Goal: Task Accomplishment & Management: Use online tool/utility

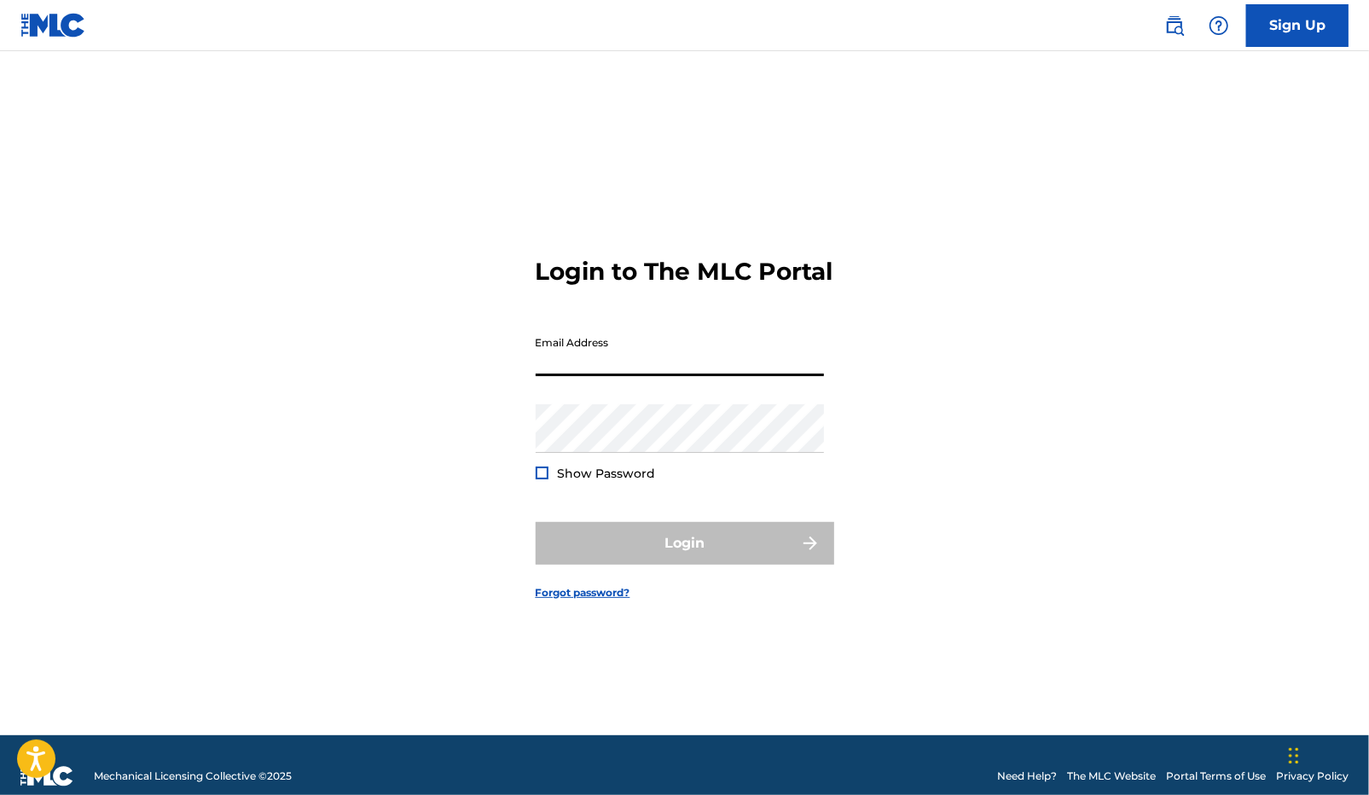
click at [637, 359] on input "Email Address" at bounding box center [680, 351] width 288 height 49
type input "[DOMAIN_NAME][EMAIL_ADDRESS][DOMAIN_NAME]"
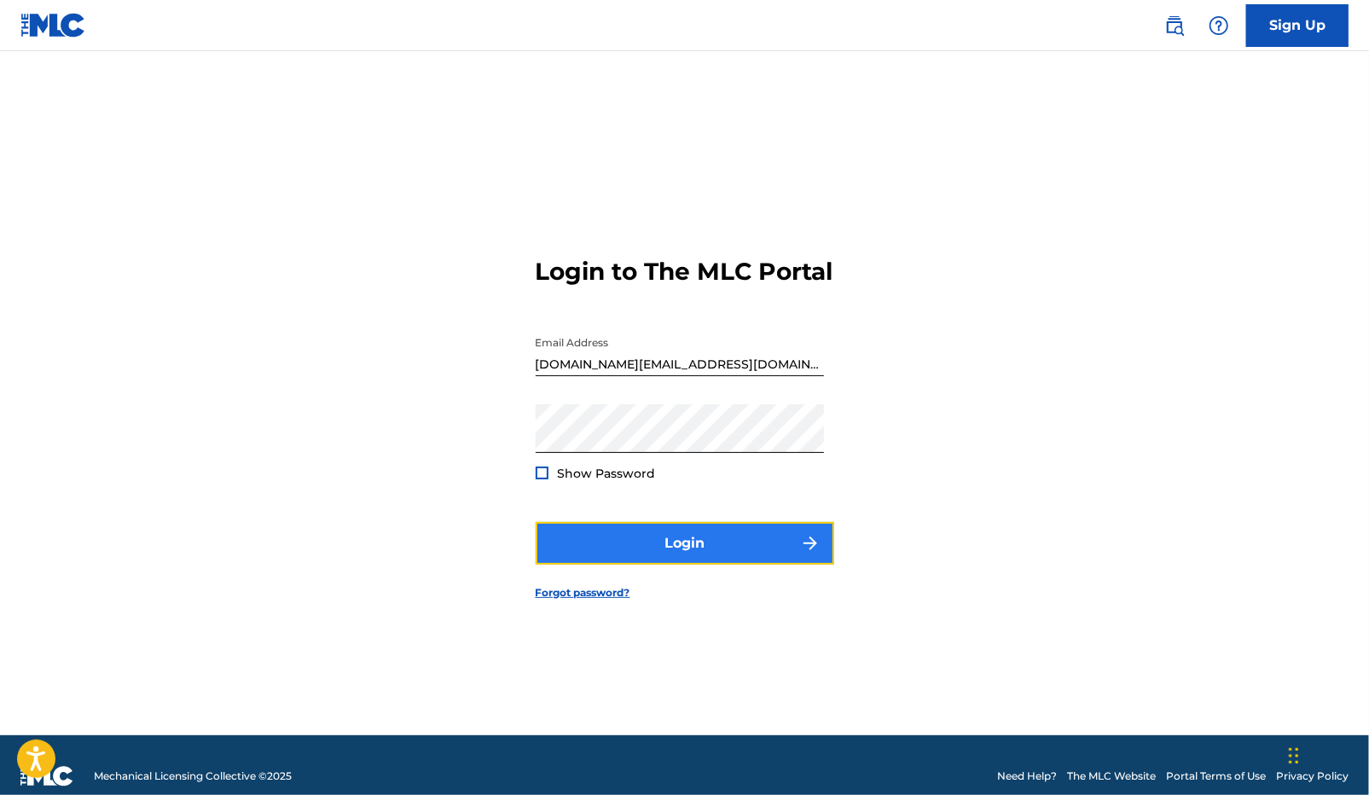
click at [628, 546] on button "Login" at bounding box center [685, 543] width 298 height 43
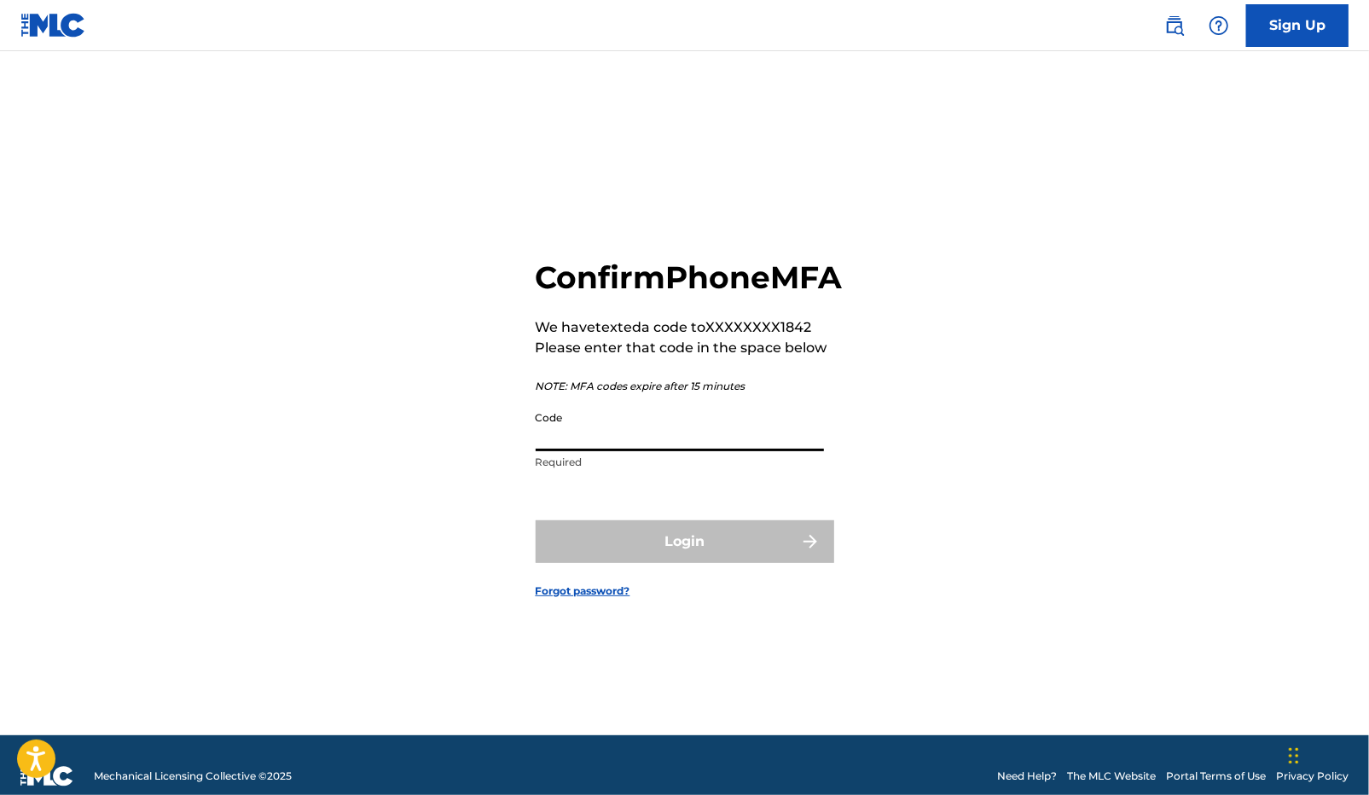
click at [623, 469] on div "Code Required" at bounding box center [680, 441] width 288 height 77
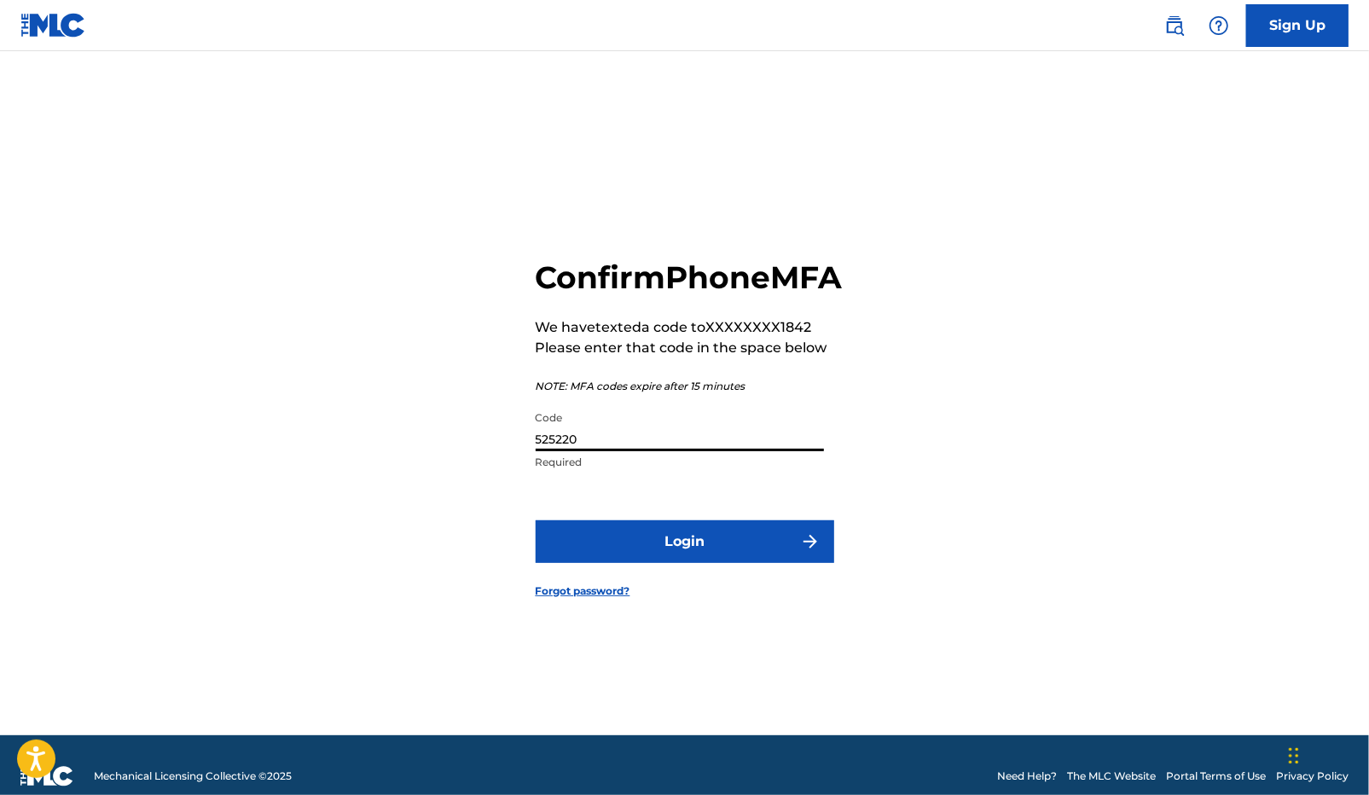
type input "525220"
click at [536, 520] on button "Login" at bounding box center [685, 541] width 298 height 43
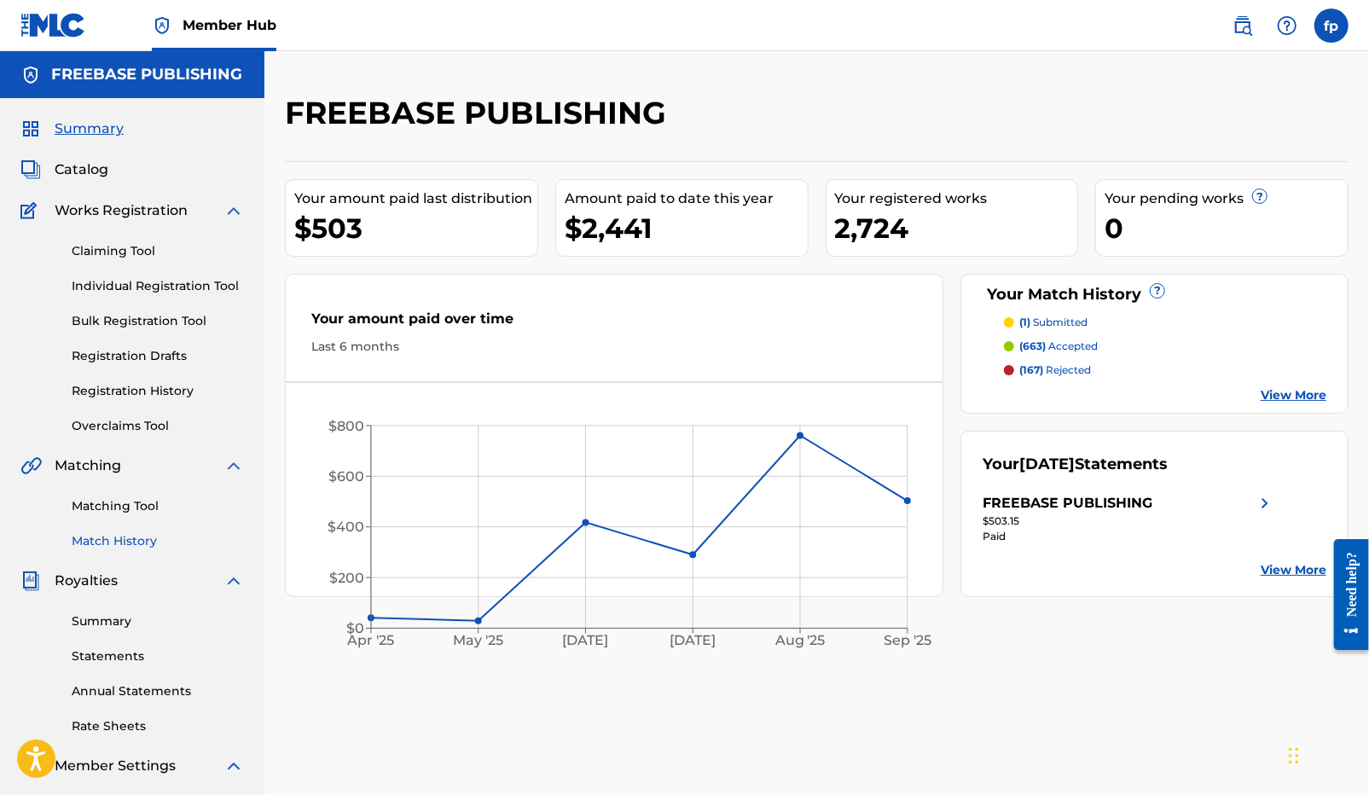
click at [119, 536] on link "Match History" at bounding box center [158, 541] width 172 height 18
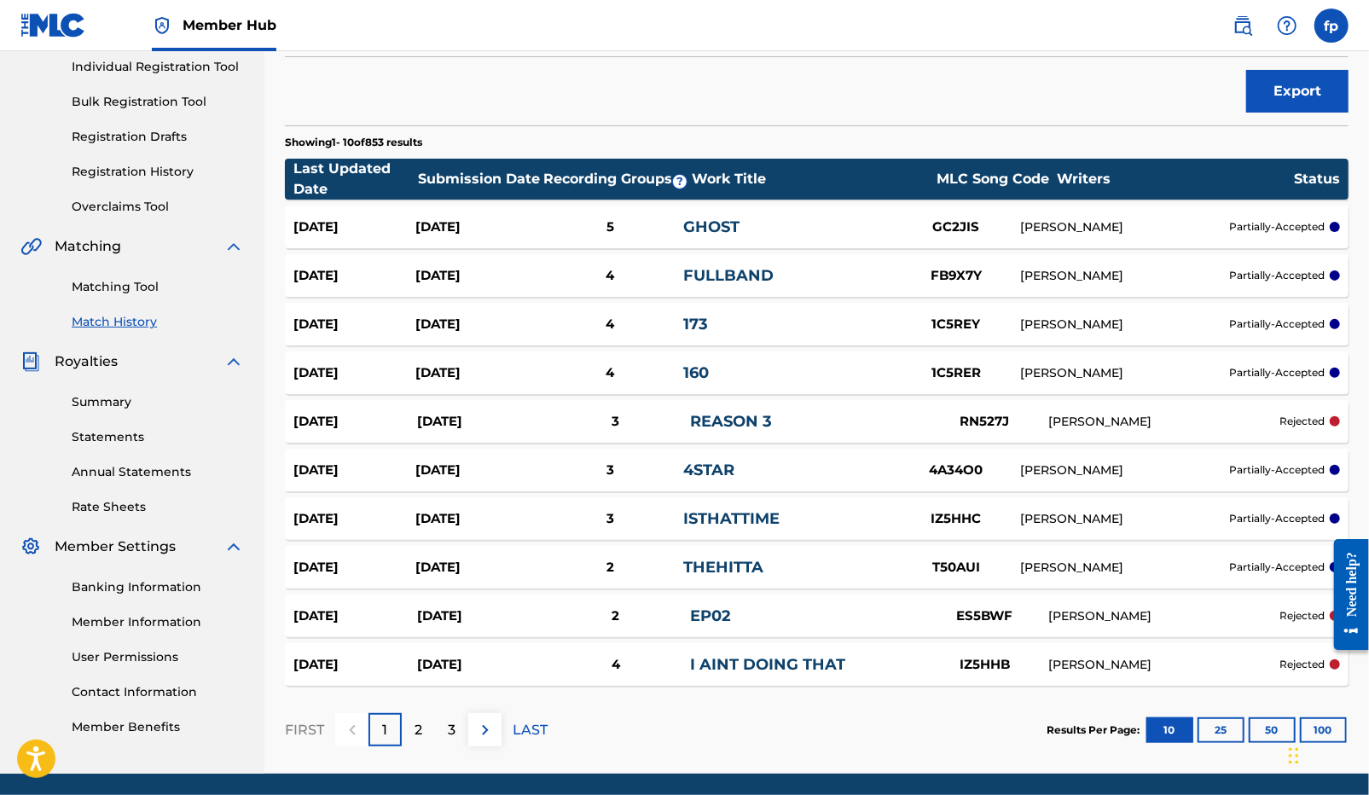
scroll to position [281, 0]
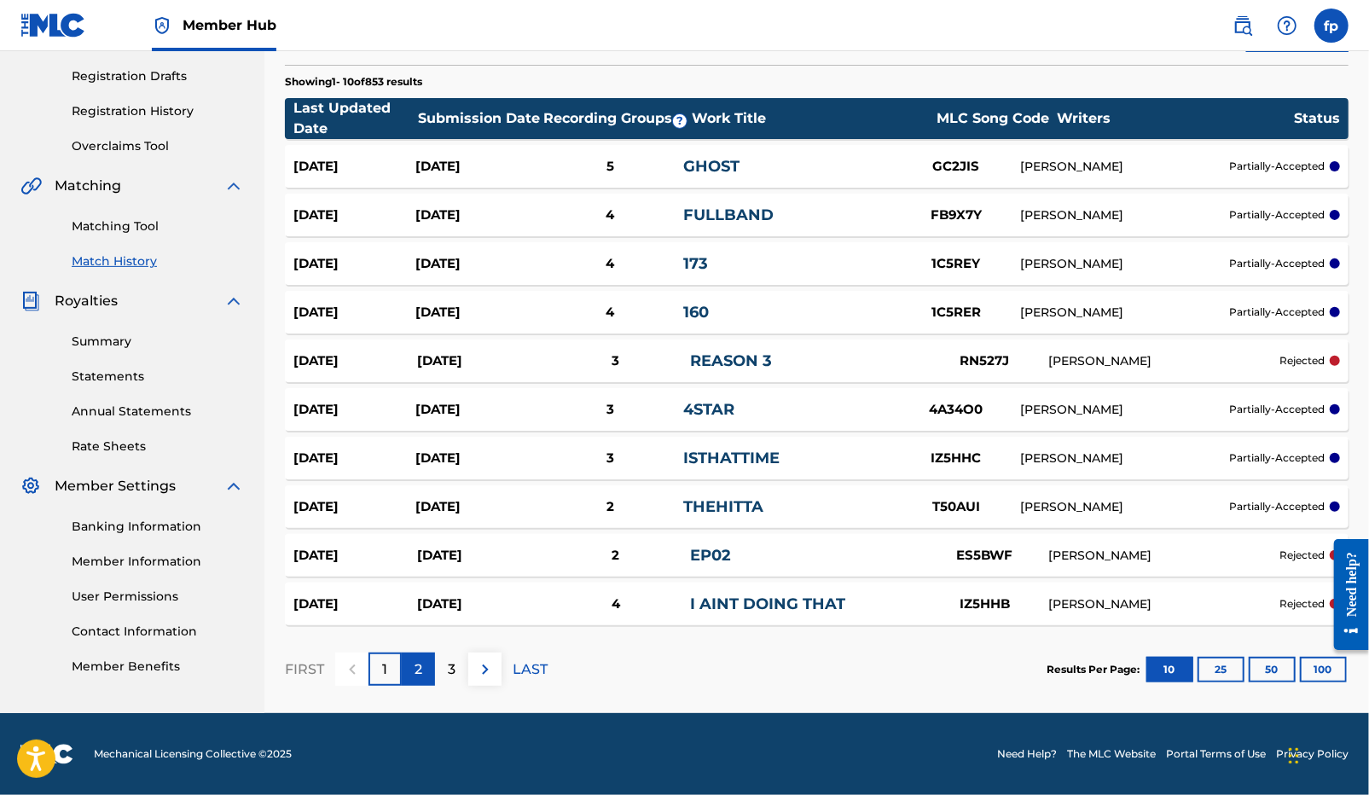
click at [428, 664] on div "2" at bounding box center [418, 668] width 33 height 33
click at [444, 674] on div "3" at bounding box center [451, 668] width 33 height 33
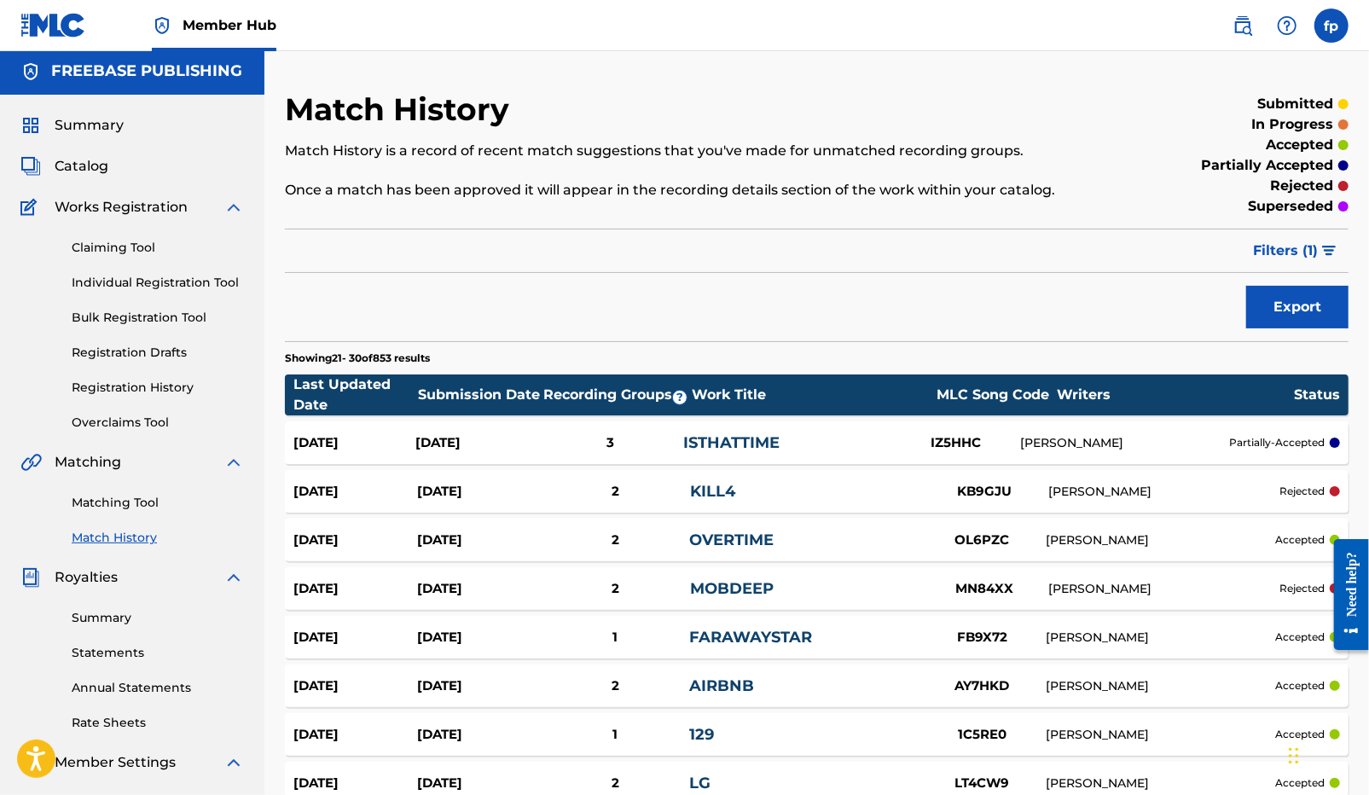
scroll to position [0, 0]
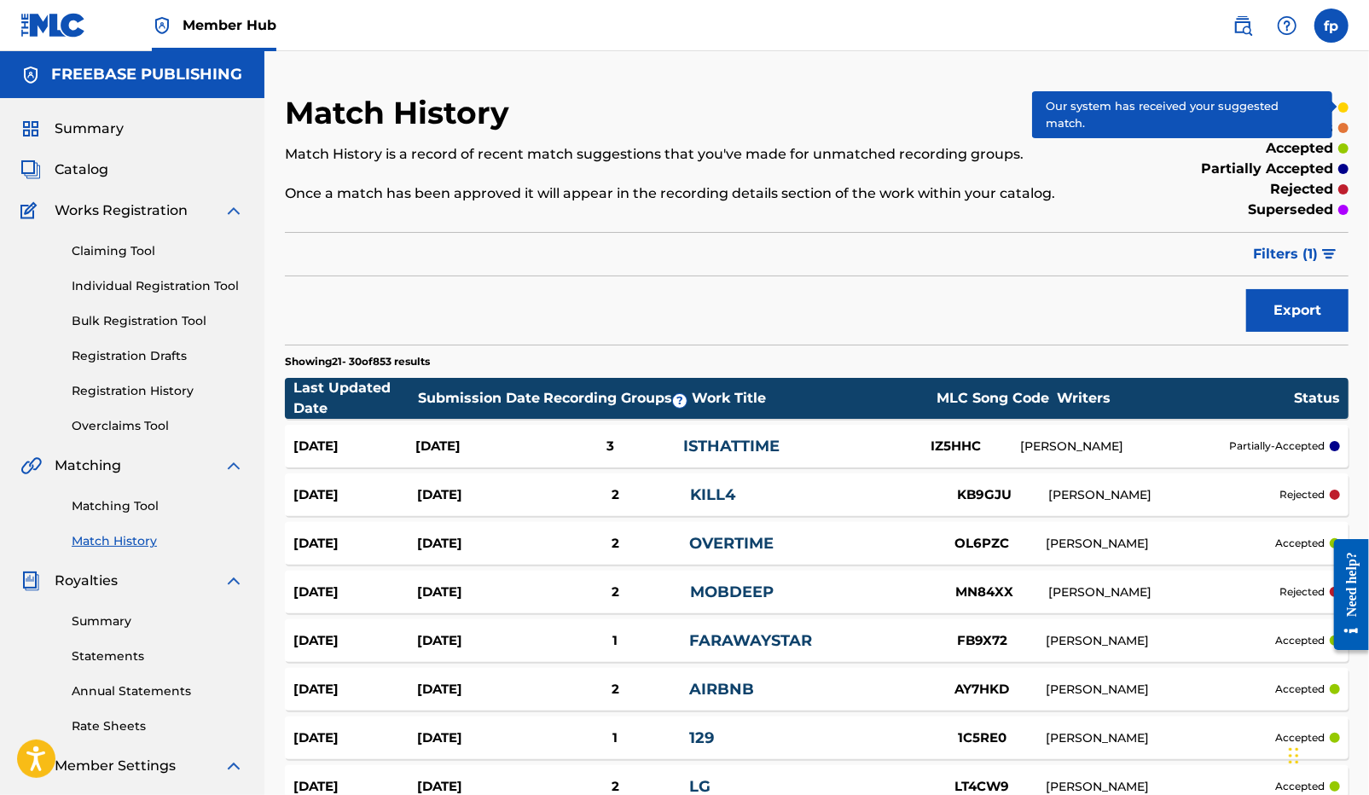
click at [1345, 107] on div at bounding box center [1343, 107] width 10 height 10
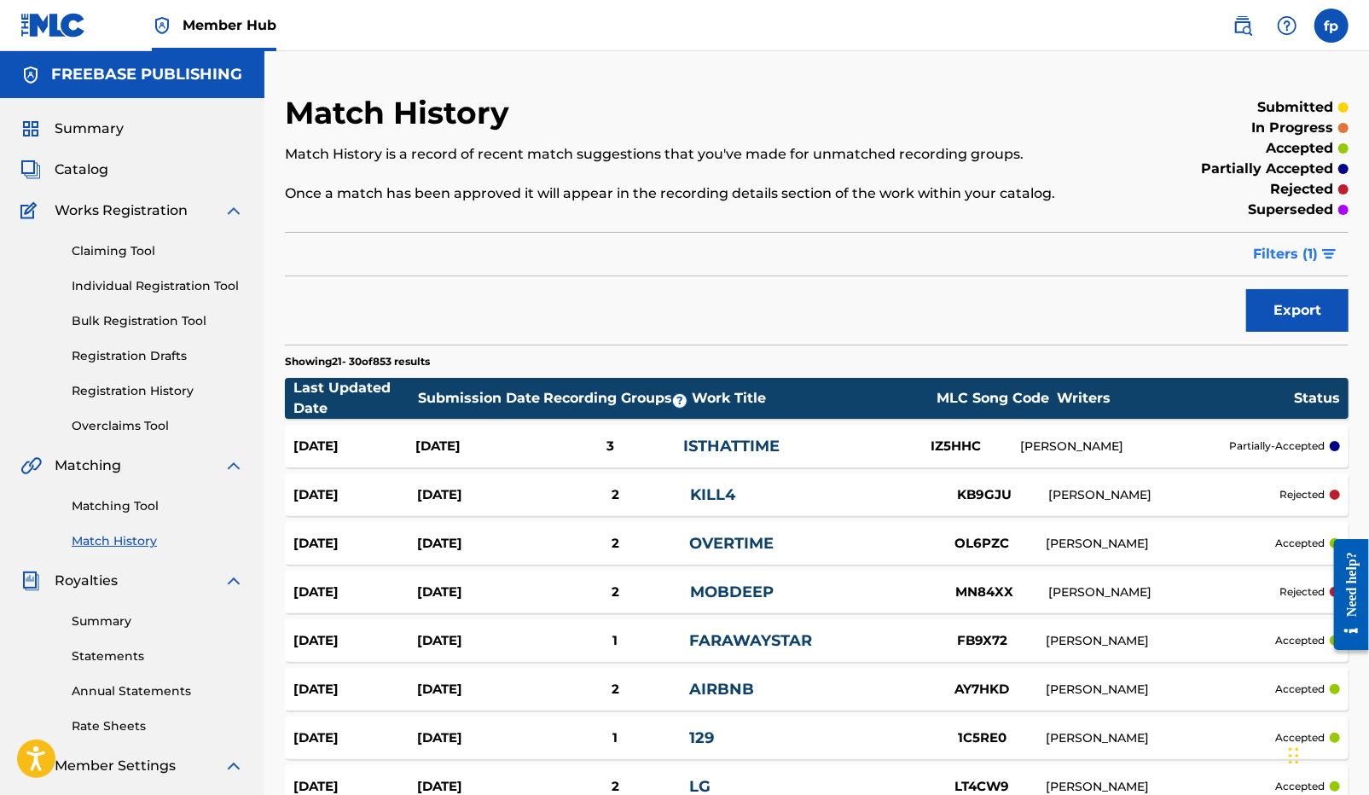
click at [1301, 247] on span "Filters ( 1 )" at bounding box center [1285, 254] width 65 height 20
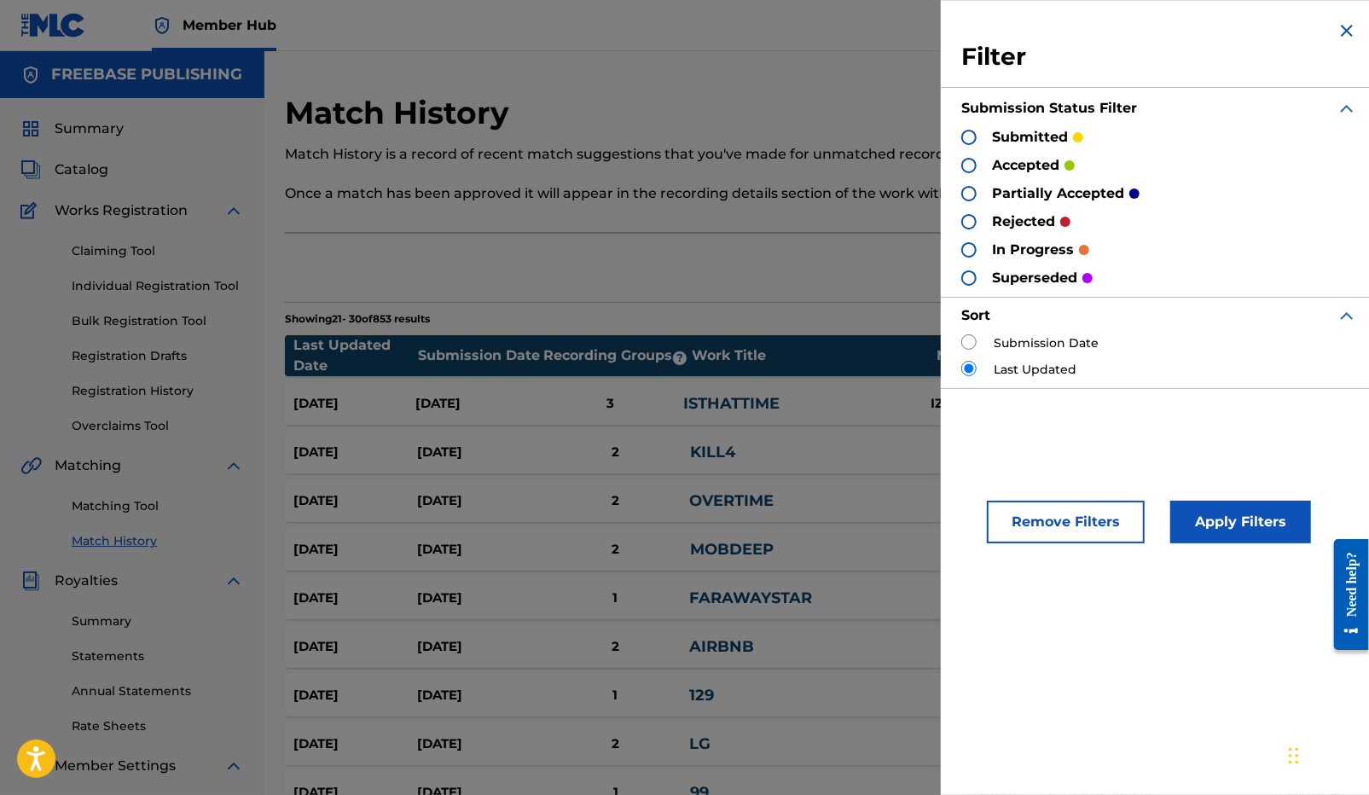
click at [984, 136] on div "submitted" at bounding box center [1022, 137] width 122 height 20
click at [971, 136] on div at bounding box center [968, 137] width 15 height 15
click at [1248, 529] on button "Apply Filters" at bounding box center [1240, 522] width 141 height 43
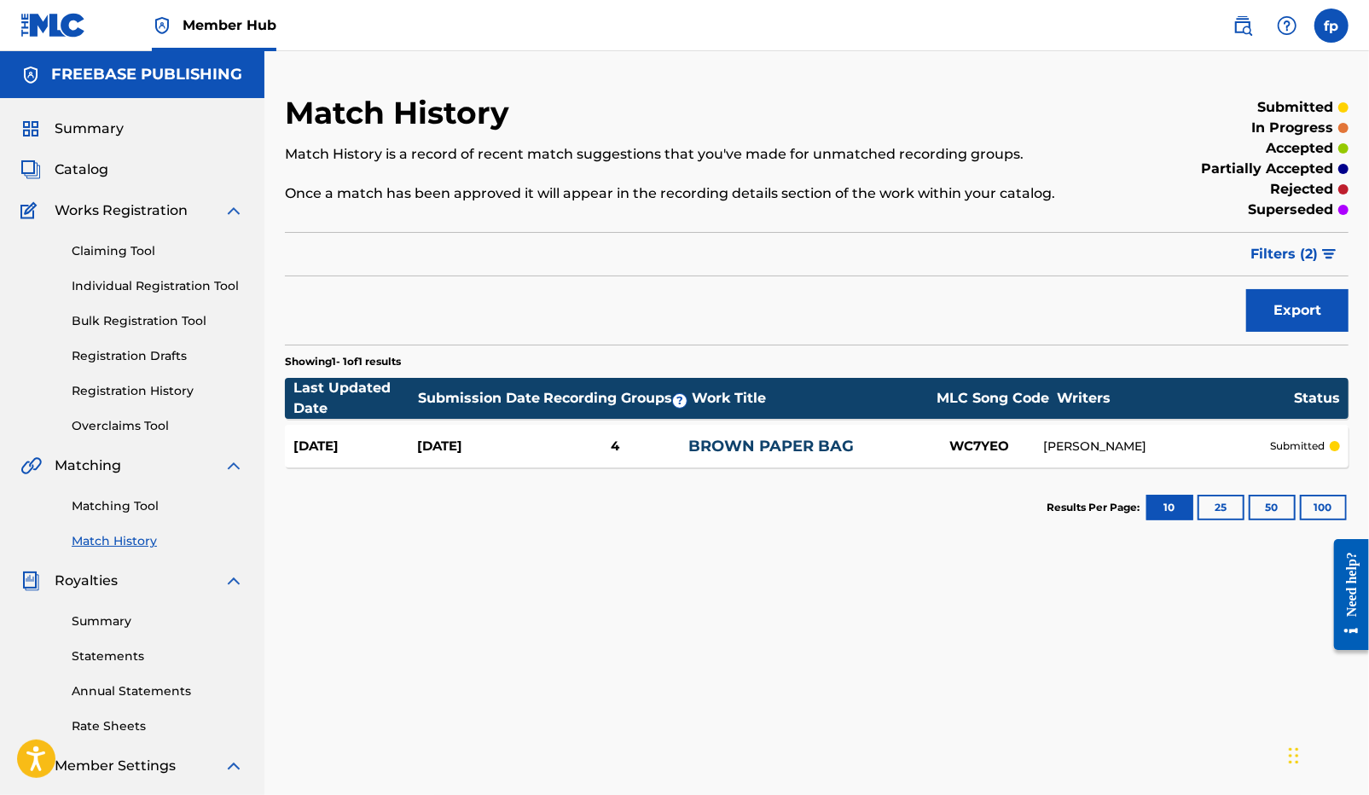
scroll to position [41, 0]
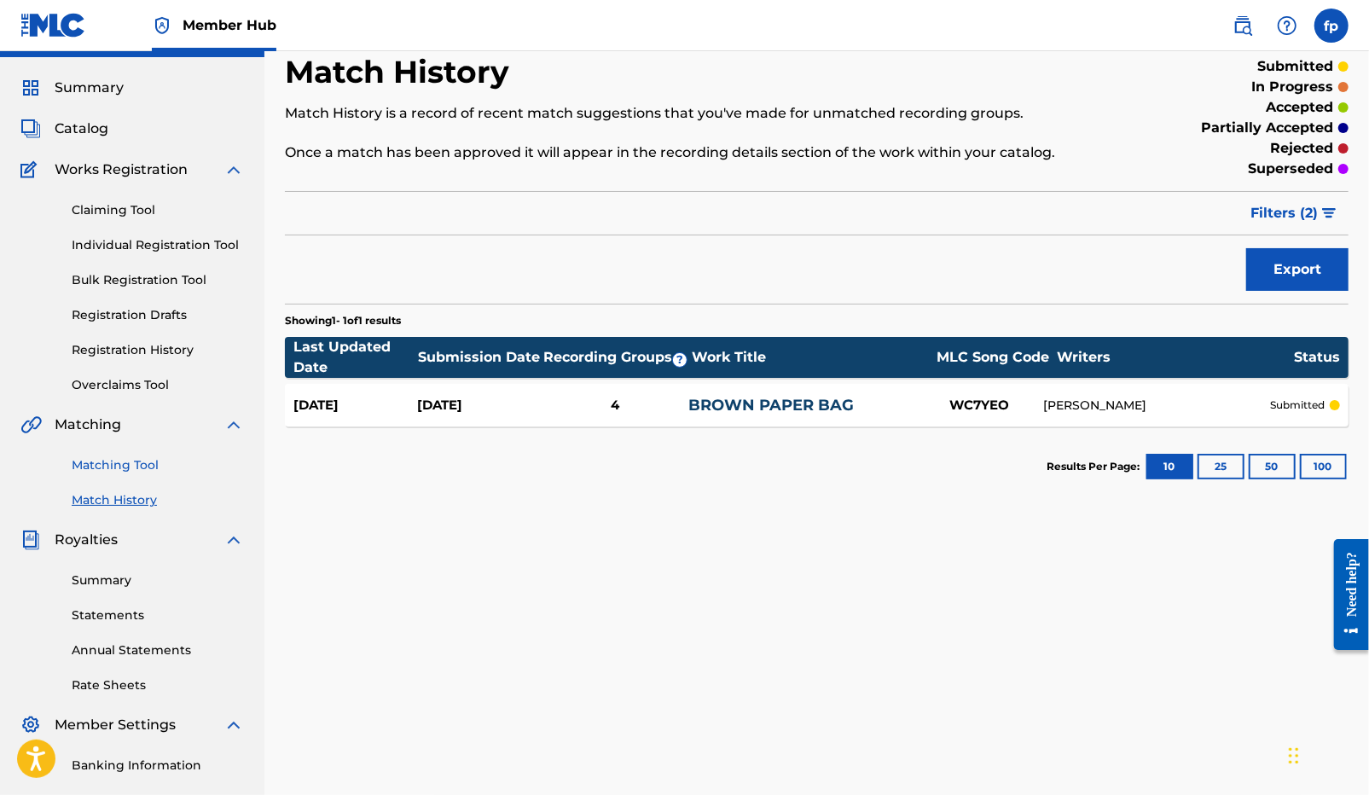
click at [133, 466] on link "Matching Tool" at bounding box center [158, 465] width 172 height 18
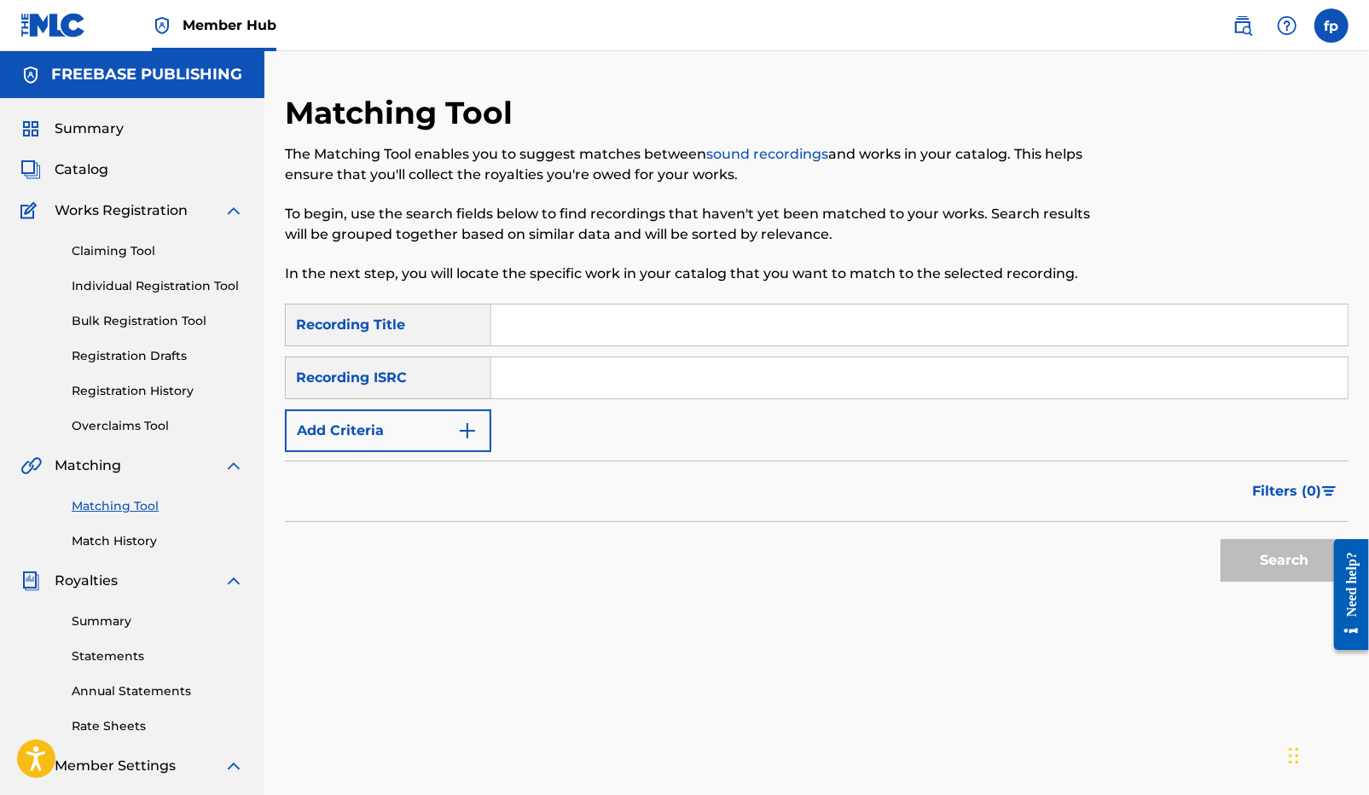
click at [118, 550] on div "Summary Catalog Works Registration Claiming Tool Individual Registration Tool B…" at bounding box center [132, 537] width 264 height 878
click at [118, 542] on link "Match History" at bounding box center [158, 541] width 172 height 18
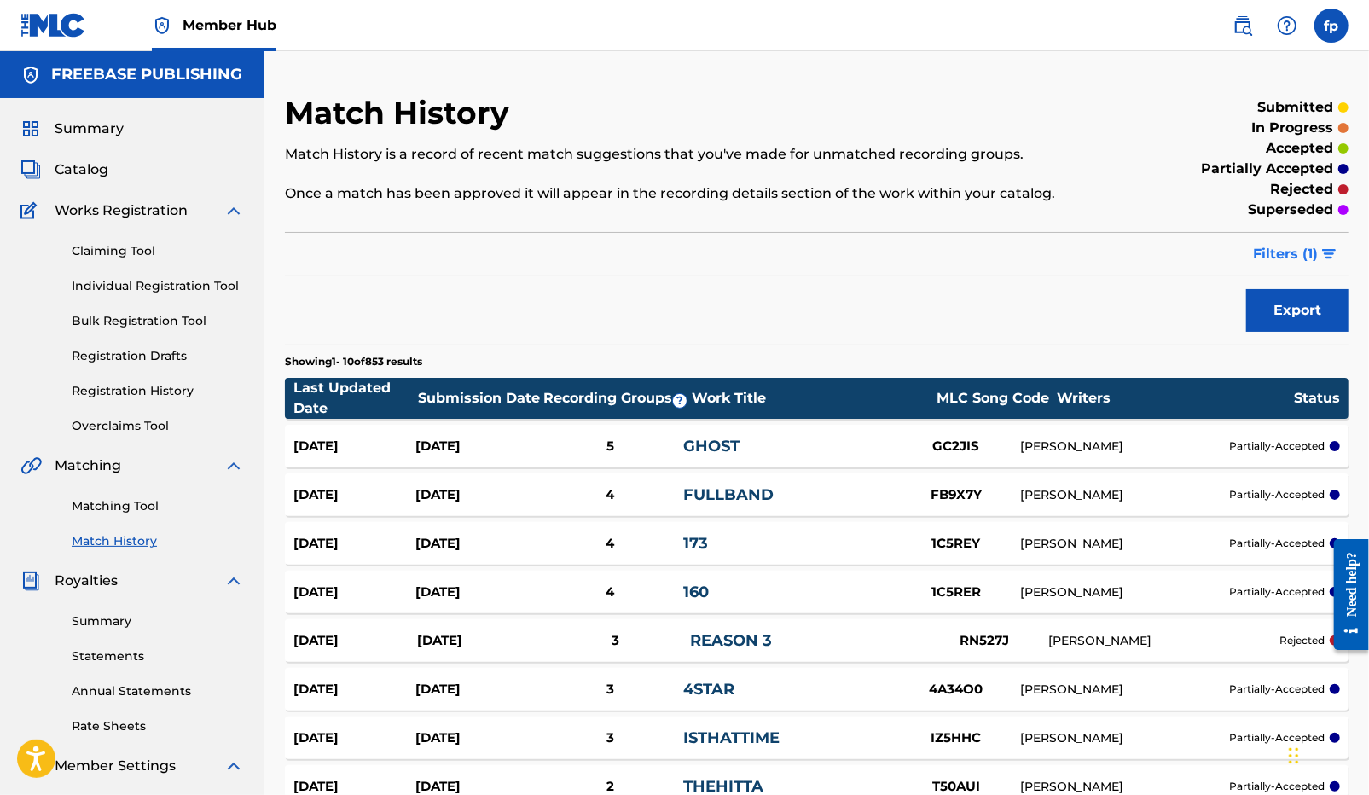
click at [1307, 264] on span "Filters ( 1 )" at bounding box center [1285, 254] width 65 height 20
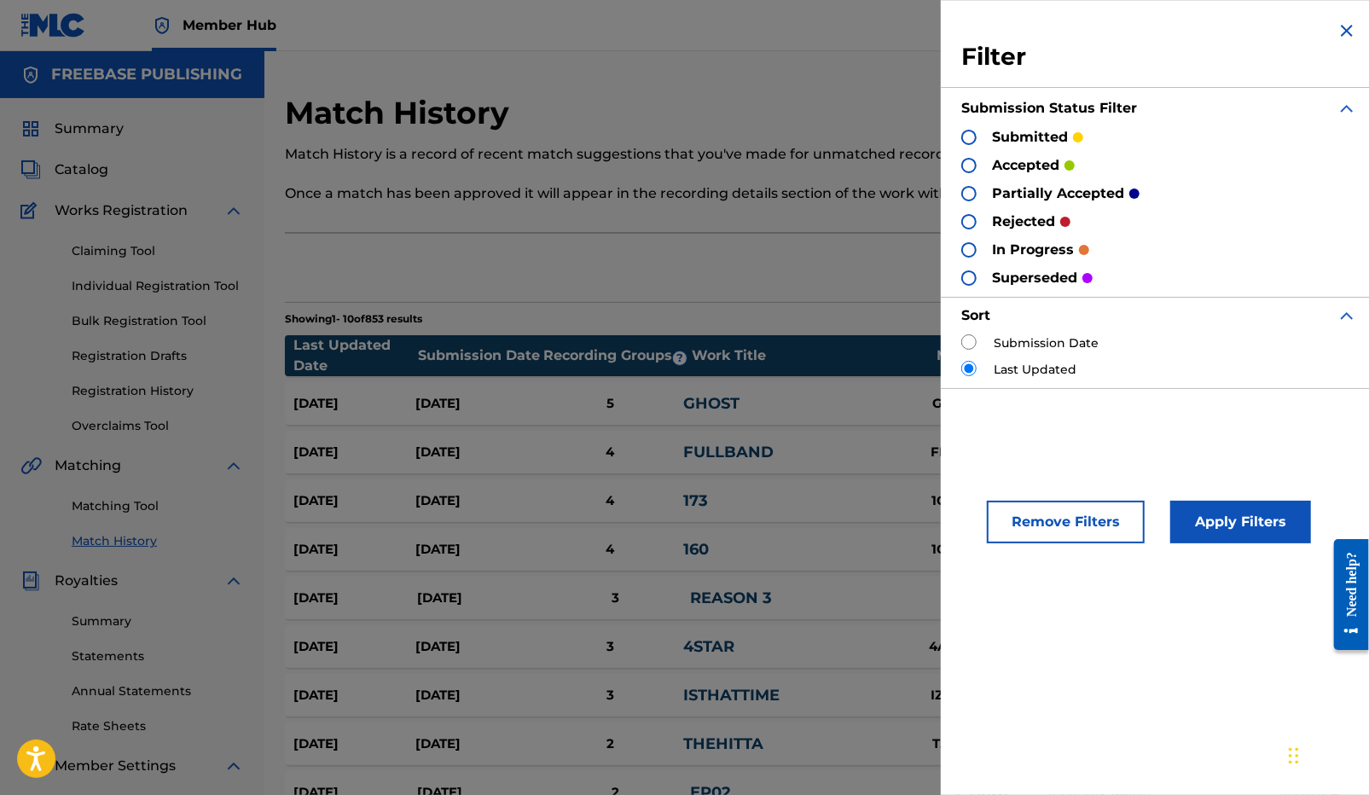
click at [970, 215] on div at bounding box center [968, 221] width 15 height 15
click at [1244, 522] on button "Apply Filters" at bounding box center [1240, 522] width 141 height 43
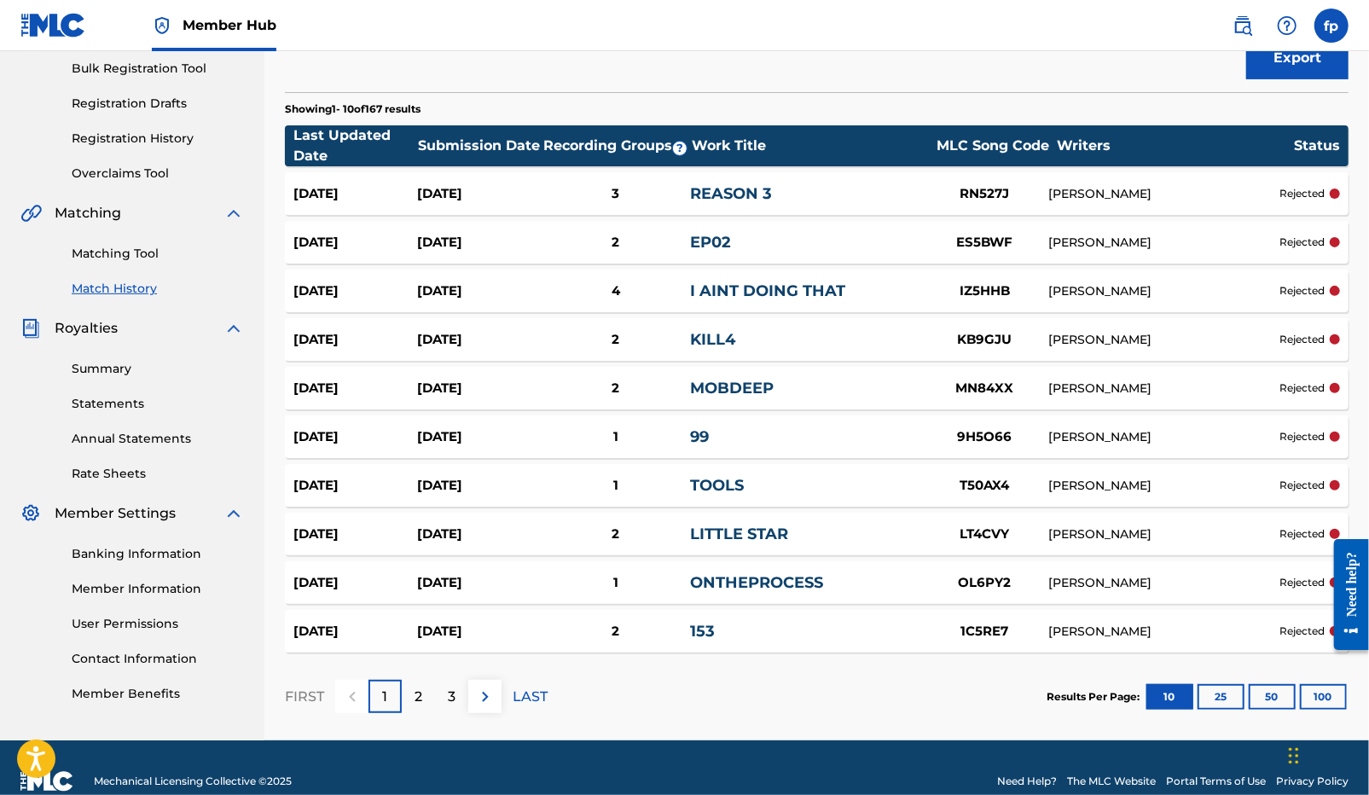
scroll to position [281, 0]
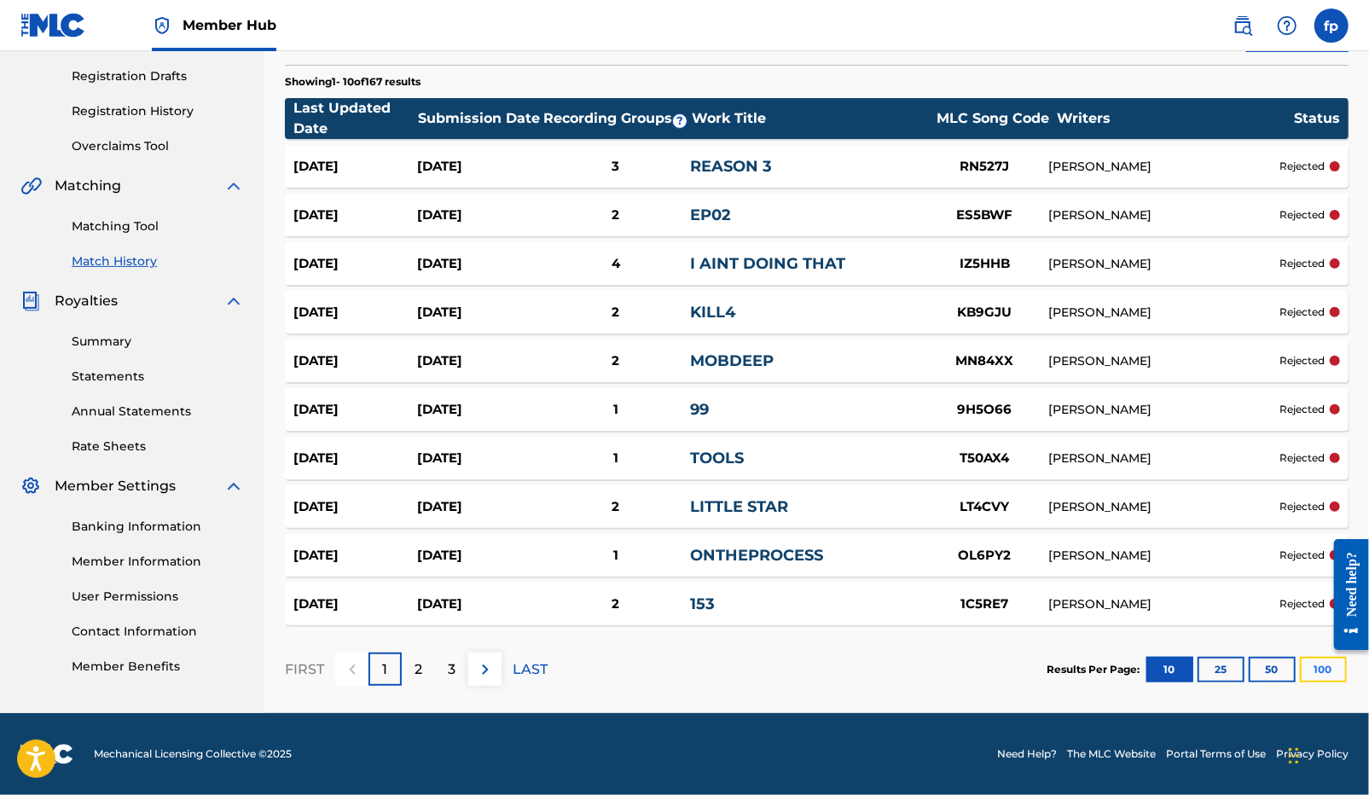
click at [1316, 669] on button "100" at bounding box center [1323, 670] width 47 height 26
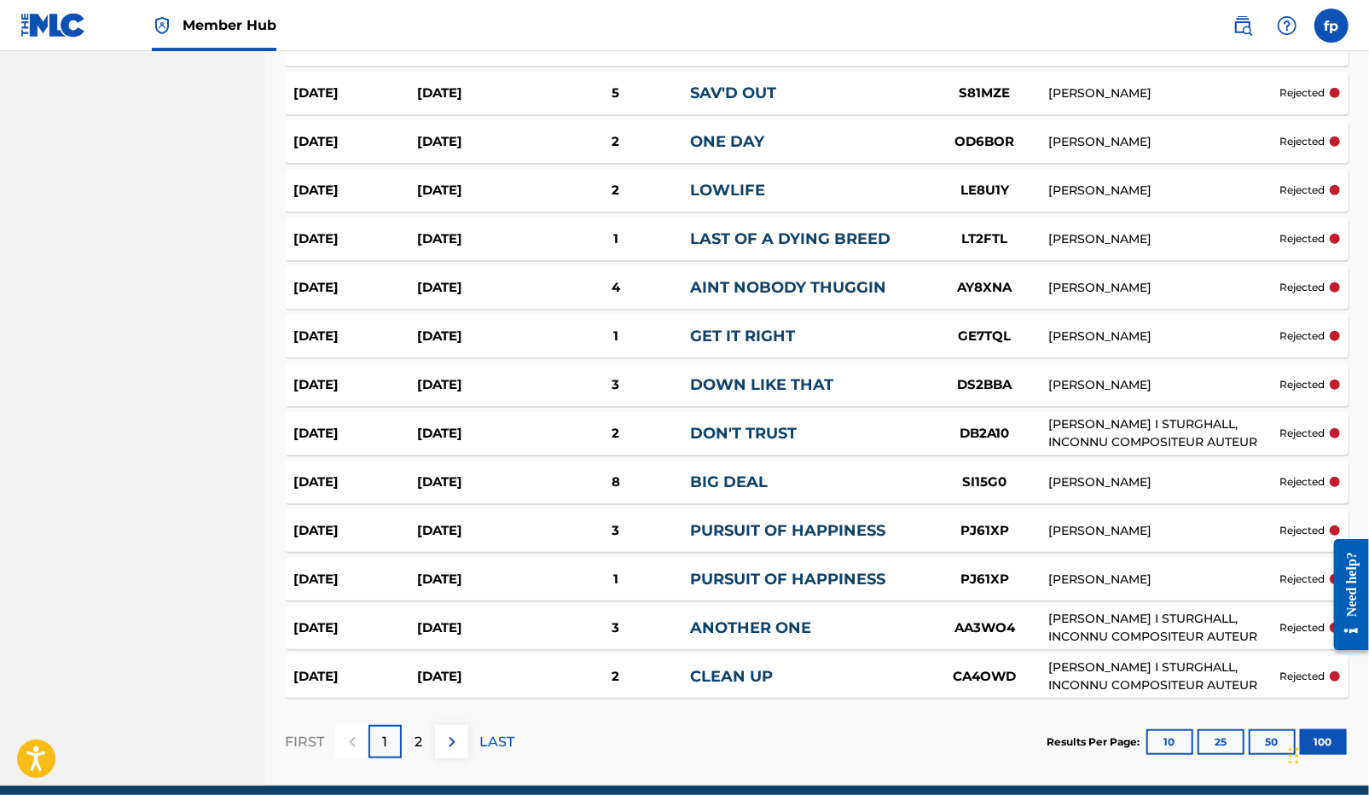
scroll to position [4658, 0]
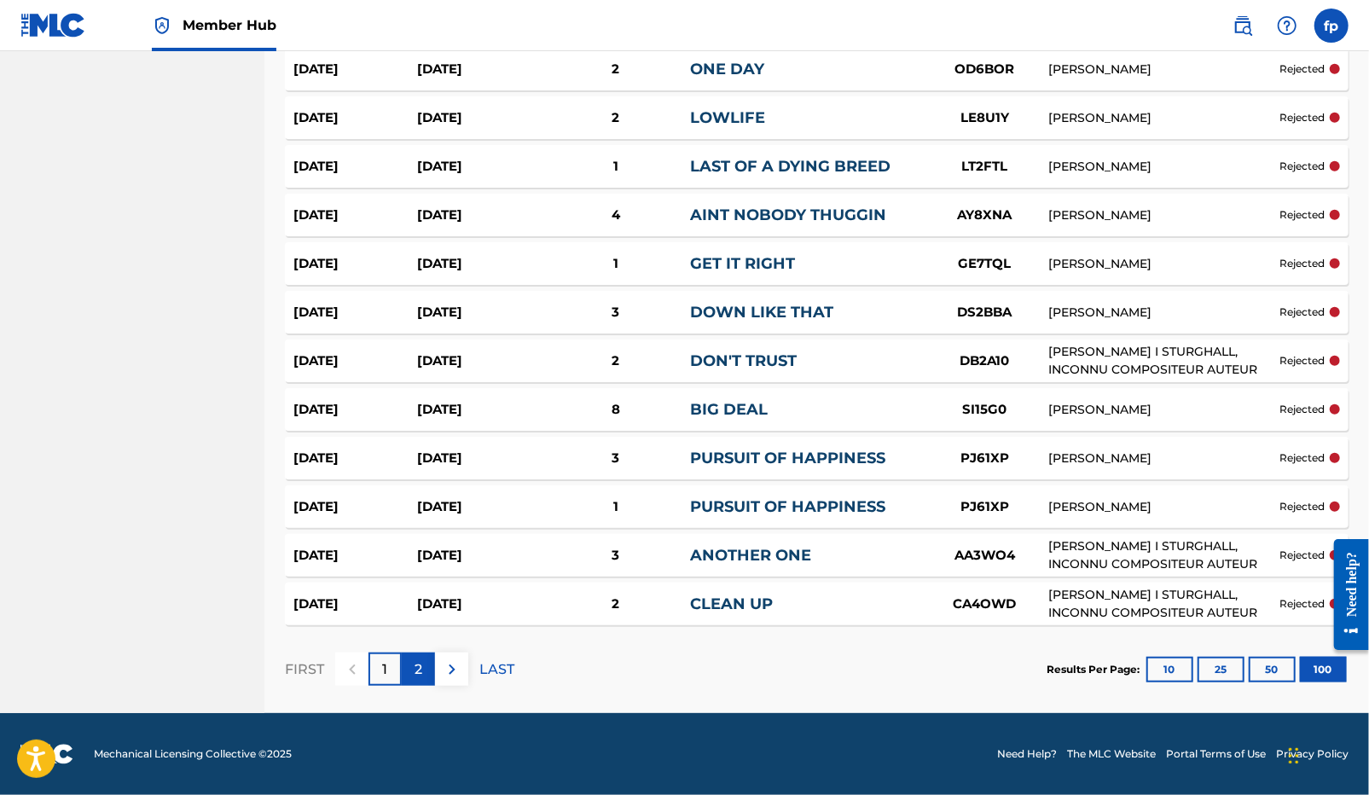
click at [423, 665] on div "2" at bounding box center [418, 668] width 33 height 33
click at [392, 668] on div "1" at bounding box center [384, 668] width 33 height 33
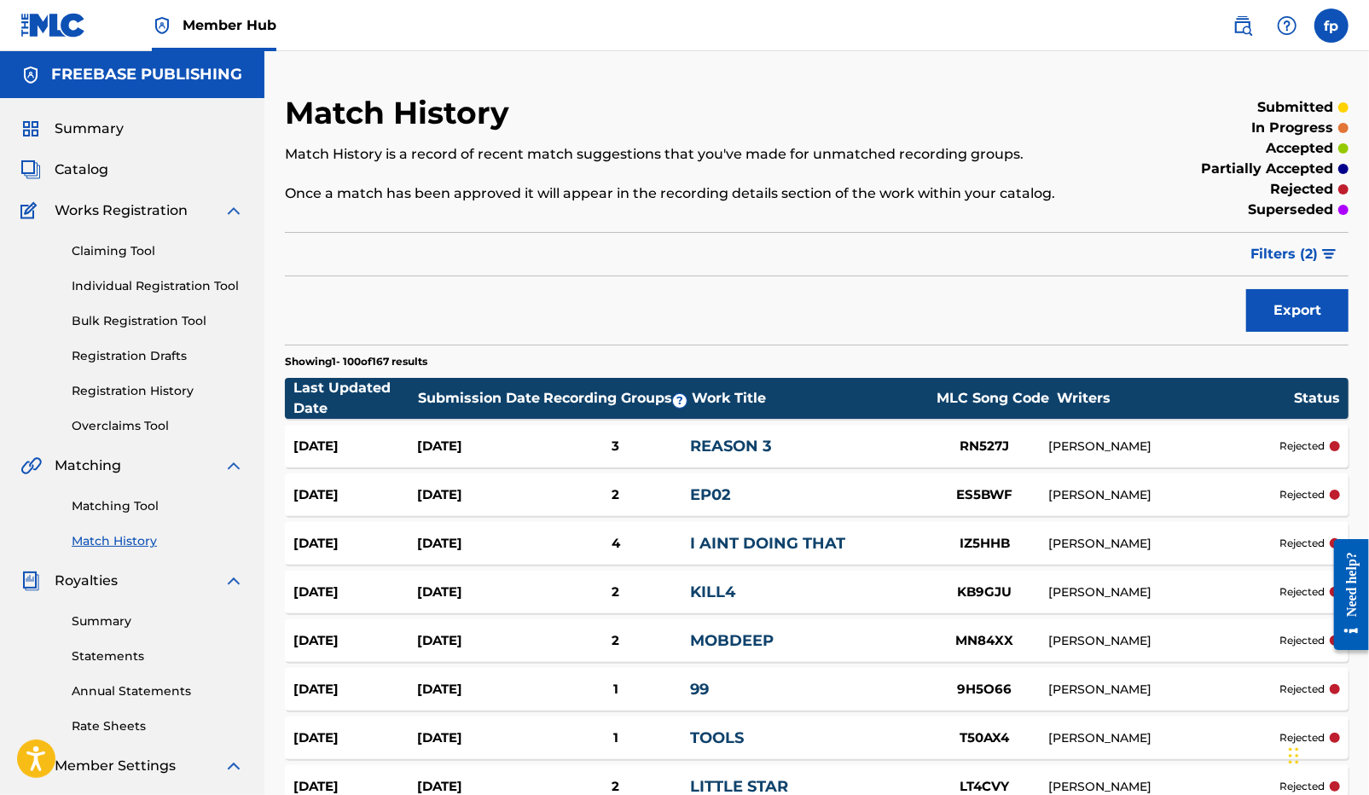
scroll to position [246, 0]
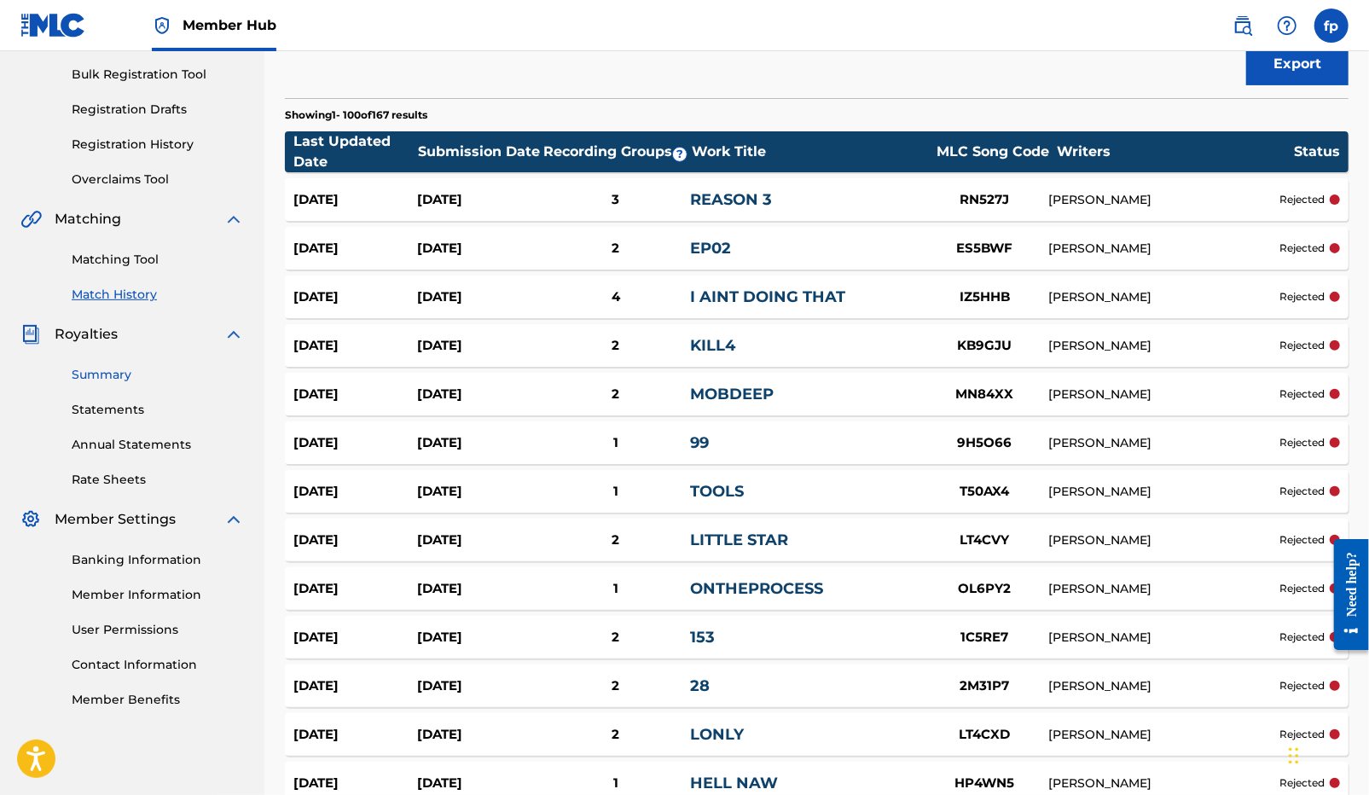
click at [114, 376] on link "Summary" at bounding box center [158, 375] width 172 height 18
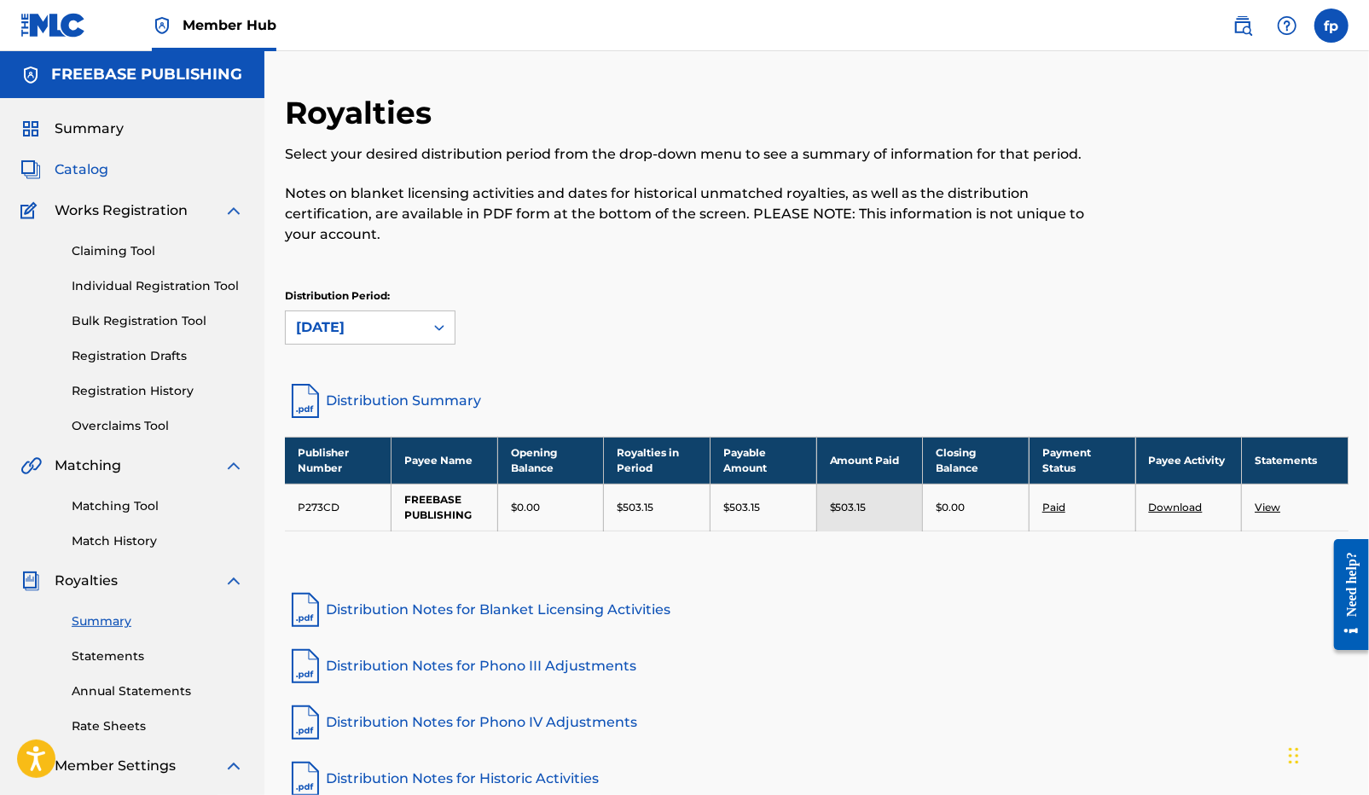
click at [91, 165] on span "Catalog" at bounding box center [82, 169] width 54 height 20
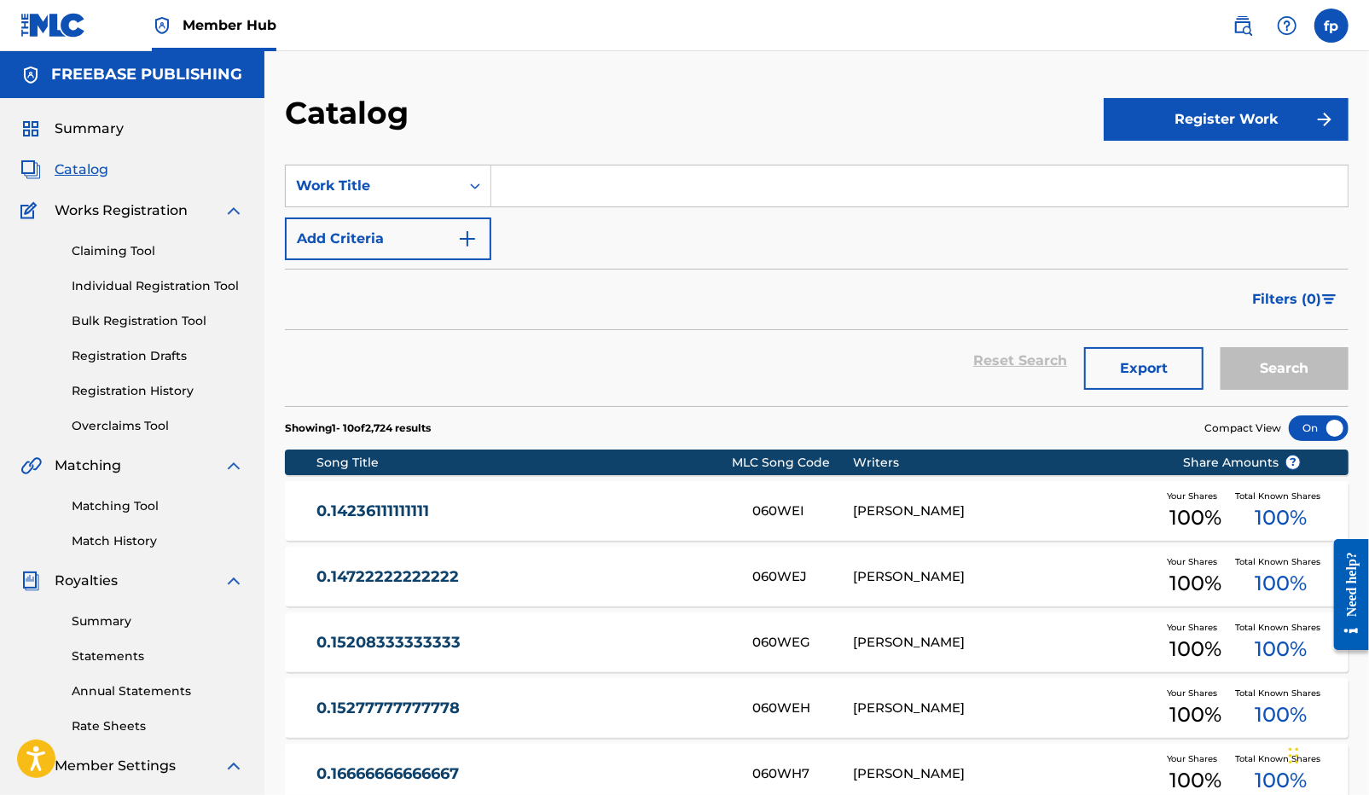
click at [408, 503] on link "0.14236111111111" at bounding box center [522, 511] width 413 height 20
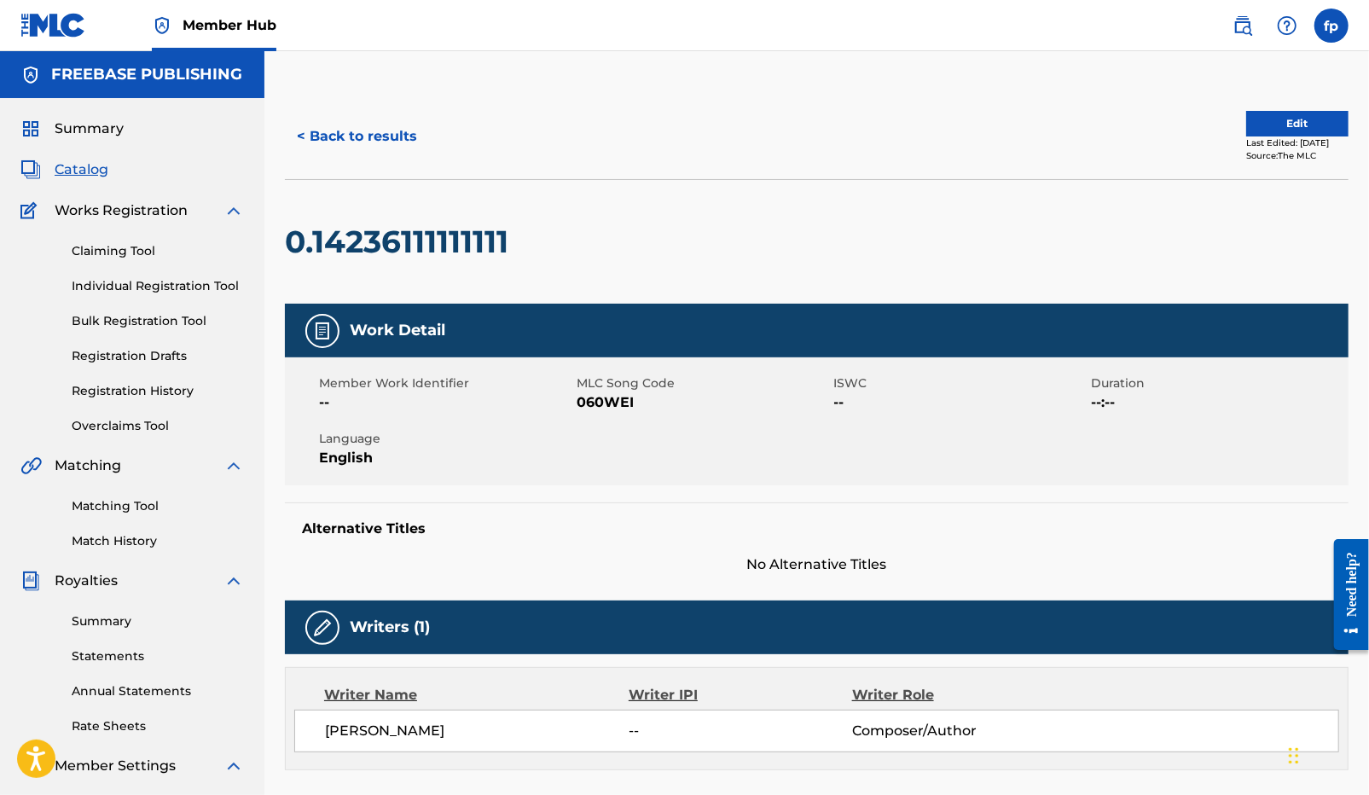
click at [434, 244] on h2 "0.14236111111111" at bounding box center [401, 242] width 232 height 38
copy div "0.14236111111111"
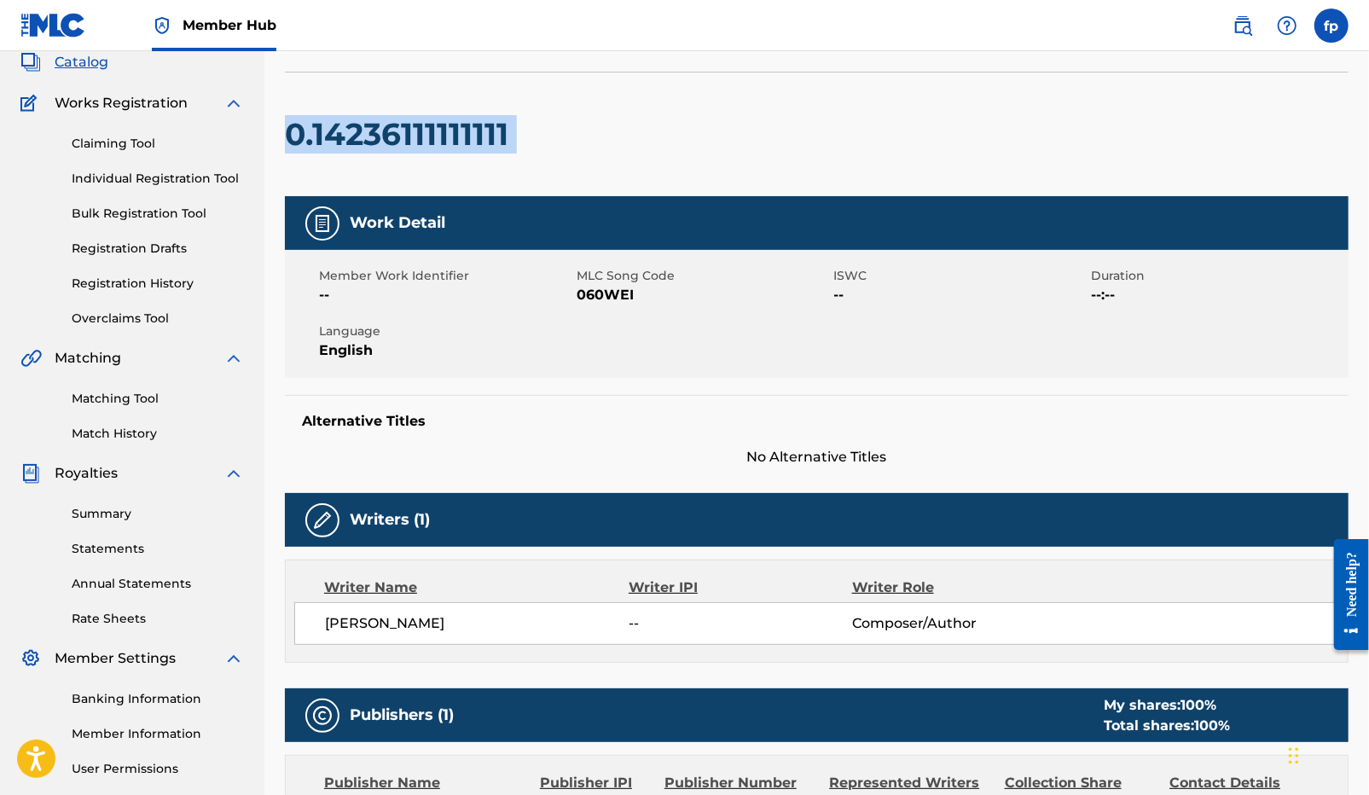
scroll to position [116, 0]
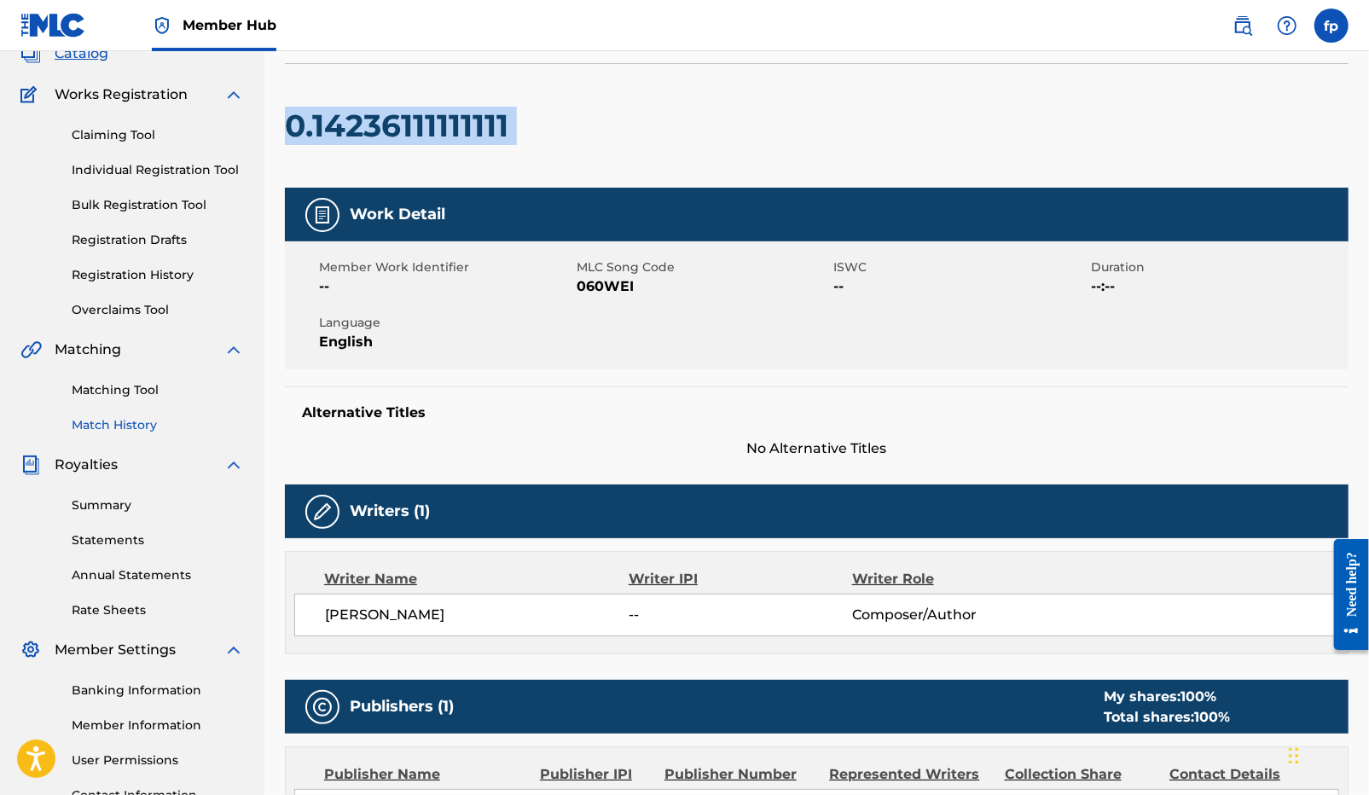
click at [117, 424] on link "Match History" at bounding box center [158, 425] width 172 height 18
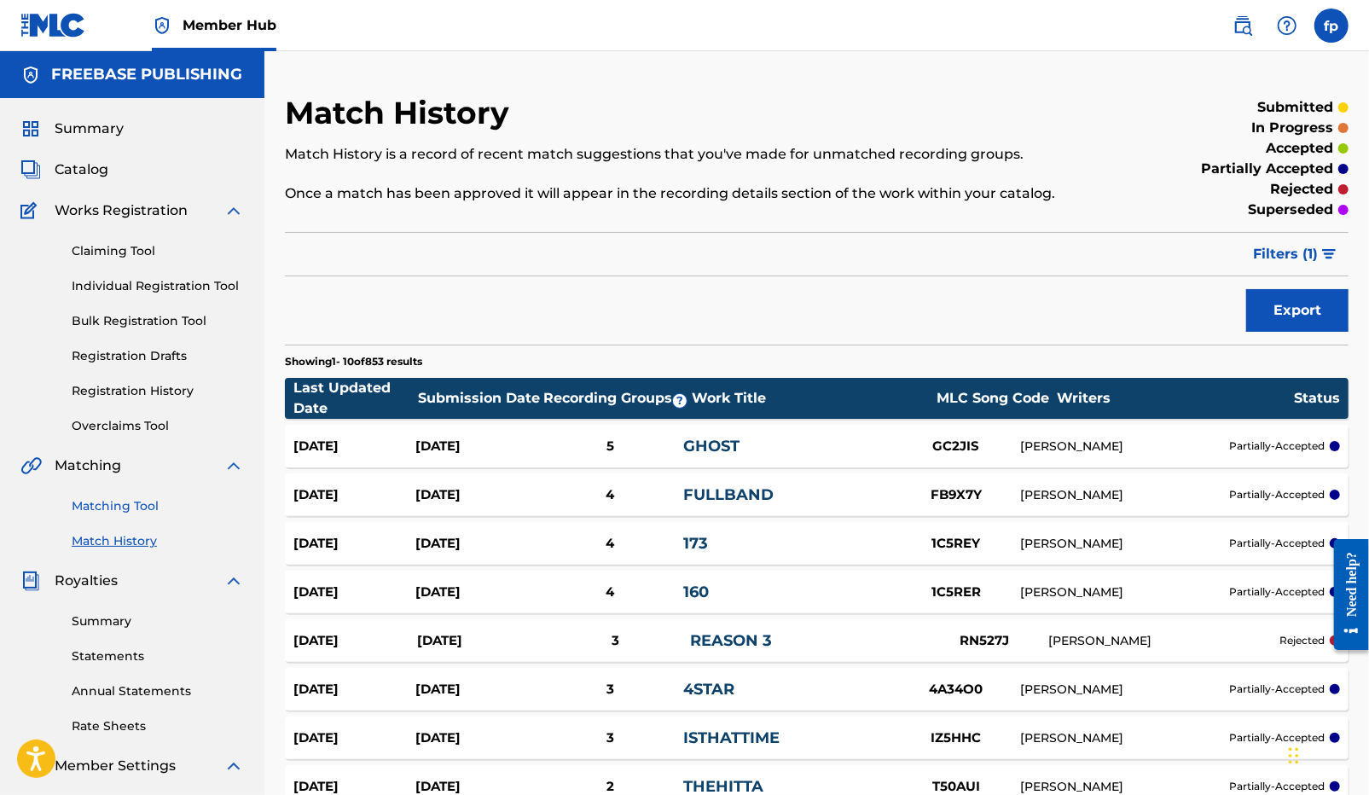
click at [135, 501] on link "Matching Tool" at bounding box center [158, 506] width 172 height 18
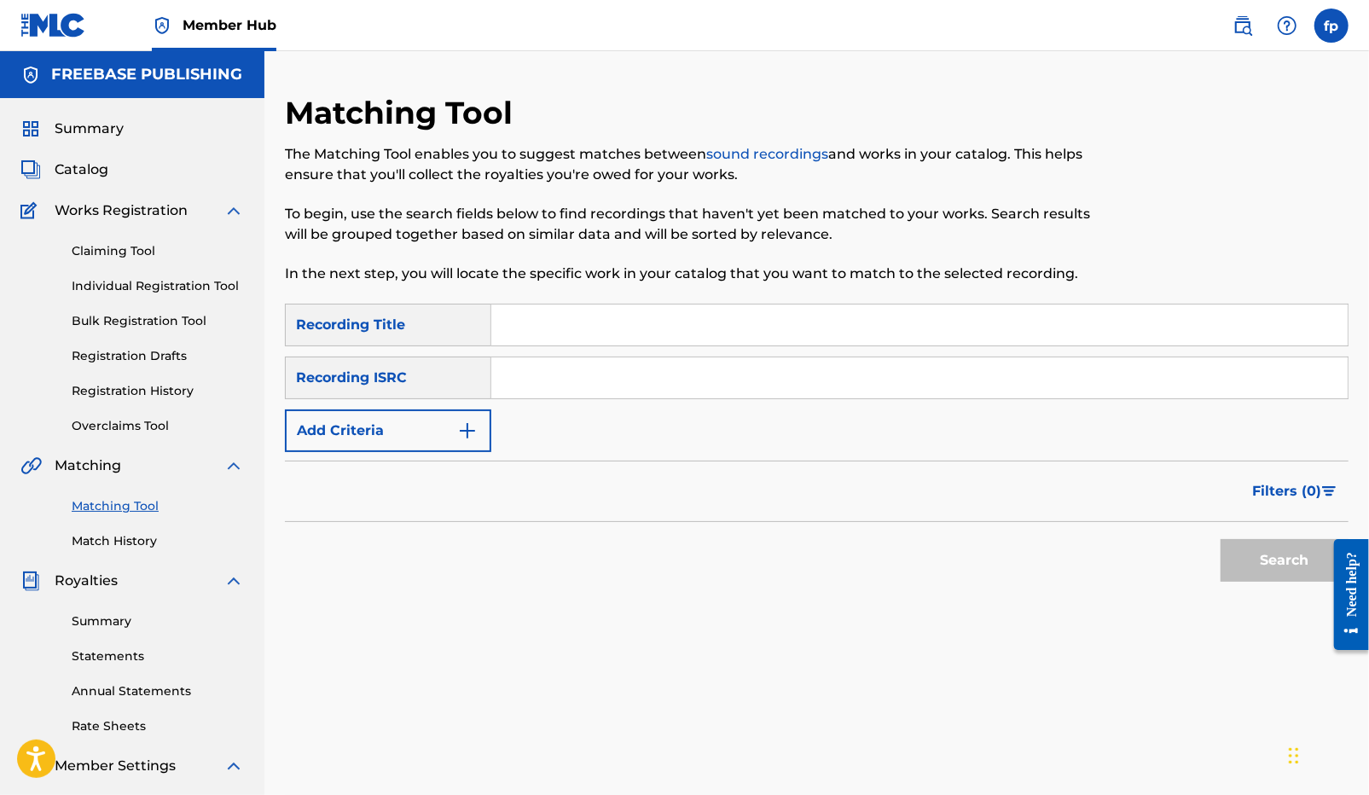
click at [590, 339] on input "Search Form" at bounding box center [919, 324] width 856 height 41
paste input "0.14236111111111"
type input "0.14236111111111"
click at [1255, 574] on button "Search" at bounding box center [1284, 560] width 128 height 43
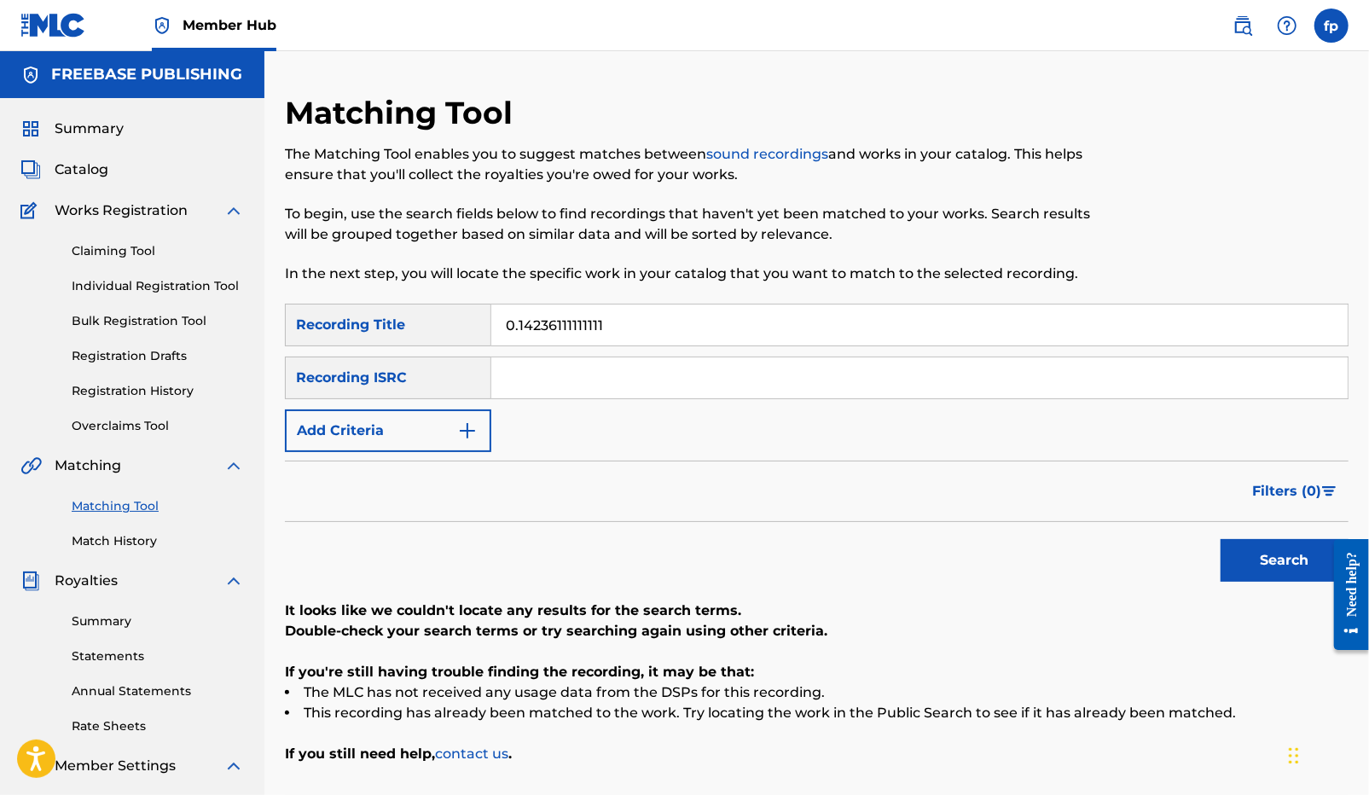
click at [119, 341] on div "Claiming Tool Individual Registration Tool Bulk Registration Tool Registration …" at bounding box center [131, 328] width 223 height 214
click at [117, 357] on link "Registration Drafts" at bounding box center [158, 356] width 172 height 18
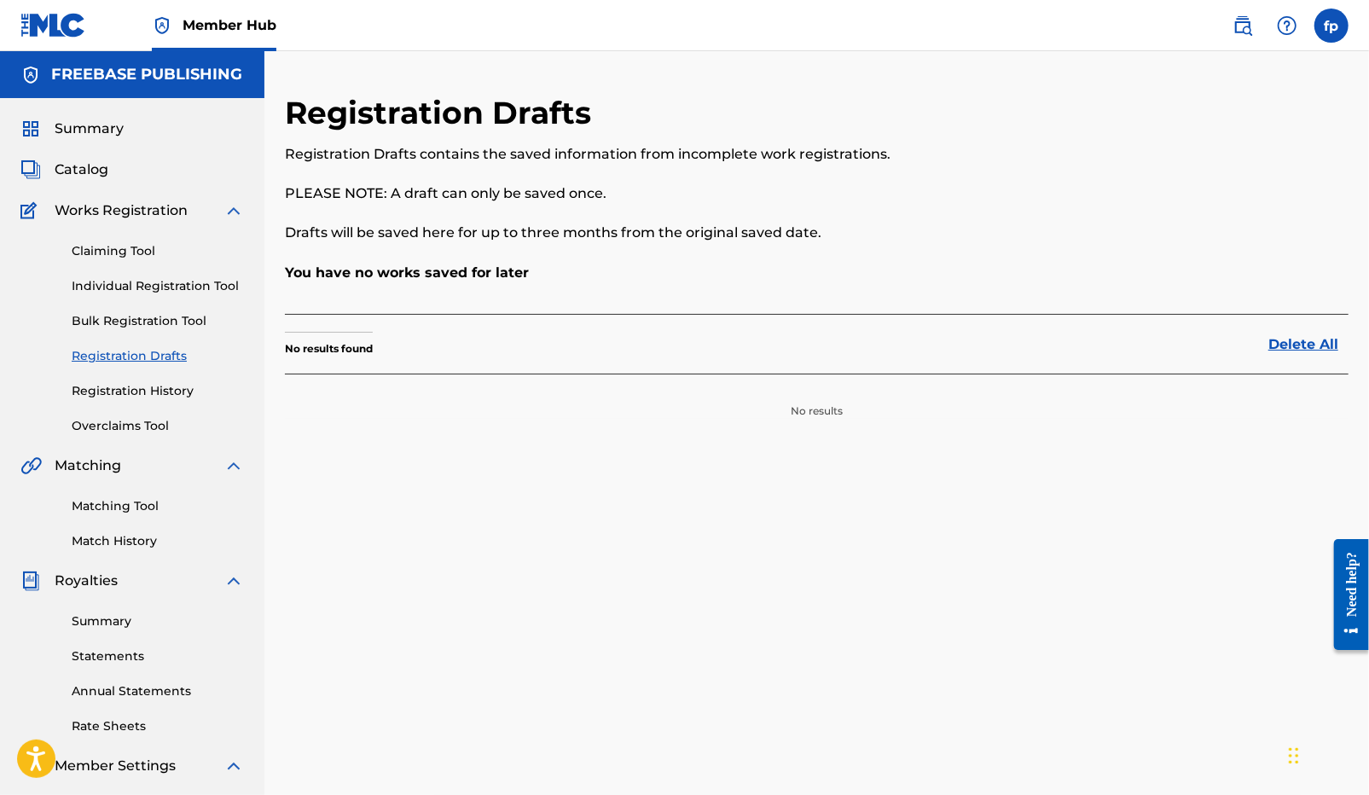
click at [131, 414] on div "Claiming Tool Individual Registration Tool Bulk Registration Tool Registration …" at bounding box center [131, 328] width 223 height 214
click at [131, 401] on div "Claiming Tool Individual Registration Tool Bulk Registration Tool Registration …" at bounding box center [131, 328] width 223 height 214
click at [131, 397] on link "Registration History" at bounding box center [158, 391] width 172 height 18
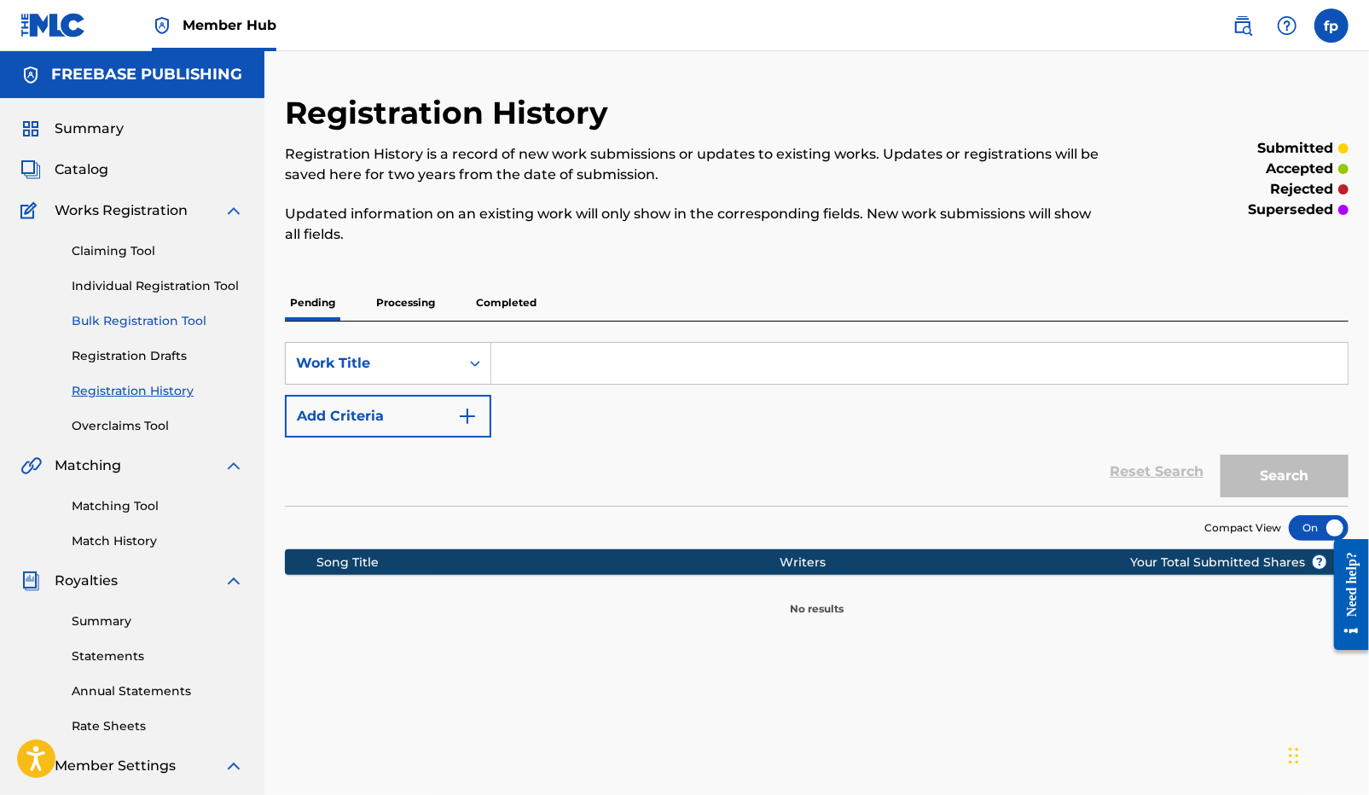
click at [142, 321] on link "Bulk Registration Tool" at bounding box center [158, 321] width 172 height 18
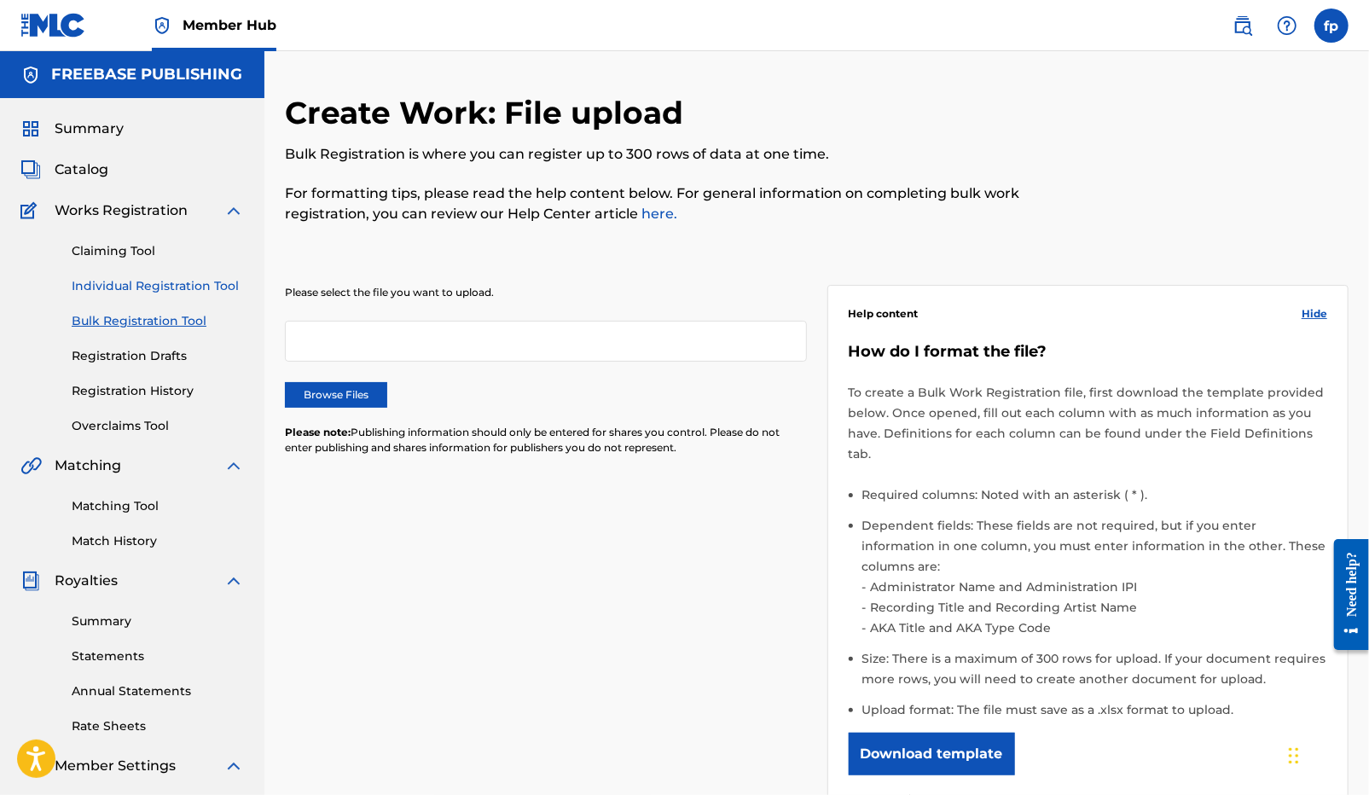
click at [136, 290] on link "Individual Registration Tool" at bounding box center [158, 286] width 172 height 18
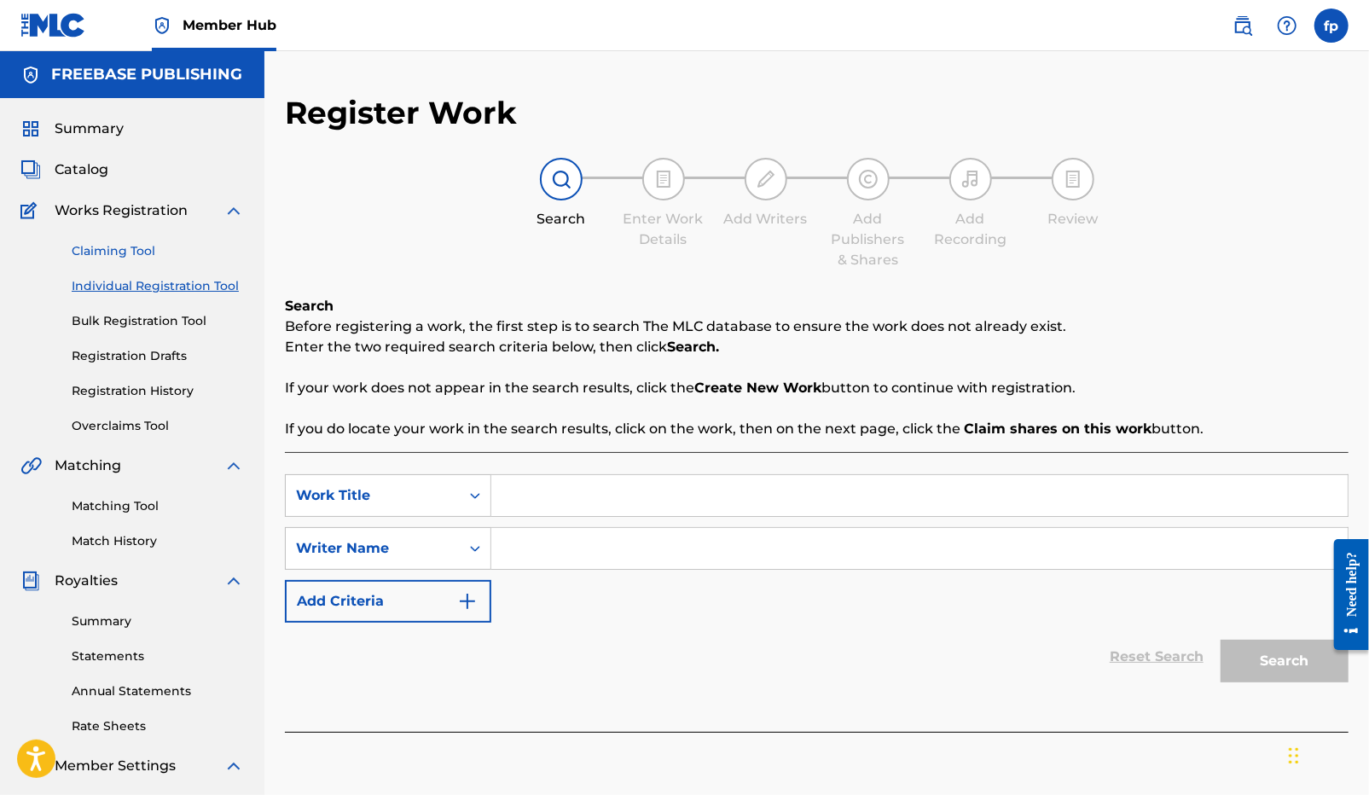
click at [128, 258] on link "Claiming Tool" at bounding box center [158, 251] width 172 height 18
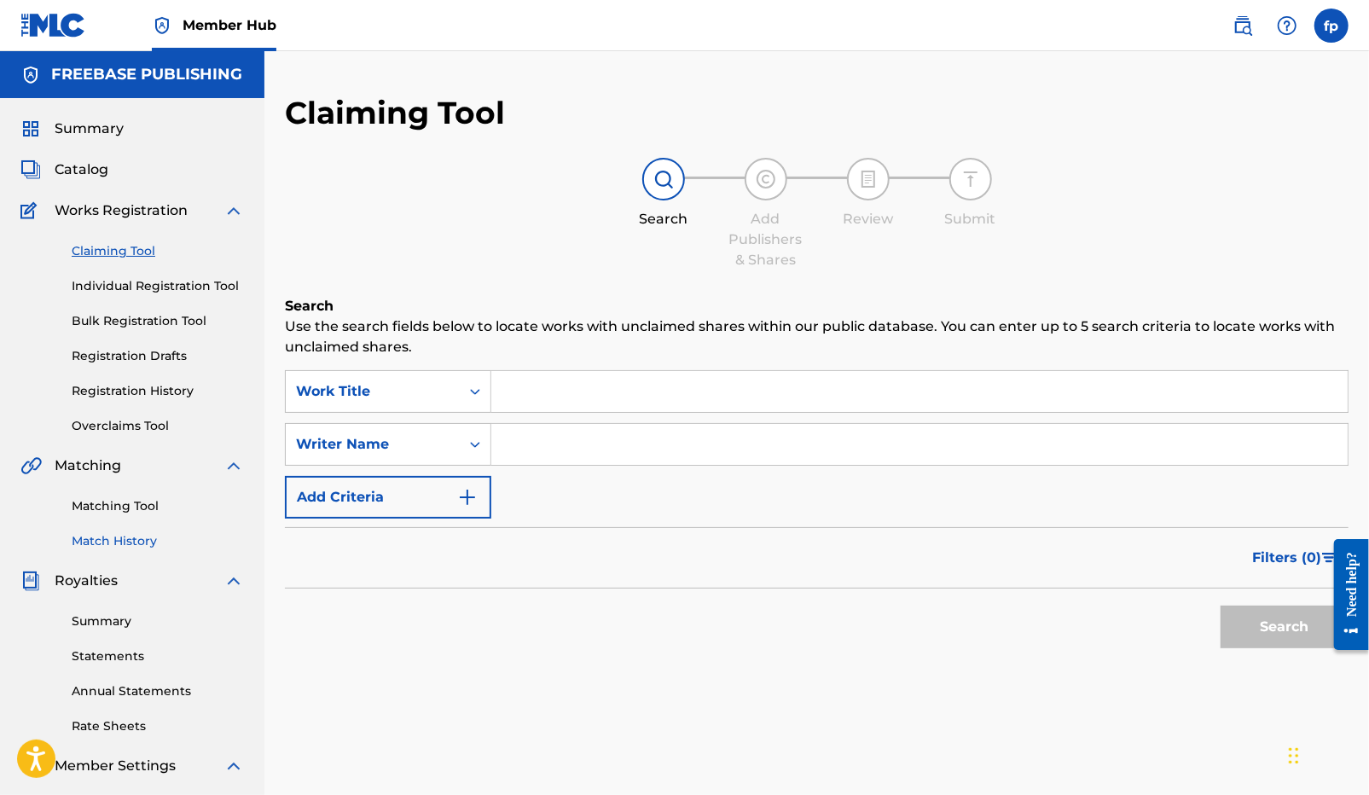
click at [106, 538] on link "Match History" at bounding box center [158, 541] width 172 height 18
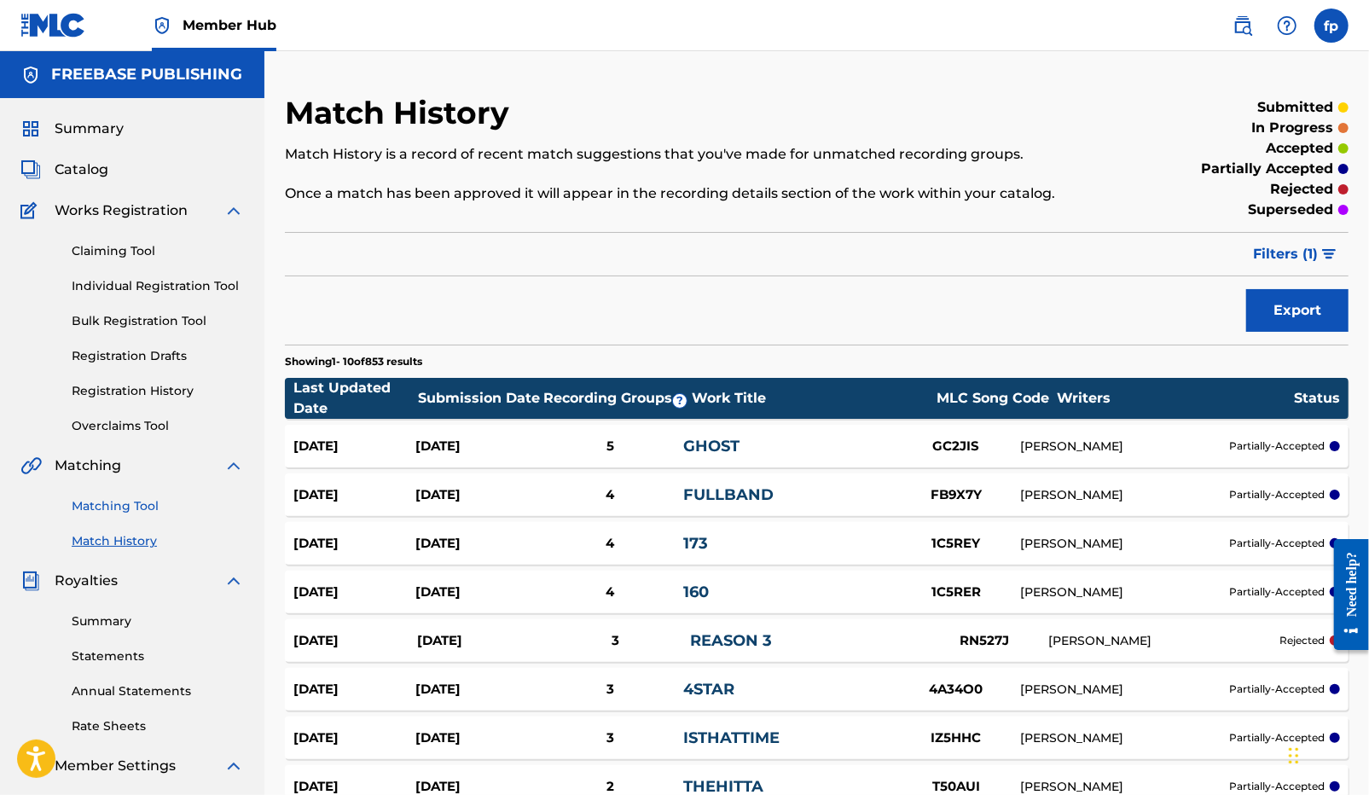
click at [106, 504] on link "Matching Tool" at bounding box center [158, 506] width 172 height 18
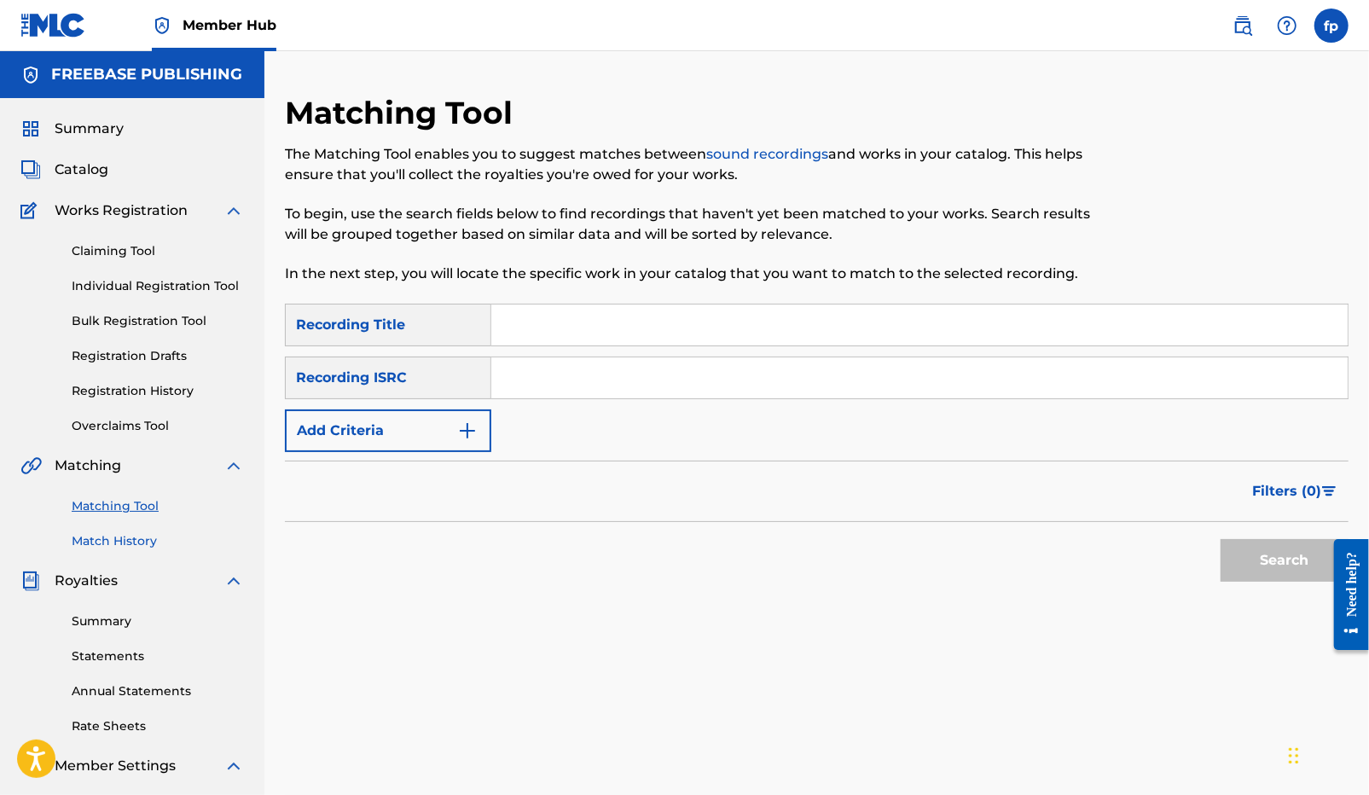
click at [125, 548] on link "Match History" at bounding box center [158, 541] width 172 height 18
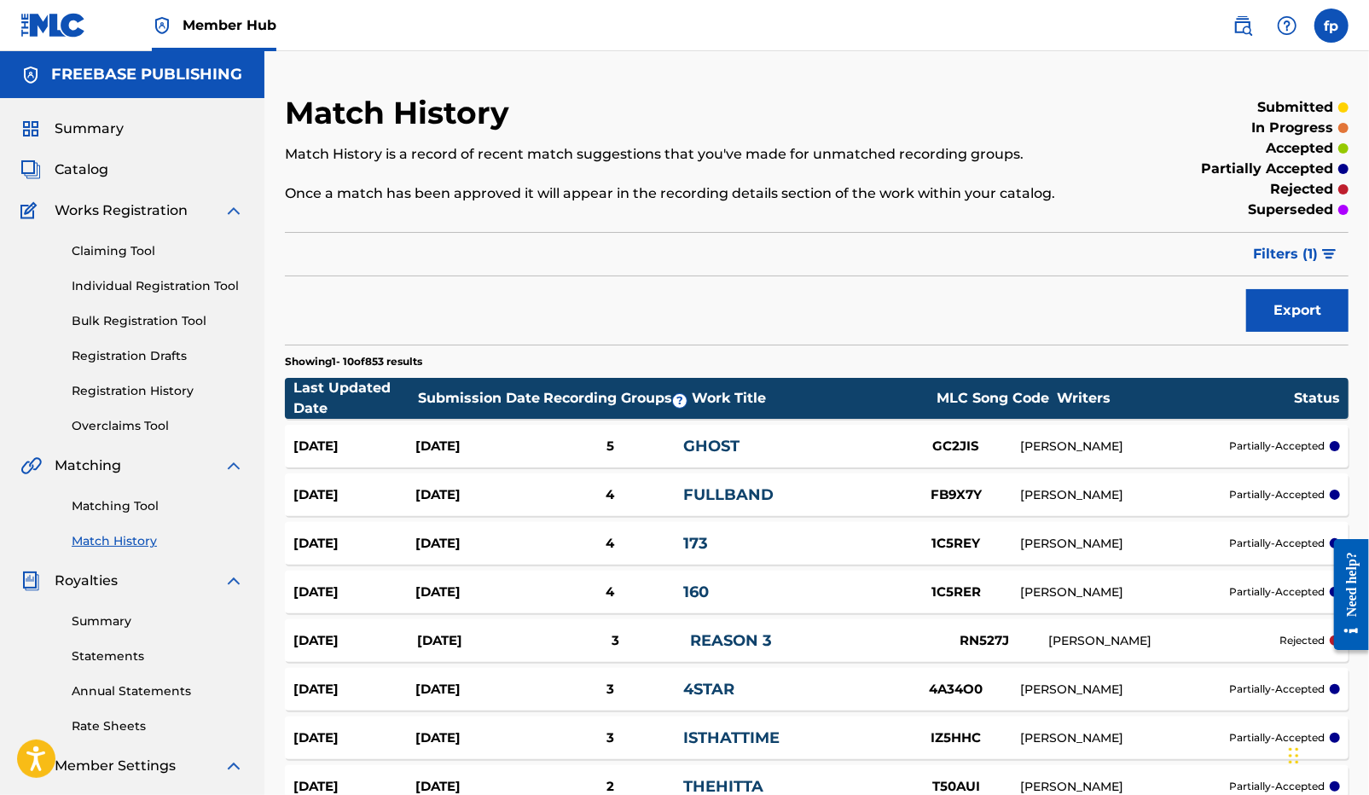
scroll to position [281, 0]
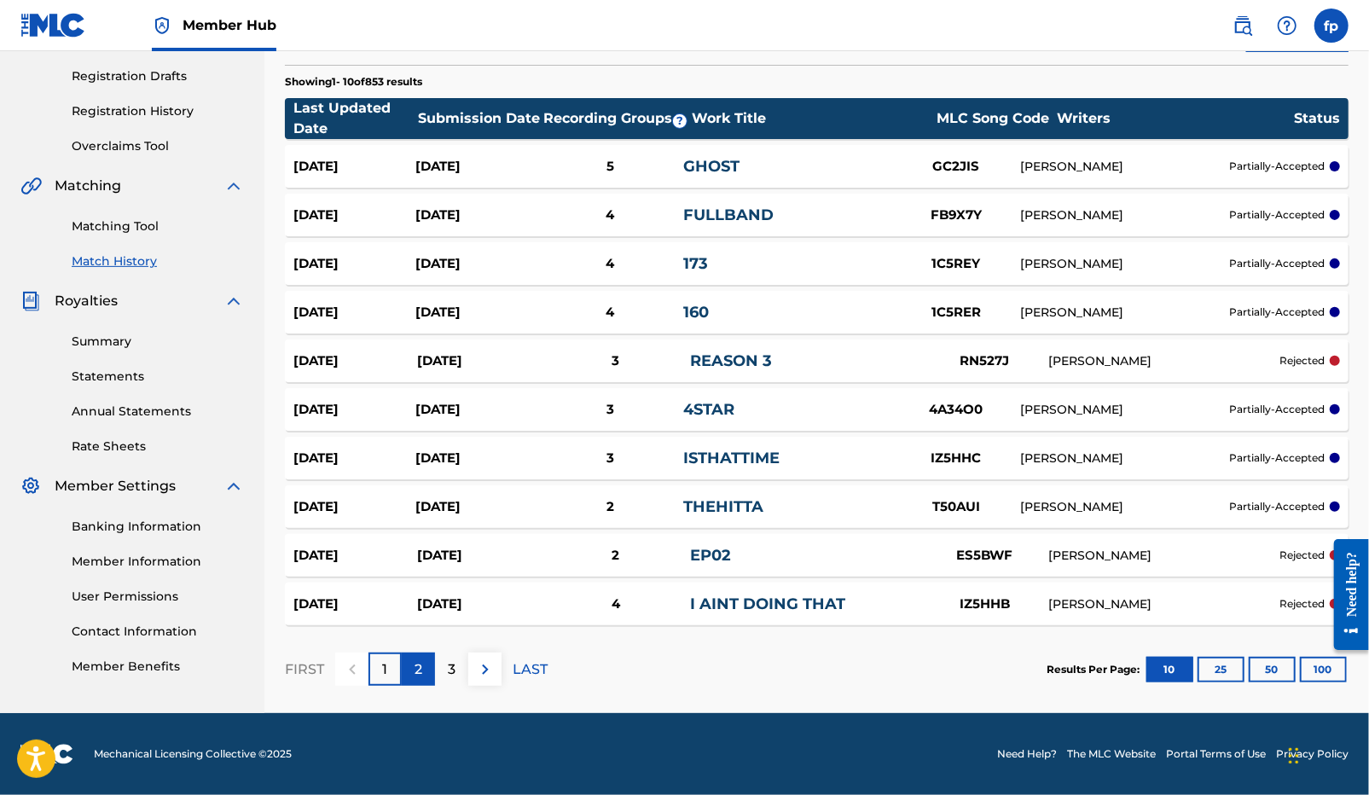
click at [414, 663] on p "2" at bounding box center [418, 669] width 8 height 20
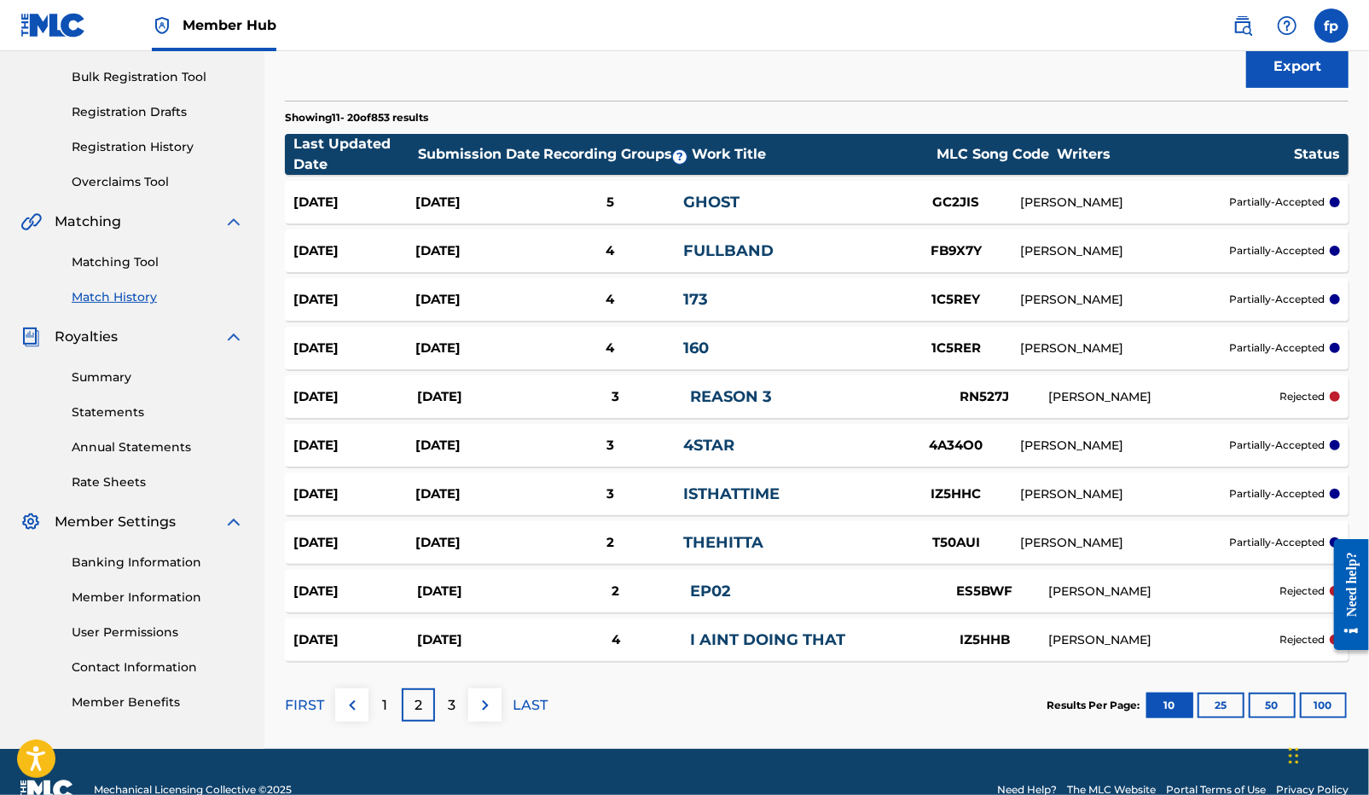
scroll to position [0, 0]
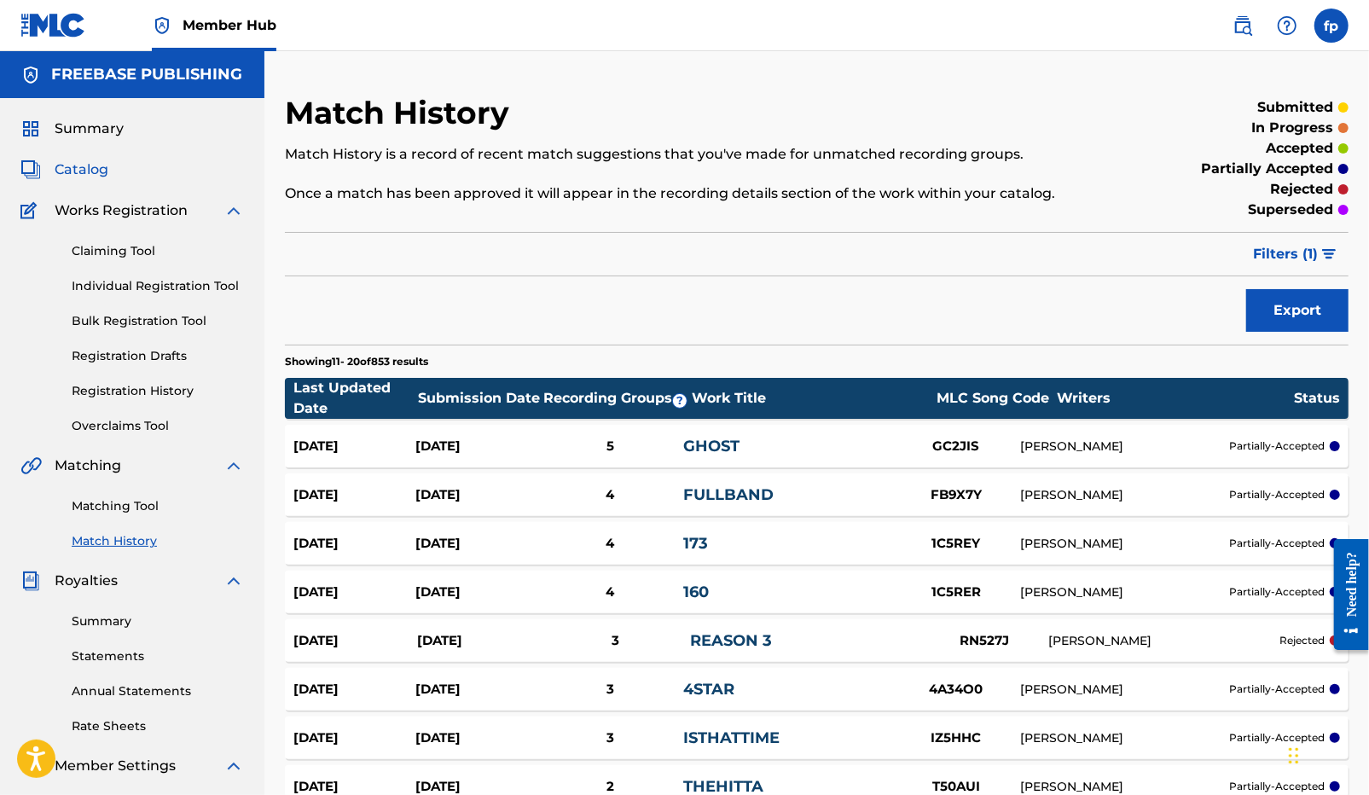
click at [99, 179] on span "Catalog" at bounding box center [82, 169] width 54 height 20
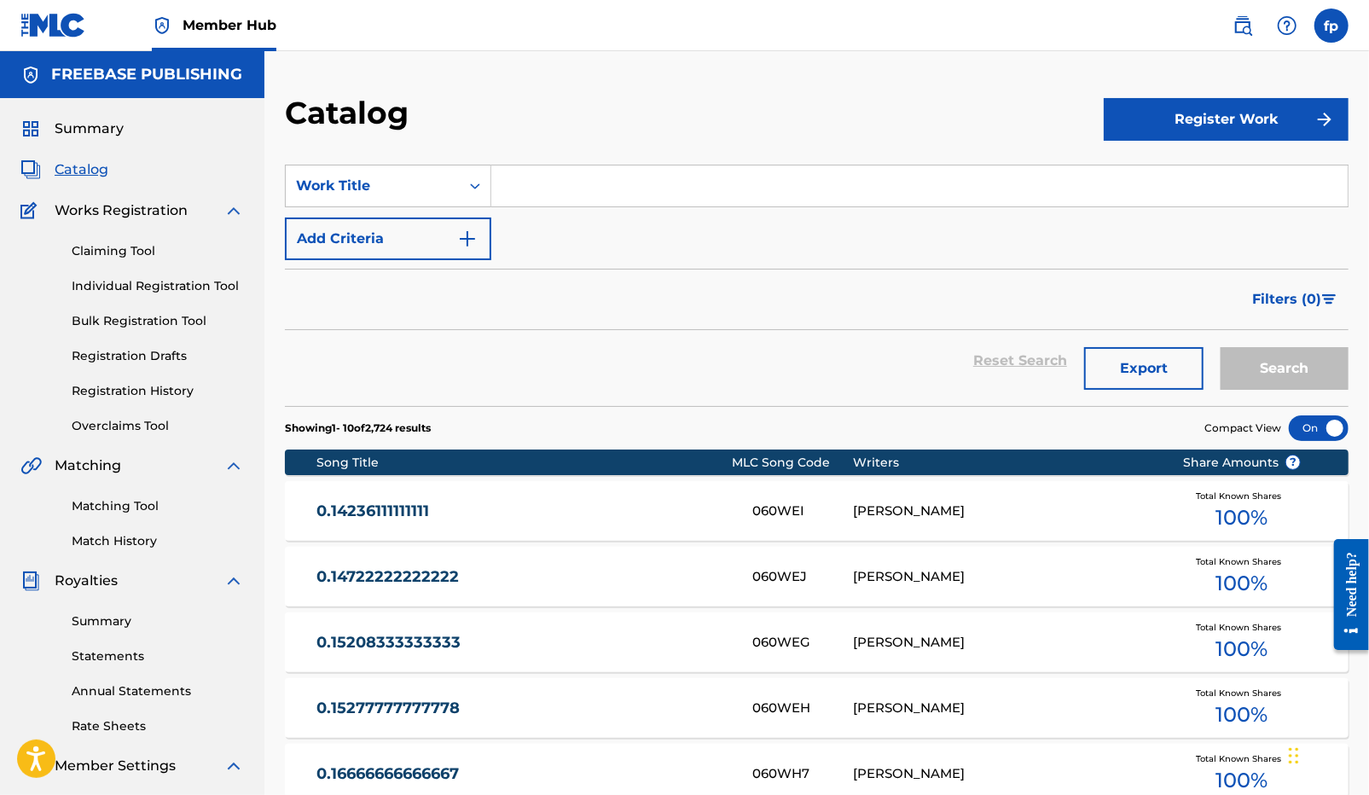
click at [542, 197] on input "Search Form" at bounding box center [919, 185] width 856 height 41
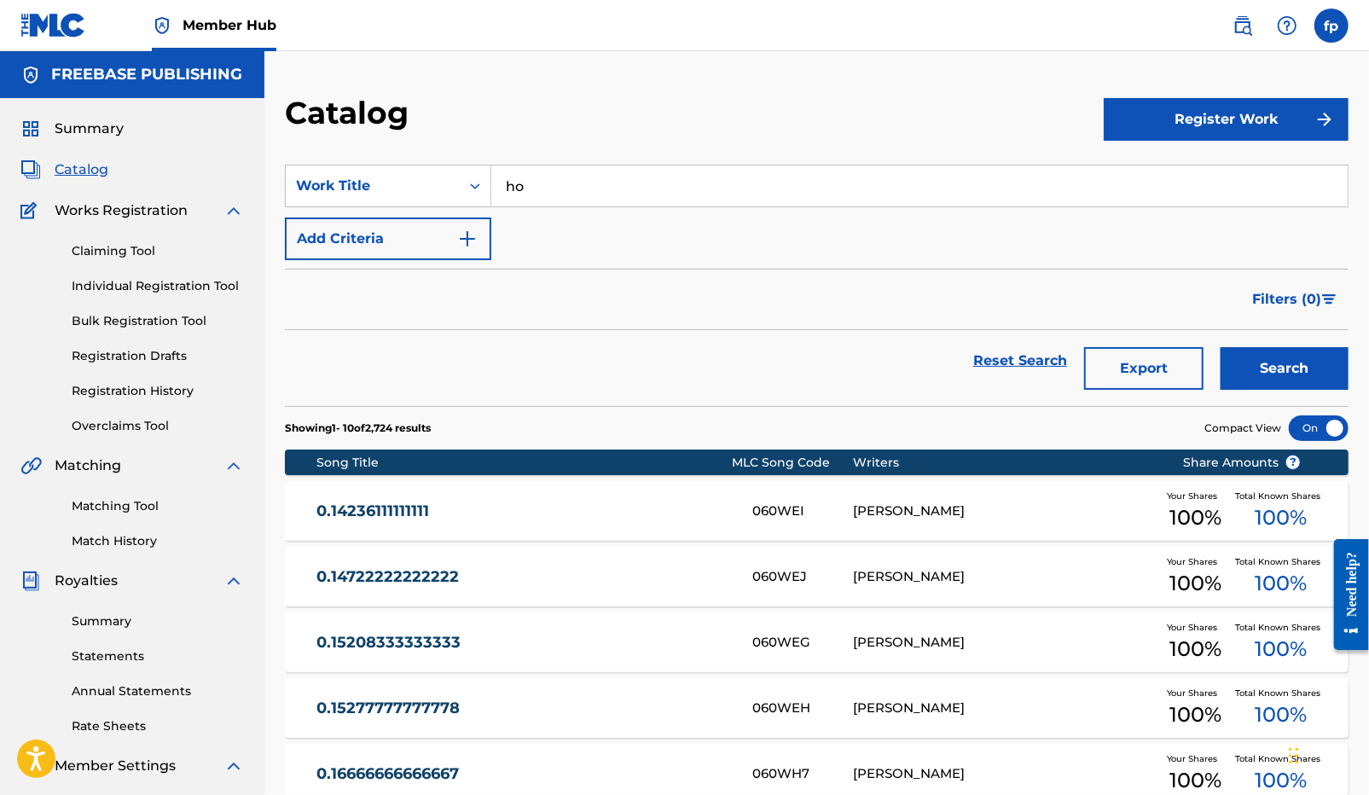
click at [1220, 347] on button "Search" at bounding box center [1284, 368] width 128 height 43
type input "h"
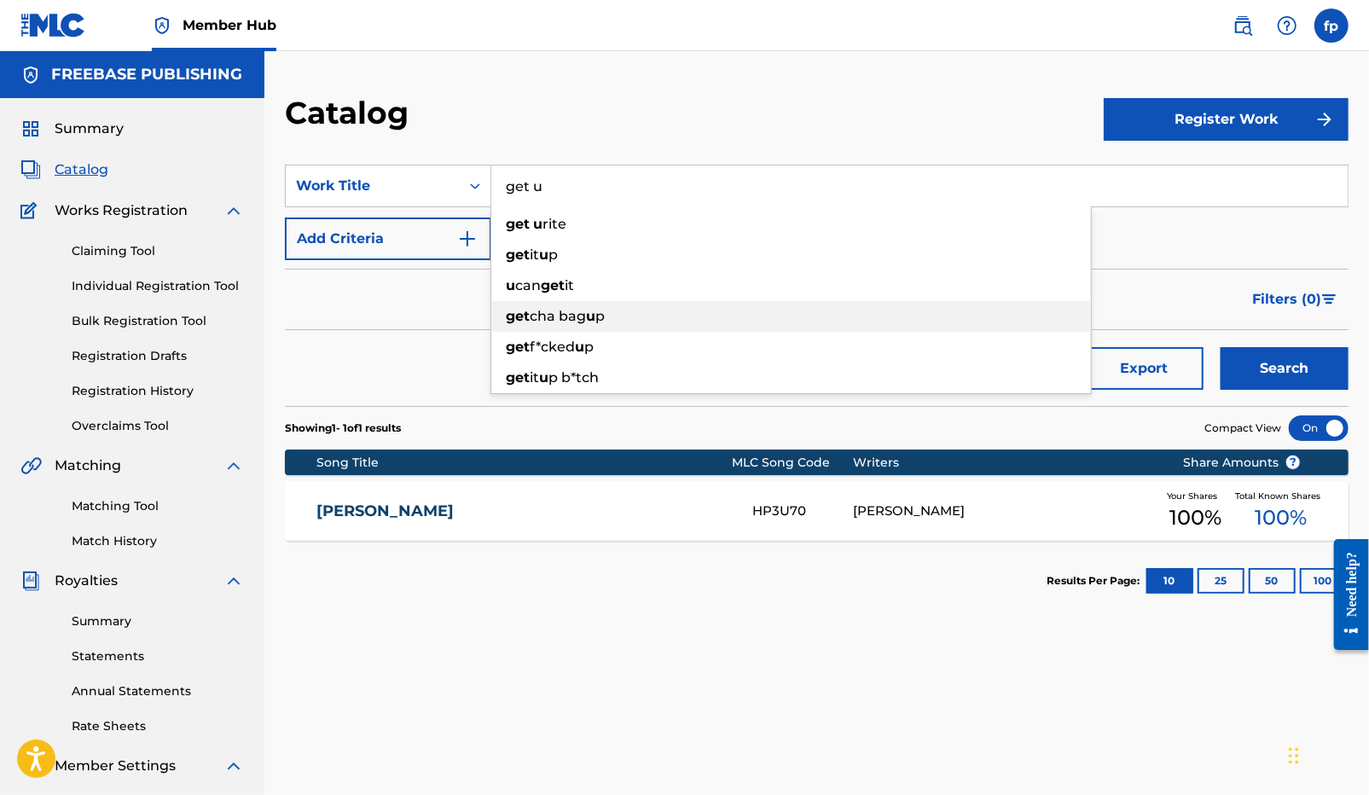
click at [522, 329] on div "get cha bag u p" at bounding box center [791, 316] width 600 height 31
type input "get cha bag up"
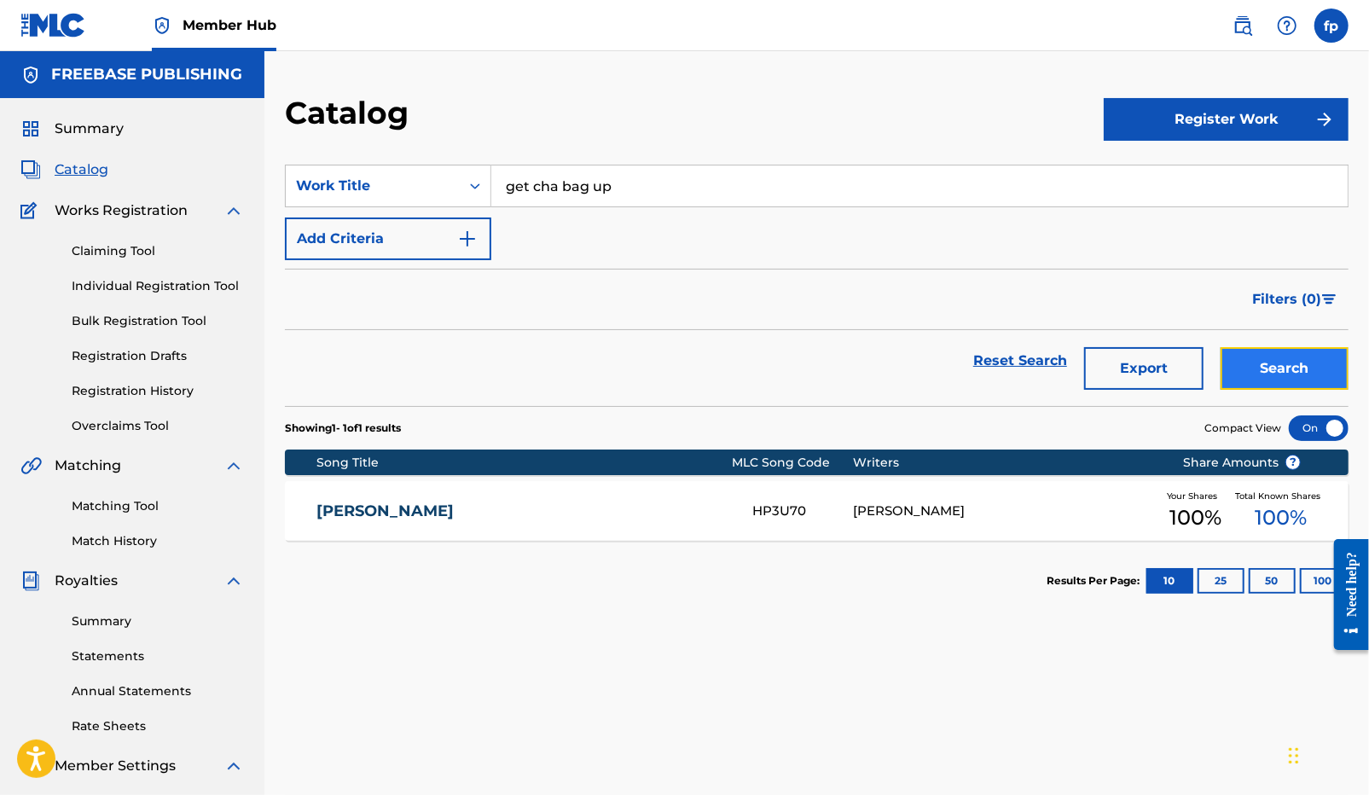
click at [1257, 363] on button "Search" at bounding box center [1284, 368] width 128 height 43
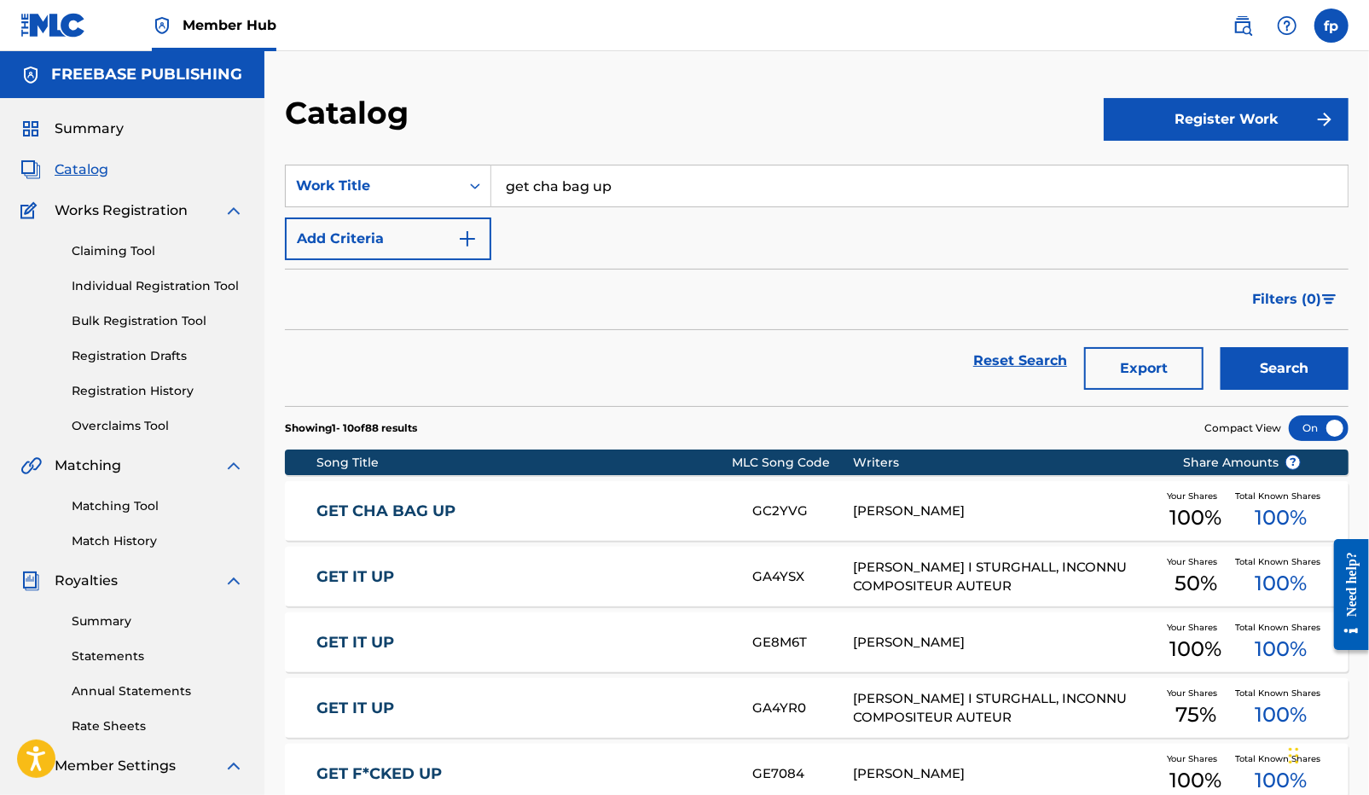
click at [699, 513] on link "GET CHA BAG UP" at bounding box center [522, 511] width 413 height 20
drag, startPoint x: 853, startPoint y: 507, endPoint x: 881, endPoint y: 516, distance: 29.4
click at [881, 516] on div "[PERSON_NAME]" at bounding box center [1005, 511] width 303 height 20
drag, startPoint x: 946, startPoint y: 517, endPoint x: 850, endPoint y: 516, distance: 95.5
click at [850, 516] on div "GET CHA BAG UP GC2YVG [PERSON_NAME] Your Shares 100 % Total Known Shares 100 %" at bounding box center [816, 511] width 1063 height 60
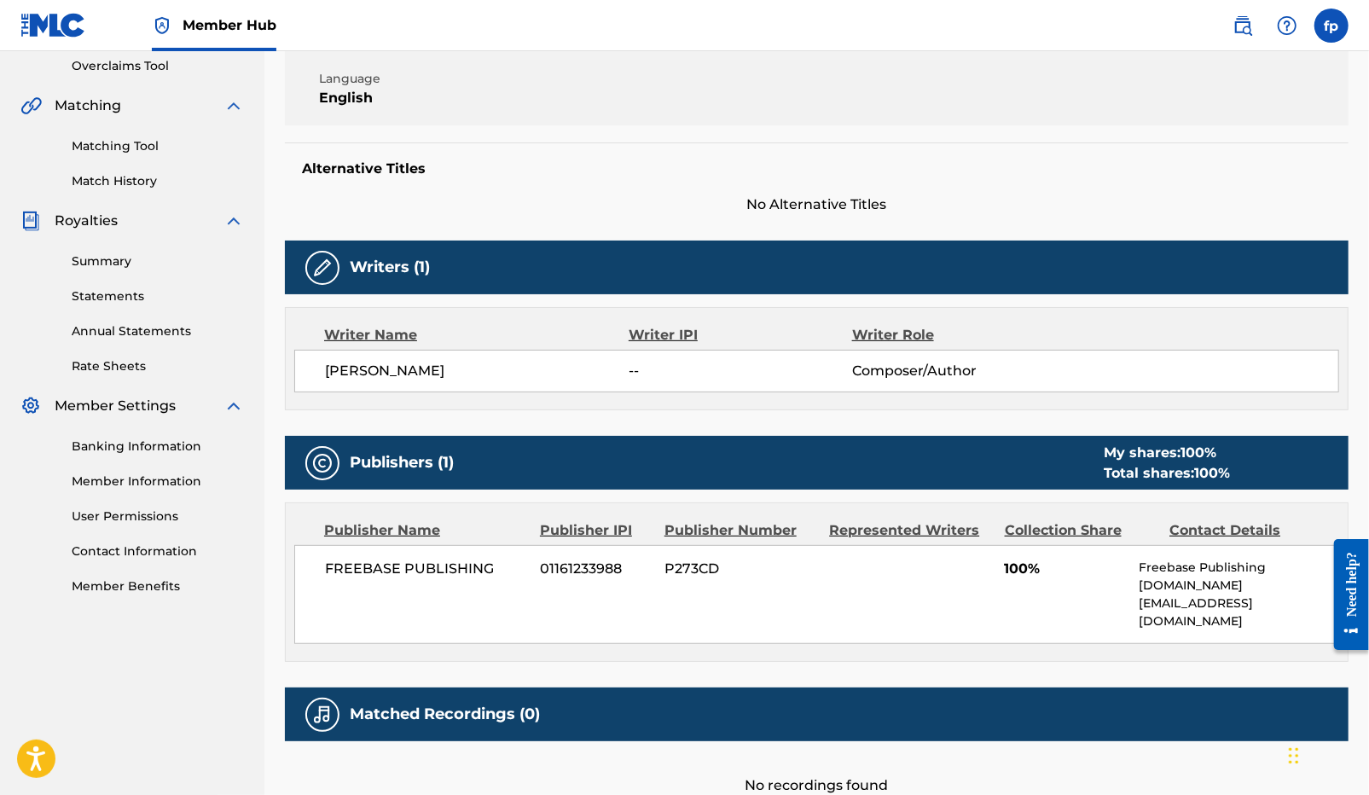
scroll to position [495, 0]
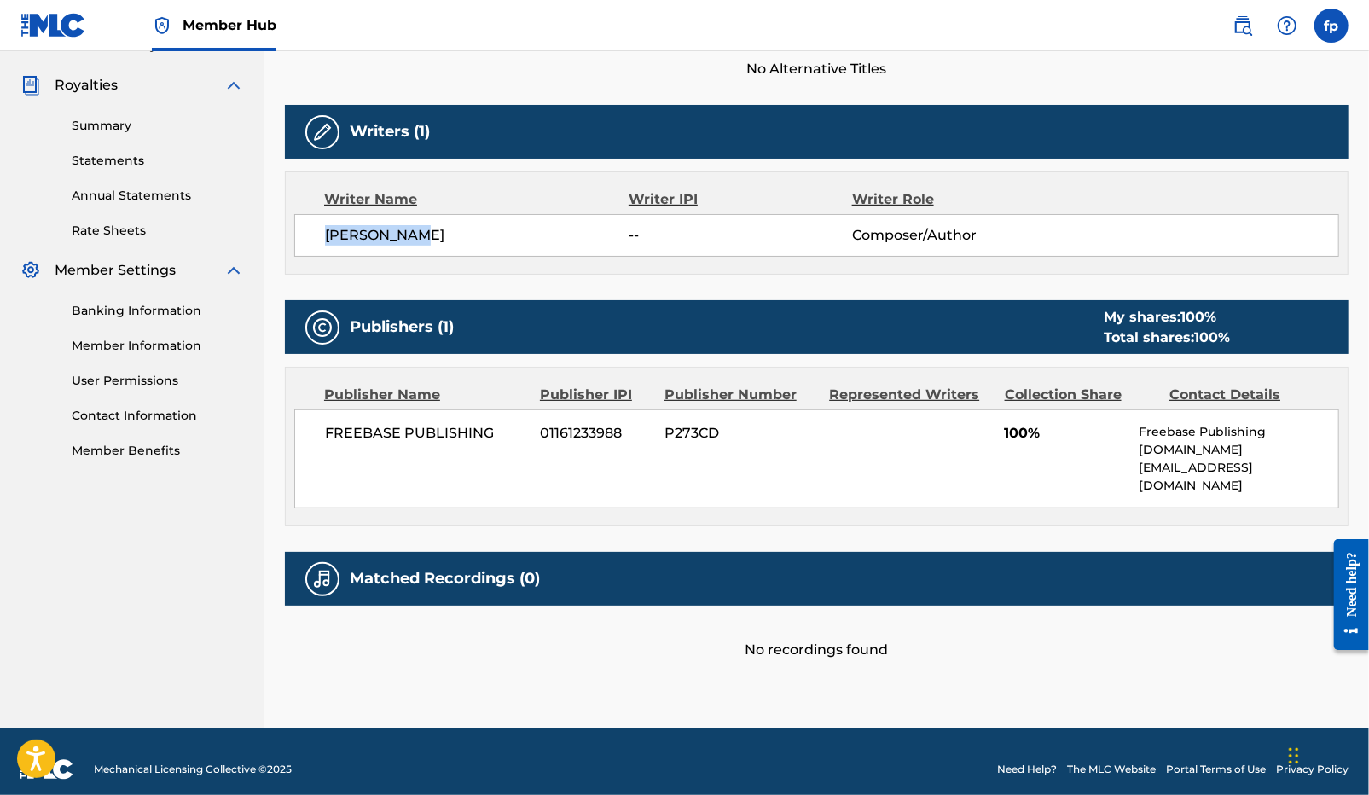
drag, startPoint x: 421, startPoint y: 238, endPoint x: 320, endPoint y: 233, distance: 101.6
click at [320, 233] on div "[PERSON_NAME] -- Composer/Author" at bounding box center [816, 235] width 1045 height 43
copy span "[PERSON_NAME]"
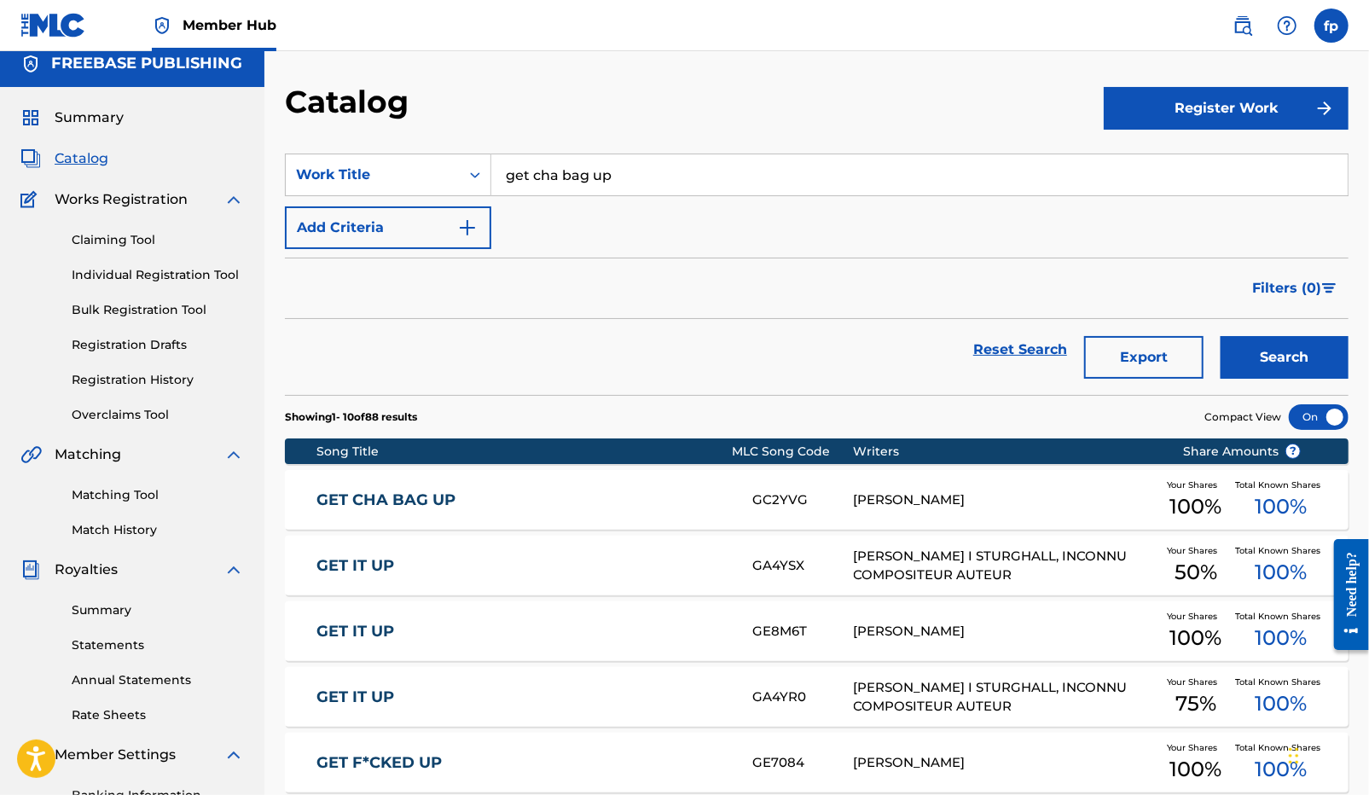
scroll to position [10, 0]
click at [602, 179] on input "get cha bag up" at bounding box center [919, 175] width 856 height 41
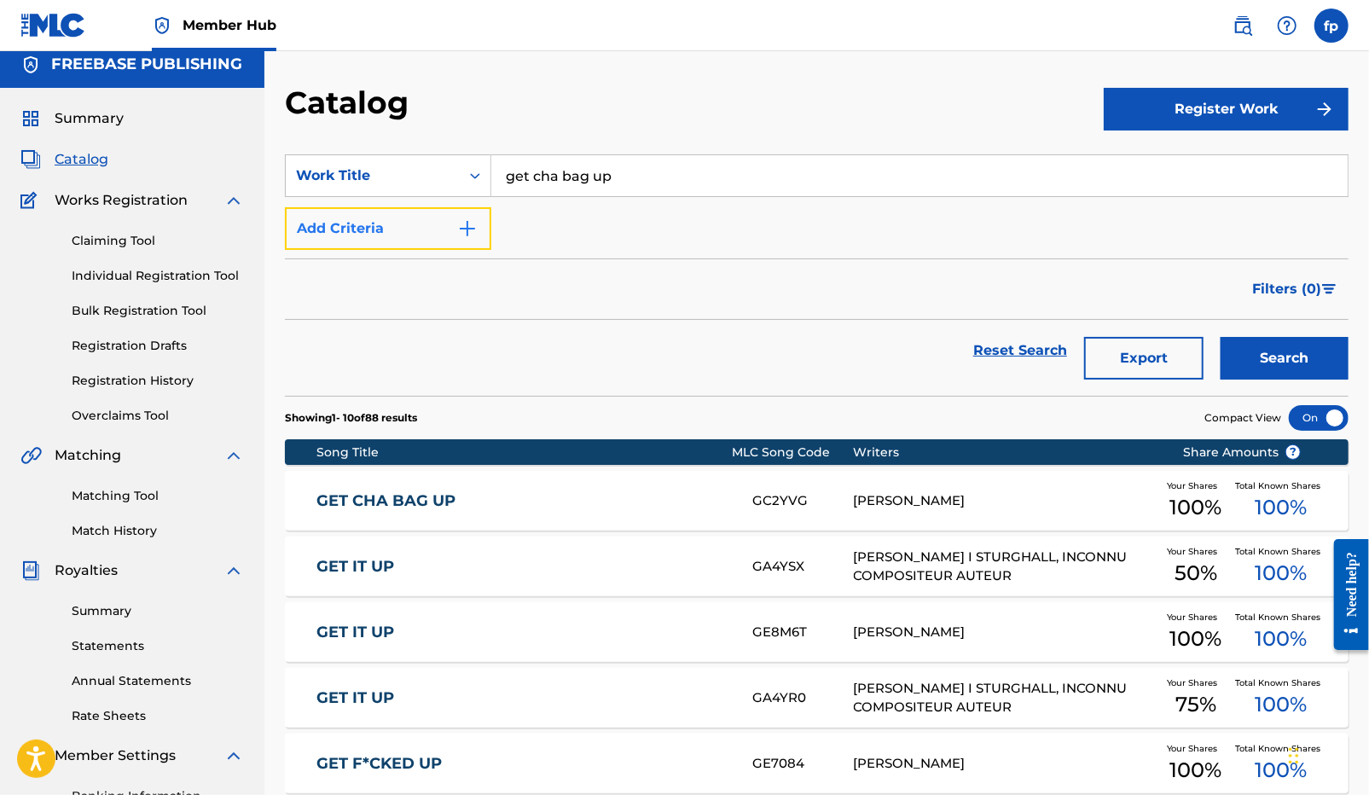
click at [426, 214] on button "Add Criteria" at bounding box center [388, 228] width 206 height 43
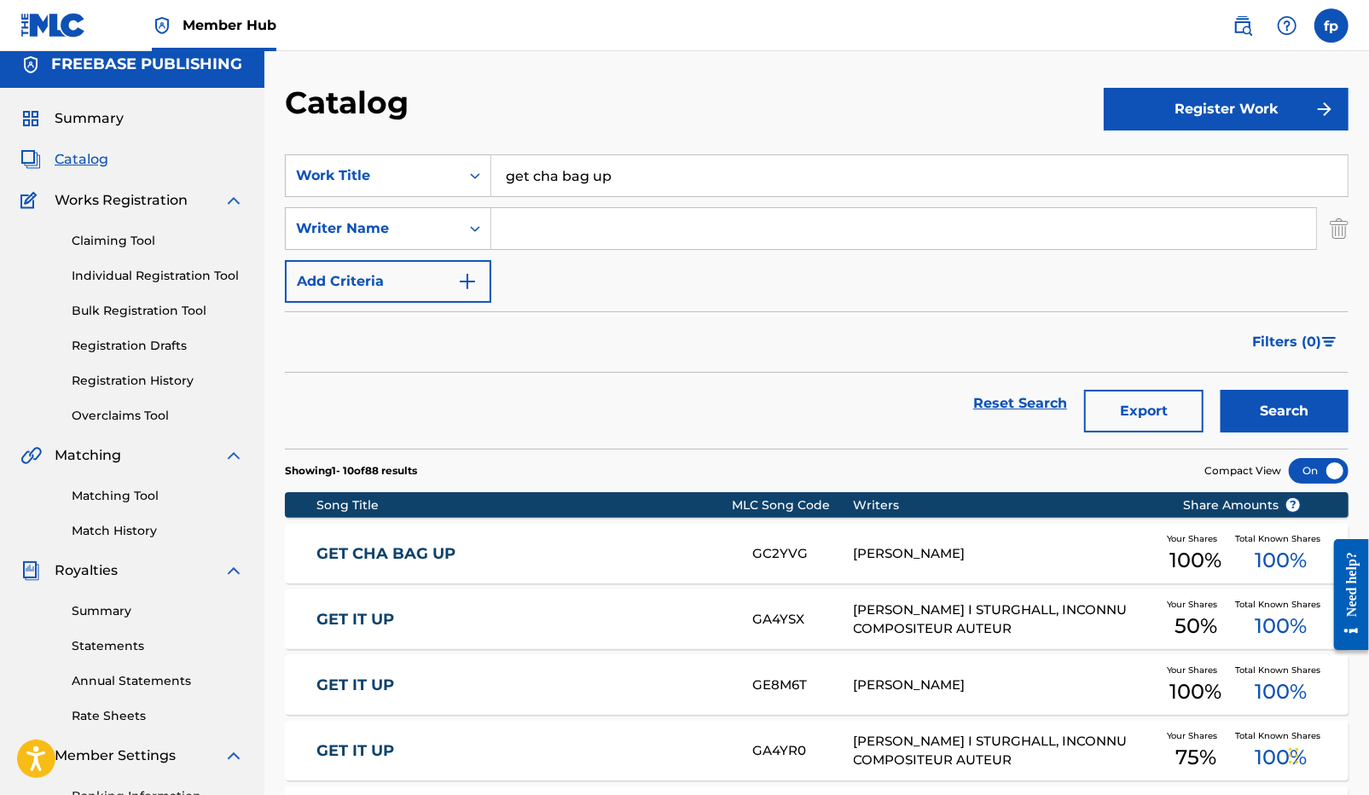
click at [518, 246] on input "Search Form" at bounding box center [903, 228] width 825 height 41
paste input "[PERSON_NAME]"
type input "[PERSON_NAME]"
click at [549, 185] on input "get cha bag up" at bounding box center [919, 175] width 856 height 41
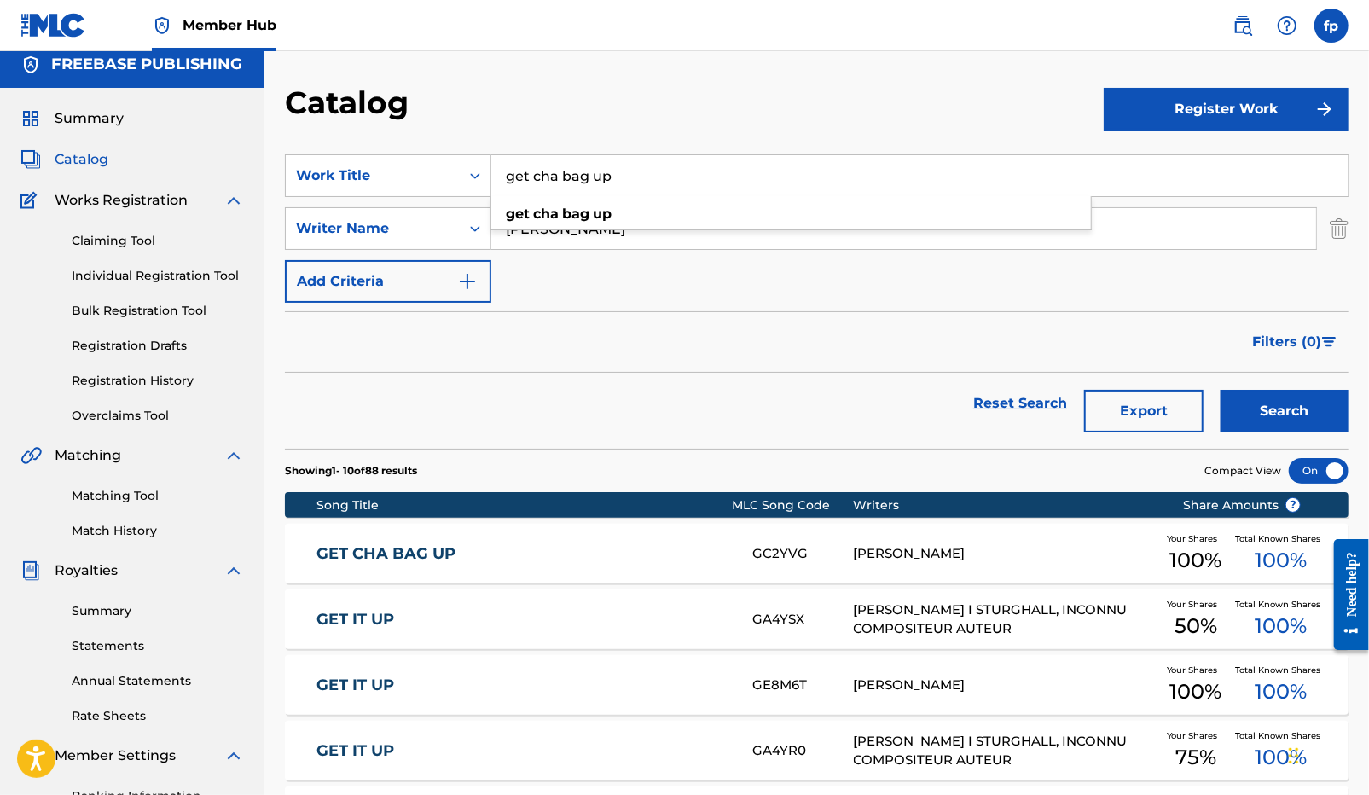
click at [549, 185] on input "get cha bag up" at bounding box center [919, 175] width 856 height 41
click at [1220, 390] on button "Search" at bounding box center [1284, 411] width 128 height 43
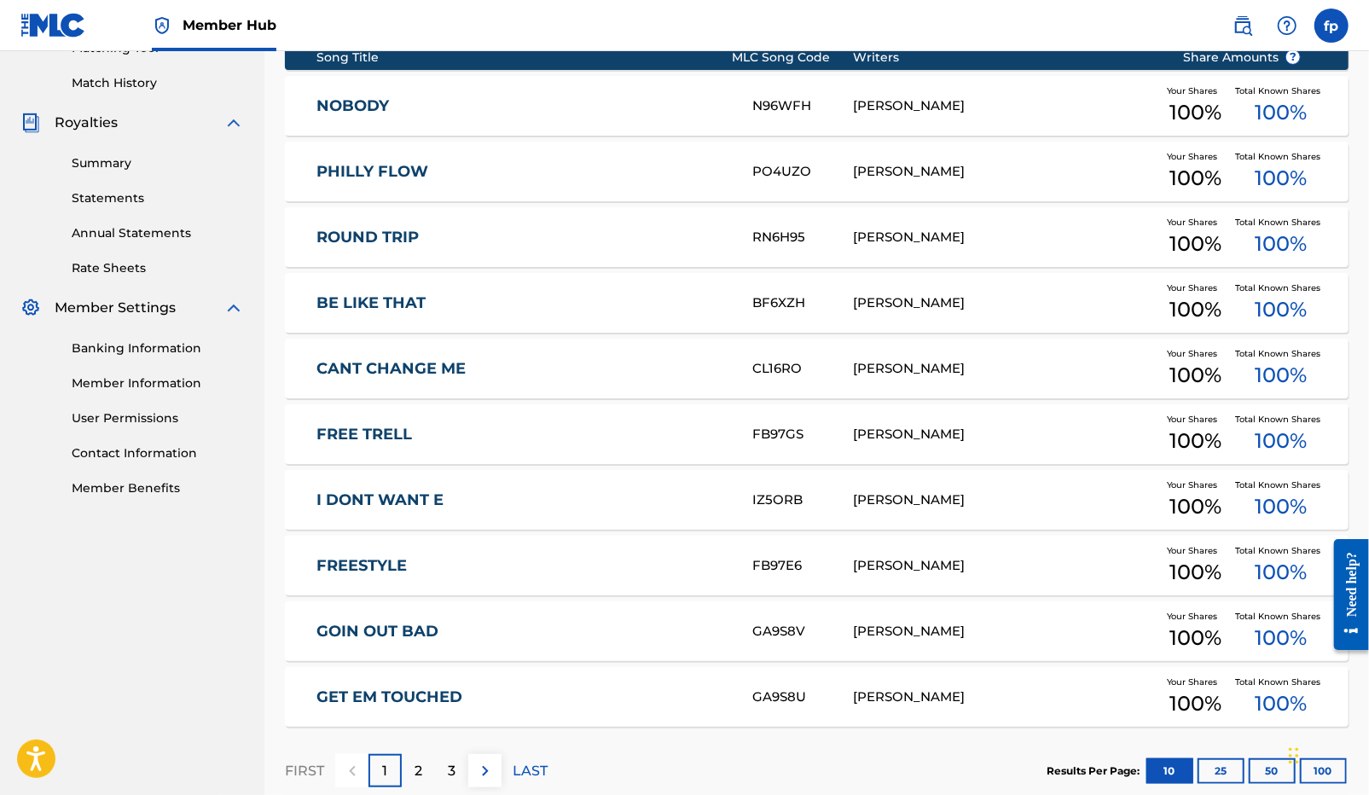
scroll to position [560, 0]
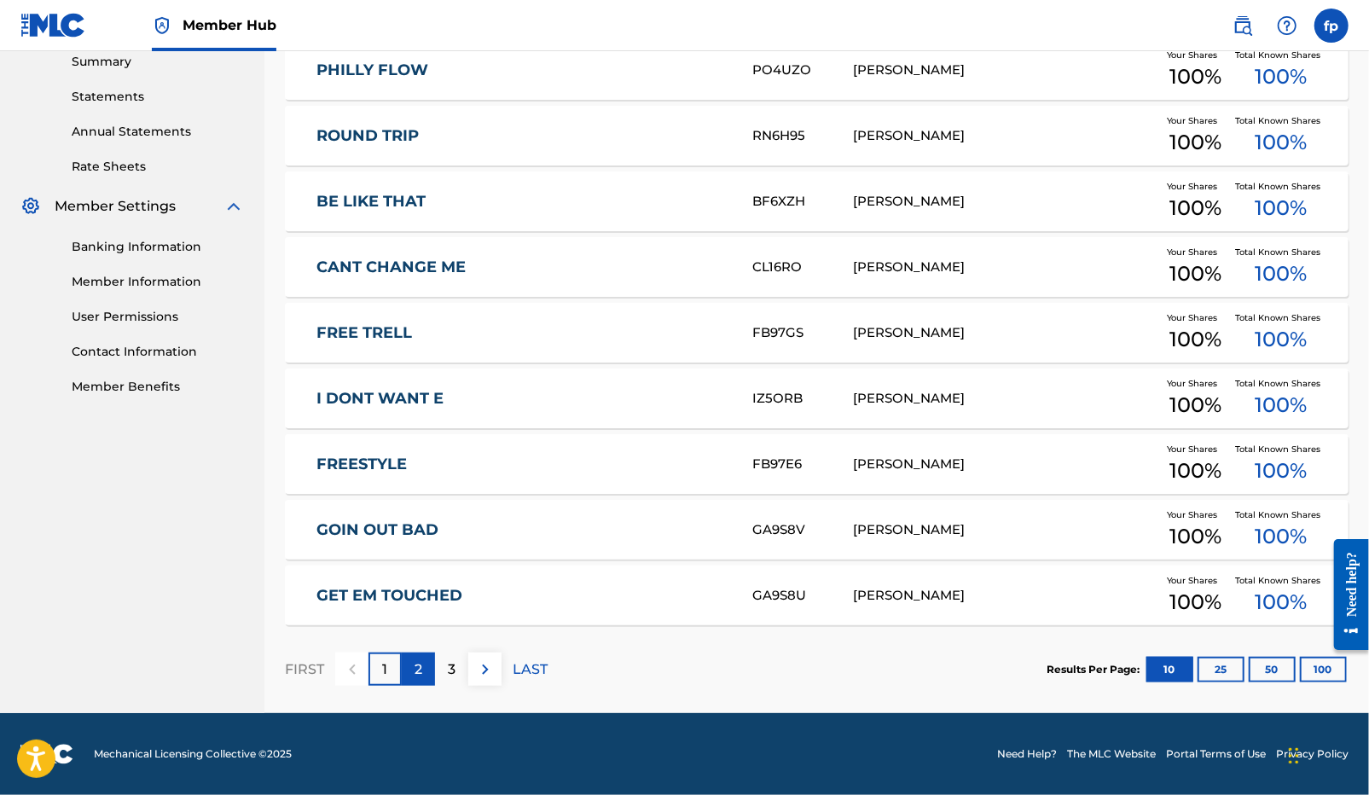
click at [408, 671] on div "2" at bounding box center [418, 668] width 33 height 33
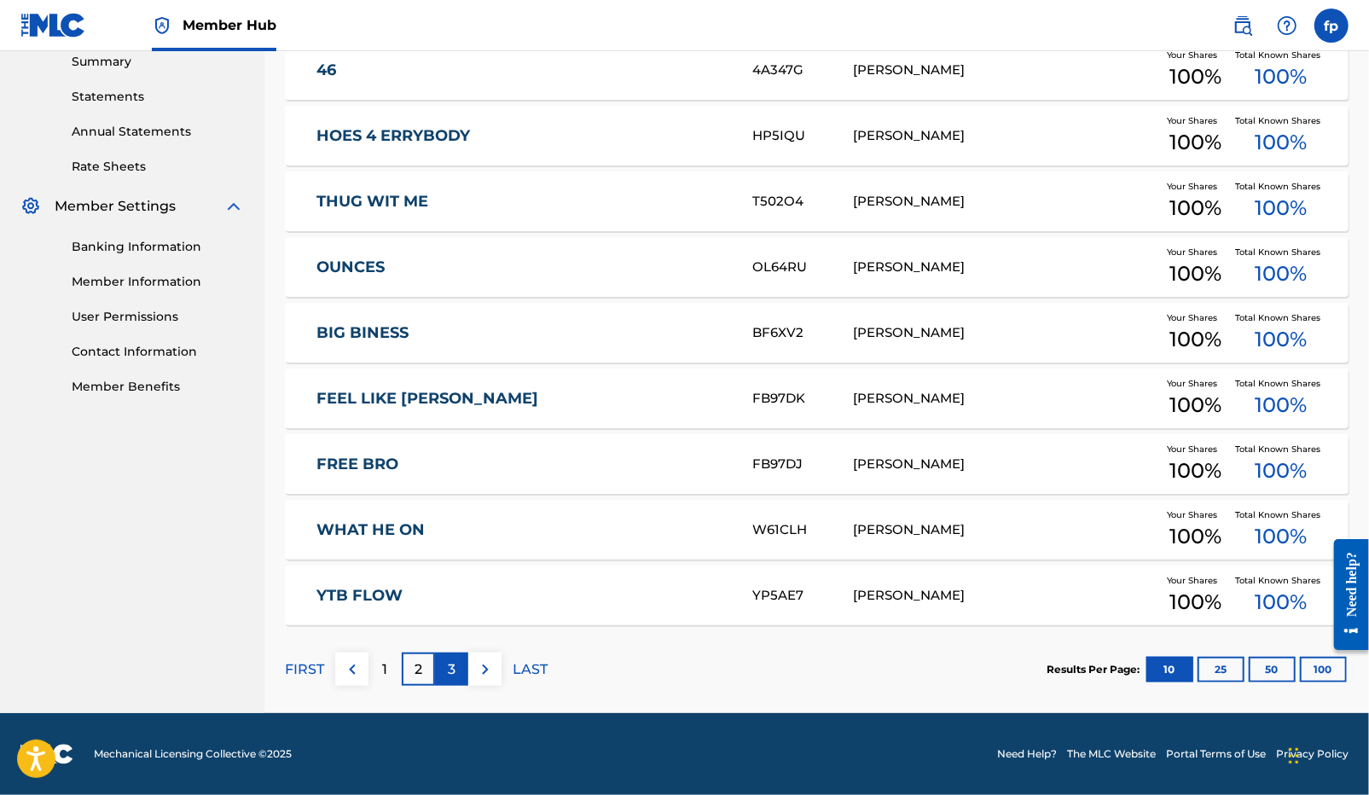
click at [461, 667] on div "3" at bounding box center [451, 668] width 33 height 33
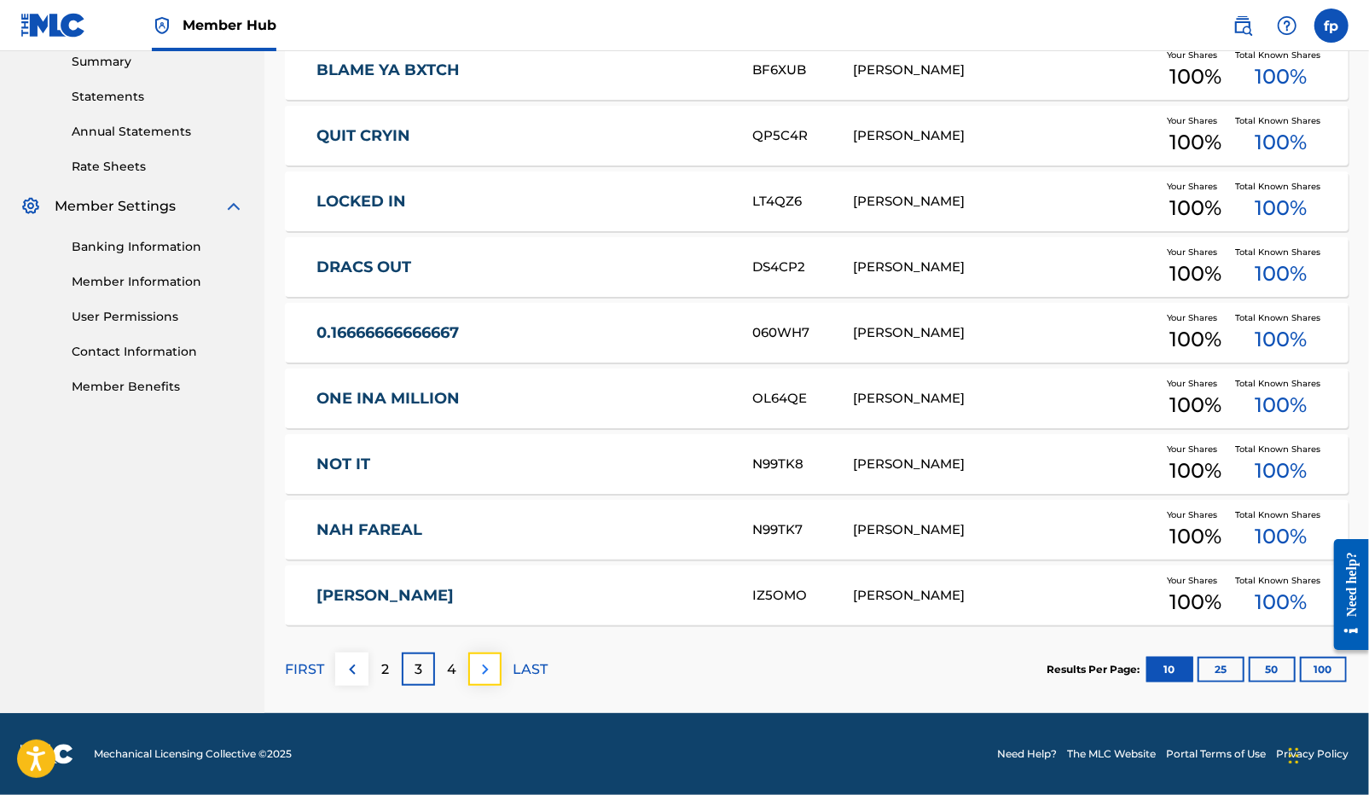
click at [482, 676] on img at bounding box center [485, 669] width 20 height 20
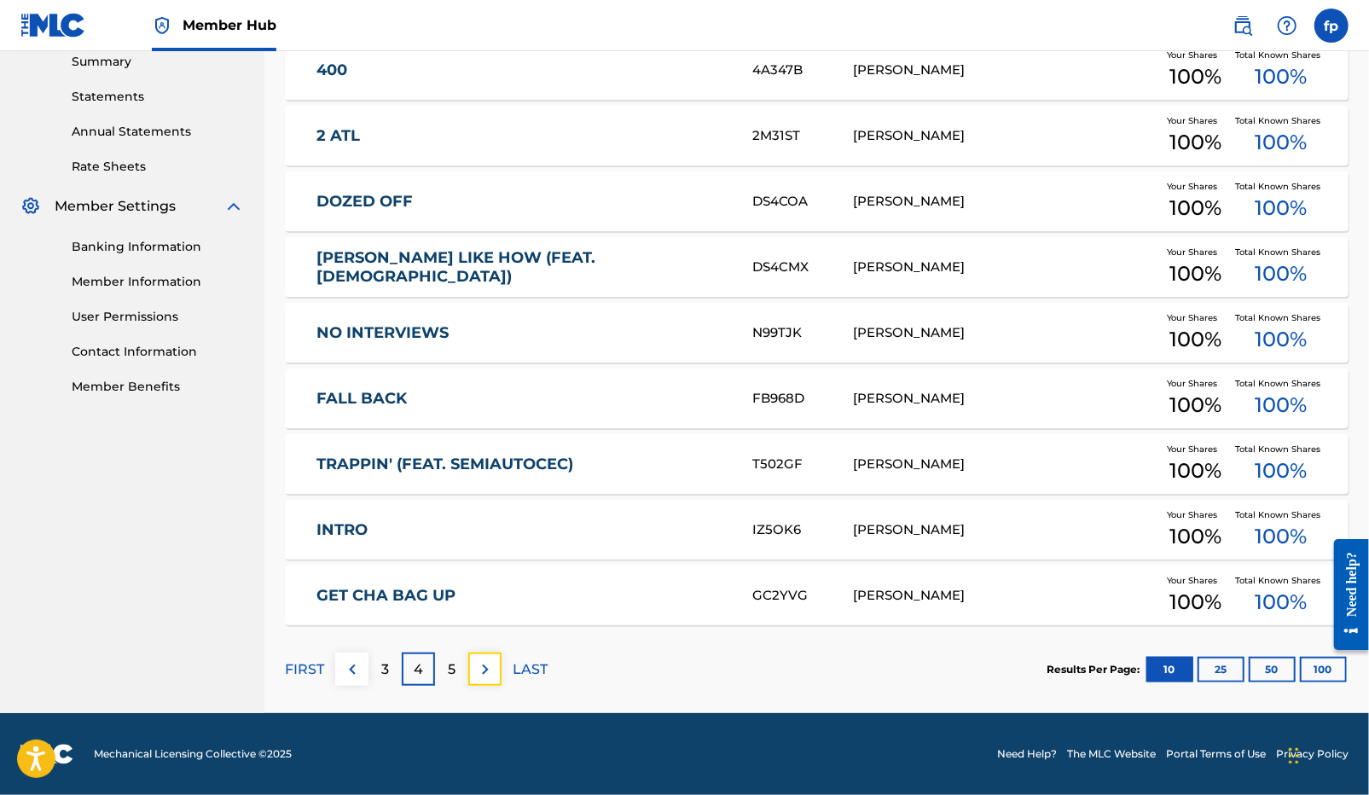
click at [482, 677] on img at bounding box center [485, 669] width 20 height 20
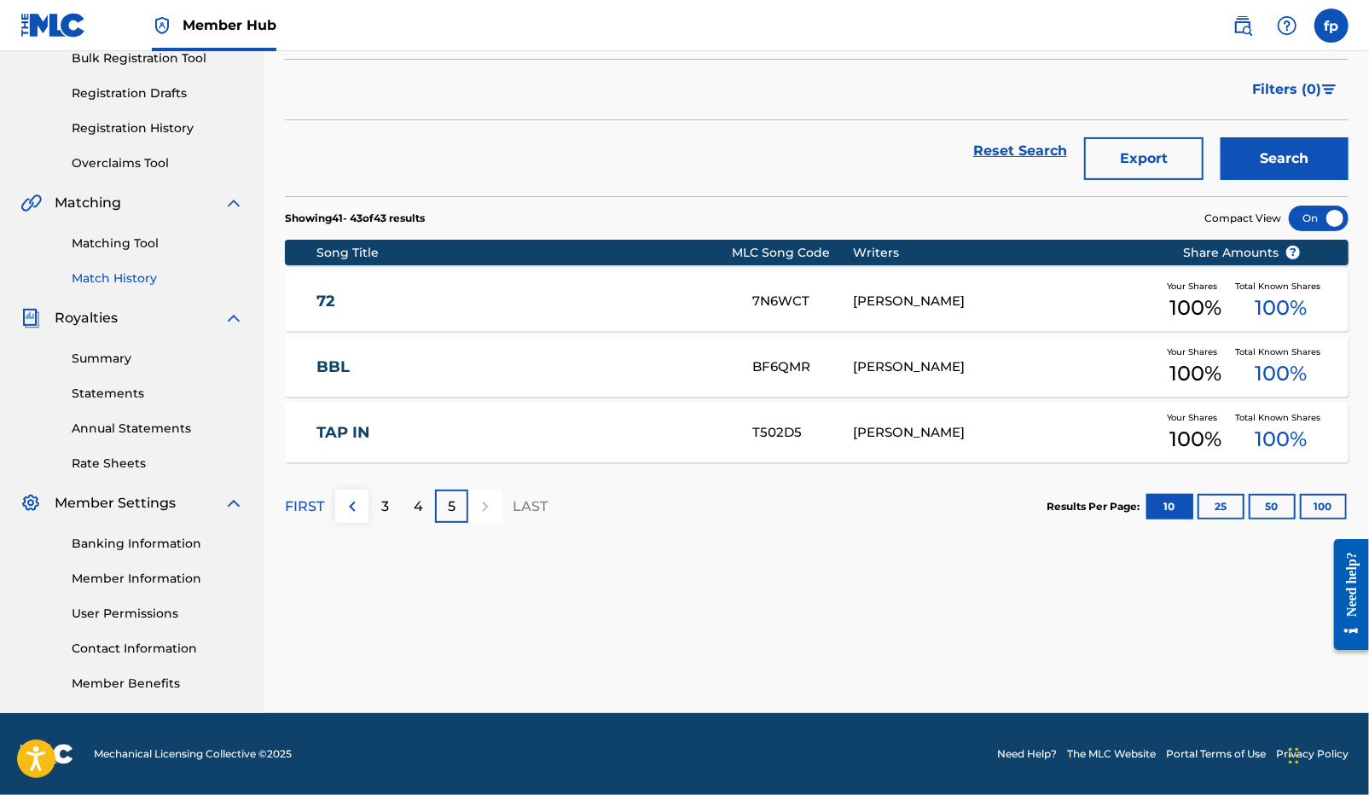
click at [111, 269] on link "Match History" at bounding box center [158, 278] width 172 height 18
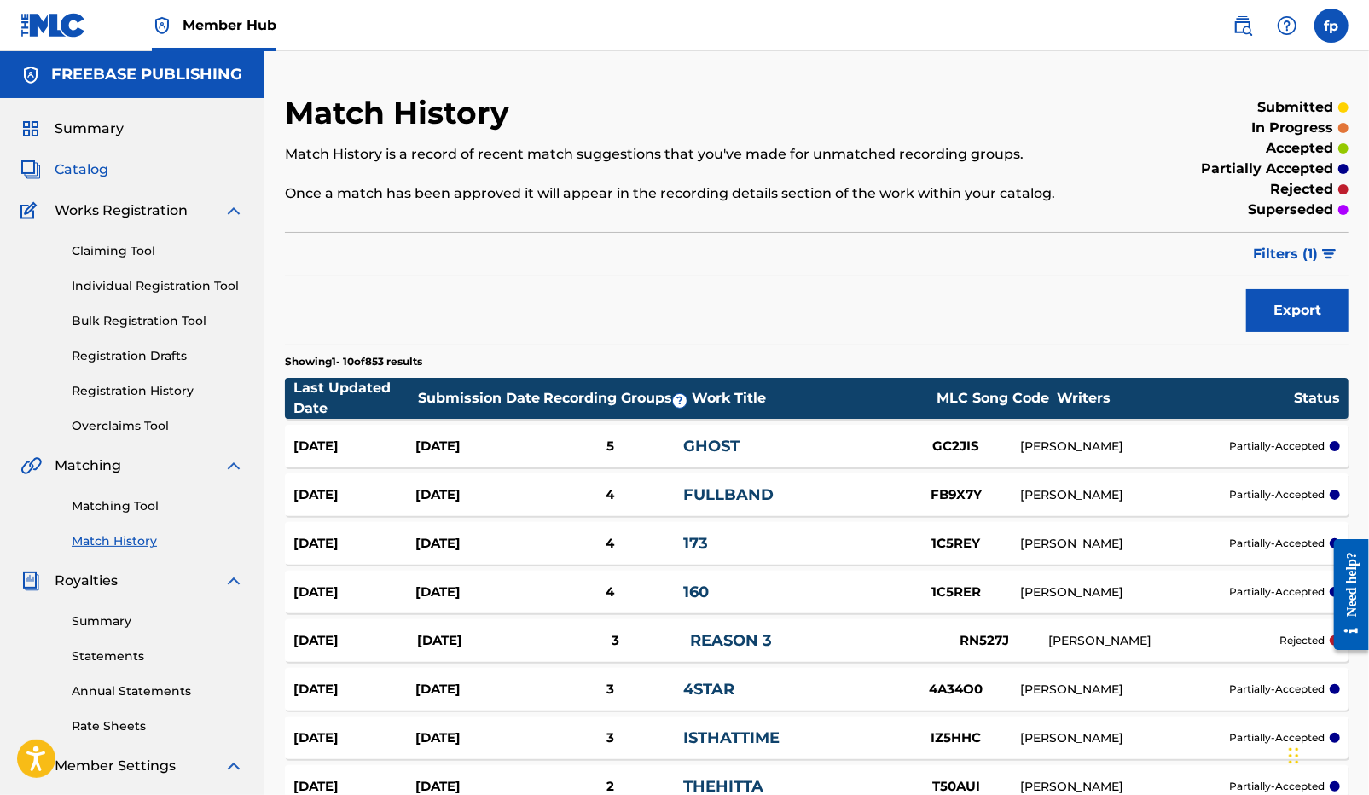
click at [96, 175] on span "Catalog" at bounding box center [82, 169] width 54 height 20
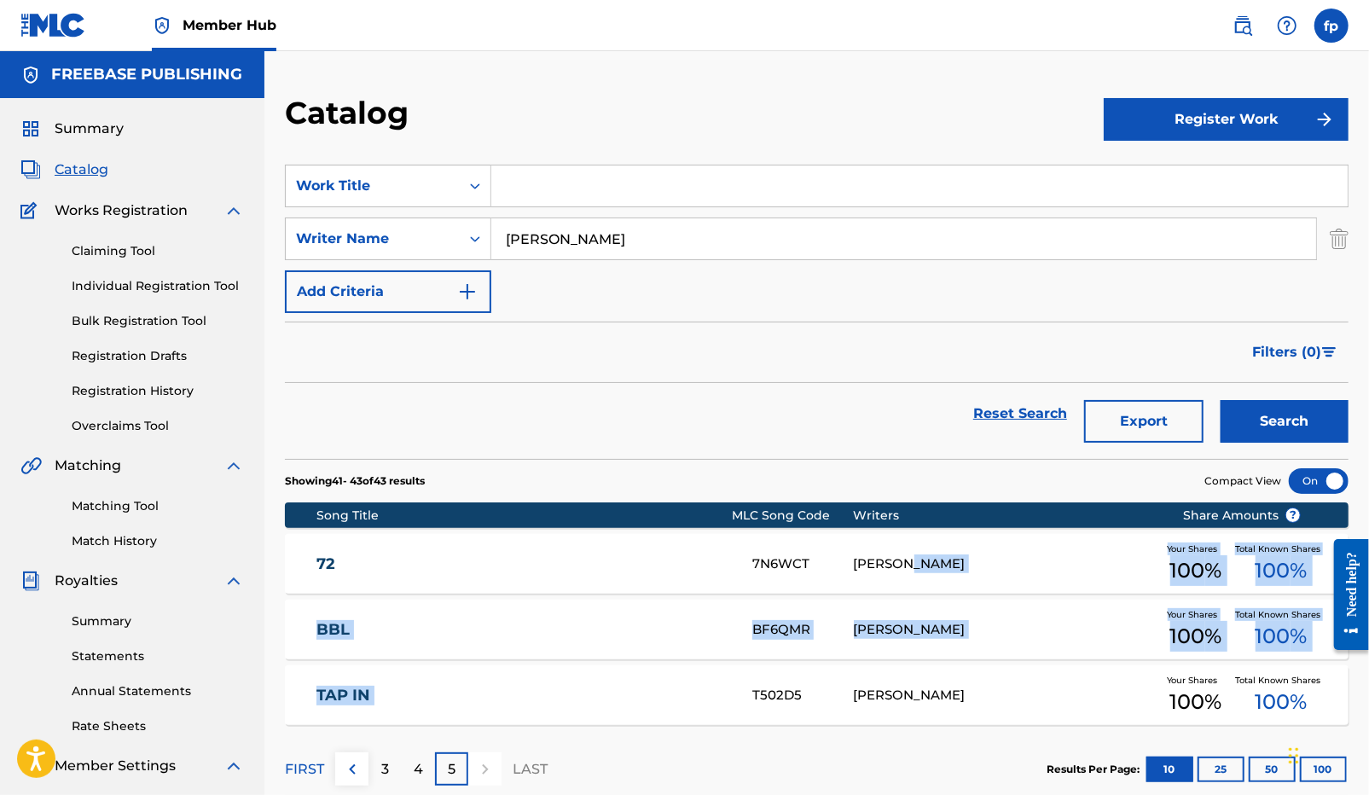
drag, startPoint x: 908, startPoint y: 566, endPoint x: 840, endPoint y: 664, distance: 119.5
click at [840, 664] on section "Song Title MLC Song Code Writers Share Amounts ? 72 7N6WCT [PERSON_NAME] Your S…" at bounding box center [816, 609] width 1063 height 231
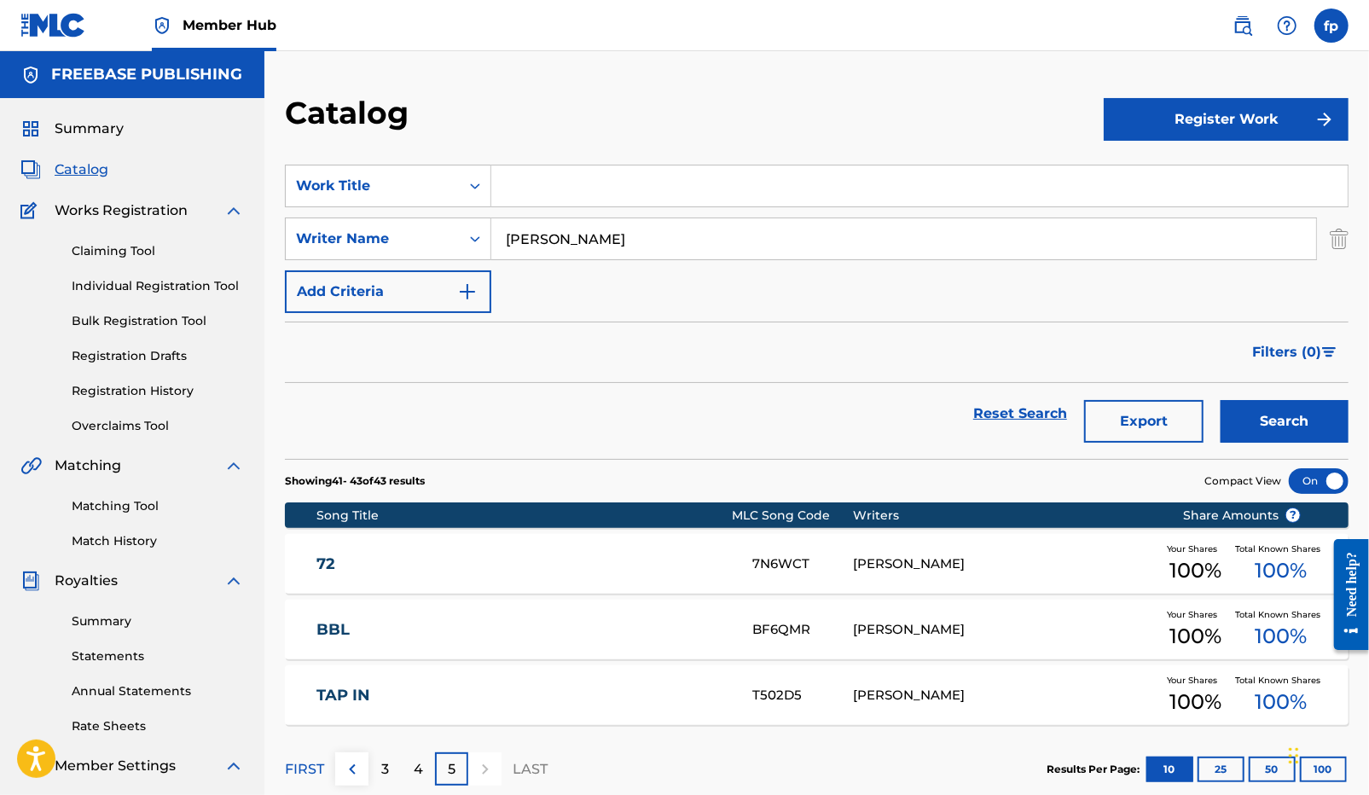
click at [860, 727] on section "FIRST 3 4 5 LAST Results Per Page: 10 25 50 100" at bounding box center [816, 769] width 1063 height 88
click at [869, 695] on div "[PERSON_NAME]" at bounding box center [1005, 696] width 303 height 20
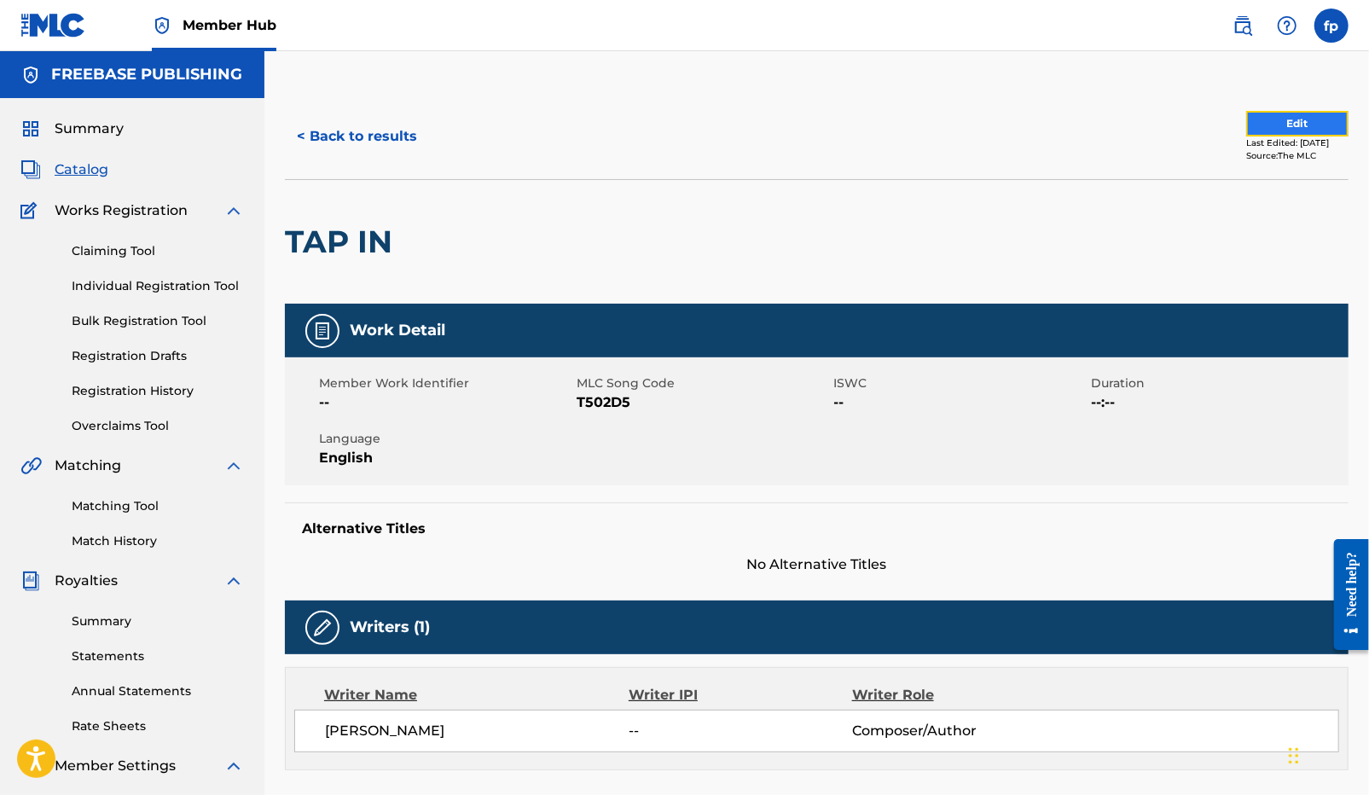
click at [1293, 121] on button "Edit" at bounding box center [1297, 124] width 102 height 26
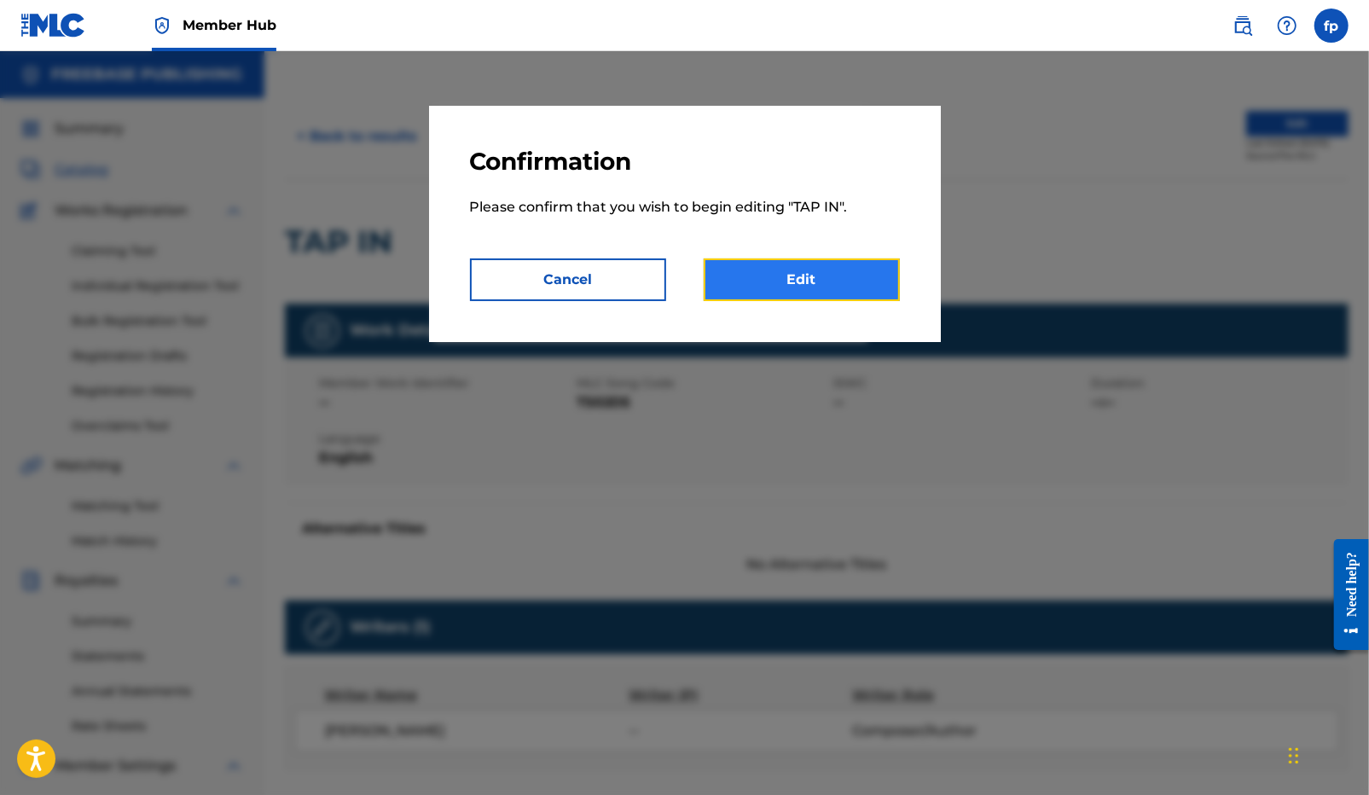
click at [808, 281] on link "Edit" at bounding box center [802, 279] width 196 height 43
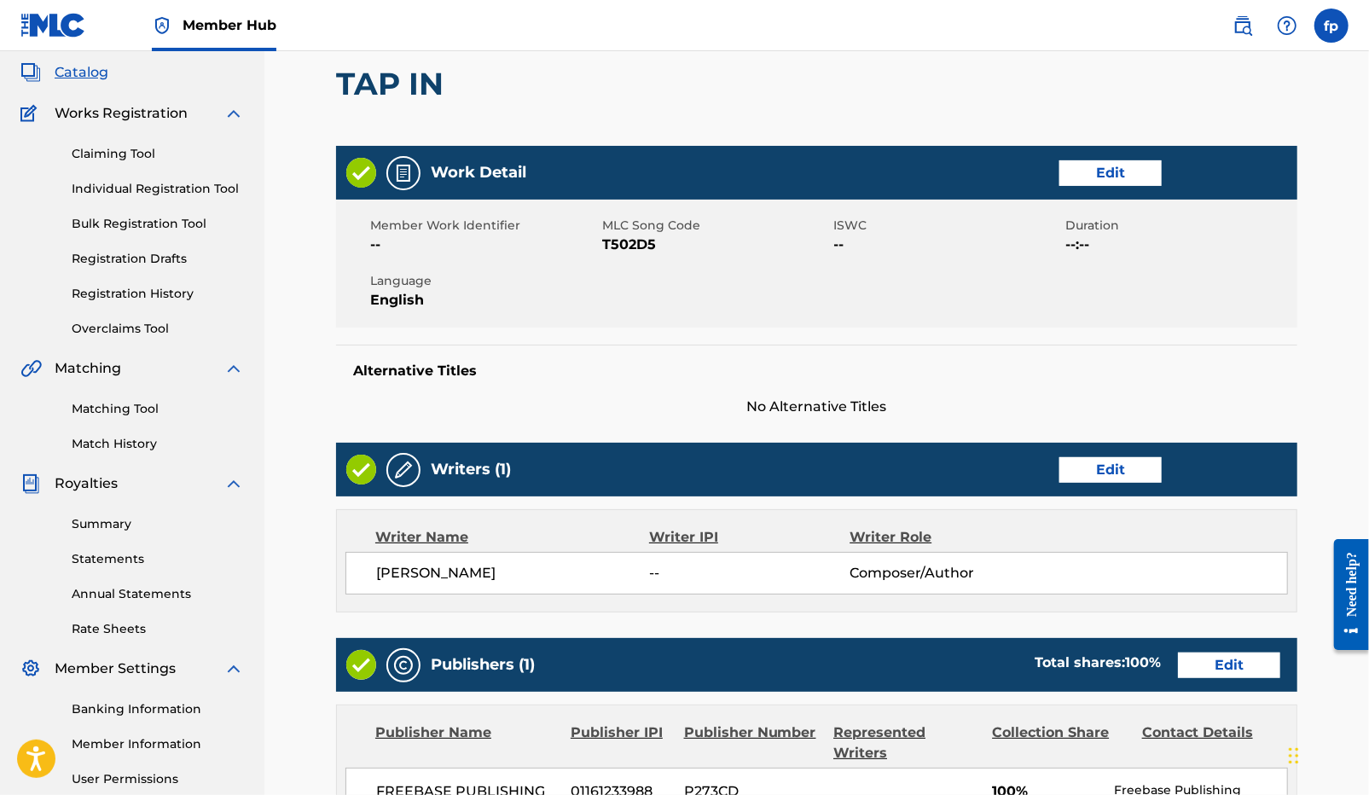
scroll to position [104, 0]
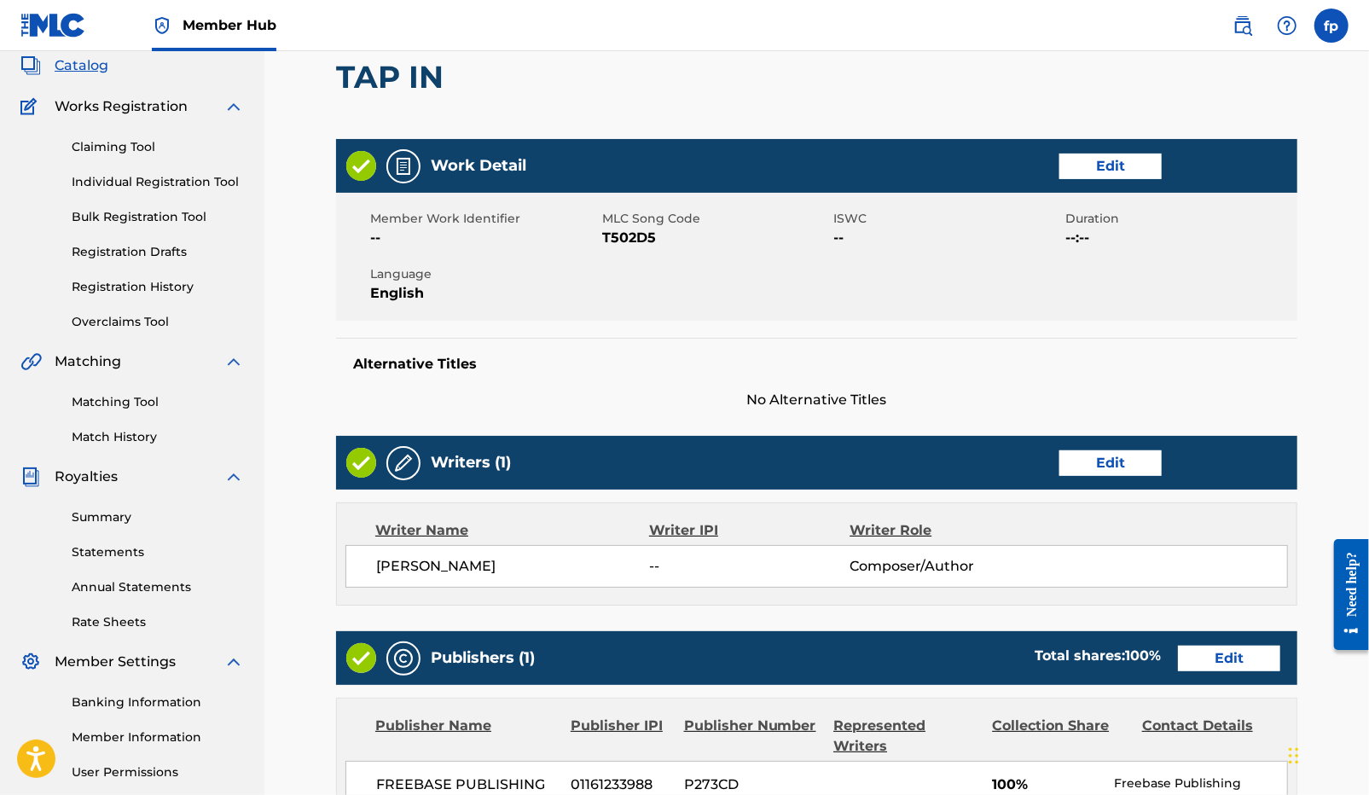
click at [1123, 490] on div "Writers (1) Edit Writer Name Writer IPI Writer Role [PERSON_NAME] -- Composer/A…" at bounding box center [816, 521] width 961 height 170
click at [1123, 468] on link "Edit" at bounding box center [1110, 463] width 102 height 26
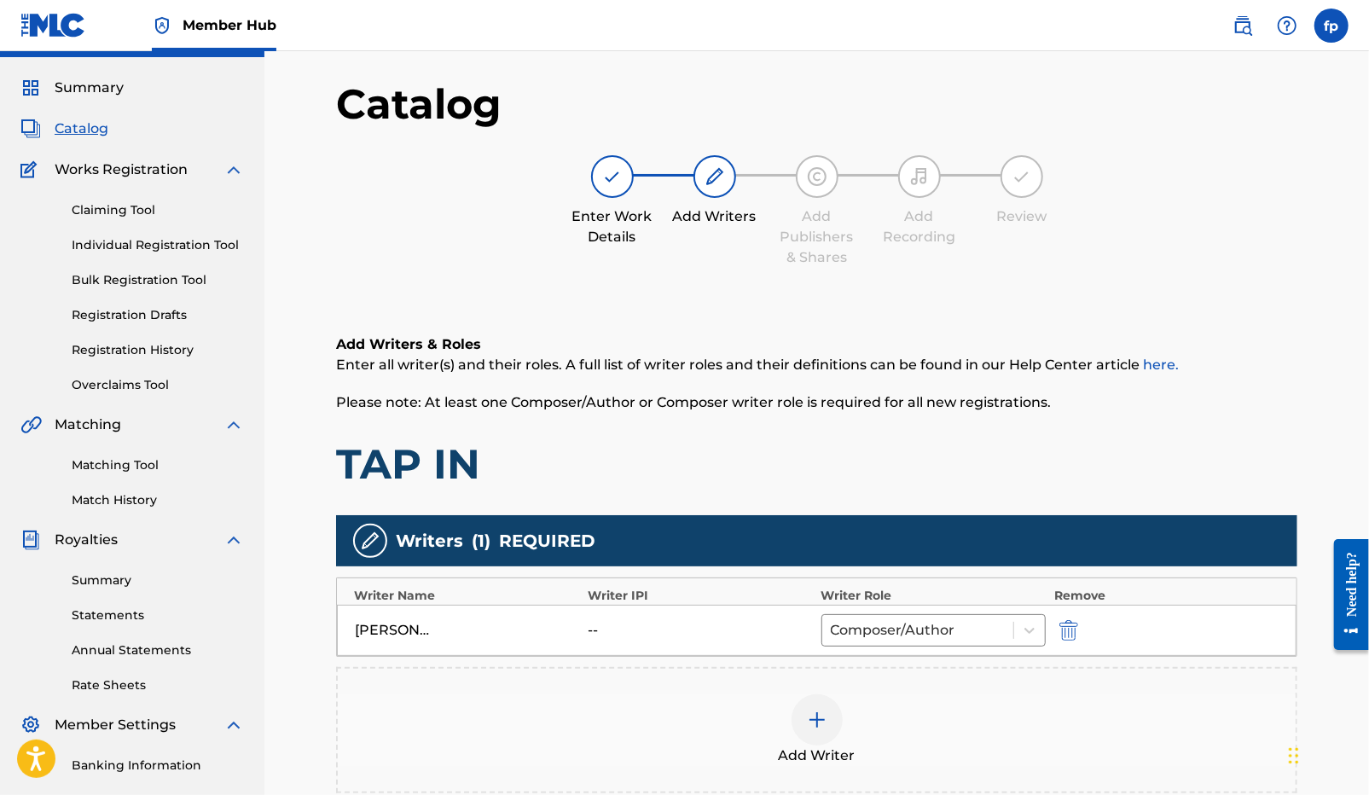
scroll to position [69, 0]
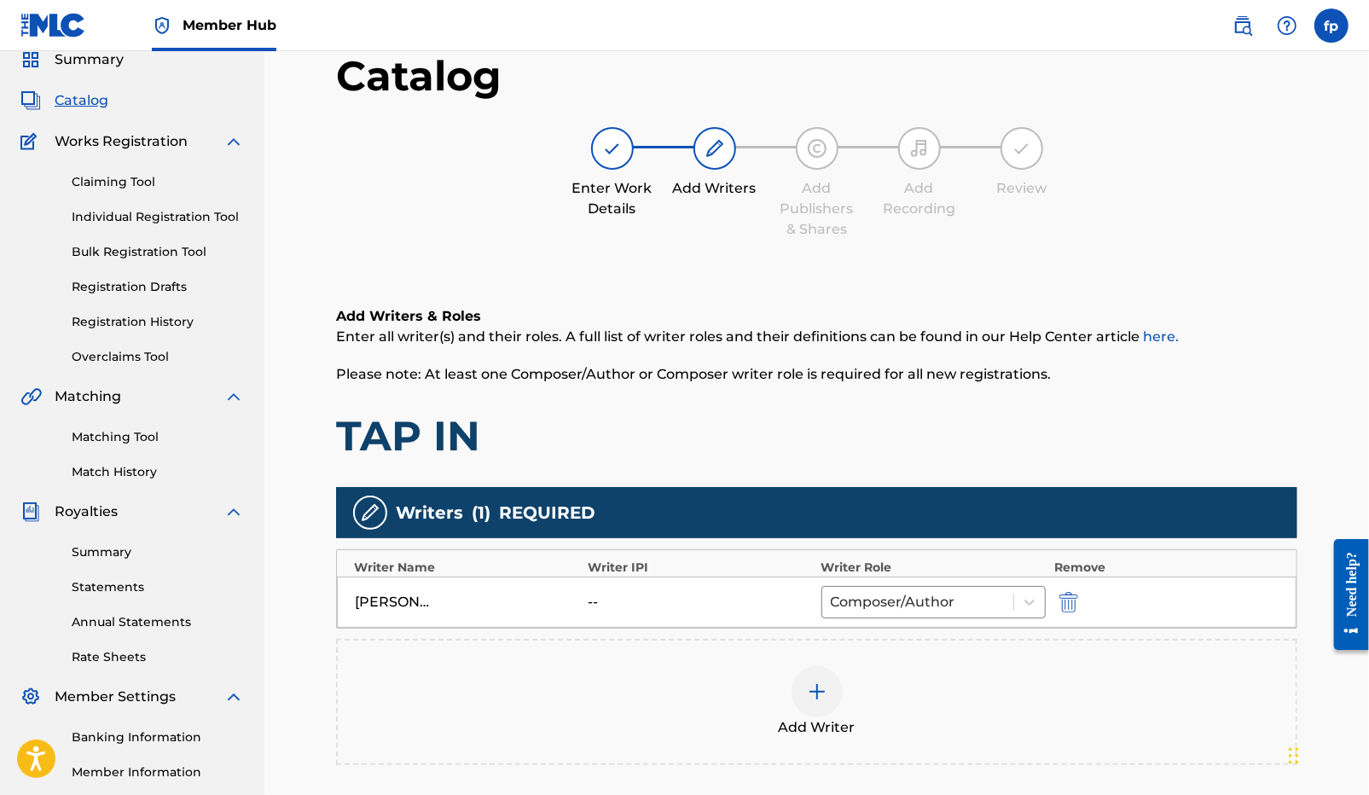
click at [425, 601] on div "[PERSON_NAME]" at bounding box center [393, 602] width 77 height 20
click at [936, 602] on div at bounding box center [918, 602] width 174 height 24
click at [745, 652] on div "Add Writer" at bounding box center [816, 702] width 961 height 126
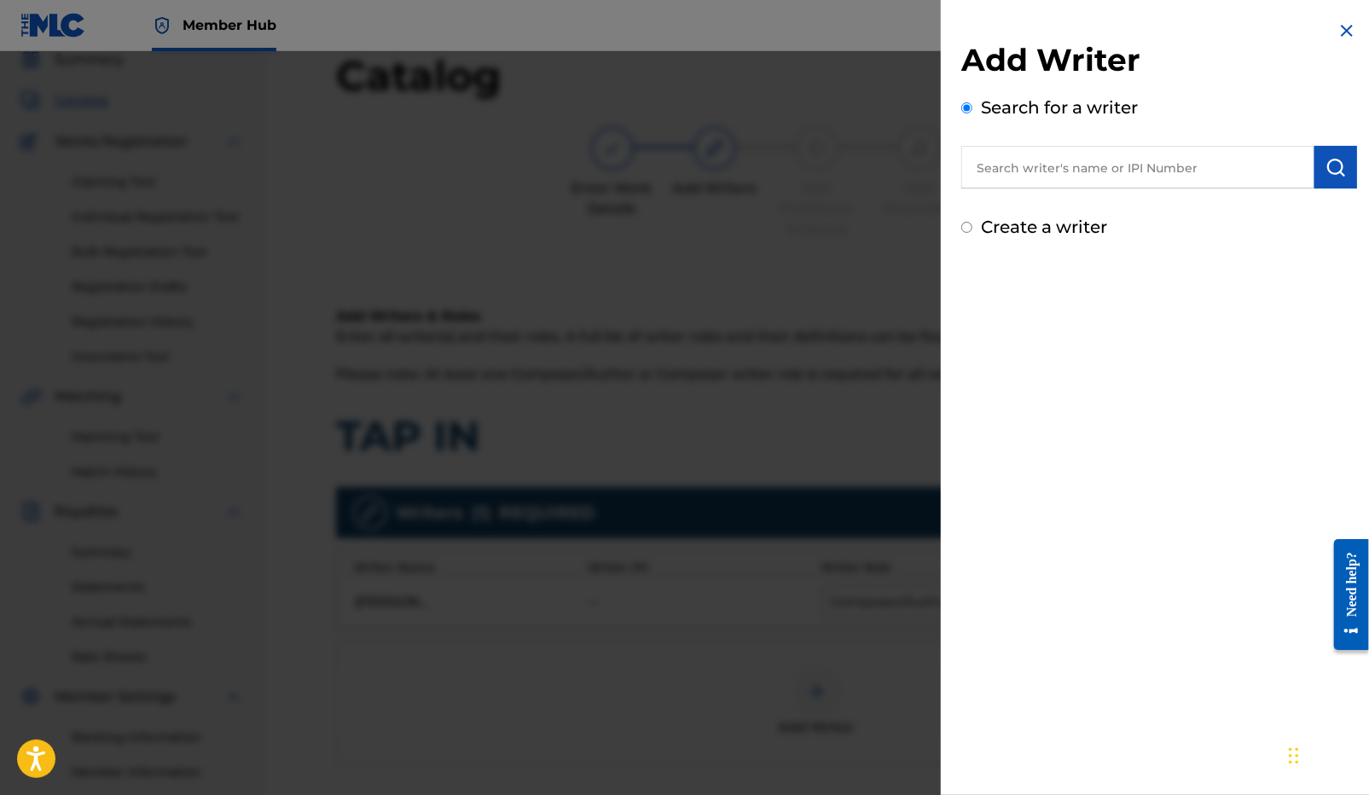
click at [1346, 28] on img at bounding box center [1346, 30] width 20 height 20
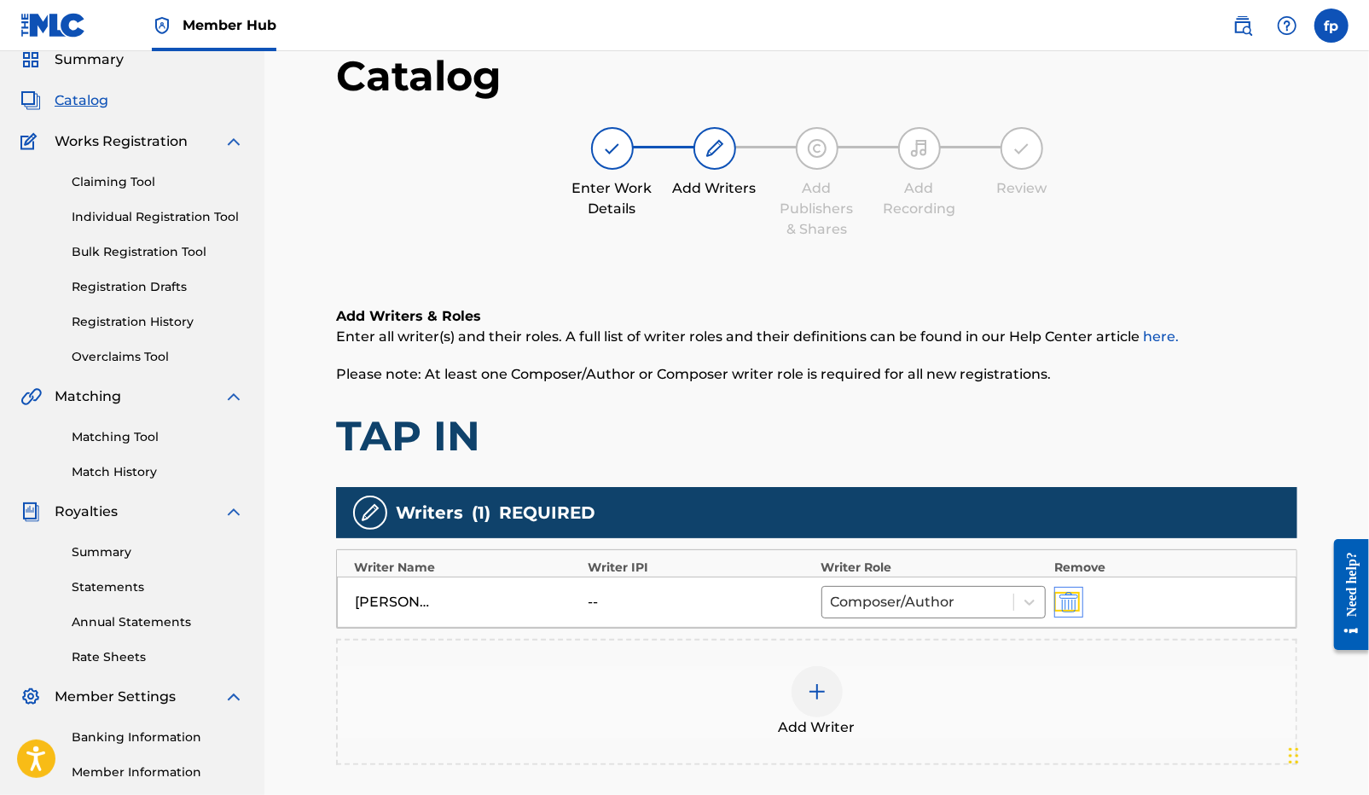
click at [1069, 602] on img "submit" at bounding box center [1068, 602] width 19 height 20
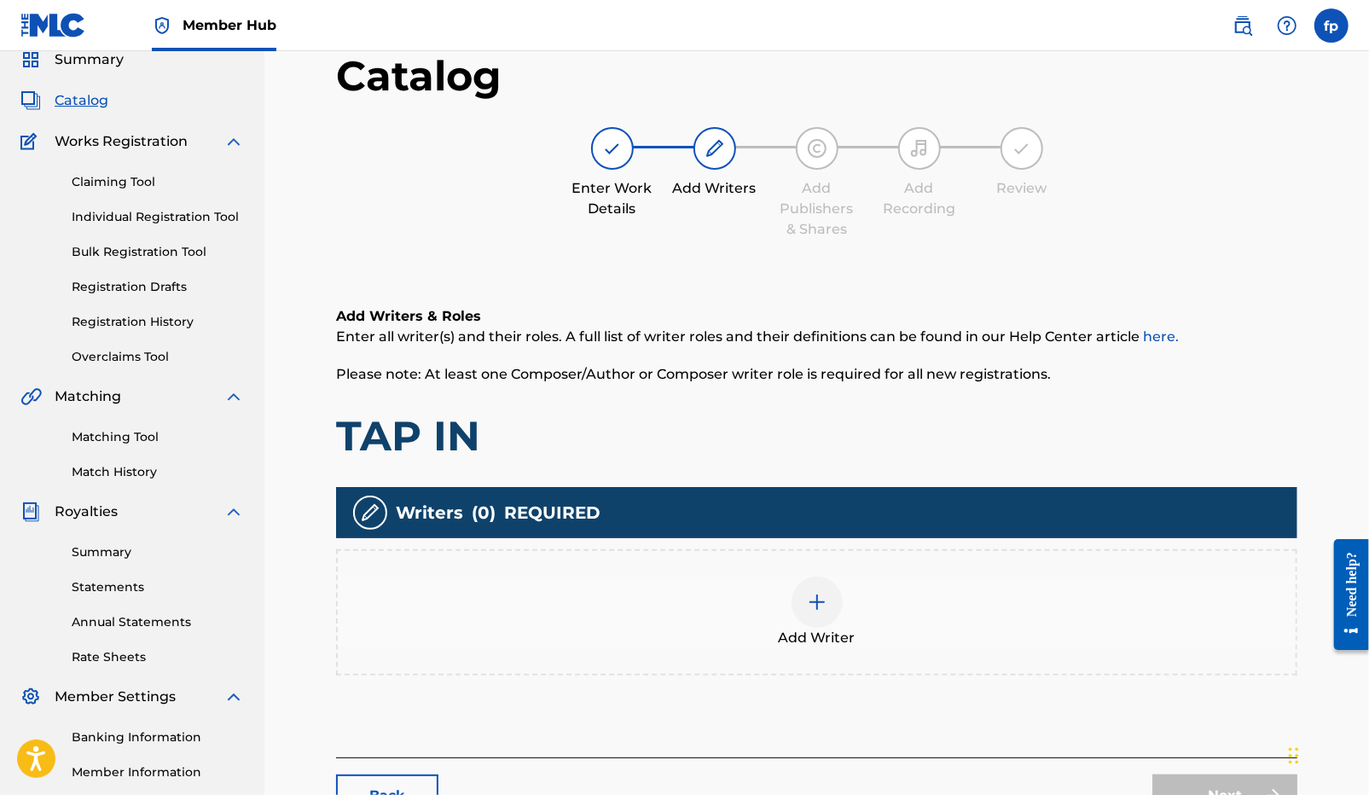
click at [807, 605] on img at bounding box center [817, 602] width 20 height 20
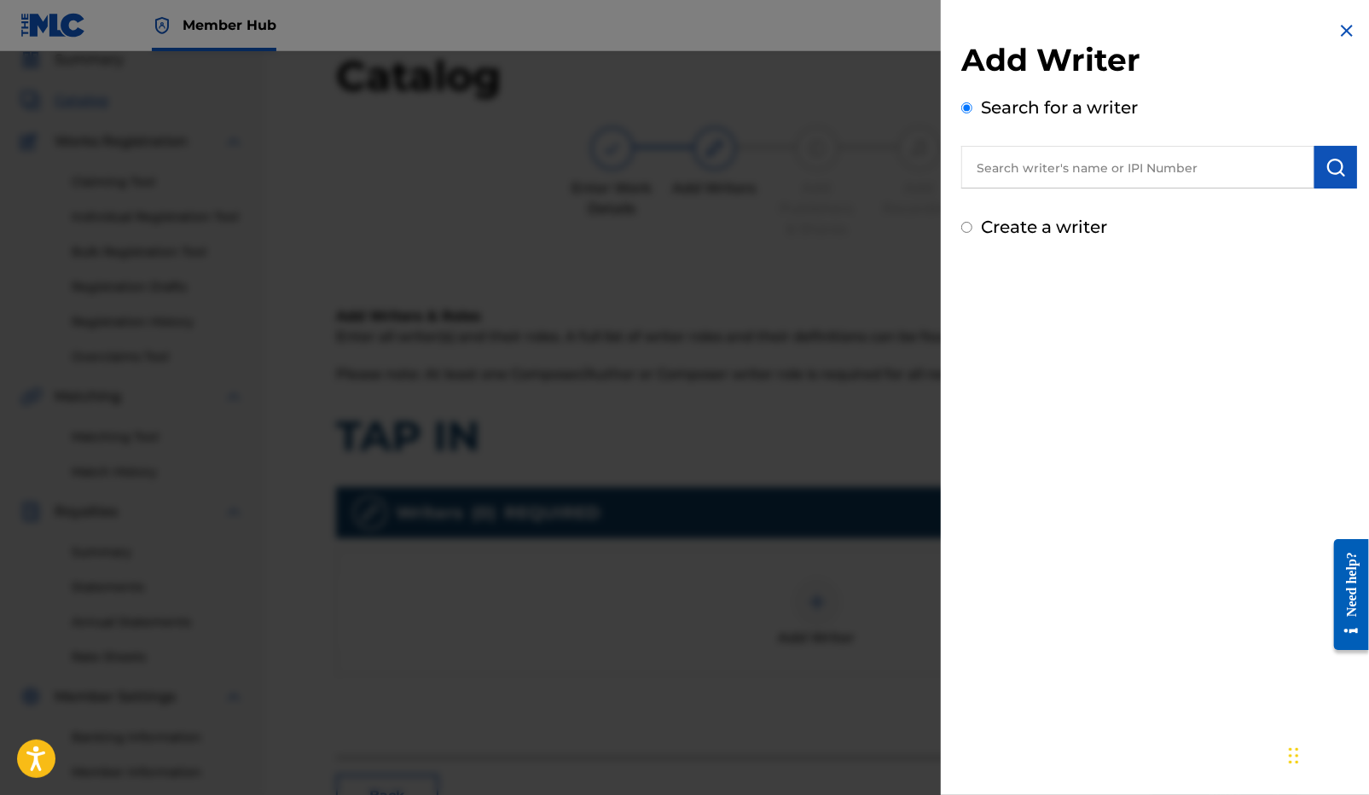
click at [1121, 175] on input "text" at bounding box center [1137, 167] width 353 height 43
click at [1341, 21] on img at bounding box center [1346, 30] width 20 height 20
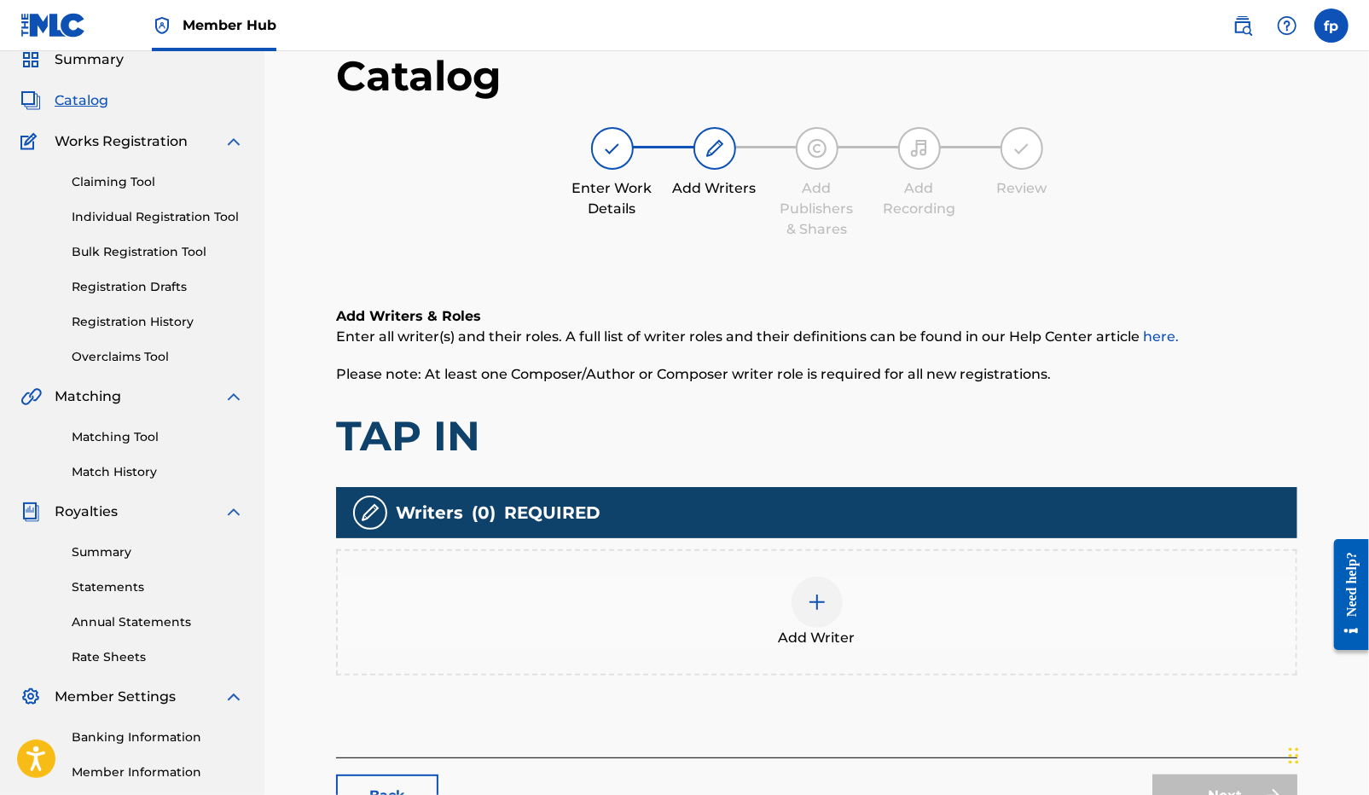
click at [796, 614] on div at bounding box center [816, 601] width 51 height 51
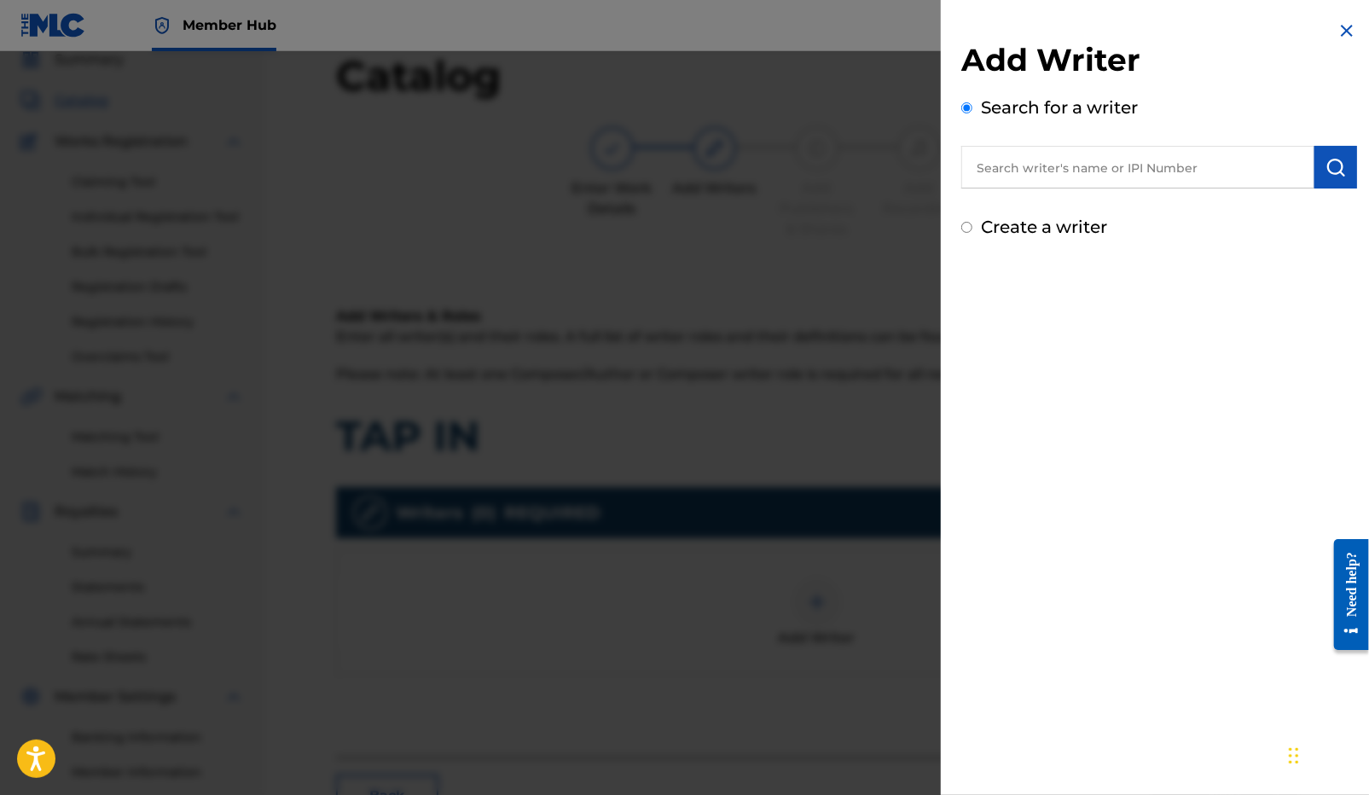
click at [1062, 228] on label "Create a writer" at bounding box center [1044, 227] width 126 height 20
radio input "true"
click at [972, 228] on input "Create a writer" at bounding box center [966, 227] width 11 height 11
radio input "false"
radio input "true"
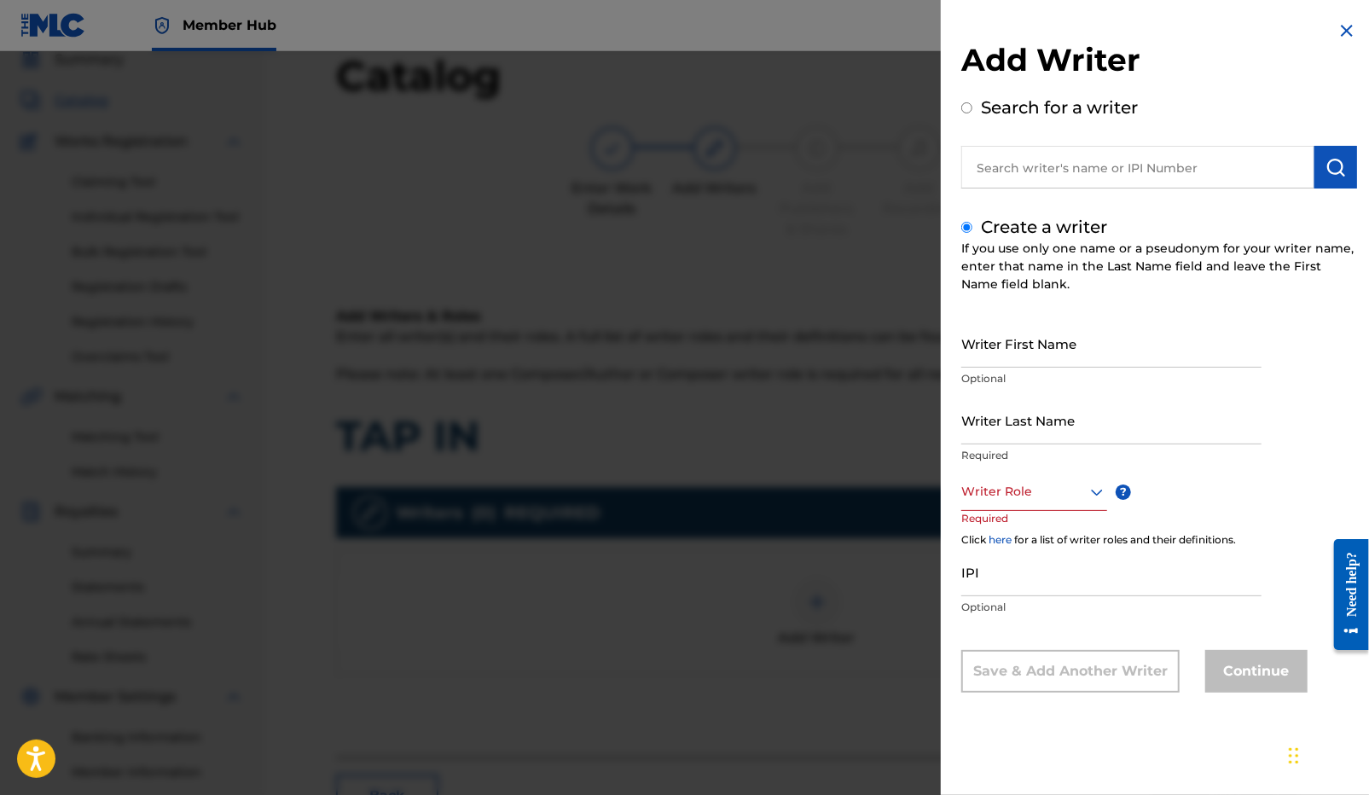
click at [1032, 180] on input "text" at bounding box center [1137, 167] width 353 height 43
radio input "true"
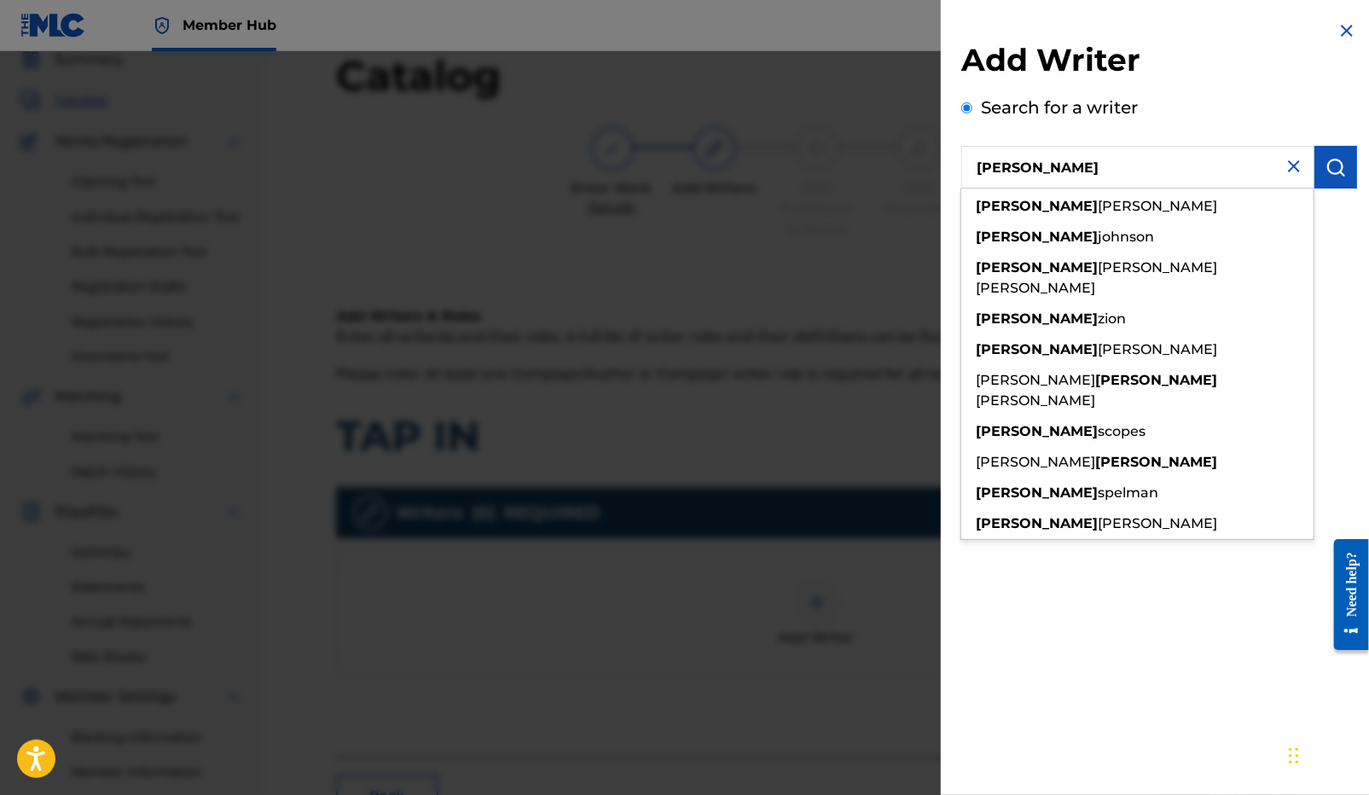
type input "[PERSON_NAME]"
click at [875, 527] on div at bounding box center [684, 448] width 1369 height 795
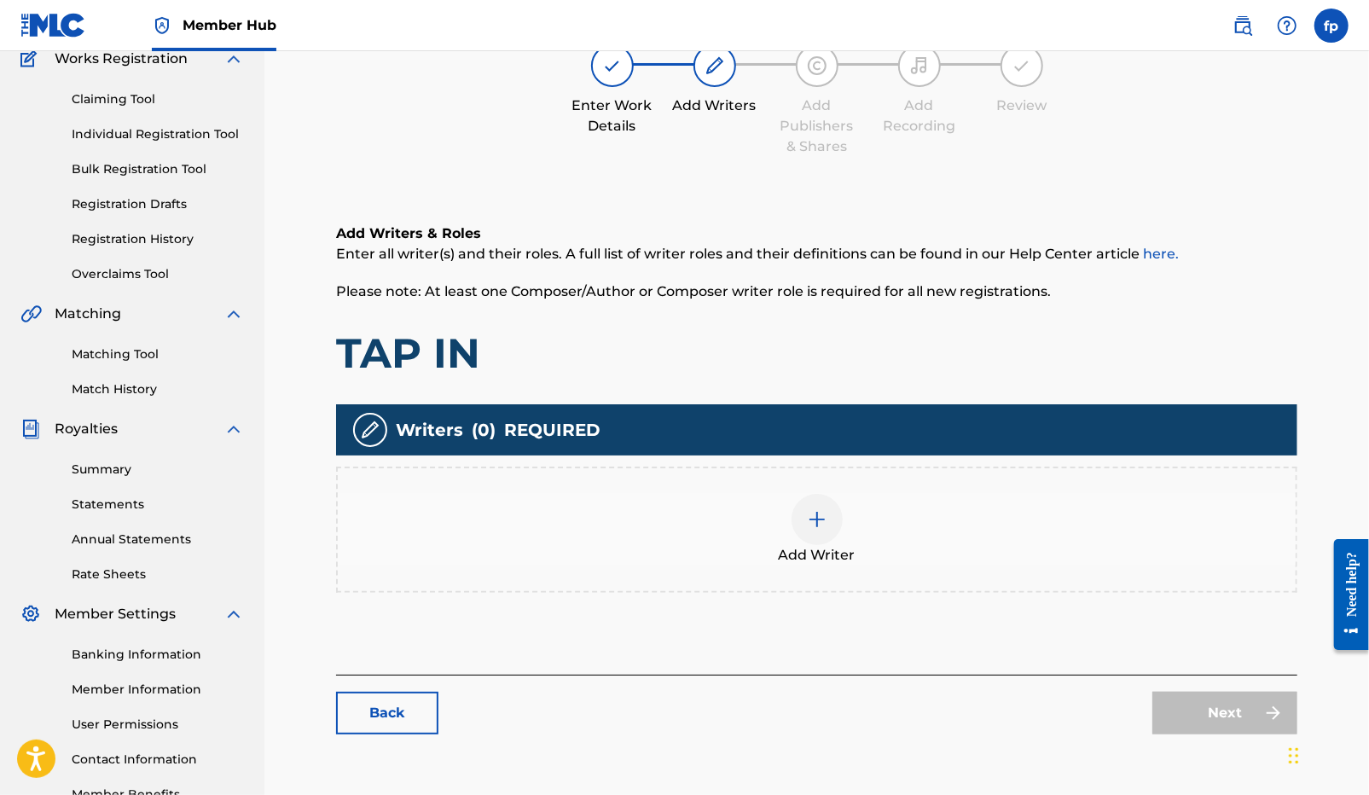
scroll to position [256, 0]
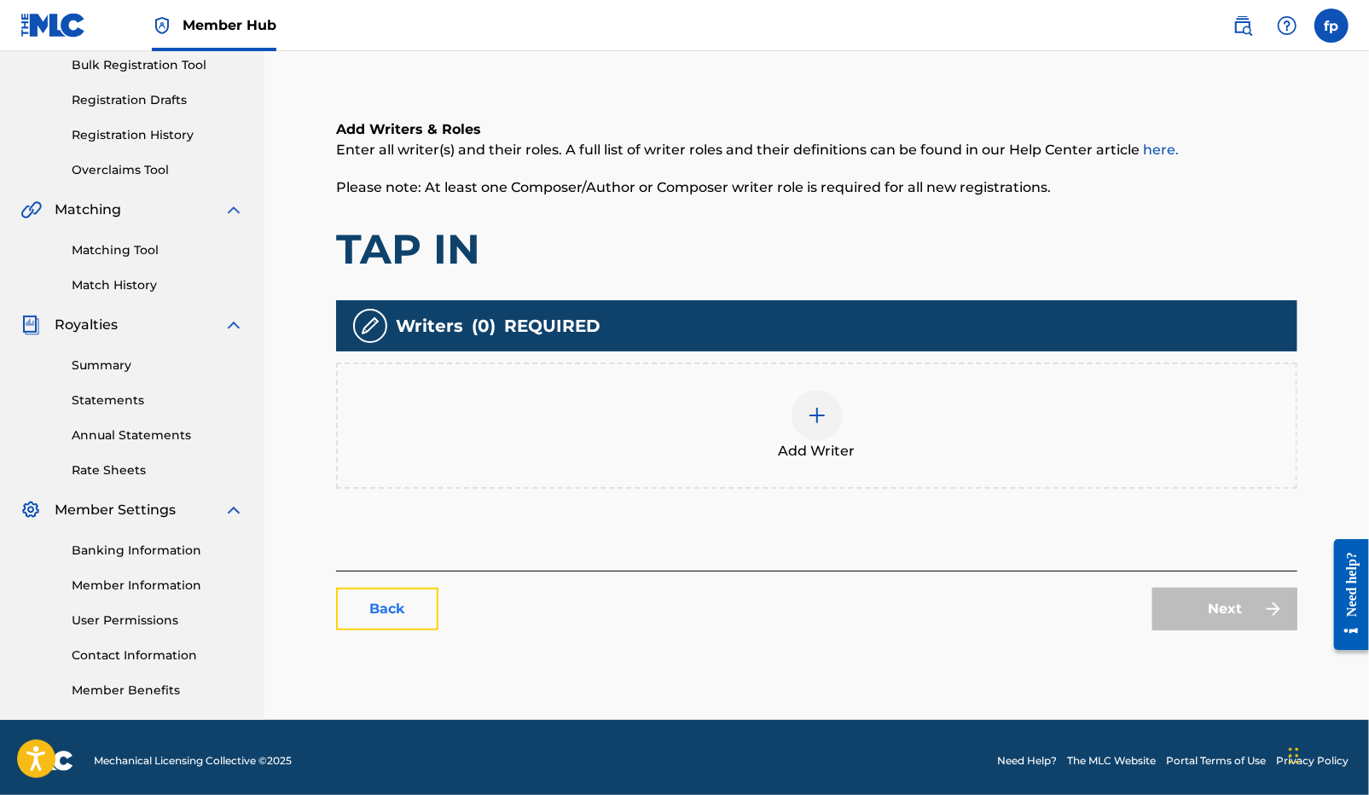
click at [386, 625] on link "Back" at bounding box center [387, 609] width 102 height 43
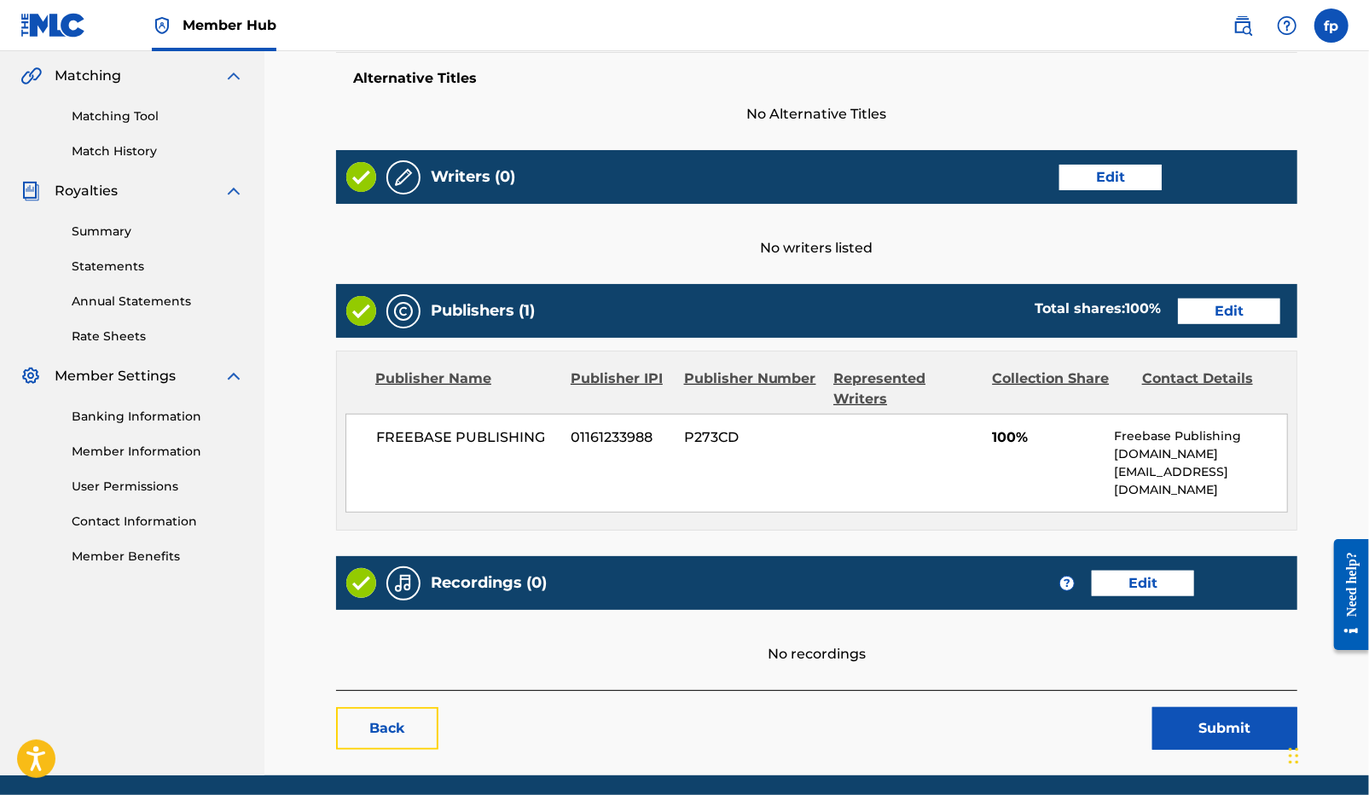
scroll to position [435, 0]
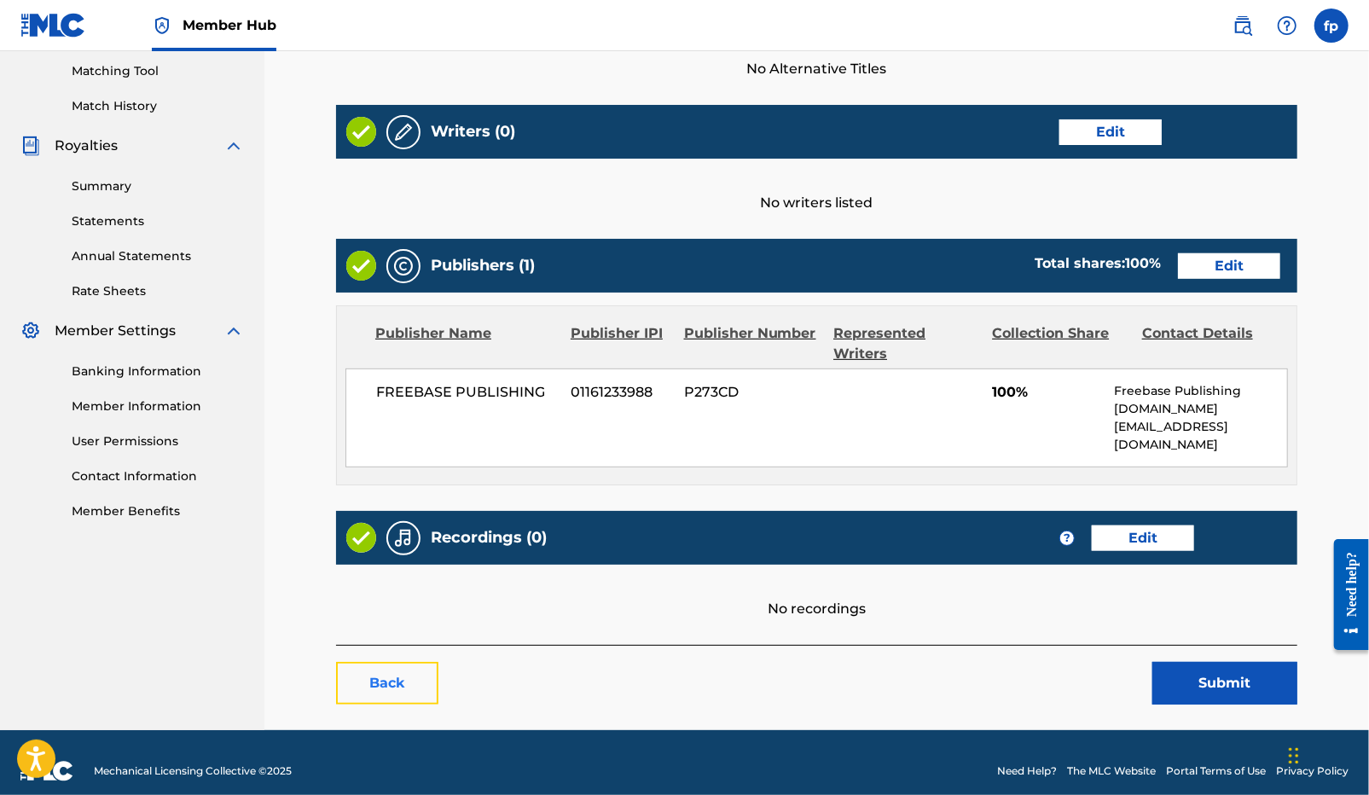
click at [408, 663] on link "Back" at bounding box center [387, 683] width 102 height 43
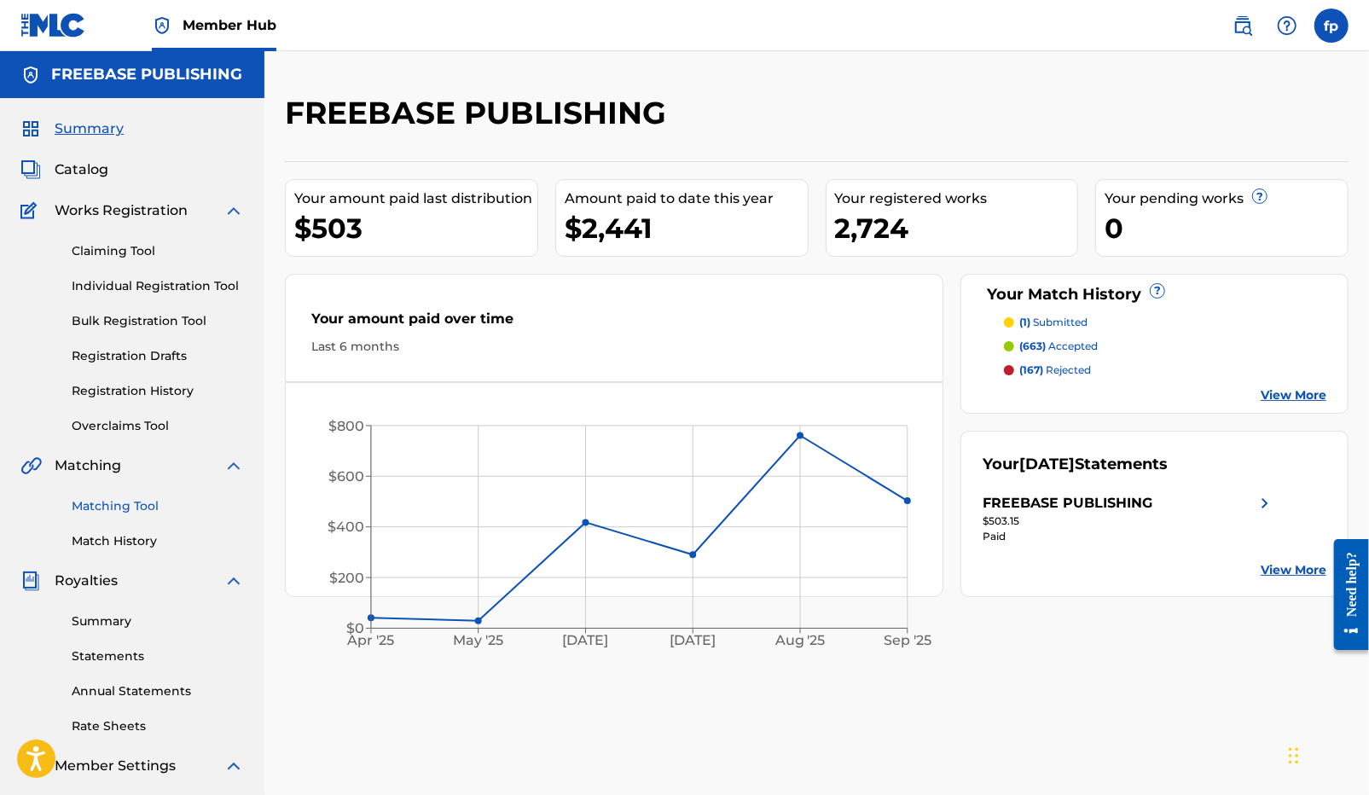
click at [118, 498] on link "Matching Tool" at bounding box center [158, 506] width 172 height 18
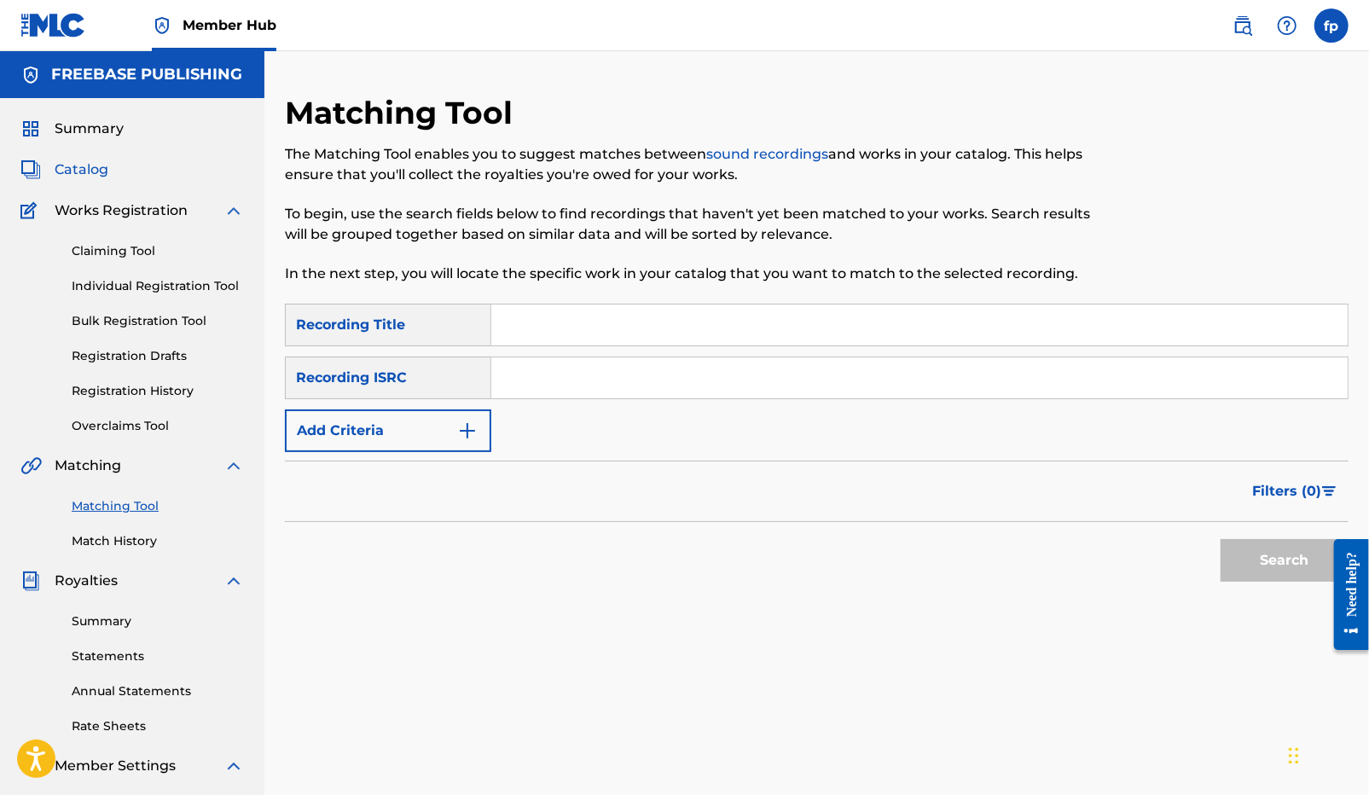
click at [93, 179] on div "Summary Catalog Works Registration Claiming Tool Individual Registration Tool B…" at bounding box center [132, 537] width 264 height 878
click at [84, 157] on div "Summary Catalog Works Registration Claiming Tool Individual Registration Tool B…" at bounding box center [132, 537] width 264 height 878
click at [84, 165] on span "Catalog" at bounding box center [82, 169] width 54 height 20
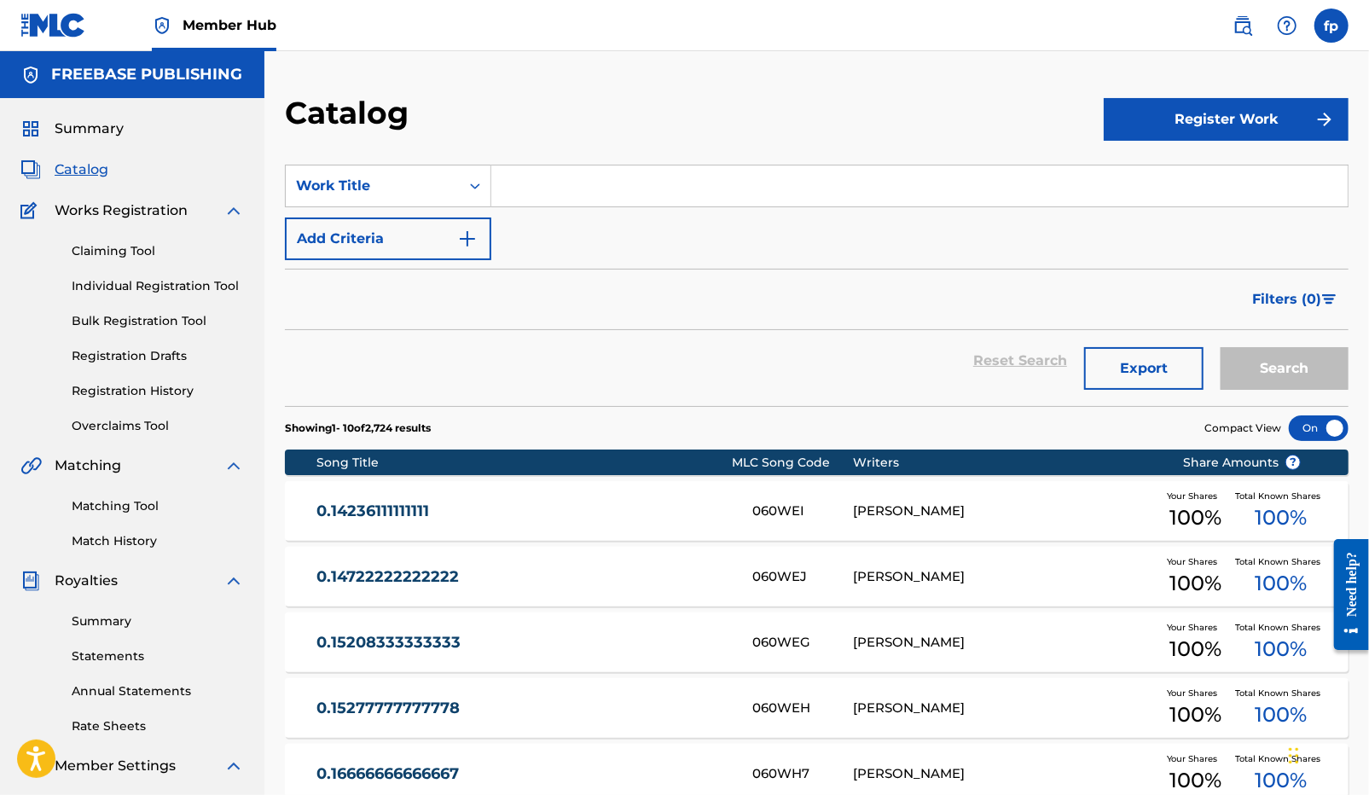
click at [536, 190] on input "Search Form" at bounding box center [919, 185] width 856 height 41
click at [465, 227] on button "Add Criteria" at bounding box center [388, 238] width 206 height 43
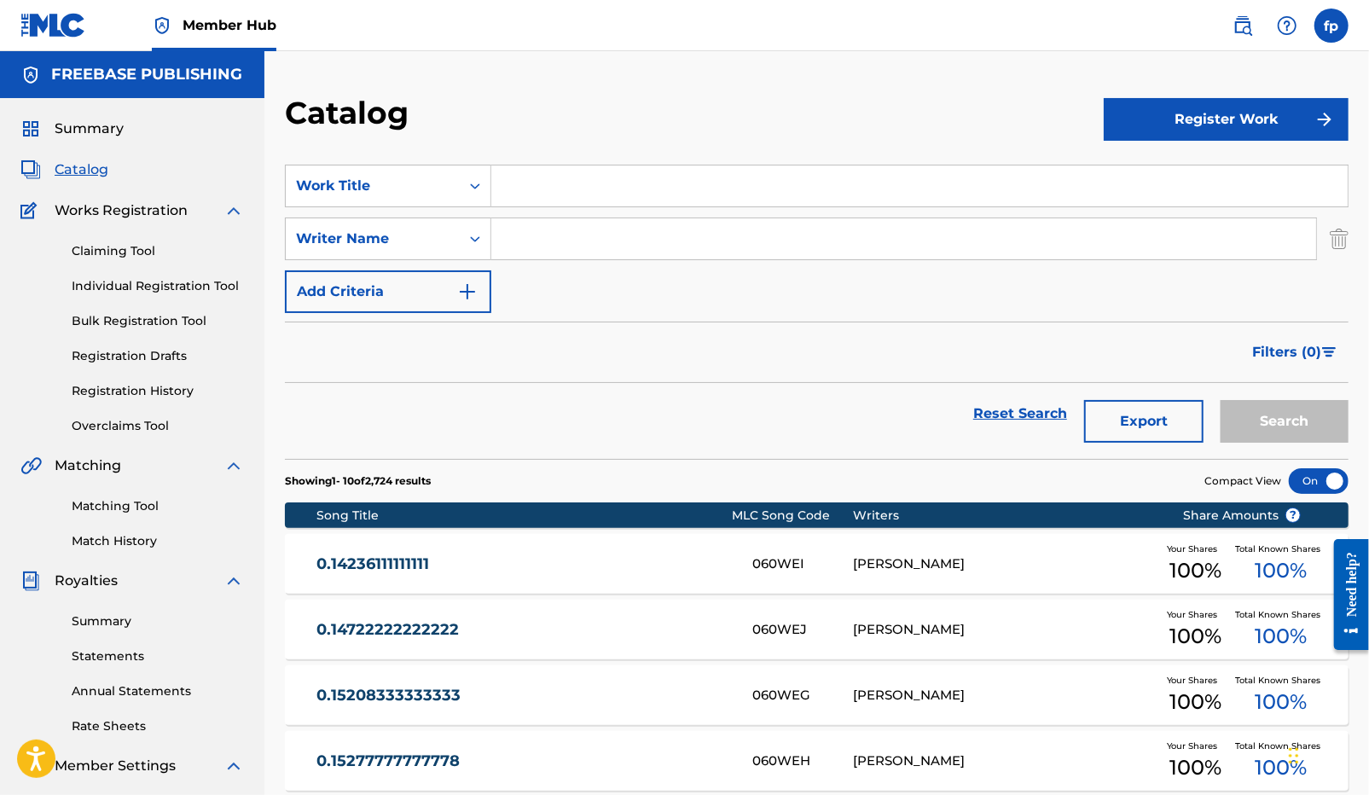
click at [514, 240] on input "Search Form" at bounding box center [903, 238] width 825 height 41
click at [460, 241] on div "Search Form" at bounding box center [475, 238] width 31 height 31
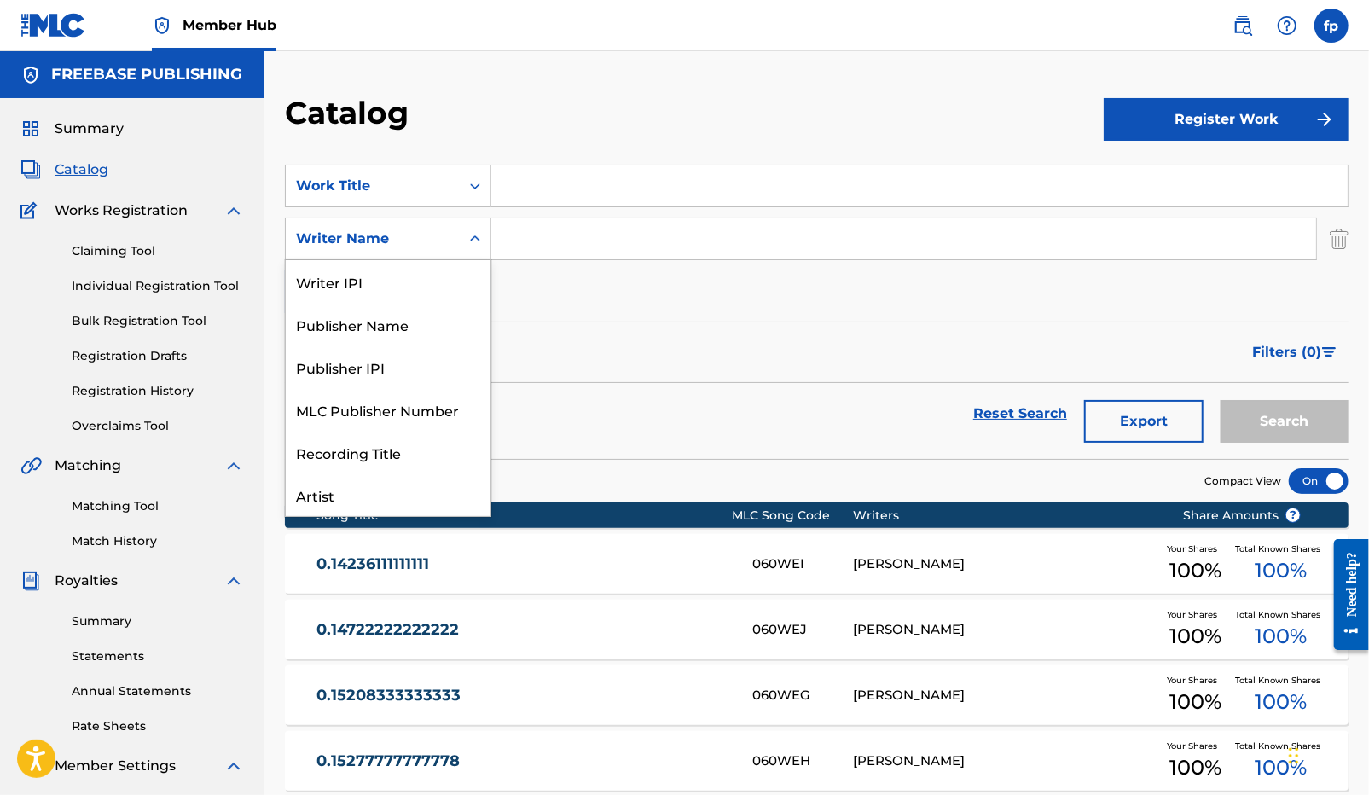
scroll to position [85, 0]
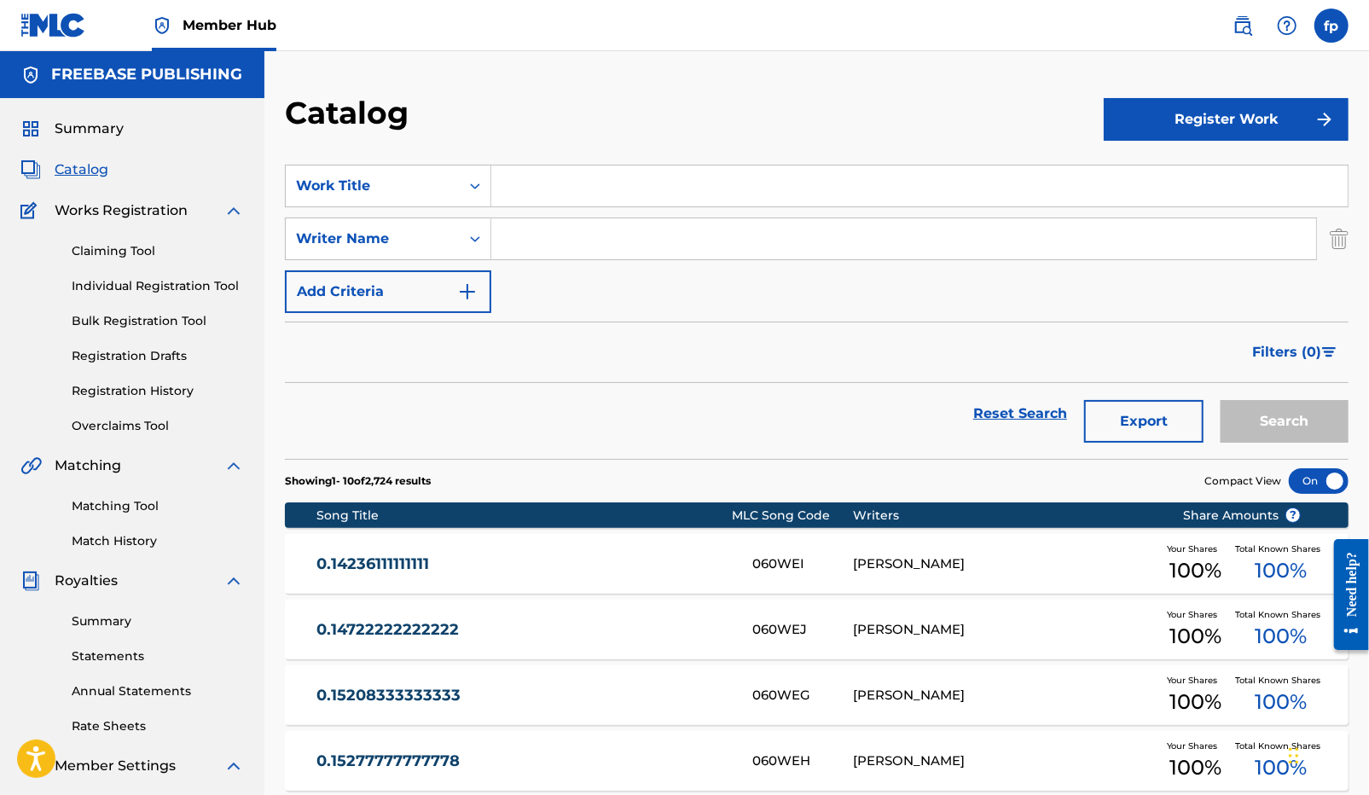
click at [520, 196] on input "Search Form" at bounding box center [919, 185] width 856 height 41
paste input "[PERSON_NAME]"
type input "[PERSON_NAME]"
click at [1220, 400] on button "Search" at bounding box center [1284, 421] width 128 height 43
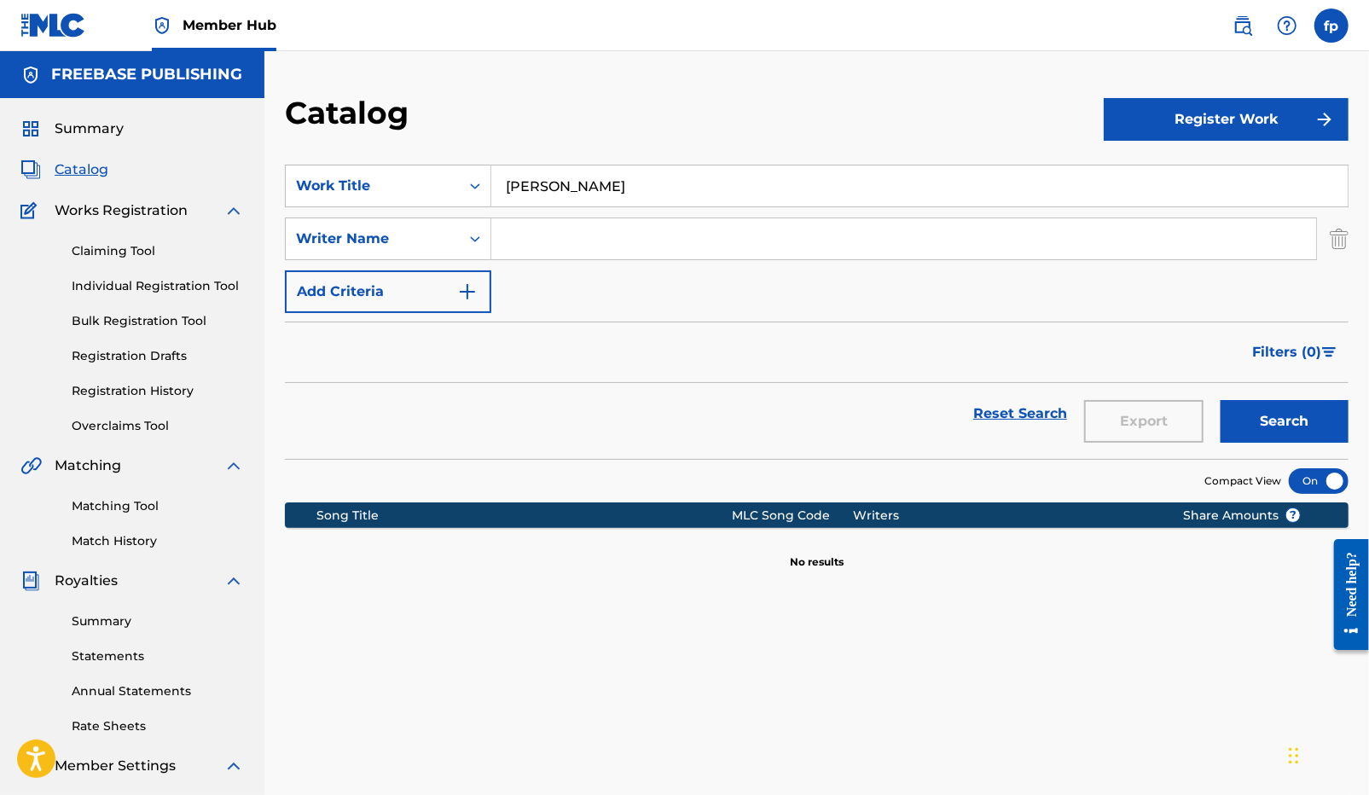
click at [521, 233] on input "Search Form" at bounding box center [903, 238] width 825 height 41
paste input "[PERSON_NAME]"
type input "[PERSON_NAME]"
click at [1220, 400] on button "Search" at bounding box center [1284, 421] width 128 height 43
click at [547, 194] on input "[PERSON_NAME]" at bounding box center [919, 185] width 856 height 41
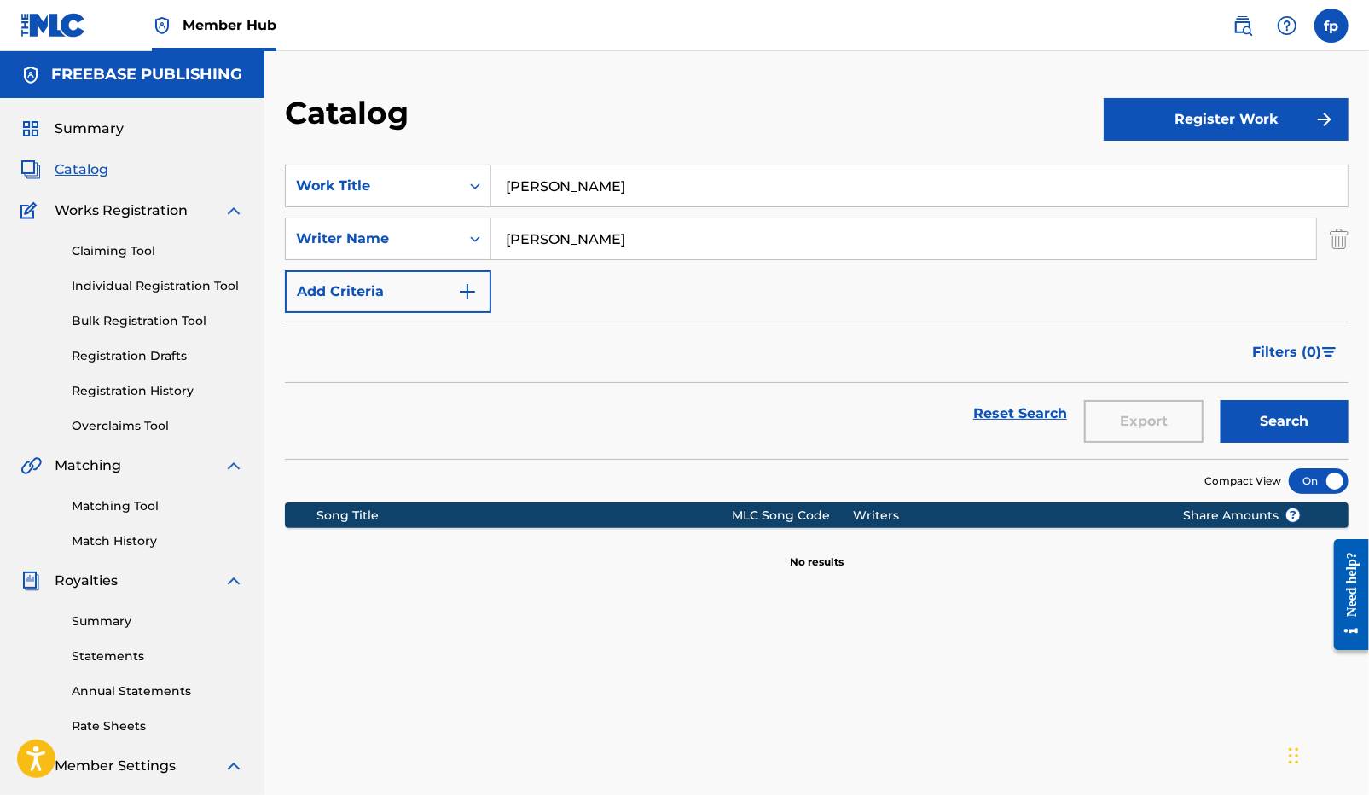
click at [547, 194] on input "[PERSON_NAME]" at bounding box center [919, 185] width 856 height 41
click at [1220, 400] on button "Search" at bounding box center [1284, 421] width 128 height 43
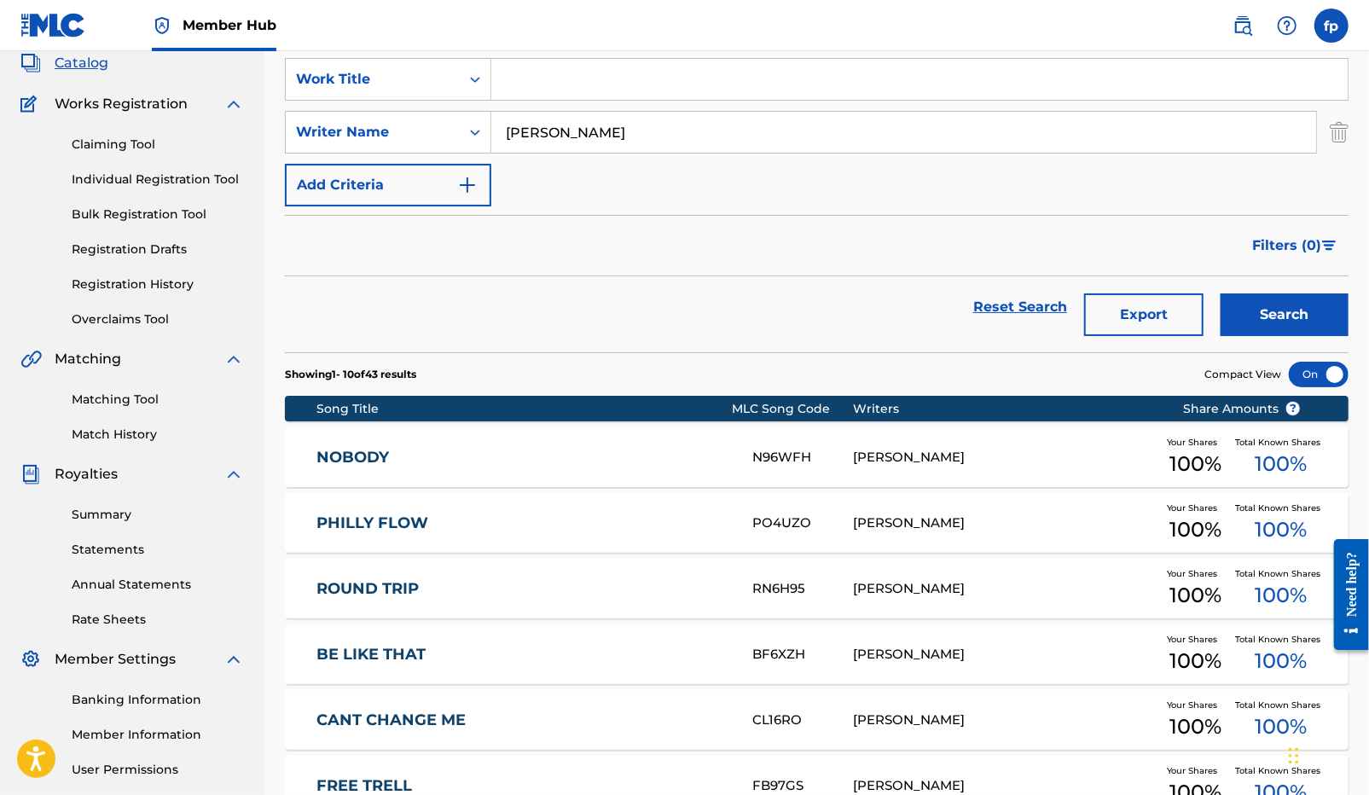
scroll to position [79, 0]
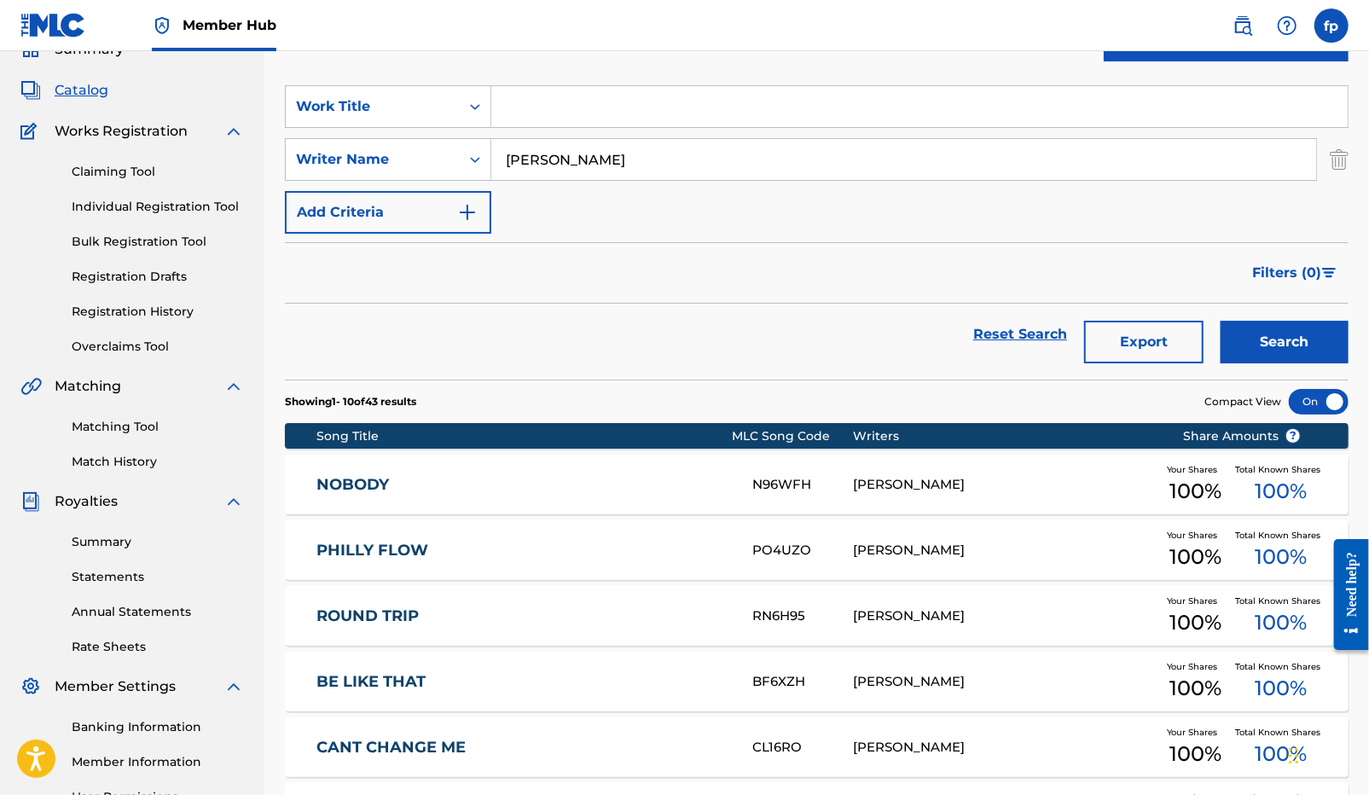
click at [423, 489] on link "NOBODY" at bounding box center [522, 485] width 413 height 20
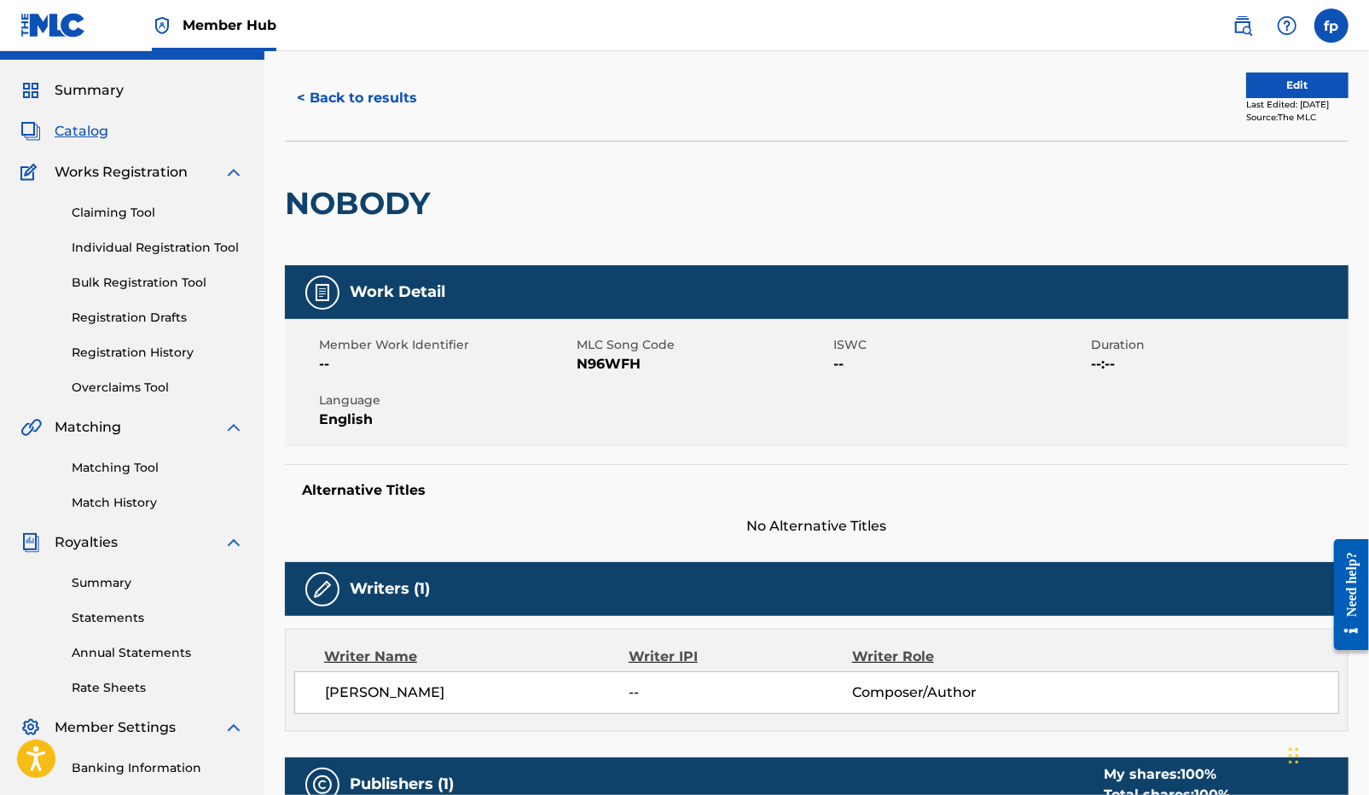
scroll to position [32, 0]
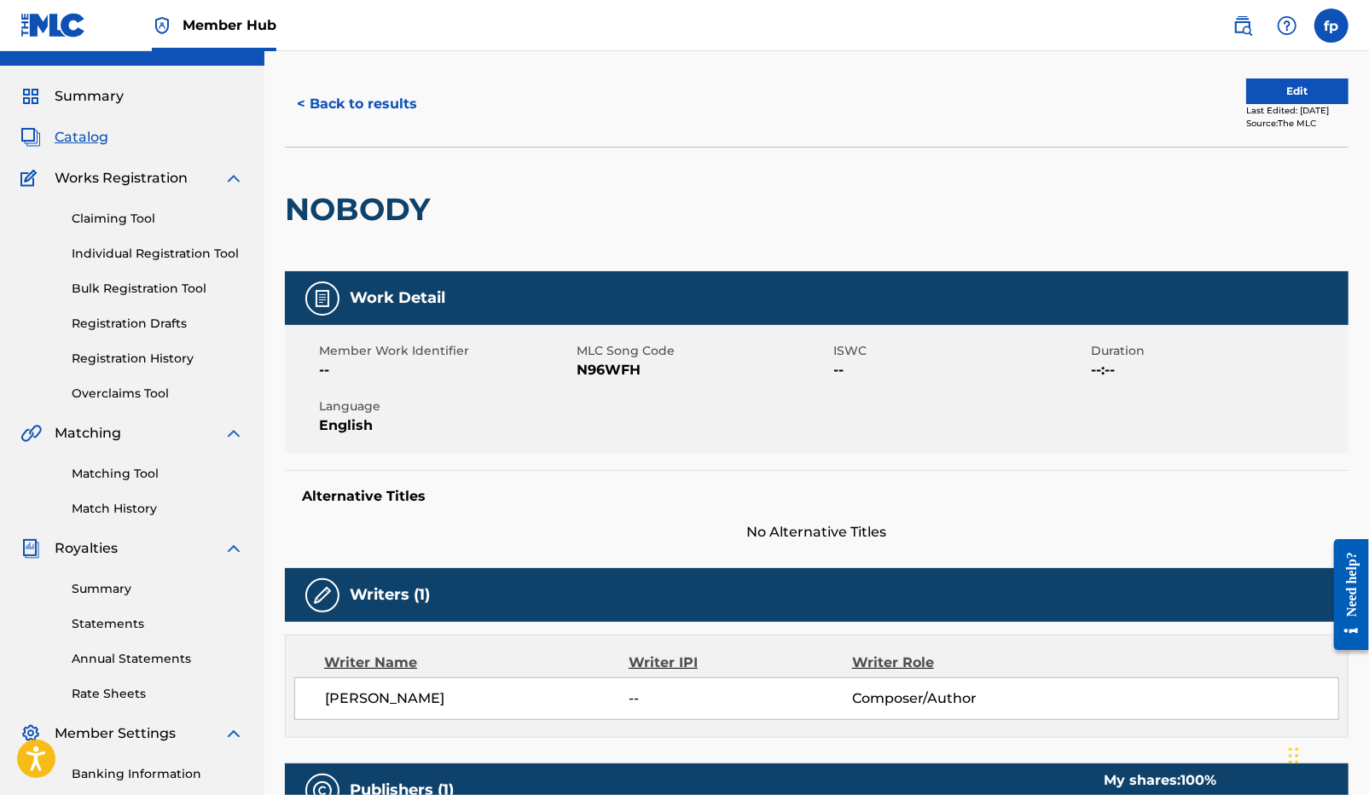
click at [1246, 104] on div "Last Edited: [DATE]" at bounding box center [1297, 110] width 102 height 13
click at [1246, 101] on button "Edit" at bounding box center [1297, 91] width 102 height 26
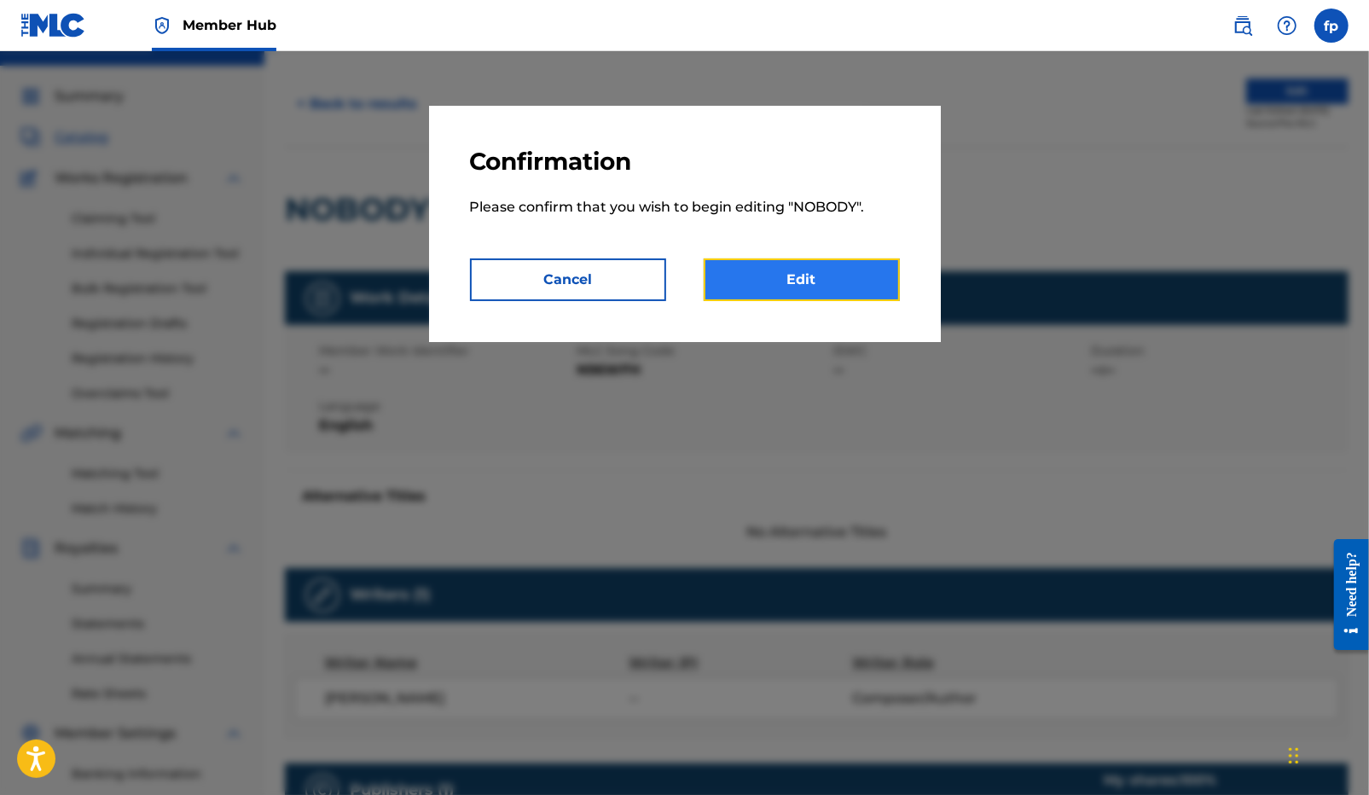
click at [805, 270] on link "Edit" at bounding box center [802, 279] width 196 height 43
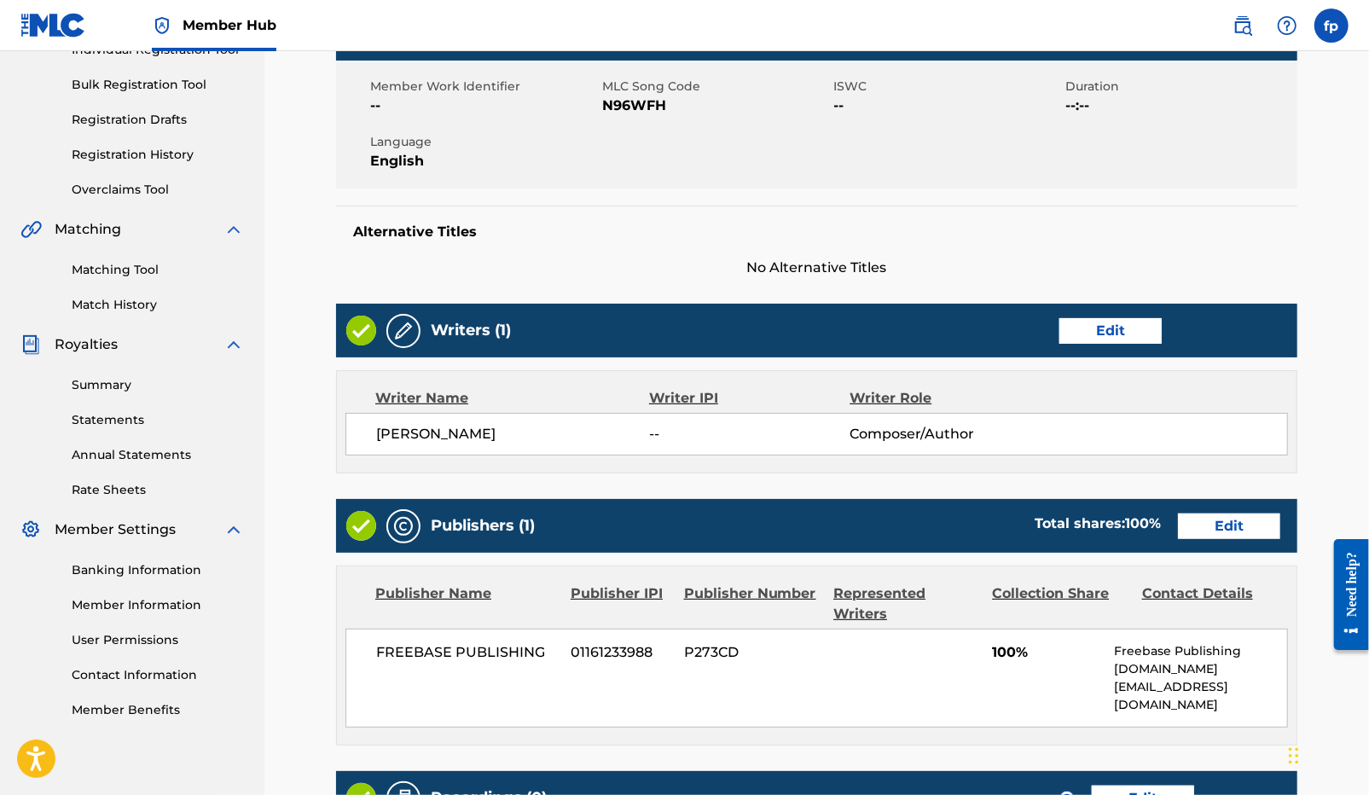
scroll to position [259, 0]
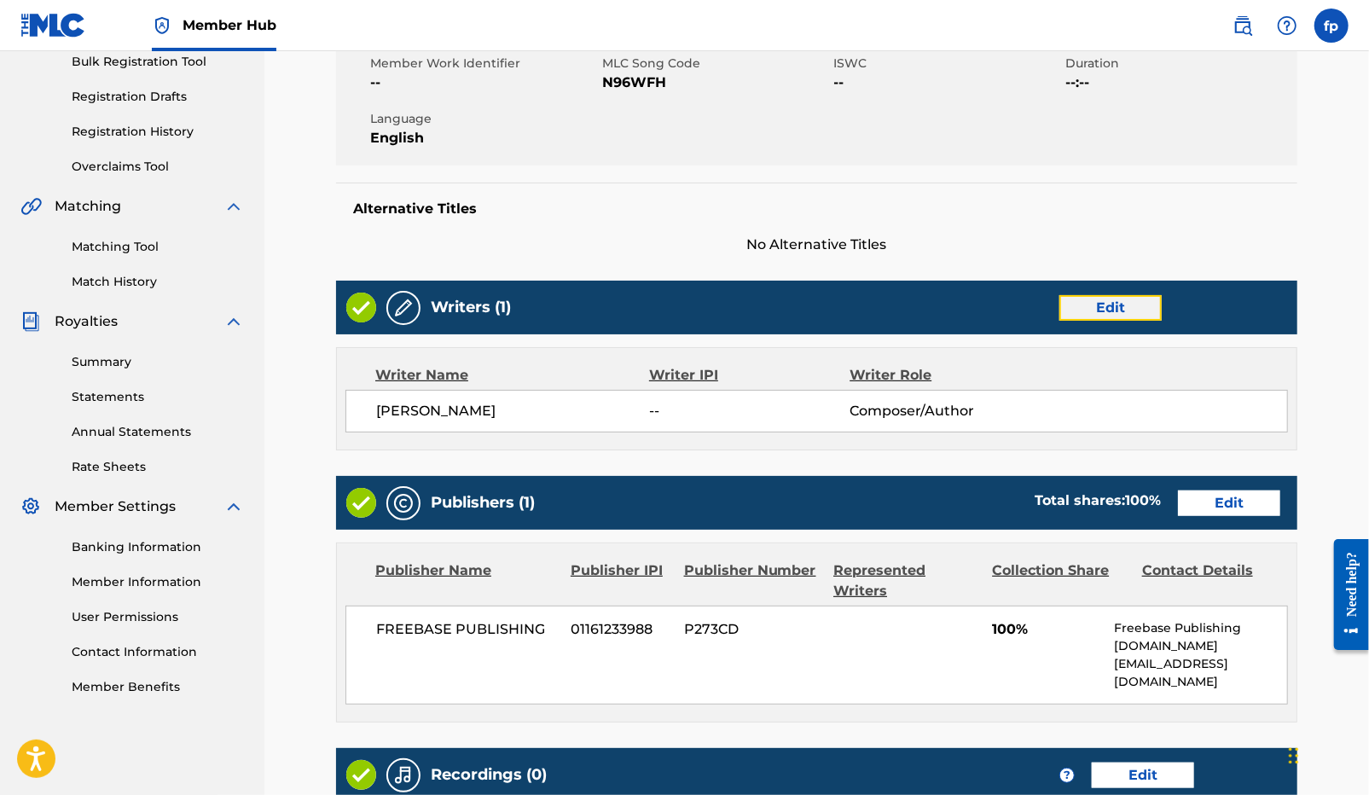
click at [1138, 299] on link "Edit" at bounding box center [1110, 308] width 102 height 26
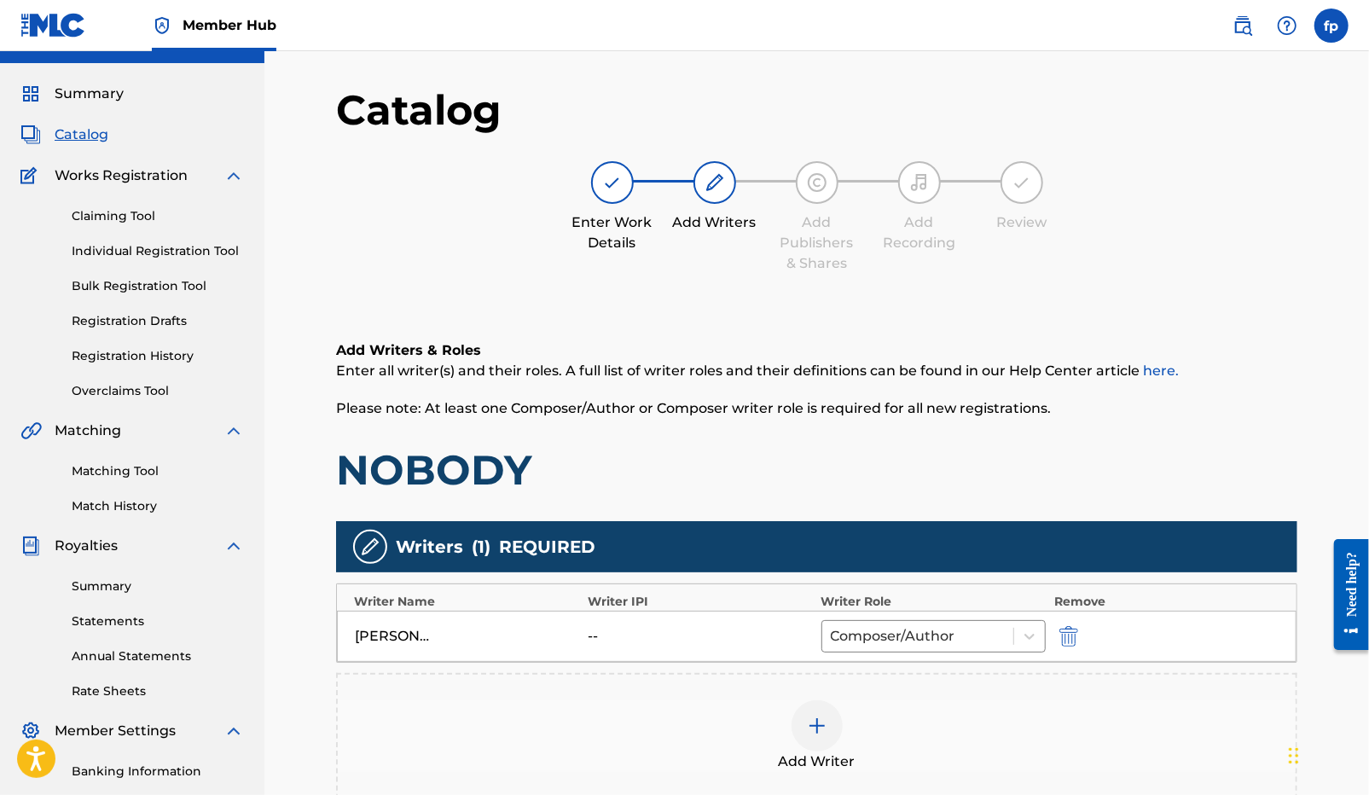
scroll to position [58, 0]
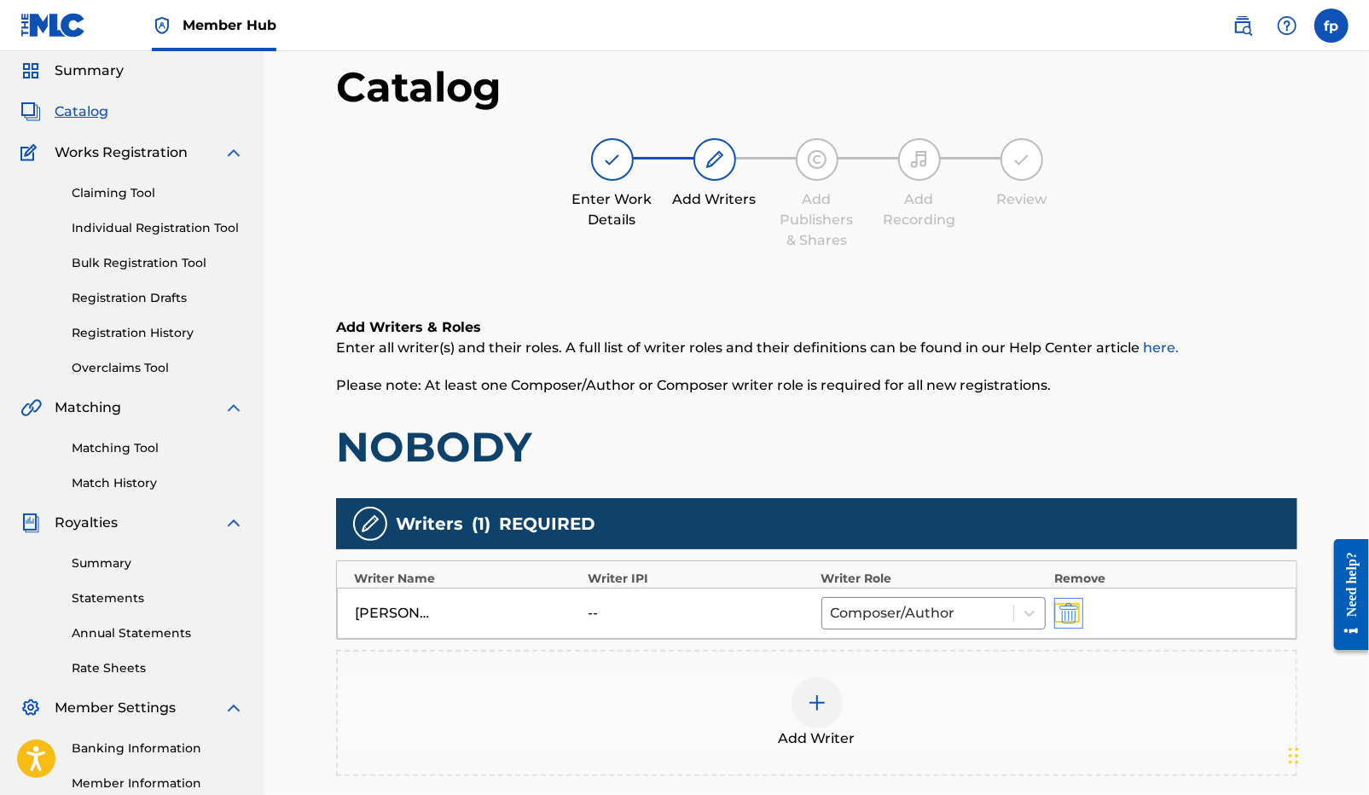
click at [1063, 616] on img "submit" at bounding box center [1068, 613] width 19 height 20
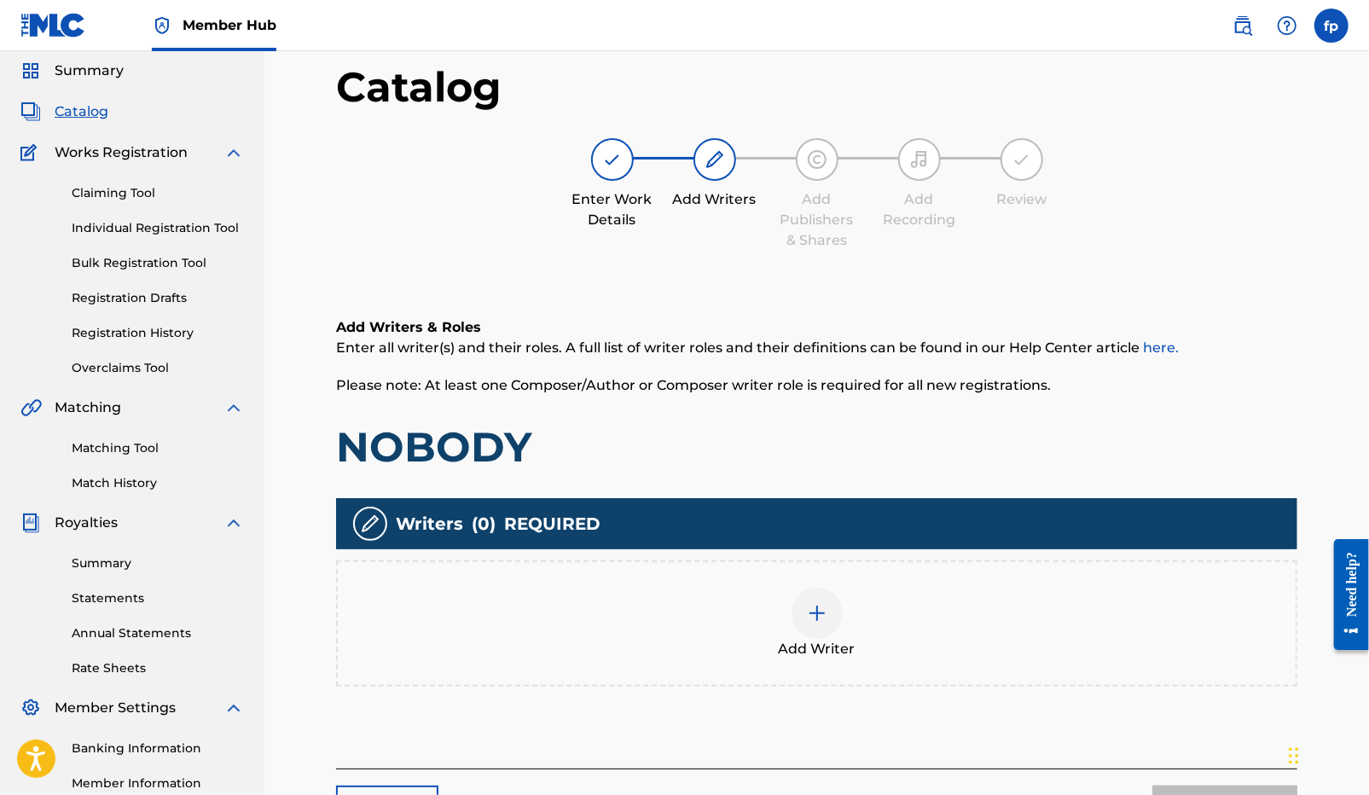
click at [820, 615] on img at bounding box center [817, 613] width 20 height 20
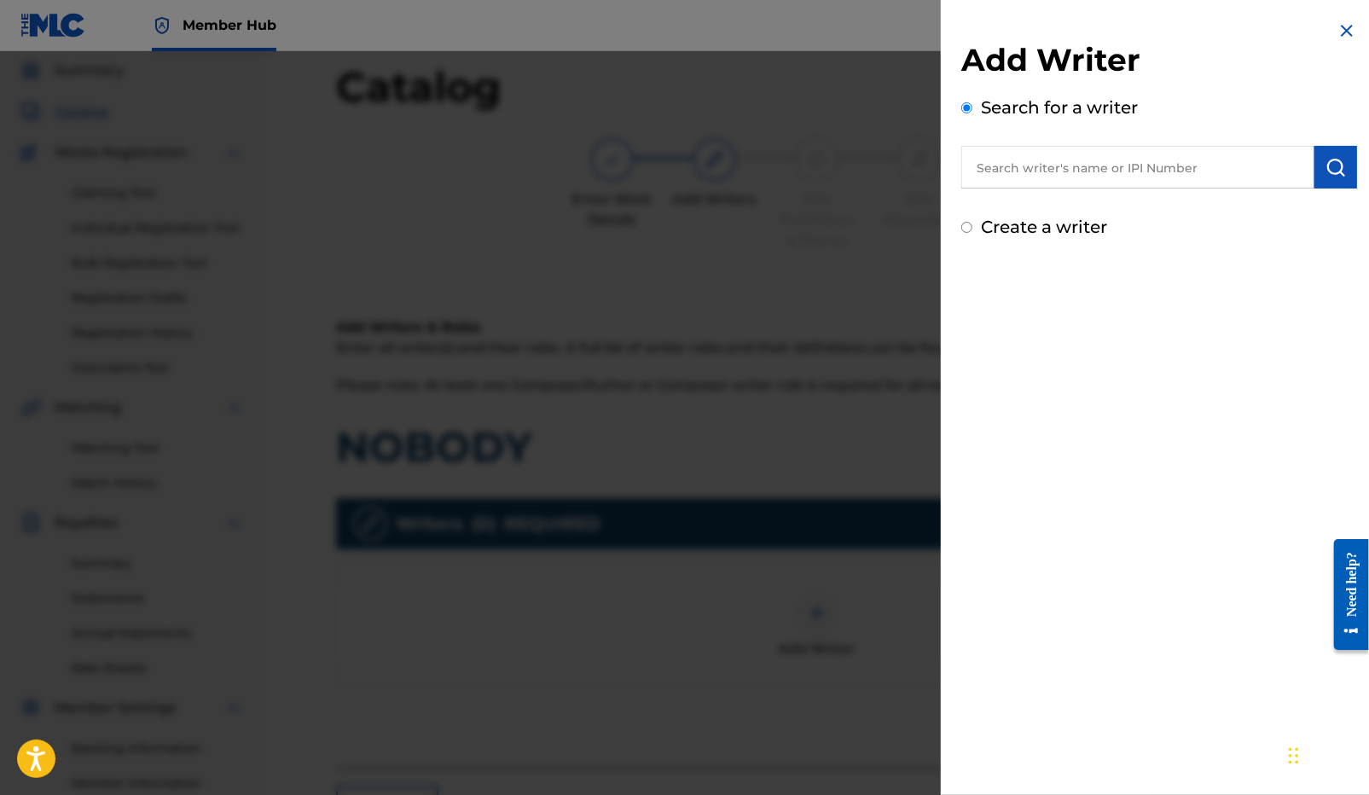
click at [981, 226] on label "Create a writer" at bounding box center [1044, 227] width 126 height 20
radio input "true"
click at [972, 226] on input "Create a writer" at bounding box center [966, 227] width 11 height 11
radio input "false"
radio input "true"
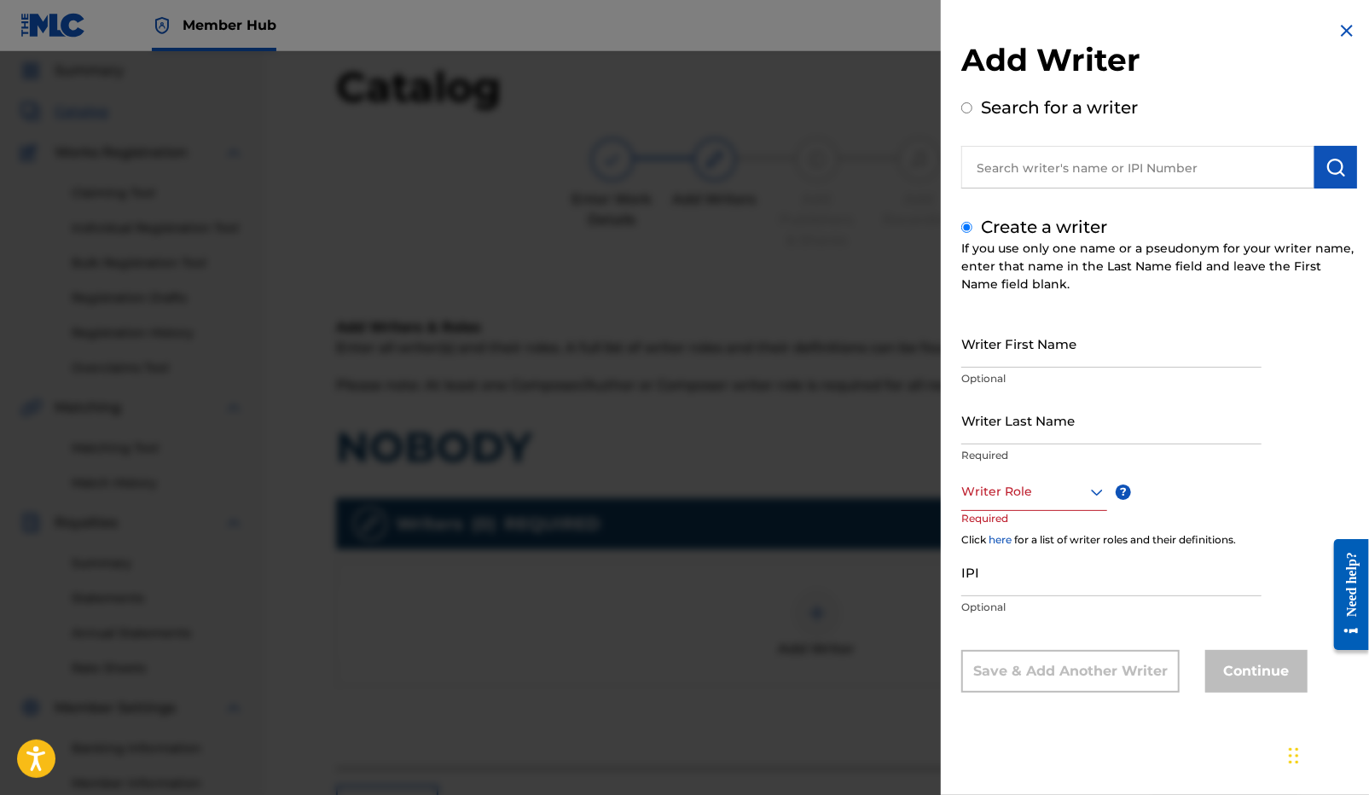
click at [1084, 483] on div at bounding box center [1034, 491] width 146 height 21
click at [1034, 529] on div "Composer/Author" at bounding box center [1034, 530] width 144 height 38
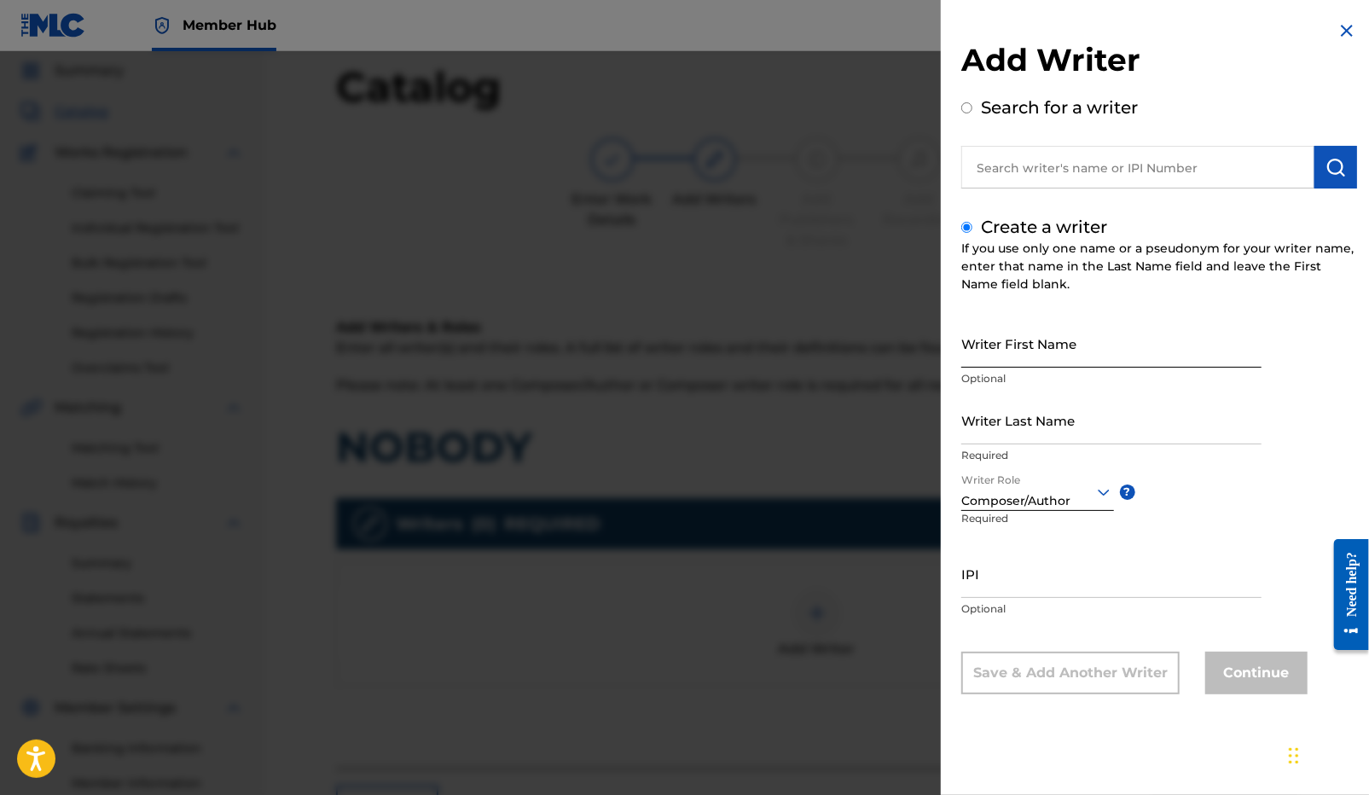
click at [1029, 355] on input "Writer First Name" at bounding box center [1111, 343] width 300 height 49
paste input "PAYPACHASA MEEZ"
drag, startPoint x: 1108, startPoint y: 357, endPoint x: 1046, endPoint y: 362, distance: 61.6
click at [1046, 362] on input "PAYPACHASA MEEZ" at bounding box center [1111, 343] width 300 height 49
type input "PAYPACHASA MEEZ"
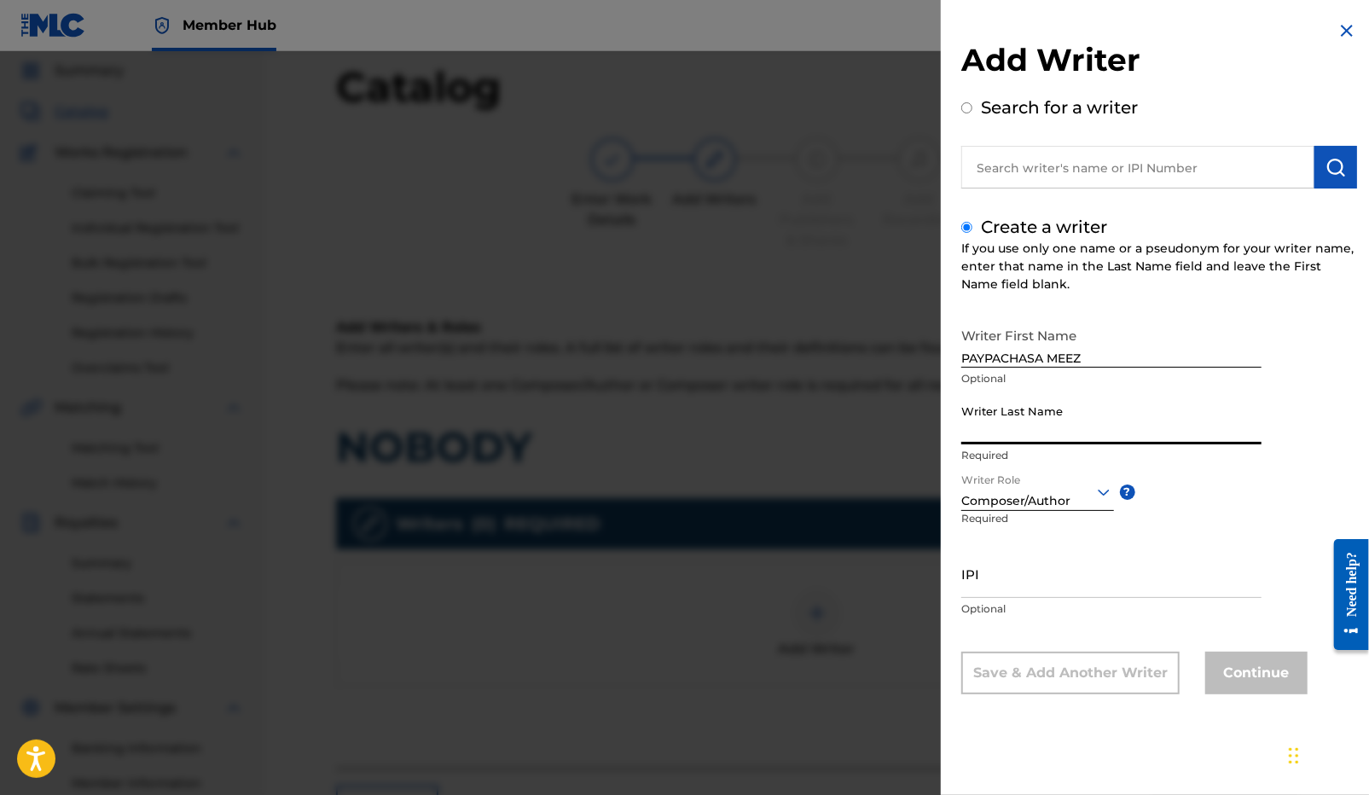
click at [1041, 424] on input "Writer Last Name" at bounding box center [1111, 420] width 300 height 49
paste input "MEEZ"
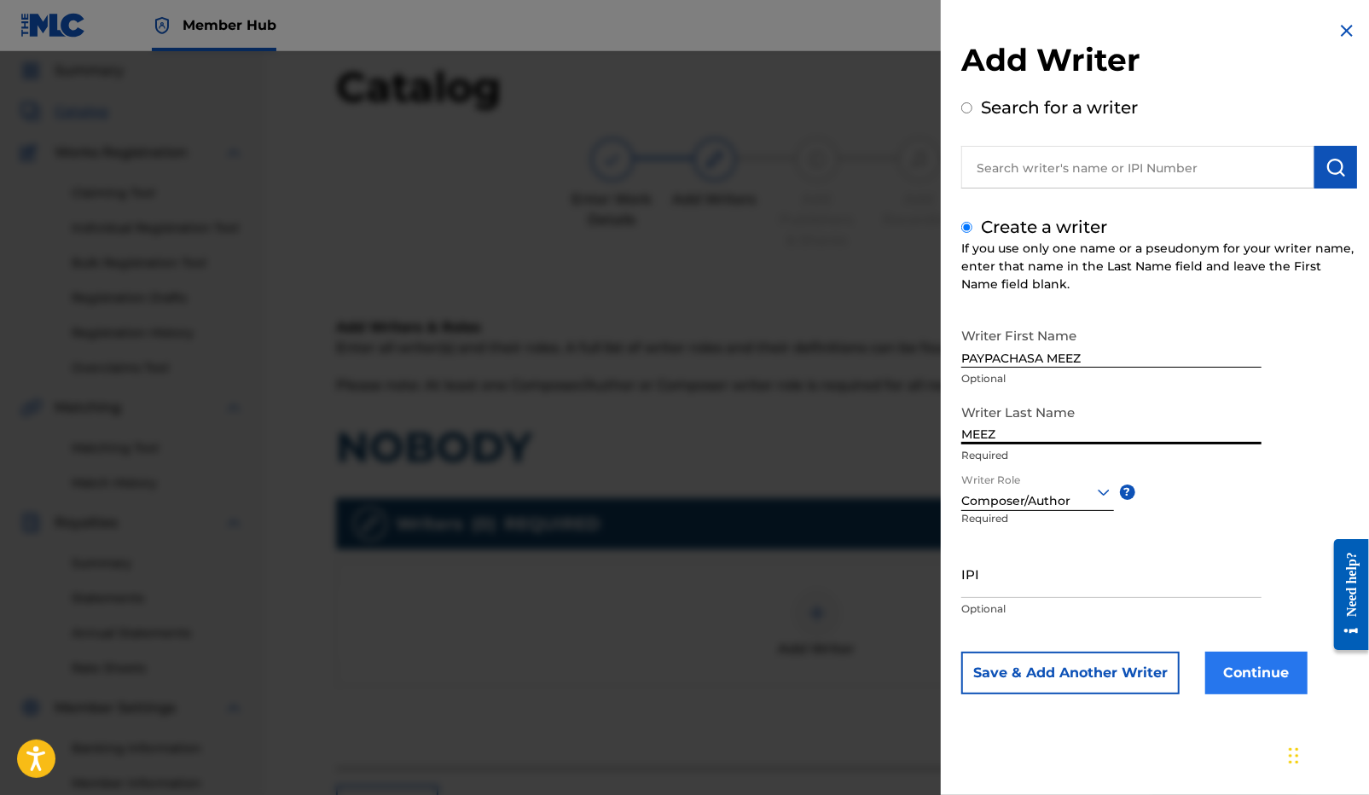
type input "MEEZ"
click at [1212, 659] on button "Continue" at bounding box center [1256, 673] width 102 height 43
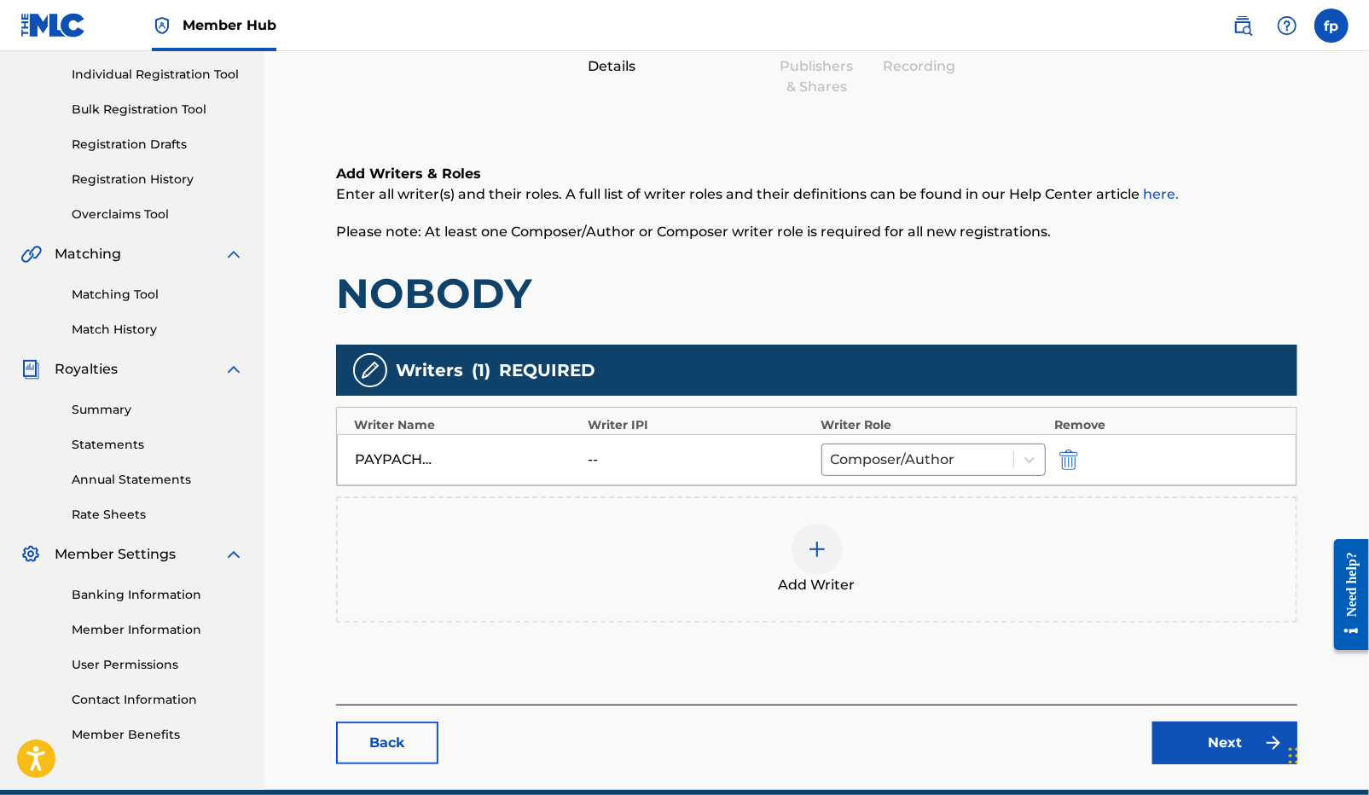
scroll to position [288, 0]
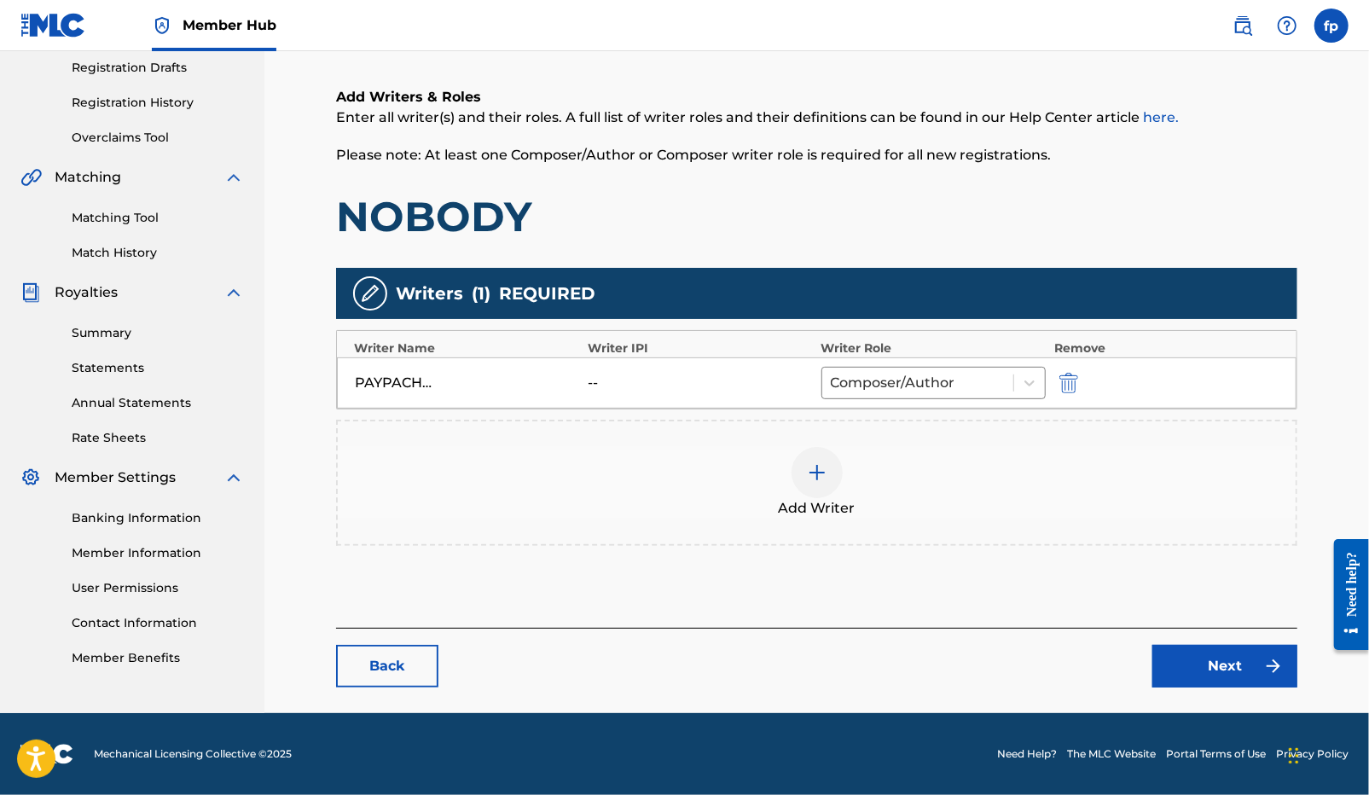
click at [1204, 694] on main "Catalog Enter Work Details Add Writers Add Publishers & Shares Add Recording Re…" at bounding box center [816, 259] width 1063 height 907
click at [1209, 667] on link "Next" at bounding box center [1224, 666] width 145 height 43
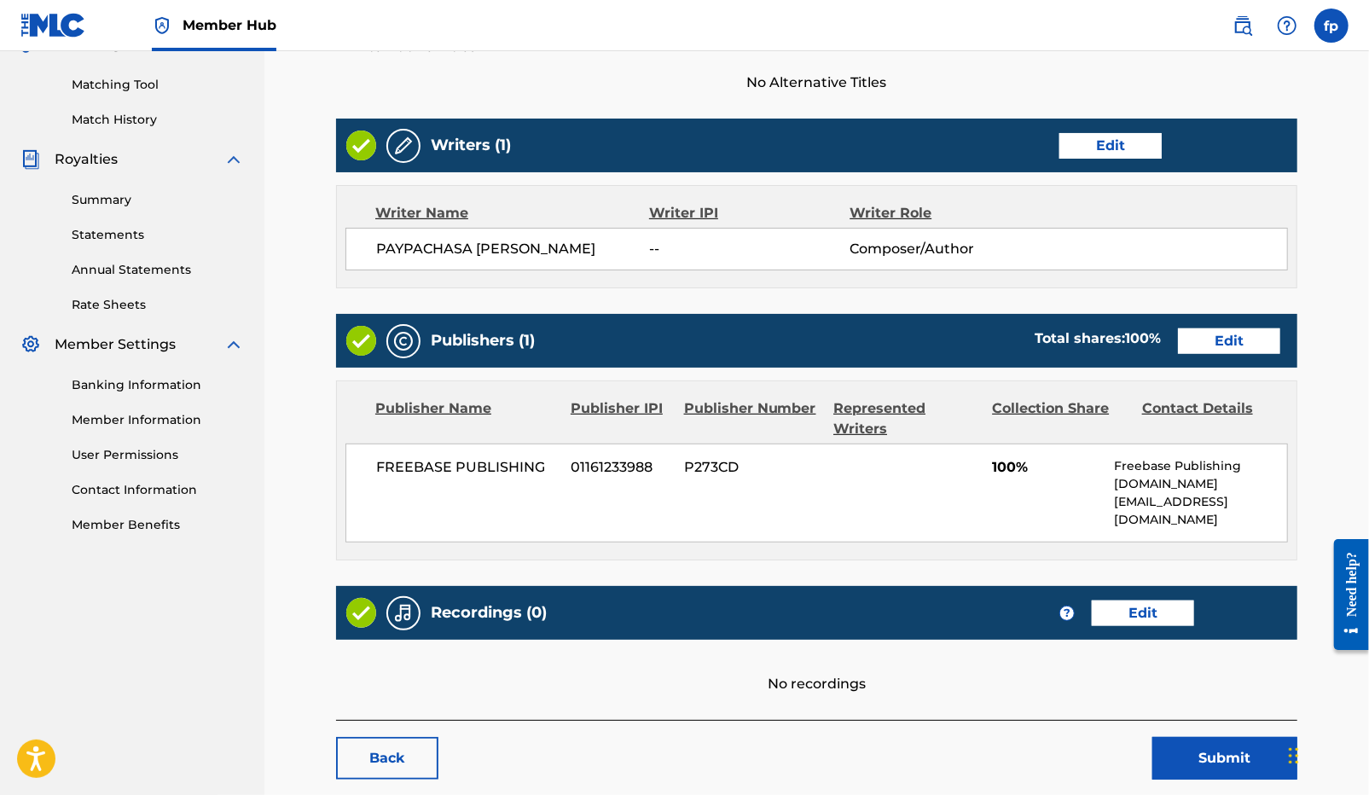
scroll to position [498, 0]
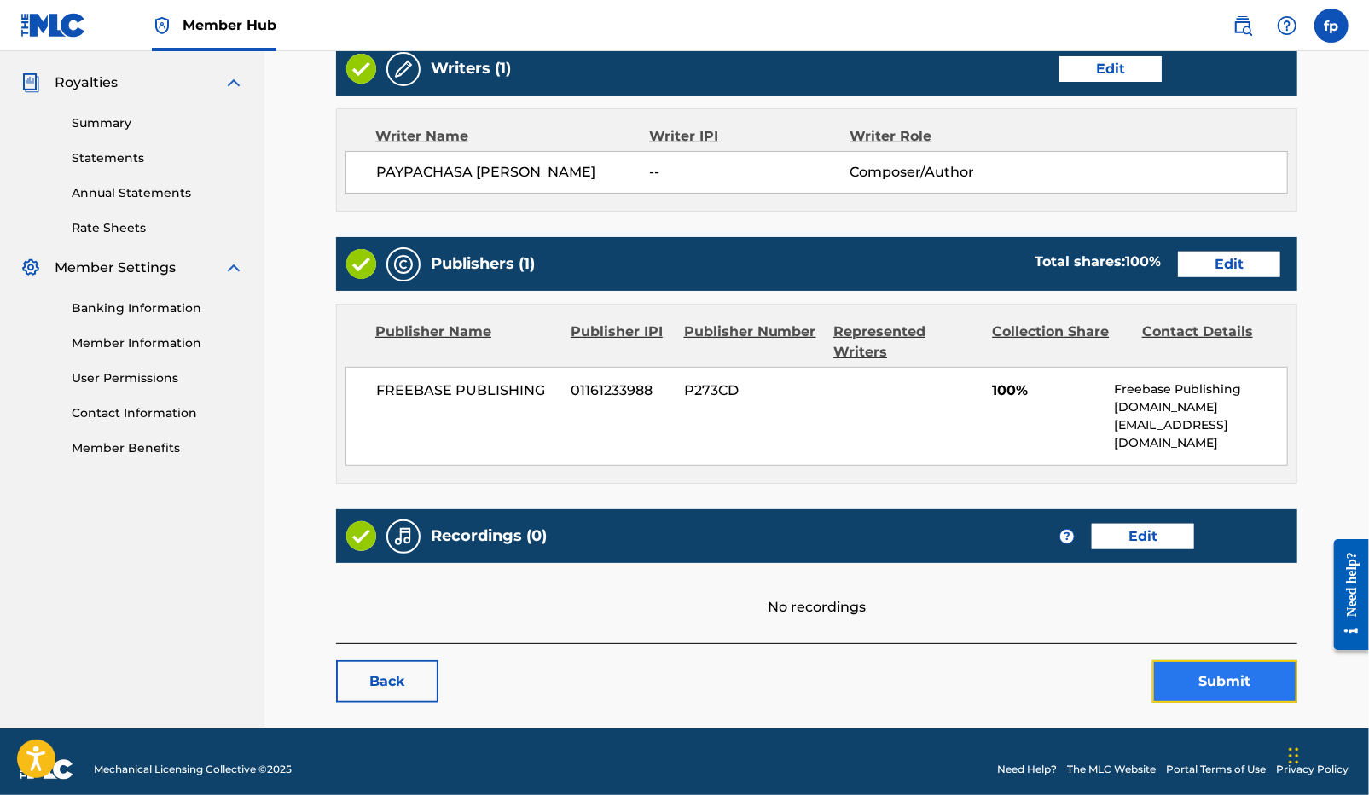
click at [1202, 680] on button "Submit" at bounding box center [1224, 681] width 145 height 43
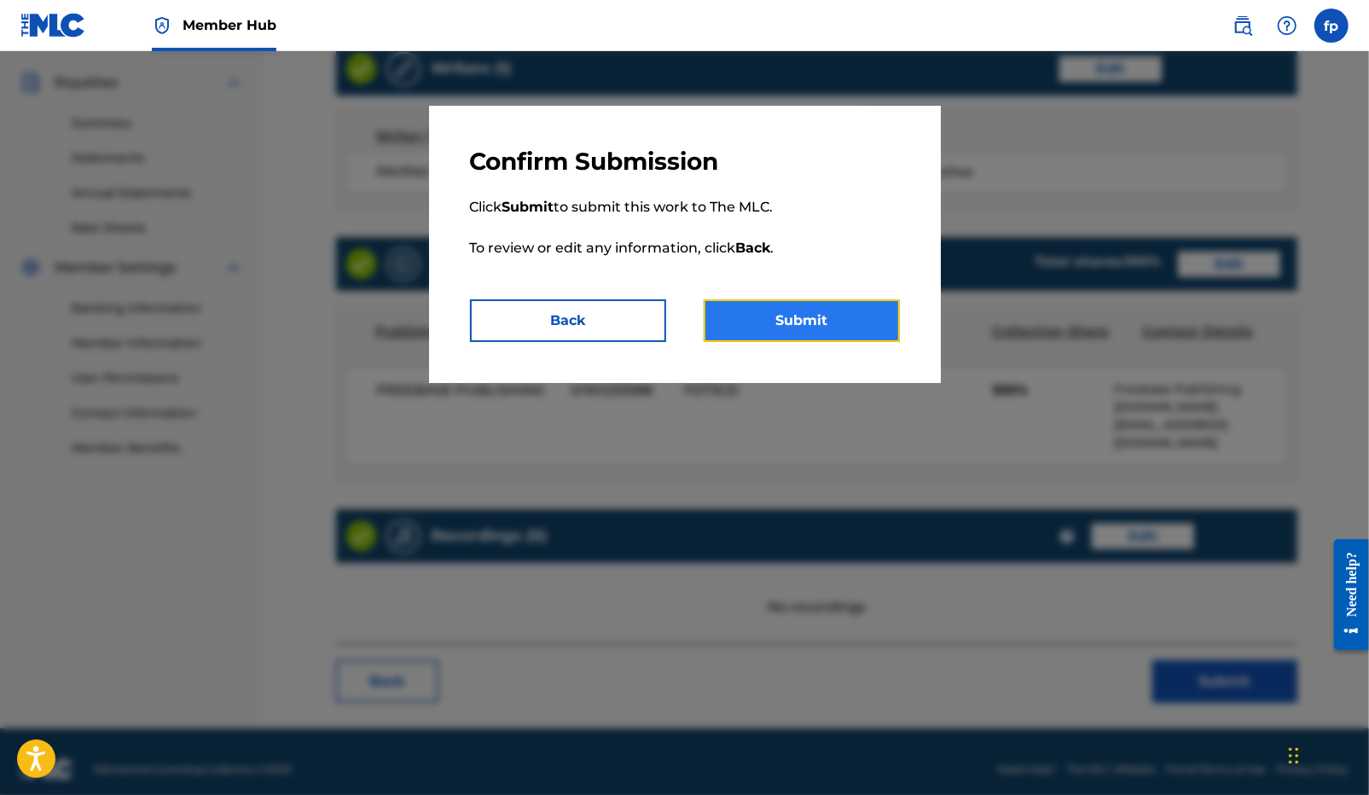
click at [820, 306] on button "Submit" at bounding box center [802, 320] width 196 height 43
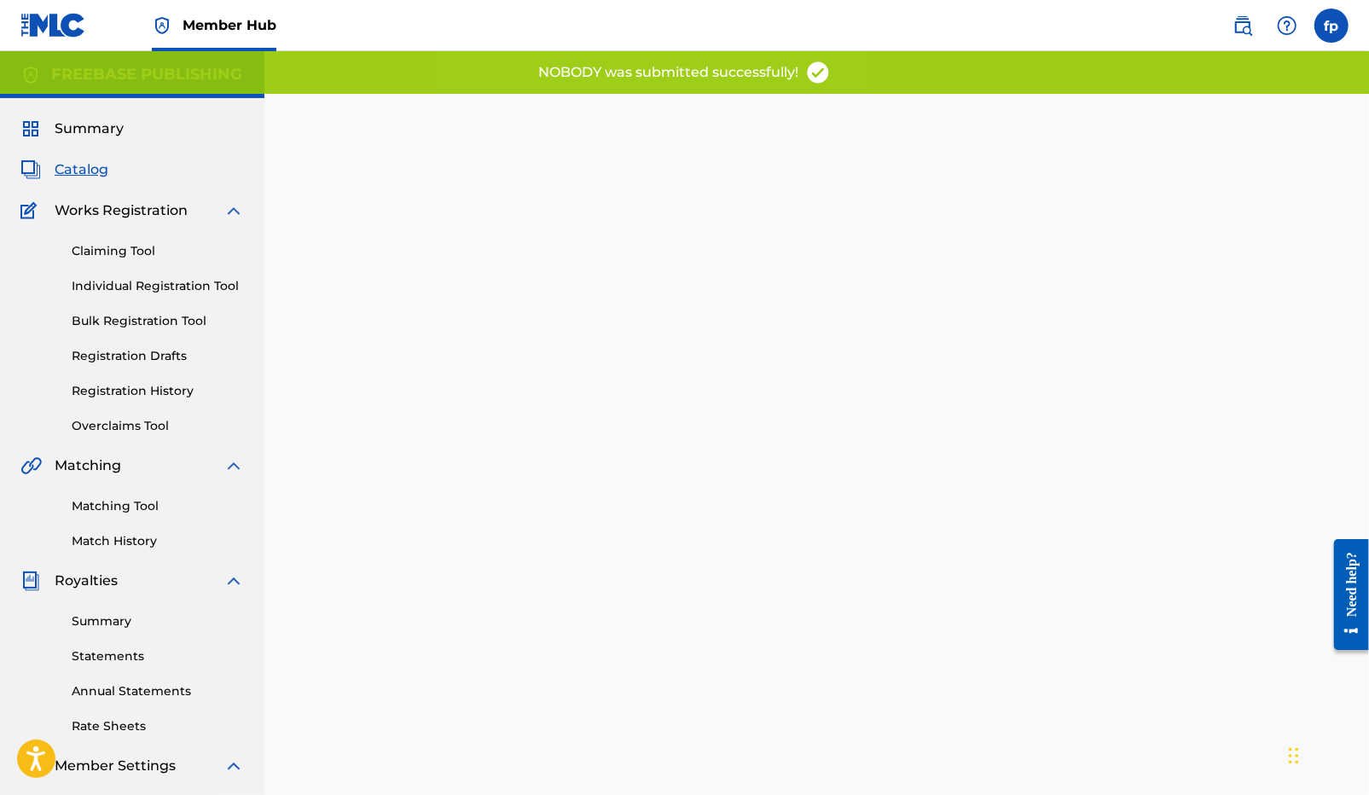
click at [809, 371] on div "Back Done" at bounding box center [816, 491] width 961 height 744
click at [86, 176] on span "Catalog" at bounding box center [82, 169] width 54 height 20
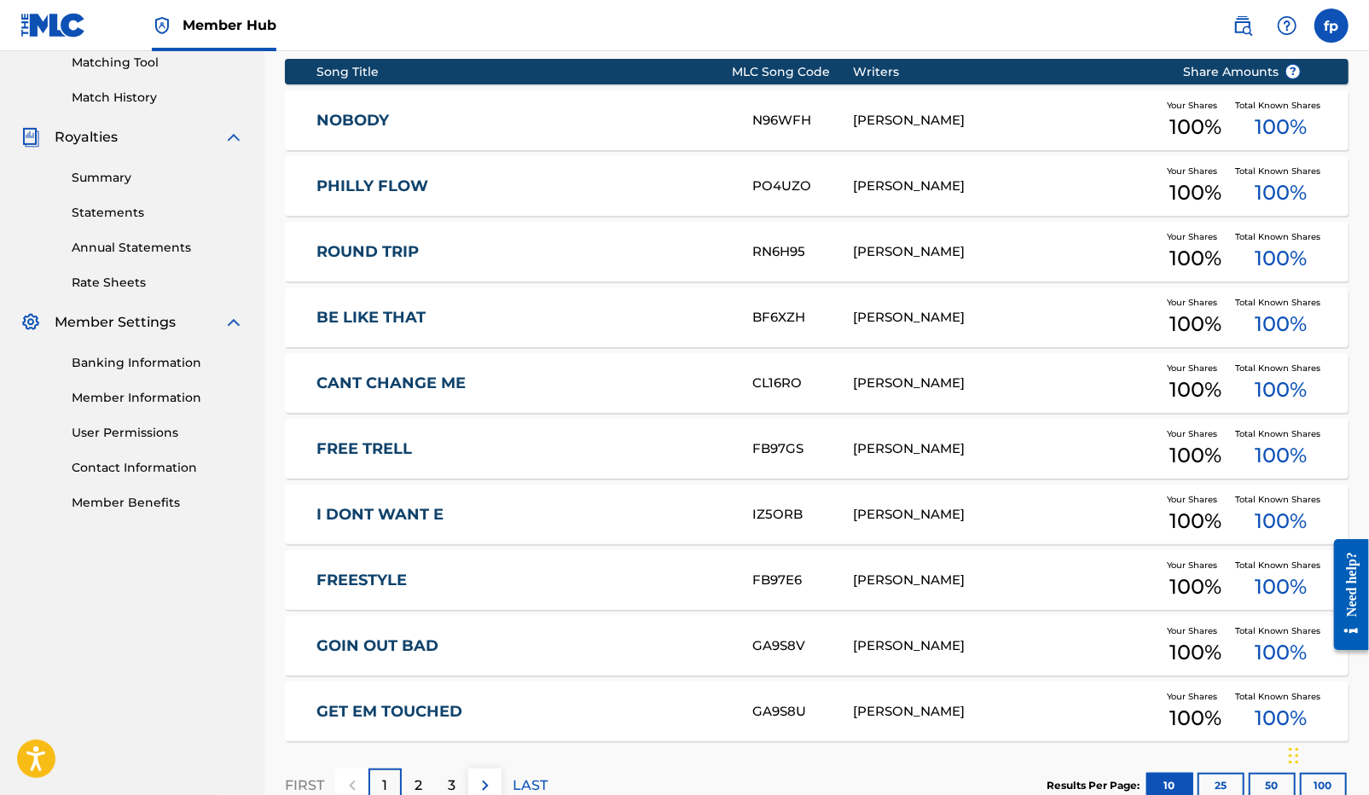
scroll to position [560, 0]
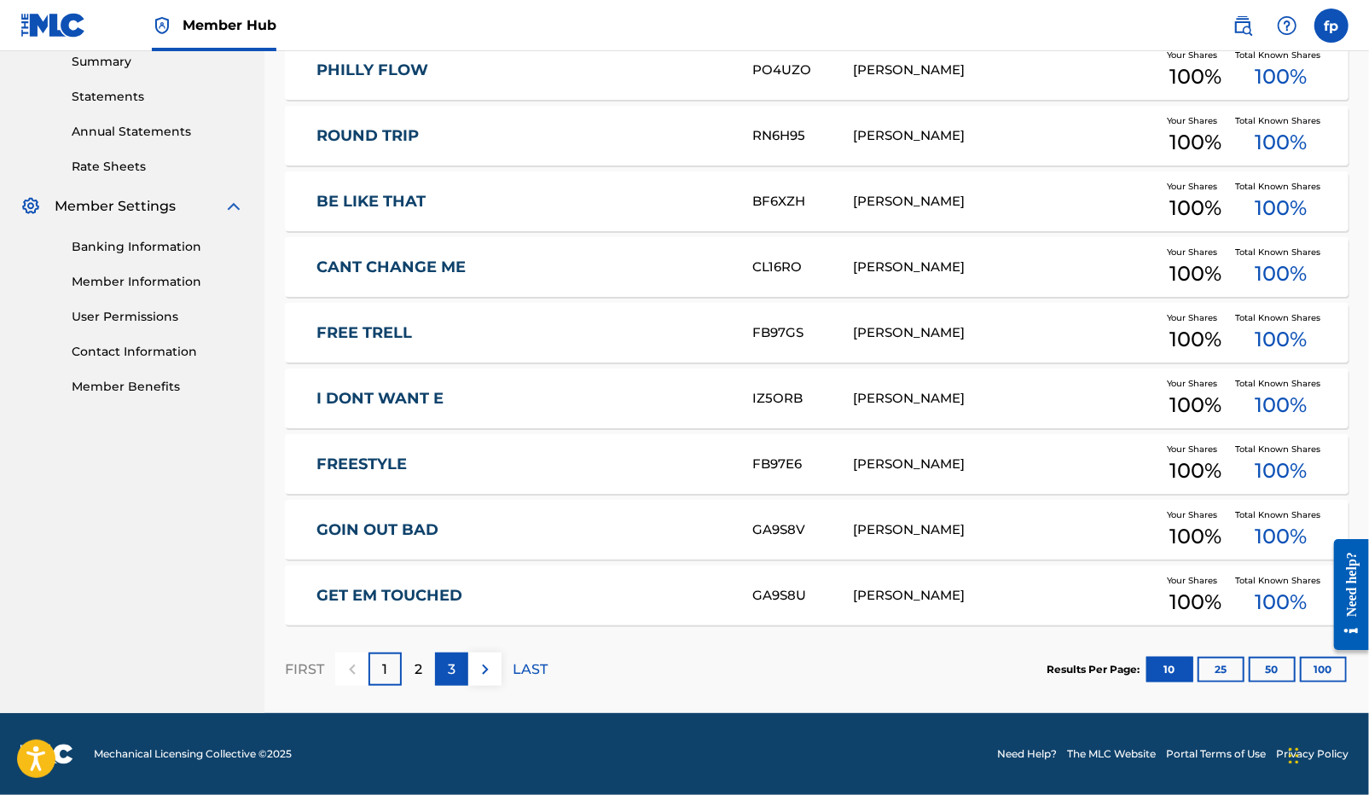
click at [448, 665] on p "3" at bounding box center [452, 669] width 8 height 20
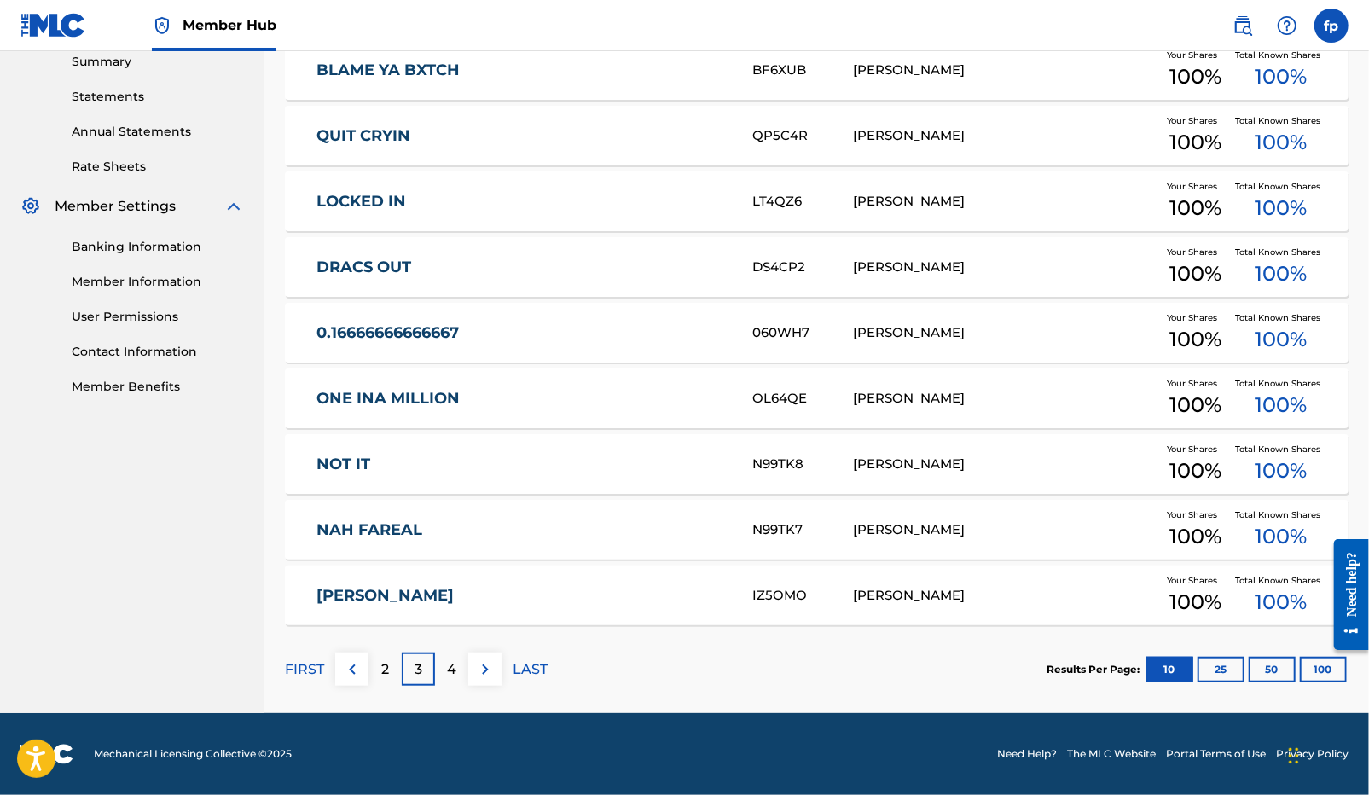
click at [409, 681] on div "3" at bounding box center [418, 668] width 33 height 33
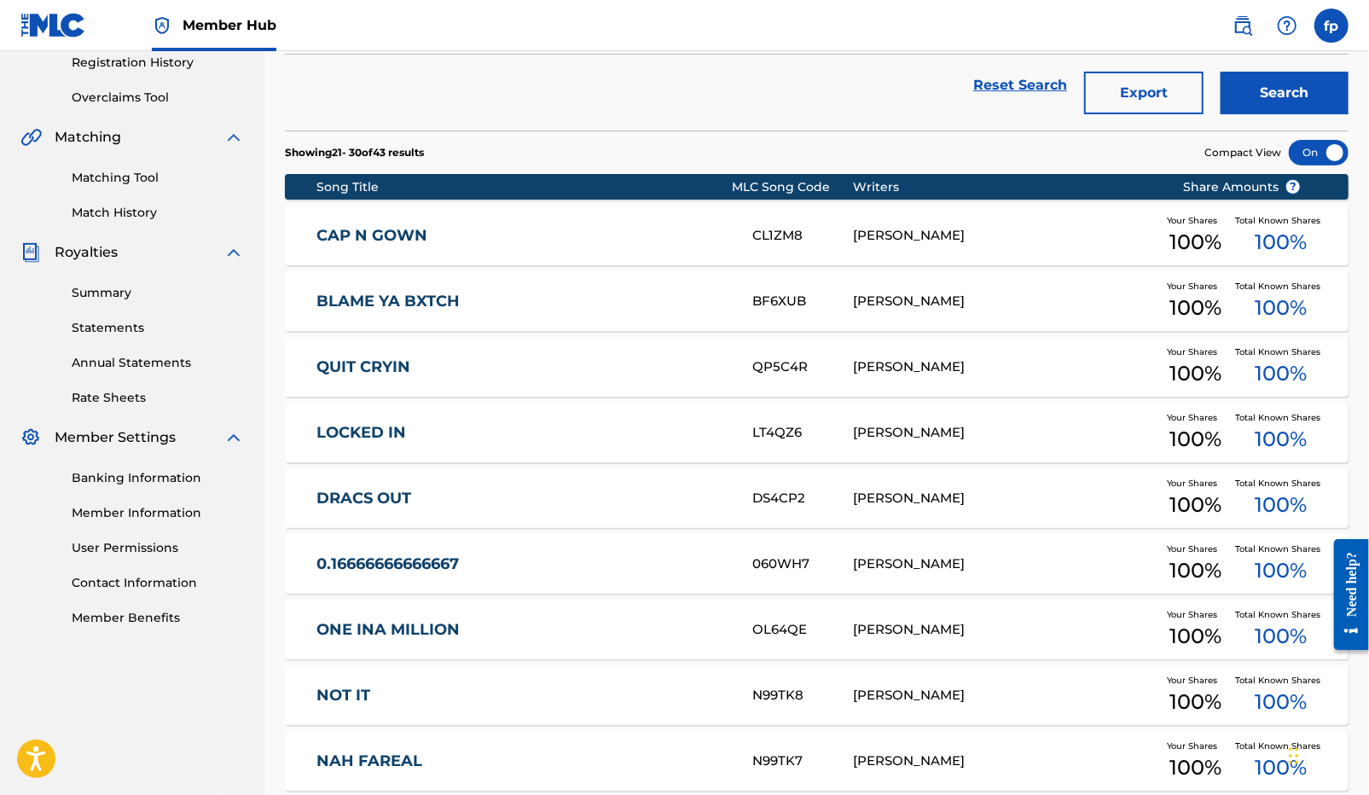
scroll to position [0, 0]
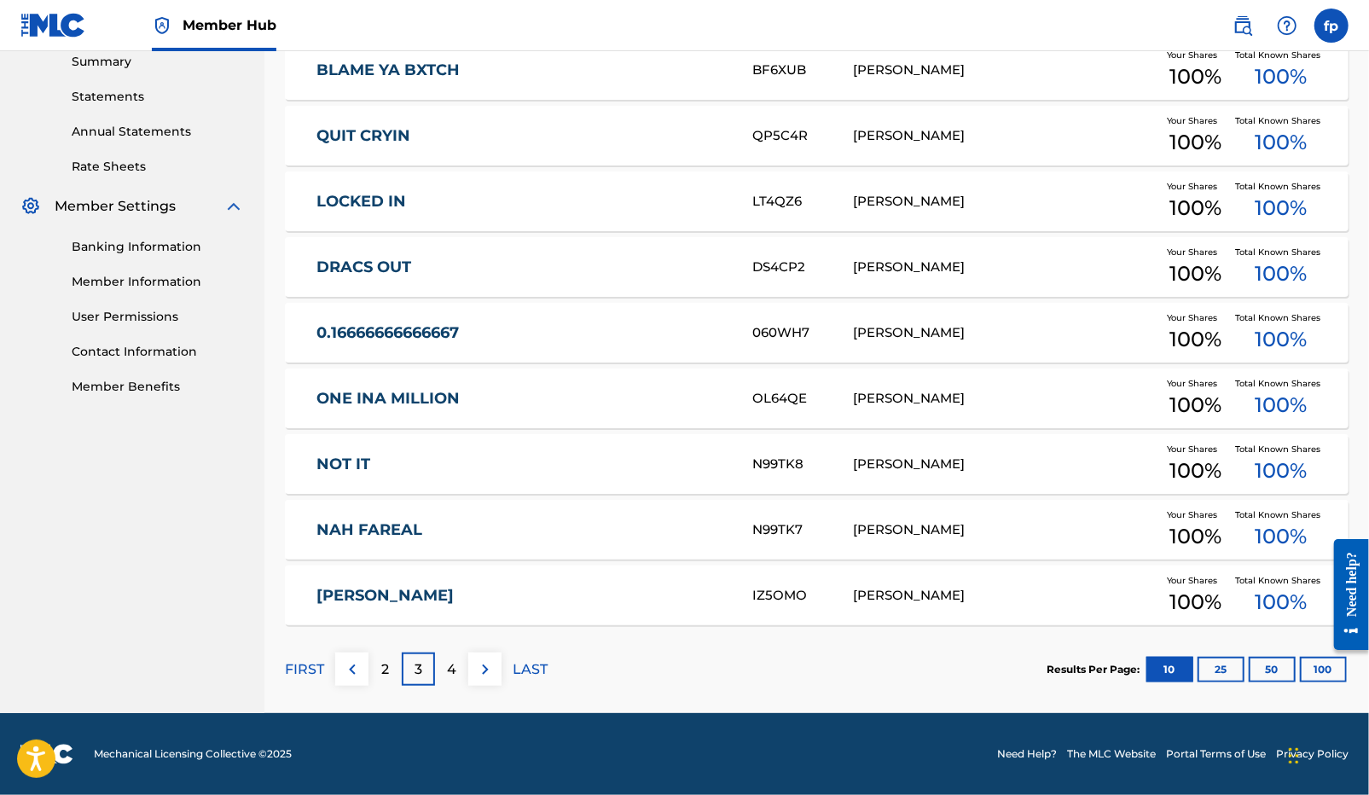
click at [403, 663] on div "3" at bounding box center [418, 668] width 33 height 33
click at [381, 670] on p "2" at bounding box center [385, 669] width 8 height 20
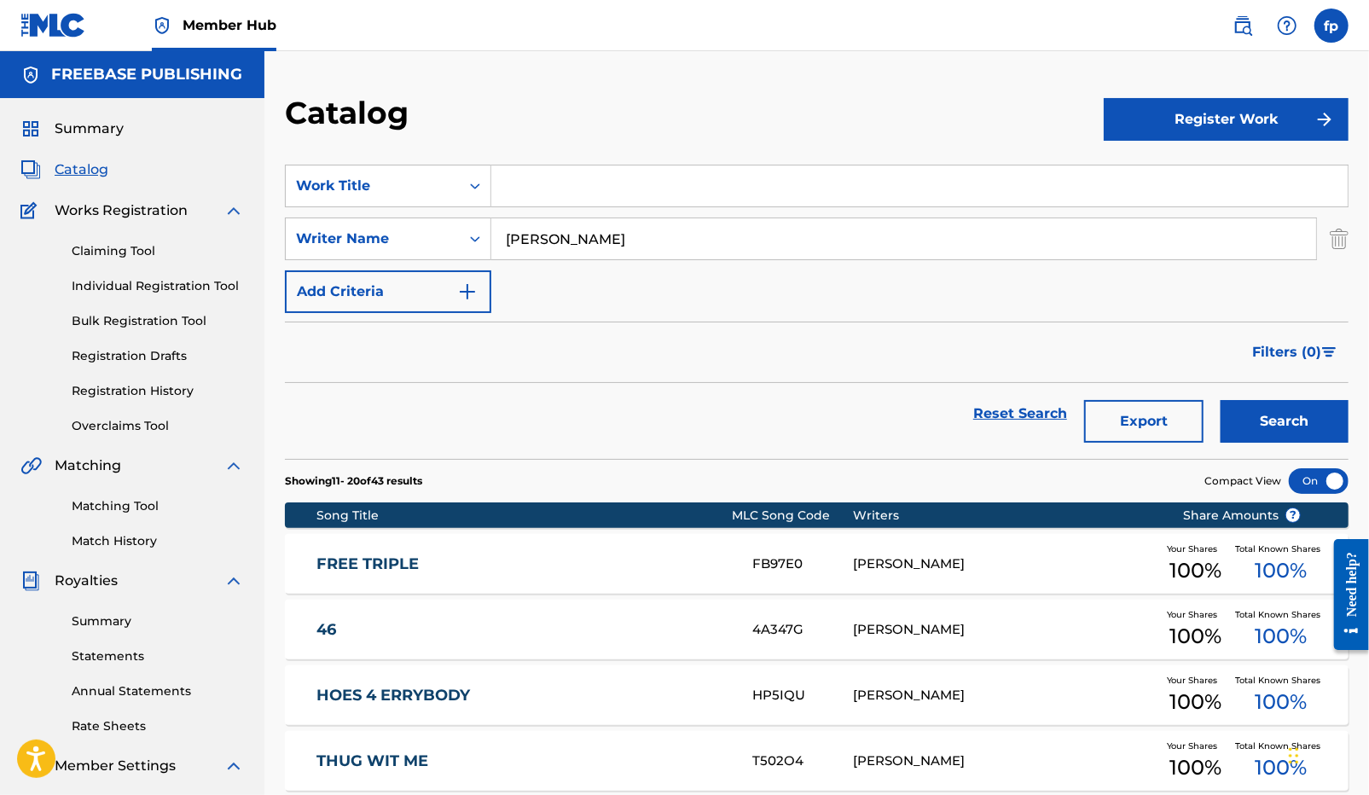
click at [547, 251] on input "[PERSON_NAME]" at bounding box center [903, 238] width 825 height 41
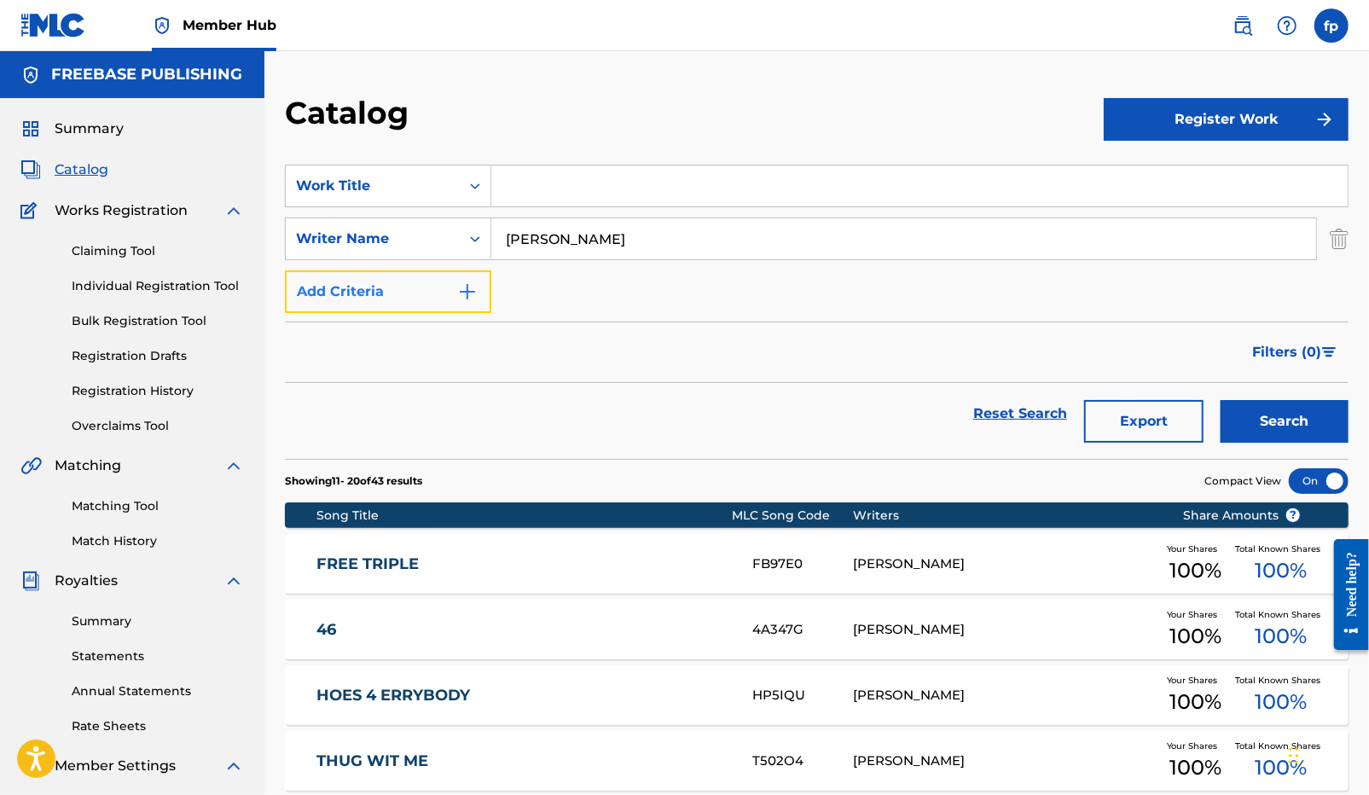
click at [426, 308] on button "Add Criteria" at bounding box center [388, 291] width 206 height 43
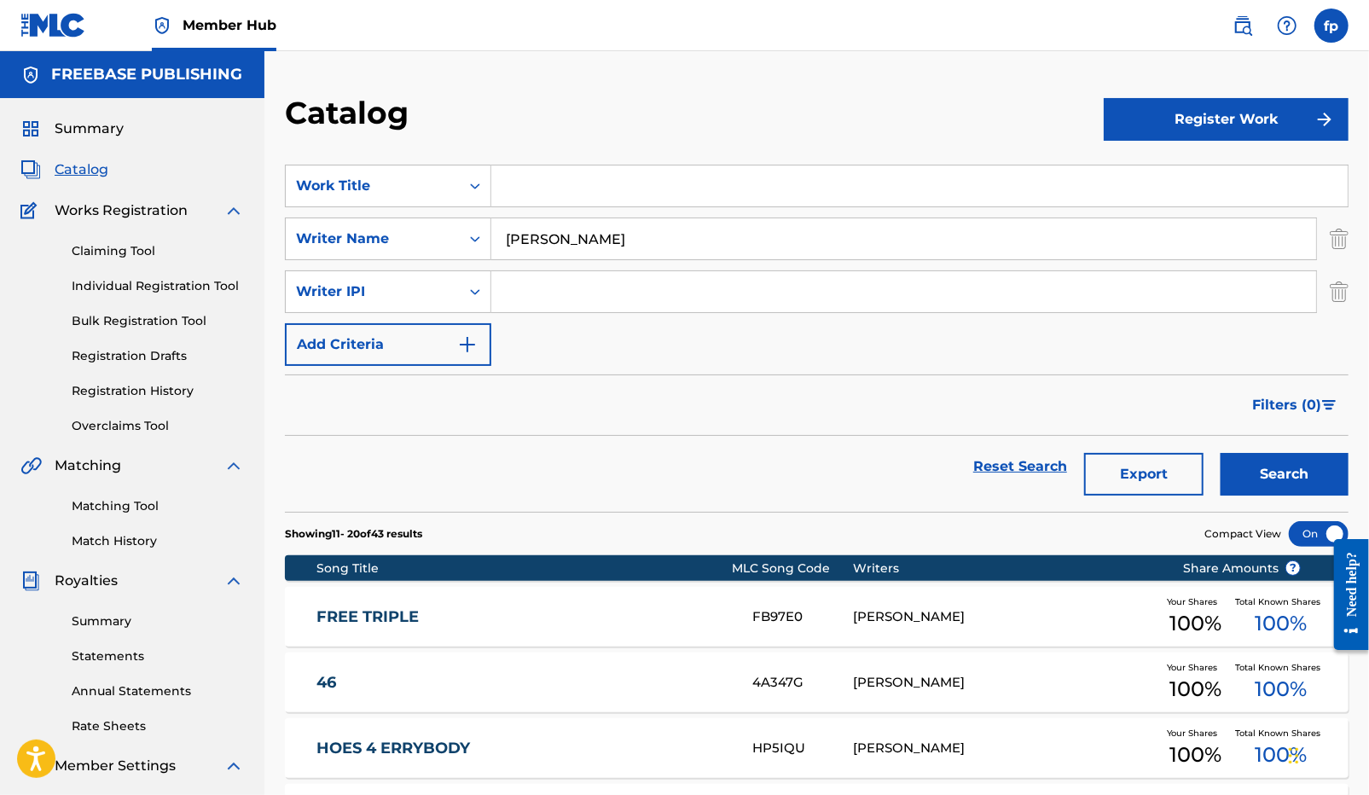
click at [571, 248] on input "[PERSON_NAME]" at bounding box center [903, 238] width 825 height 41
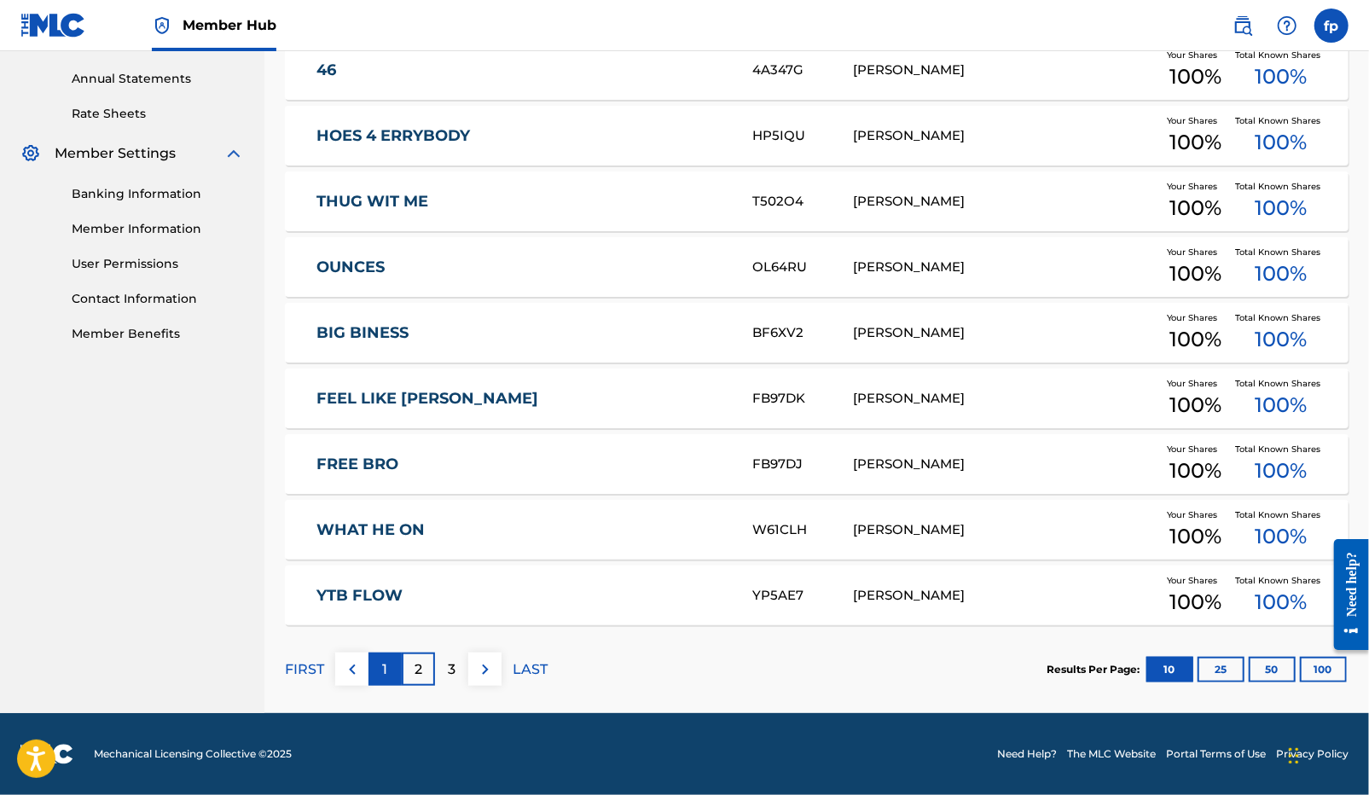
click at [387, 669] on div "1" at bounding box center [384, 668] width 33 height 33
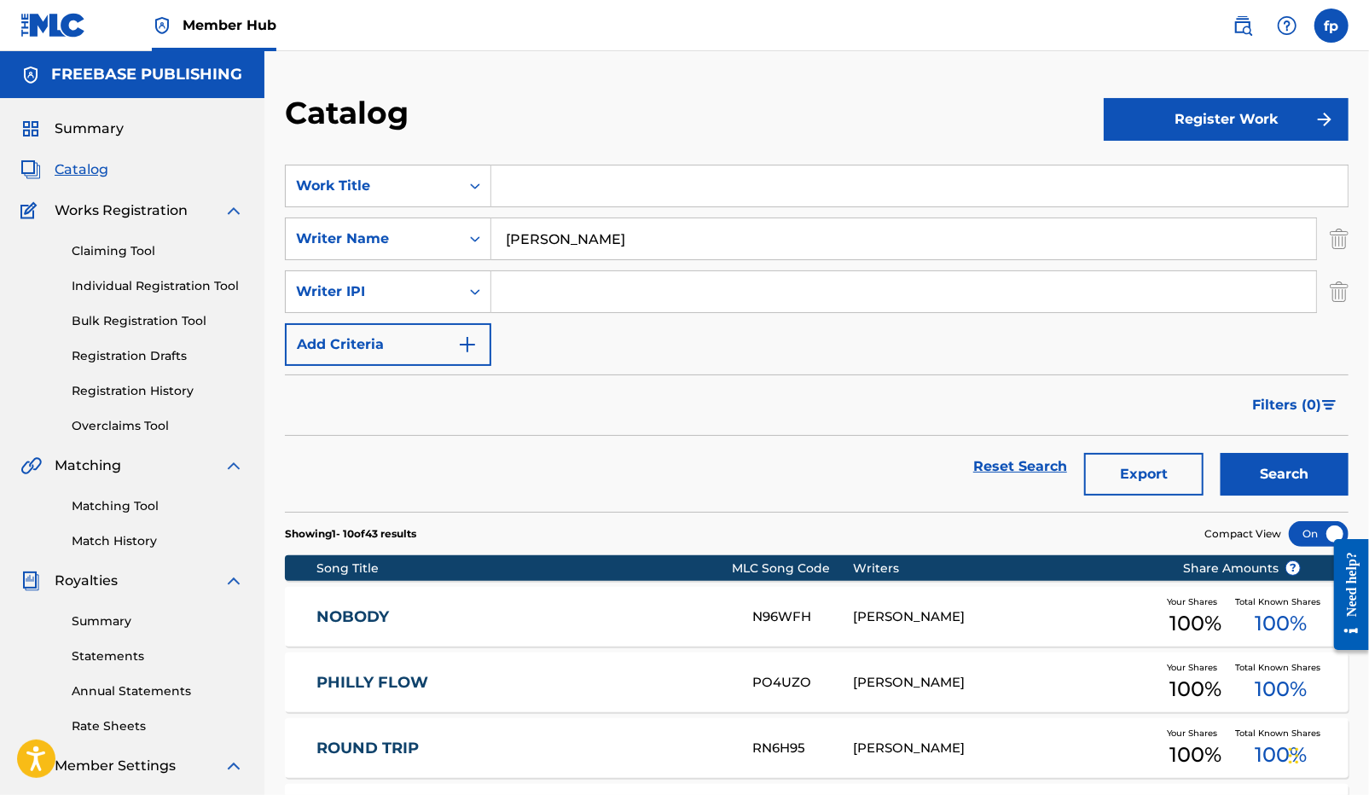
click at [555, 243] on input "[PERSON_NAME]" at bounding box center [903, 238] width 825 height 41
click at [537, 173] on input "Search Form" at bounding box center [919, 185] width 856 height 41
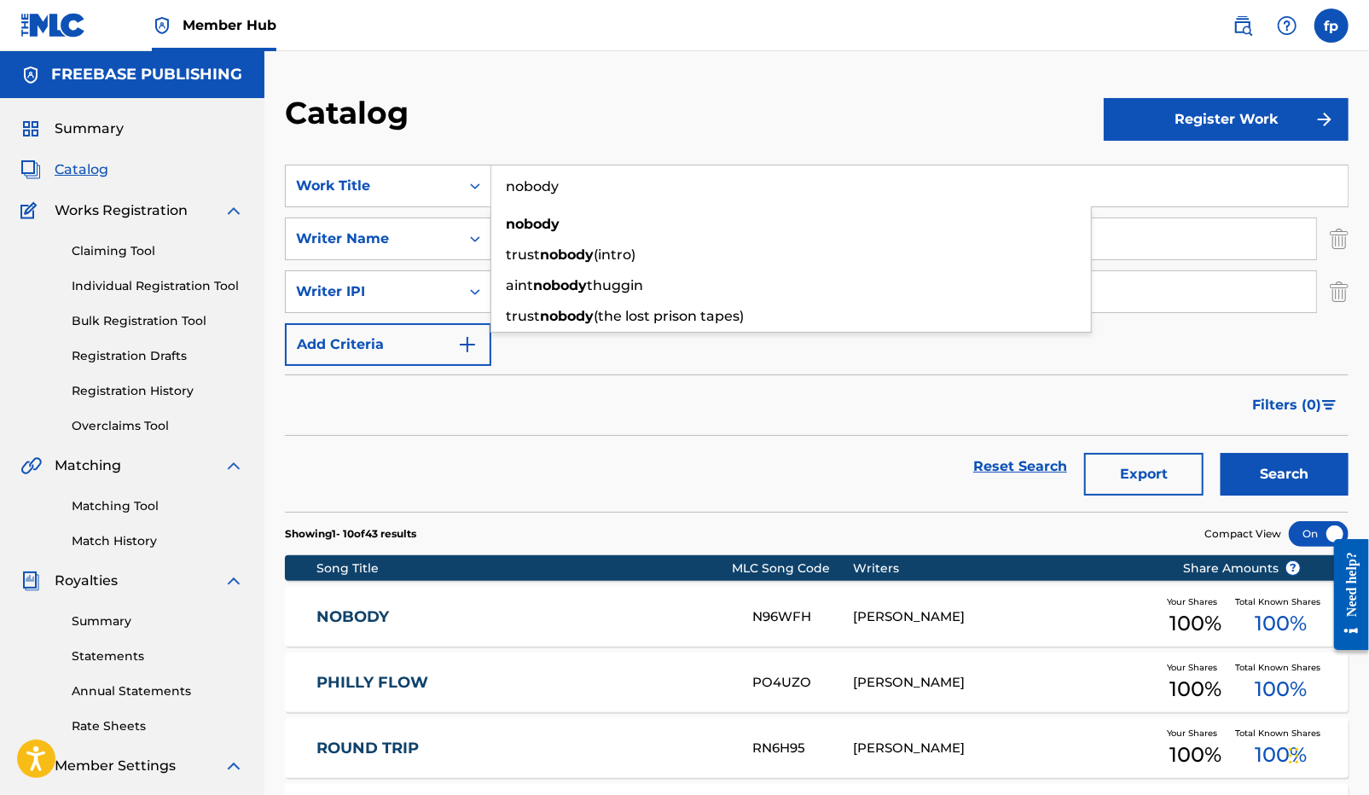
type input "nobody"
click at [1220, 453] on button "Search" at bounding box center [1284, 474] width 128 height 43
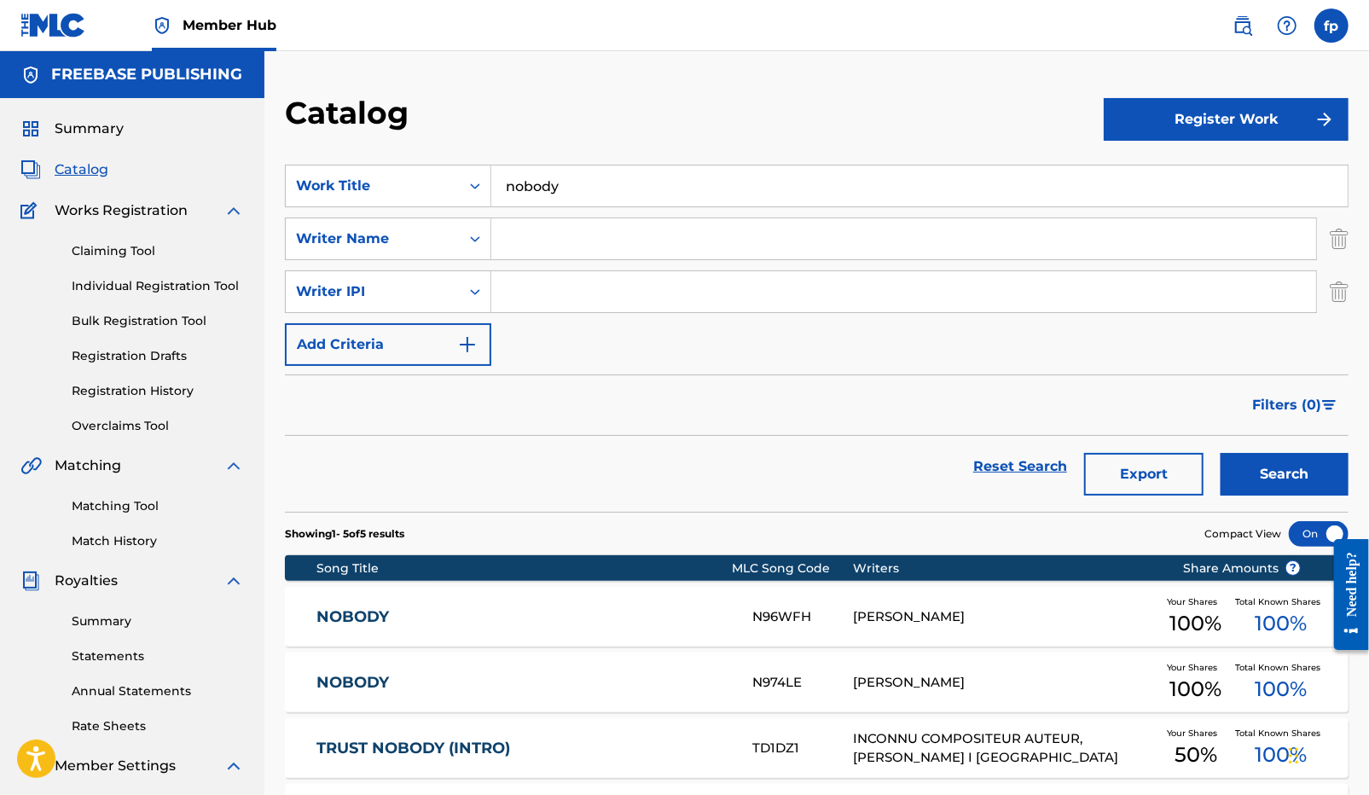
click at [876, 618] on div "[PERSON_NAME]" at bounding box center [1005, 617] width 303 height 20
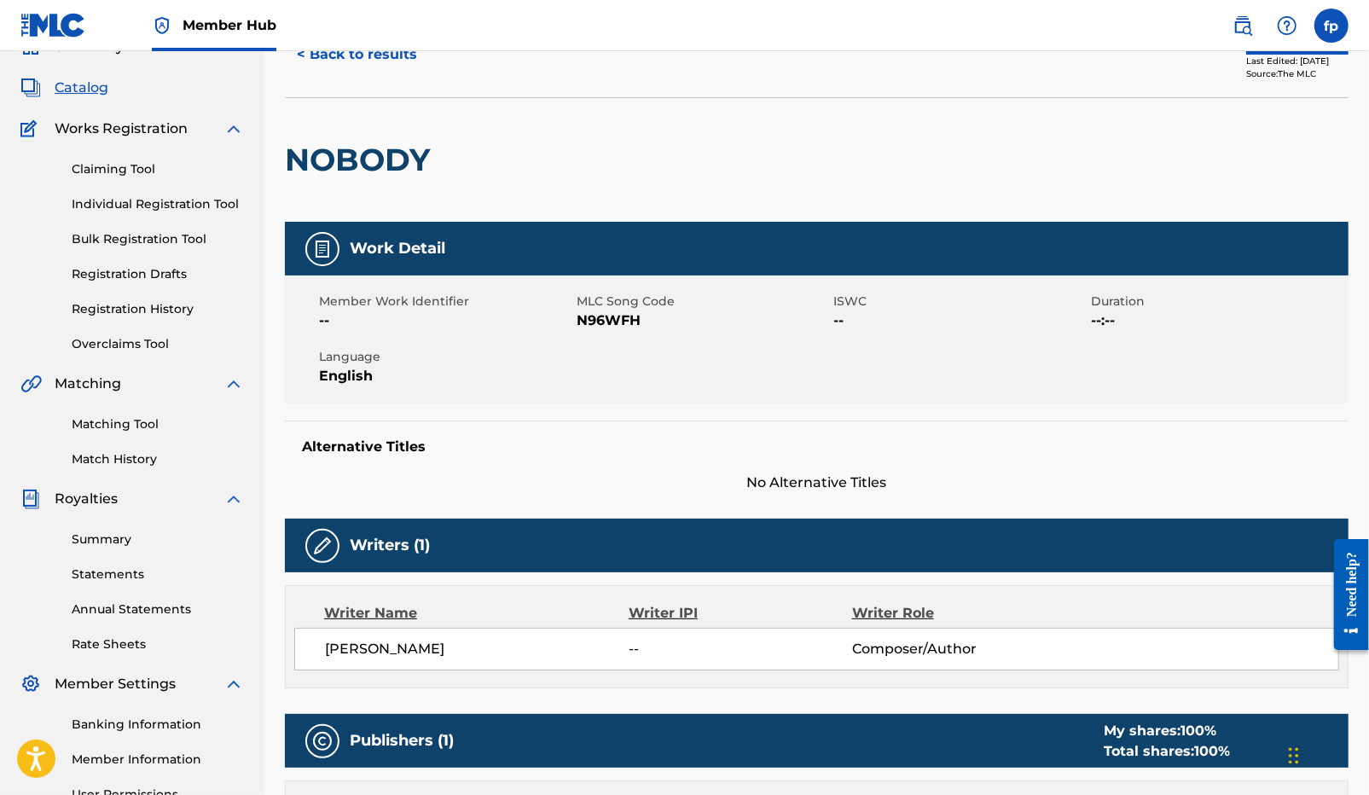
scroll to position [59, 0]
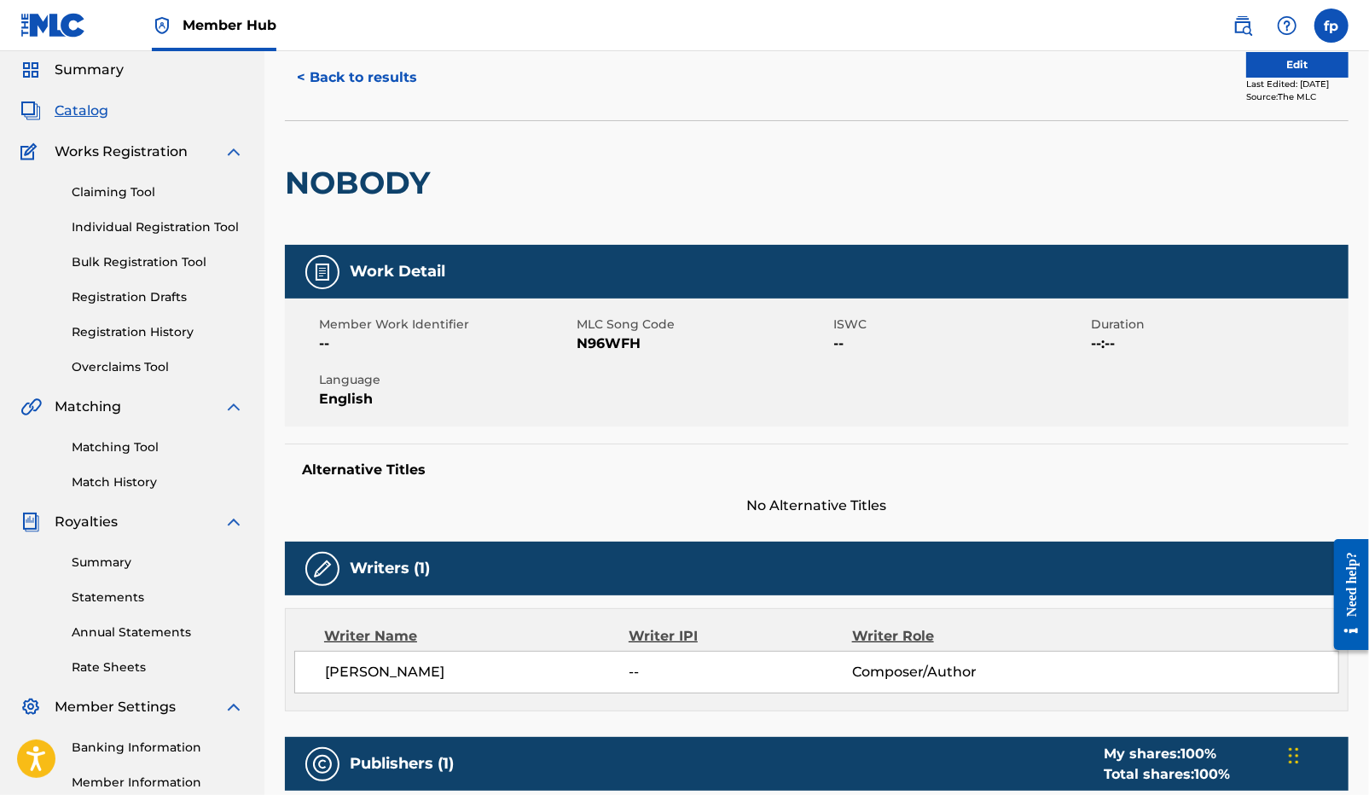
click at [642, 511] on span "No Alternative Titles" at bounding box center [816, 505] width 1063 height 20
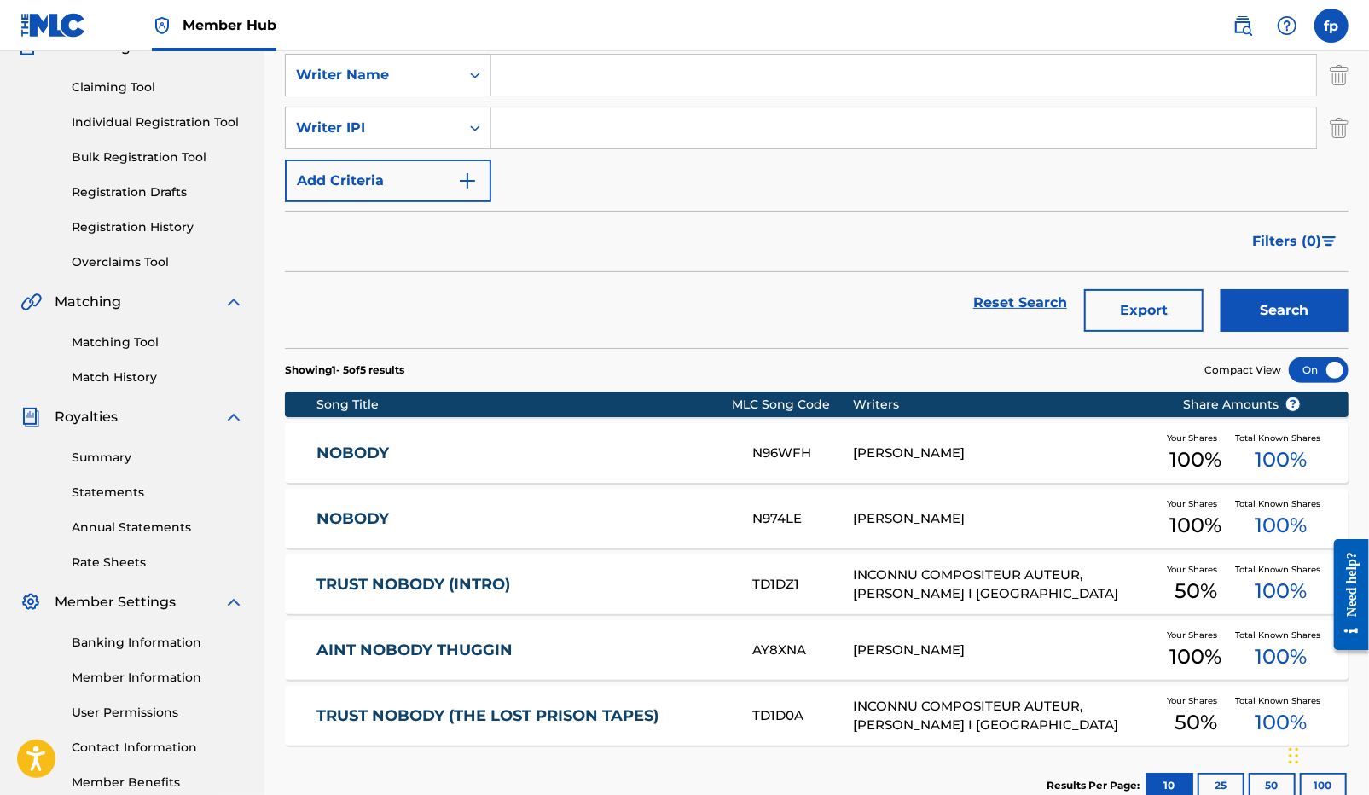
scroll to position [135, 0]
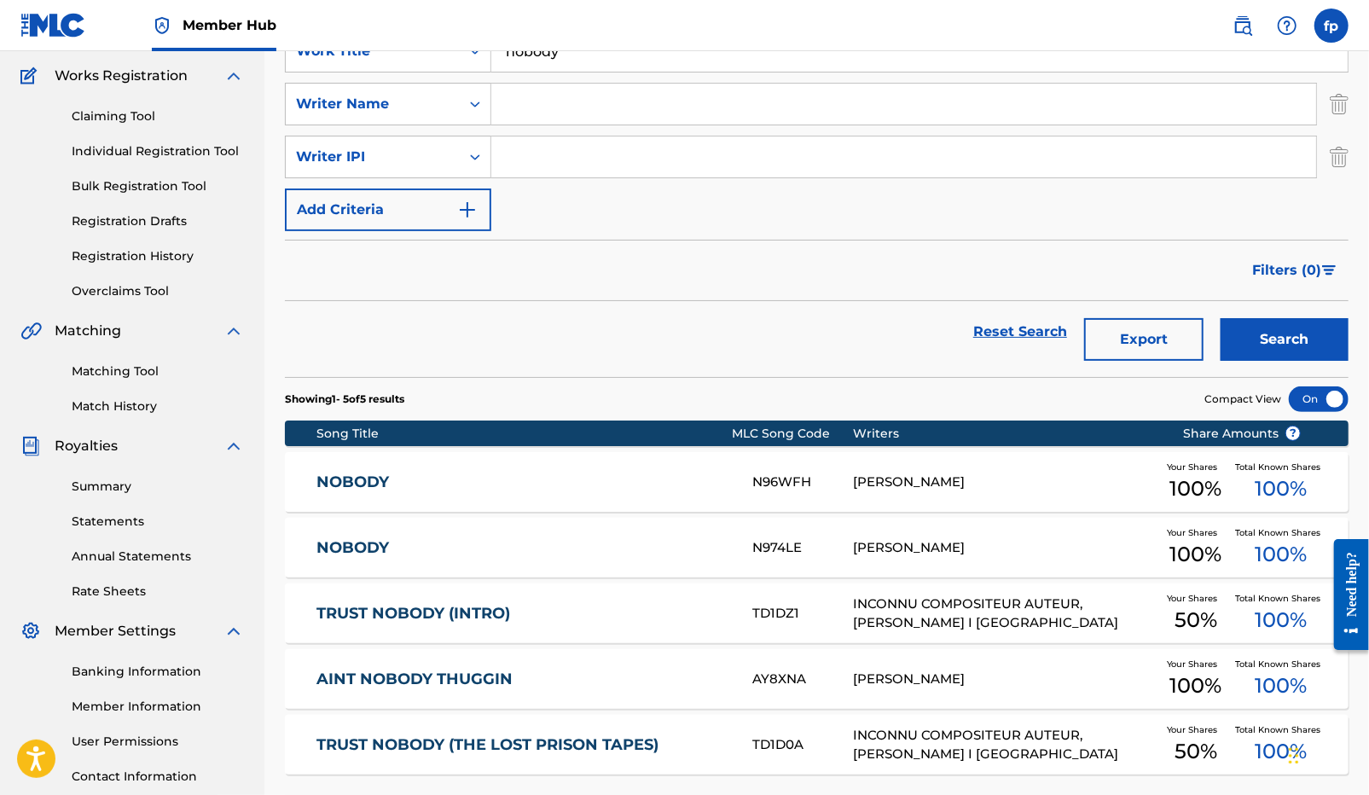
click at [914, 500] on div "NOBODY N96WFH [PERSON_NAME] Your Shares 100 % Total Known Shares 100 %" at bounding box center [816, 482] width 1063 height 60
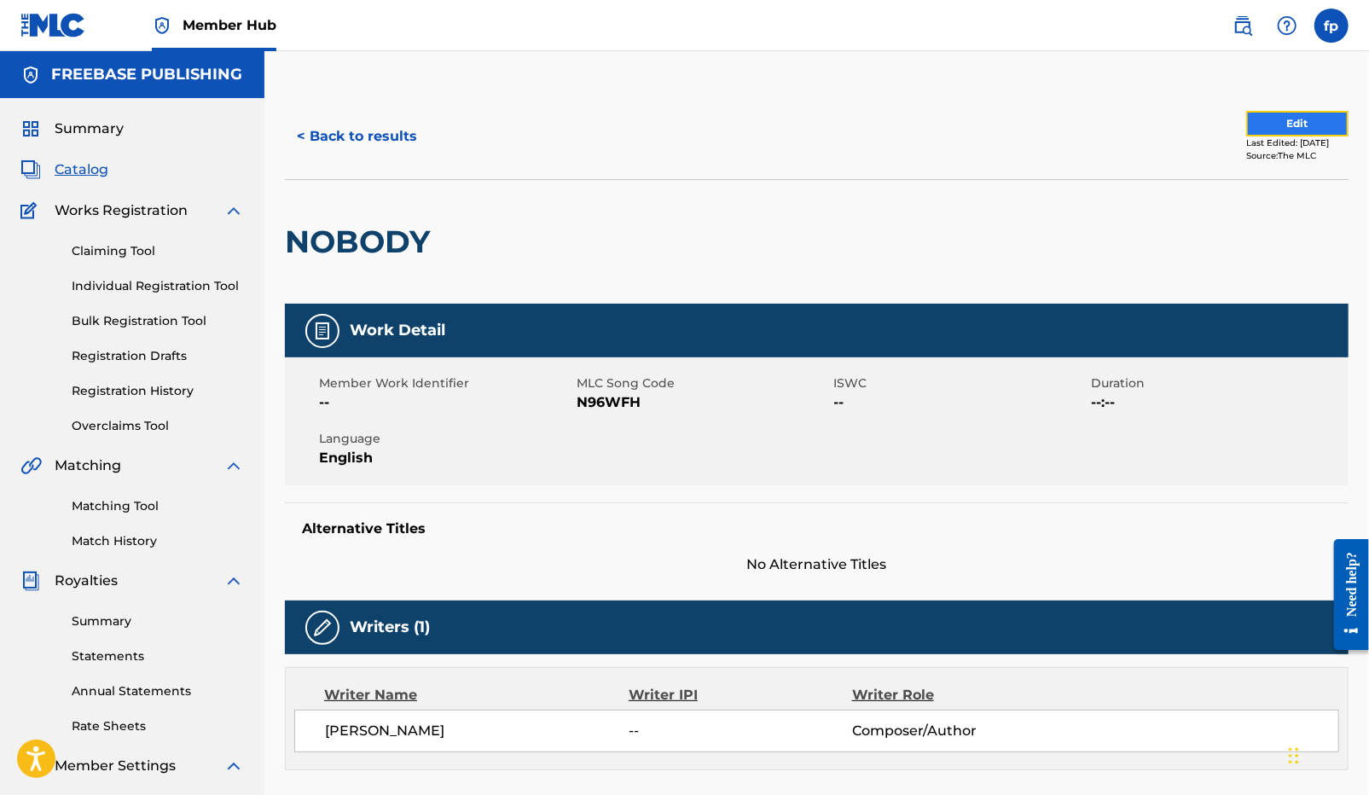
click at [1258, 127] on button "Edit" at bounding box center [1297, 124] width 102 height 26
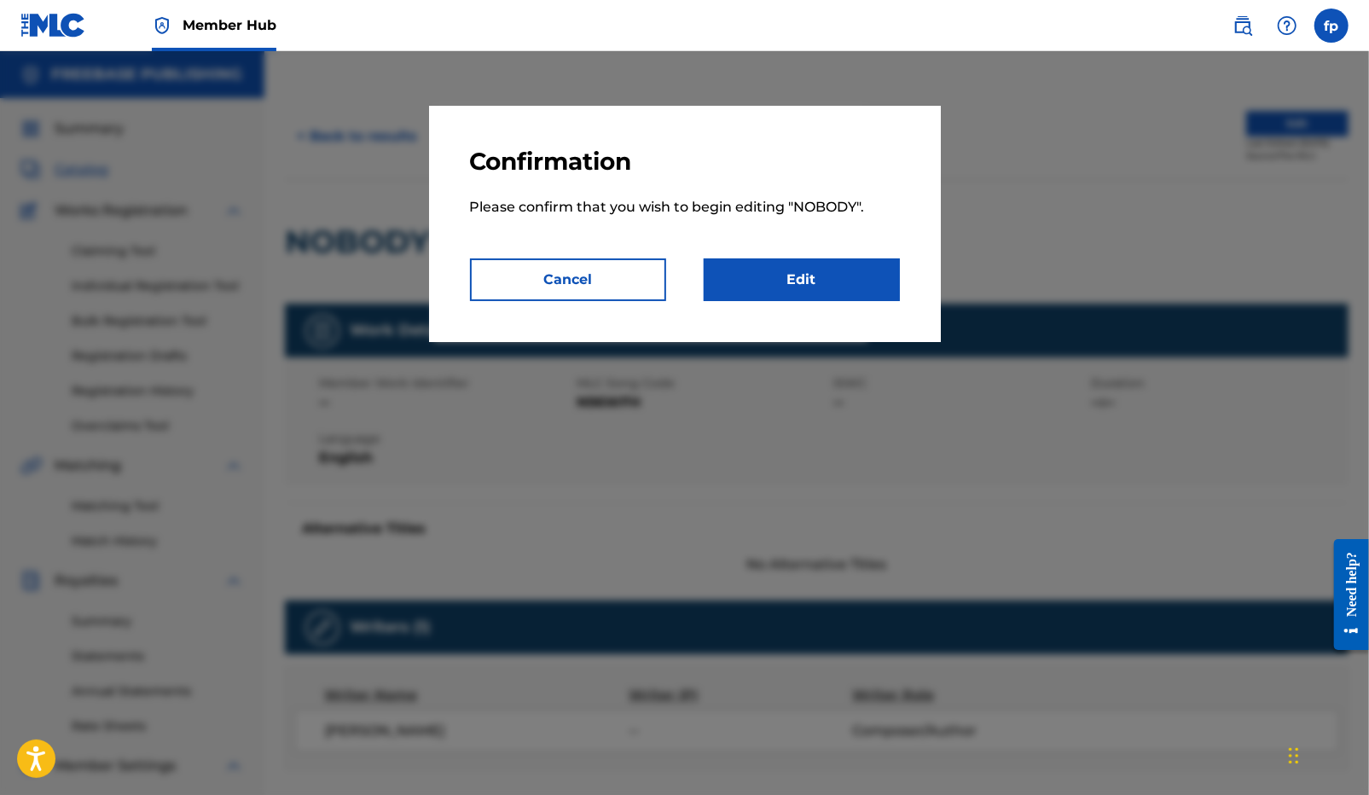
click at [802, 314] on div "Confirmation Please confirm that you wish to begin editing " NOBODY ". Cancel E…" at bounding box center [685, 224] width 512 height 236
click at [802, 285] on link "Edit" at bounding box center [802, 279] width 196 height 43
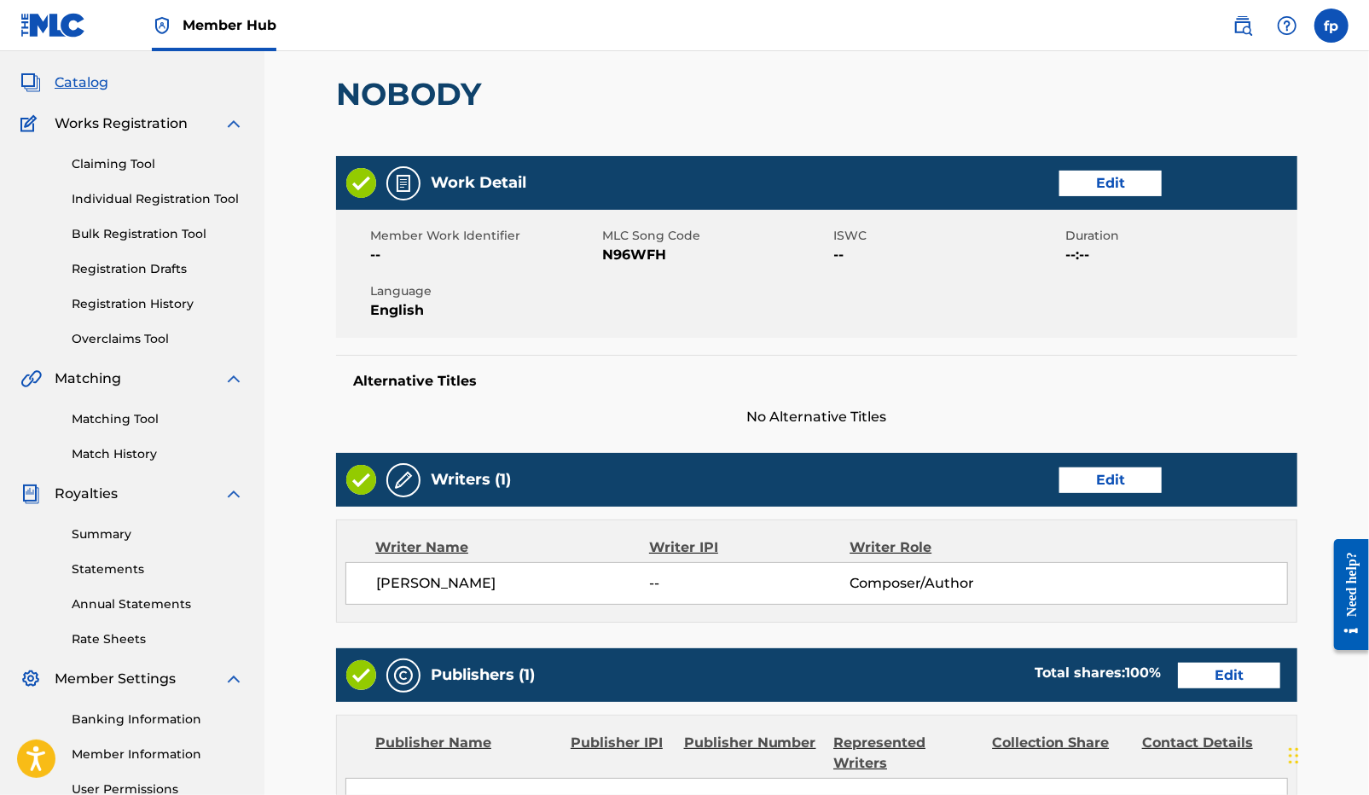
scroll to position [96, 0]
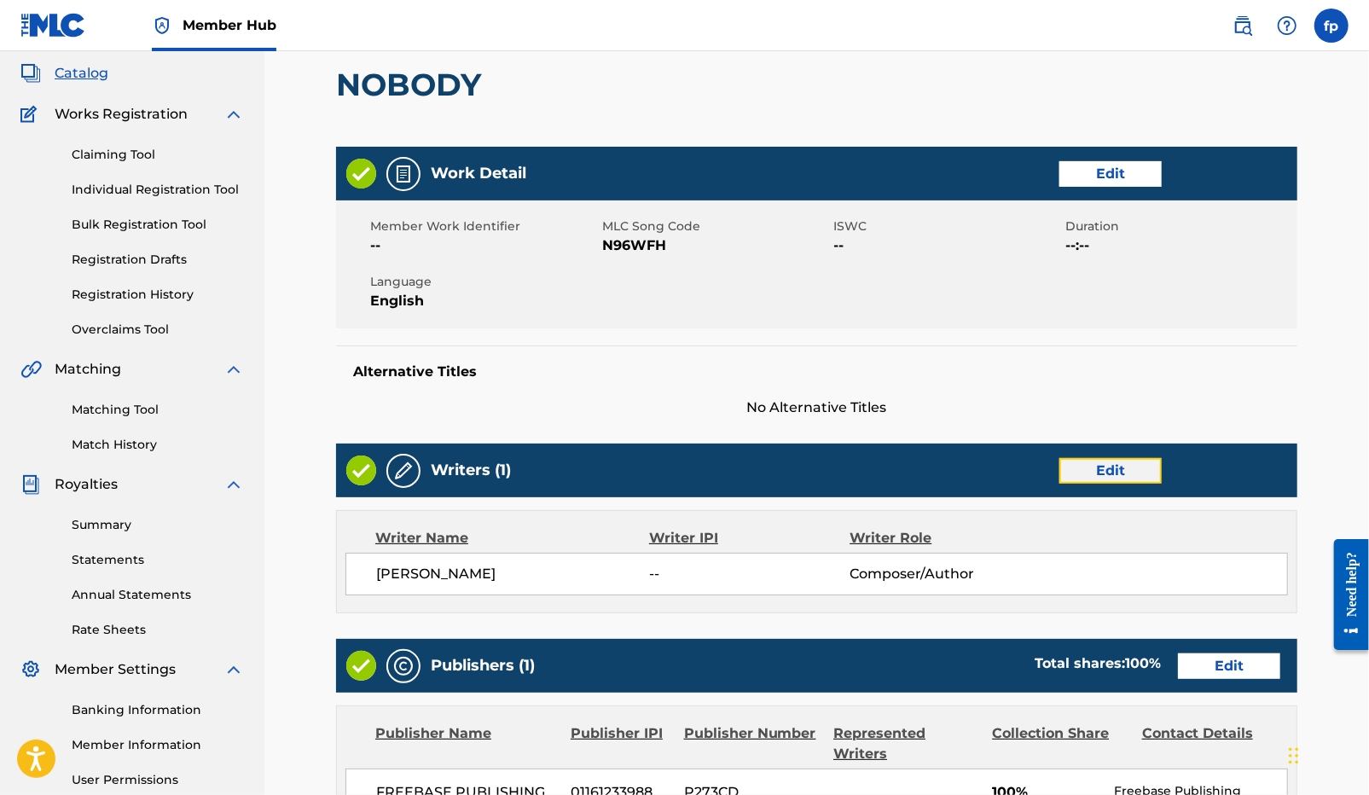
click at [1121, 460] on link "Edit" at bounding box center [1110, 471] width 102 height 26
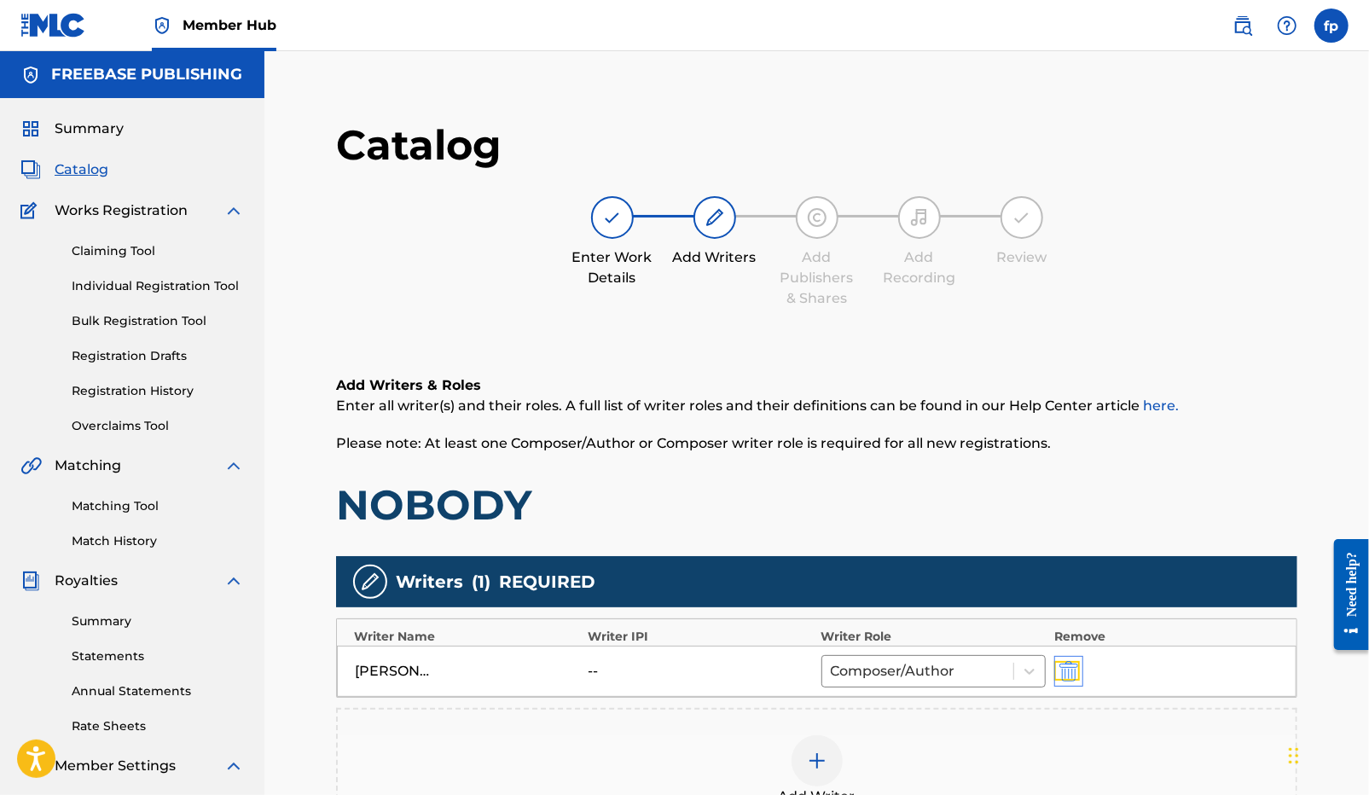
click at [1071, 675] on img "submit" at bounding box center [1068, 671] width 19 height 20
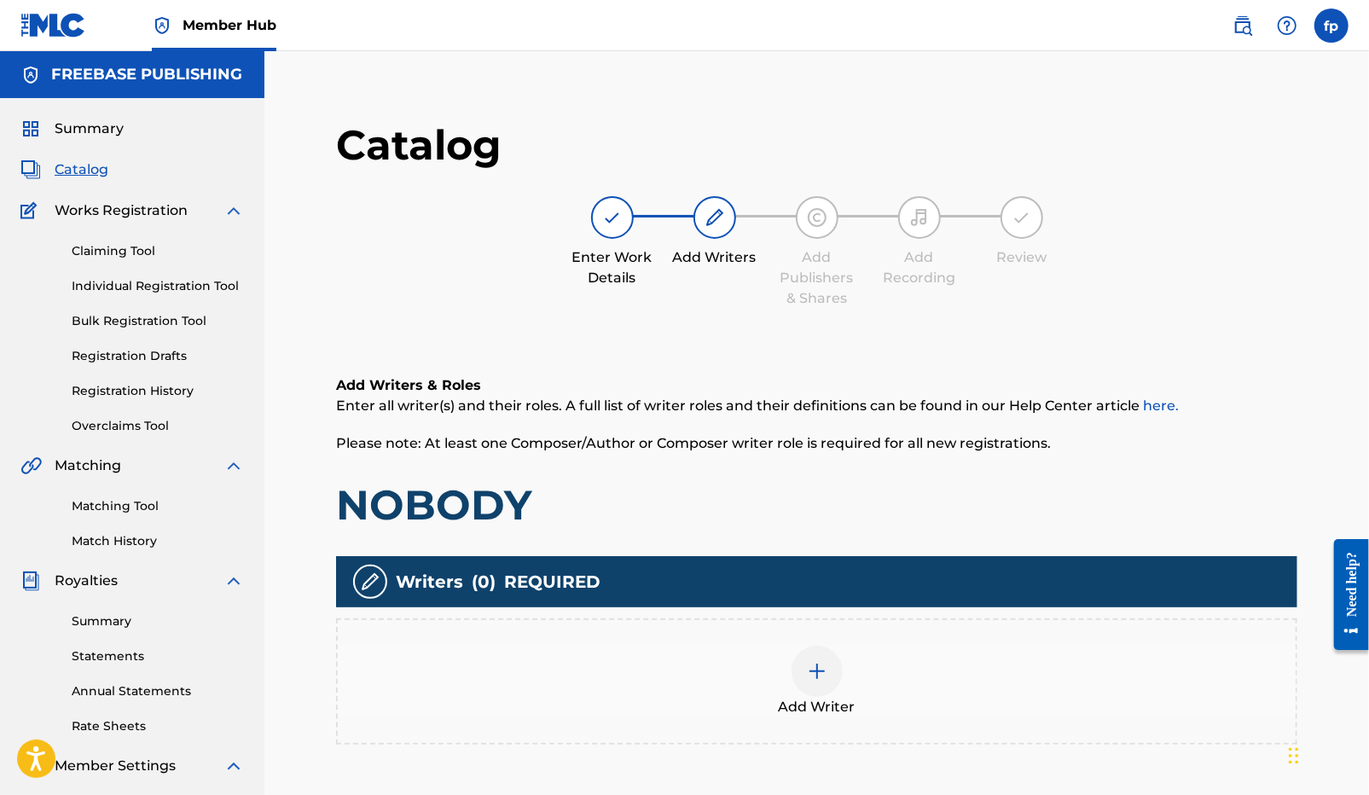
click at [854, 677] on div "Add Writer" at bounding box center [817, 682] width 958 height 72
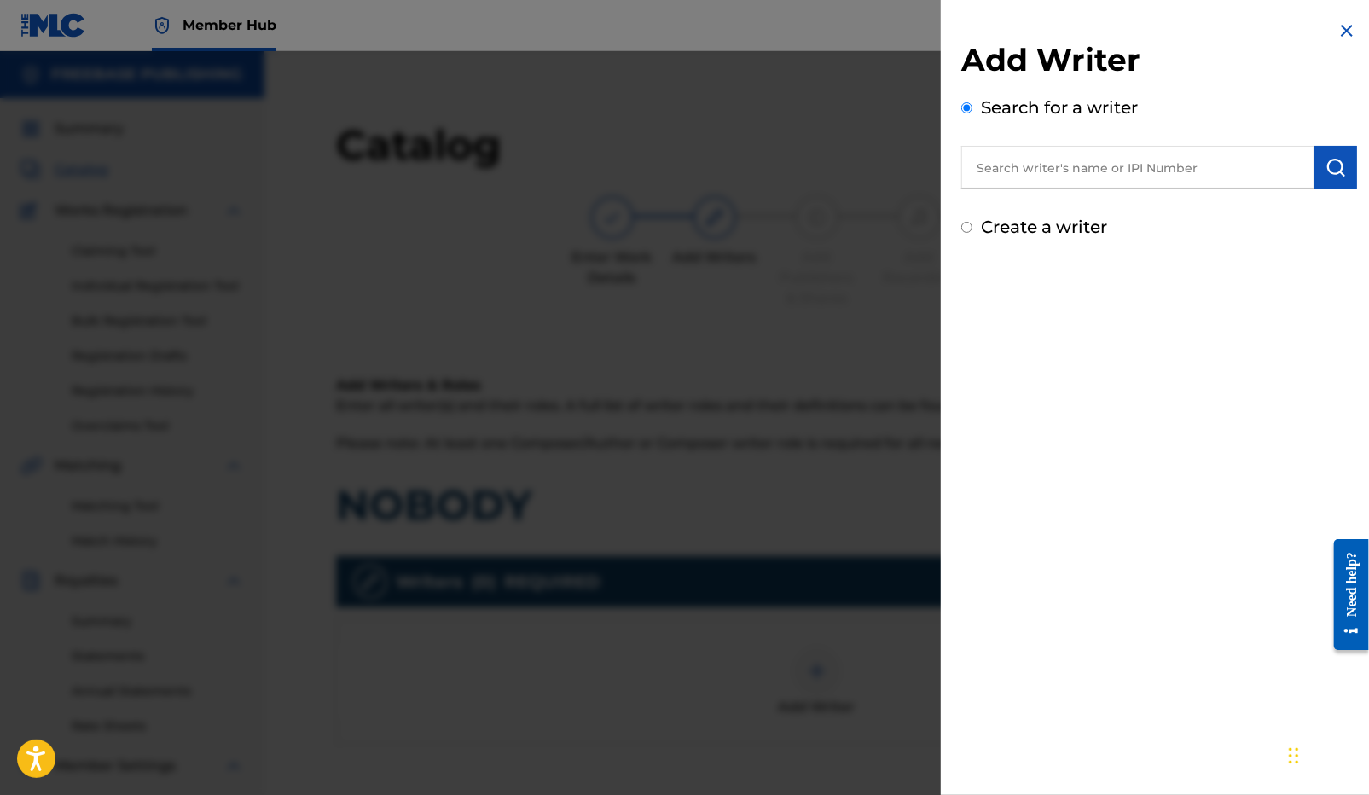
click at [1108, 177] on input "text" at bounding box center [1137, 167] width 353 height 43
click at [1035, 218] on label "Create a writer" at bounding box center [1044, 227] width 126 height 20
radio input "true"
click at [972, 222] on input "Create a writer" at bounding box center [966, 227] width 11 height 11
radio input "false"
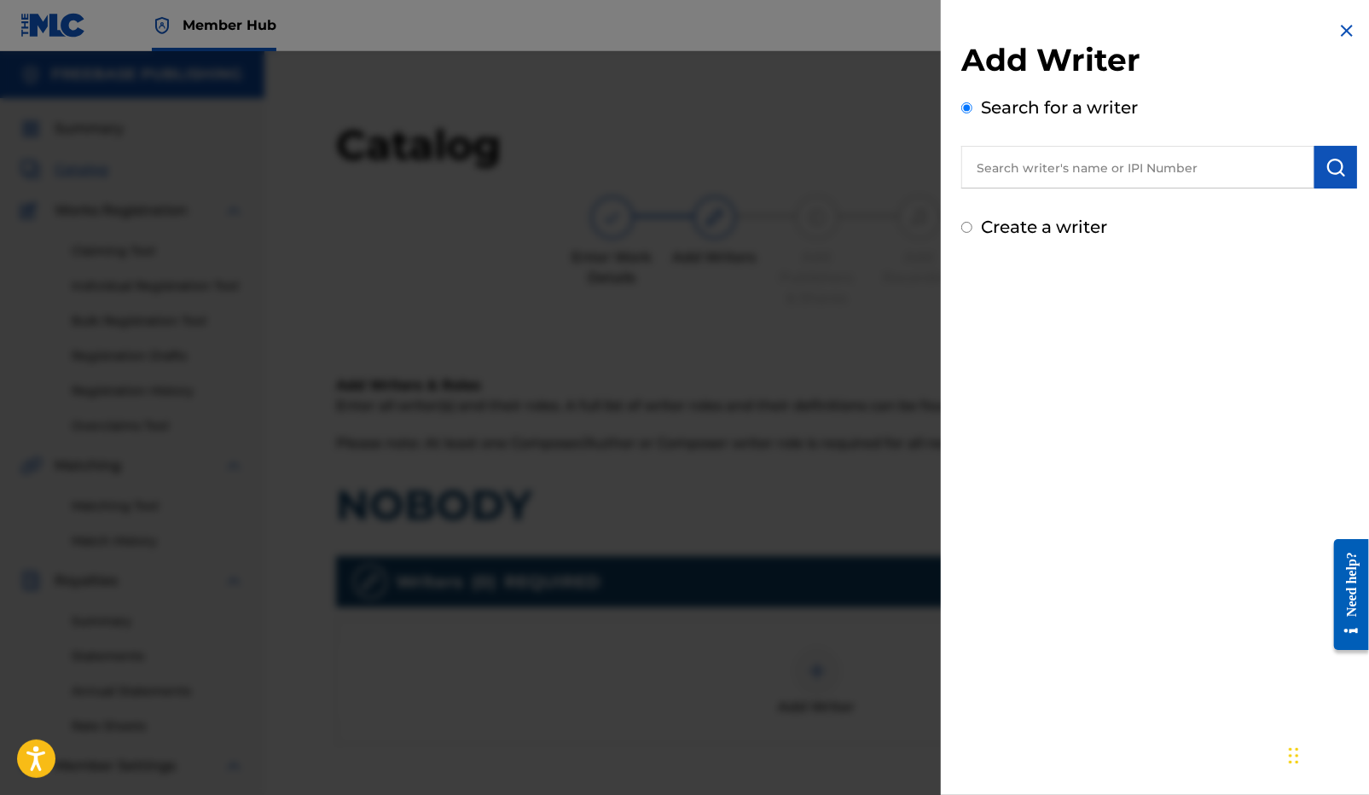
radio input "true"
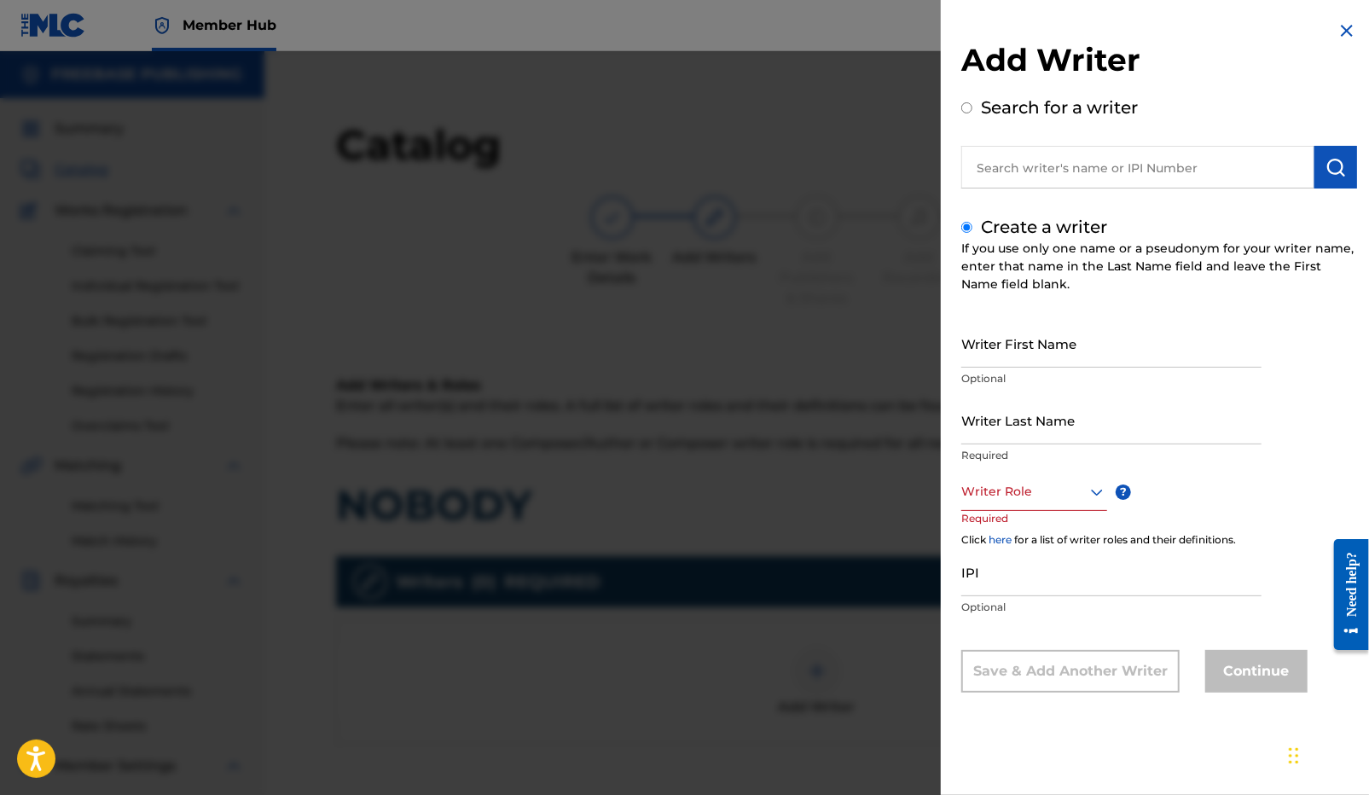
click at [1063, 167] on input "text" at bounding box center [1137, 167] width 353 height 43
radio input "true"
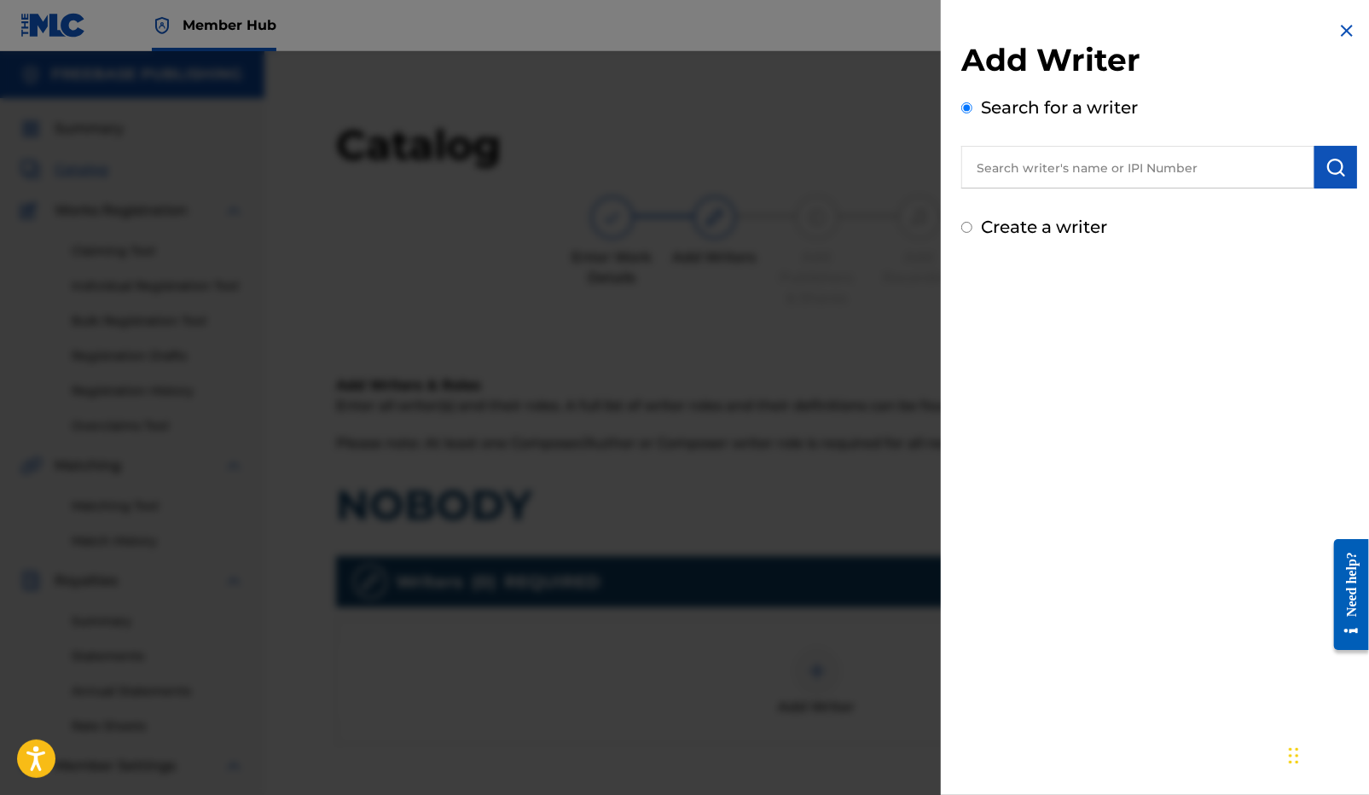
paste input "[PERSON_NAME]"
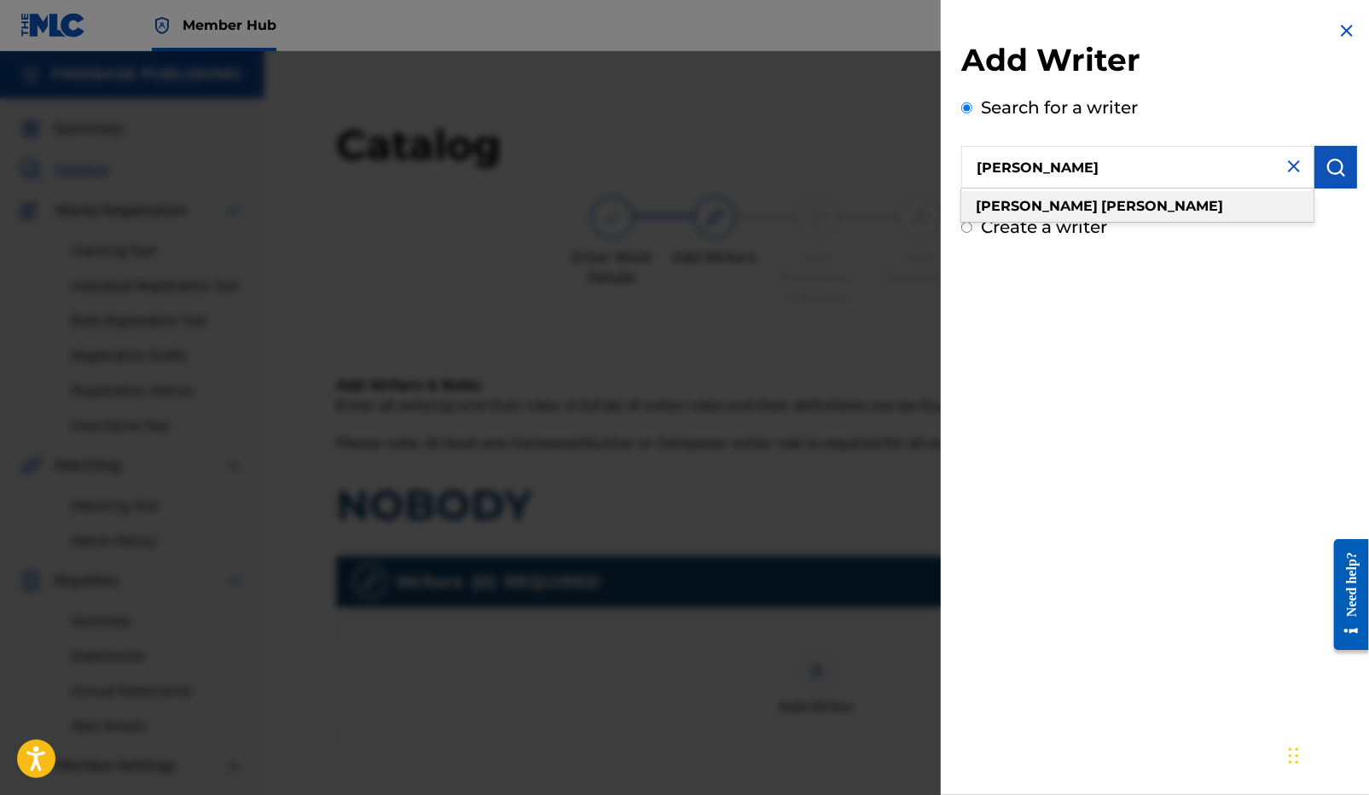
click at [1072, 209] on div "[PERSON_NAME]" at bounding box center [1137, 206] width 352 height 31
type input "[PERSON_NAME]"
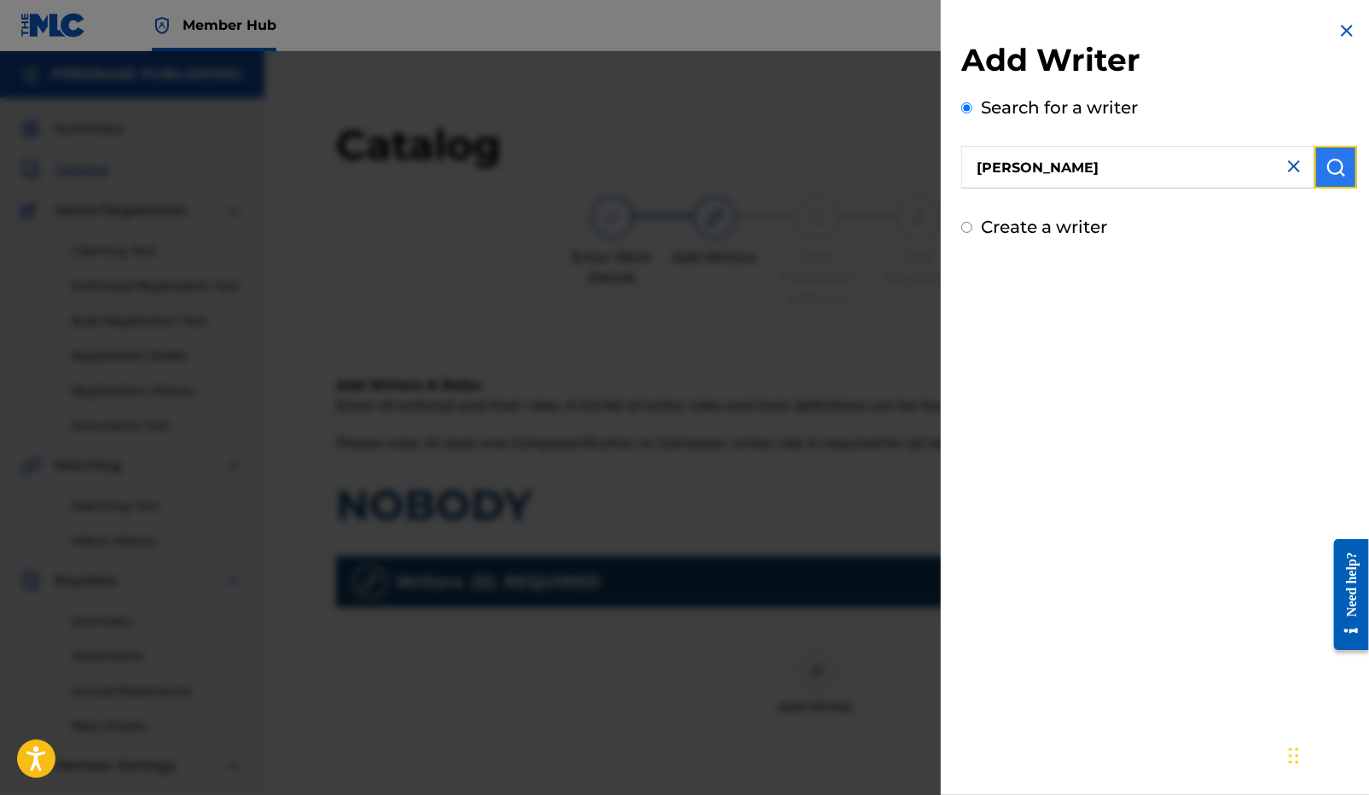
click at [1338, 170] on img "submit" at bounding box center [1335, 167] width 20 height 20
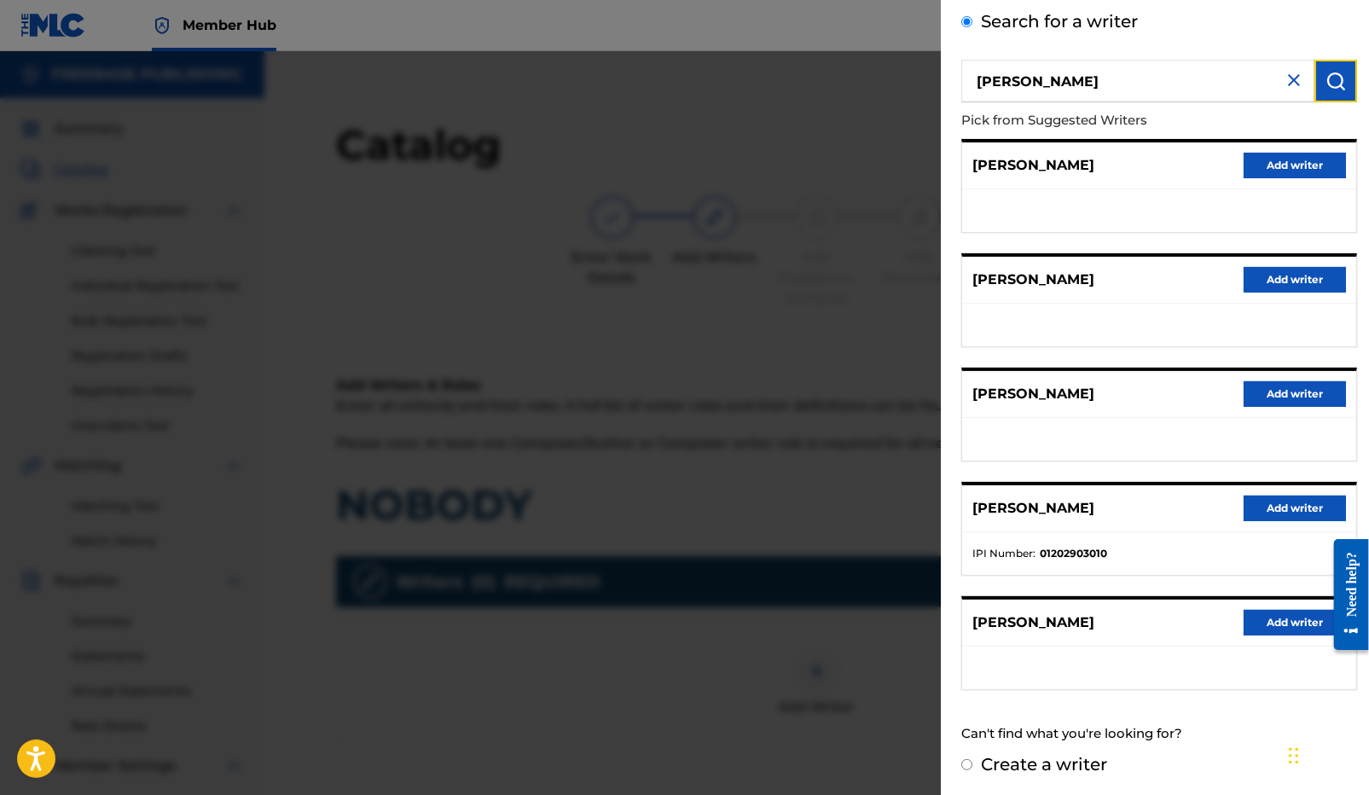
scroll to position [92, 0]
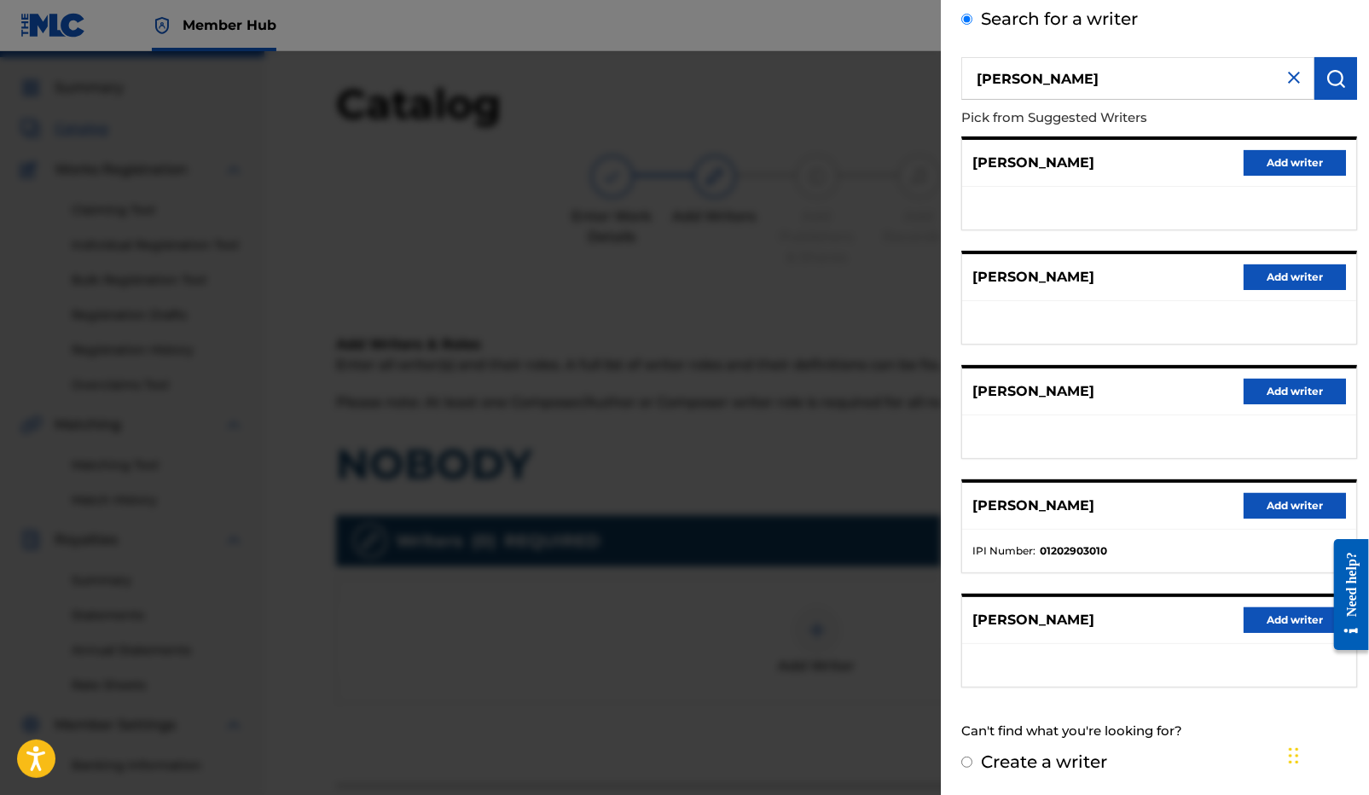
click at [1014, 430] on ul at bounding box center [1159, 436] width 394 height 43
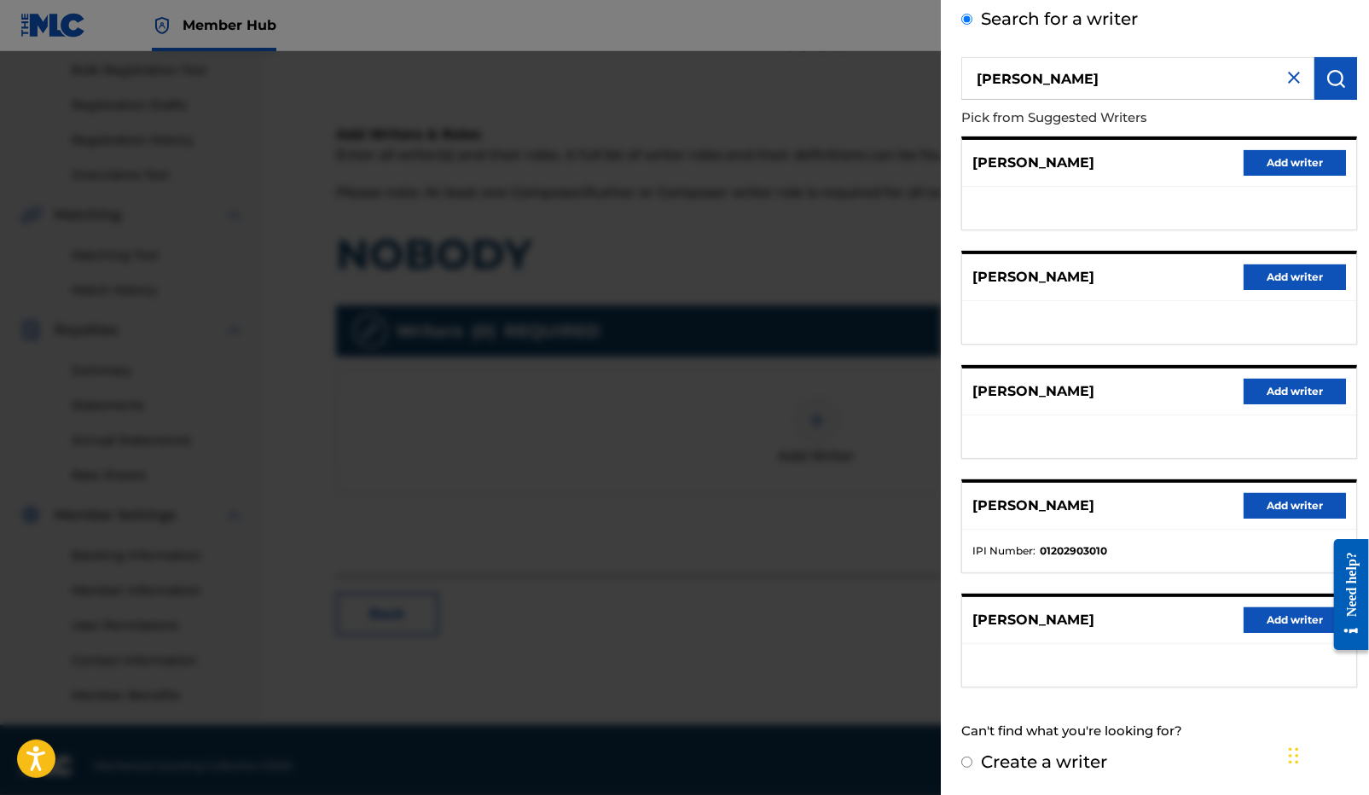
scroll to position [263, 0]
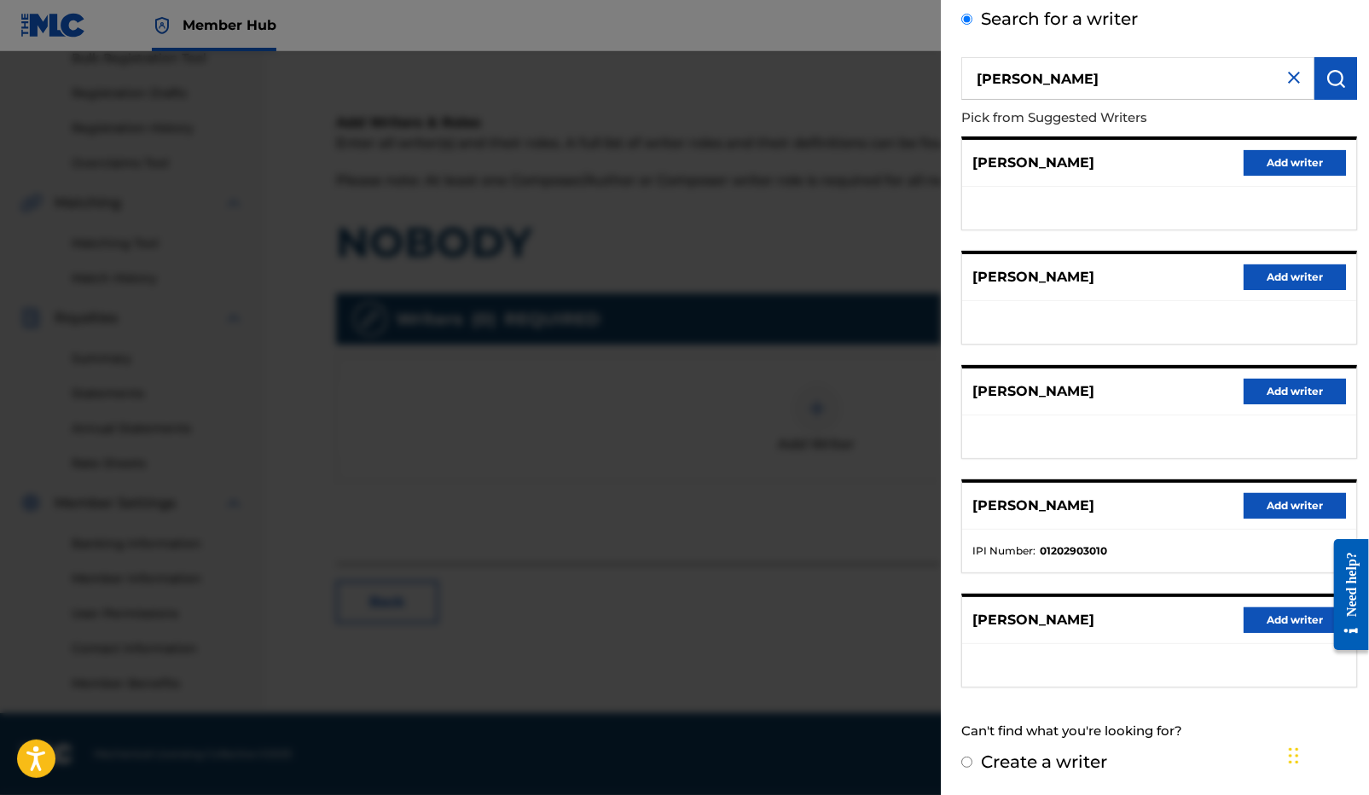
click at [1283, 72] on img at bounding box center [1293, 77] width 20 height 20
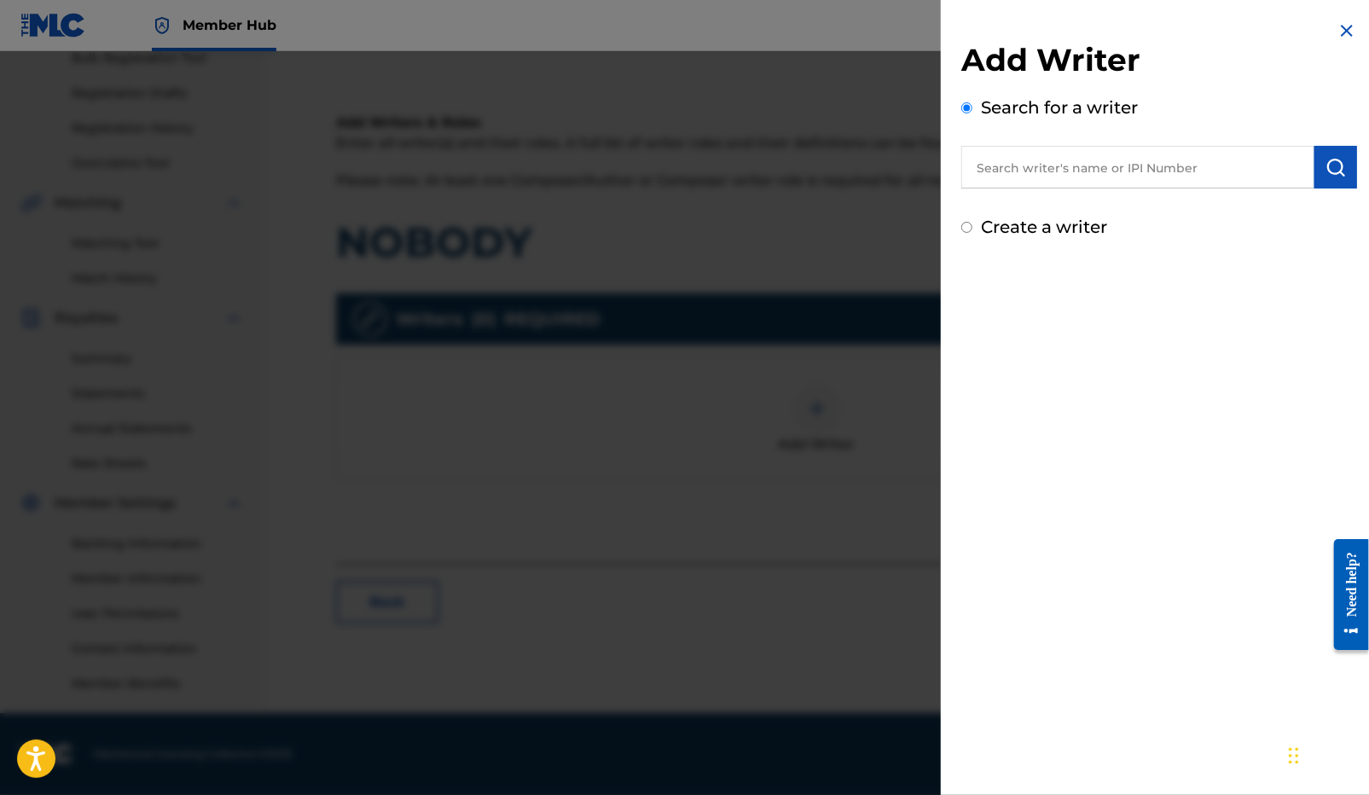
scroll to position [0, 0]
click at [1049, 230] on label "Create a writer" at bounding box center [1044, 227] width 126 height 20
radio input "true"
click at [972, 230] on input "Create a writer" at bounding box center [966, 227] width 11 height 11
radio input "false"
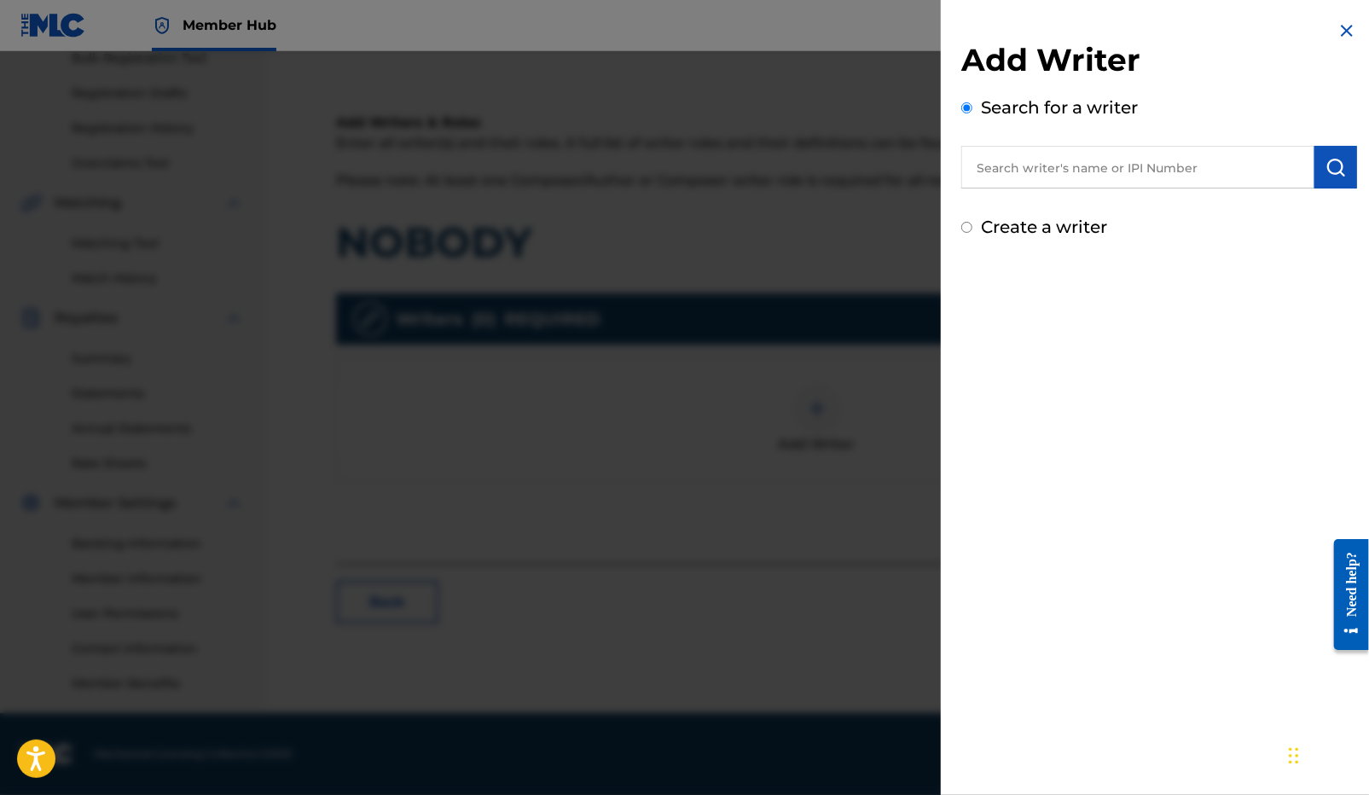
radio input "true"
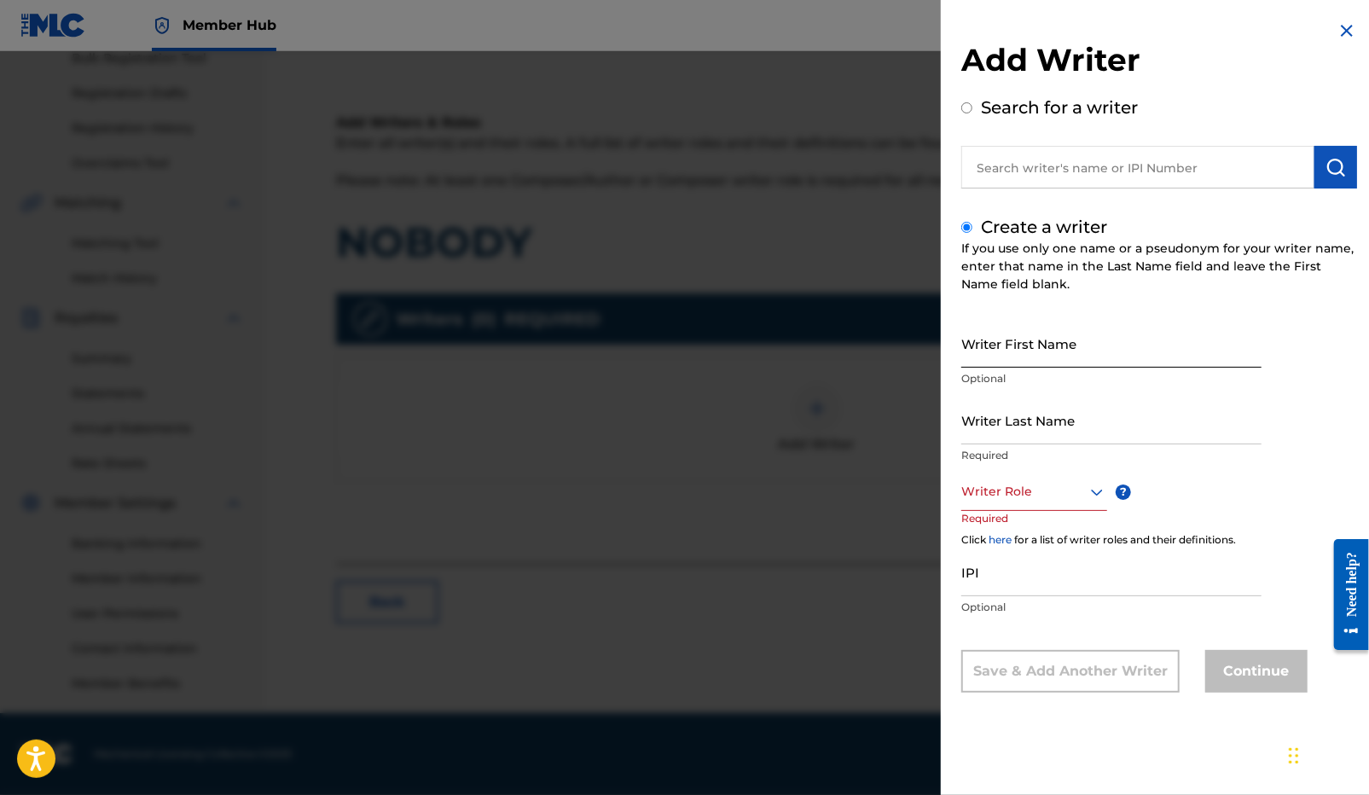
click at [1016, 345] on input "Writer First Name" at bounding box center [1111, 343] width 300 height 49
paste input "[PERSON_NAME]"
drag, startPoint x: 1011, startPoint y: 356, endPoint x: 1081, endPoint y: 359, distance: 70.9
click at [1081, 359] on input "[PERSON_NAME]" at bounding box center [1111, 343] width 300 height 49
type input "[PERSON_NAME]"
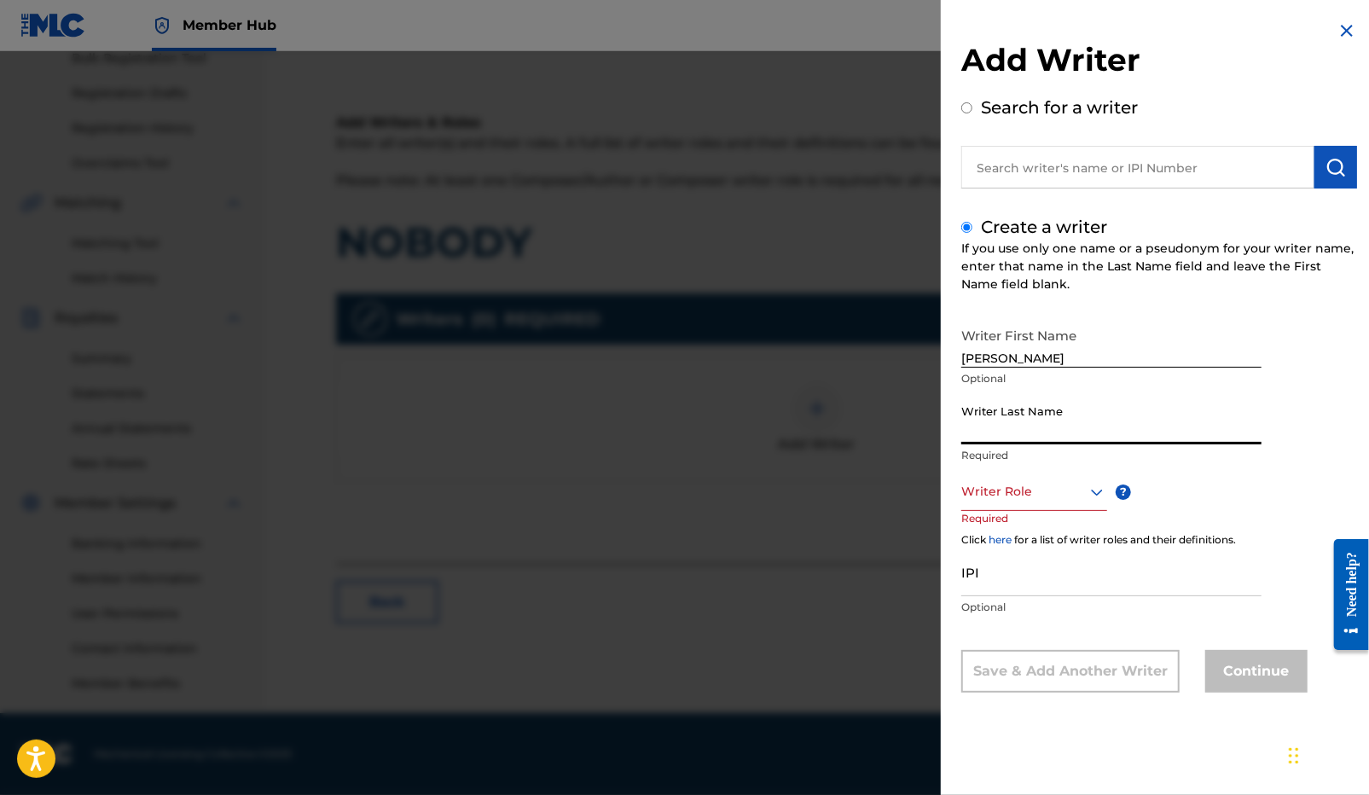
click at [1024, 431] on input "Writer Last Name" at bounding box center [1111, 420] width 300 height 49
paste input "[PERSON_NAME]"
type input "[PERSON_NAME]"
drag, startPoint x: 1057, startPoint y: 352, endPoint x: 958, endPoint y: 354, distance: 98.9
click at [958, 354] on div "Add Writer Search for a writer Create a writer If you use only one name or a ps…" at bounding box center [1159, 369] width 437 height 739
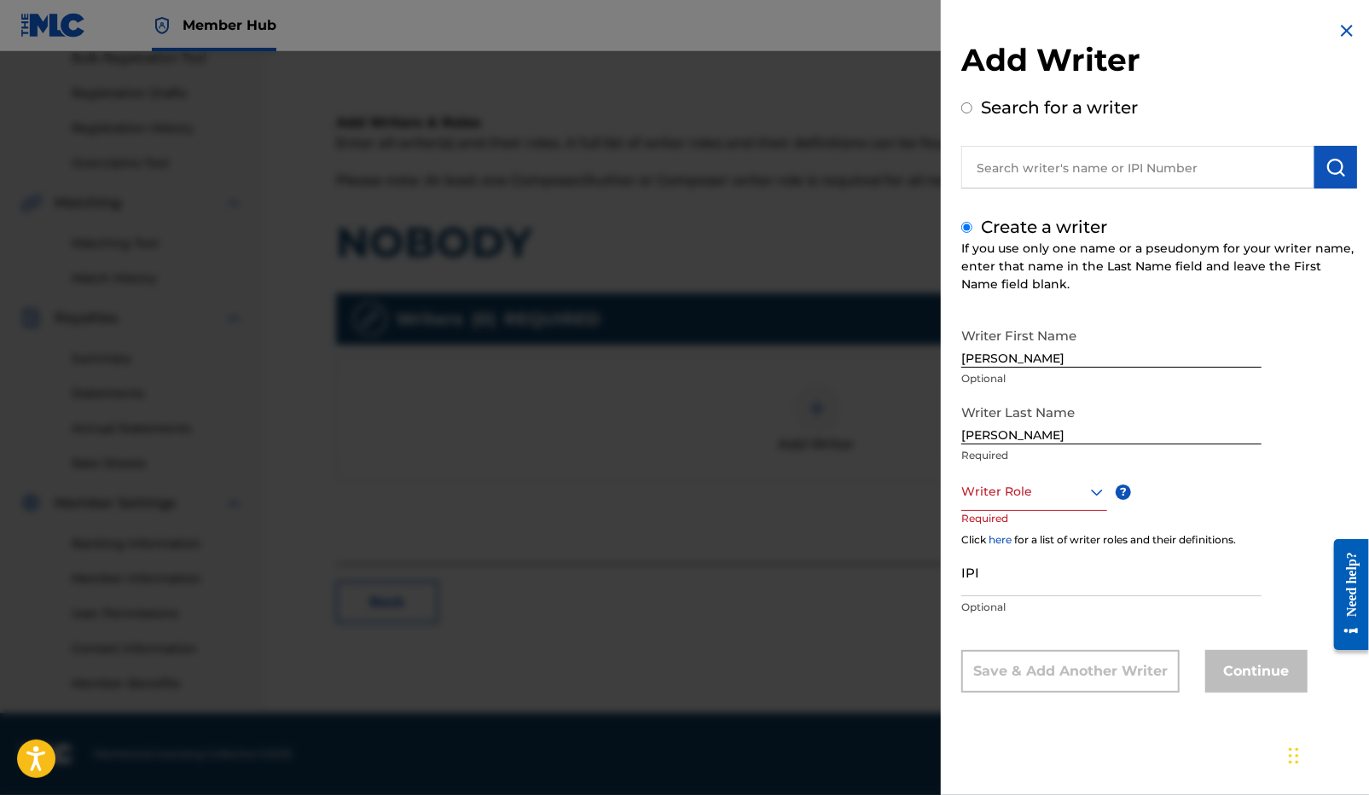
click at [1346, 20] on img at bounding box center [1346, 30] width 20 height 20
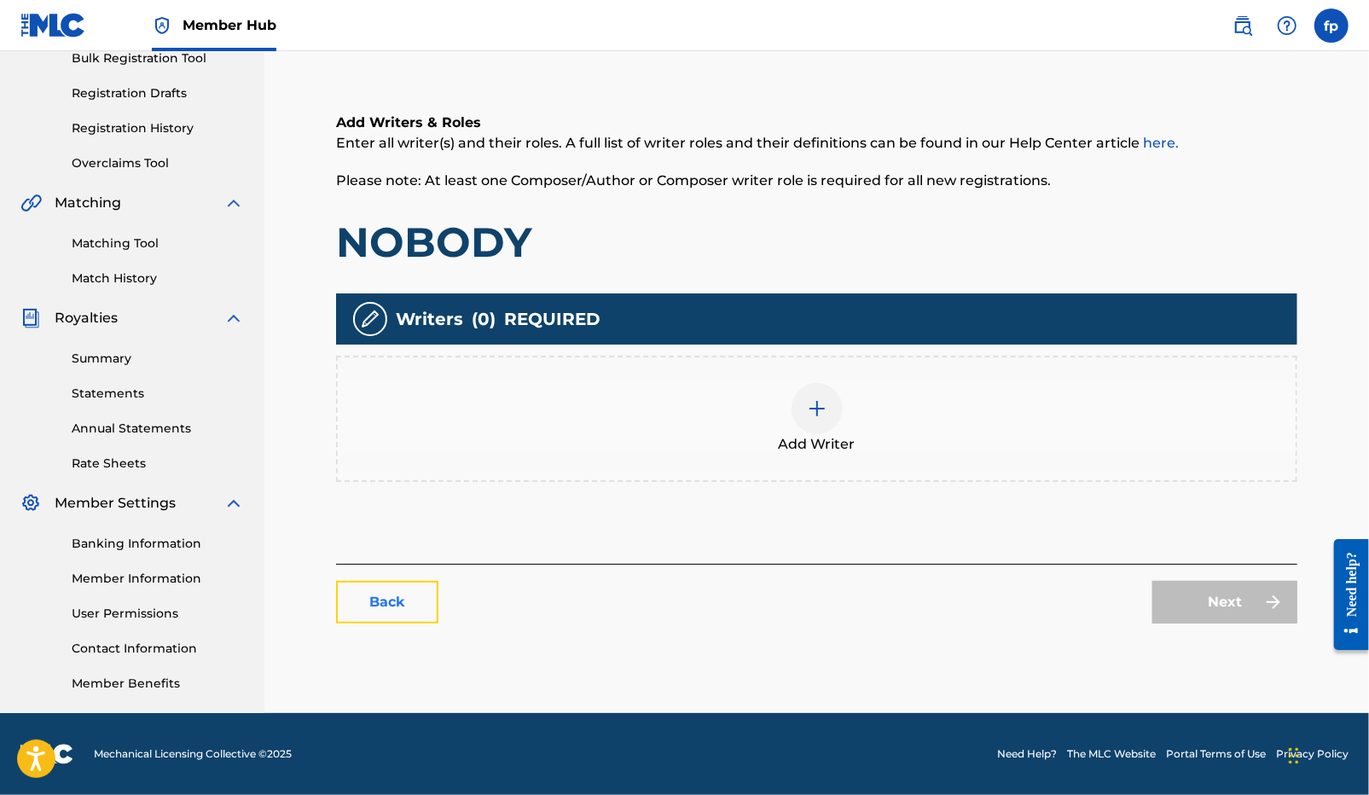
click at [411, 603] on link "Back" at bounding box center [387, 602] width 102 height 43
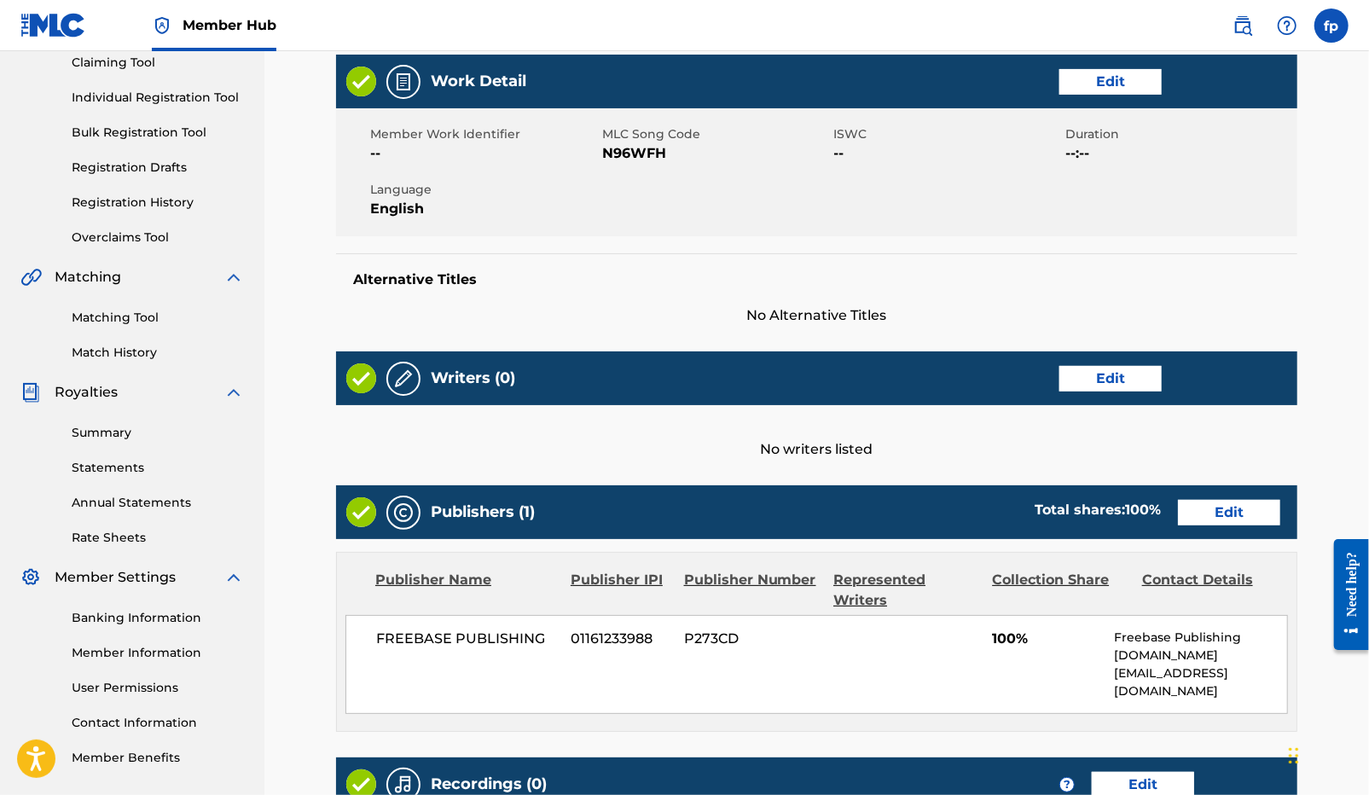
scroll to position [435, 0]
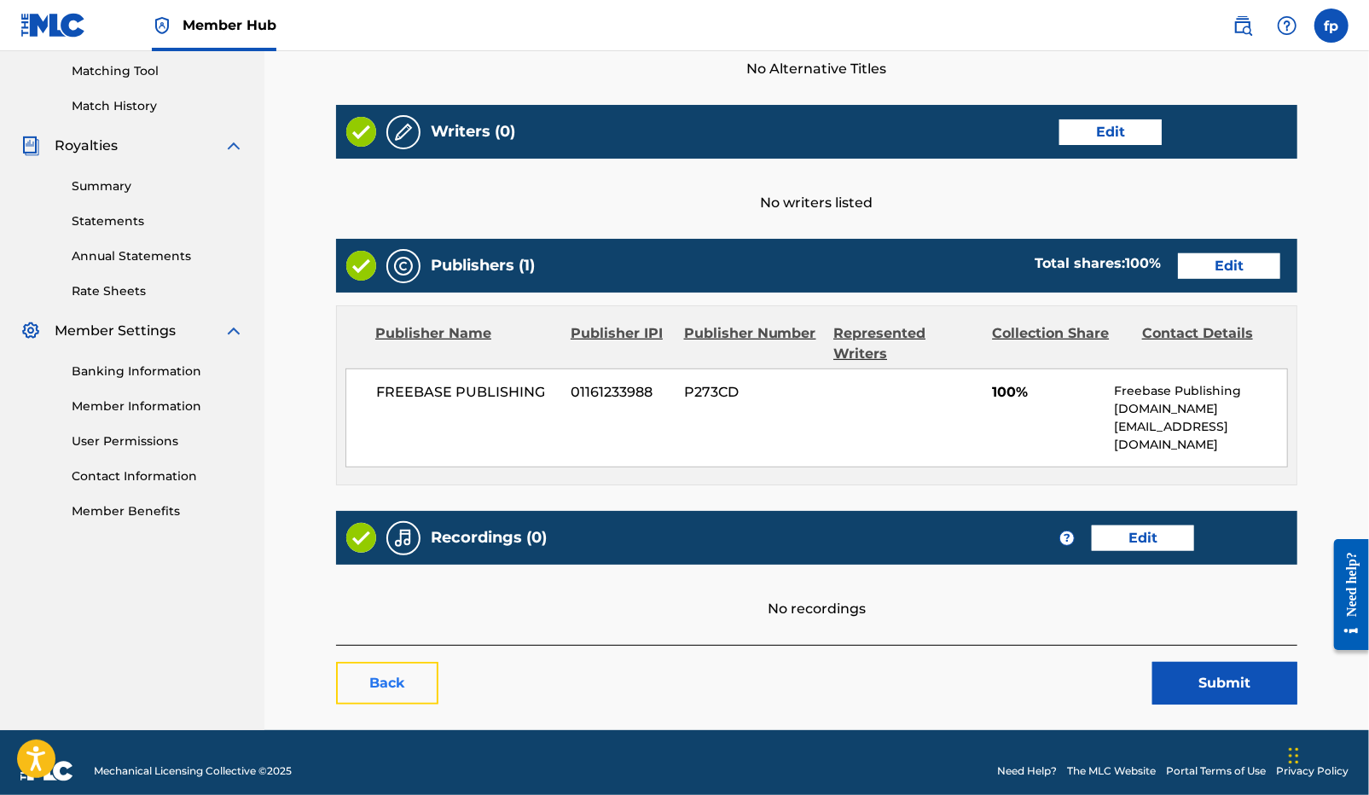
click at [393, 662] on link "Back" at bounding box center [387, 683] width 102 height 43
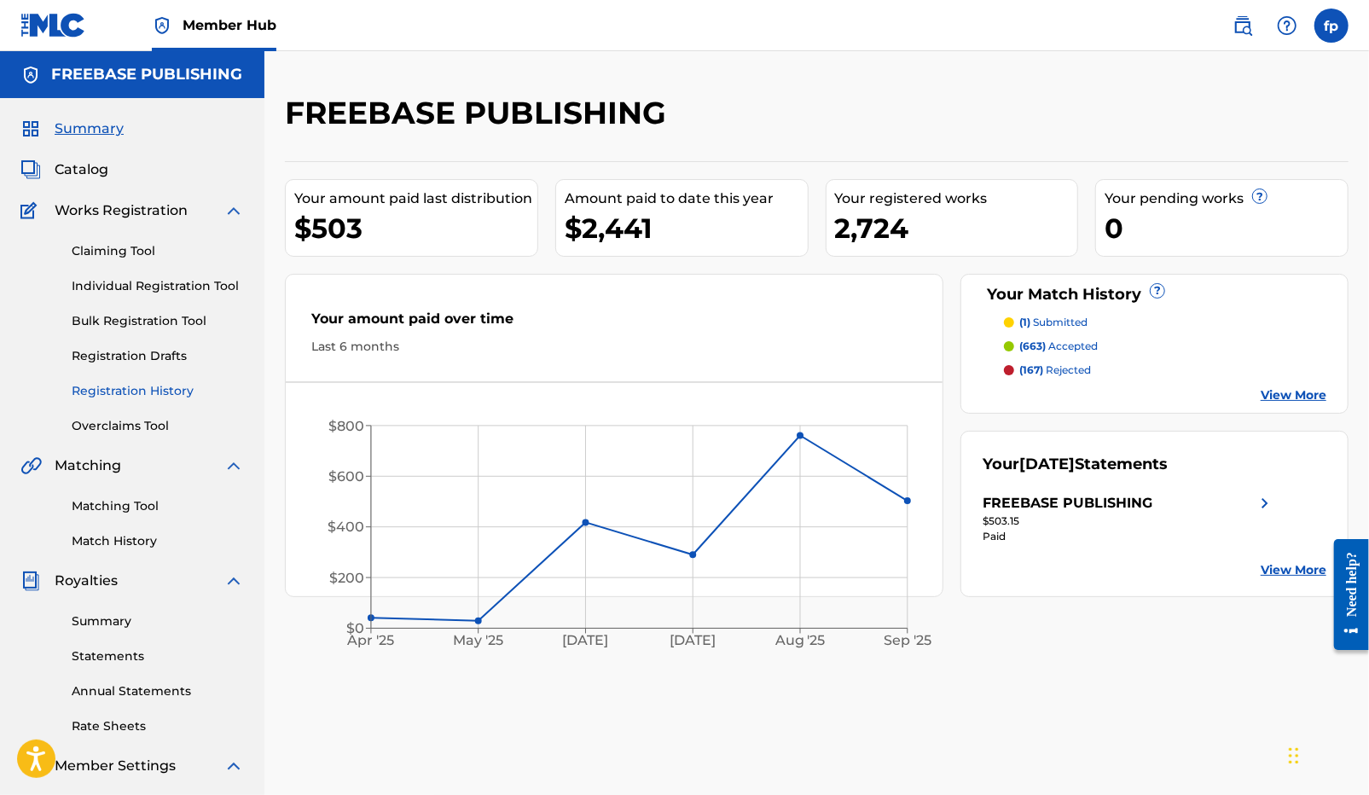
click at [145, 397] on link "Registration History" at bounding box center [158, 391] width 172 height 18
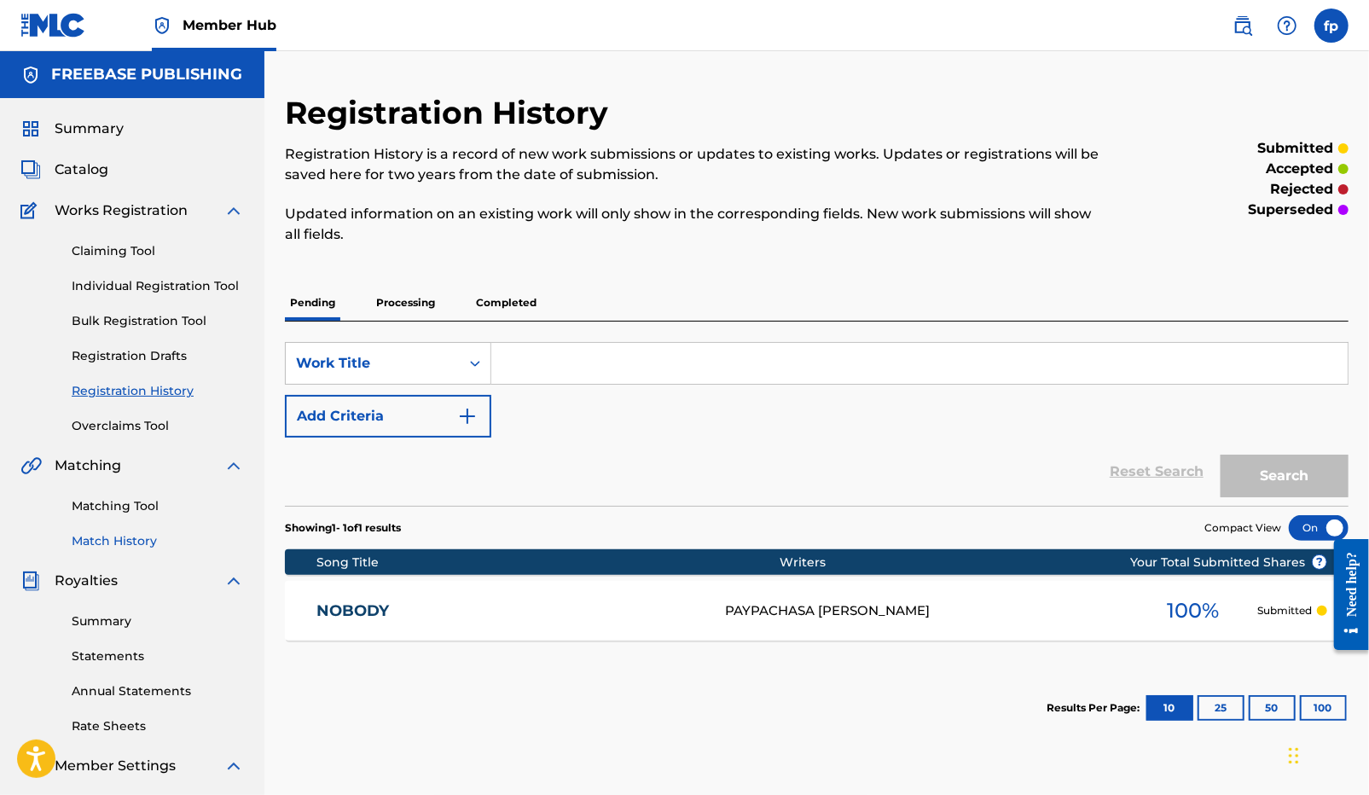
click at [128, 537] on link "Match History" at bounding box center [158, 541] width 172 height 18
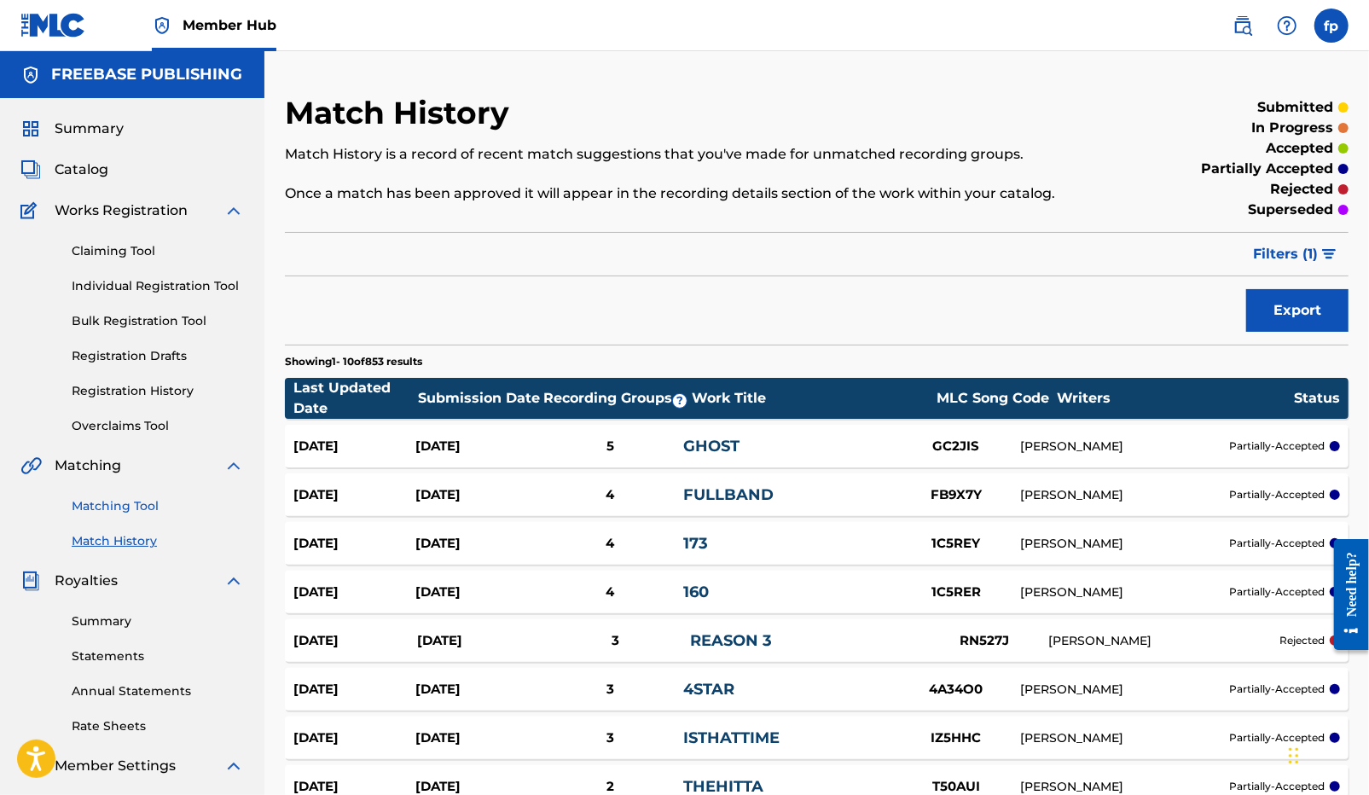
click at [120, 512] on link "Matching Tool" at bounding box center [158, 506] width 172 height 18
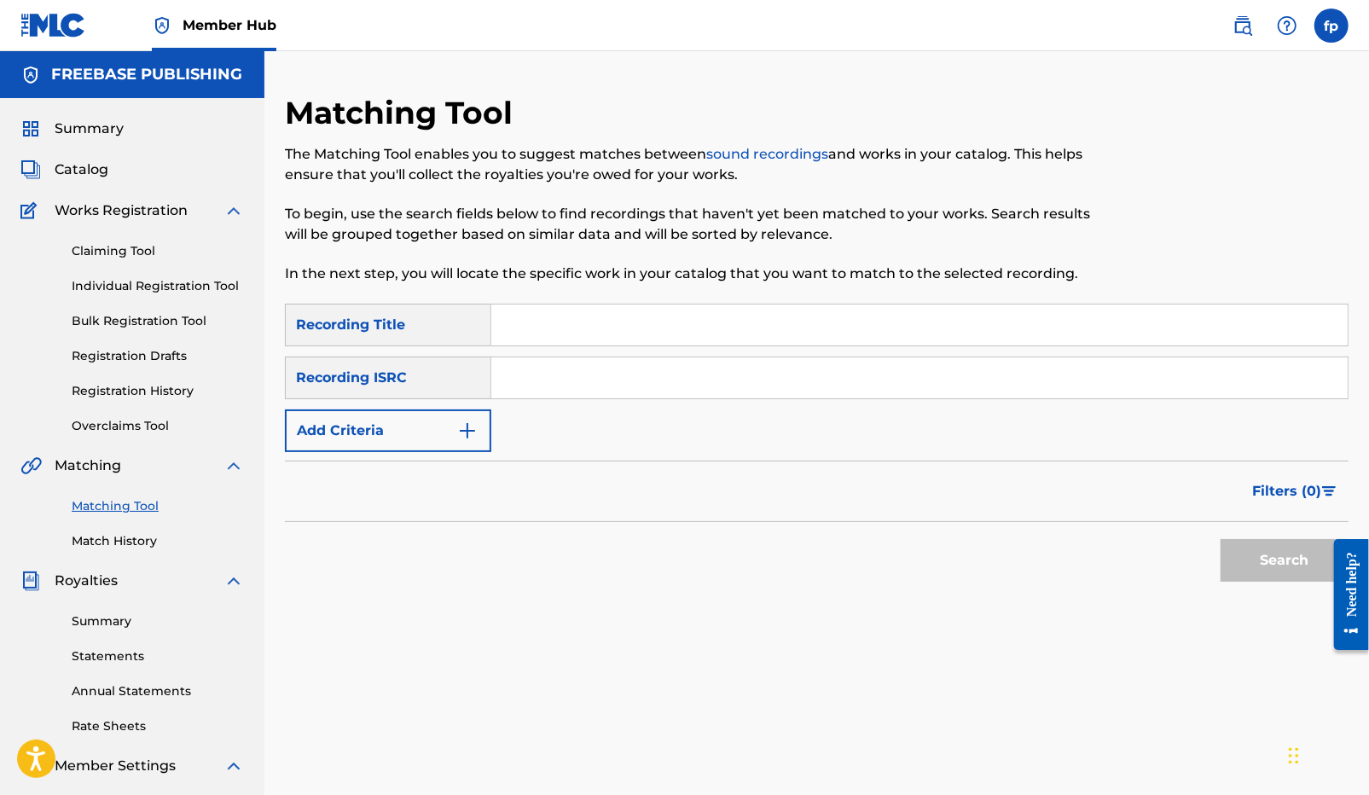
click at [523, 321] on input "Search Form" at bounding box center [919, 324] width 856 height 41
paste input "$$$$$"
type input "$"
click at [500, 375] on input "Search Form" at bounding box center [919, 377] width 856 height 41
paste input "QZDA82018891"
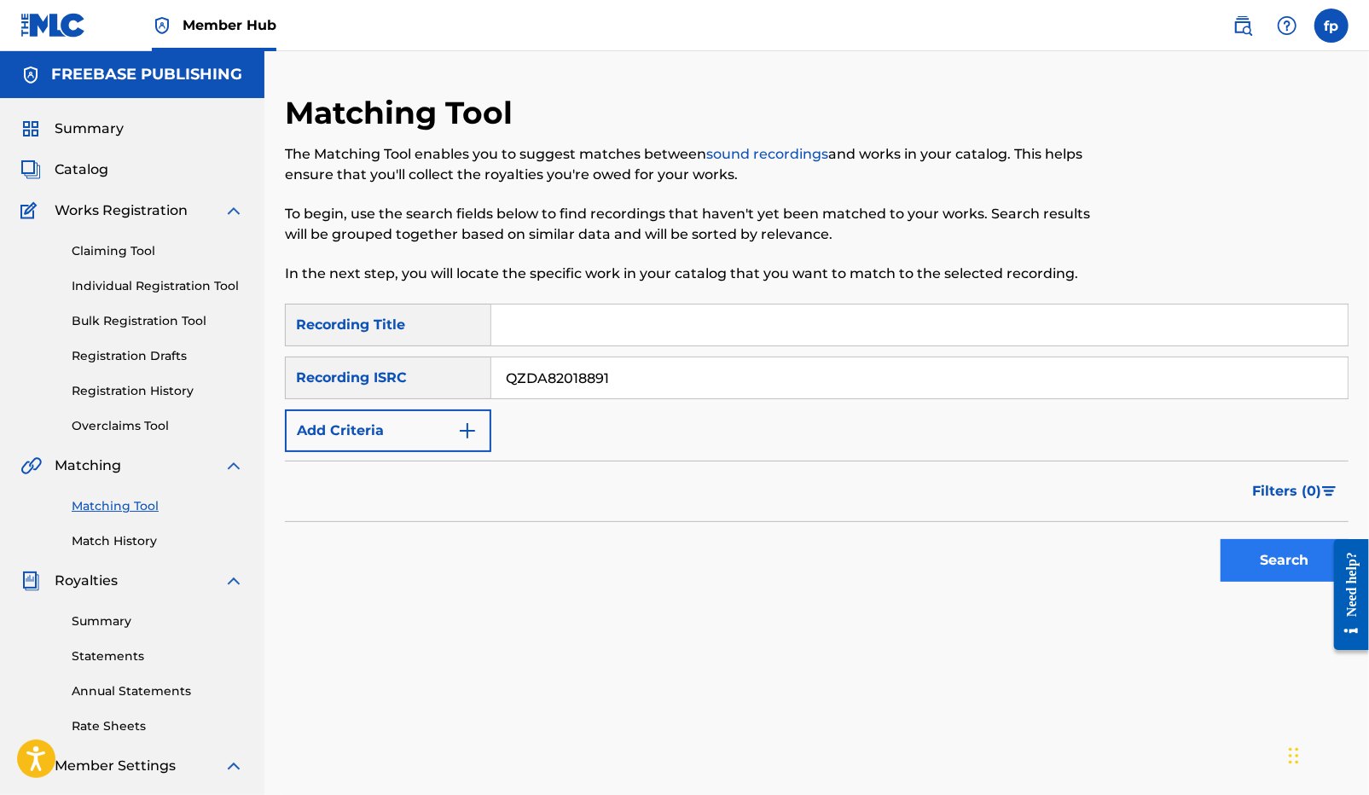
type input "QZDA82018891"
click at [1266, 559] on button "Search" at bounding box center [1284, 560] width 128 height 43
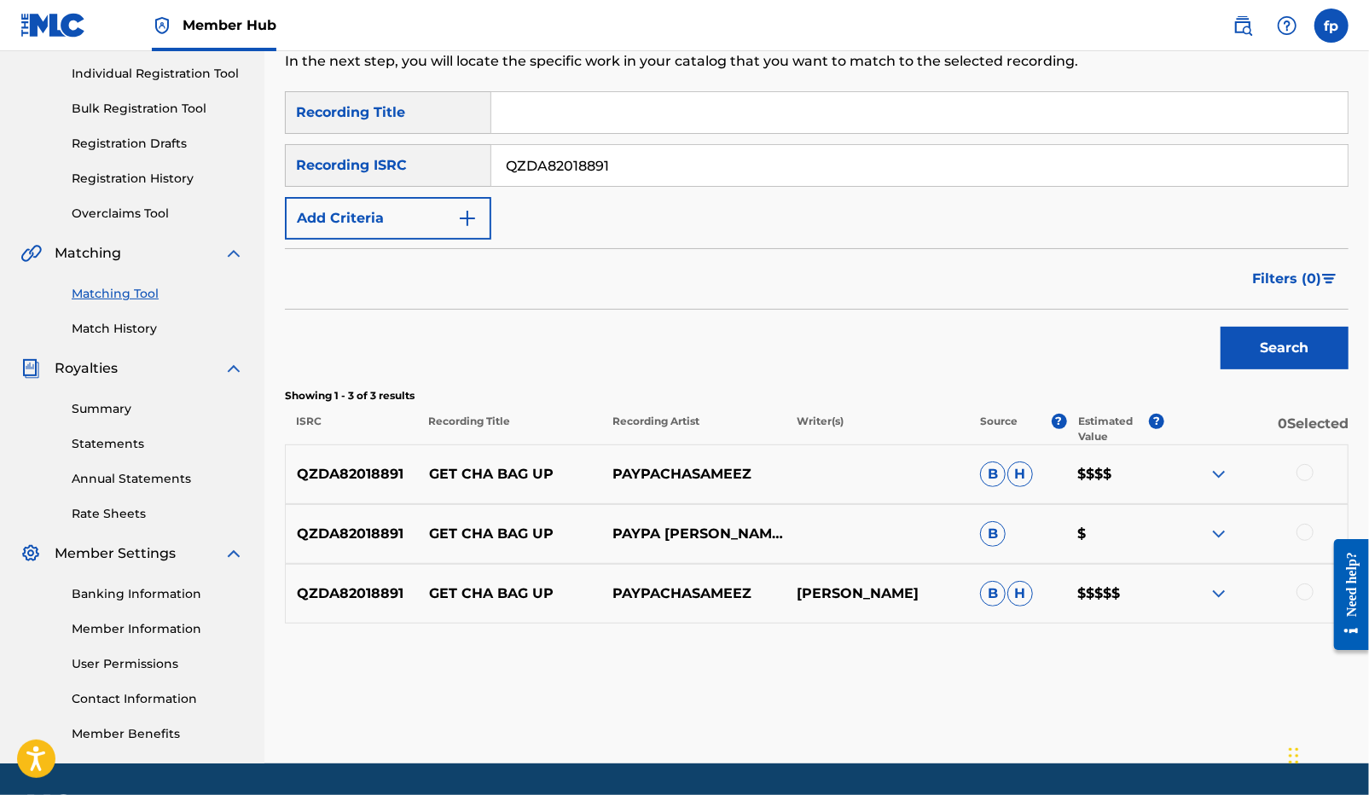
scroll to position [213, 0]
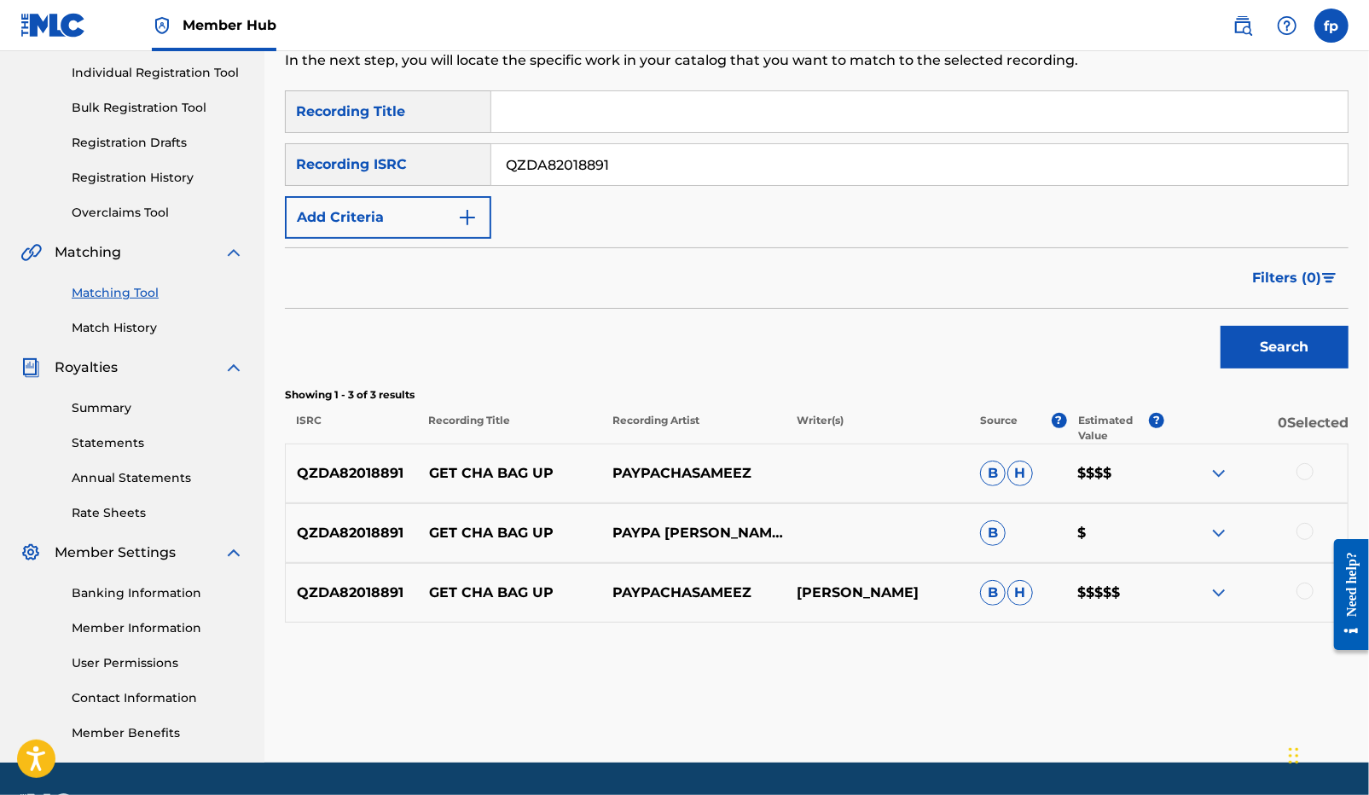
click at [1301, 585] on div at bounding box center [1304, 590] width 17 height 17
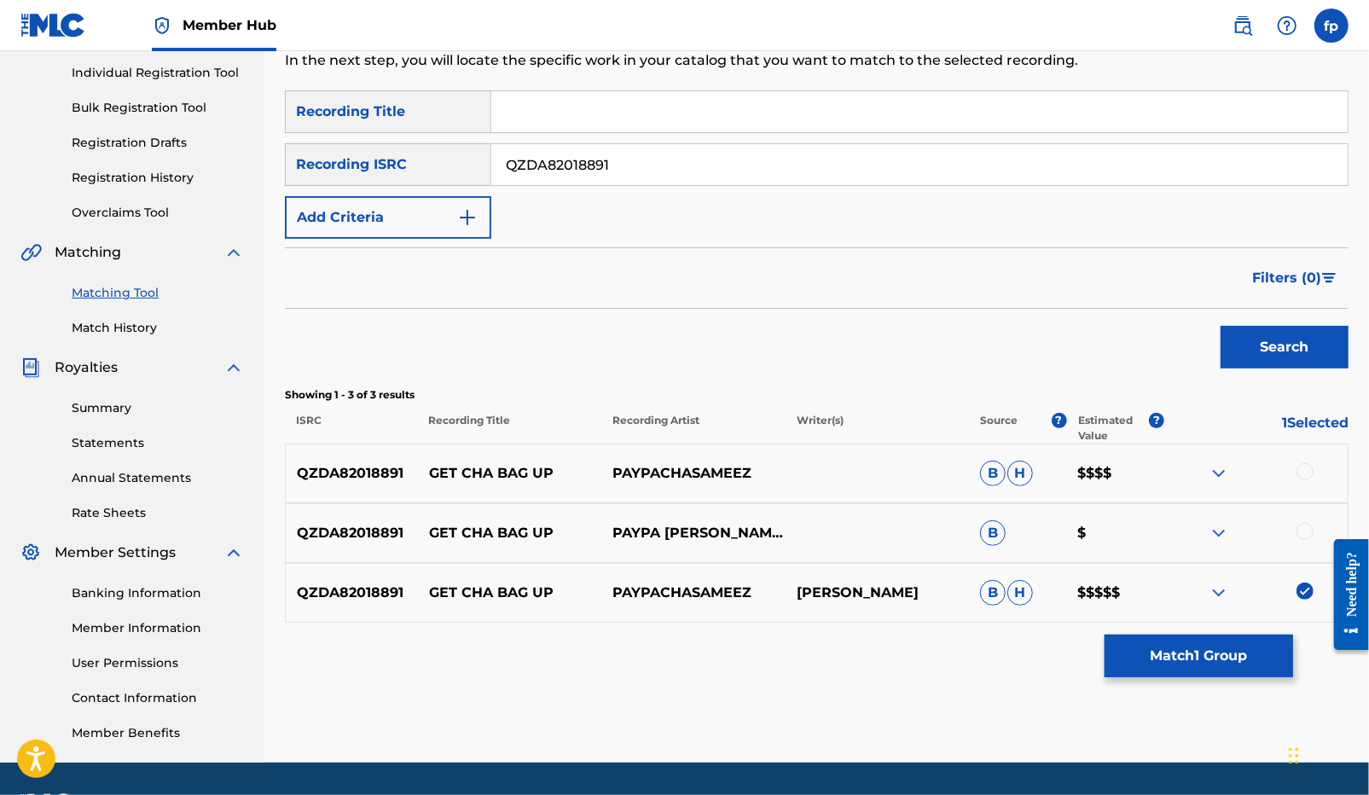
click at [1306, 530] on div at bounding box center [1304, 531] width 17 height 17
click at [1306, 472] on div at bounding box center [1304, 471] width 17 height 17
click at [1234, 677] on div "Matching Tool The Matching Tool enables you to suggest matches between sound re…" at bounding box center [816, 322] width 1063 height 882
click at [1232, 673] on button "Match 3 Groups" at bounding box center [1198, 655] width 188 height 43
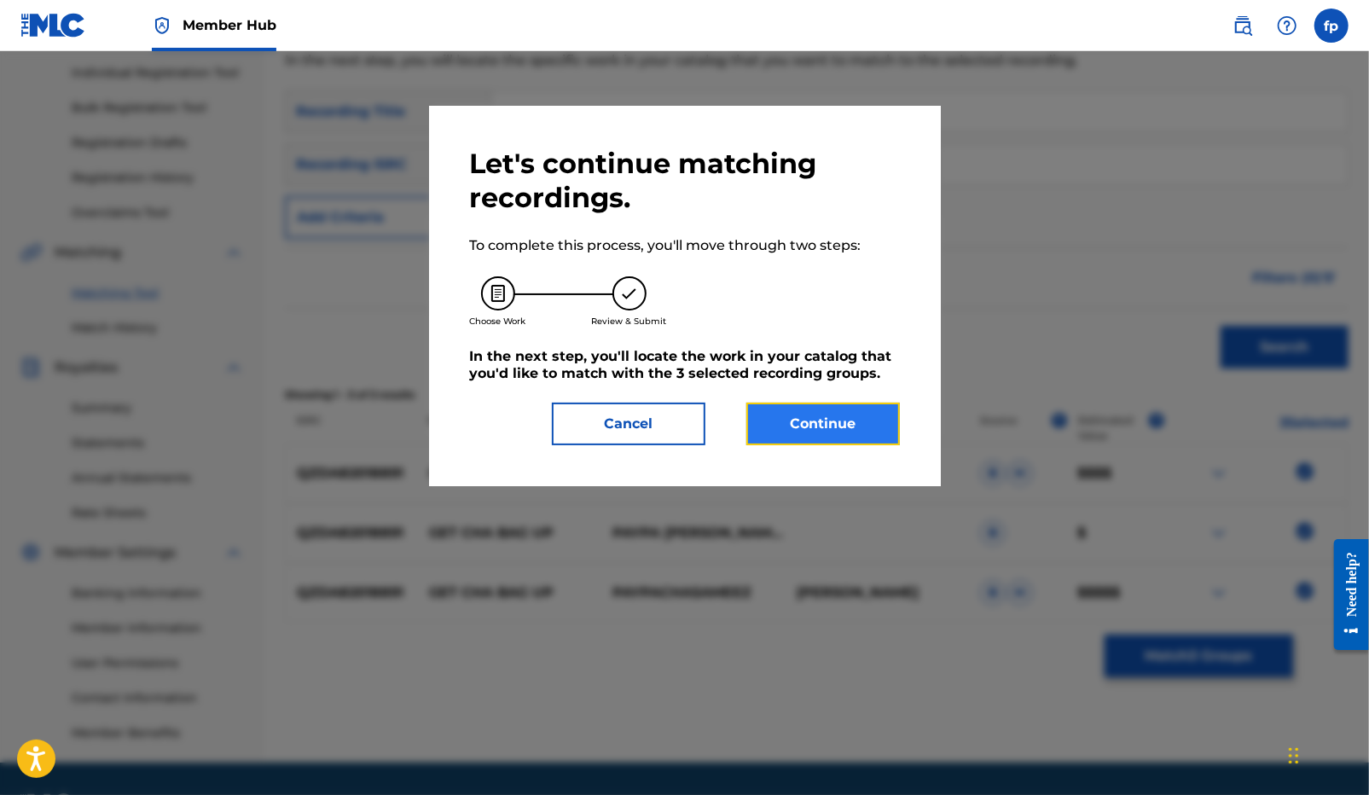
click at [779, 436] on button "Continue" at bounding box center [822, 424] width 153 height 43
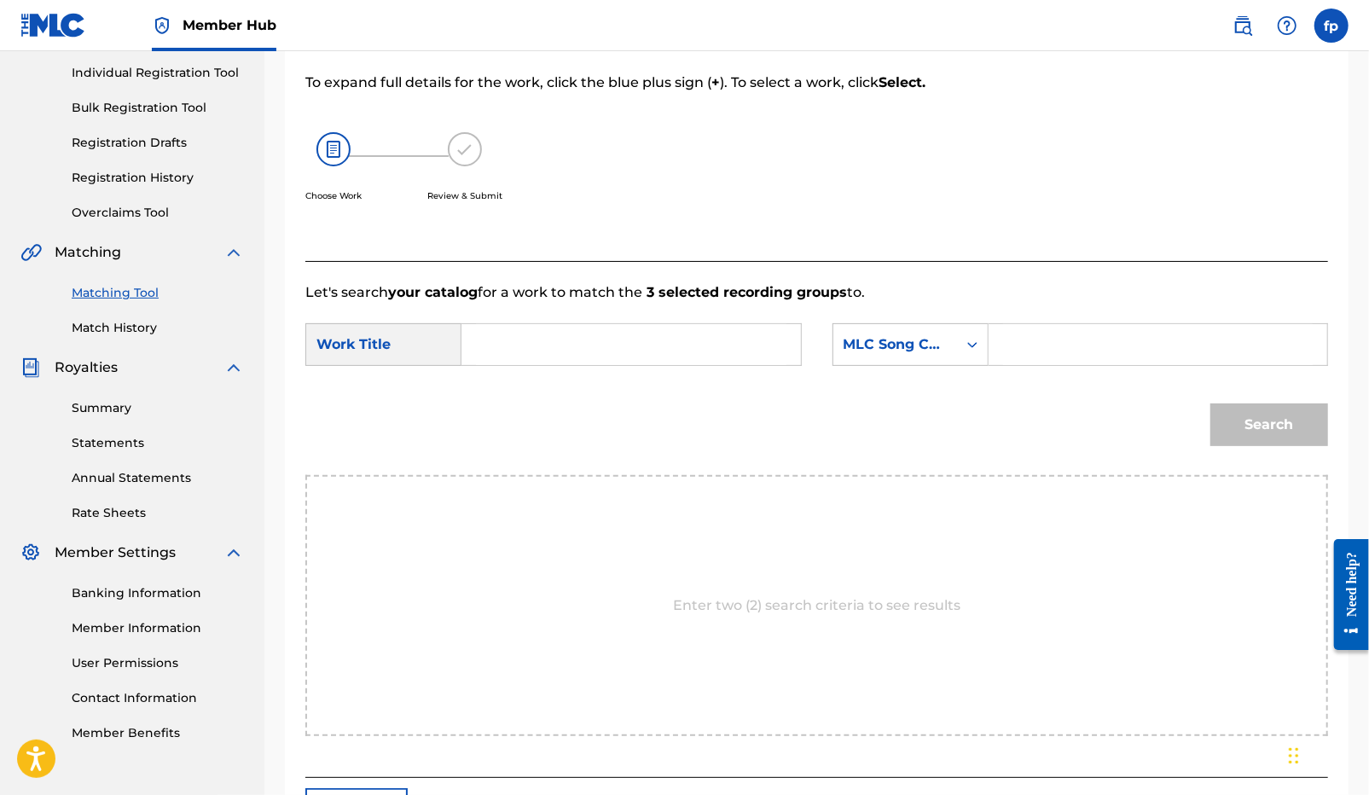
click at [606, 361] on input "Search Form" at bounding box center [631, 344] width 310 height 41
click at [501, 432] on span "bag up" at bounding box center [516, 413] width 53 height 37
type input "get cha bag up"
click at [954, 360] on div "MLC Song Code" at bounding box center [910, 344] width 156 height 43
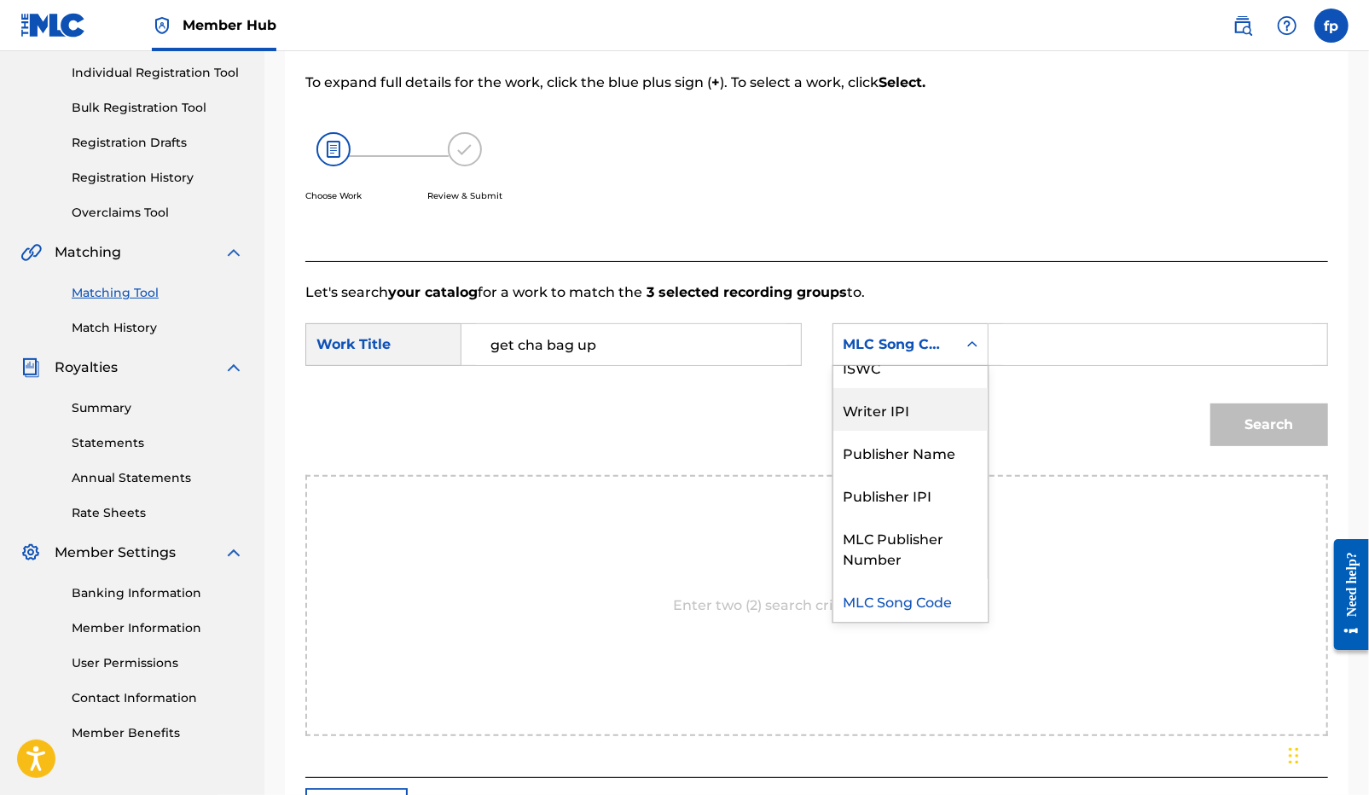
scroll to position [0, 0]
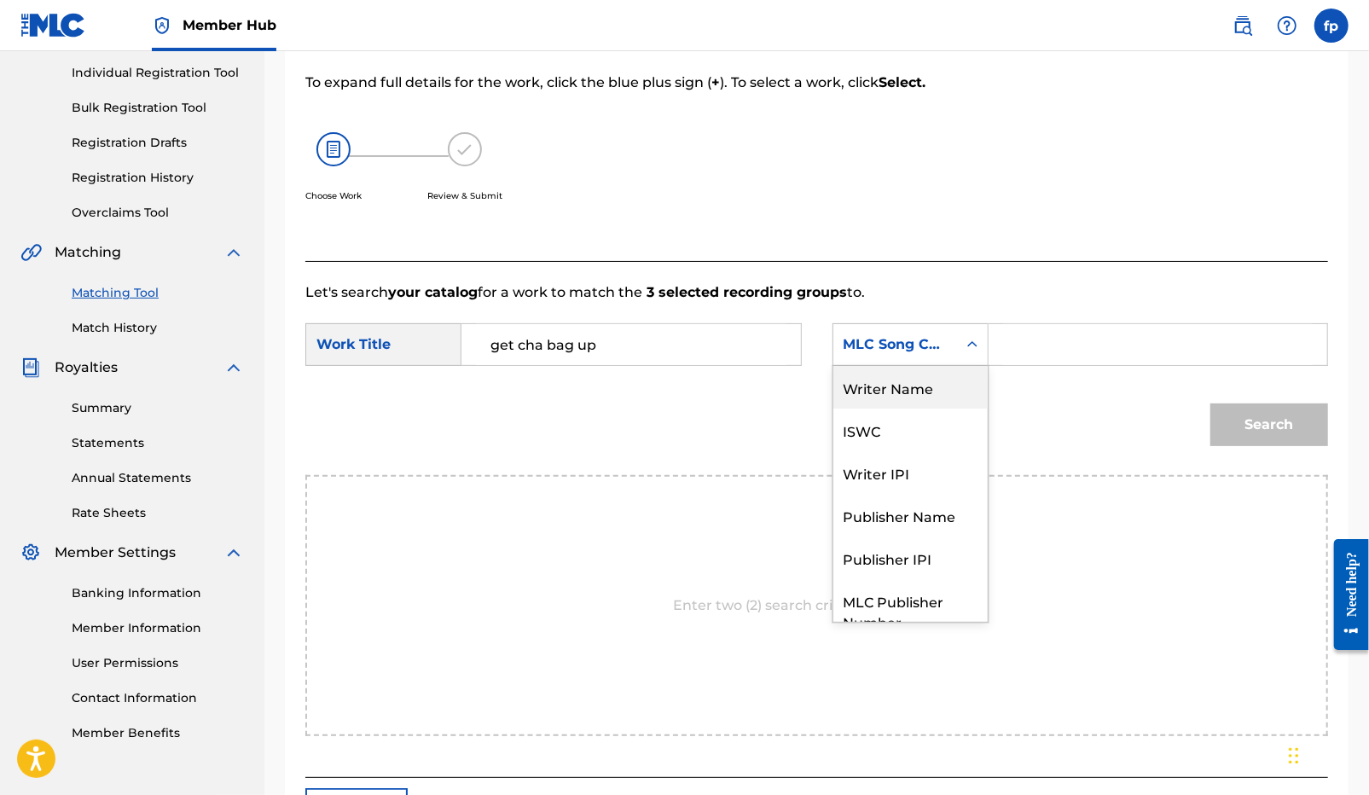
click at [912, 396] on div "Writer Name" at bounding box center [910, 387] width 154 height 43
click at [1016, 353] on input "Search Form" at bounding box center [1158, 344] width 310 height 41
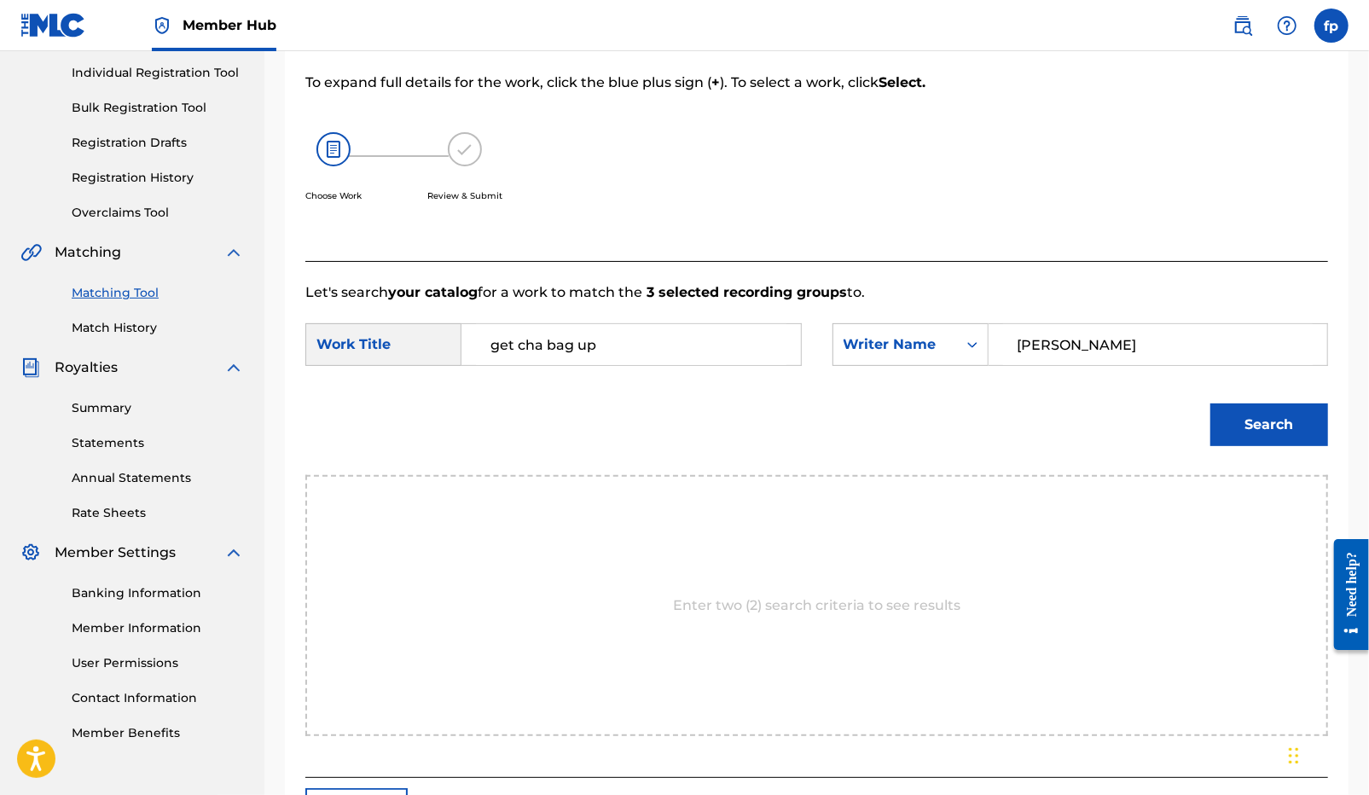
type input "[PERSON_NAME]"
click at [1210, 403] on button "Search" at bounding box center [1269, 424] width 118 height 43
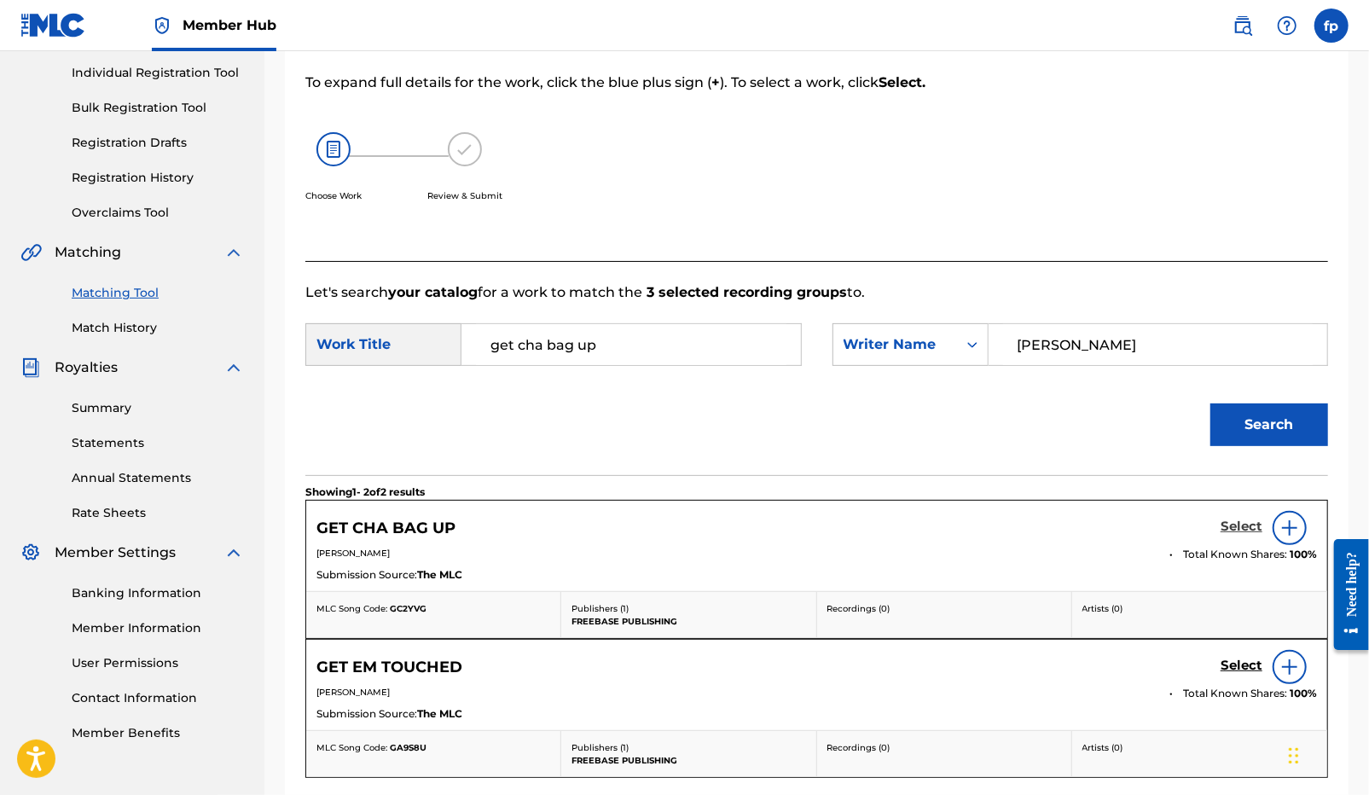
click at [1239, 518] on h5 "Select" at bounding box center [1241, 526] width 42 height 16
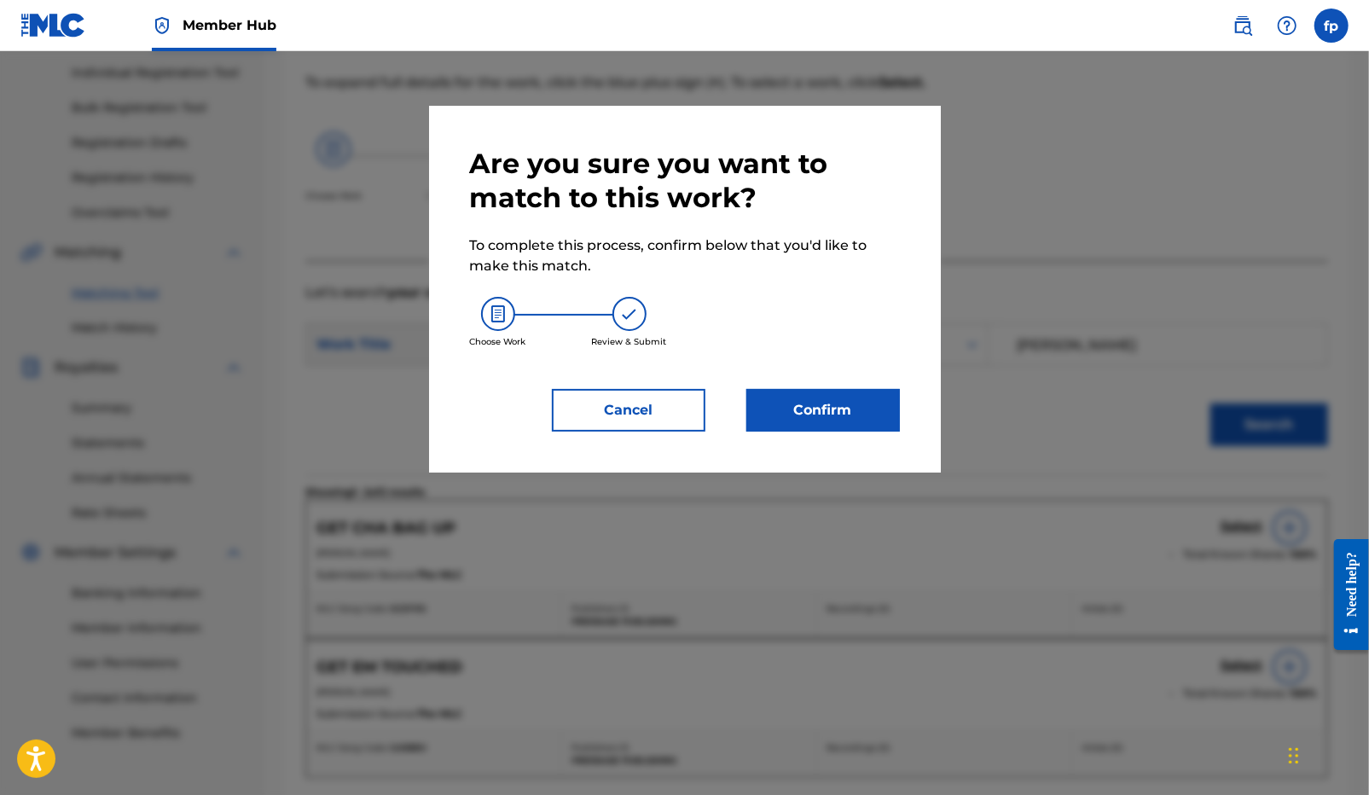
click at [831, 449] on div "Are you sure you want to match to this work? To complete this process, confirm …" at bounding box center [685, 289] width 512 height 367
click at [831, 430] on button "Confirm" at bounding box center [822, 410] width 153 height 43
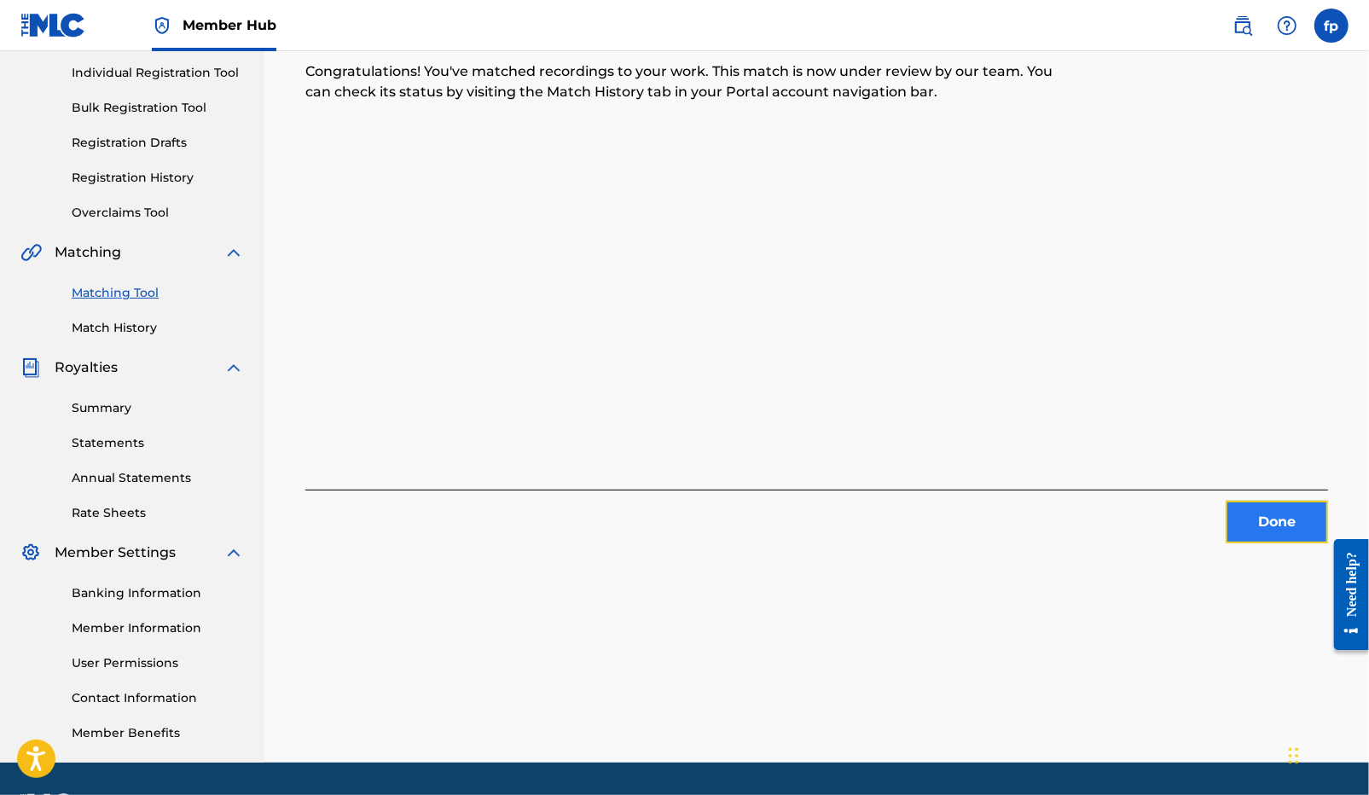
click at [1225, 518] on button "Done" at bounding box center [1276, 522] width 102 height 43
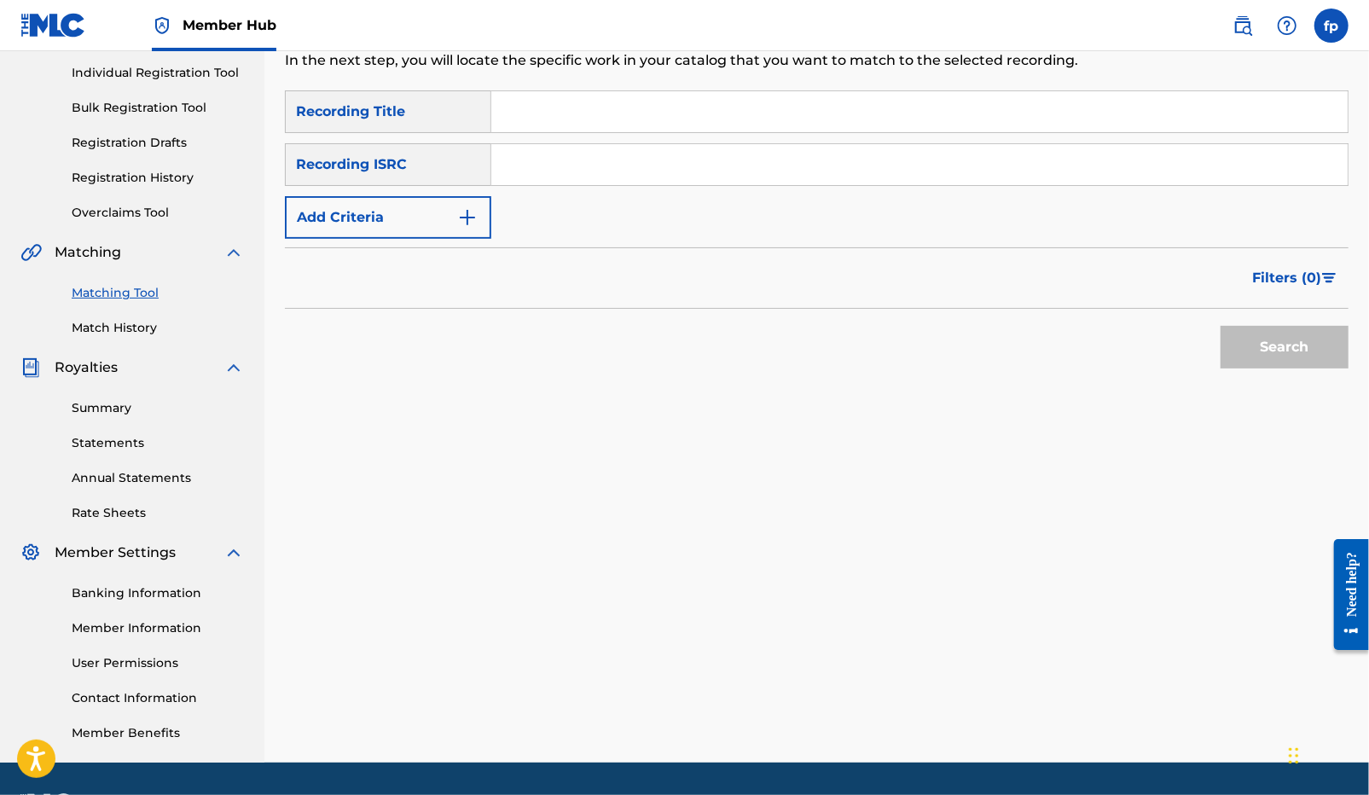
click at [586, 177] on input "Search Form" at bounding box center [919, 164] width 856 height 41
paste input "QZDA82095760"
type input "QZDA82095760"
click at [1239, 351] on button "Search" at bounding box center [1284, 347] width 128 height 43
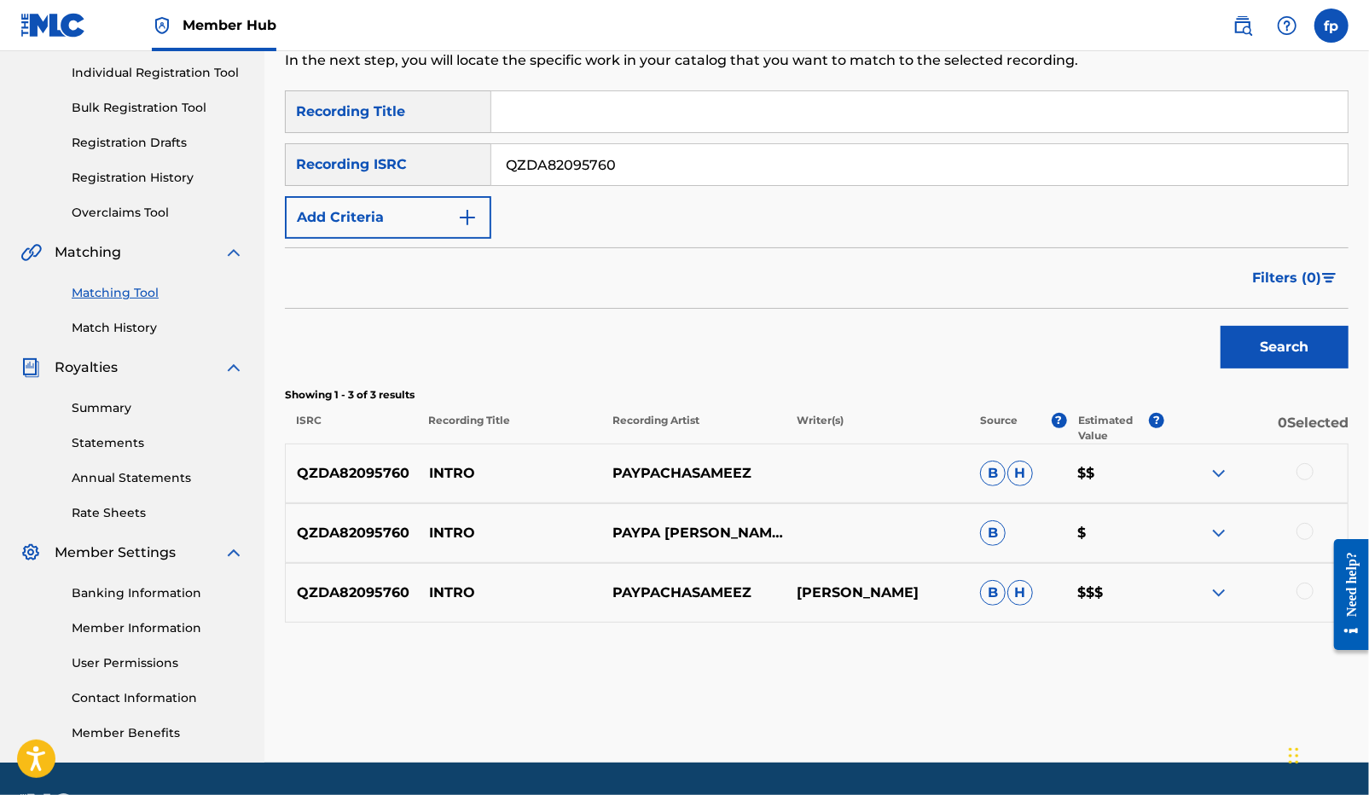
click at [1307, 463] on div at bounding box center [1304, 471] width 17 height 17
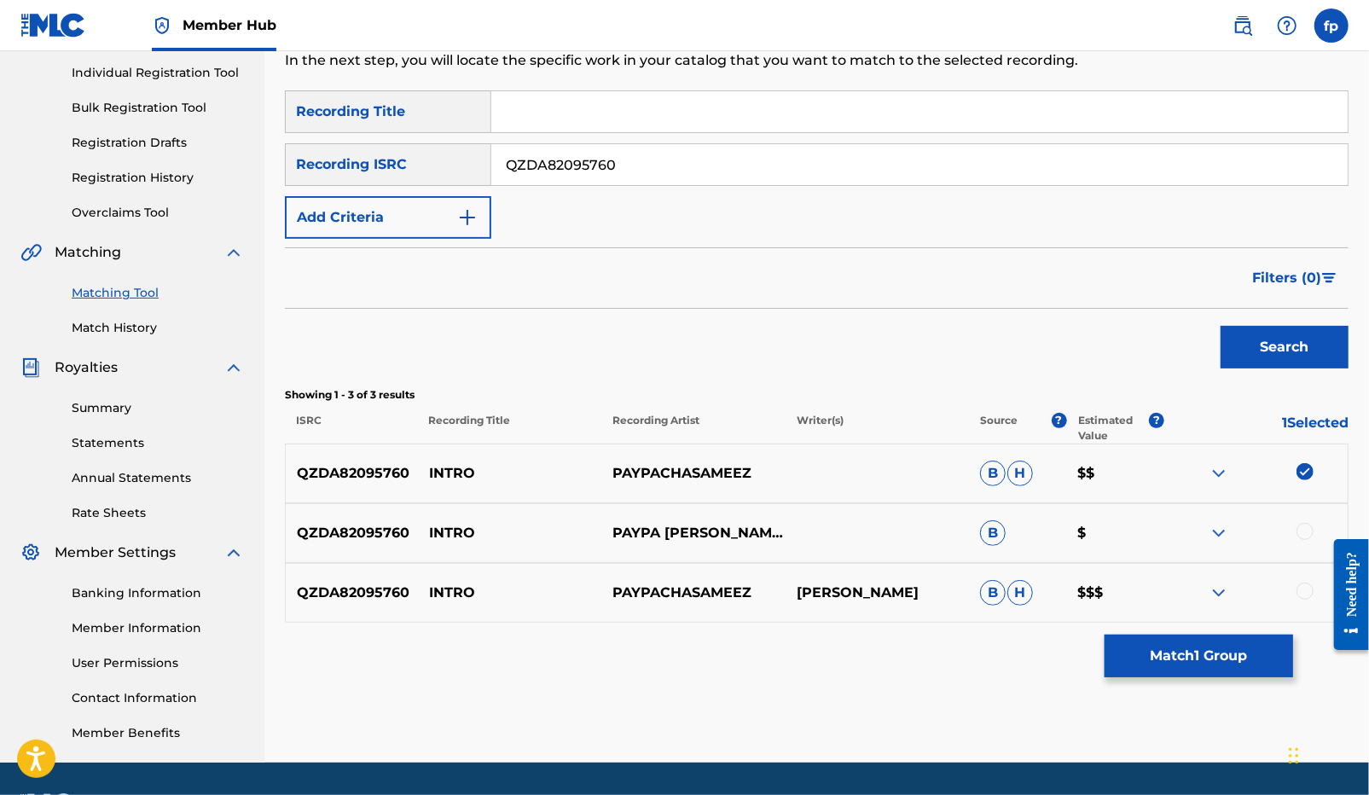
click at [1306, 536] on div at bounding box center [1304, 531] width 17 height 17
click at [1306, 572] on div "QZDA82095760 INTRO PAYPACHASAMEEZ [PERSON_NAME] [PERSON_NAME] $$$" at bounding box center [816, 593] width 1063 height 60
click at [1306, 576] on div "QZDA82095760 INTRO PAYPACHASAMEEZ [PERSON_NAME] [PERSON_NAME] $$$" at bounding box center [816, 593] width 1063 height 60
click at [1306, 586] on div at bounding box center [1304, 590] width 17 height 17
click at [1227, 657] on button "Match 3 Groups" at bounding box center [1198, 655] width 188 height 43
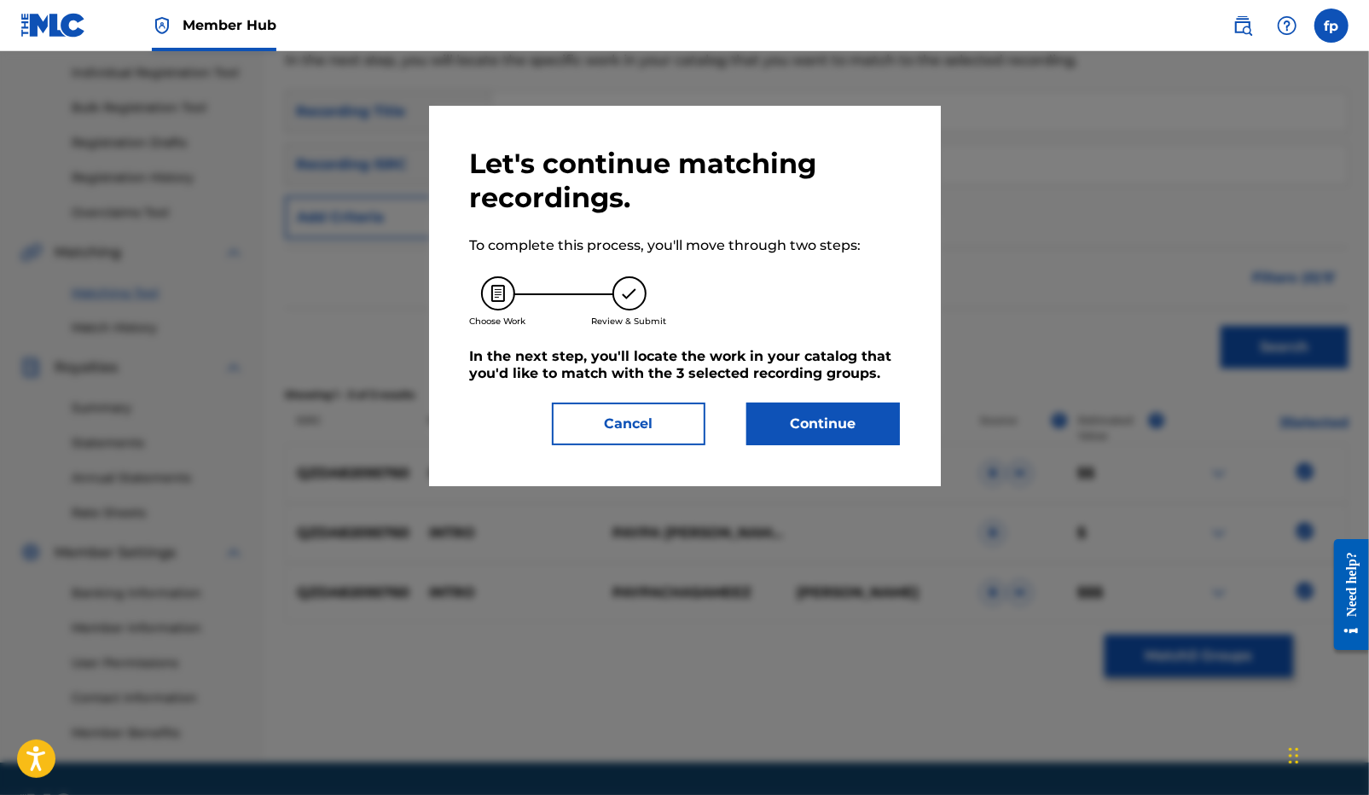
click at [853, 453] on div "Let's continue matching recordings. To complete this process, you'll move throu…" at bounding box center [685, 296] width 512 height 380
click at [852, 436] on button "Continue" at bounding box center [822, 424] width 153 height 43
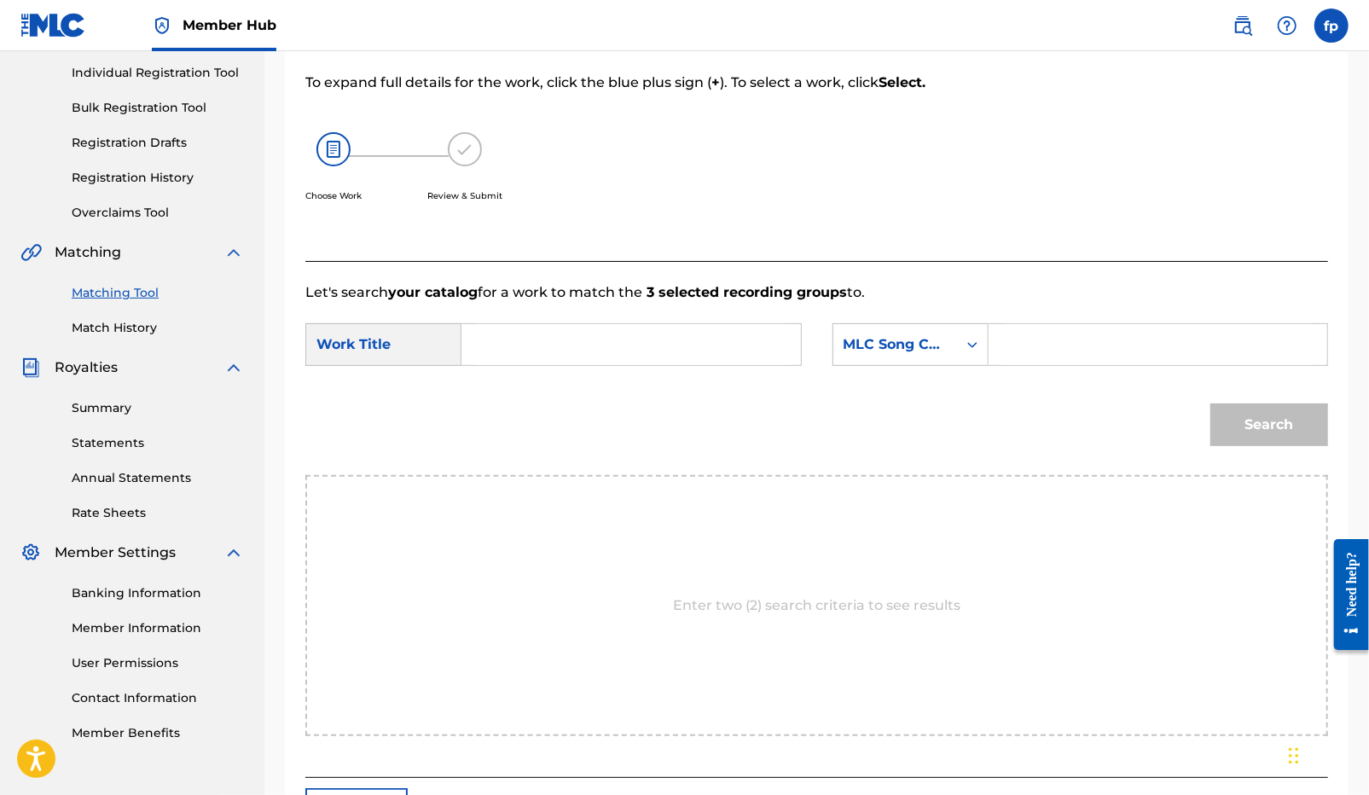
click at [573, 362] on input "Search Form" at bounding box center [631, 344] width 310 height 41
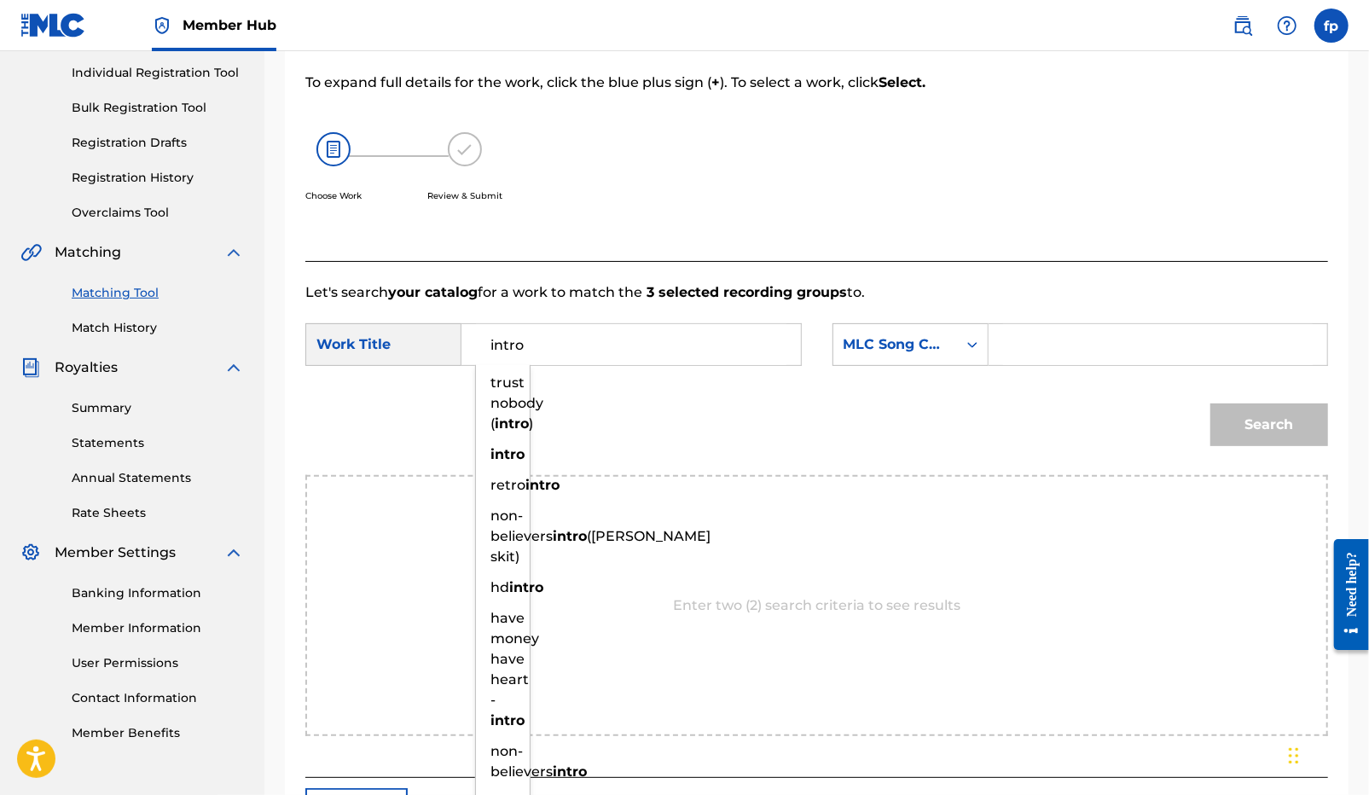
type input "intro"
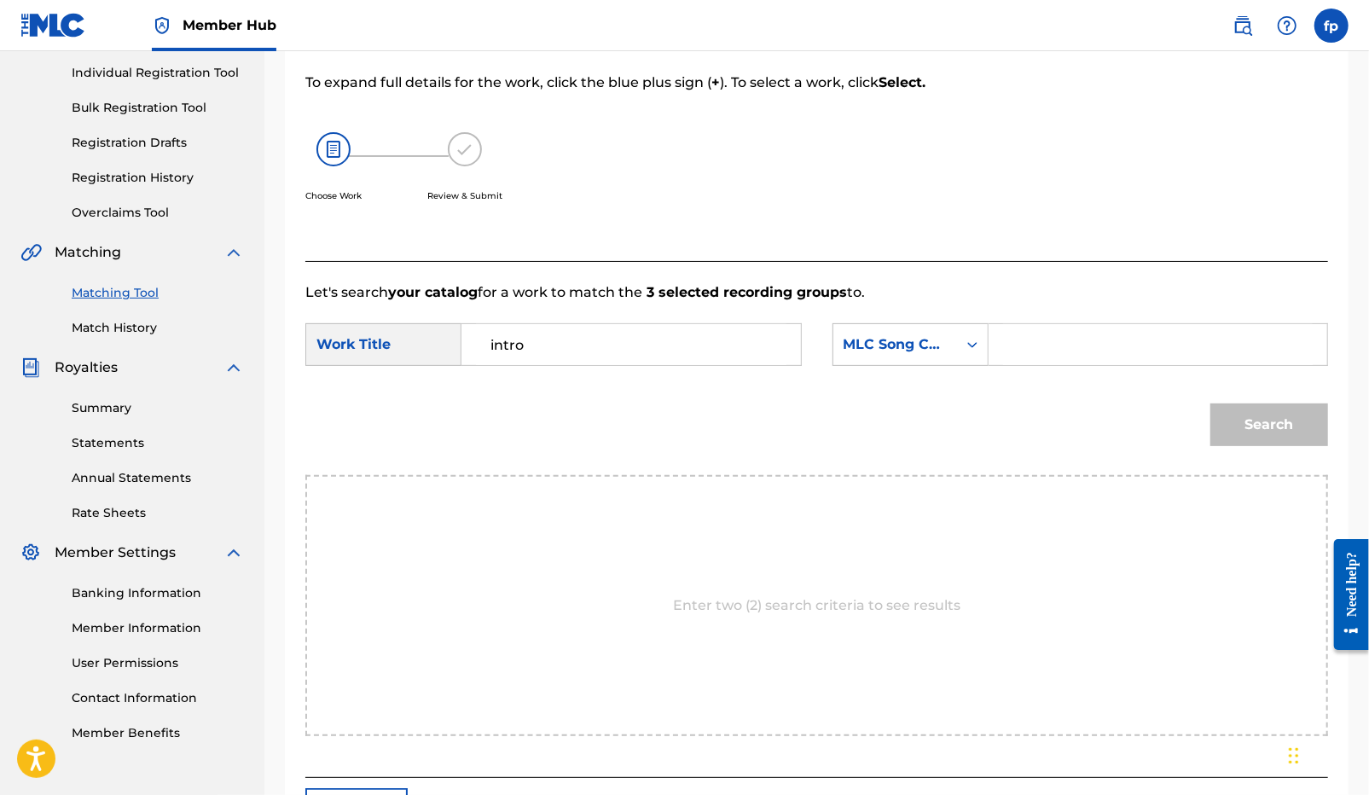
click at [1021, 346] on input "Search Form" at bounding box center [1158, 344] width 310 height 41
type input "[PERSON_NAME]"
click at [1210, 403] on button "Search" at bounding box center [1269, 424] width 118 height 43
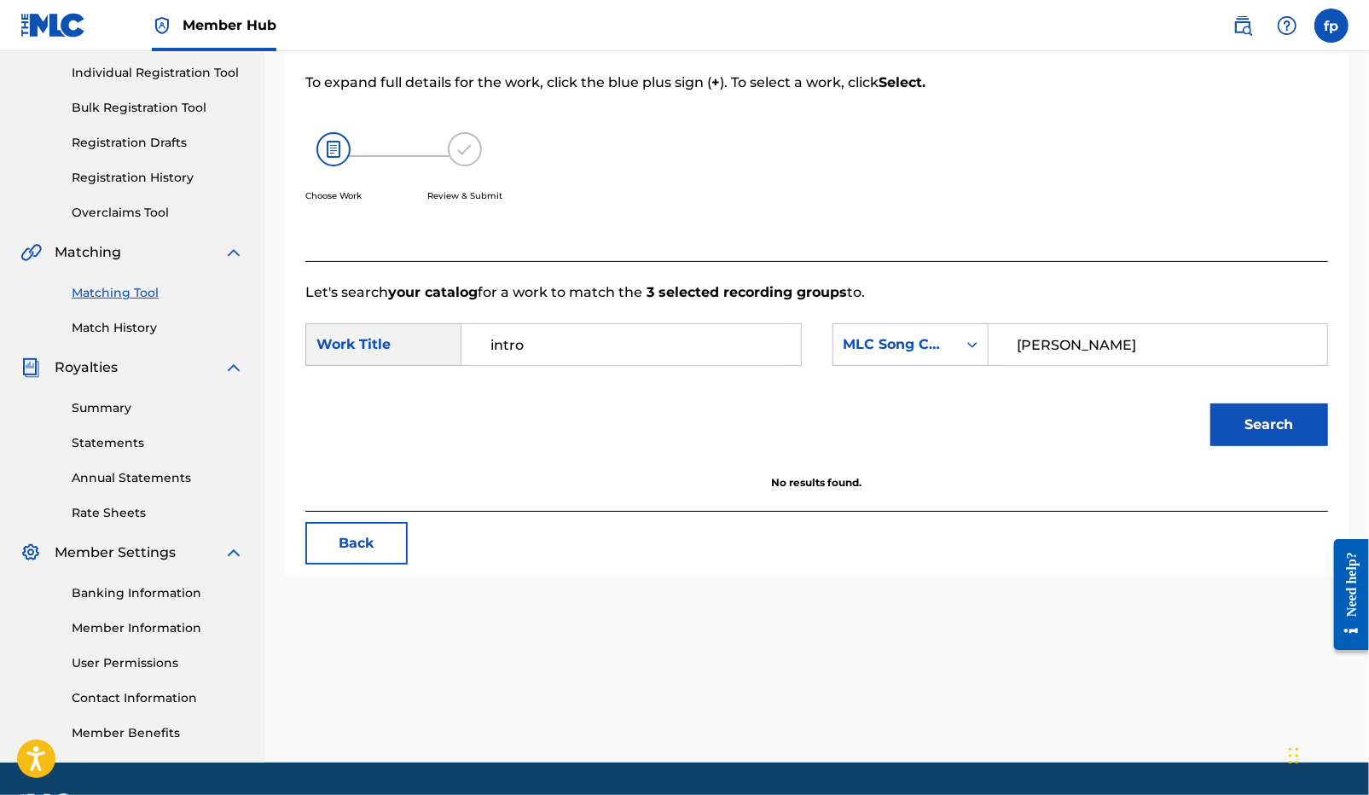
click at [580, 338] on input "intro" at bounding box center [631, 344] width 310 height 41
click at [356, 563] on button "Back" at bounding box center [356, 543] width 102 height 43
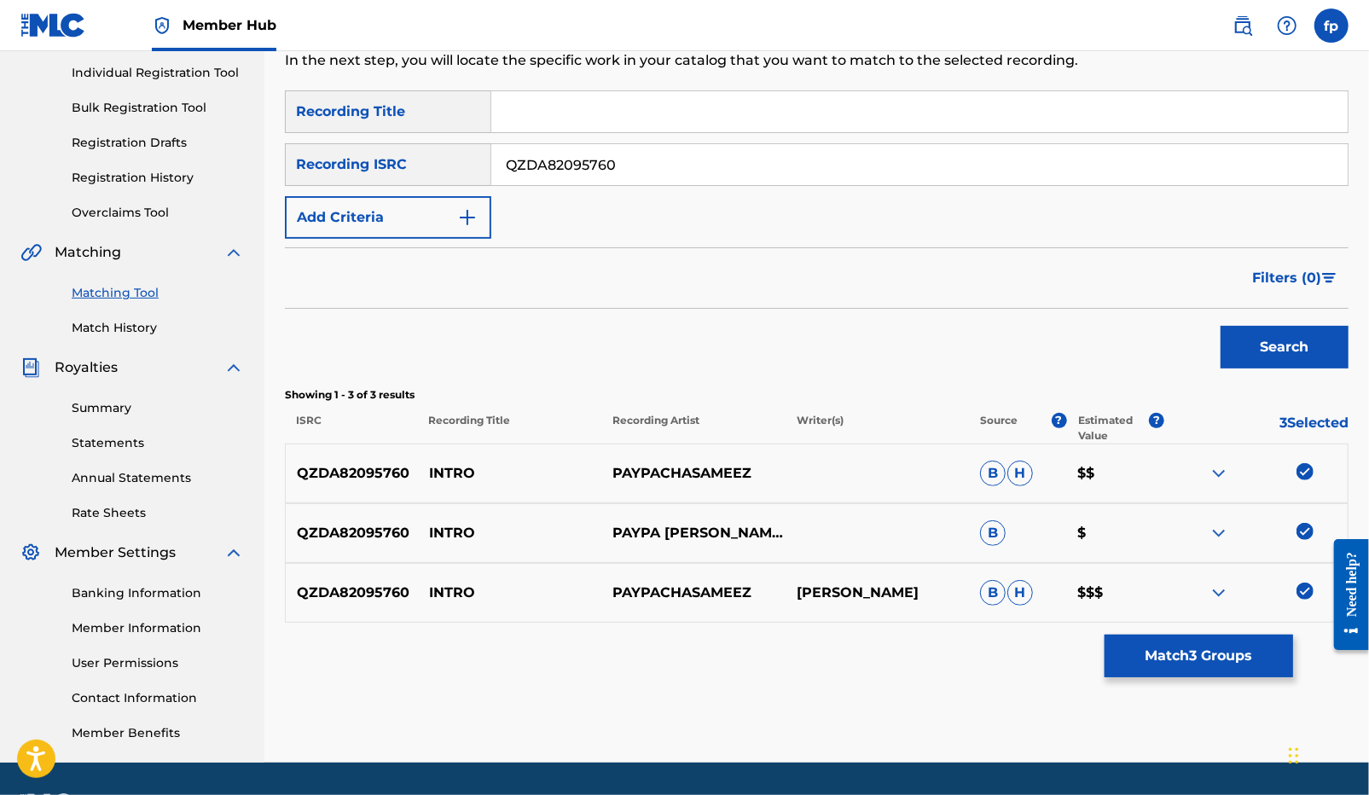
click at [1308, 595] on img at bounding box center [1304, 590] width 17 height 17
click at [1307, 542] on div at bounding box center [1255, 533] width 183 height 20
click at [1305, 528] on img at bounding box center [1304, 531] width 17 height 17
click at [1304, 476] on img at bounding box center [1304, 471] width 17 height 17
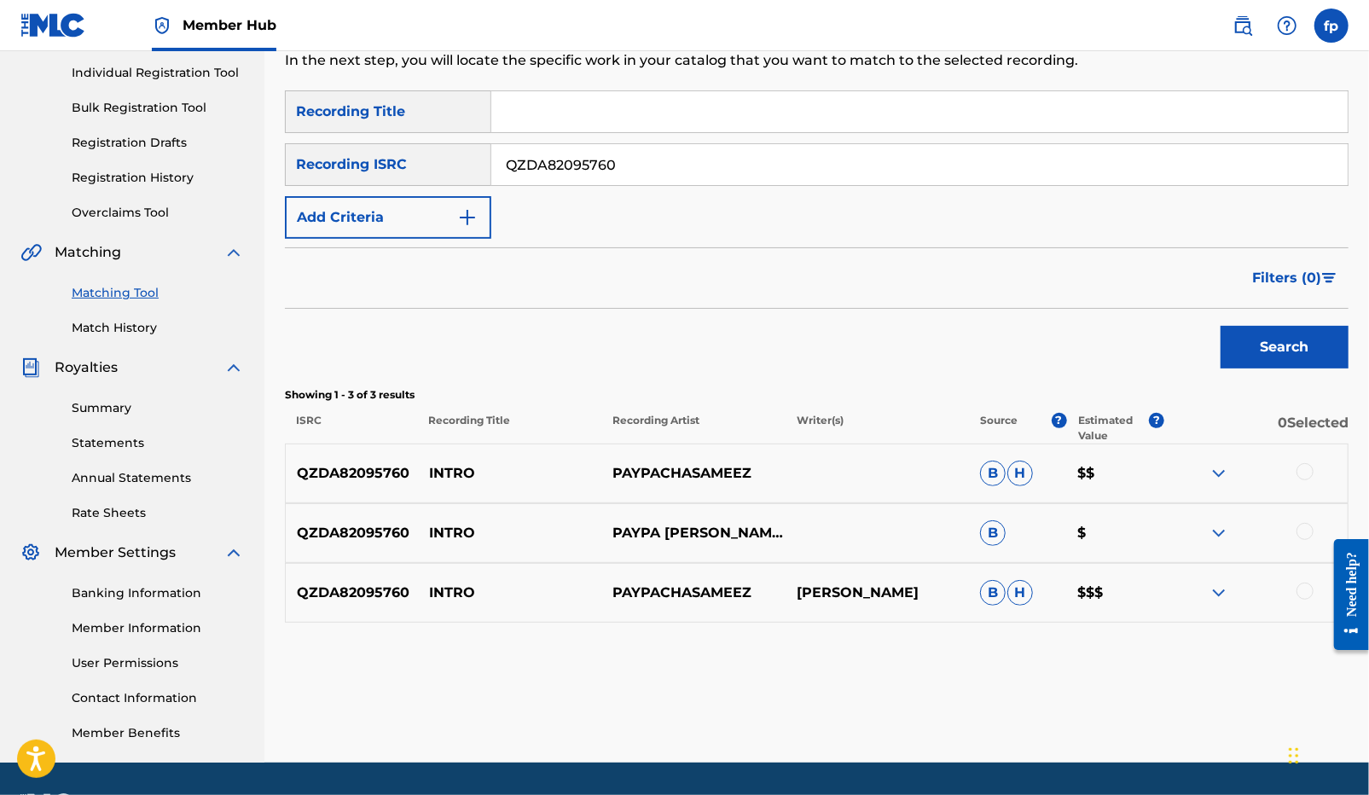
click at [542, 167] on input "QZDA82095760" at bounding box center [919, 164] width 856 height 41
paste input "HN72449988"
type input "QZHN72449988"
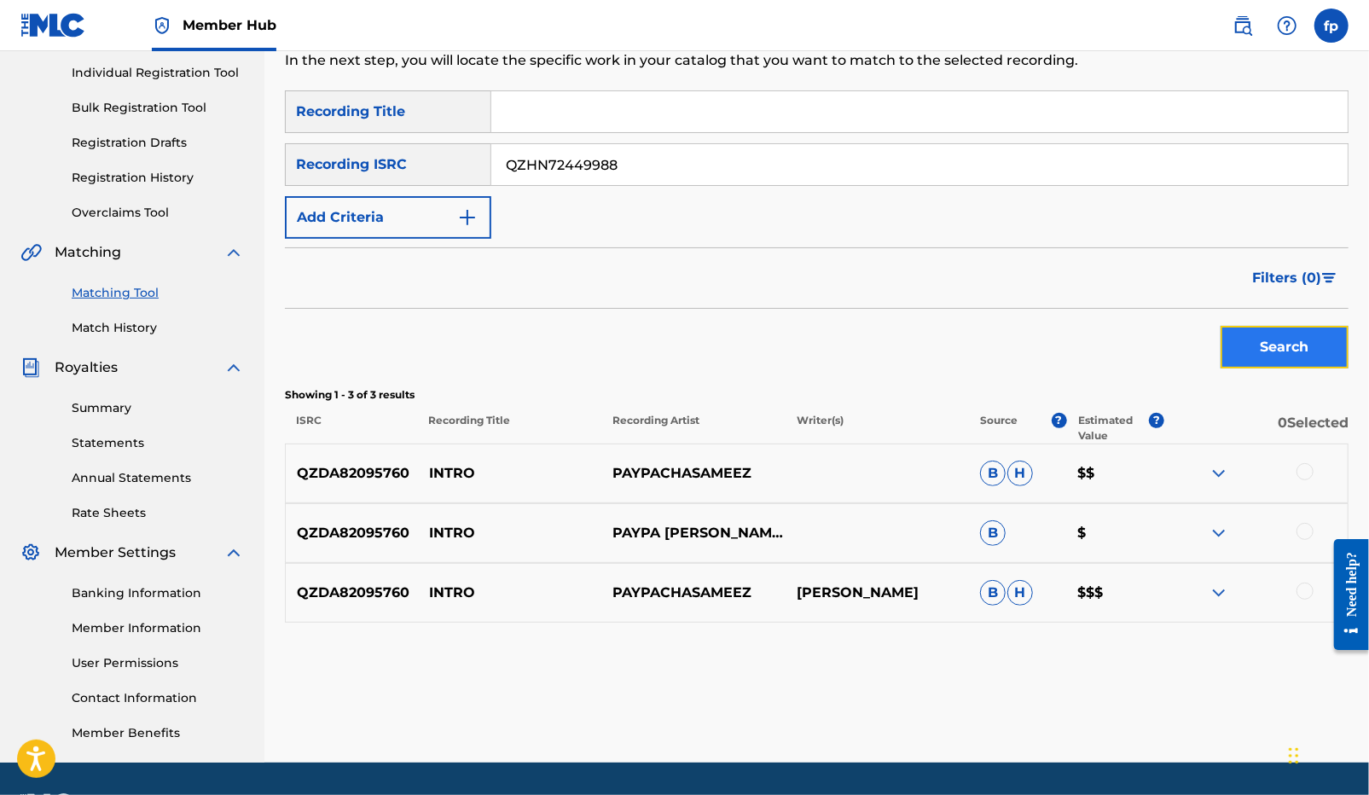
click at [1245, 354] on button "Search" at bounding box center [1284, 347] width 128 height 43
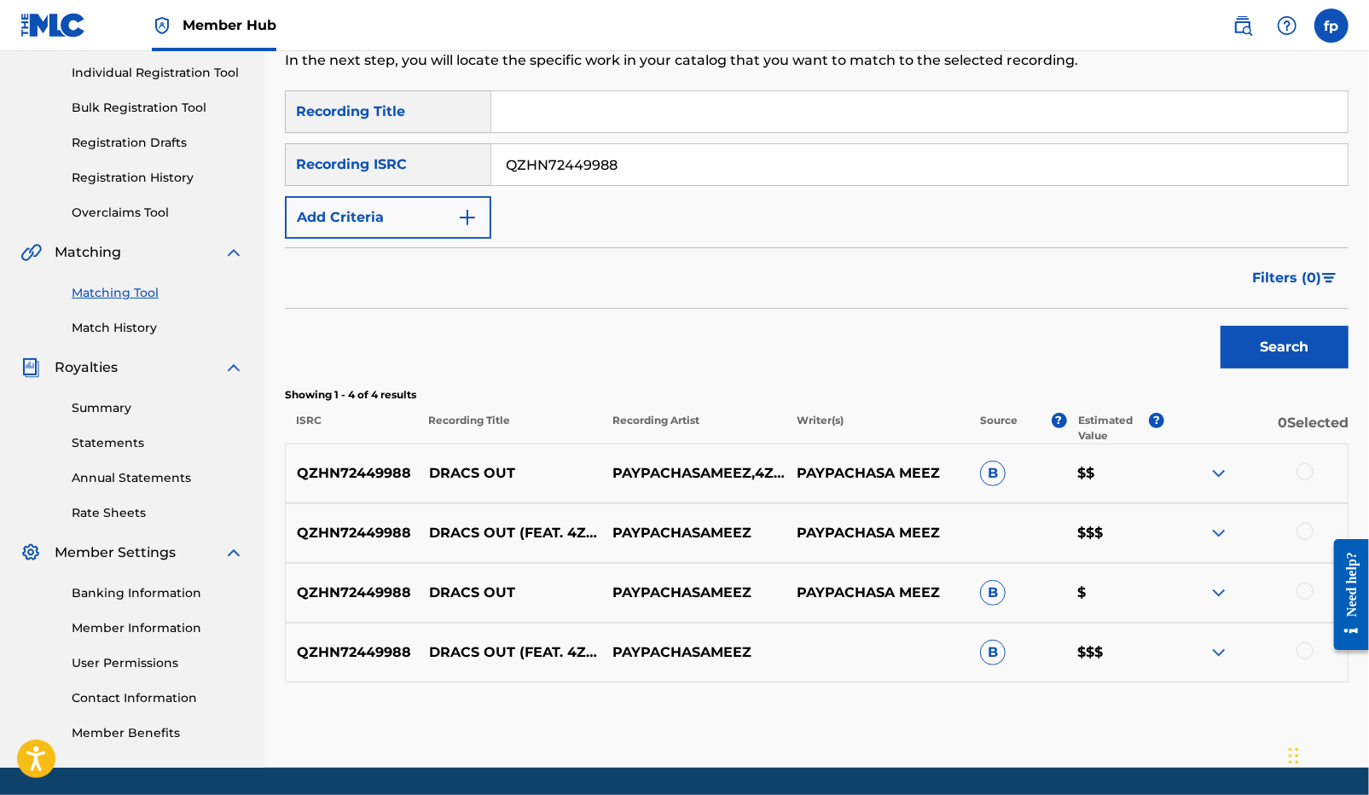
click at [1295, 472] on div at bounding box center [1255, 473] width 183 height 20
click at [1302, 470] on div at bounding box center [1304, 471] width 17 height 17
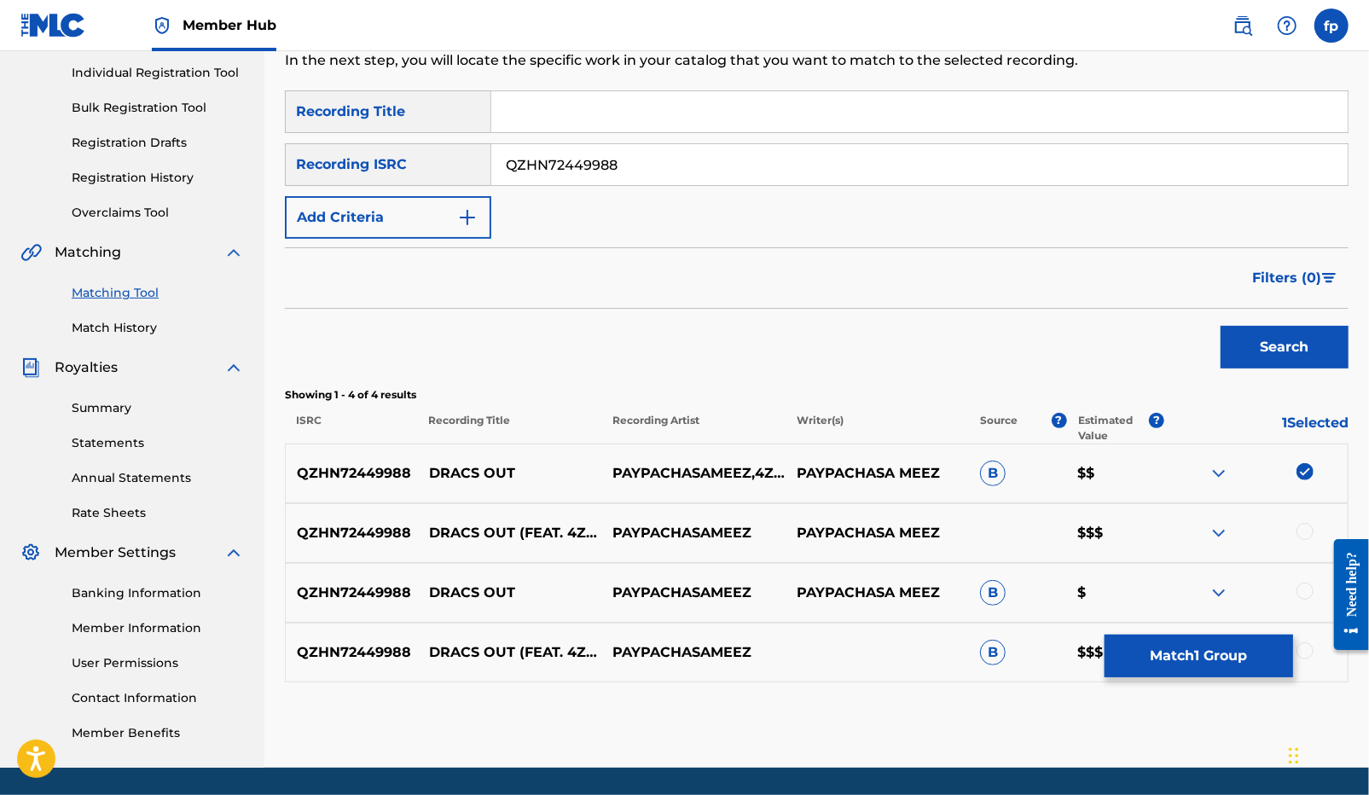
click at [1302, 520] on div "QZHN72449988 DRACS OUT (FEAT. 4ZZZZ) PAYPACHASAMEEZ PAYPACHASA MEEZ $$$" at bounding box center [816, 533] width 1063 height 60
click at [1302, 533] on div at bounding box center [1304, 531] width 17 height 17
click at [1304, 588] on div at bounding box center [1304, 590] width 17 height 17
click at [1304, 642] on div at bounding box center [1304, 650] width 17 height 17
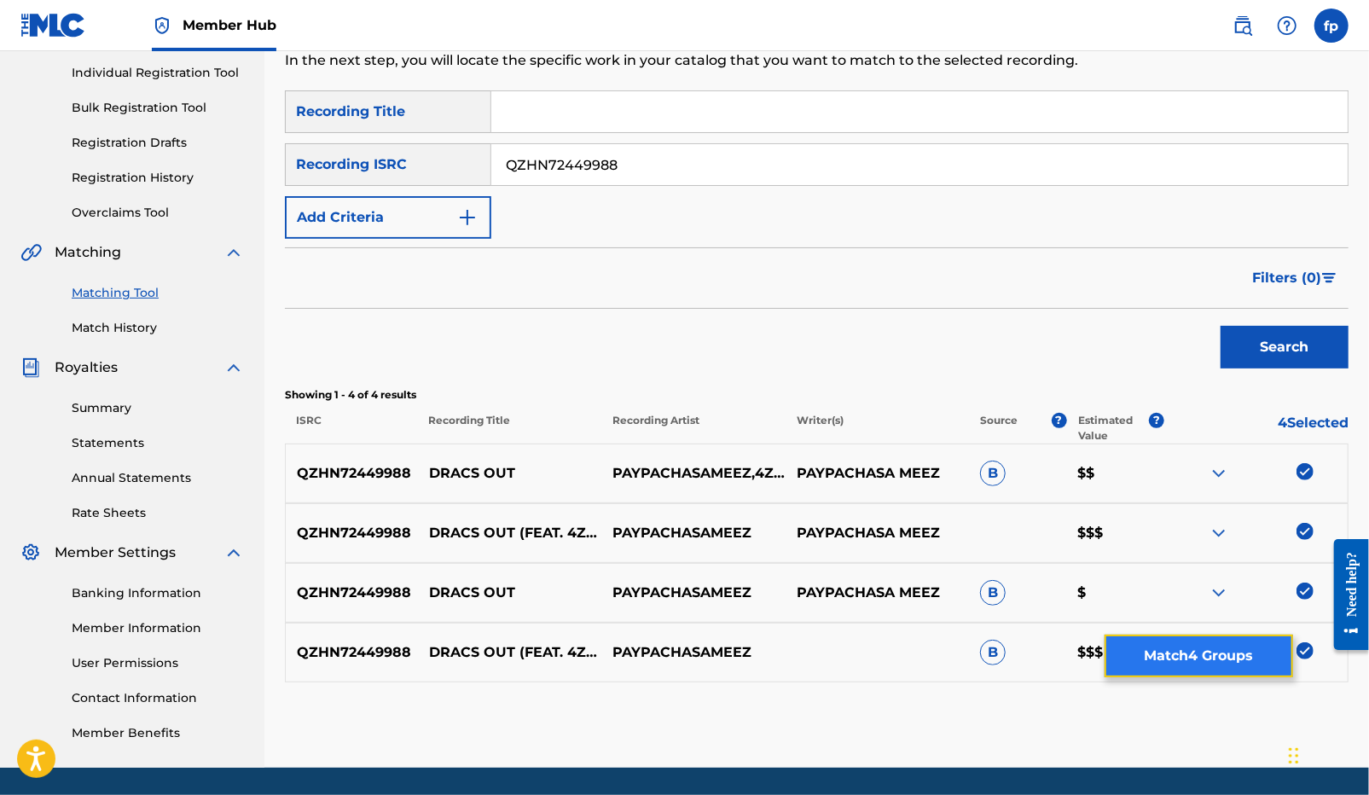
click at [1248, 648] on button "Match 4 Groups" at bounding box center [1198, 655] width 188 height 43
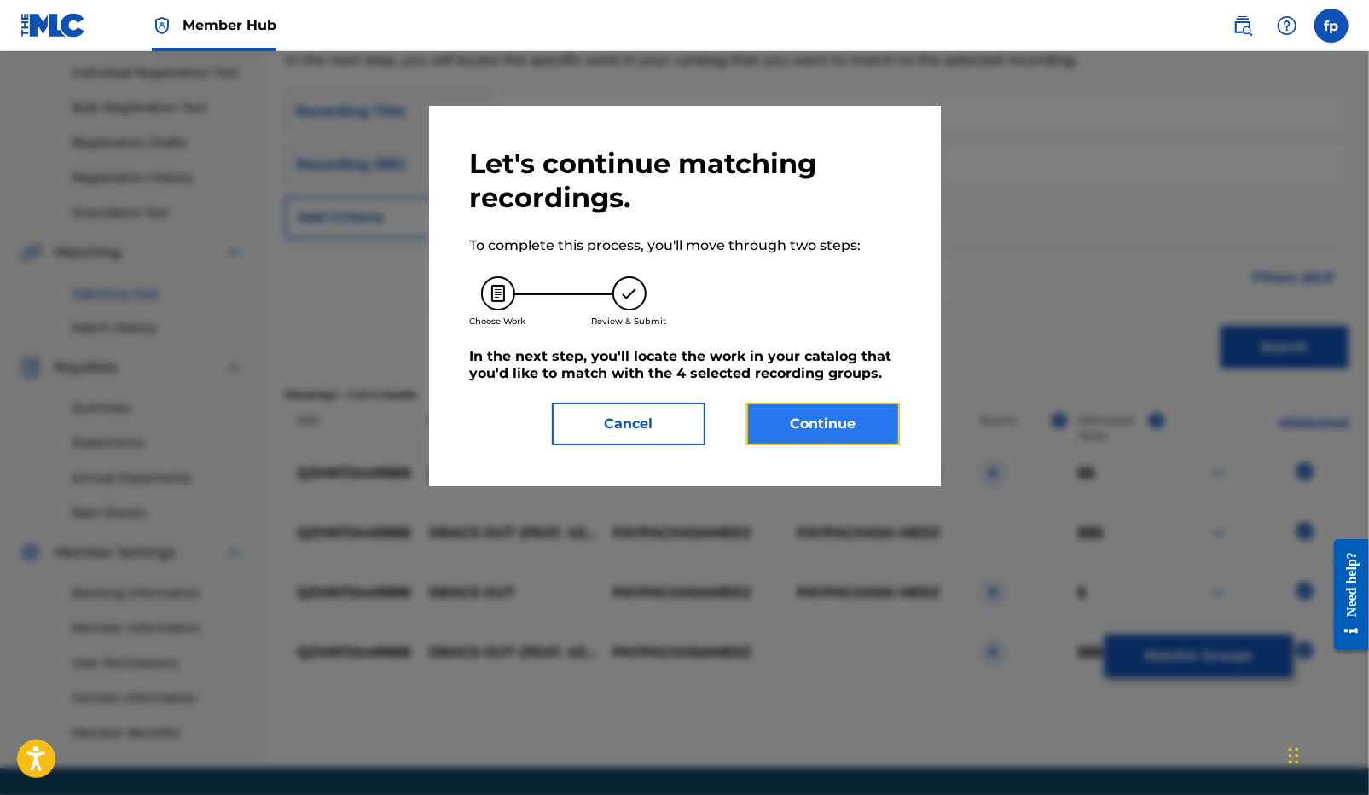
click at [858, 428] on button "Continue" at bounding box center [822, 424] width 153 height 43
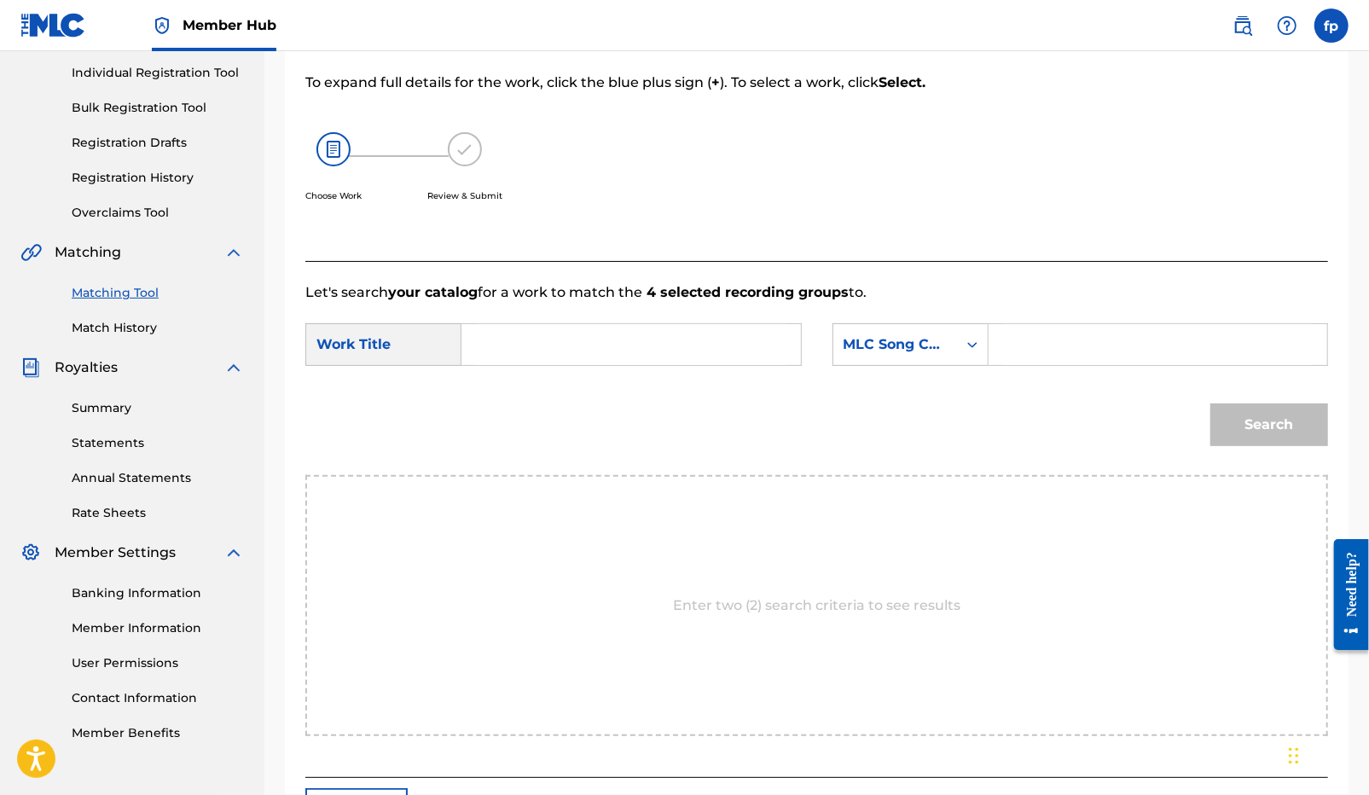
click at [538, 362] on input "Search Form" at bounding box center [631, 344] width 310 height 41
type input "f"
type input "d"
paste input "QZHN72449988"
type input "QZHN72449988"
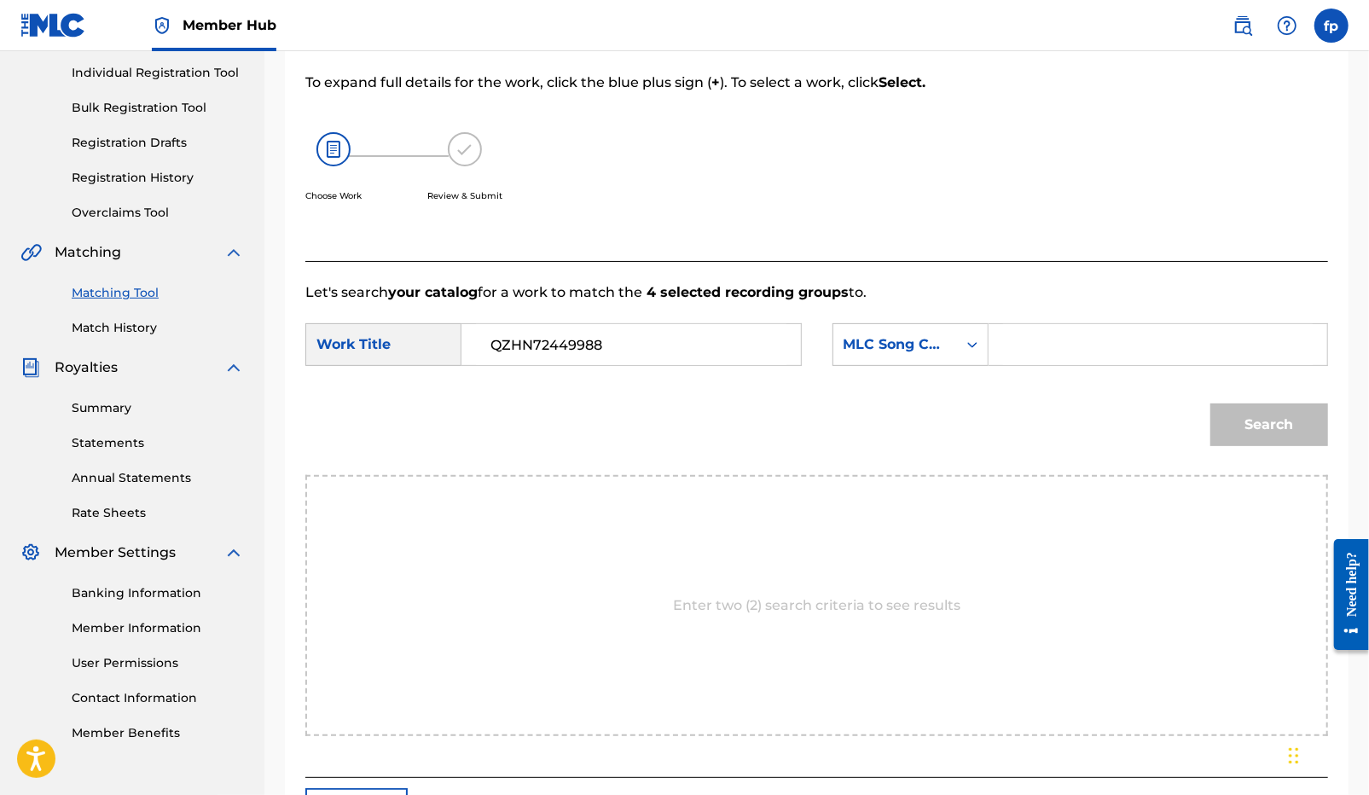
click at [590, 337] on input "QZHN72449988" at bounding box center [631, 344] width 310 height 41
paste input "DRACS OUT"
type input "DRACS OUT"
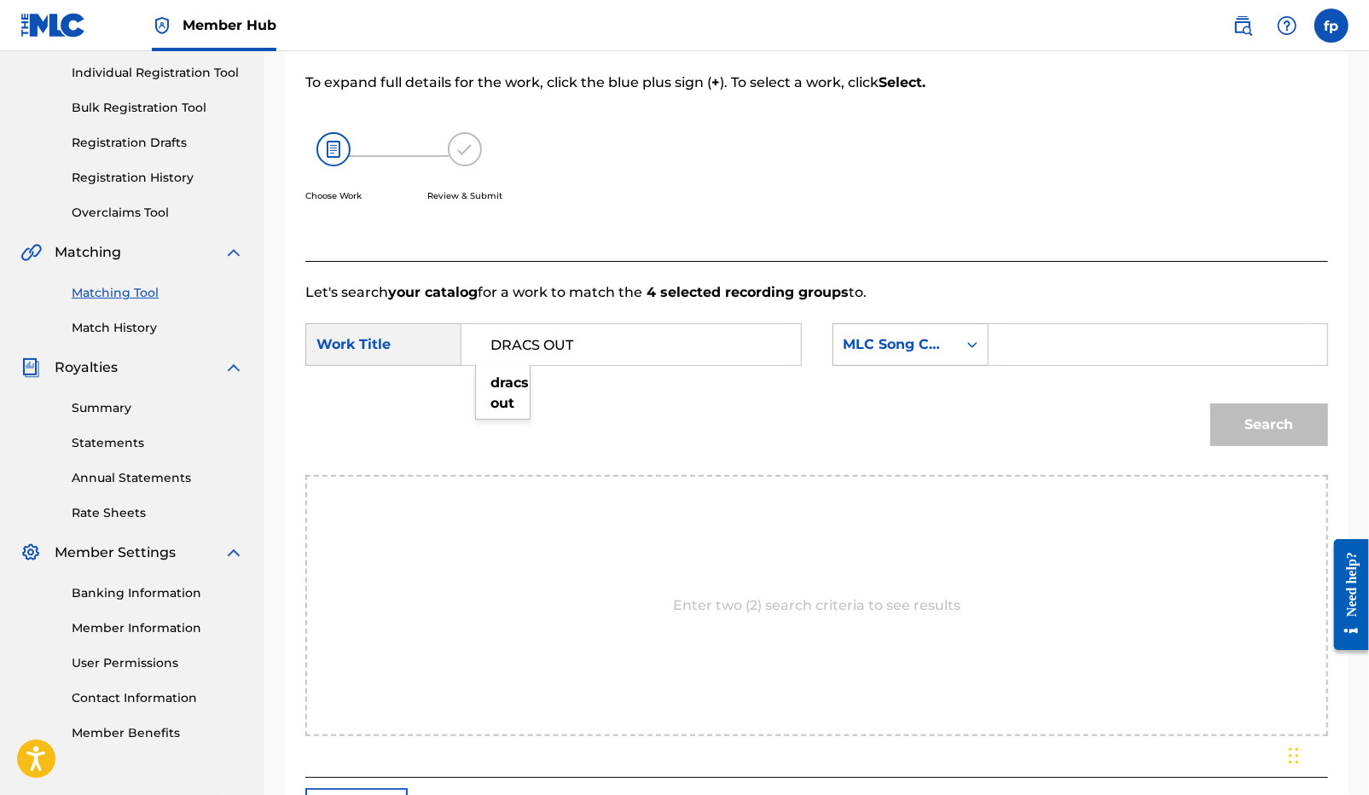
click at [916, 336] on div "MLC Song Code" at bounding box center [894, 344] width 103 height 20
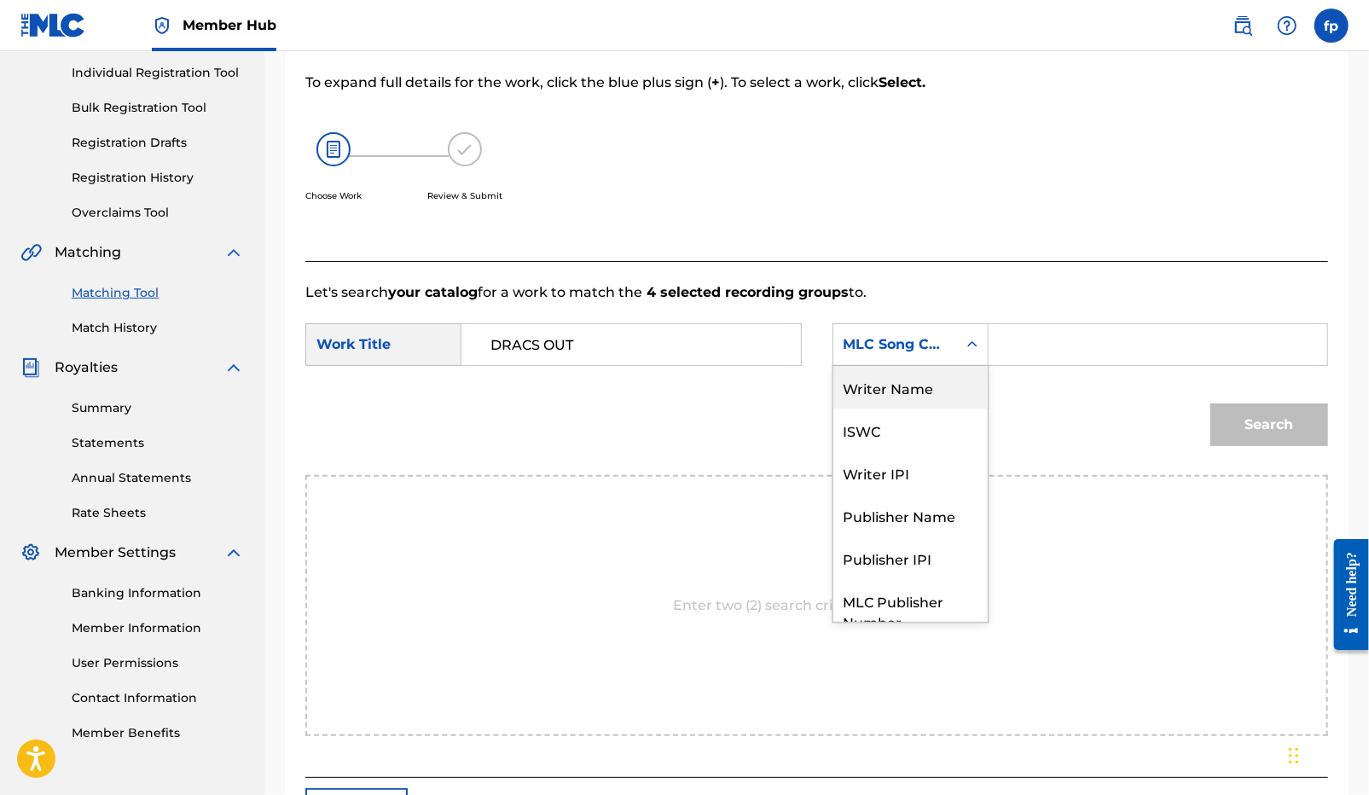
click at [916, 399] on div "Writer Name" at bounding box center [910, 387] width 154 height 43
click at [1021, 327] on input "Search Form" at bounding box center [1158, 344] width 310 height 41
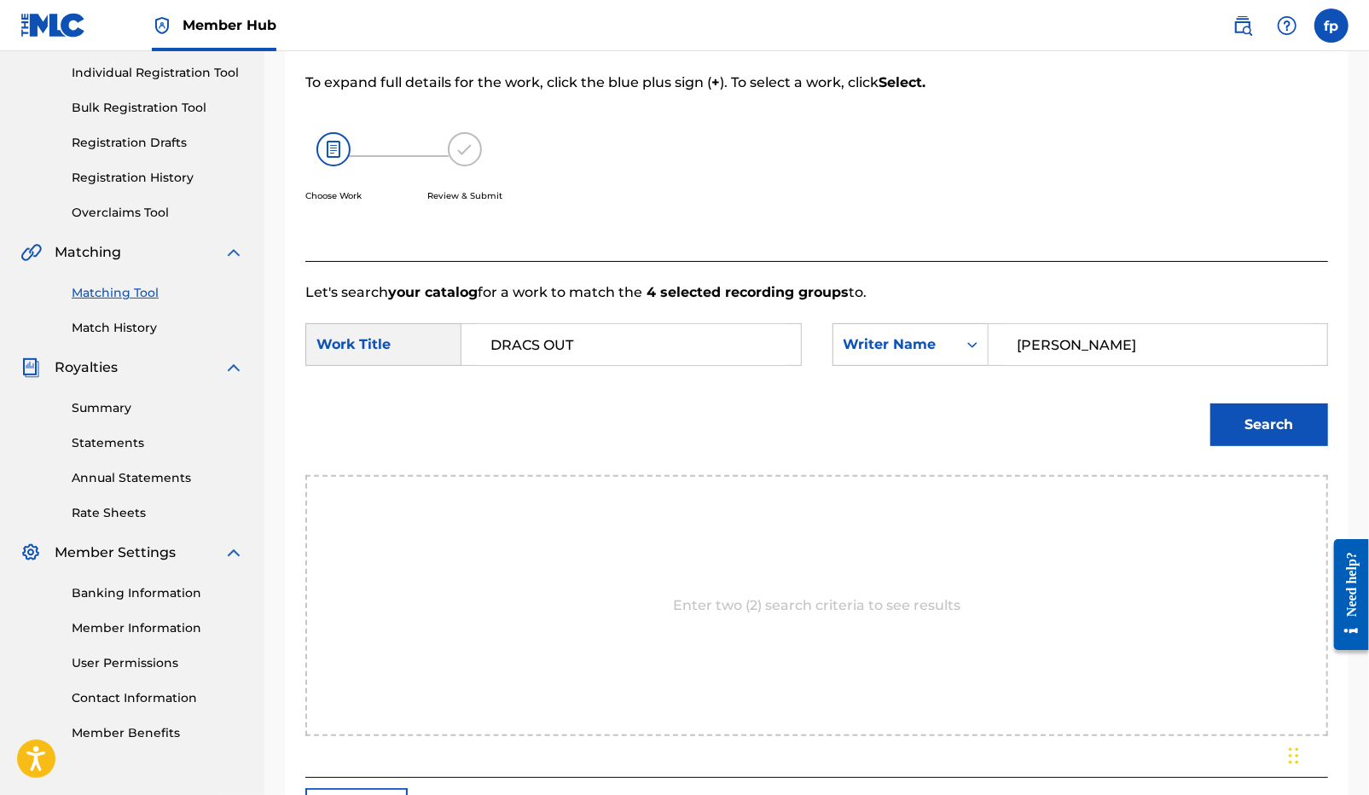
type input "[PERSON_NAME]"
click at [1210, 403] on button "Search" at bounding box center [1269, 424] width 118 height 43
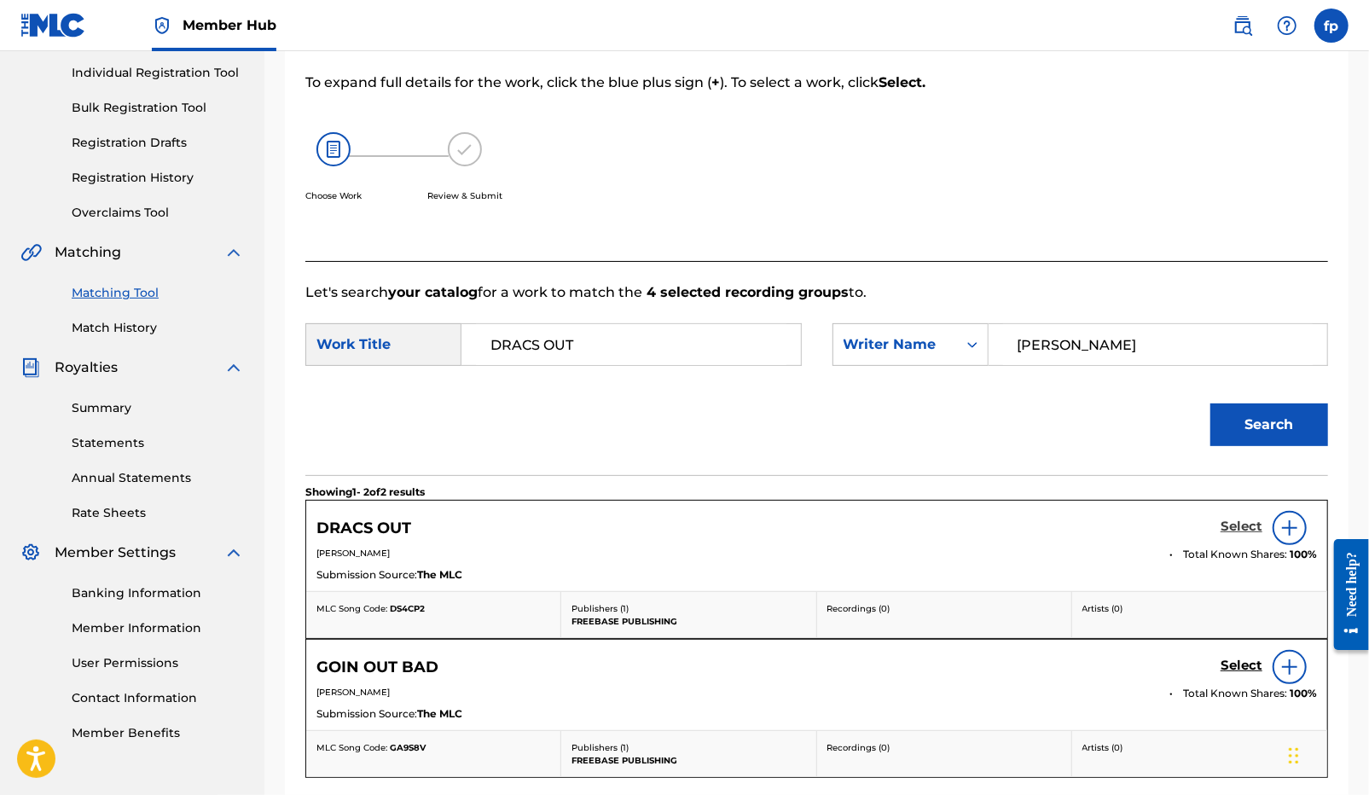
click at [1245, 524] on h5 "Select" at bounding box center [1241, 526] width 42 height 16
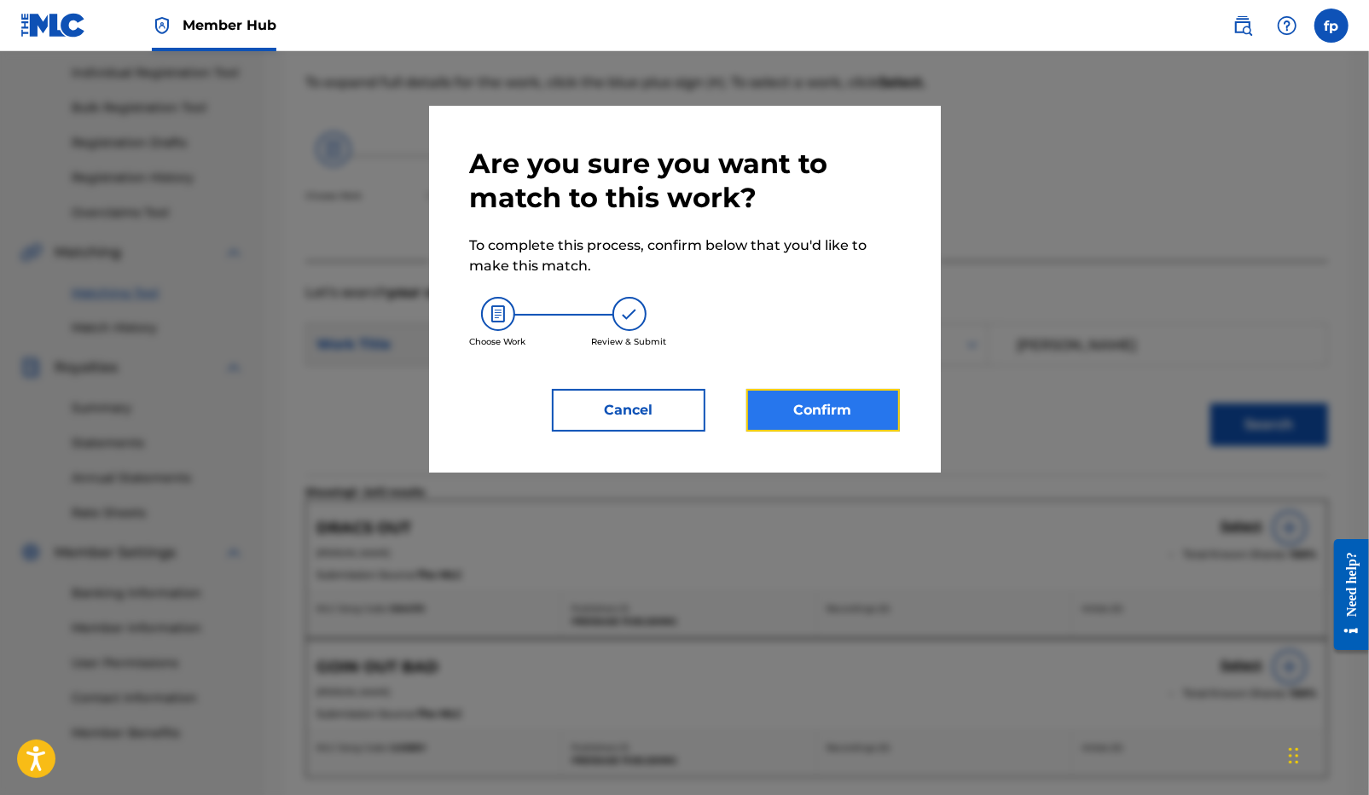
click at [849, 397] on button "Confirm" at bounding box center [822, 410] width 153 height 43
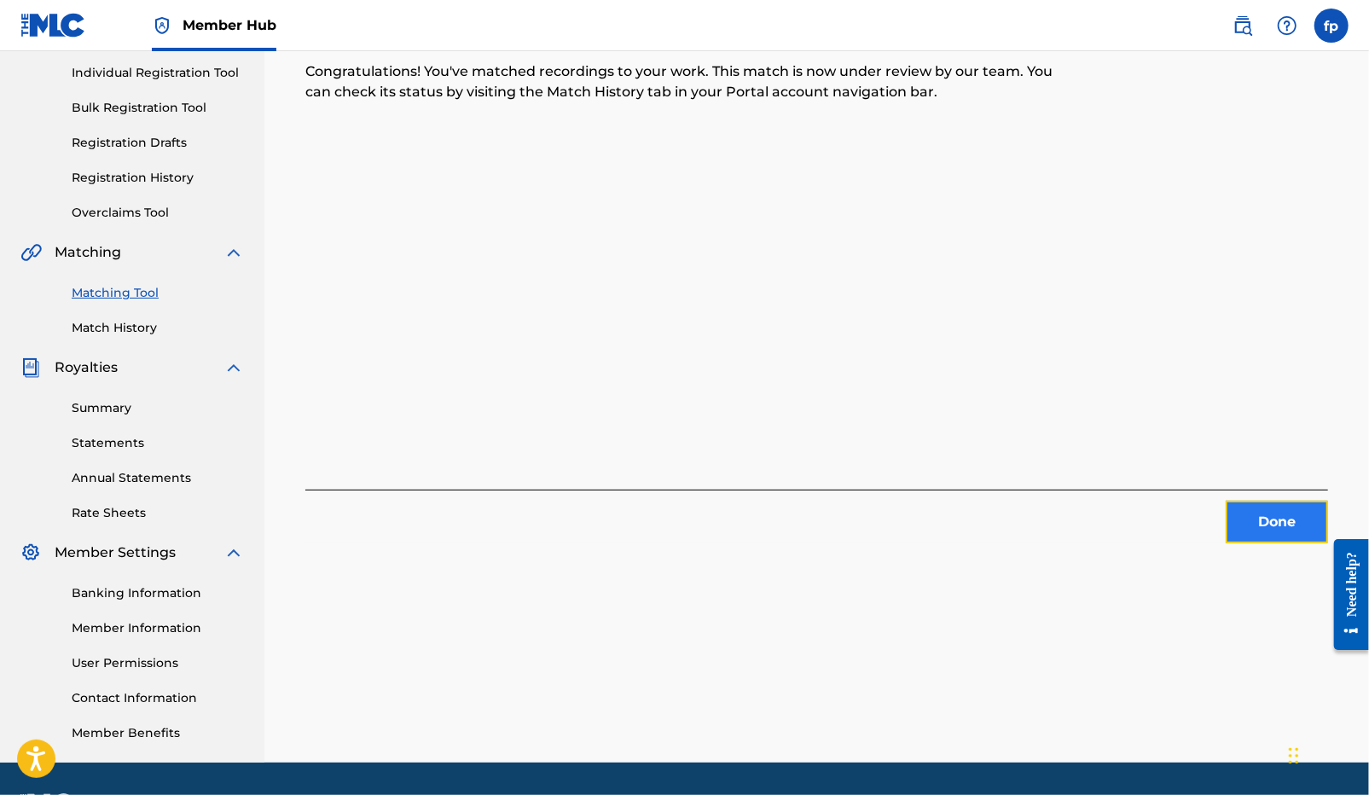
click at [1264, 523] on button "Done" at bounding box center [1276, 522] width 102 height 43
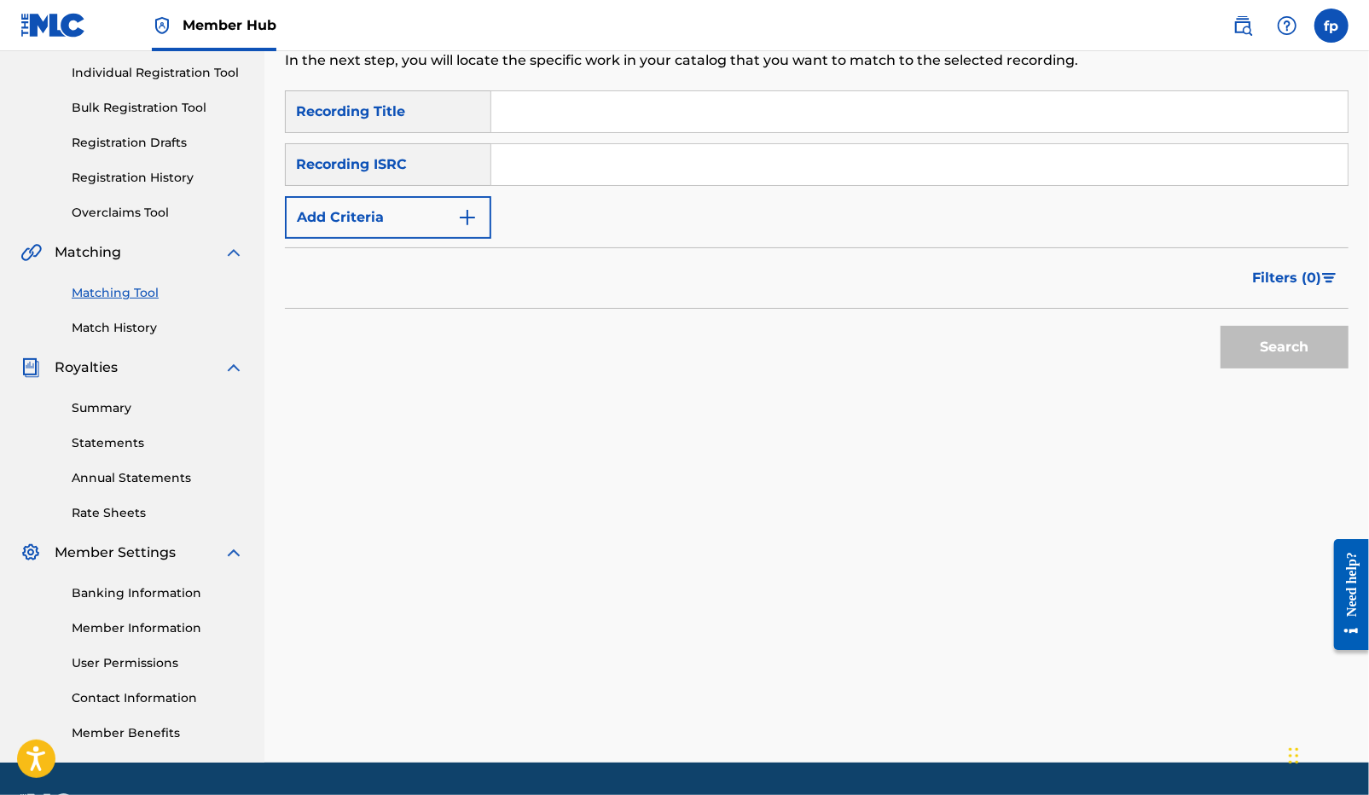
click at [540, 172] on input "Search Form" at bounding box center [919, 164] width 856 height 41
paste input "QZNWT2384236"
type input "QZNWT2384236"
click at [1242, 338] on button "Search" at bounding box center [1284, 347] width 128 height 43
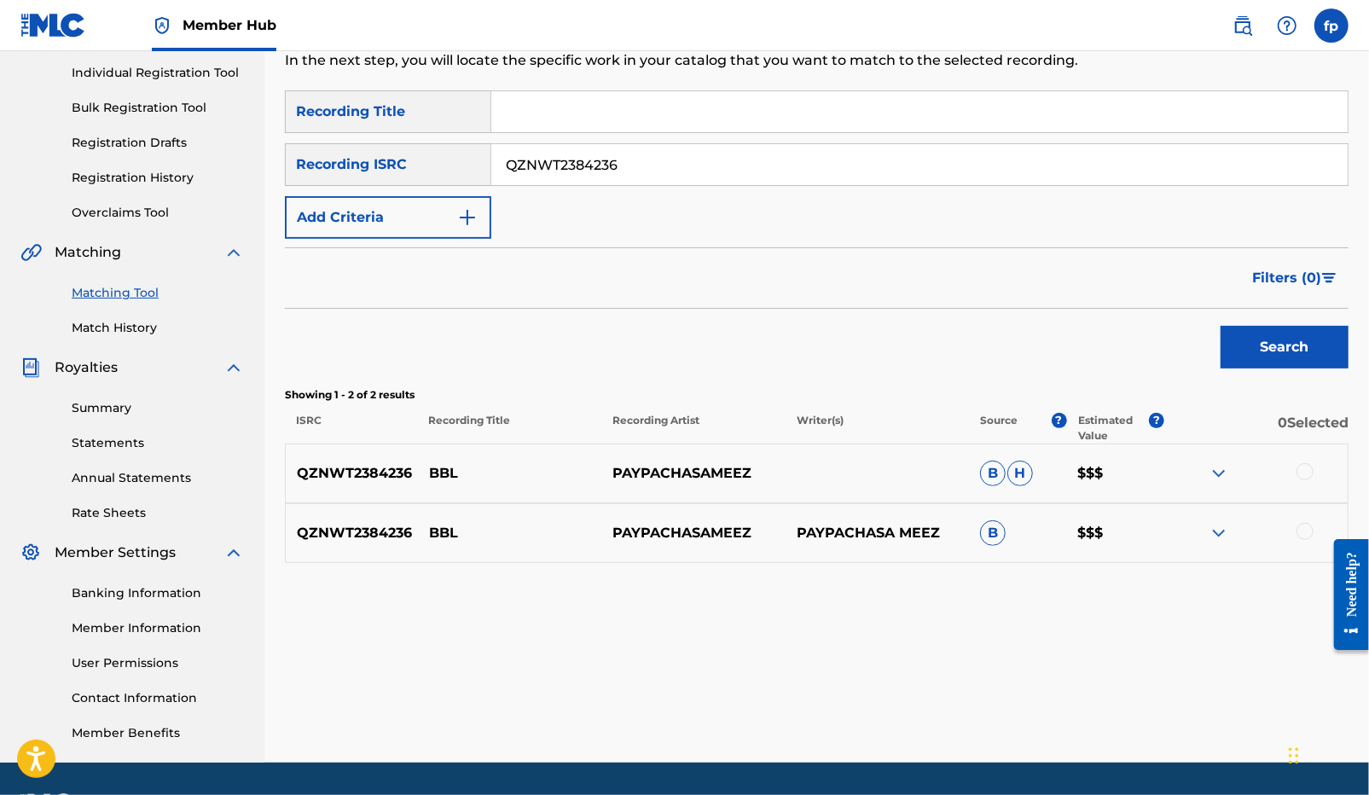
click at [1308, 469] on div at bounding box center [1304, 471] width 17 height 17
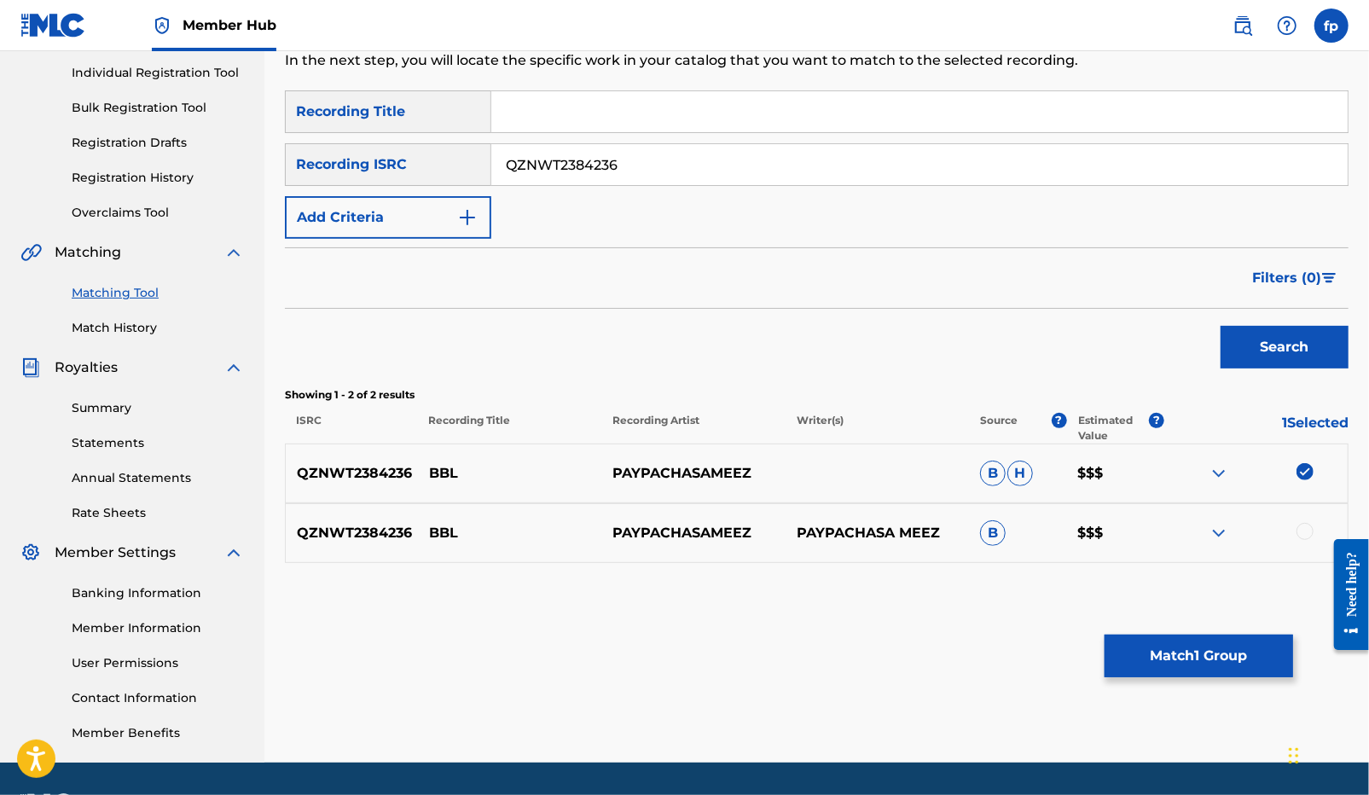
click at [1309, 519] on div "QZNWT2384236 BBL PAYPACHASAMEEZ PAYPACHASA MEEZ B $$$" at bounding box center [816, 533] width 1063 height 60
click at [1309, 524] on div at bounding box center [1304, 531] width 17 height 17
click at [1201, 653] on button "Match 2 Groups" at bounding box center [1198, 655] width 188 height 43
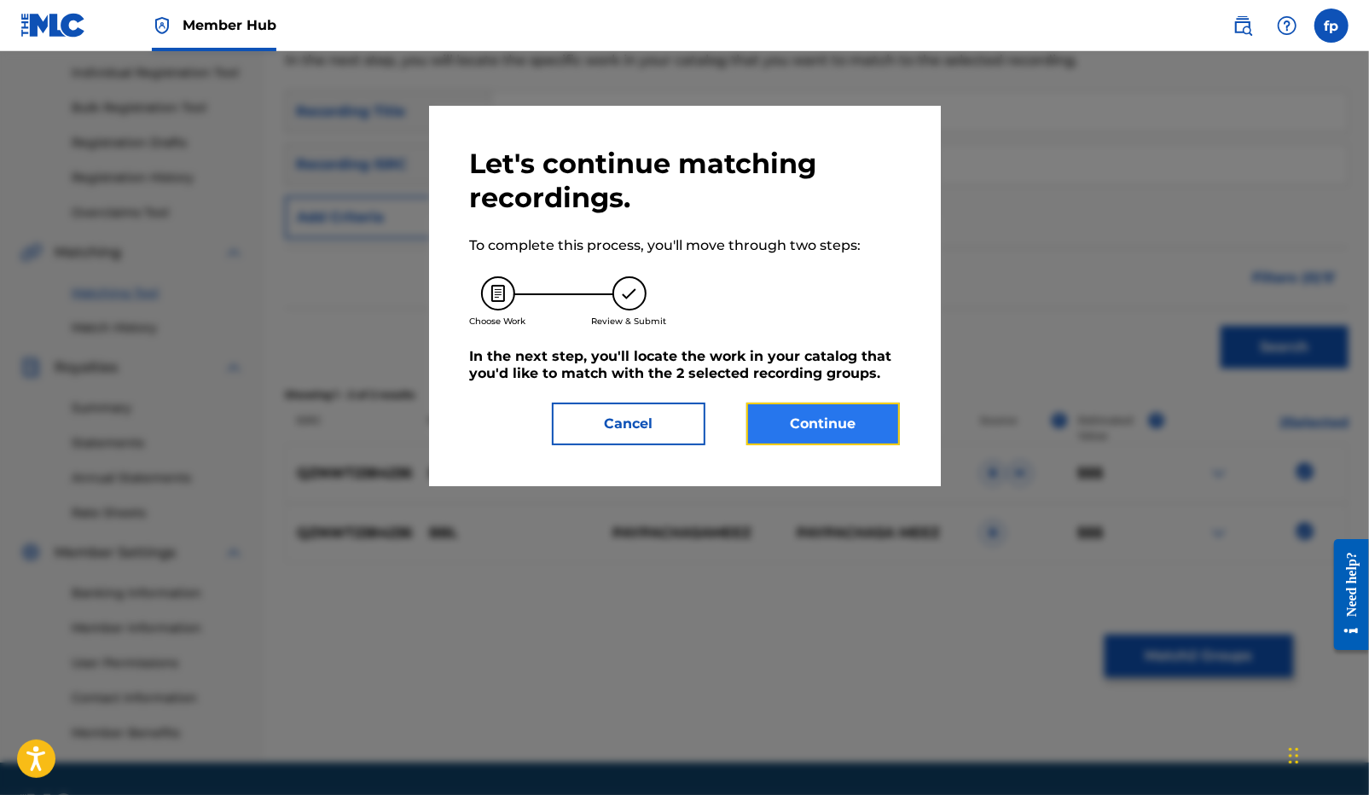
click at [837, 438] on button "Continue" at bounding box center [822, 424] width 153 height 43
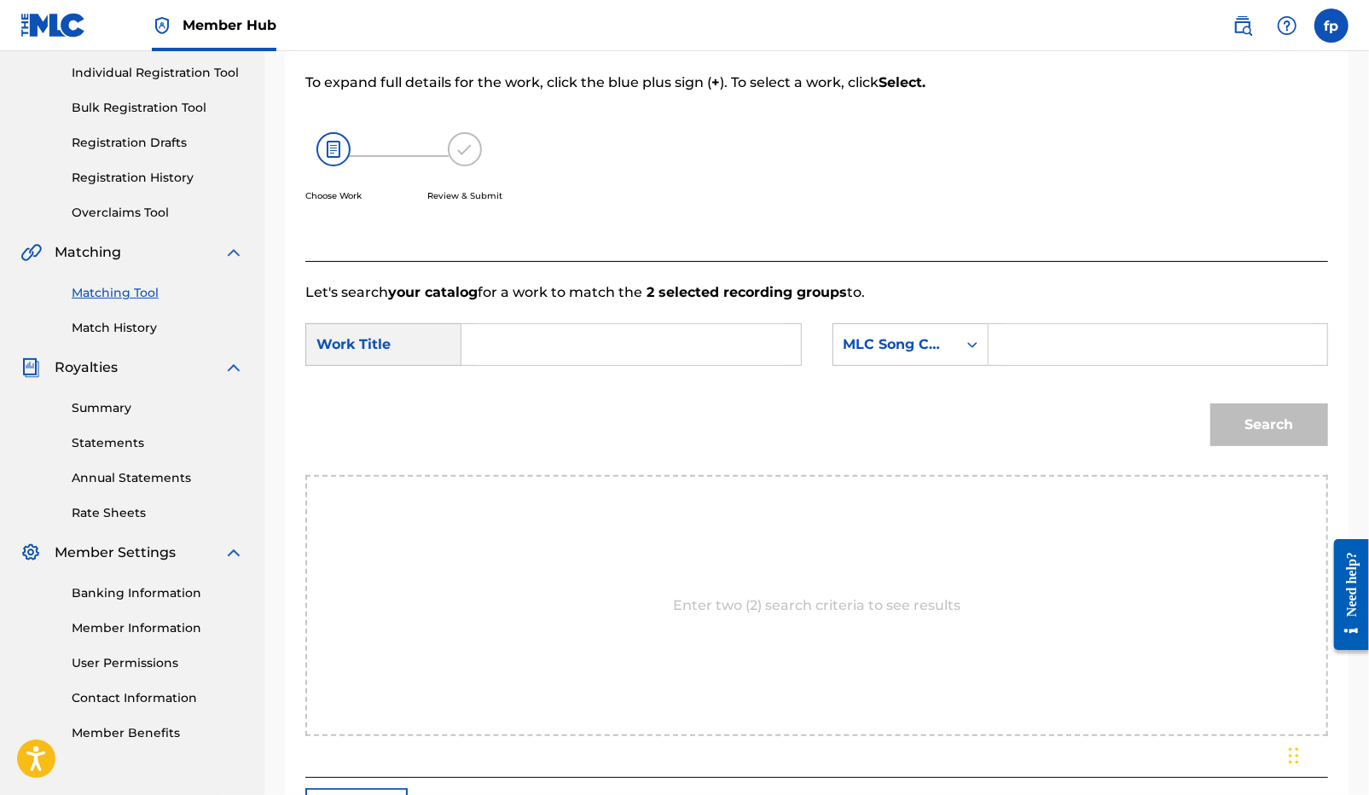
click at [595, 359] on input "Search Form" at bounding box center [631, 344] width 310 height 41
type input "bbl"
click at [508, 387] on strong "bbl" at bounding box center [501, 382] width 23 height 16
click at [898, 339] on div "MLC Song Code" at bounding box center [894, 344] width 103 height 20
click at [888, 384] on div "Writer Name" at bounding box center [910, 387] width 154 height 43
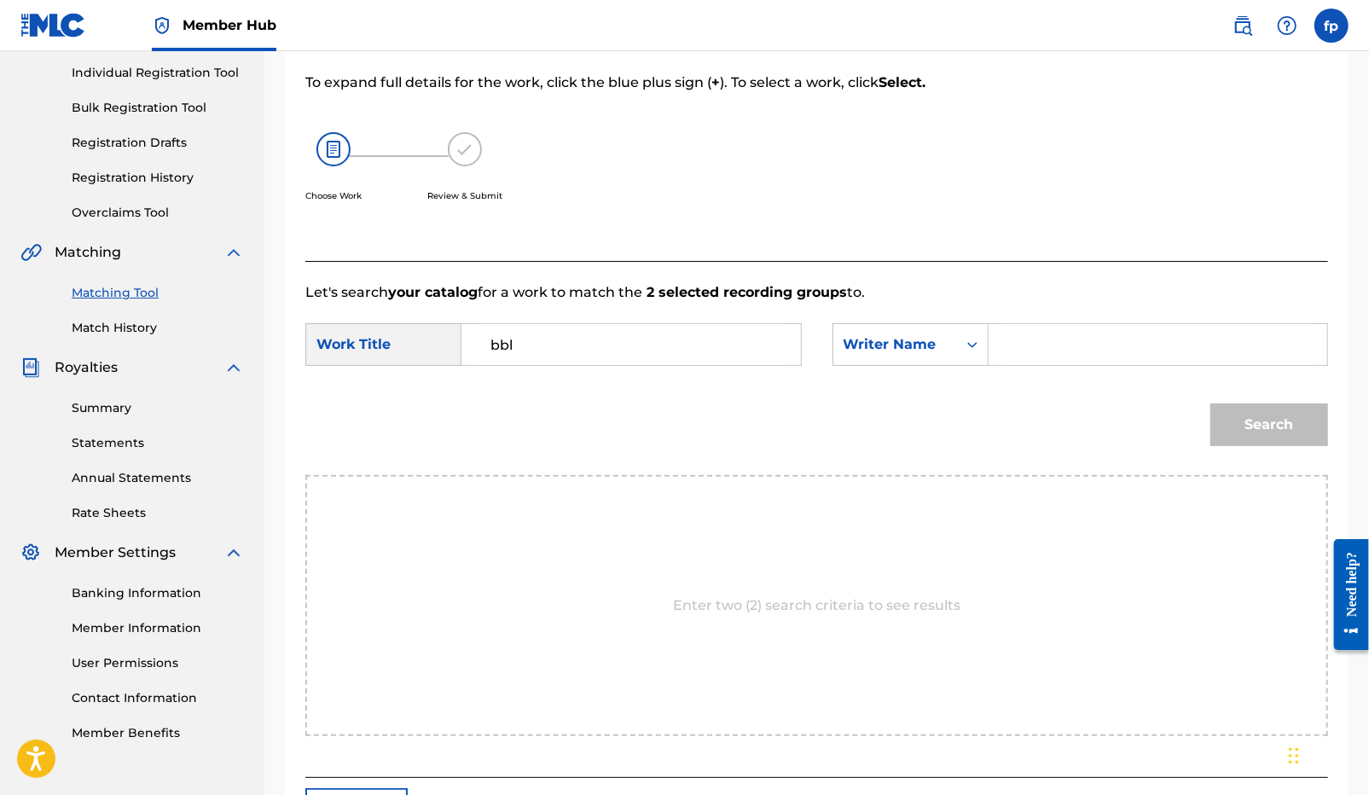
click at [1044, 345] on input "Search Form" at bounding box center [1158, 344] width 310 height 41
type input "[PERSON_NAME]"
click at [1210, 403] on button "Search" at bounding box center [1269, 424] width 118 height 43
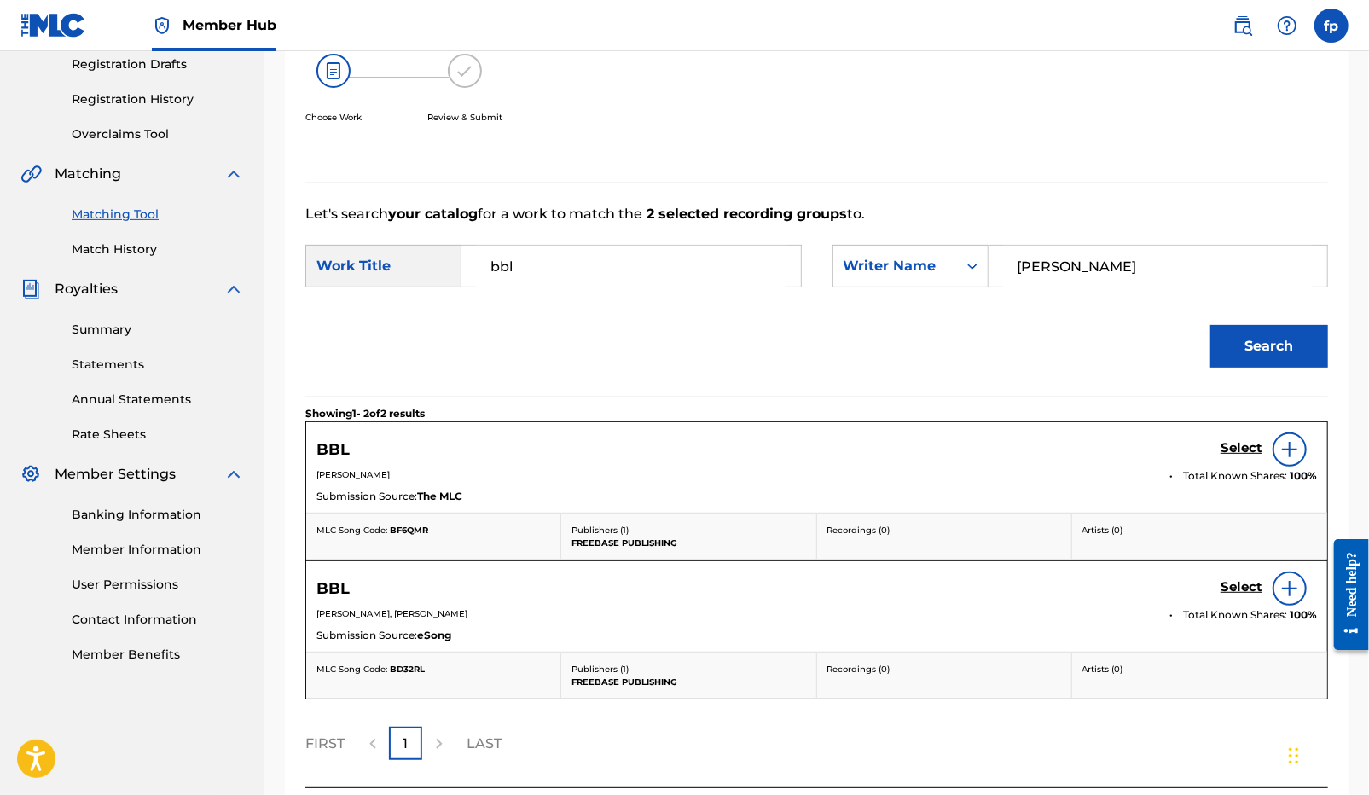
scroll to position [290, 0]
click at [1232, 588] on h5 "Select" at bounding box center [1241, 589] width 42 height 16
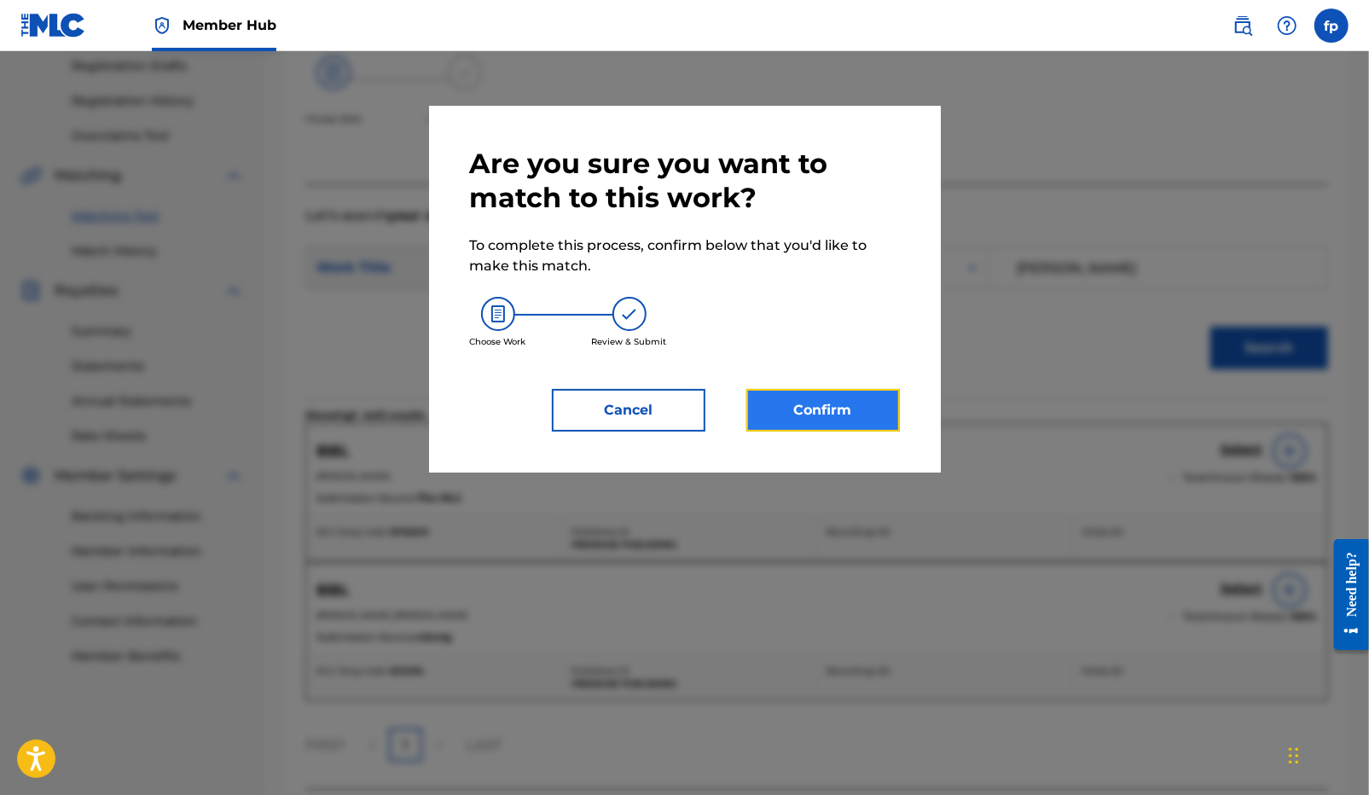
click at [798, 421] on button "Confirm" at bounding box center [822, 410] width 153 height 43
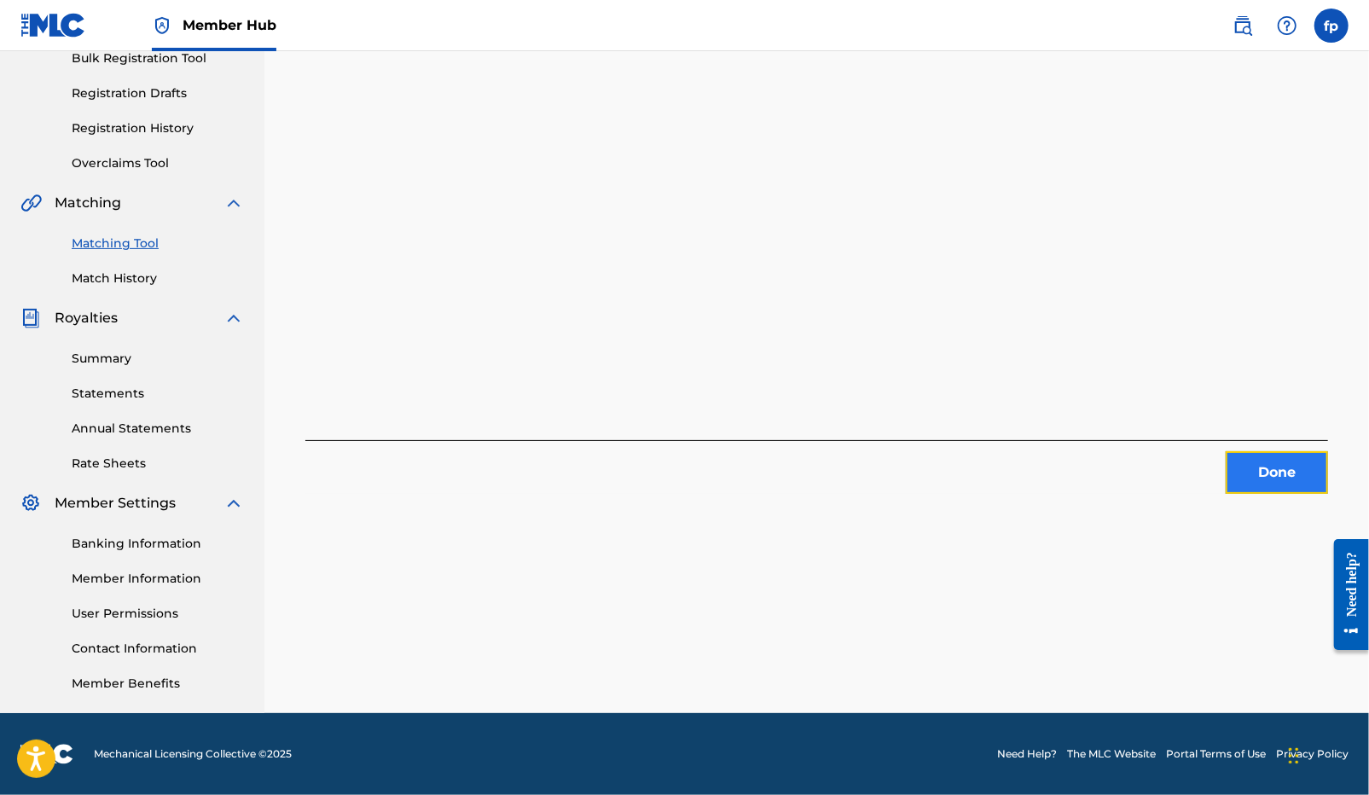
click at [1238, 479] on button "Done" at bounding box center [1276, 472] width 102 height 43
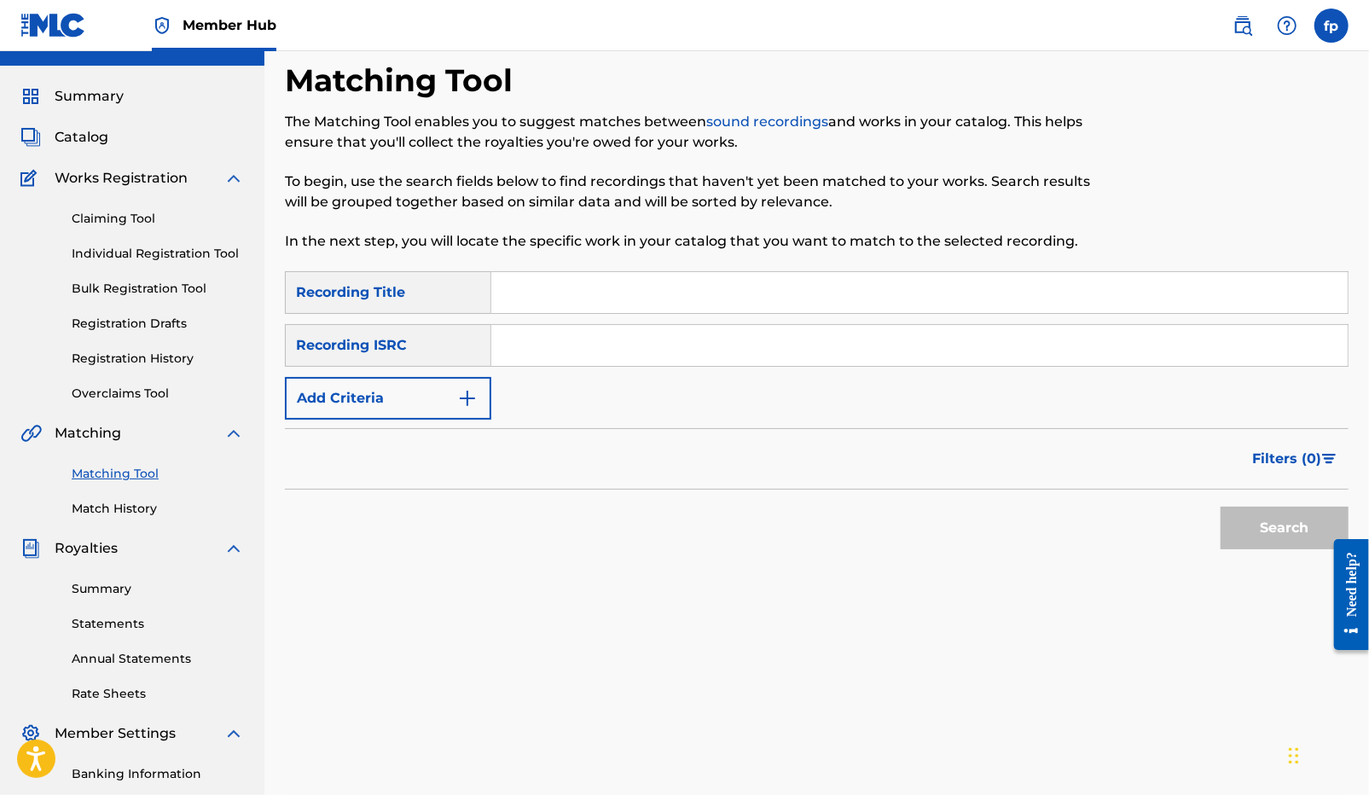
scroll to position [0, 0]
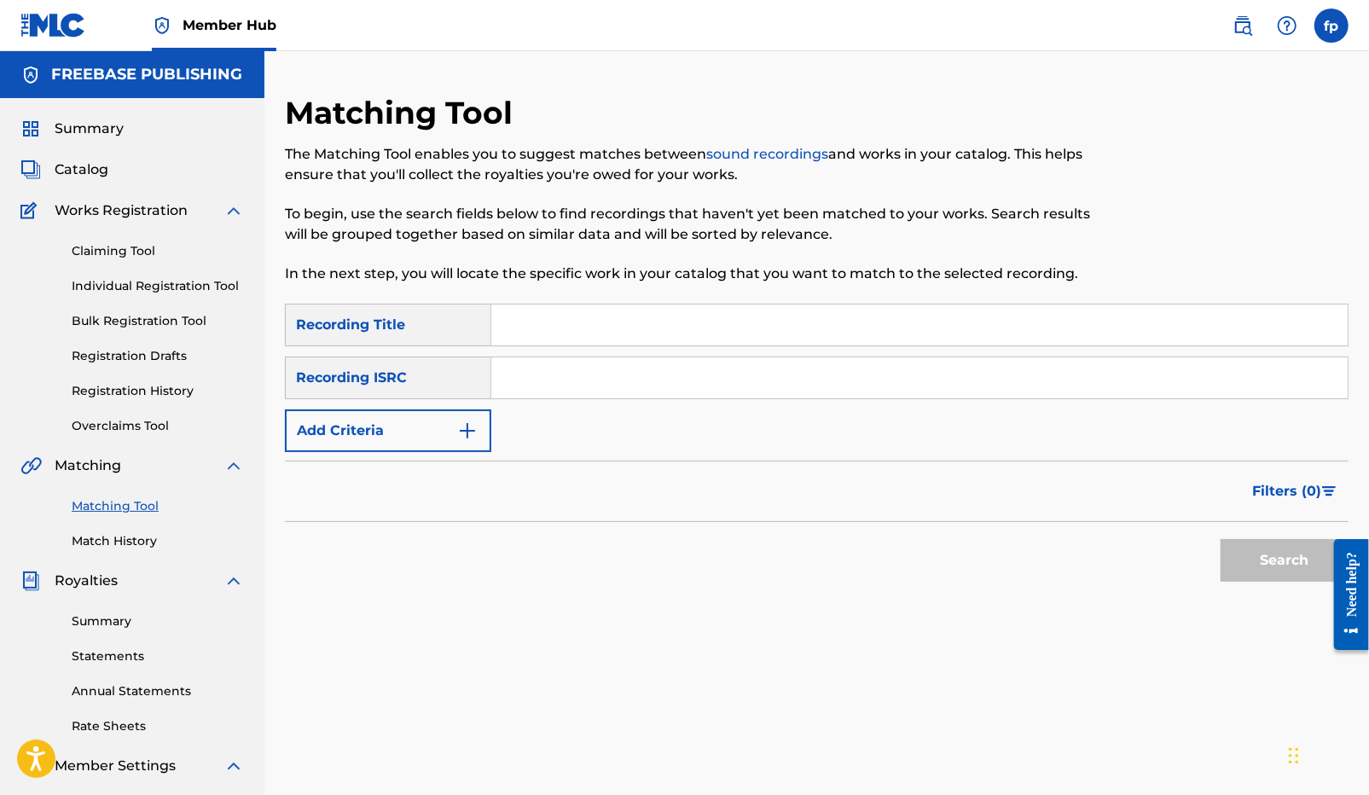
click at [542, 381] on input "Search Form" at bounding box center [919, 377] width 856 height 41
paste input "QZFZ32227446"
type input "QZFZ32227446"
click at [1234, 559] on button "Search" at bounding box center [1284, 560] width 128 height 43
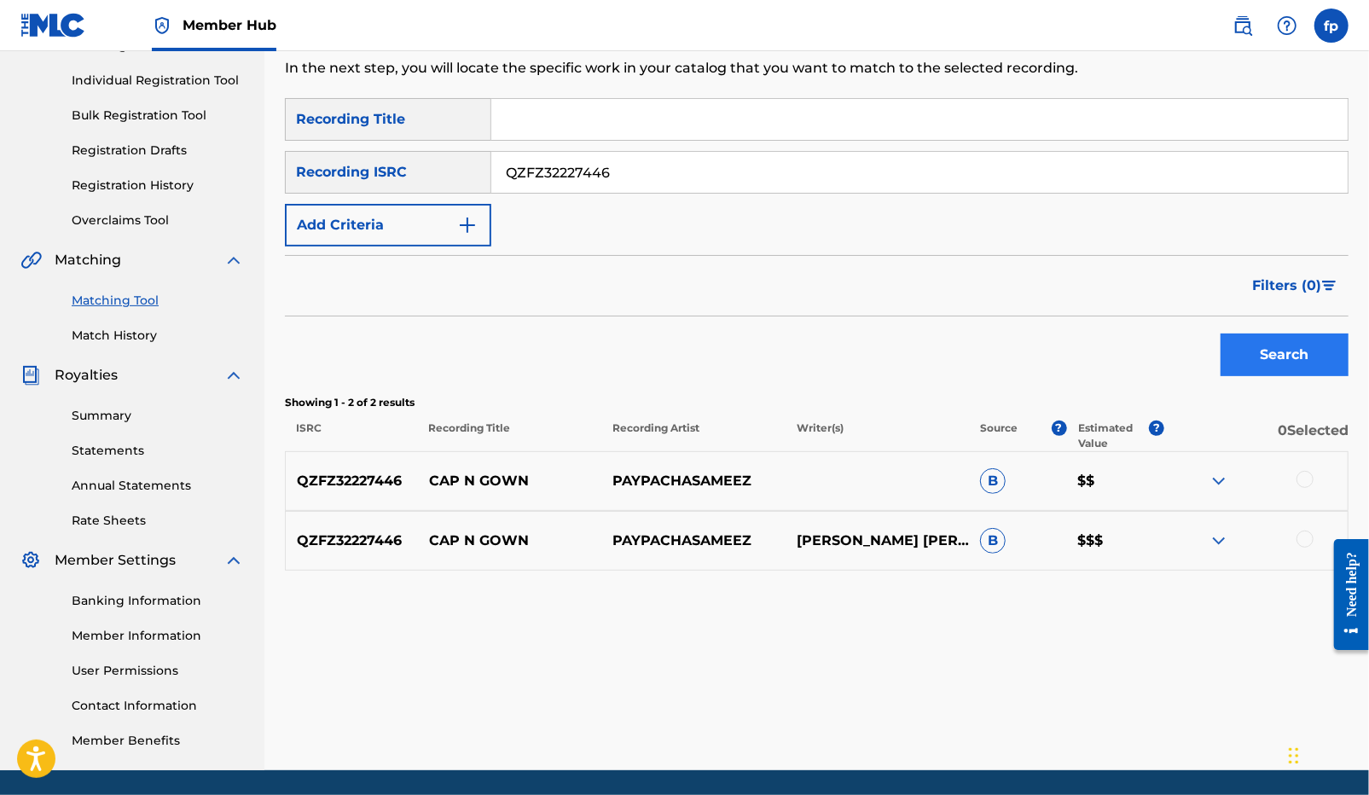
scroll to position [263, 0]
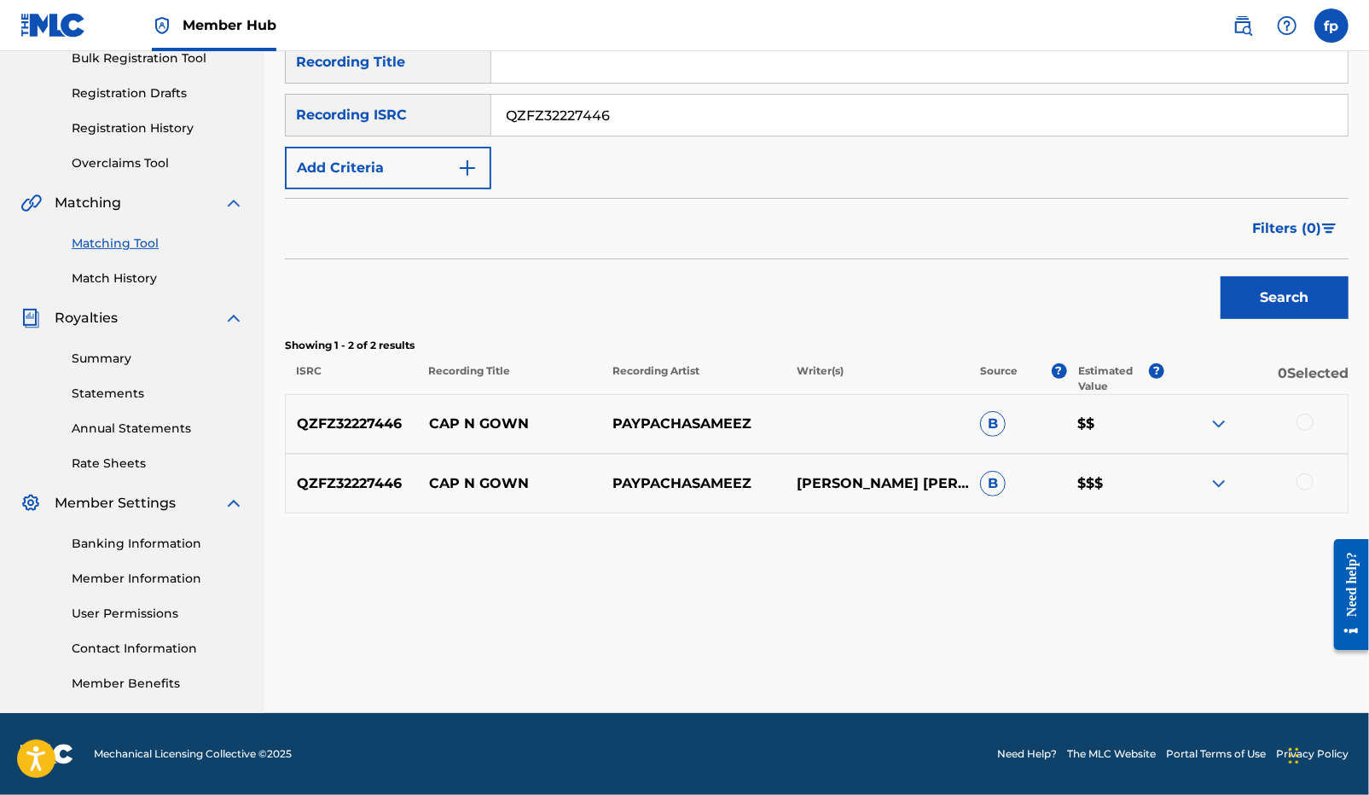
click at [1305, 422] on div at bounding box center [1304, 422] width 17 height 17
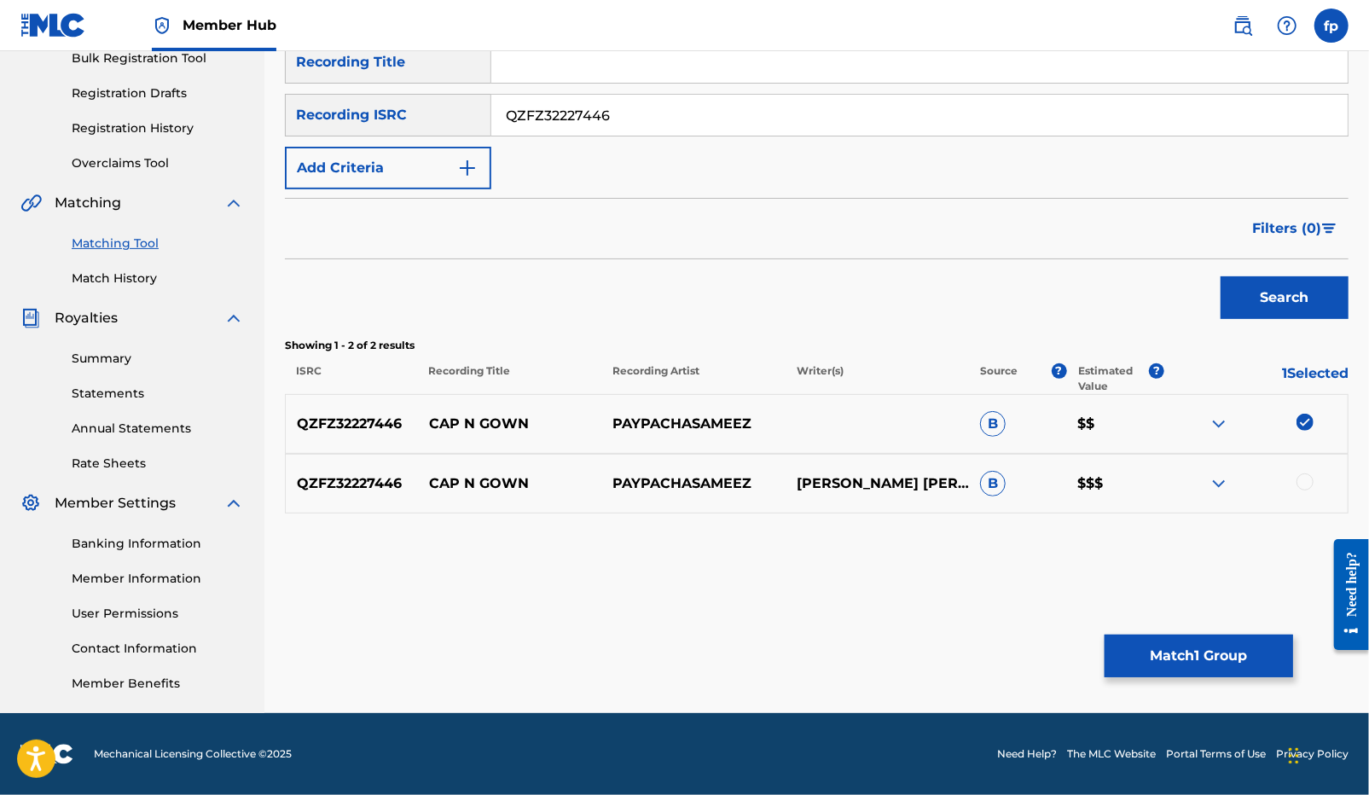
click at [1304, 486] on div at bounding box center [1304, 481] width 17 height 17
click at [1203, 653] on button "Match 2 Groups" at bounding box center [1198, 655] width 188 height 43
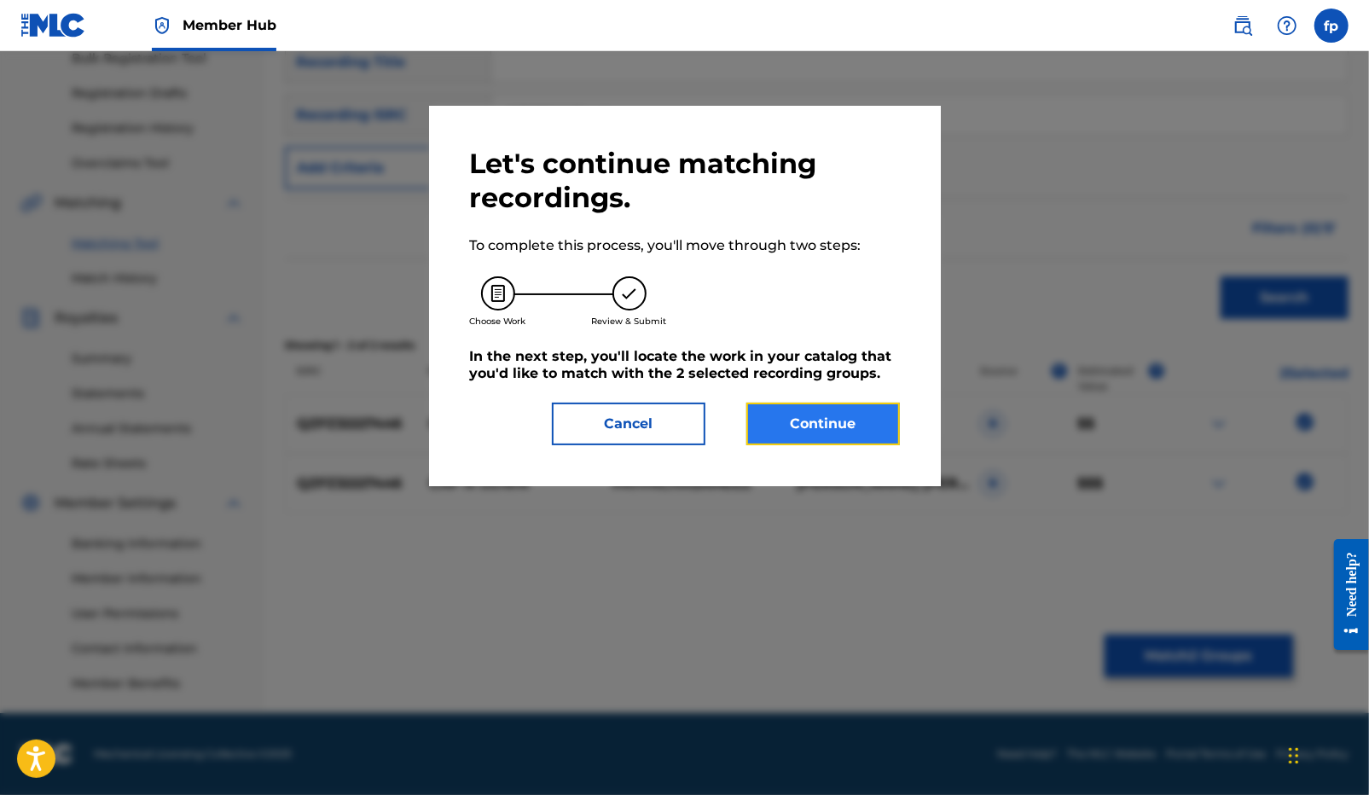
click at [861, 420] on button "Continue" at bounding box center [822, 424] width 153 height 43
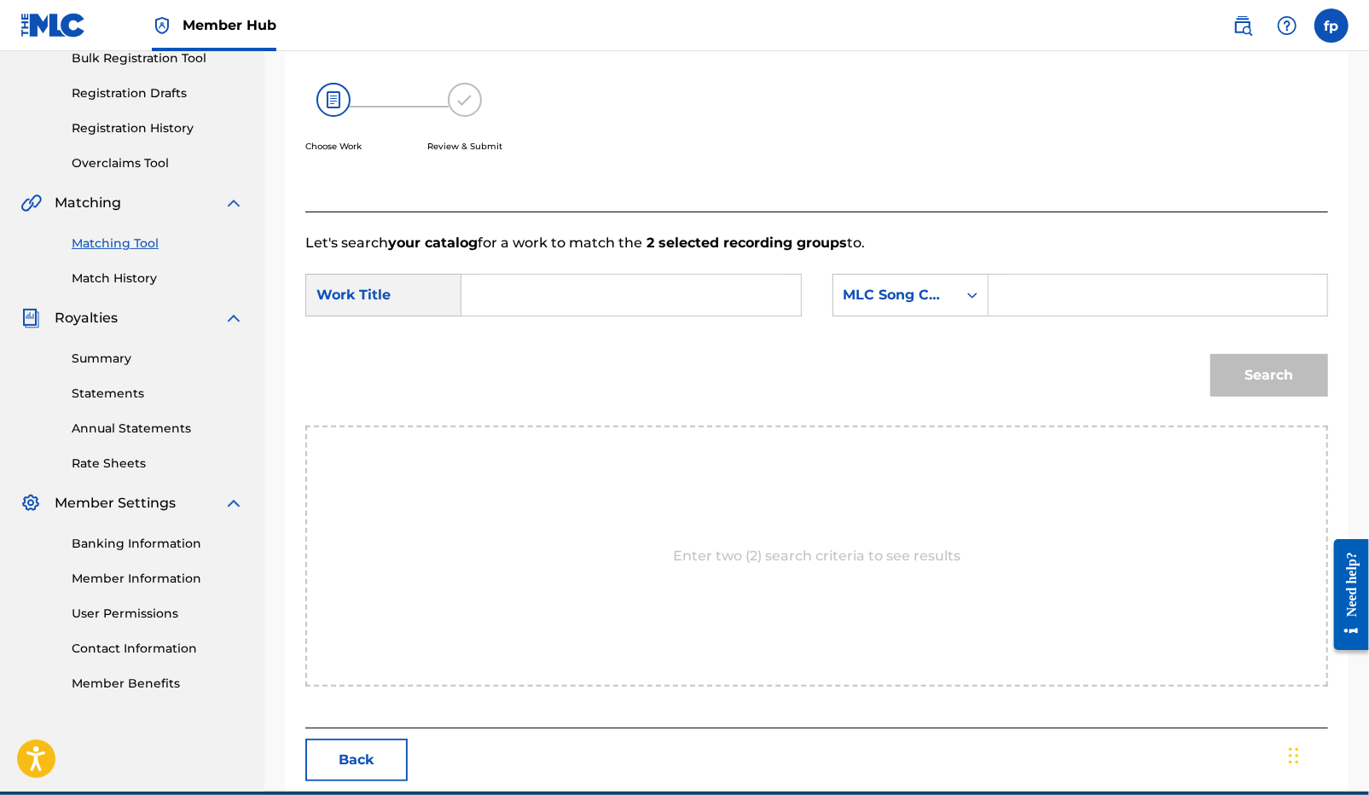
click at [495, 315] on input "Search Form" at bounding box center [631, 295] width 310 height 41
click at [541, 285] on input "cap and gown" at bounding box center [631, 295] width 310 height 41
click at [526, 291] on input "cap and gown" at bounding box center [631, 295] width 310 height 41
drag, startPoint x: 524, startPoint y: 291, endPoint x: 547, endPoint y: 299, distance: 24.6
click at [547, 299] on input "cap and gown" at bounding box center [631, 295] width 310 height 41
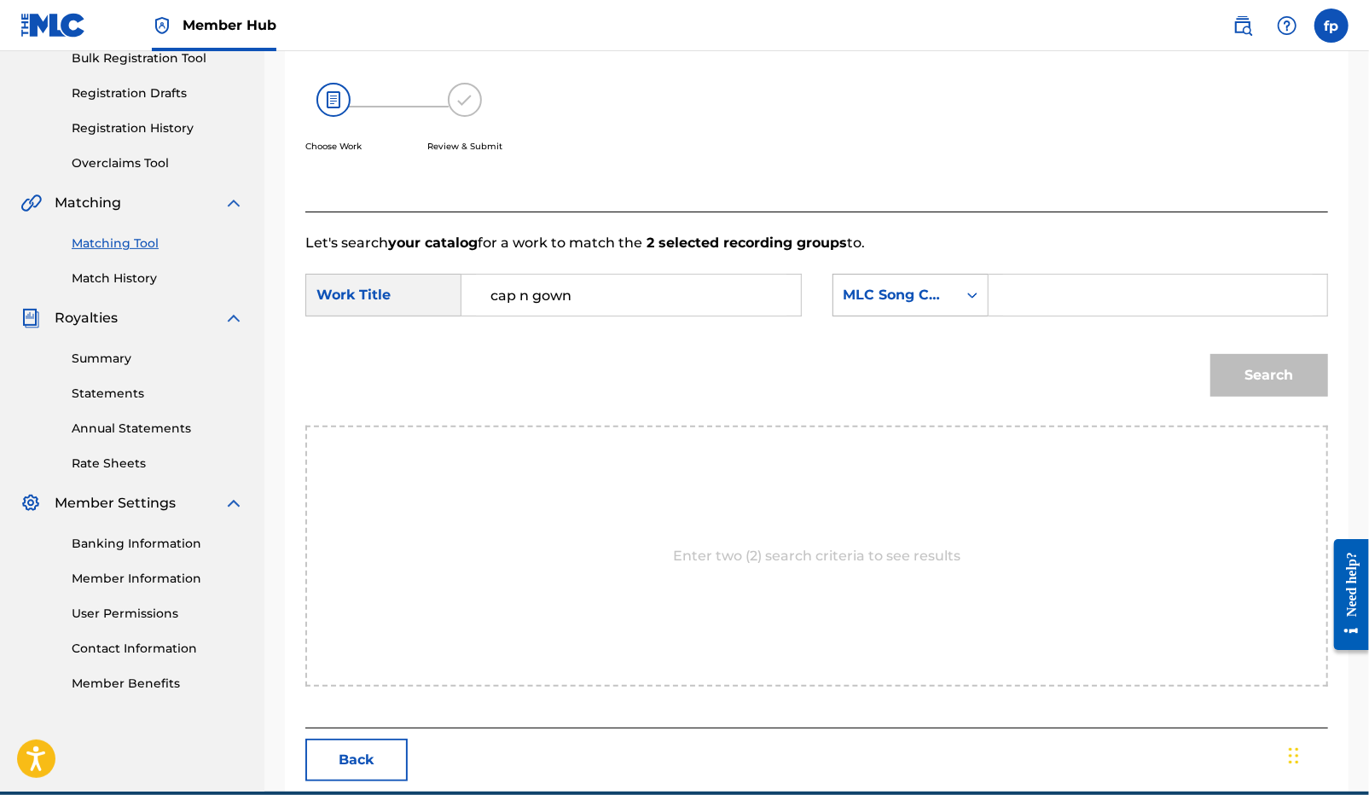
type input "cap n gown"
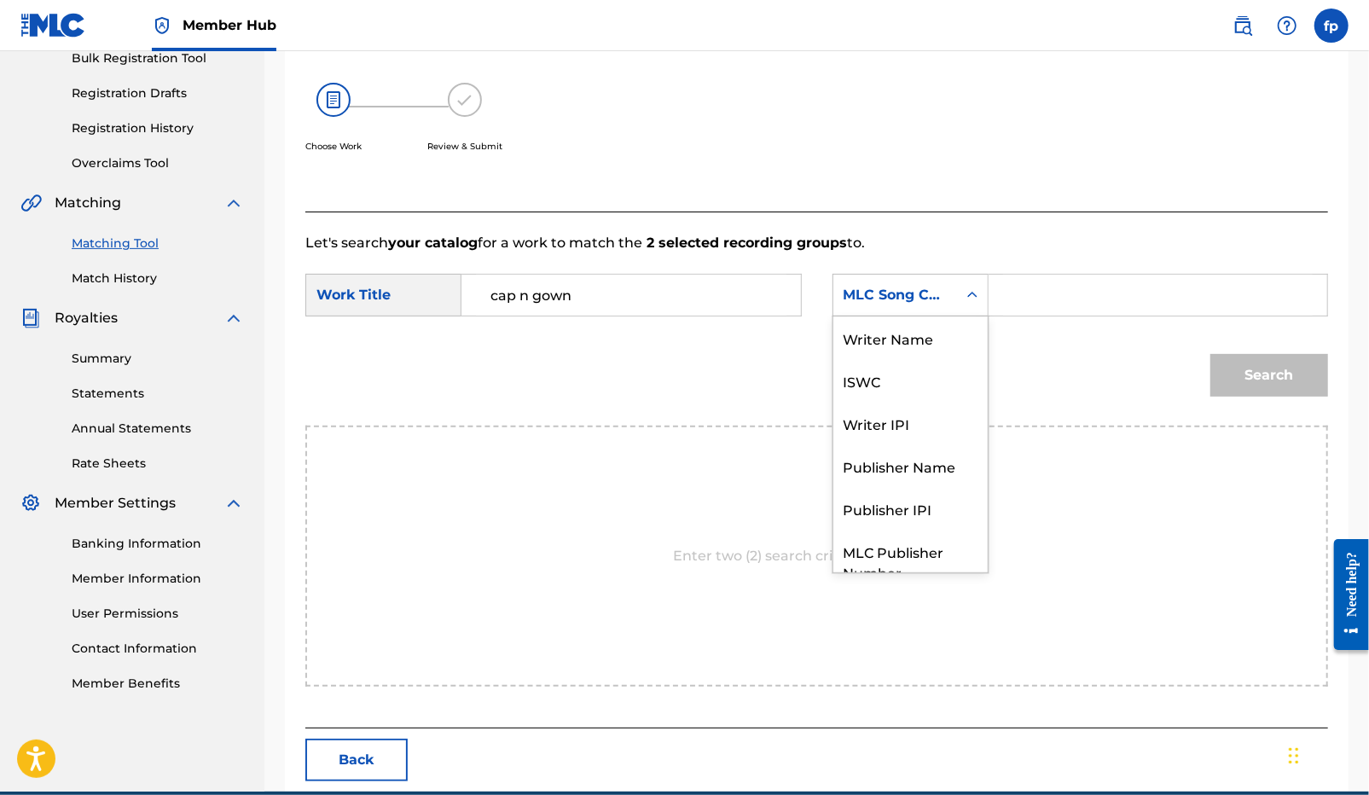
click at [975, 297] on icon "Search Form" at bounding box center [972, 295] width 17 height 17
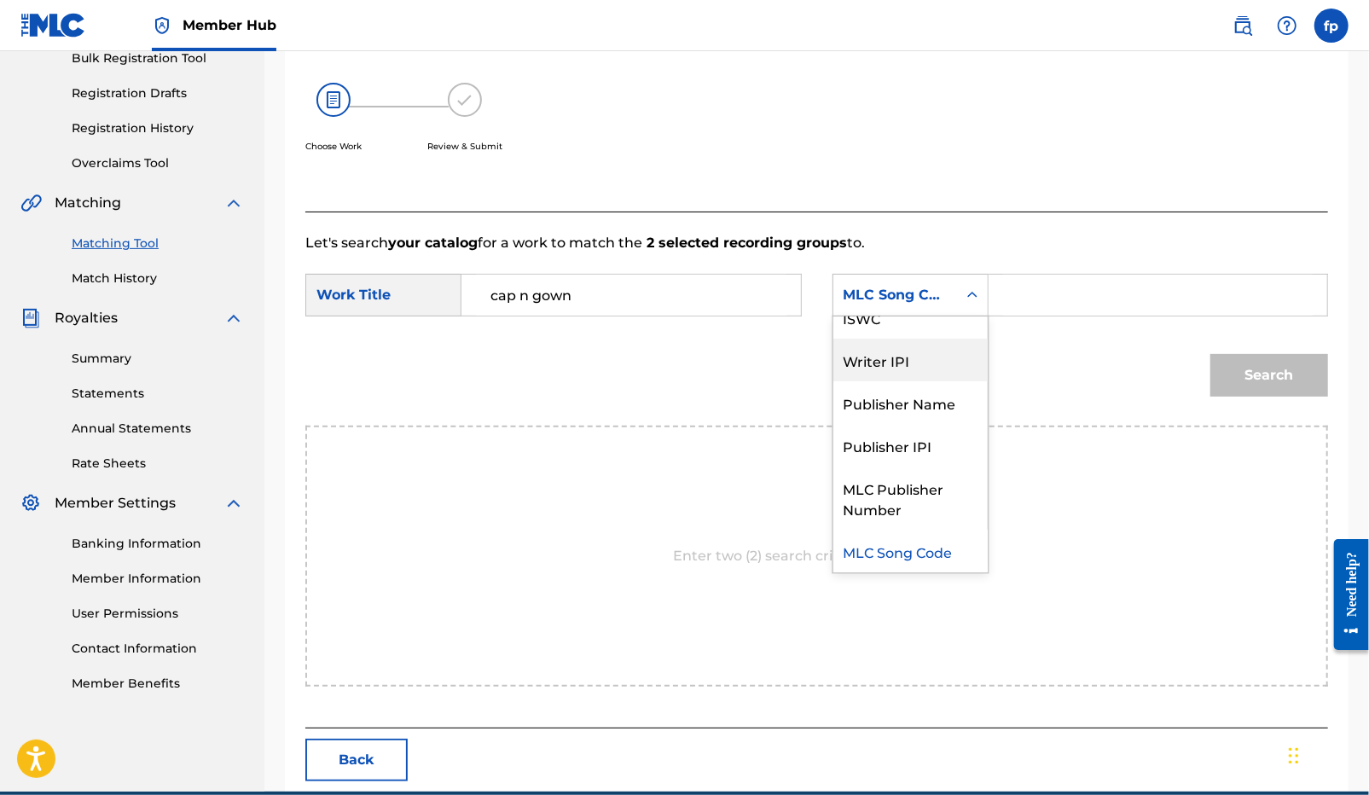
scroll to position [0, 0]
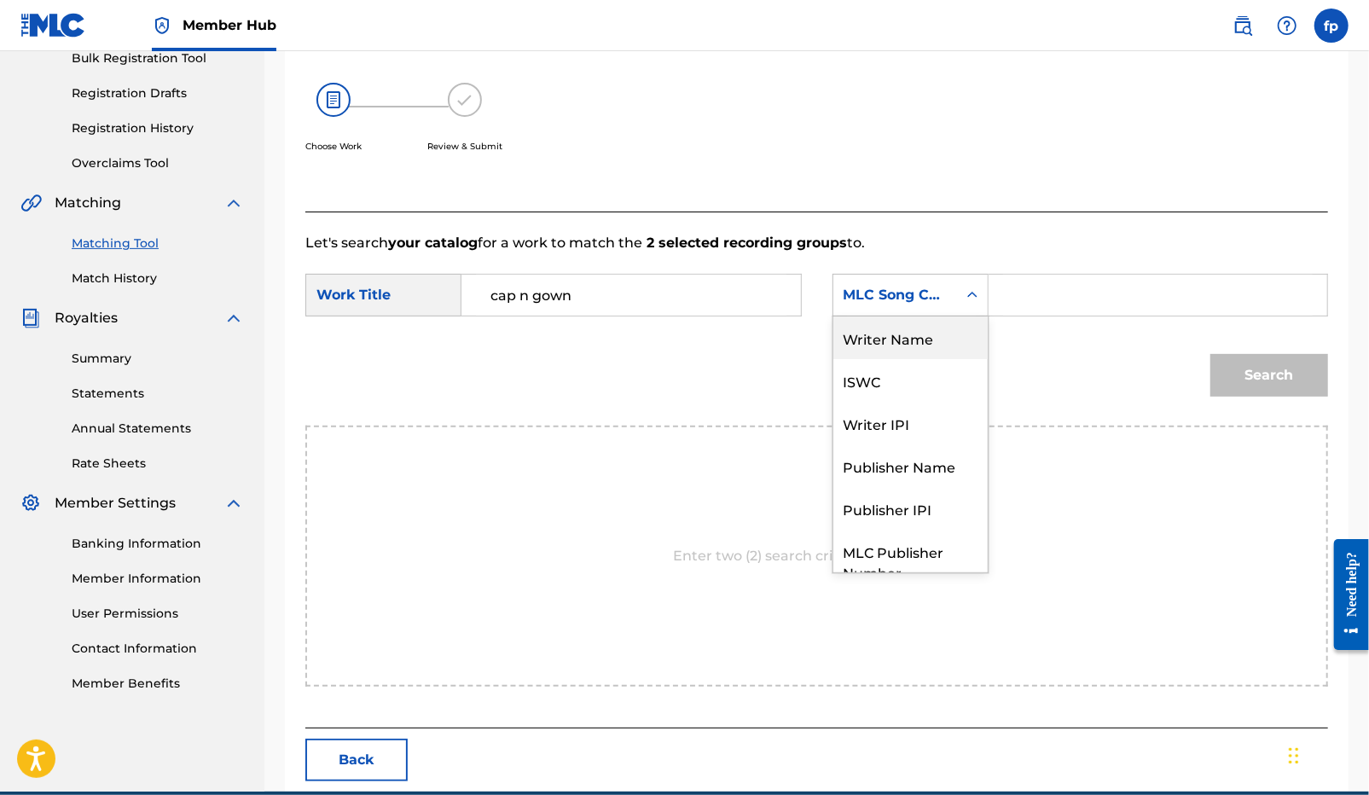
click at [918, 356] on div "Writer Name" at bounding box center [910, 337] width 154 height 43
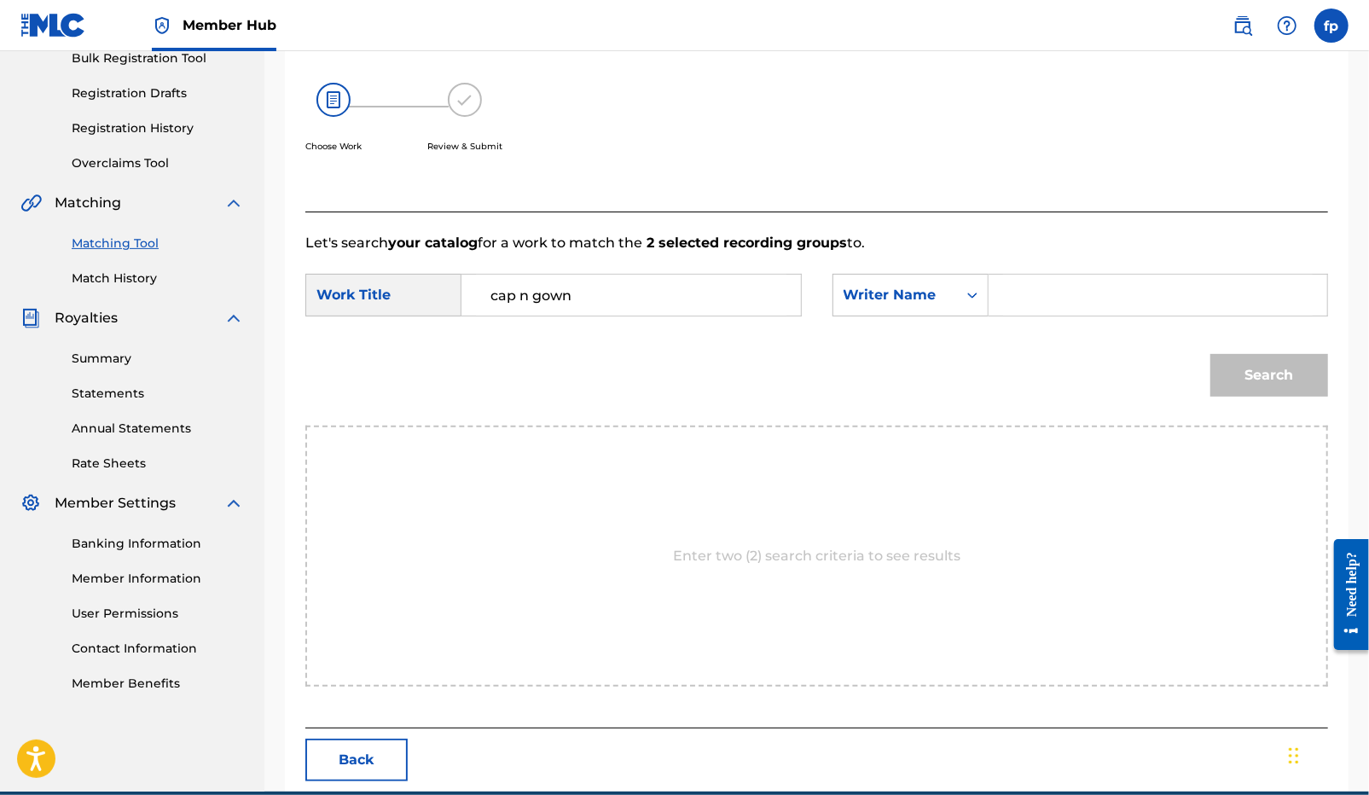
click at [1037, 293] on input "Search Form" at bounding box center [1158, 295] width 310 height 41
type input "o"
type input "[PERSON_NAME]"
click at [1210, 354] on button "Search" at bounding box center [1269, 375] width 118 height 43
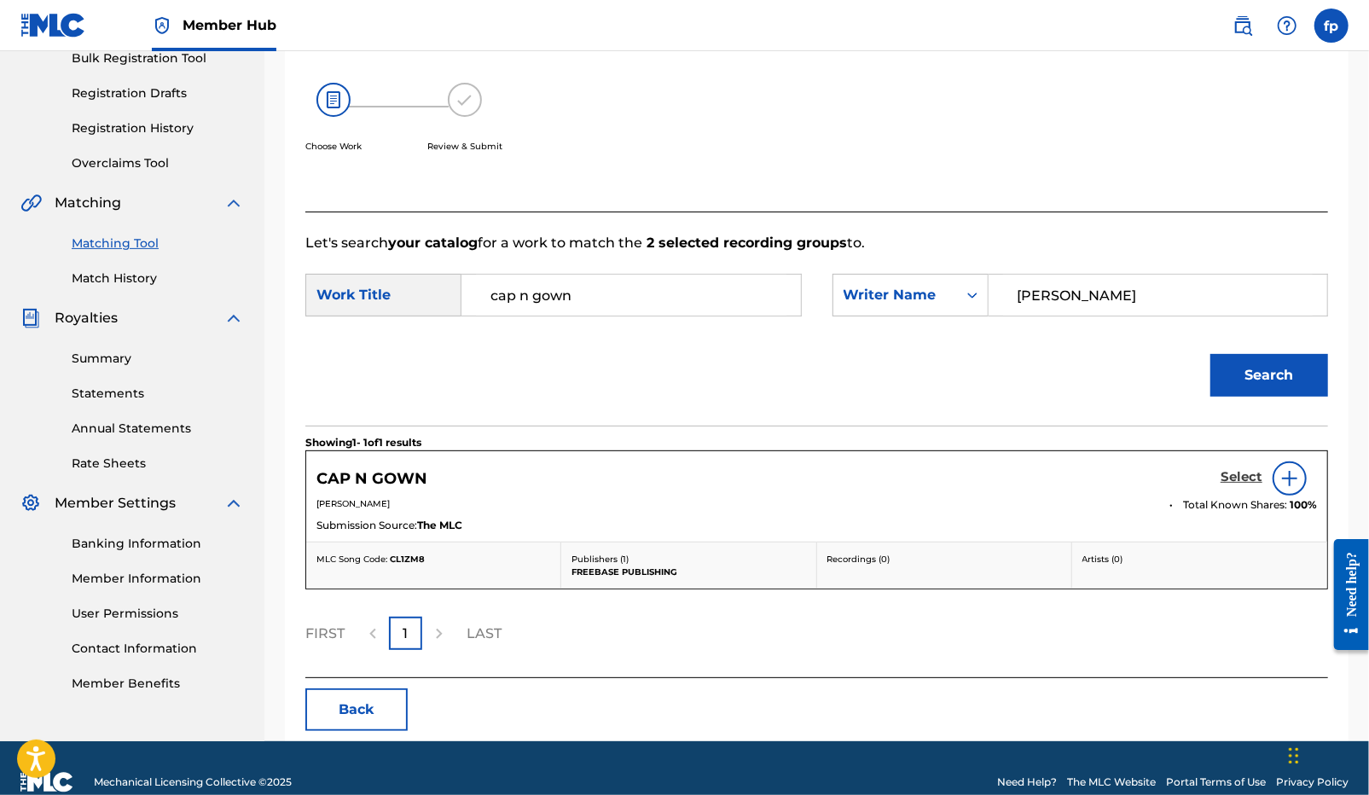
click at [1226, 478] on h5 "Select" at bounding box center [1241, 477] width 42 height 16
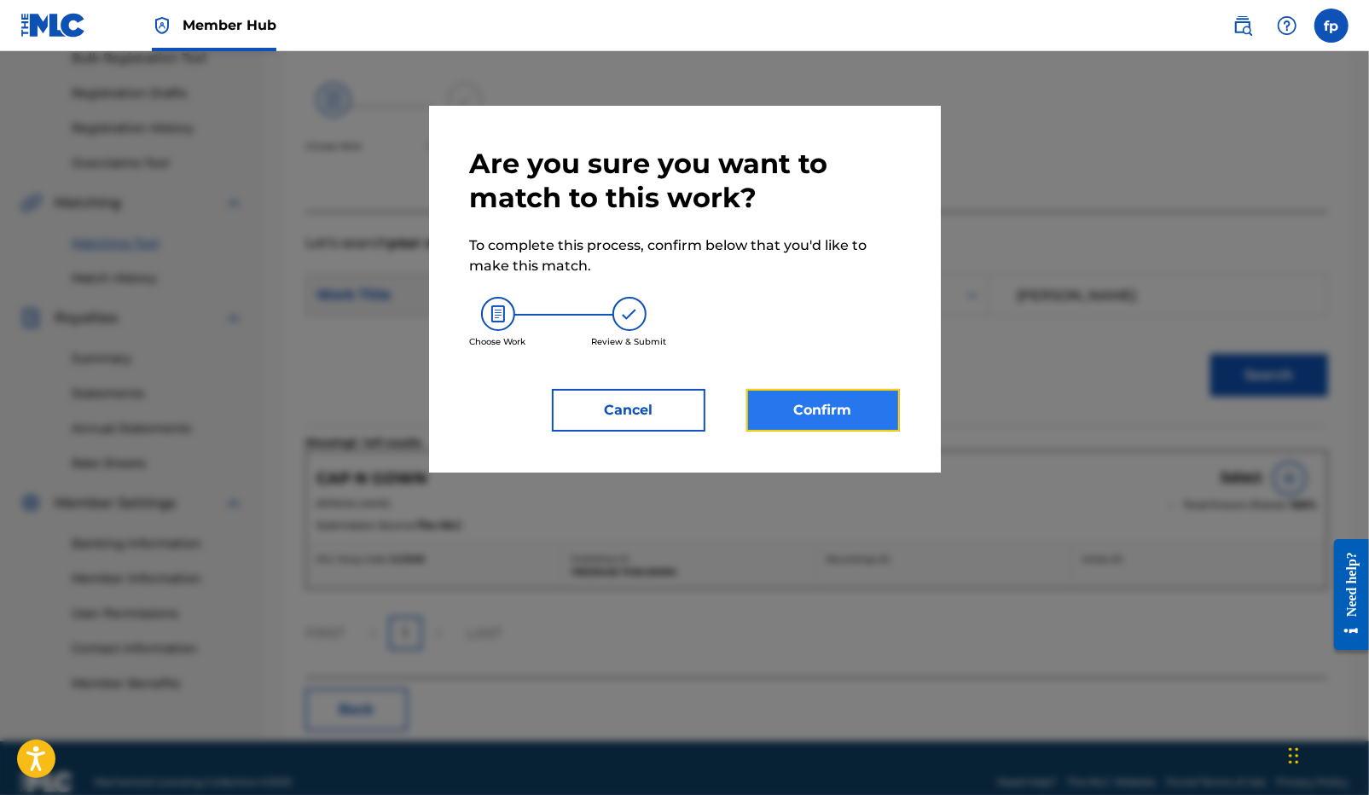
click at [804, 420] on button "Confirm" at bounding box center [822, 410] width 153 height 43
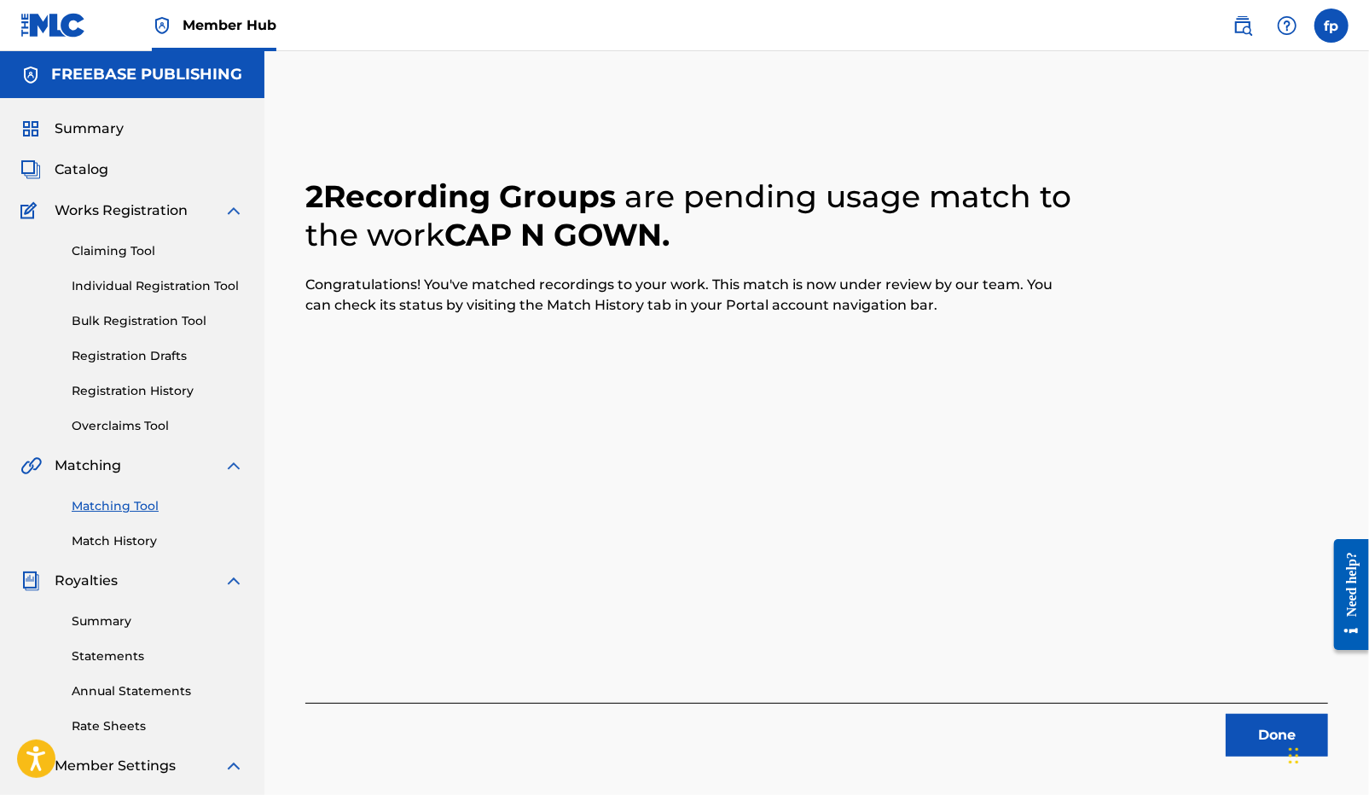
scroll to position [160, 0]
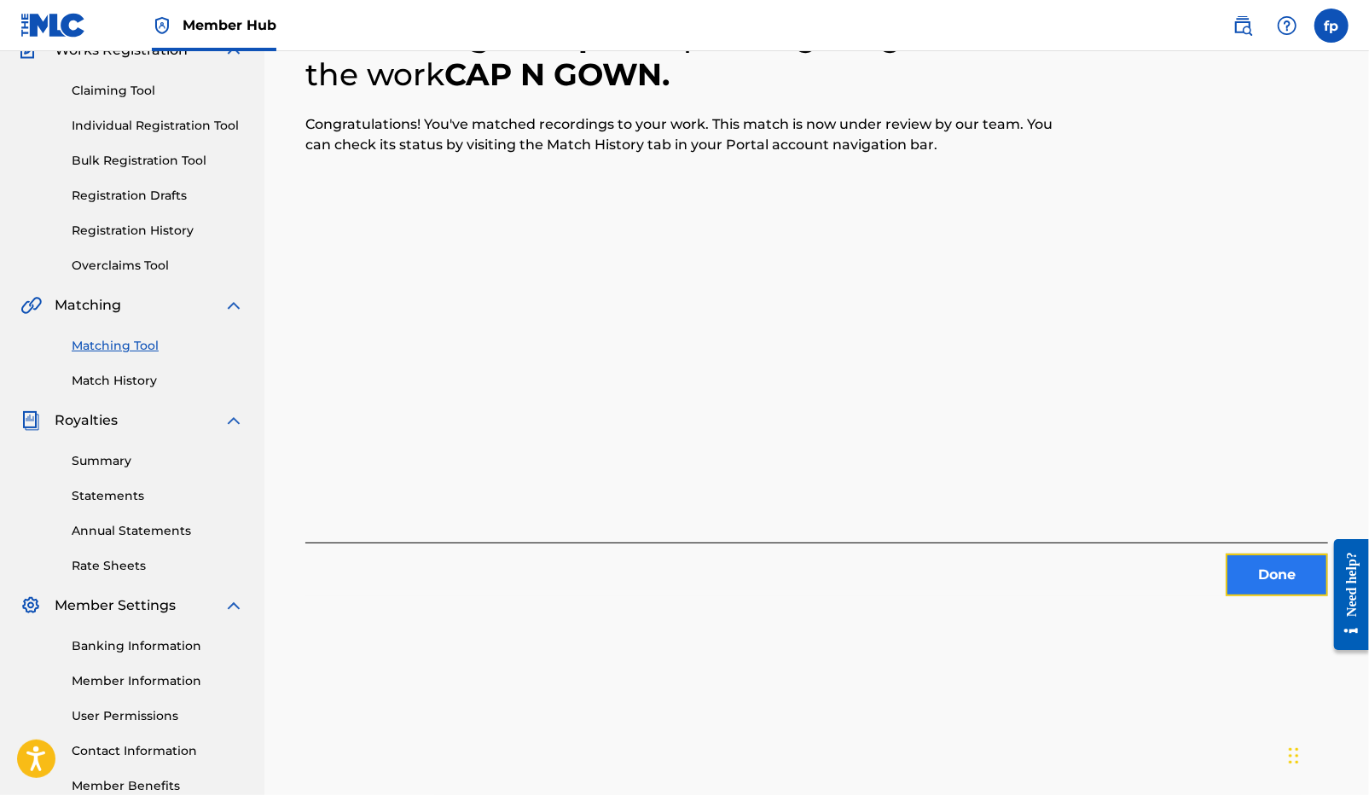
click at [1242, 573] on button "Done" at bounding box center [1276, 574] width 102 height 43
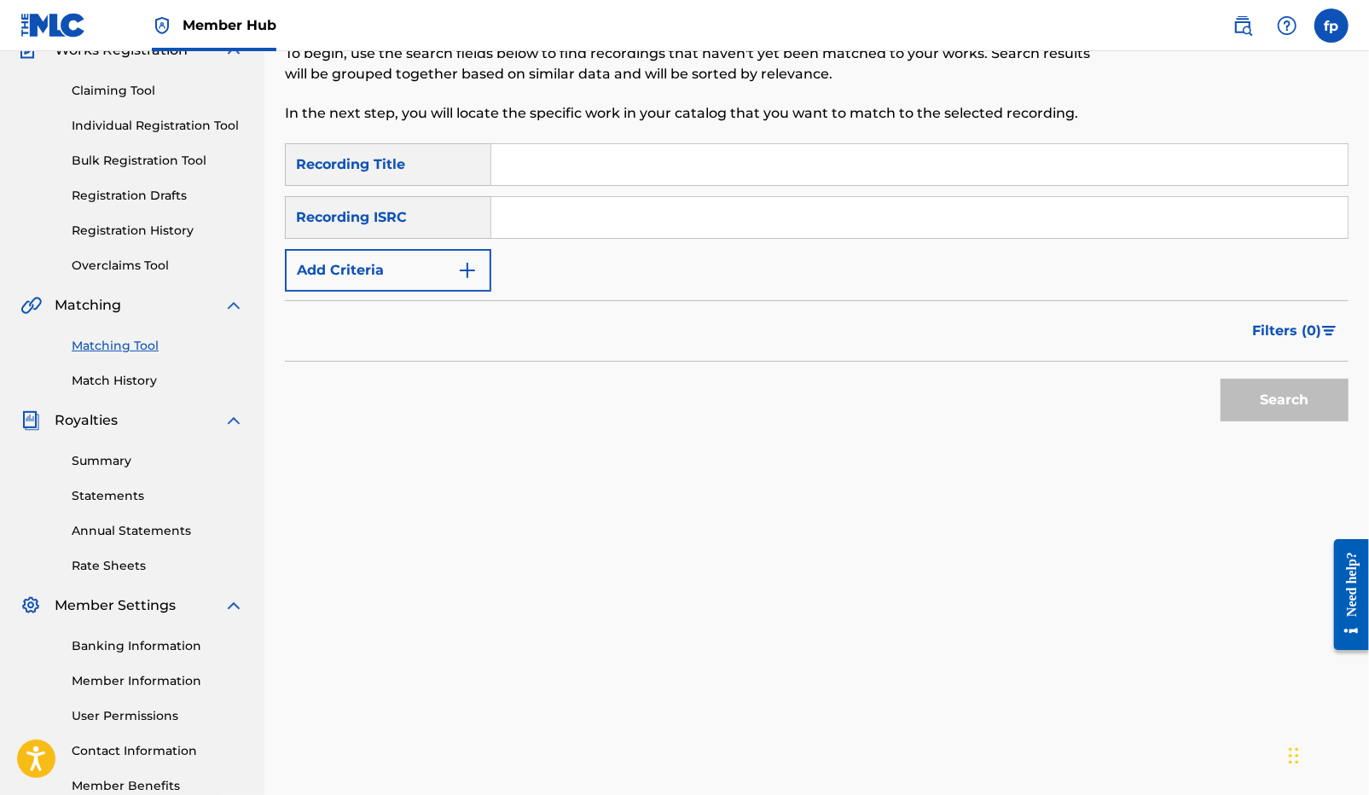
click at [509, 209] on input "Search Form" at bounding box center [919, 217] width 856 height 41
paste input "QZK6N2224021"
type input "QZK6N2224021"
click at [1242, 391] on button "Search" at bounding box center [1284, 400] width 128 height 43
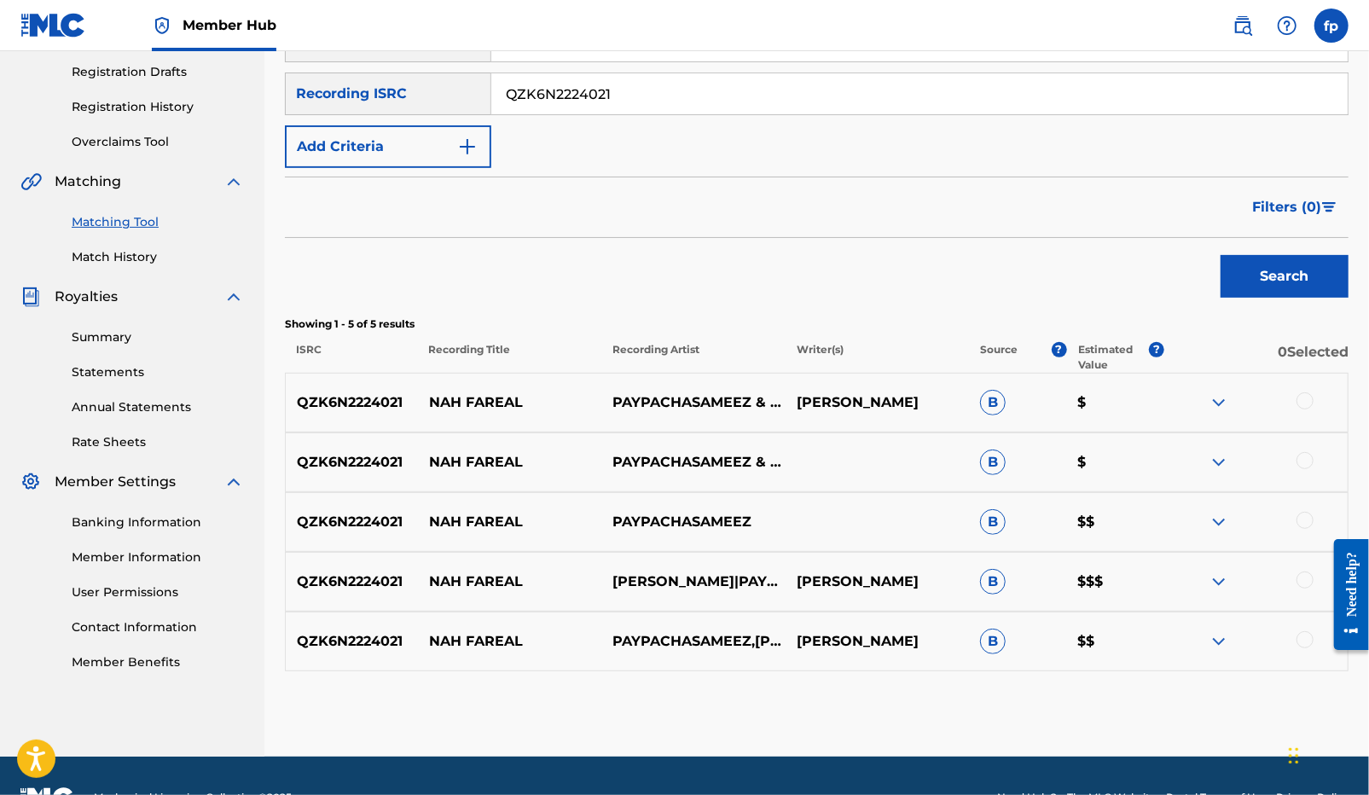
scroll to position [291, 0]
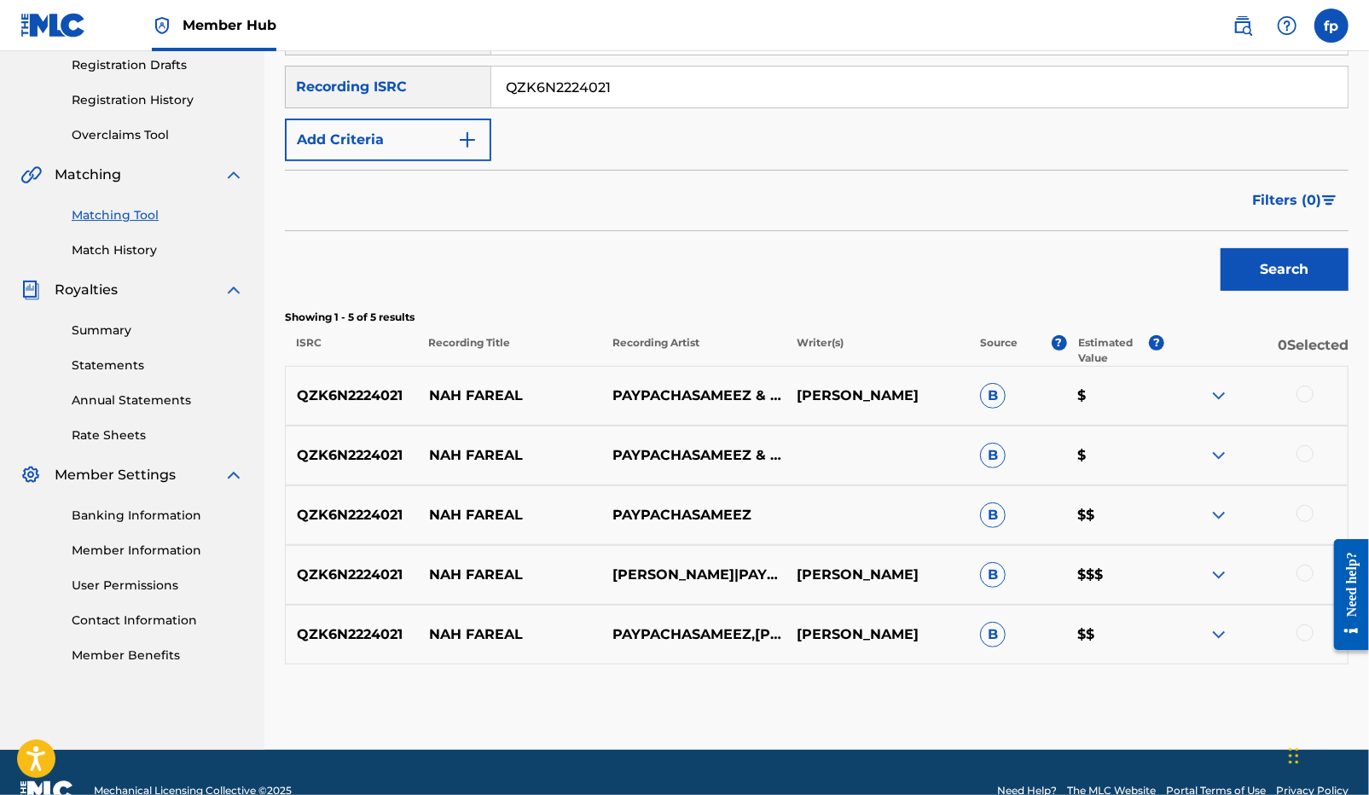
click at [1317, 345] on p "0 Selected" at bounding box center [1256, 350] width 184 height 31
click at [1315, 384] on div "QZK6N2224021 NAH FAREAL PAYPACHASAMEEZ & [PERSON_NAME] [PERSON_NAME] B $" at bounding box center [816, 396] width 1063 height 60
click at [1313, 388] on div at bounding box center [1255, 395] width 183 height 20
click at [1310, 403] on div at bounding box center [1255, 395] width 183 height 20
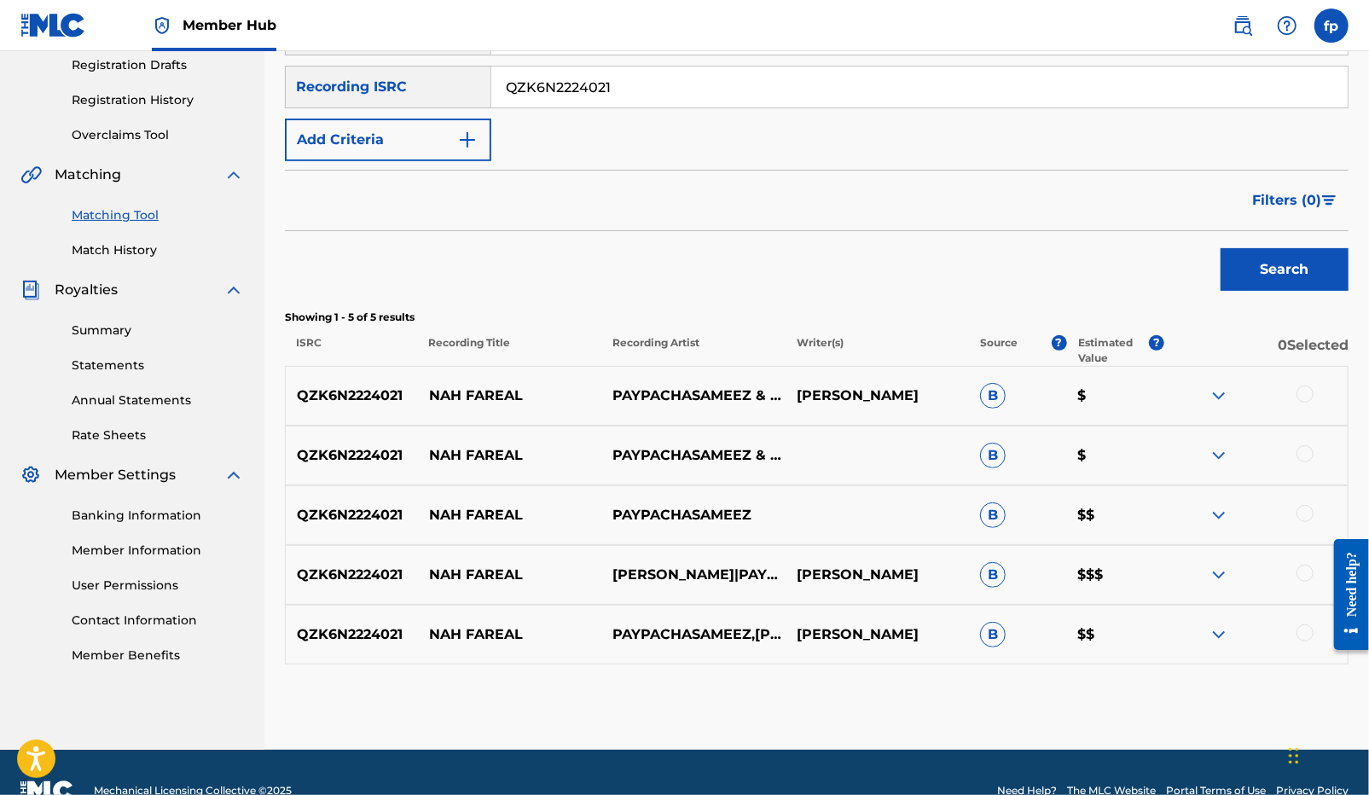
click at [1304, 403] on div at bounding box center [1255, 395] width 183 height 20
click at [1304, 400] on div at bounding box center [1304, 393] width 17 height 17
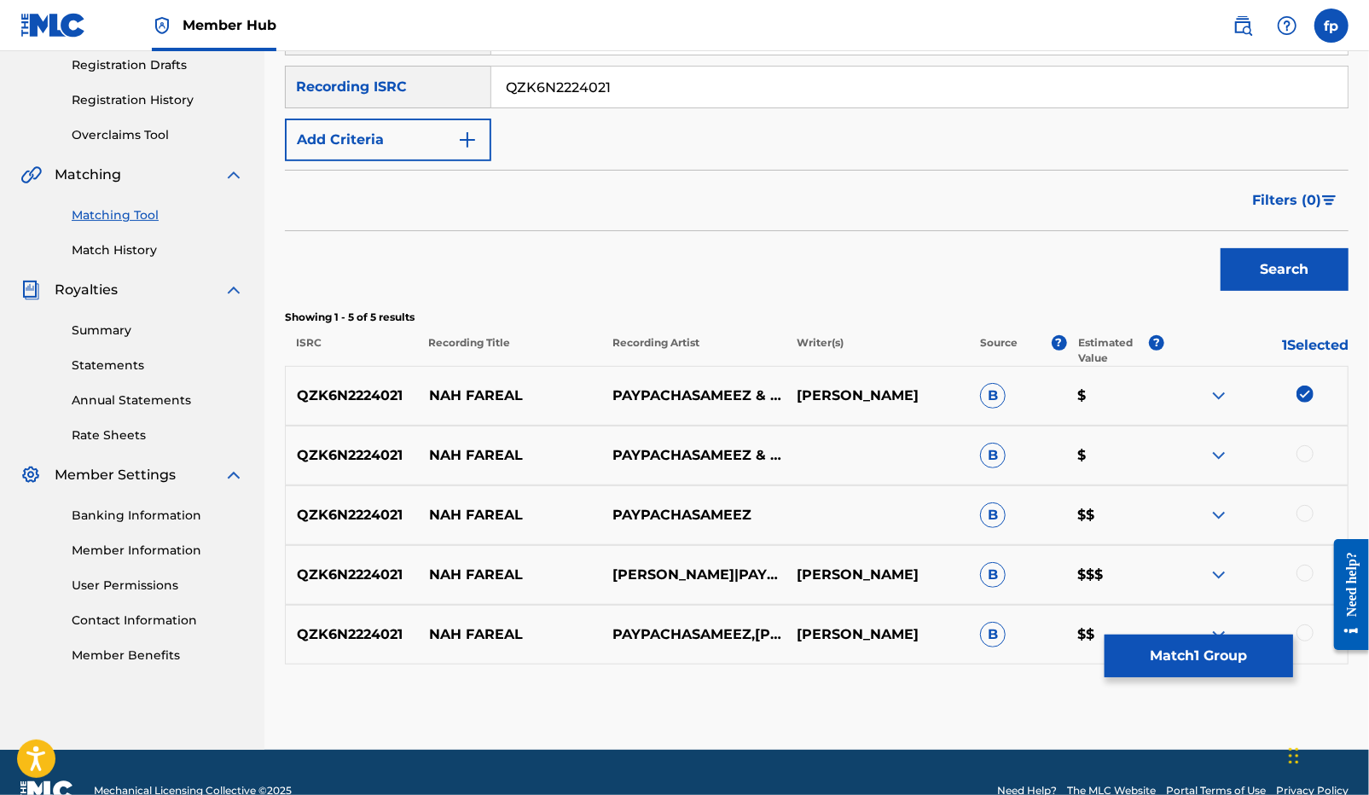
click at [1304, 456] on div at bounding box center [1304, 453] width 17 height 17
click at [1310, 523] on div at bounding box center [1255, 515] width 183 height 20
click at [1307, 519] on div at bounding box center [1304, 513] width 17 height 17
click at [1307, 566] on div at bounding box center [1304, 573] width 17 height 17
click at [1307, 635] on div at bounding box center [1304, 632] width 17 height 17
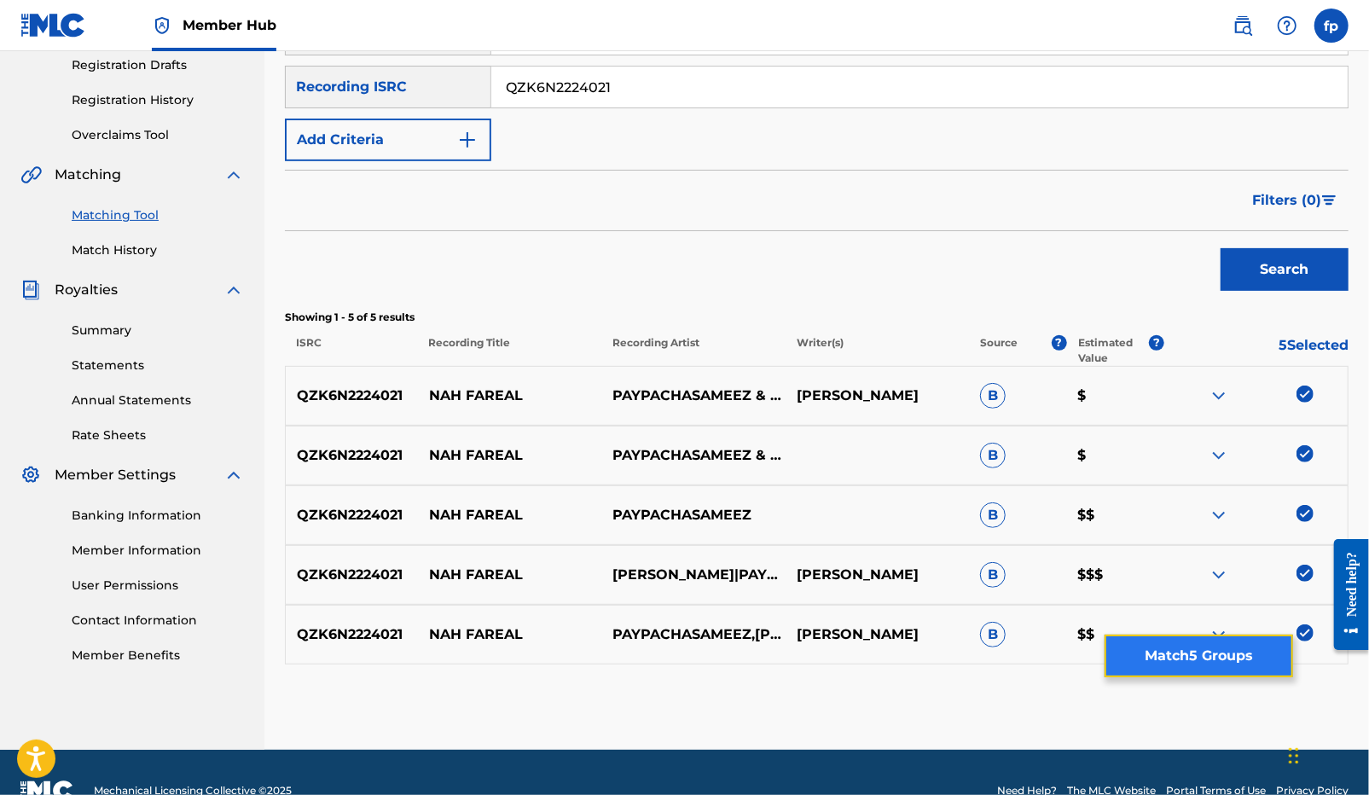
click at [1255, 663] on button "Match 5 Groups" at bounding box center [1198, 655] width 188 height 43
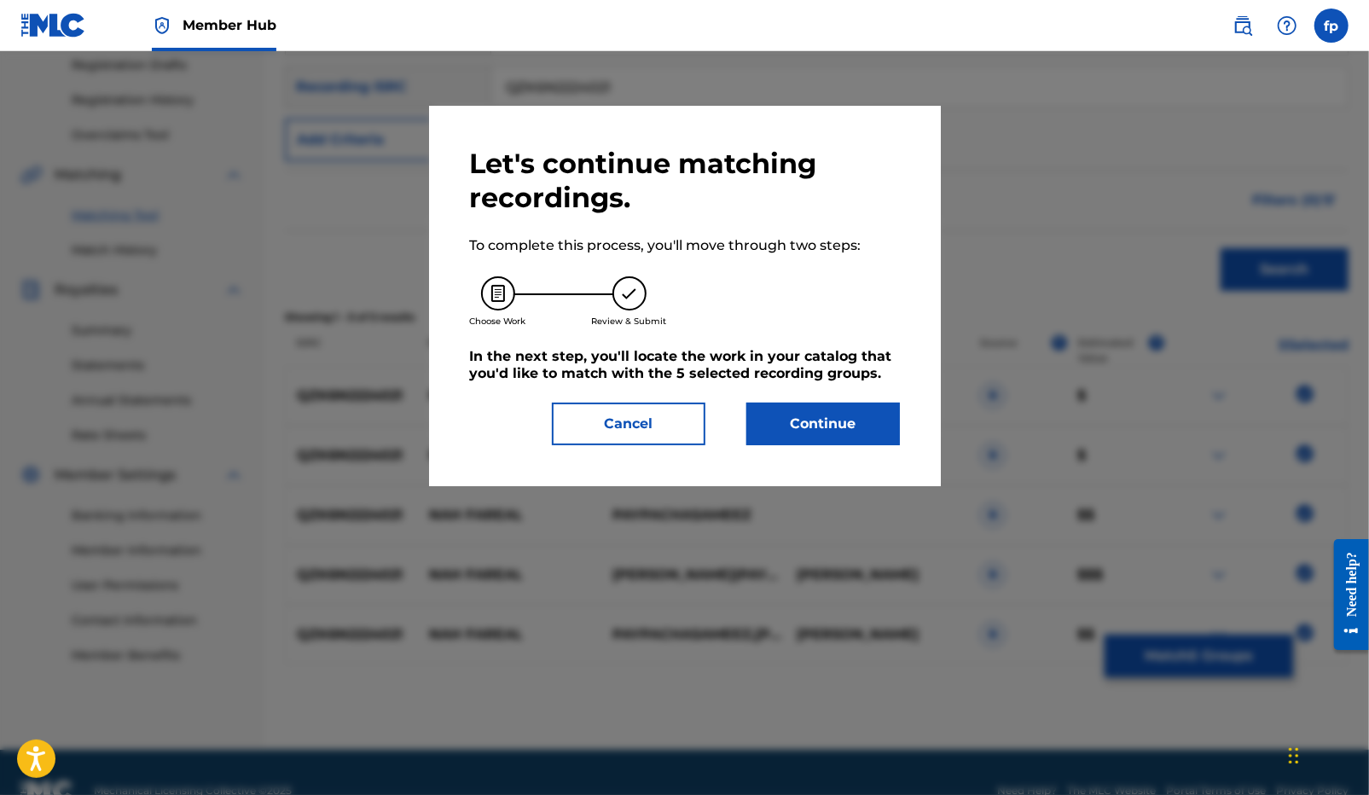
click at [865, 446] on div "Let's continue matching recordings. To complete this process, you'll move throu…" at bounding box center [685, 296] width 512 height 380
click at [851, 437] on button "Continue" at bounding box center [822, 424] width 153 height 43
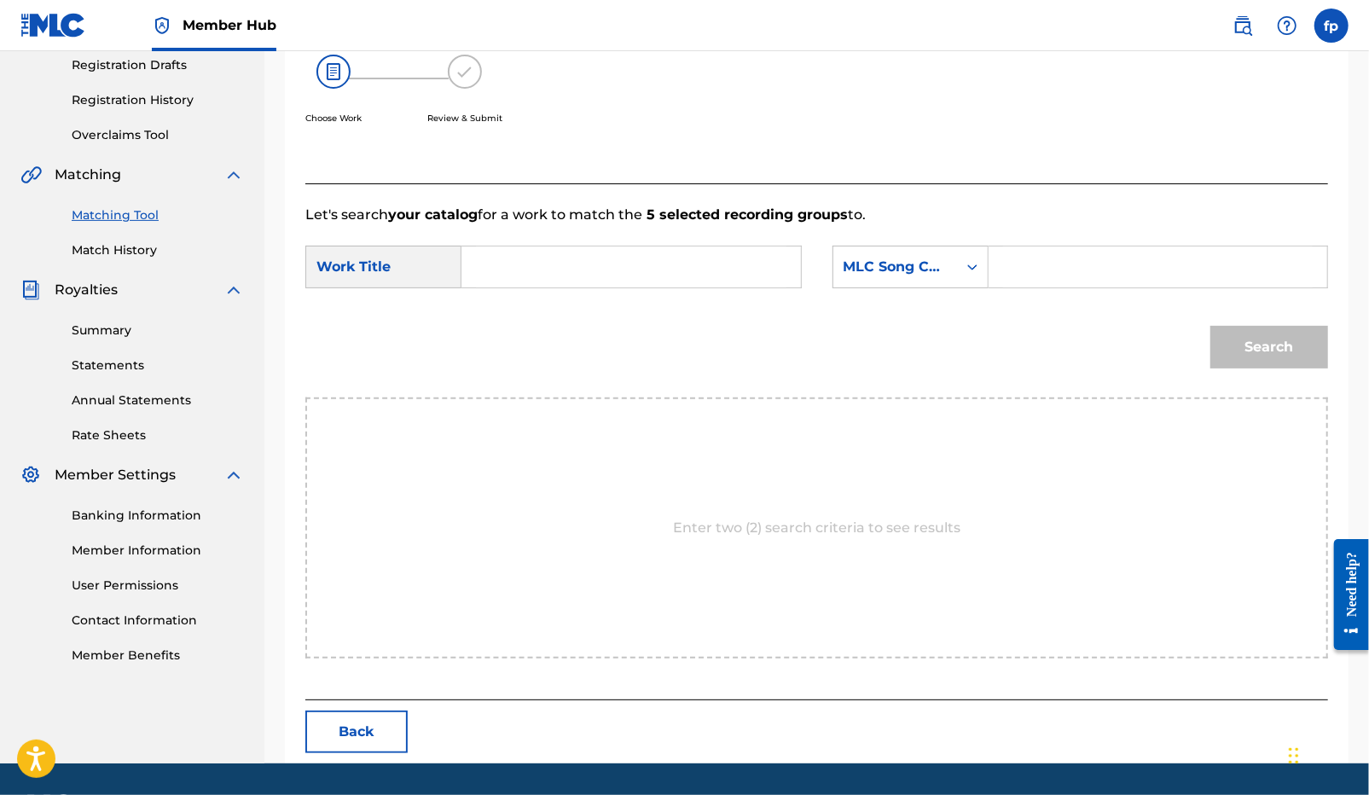
click at [669, 287] on div "Search Form" at bounding box center [631, 267] width 340 height 43
click at [662, 281] on input "Search Form" at bounding box center [631, 266] width 310 height 41
click at [536, 305] on form "SearchWithCriteriaf665c2e0-db4d-4971-85de-6ad0c26f2adb Work Title nah nah farea…" at bounding box center [816, 311] width 1022 height 172
click at [511, 279] on input "nah" at bounding box center [631, 266] width 310 height 41
click at [509, 310] on strong "nah" at bounding box center [503, 305] width 27 height 16
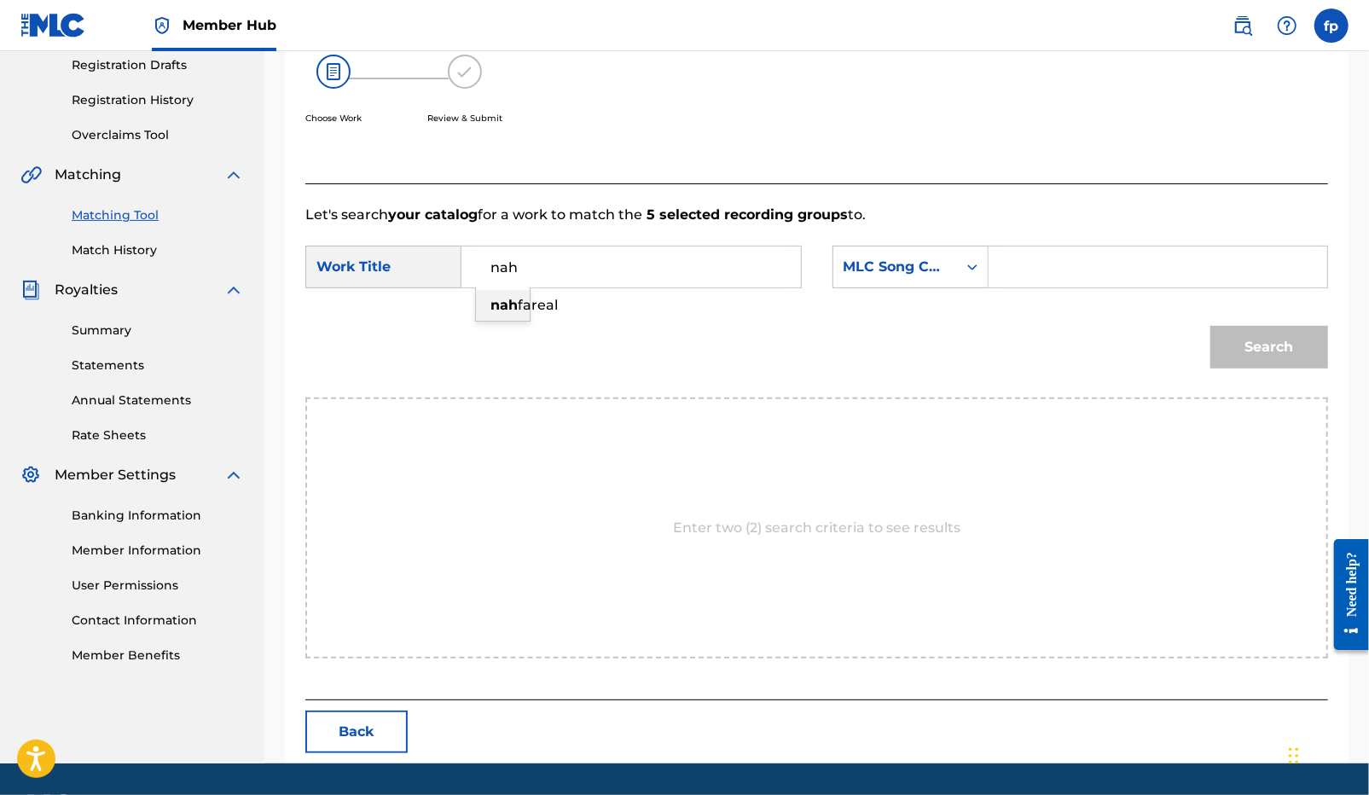
type input "nah fareal"
click at [924, 289] on div "SearchWithCriteriaf665c2e0-db4d-4971-85de-6ad0c26f2adb Work Title nah fareal Se…" at bounding box center [816, 272] width 1022 height 53
click at [920, 285] on div "MLC Song Code" at bounding box center [910, 267] width 156 height 43
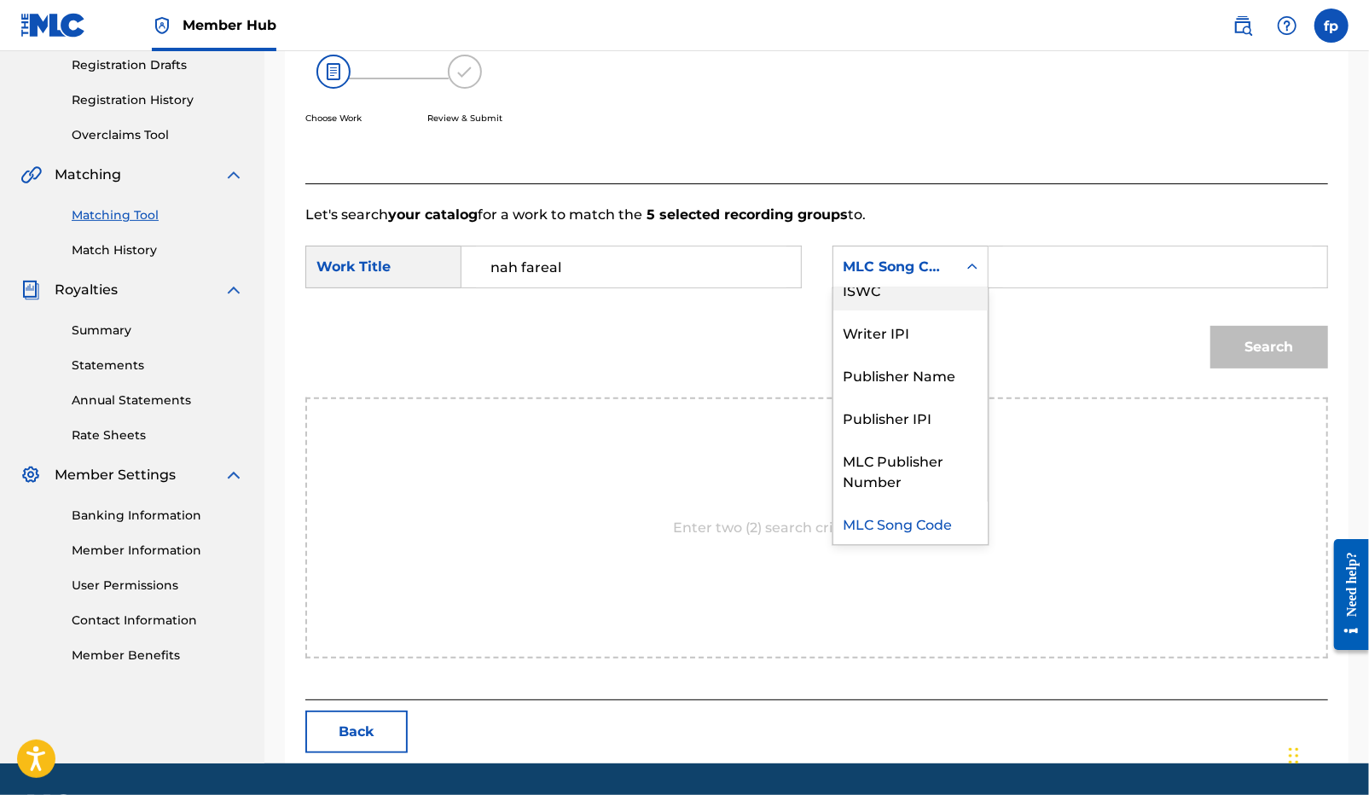
scroll to position [0, 0]
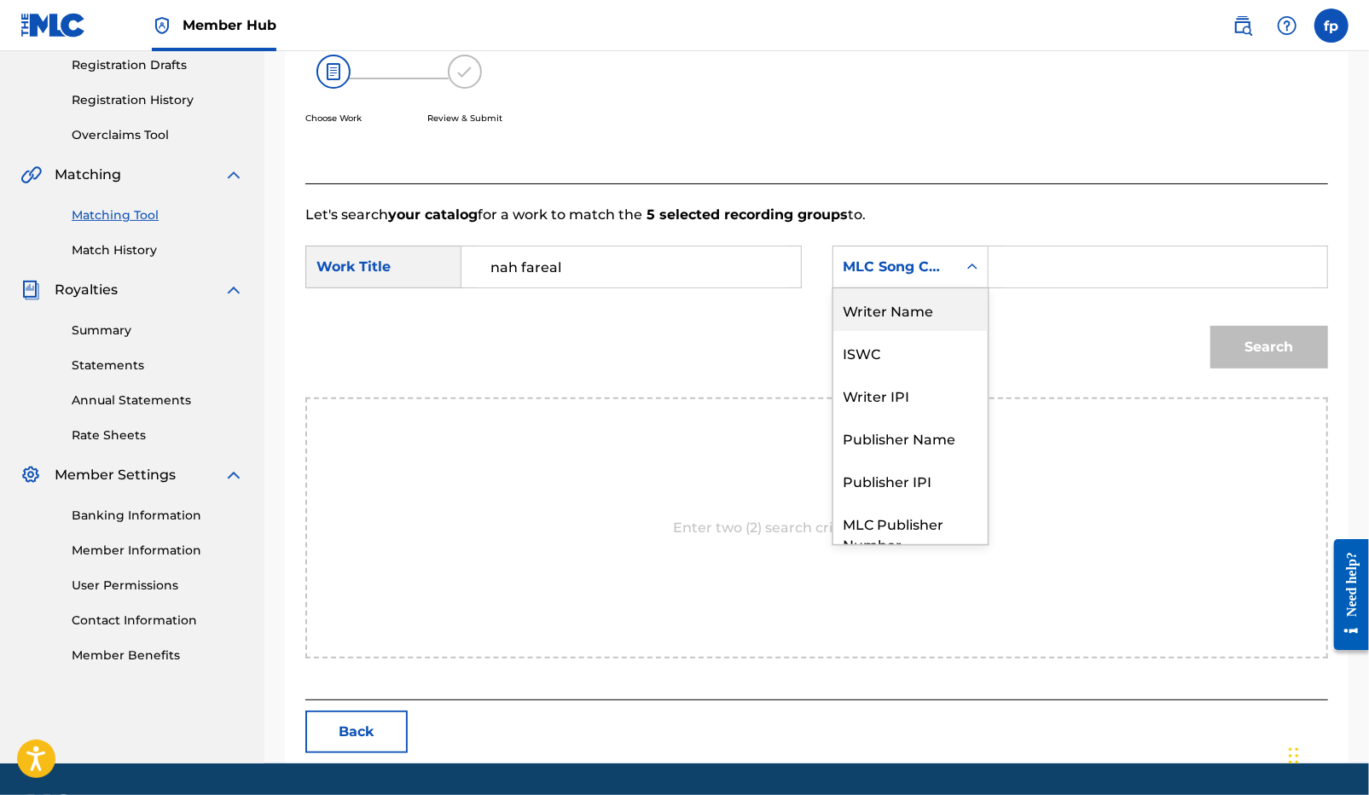
click at [909, 307] on div "Writer Name" at bounding box center [910, 309] width 154 height 43
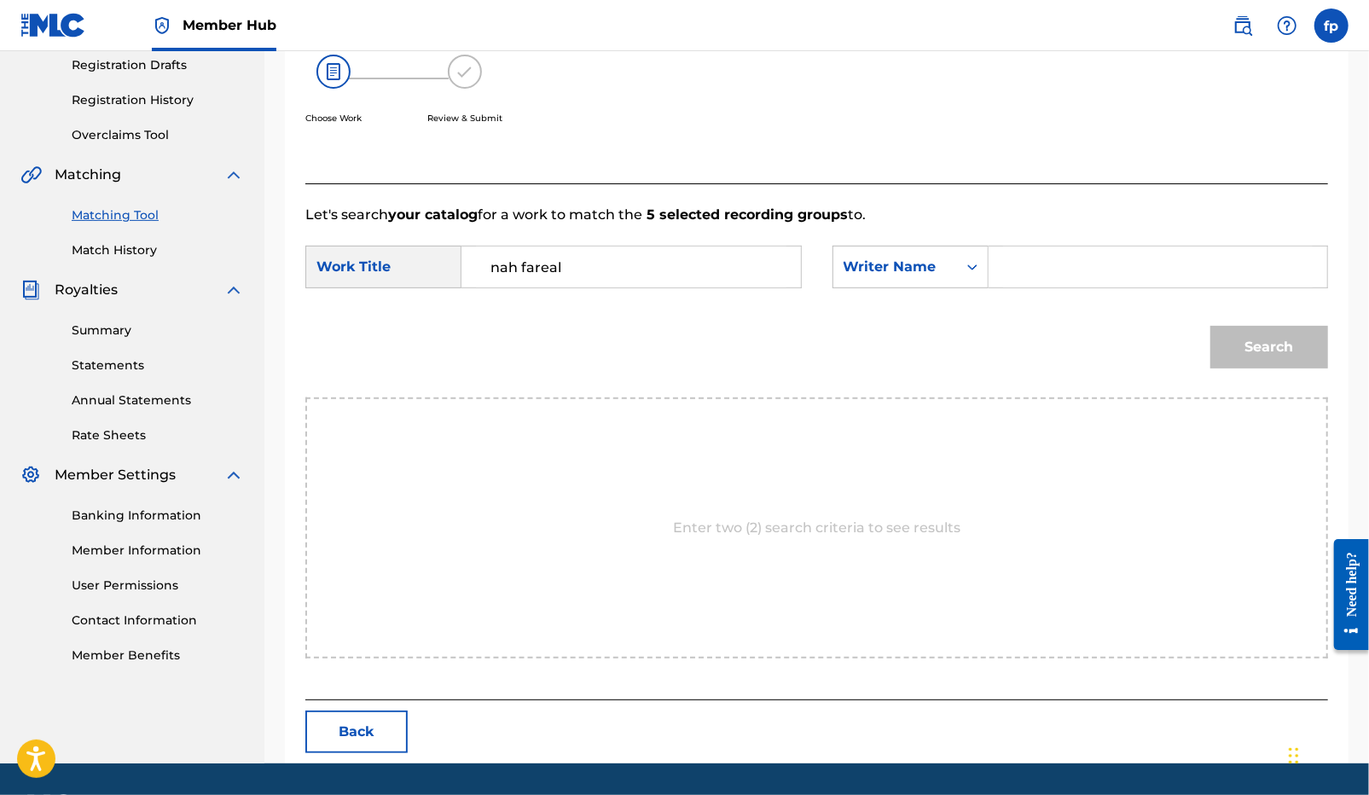
click at [1040, 264] on input "Search Form" at bounding box center [1158, 266] width 310 height 41
type input "[PERSON_NAME]"
click at [1210, 326] on button "Search" at bounding box center [1269, 347] width 118 height 43
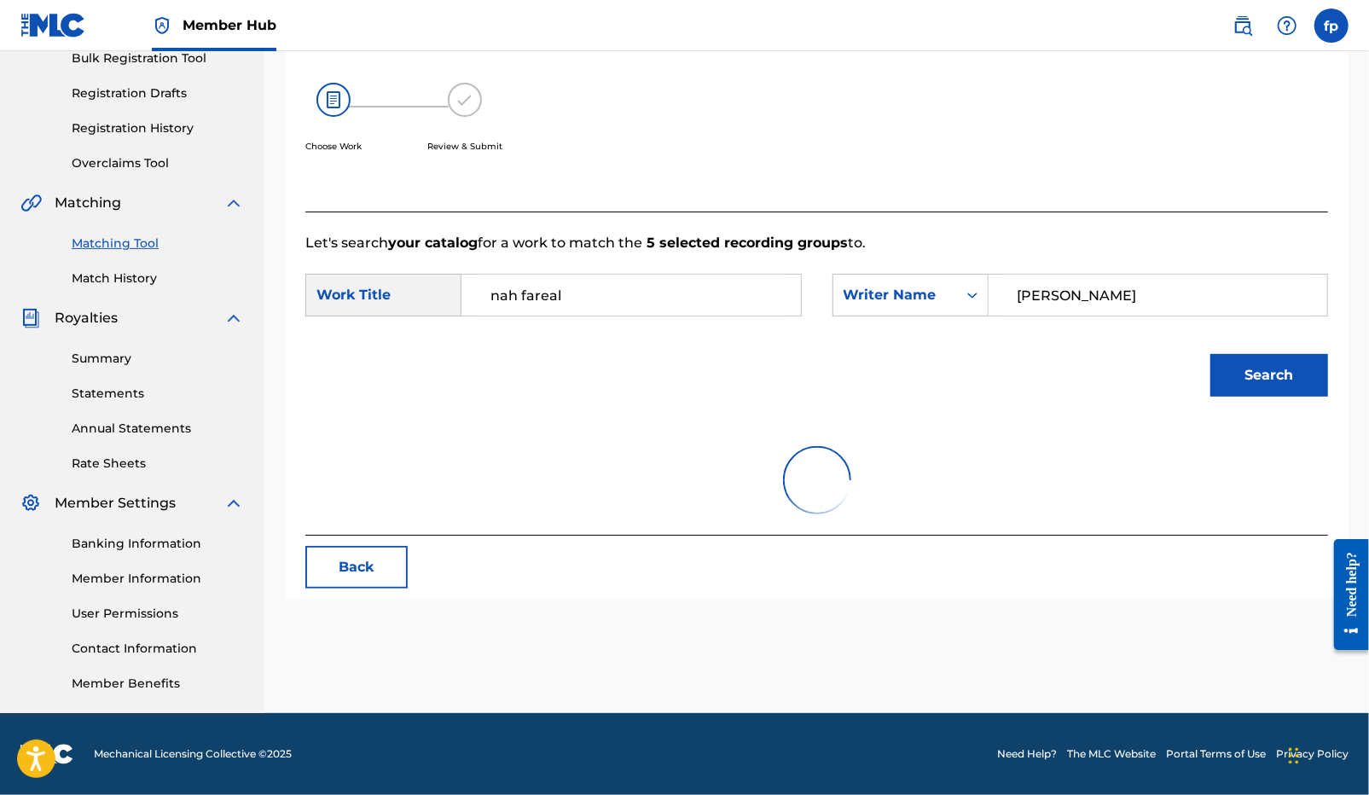
scroll to position [291, 0]
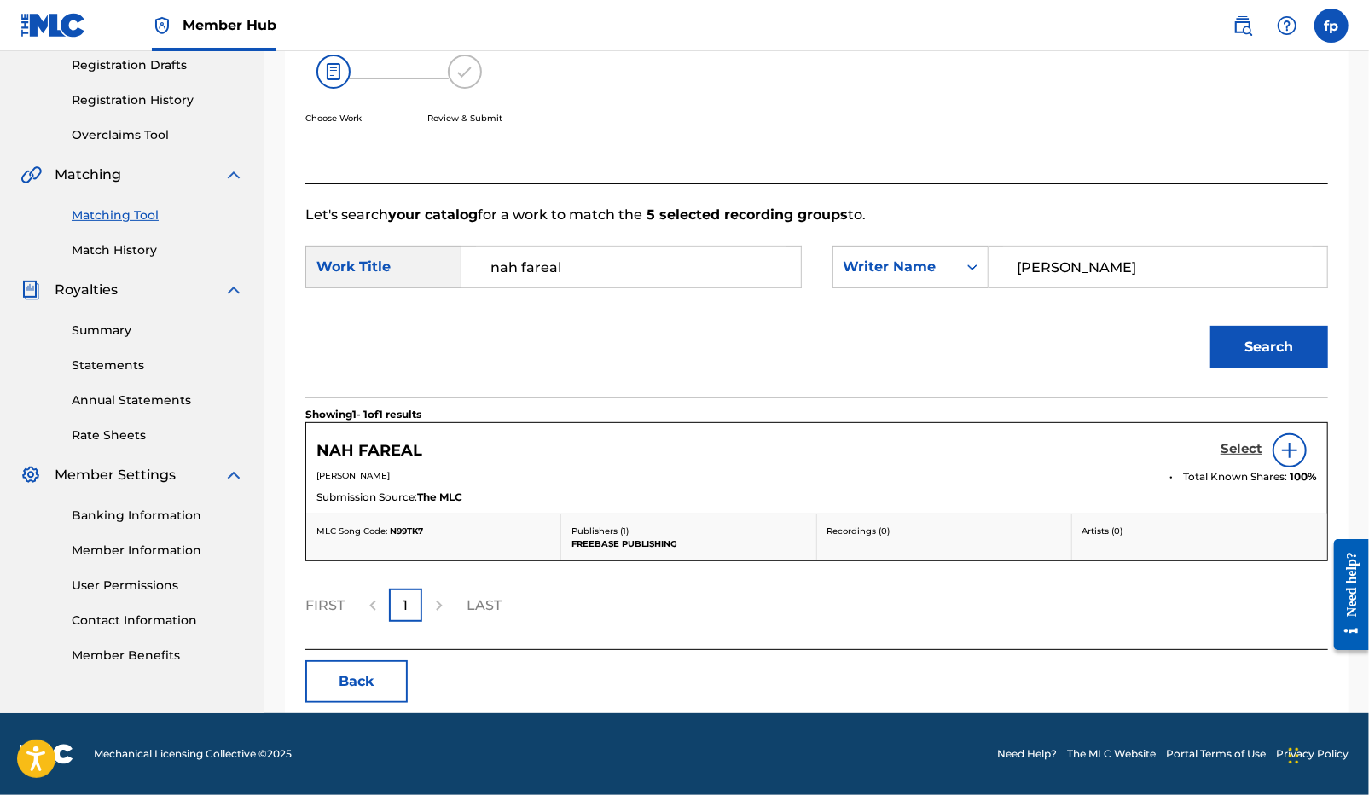
click at [1241, 457] on h5 "Select" at bounding box center [1241, 449] width 42 height 16
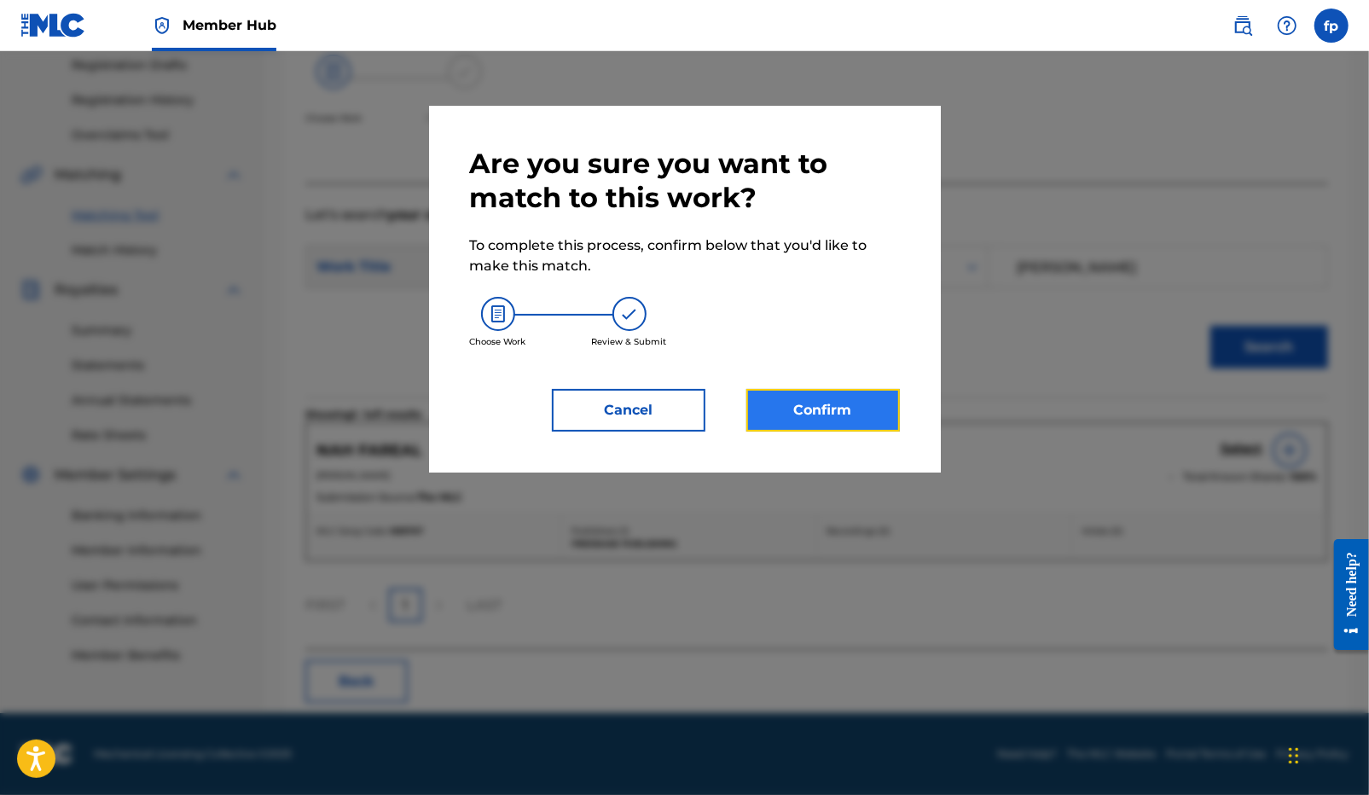
click at [851, 412] on button "Confirm" at bounding box center [822, 410] width 153 height 43
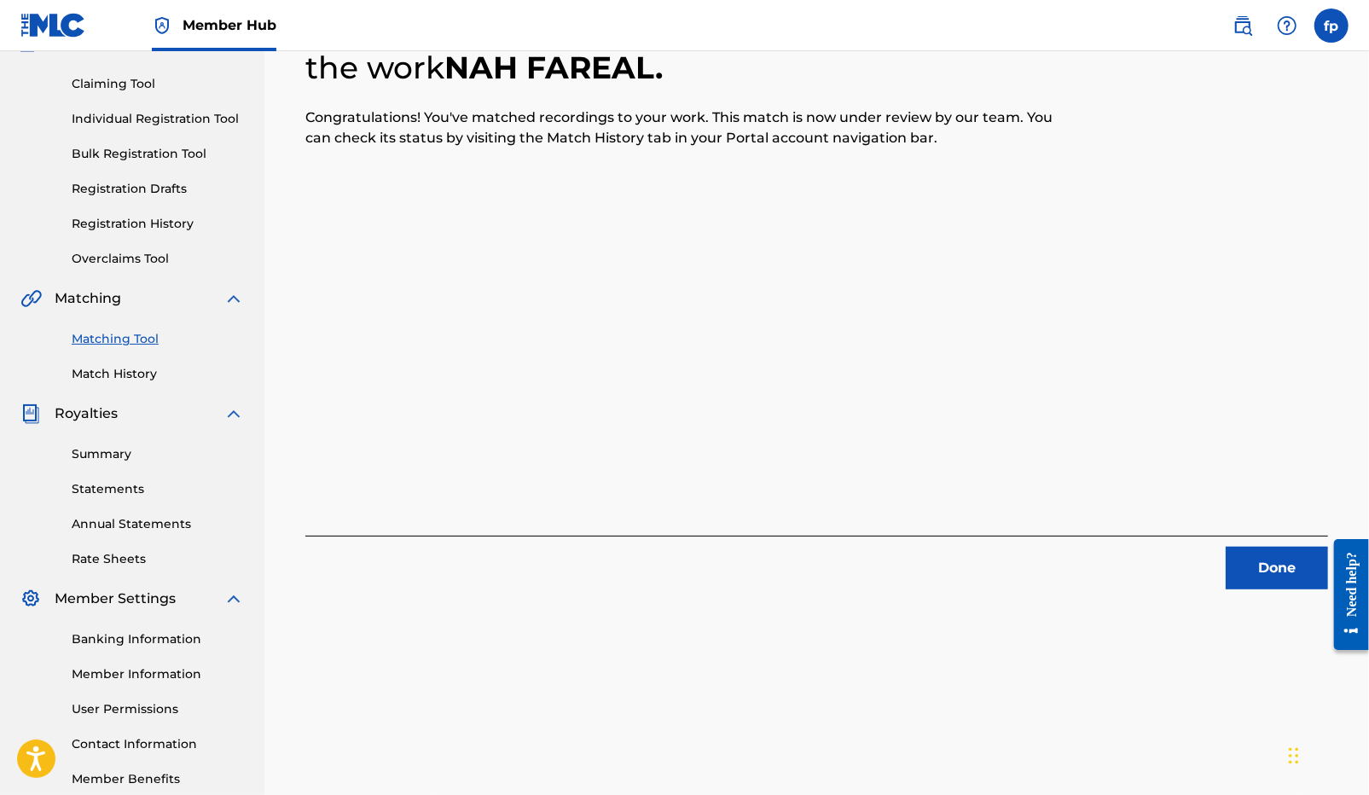
scroll to position [1, 0]
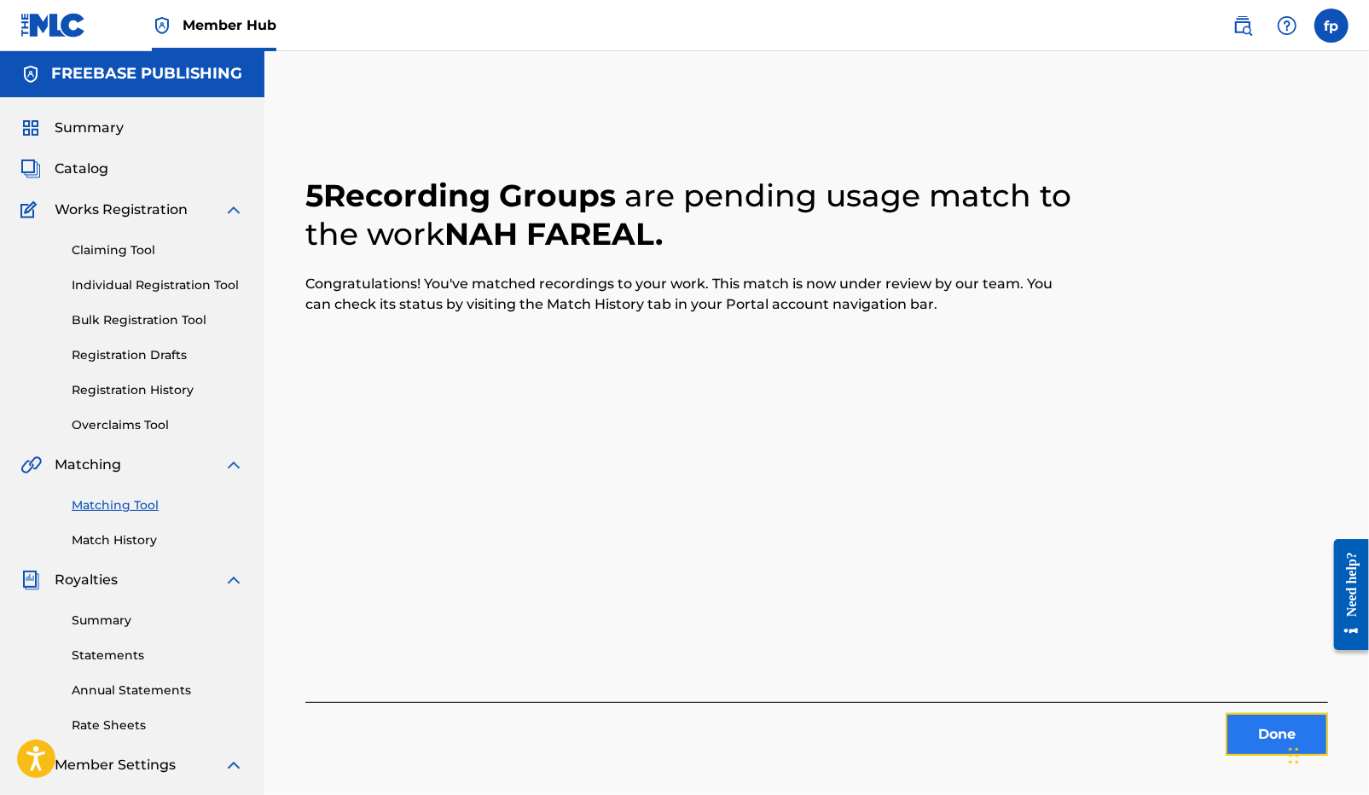
click at [1238, 739] on button "Done" at bounding box center [1276, 734] width 102 height 43
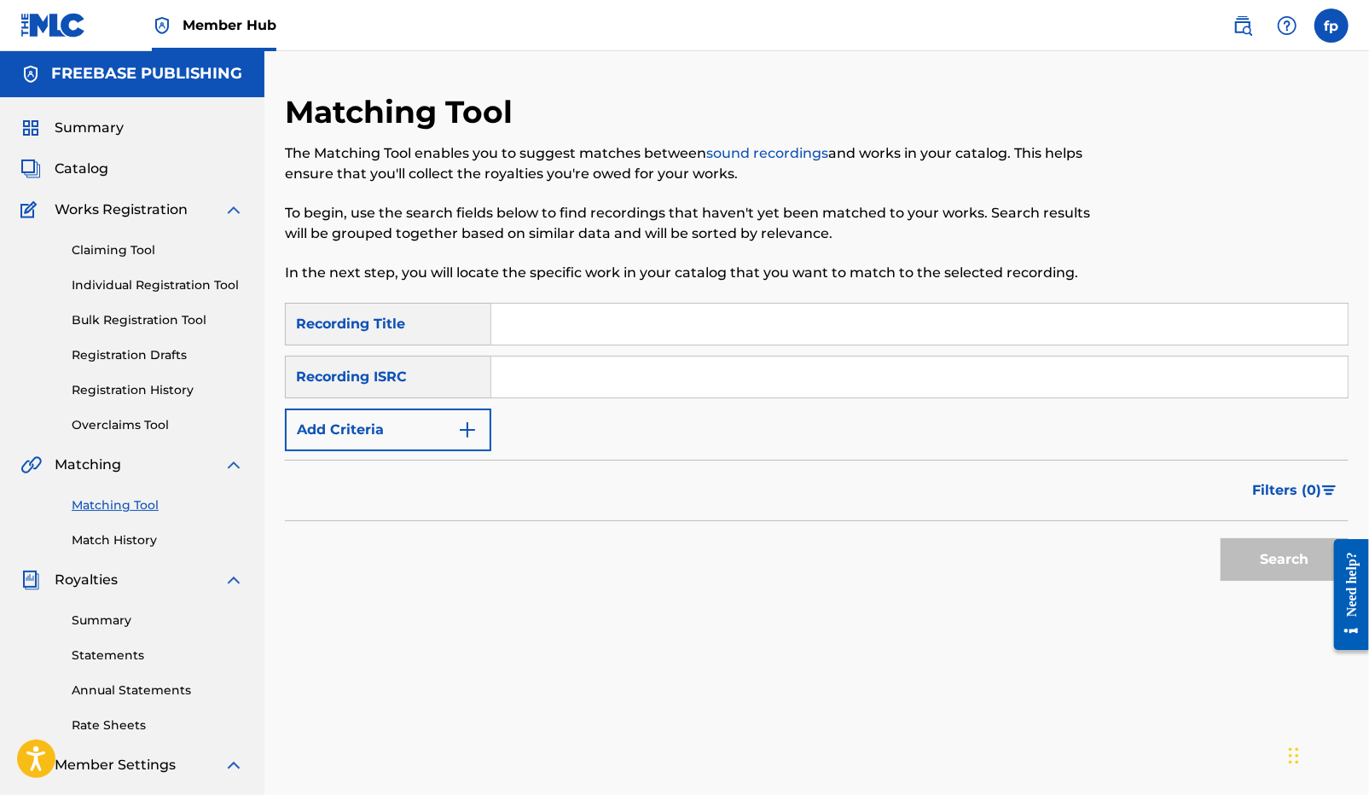
click at [688, 379] on input "Search Form" at bounding box center [919, 376] width 856 height 41
paste input "QZZ7M2433583"
type input "QZZ7M2433583"
click at [1208, 553] on div "Search" at bounding box center [816, 555] width 1063 height 68
click at [1250, 555] on button "Search" at bounding box center [1284, 559] width 128 height 43
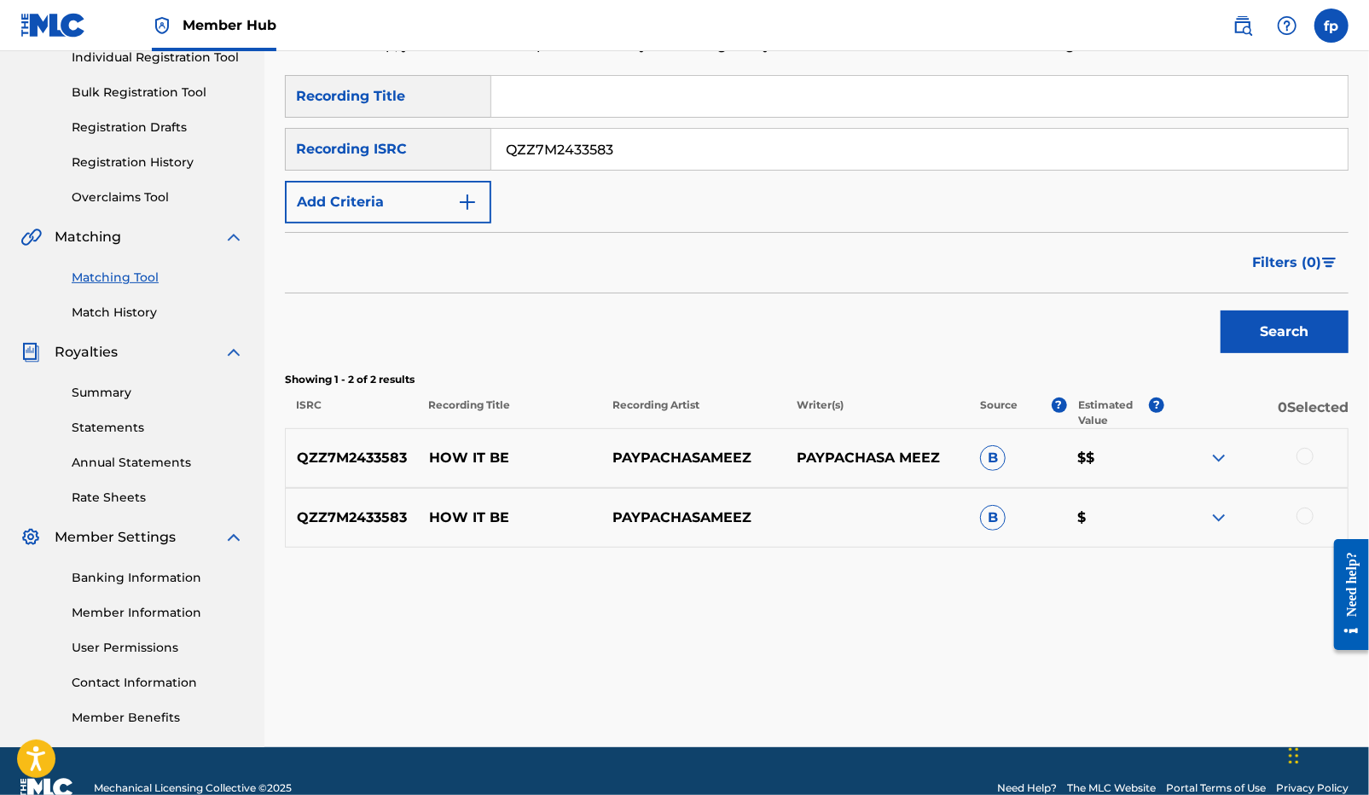
scroll to position [263, 0]
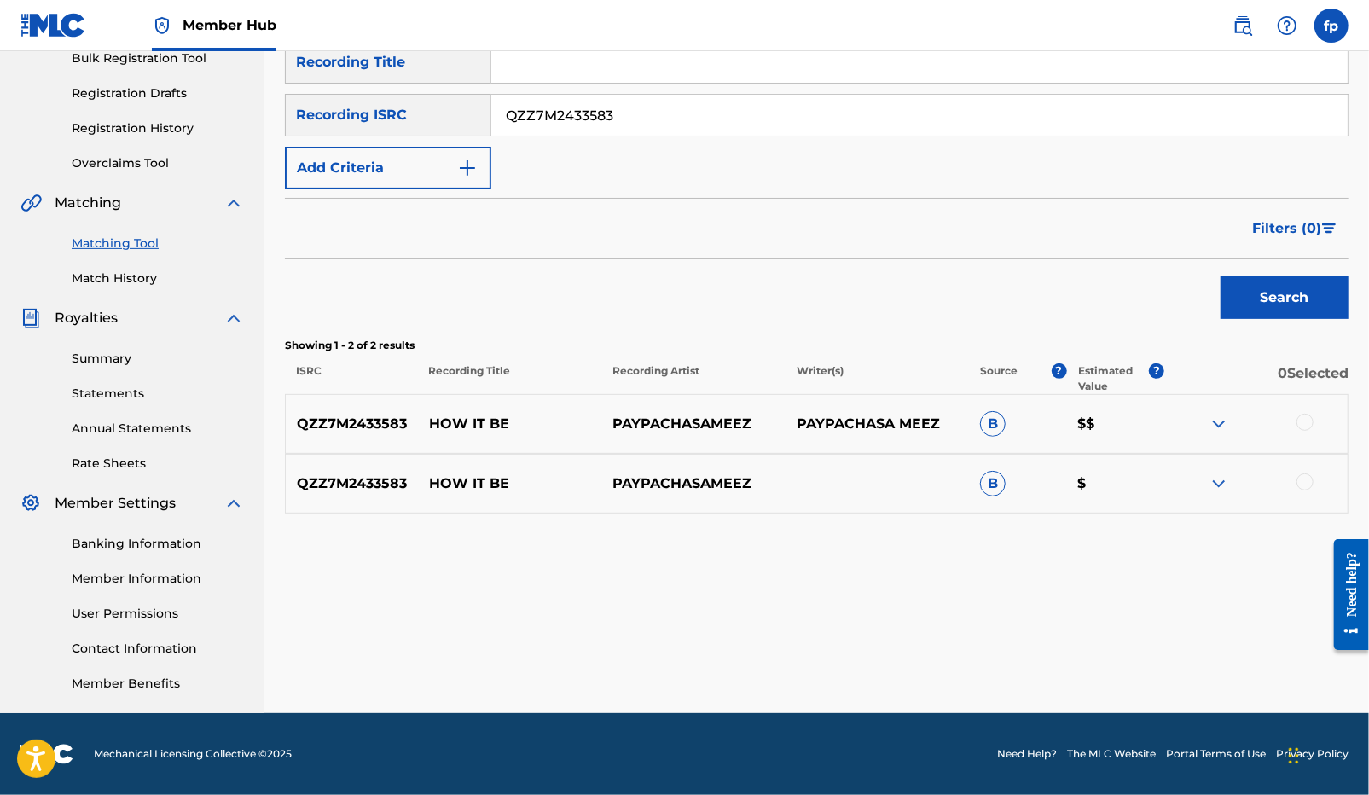
click at [1303, 417] on div at bounding box center [1304, 422] width 17 height 17
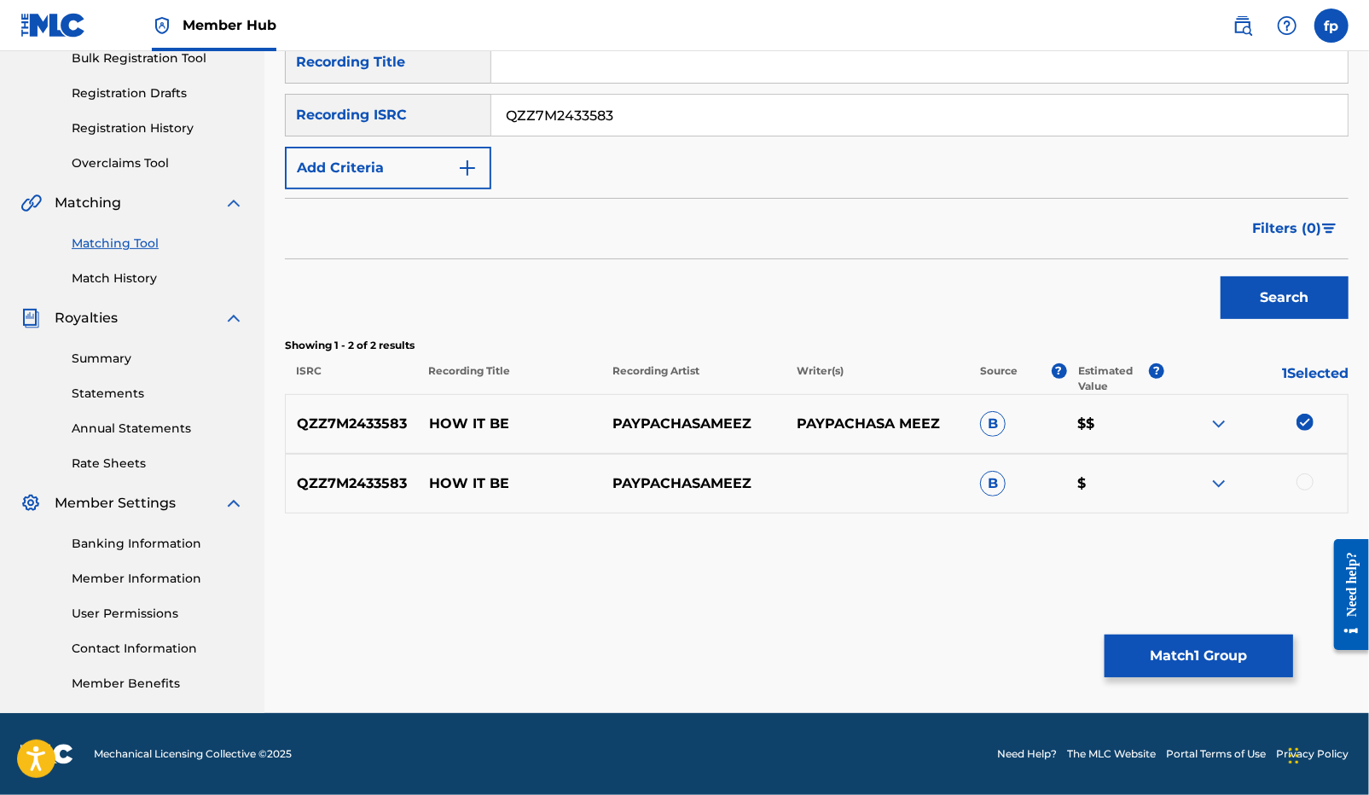
click at [1305, 494] on div at bounding box center [1255, 483] width 183 height 20
click at [1306, 487] on div at bounding box center [1304, 481] width 17 height 17
click at [1260, 649] on button "Match 2 Groups" at bounding box center [1198, 655] width 188 height 43
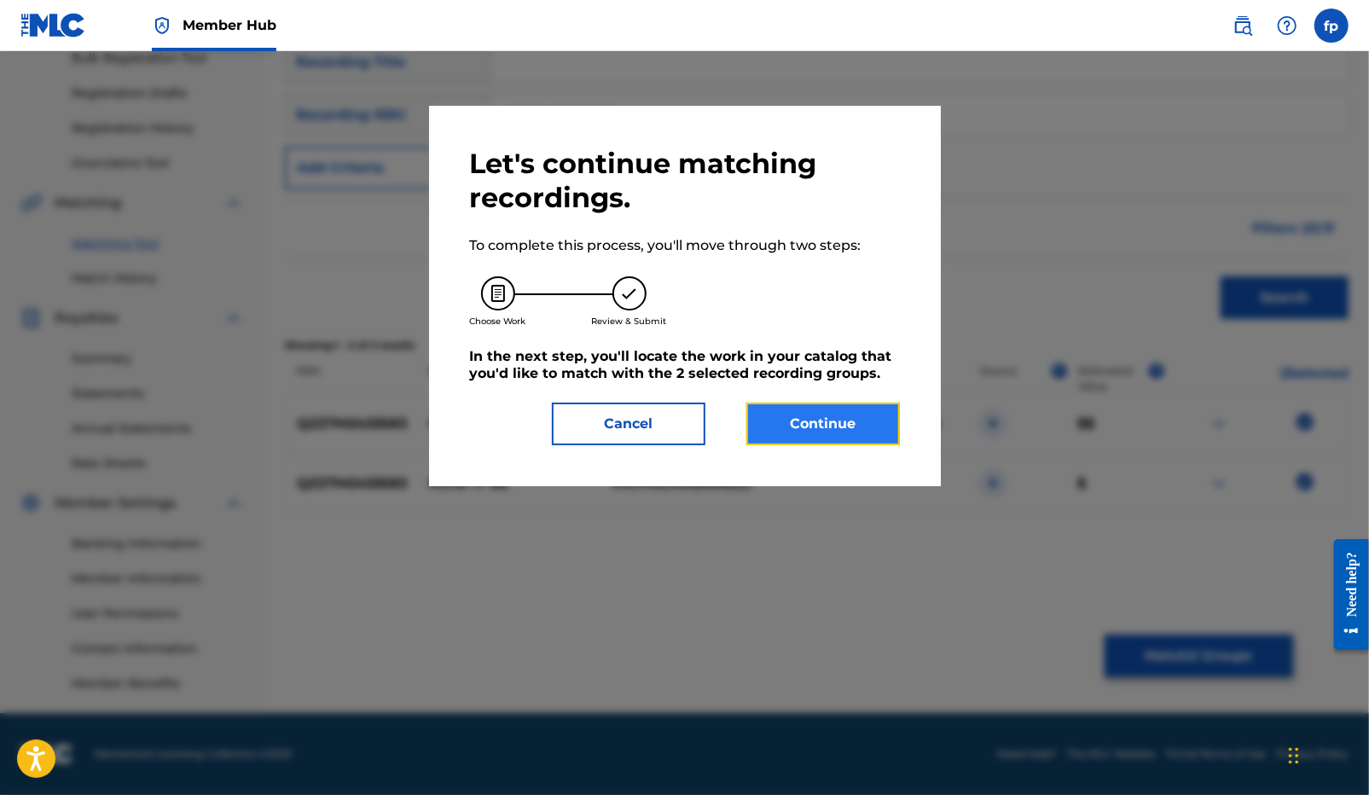
click at [879, 432] on button "Continue" at bounding box center [822, 424] width 153 height 43
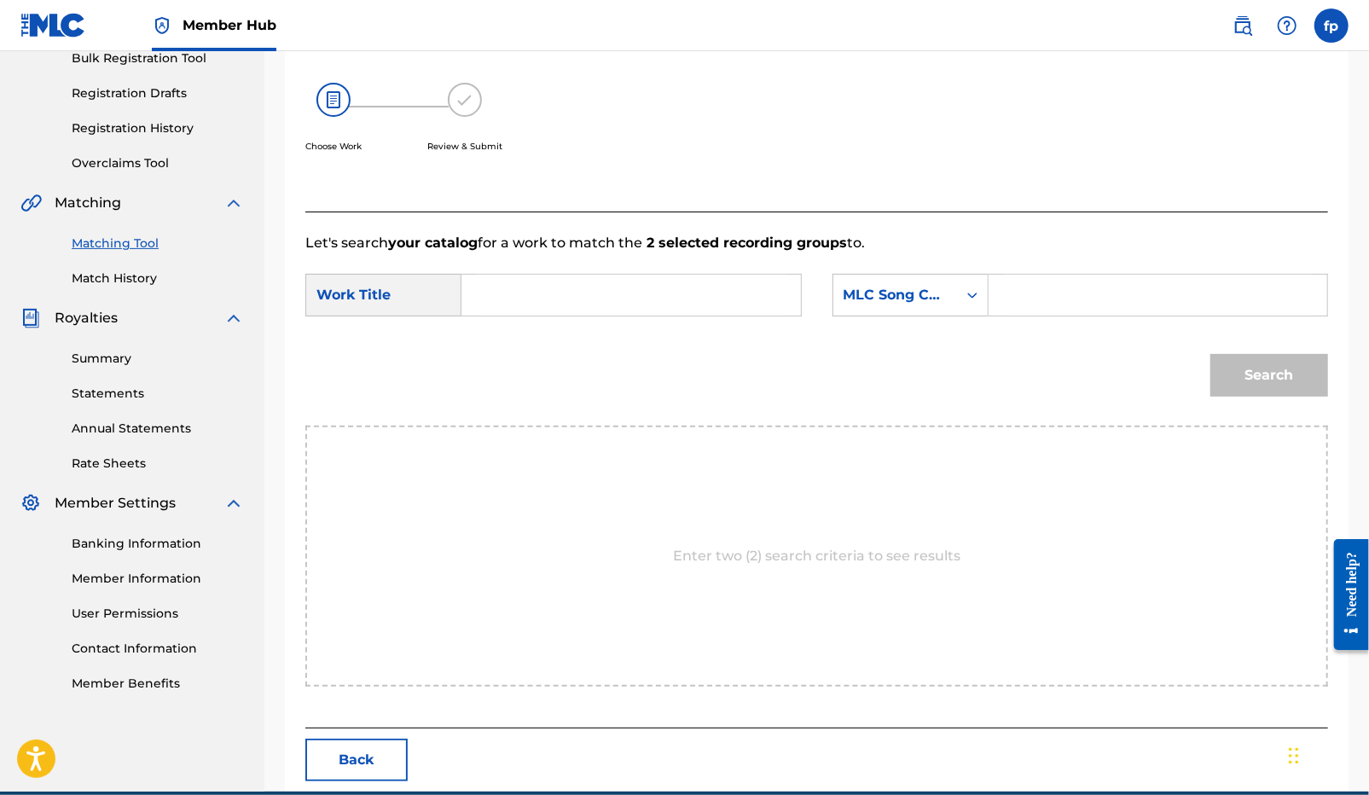
click at [628, 269] on form "SearchWithCriteriaf665c2e0-db4d-4971-85de-6ad0c26f2adb Work Title SearchWithCri…" at bounding box center [816, 339] width 1022 height 172
click at [617, 289] on input "Search Form" at bounding box center [631, 295] width 310 height 41
click at [497, 353] on strong "it" at bounding box center [495, 353] width 10 height 16
type input "how it be"
click at [930, 266] on form "SearchWithCriteriaf665c2e0-db4d-4971-85de-6ad0c26f2adb Work Title how it be Sea…" at bounding box center [816, 339] width 1022 height 172
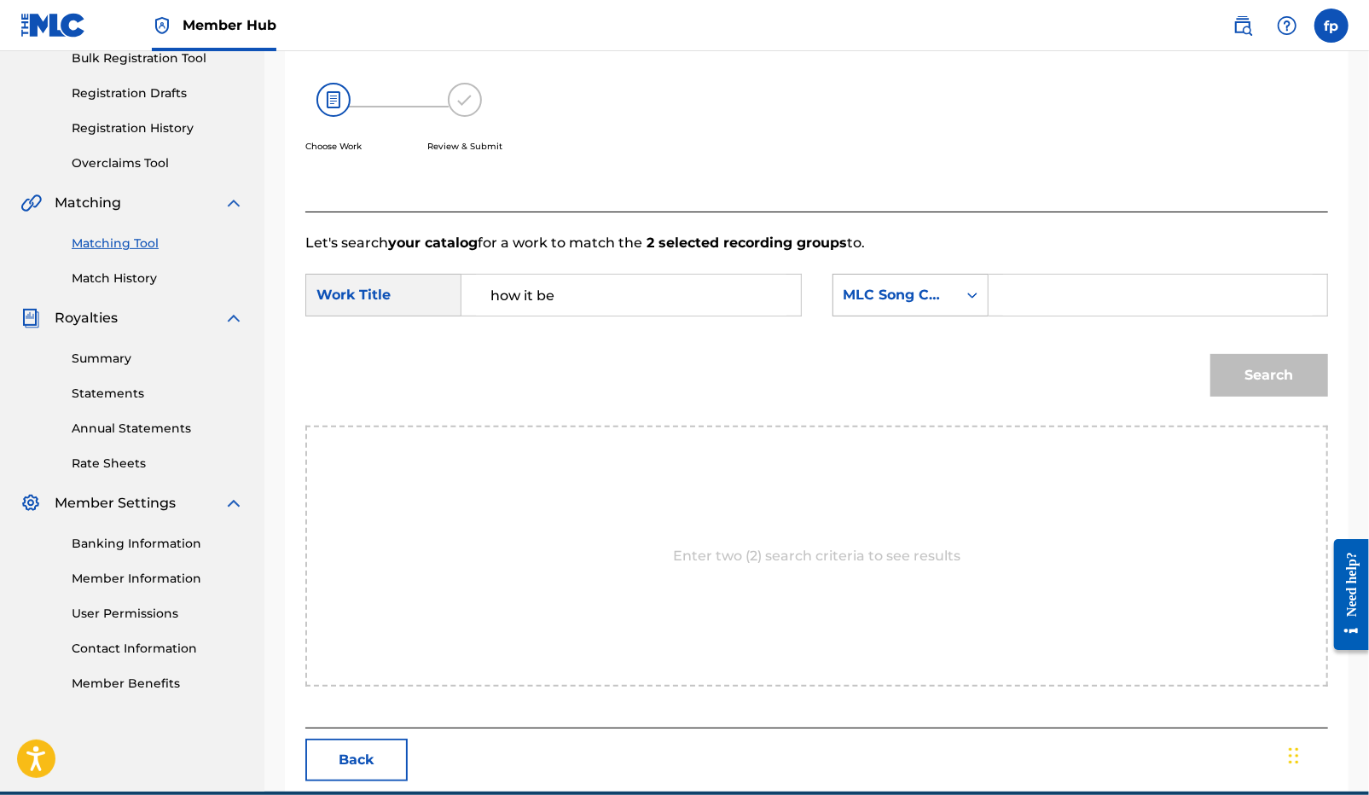
click at [918, 293] on div "MLC Song Code" at bounding box center [894, 295] width 103 height 20
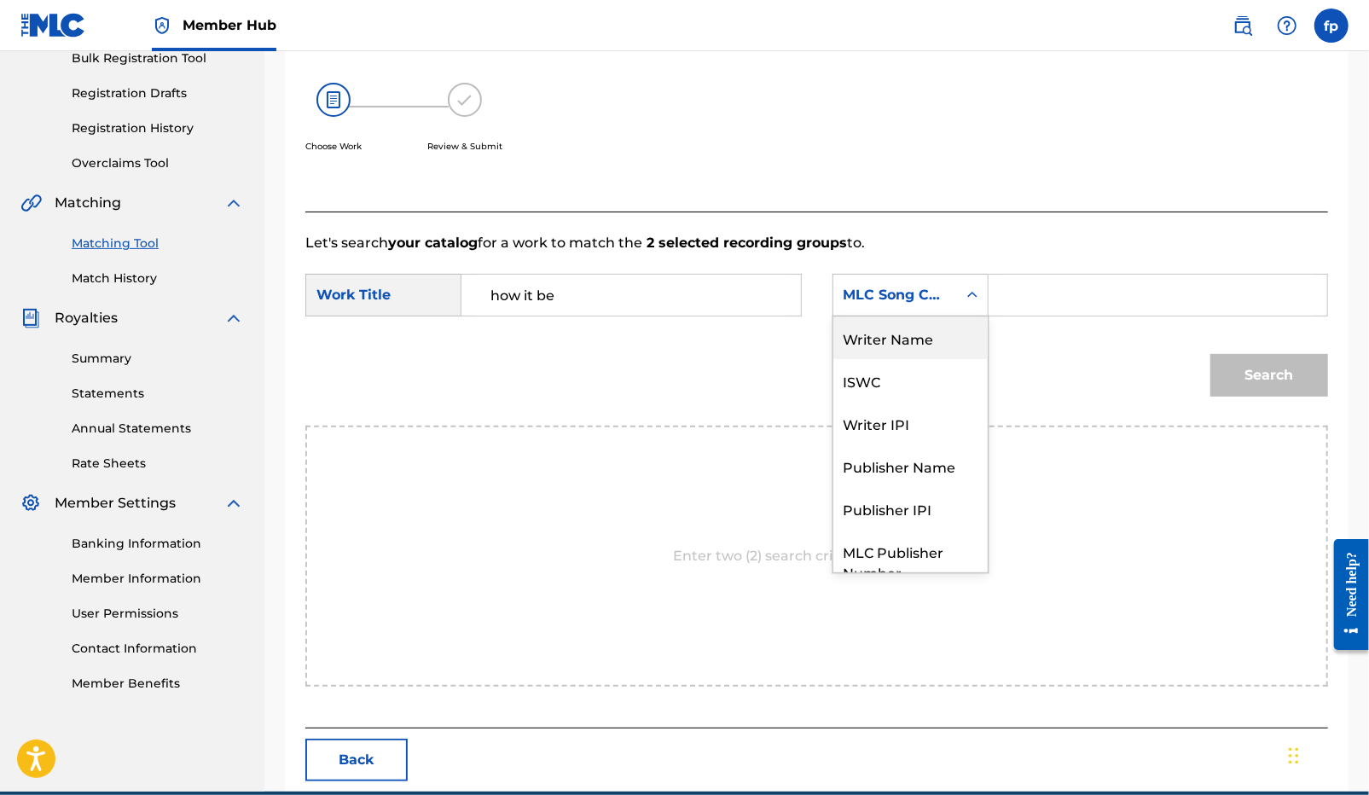
click at [903, 342] on div "Writer Name" at bounding box center [910, 337] width 154 height 43
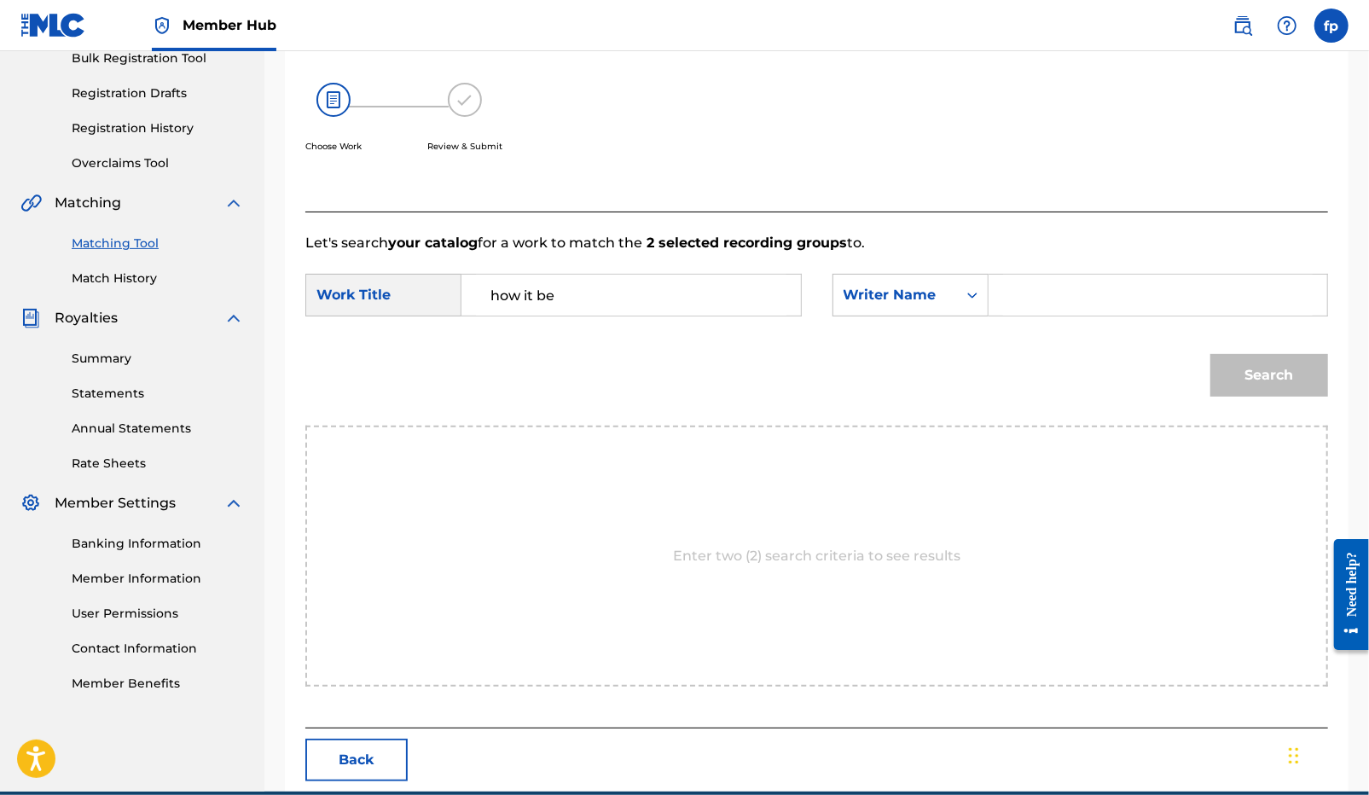
click at [1051, 287] on input "Search Form" at bounding box center [1158, 295] width 310 height 41
type input "h"
type input "[PERSON_NAME]"
click at [1210, 354] on button "Search" at bounding box center [1269, 375] width 118 height 43
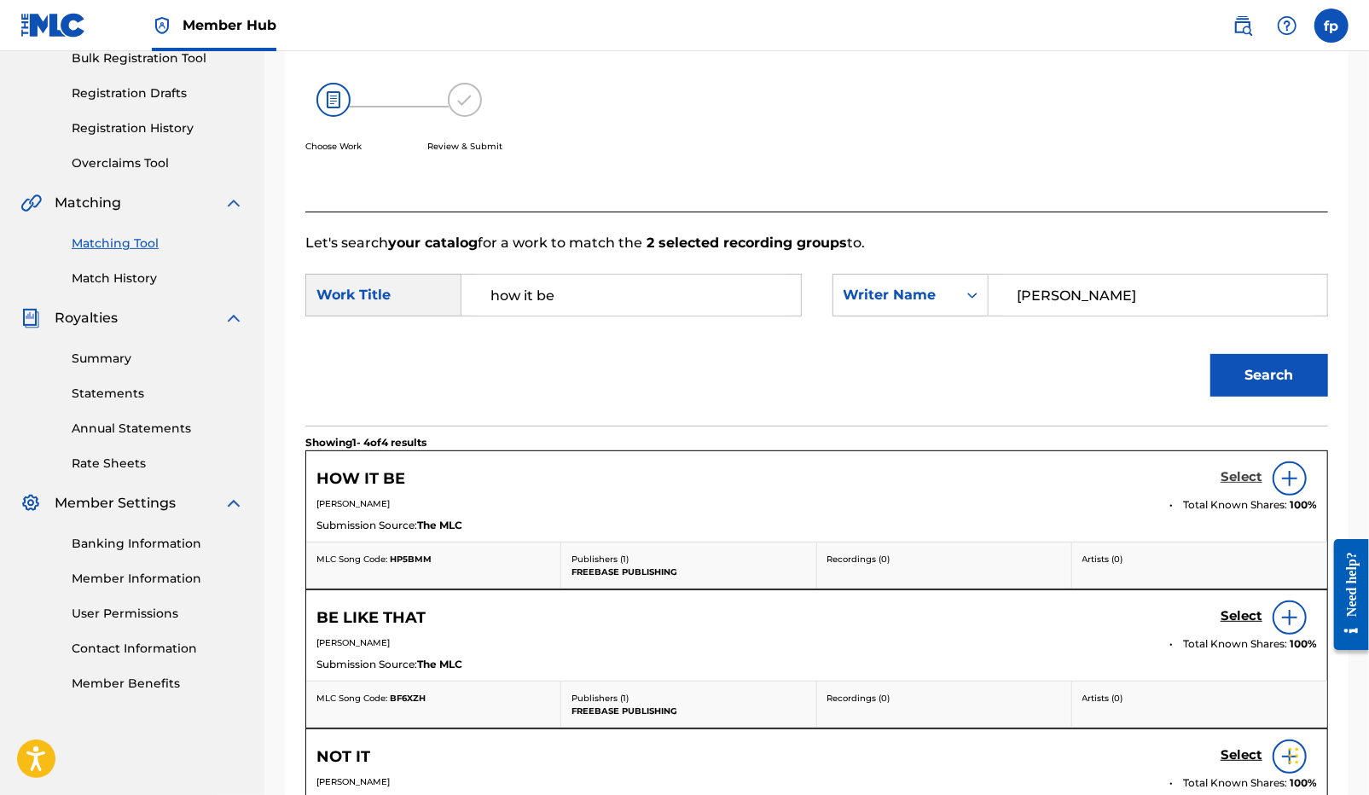
click at [1244, 478] on h5 "Select" at bounding box center [1241, 477] width 42 height 16
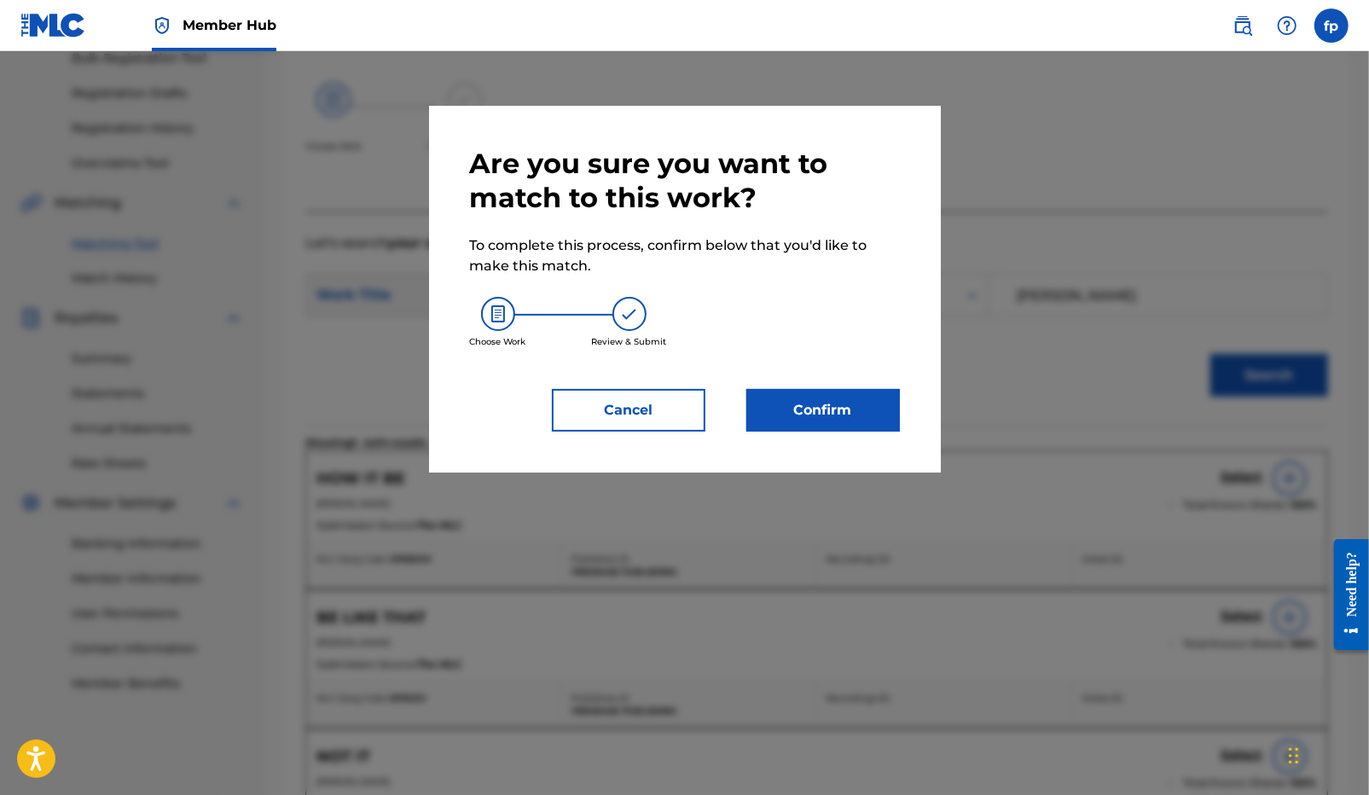
click at [835, 372] on div "Are you sure you want to match to this work? To complete this process, confirm …" at bounding box center [685, 289] width 430 height 285
click at [831, 389] on button "Confirm" at bounding box center [822, 410] width 153 height 43
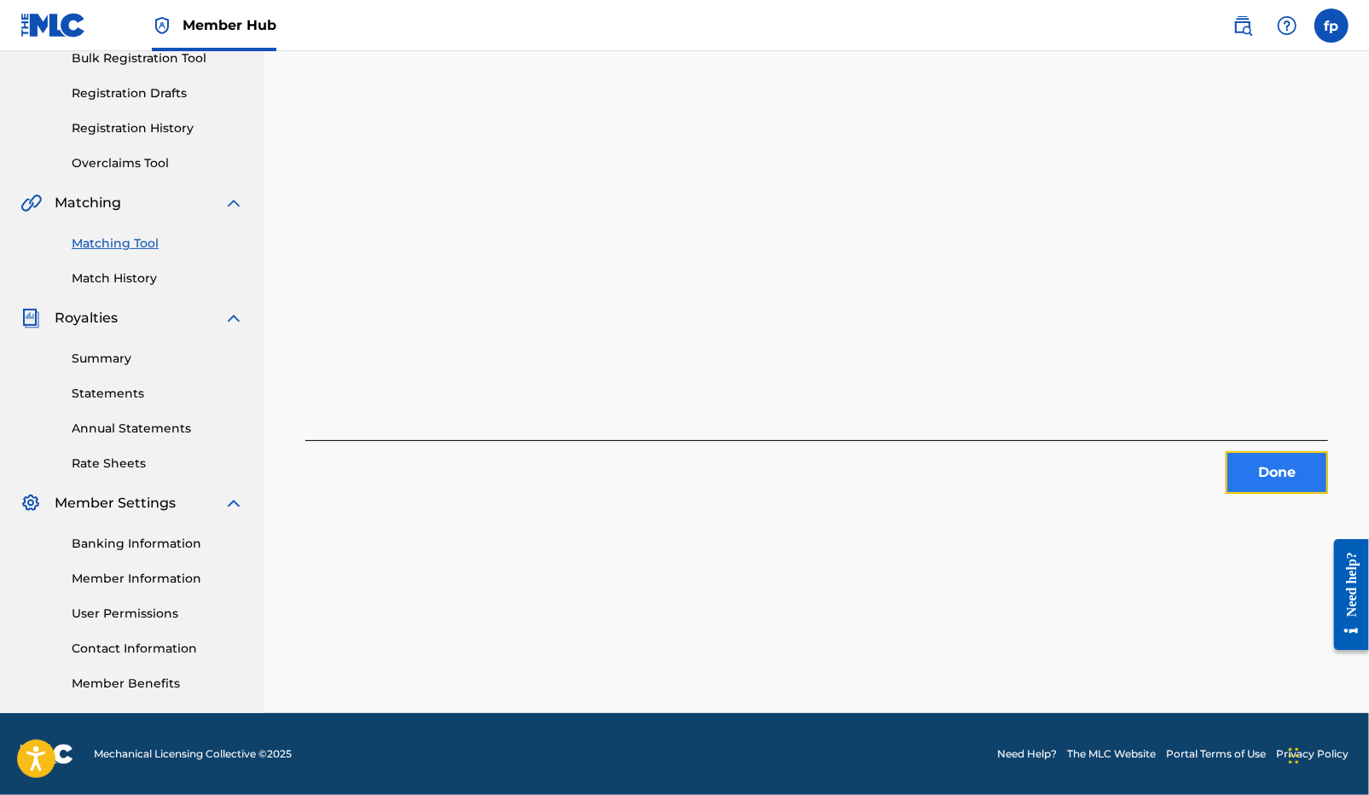
click at [1254, 470] on button "Done" at bounding box center [1276, 472] width 102 height 43
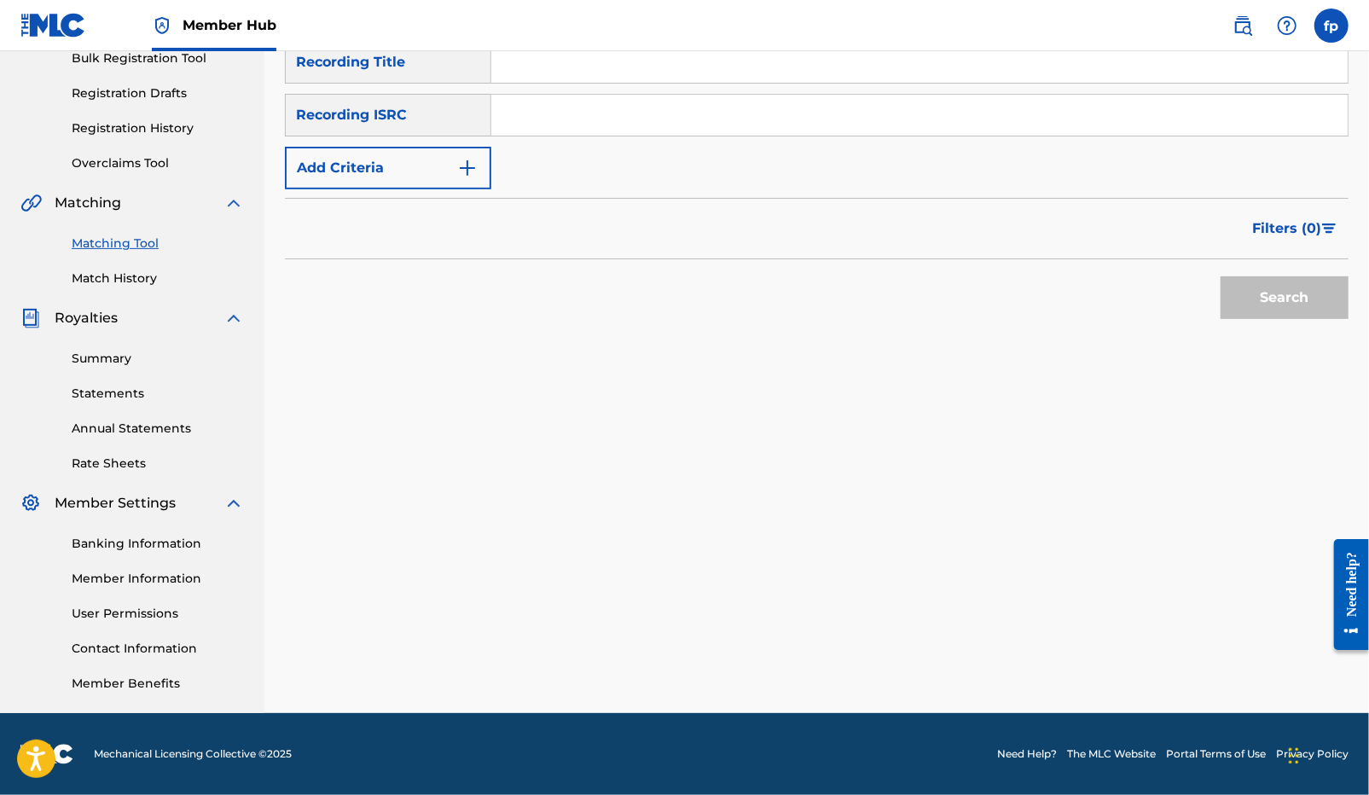
click at [562, 122] on input "Search Form" at bounding box center [919, 115] width 856 height 41
paste input "QZK6K2034716"
type input "QZK6K2034716"
click at [1250, 291] on button "Search" at bounding box center [1284, 297] width 128 height 43
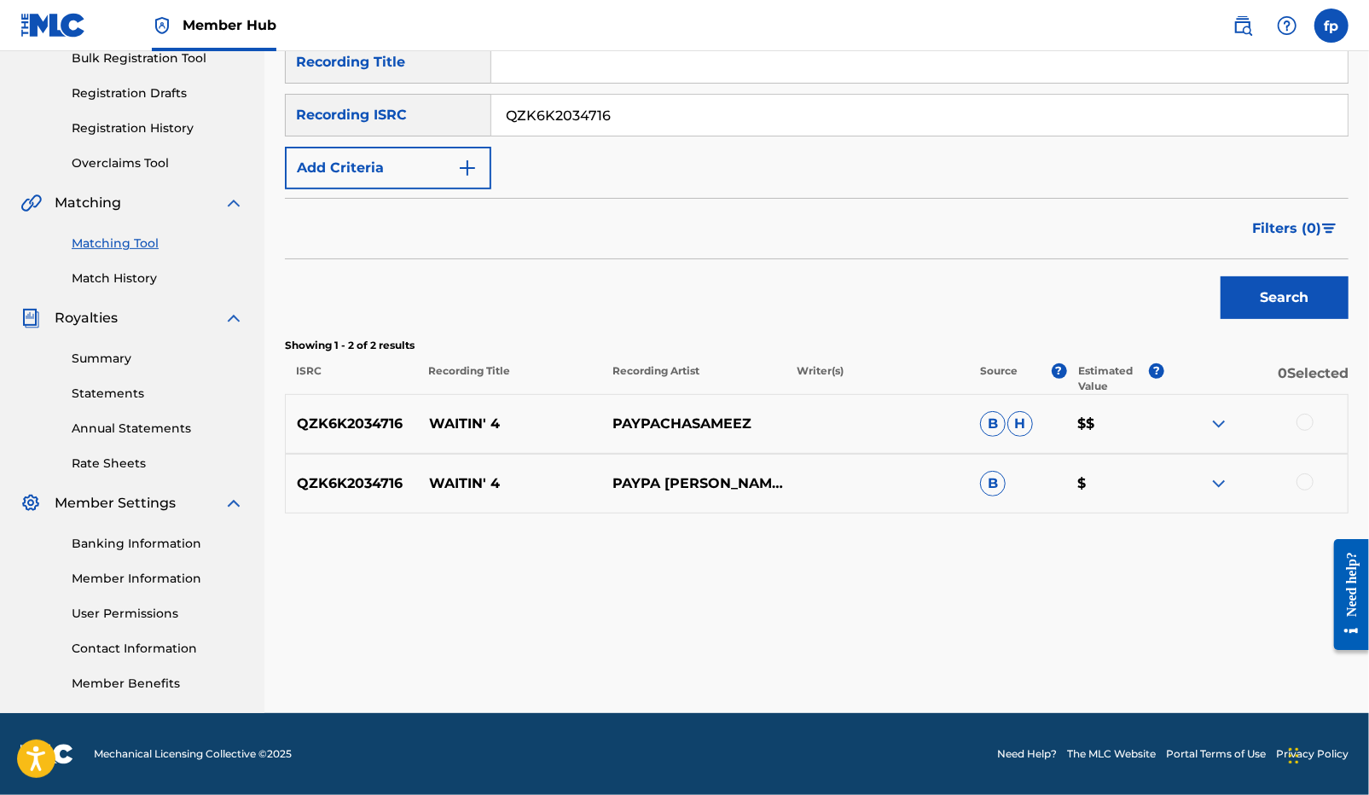
click at [1312, 426] on div at bounding box center [1304, 422] width 17 height 17
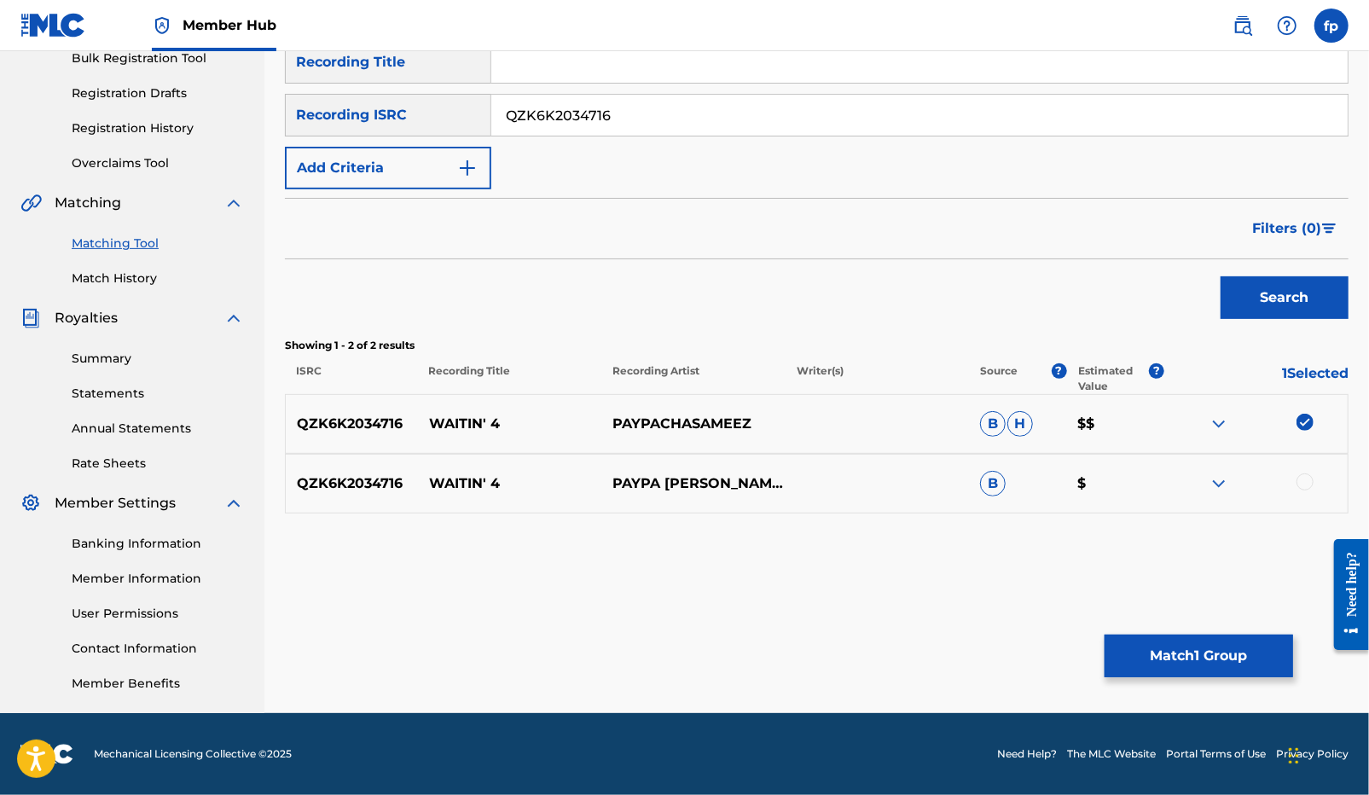
click at [1310, 489] on div at bounding box center [1255, 483] width 183 height 20
click at [1310, 482] on div at bounding box center [1304, 481] width 17 height 17
click at [1239, 627] on div "Matching Tool The Matching Tool enables you to suggest matches between sound re…" at bounding box center [816, 272] width 1063 height 882
click at [1211, 675] on button "Match 2 Groups" at bounding box center [1198, 655] width 188 height 43
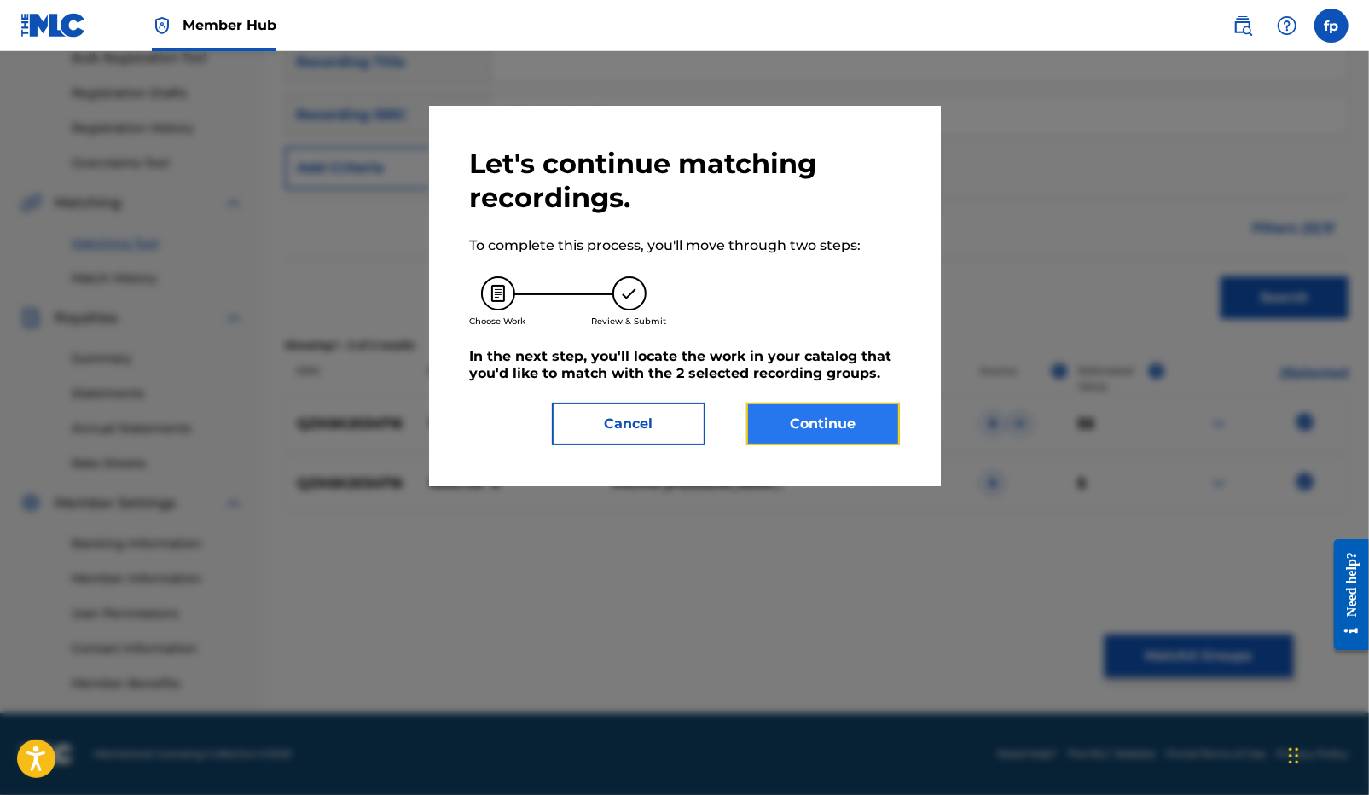
click at [861, 430] on button "Continue" at bounding box center [822, 424] width 153 height 43
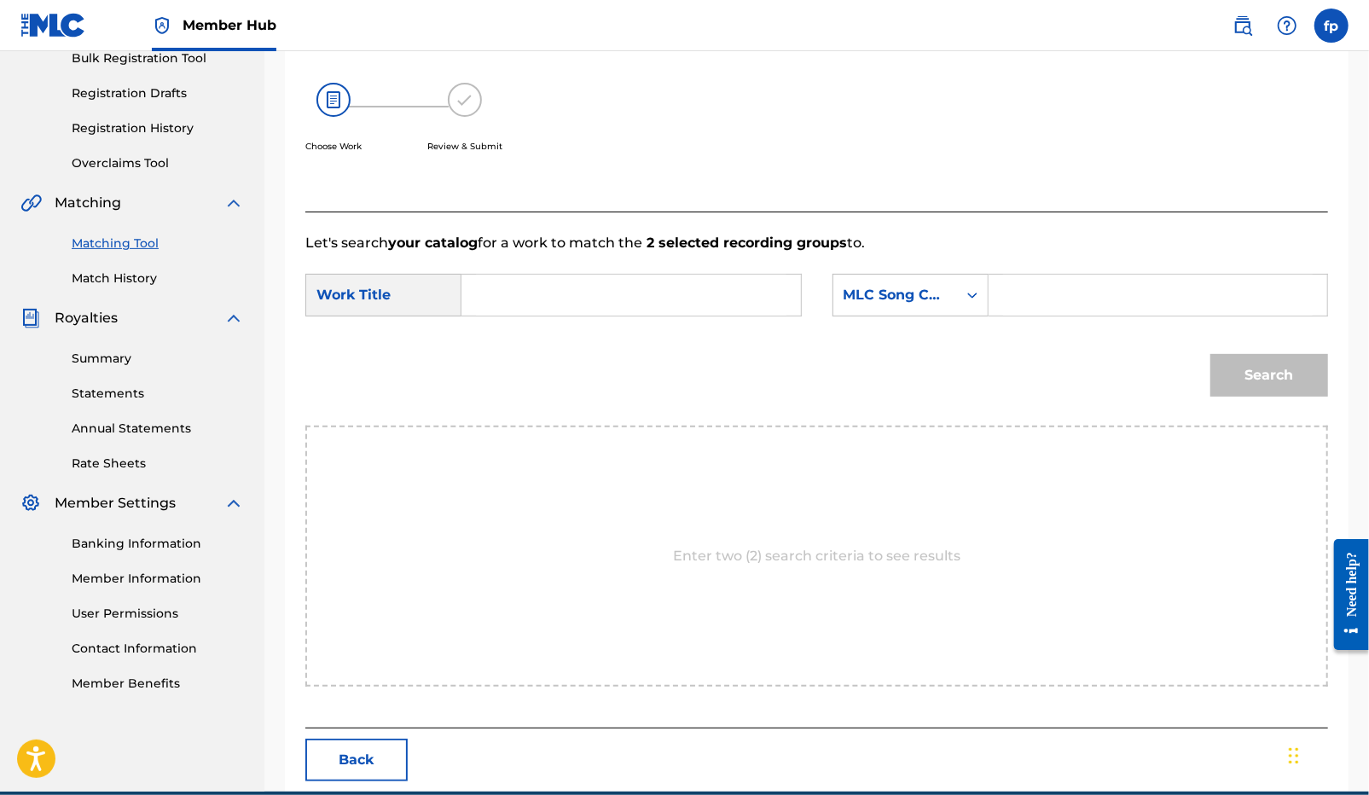
click at [630, 310] on input "Search Form" at bounding box center [631, 295] width 310 height 41
click at [531, 341] on span "4'" at bounding box center [537, 333] width 12 height 16
type input "watin 4'"
click at [892, 304] on div "MLC Song Code" at bounding box center [894, 295] width 103 height 20
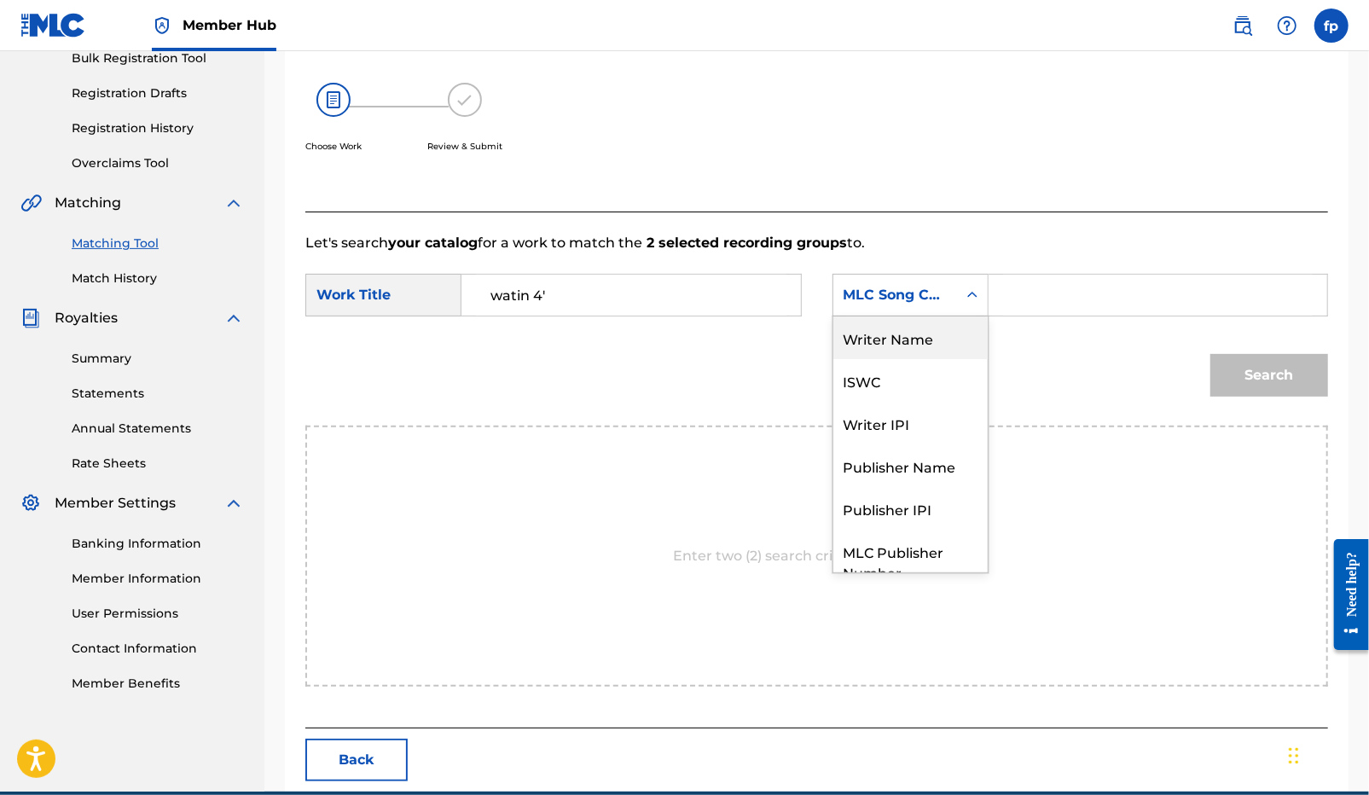
click at [885, 349] on div "Writer Name" at bounding box center [910, 337] width 154 height 43
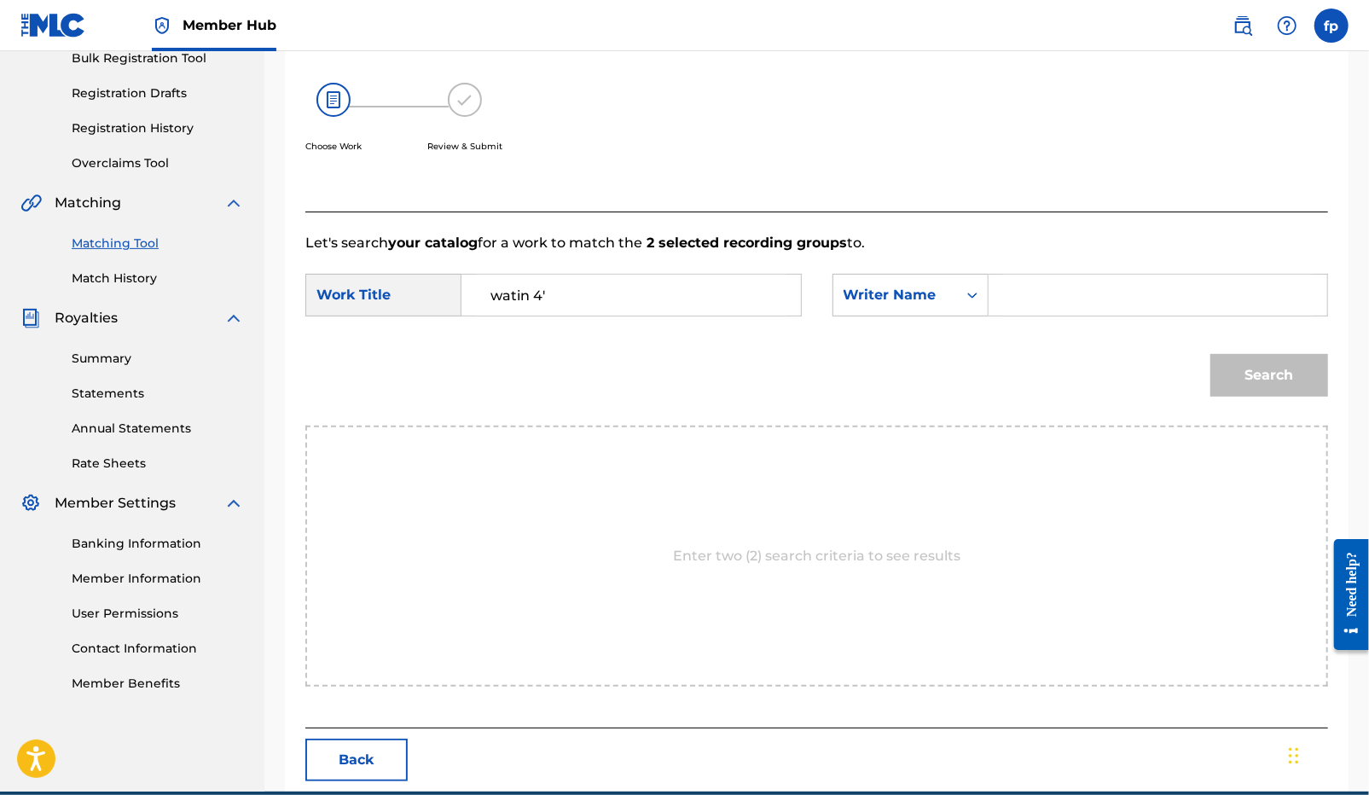
click at [1044, 282] on input "Search Form" at bounding box center [1158, 295] width 310 height 41
type input "h"
click at [1014, 295] on input "Search Form" at bounding box center [1158, 295] width 310 height 41
type input "h"
type input "[PERSON_NAME]"
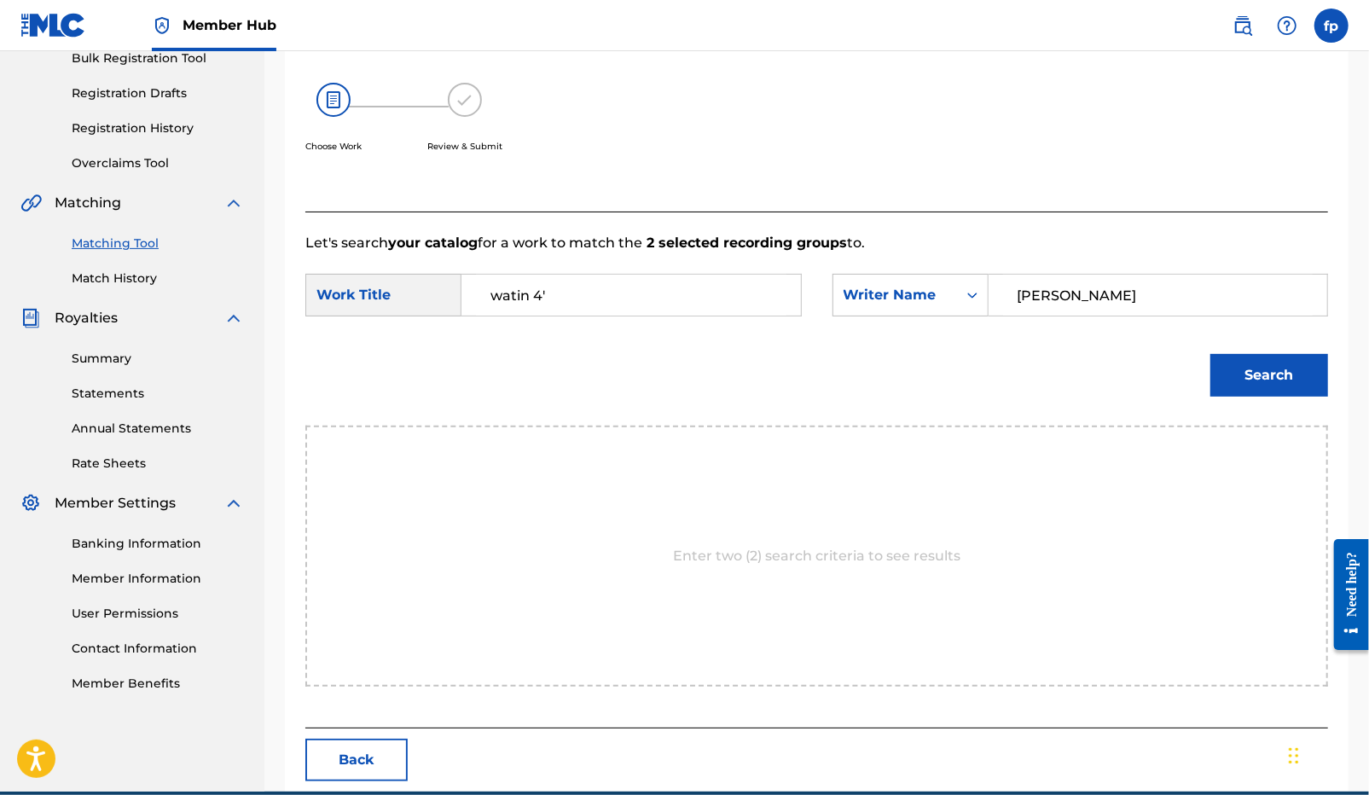
click at [1210, 354] on button "Search" at bounding box center [1269, 375] width 118 height 43
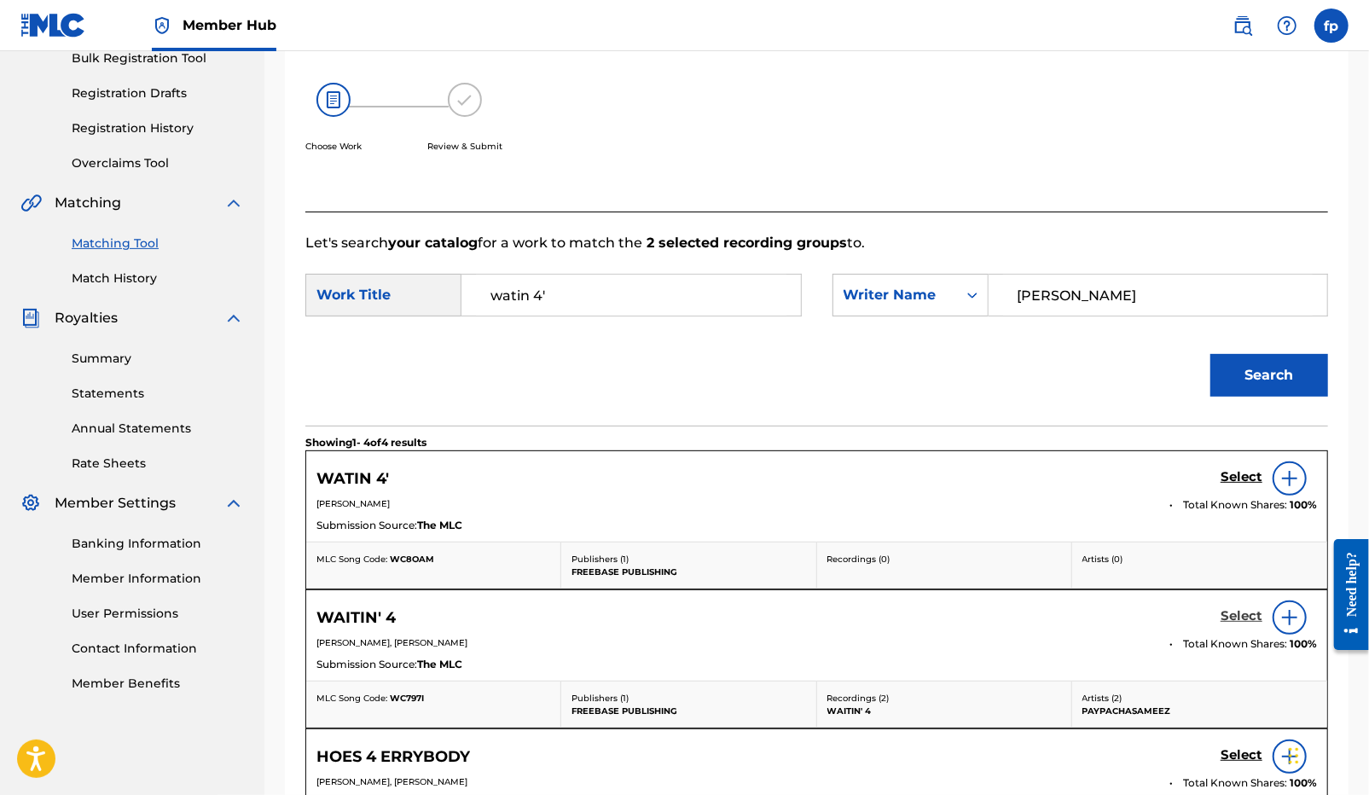
click at [1238, 617] on h5 "Select" at bounding box center [1241, 616] width 42 height 16
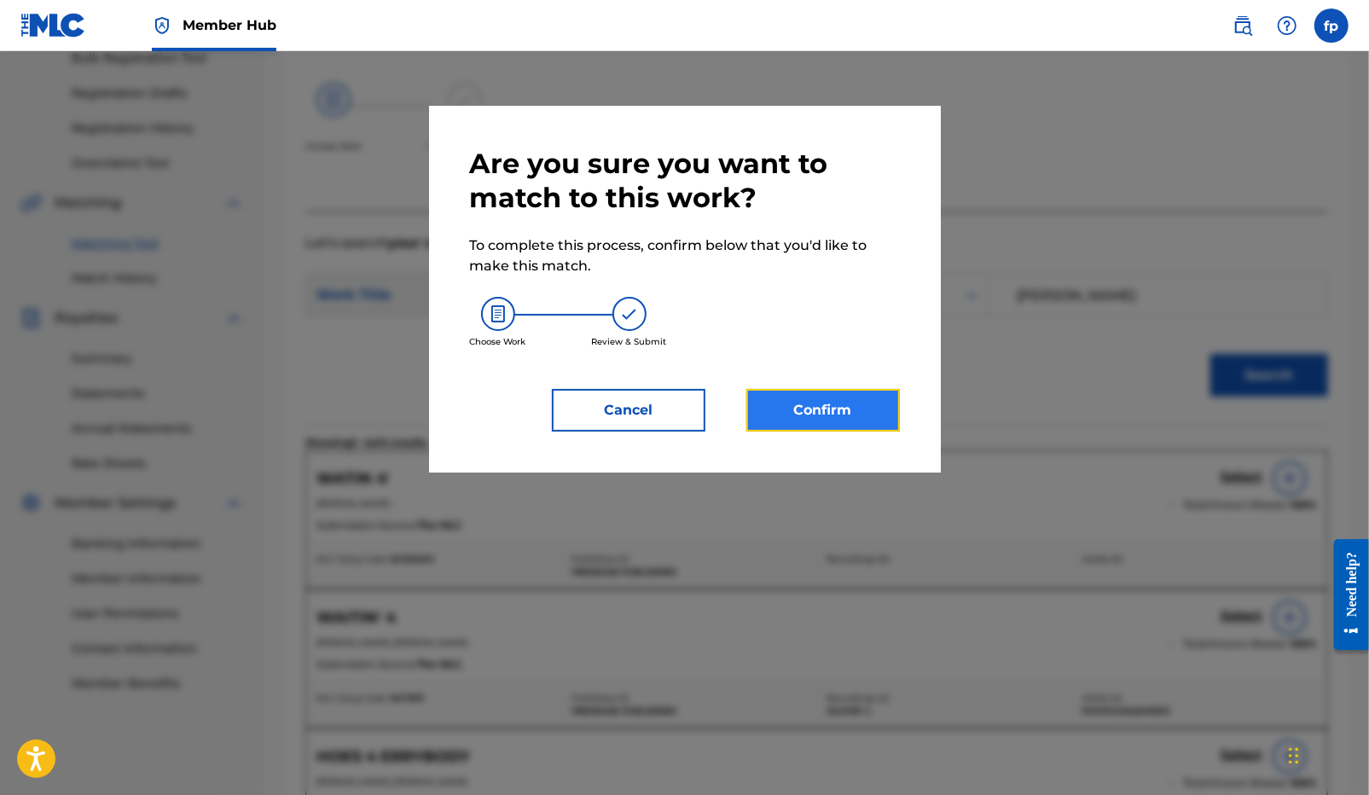
click at [872, 414] on button "Confirm" at bounding box center [822, 410] width 153 height 43
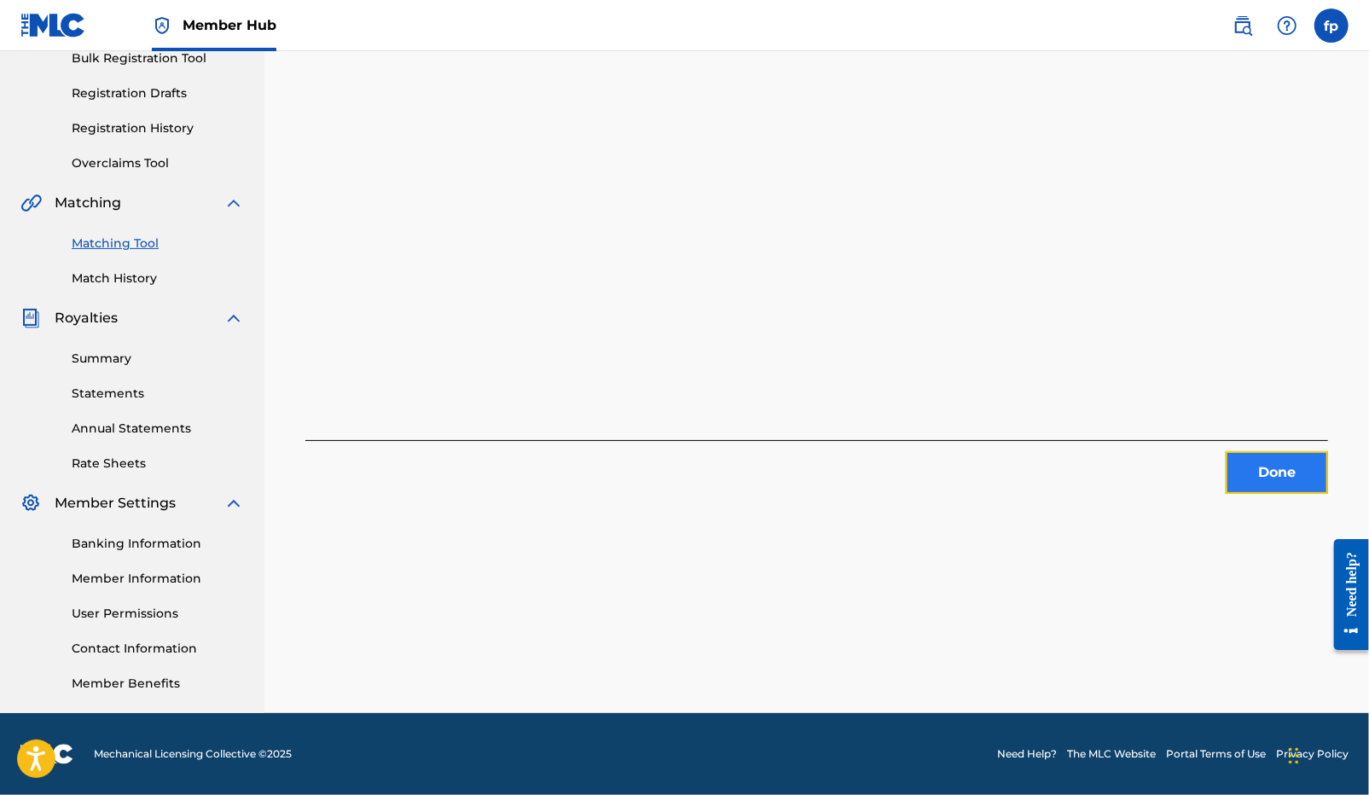
click at [1285, 466] on button "Done" at bounding box center [1276, 472] width 102 height 43
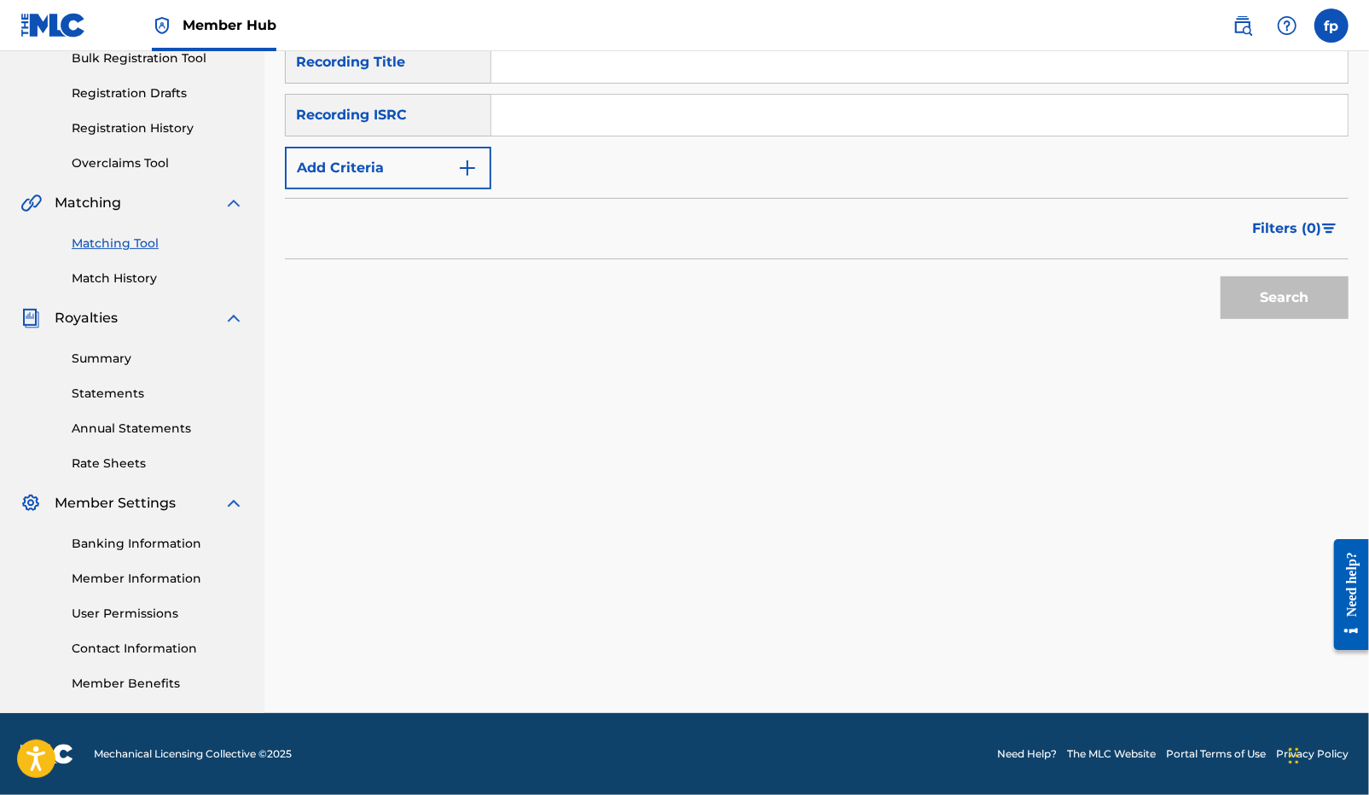
click at [515, 130] on input "Search Form" at bounding box center [919, 115] width 856 height 41
paste input "QZHN92279268"
type input "QZHN92279268"
click at [1312, 310] on button "Search" at bounding box center [1284, 297] width 128 height 43
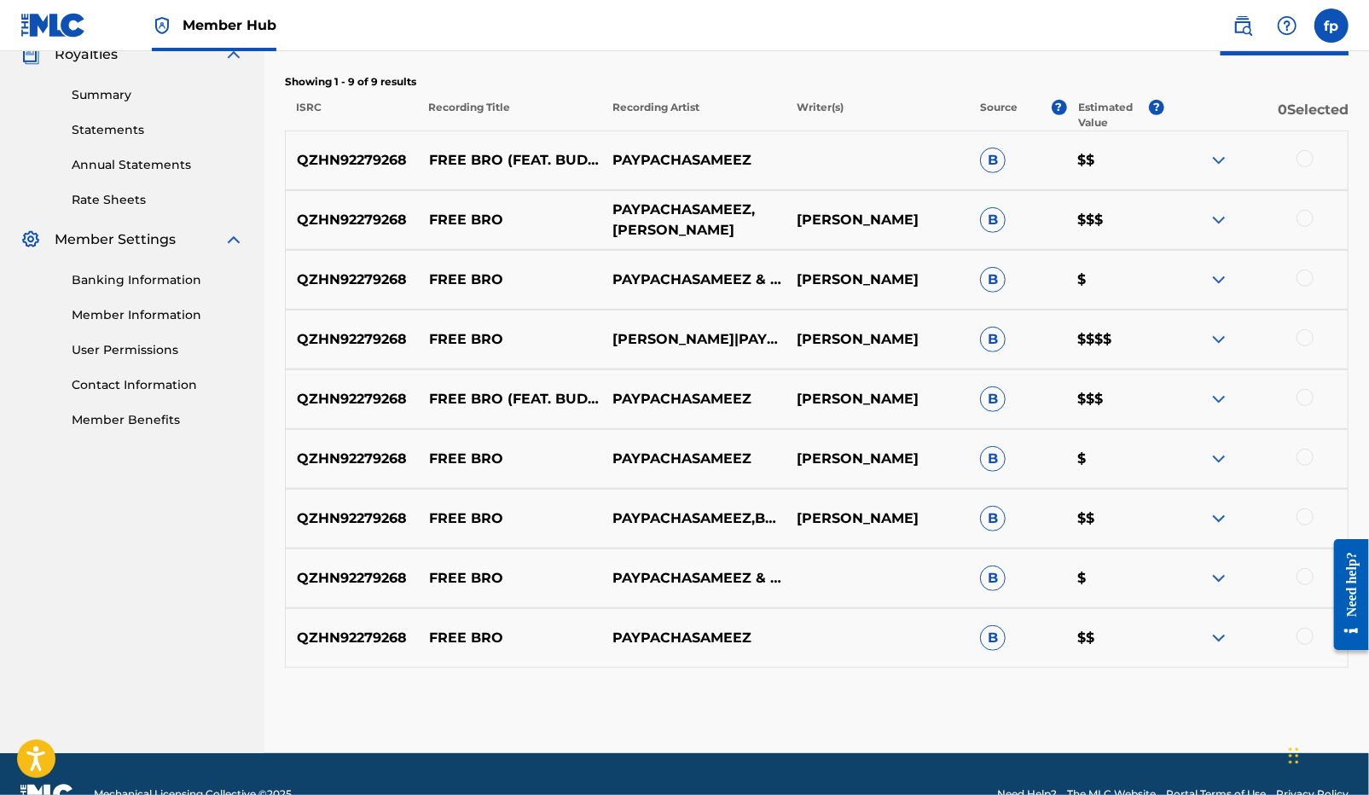
scroll to position [567, 0]
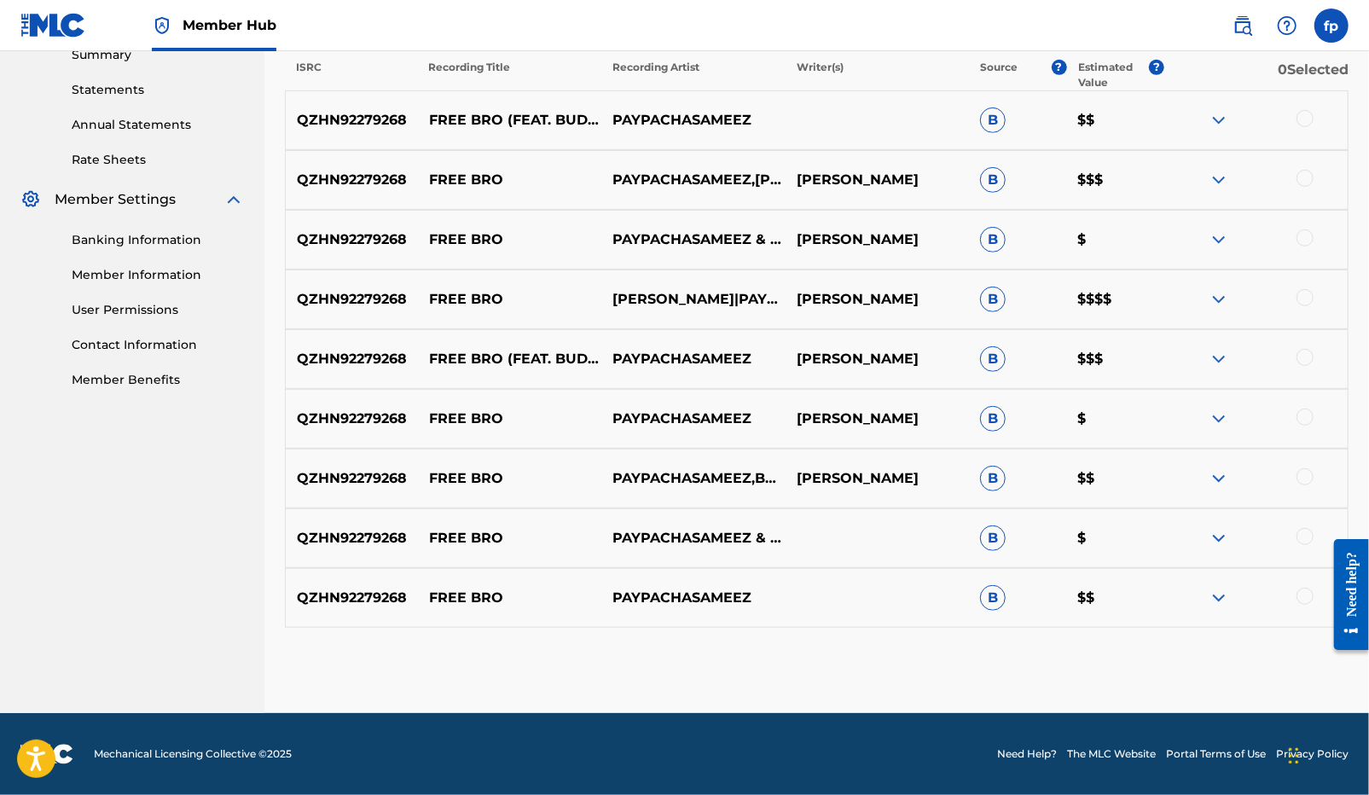
click at [1298, 603] on div at bounding box center [1255, 598] width 183 height 20
click at [1298, 602] on div at bounding box center [1255, 598] width 183 height 20
click at [1300, 595] on div at bounding box center [1304, 596] width 17 height 17
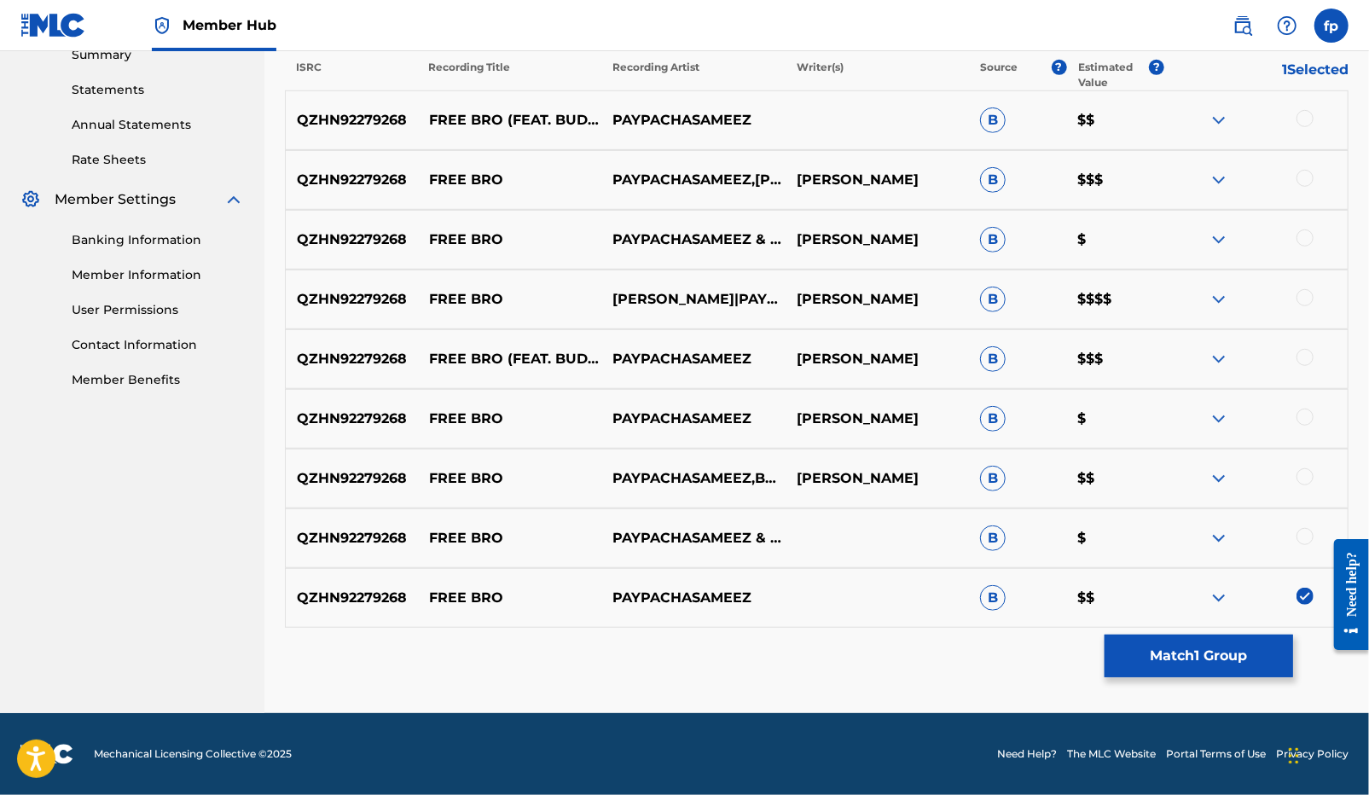
click at [1300, 548] on div "QZHN92279268 FREE BRO PAYPACHASAMEEZ & [PERSON_NAME] B $" at bounding box center [816, 538] width 1063 height 60
click at [1300, 538] on div at bounding box center [1304, 536] width 17 height 17
click at [1307, 470] on div at bounding box center [1304, 476] width 17 height 17
click at [1306, 420] on div at bounding box center [1304, 416] width 17 height 17
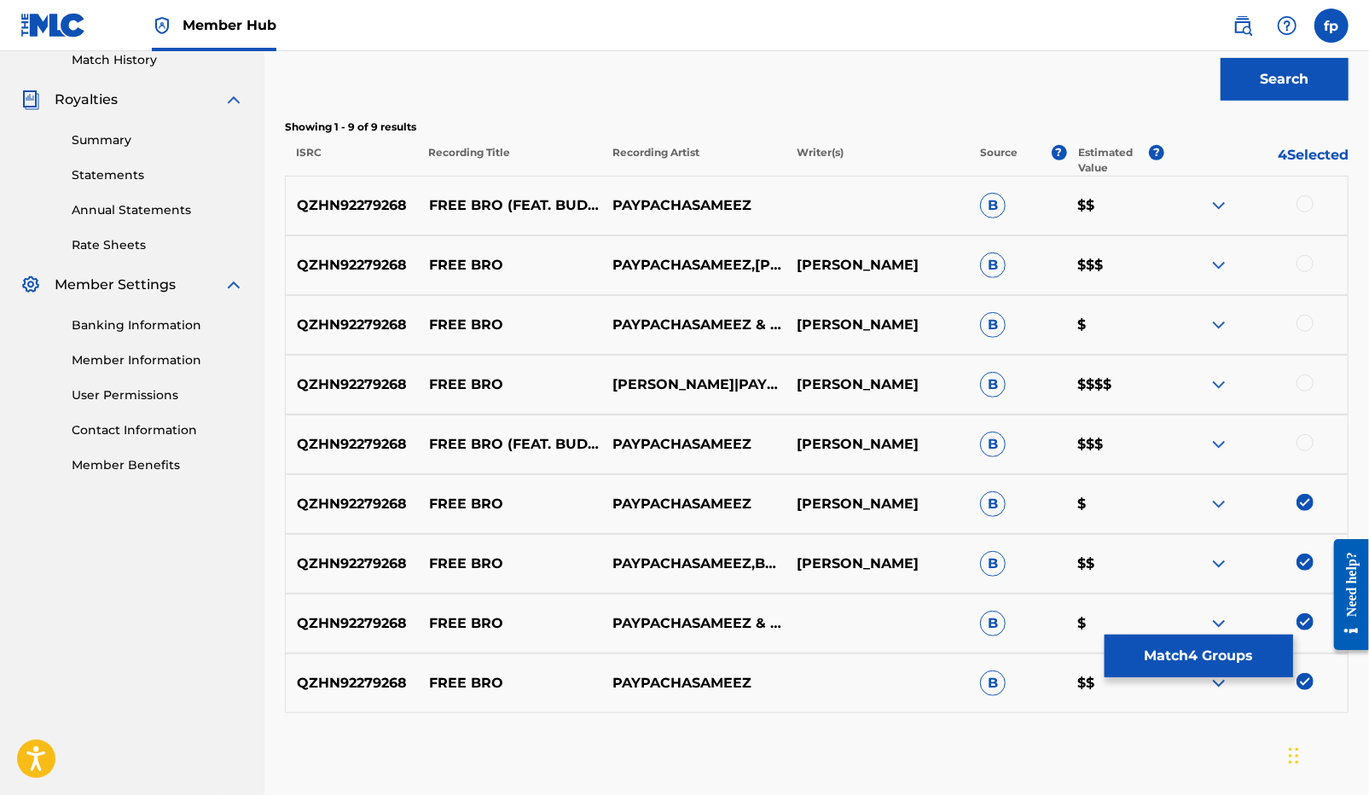
scroll to position [454, 0]
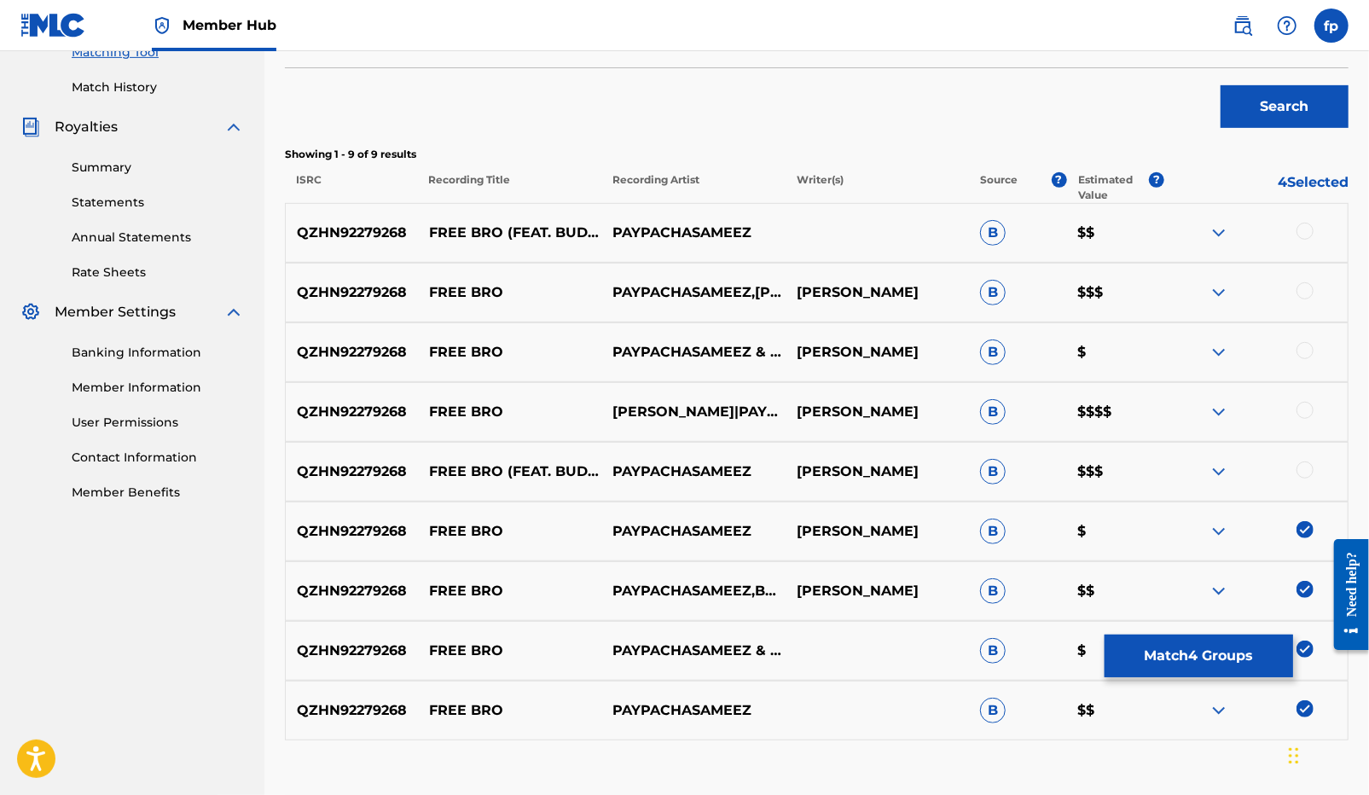
click at [1302, 467] on div at bounding box center [1304, 469] width 17 height 17
click at [1312, 421] on div at bounding box center [1255, 412] width 183 height 20
click at [1312, 416] on div at bounding box center [1255, 412] width 183 height 20
click at [1311, 414] on div at bounding box center [1304, 410] width 17 height 17
click at [1294, 356] on div at bounding box center [1255, 352] width 183 height 20
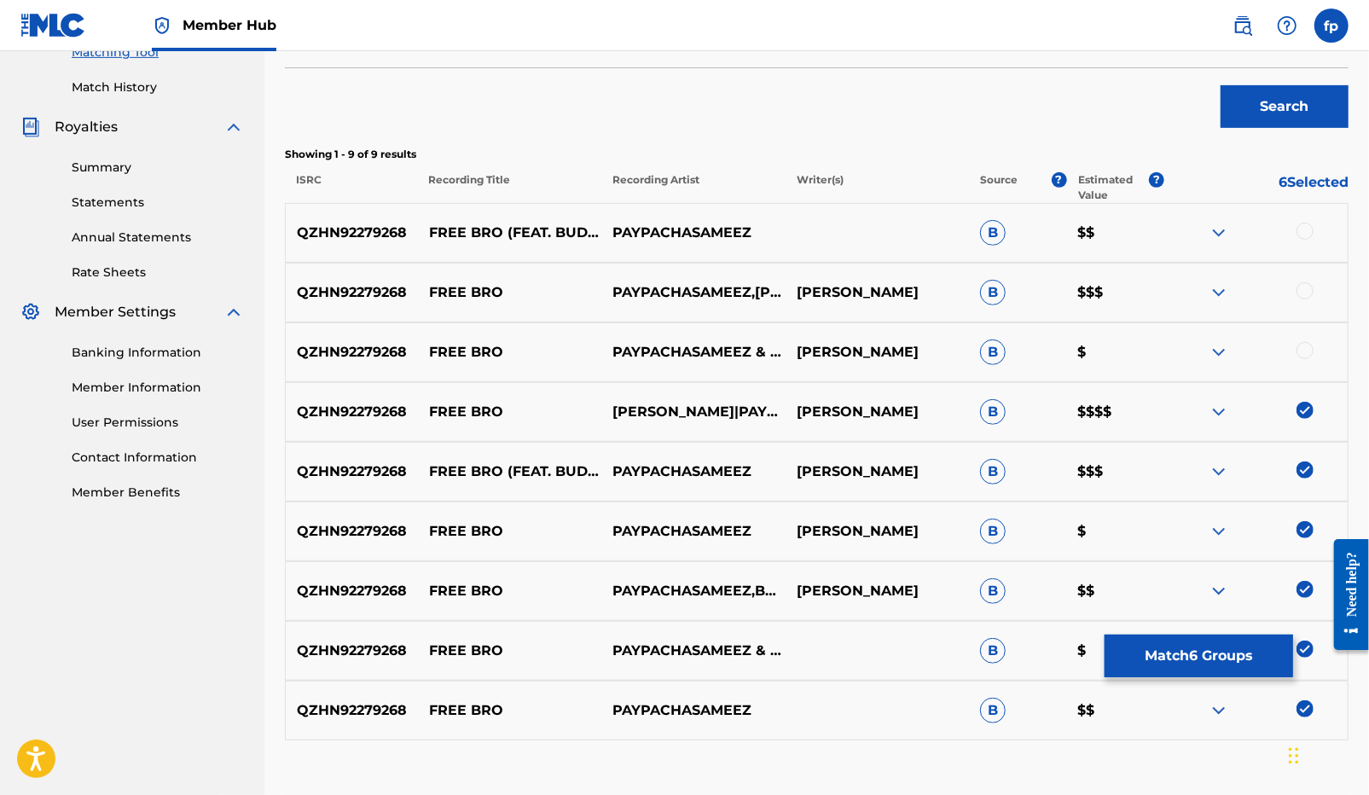
click at [1300, 345] on div at bounding box center [1304, 350] width 17 height 17
click at [1298, 288] on div at bounding box center [1304, 290] width 17 height 17
click at [1306, 223] on div at bounding box center [1304, 231] width 17 height 17
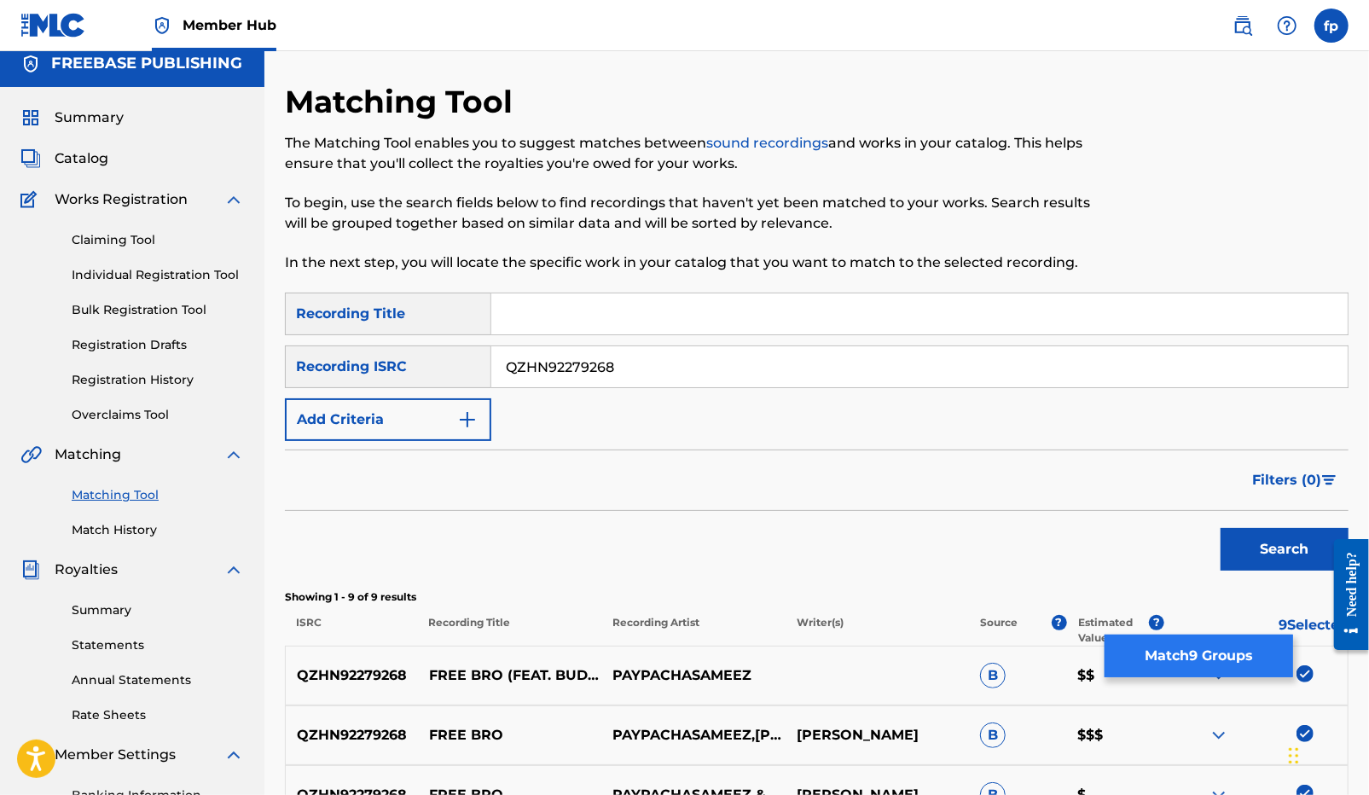
scroll to position [0, 0]
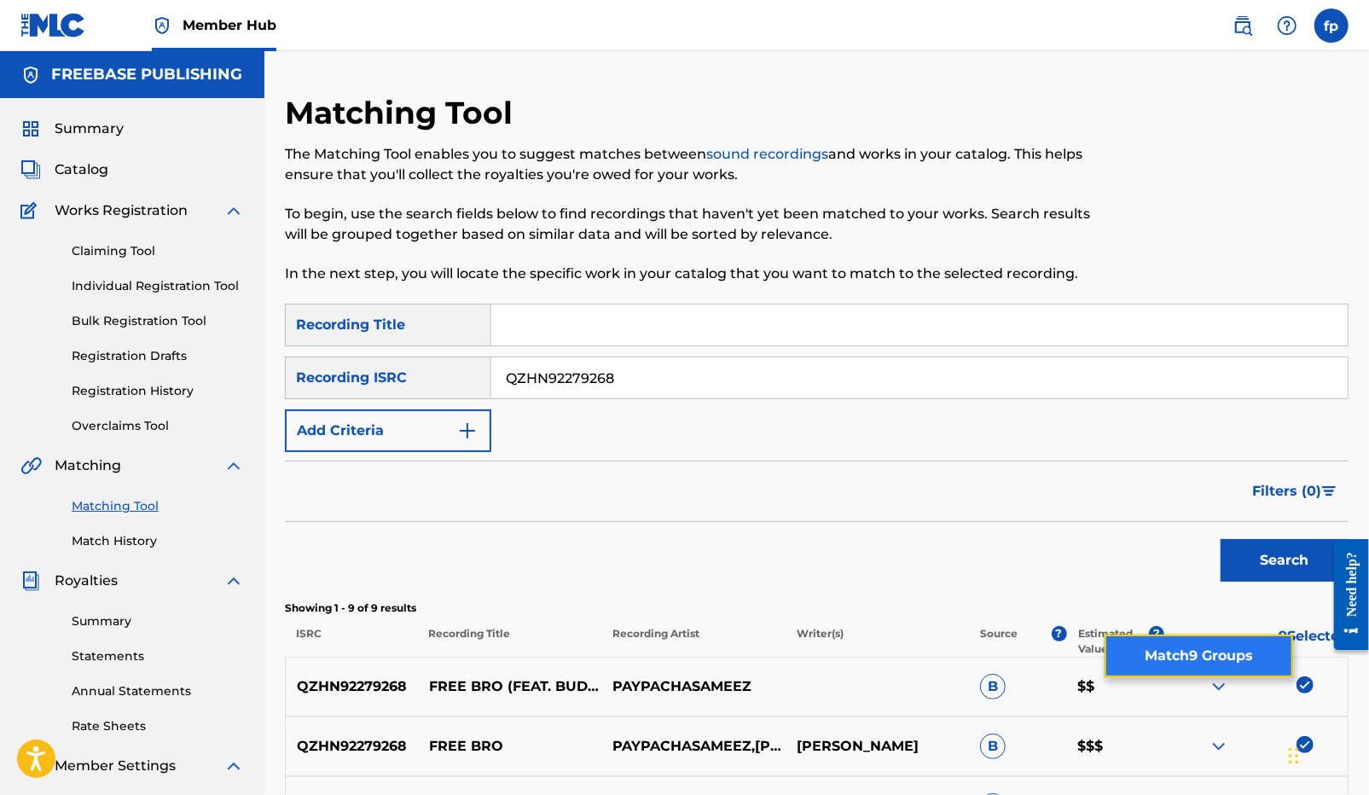
click at [1183, 663] on button "Match 9 Groups" at bounding box center [1198, 655] width 188 height 43
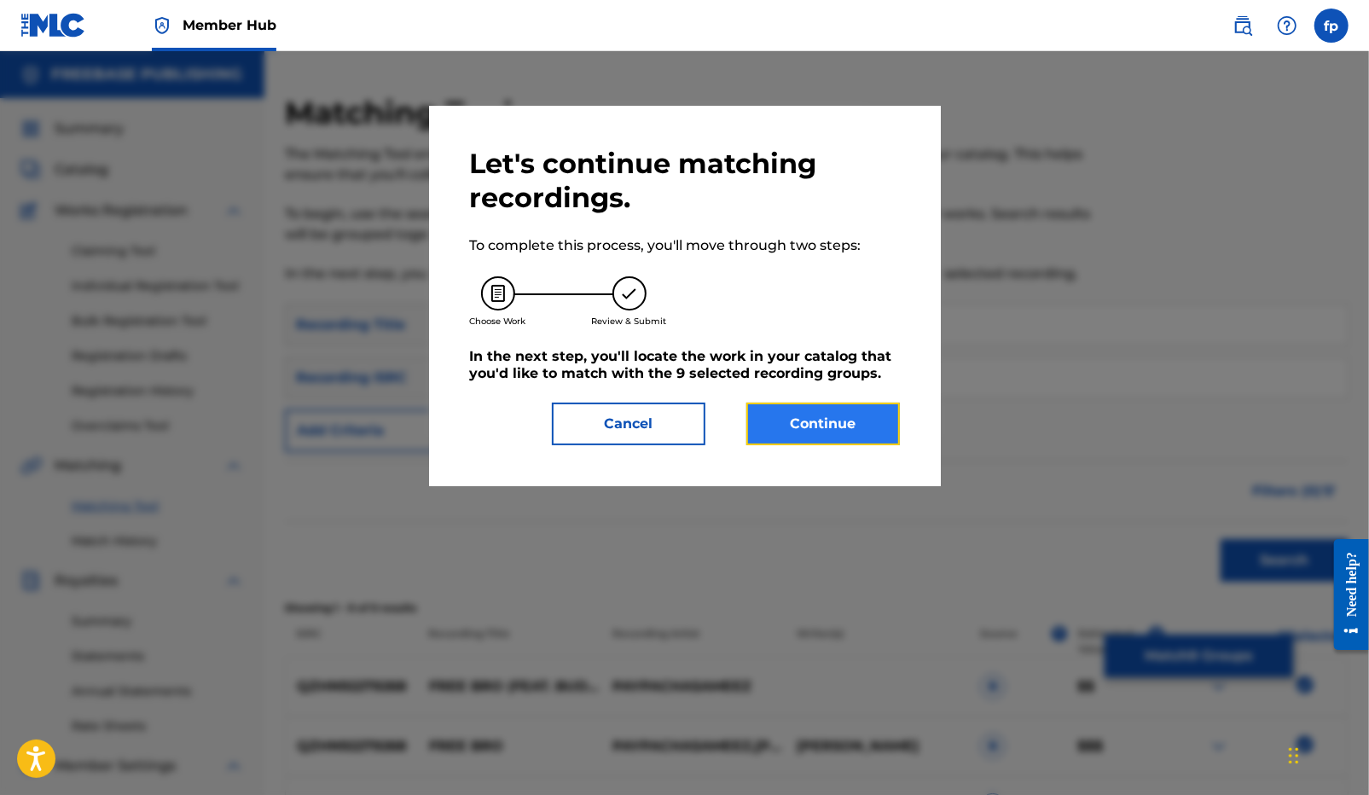
click at [844, 418] on button "Continue" at bounding box center [822, 424] width 153 height 43
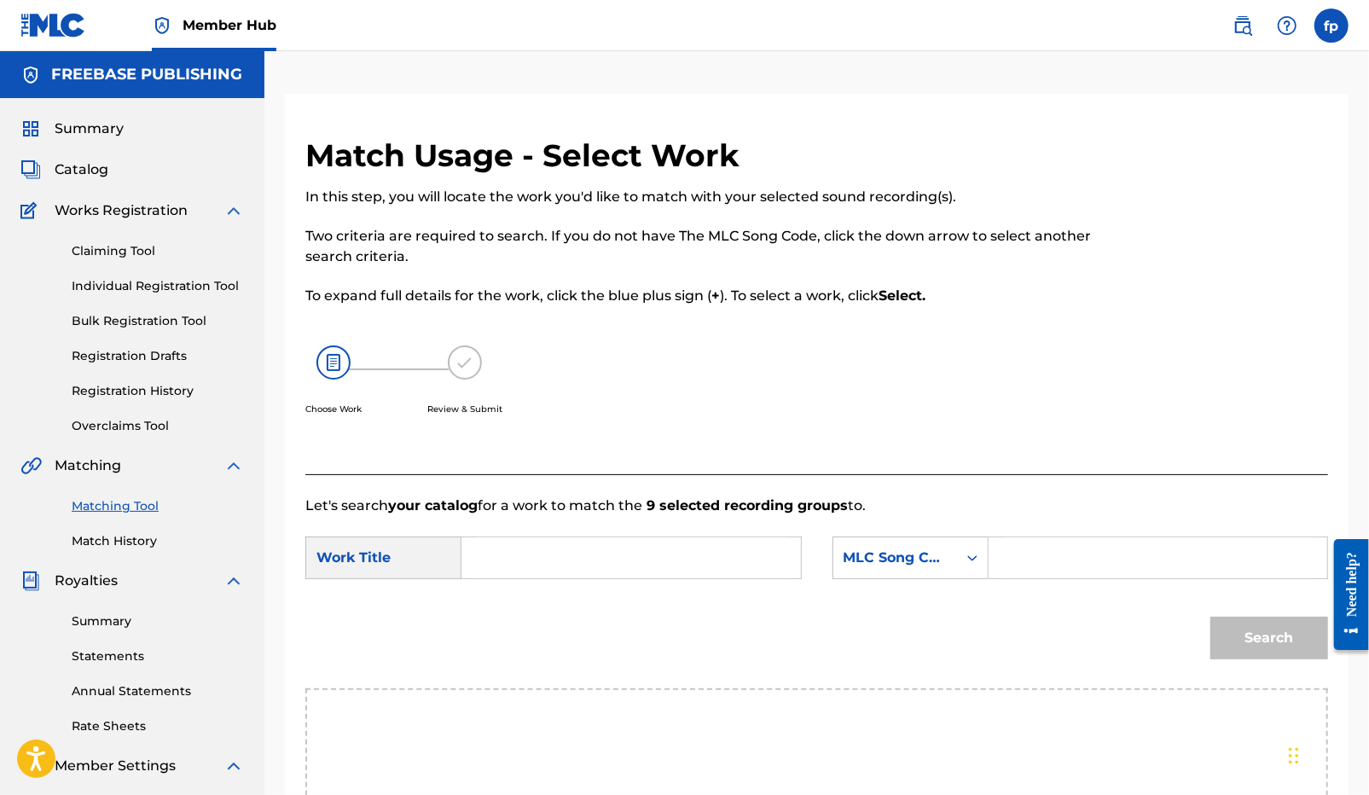
click at [565, 549] on input "Search Form" at bounding box center [631, 557] width 310 height 41
type input "free bro"
click at [524, 622] on div "free bro" at bounding box center [503, 606] width 54 height 51
click at [873, 538] on div "MLC Song Code" at bounding box center [910, 557] width 156 height 43
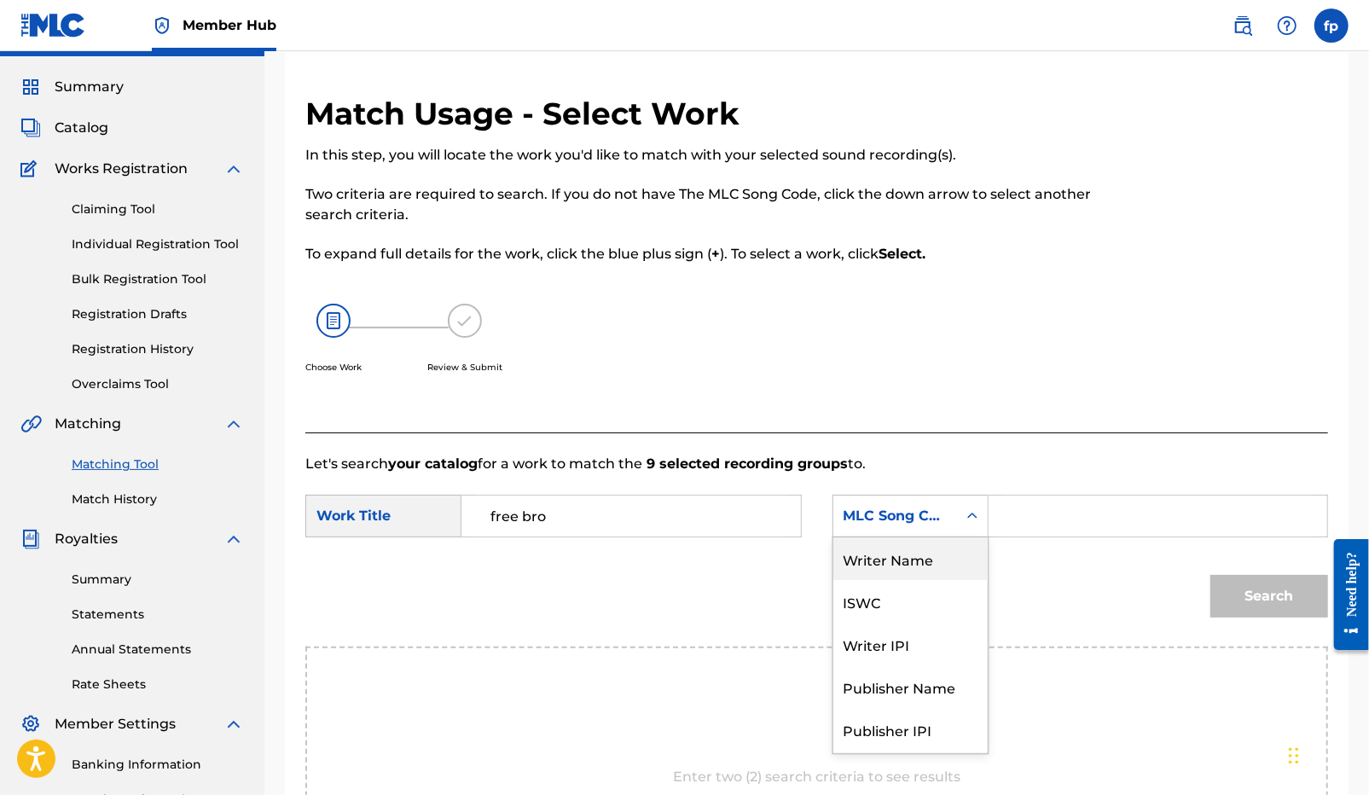
click at [912, 574] on div "Writer Name" at bounding box center [910, 558] width 154 height 43
click at [999, 529] on div "Search Form" at bounding box center [1158, 516] width 340 height 43
click at [1010, 517] on input "Search Form" at bounding box center [1158, 515] width 310 height 41
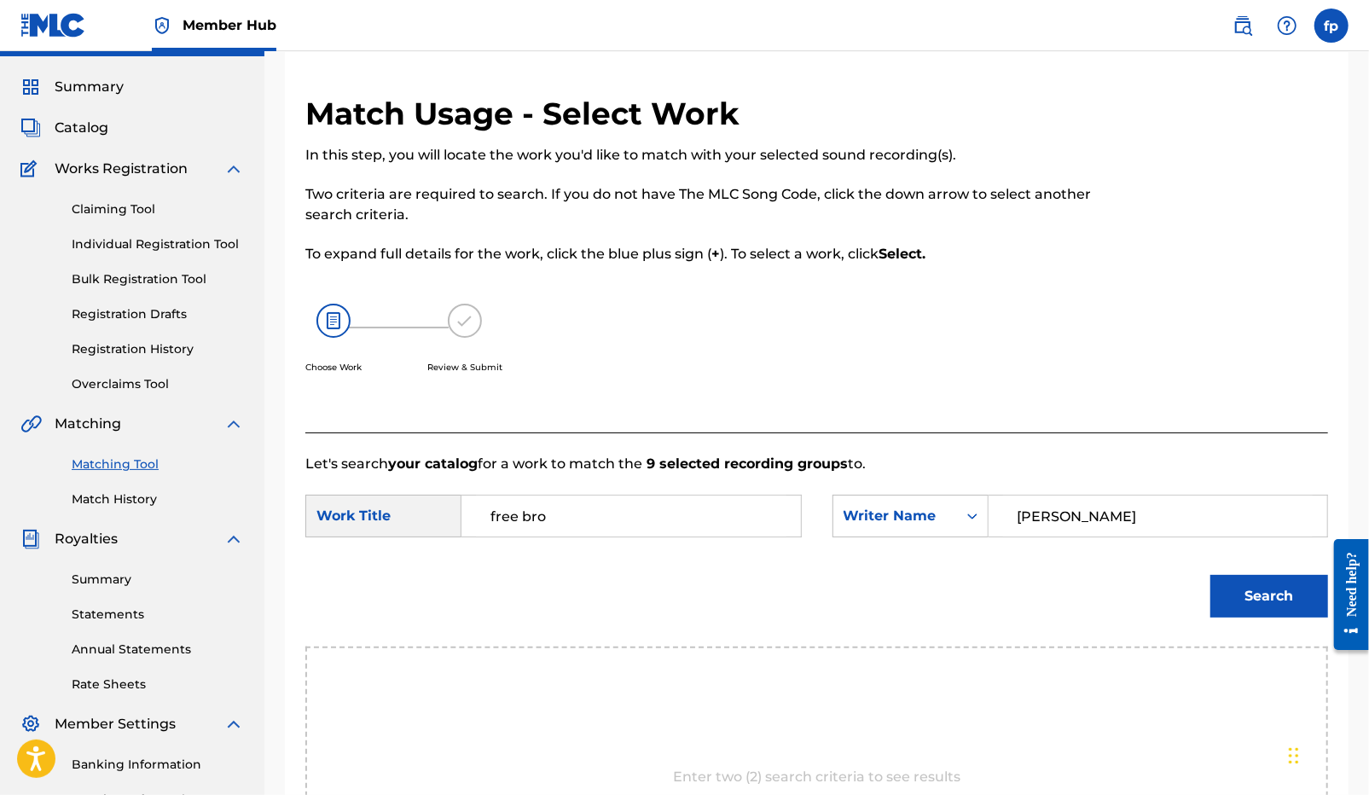
type input "[PERSON_NAME]"
click at [1210, 575] on button "Search" at bounding box center [1269, 596] width 118 height 43
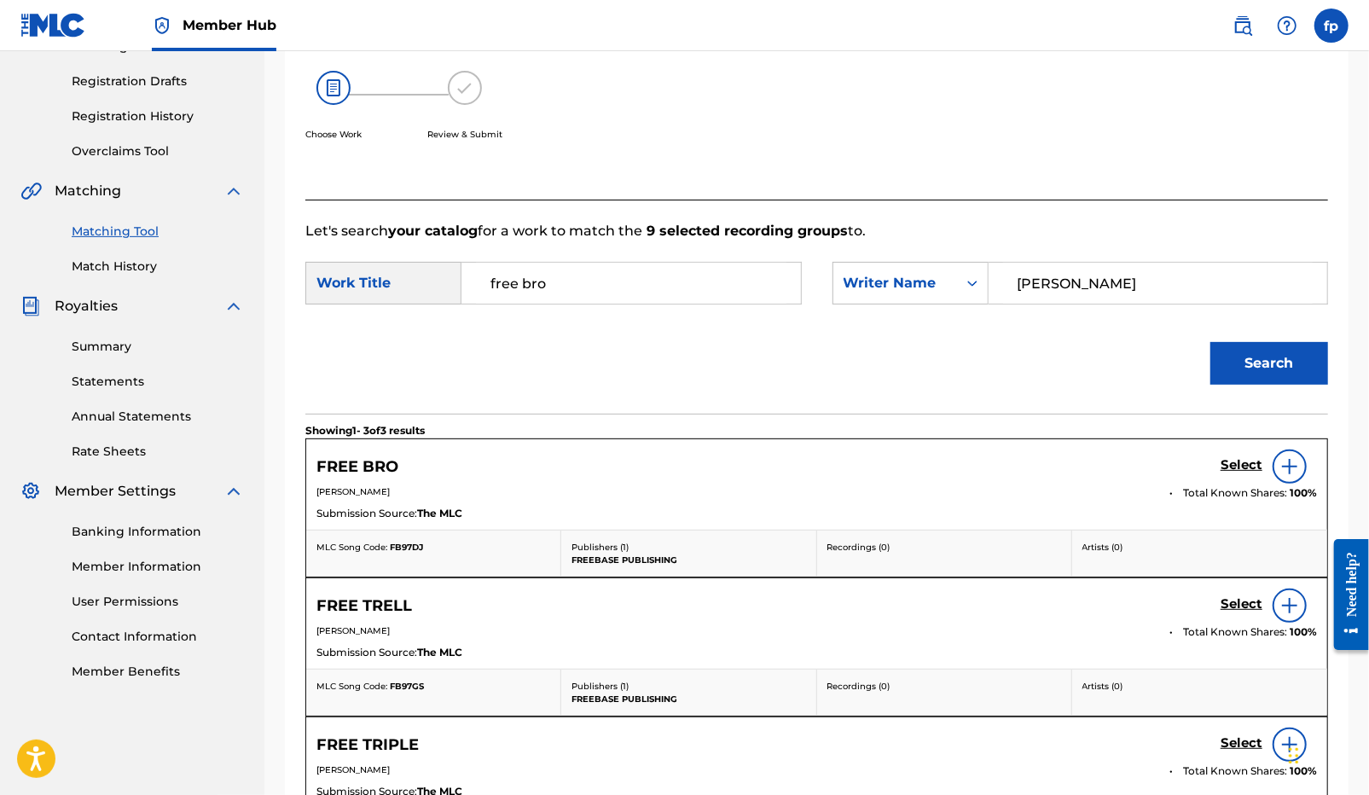
scroll to position [298, 0]
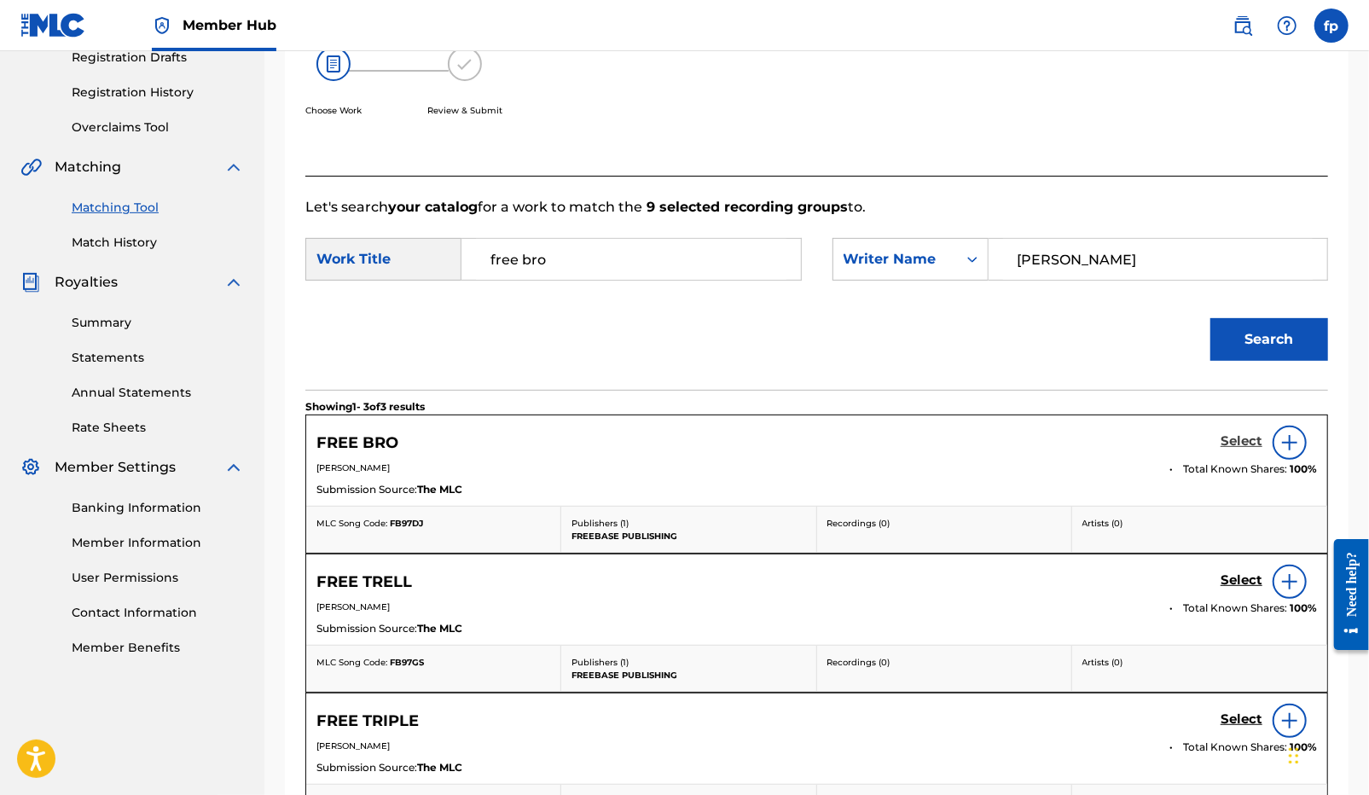
click at [1225, 439] on h5 "Select" at bounding box center [1241, 441] width 42 height 16
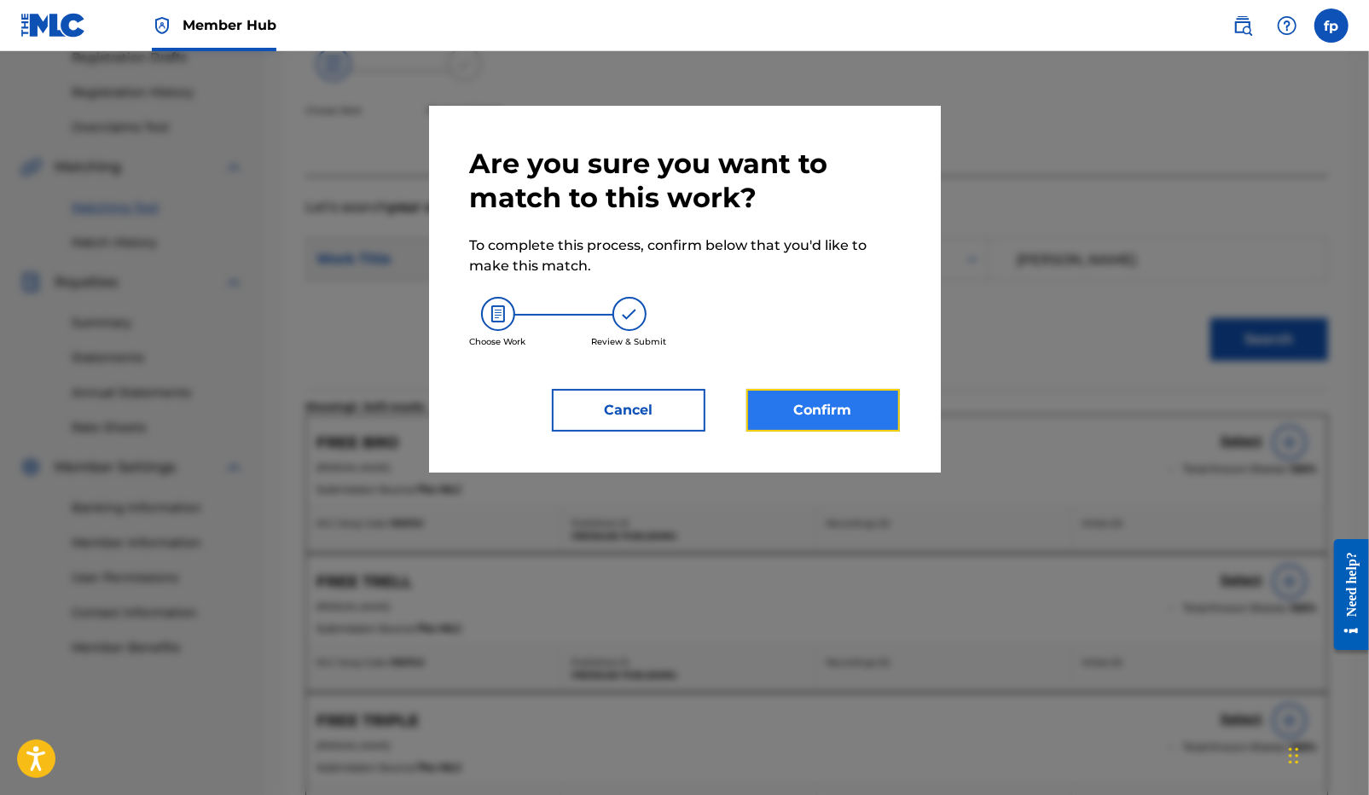
click at [869, 416] on button "Confirm" at bounding box center [822, 410] width 153 height 43
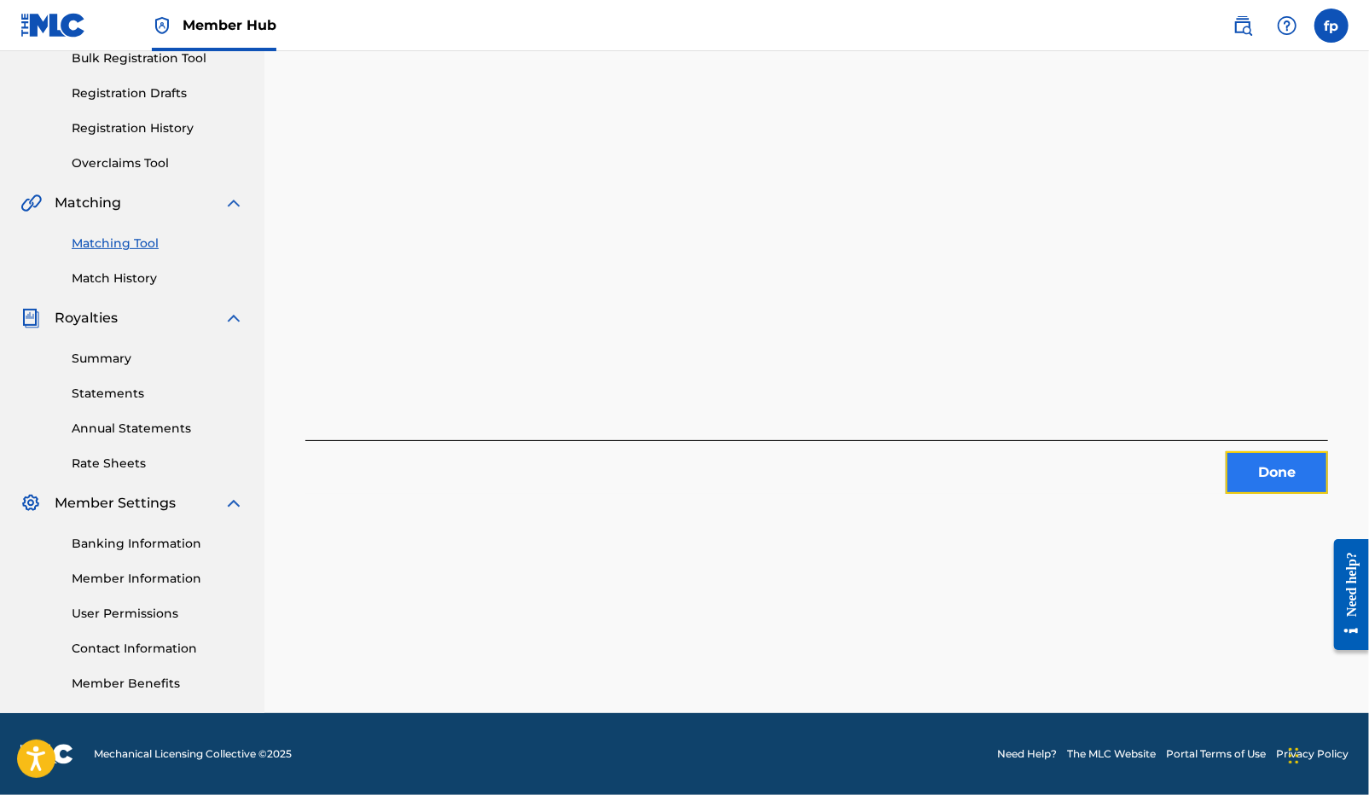
click at [1230, 483] on button "Done" at bounding box center [1276, 472] width 102 height 43
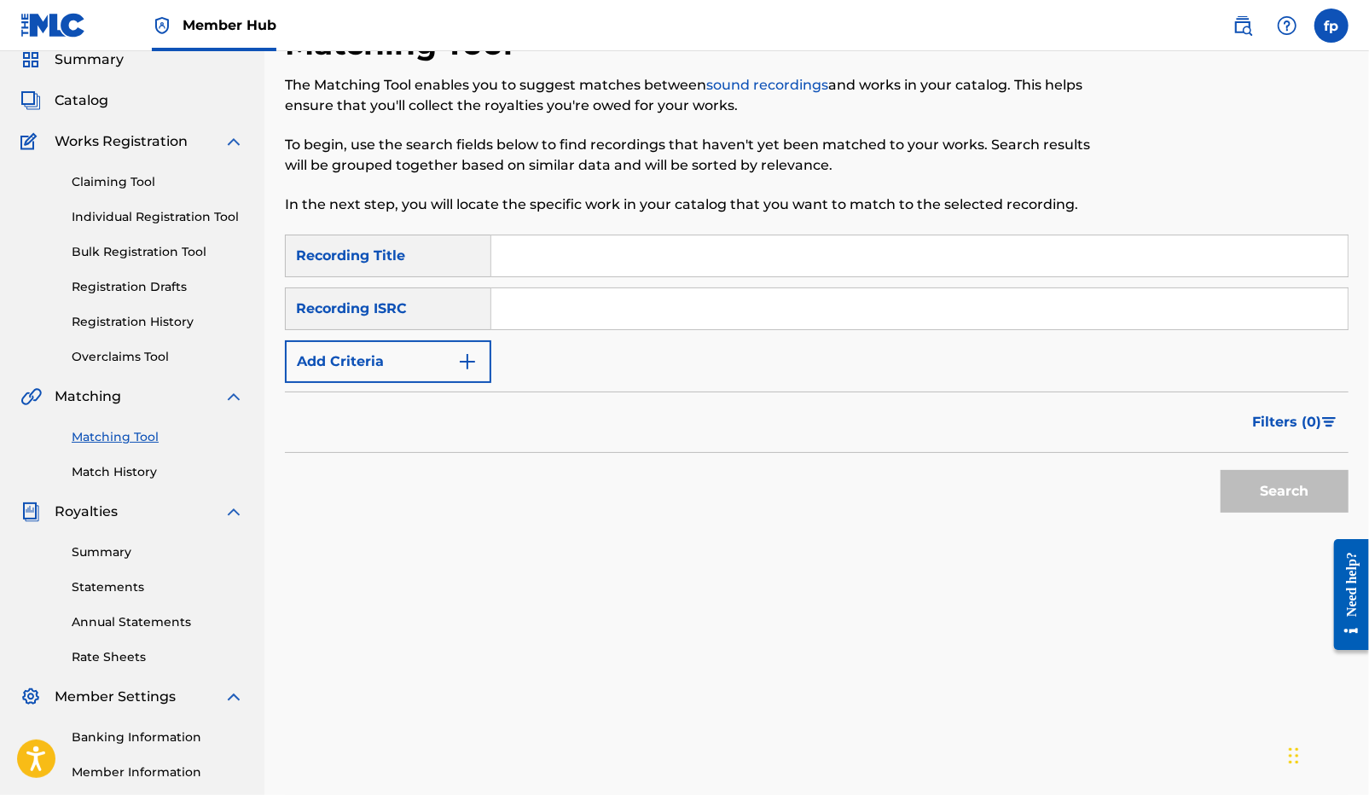
scroll to position [49, 0]
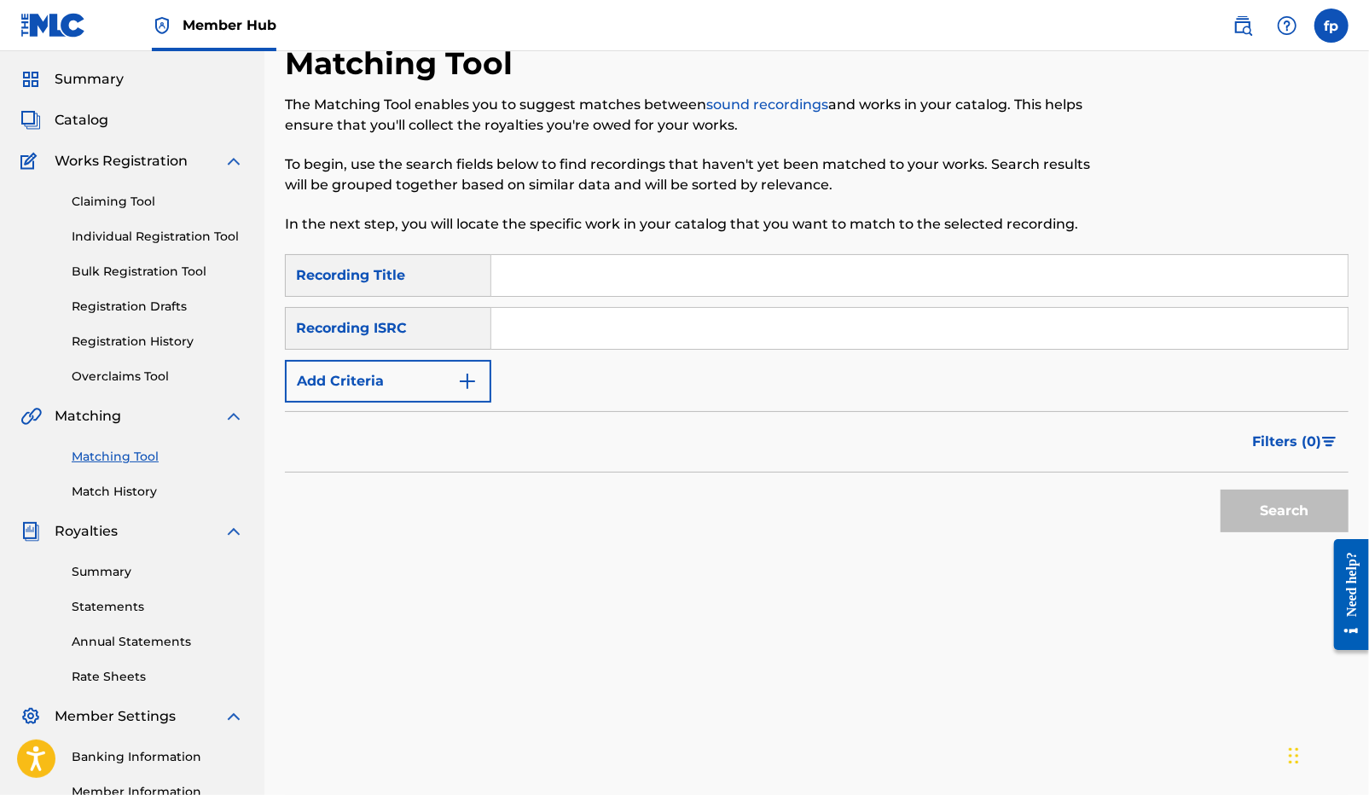
click at [548, 332] on input "Search Form" at bounding box center [919, 328] width 856 height 41
paste input "QZHN72449987"
type input "QZHN72449987"
click at [1239, 502] on button "Search" at bounding box center [1284, 510] width 128 height 43
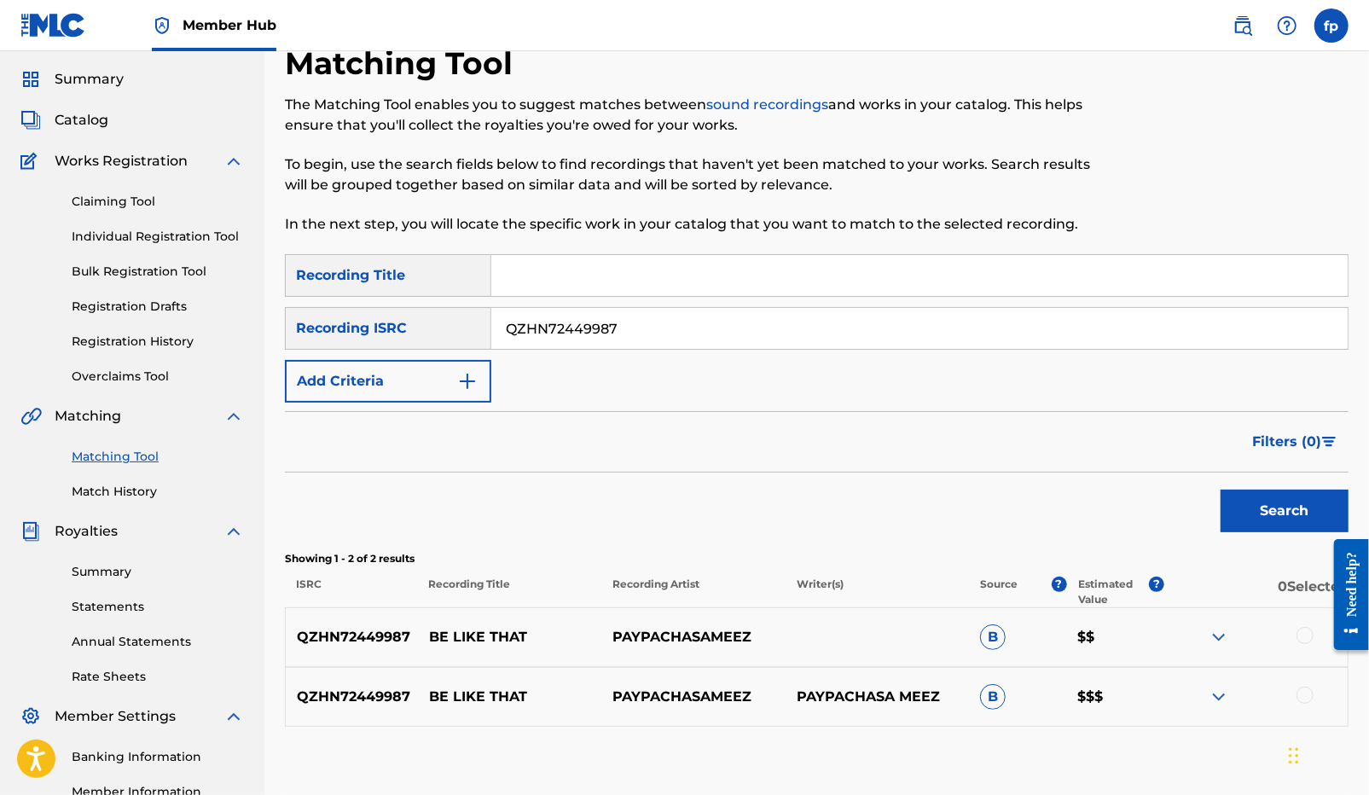
click at [1301, 640] on div at bounding box center [1304, 635] width 17 height 17
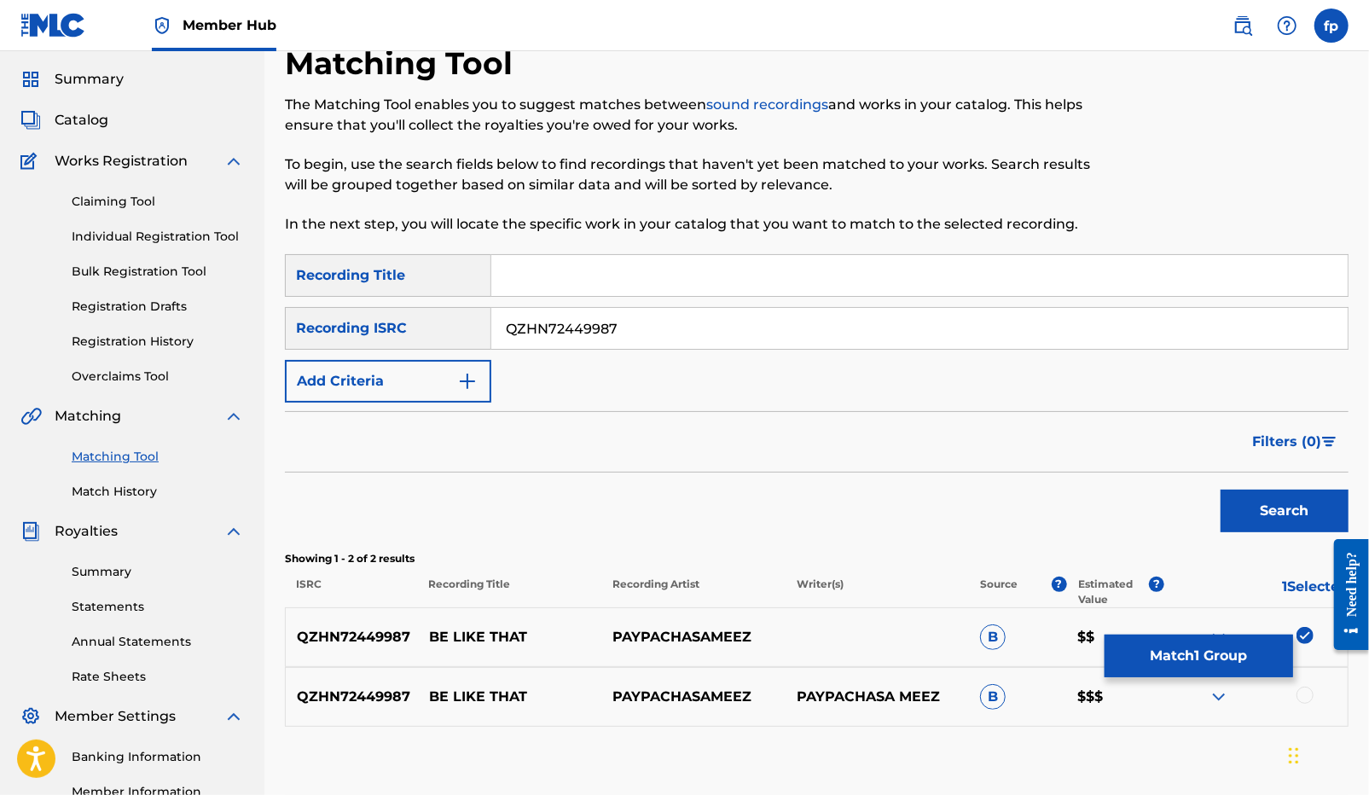
click at [1305, 685] on div "QZHN72449987 BE LIKE THAT PAYPACHASAMEEZ PAYPACHASA MEEZ B $$$" at bounding box center [816, 697] width 1063 height 60
click at [1303, 692] on div at bounding box center [1304, 694] width 17 height 17
click at [1190, 671] on button "Match 2 Groups" at bounding box center [1198, 655] width 188 height 43
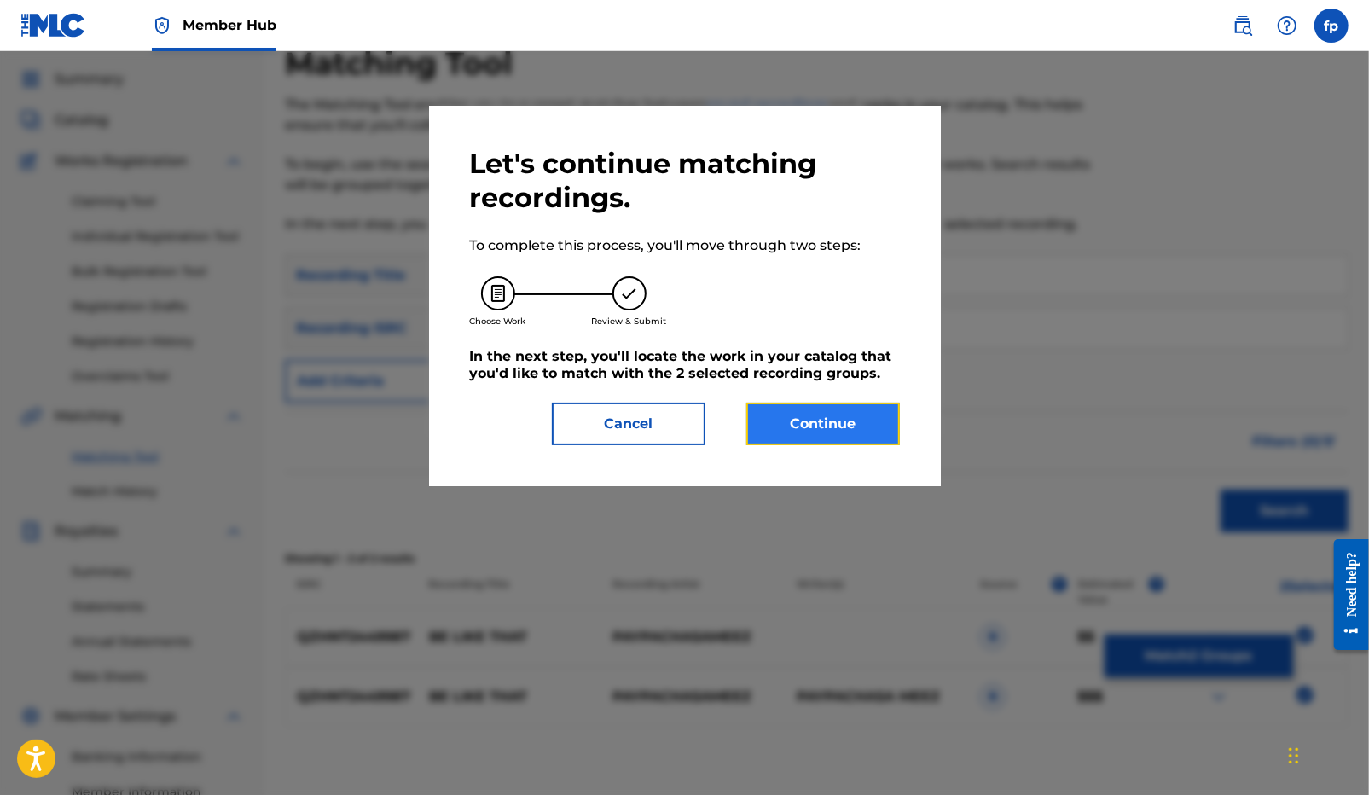
click at [857, 444] on button "Continue" at bounding box center [822, 424] width 153 height 43
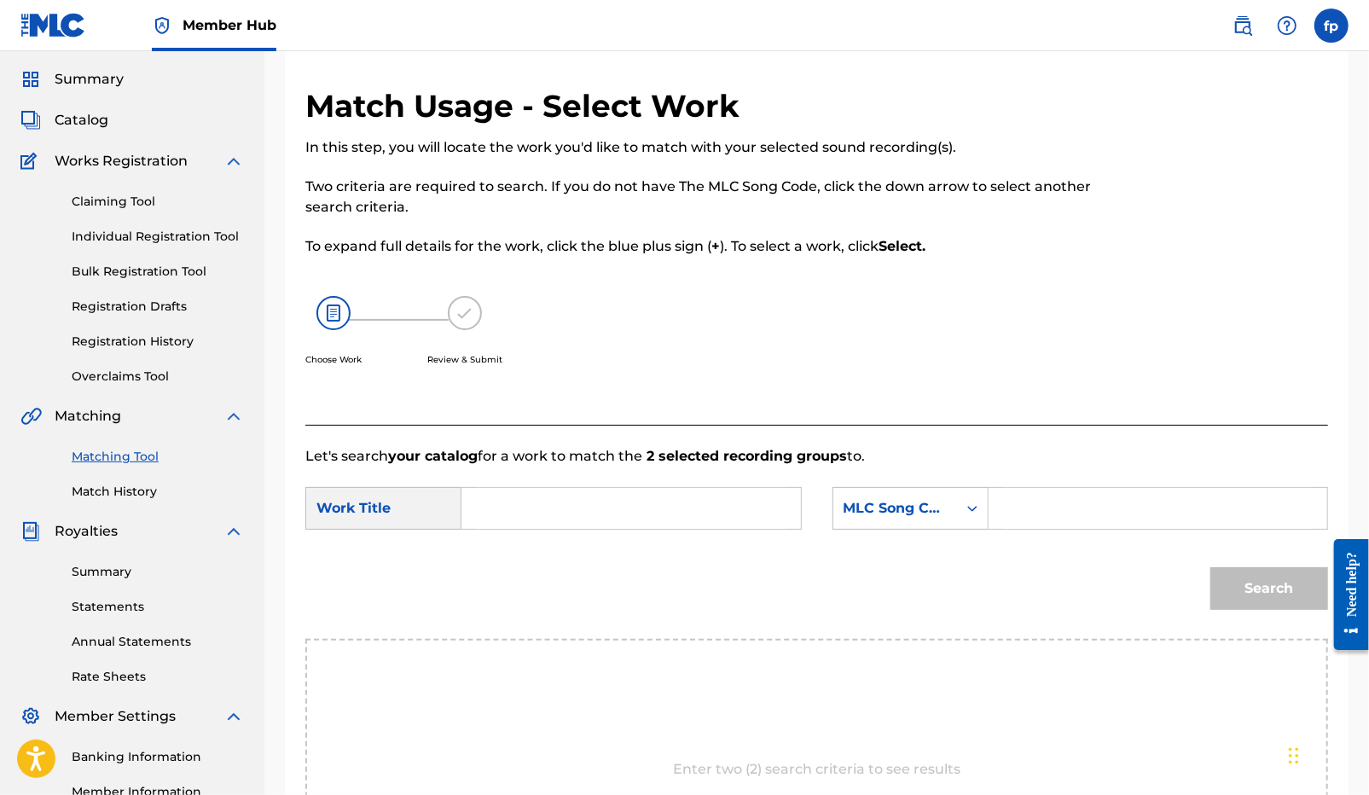
click at [605, 500] on input "Search Form" at bounding box center [631, 508] width 310 height 41
type input "be like that"
type input "[PERSON_NAME]"
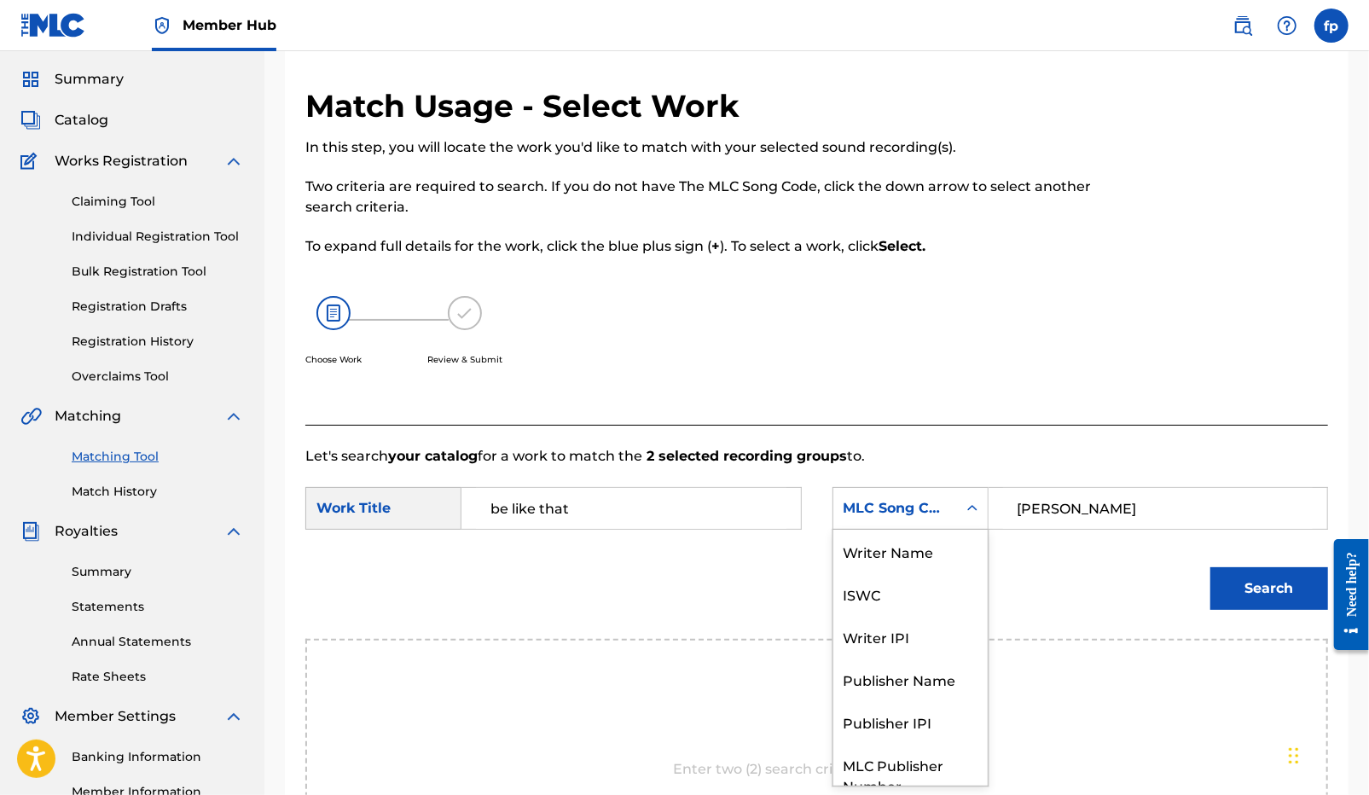
click at [938, 521] on div "MLC Song Code" at bounding box center [895, 508] width 124 height 32
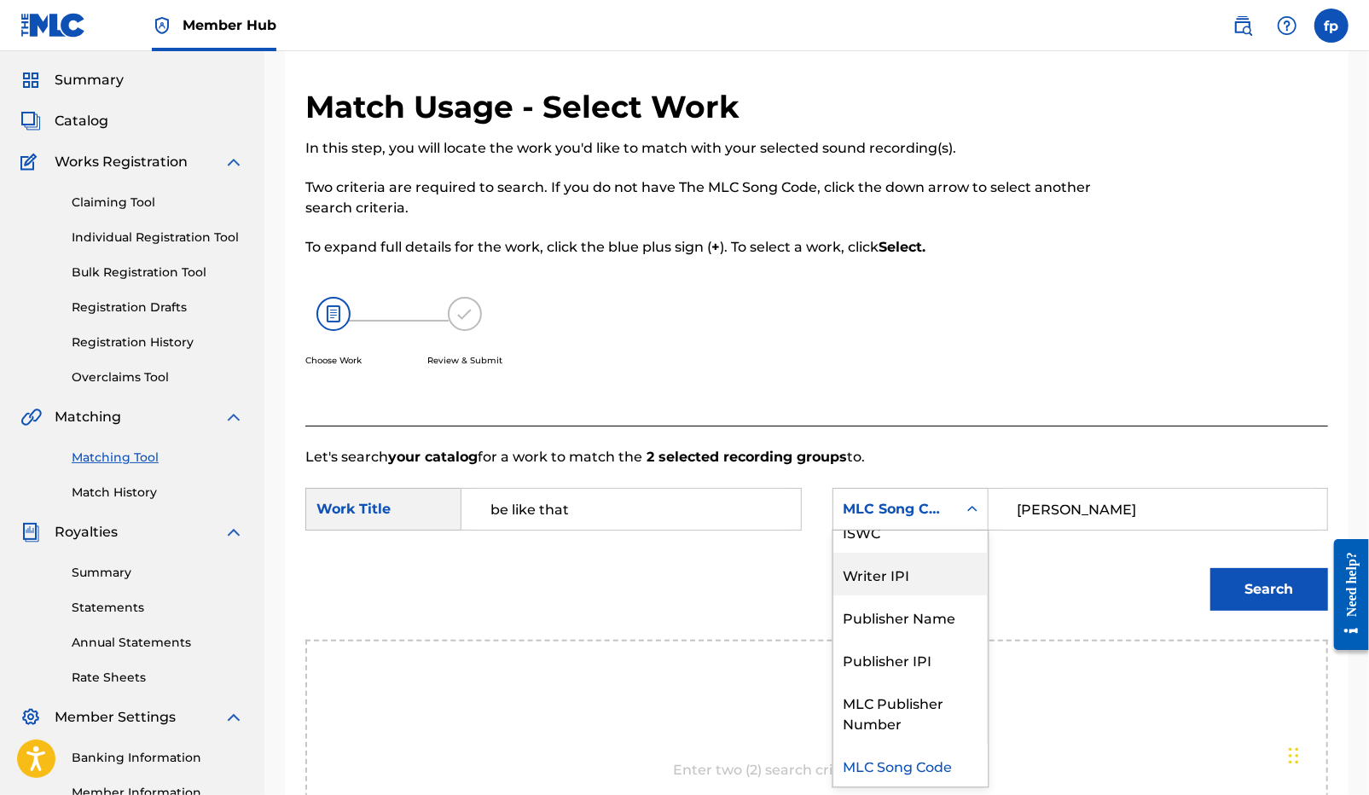
scroll to position [0, 0]
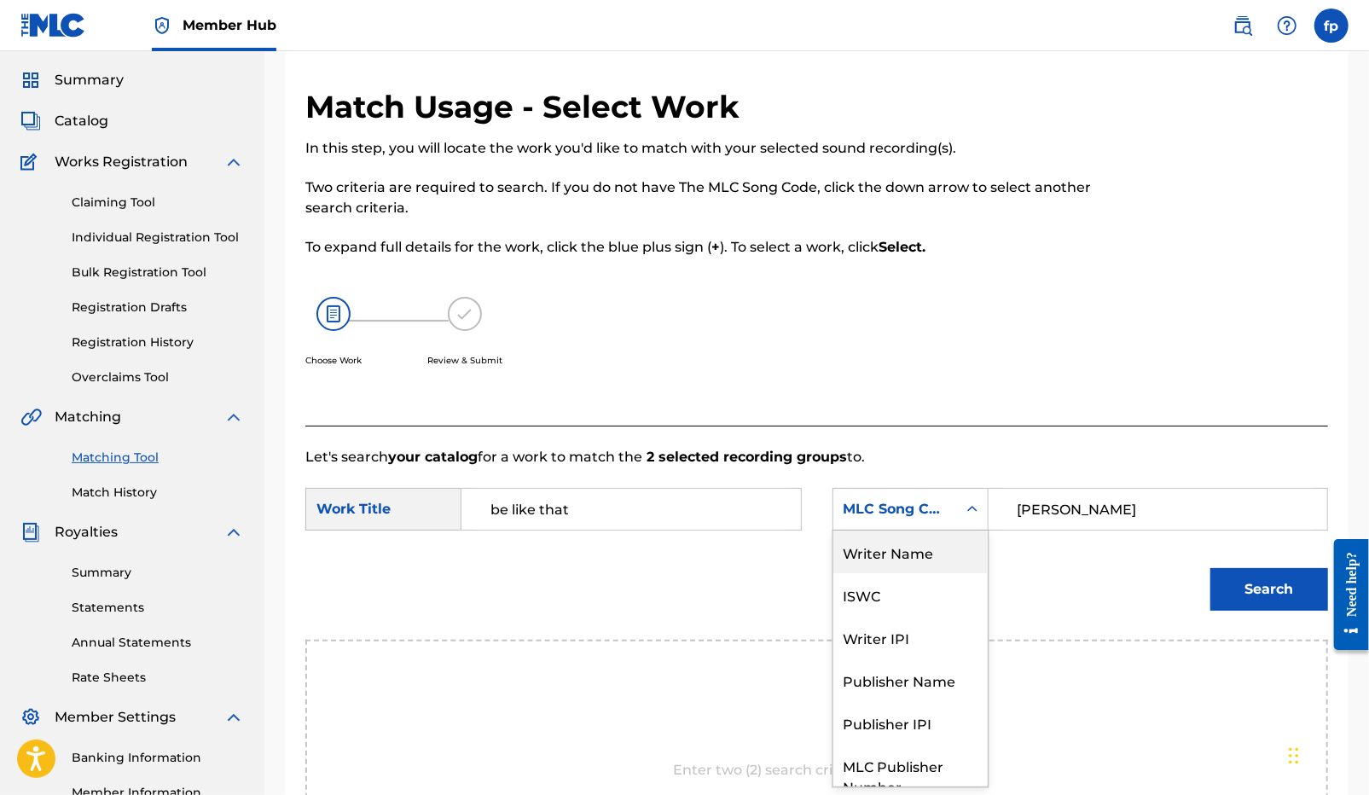
click at [921, 557] on div "Writer Name" at bounding box center [910, 551] width 154 height 43
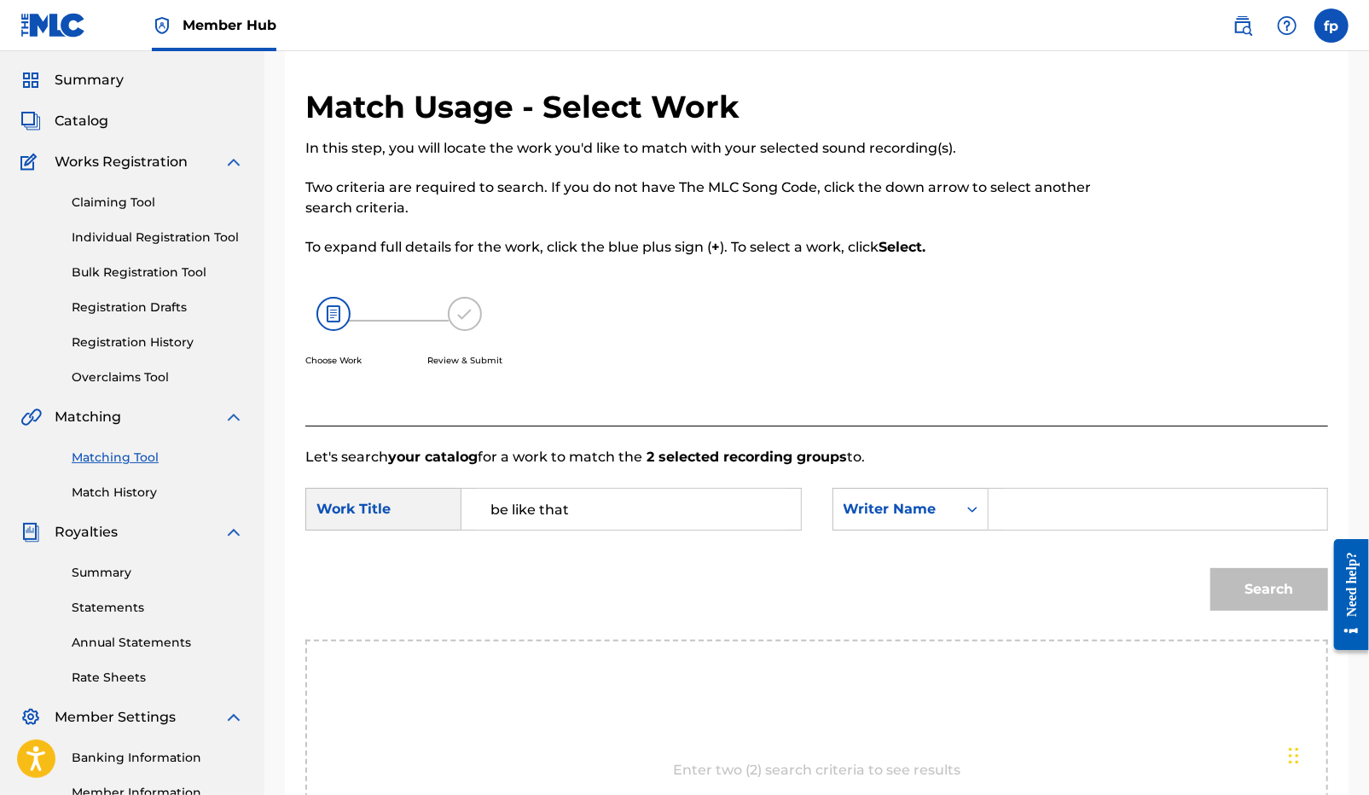
click at [1106, 518] on input "Search Form" at bounding box center [1158, 509] width 310 height 41
type input "[PERSON_NAME]"
click at [1210, 568] on button "Search" at bounding box center [1269, 589] width 118 height 43
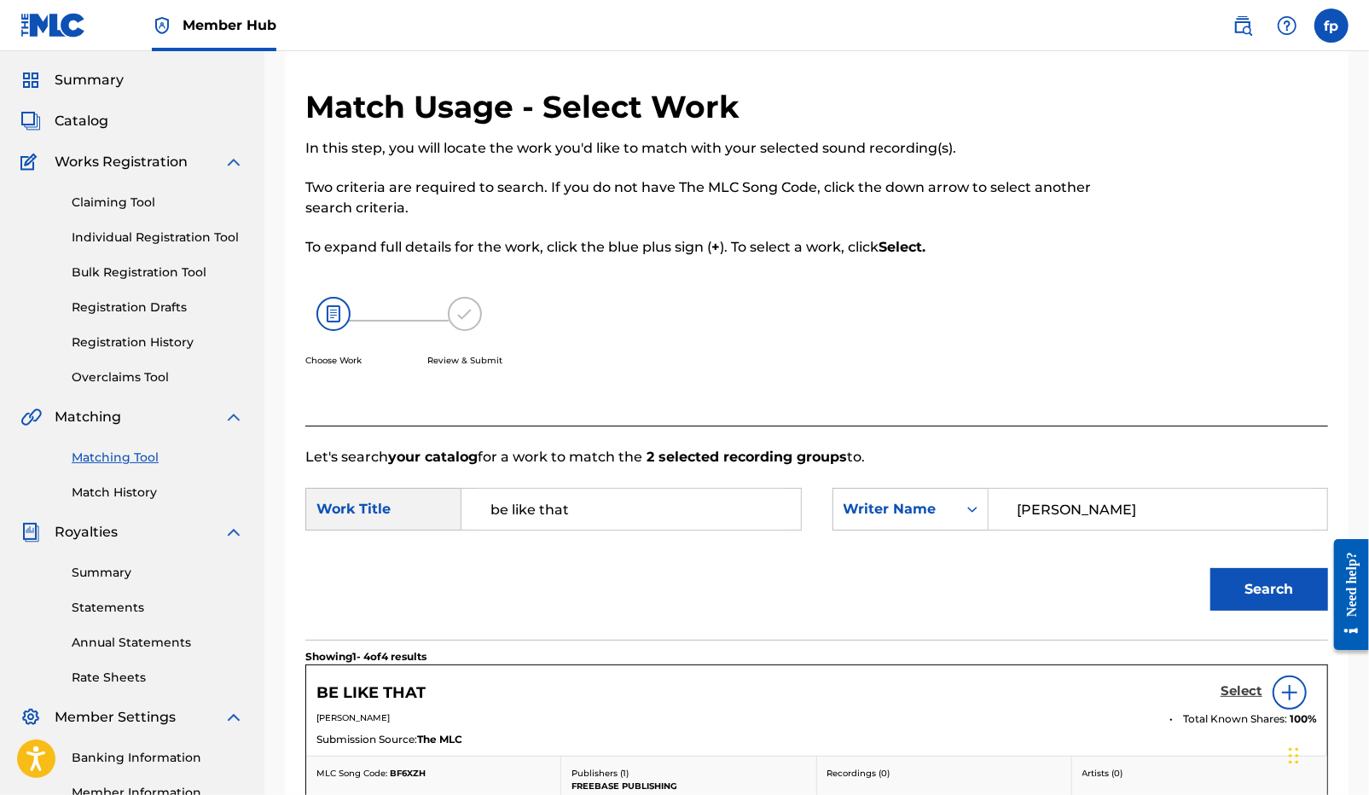
click at [1230, 686] on h5 "Select" at bounding box center [1241, 691] width 42 height 16
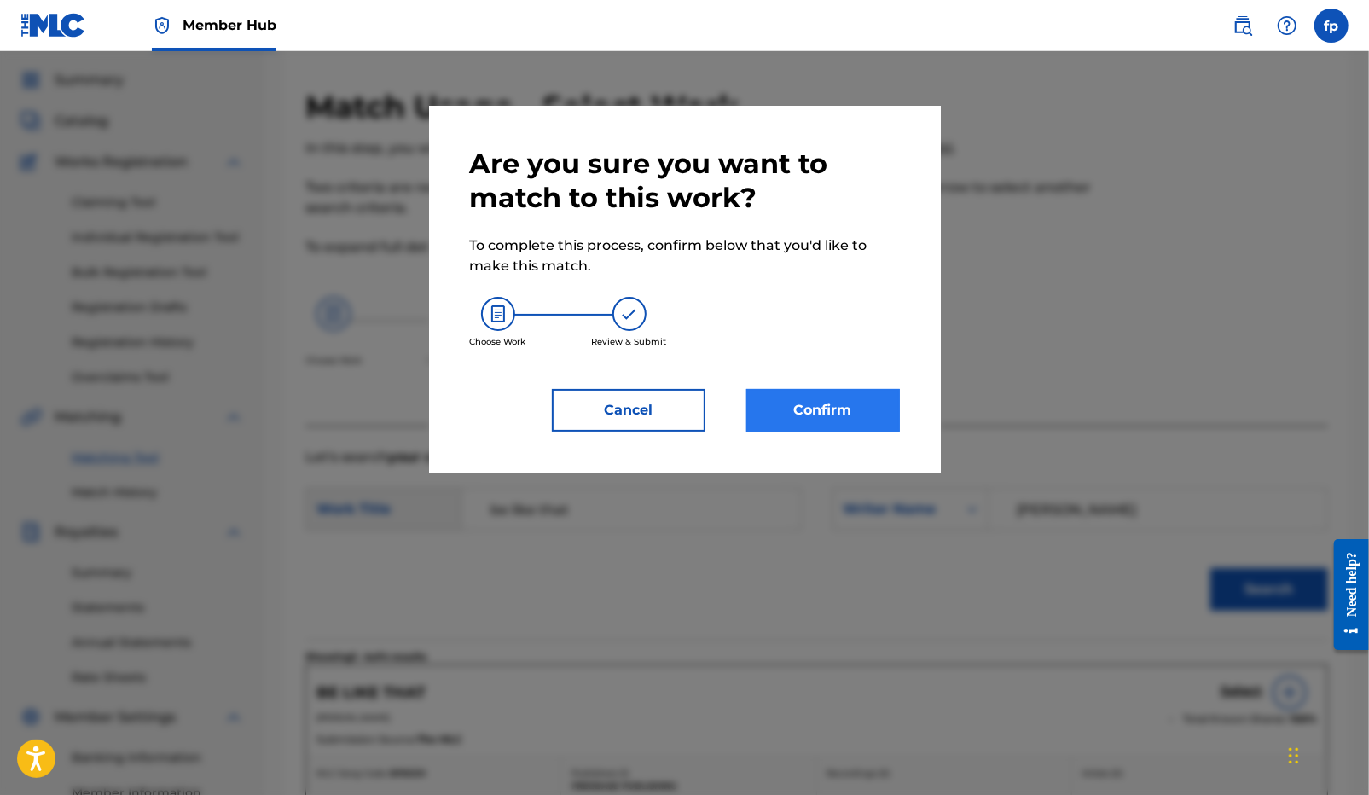
click at [866, 431] on div "Are you sure you want to match to this work? To complete this process, confirm …" at bounding box center [685, 289] width 512 height 367
click at [866, 431] on button "Confirm" at bounding box center [822, 410] width 153 height 43
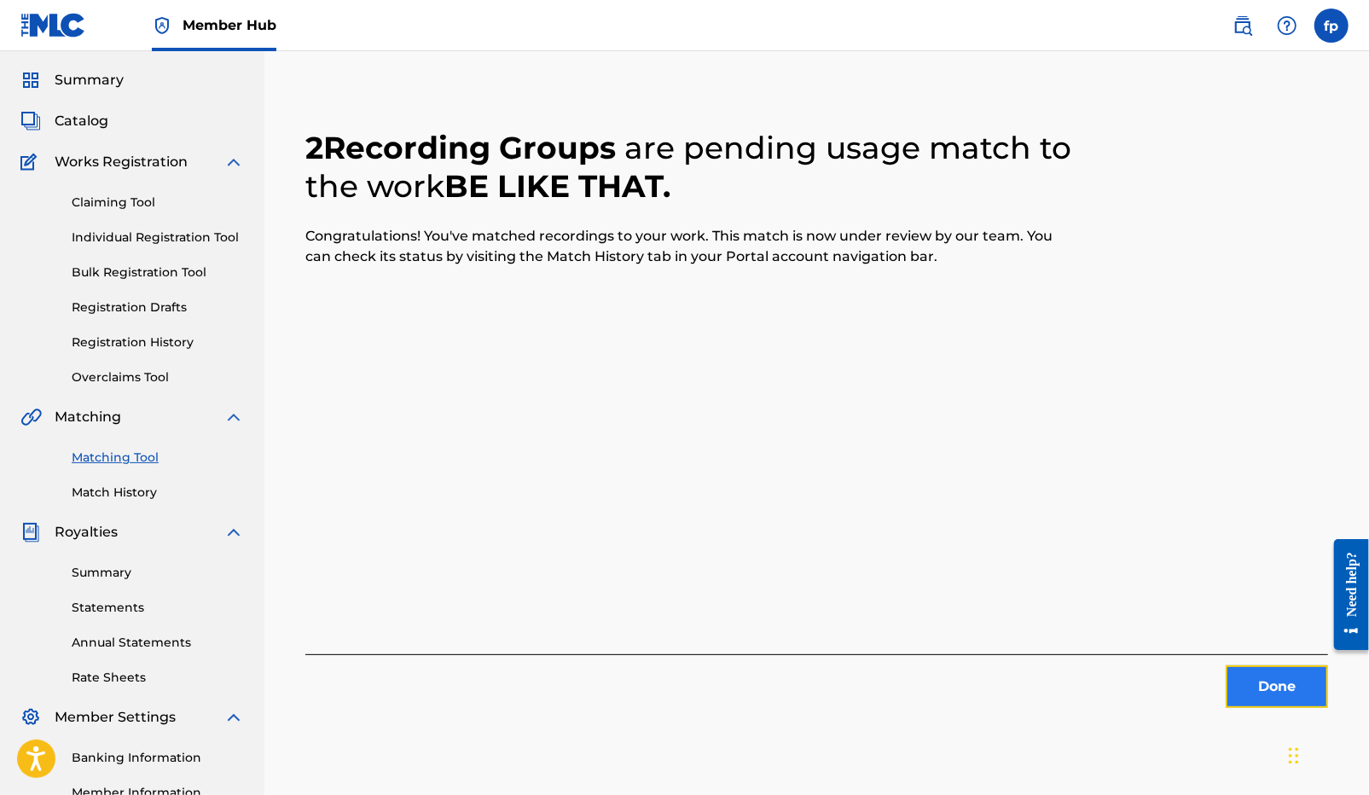
click at [1231, 686] on button "Done" at bounding box center [1276, 686] width 102 height 43
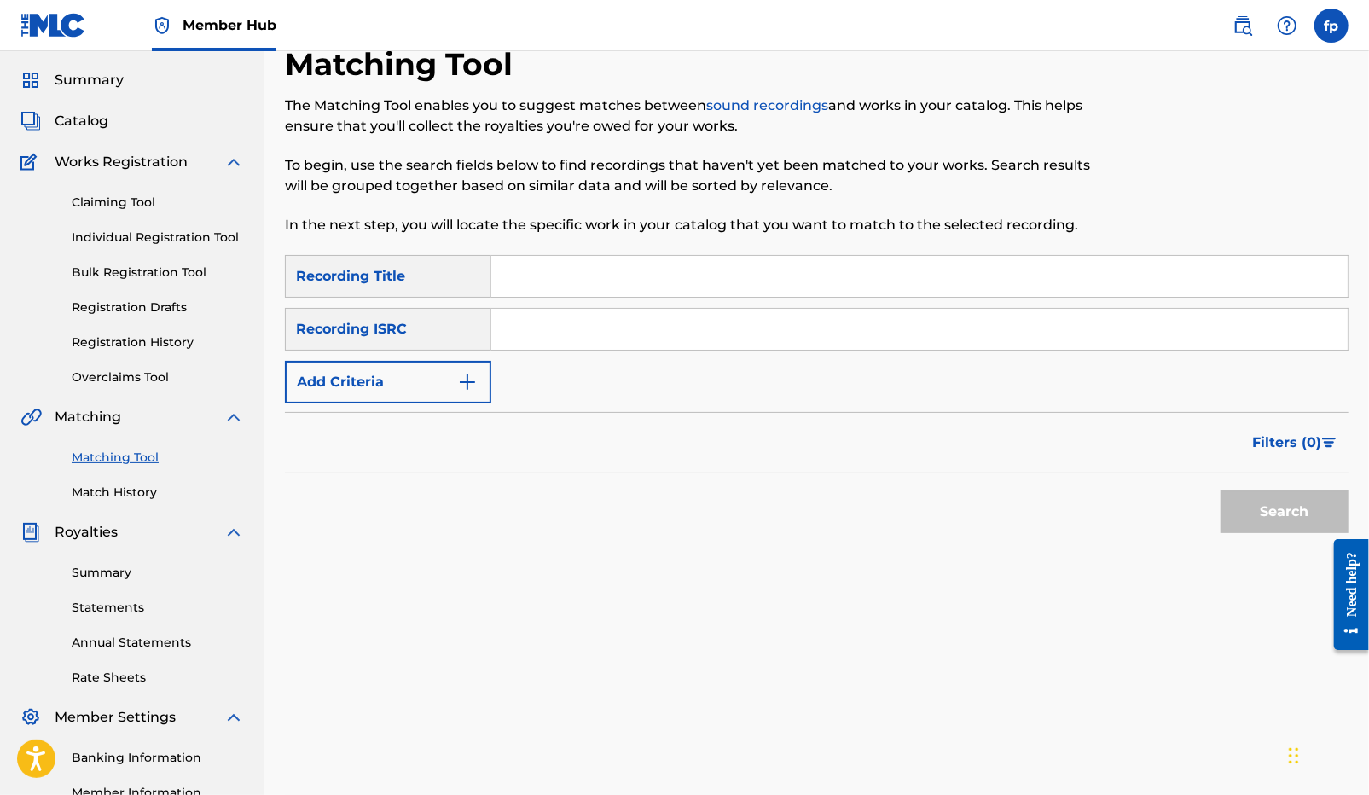
click at [516, 319] on input "Search Form" at bounding box center [919, 329] width 856 height 41
paste input "QZHN72449985"
type input "QZHN72449985"
click at [1277, 506] on button "Search" at bounding box center [1284, 511] width 128 height 43
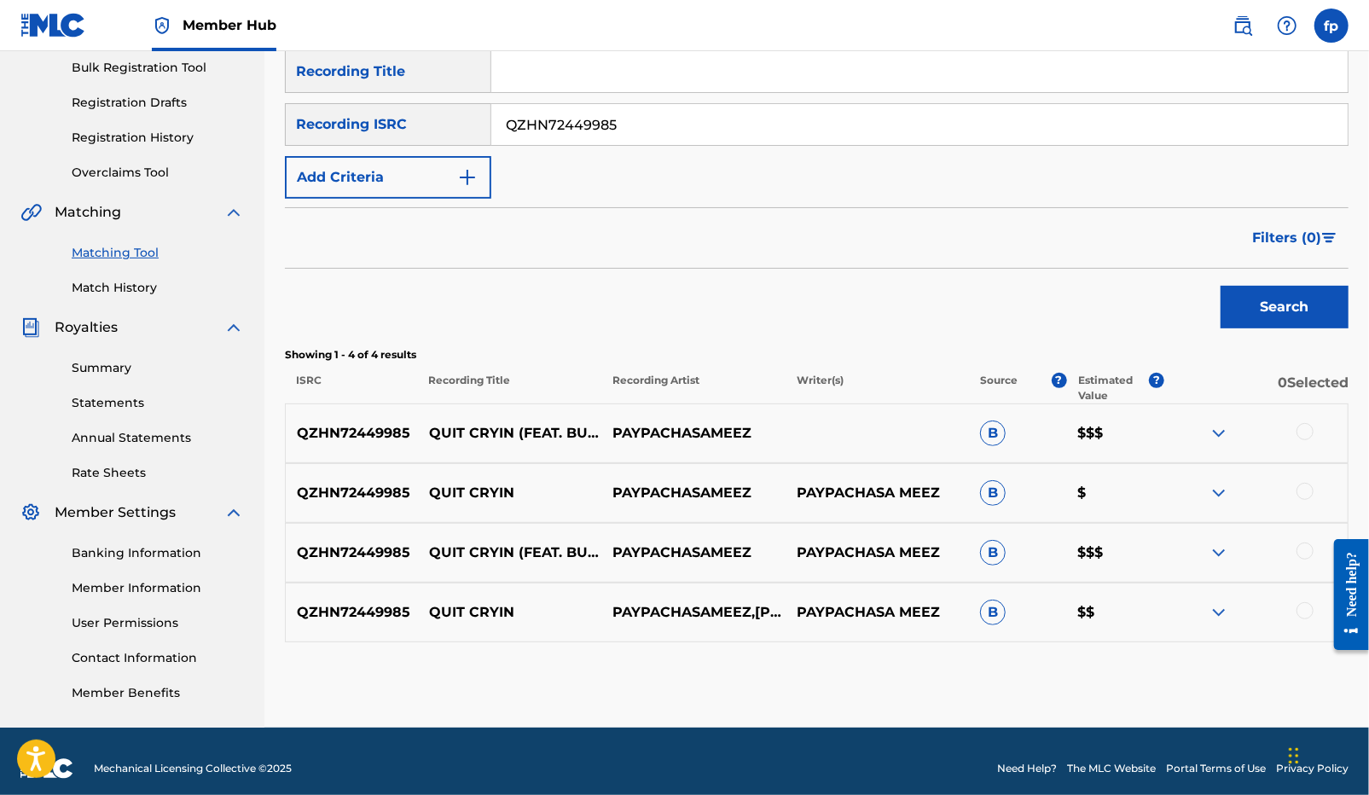
scroll to position [268, 0]
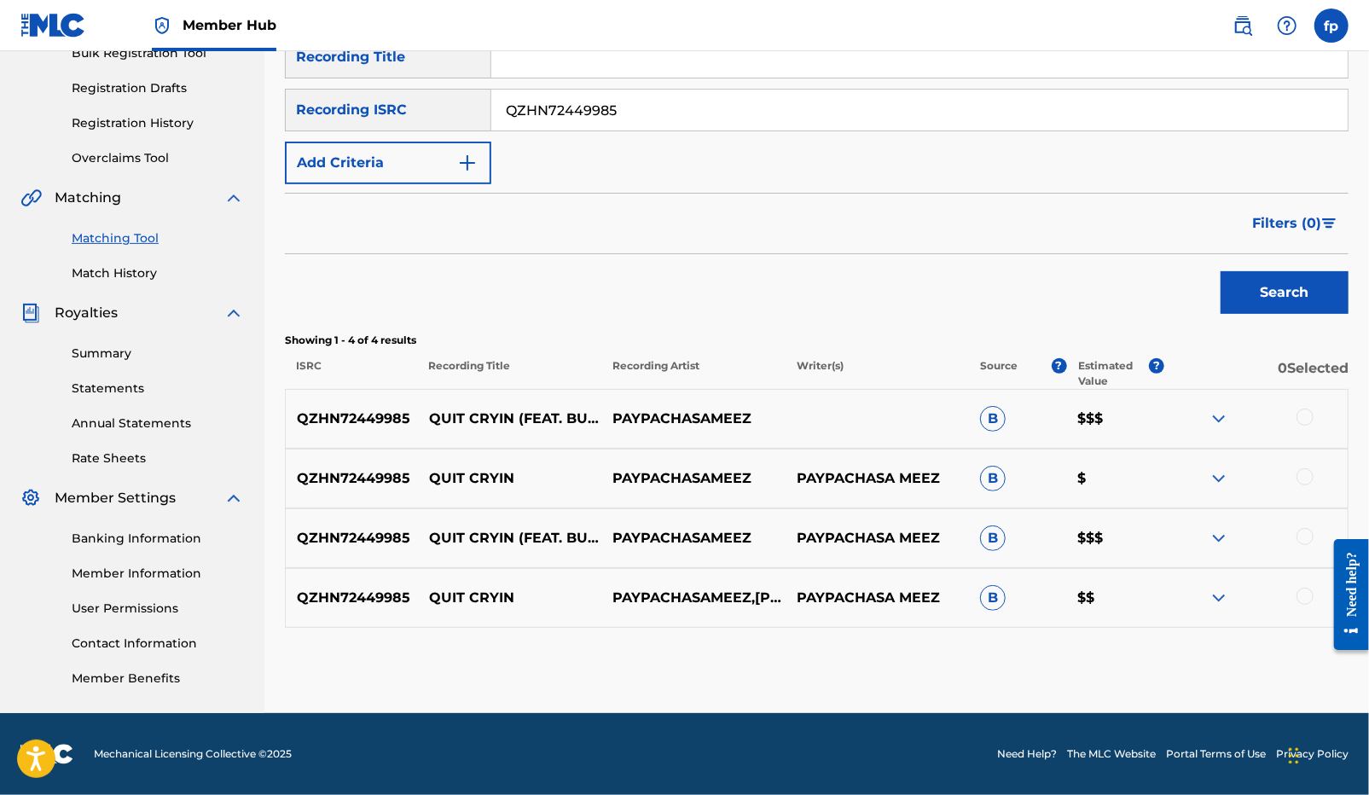
click at [1305, 421] on div at bounding box center [1304, 416] width 17 height 17
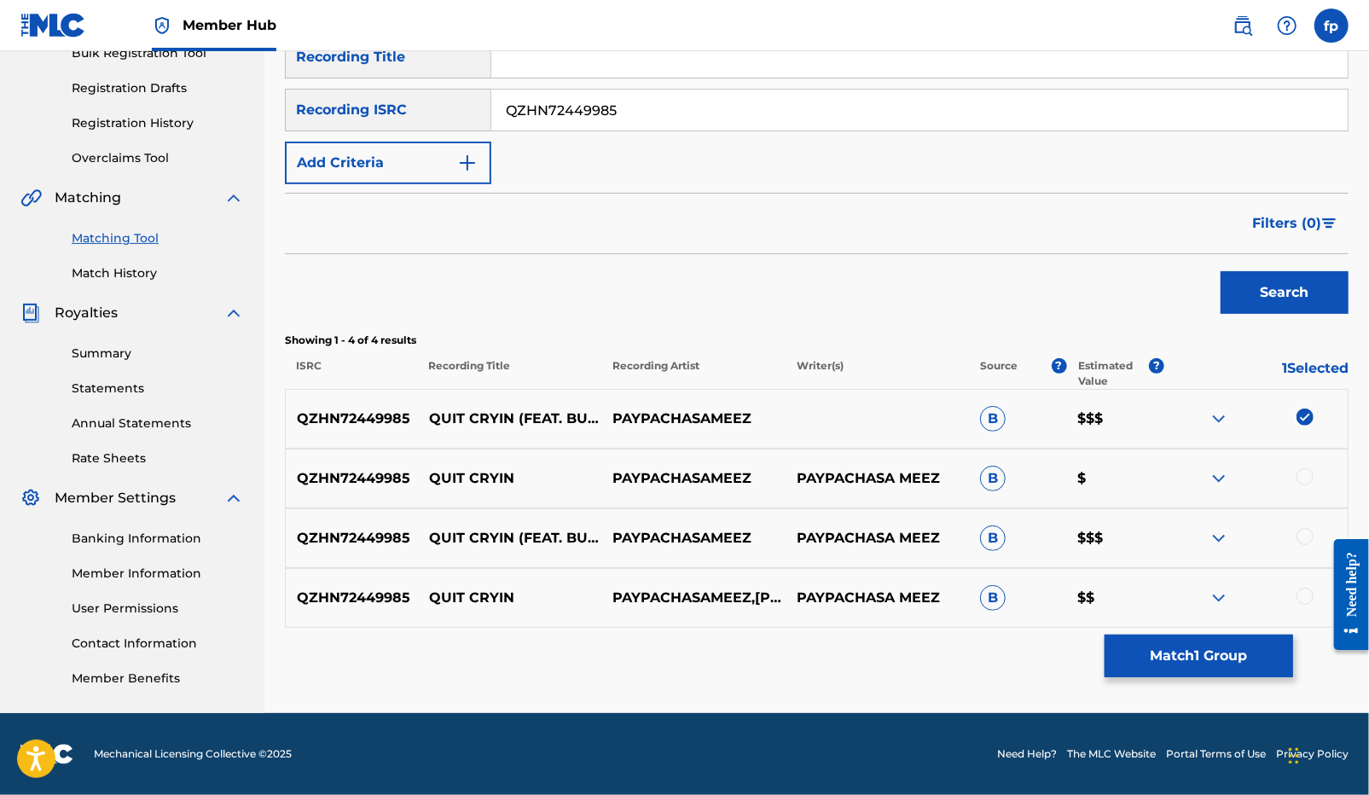
click at [1305, 486] on div at bounding box center [1255, 478] width 183 height 20
click at [1305, 484] on div at bounding box center [1304, 476] width 17 height 17
click at [1307, 536] on div at bounding box center [1304, 536] width 17 height 17
click at [1306, 593] on div at bounding box center [1304, 596] width 17 height 17
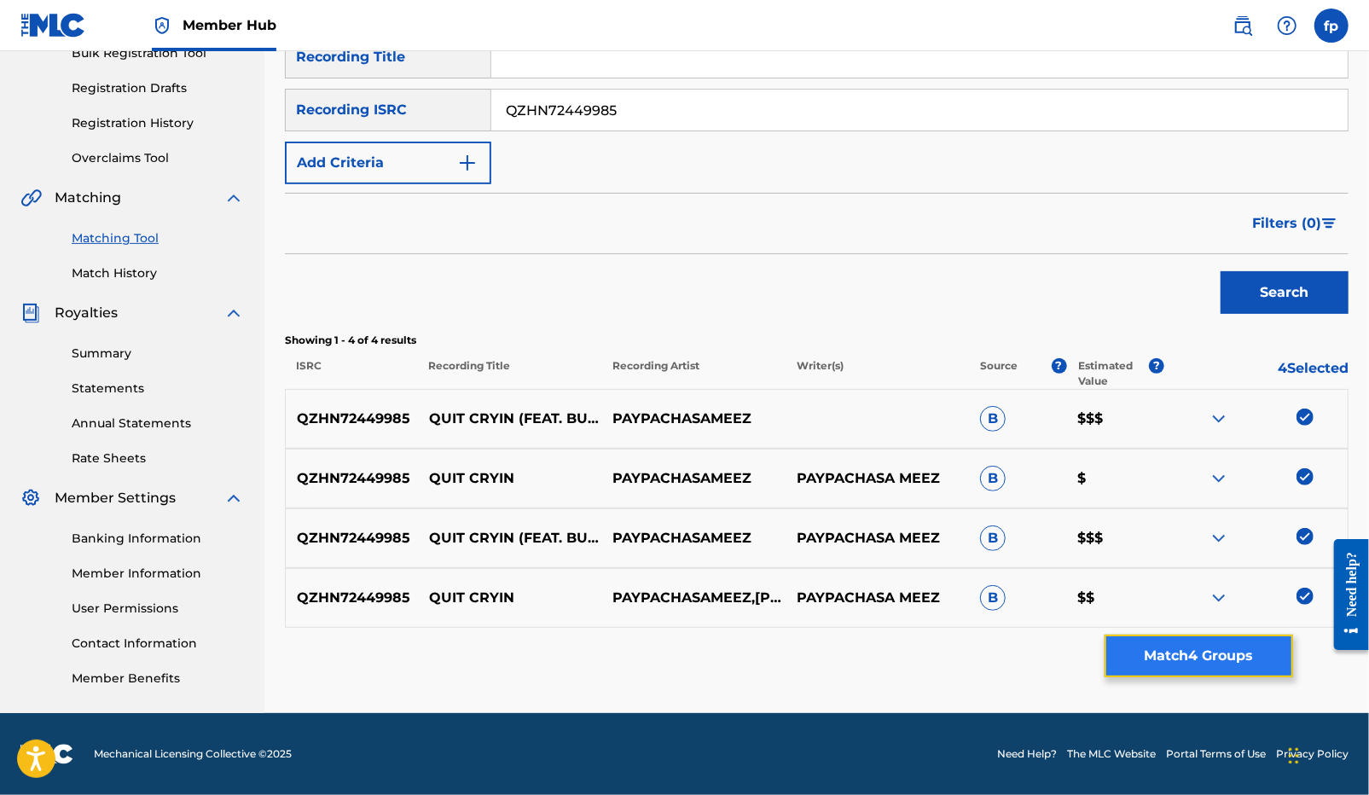
click at [1220, 653] on button "Match 4 Groups" at bounding box center [1198, 655] width 188 height 43
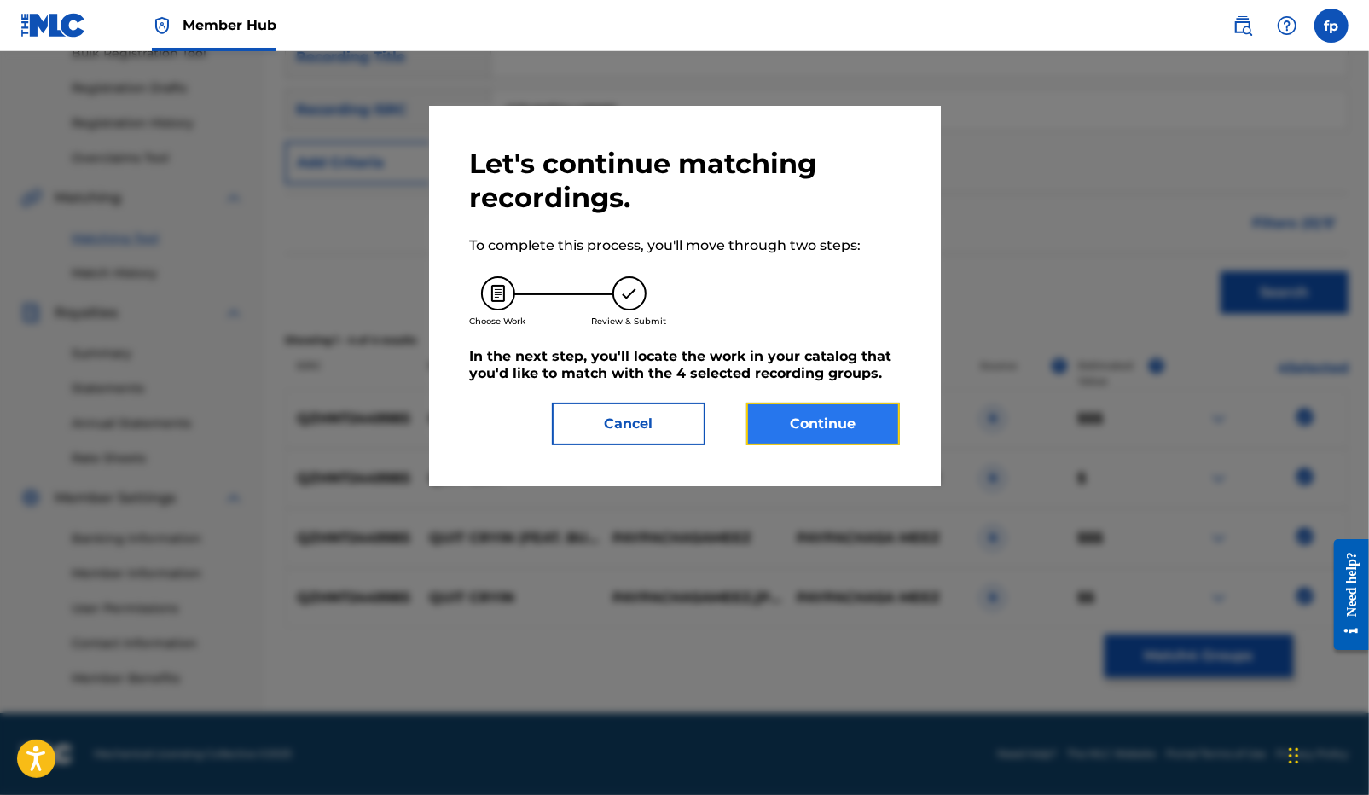
click at [856, 430] on button "Continue" at bounding box center [822, 424] width 153 height 43
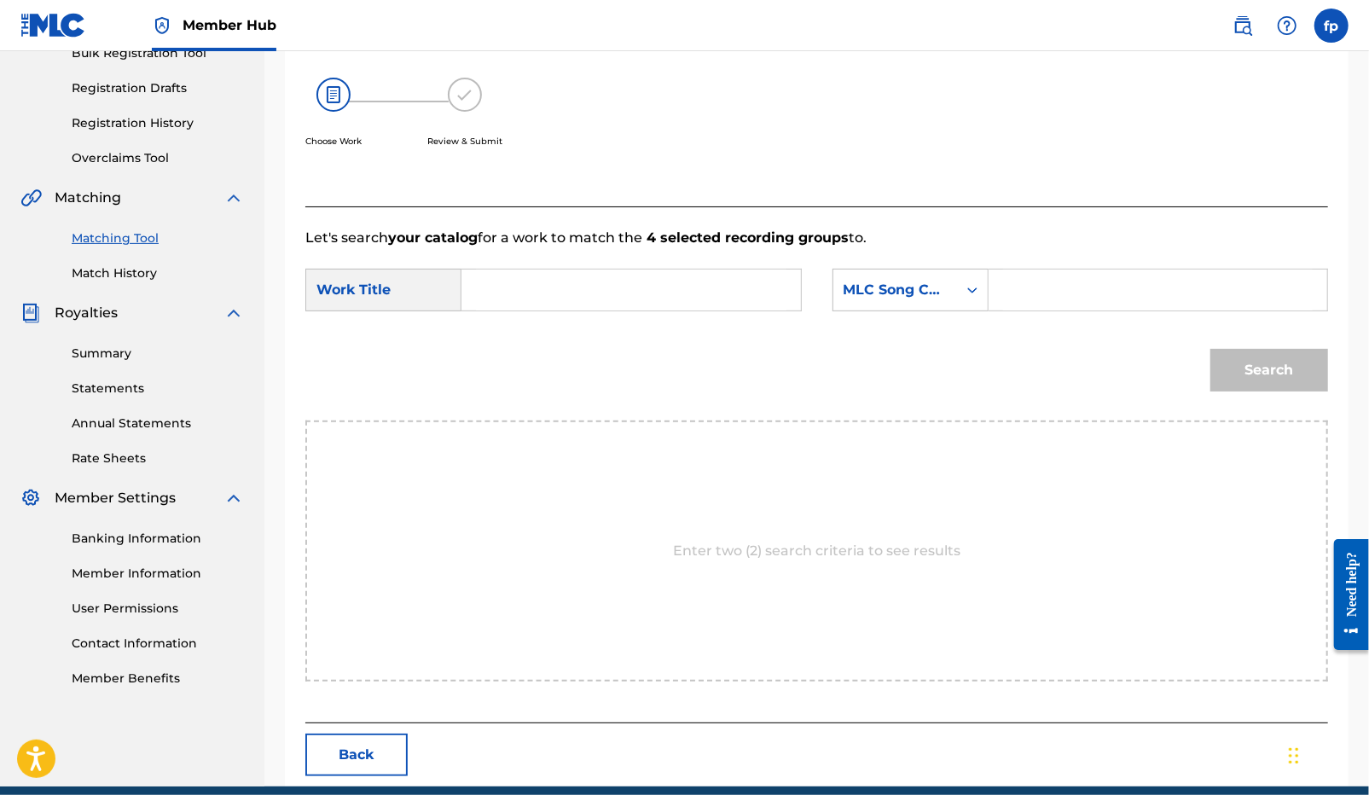
click at [632, 304] on input "Search Form" at bounding box center [631, 289] width 310 height 41
type input "quit cryin"
click at [982, 269] on div "MLC Song Code" at bounding box center [910, 290] width 156 height 43
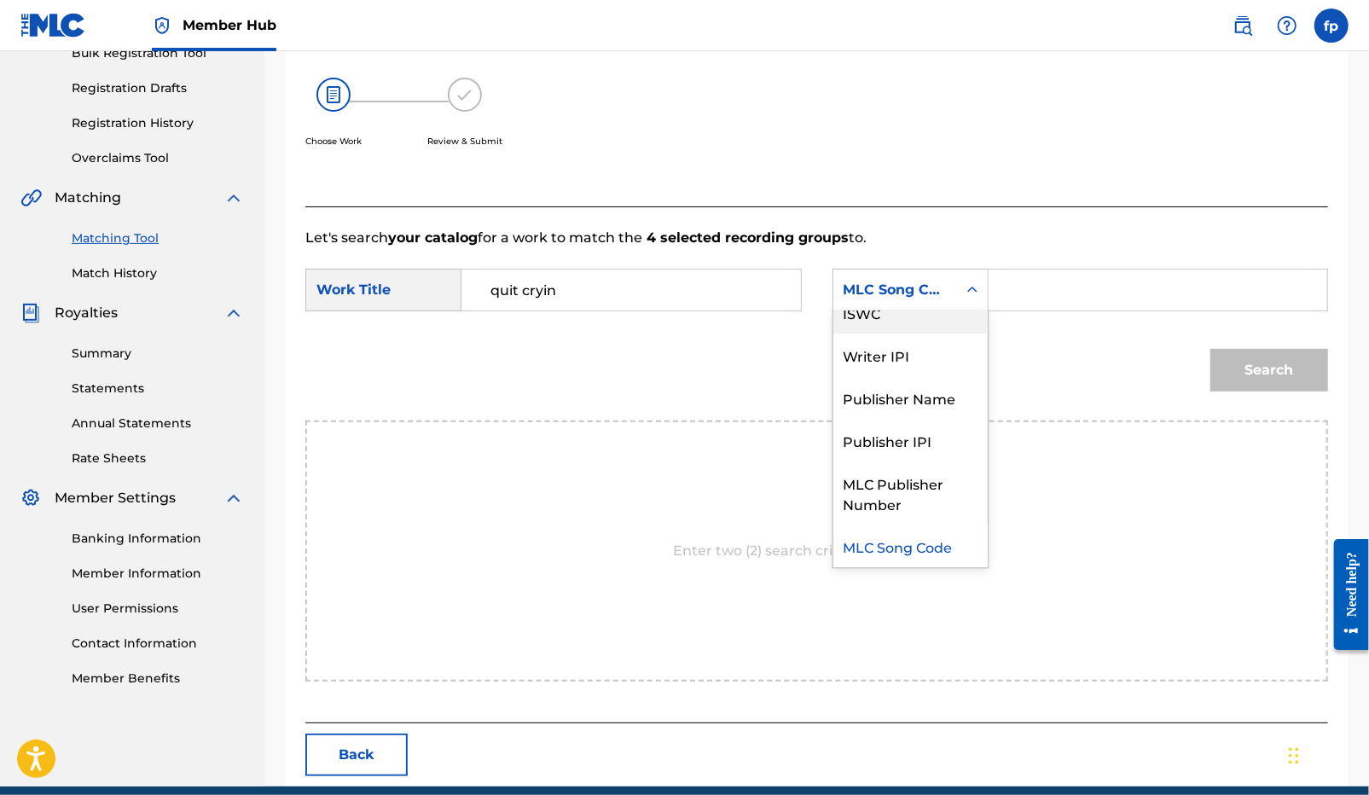
scroll to position [0, 0]
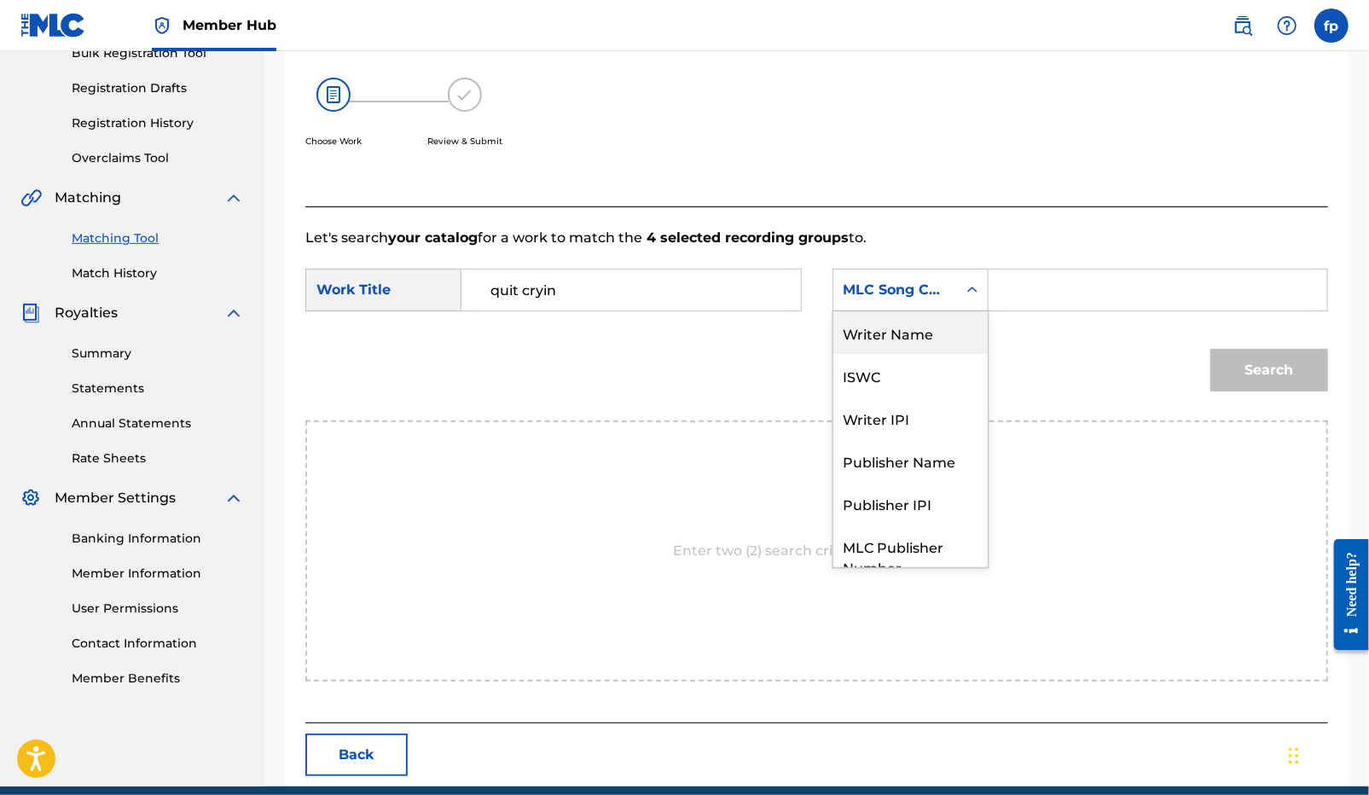
click at [908, 326] on div "Writer Name" at bounding box center [910, 332] width 154 height 43
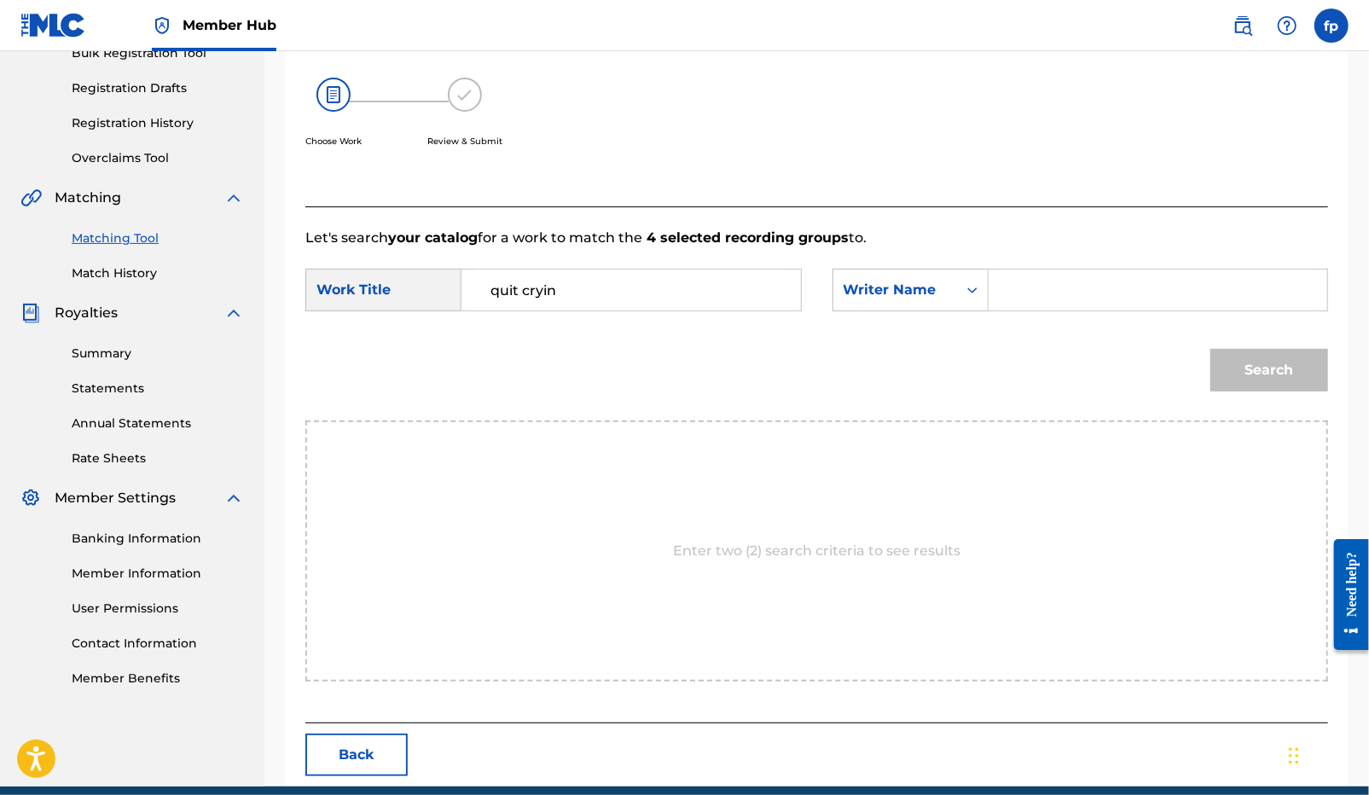
click at [1087, 303] on input "Search Form" at bounding box center [1158, 289] width 310 height 41
type input "[PERSON_NAME]"
click at [1210, 349] on button "Search" at bounding box center [1269, 370] width 118 height 43
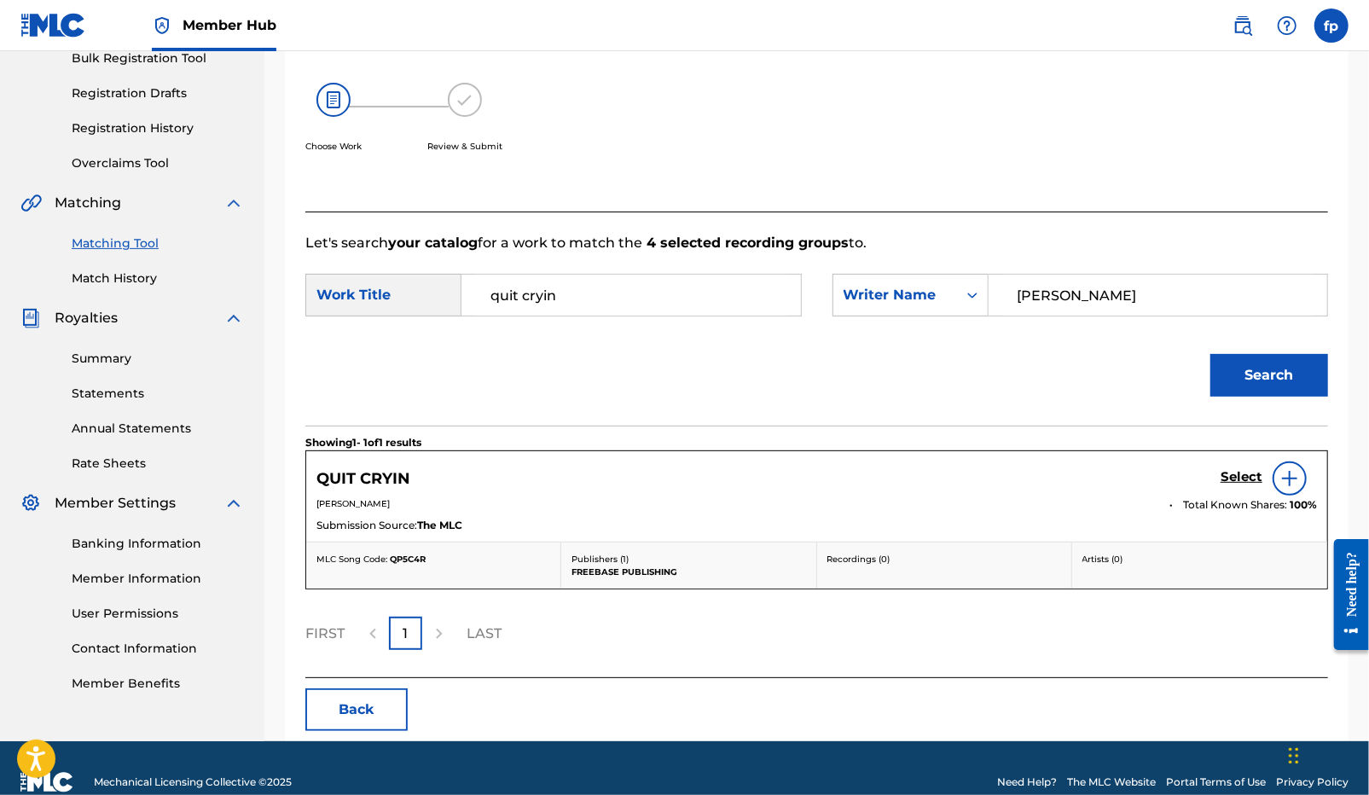
scroll to position [268, 0]
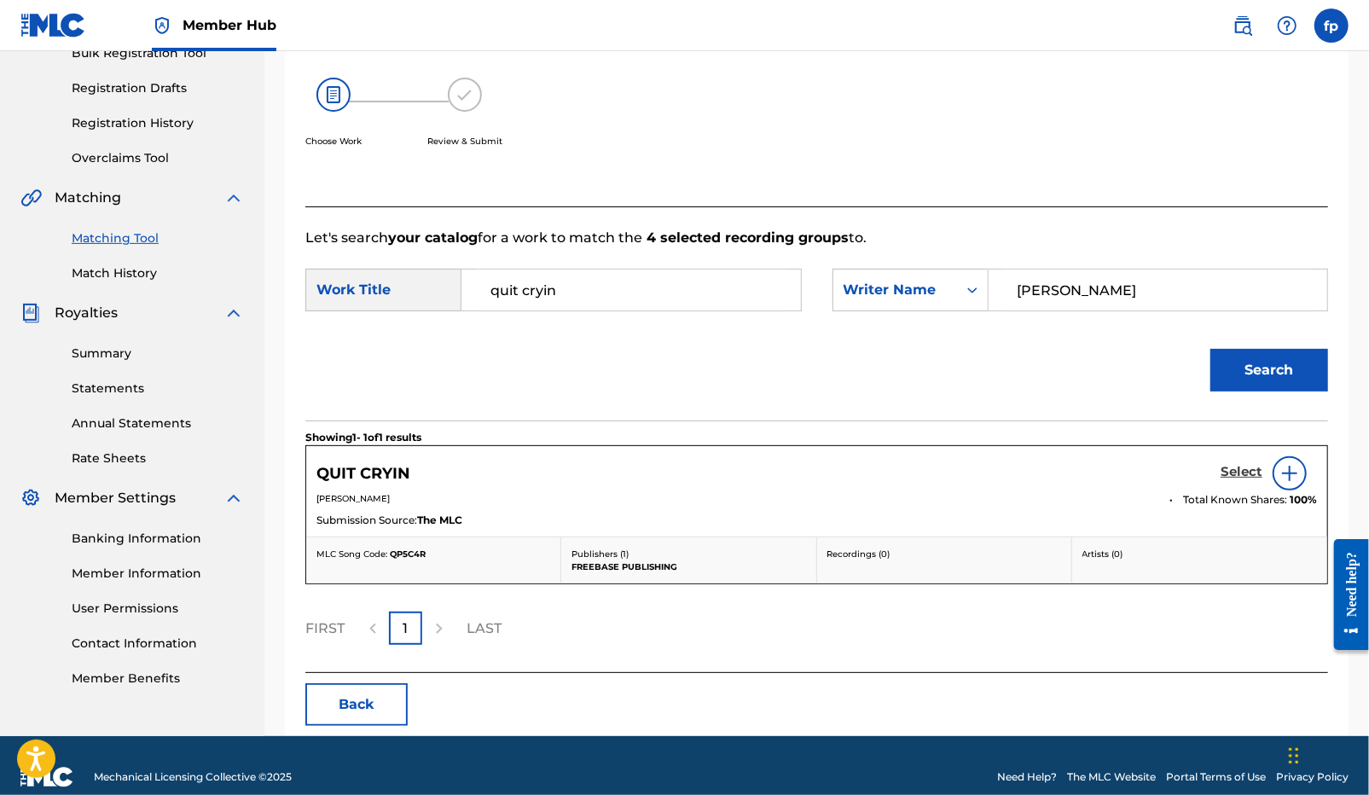
click at [1238, 477] on h5 "Select" at bounding box center [1241, 472] width 42 height 16
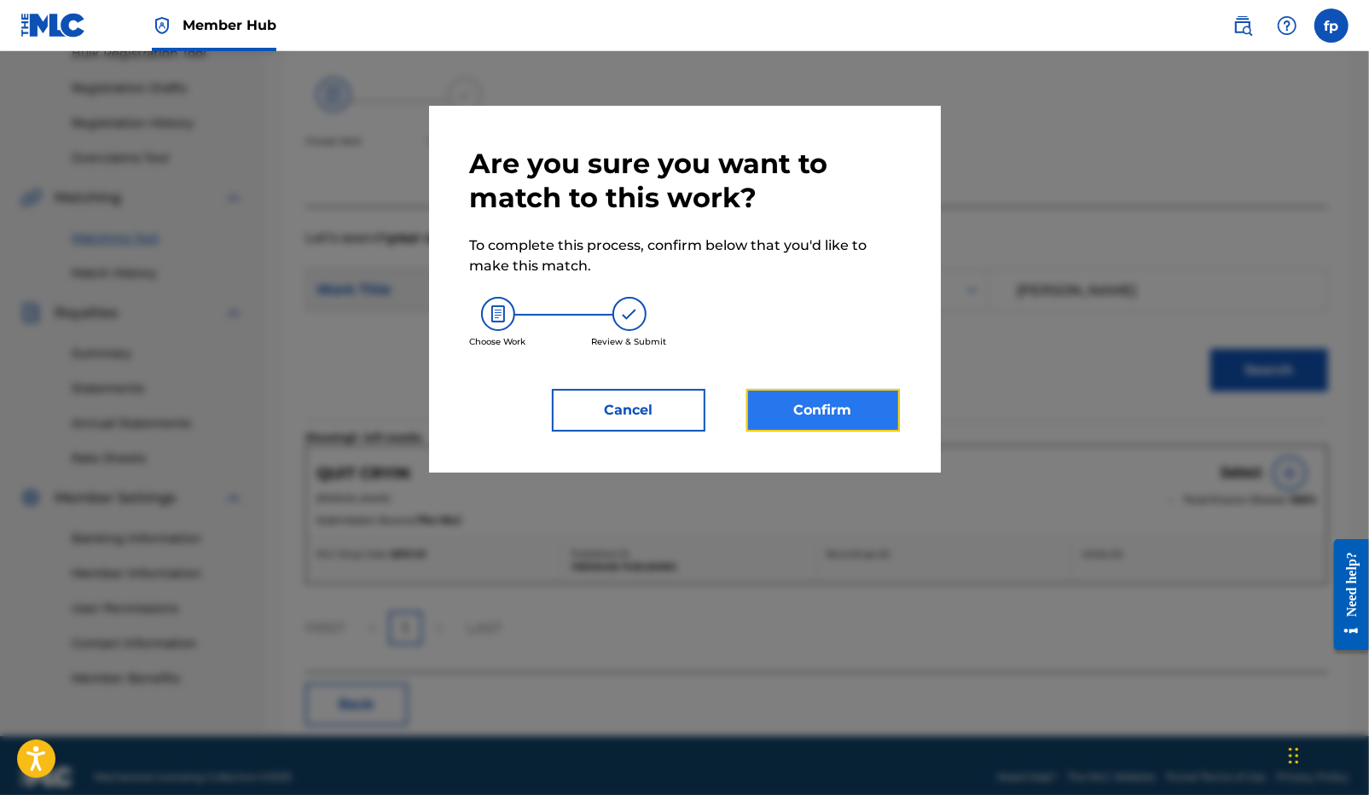
click at [854, 402] on button "Confirm" at bounding box center [822, 410] width 153 height 43
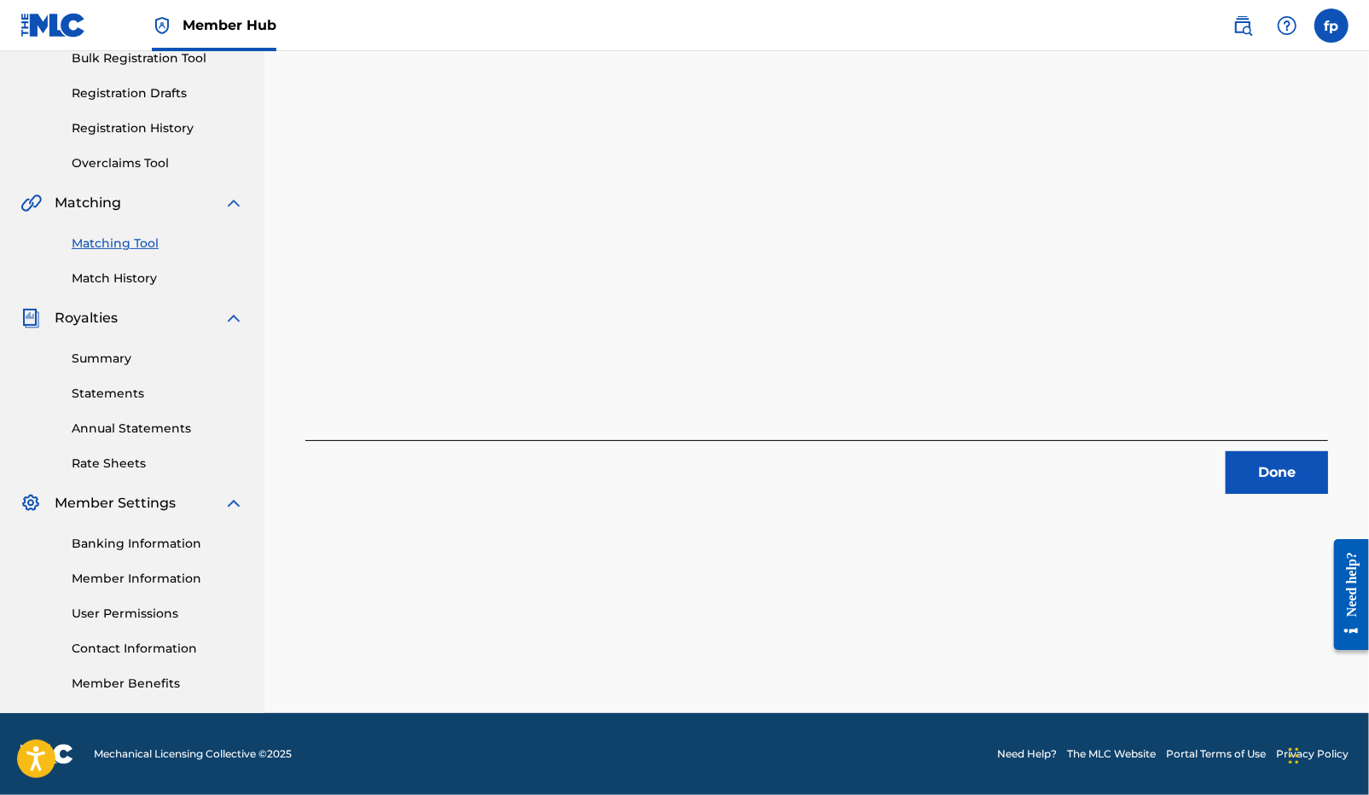
scroll to position [0, 0]
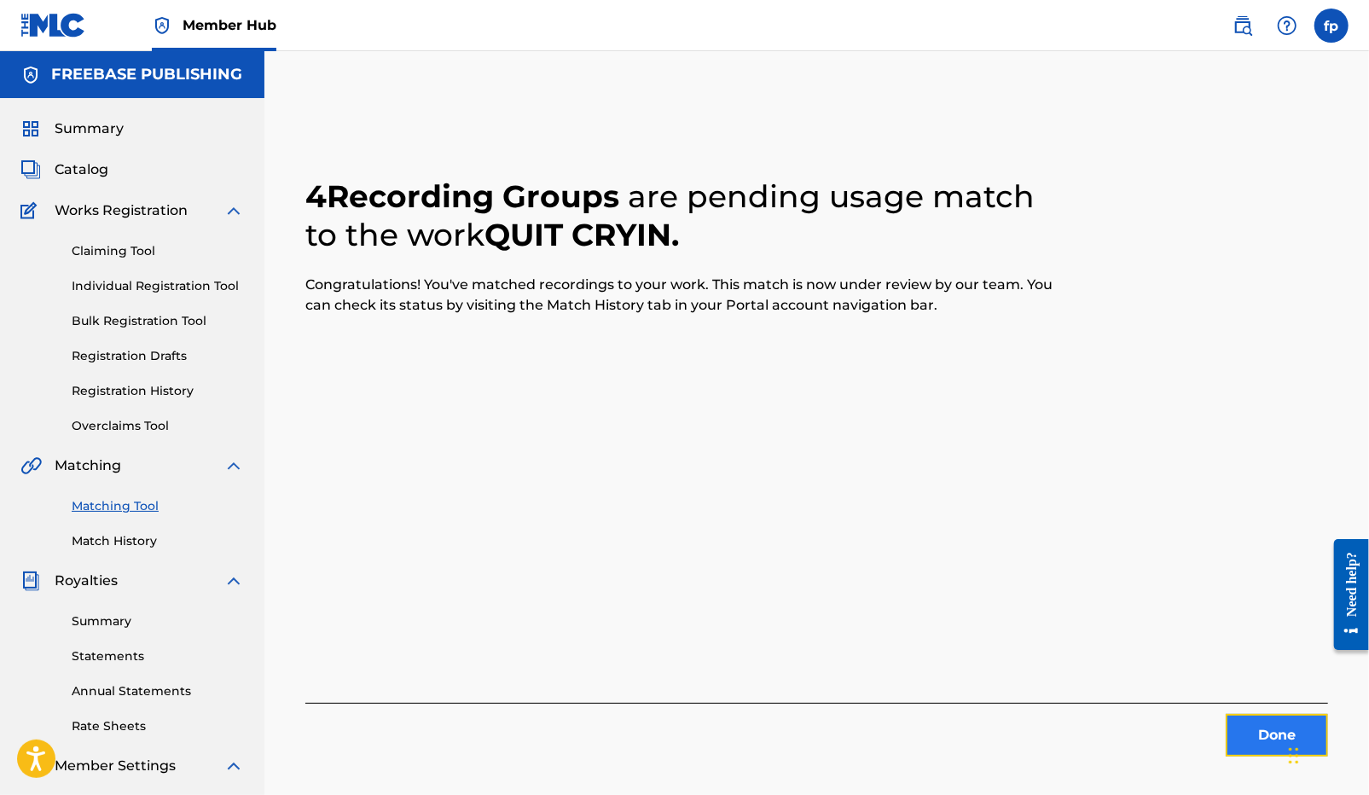
click at [1280, 748] on button "Done" at bounding box center [1276, 735] width 102 height 43
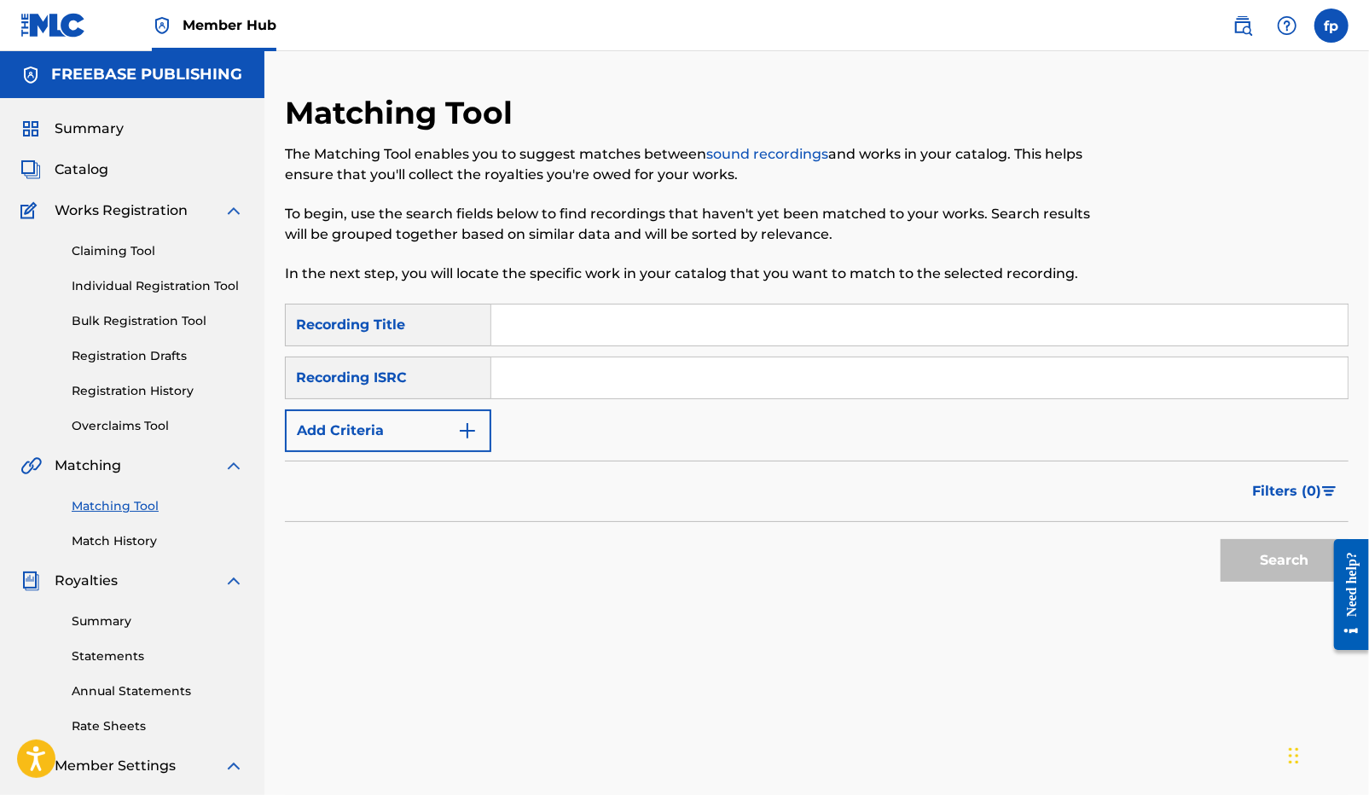
click at [758, 402] on div "SearchWithCriteria2b4192e7-537c-48d5-aaa7-1d218df1c3d6 Recording Title SearchWi…" at bounding box center [816, 378] width 1063 height 148
click at [758, 395] on input "Search Form" at bounding box center [919, 377] width 856 height 41
paste input "QZK6J2488513"
type input "QZK6J2488513"
click at [1221, 552] on button "Search" at bounding box center [1284, 560] width 128 height 43
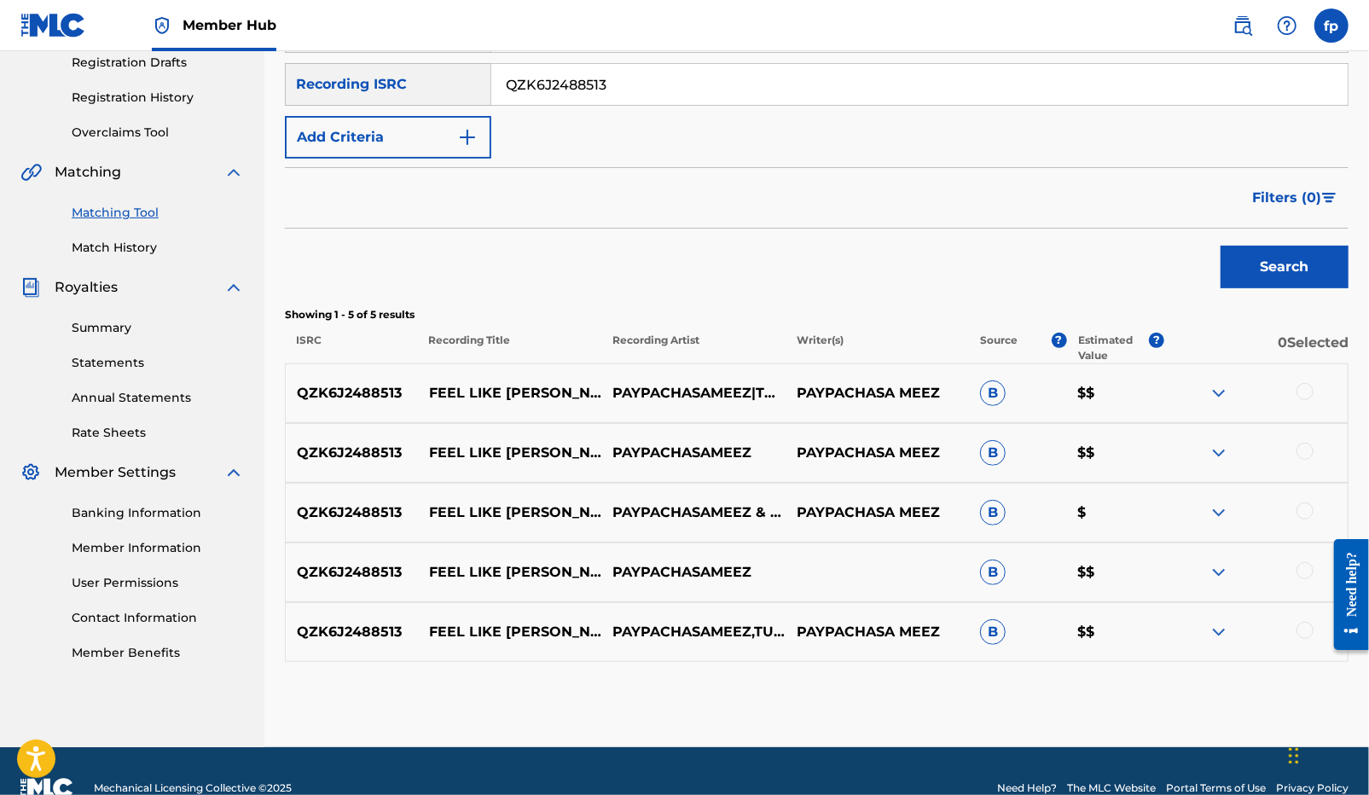
scroll to position [328, 0]
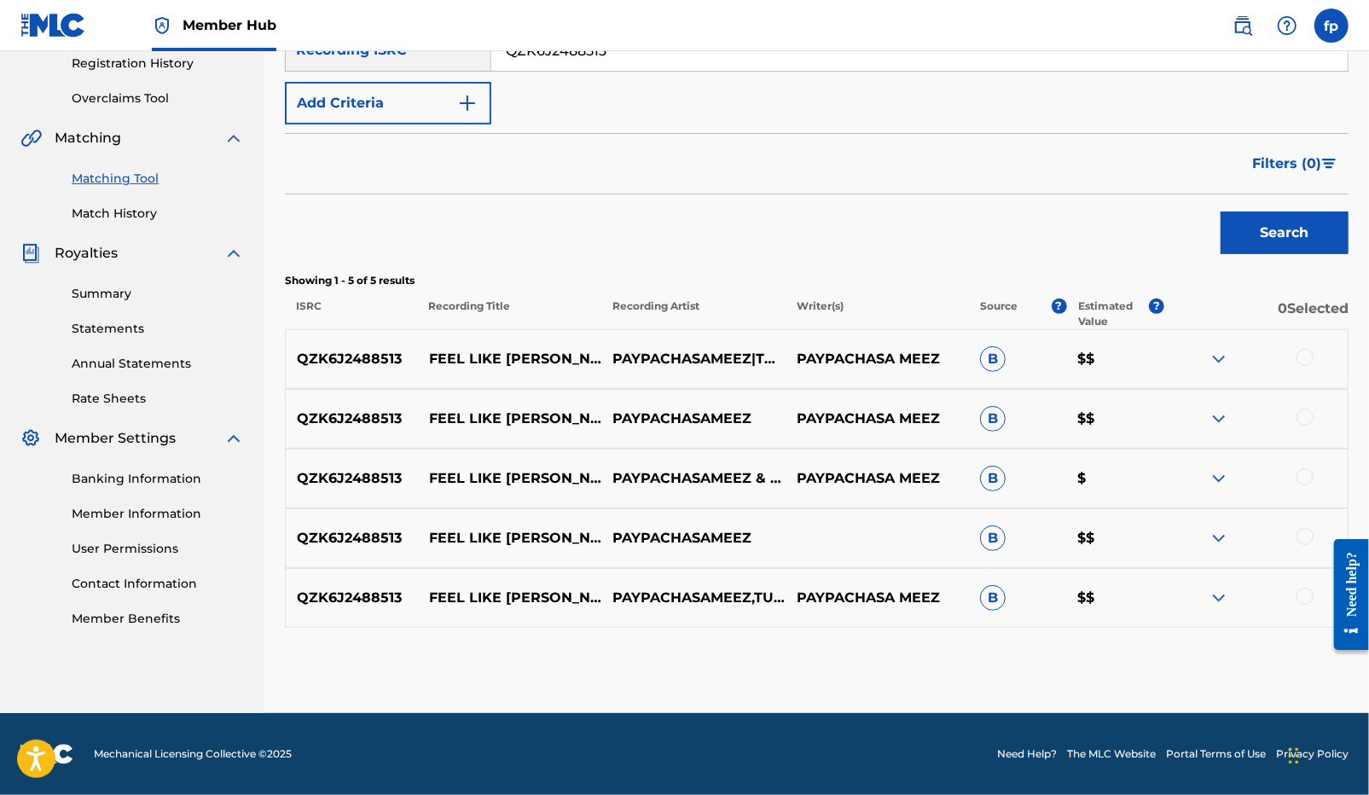
click at [1303, 596] on div at bounding box center [1304, 596] width 17 height 17
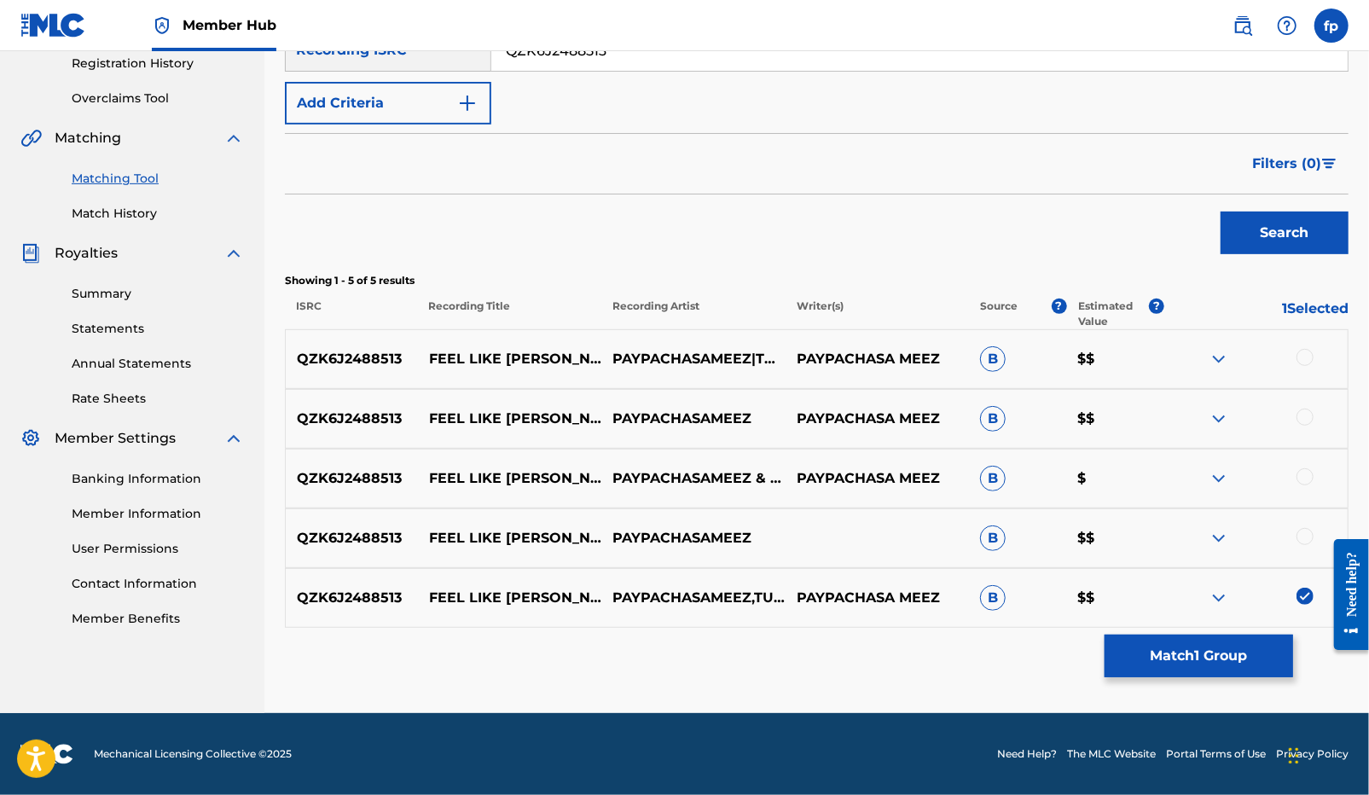
click at [1302, 539] on div at bounding box center [1304, 536] width 17 height 17
click at [1303, 472] on div at bounding box center [1304, 476] width 17 height 17
click at [1305, 406] on div "QZK6J2488513 FEEL LIKE [PERSON_NAME] PAYPACHASAMEEZ PAYPACHASA MEEZ B $$" at bounding box center [816, 419] width 1063 height 60
click at [1306, 356] on div at bounding box center [1304, 357] width 17 height 17
click at [1307, 431] on div "QZK6J2488513 FEEL LIKE [PERSON_NAME] PAYPACHASAMEEZ PAYPACHASA MEEZ B $$" at bounding box center [816, 419] width 1063 height 60
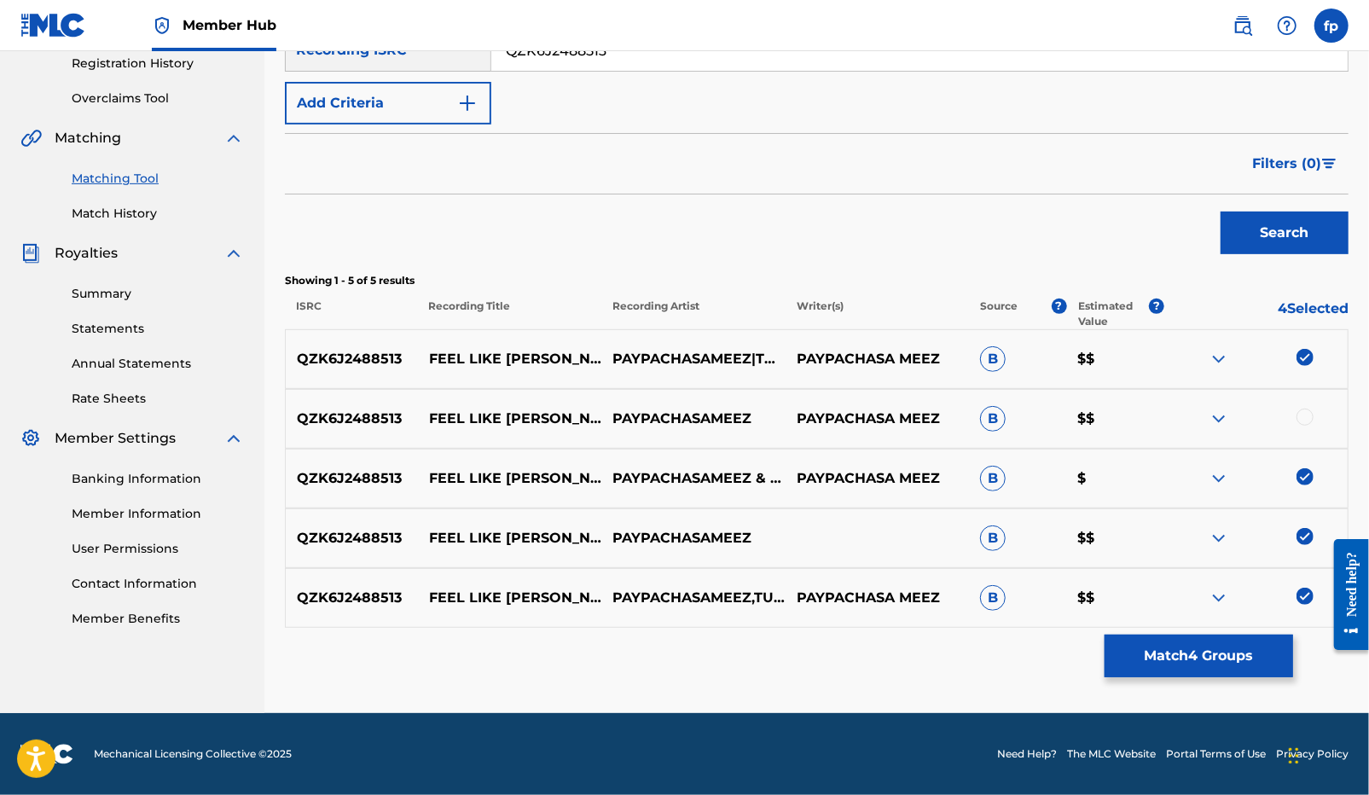
click at [1307, 421] on div at bounding box center [1304, 416] width 17 height 17
click at [1165, 650] on button "Match 5 Groups" at bounding box center [1198, 655] width 188 height 43
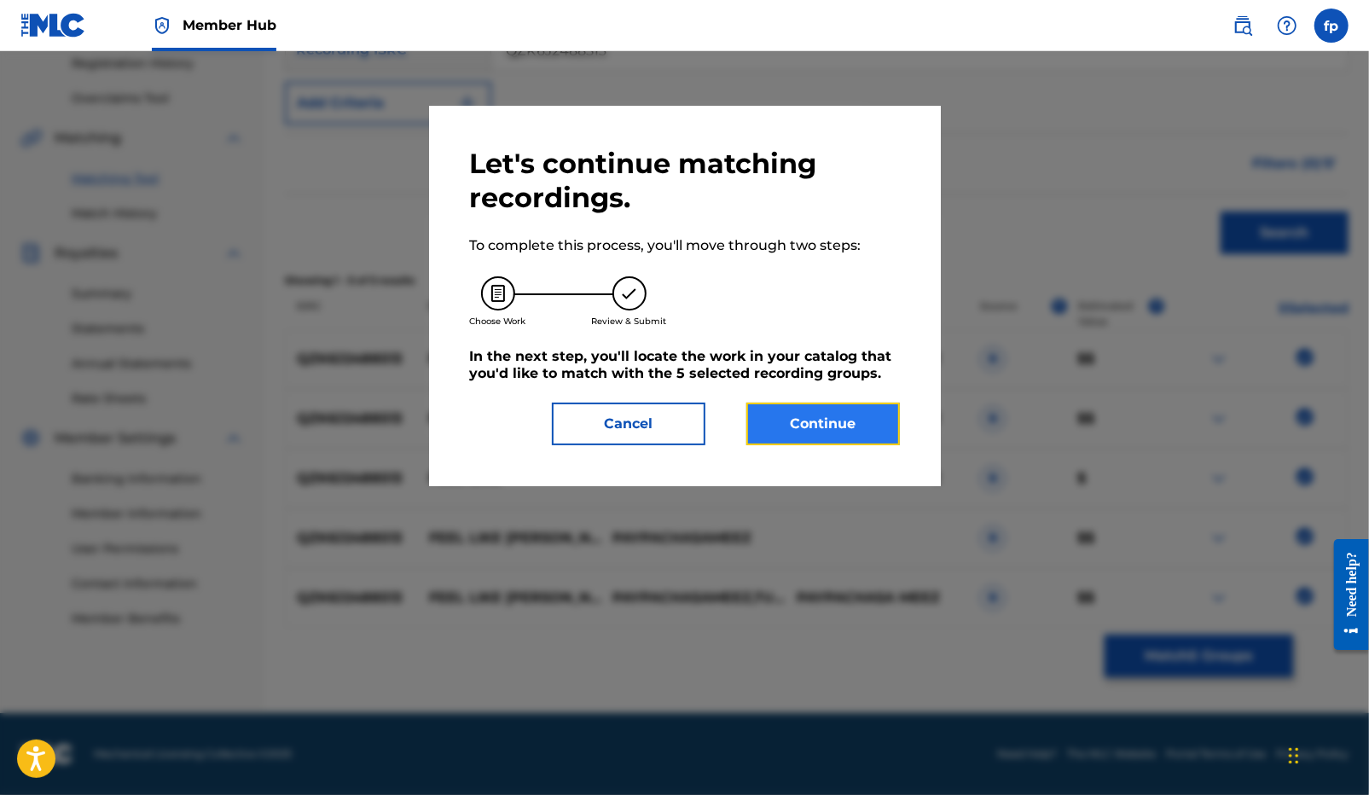
click at [855, 426] on button "Continue" at bounding box center [822, 424] width 153 height 43
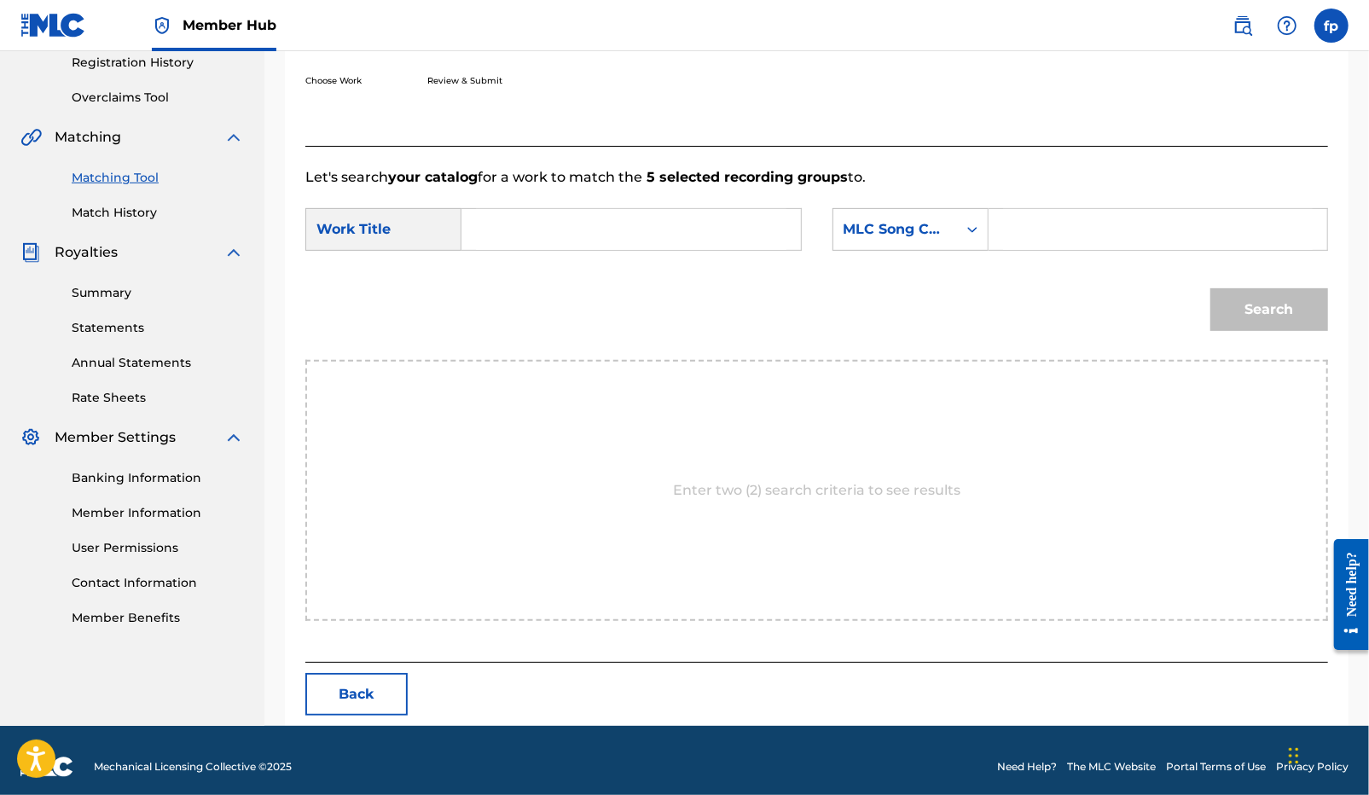
click at [553, 249] on input "Search Form" at bounding box center [631, 229] width 310 height 41
click at [516, 347] on span "[PERSON_NAME]" at bounding box center [575, 339] width 119 height 16
type input "feel like [PERSON_NAME]"
click at [900, 246] on div "MLC Song Code" at bounding box center [910, 229] width 156 height 43
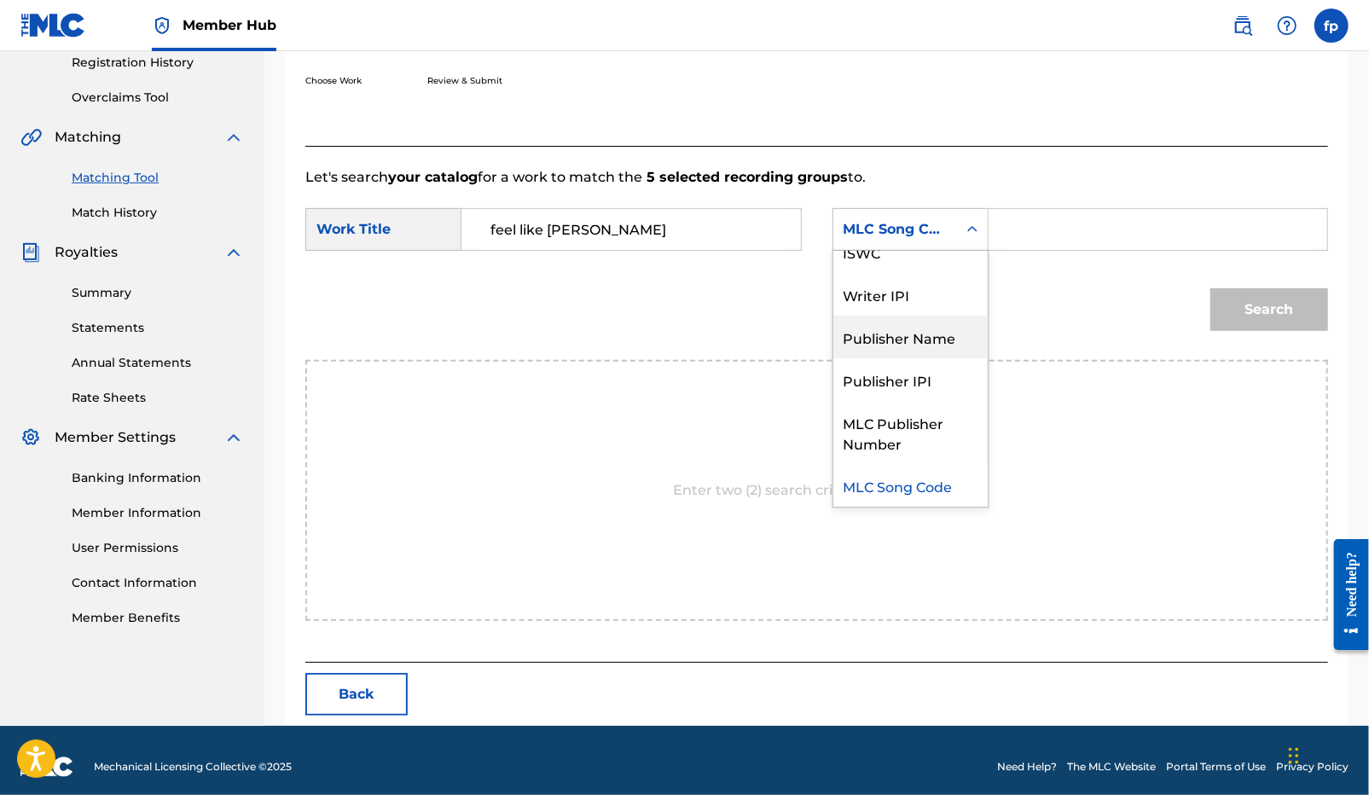
scroll to position [0, 0]
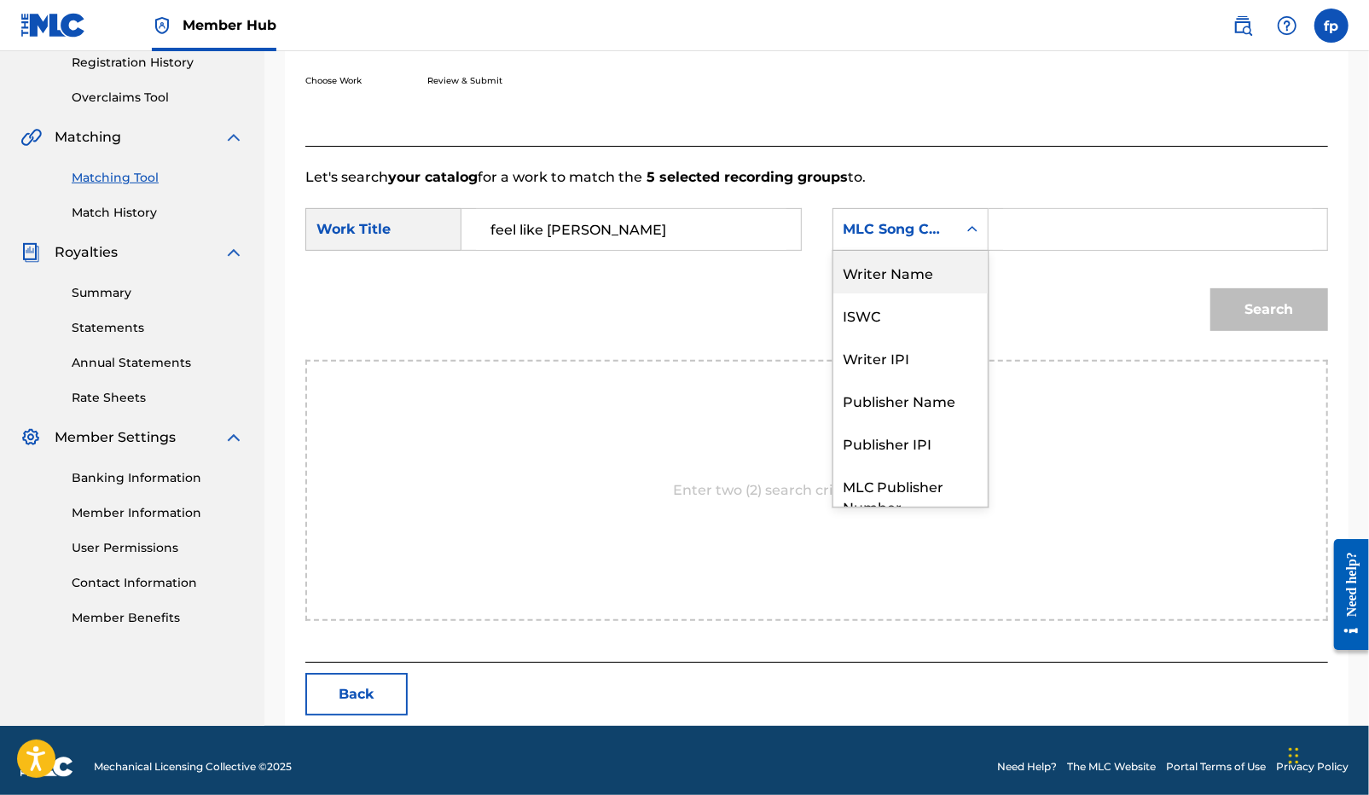
click at [918, 287] on div "Writer Name" at bounding box center [910, 272] width 154 height 43
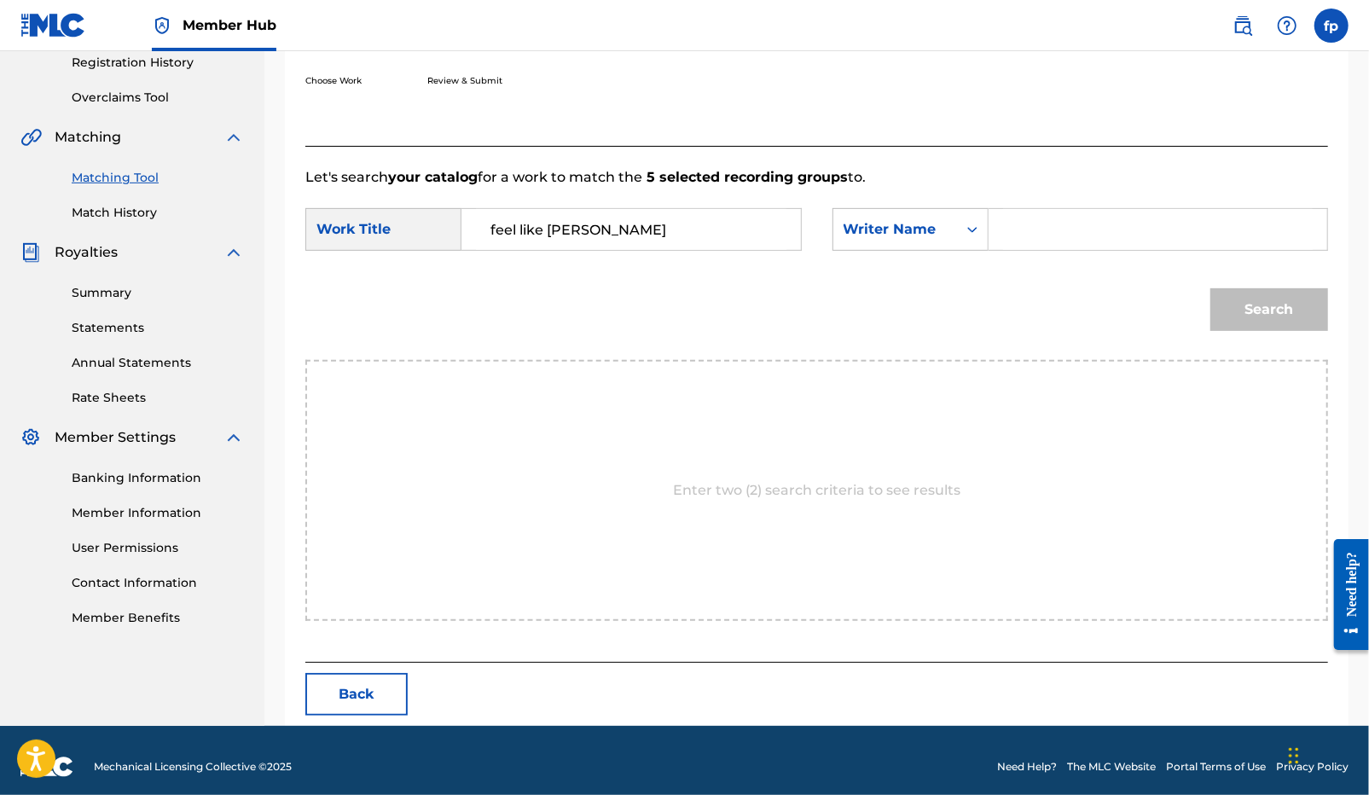
click at [1016, 243] on input "Search Form" at bounding box center [1158, 229] width 310 height 41
type input "[PERSON_NAME]"
click at [1210, 288] on button "Search" at bounding box center [1269, 309] width 118 height 43
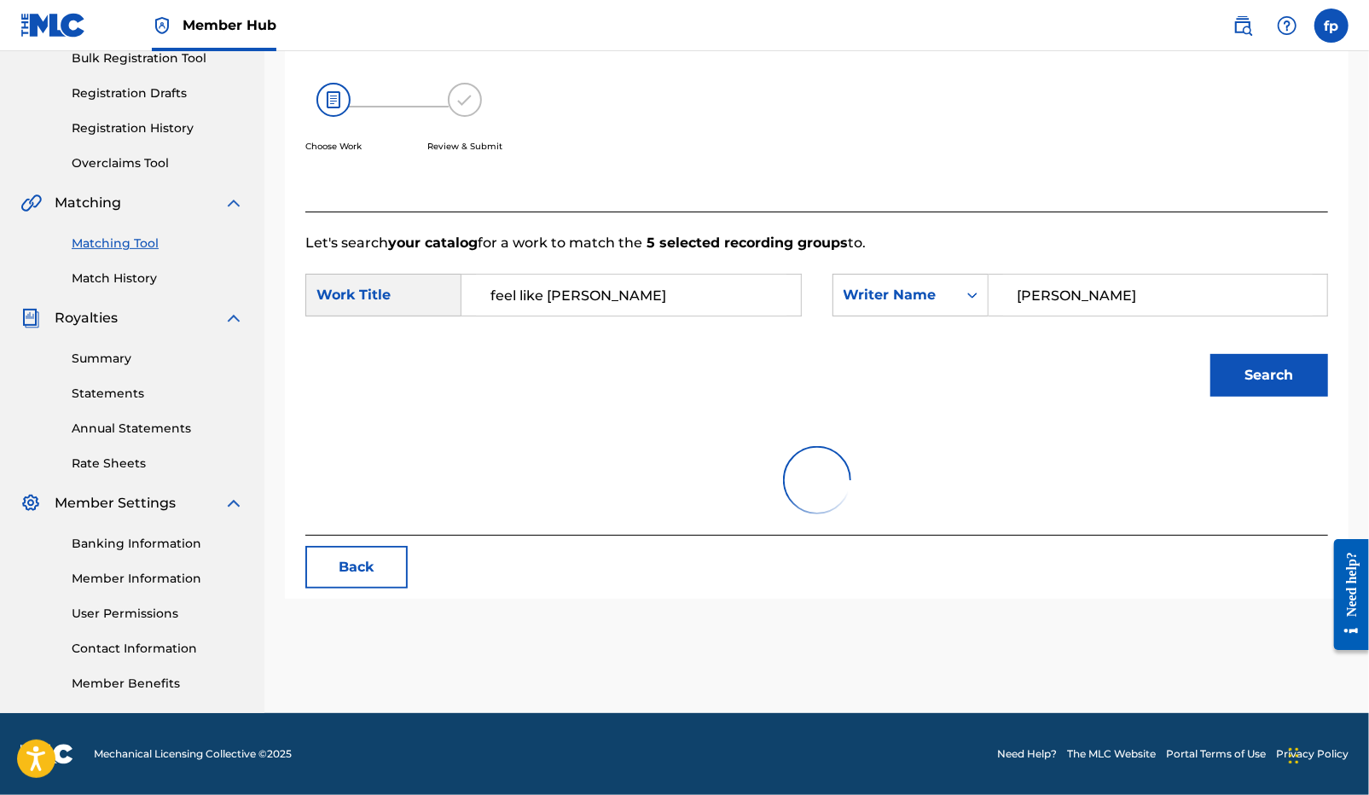
scroll to position [328, 0]
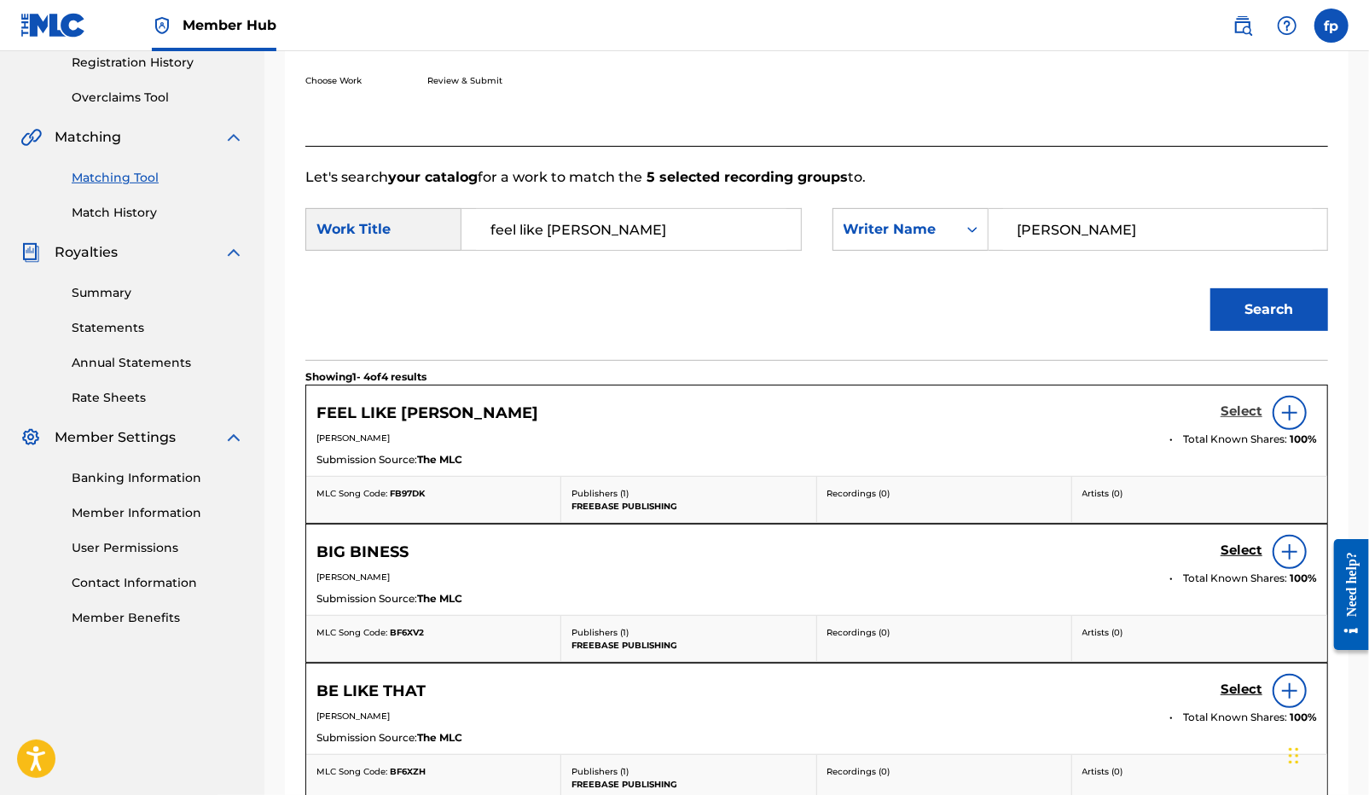
click at [1236, 414] on h5 "Select" at bounding box center [1241, 411] width 42 height 16
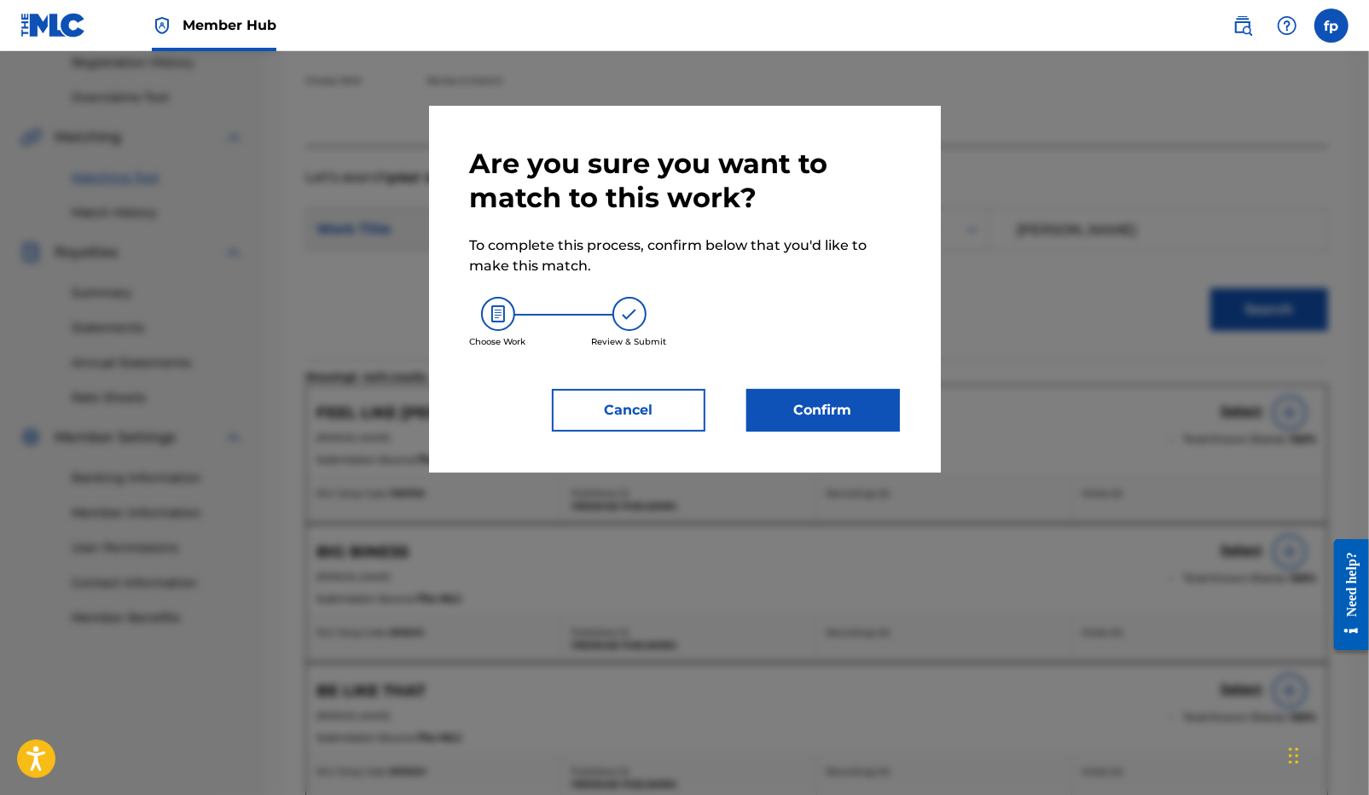
click at [825, 378] on div "Are you sure you want to match to this work? To complete this process, confirm …" at bounding box center [685, 289] width 430 height 285
click at [820, 395] on button "Confirm" at bounding box center [822, 410] width 153 height 43
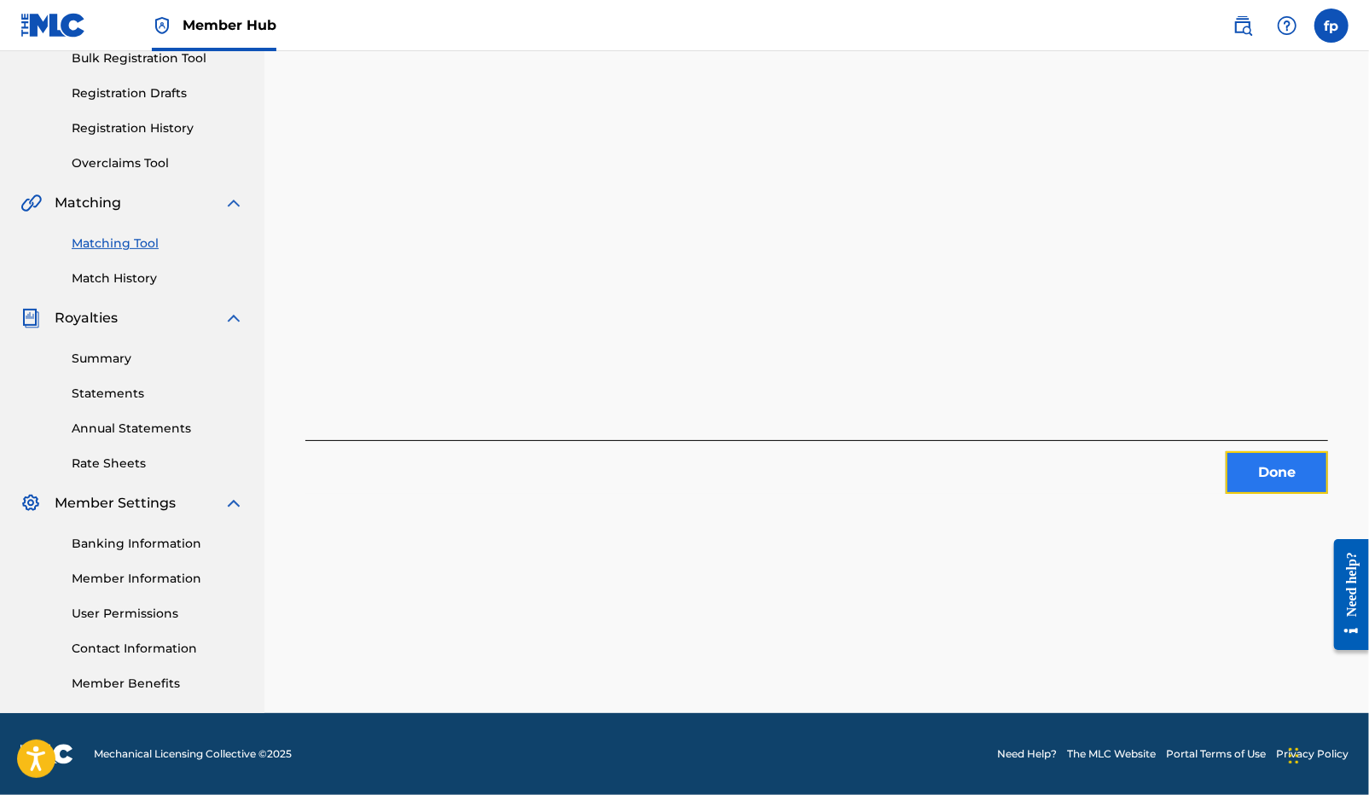
click at [1288, 481] on button "Done" at bounding box center [1276, 472] width 102 height 43
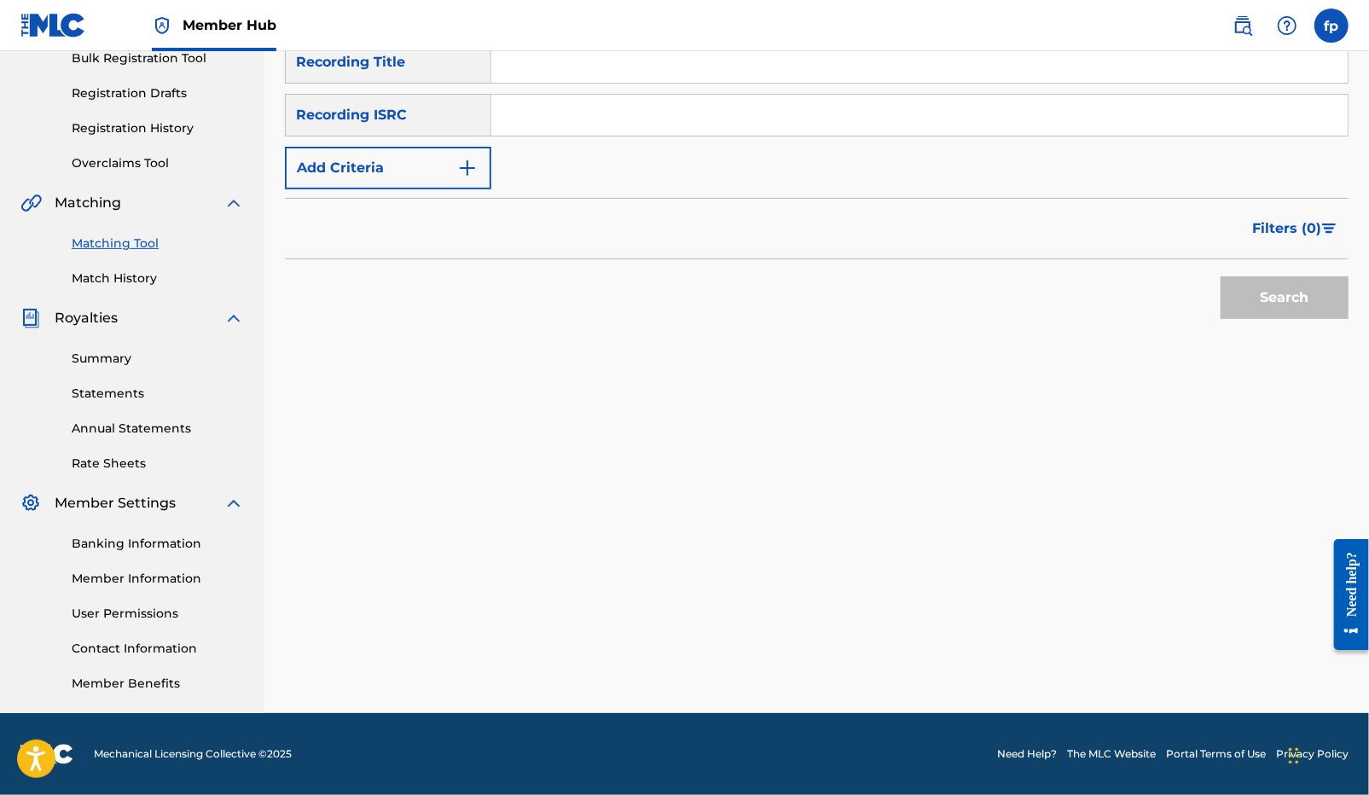
click at [556, 126] on input "Search Form" at bounding box center [919, 115] width 856 height 41
paste input "QZNWT2384240"
type input "QZNWT2384240"
click at [1256, 307] on button "Search" at bounding box center [1284, 297] width 128 height 43
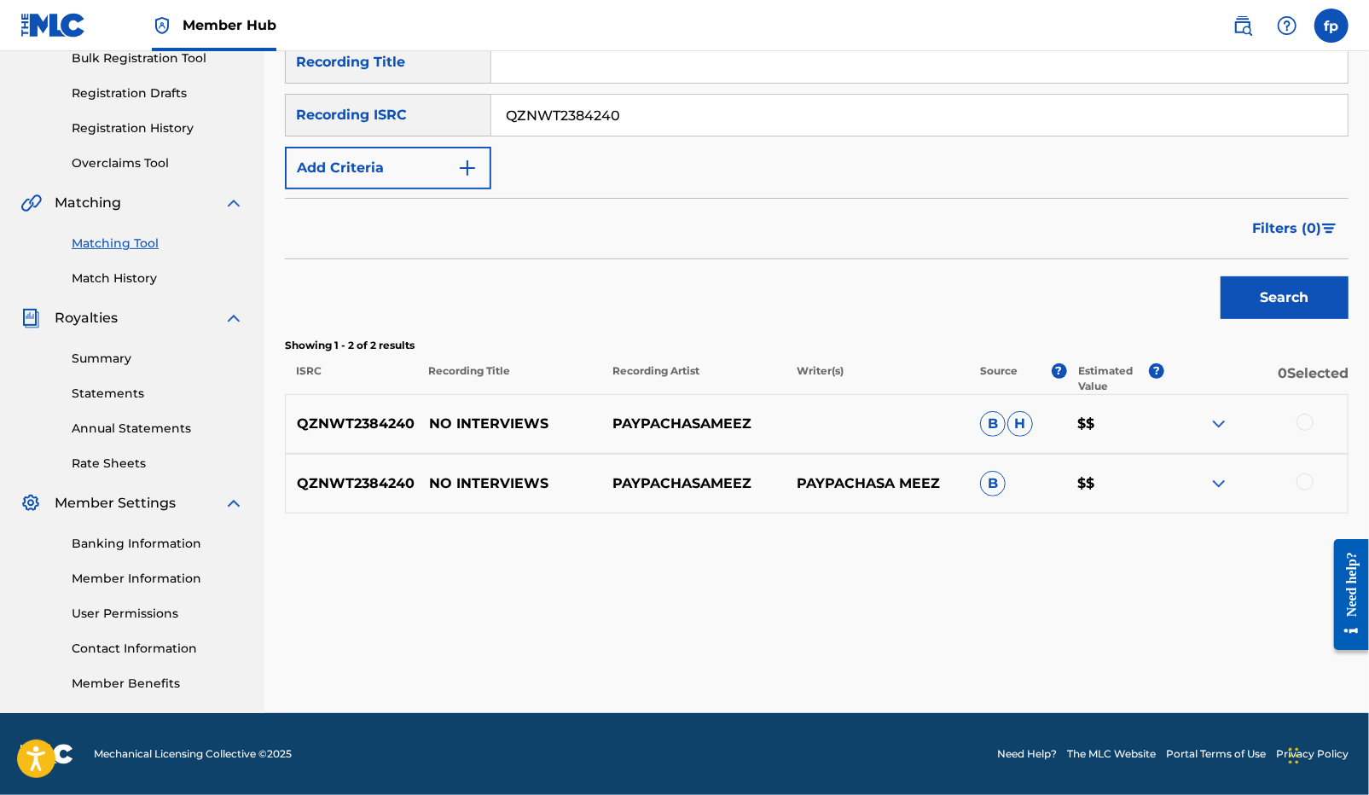
click at [1303, 424] on div at bounding box center [1304, 422] width 17 height 17
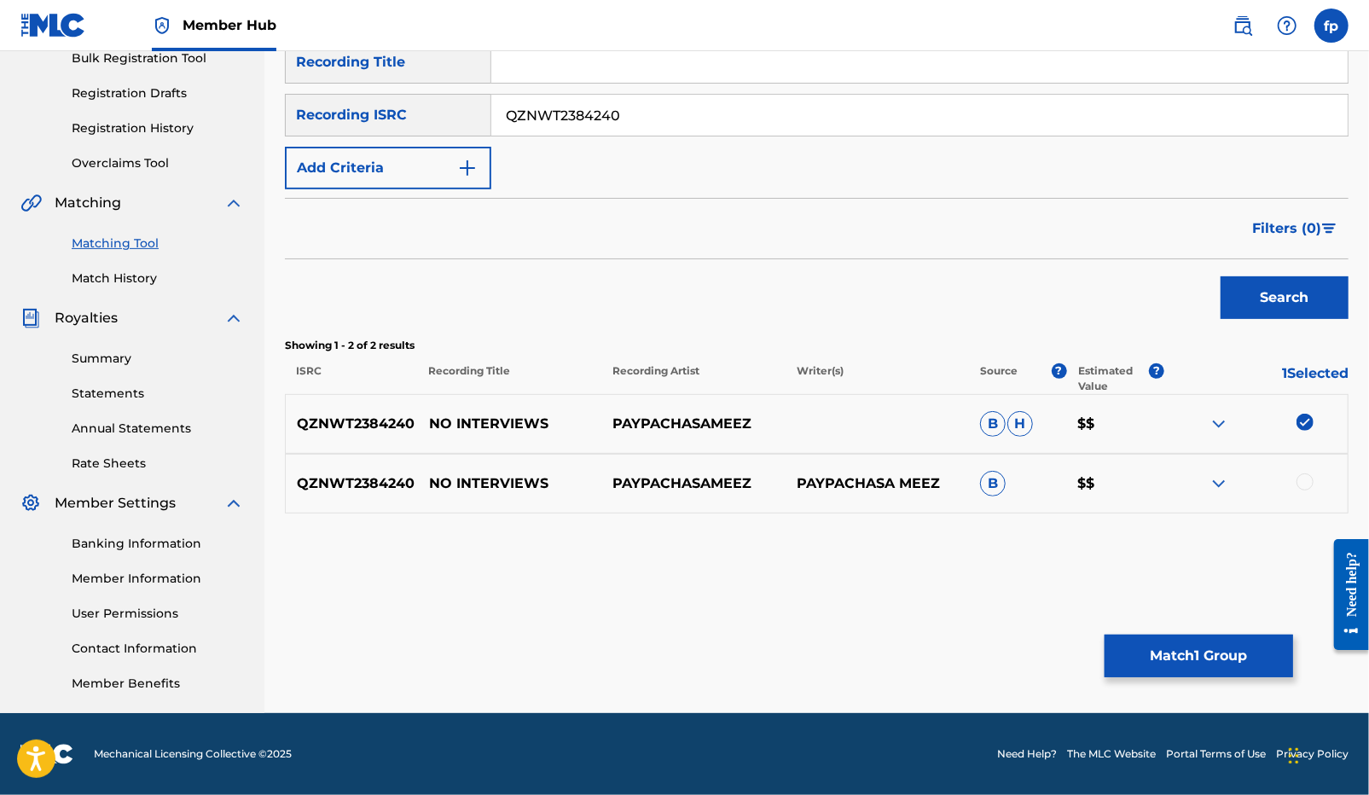
click at [1304, 462] on div "QZNWT2384240 NO INTERVIEWS PAYPACHASAMEEZ PAYPACHASA MEEZ B $$" at bounding box center [816, 484] width 1063 height 60
click at [1302, 477] on div at bounding box center [1304, 481] width 17 height 17
click at [1195, 650] on button "Match 2 Groups" at bounding box center [1198, 655] width 188 height 43
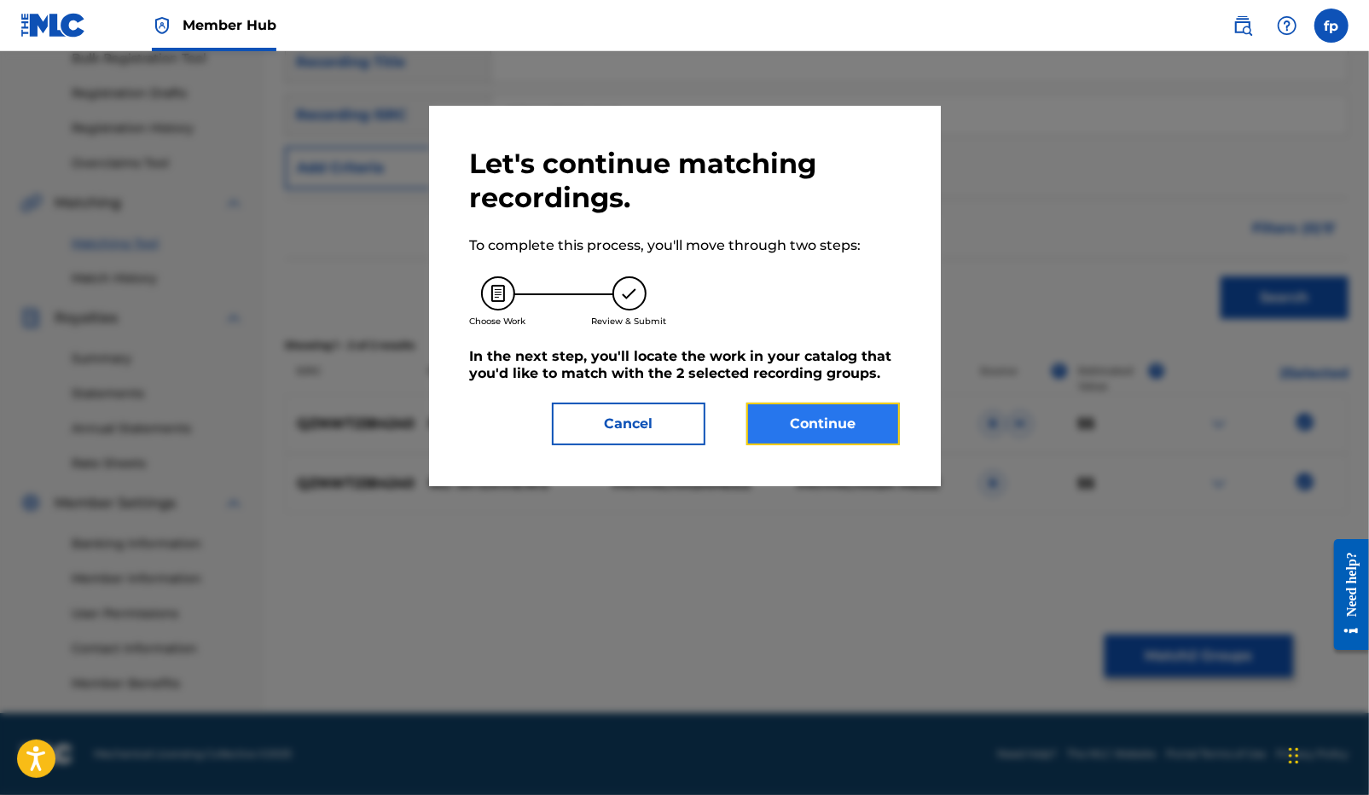
click at [875, 437] on button "Continue" at bounding box center [822, 424] width 153 height 43
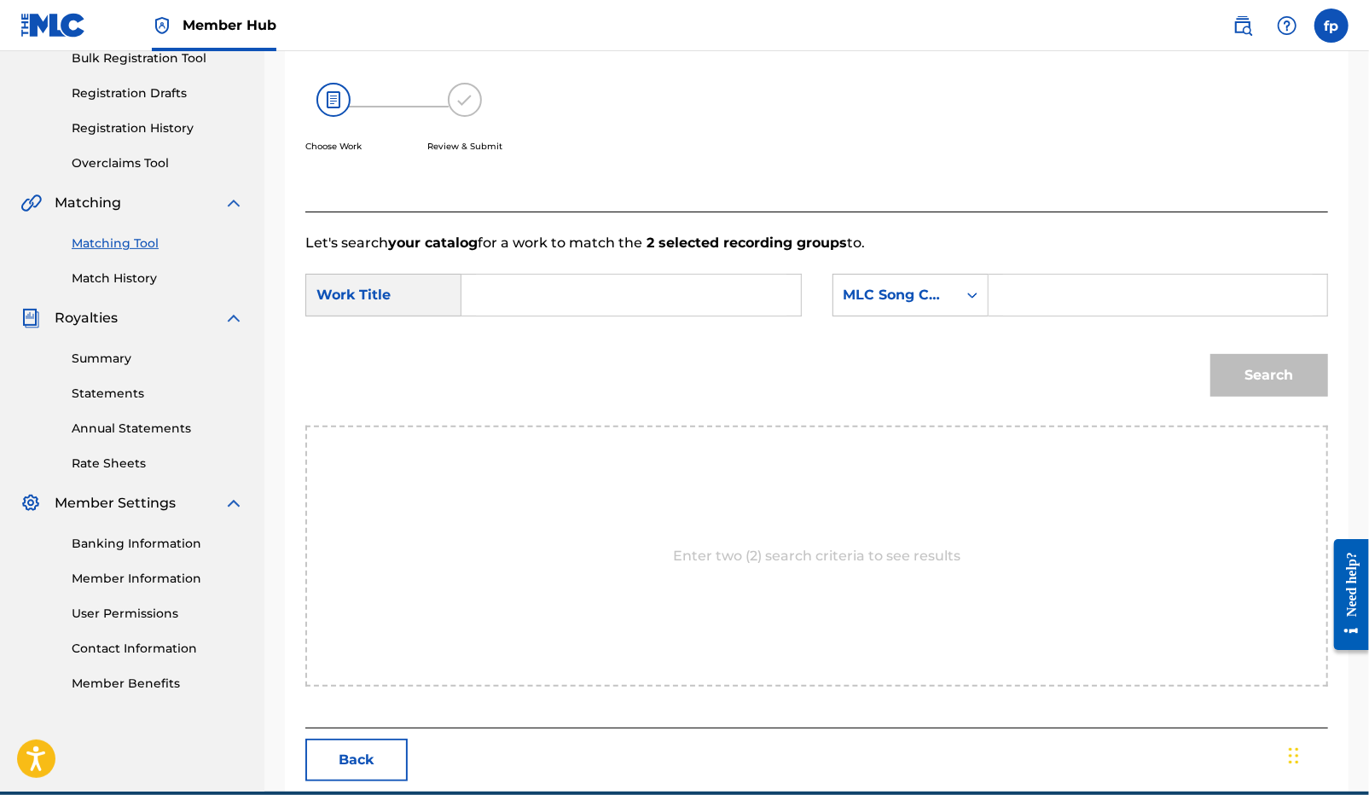
click at [554, 298] on input "Search Form" at bounding box center [631, 295] width 310 height 41
paste input "NO INTERVIEWS"
type input "NO INTERVIEWS"
click at [932, 286] on div "MLC Song Code" at bounding box center [894, 295] width 103 height 20
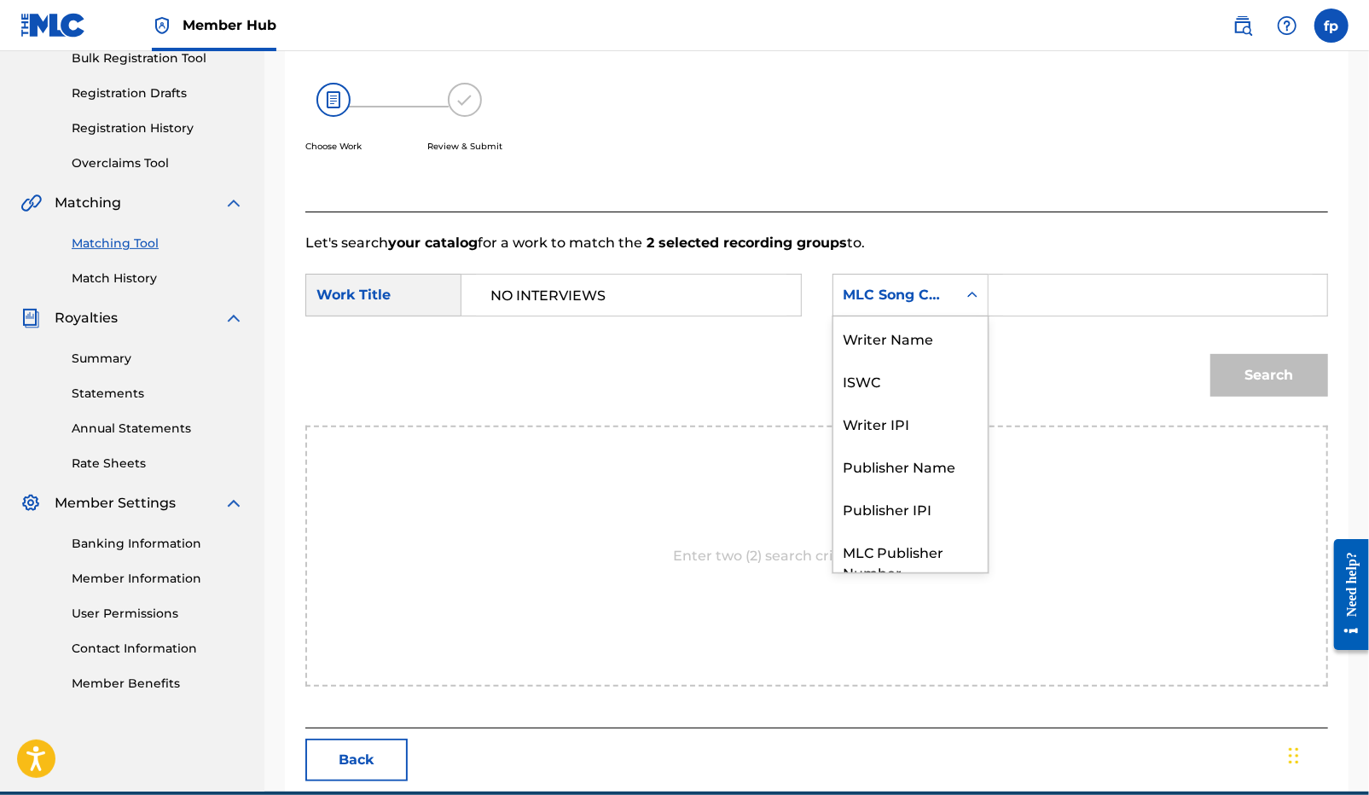
scroll to position [63, 0]
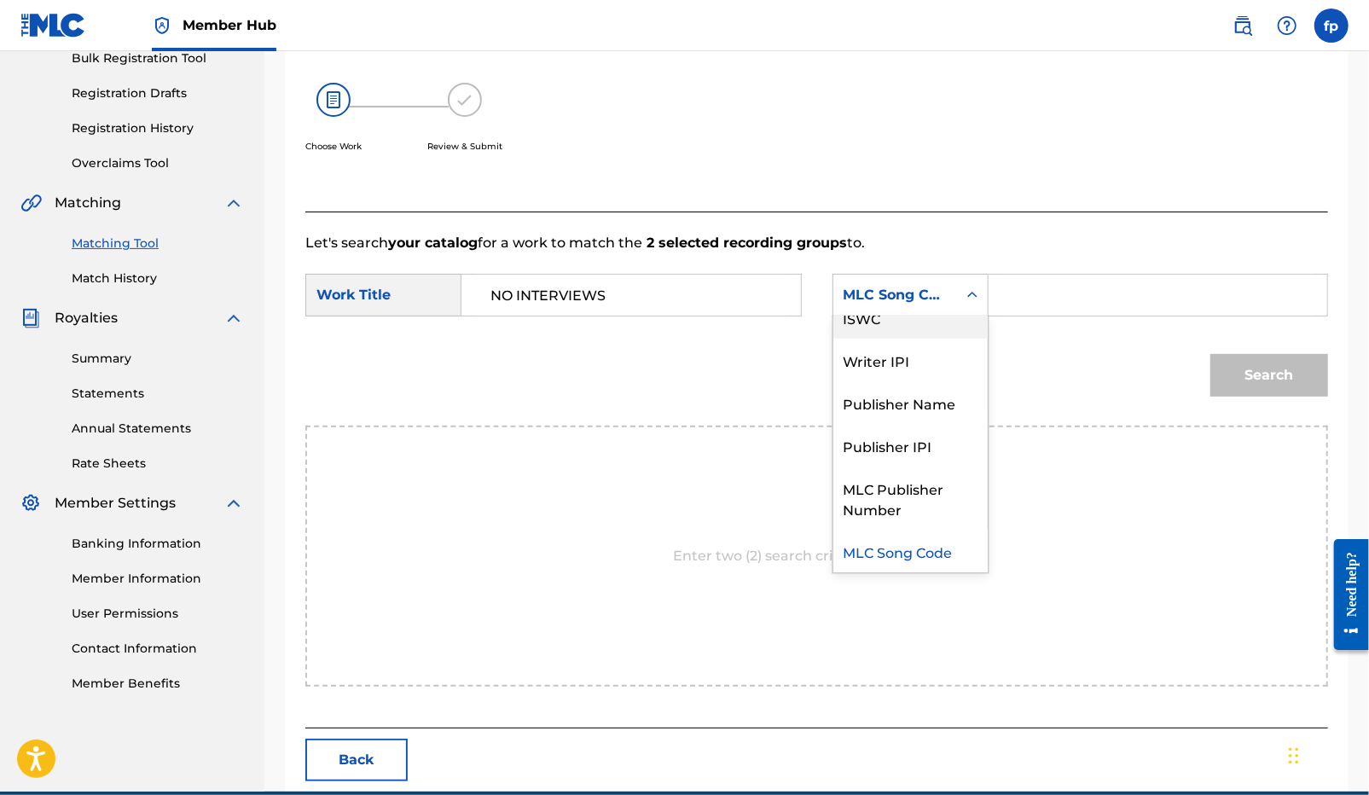
click at [915, 321] on div "ISWC" at bounding box center [910, 317] width 154 height 43
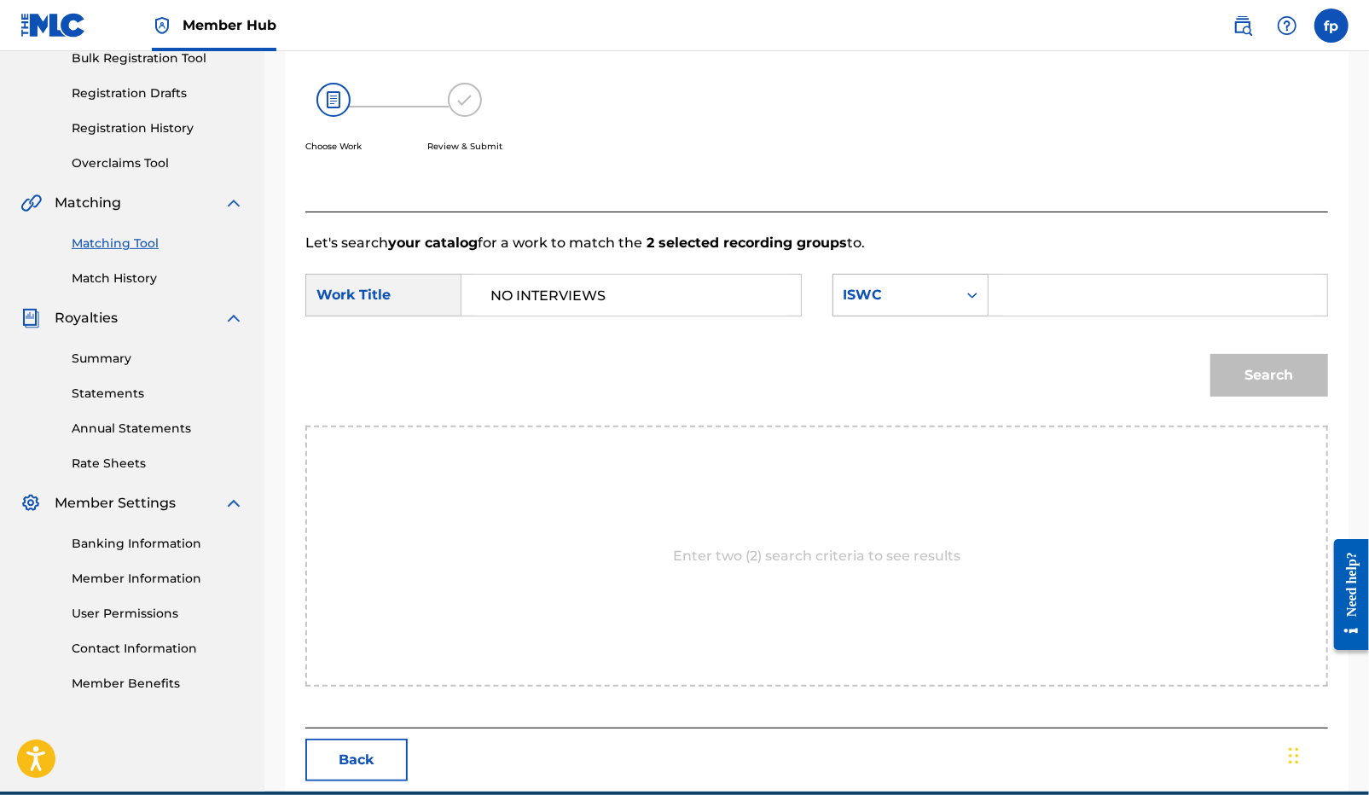
click at [912, 302] on div "ISWC" at bounding box center [894, 295] width 103 height 20
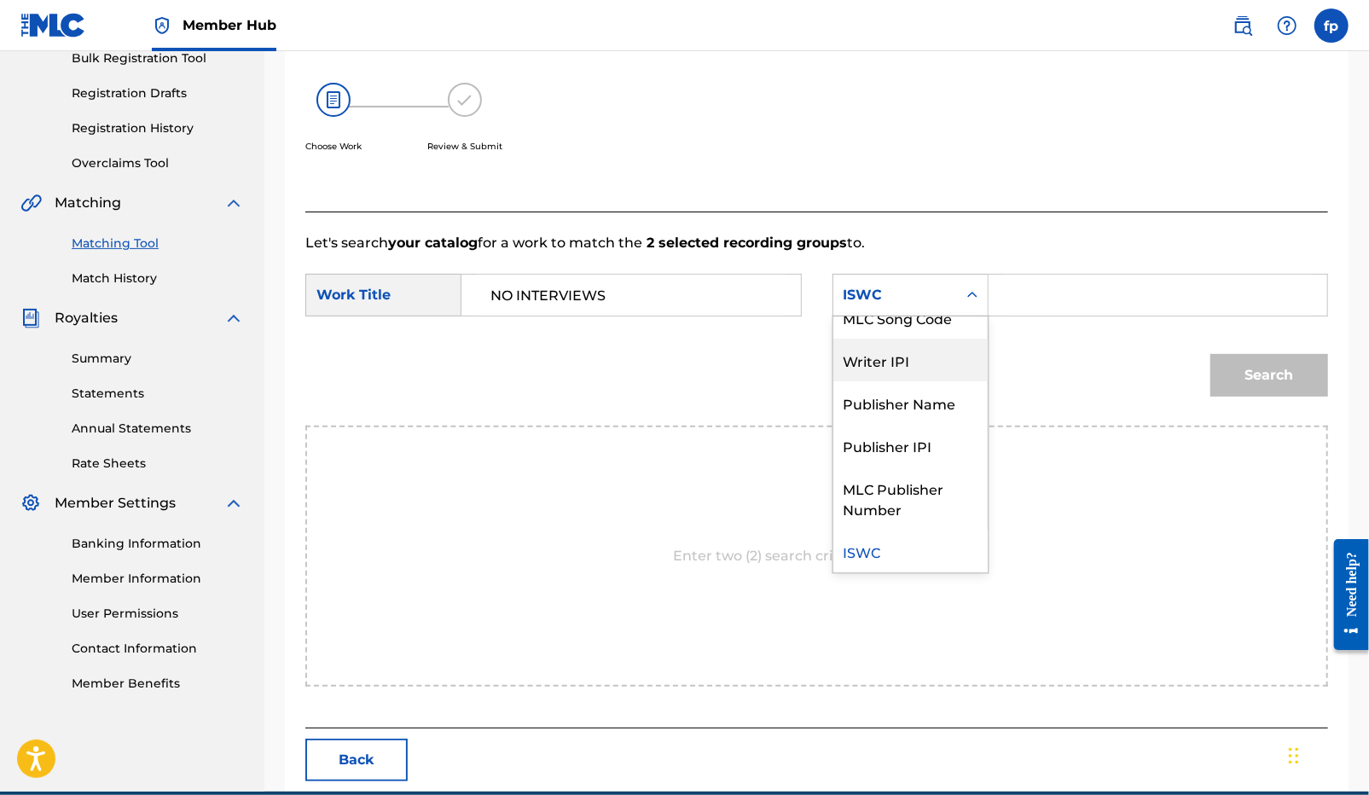
scroll to position [0, 0]
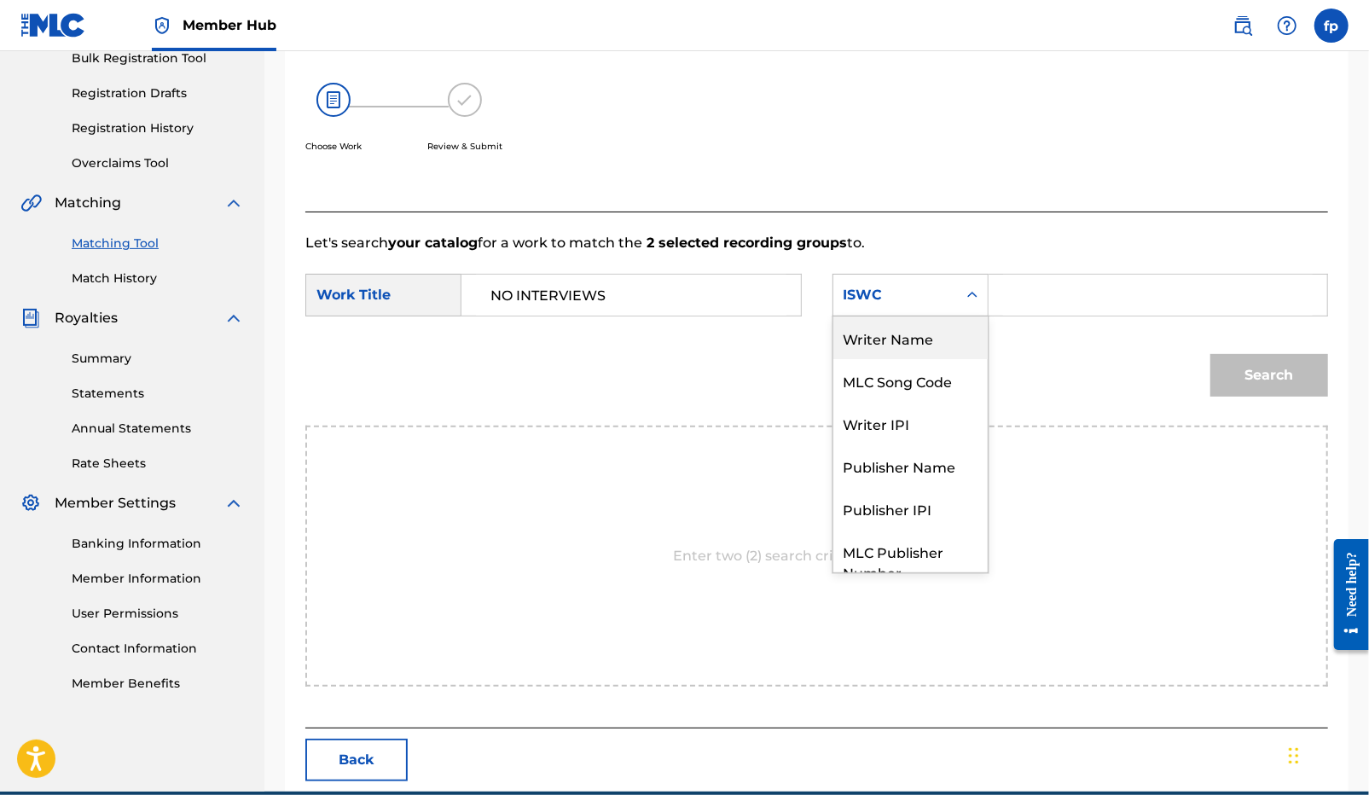
click at [912, 350] on div "Writer Name" at bounding box center [910, 337] width 154 height 43
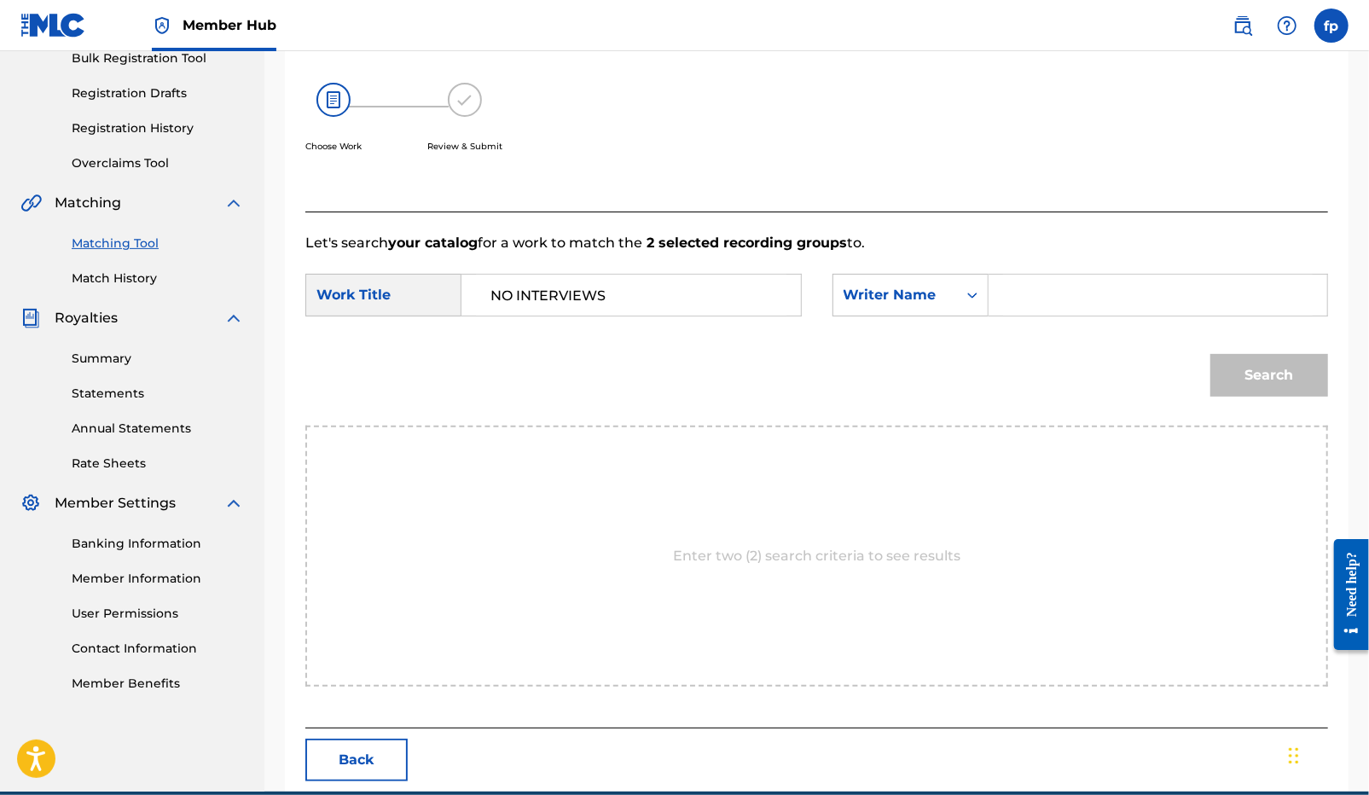
click at [1044, 293] on input "Search Form" at bounding box center [1158, 295] width 310 height 41
type input "h"
click at [1053, 350] on div "Search" at bounding box center [816, 381] width 1022 height 89
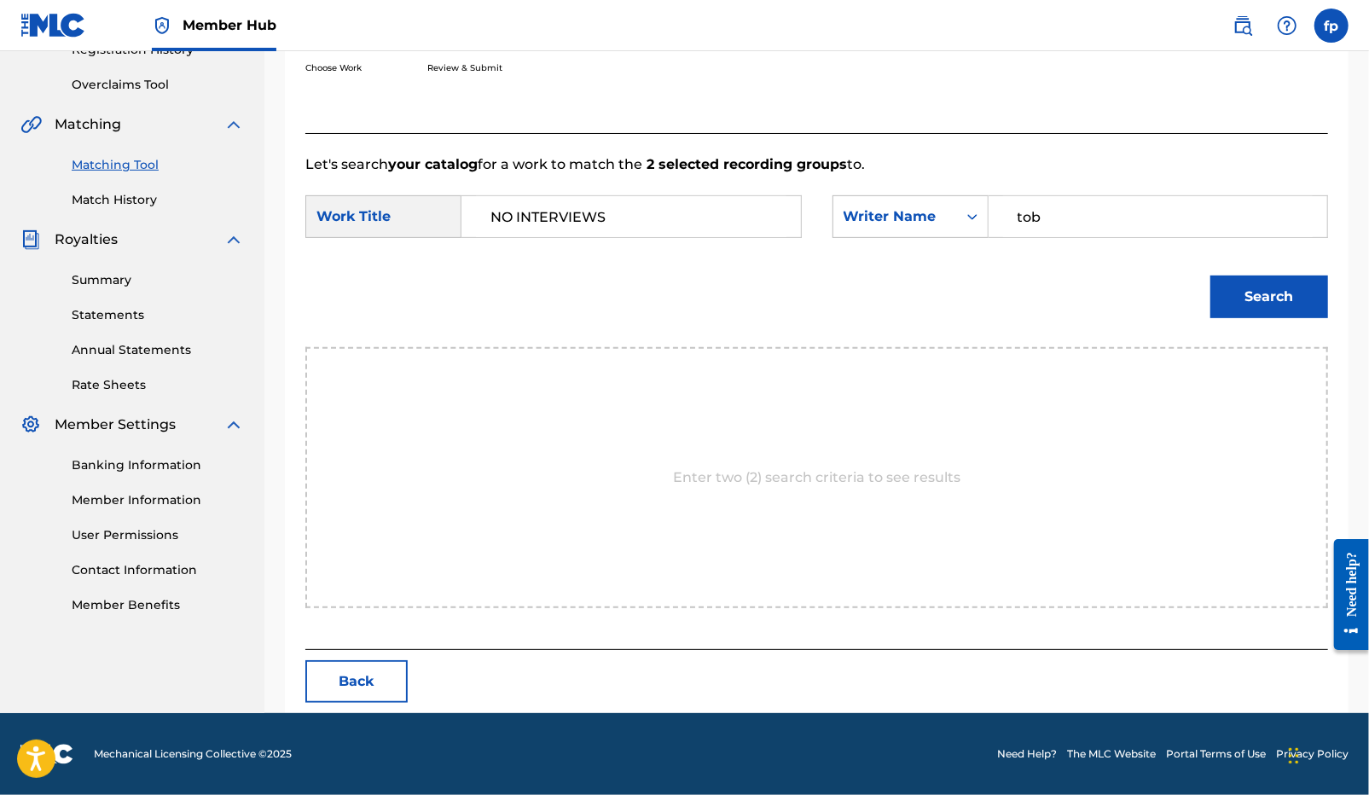
click at [1068, 217] on input "tob" at bounding box center [1158, 216] width 310 height 41
type input "[PERSON_NAME]"
click at [1210, 275] on button "Search" at bounding box center [1269, 296] width 118 height 43
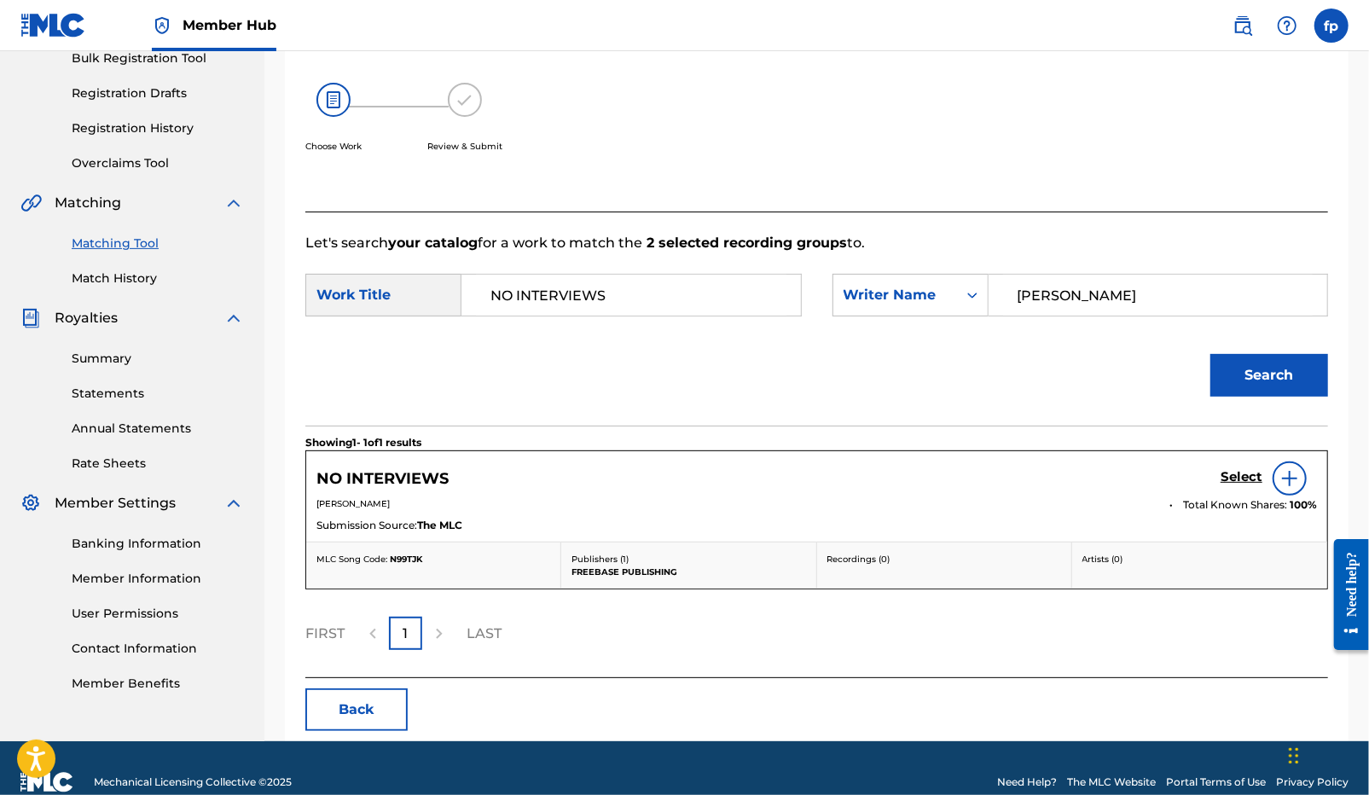
scroll to position [292, 0]
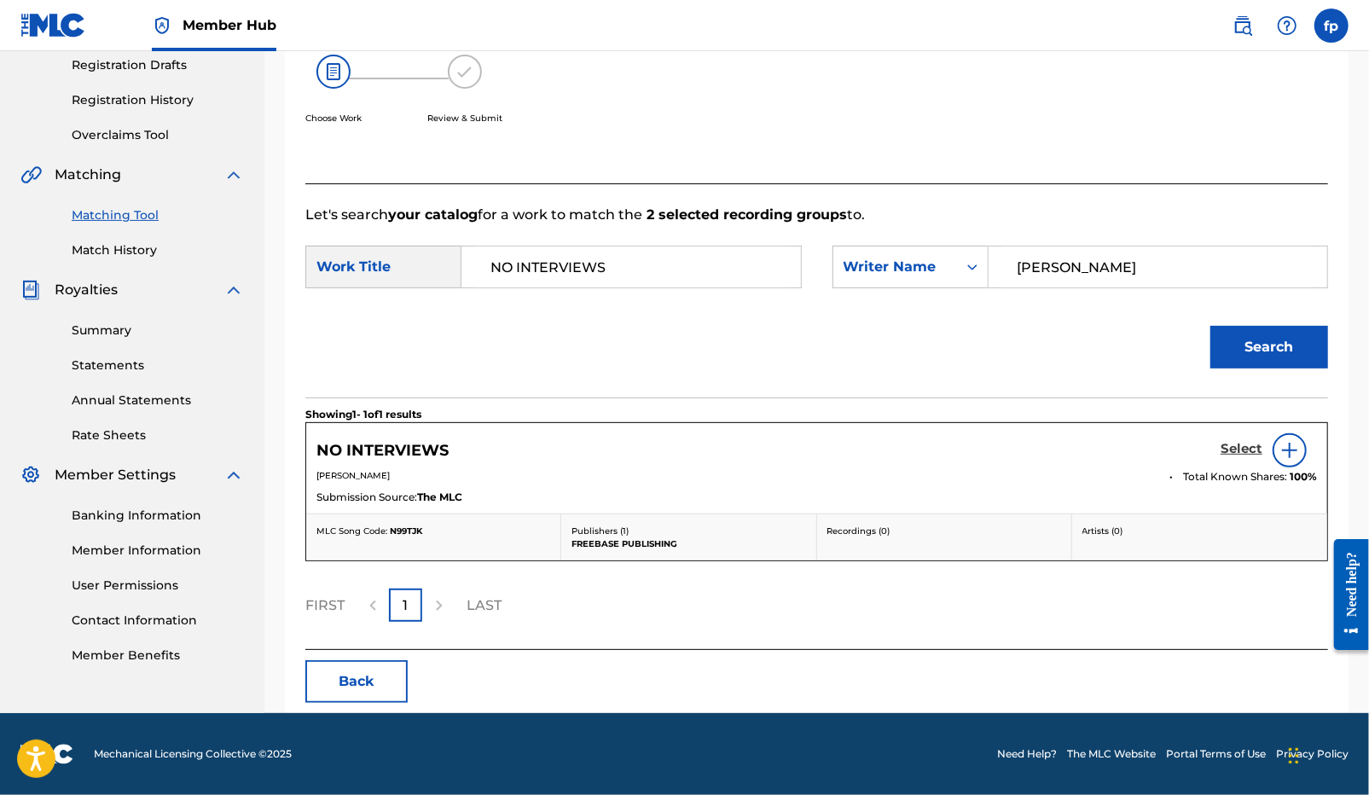
click at [1248, 442] on h5 "Select" at bounding box center [1241, 449] width 42 height 16
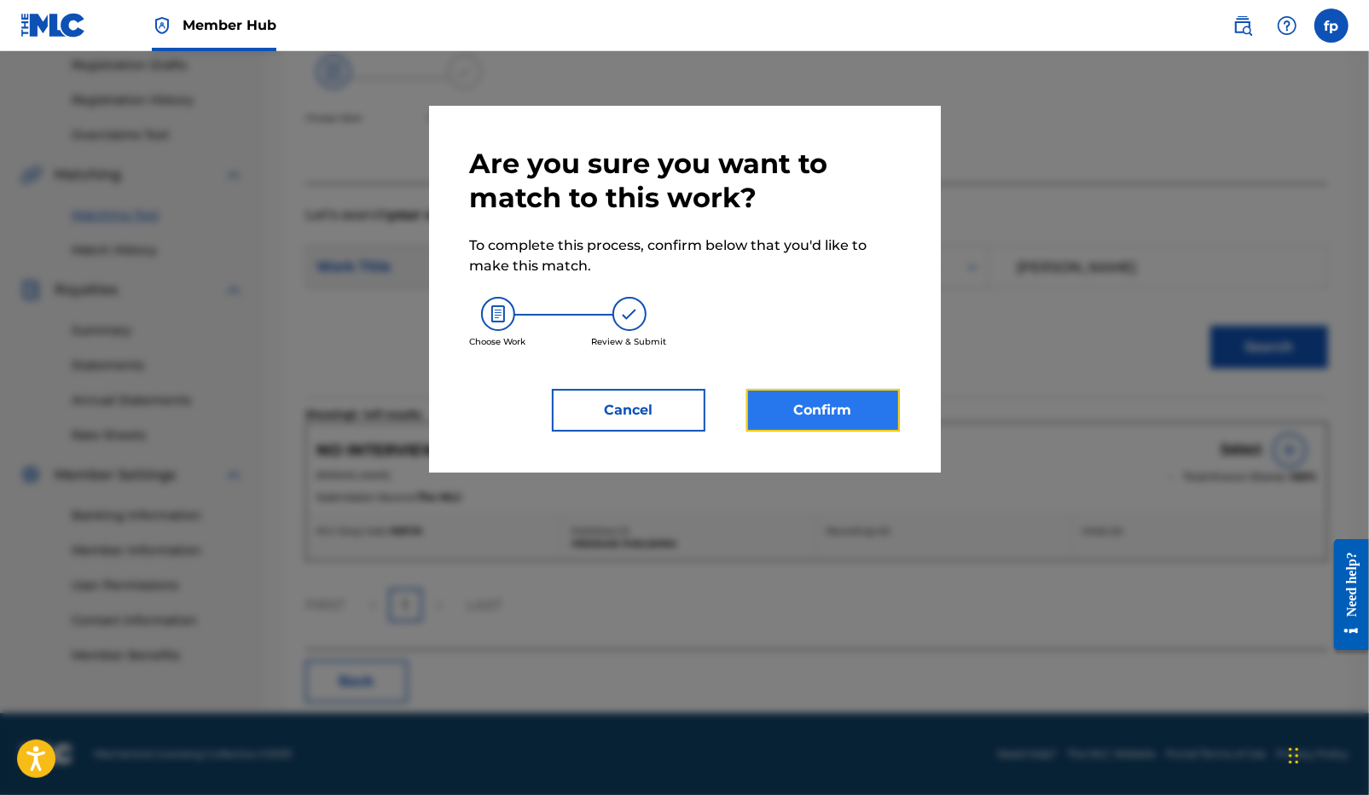
click at [863, 420] on button "Confirm" at bounding box center [822, 410] width 153 height 43
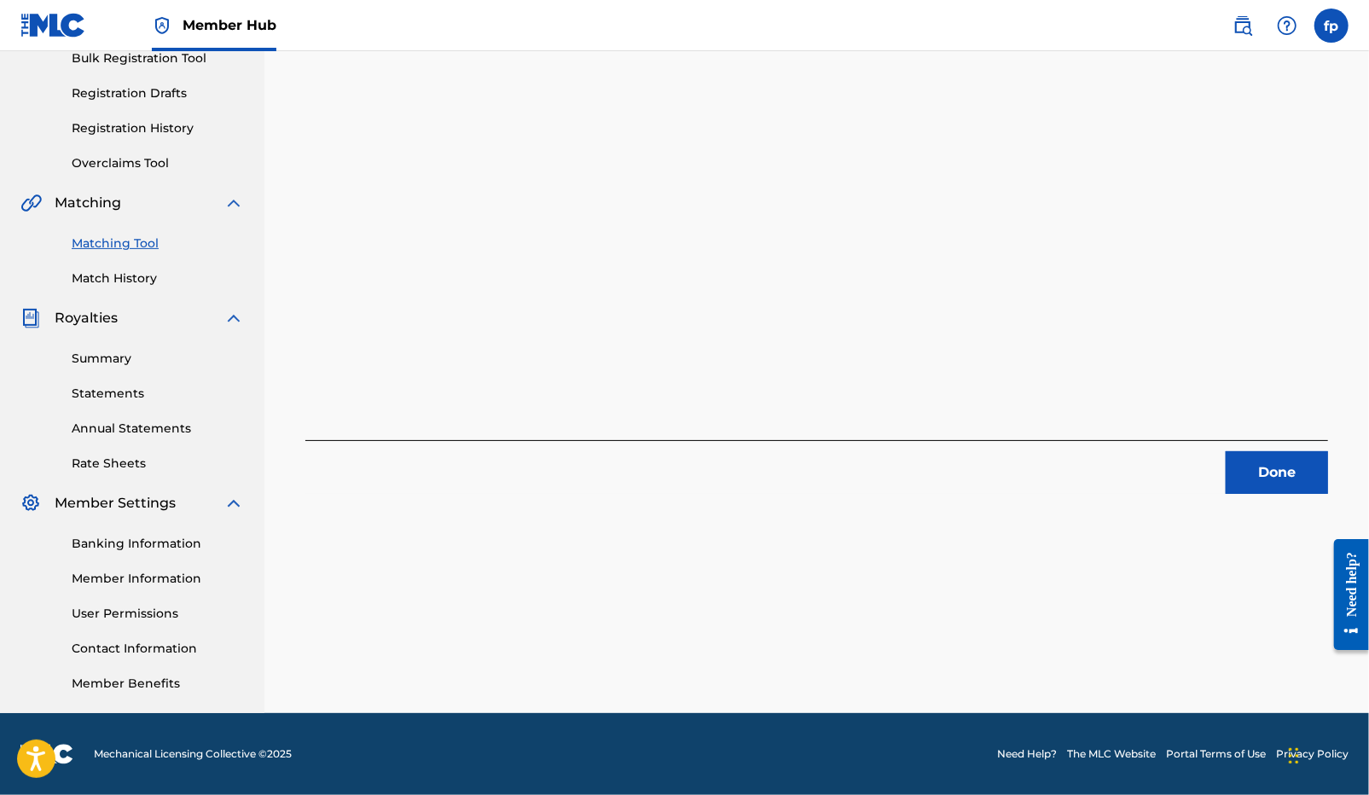
scroll to position [254, 0]
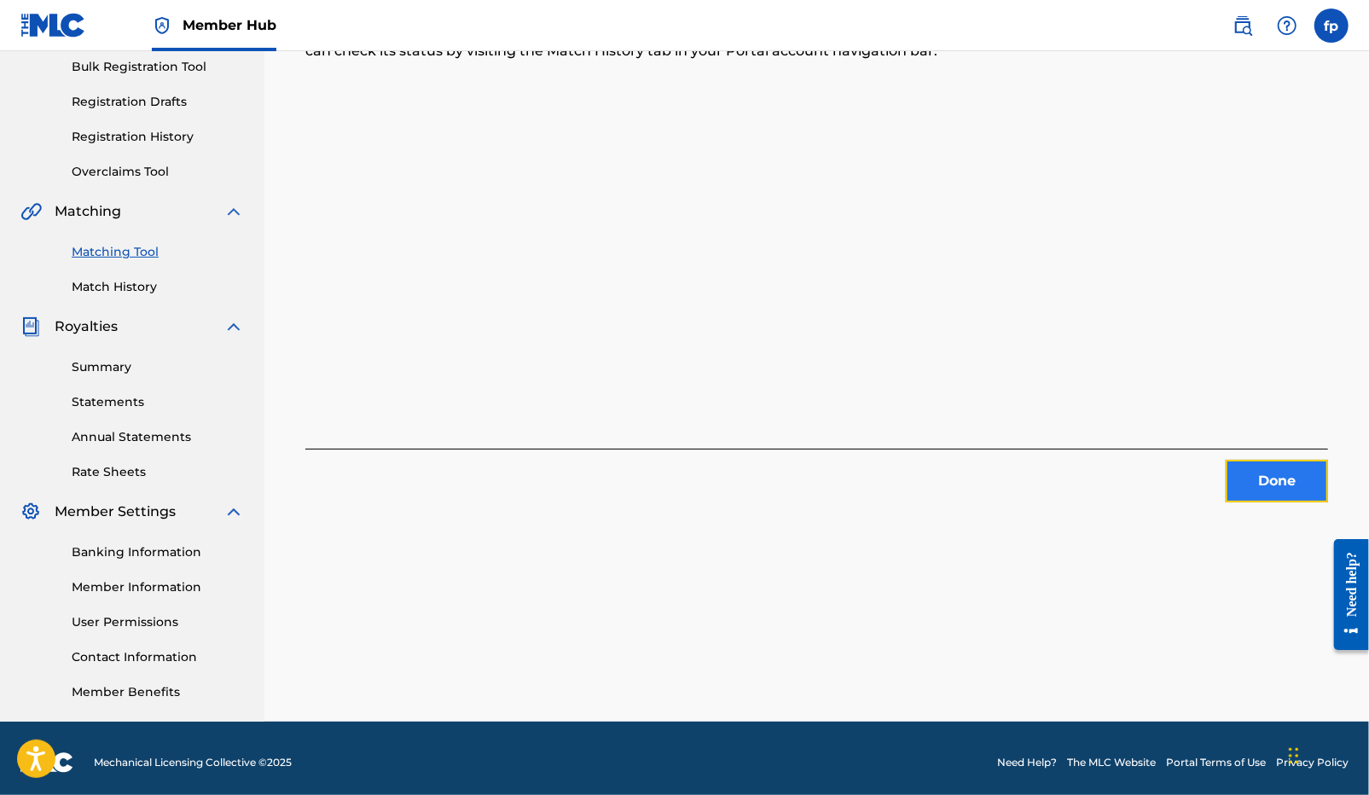
click at [1243, 490] on button "Done" at bounding box center [1276, 481] width 102 height 43
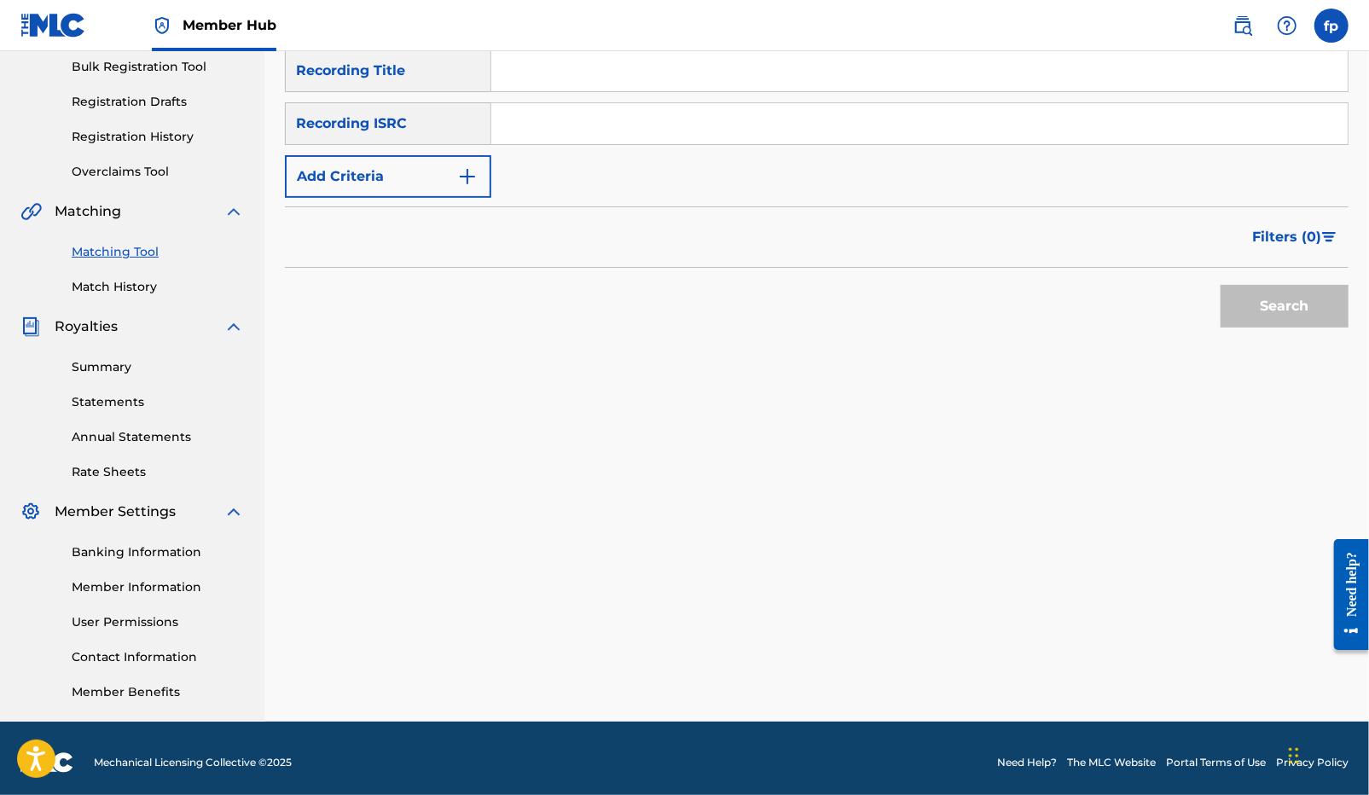
click at [507, 122] on input "Search Form" at bounding box center [919, 123] width 856 height 41
paste input "QZDA82095765"
type input "QZDA82095765"
click at [1241, 322] on button "Search" at bounding box center [1284, 306] width 128 height 43
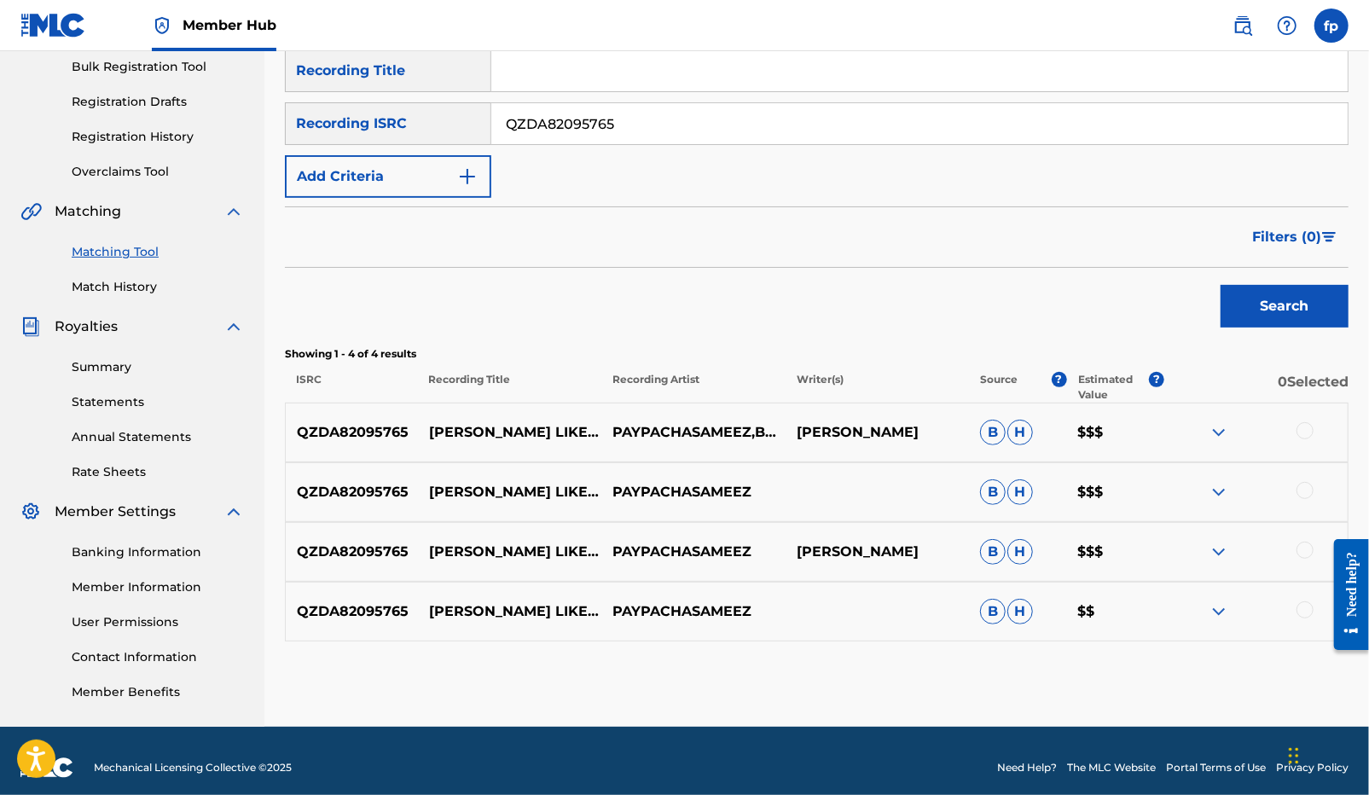
click at [1306, 443] on div "QZDA82095765 [PERSON_NAME] LIKE HOW PAYPACHASAMEEZ,BUDDYBANDZ [PERSON_NAME] [PE…" at bounding box center [816, 433] width 1063 height 60
click at [1306, 441] on div at bounding box center [1255, 432] width 183 height 20
click at [1306, 437] on div at bounding box center [1304, 430] width 17 height 17
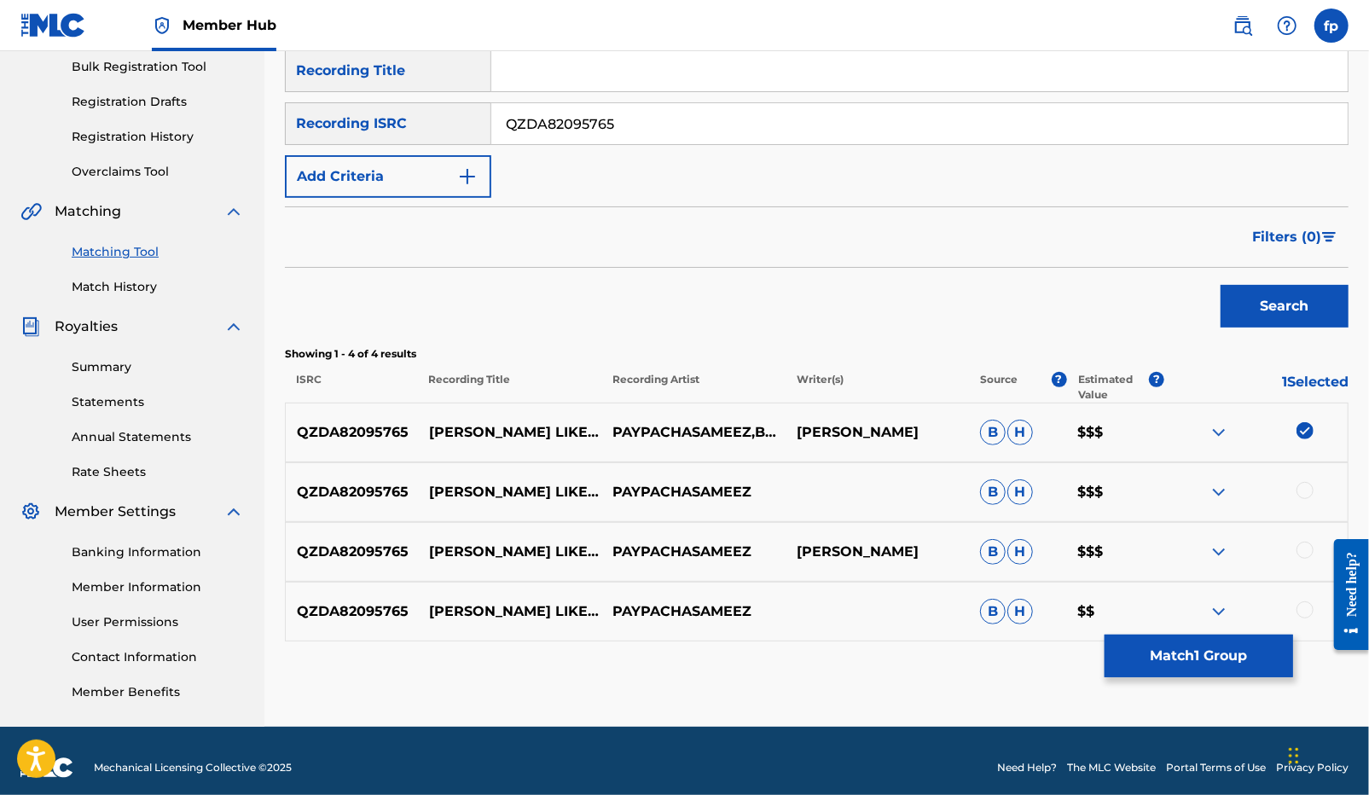
click at [1300, 478] on div "QZDA82095765 [PERSON_NAME] LIKE HOW (FEAT. BUDDYBANDZ) PAYPACHASAMEEZ B H $$$" at bounding box center [816, 492] width 1063 height 60
click at [1298, 495] on div at bounding box center [1304, 490] width 17 height 17
click at [1306, 546] on div at bounding box center [1304, 550] width 17 height 17
click at [1309, 608] on div at bounding box center [1304, 609] width 17 height 17
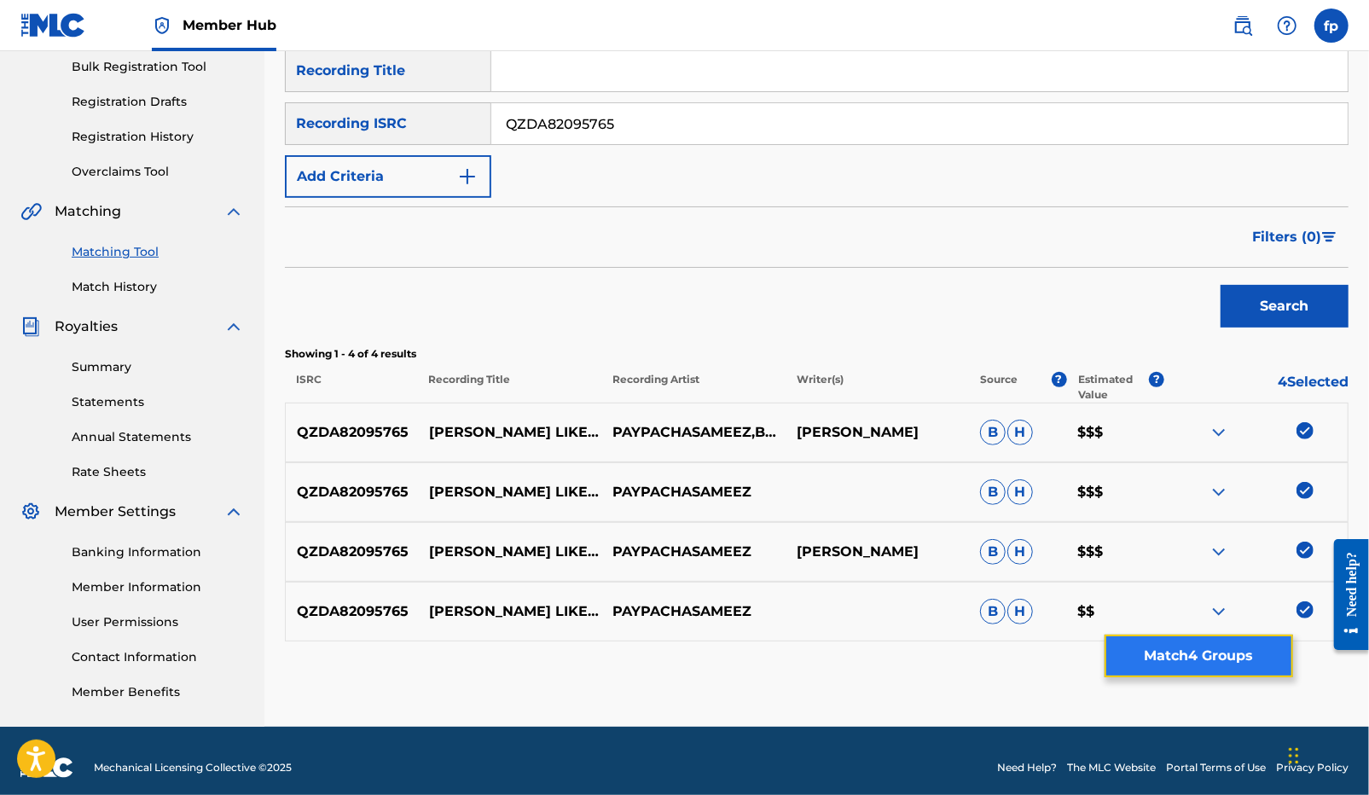
click at [1258, 652] on button "Match 4 Groups" at bounding box center [1198, 655] width 188 height 43
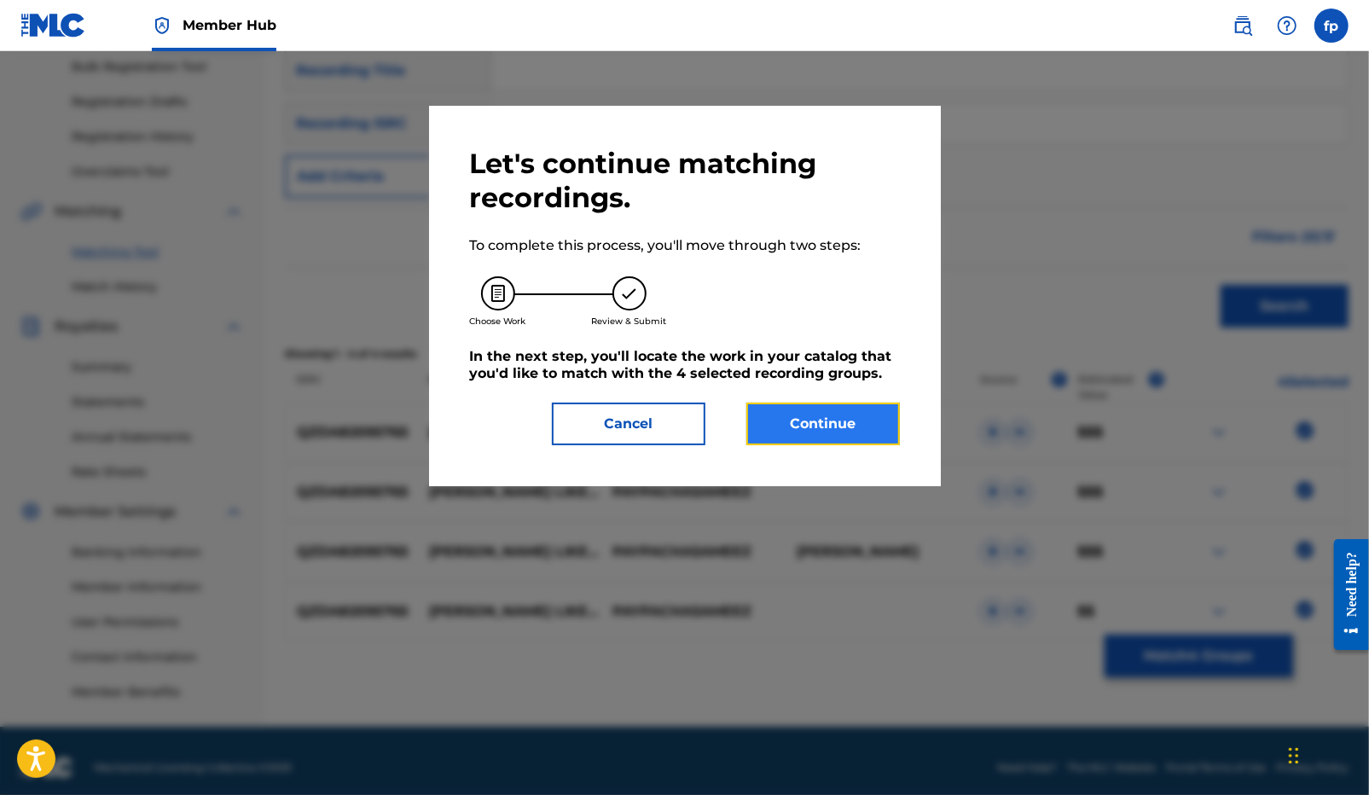
click at [825, 436] on button "Continue" at bounding box center [822, 424] width 153 height 43
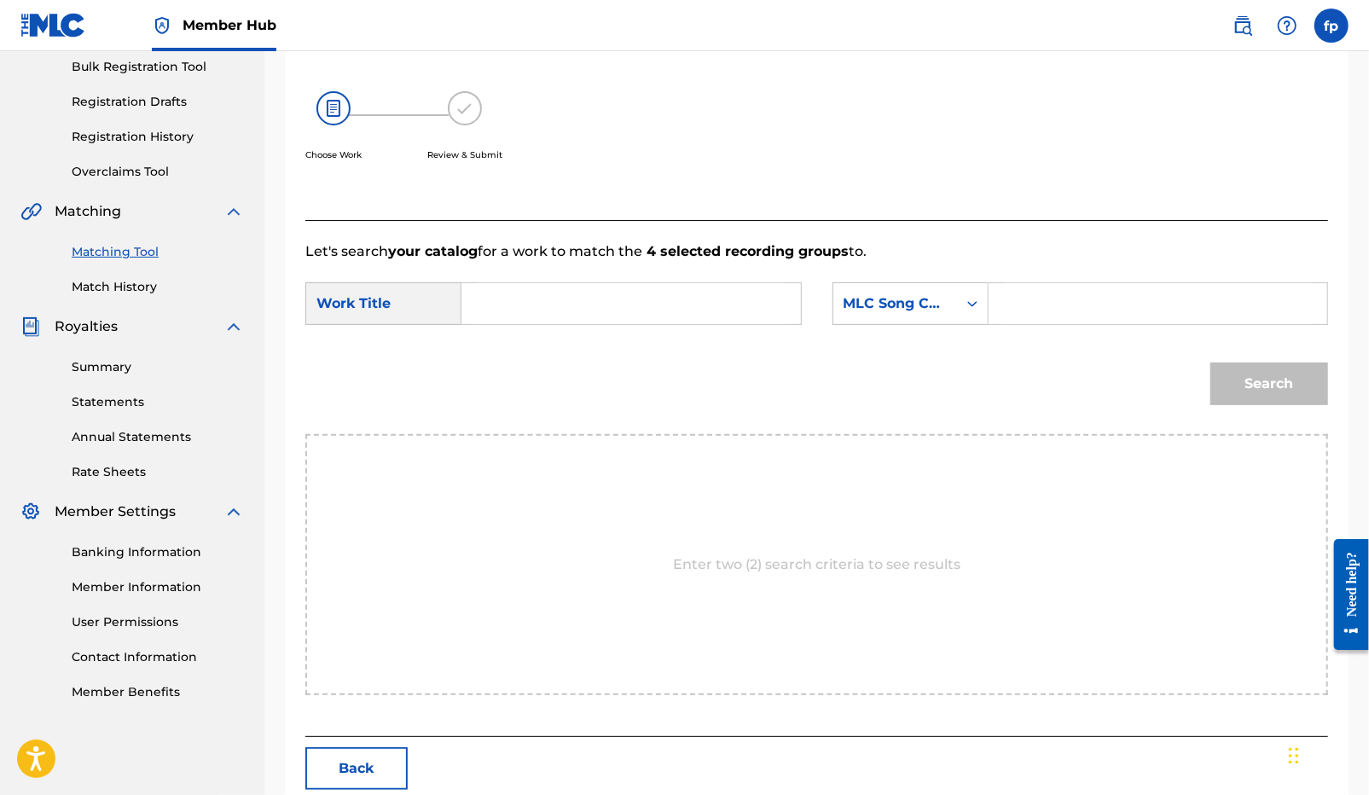
click at [698, 283] on input "Search Form" at bounding box center [631, 303] width 310 height 41
type input "they like how"
click at [907, 295] on div "MLC Song Code" at bounding box center [894, 303] width 103 height 20
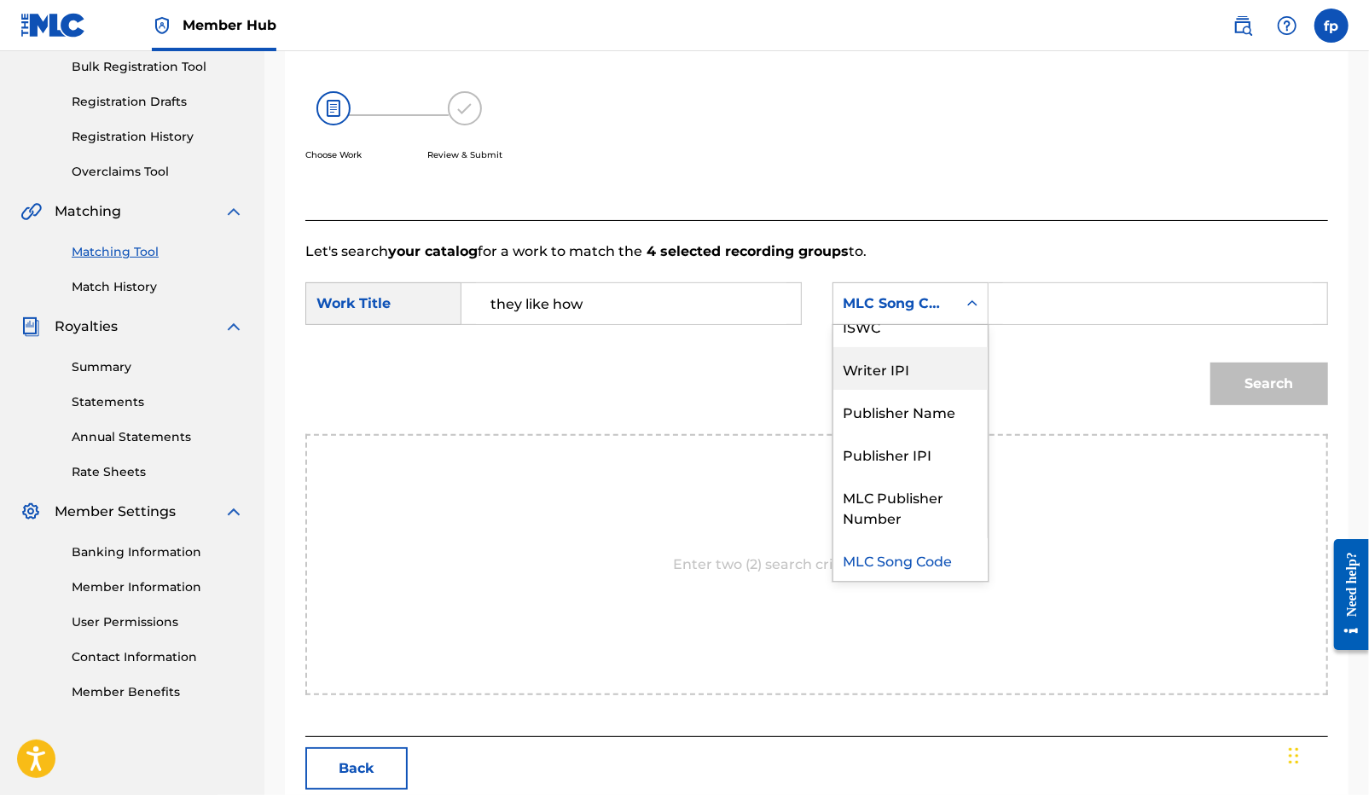
scroll to position [0, 0]
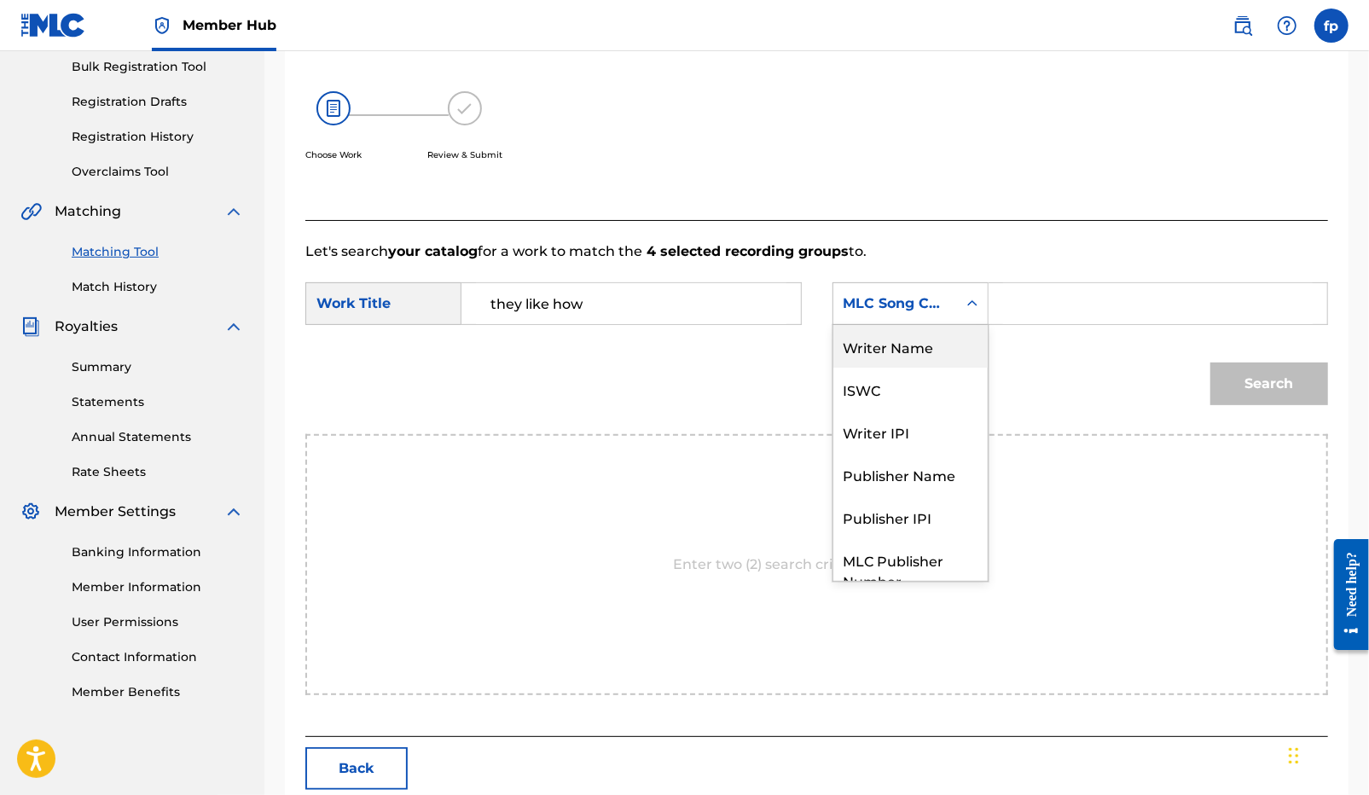
click at [908, 356] on div "Writer Name" at bounding box center [910, 346] width 154 height 43
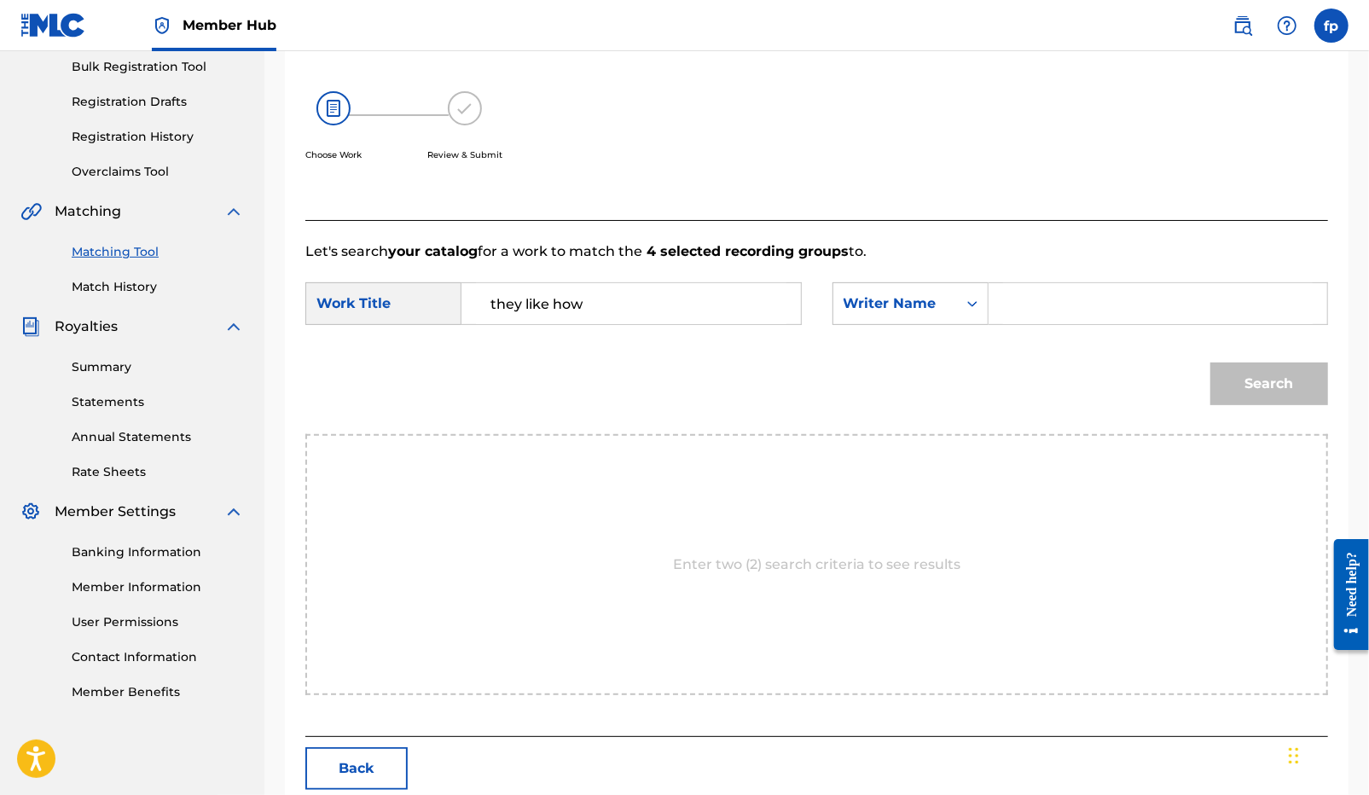
click at [1035, 317] on input "Search Form" at bounding box center [1158, 303] width 310 height 41
type input "[PERSON_NAME]"
click at [1210, 362] on button "Search" at bounding box center [1269, 383] width 118 height 43
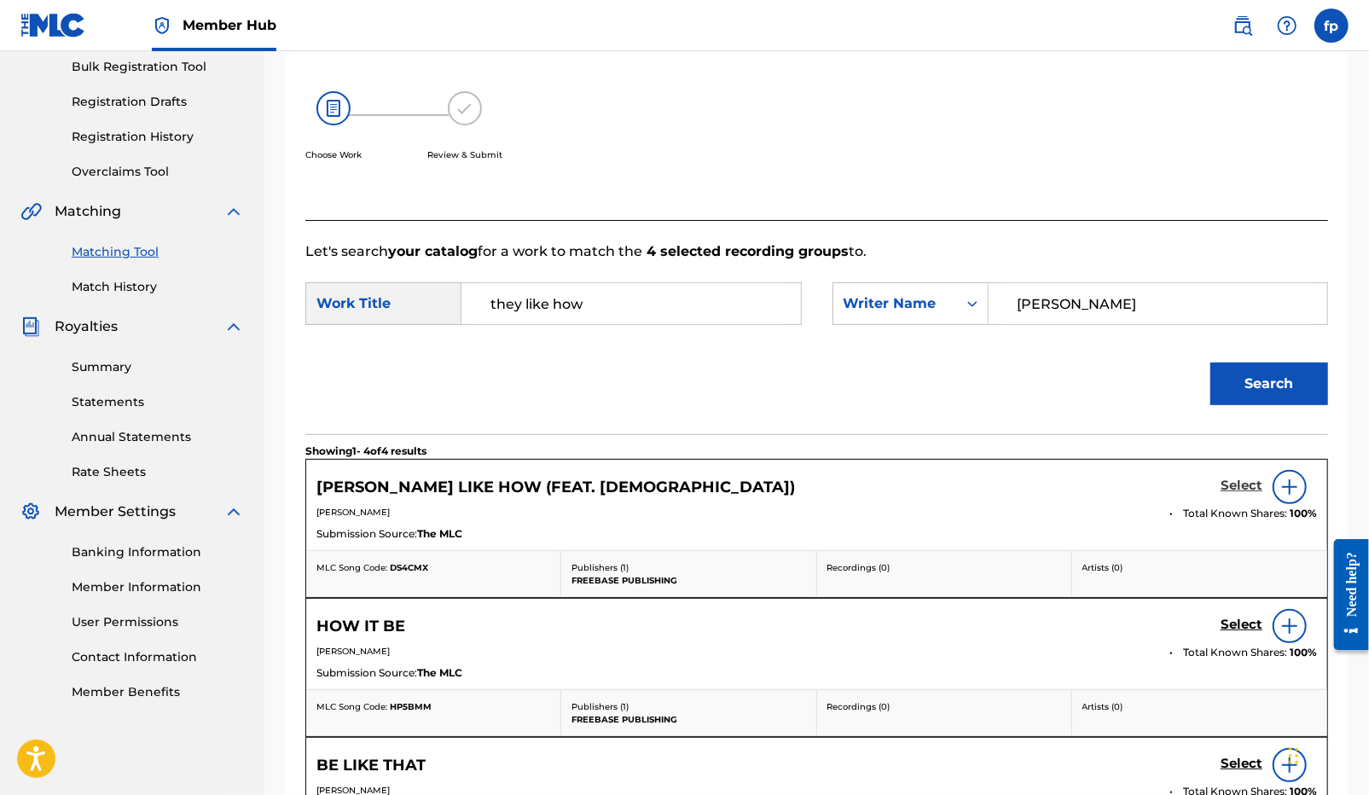
click at [1237, 478] on h5 "Select" at bounding box center [1241, 486] width 42 height 16
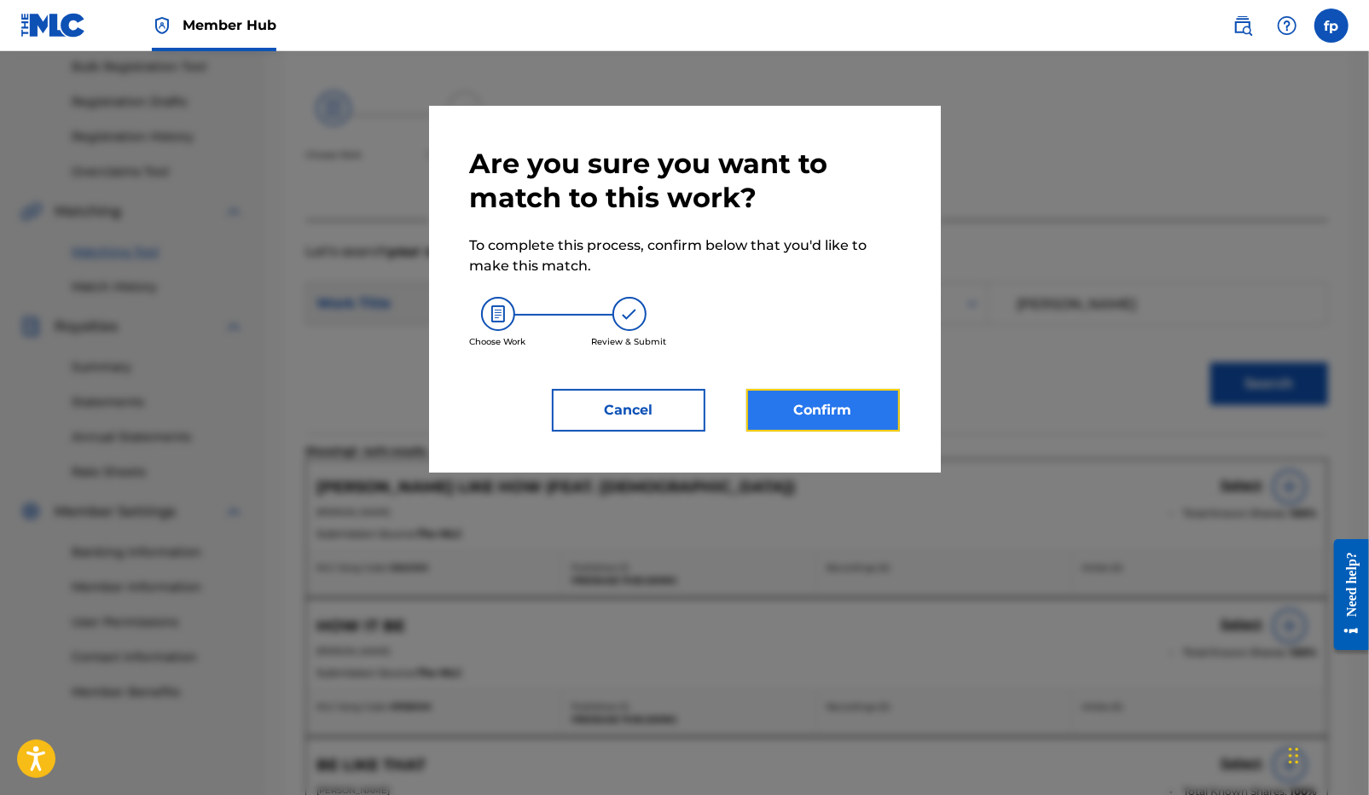
click at [864, 407] on button "Confirm" at bounding box center [822, 410] width 153 height 43
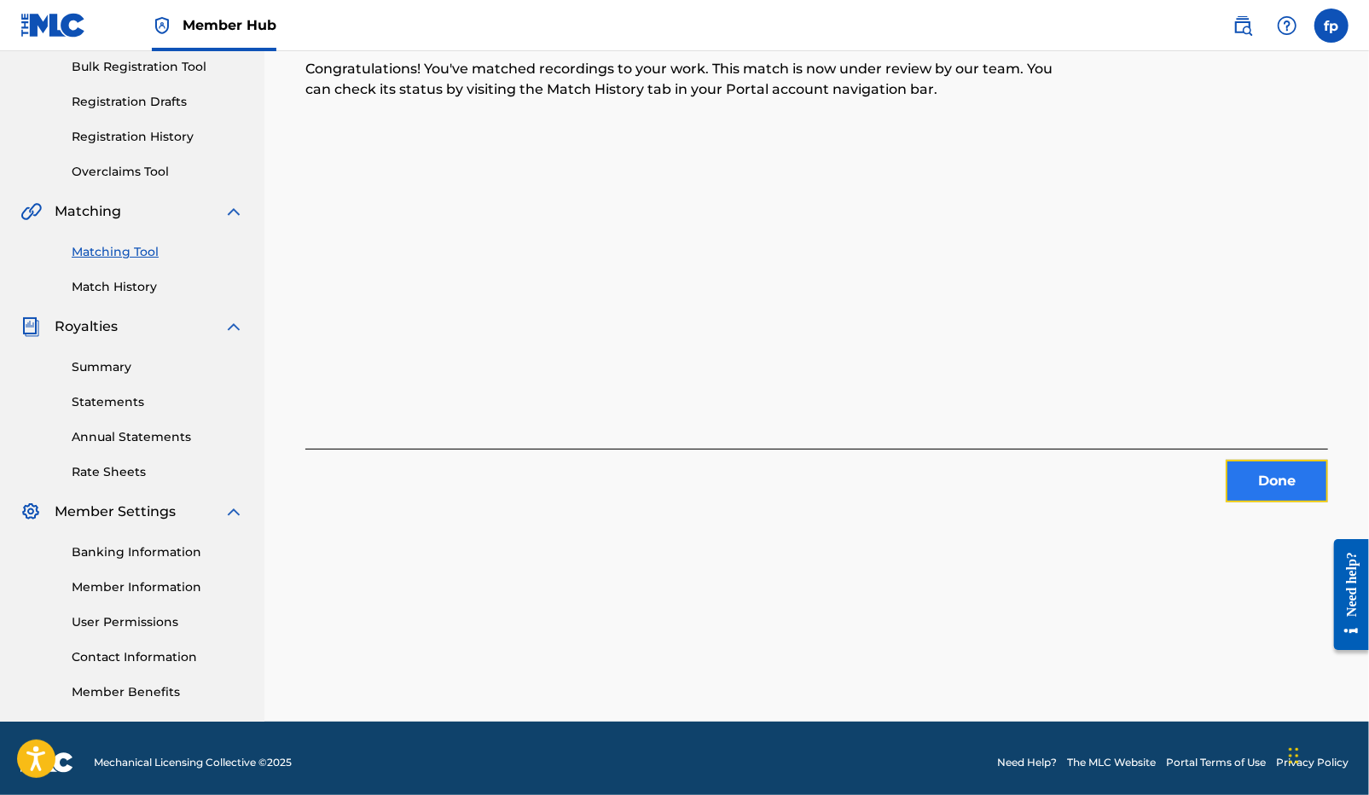
click at [1268, 475] on button "Done" at bounding box center [1276, 481] width 102 height 43
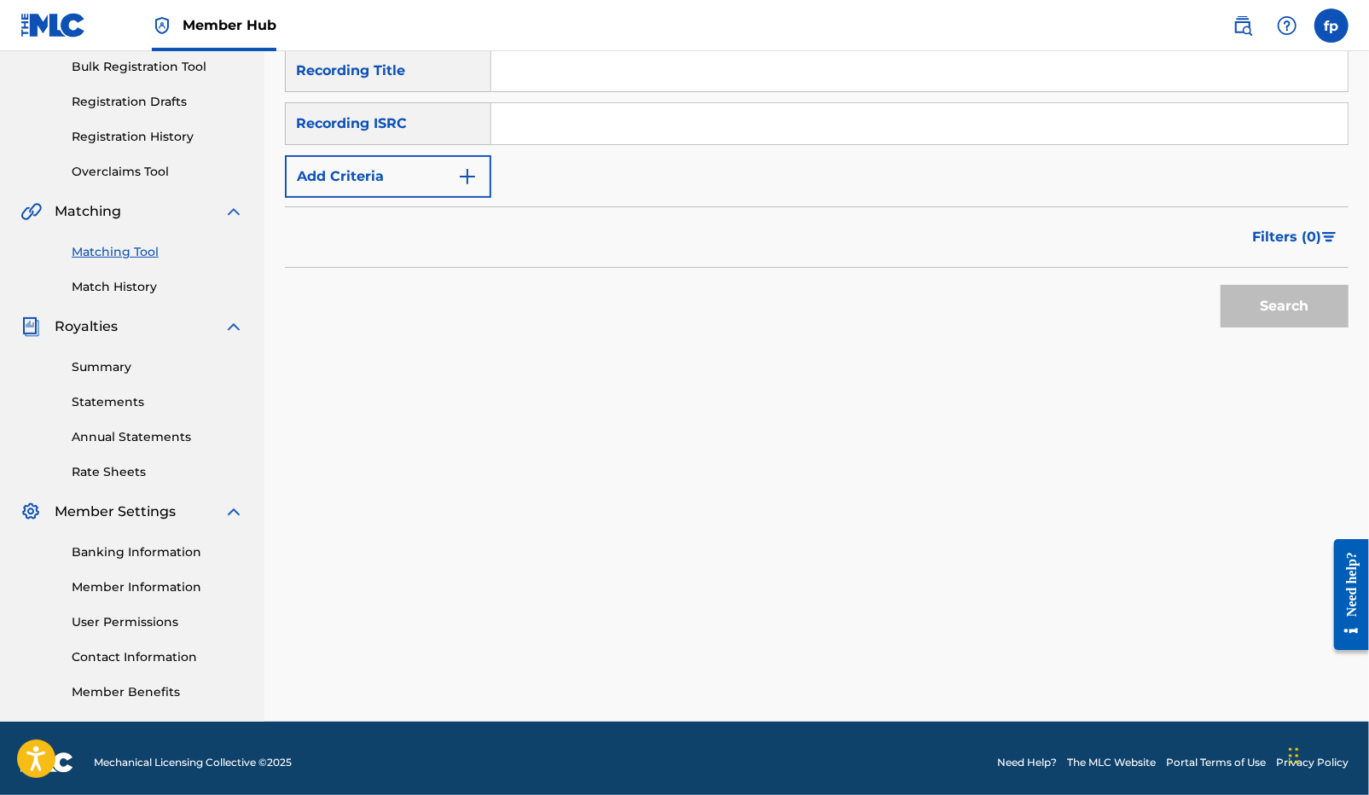
click at [559, 115] on input "Search Form" at bounding box center [919, 123] width 856 height 41
paste input "QZHN72449984"
type input "QZHN72449984"
click at [1300, 287] on button "Search" at bounding box center [1284, 306] width 128 height 43
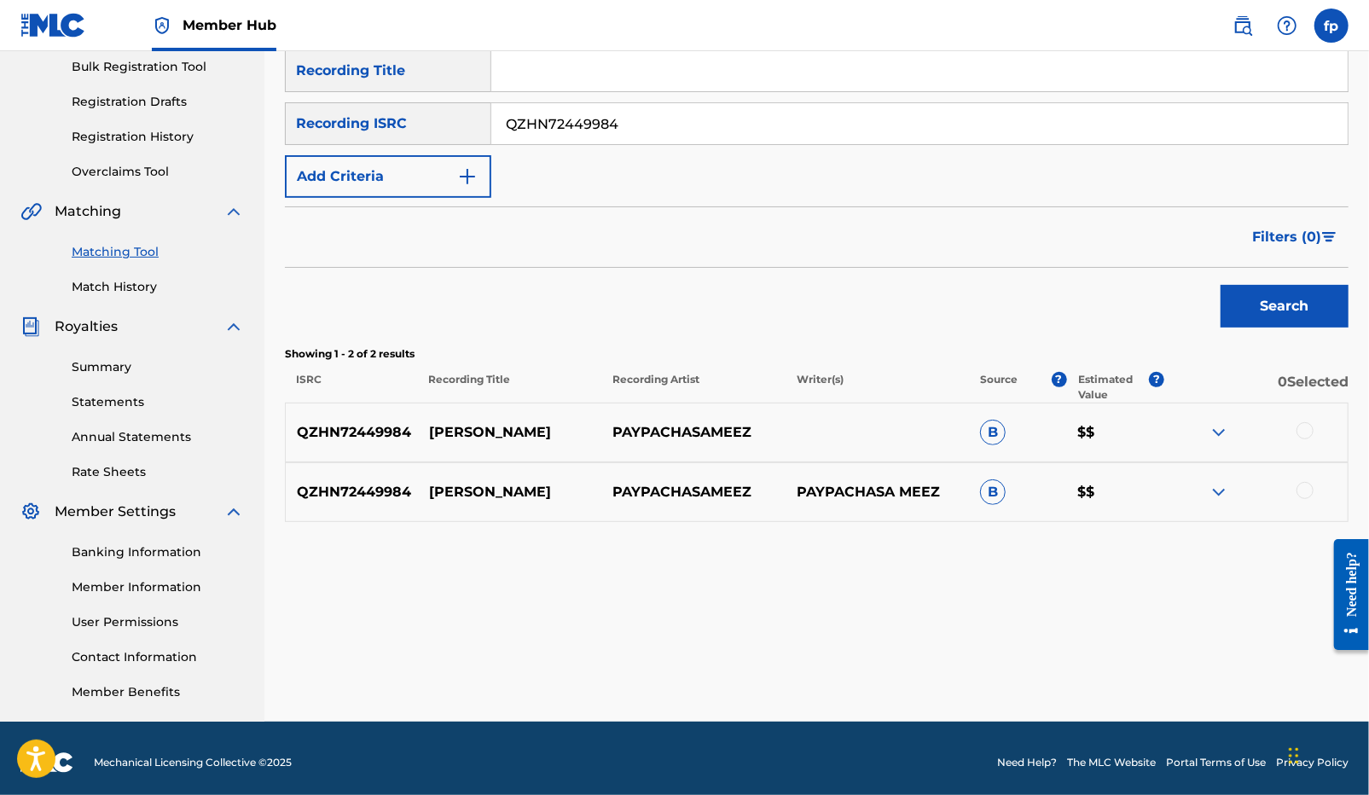
click at [1306, 432] on div at bounding box center [1304, 430] width 17 height 17
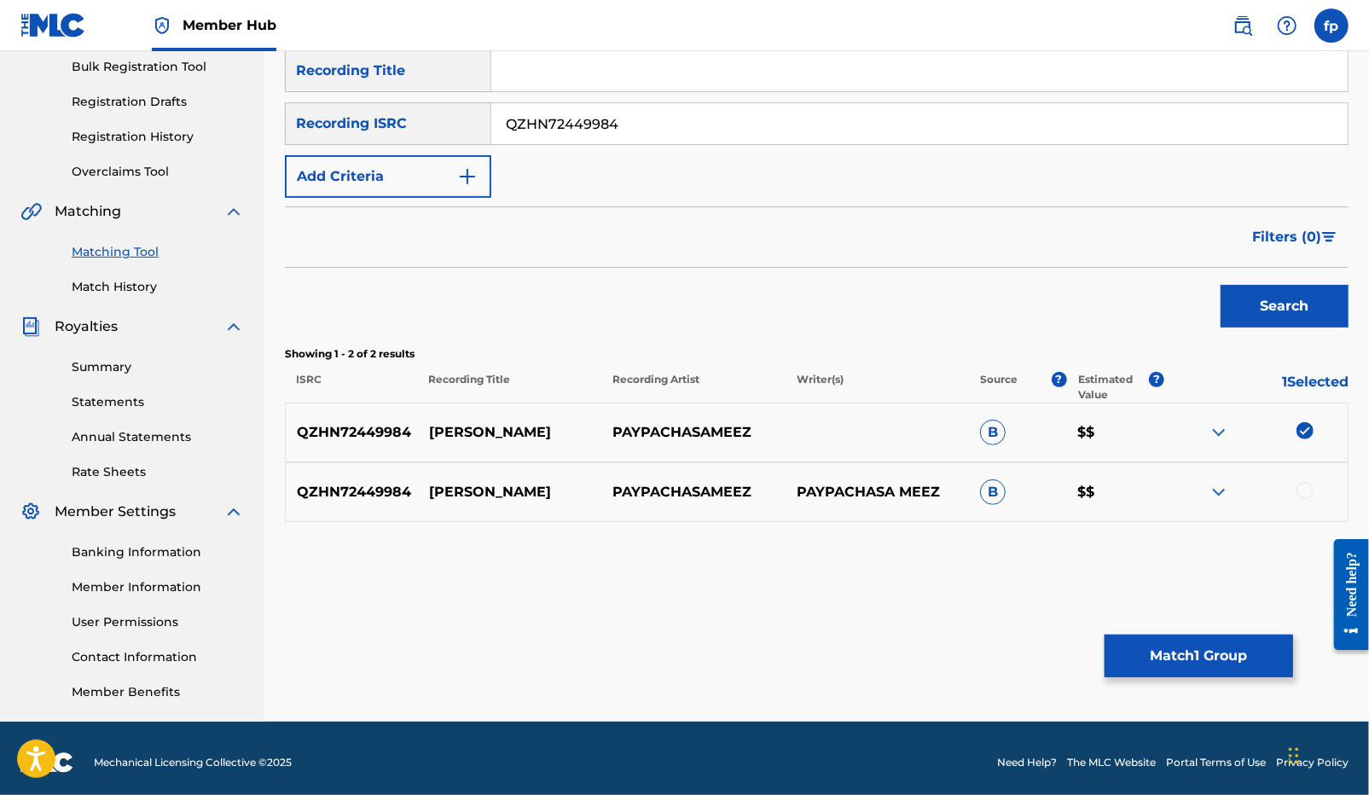
click at [1306, 476] on div "QZHN72449984 [PERSON_NAME] PAYPACHASAMEEZ PAYPACHASA MEEZ B $$" at bounding box center [816, 492] width 1063 height 60
click at [1306, 490] on div at bounding box center [1304, 490] width 17 height 17
click at [1231, 651] on button "Match 2 Groups" at bounding box center [1198, 655] width 188 height 43
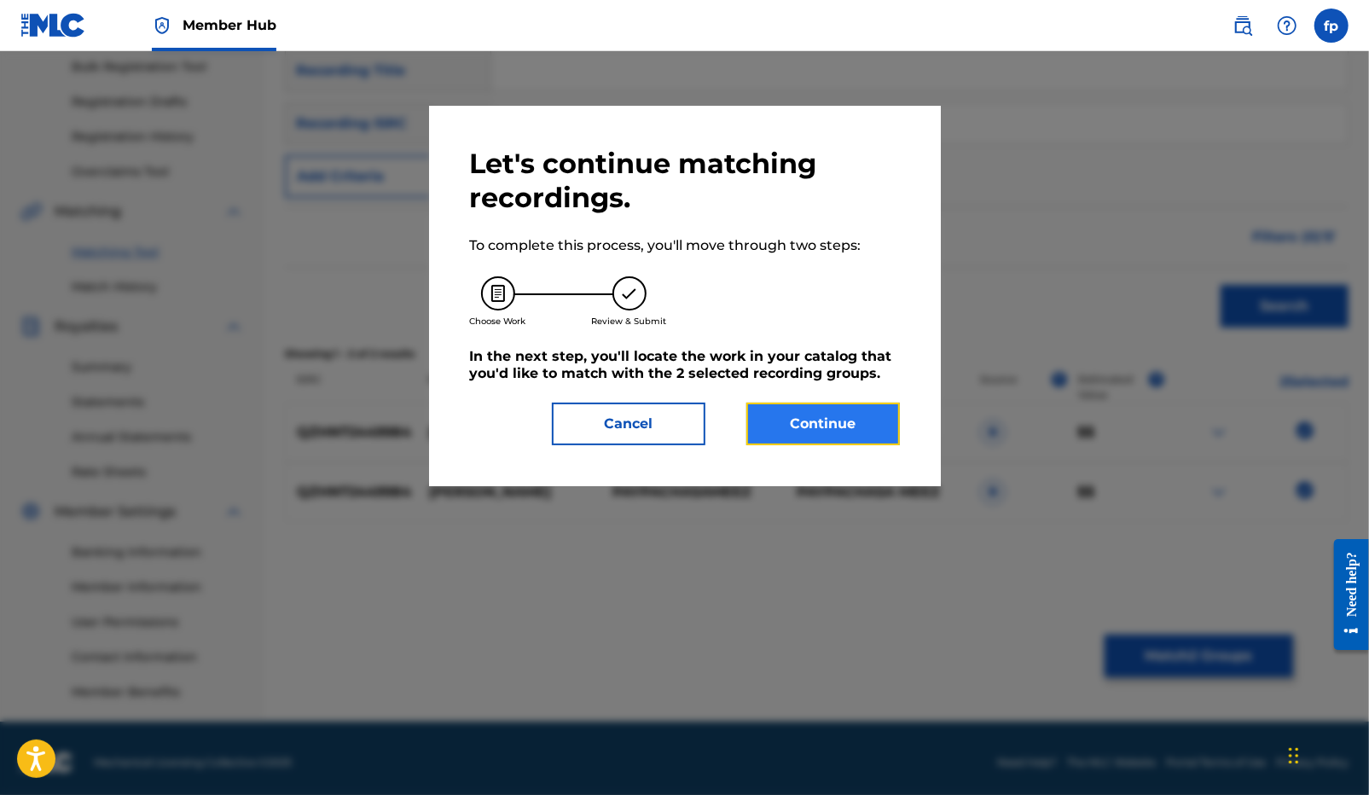
click at [841, 412] on button "Continue" at bounding box center [822, 424] width 153 height 43
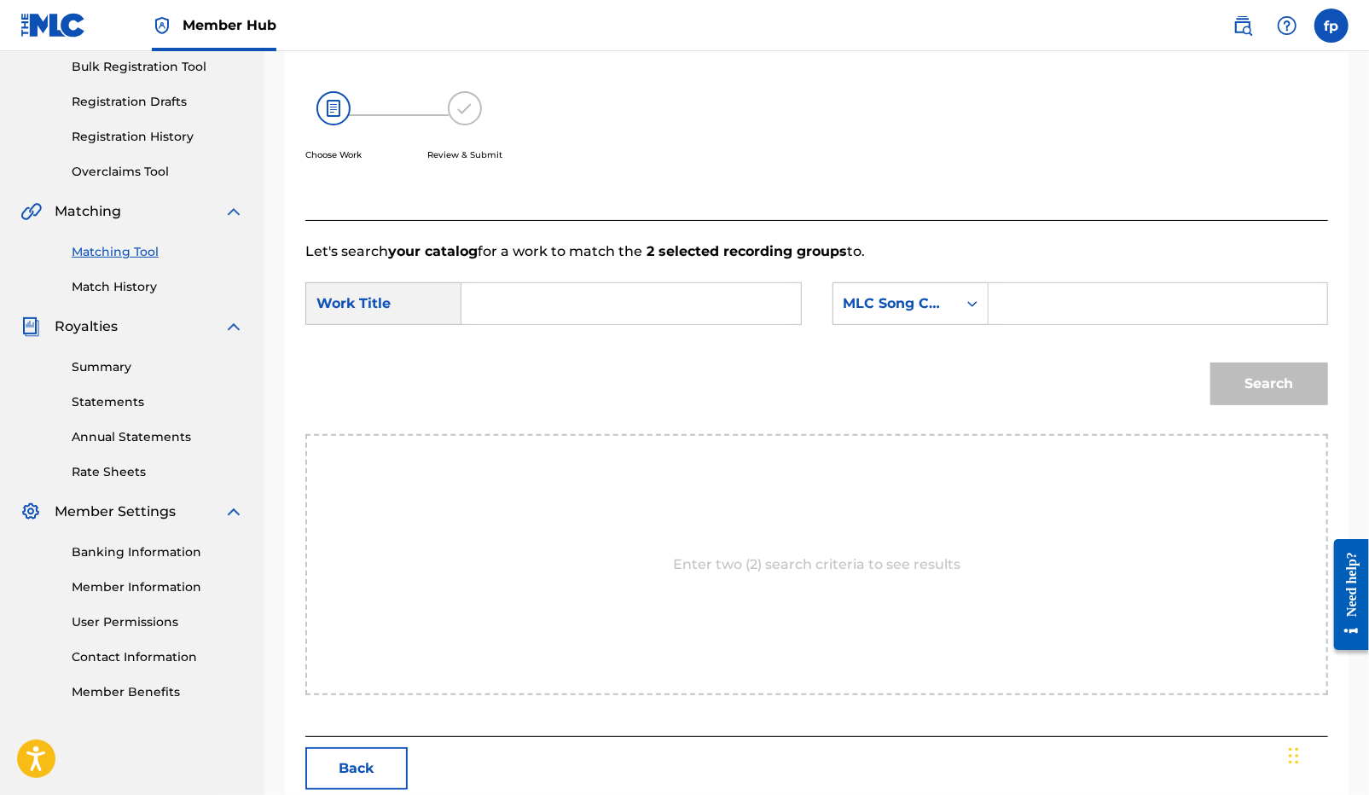
click at [650, 302] on input "Search Form" at bounding box center [631, 303] width 310 height 41
type input "[PERSON_NAME]"
click at [916, 304] on div "MLC Song Code" at bounding box center [894, 303] width 103 height 20
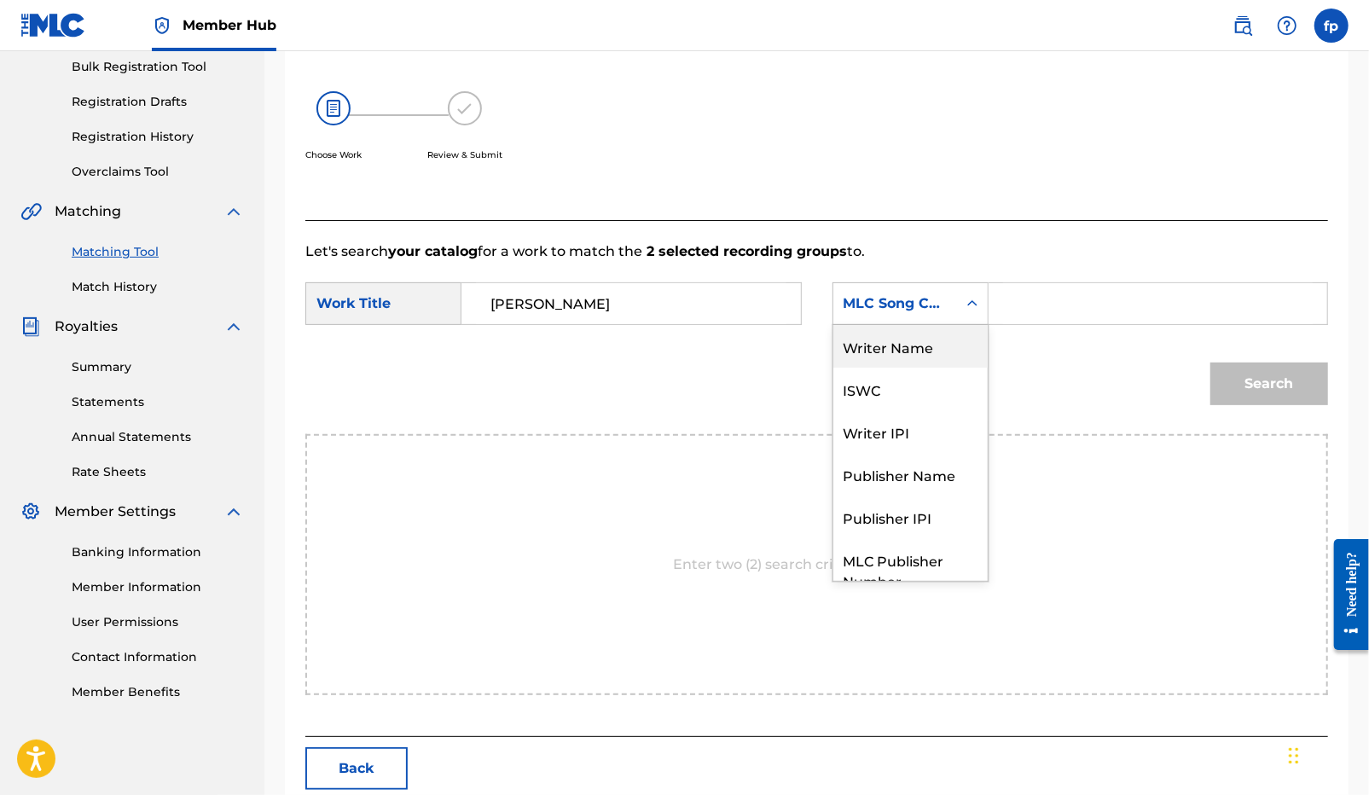
click at [903, 363] on div "Writer Name" at bounding box center [910, 346] width 154 height 43
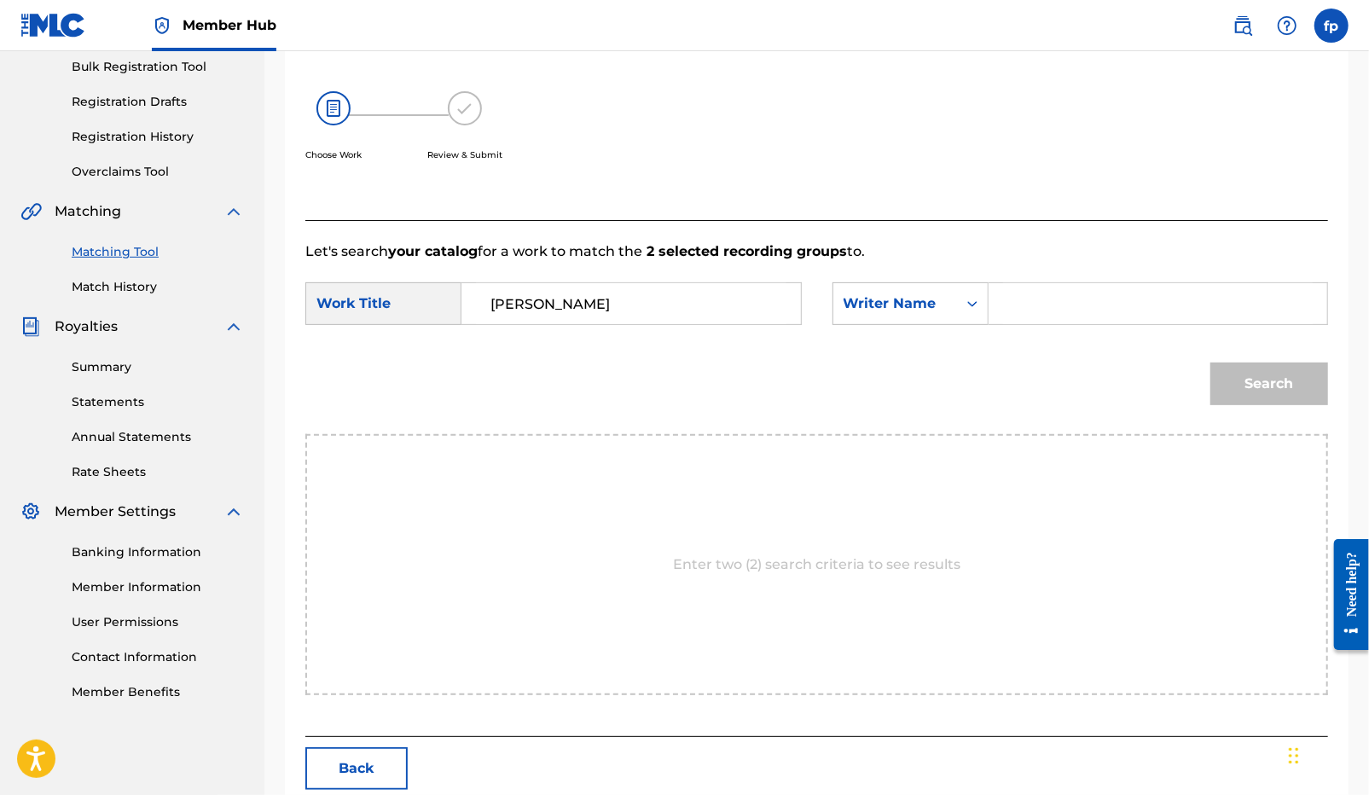
click at [1035, 316] on input "Search Form" at bounding box center [1158, 303] width 310 height 41
type input "[PERSON_NAME]"
click at [1210, 362] on button "Search" at bounding box center [1269, 383] width 118 height 43
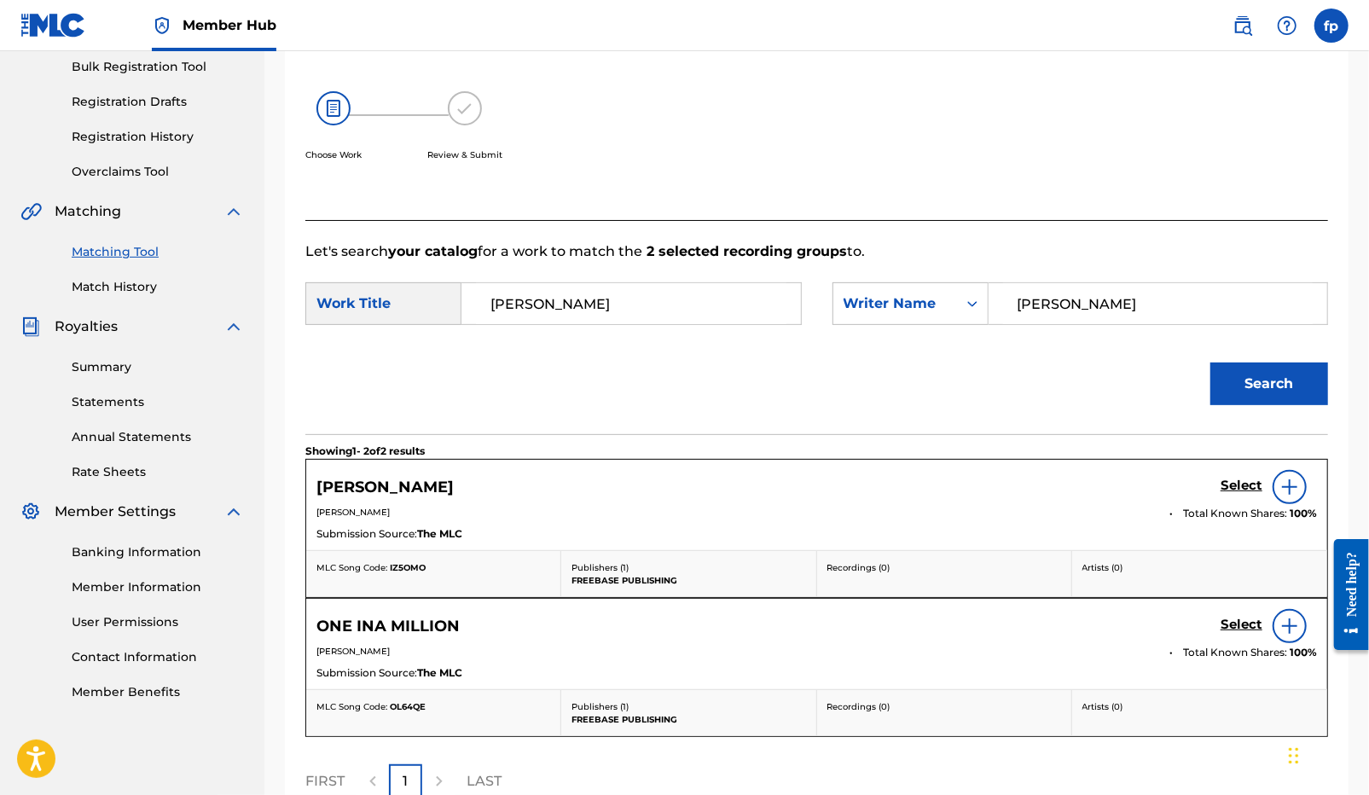
click at [1237, 496] on div "Select" at bounding box center [1268, 487] width 96 height 34
click at [1237, 492] on h5 "Select" at bounding box center [1241, 486] width 42 height 16
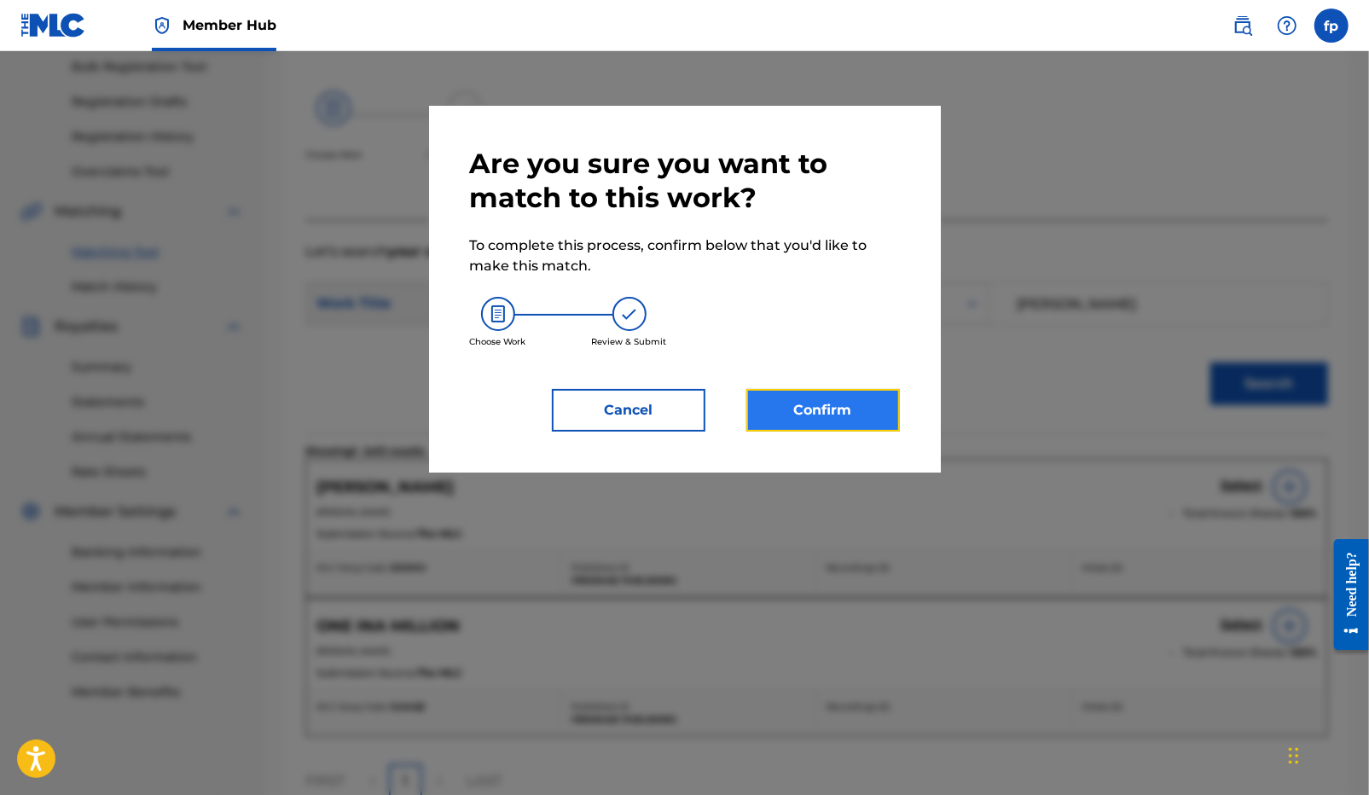
click at [817, 415] on button "Confirm" at bounding box center [822, 410] width 153 height 43
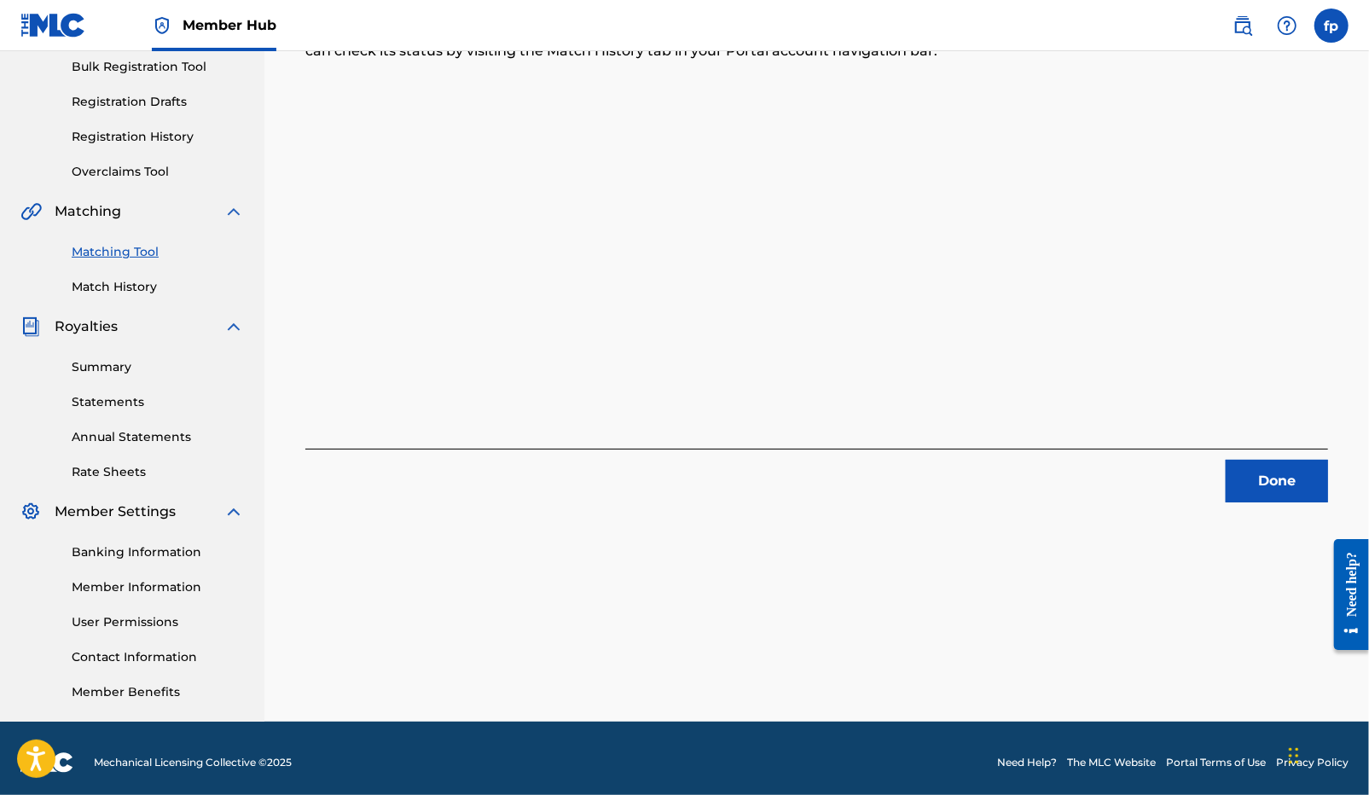
click at [447, 314] on div "2 Recording Groups are pending usage match to the work [PERSON_NAME] . Congratu…" at bounding box center [816, 192] width 1022 height 620
click at [1247, 471] on button "Done" at bounding box center [1276, 481] width 102 height 43
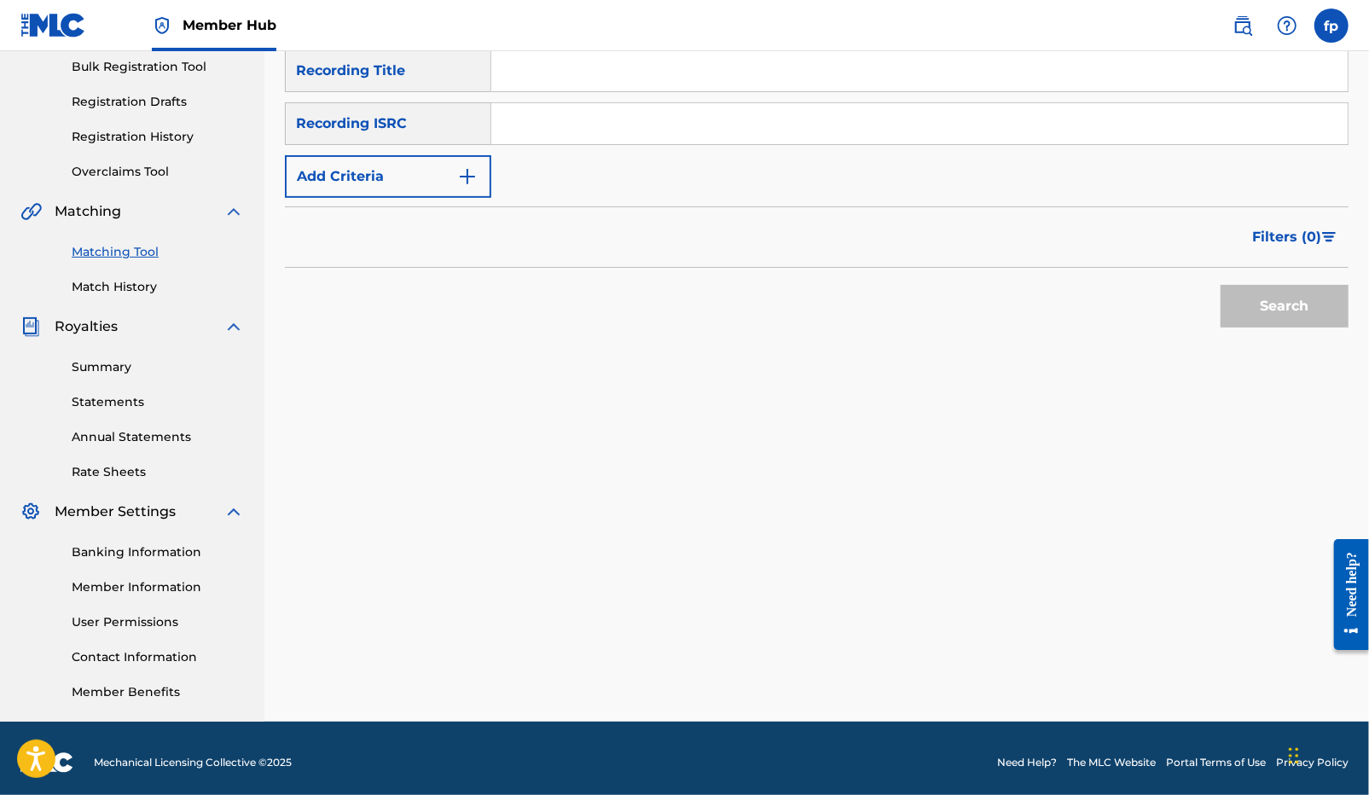
click at [634, 146] on div "SearchWithCriteria2b4192e7-537c-48d5-aaa7-1d218df1c3d6 Recording Title SearchWi…" at bounding box center [816, 123] width 1063 height 148
click at [634, 141] on input "Search Form" at bounding box center [919, 123] width 856 height 41
paste input "QZZ7M2433586"
type input "QZZ7M2433586"
click at [1260, 330] on div "Search" at bounding box center [1280, 302] width 136 height 68
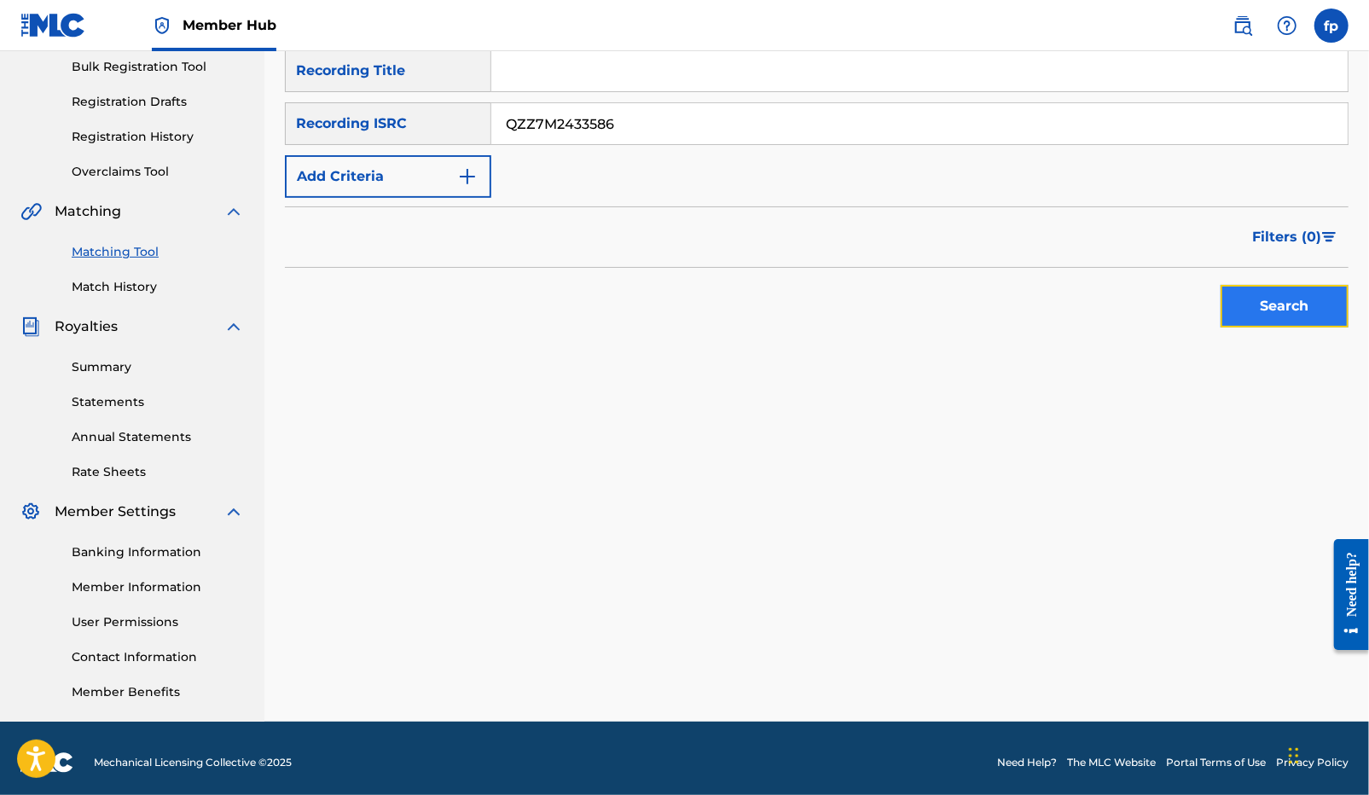
click at [1260, 306] on button "Search" at bounding box center [1284, 306] width 128 height 43
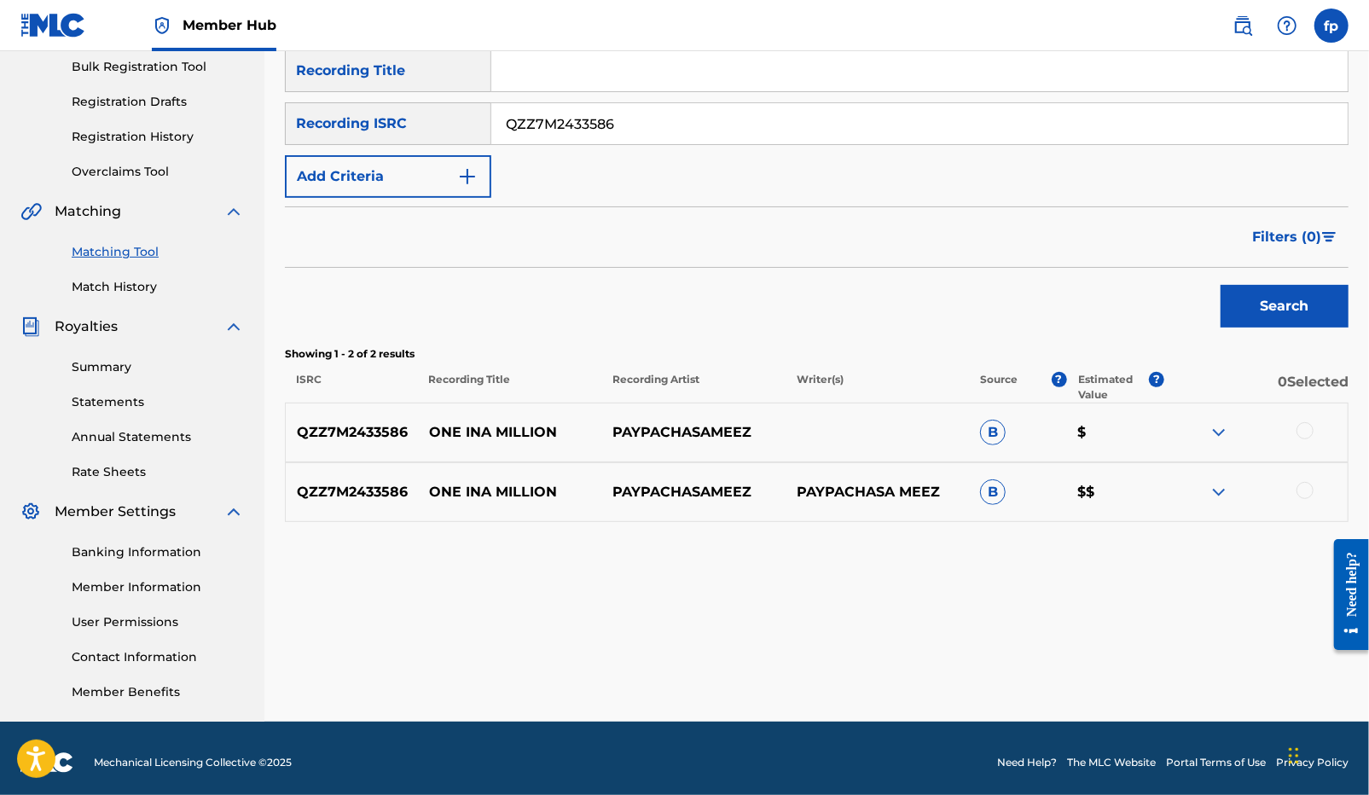
click at [1306, 416] on div "QZZ7M2433586 ONE INA MILLION PAYPACHASAMEEZ B $" at bounding box center [816, 433] width 1063 height 60
click at [1303, 433] on div at bounding box center [1304, 430] width 17 height 17
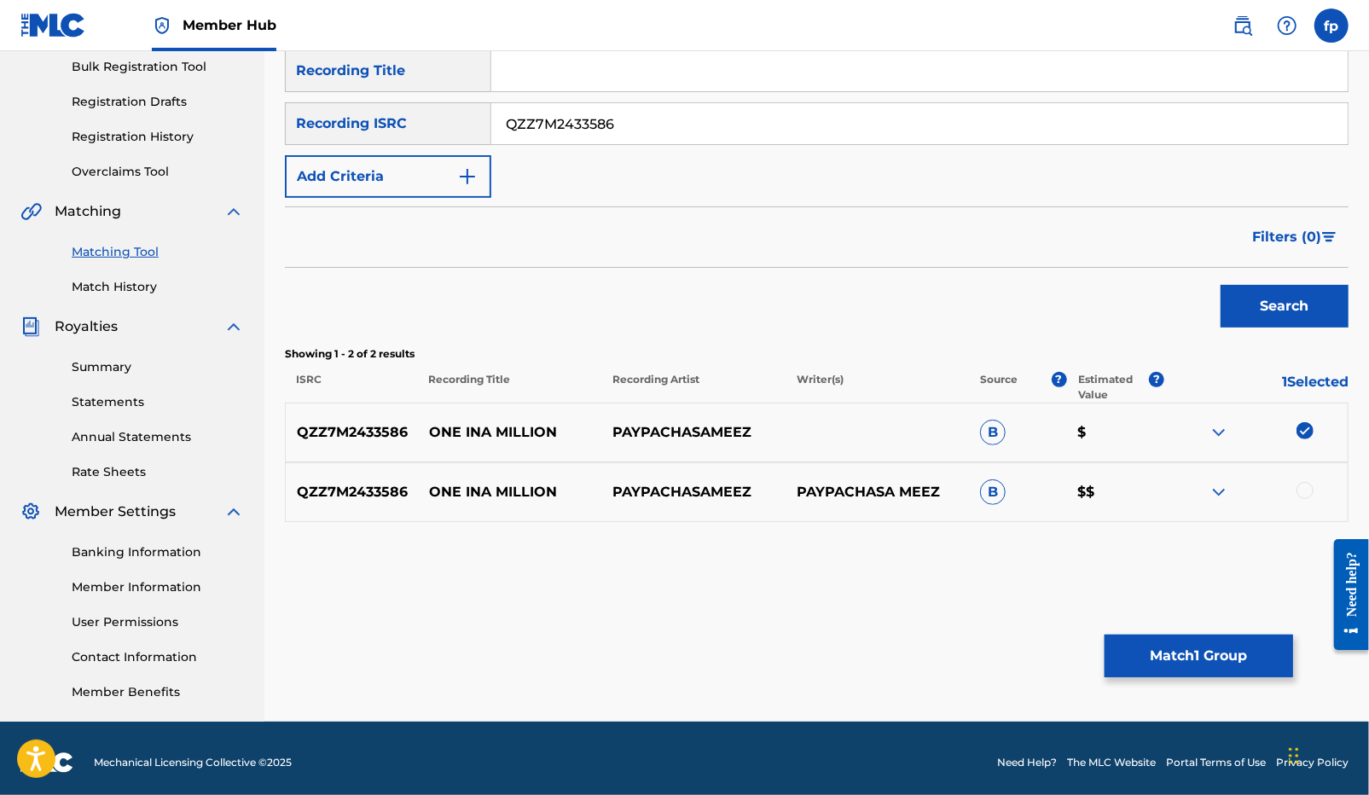
click at [1303, 489] on div at bounding box center [1304, 490] width 17 height 17
click at [1197, 658] on button "Match 2 Groups" at bounding box center [1198, 655] width 188 height 43
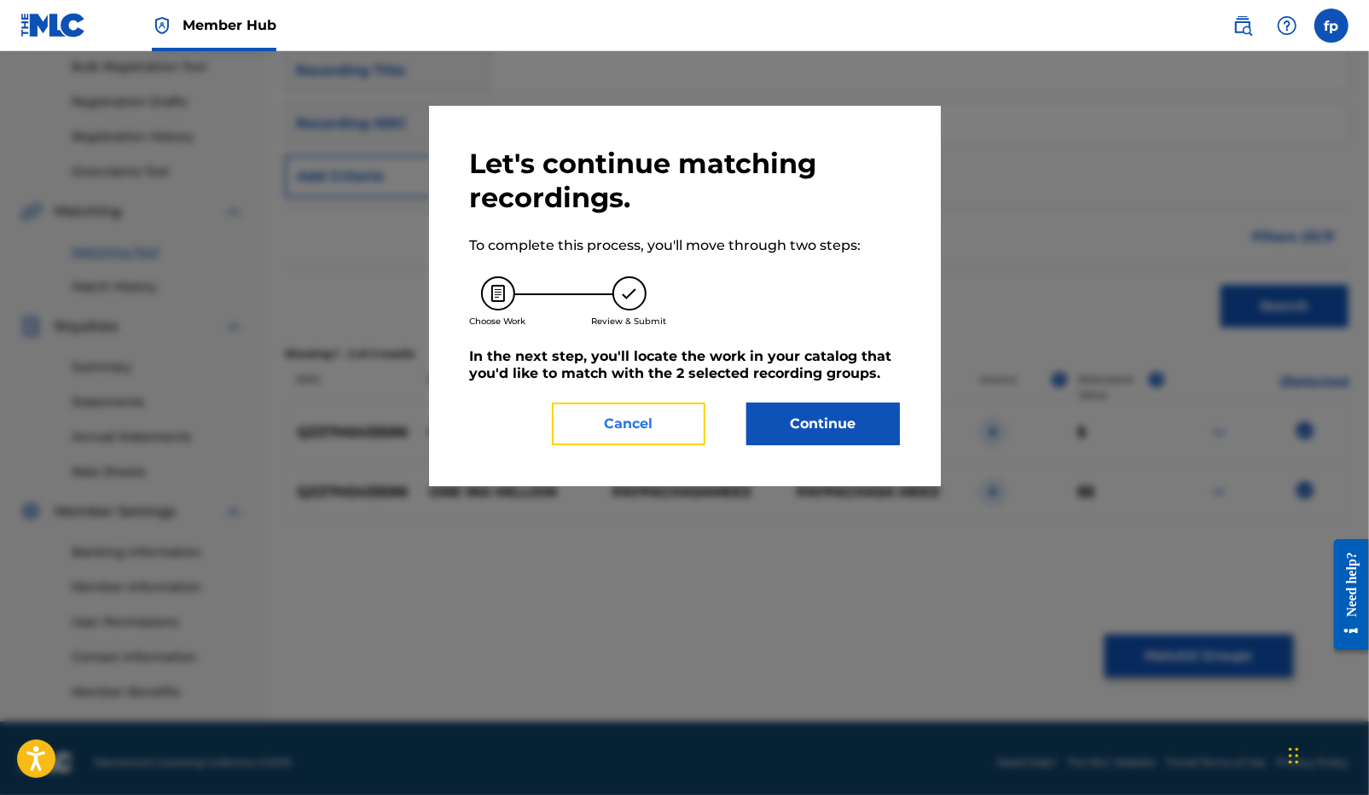
click at [686, 429] on button "Cancel" at bounding box center [628, 424] width 153 height 43
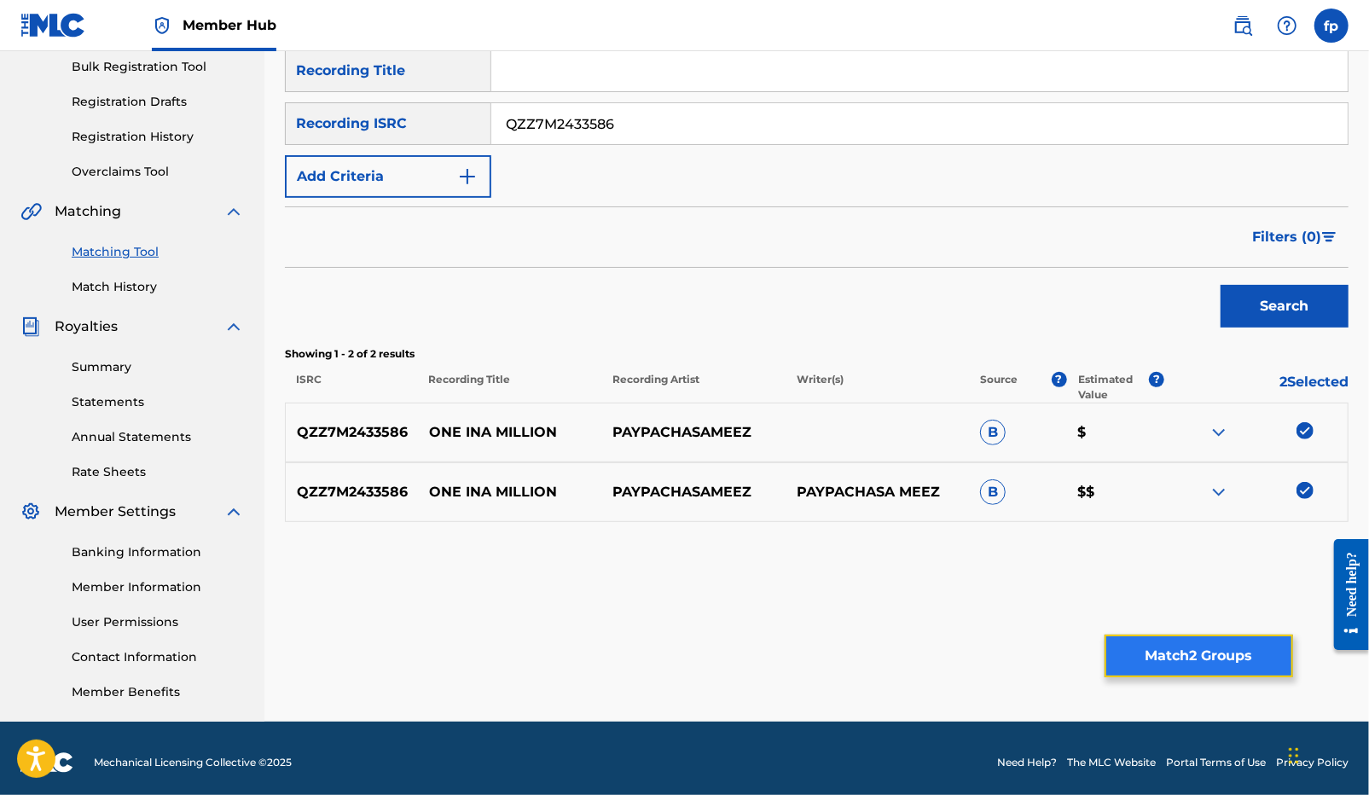
click at [1156, 643] on button "Match 2 Groups" at bounding box center [1198, 655] width 188 height 43
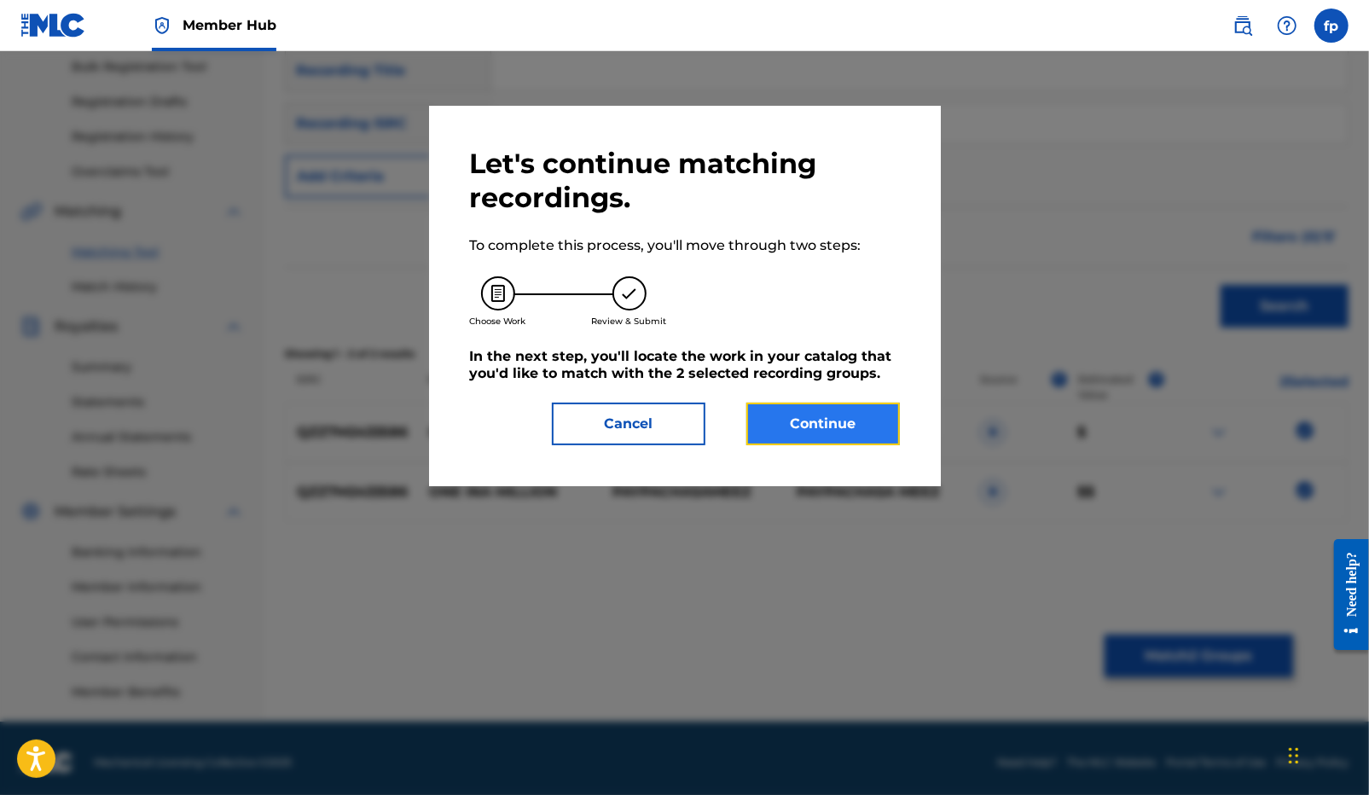
click at [780, 437] on button "Continue" at bounding box center [822, 424] width 153 height 43
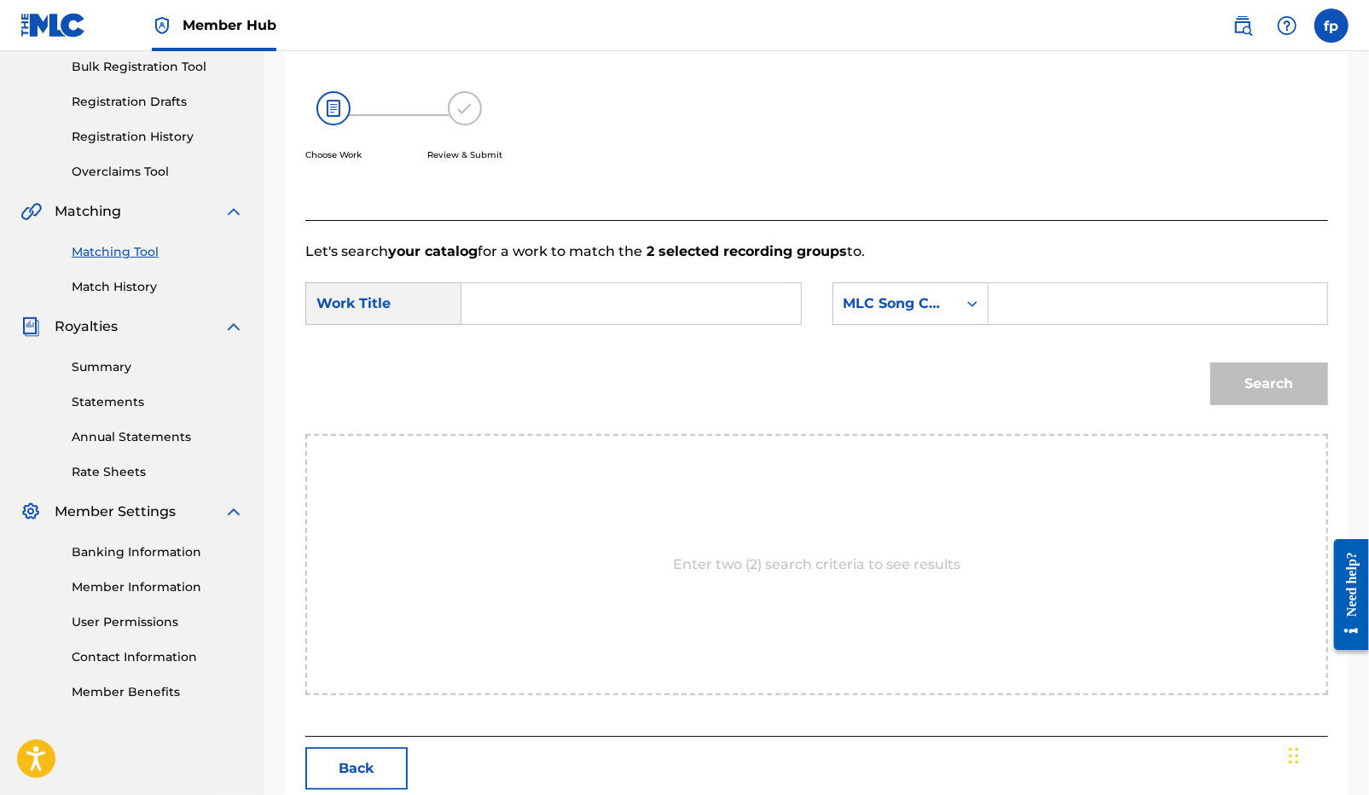
click at [495, 312] on input "Search Form" at bounding box center [631, 303] width 310 height 41
paste input "ONE INA MILLION"
type input "ONE INA MILLION"
click at [981, 307] on div "Search Form" at bounding box center [972, 303] width 31 height 31
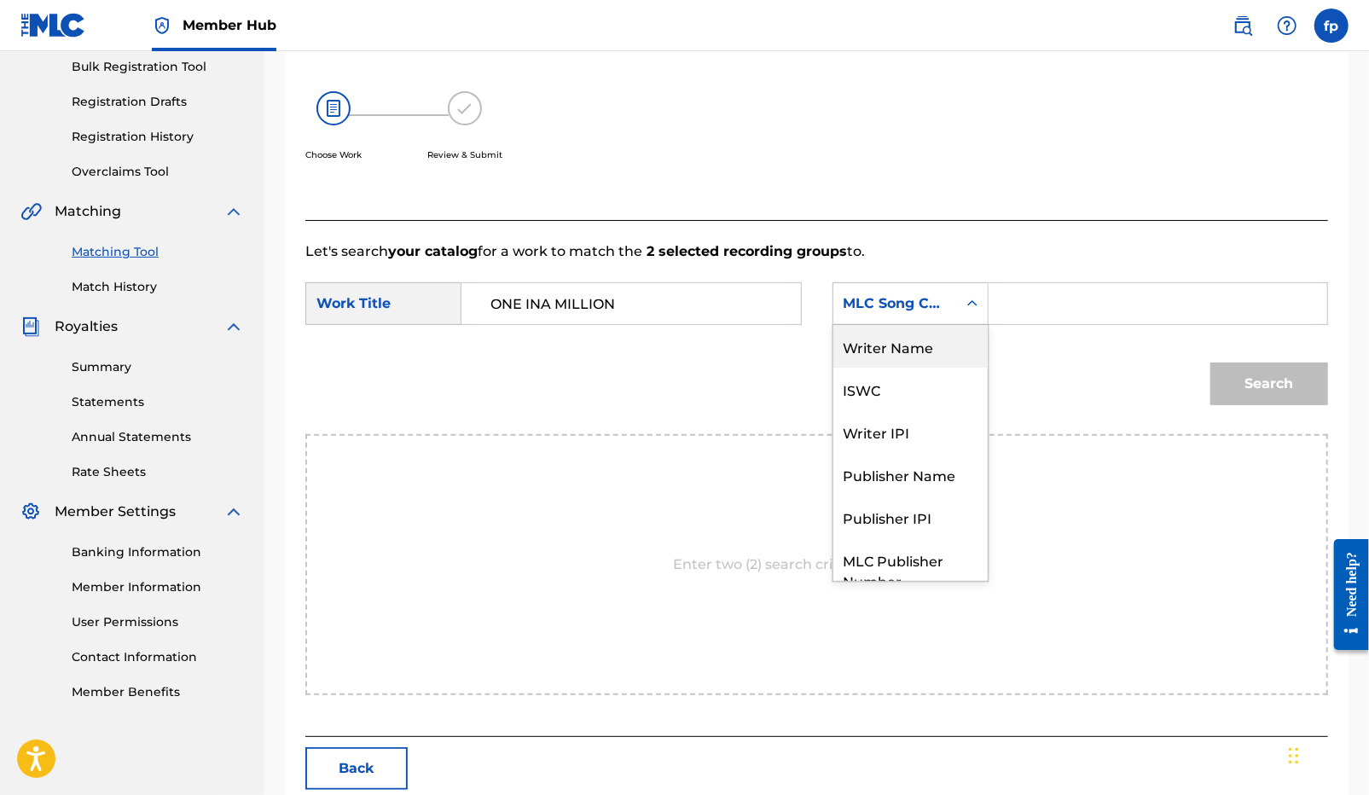
click at [943, 337] on div "Writer Name" at bounding box center [910, 346] width 154 height 43
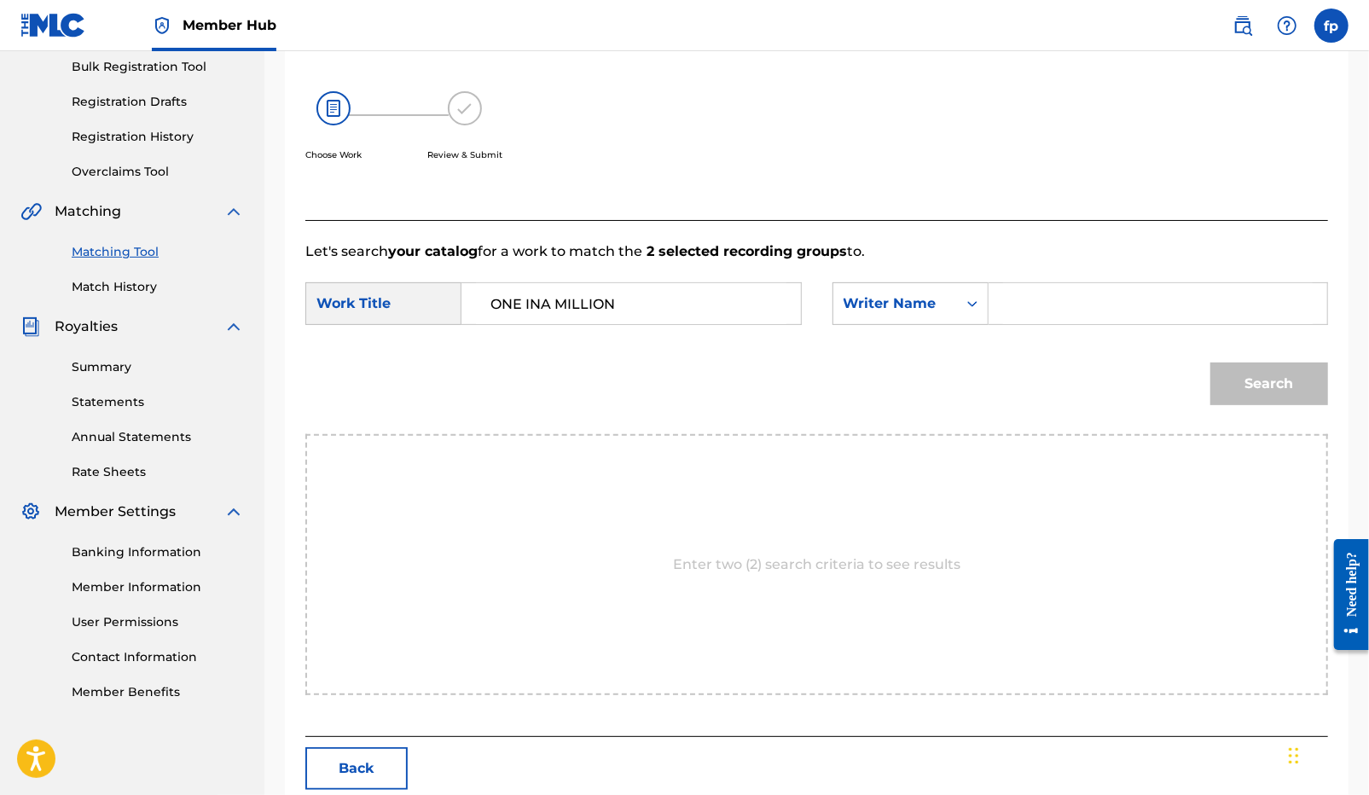
click at [1051, 327] on div "SearchWithCriteriaf665c2e0-db4d-4971-85de-6ad0c26f2adb Work Title ONE INA MILLI…" at bounding box center [816, 308] width 1022 height 53
click at [1051, 317] on input "Search Form" at bounding box center [1158, 303] width 310 height 41
type input "t"
type input "[PERSON_NAME]"
click at [1210, 362] on button "Search" at bounding box center [1269, 383] width 118 height 43
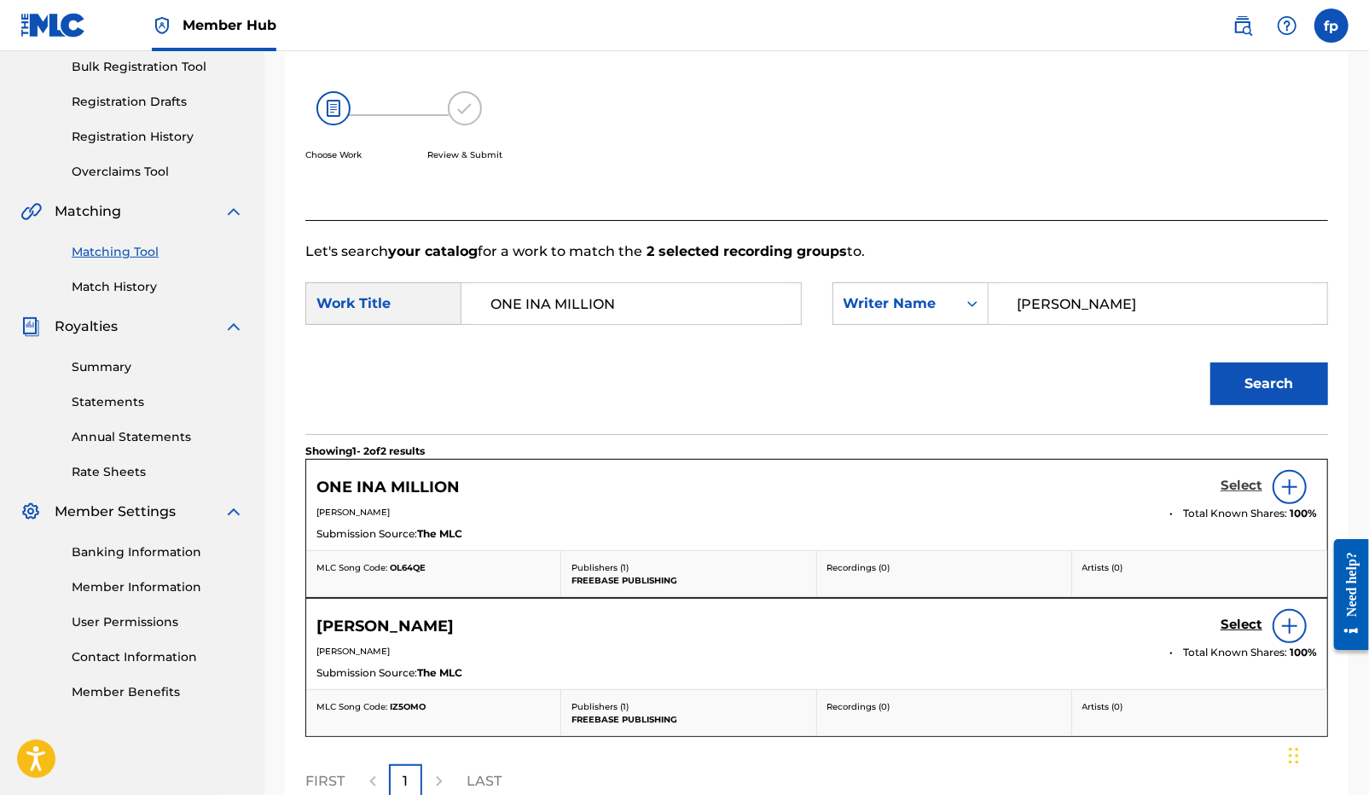
click at [1235, 481] on h5 "Select" at bounding box center [1241, 486] width 42 height 16
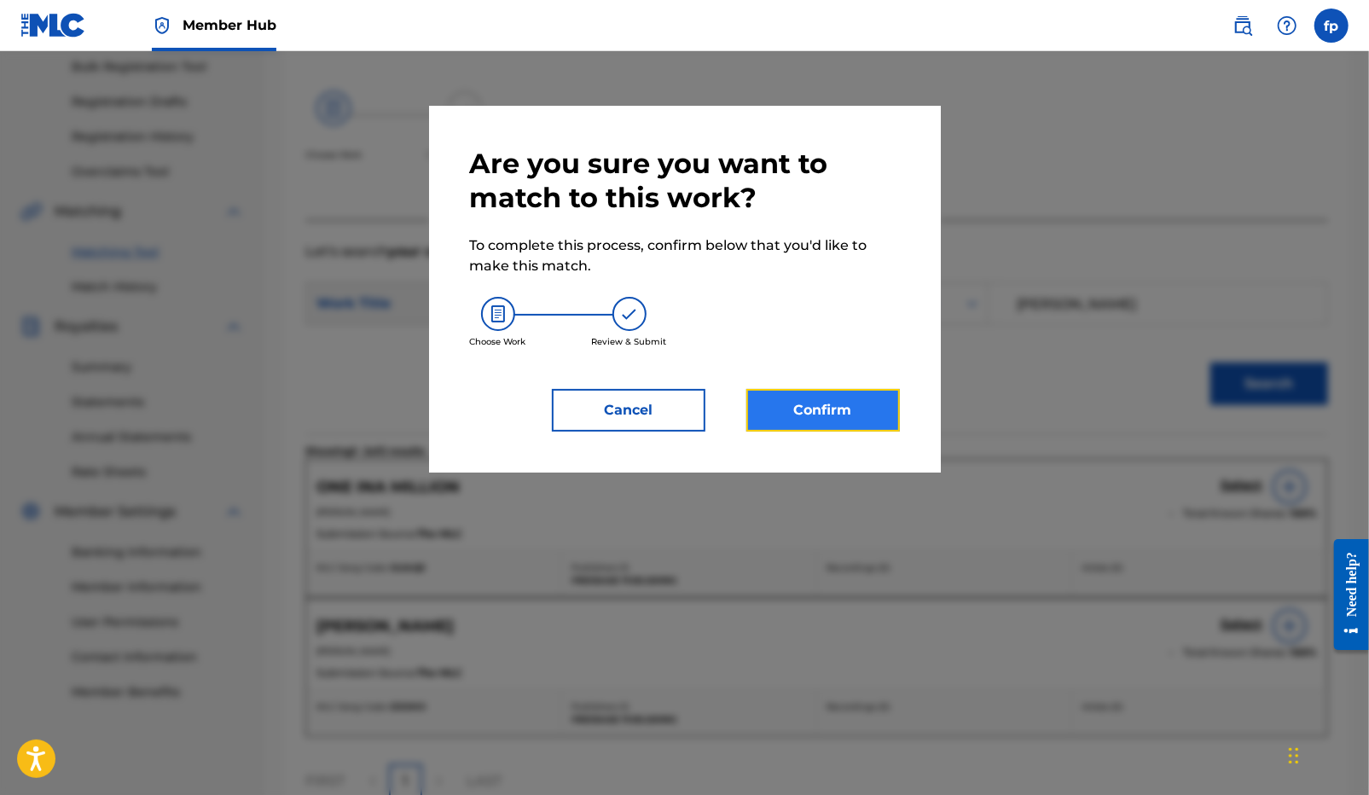
click at [829, 412] on button "Confirm" at bounding box center [822, 410] width 153 height 43
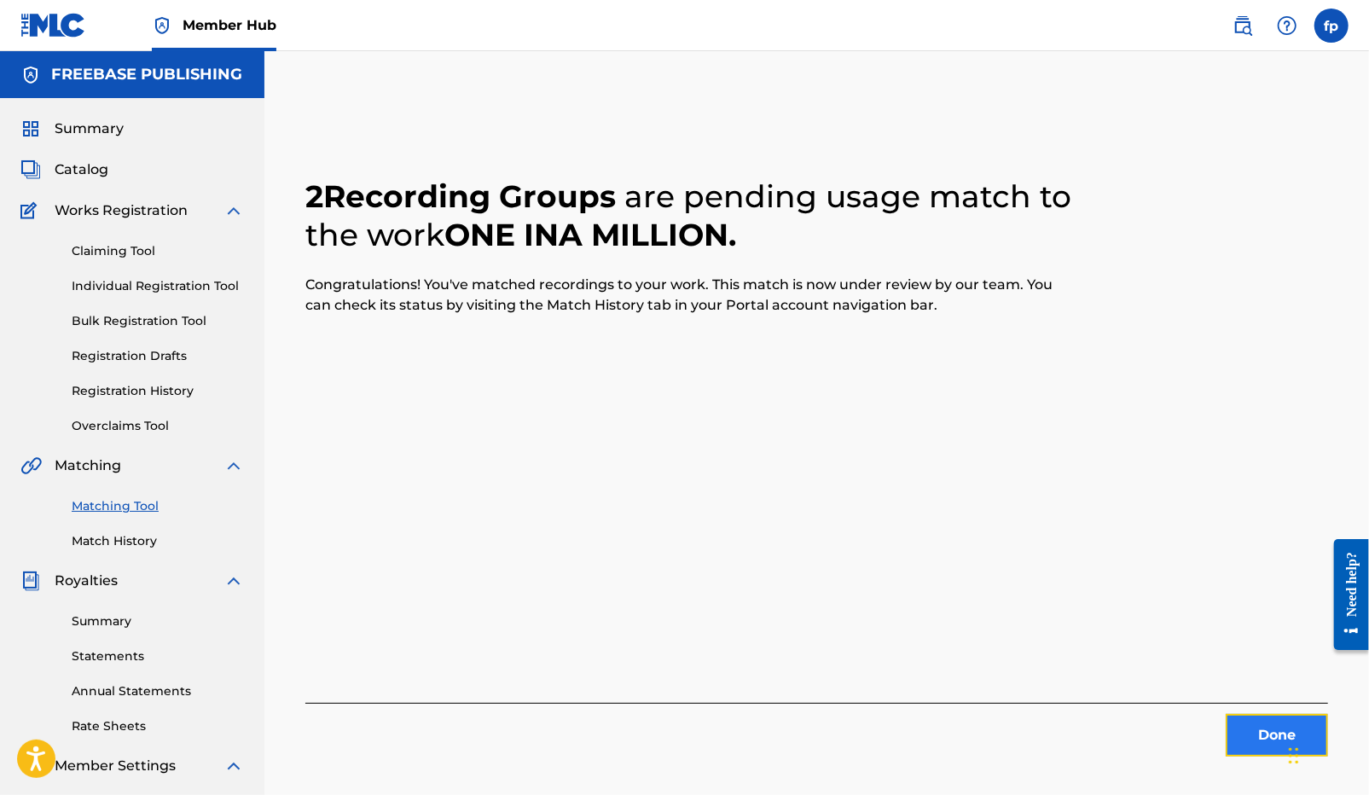
click at [1242, 727] on button "Done" at bounding box center [1276, 735] width 102 height 43
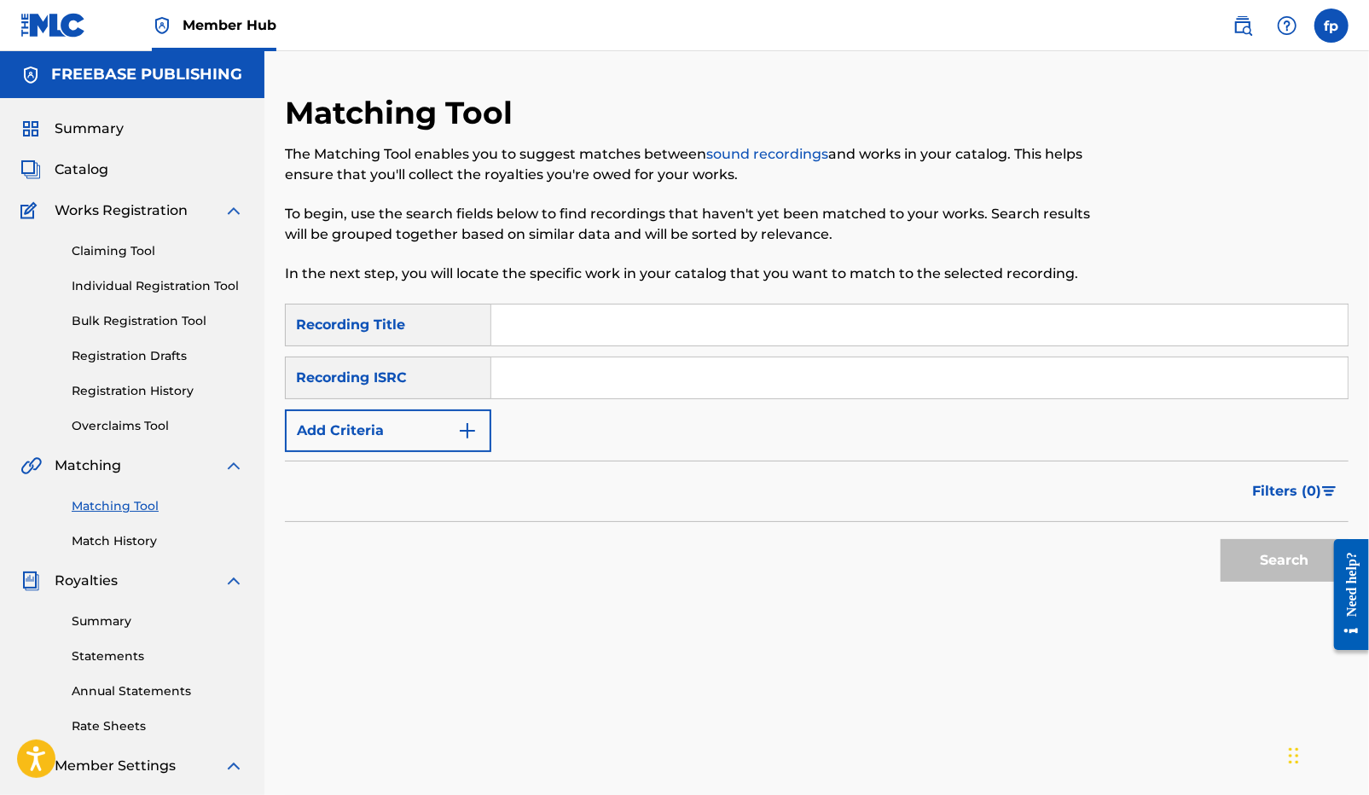
click at [680, 370] on input "Search Form" at bounding box center [919, 377] width 856 height 41
paste input "QZNWT2384239"
type input "QZNWT2384239"
click at [1252, 567] on button "Search" at bounding box center [1284, 560] width 128 height 43
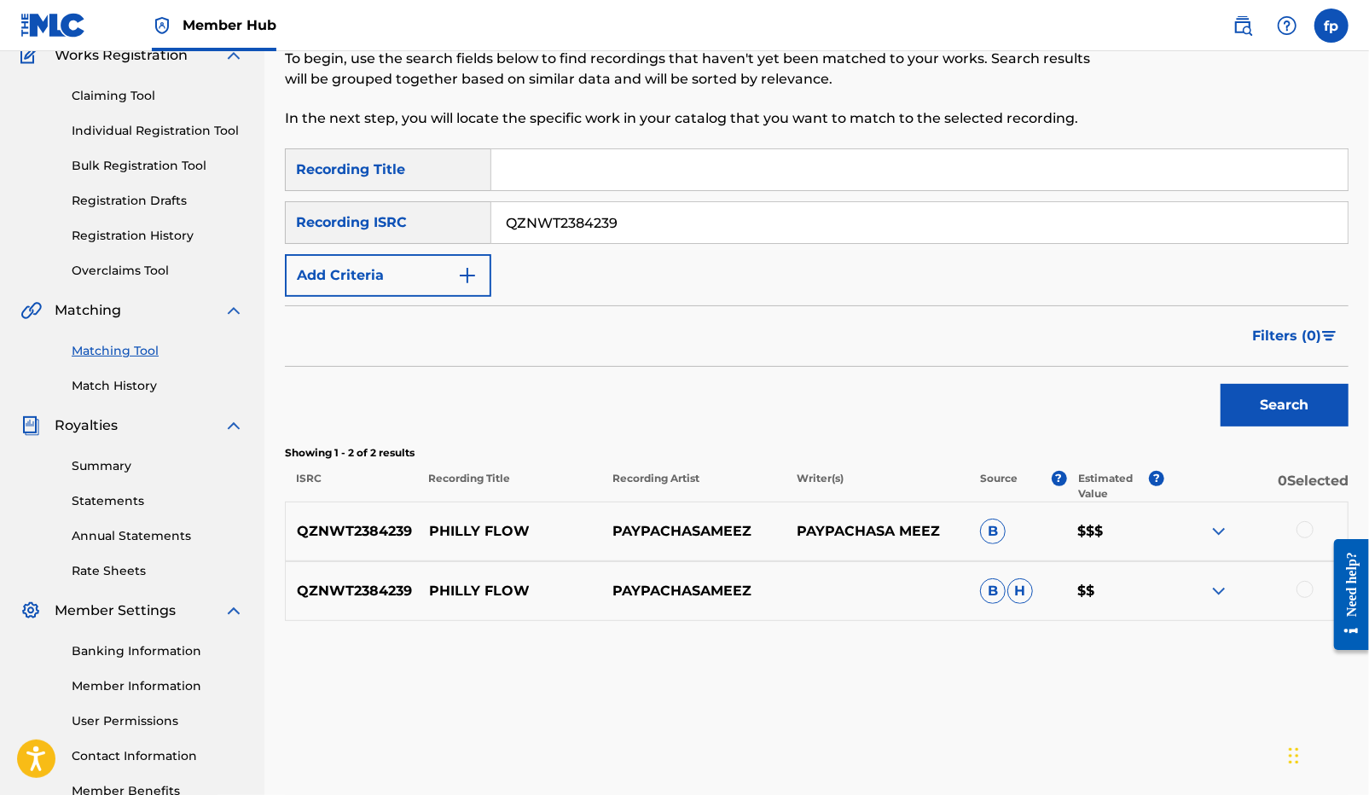
scroll to position [158, 0]
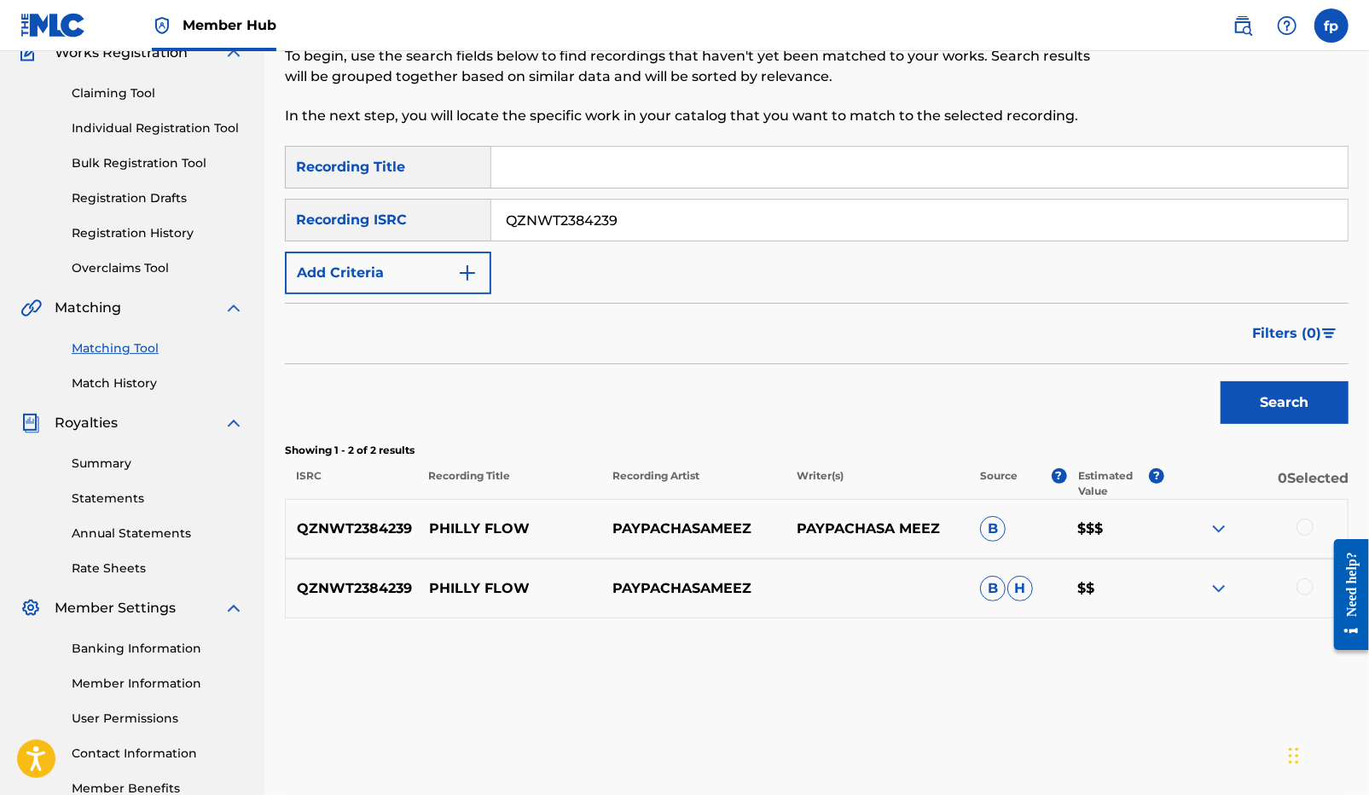
click at [1304, 530] on div at bounding box center [1304, 526] width 17 height 17
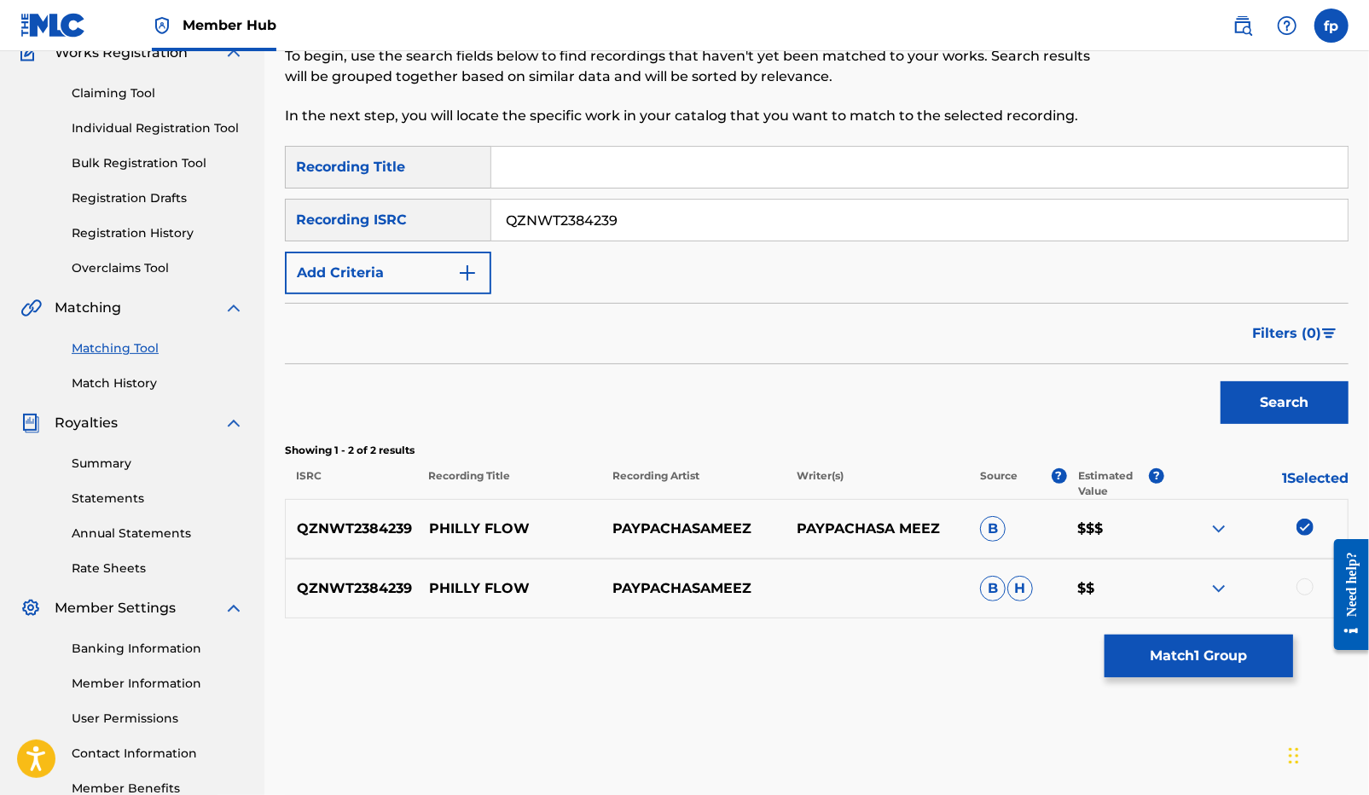
click at [1304, 578] on div at bounding box center [1304, 586] width 17 height 17
click at [1241, 663] on button "Match 2 Groups" at bounding box center [1198, 655] width 188 height 43
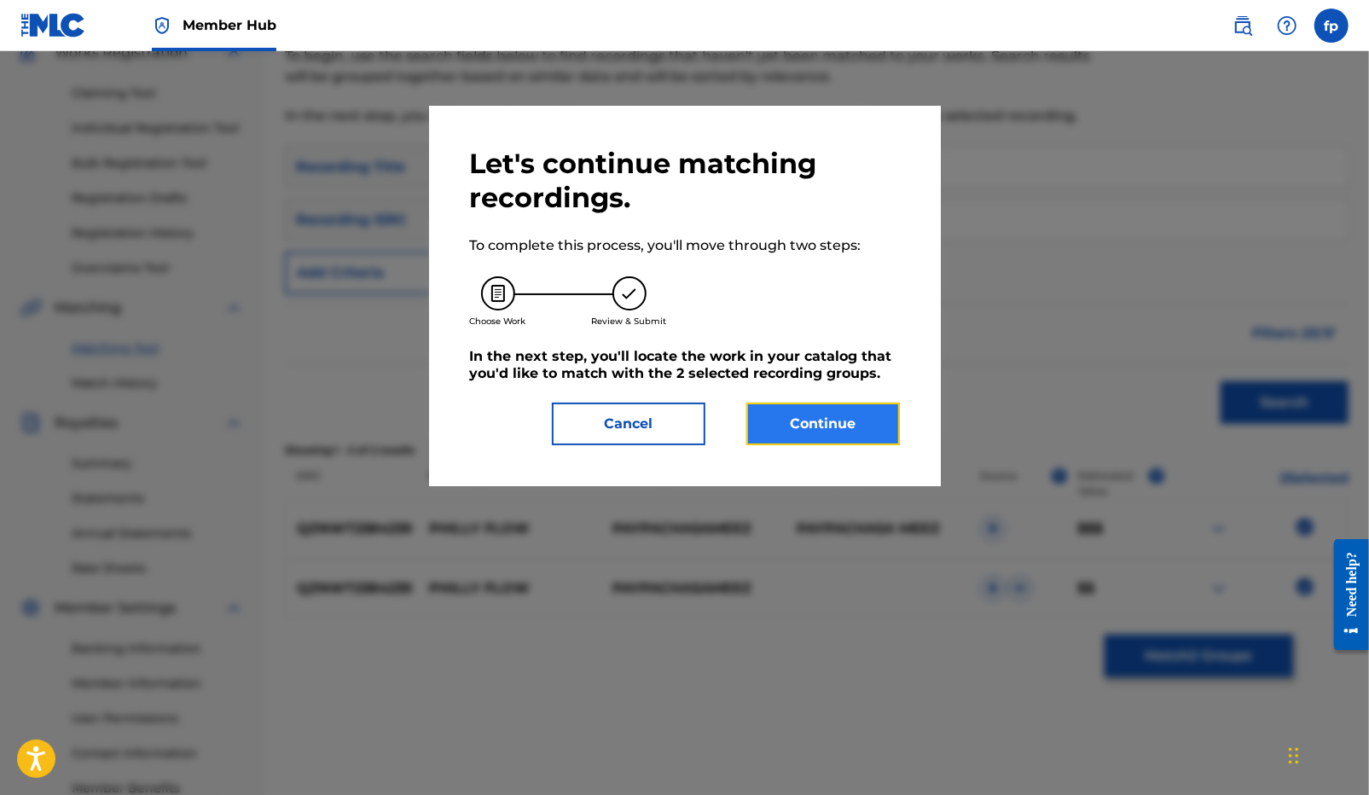
click at [864, 407] on button "Continue" at bounding box center [822, 424] width 153 height 43
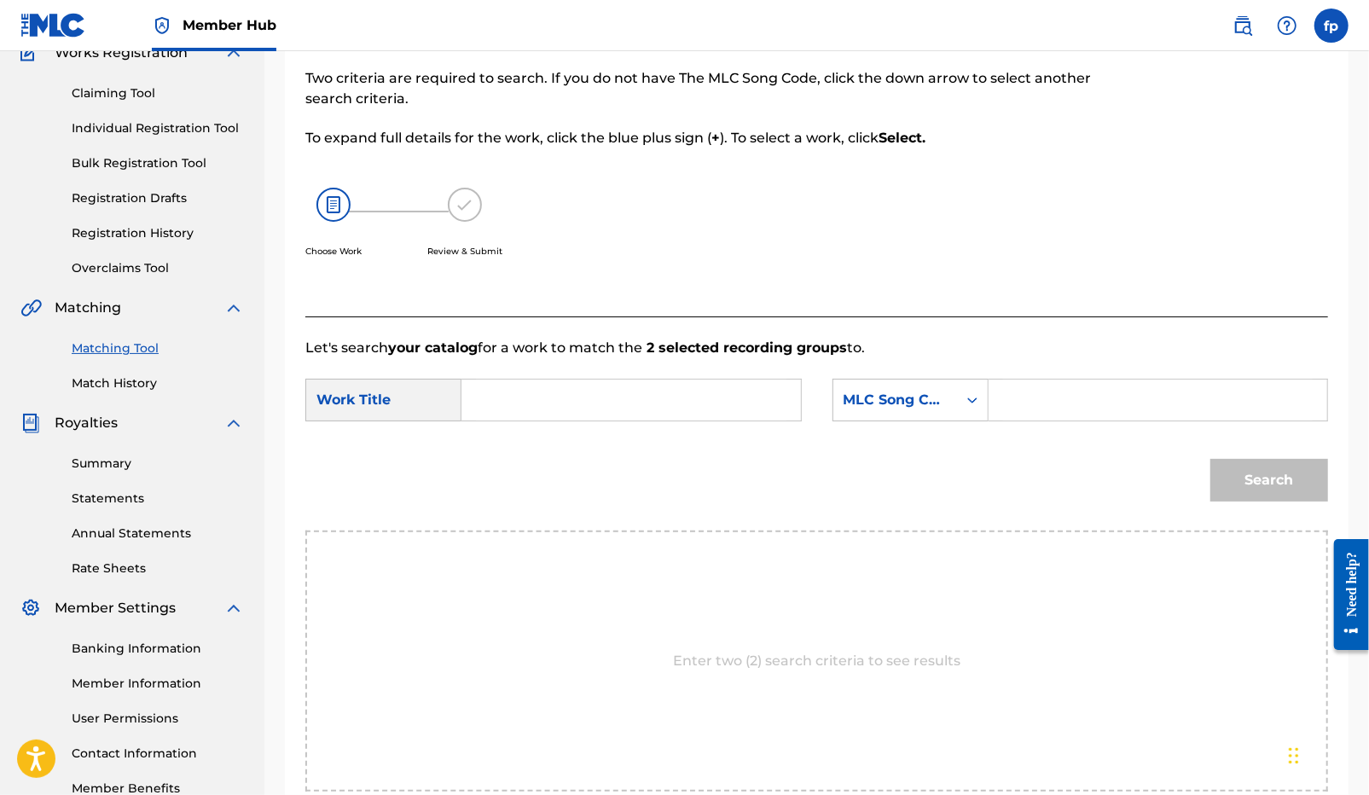
click at [510, 403] on input "Search Form" at bounding box center [631, 399] width 310 height 41
click at [481, 482] on div "Search" at bounding box center [816, 486] width 1022 height 89
click at [512, 400] on input "philly" at bounding box center [631, 399] width 310 height 41
click at [534, 401] on input "philly" at bounding box center [631, 399] width 310 height 41
click at [514, 439] on strong "philly" at bounding box center [510, 438] width 40 height 16
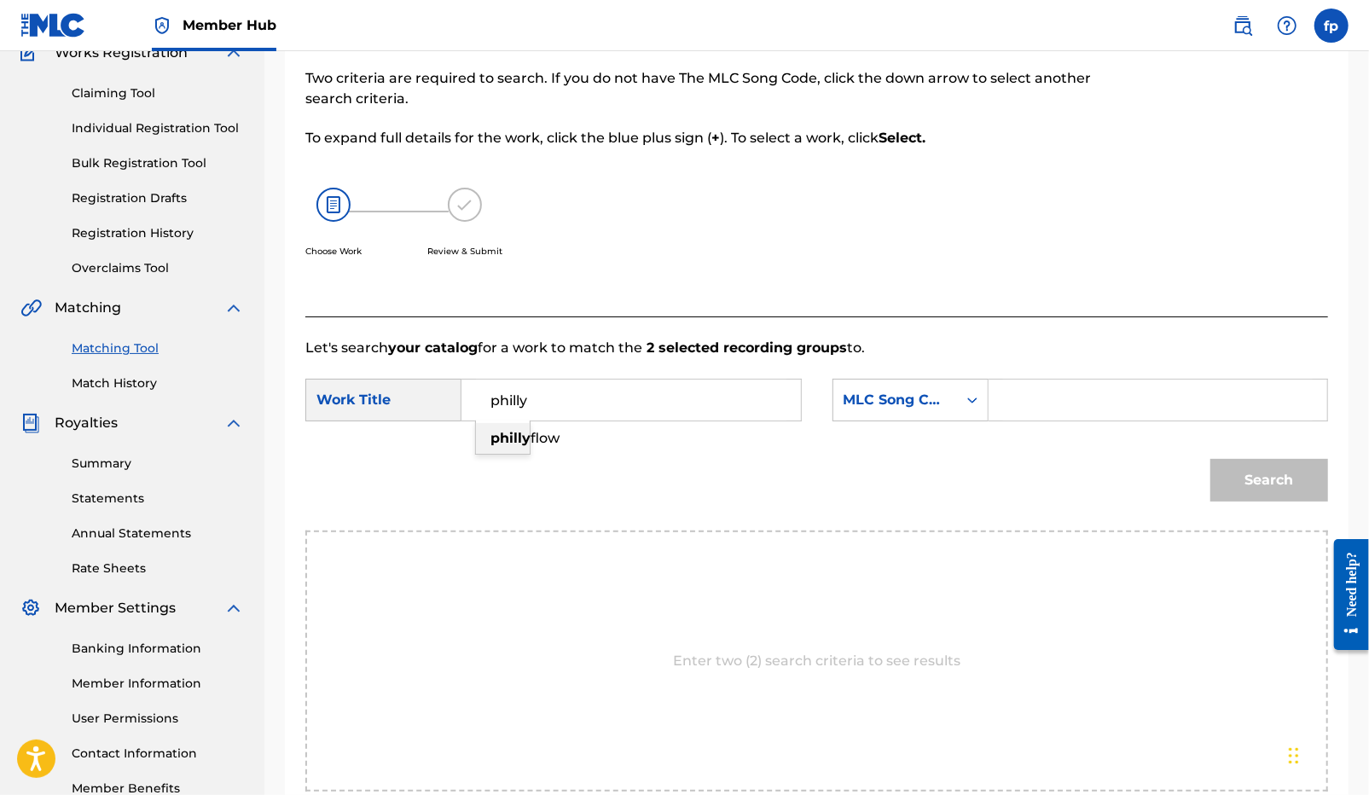
type input "philly flow"
click at [927, 433] on form "SearchWithCriteriaf665c2e0-db4d-4971-85de-6ad0c26f2adb Work Title philly flow S…" at bounding box center [816, 444] width 1022 height 172
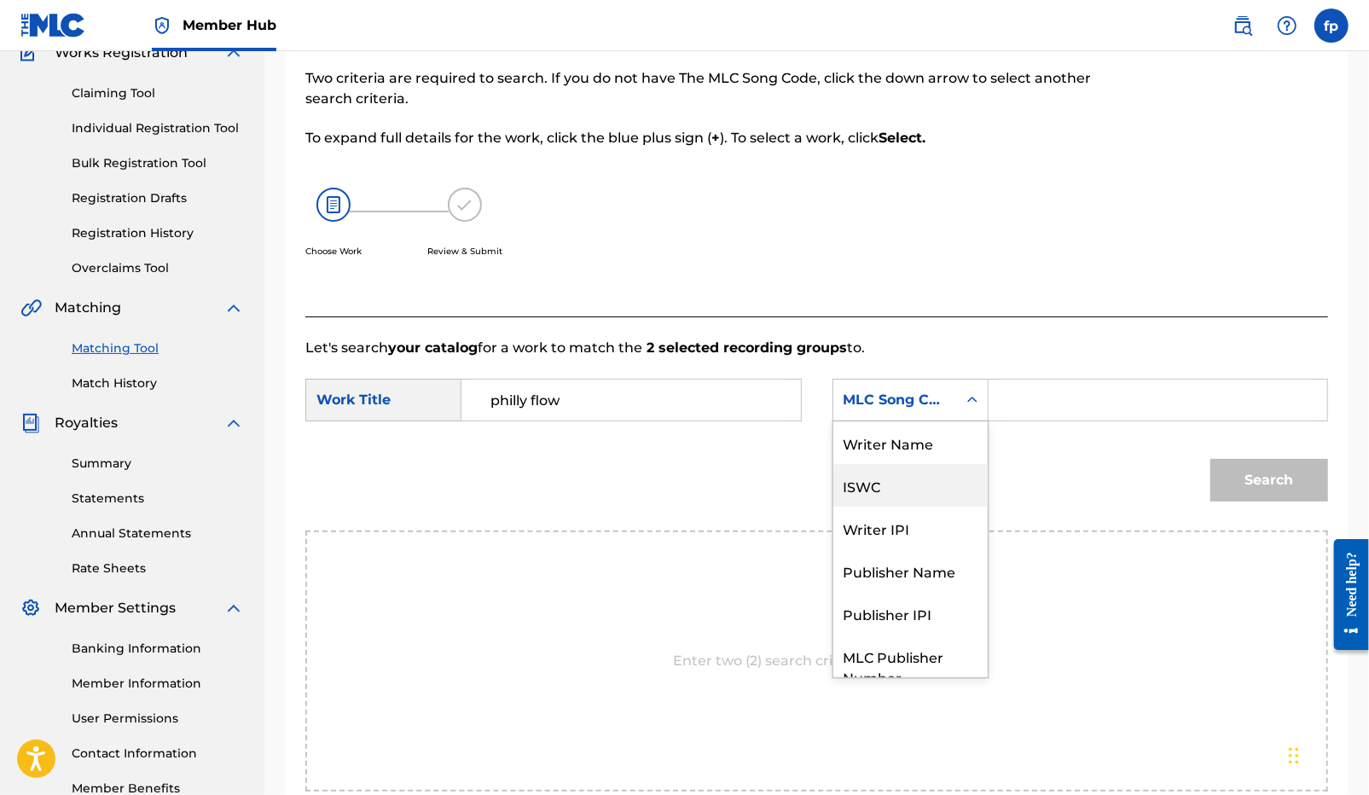
click at [928, 420] on div "ISWC, 2 of 7. 7 results available. Use Up and Down to choose options, press Ent…" at bounding box center [910, 400] width 156 height 43
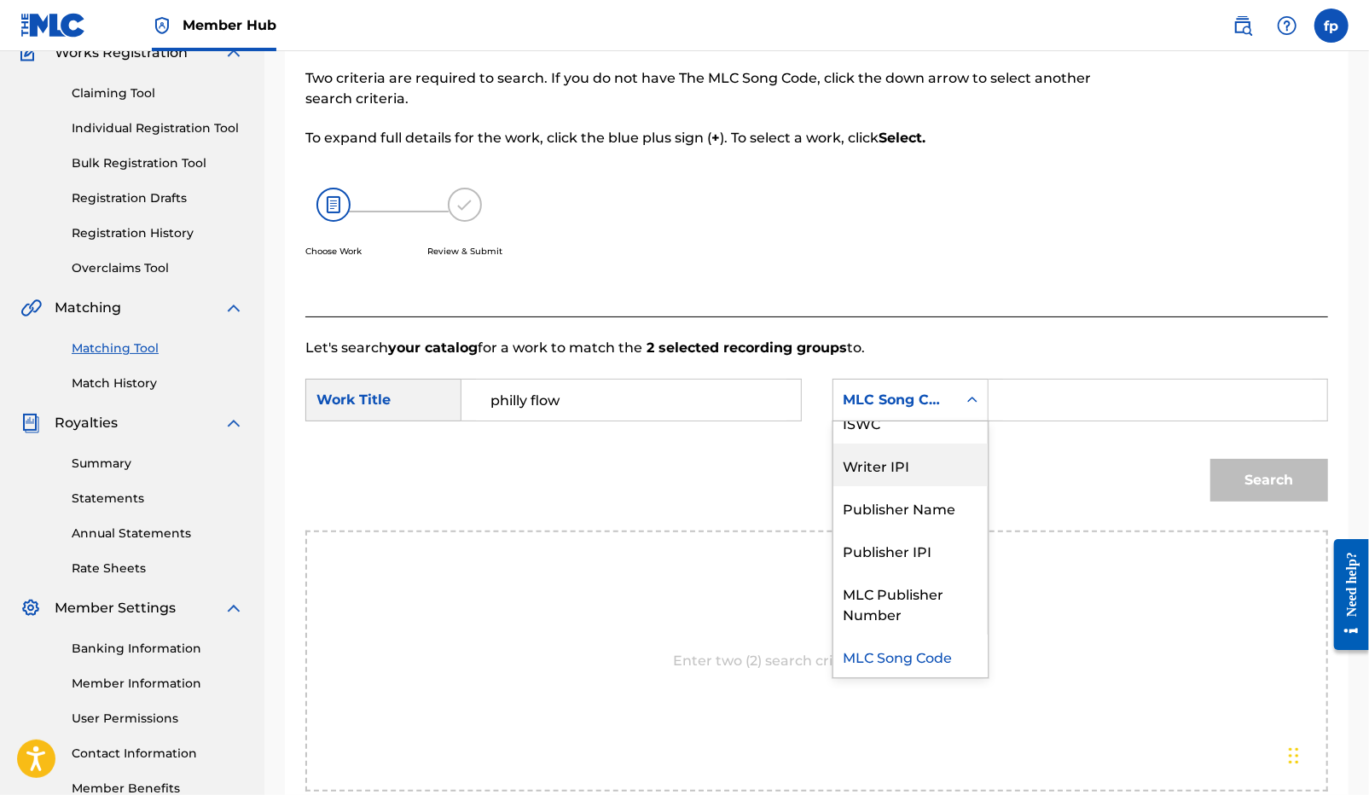
scroll to position [0, 0]
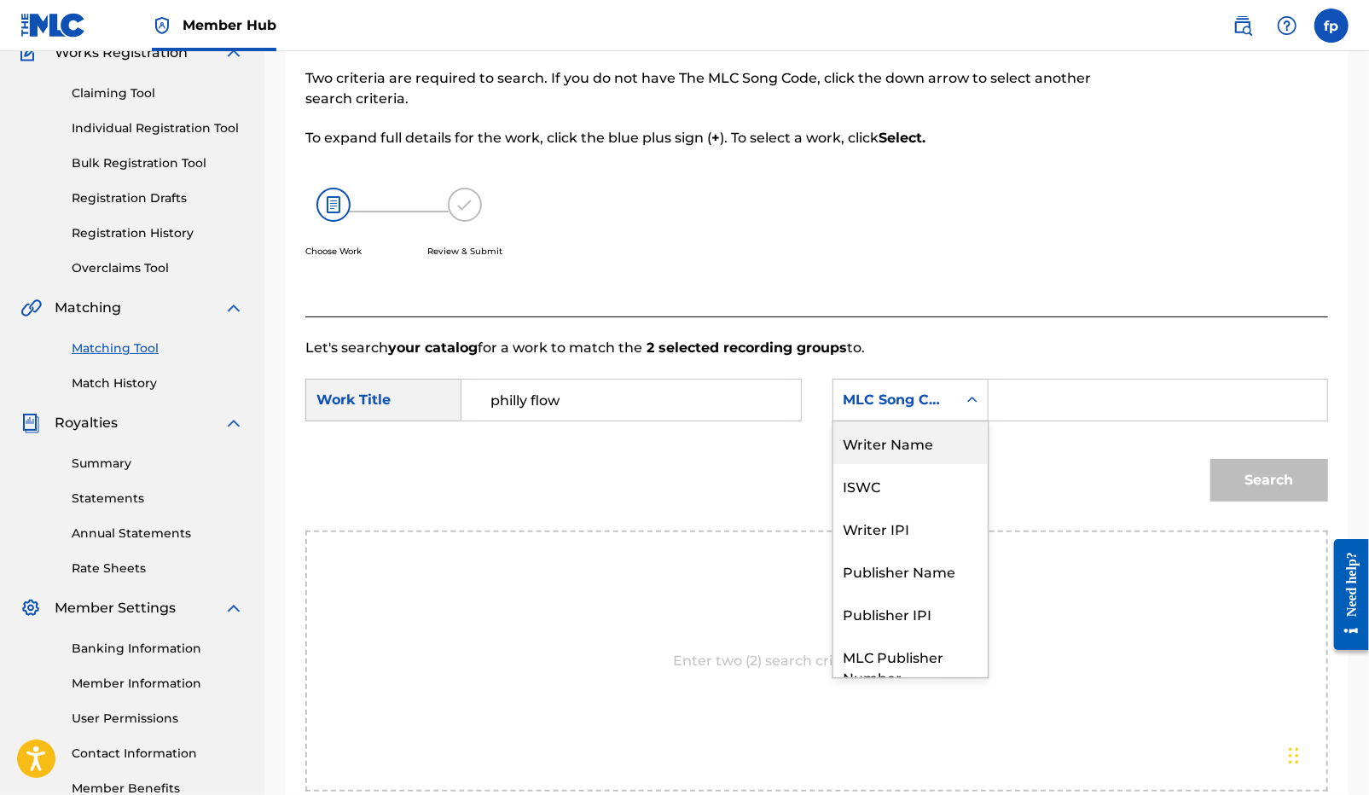
click at [917, 460] on div "Writer Name" at bounding box center [910, 442] width 154 height 43
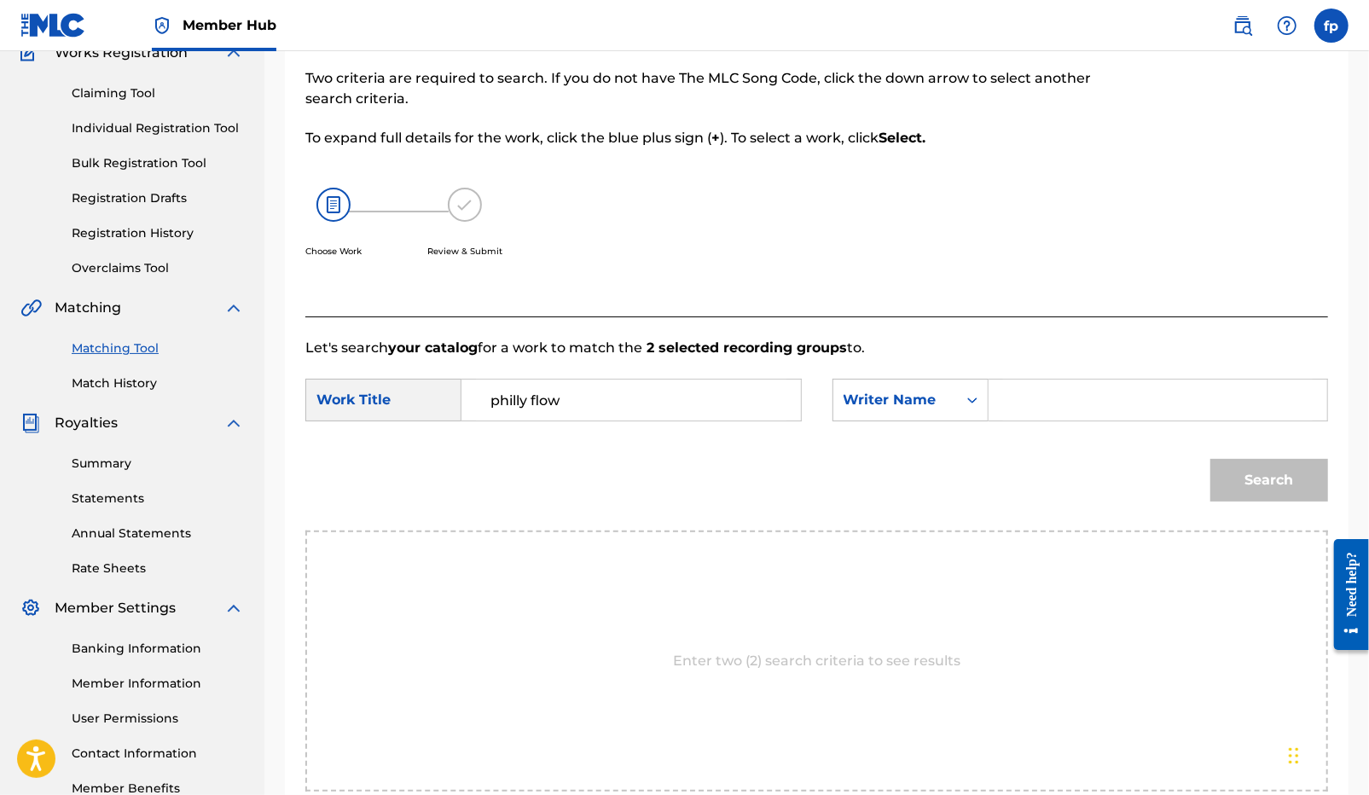
click at [1046, 408] on input "Search Form" at bounding box center [1158, 399] width 310 height 41
type input "g"
type input "h"
type input "[PERSON_NAME]"
click at [1210, 459] on button "Search" at bounding box center [1269, 480] width 118 height 43
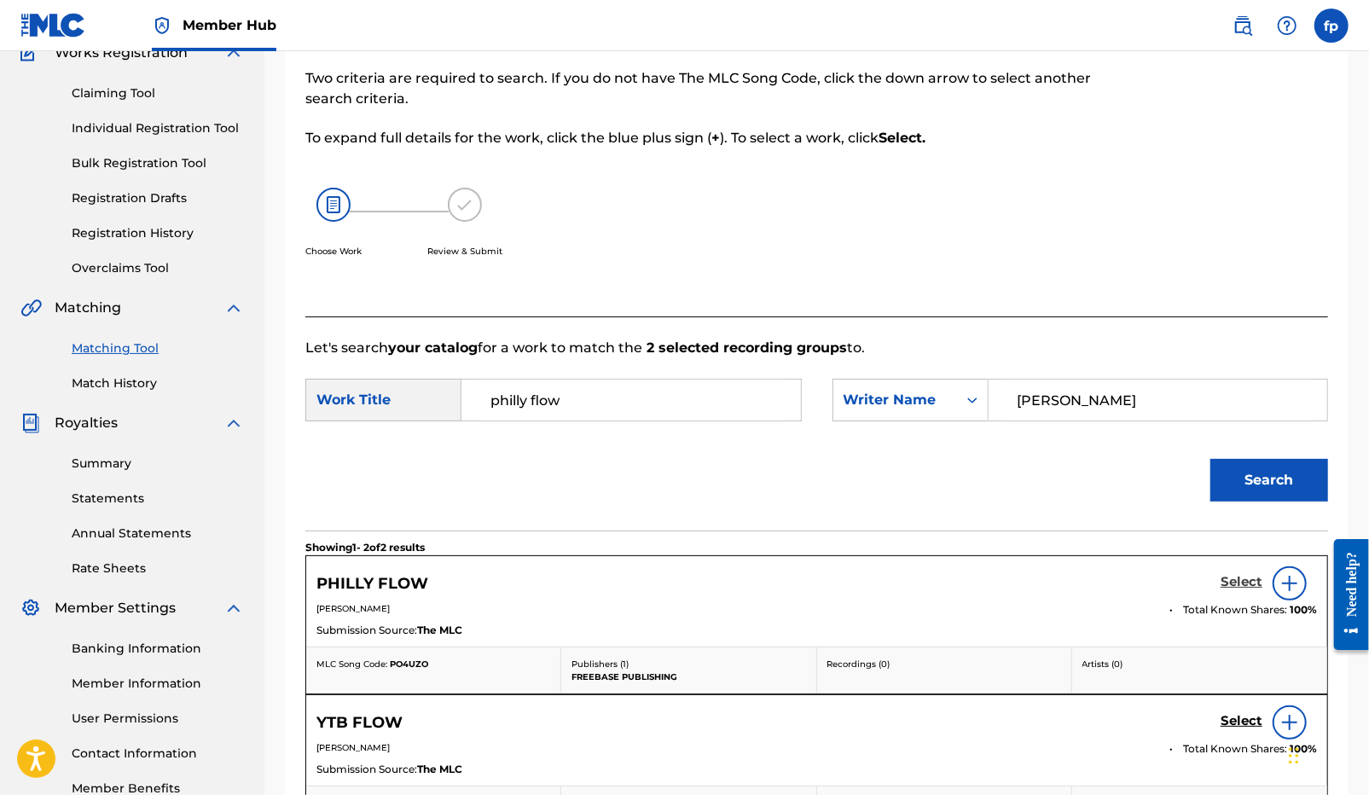
click at [1237, 591] on link "Select" at bounding box center [1241, 583] width 42 height 19
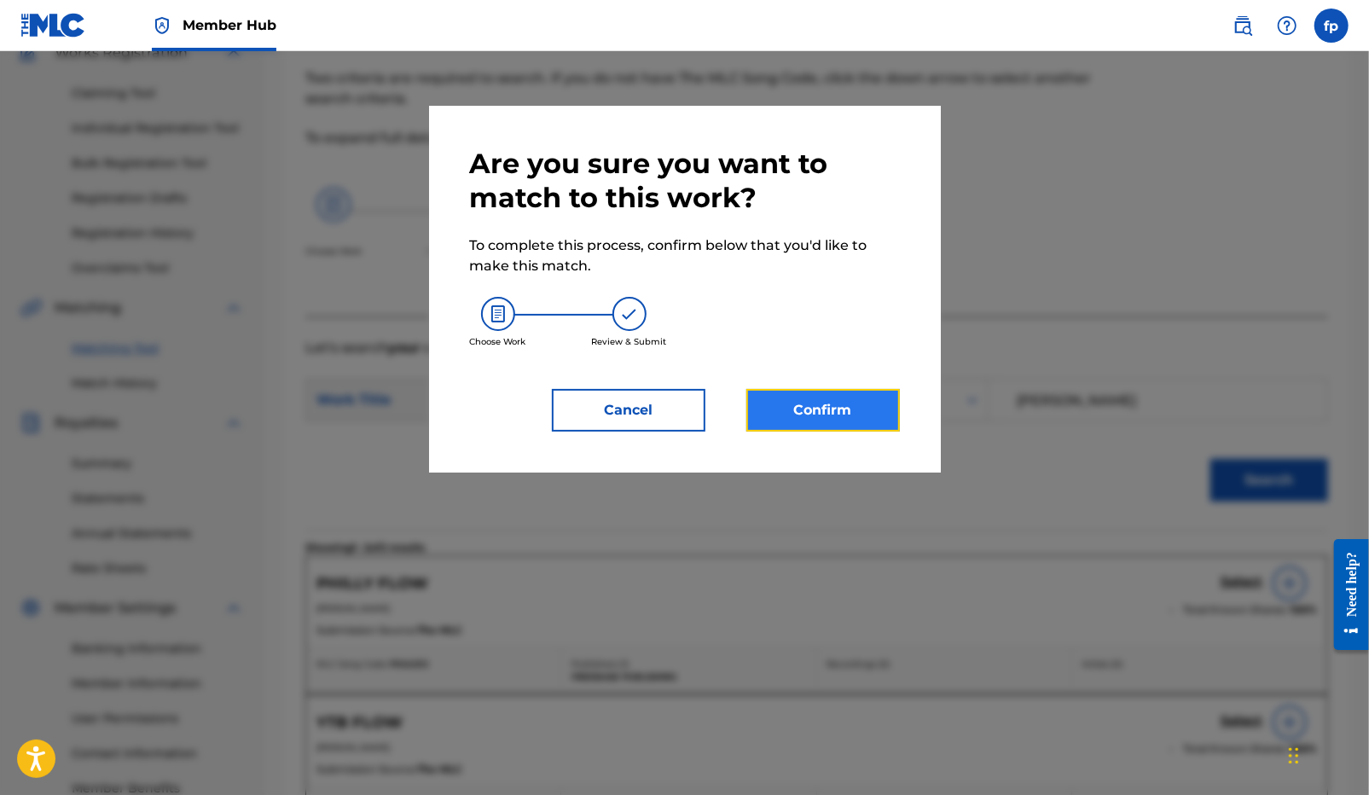
click at [871, 423] on button "Confirm" at bounding box center [822, 410] width 153 height 43
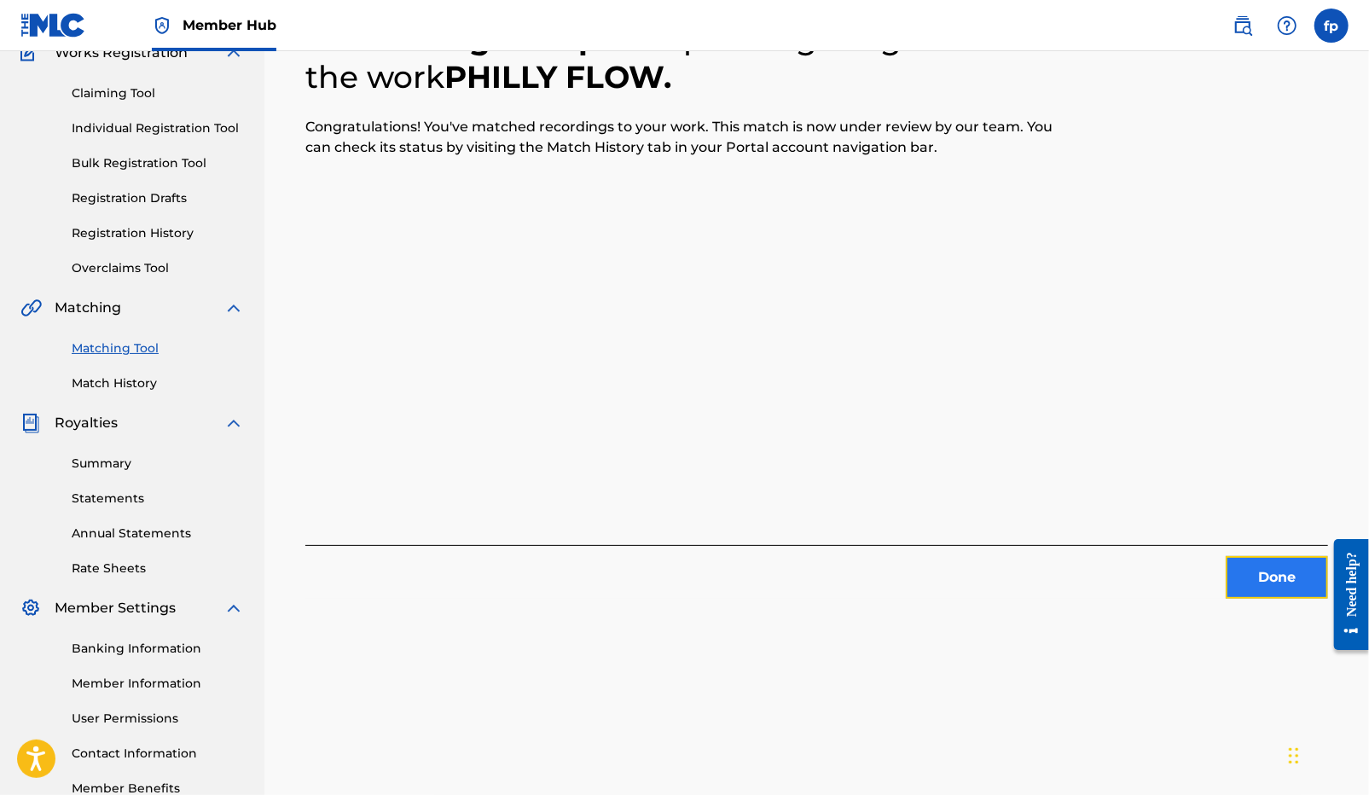
click at [1257, 598] on button "Done" at bounding box center [1276, 577] width 102 height 43
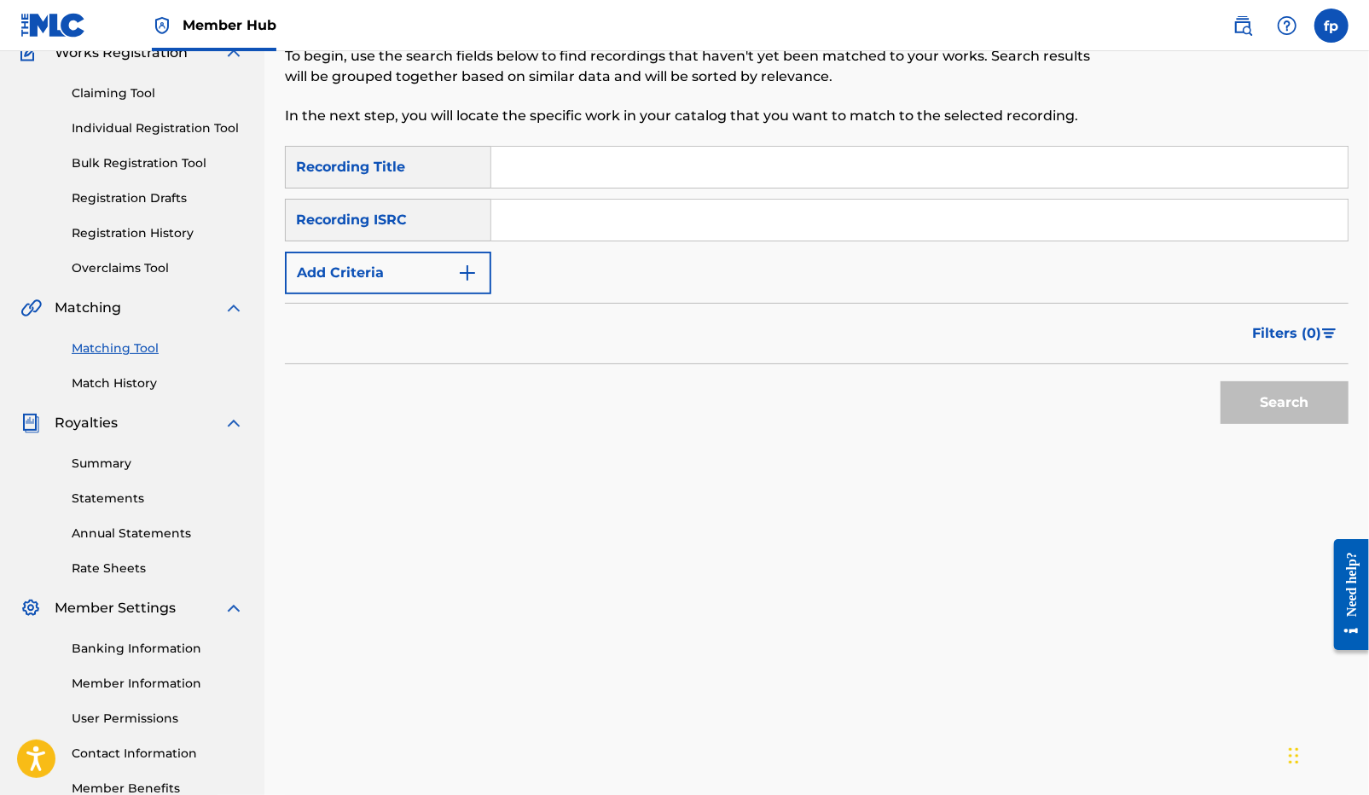
click at [599, 217] on input "Search Form" at bounding box center [919, 220] width 856 height 41
paste input "QZZ7M2433581"
type input "QZZ7M2433581"
click at [1261, 410] on button "Search" at bounding box center [1284, 402] width 128 height 43
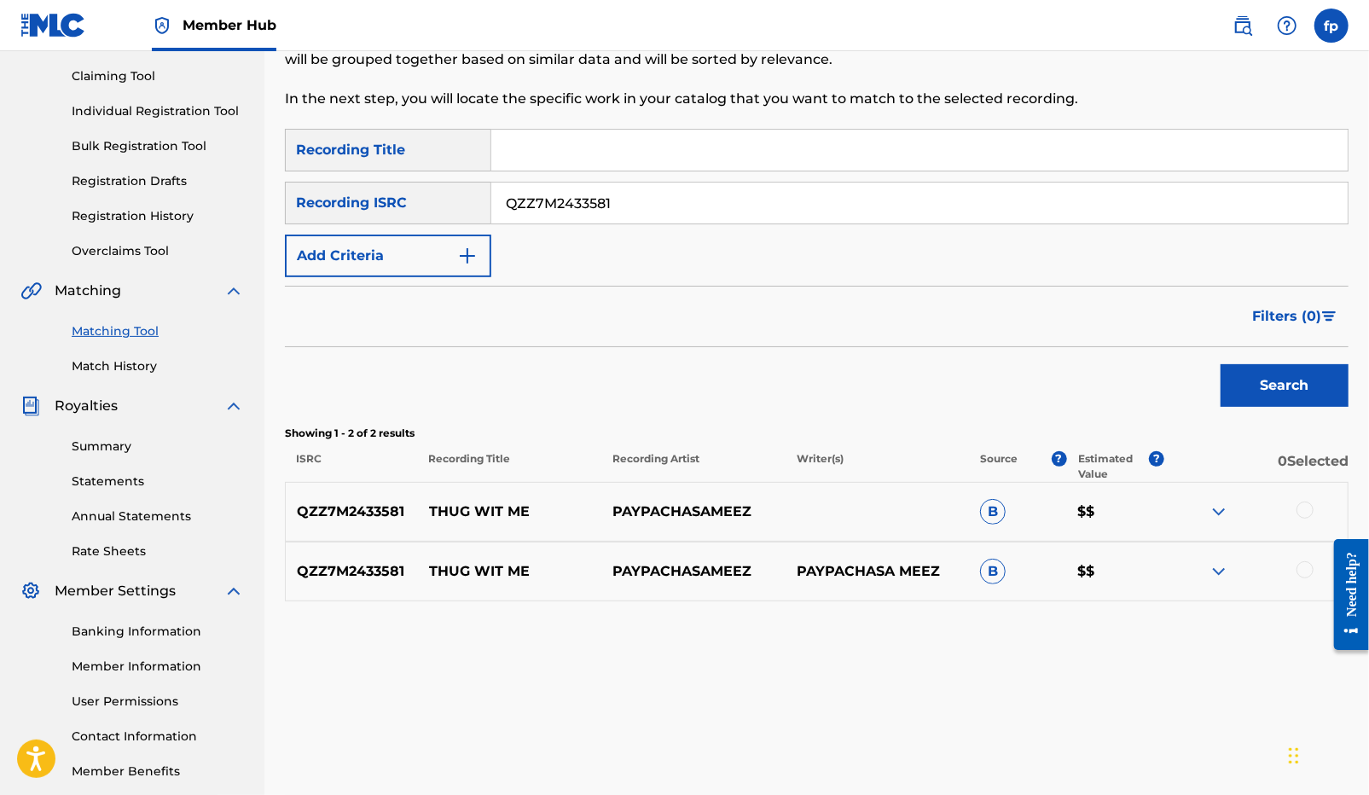
scroll to position [177, 0]
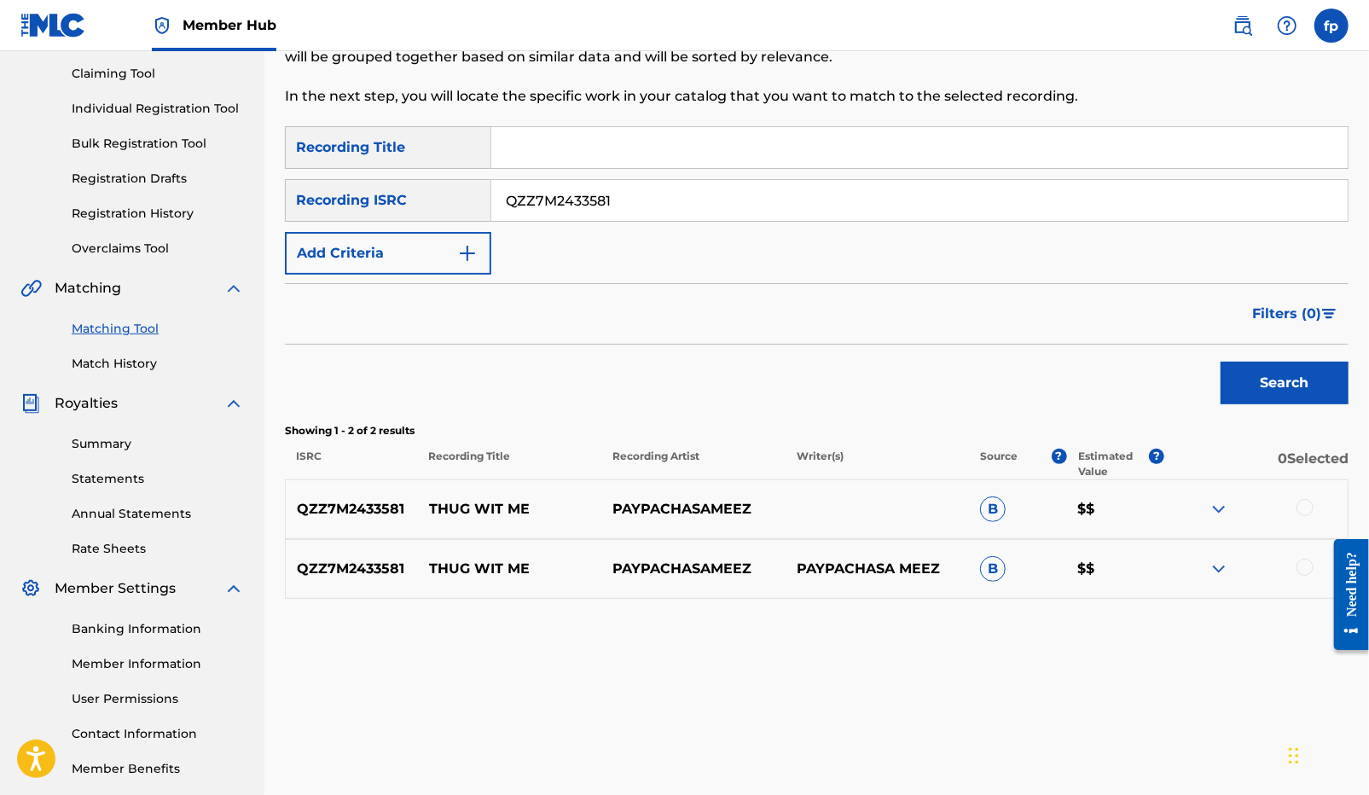
click at [1315, 511] on div at bounding box center [1255, 509] width 183 height 20
click at [1306, 509] on div at bounding box center [1304, 507] width 17 height 17
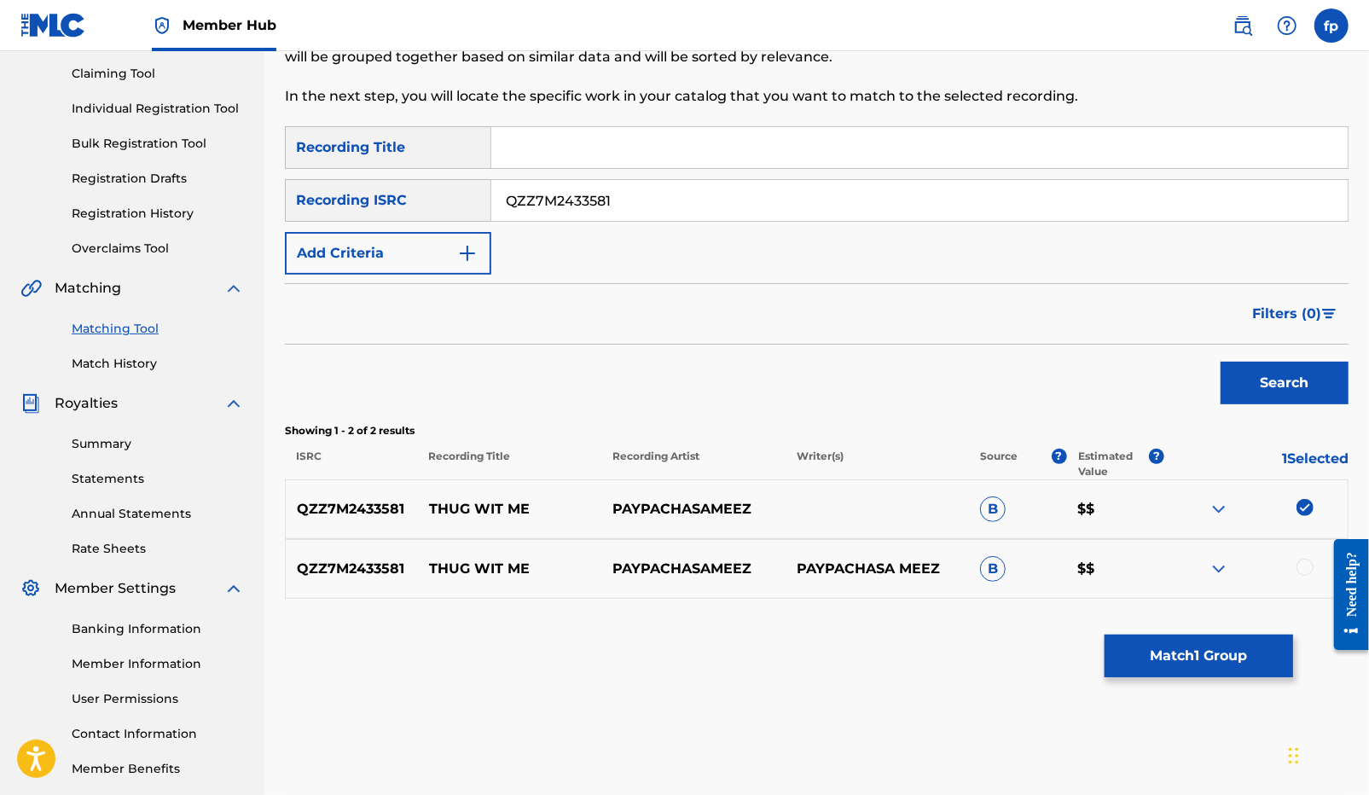
click at [1304, 577] on div at bounding box center [1255, 569] width 183 height 20
click at [1306, 567] on div at bounding box center [1304, 567] width 17 height 17
click at [1215, 666] on button "Match 2 Groups" at bounding box center [1198, 655] width 188 height 43
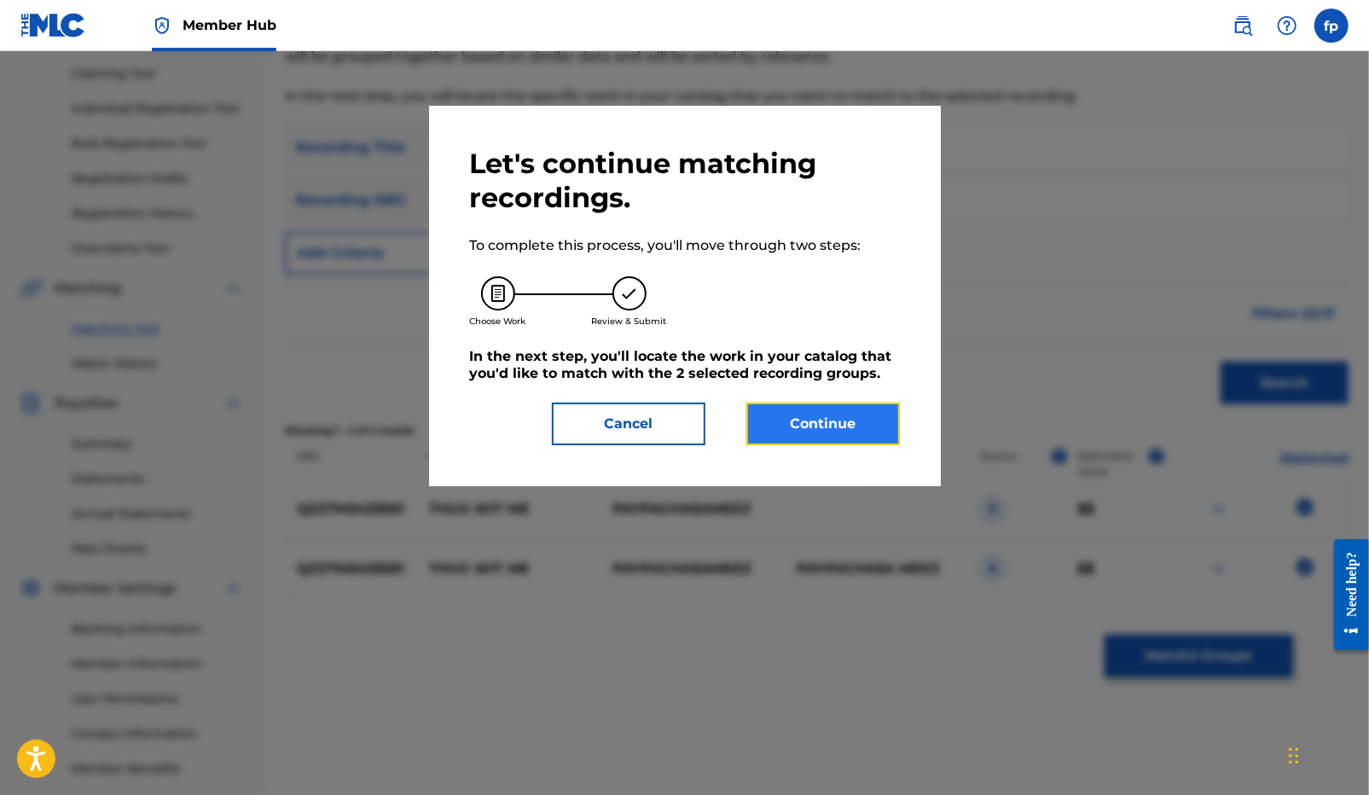
click at [830, 420] on button "Continue" at bounding box center [822, 424] width 153 height 43
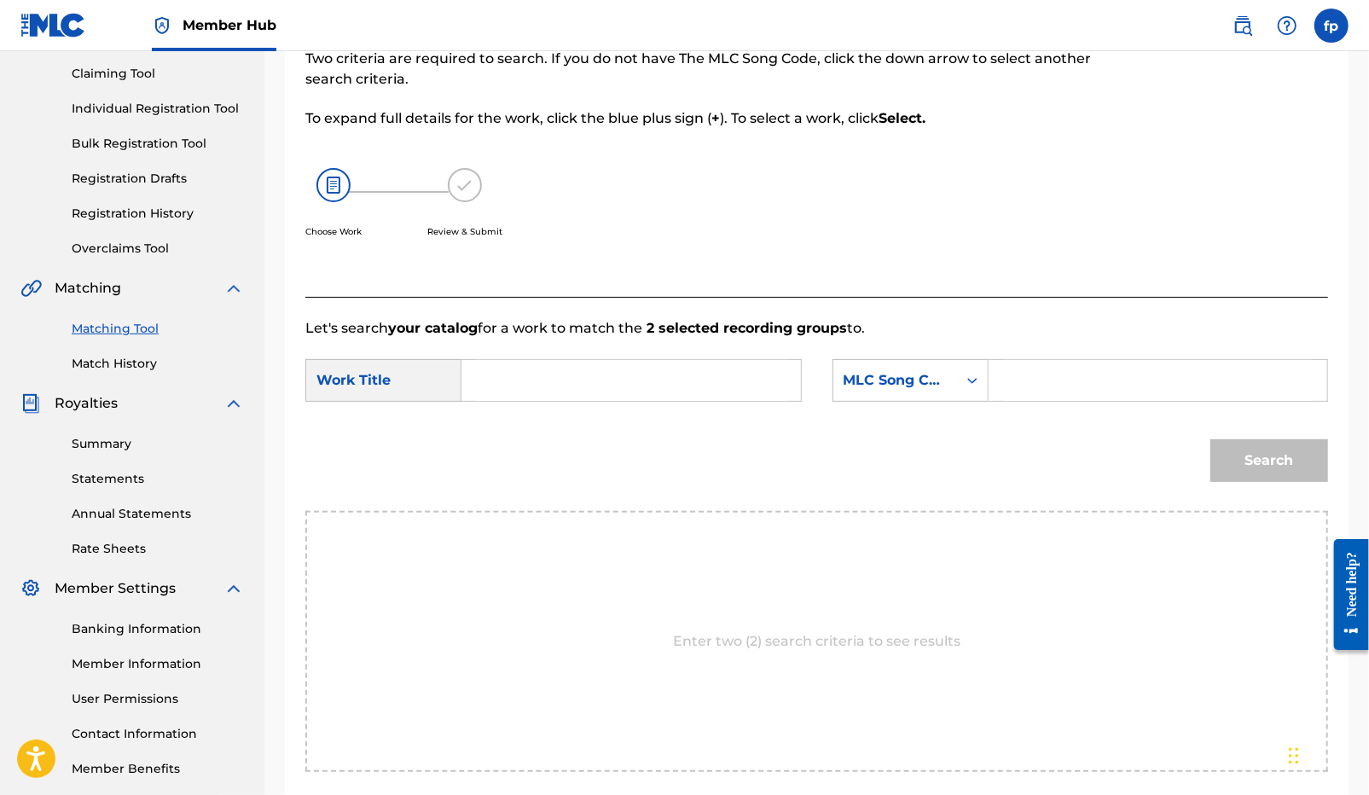
click at [584, 387] on input "Search Form" at bounding box center [631, 380] width 310 height 41
type input "g"
type input "thug with me"
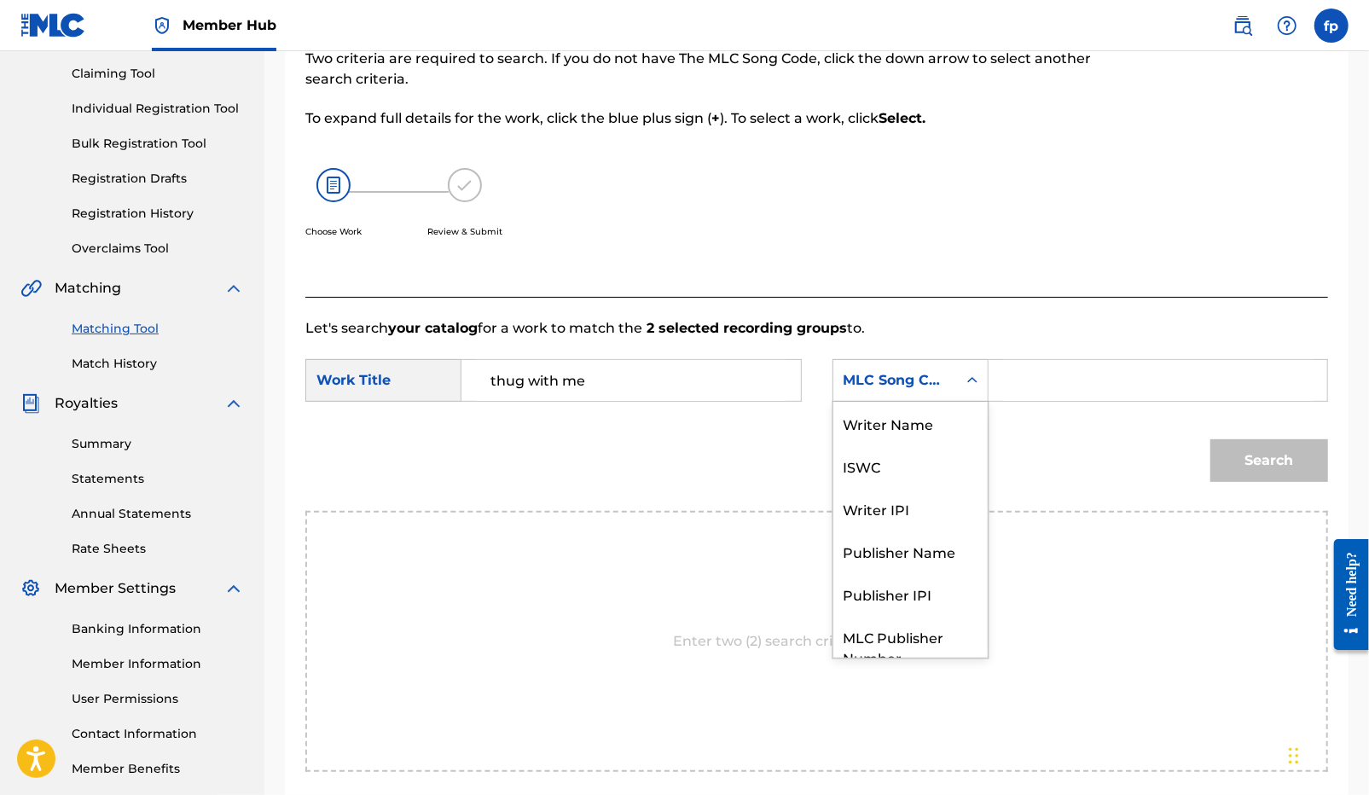
click at [907, 391] on div "MLC Song Code" at bounding box center [895, 380] width 124 height 32
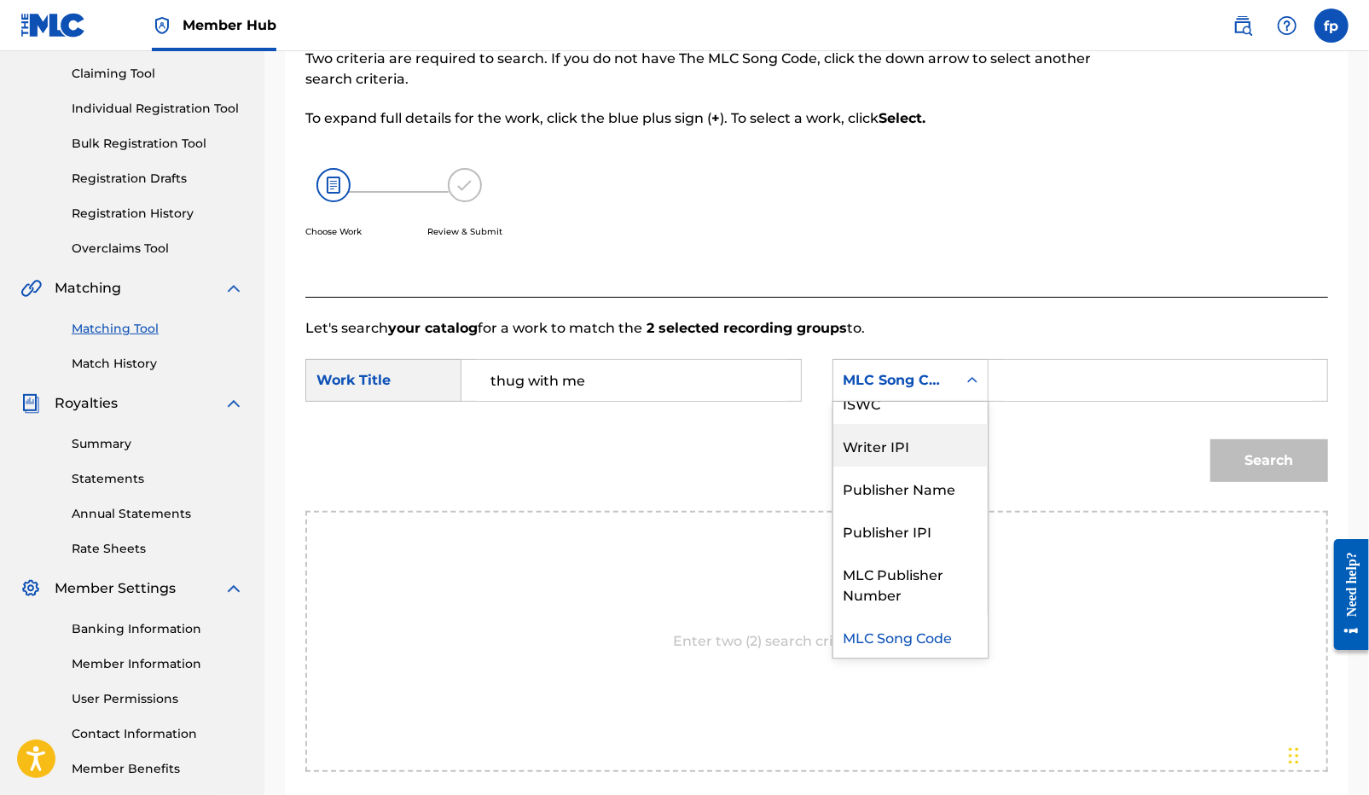
scroll to position [0, 0]
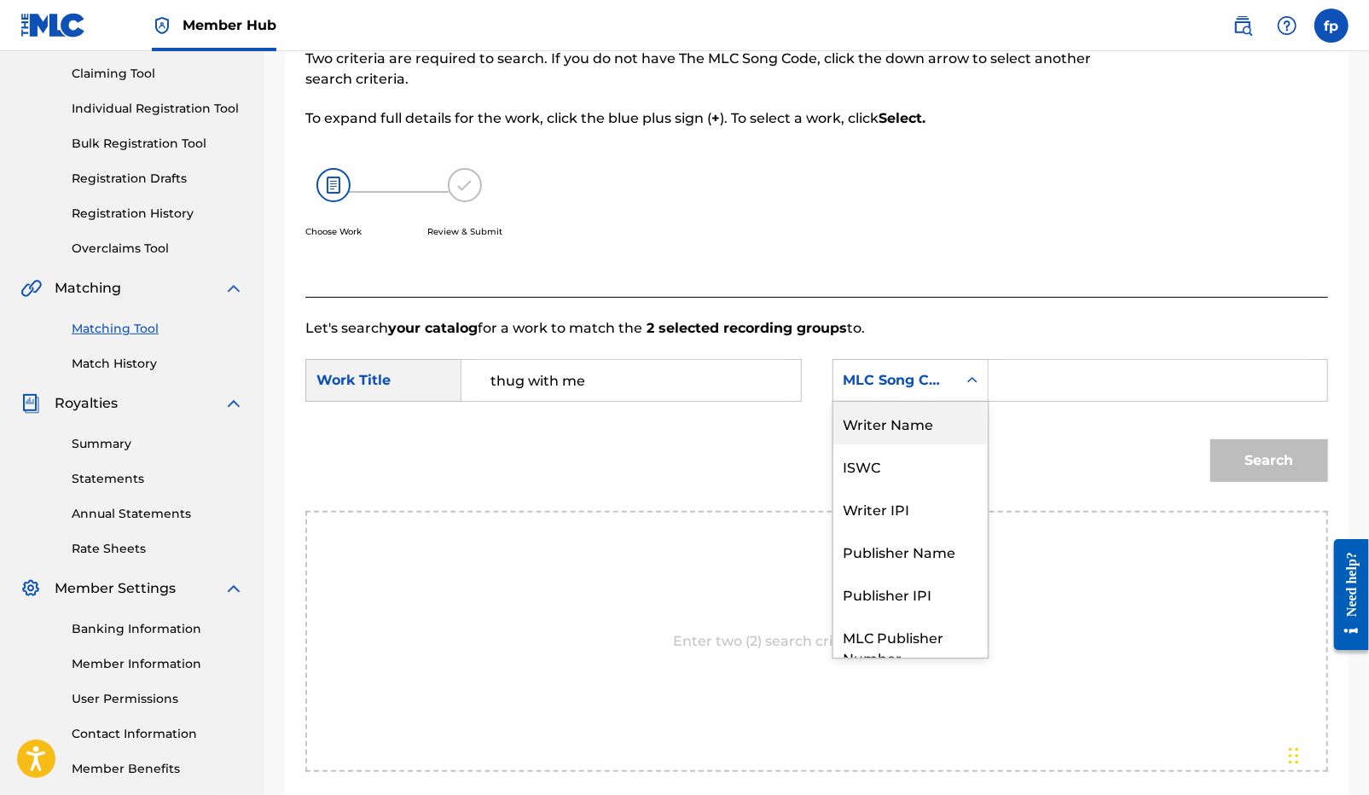
click at [891, 433] on div "Writer Name" at bounding box center [910, 423] width 154 height 43
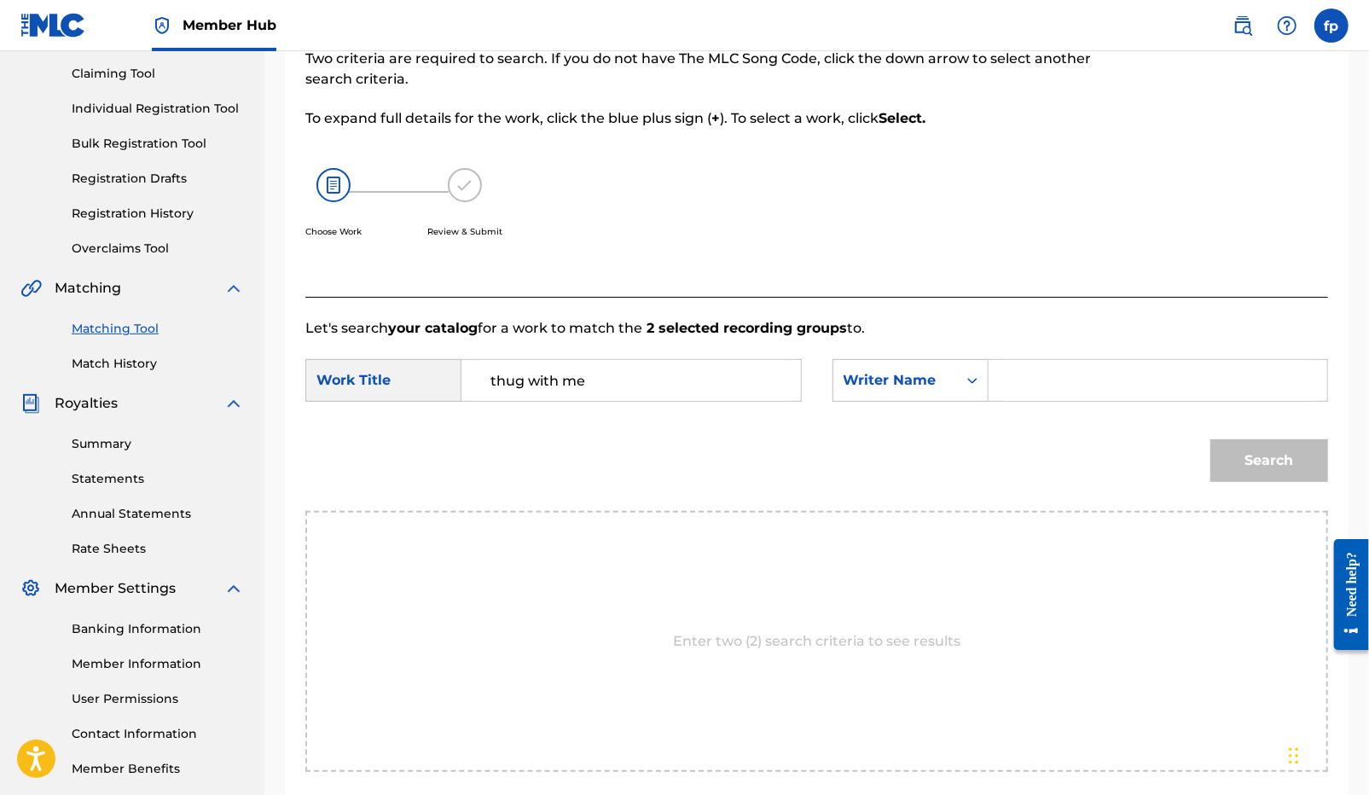
click at [1016, 397] on input "Search Form" at bounding box center [1158, 380] width 310 height 41
type input "[PERSON_NAME]"
click at [1210, 439] on button "Search" at bounding box center [1269, 460] width 118 height 43
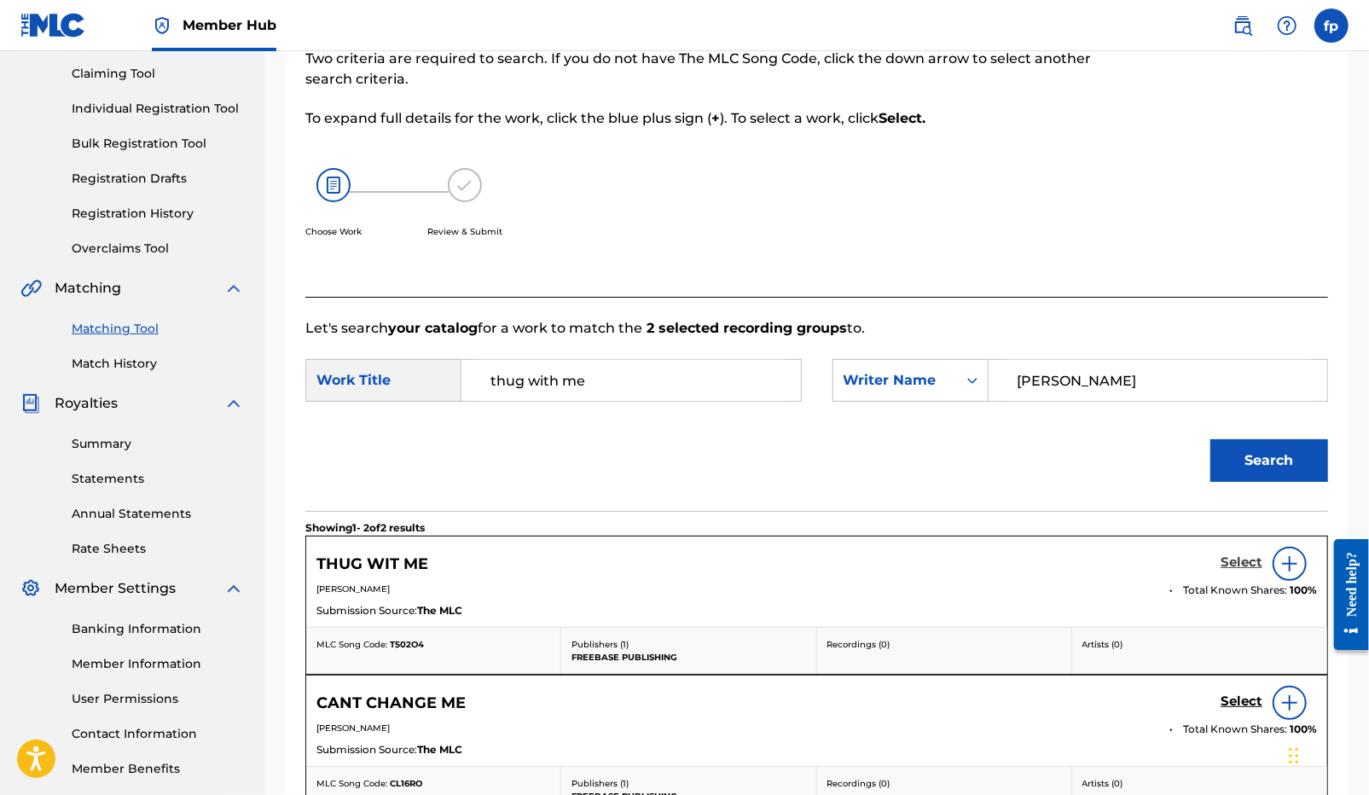
click at [1246, 564] on h5 "Select" at bounding box center [1241, 562] width 42 height 16
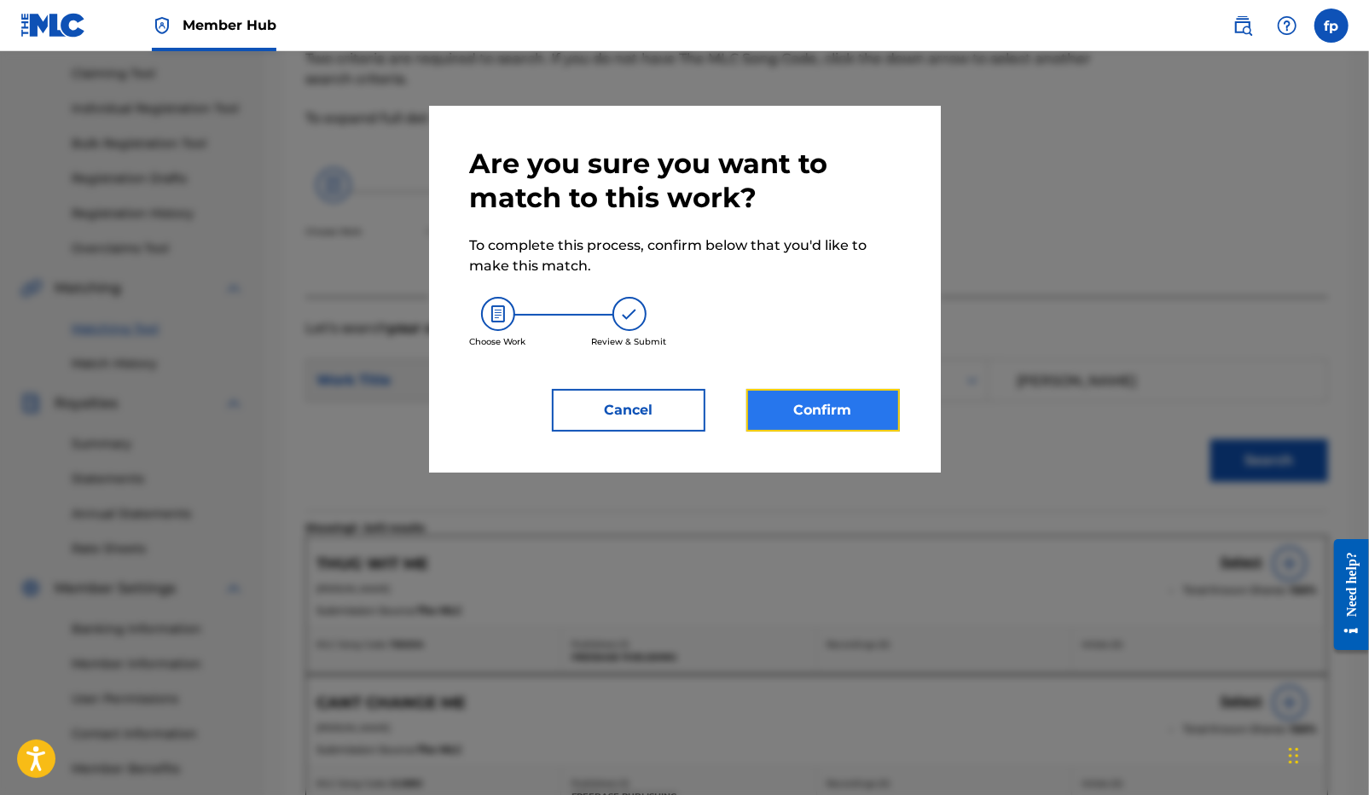
click at [849, 403] on button "Confirm" at bounding box center [822, 410] width 153 height 43
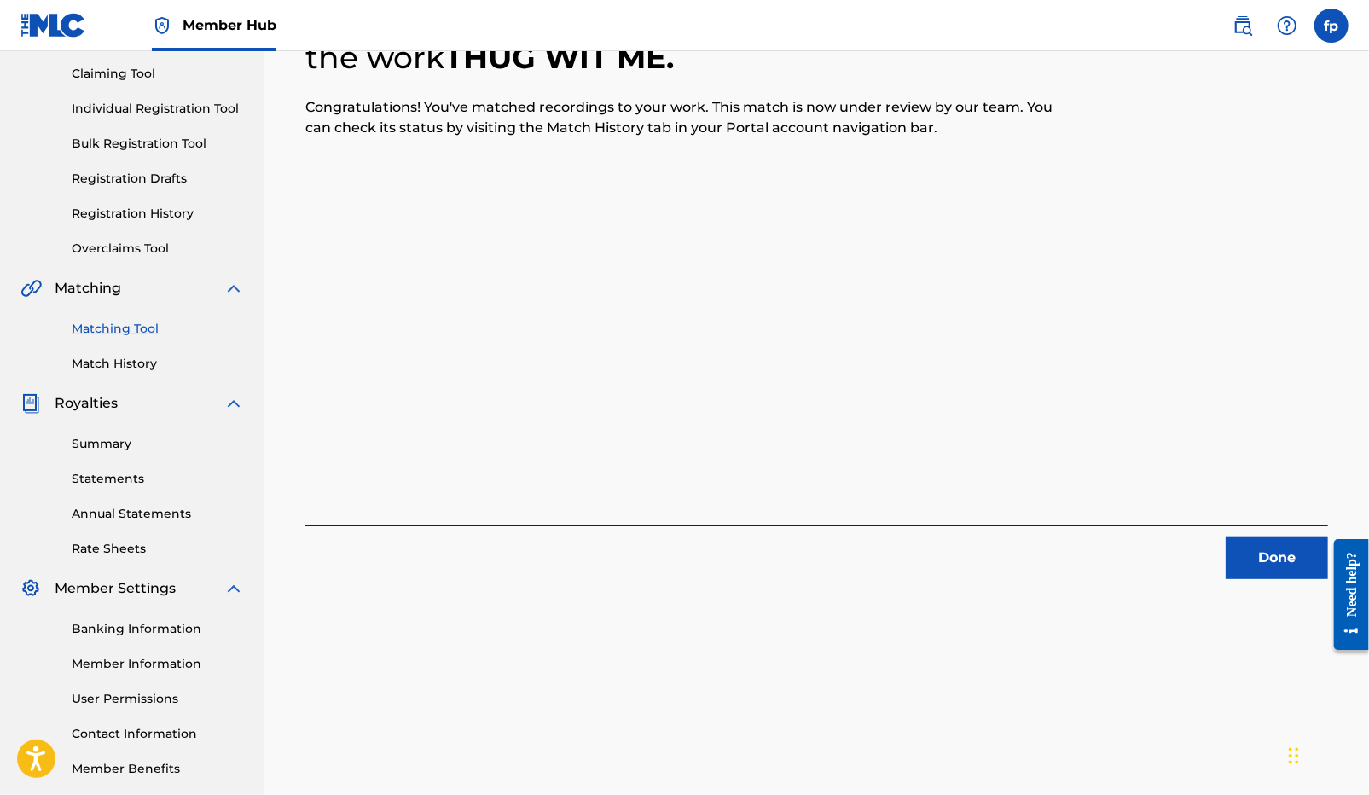
click at [1260, 584] on div "2 Recording Groups are pending usage match to the work THUG WIT ME . Congratula…" at bounding box center [816, 357] width 1104 height 882
click at [1260, 547] on button "Done" at bounding box center [1276, 557] width 102 height 43
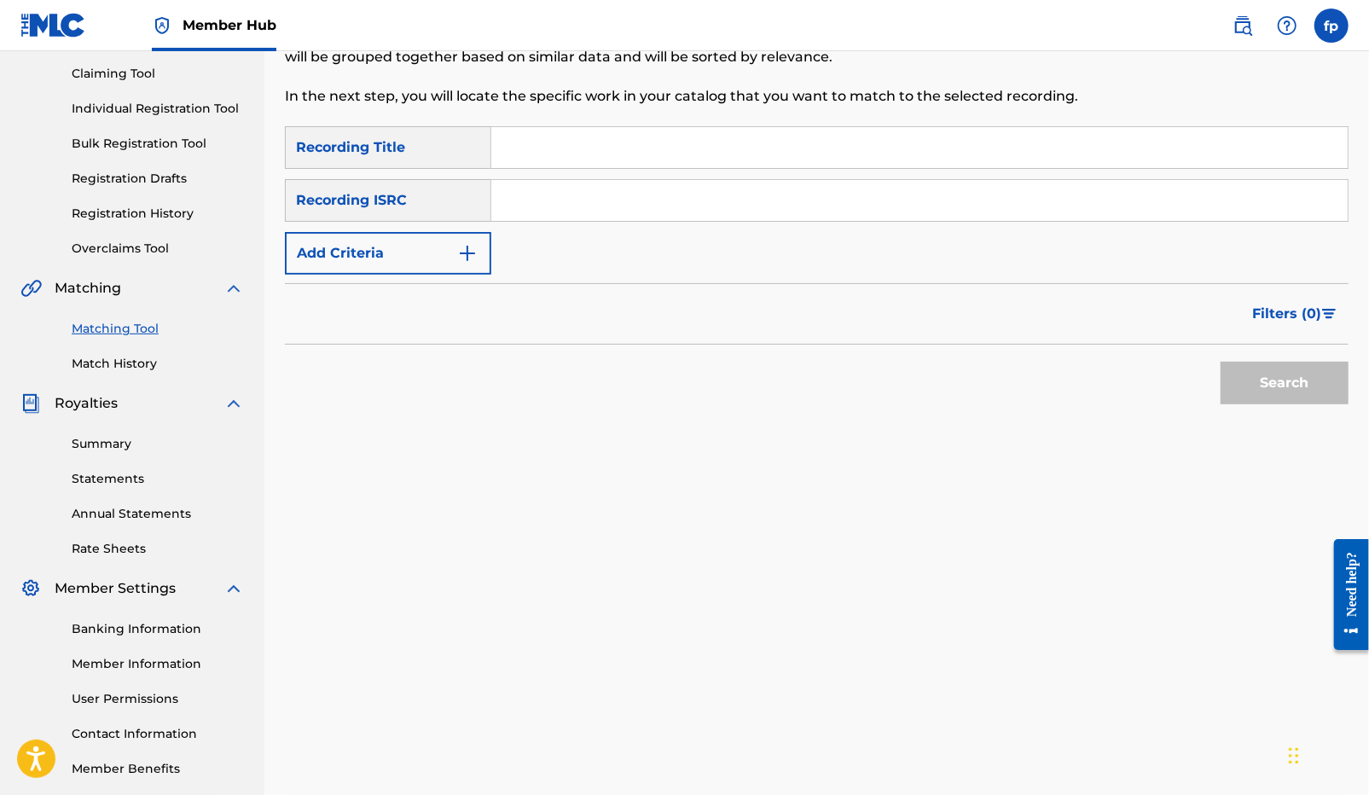
click at [532, 205] on input "Search Form" at bounding box center [919, 200] width 856 height 41
paste input "QZNWT2384238"
type input "QZNWT2384238"
click at [1238, 396] on button "Search" at bounding box center [1284, 383] width 128 height 43
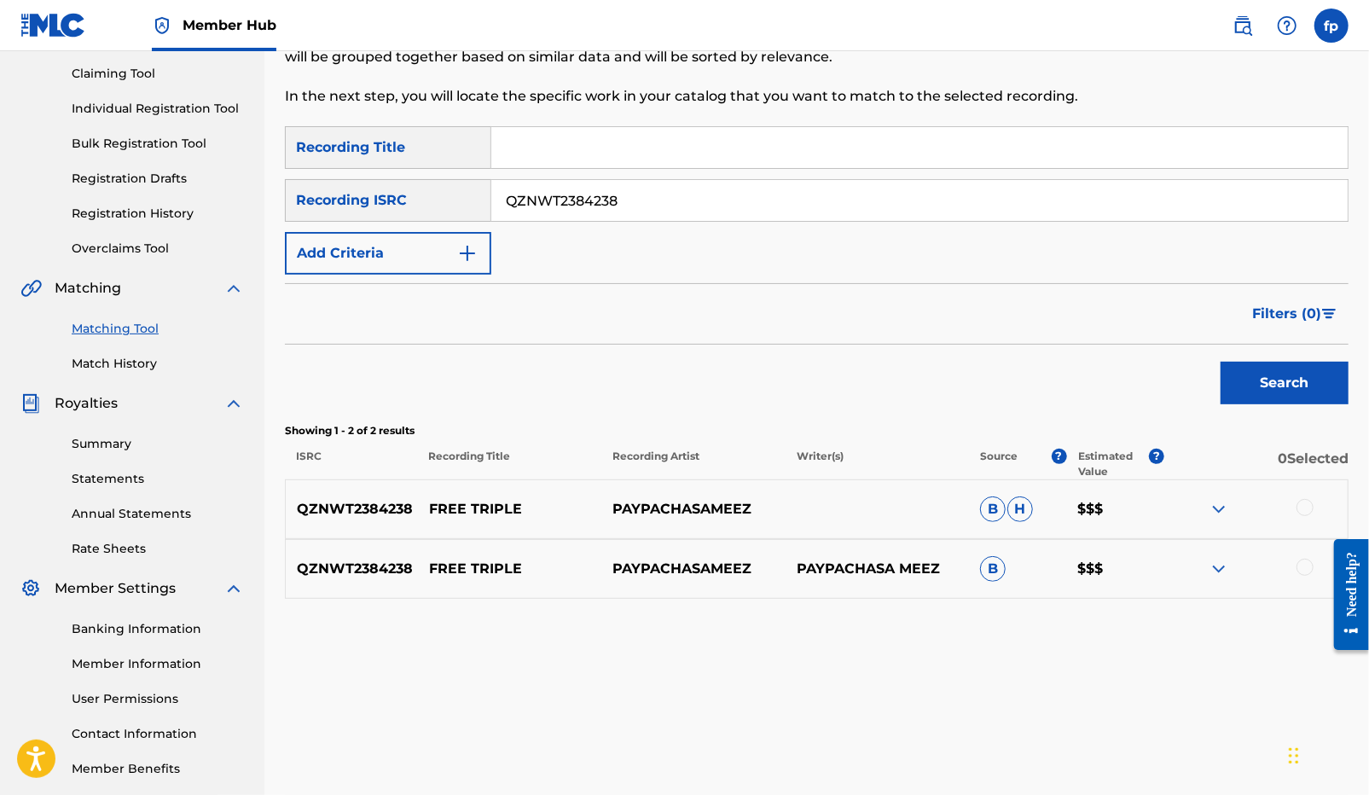
click at [1308, 490] on div "QZNWT2384238 FREE TRIPLE PAYPACHASAMEEZ B H $$$" at bounding box center [816, 509] width 1063 height 60
click at [1308, 500] on div at bounding box center [1304, 507] width 17 height 17
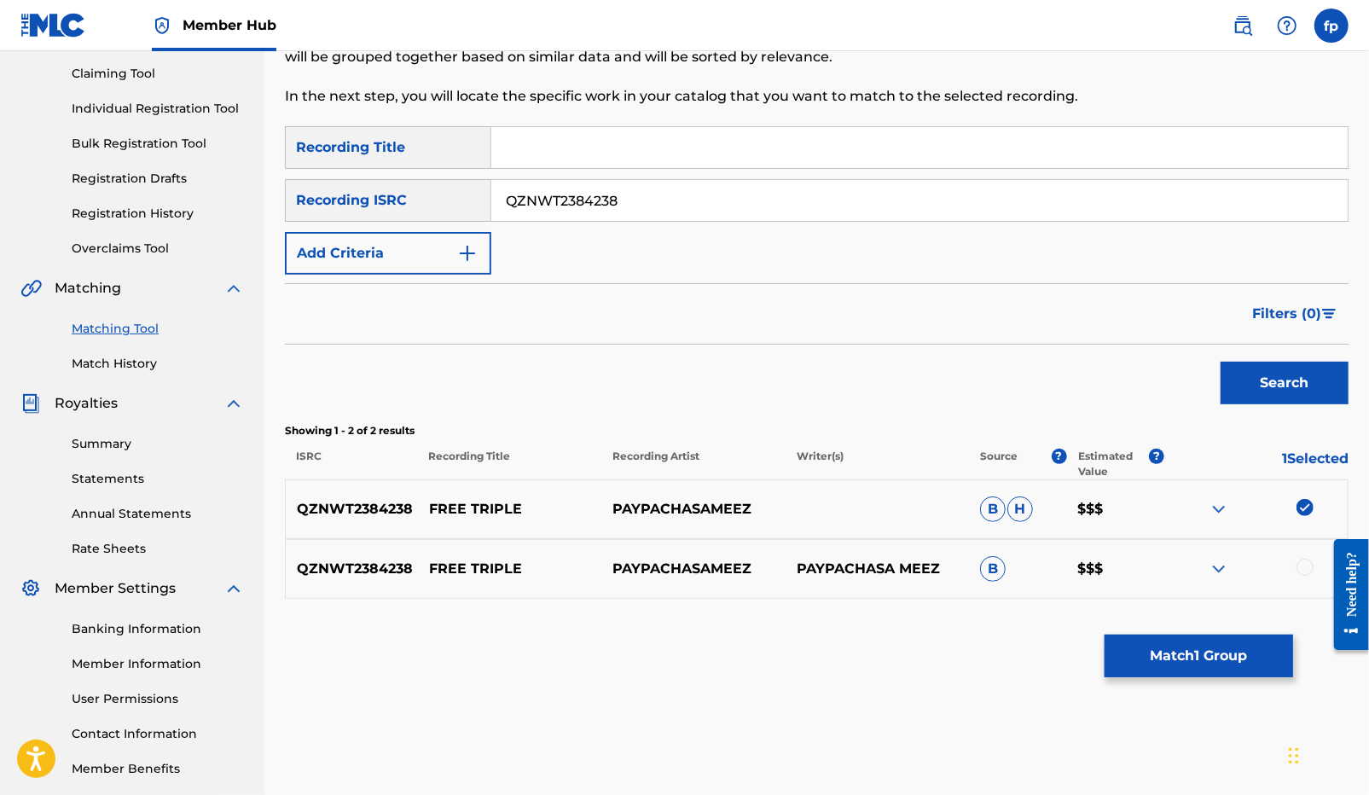
click at [1308, 561] on div at bounding box center [1304, 567] width 17 height 17
click at [1257, 655] on button "Match 2 Groups" at bounding box center [1198, 655] width 188 height 43
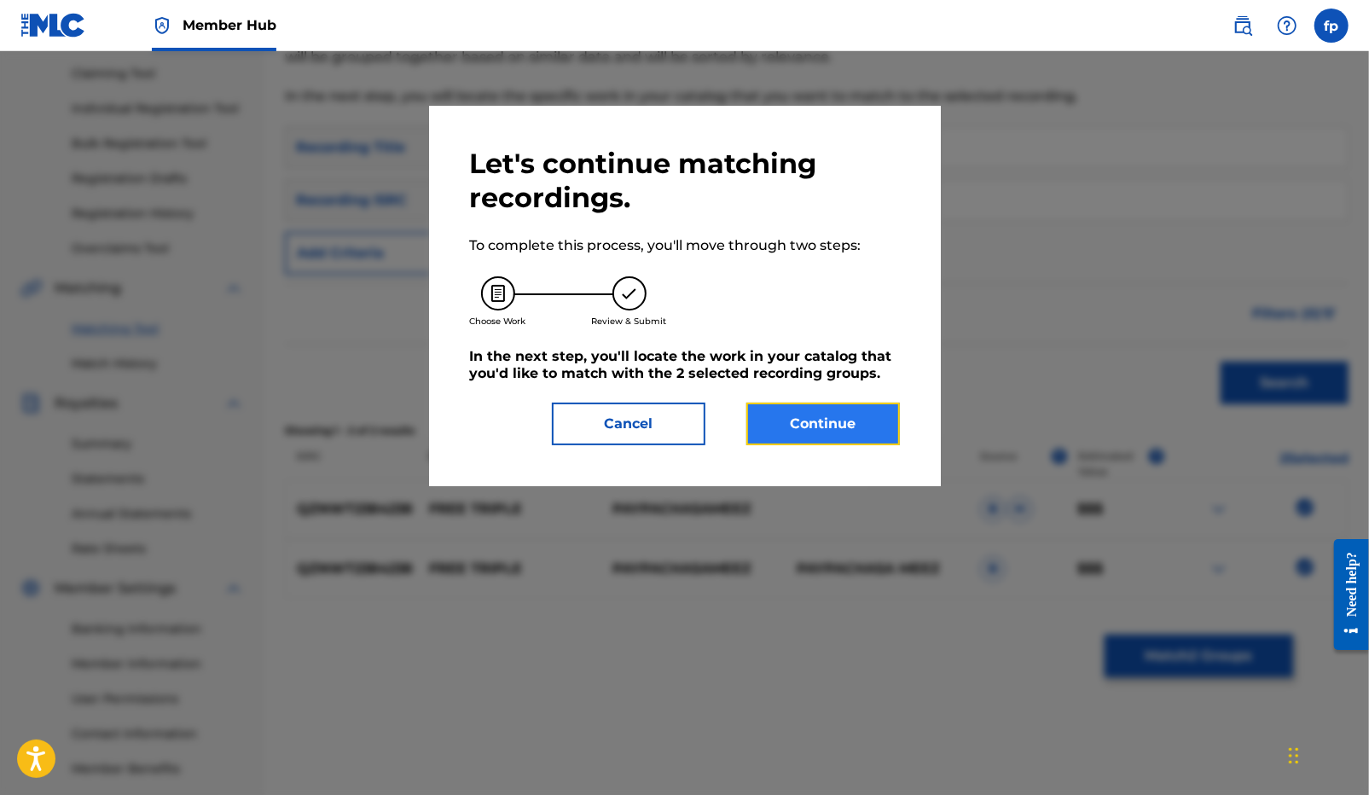
click at [872, 418] on button "Continue" at bounding box center [822, 424] width 153 height 43
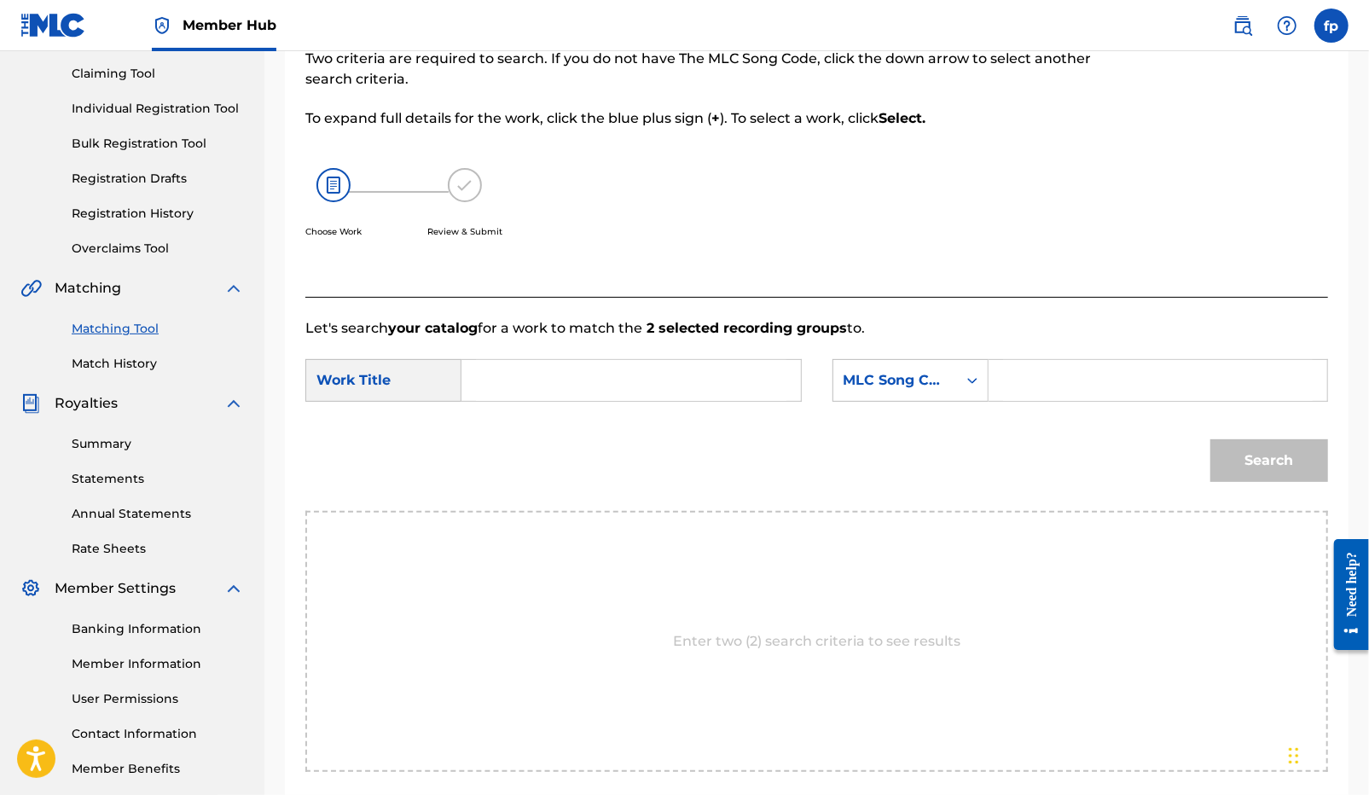
click at [546, 388] on input "Search Form" at bounding box center [631, 380] width 310 height 41
type input "free tripple"
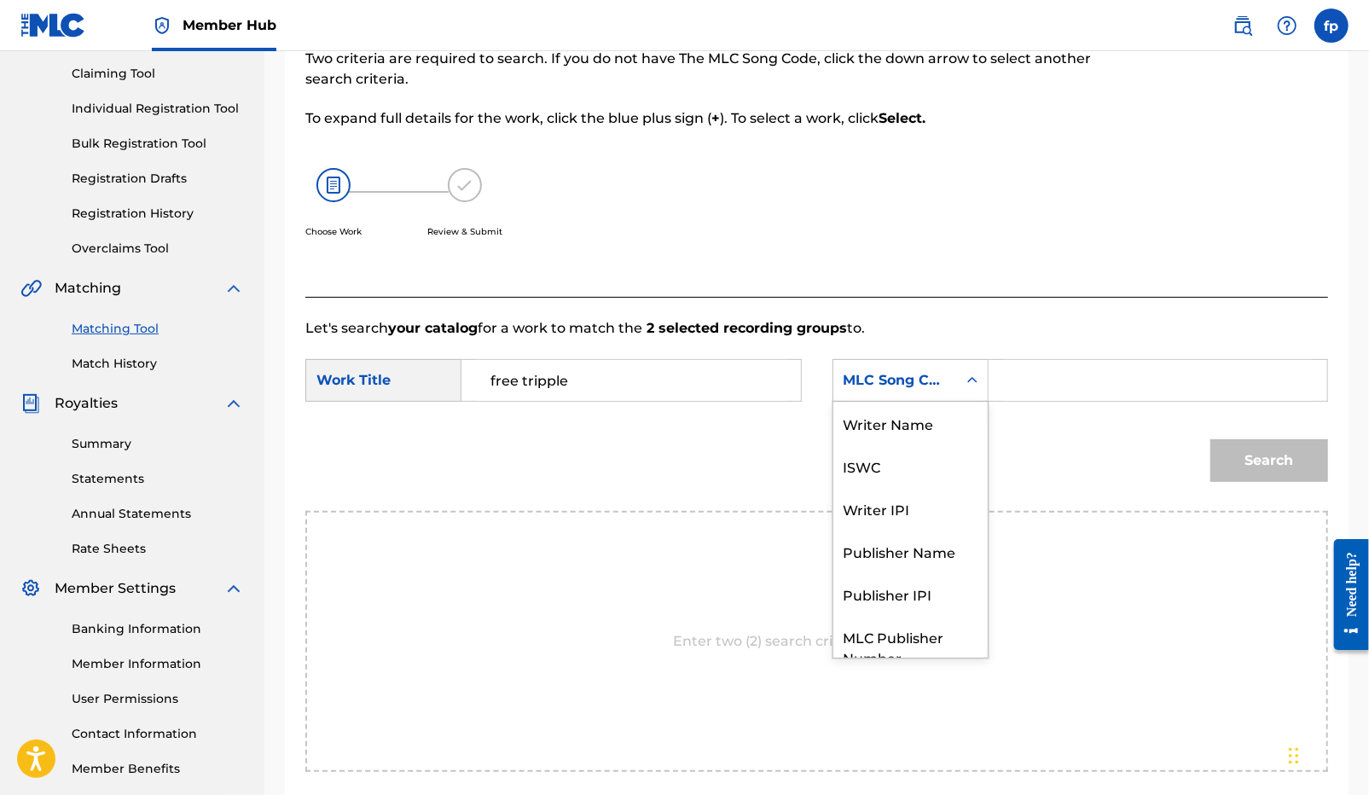
click at [872, 398] on div "MLC Song Code" at bounding box center [910, 380] width 156 height 43
click at [892, 433] on div "Writer Name" at bounding box center [910, 423] width 154 height 43
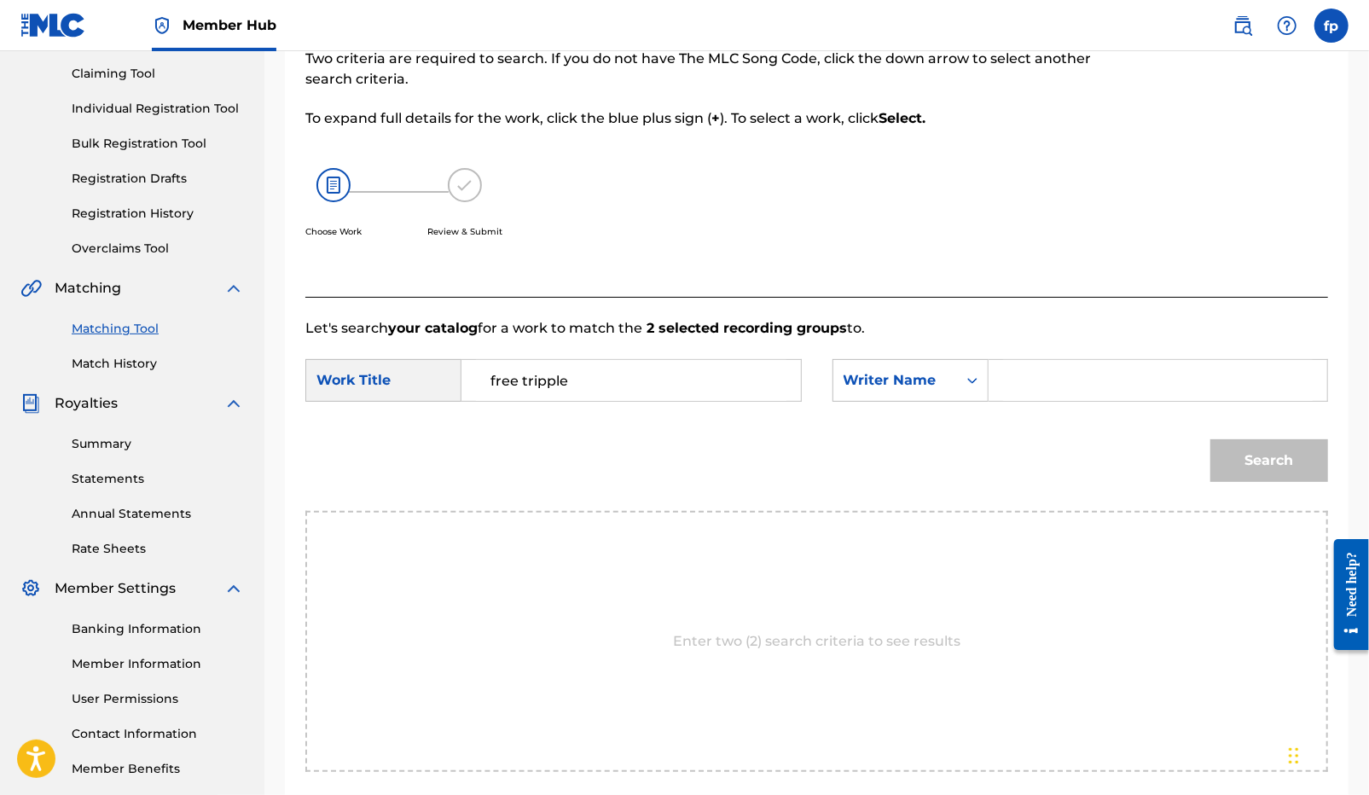
click at [1034, 384] on input "Search Form" at bounding box center [1158, 380] width 310 height 41
type input "[PERSON_NAME]"
click at [1210, 439] on button "Search" at bounding box center [1269, 460] width 118 height 43
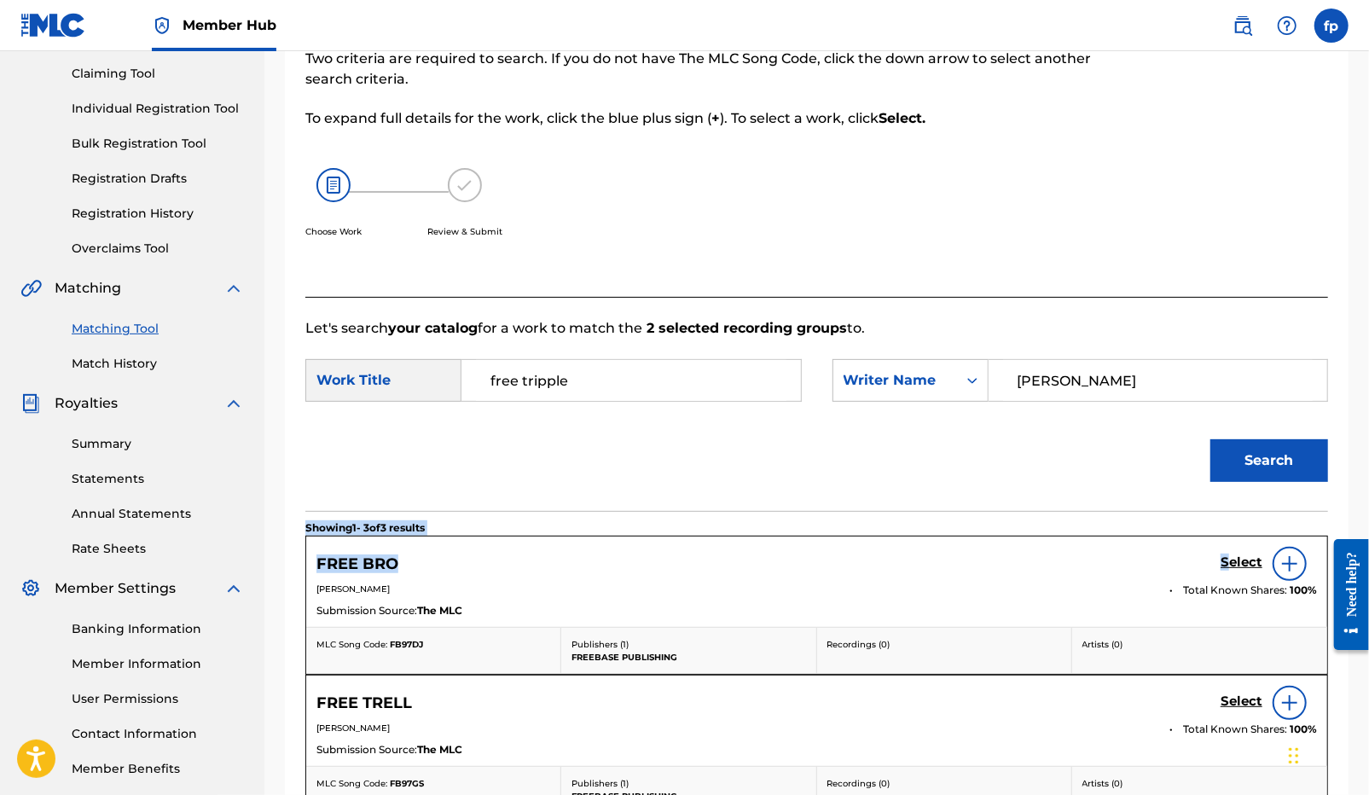
drag, startPoint x: 1230, startPoint y: 559, endPoint x: 1150, endPoint y: 508, distance: 94.4
click at [1150, 508] on div "Let's search your catalog for a work to match the 2 selected recording groups t…" at bounding box center [816, 669] width 1022 height 744
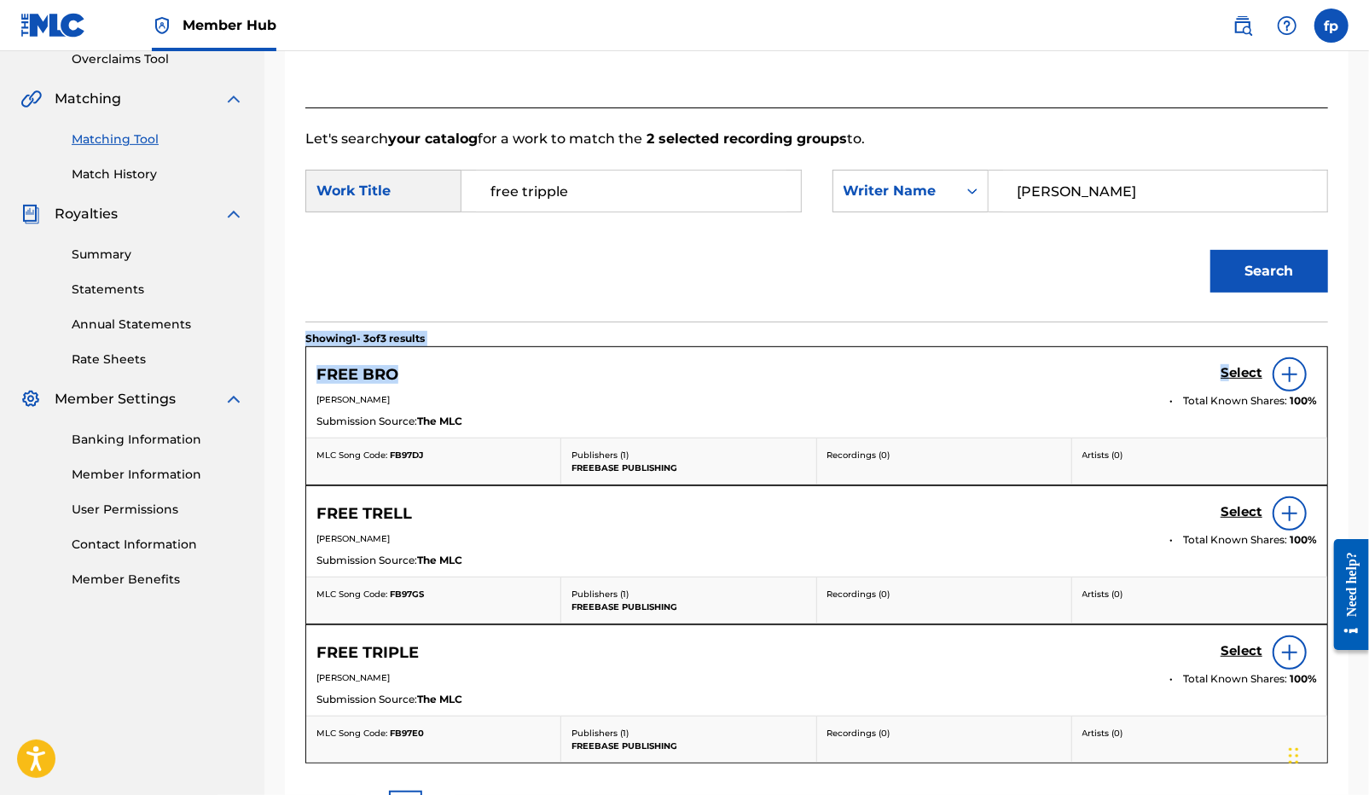
scroll to position [370, 0]
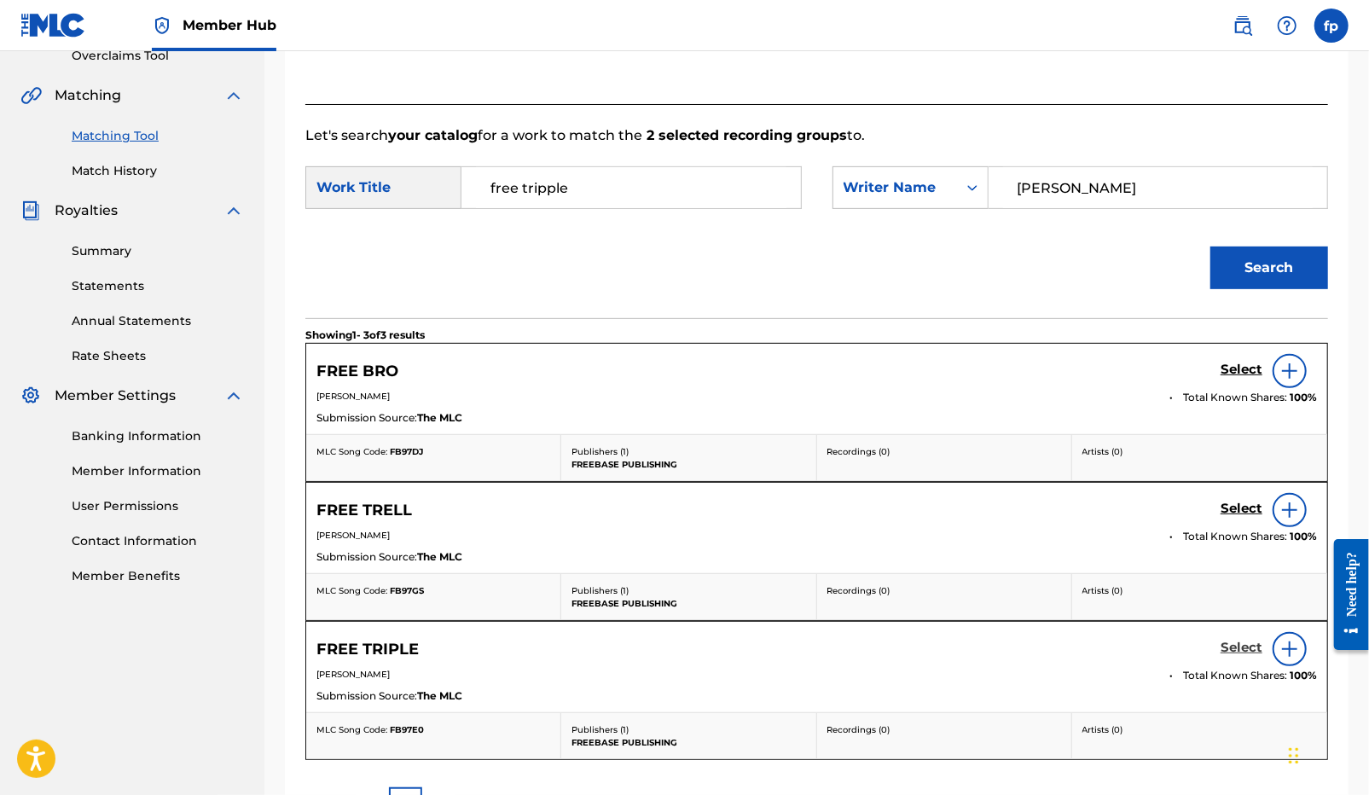
click at [1230, 652] on h5 "Select" at bounding box center [1241, 648] width 42 height 16
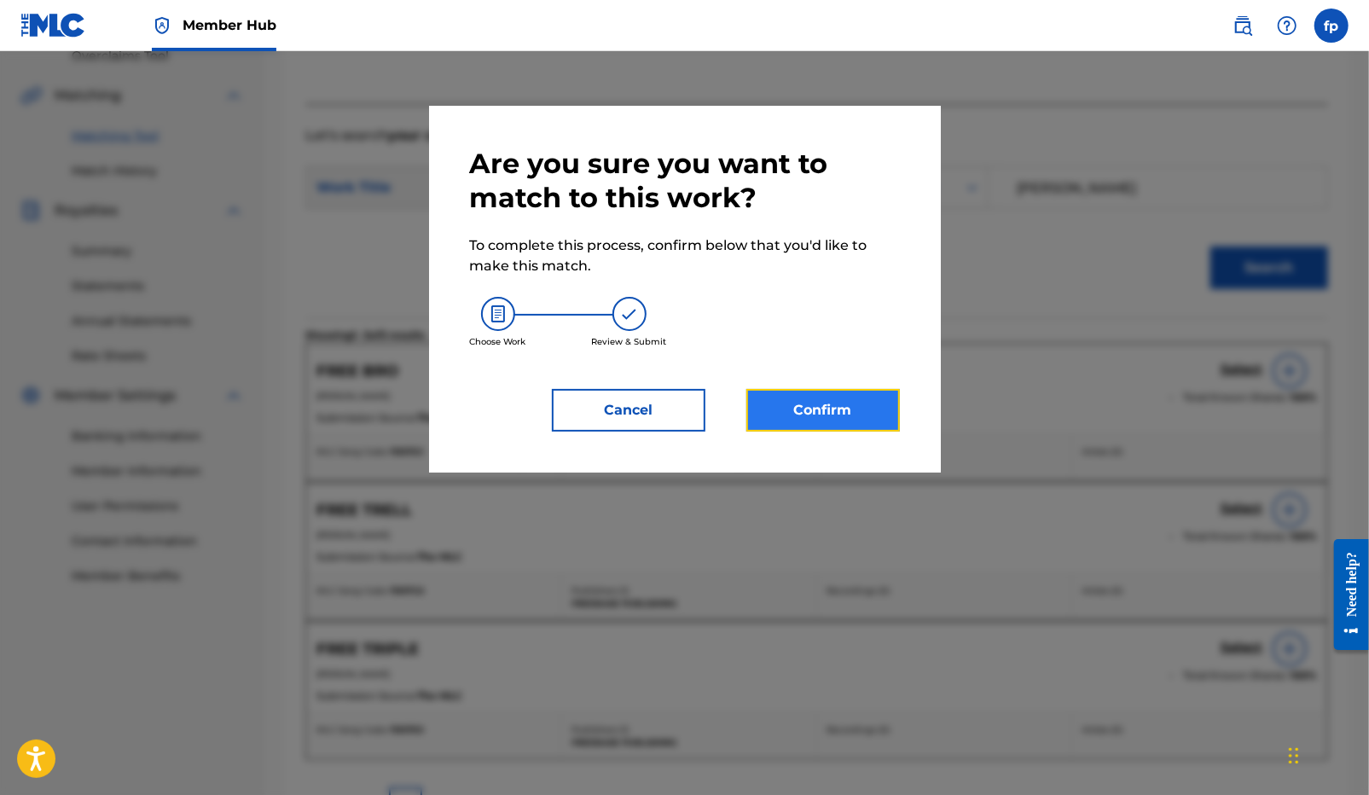
click at [867, 415] on button "Confirm" at bounding box center [822, 410] width 153 height 43
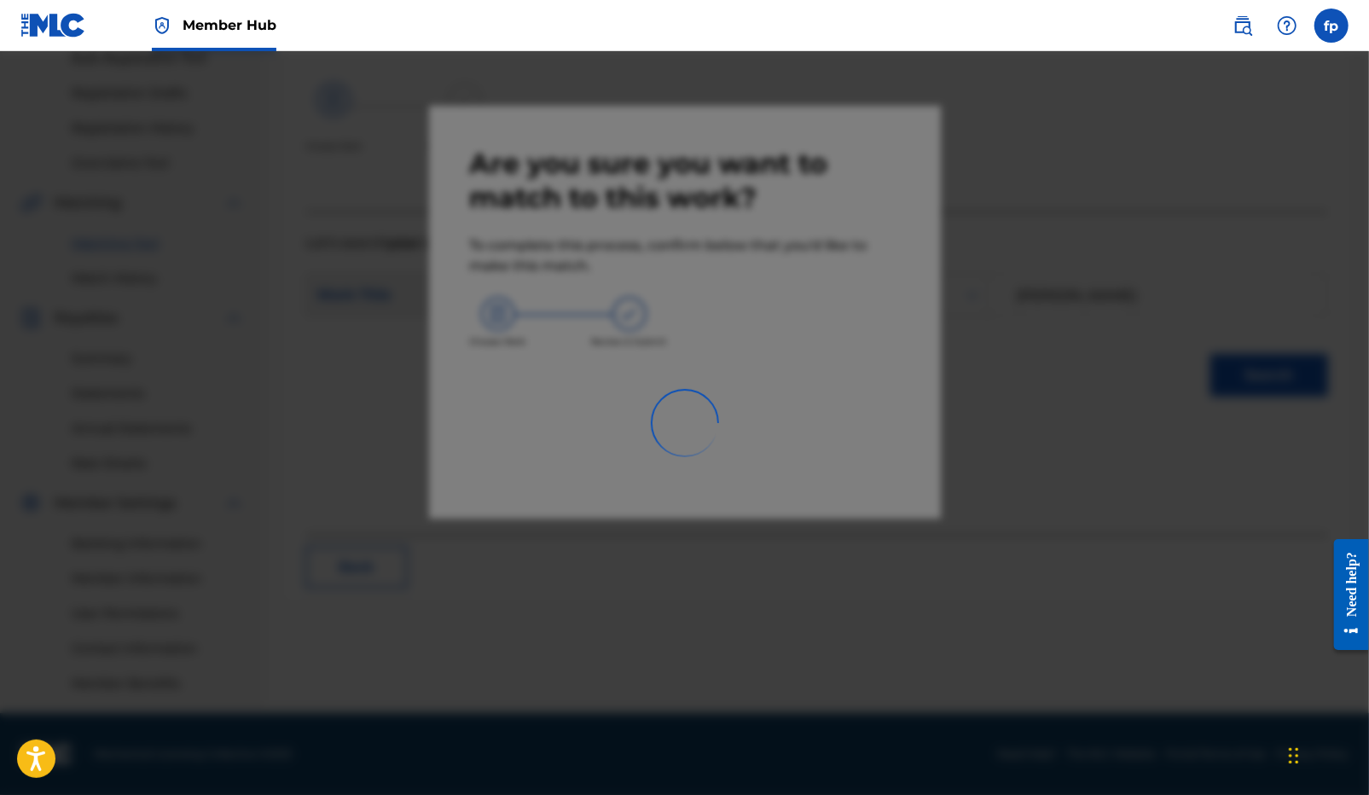
scroll to position [263, 0]
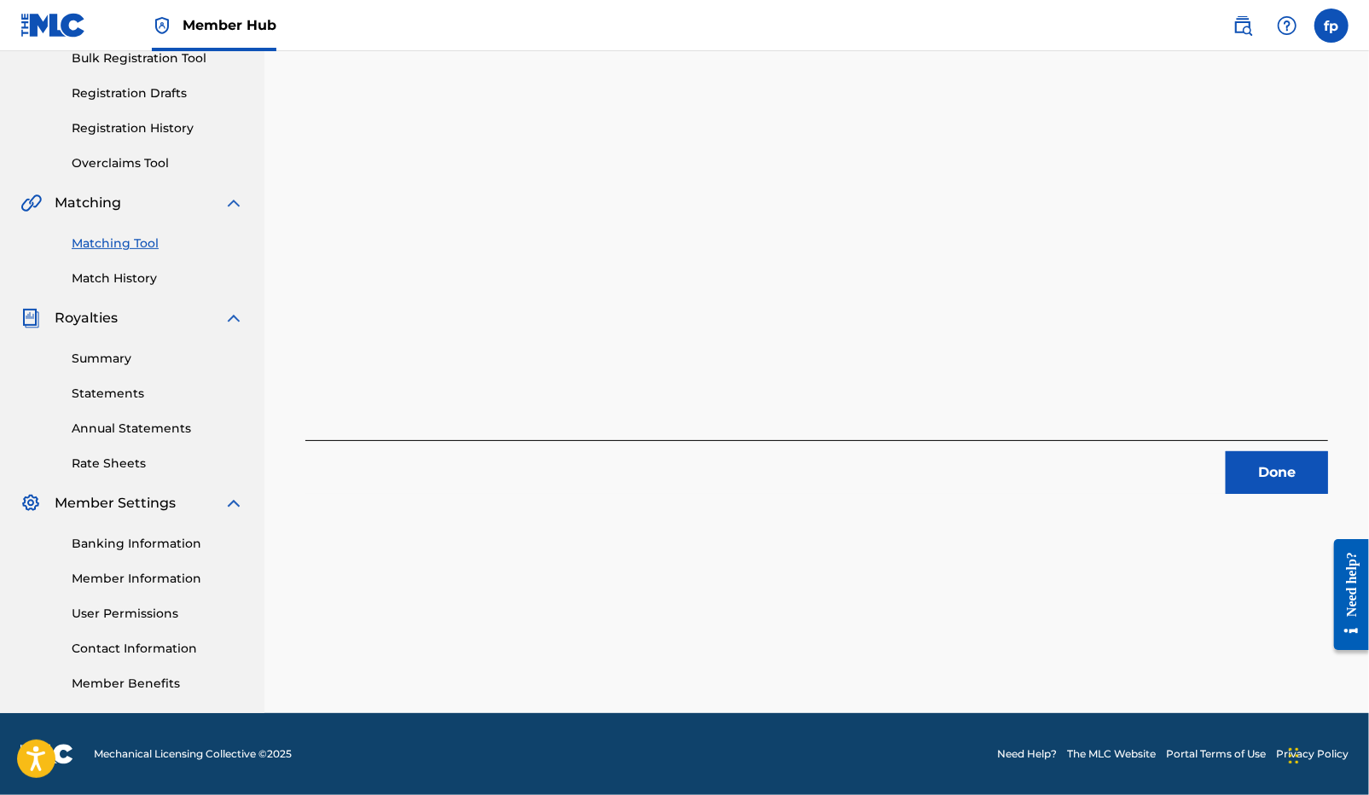
click at [1242, 497] on div "2 Recording Groups are pending usage match to the work FREE TRIPLE . Congratula…" at bounding box center [816, 272] width 1104 height 882
click at [1246, 481] on button "Done" at bounding box center [1276, 472] width 102 height 43
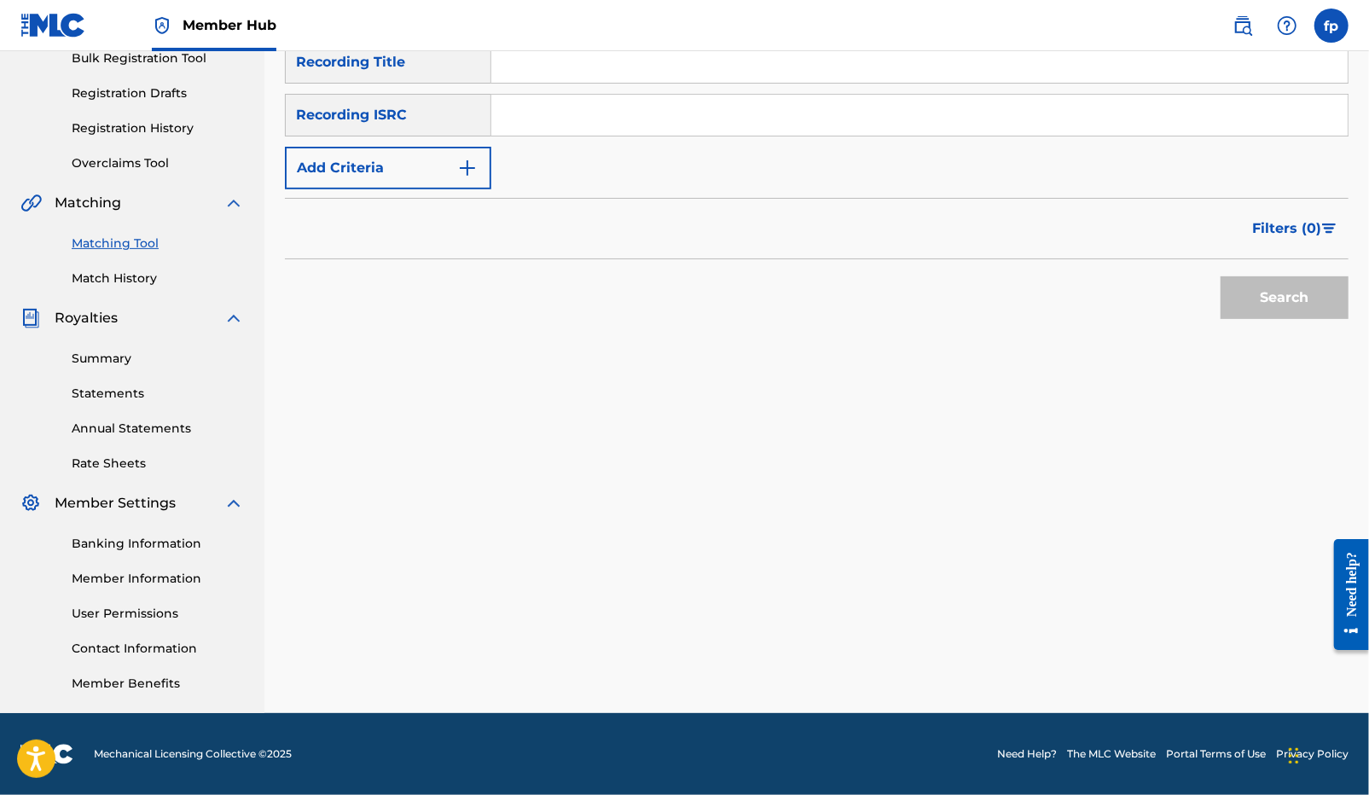
click at [581, 118] on input "Search Form" at bounding box center [919, 115] width 856 height 41
paste input "QZDA82095764"
type input "QZDA82095764"
click at [1199, 293] on div "Search" at bounding box center [816, 293] width 1063 height 68
click at [1220, 293] on button "Search" at bounding box center [1284, 297] width 128 height 43
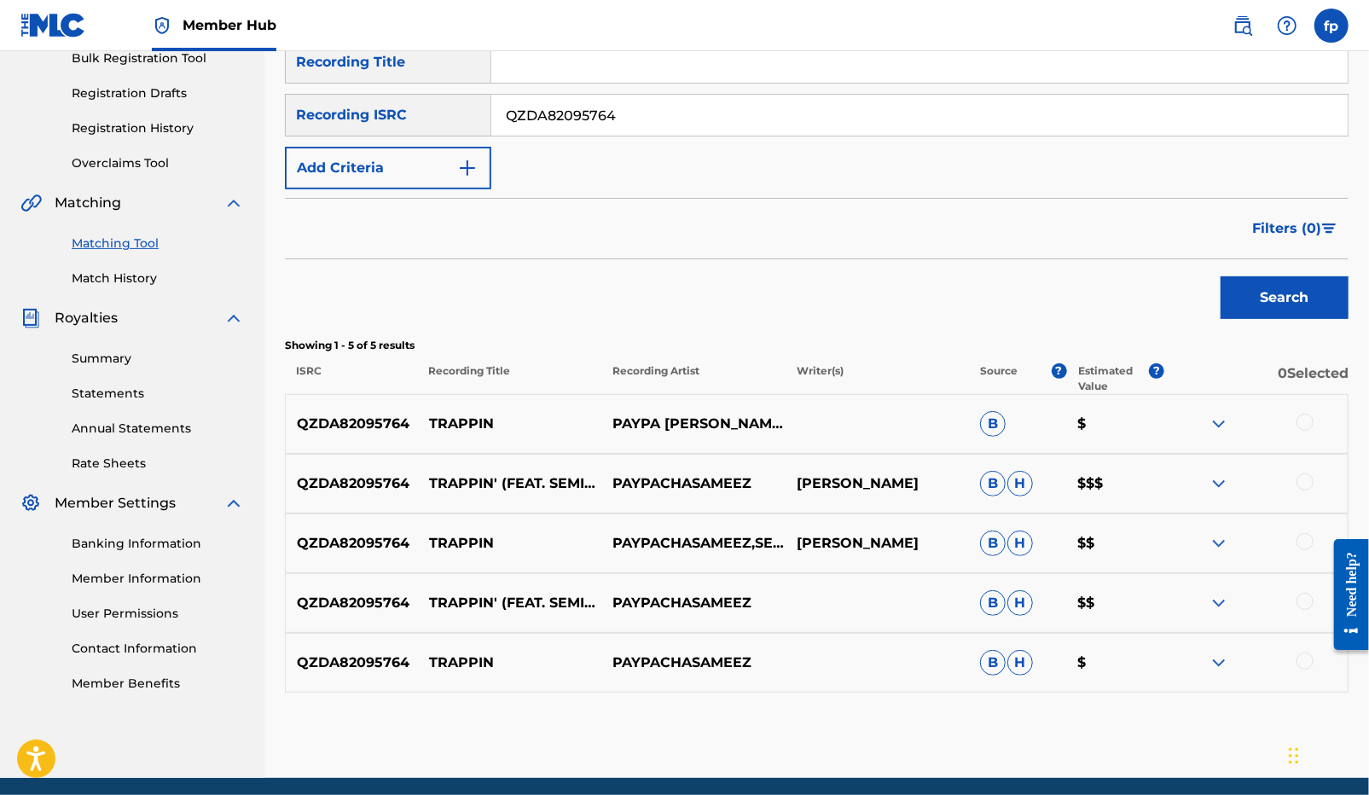
click at [1306, 420] on div at bounding box center [1304, 422] width 17 height 17
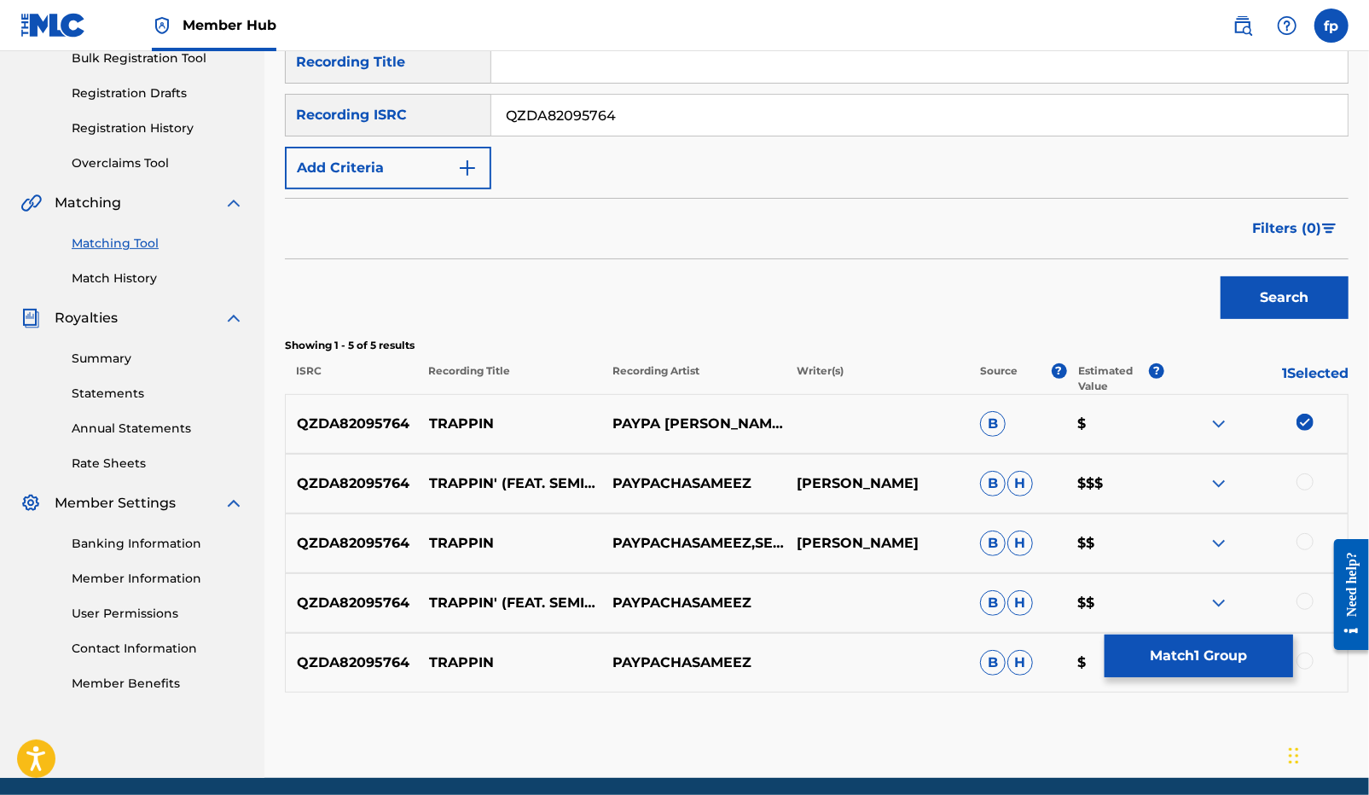
click at [1306, 489] on div at bounding box center [1304, 481] width 17 height 17
click at [1304, 537] on div at bounding box center [1304, 541] width 17 height 17
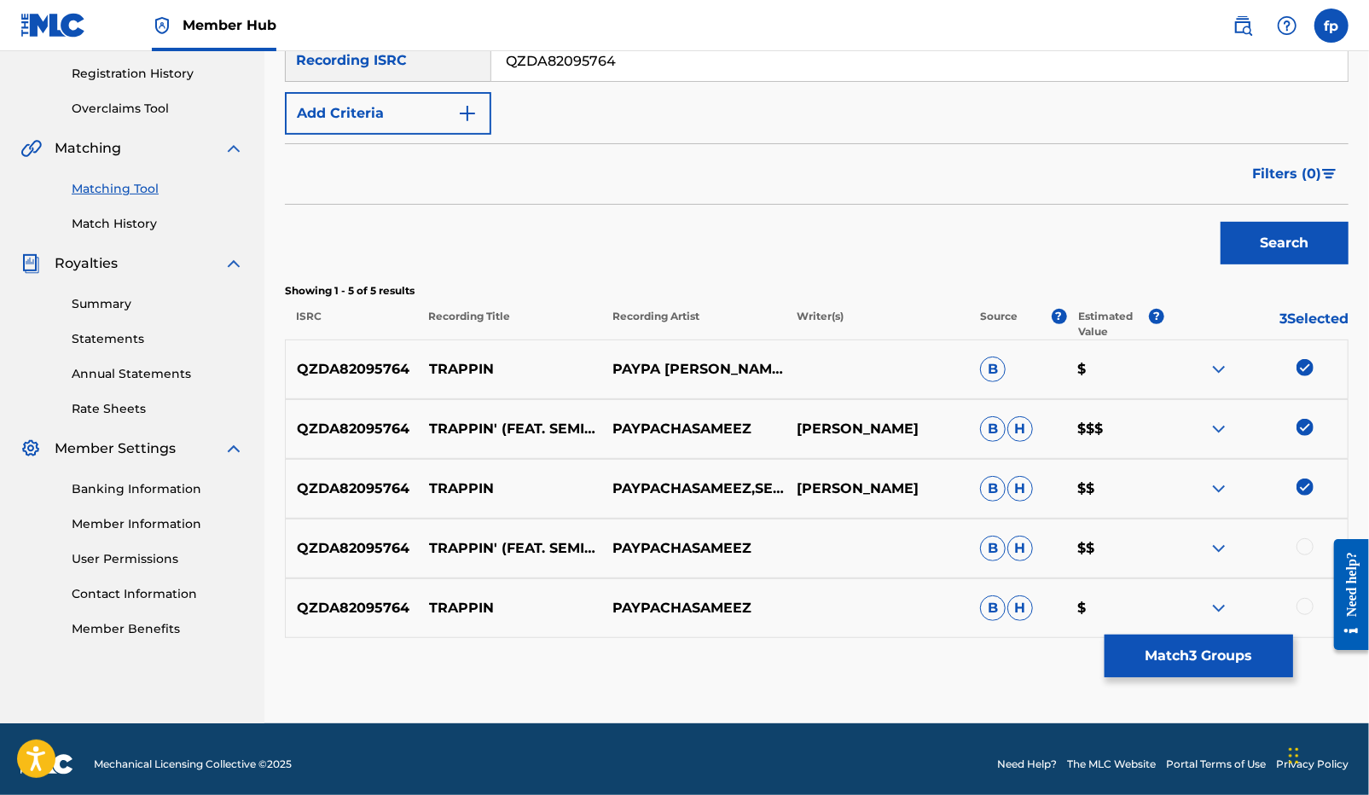
scroll to position [327, 0]
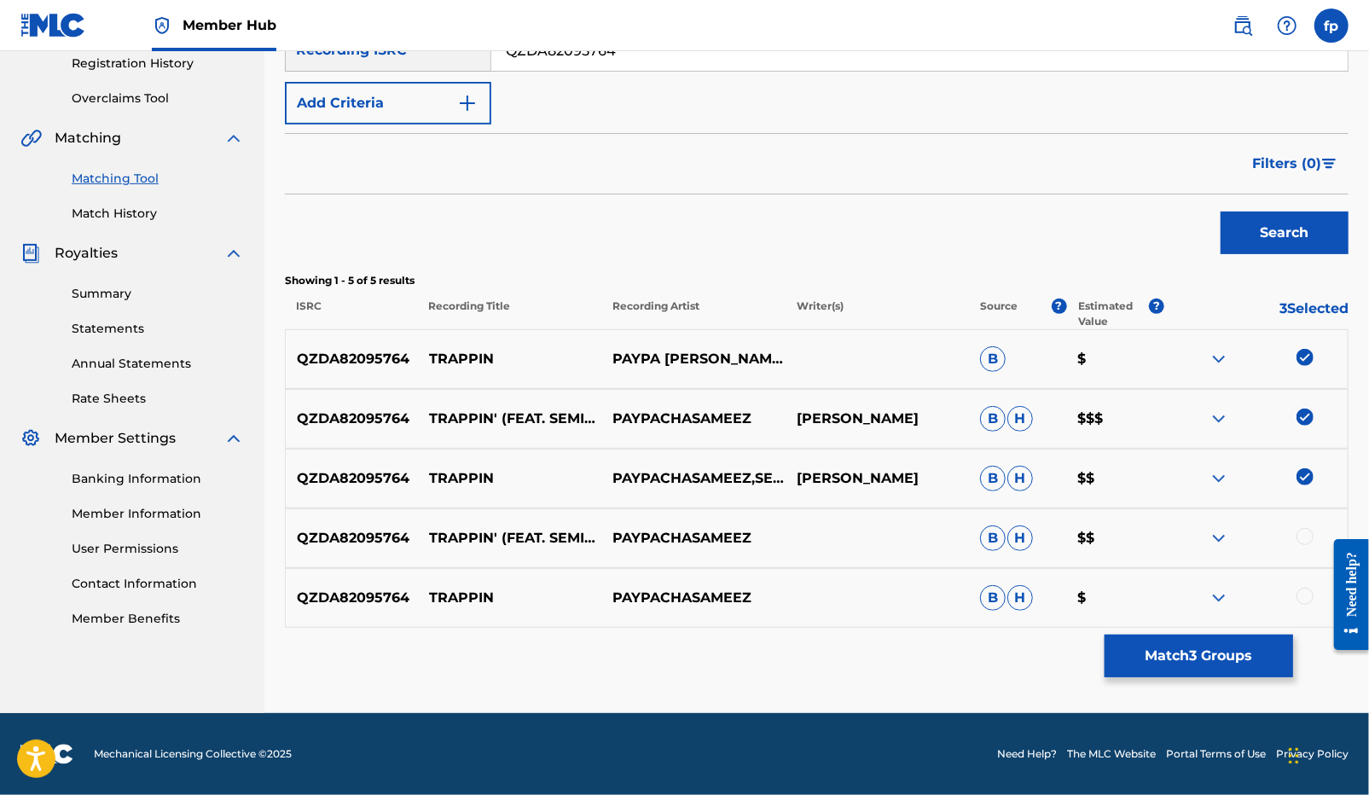
click at [1301, 539] on div at bounding box center [1304, 536] width 17 height 17
click at [1302, 603] on div at bounding box center [1304, 596] width 17 height 17
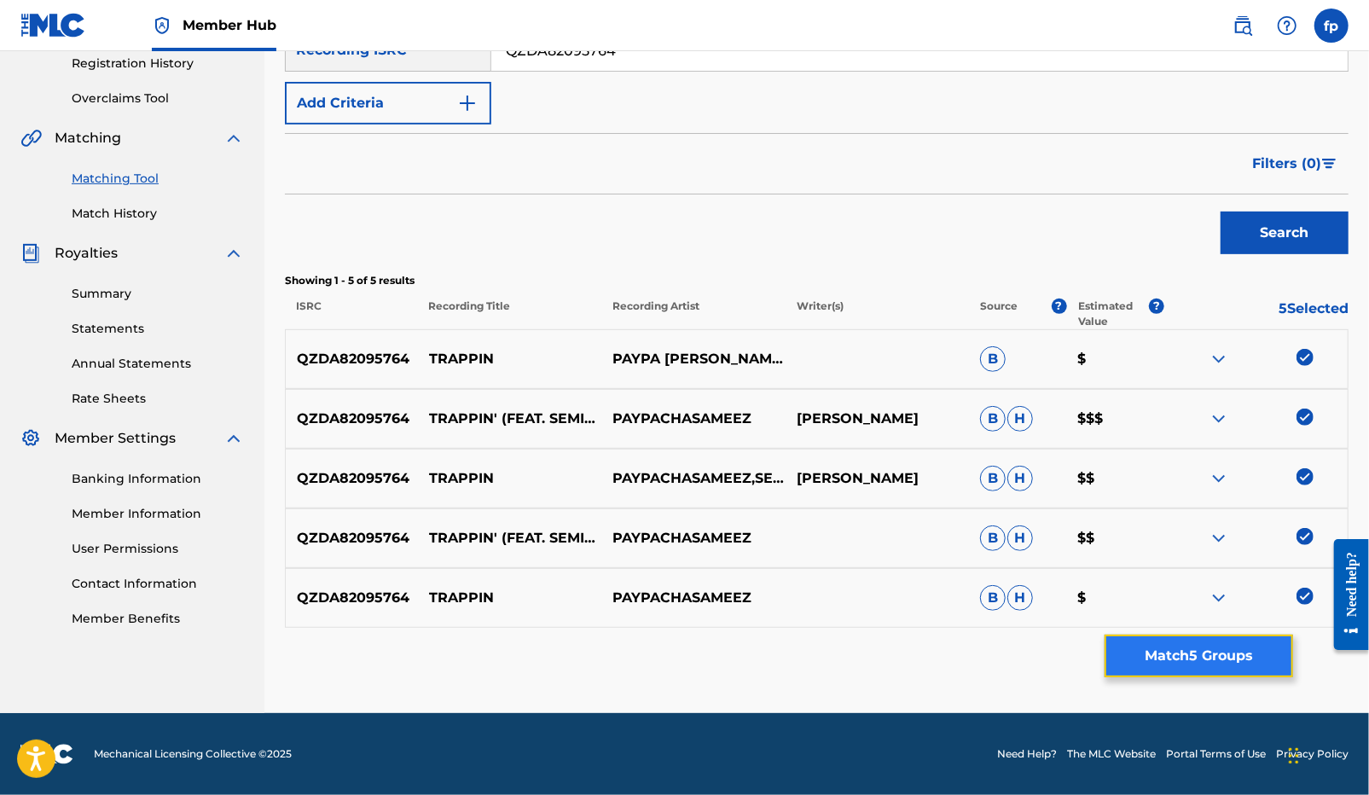
click at [1262, 637] on button "Match 5 Groups" at bounding box center [1198, 655] width 188 height 43
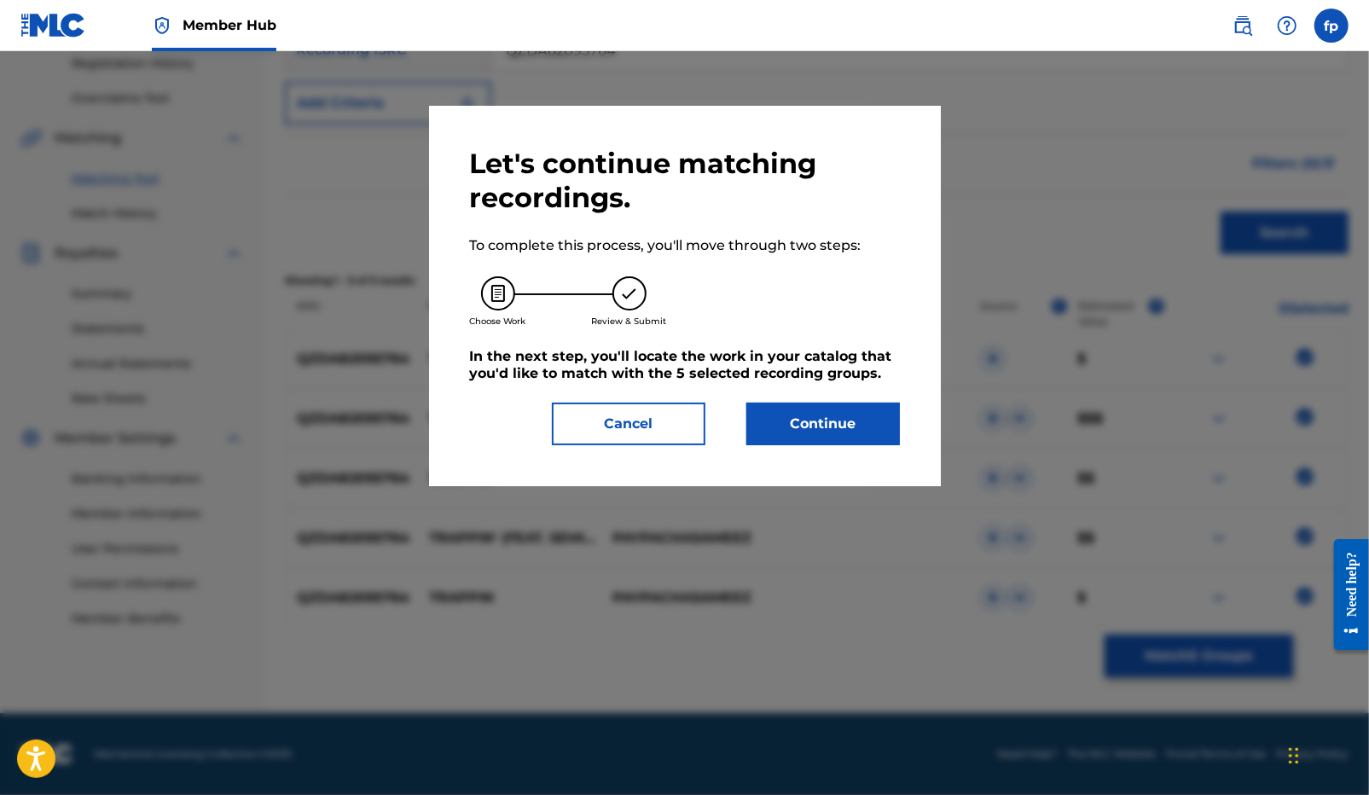
click at [881, 455] on div "Let's continue matching recordings. To complete this process, you'll move throu…" at bounding box center [685, 296] width 512 height 380
click at [862, 435] on button "Continue" at bounding box center [822, 424] width 153 height 43
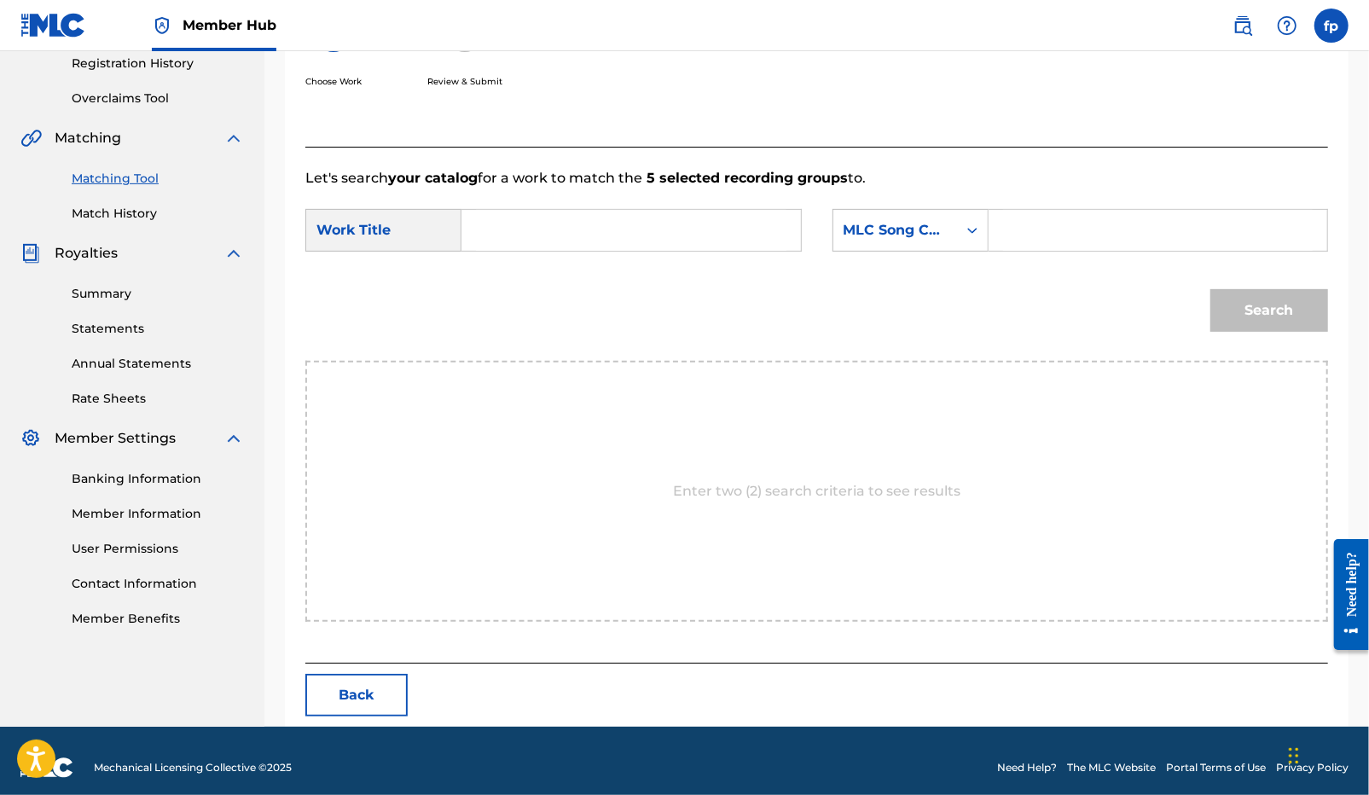
click at [517, 227] on input "Search Form" at bounding box center [631, 230] width 310 height 41
type input "trappin"
click at [501, 349] on div "trappin" at bounding box center [503, 340] width 54 height 31
click at [878, 233] on div "MLC Song Code" at bounding box center [894, 230] width 103 height 20
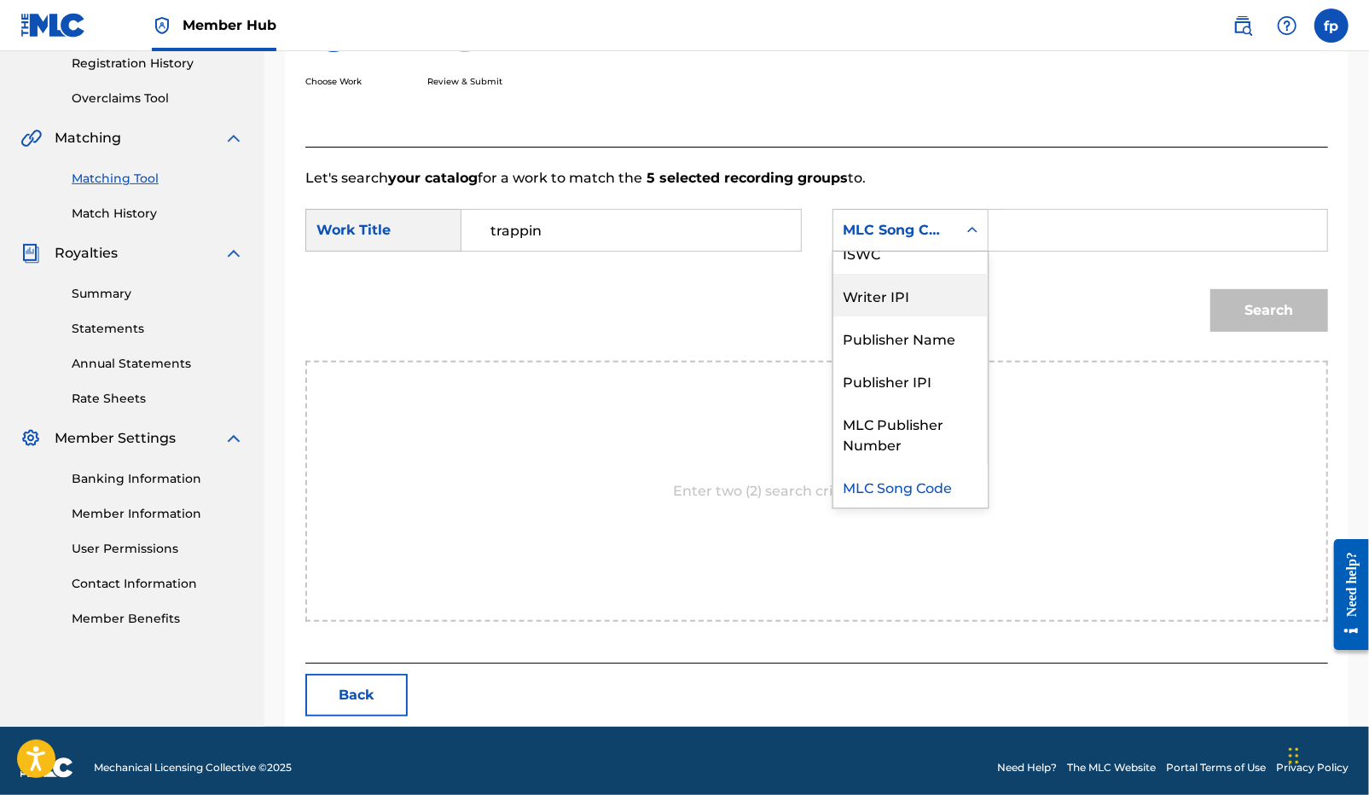
scroll to position [0, 0]
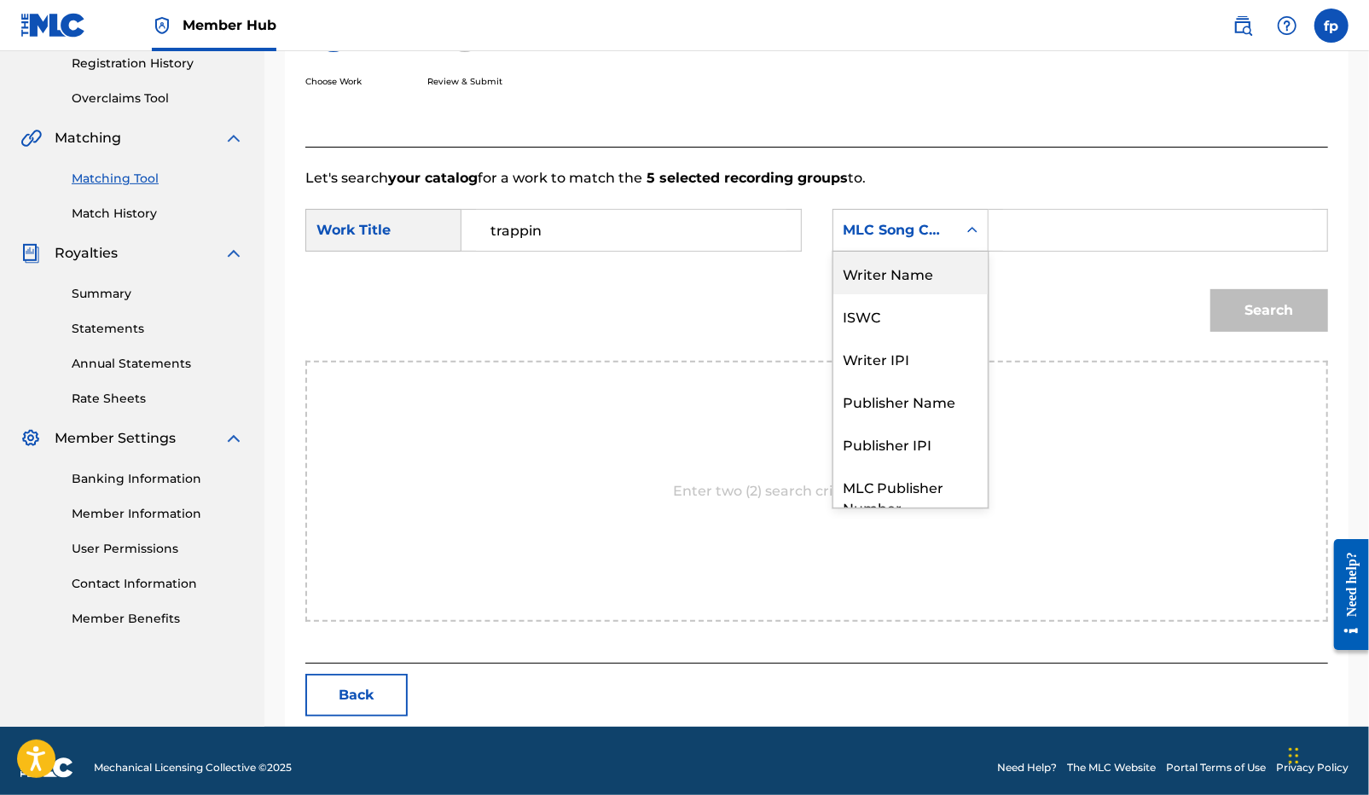
click at [879, 284] on div "Writer Name" at bounding box center [910, 273] width 154 height 43
click at [1041, 240] on input "Search Form" at bounding box center [1158, 230] width 310 height 41
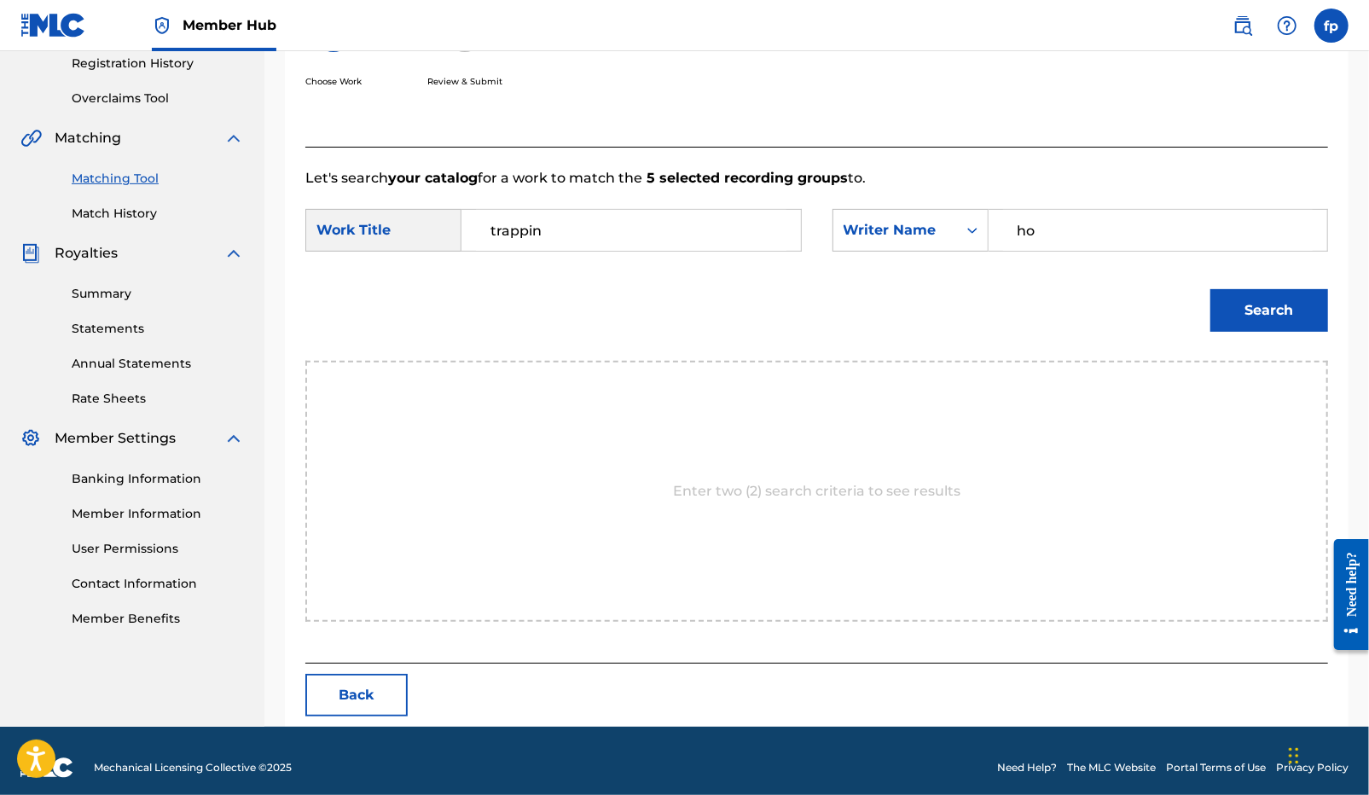
type input "h"
type input "f"
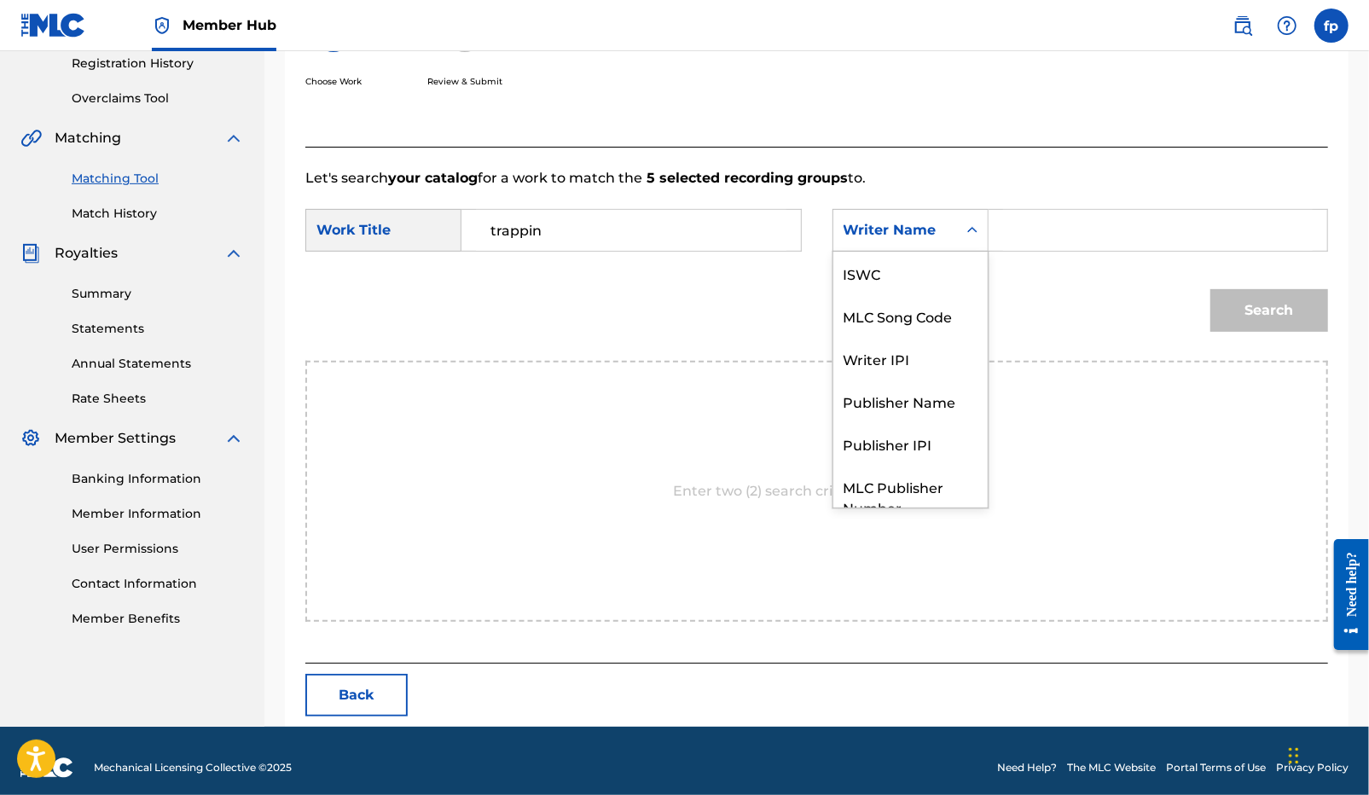
click at [964, 232] on icon "Search Form" at bounding box center [972, 230] width 17 height 17
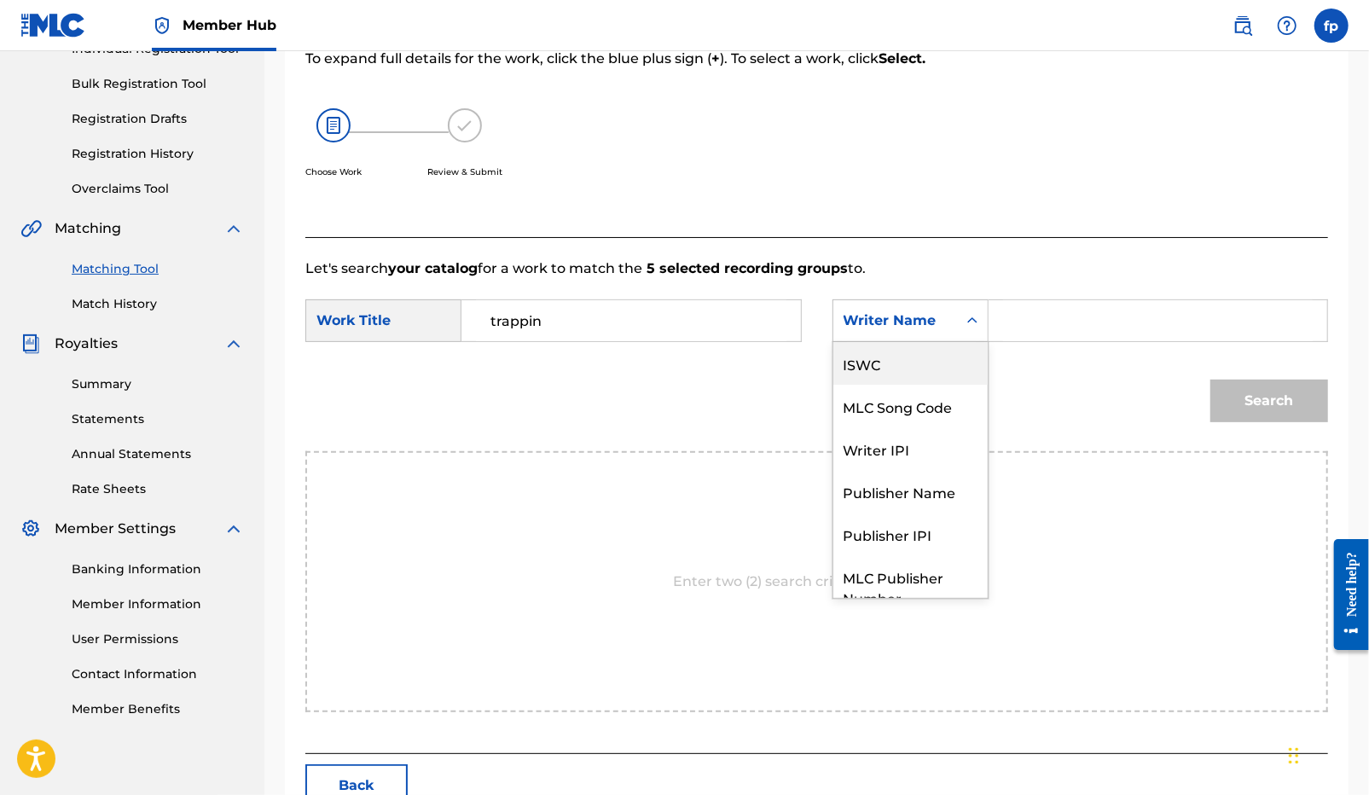
click at [918, 361] on div "ISWC" at bounding box center [910, 363] width 154 height 43
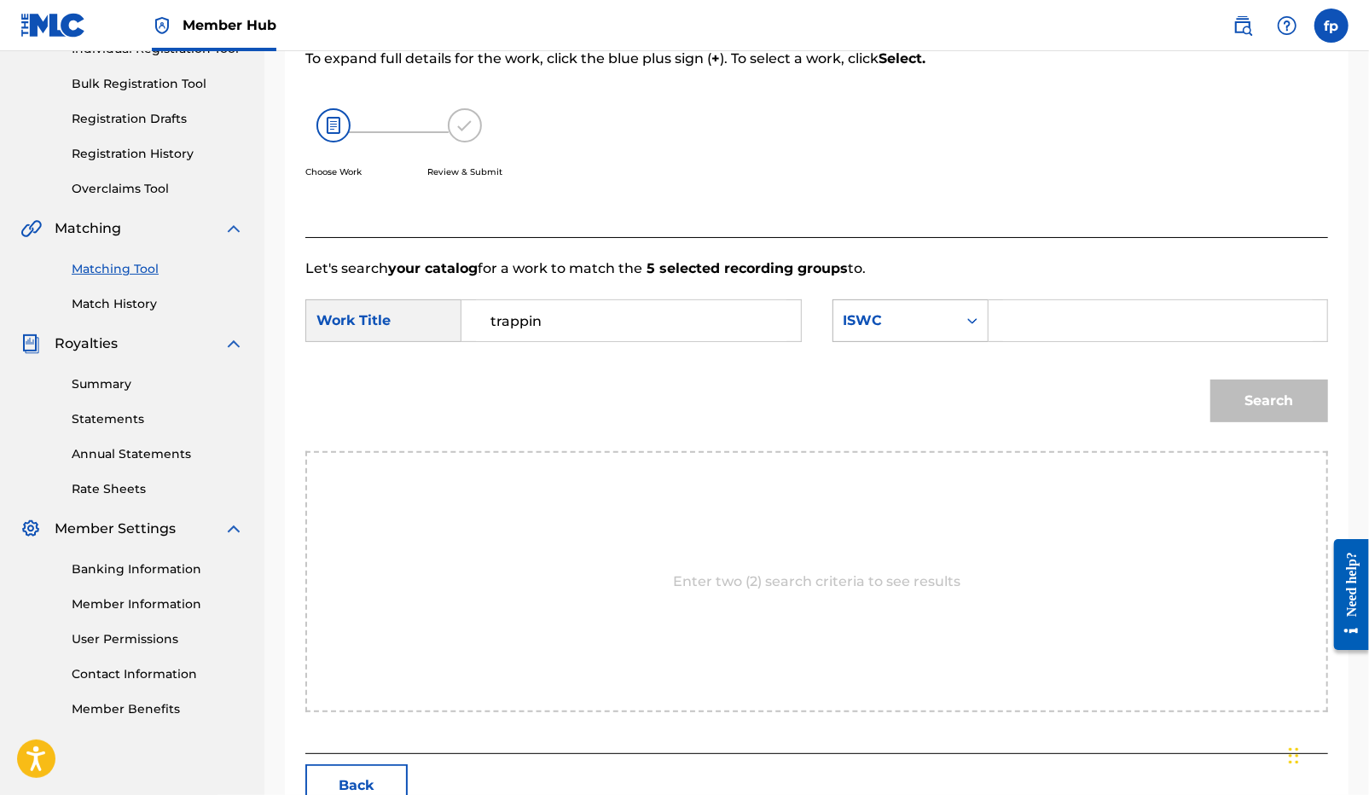
click at [849, 334] on div "ISWC" at bounding box center [895, 320] width 124 height 32
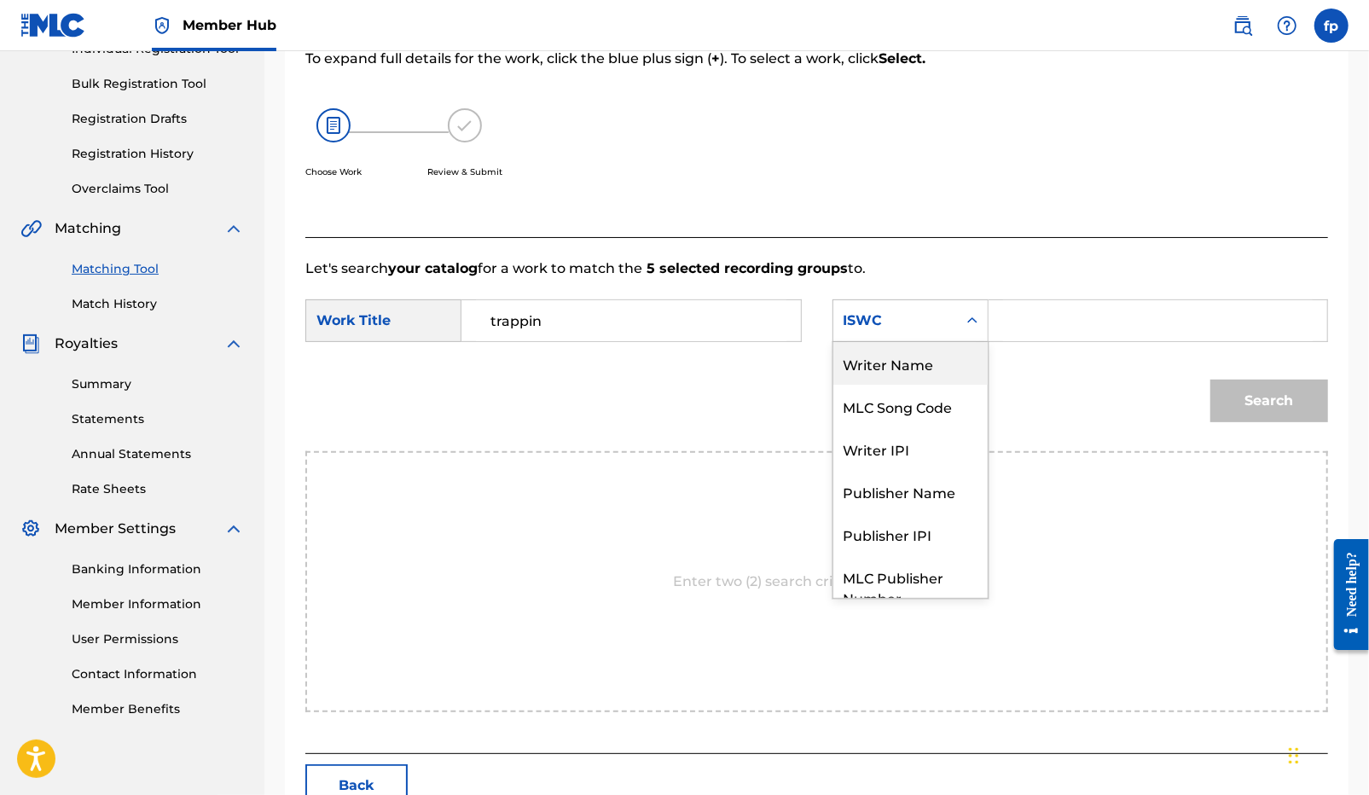
click at [903, 380] on div "Writer Name" at bounding box center [910, 363] width 154 height 43
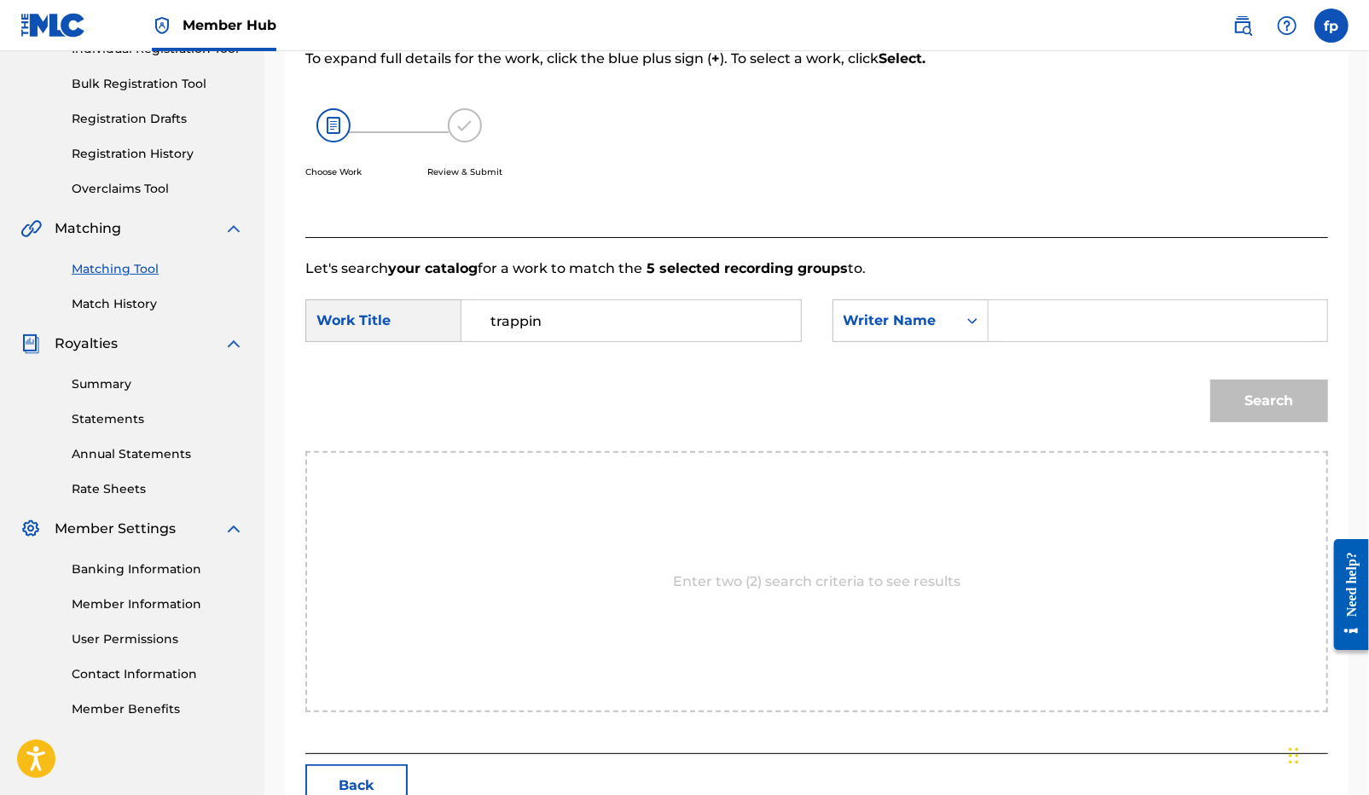
click at [1027, 310] on input "Search Form" at bounding box center [1158, 320] width 310 height 41
type input "[PERSON_NAME]"
click at [1210, 379] on button "Search" at bounding box center [1269, 400] width 118 height 43
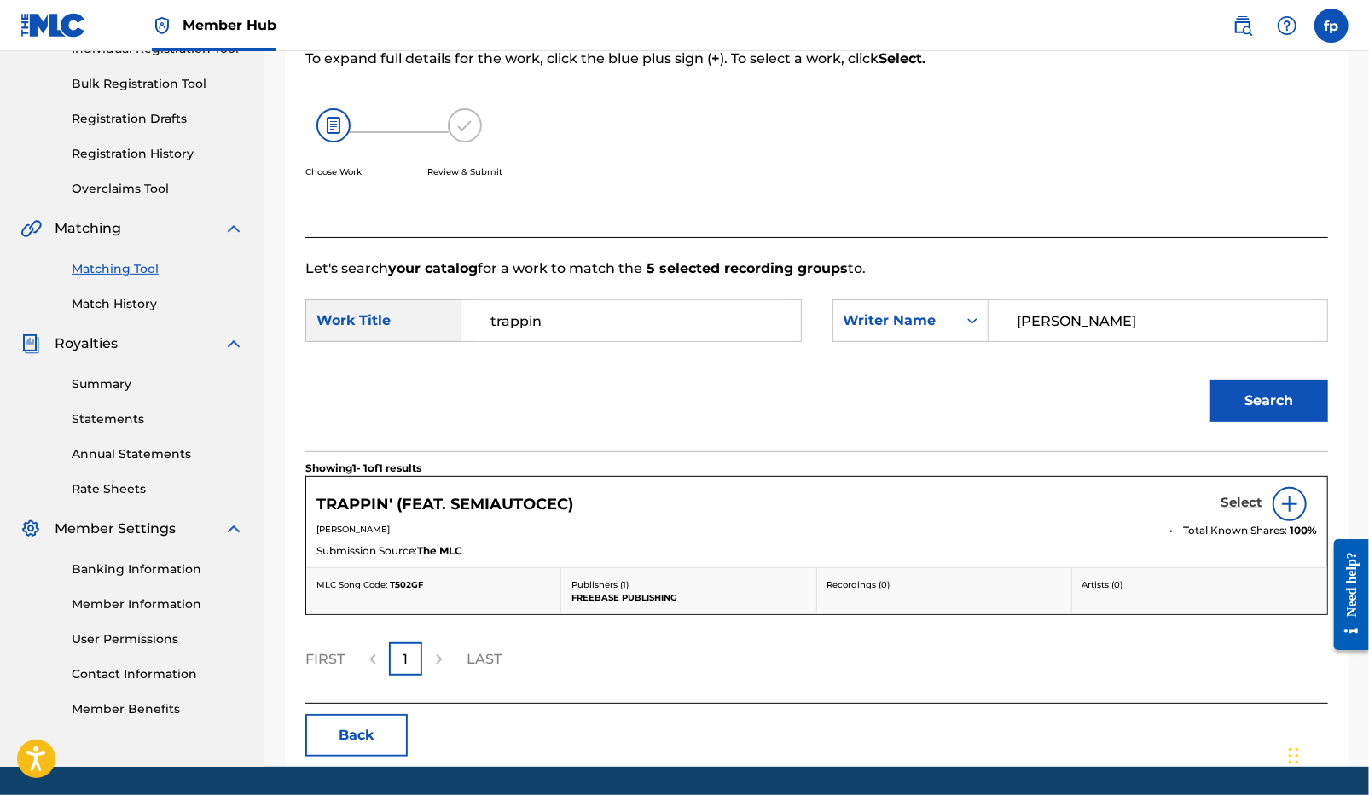
click at [1232, 501] on h5 "Select" at bounding box center [1241, 503] width 42 height 16
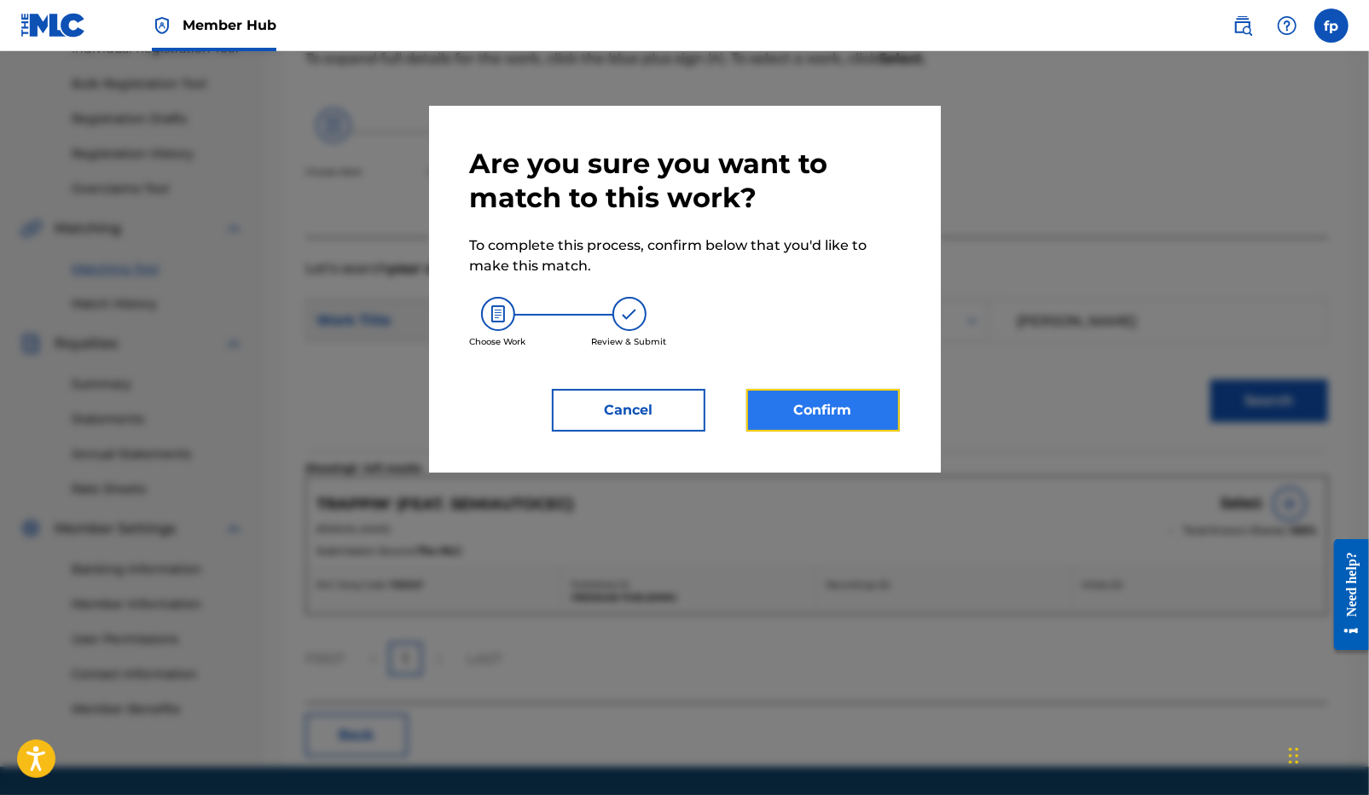
click at [847, 419] on button "Confirm" at bounding box center [822, 410] width 153 height 43
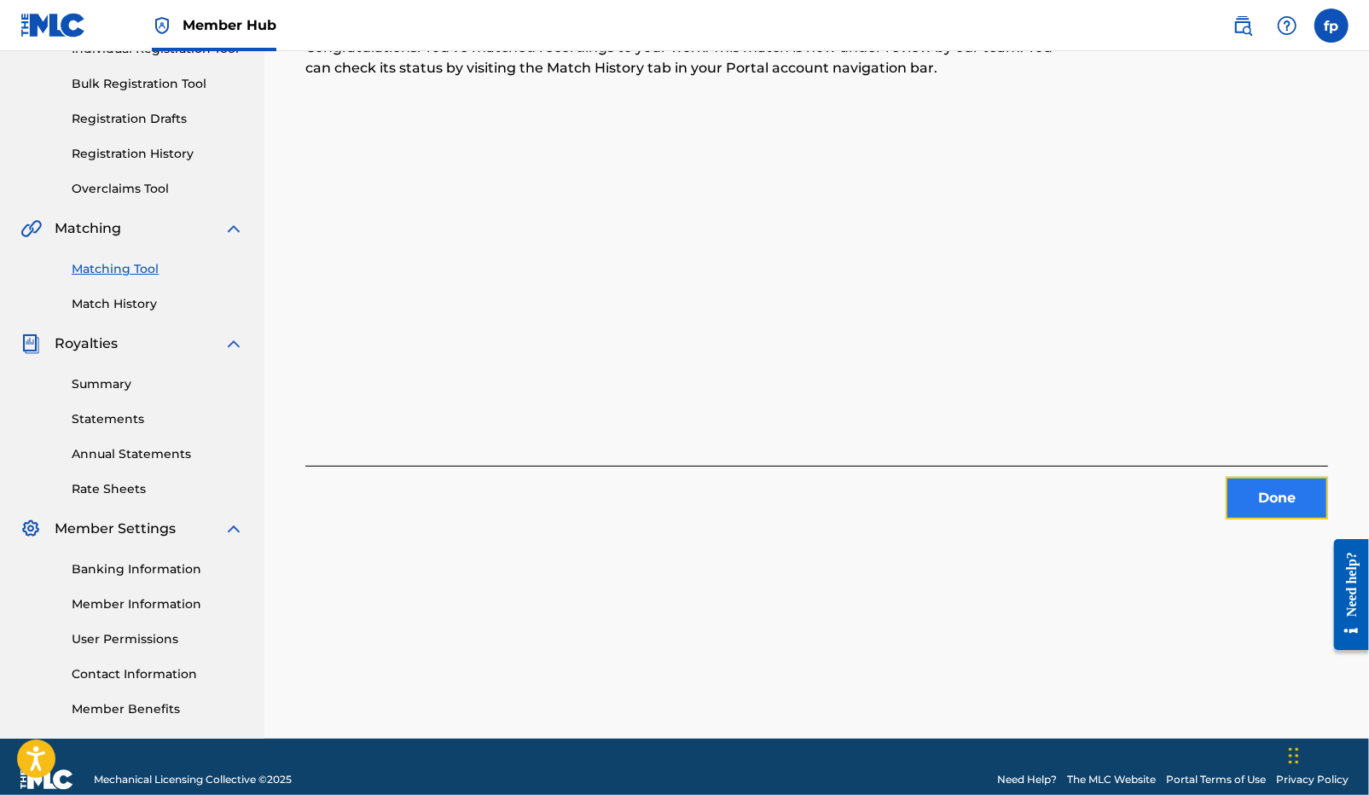
click at [1242, 495] on button "Done" at bounding box center [1276, 498] width 102 height 43
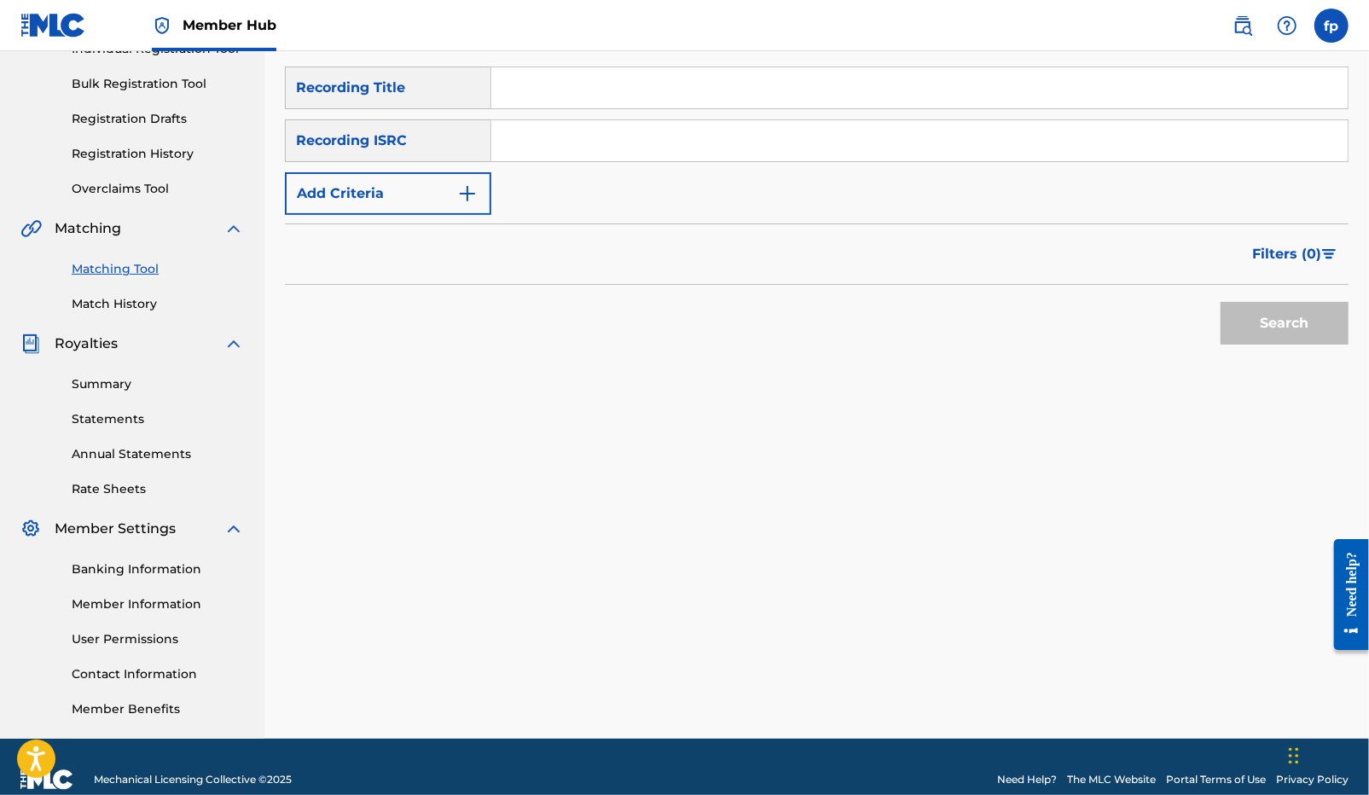
click at [552, 144] on input "Search Form" at bounding box center [919, 140] width 856 height 41
paste input "QZK6N2224022"
type input "QZK6N2224022"
click at [1281, 335] on button "Search" at bounding box center [1284, 323] width 128 height 43
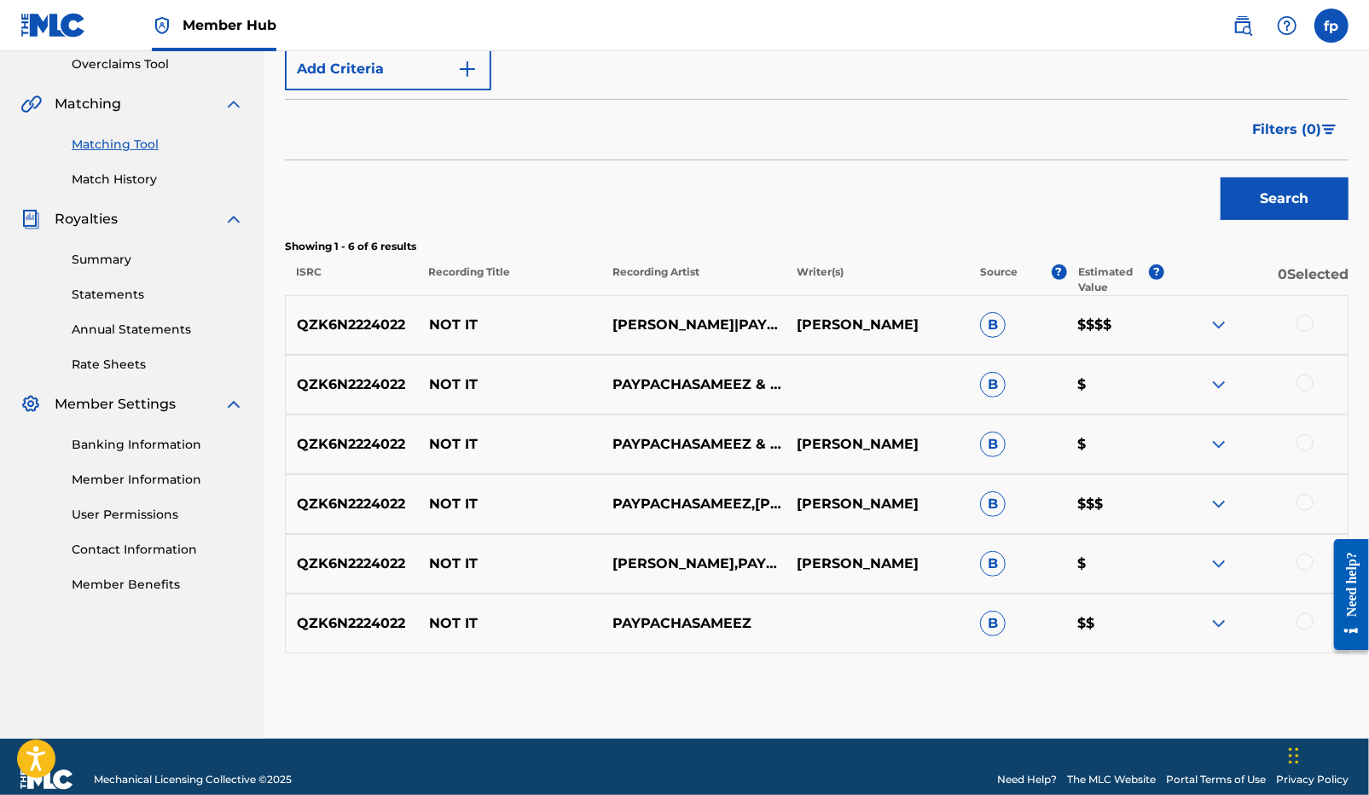
scroll to position [387, 0]
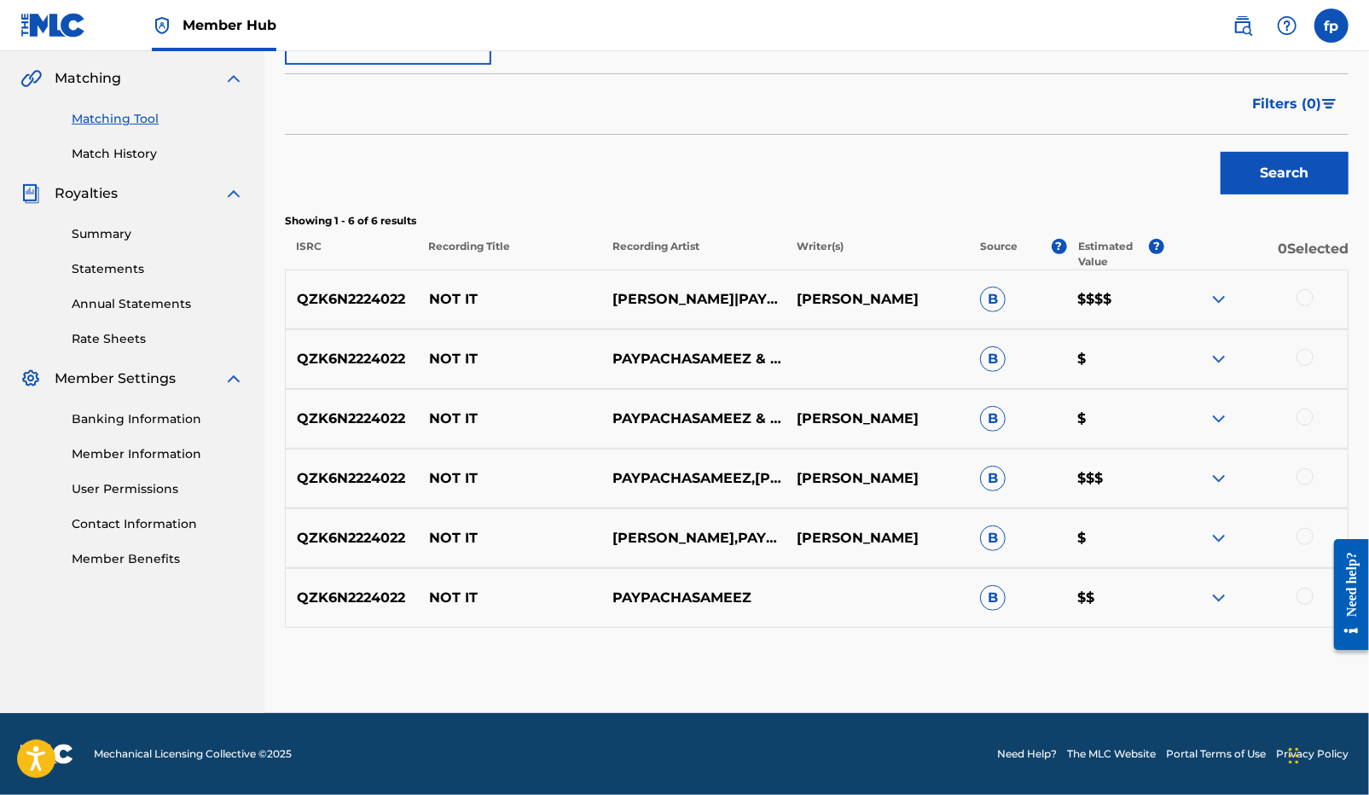
click at [1316, 296] on div at bounding box center [1255, 299] width 183 height 20
click at [1309, 289] on div at bounding box center [1255, 299] width 183 height 20
click at [1309, 301] on div at bounding box center [1304, 297] width 17 height 17
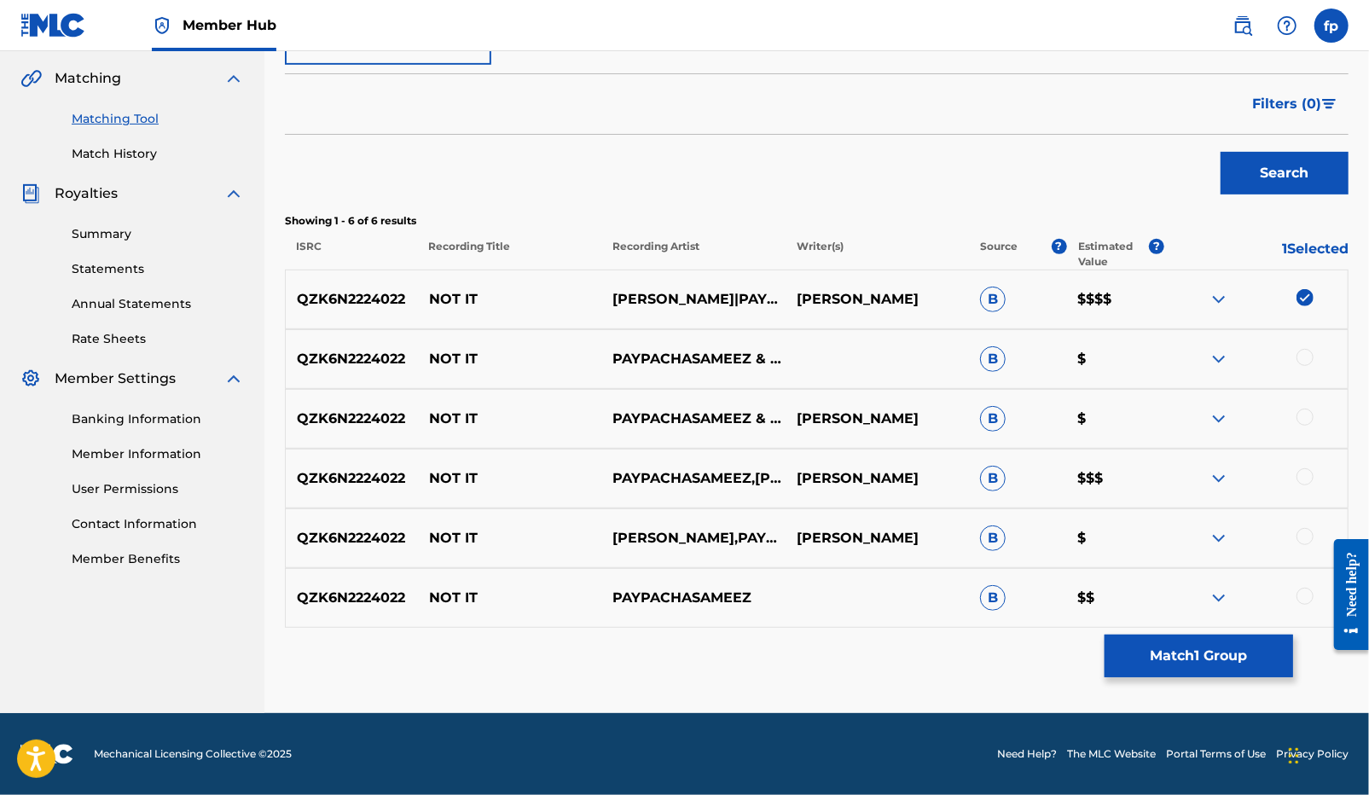
click at [1309, 360] on div at bounding box center [1304, 357] width 17 height 17
click at [1309, 408] on div at bounding box center [1255, 418] width 183 height 20
click at [1309, 414] on div at bounding box center [1304, 416] width 17 height 17
click at [1310, 462] on div "QZK6N2224022 NOT IT PAYPACHASAMEEZ,[PERSON_NAME] [PERSON_NAME] B $$$" at bounding box center [816, 479] width 1063 height 60
click at [1310, 477] on div at bounding box center [1304, 476] width 17 height 17
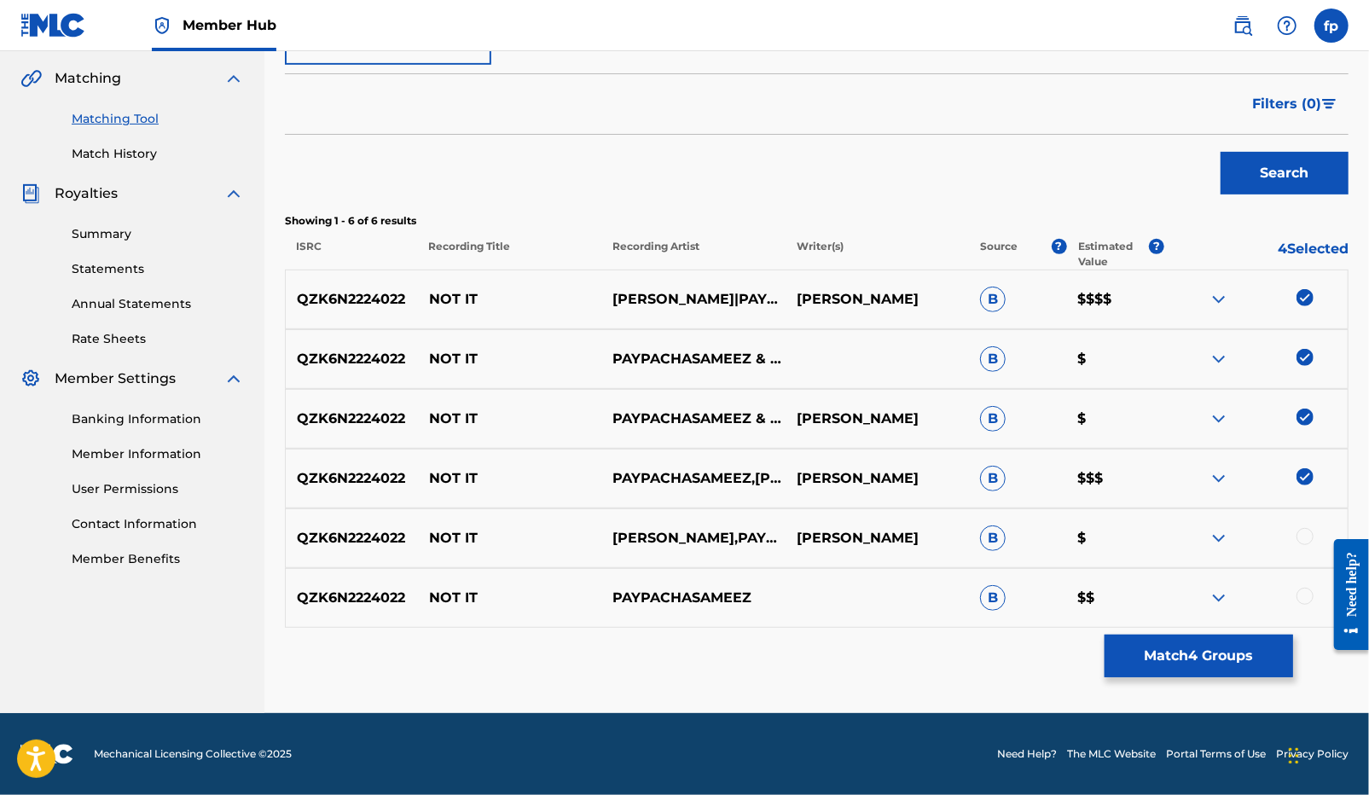
click at [1300, 549] on div "QZK6N2224022 NOT IT [PERSON_NAME],PAYPACHASAMEEZ [PERSON_NAME] $" at bounding box center [816, 538] width 1063 height 60
click at [1300, 544] on div at bounding box center [1255, 538] width 183 height 20
click at [1307, 530] on div at bounding box center [1304, 536] width 17 height 17
click at [1306, 588] on div at bounding box center [1304, 596] width 17 height 17
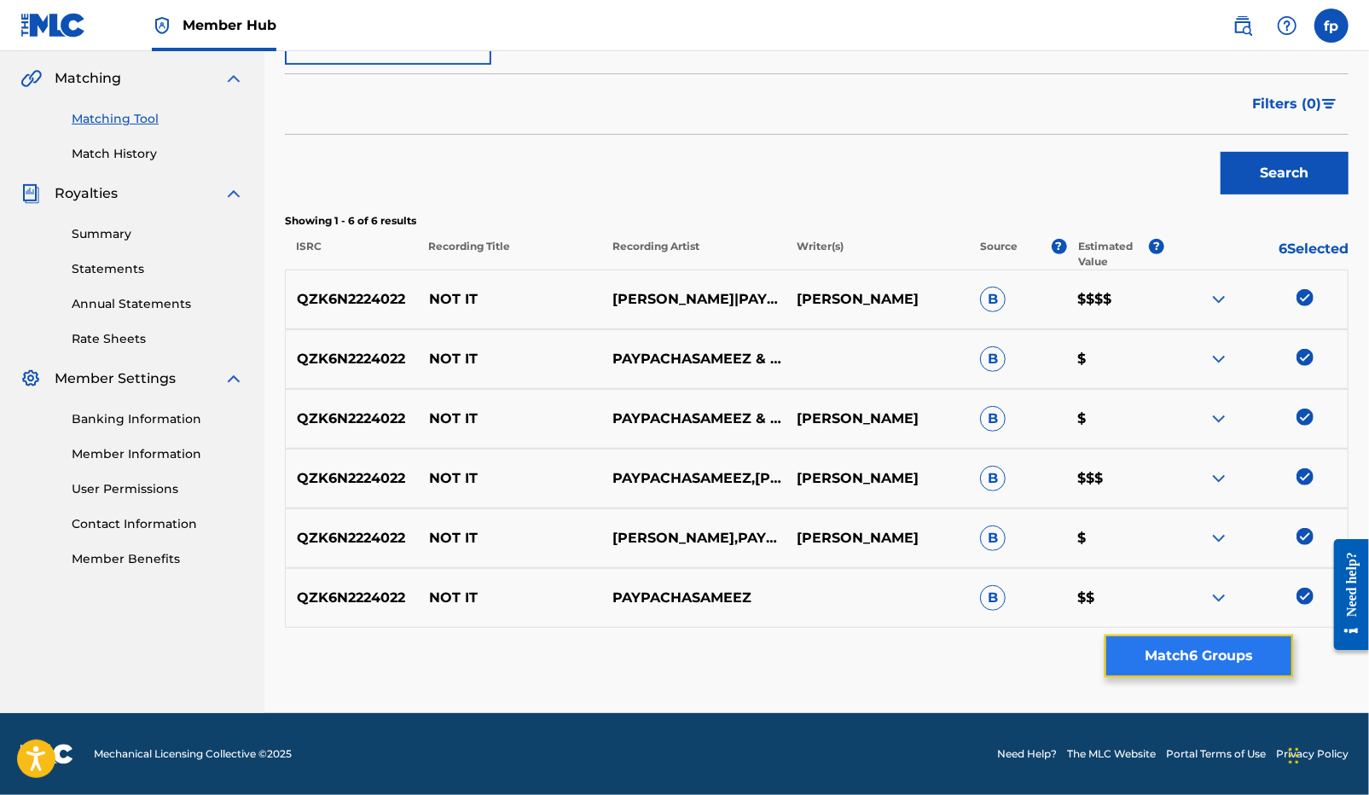
click at [1252, 653] on button "Match 6 Groups" at bounding box center [1198, 655] width 188 height 43
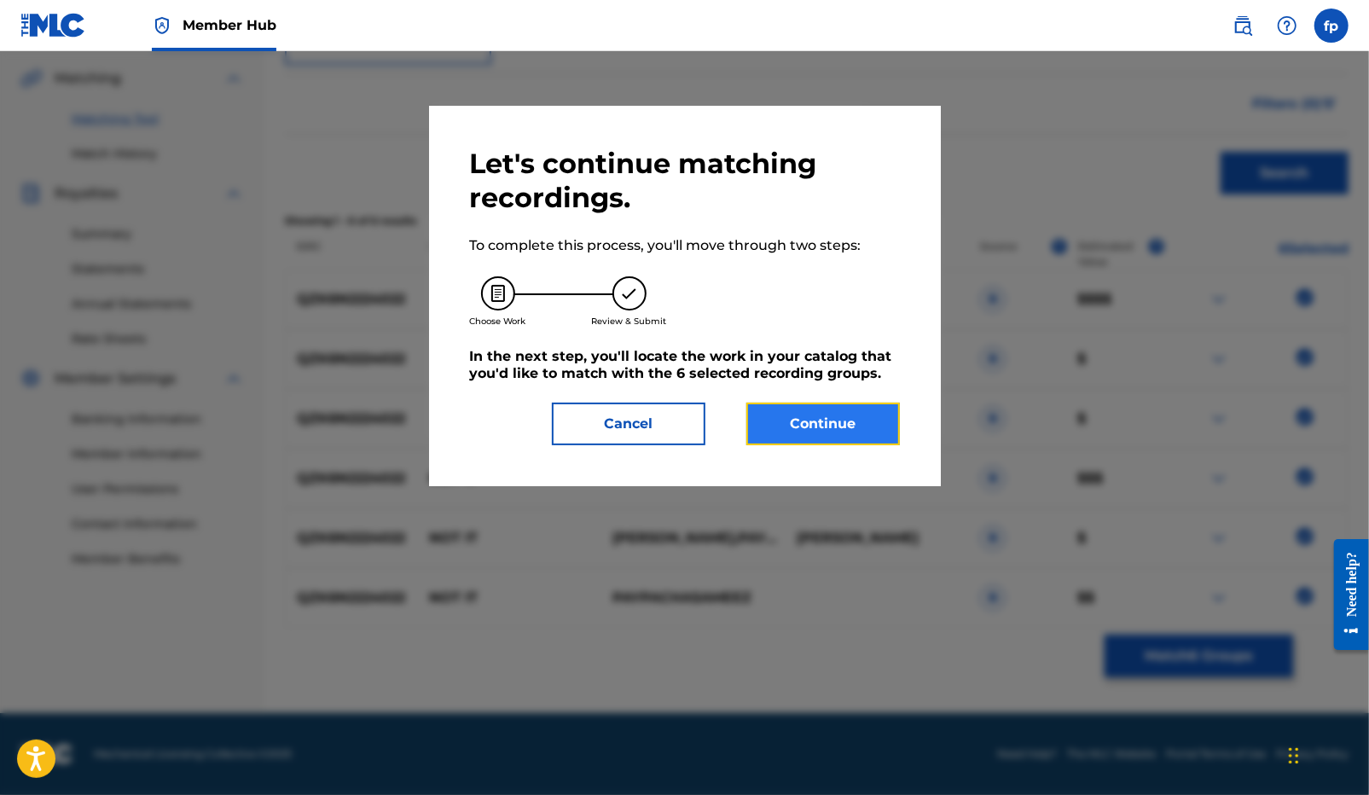
click at [835, 441] on button "Continue" at bounding box center [822, 424] width 153 height 43
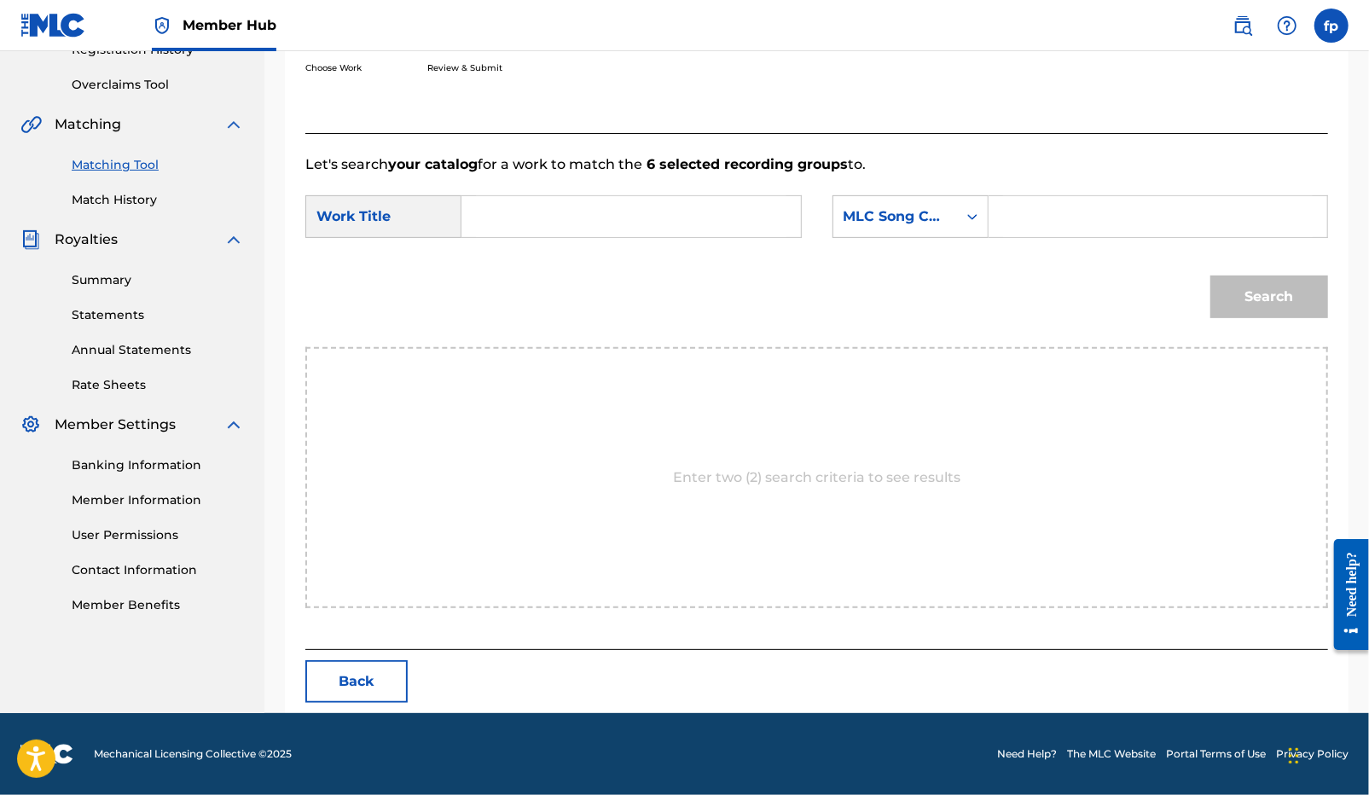
scroll to position [342, 0]
click at [558, 233] on input "Search Form" at bounding box center [631, 216] width 310 height 41
type input "not it"
click at [895, 191] on form "SearchWithCriteriaf665c2e0-db4d-4971-85de-6ad0c26f2adb Work Title not it Search…" at bounding box center [816, 261] width 1022 height 172
click at [895, 206] on div "MLC Song Code" at bounding box center [894, 216] width 103 height 20
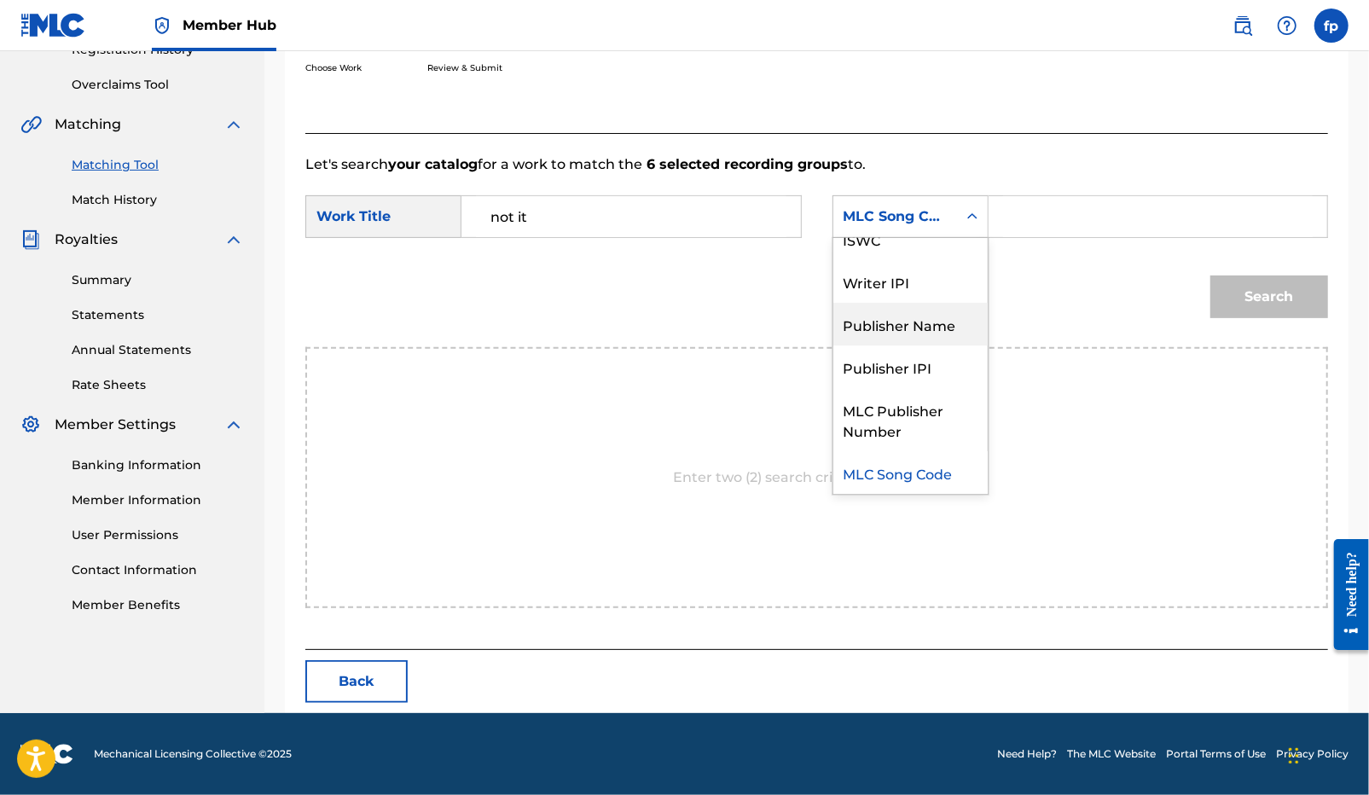
scroll to position [0, 0]
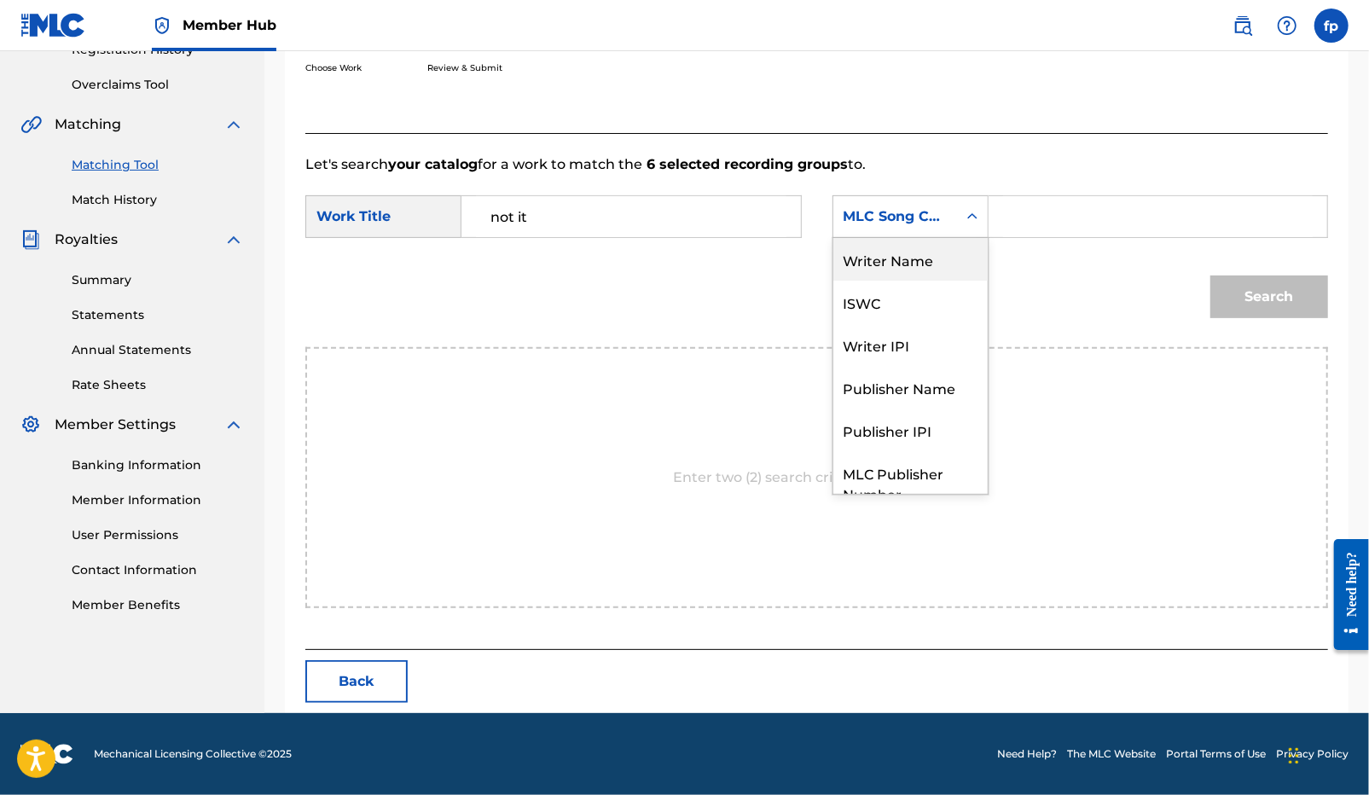
click at [907, 271] on div "Writer Name" at bounding box center [910, 259] width 154 height 43
click at [993, 229] on div "Search Form" at bounding box center [1158, 216] width 340 height 43
click at [1026, 214] on input "Search Form" at bounding box center [1158, 216] width 310 height 41
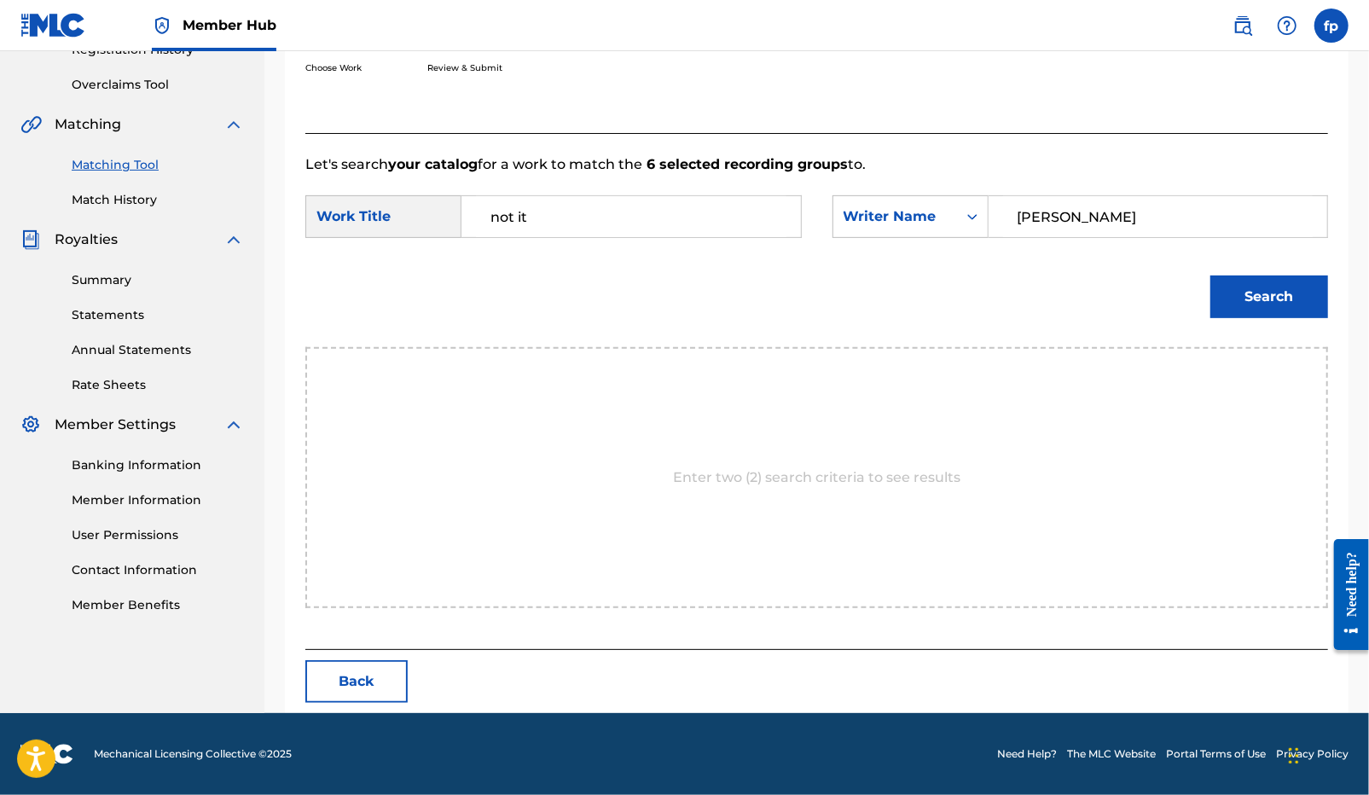
type input "[PERSON_NAME]"
click at [1210, 275] on button "Search" at bounding box center [1269, 296] width 118 height 43
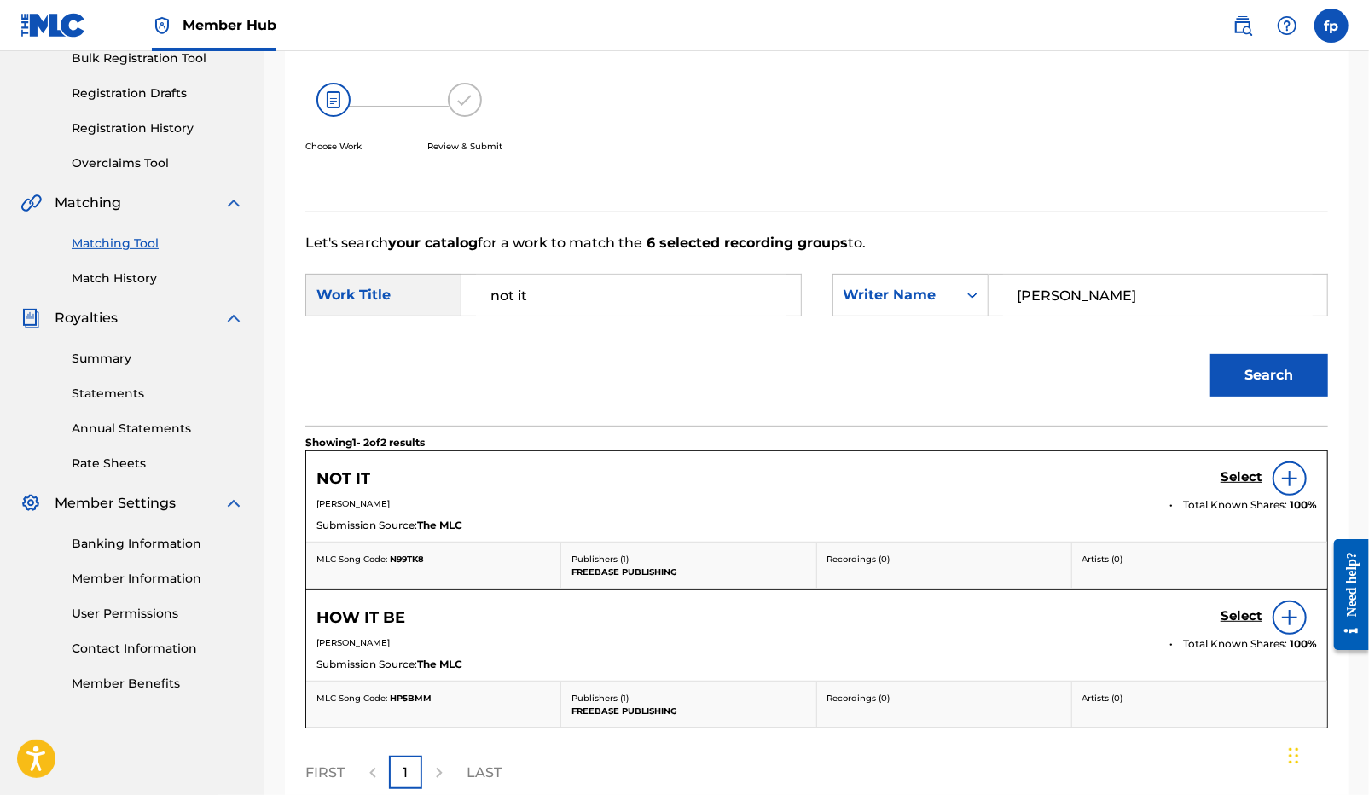
scroll to position [342, 0]
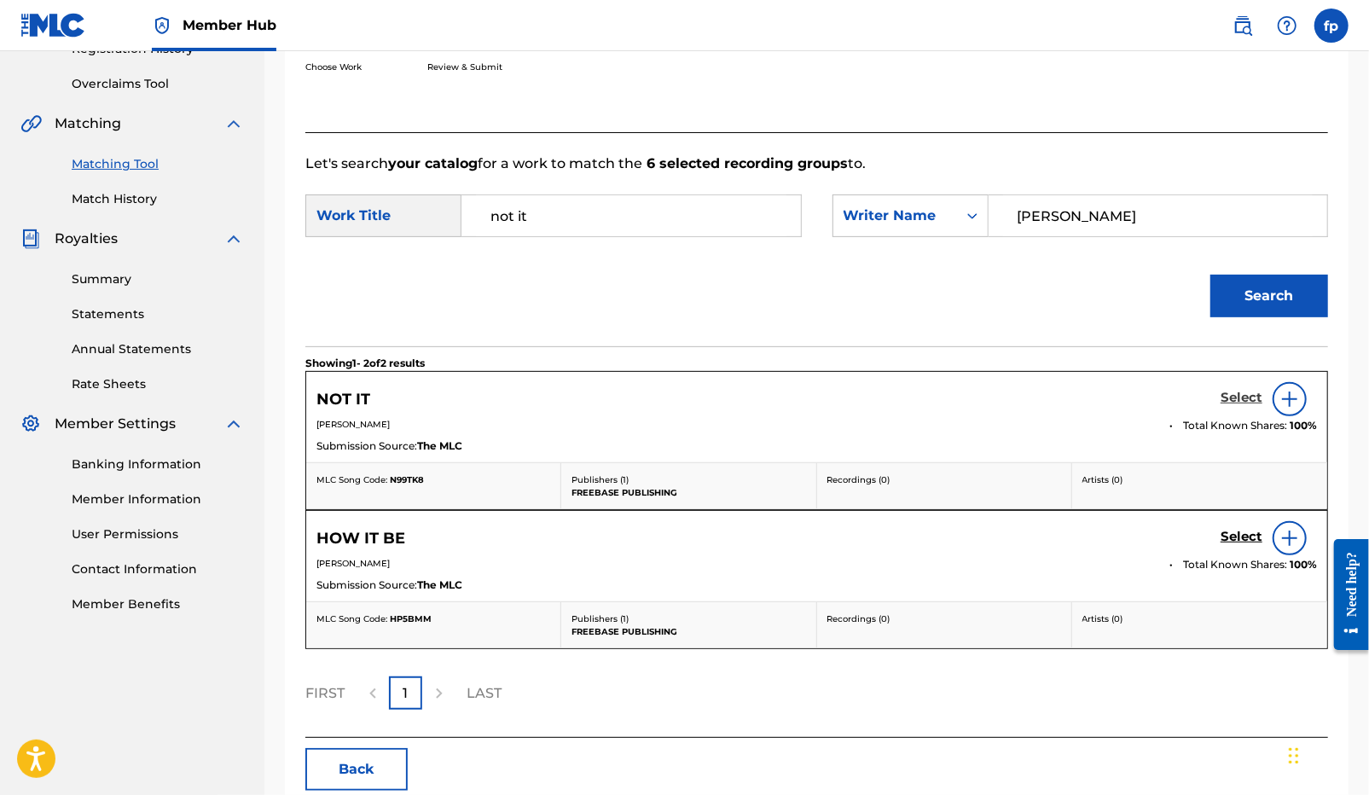
click at [1254, 395] on h5 "Select" at bounding box center [1241, 398] width 42 height 16
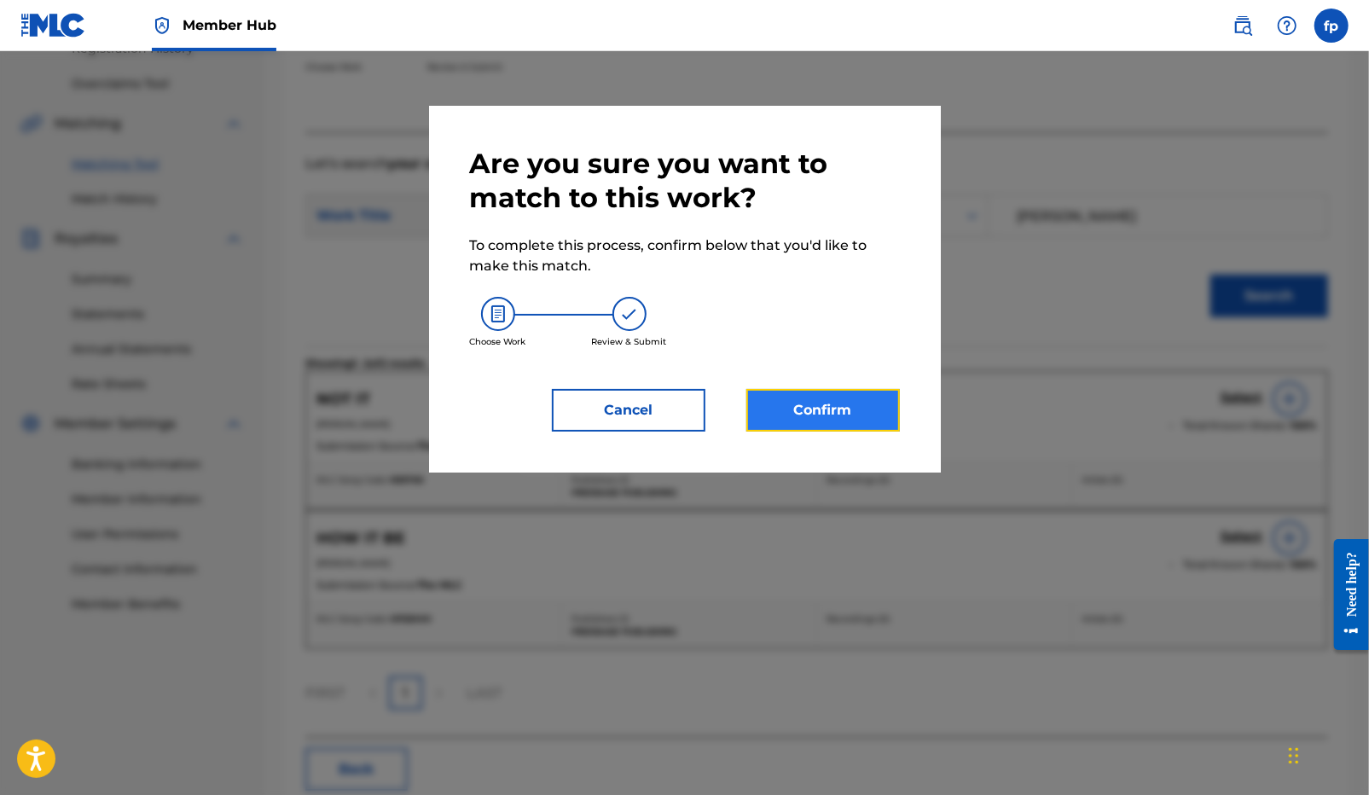
click at [875, 402] on button "Confirm" at bounding box center [822, 410] width 153 height 43
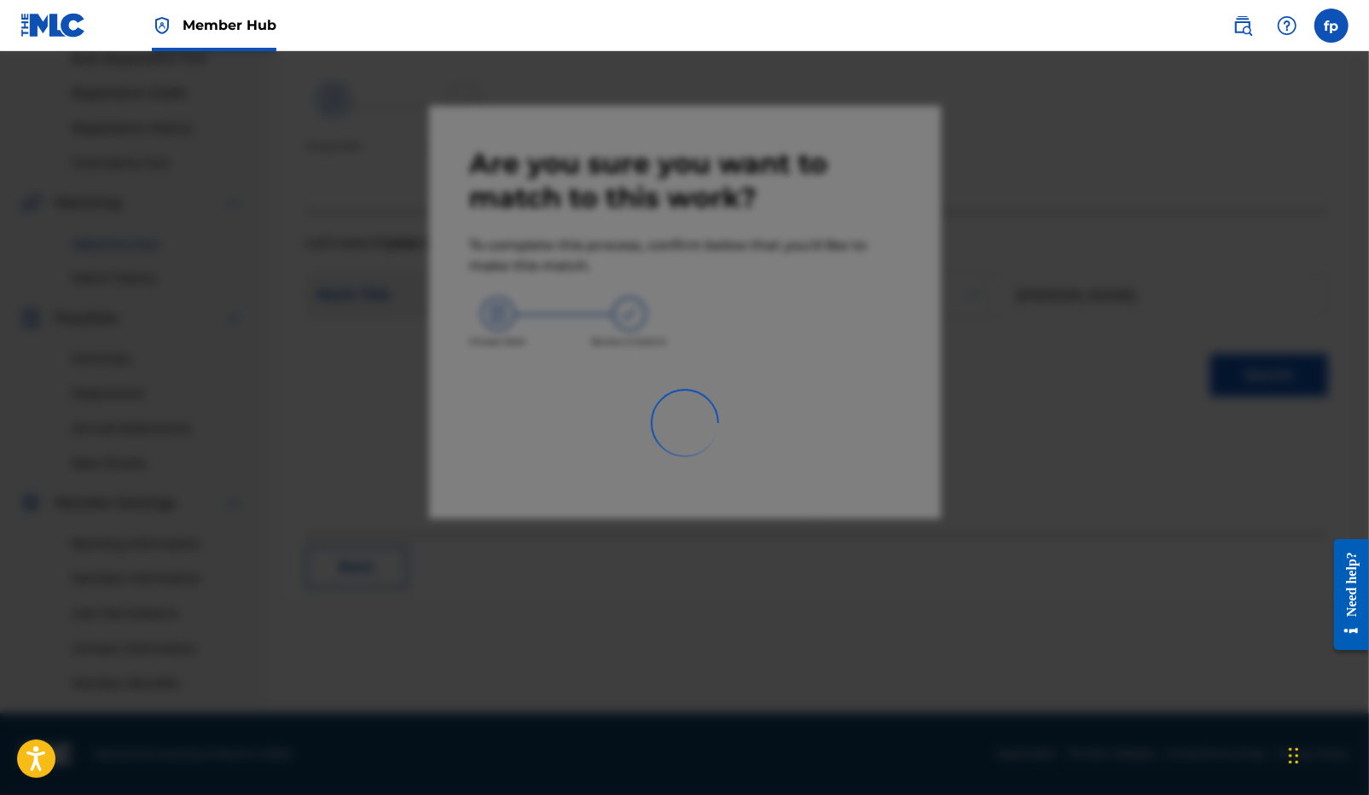
scroll to position [263, 0]
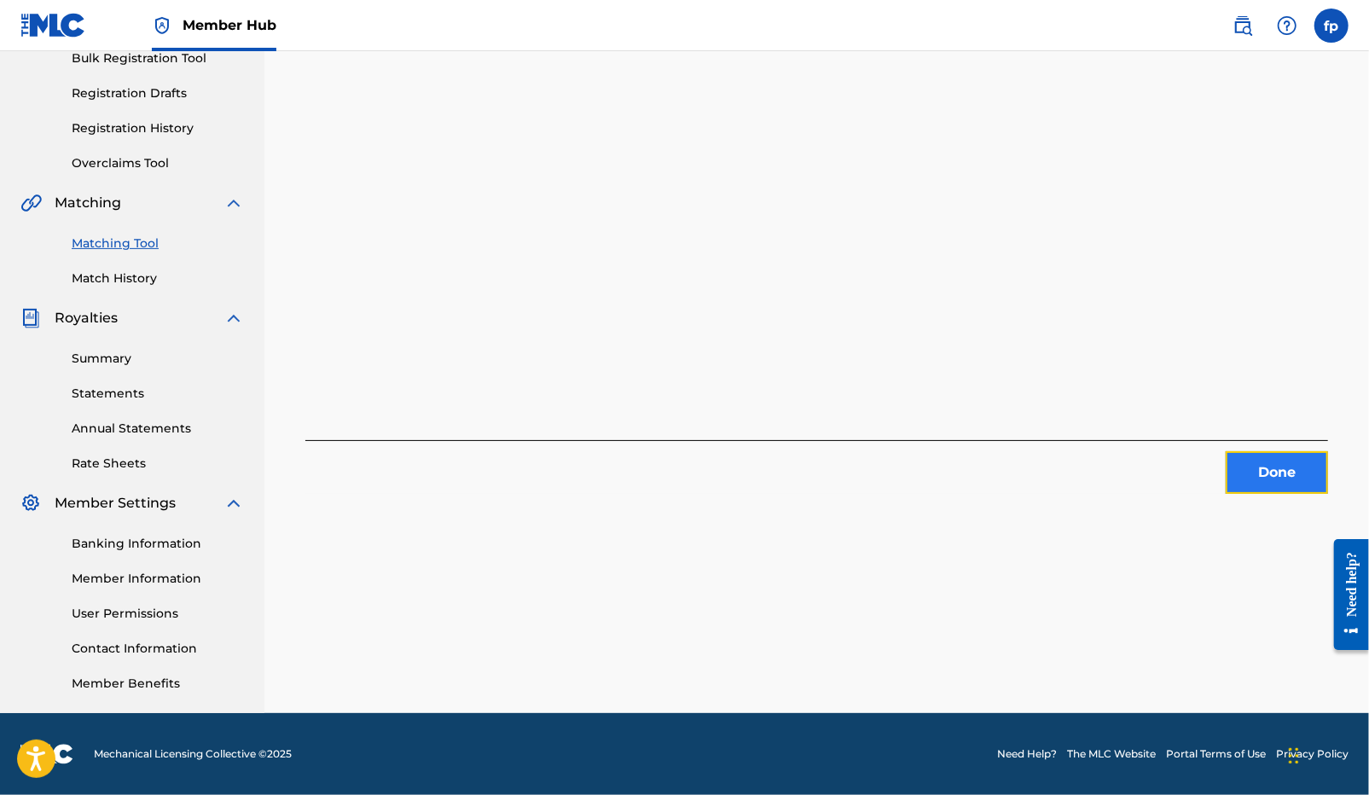
click at [1242, 465] on button "Done" at bounding box center [1276, 472] width 102 height 43
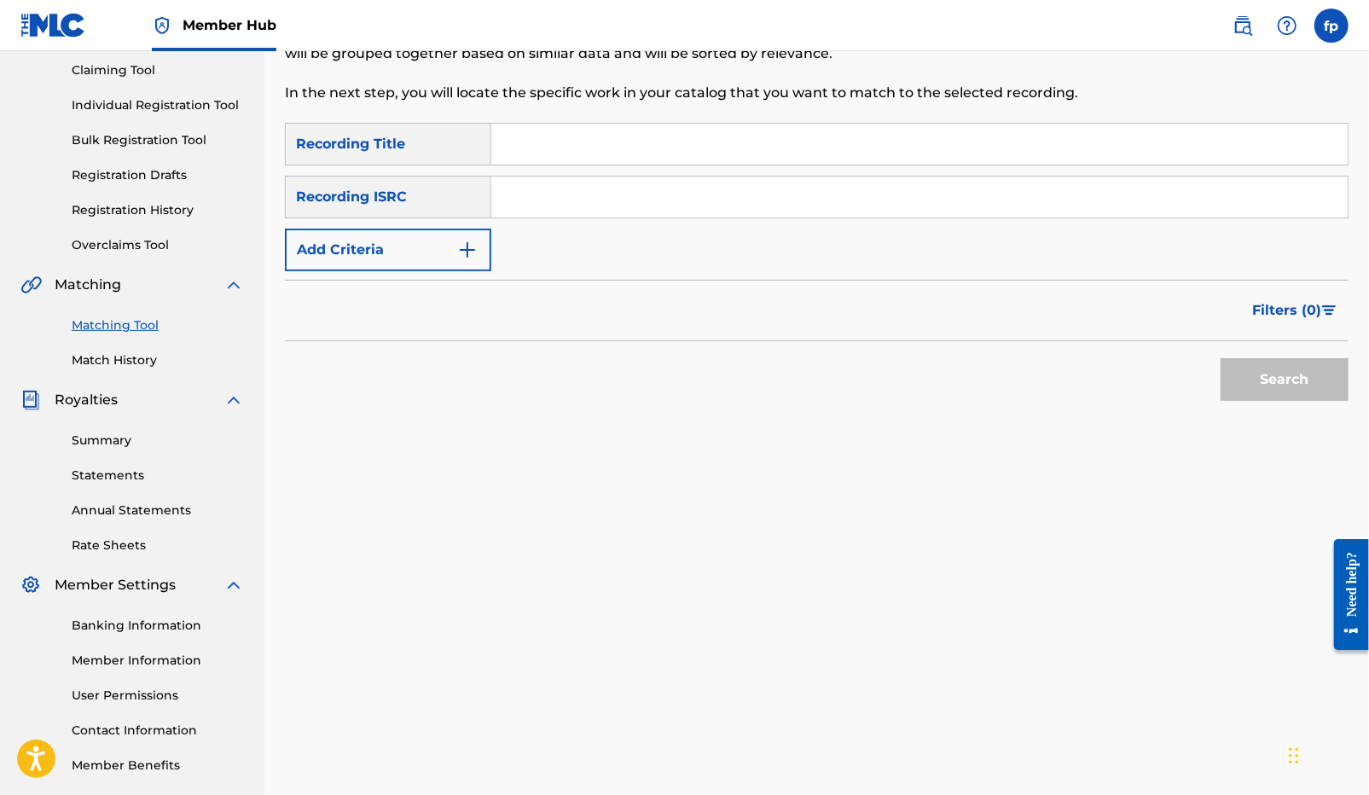
scroll to position [171, 0]
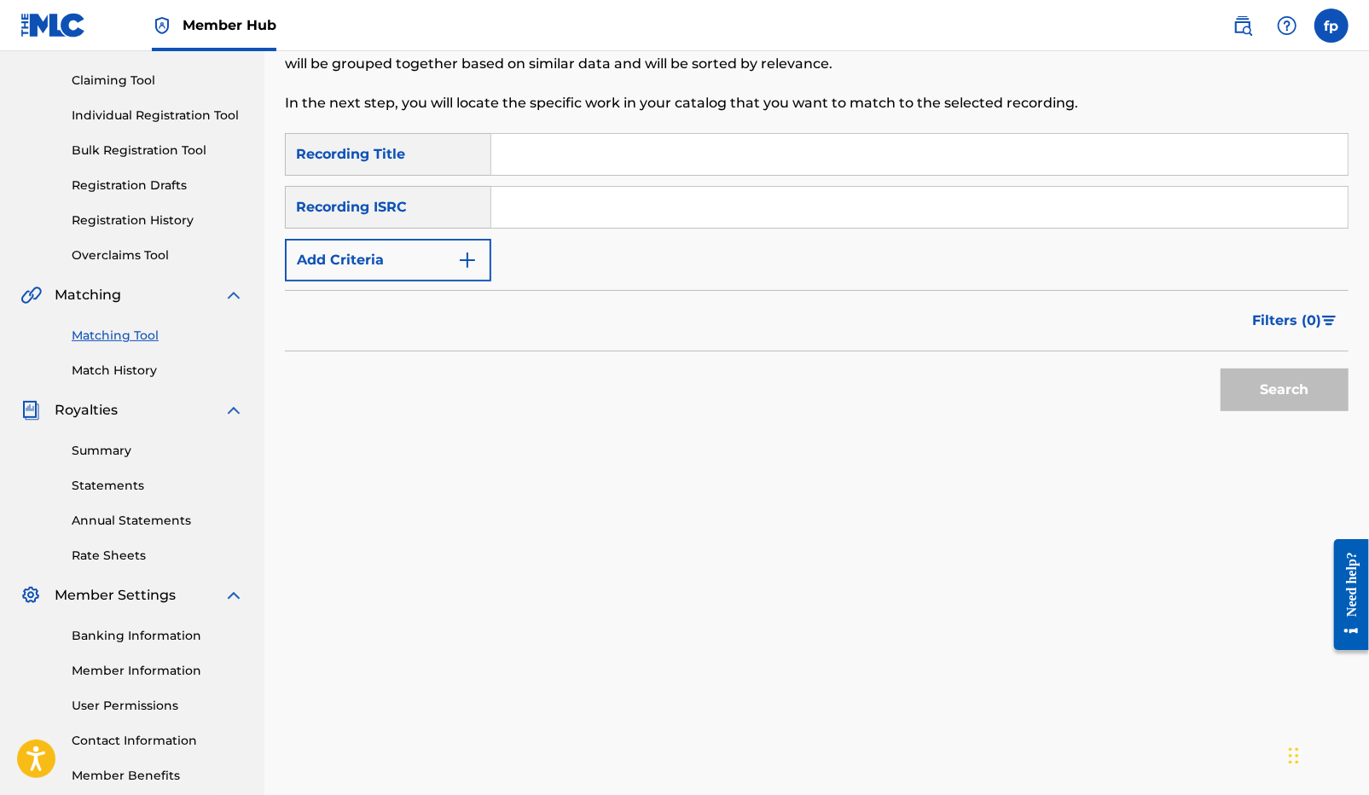
click at [570, 194] on input "Search Form" at bounding box center [919, 207] width 856 height 41
paste input "QZK6N2224024"
type input "QZK6N2224024"
click at [1300, 380] on button "Search" at bounding box center [1284, 389] width 128 height 43
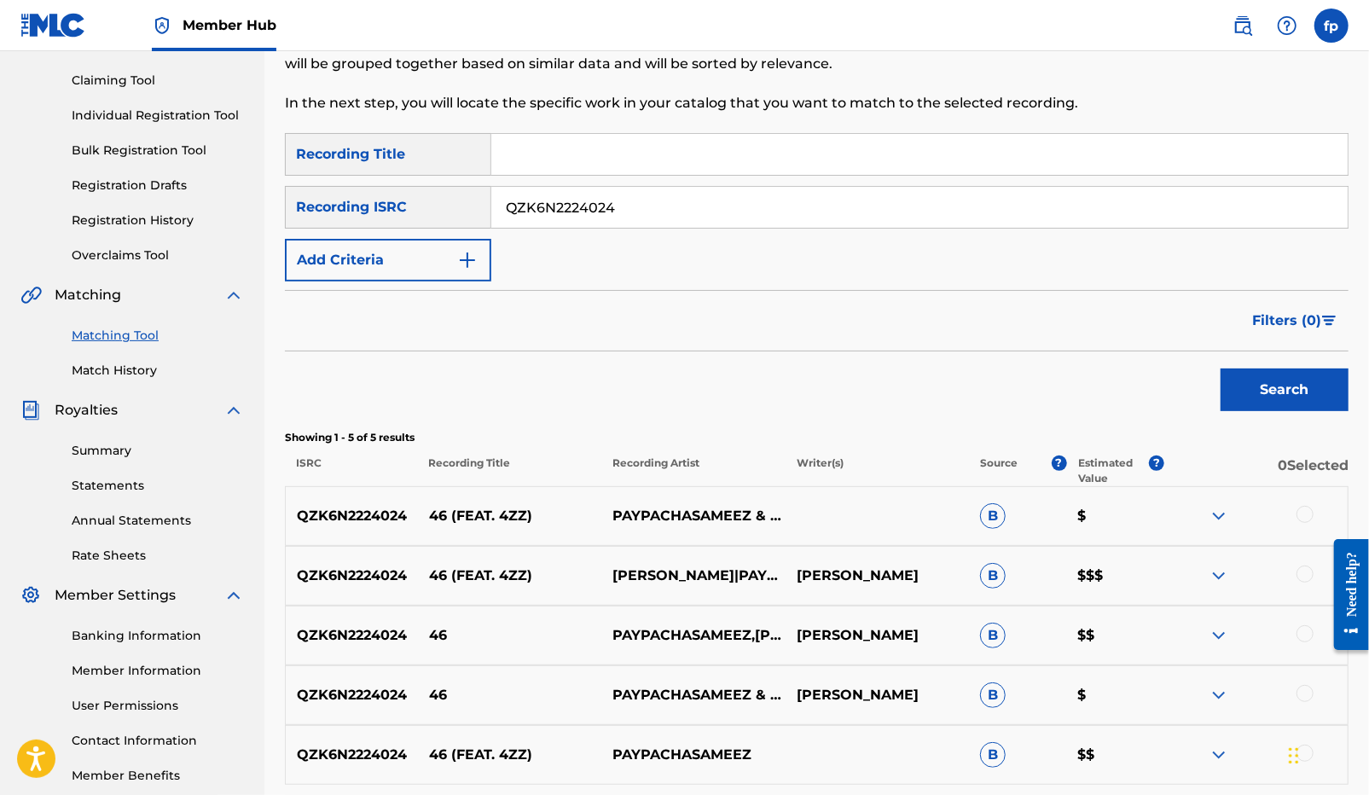
scroll to position [328, 0]
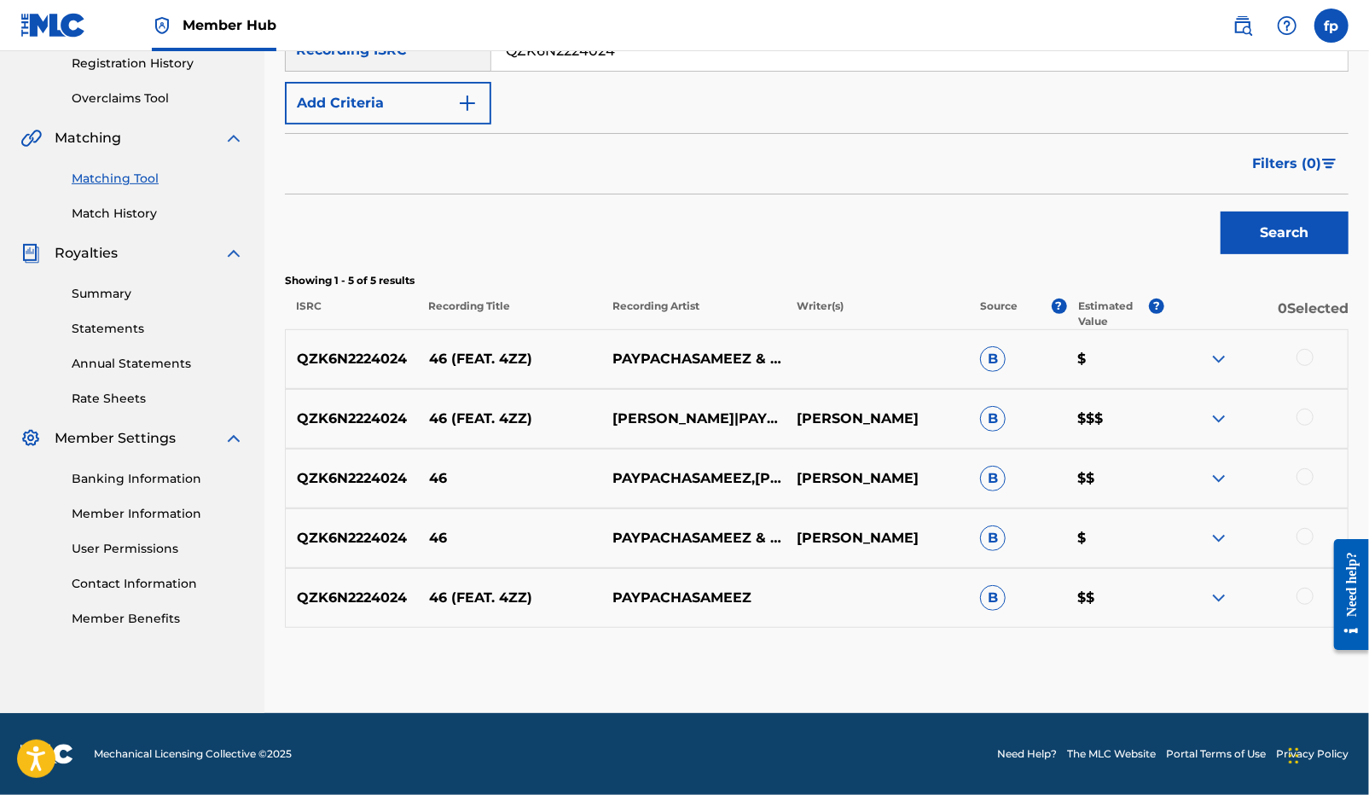
click at [1316, 356] on div at bounding box center [1255, 359] width 183 height 20
click at [1308, 356] on div at bounding box center [1304, 357] width 17 height 17
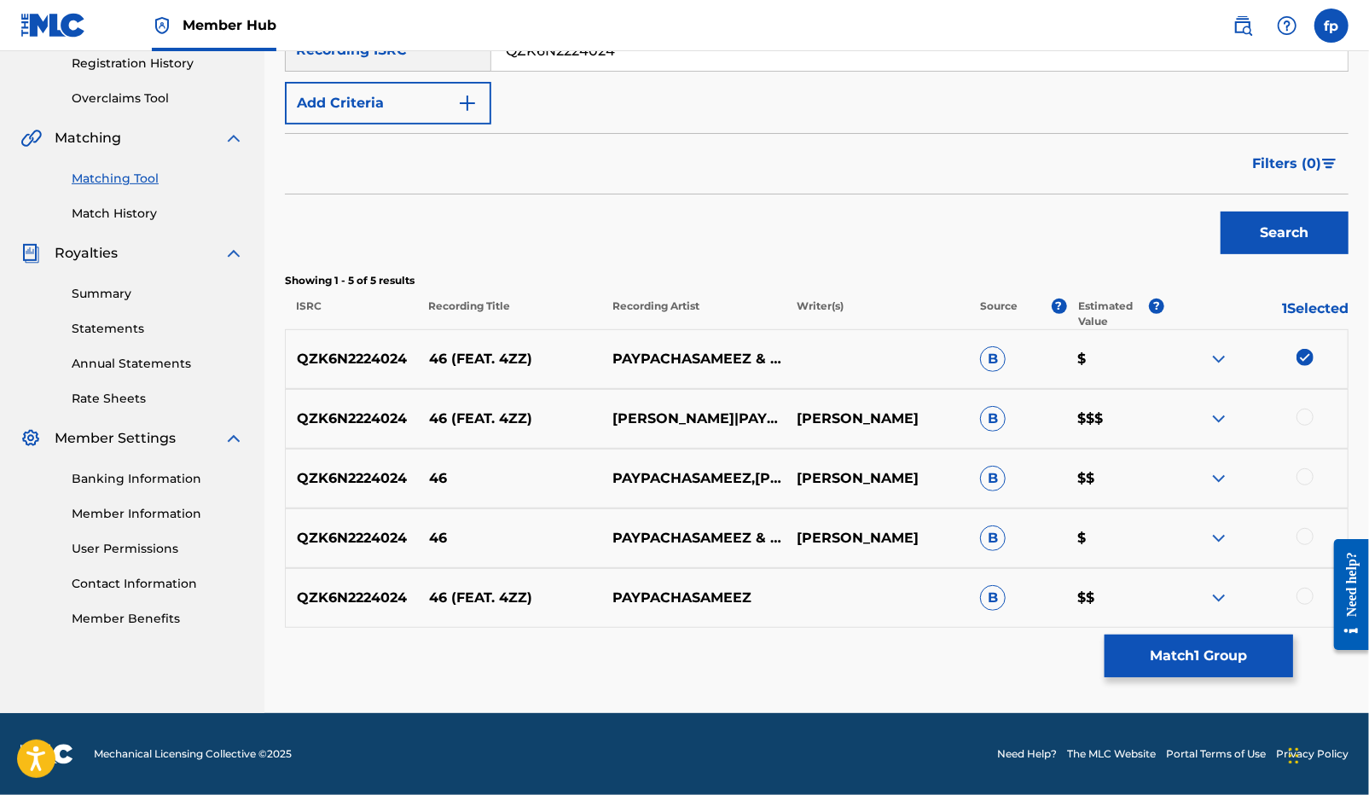
click at [1308, 408] on div at bounding box center [1255, 418] width 183 height 20
click at [1308, 410] on div at bounding box center [1304, 416] width 17 height 17
click at [1310, 472] on div at bounding box center [1304, 476] width 17 height 17
click at [1304, 533] on div at bounding box center [1304, 536] width 17 height 17
click at [1304, 594] on div at bounding box center [1304, 596] width 17 height 17
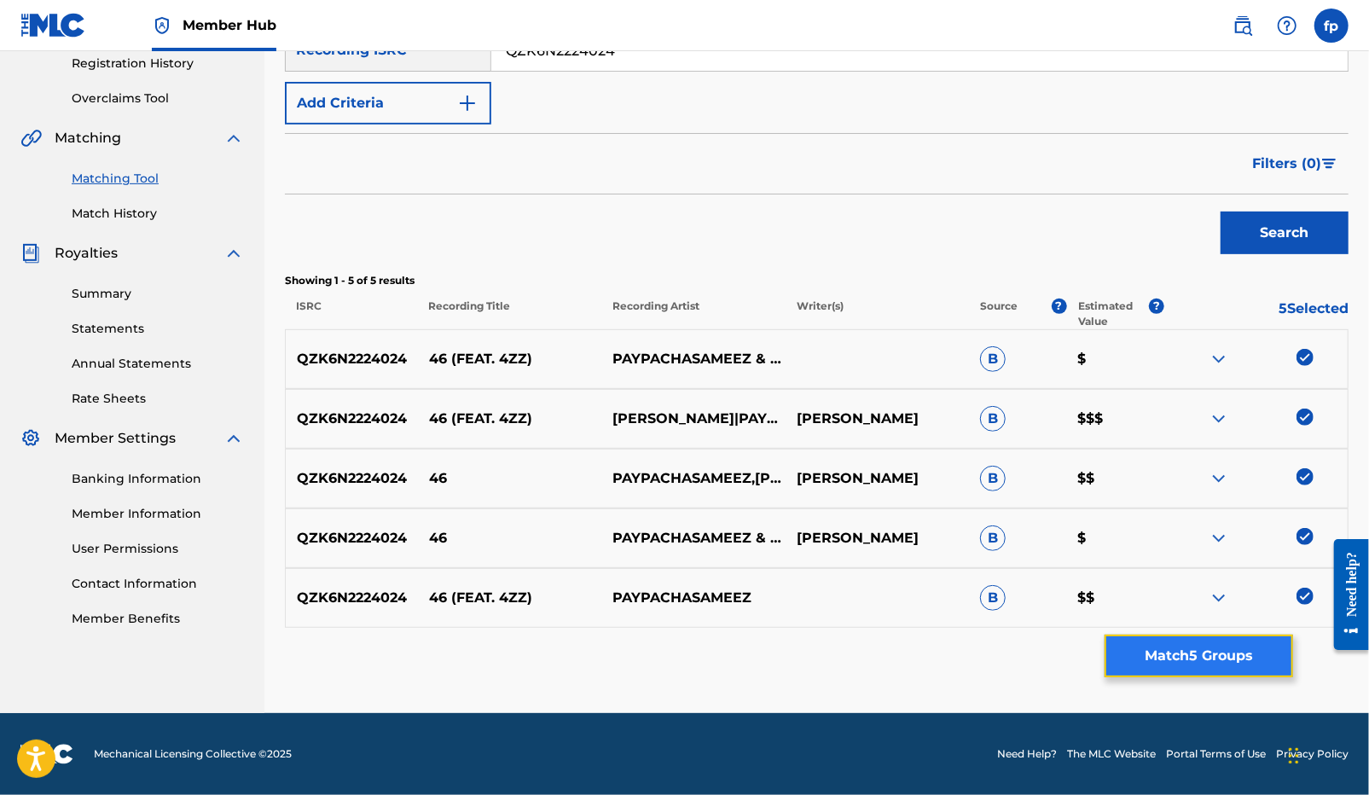
click at [1233, 669] on button "Match 5 Groups" at bounding box center [1198, 655] width 188 height 43
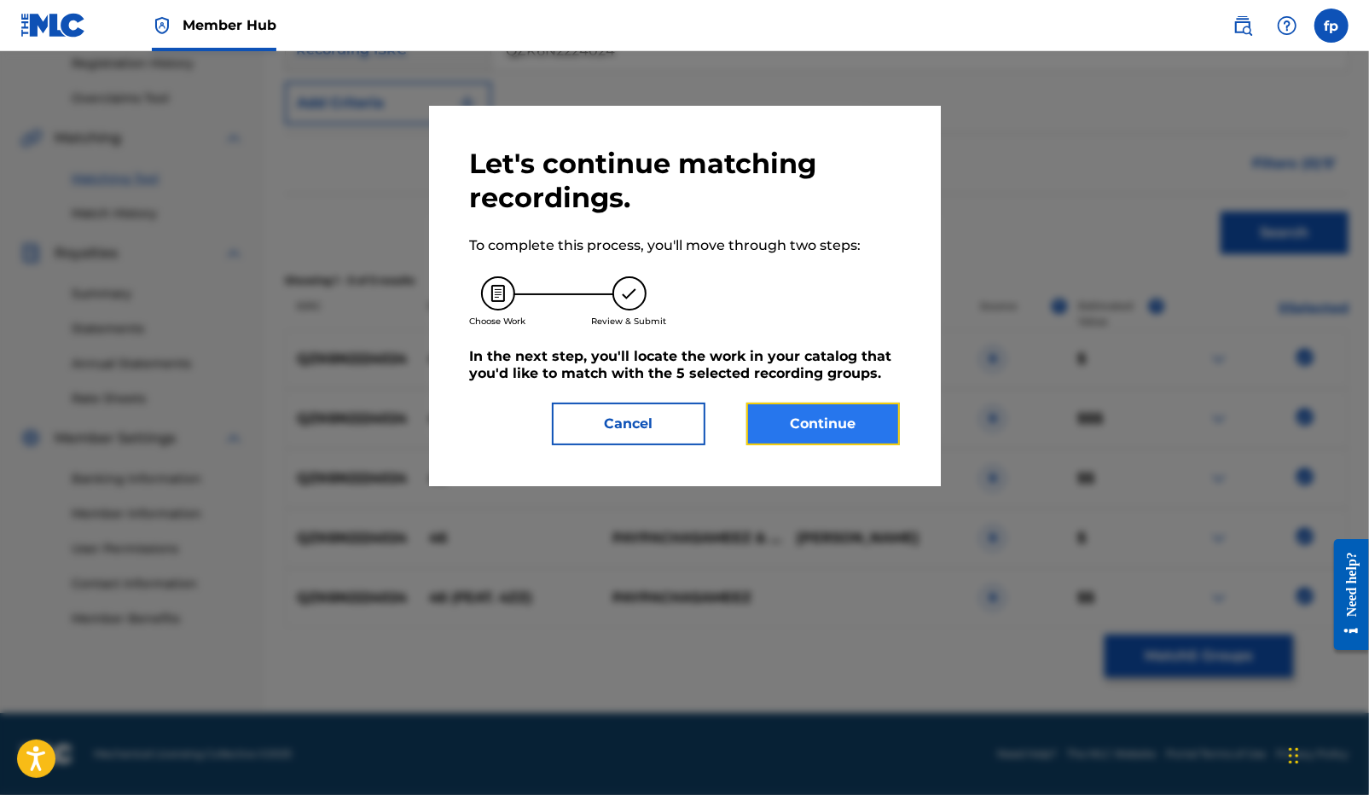
click at [843, 429] on button "Continue" at bounding box center [822, 424] width 153 height 43
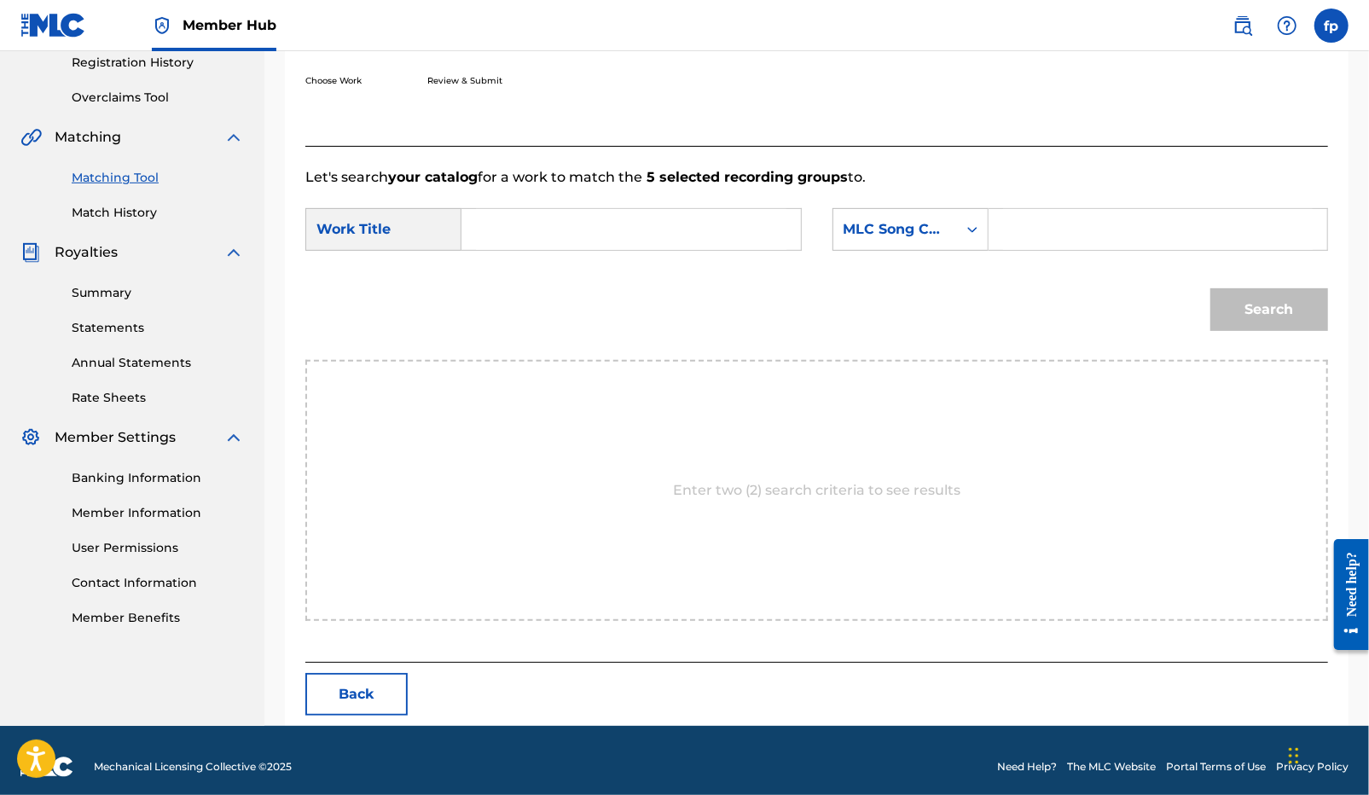
click at [477, 240] on input "Search Form" at bounding box center [631, 229] width 310 height 41
type input "46"
click at [754, 325] on div "Search" at bounding box center [816, 315] width 1022 height 89
click at [886, 237] on div "MLC Song Code" at bounding box center [894, 229] width 103 height 20
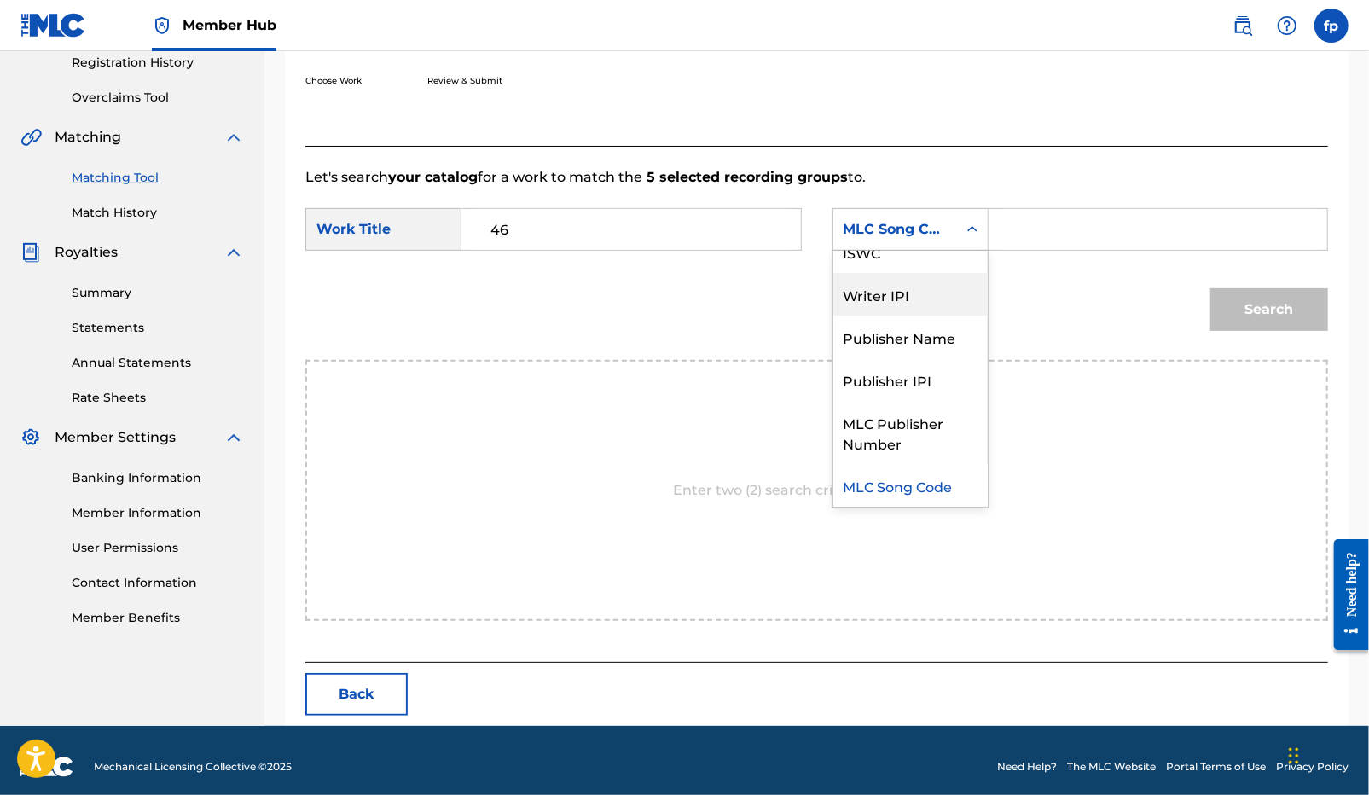
scroll to position [0, 0]
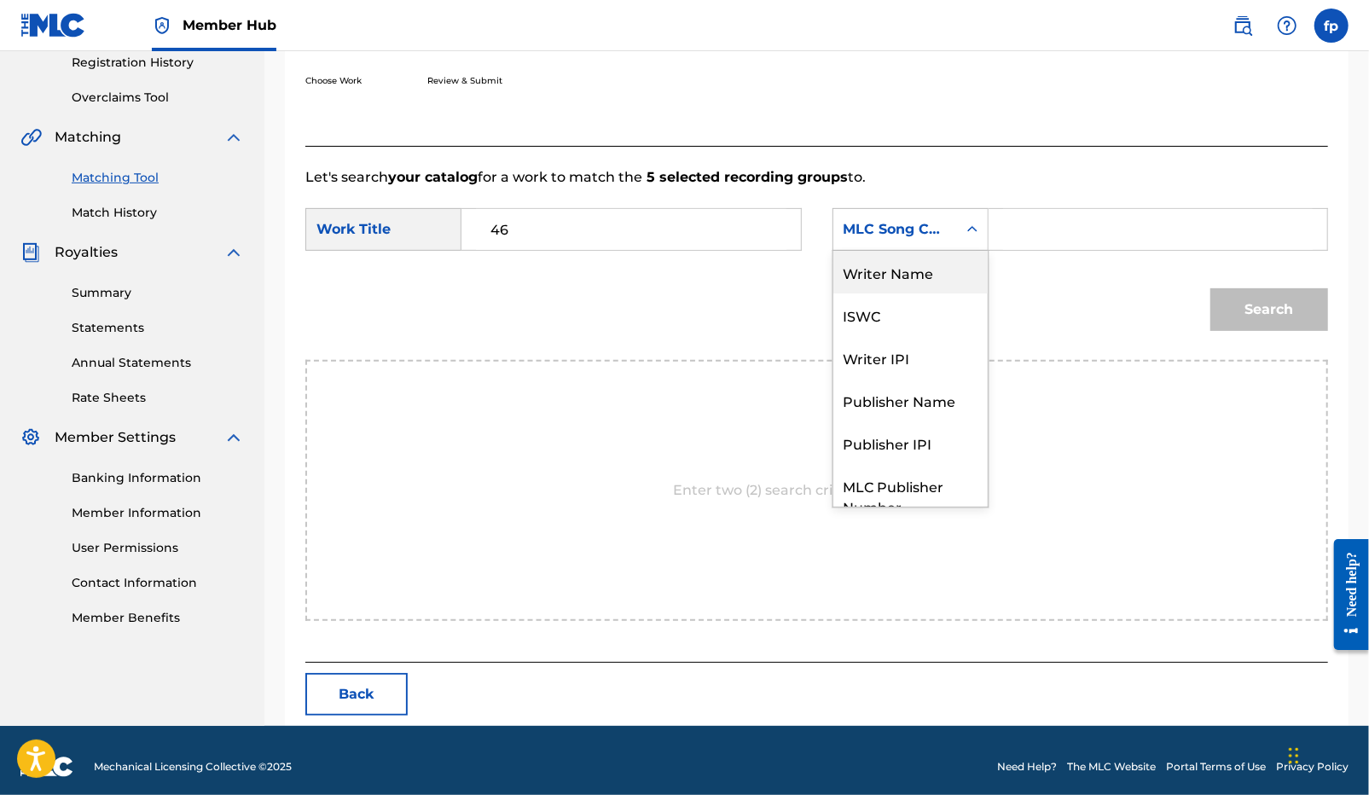
click at [899, 274] on div "Writer Name" at bounding box center [910, 272] width 154 height 43
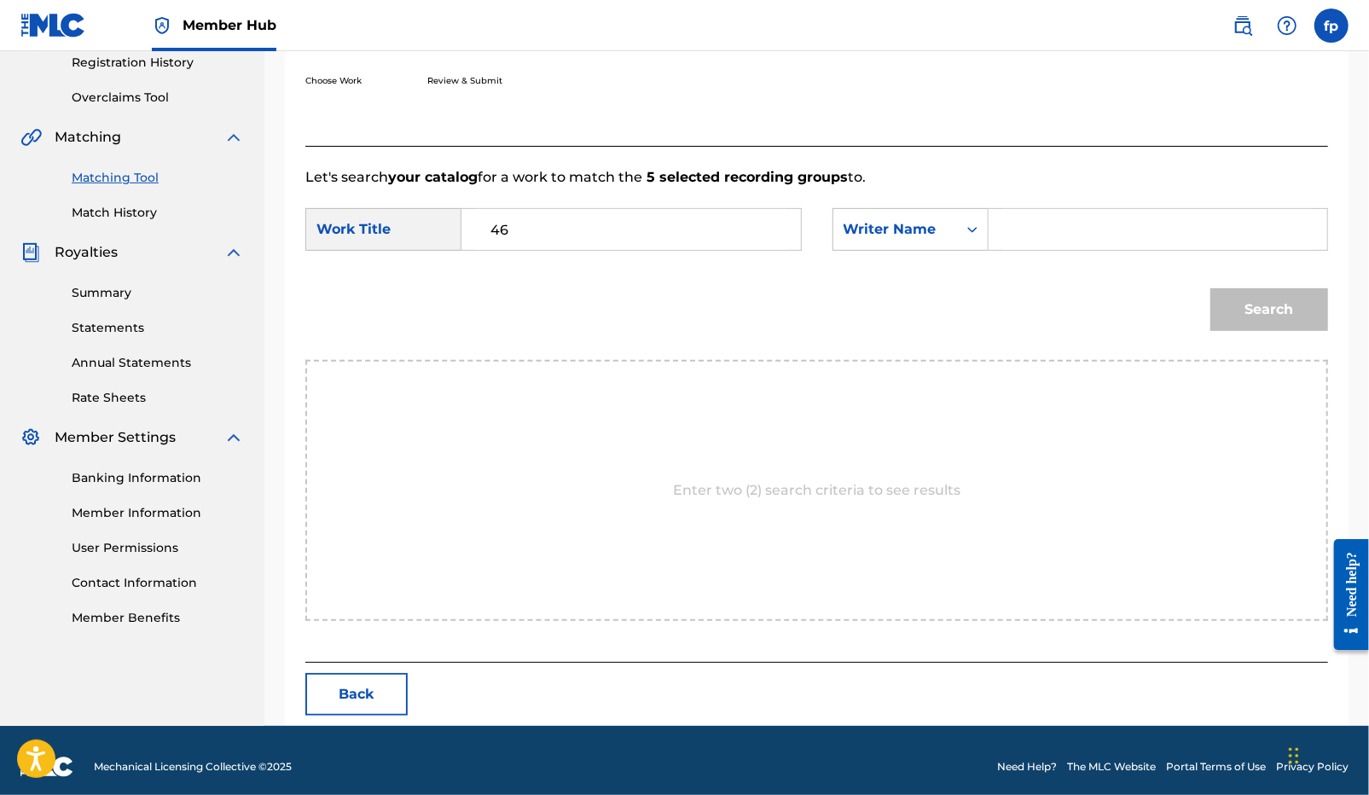
click at [1031, 228] on input "Search Form" at bounding box center [1158, 229] width 310 height 41
type input "[PERSON_NAME]"
click at [1210, 288] on button "Search" at bounding box center [1269, 309] width 118 height 43
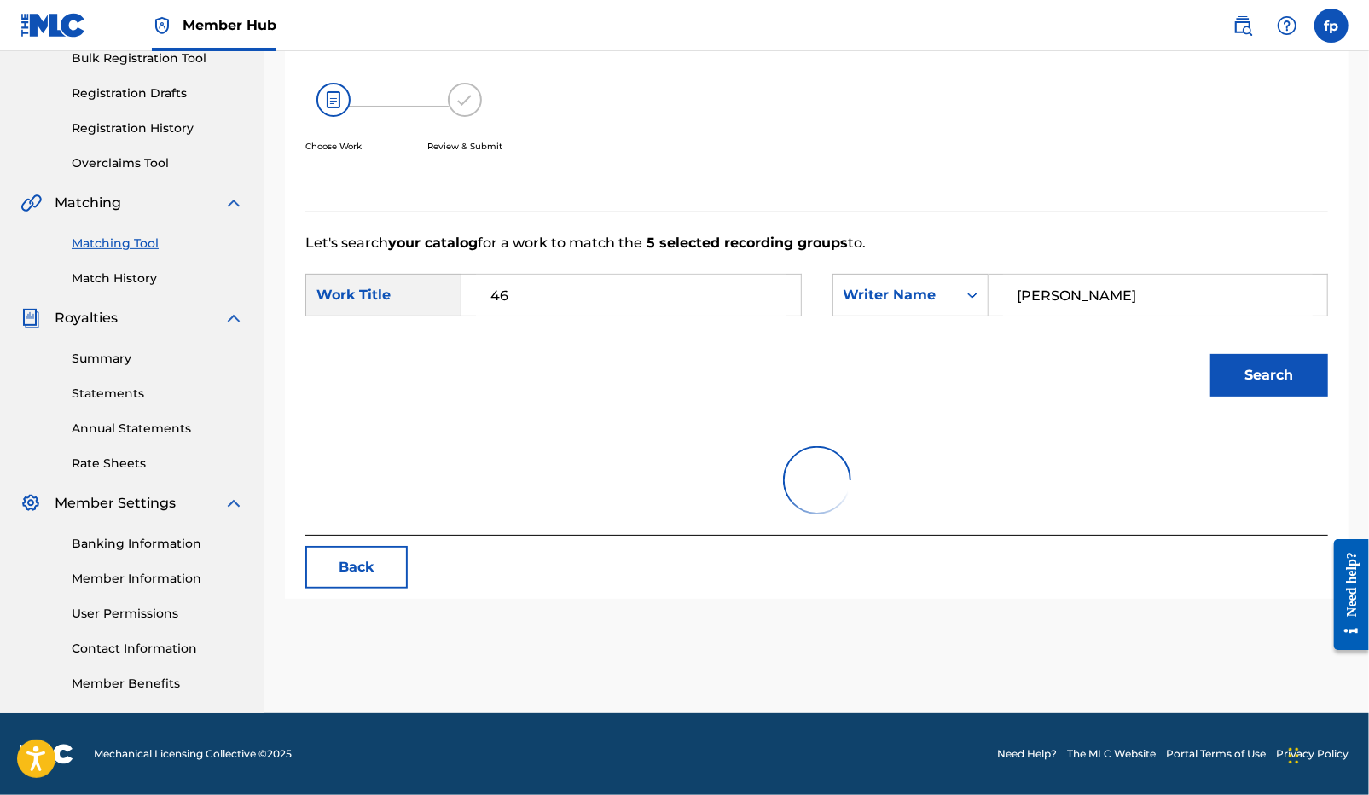
scroll to position [292, 0]
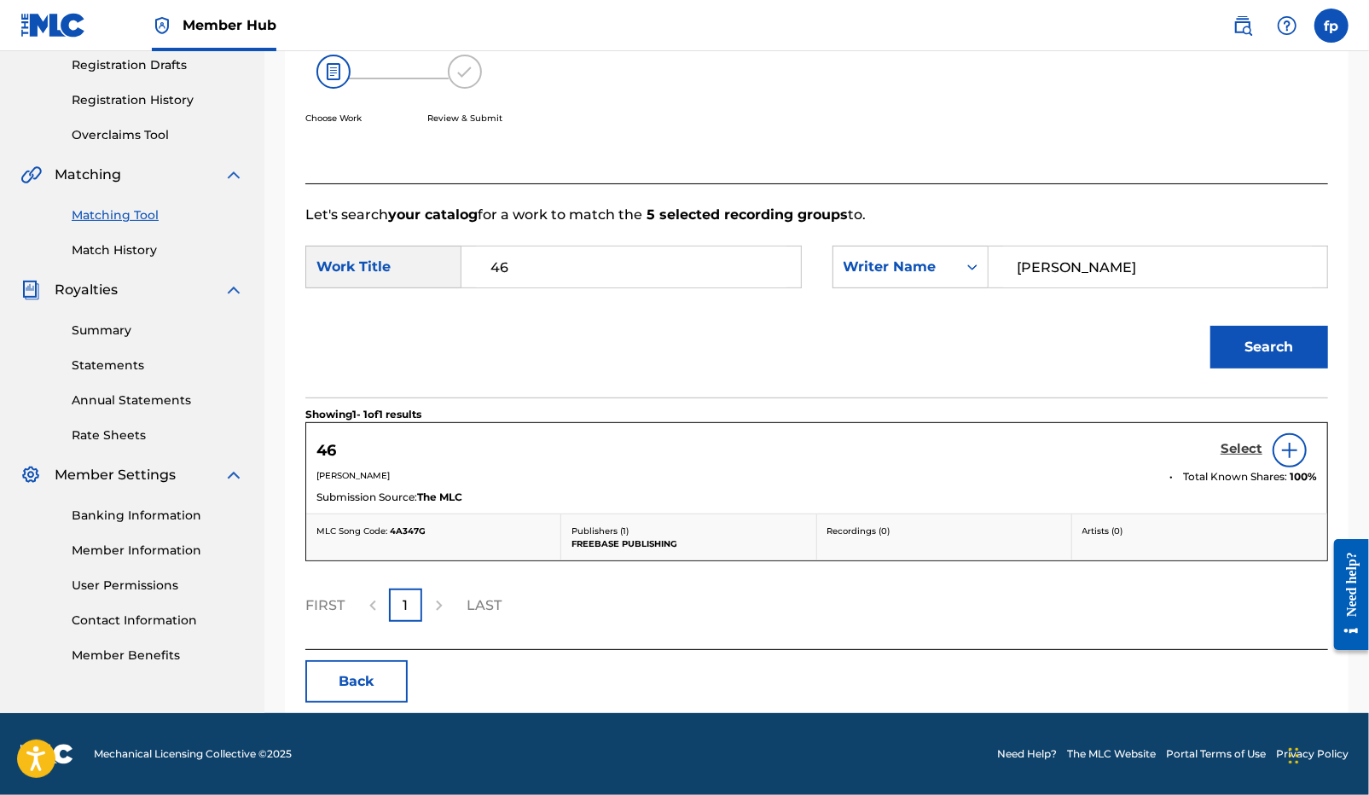
click at [1234, 446] on h5 "Select" at bounding box center [1241, 449] width 42 height 16
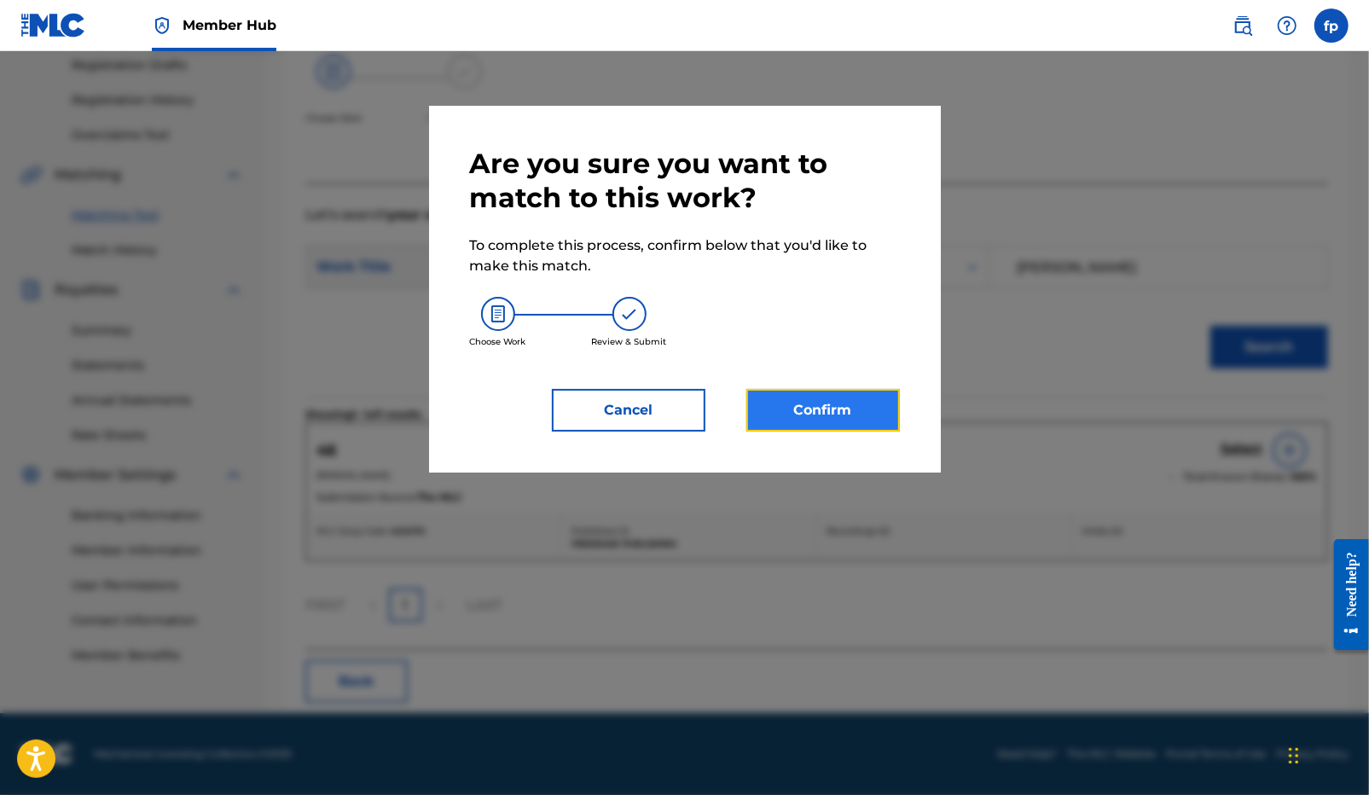
click at [865, 412] on button "Confirm" at bounding box center [822, 410] width 153 height 43
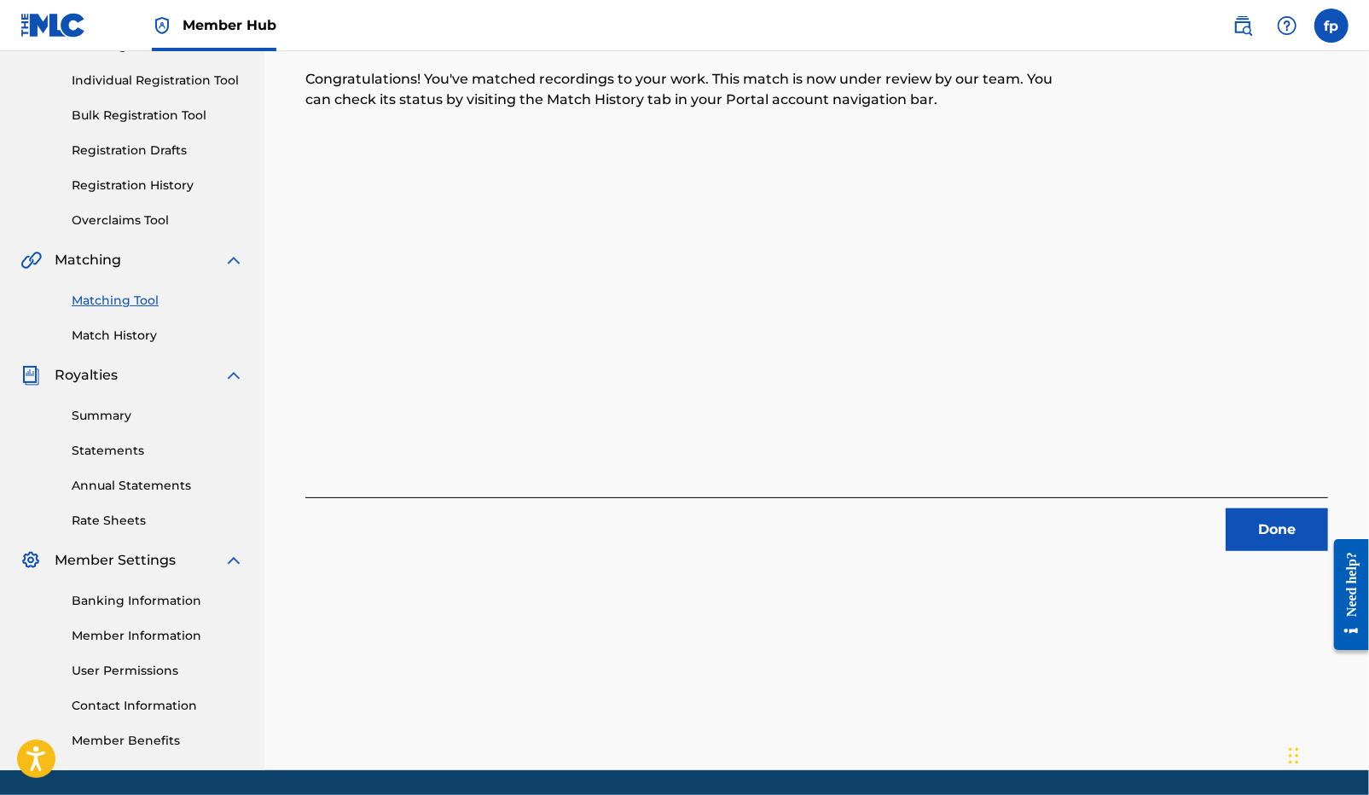
scroll to position [0, 0]
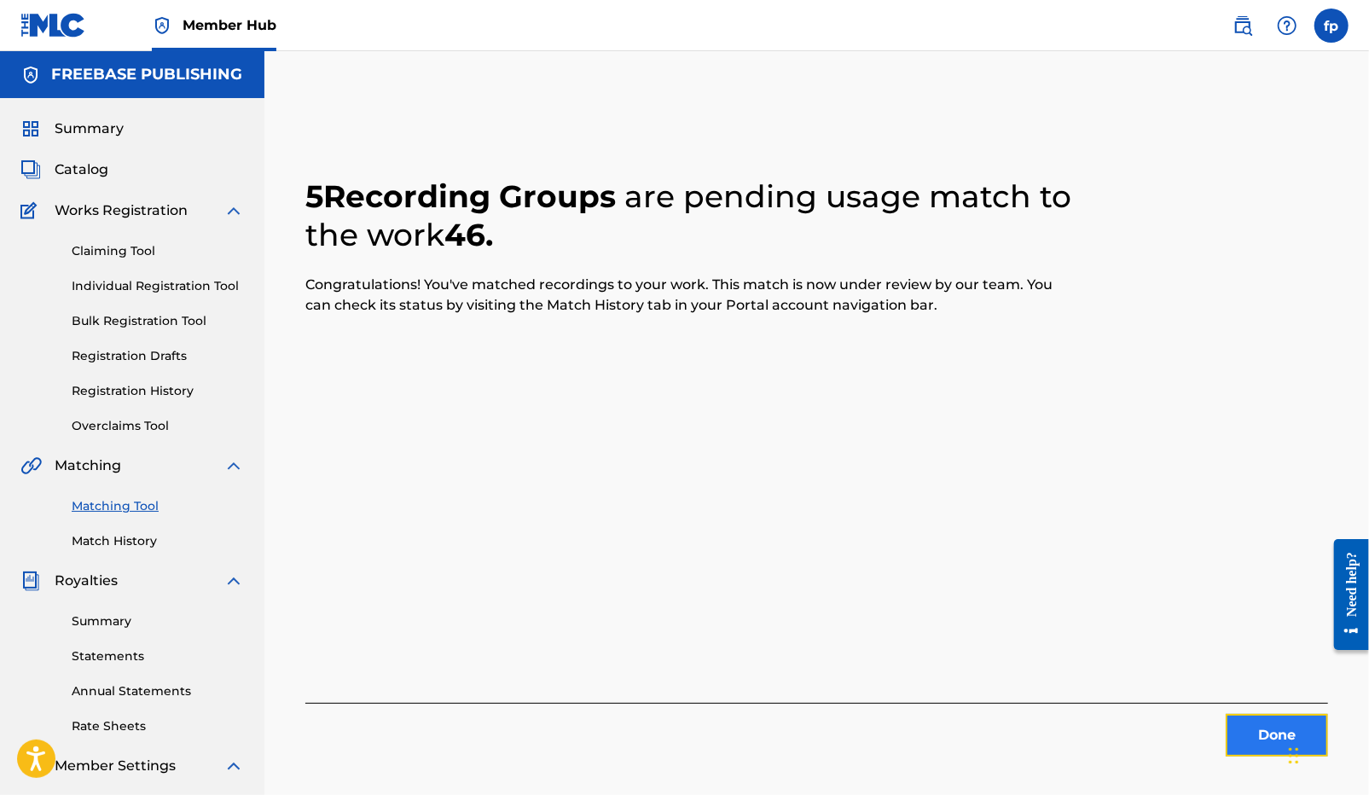
click at [1261, 742] on button "Done" at bounding box center [1276, 735] width 102 height 43
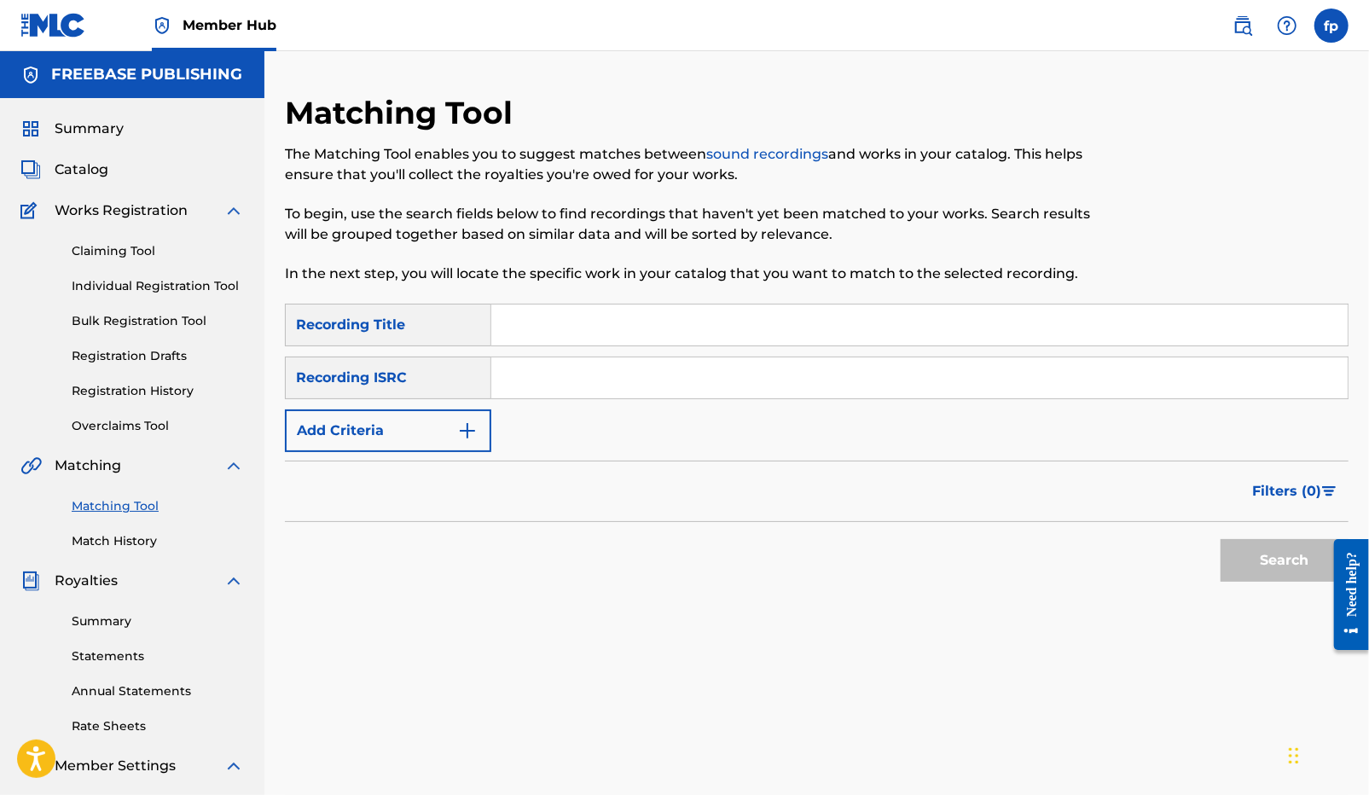
click at [675, 390] on input "Search Form" at bounding box center [919, 377] width 856 height 41
paste input "QZK6H2414823"
type input "QZK6H2414823"
click at [1242, 562] on button "Search" at bounding box center [1284, 560] width 128 height 43
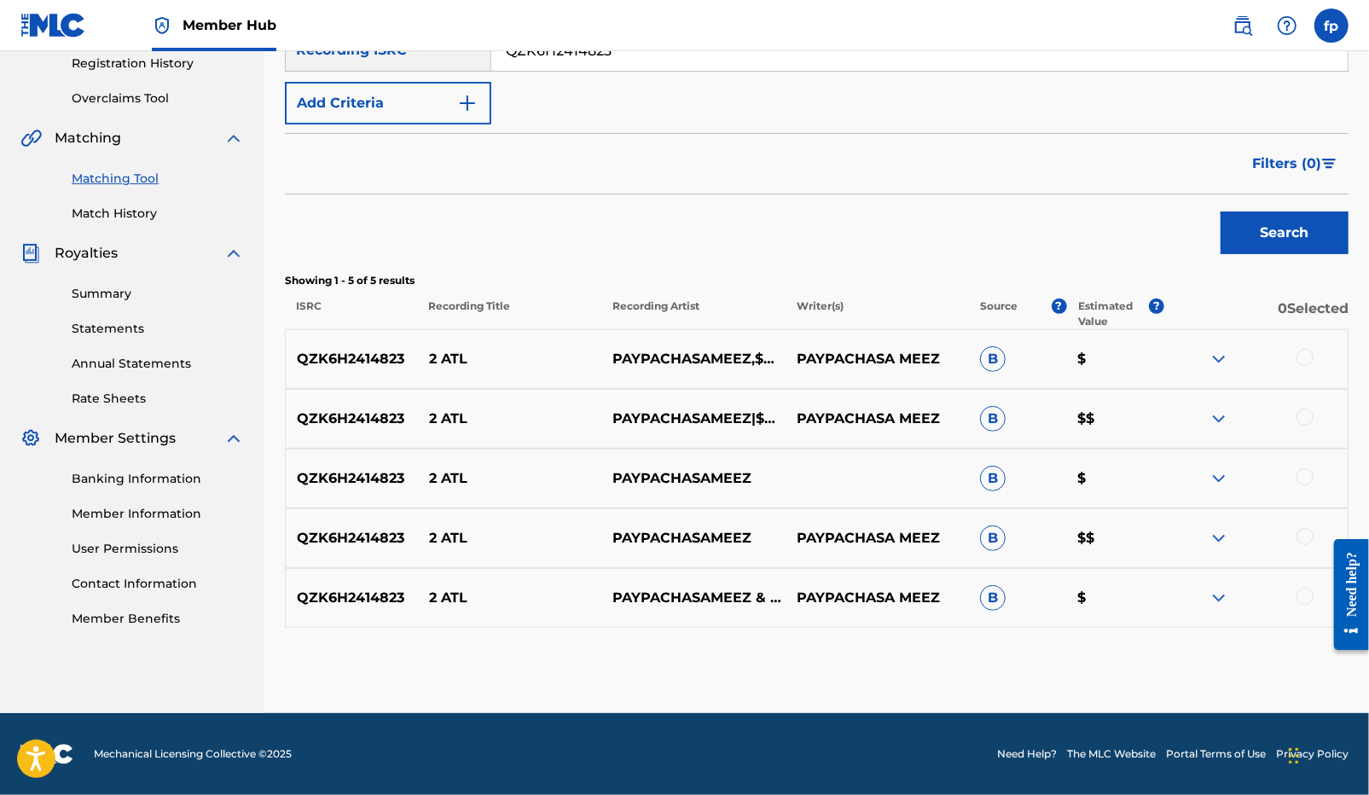
scroll to position [328, 0]
click at [1298, 355] on div at bounding box center [1304, 357] width 17 height 17
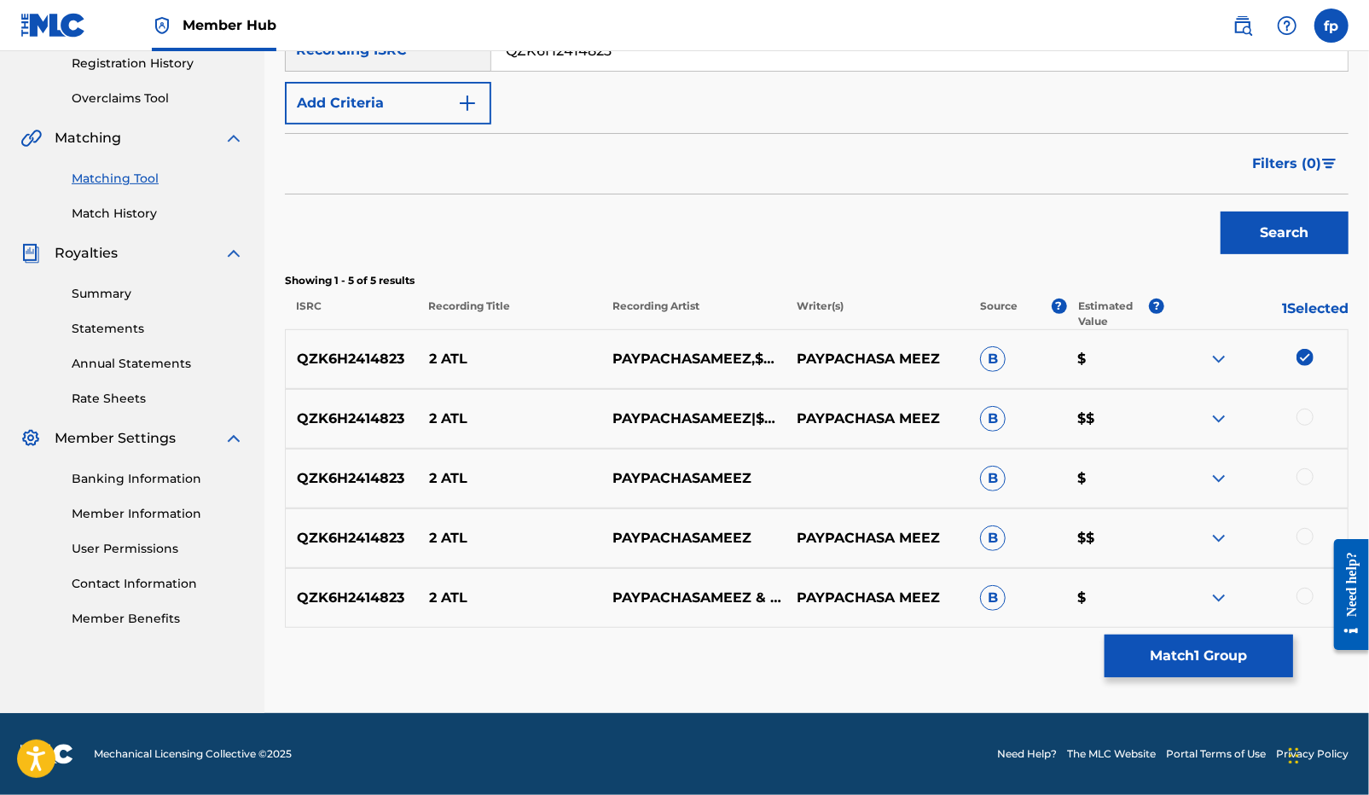
click at [1305, 418] on div at bounding box center [1304, 416] width 17 height 17
click at [1306, 484] on div at bounding box center [1304, 476] width 17 height 17
click at [1306, 540] on div at bounding box center [1304, 536] width 17 height 17
click at [1308, 594] on div at bounding box center [1304, 596] width 17 height 17
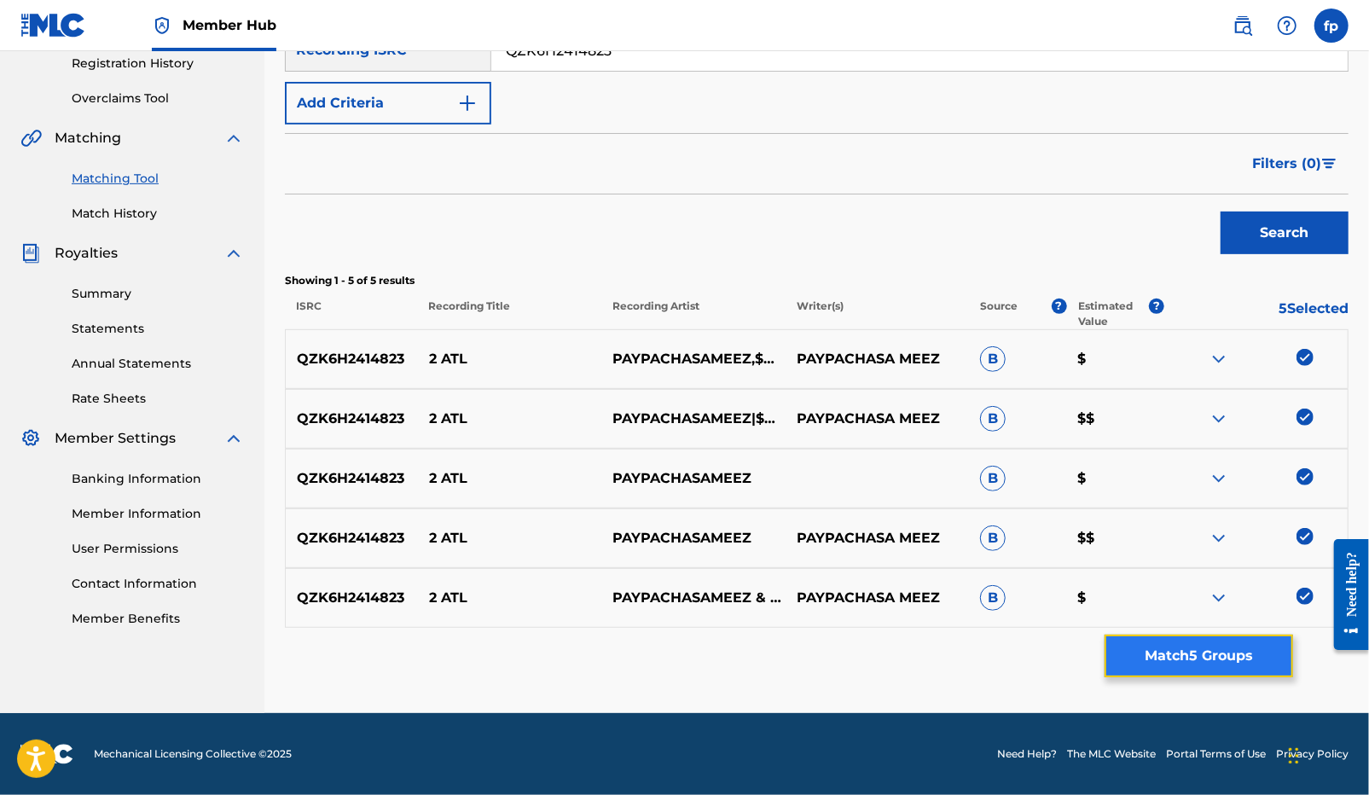
click at [1240, 649] on button "Match 5 Groups" at bounding box center [1198, 655] width 188 height 43
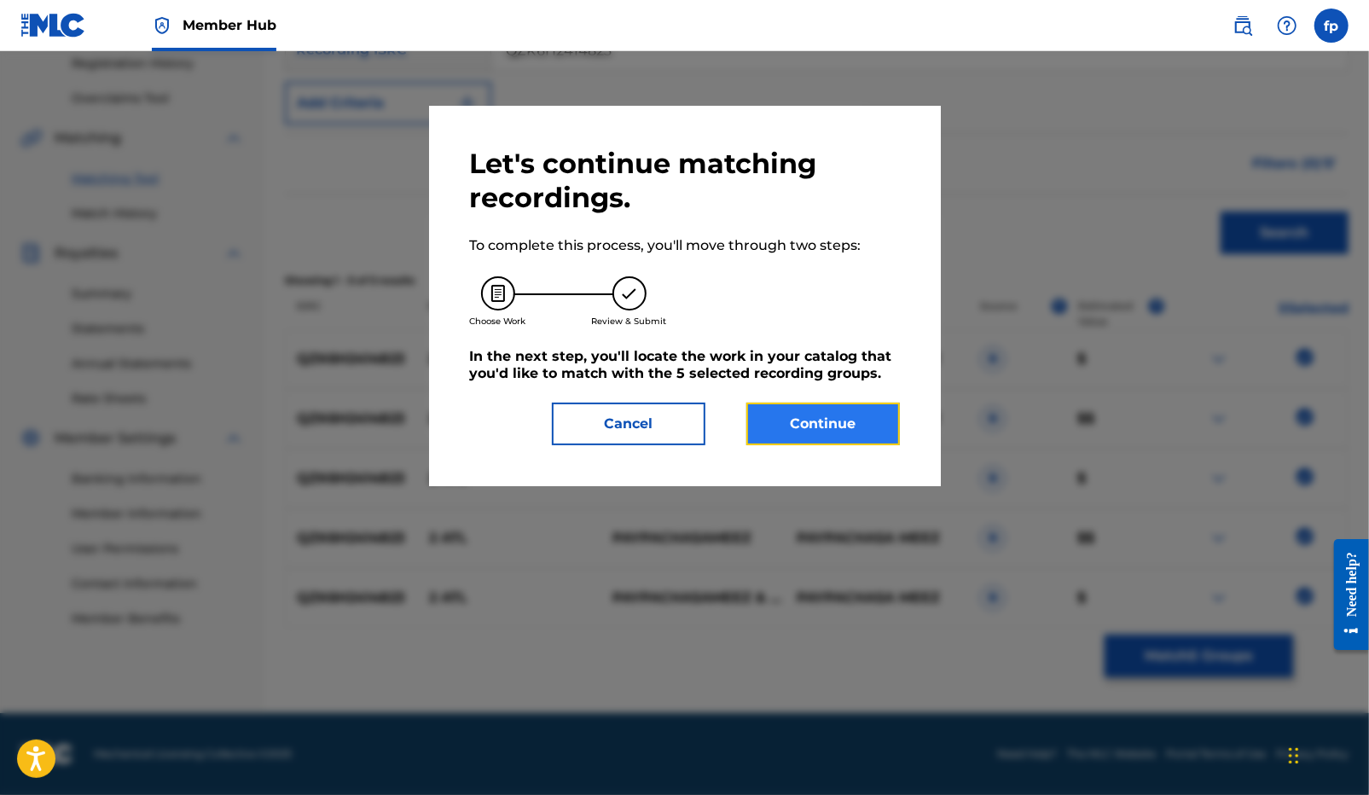
click at [831, 442] on button "Continue" at bounding box center [822, 424] width 153 height 43
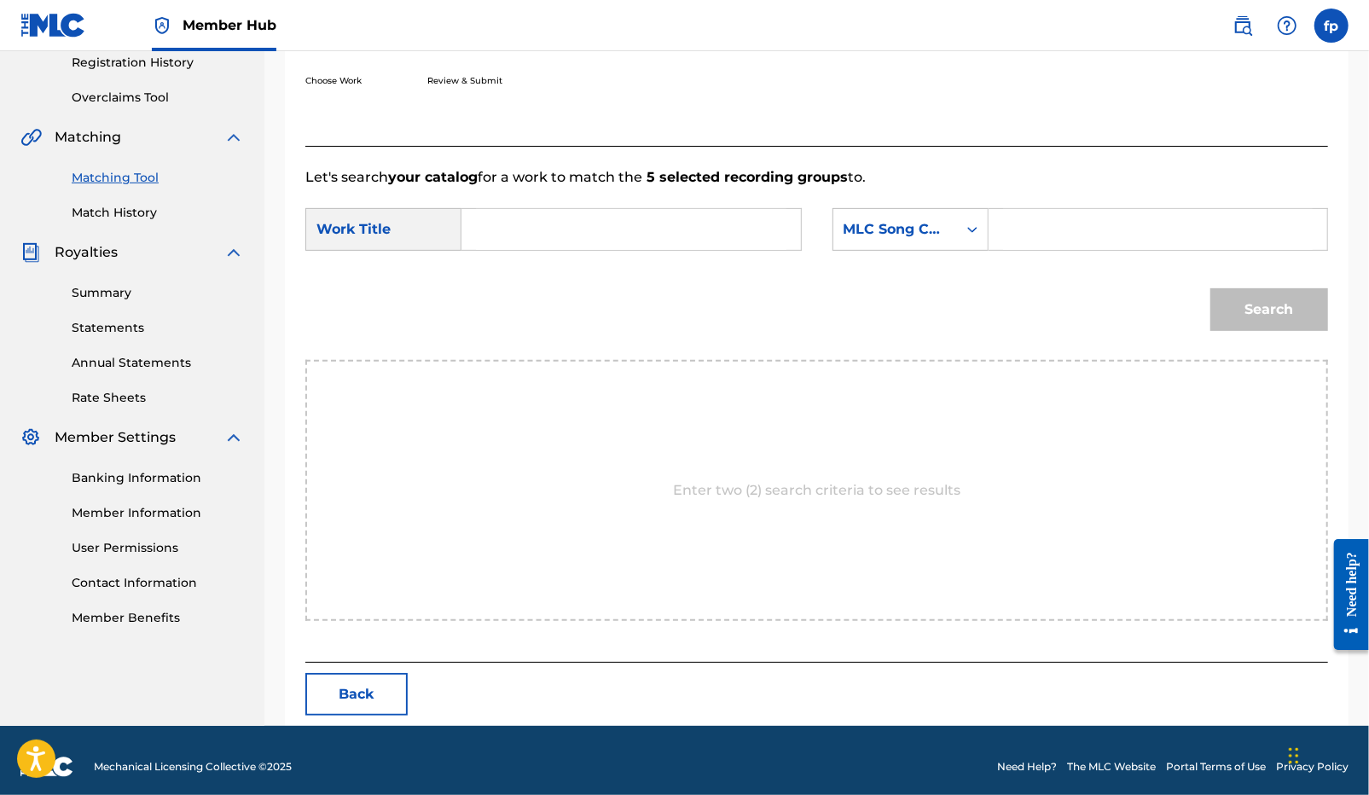
click at [491, 217] on input "Search Form" at bounding box center [631, 229] width 310 height 41
paste input "2 ATL"
type input "2 ATL"
click at [893, 235] on div "MLC Song Code" at bounding box center [894, 229] width 103 height 20
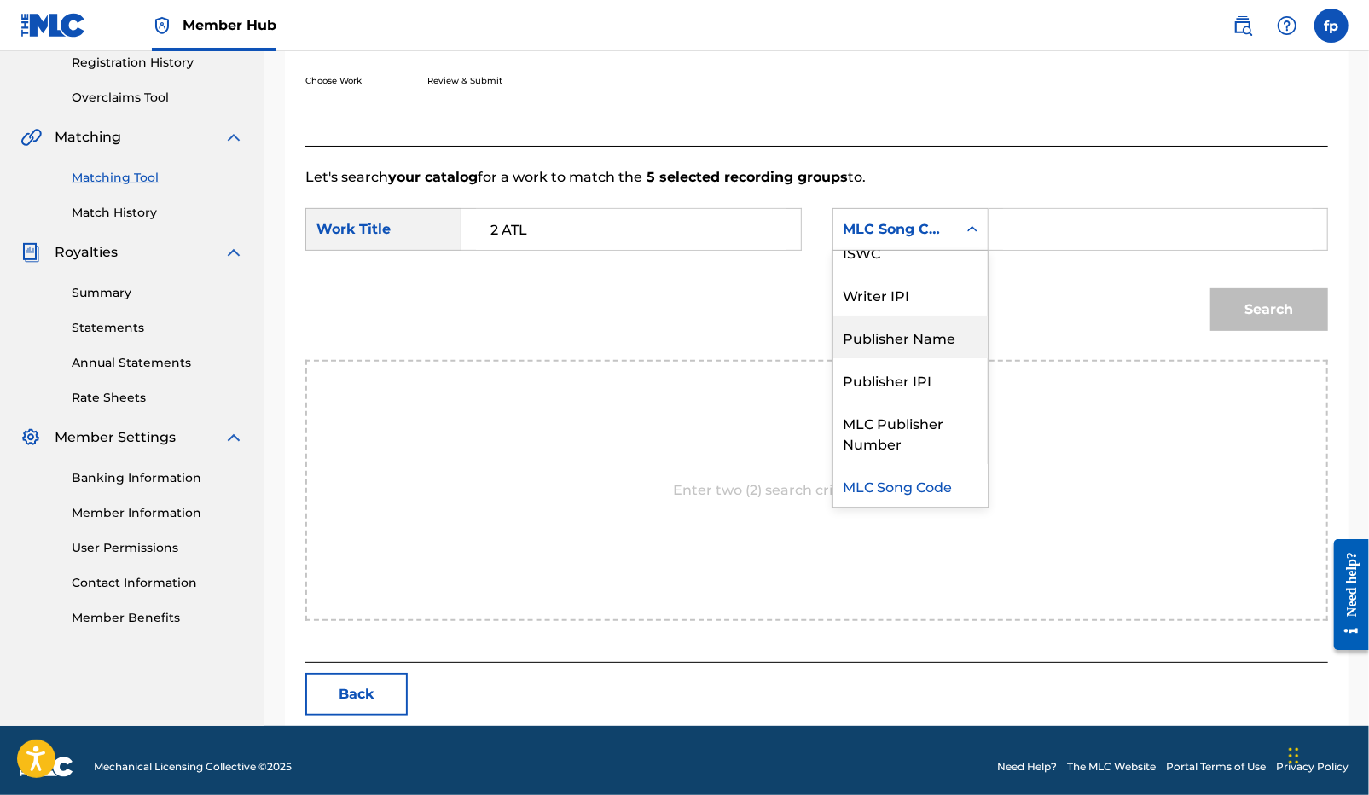
scroll to position [0, 0]
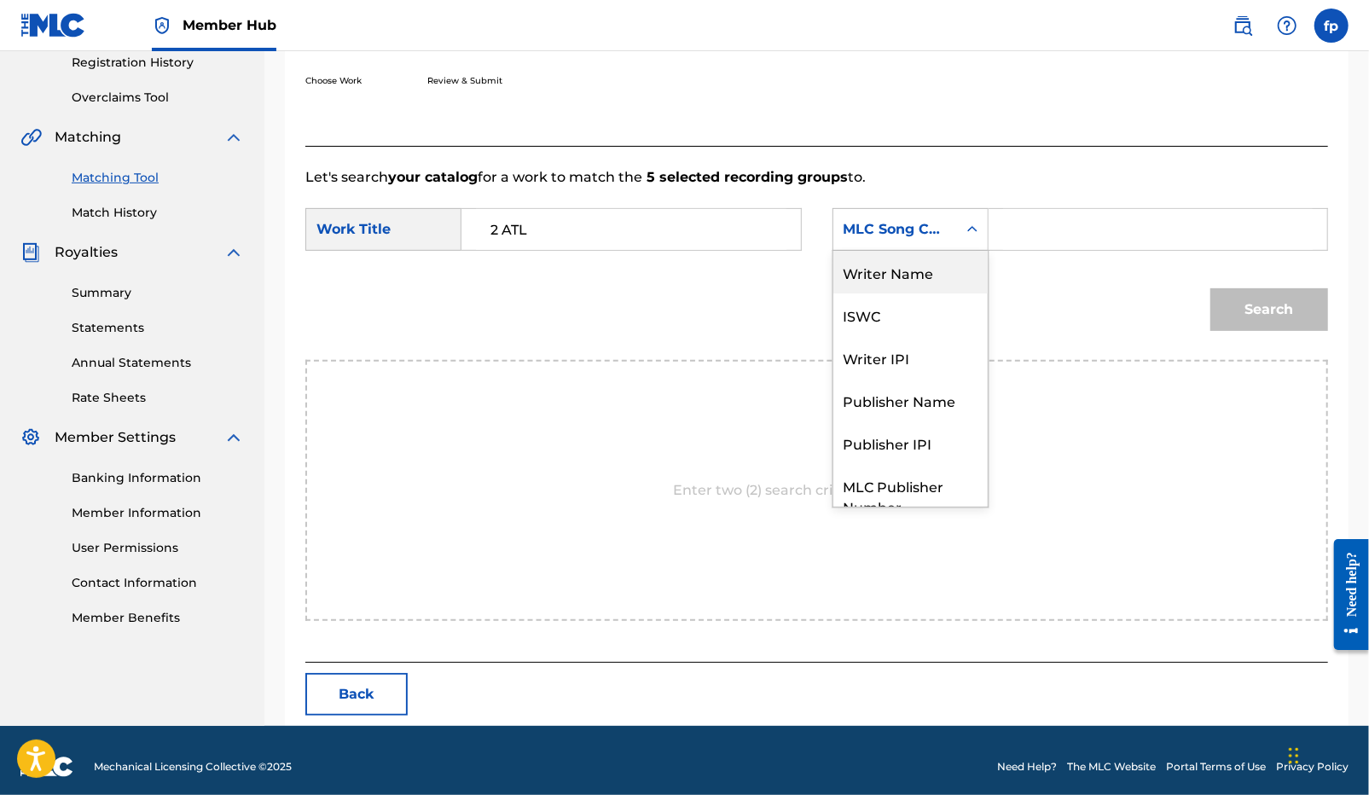
click at [907, 283] on div "Writer Name" at bounding box center [910, 272] width 154 height 43
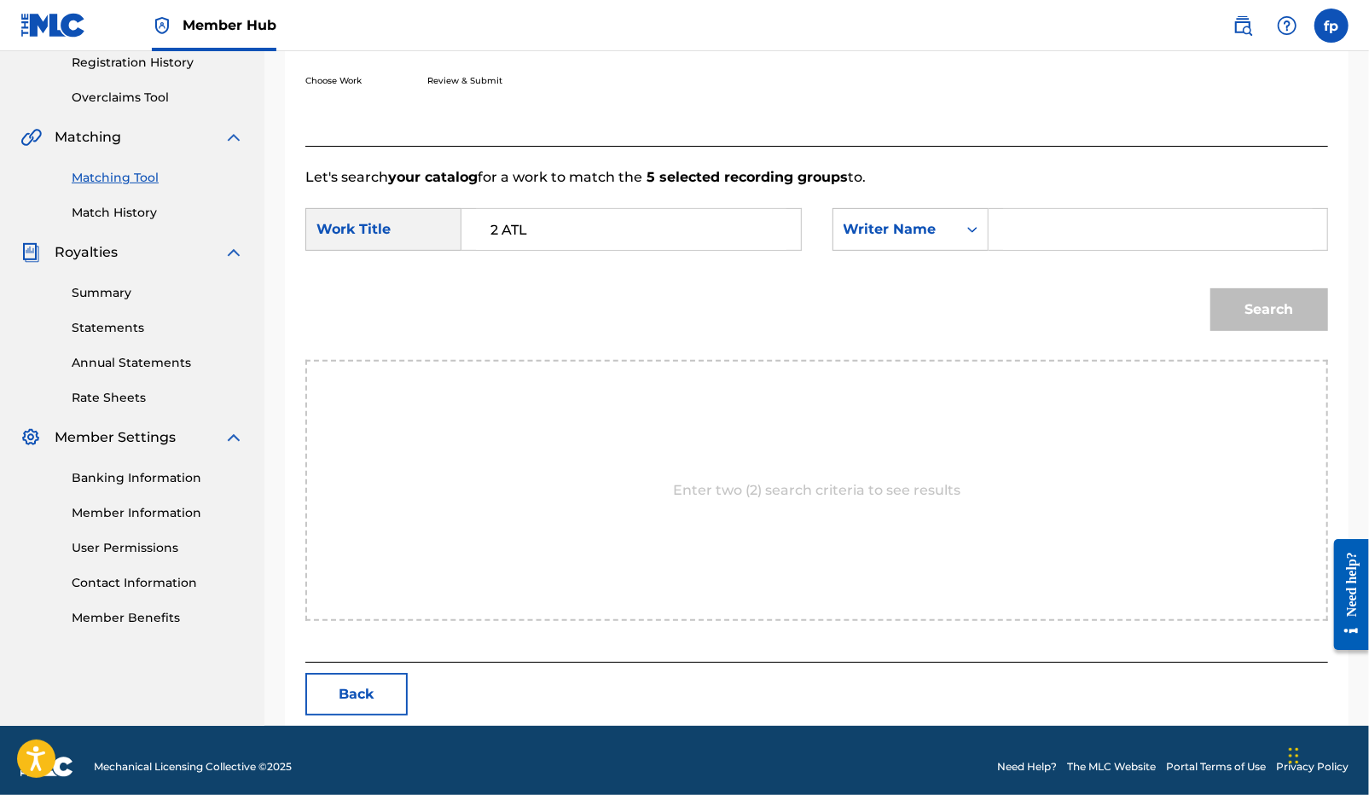
click at [1012, 230] on input "Search Form" at bounding box center [1158, 229] width 310 height 41
type input "[PERSON_NAME]"
click at [1210, 288] on button "Search" at bounding box center [1269, 309] width 118 height 43
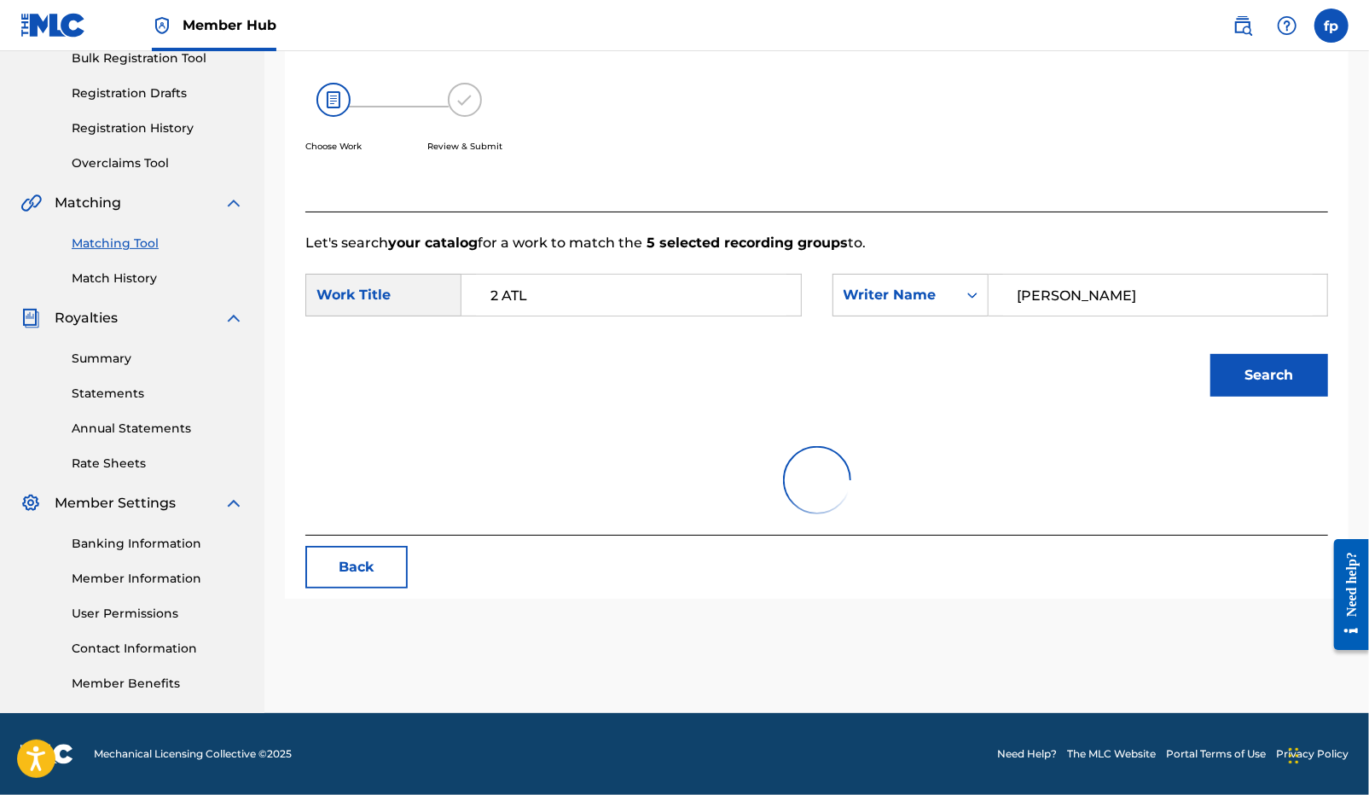
scroll to position [292, 0]
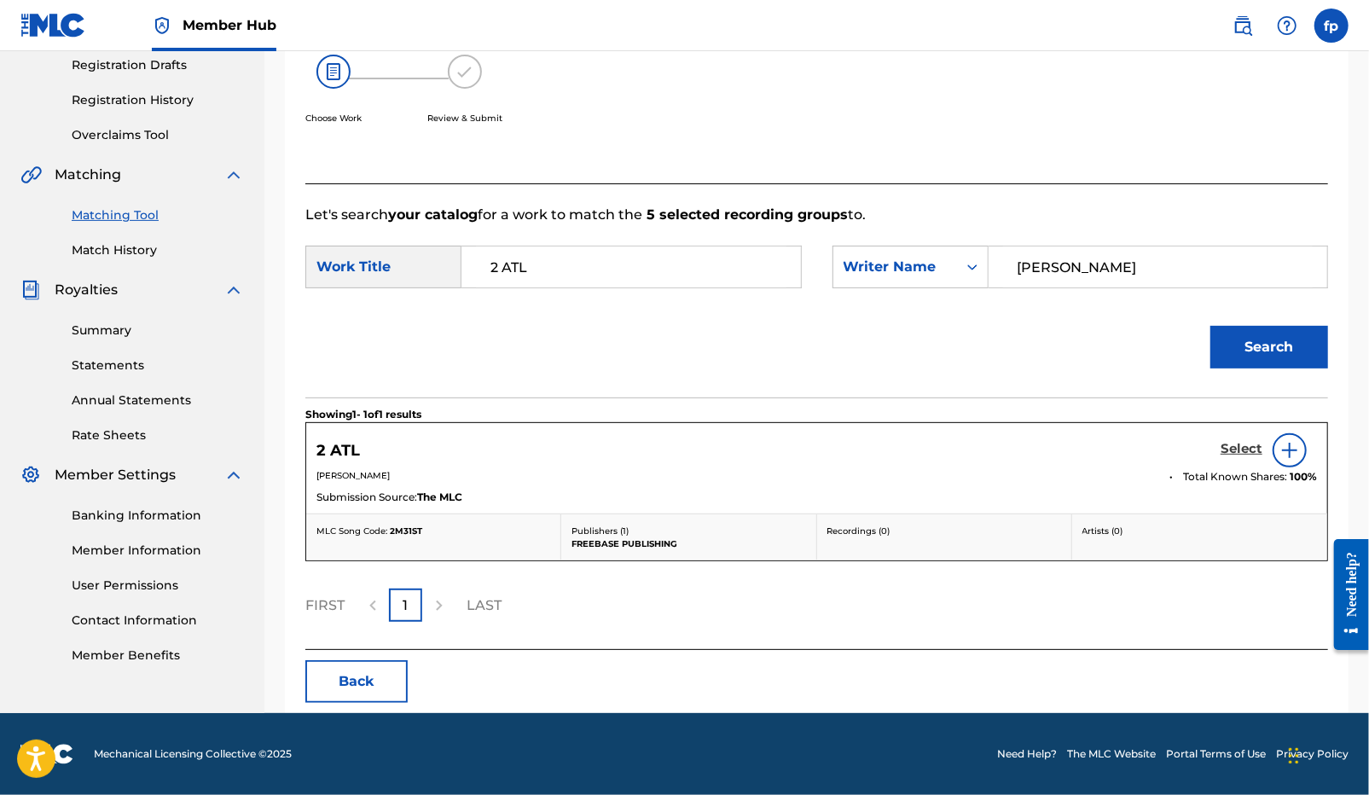
click at [1243, 441] on h5 "Select" at bounding box center [1241, 449] width 42 height 16
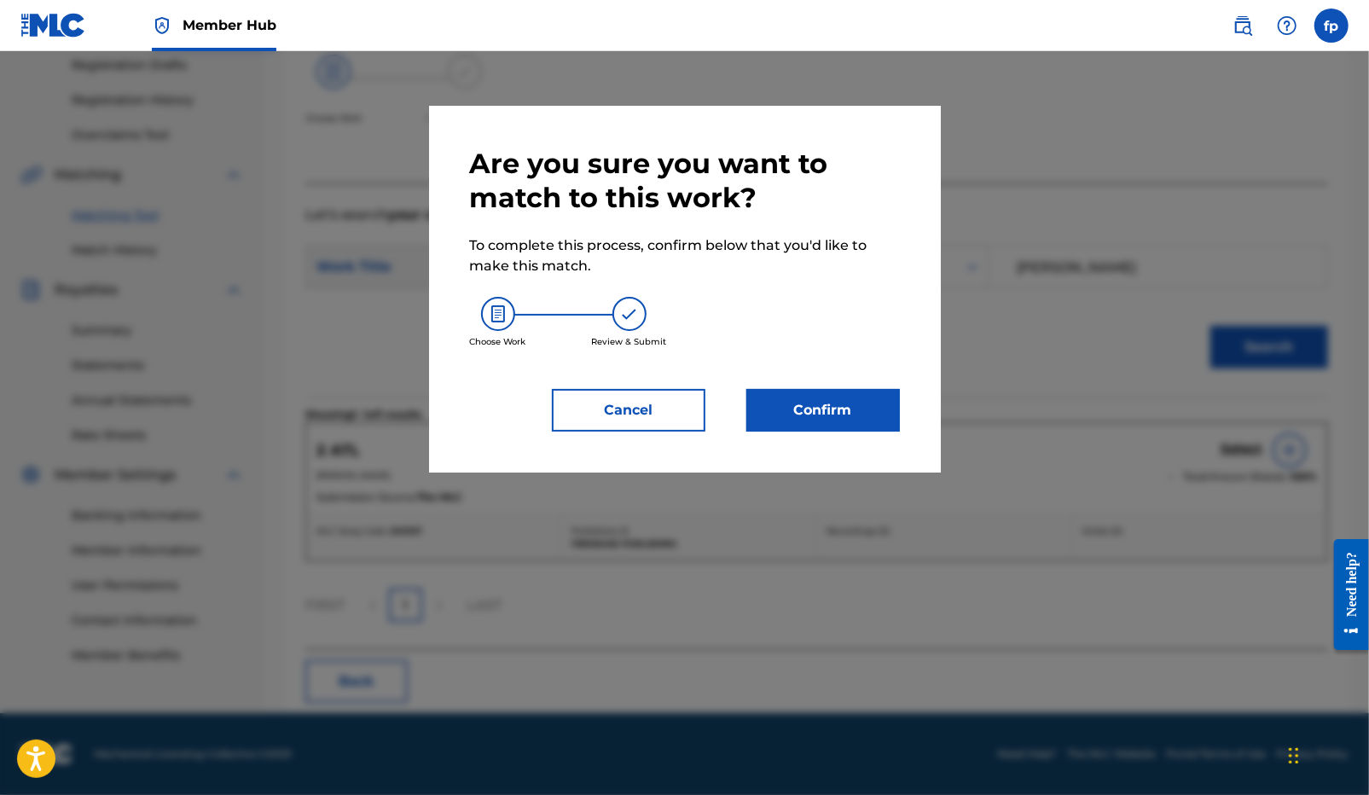
click at [843, 385] on div "Are you sure you want to match to this work? To complete this process, confirm …" at bounding box center [685, 289] width 430 height 285
click at [843, 405] on button "Confirm" at bounding box center [822, 410] width 153 height 43
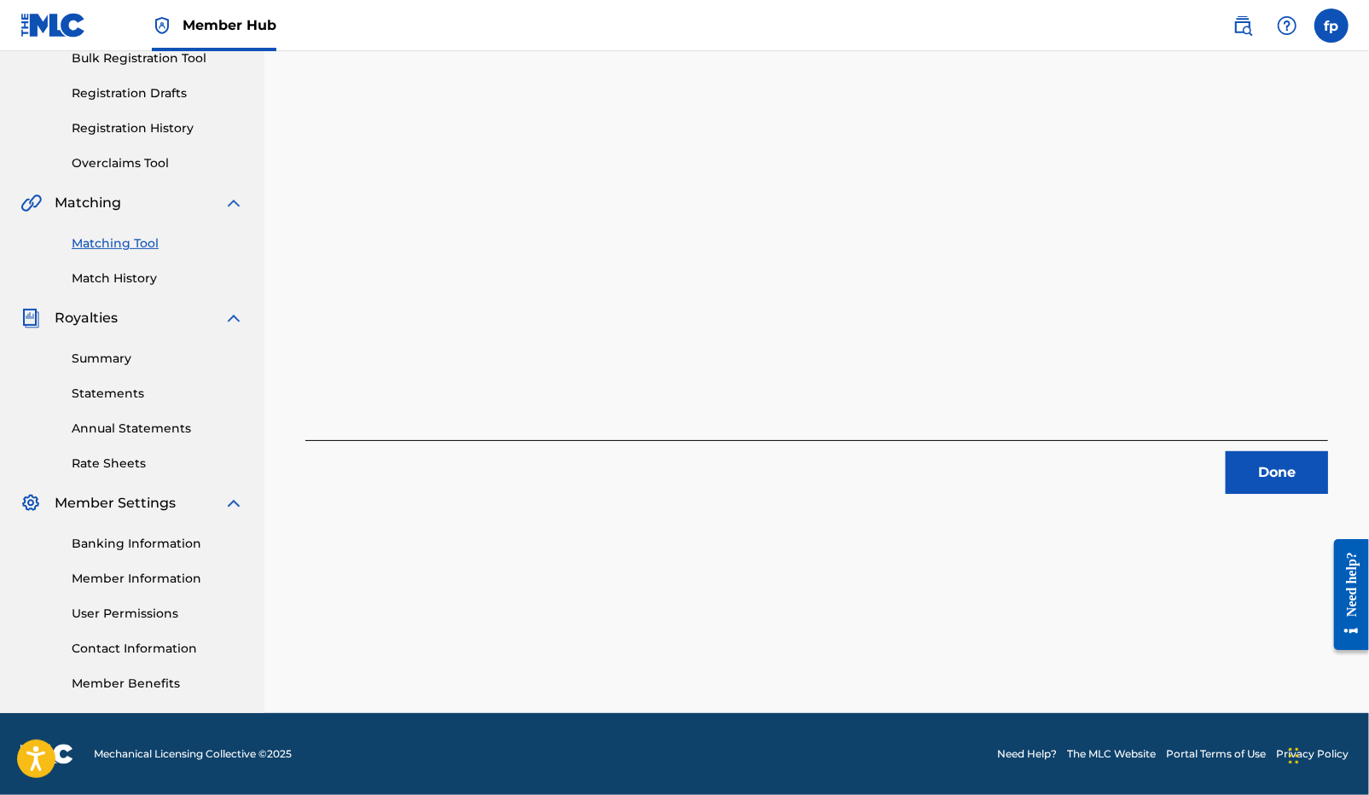
scroll to position [260, 0]
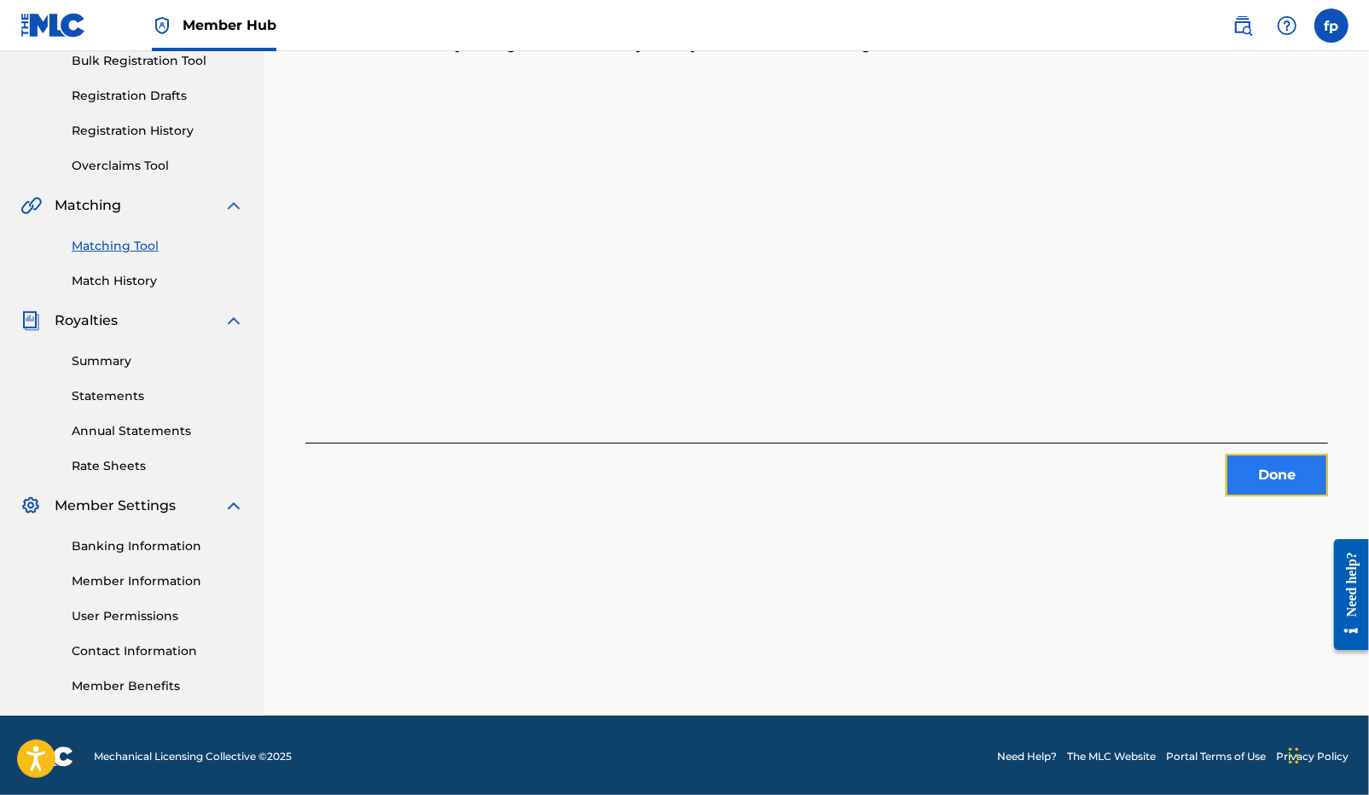
click at [1288, 462] on button "Done" at bounding box center [1276, 475] width 102 height 43
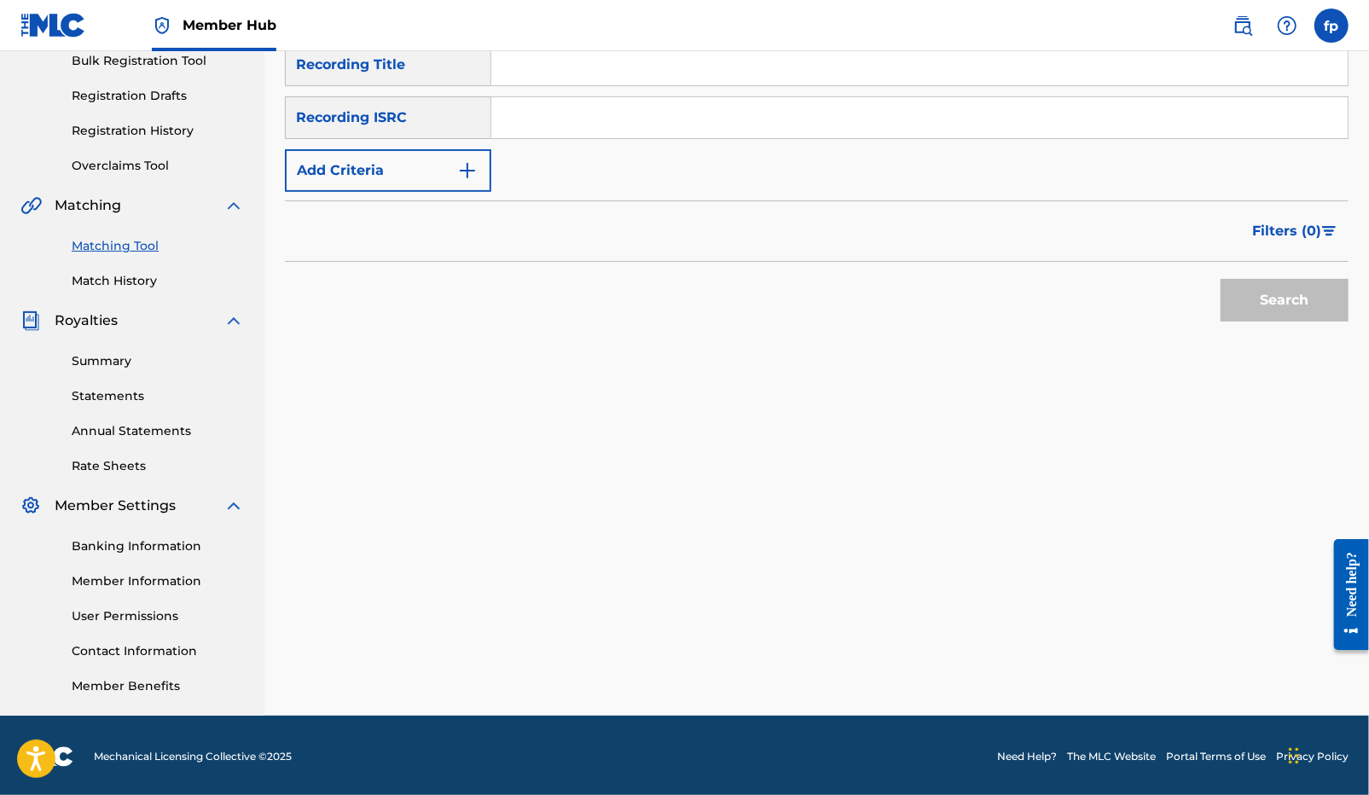
click at [588, 131] on input "Search Form" at bounding box center [919, 117] width 856 height 41
paste input "QZZ7M2433585"
type input "QZZ7M2433585"
click at [1254, 309] on button "Search" at bounding box center [1284, 300] width 128 height 43
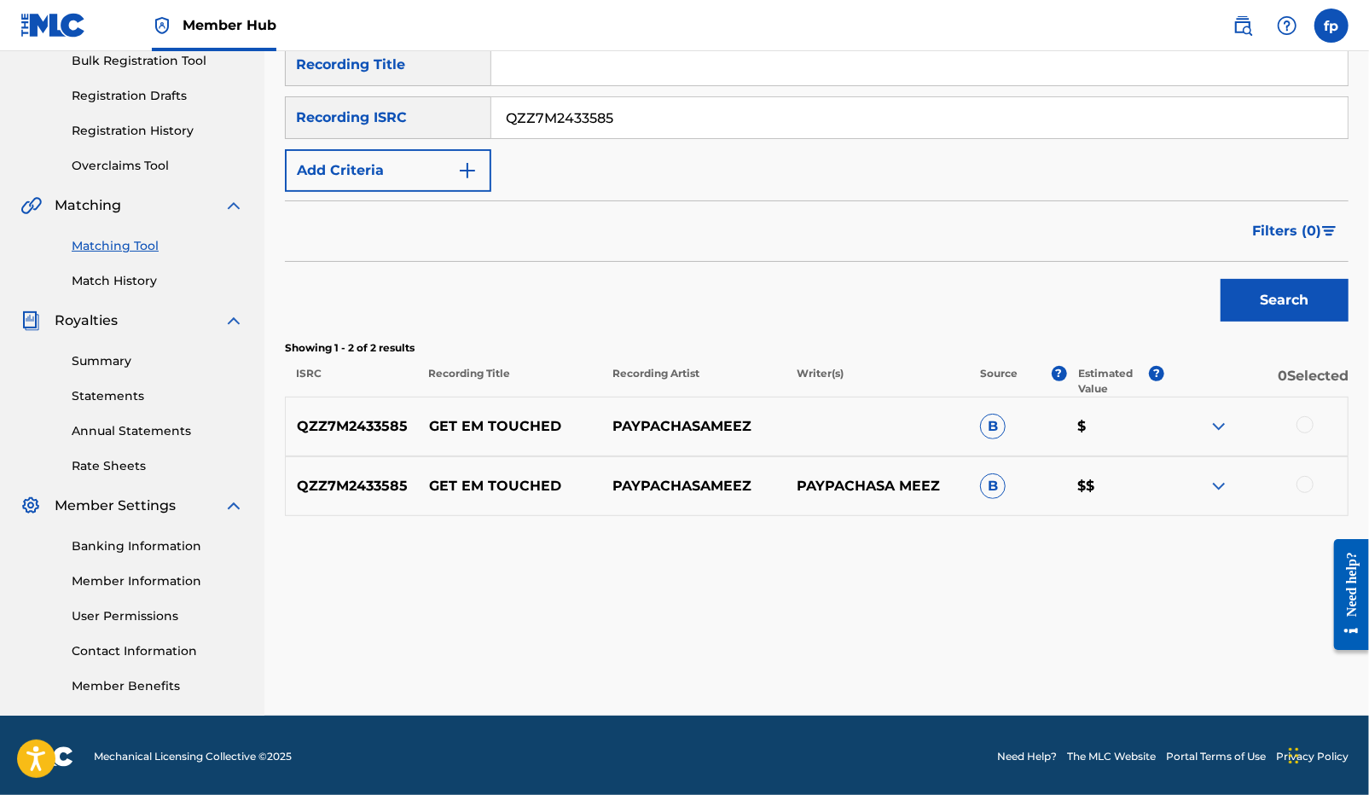
click at [1293, 432] on div at bounding box center [1255, 426] width 183 height 20
click at [1295, 429] on div at bounding box center [1255, 426] width 183 height 20
click at [1296, 427] on div at bounding box center [1304, 424] width 17 height 17
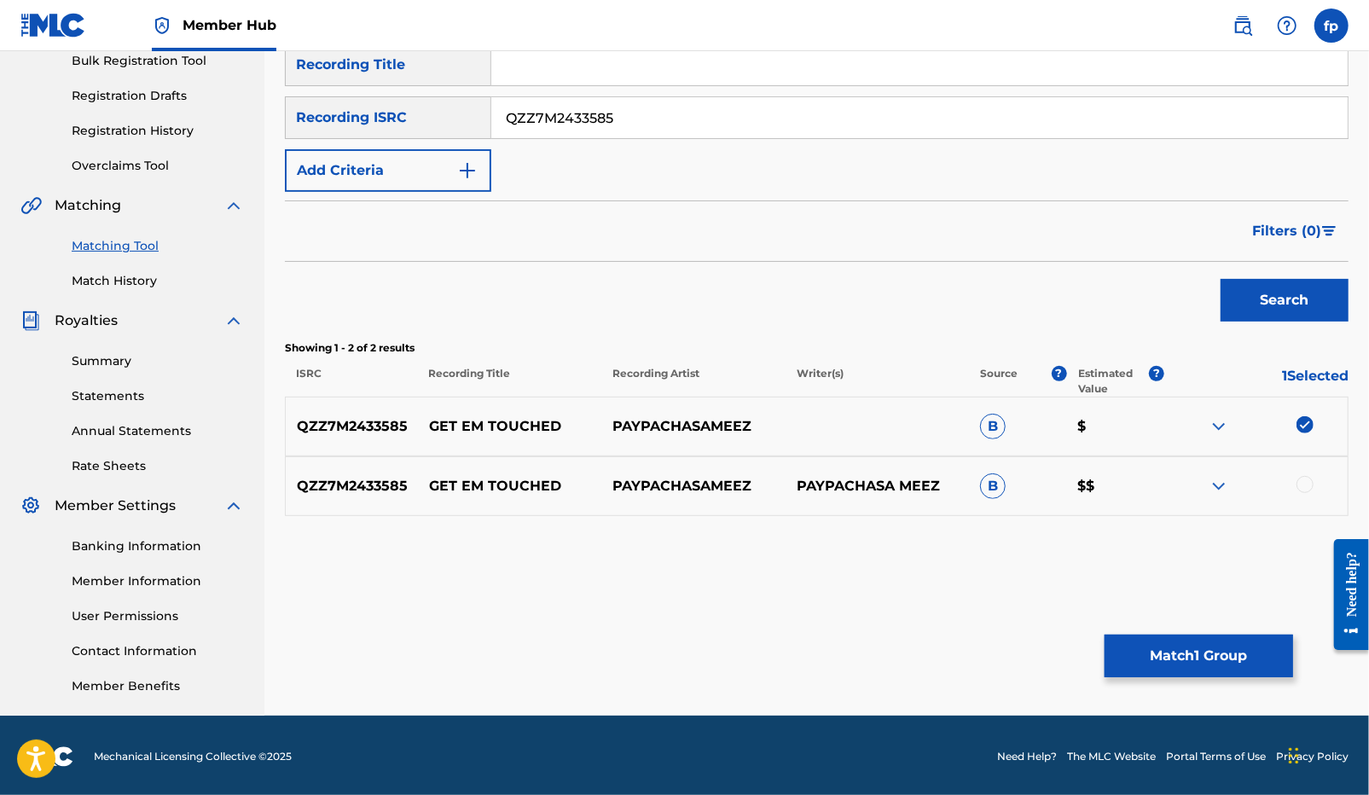
click at [1296, 474] on div "QZZ7M2433585 GET EM TOUCHED PAYPACHASAMEEZ PAYPACHASA MEEZ B $$" at bounding box center [816, 486] width 1063 height 60
click at [1298, 479] on div at bounding box center [1304, 484] width 17 height 17
click at [1193, 667] on button "Match 2 Groups" at bounding box center [1198, 655] width 188 height 43
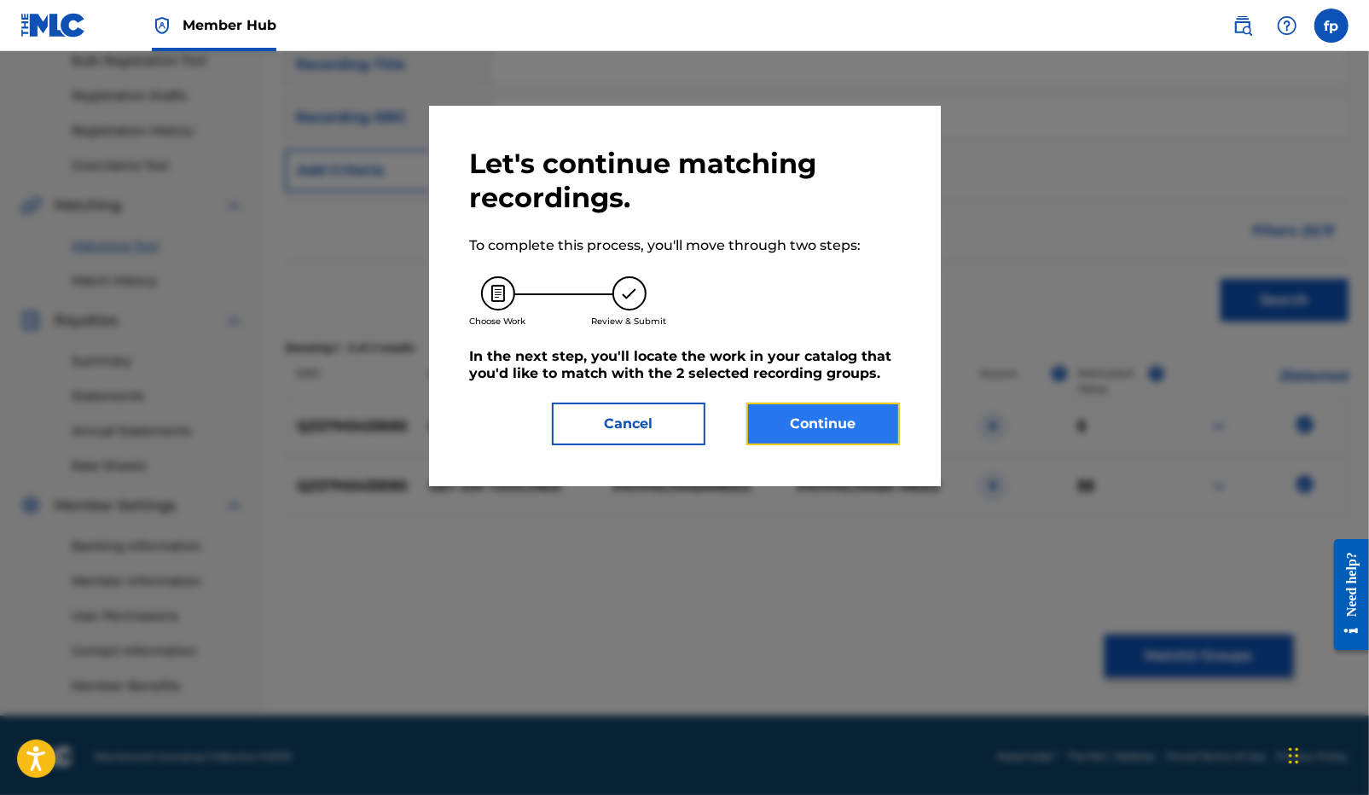
click at [843, 438] on button "Continue" at bounding box center [822, 424] width 153 height 43
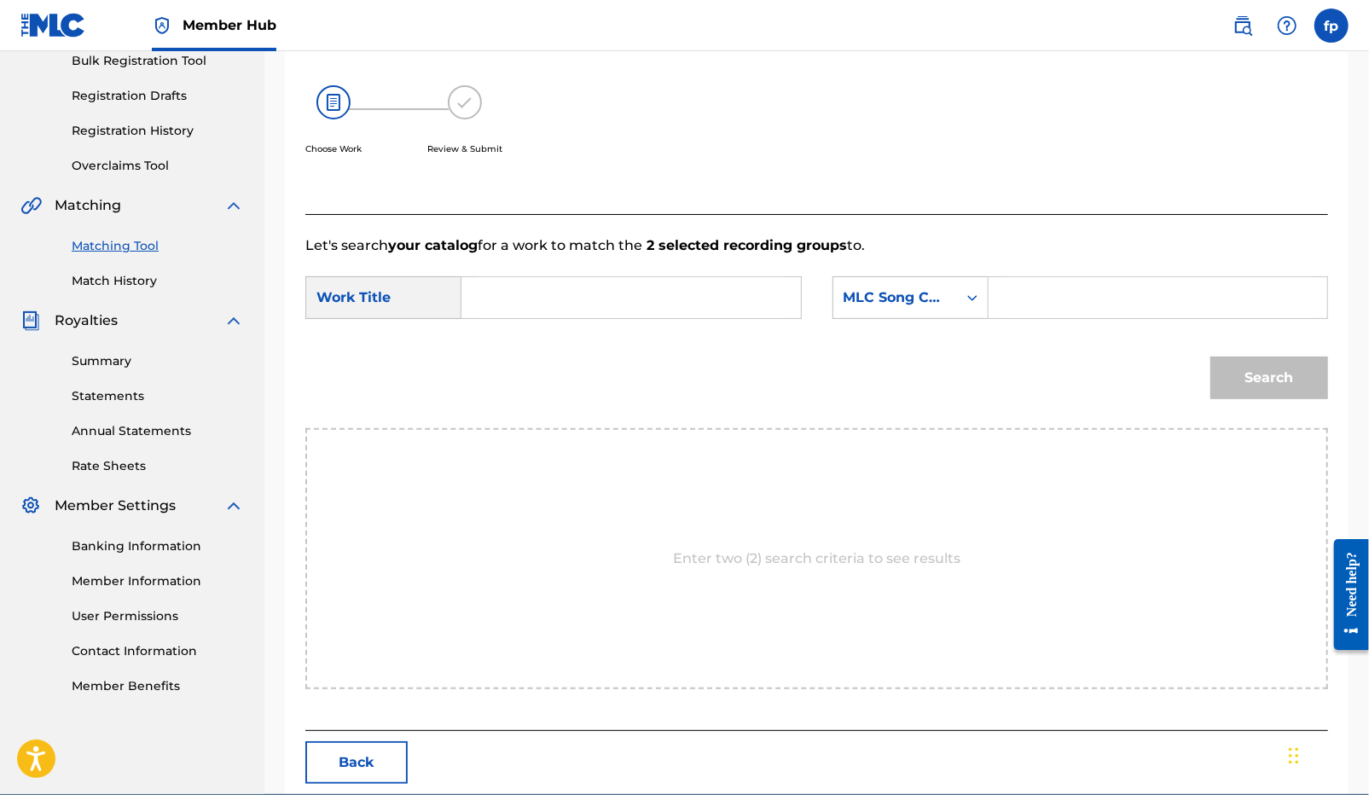
click at [720, 305] on input "Search Form" at bounding box center [631, 297] width 310 height 41
click at [482, 368] on div "get em touched" at bounding box center [503, 346] width 54 height 51
type input "get em touched"
click at [935, 304] on div "MLC Song Code" at bounding box center [894, 297] width 103 height 20
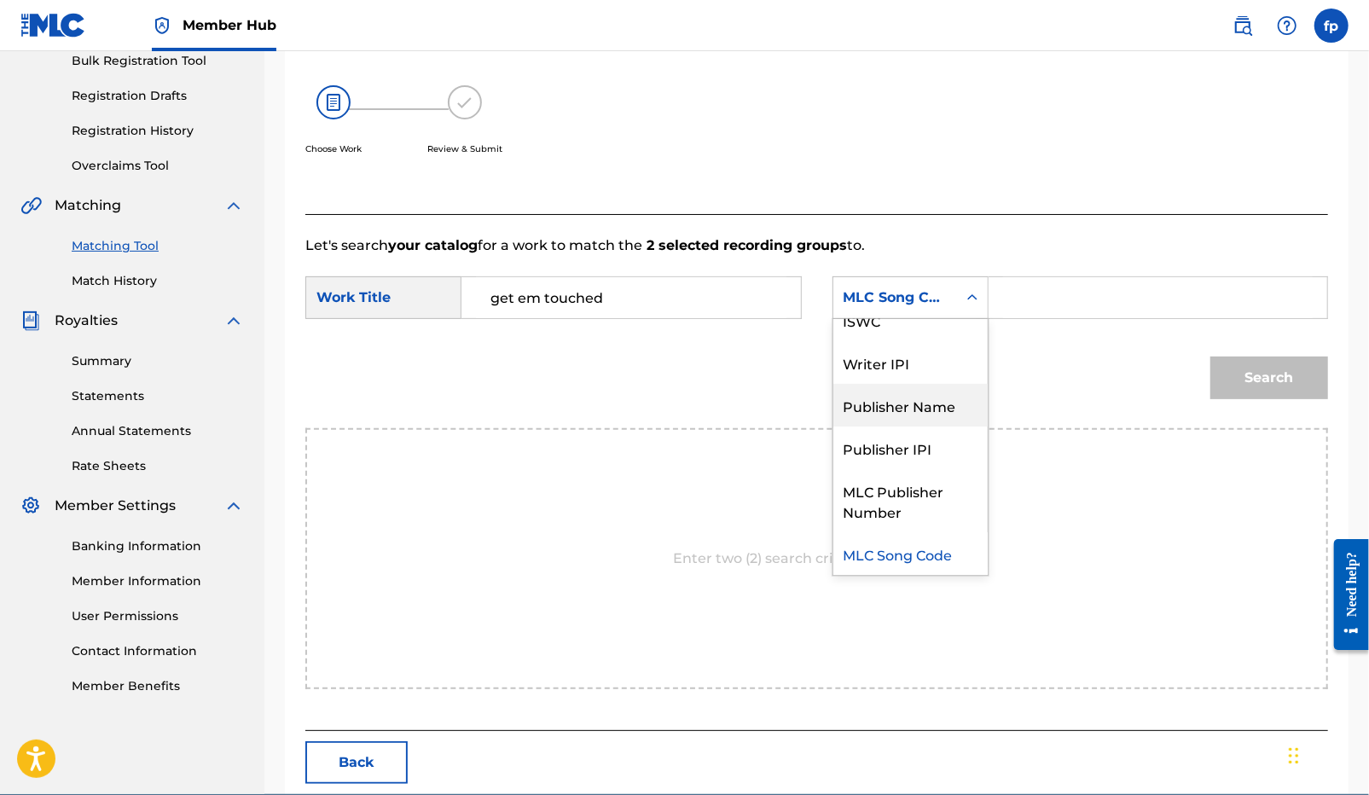
scroll to position [0, 0]
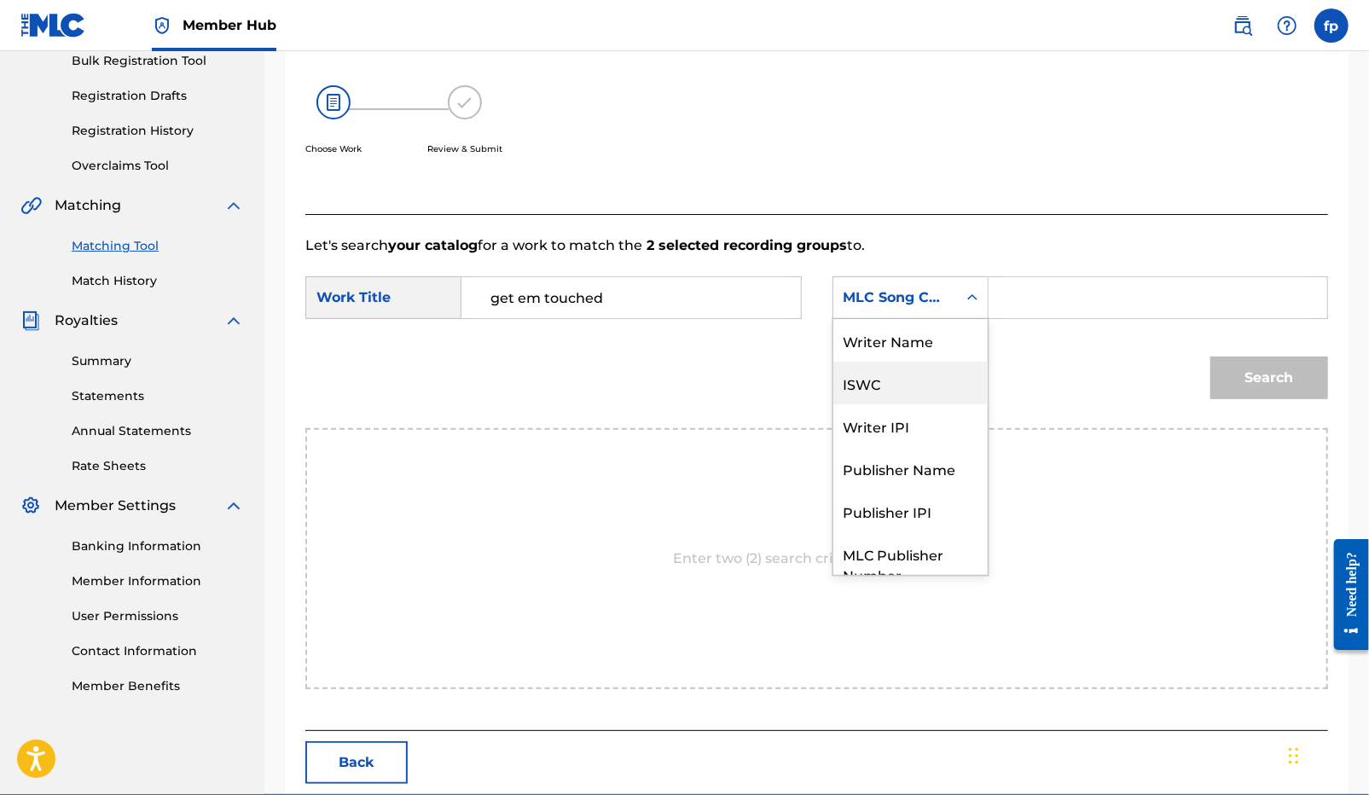
click at [893, 352] on div "Writer Name" at bounding box center [910, 340] width 154 height 43
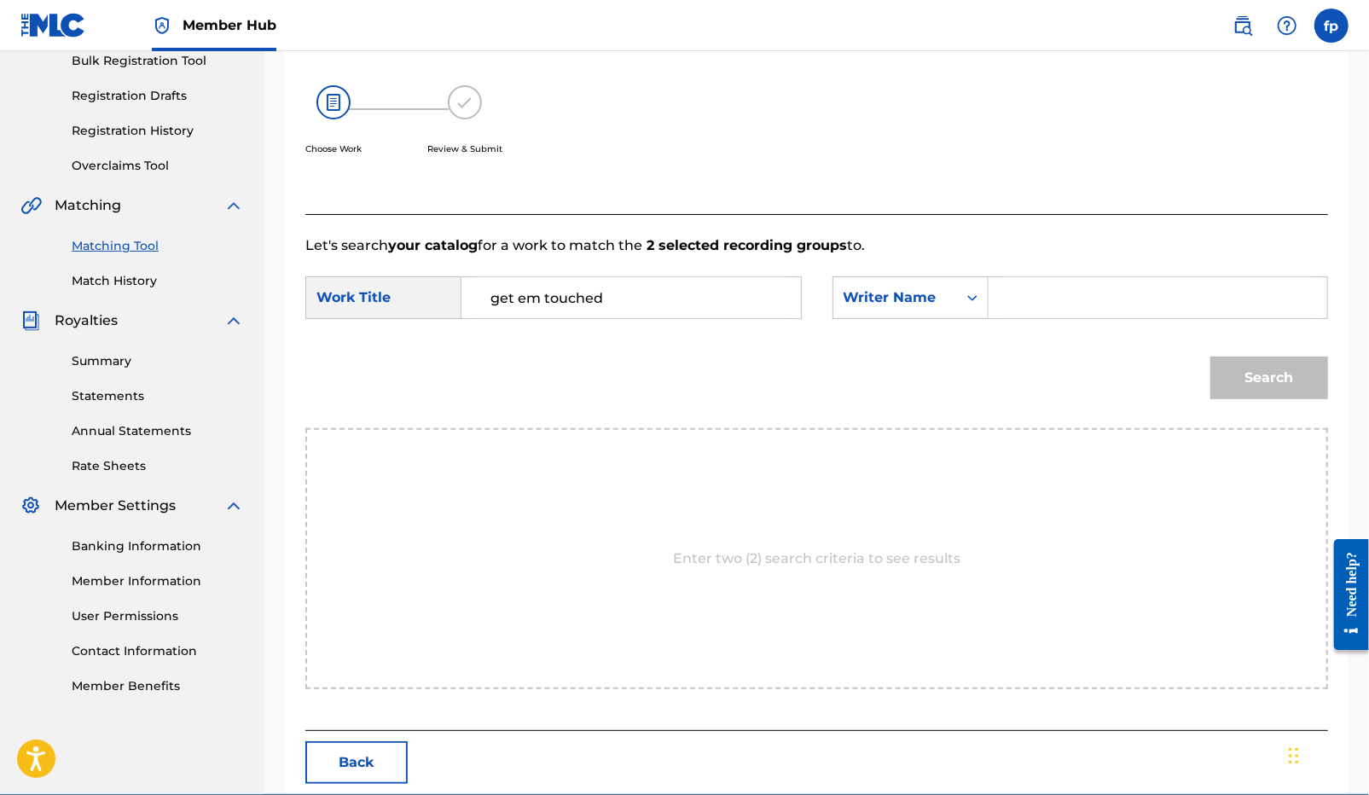
click at [1032, 298] on input "Search Form" at bounding box center [1158, 297] width 310 height 41
type input "[PERSON_NAME]"
click at [1210, 356] on button "Search" at bounding box center [1269, 377] width 118 height 43
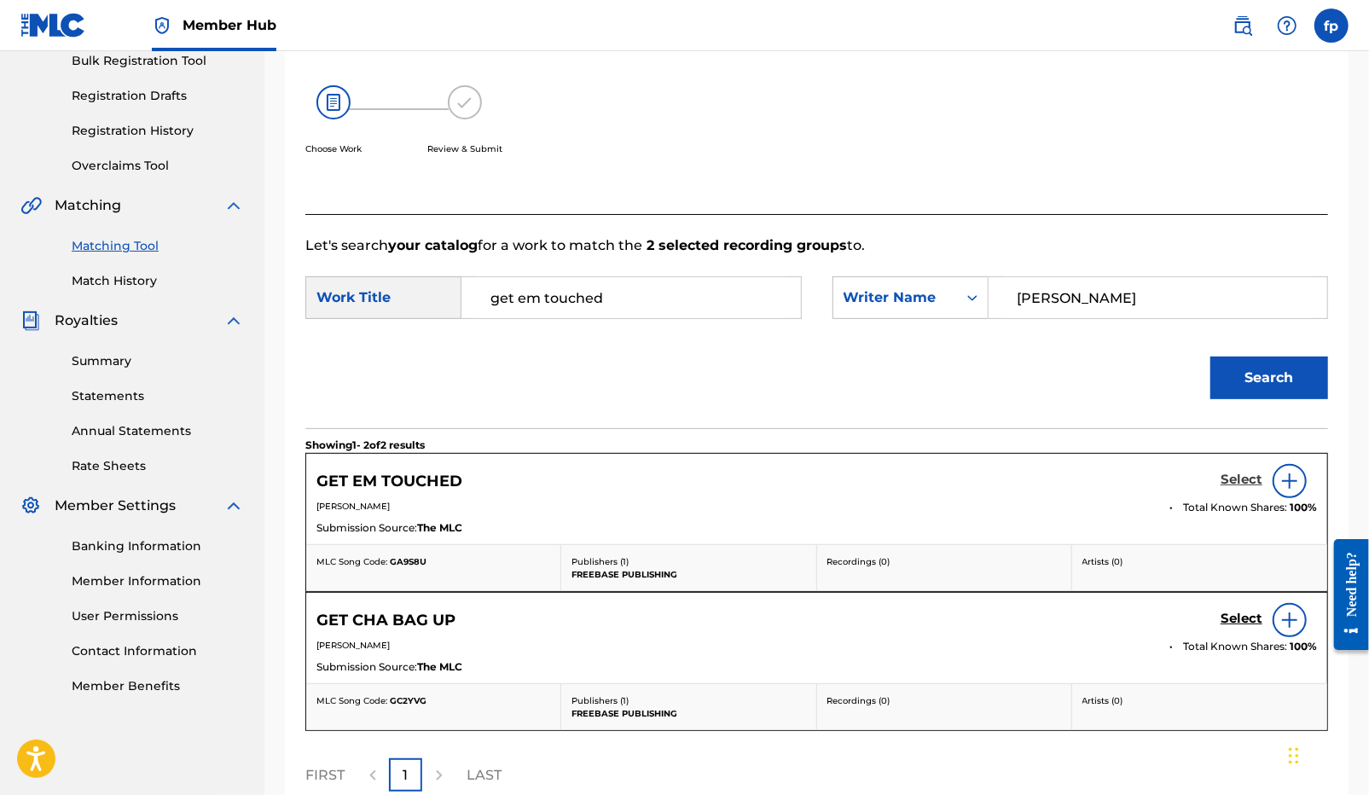
click at [1237, 476] on h5 "Select" at bounding box center [1241, 480] width 42 height 16
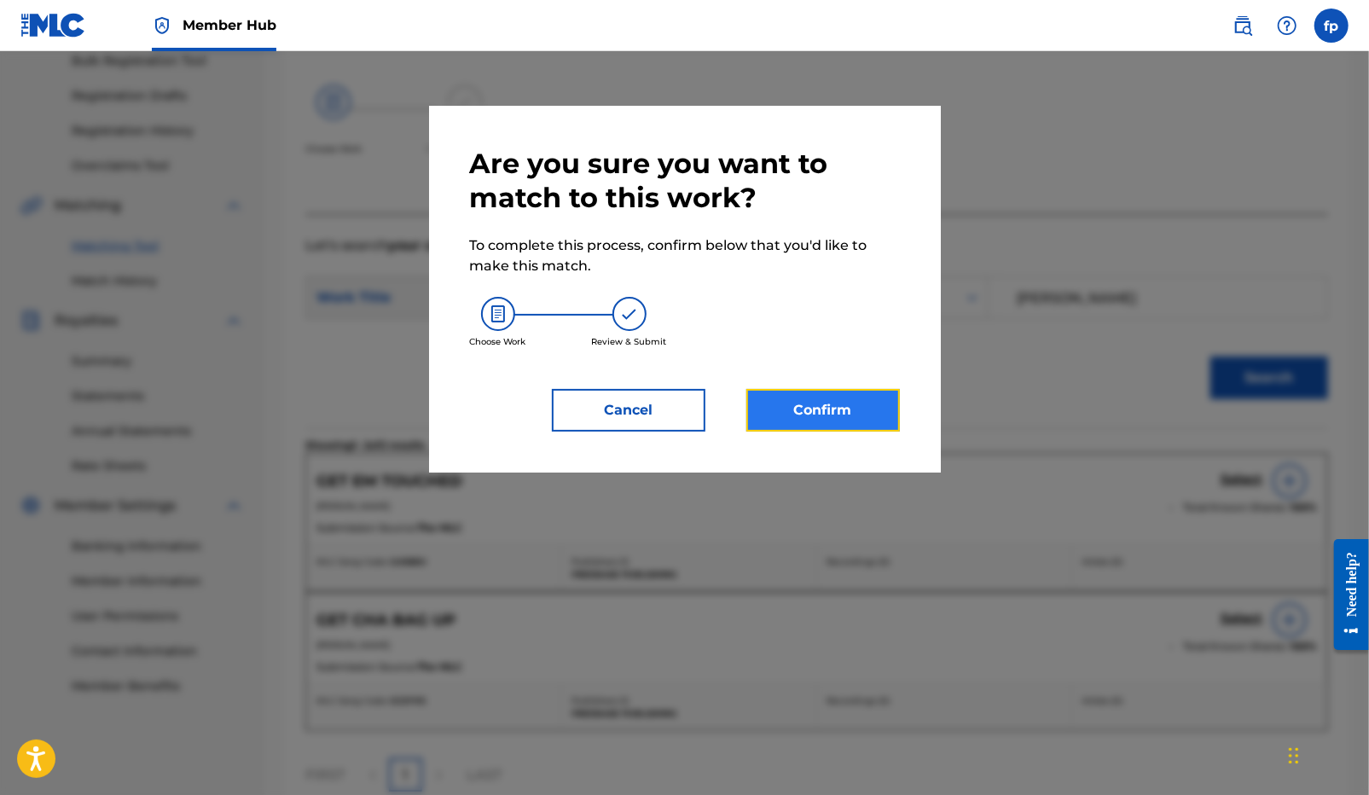
click at [853, 402] on button "Confirm" at bounding box center [822, 410] width 153 height 43
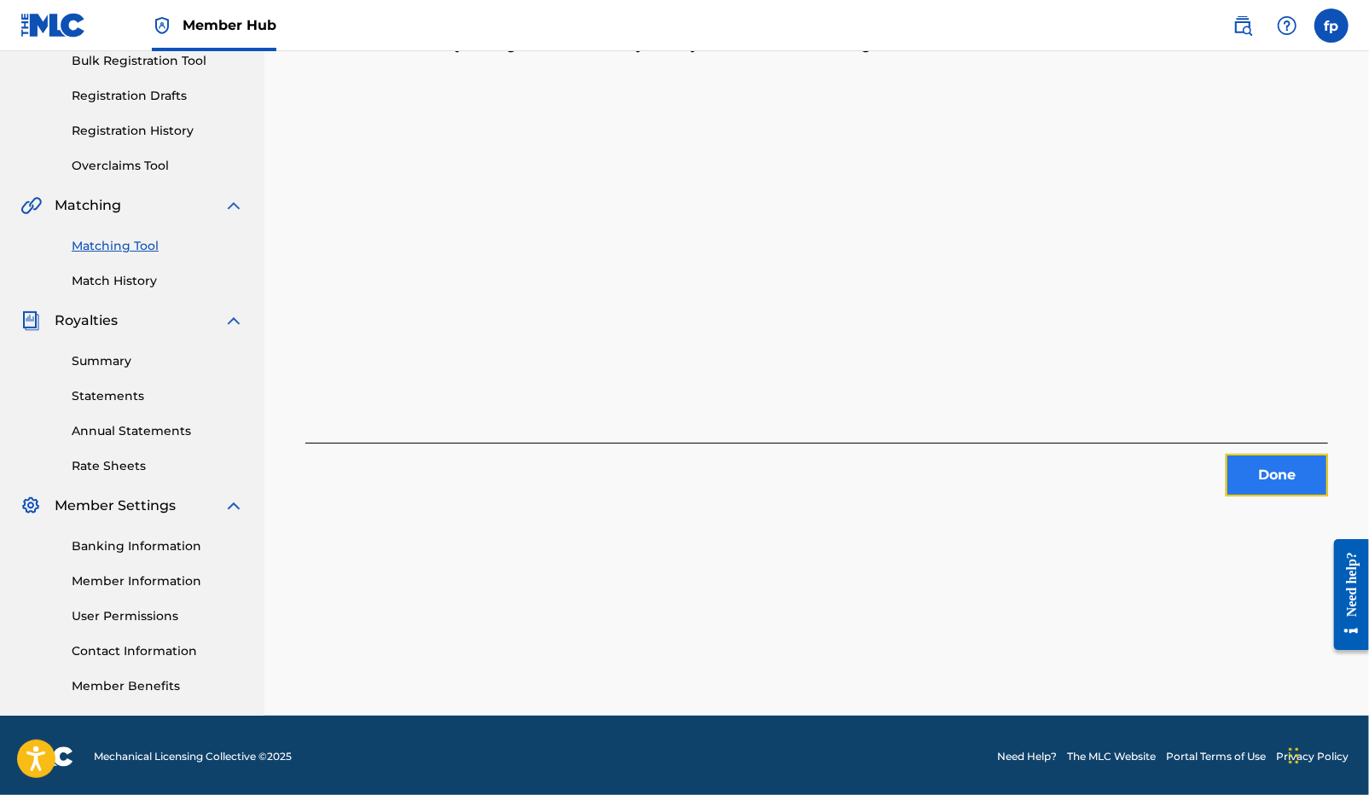
click at [1267, 478] on button "Done" at bounding box center [1276, 475] width 102 height 43
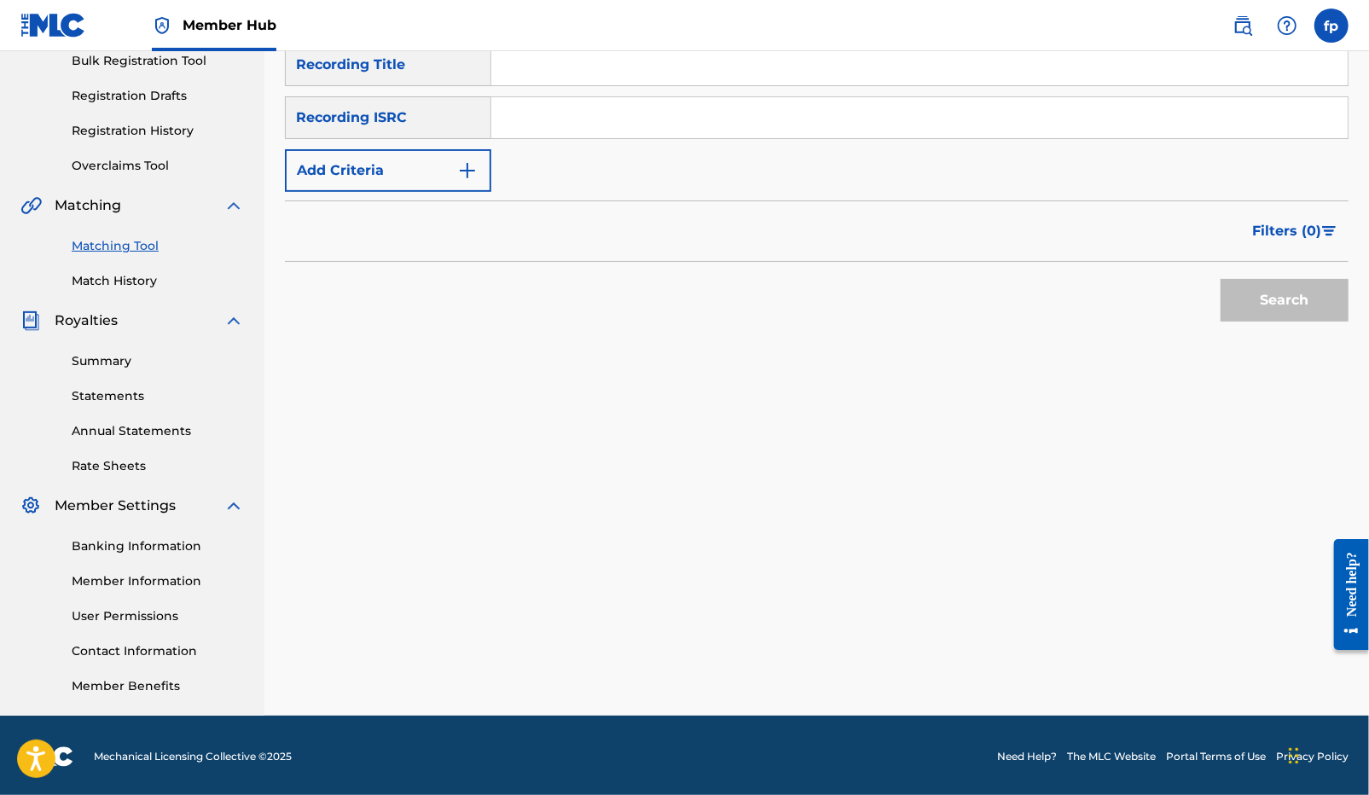
click at [608, 123] on input "Search Form" at bounding box center [919, 117] width 856 height 41
paste input "QZHN72449986"
type input "QZHN72449986"
click at [1218, 297] on div "Search" at bounding box center [1280, 296] width 136 height 68
click at [1261, 298] on button "Search" at bounding box center [1284, 300] width 128 height 43
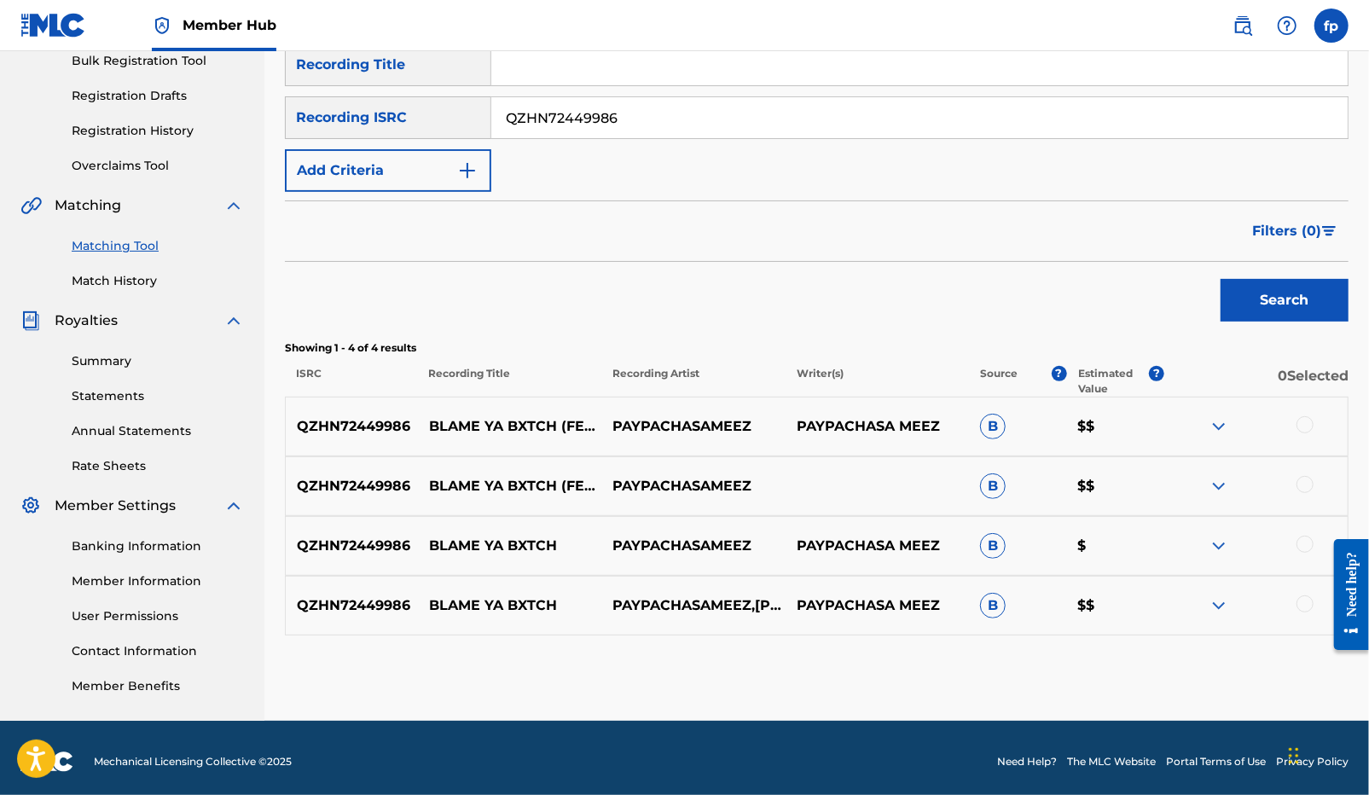
click at [1301, 420] on div at bounding box center [1304, 424] width 17 height 17
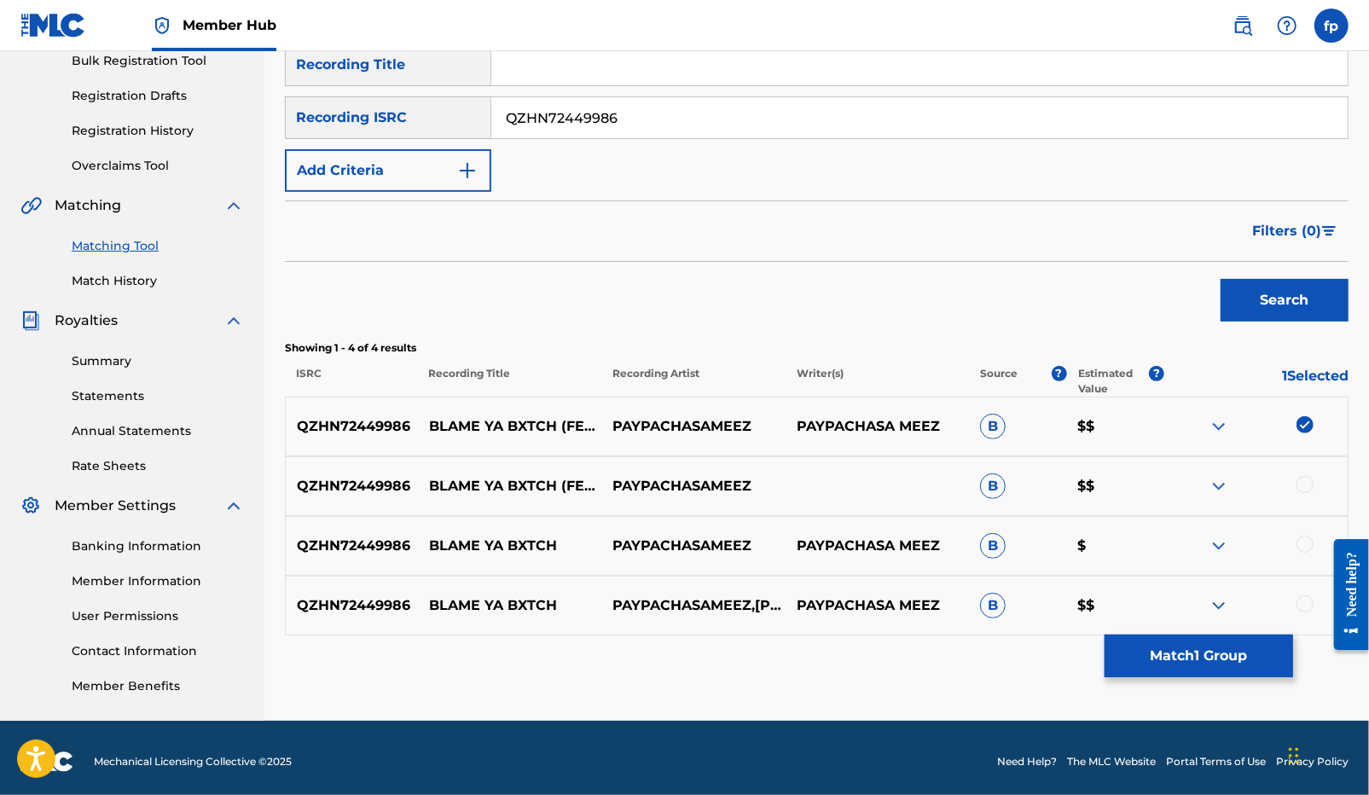
click at [1301, 462] on div "QZHN72449986 BLAME YA BXTCH (FEAT. [PERSON_NAME]) PAYPACHASAMEEZ B $$" at bounding box center [816, 486] width 1063 height 60
click at [1301, 478] on div at bounding box center [1304, 484] width 17 height 17
click at [1307, 554] on div at bounding box center [1255, 546] width 183 height 20
click at [1307, 550] on div at bounding box center [1304, 544] width 17 height 17
click at [1306, 595] on div at bounding box center [1304, 603] width 17 height 17
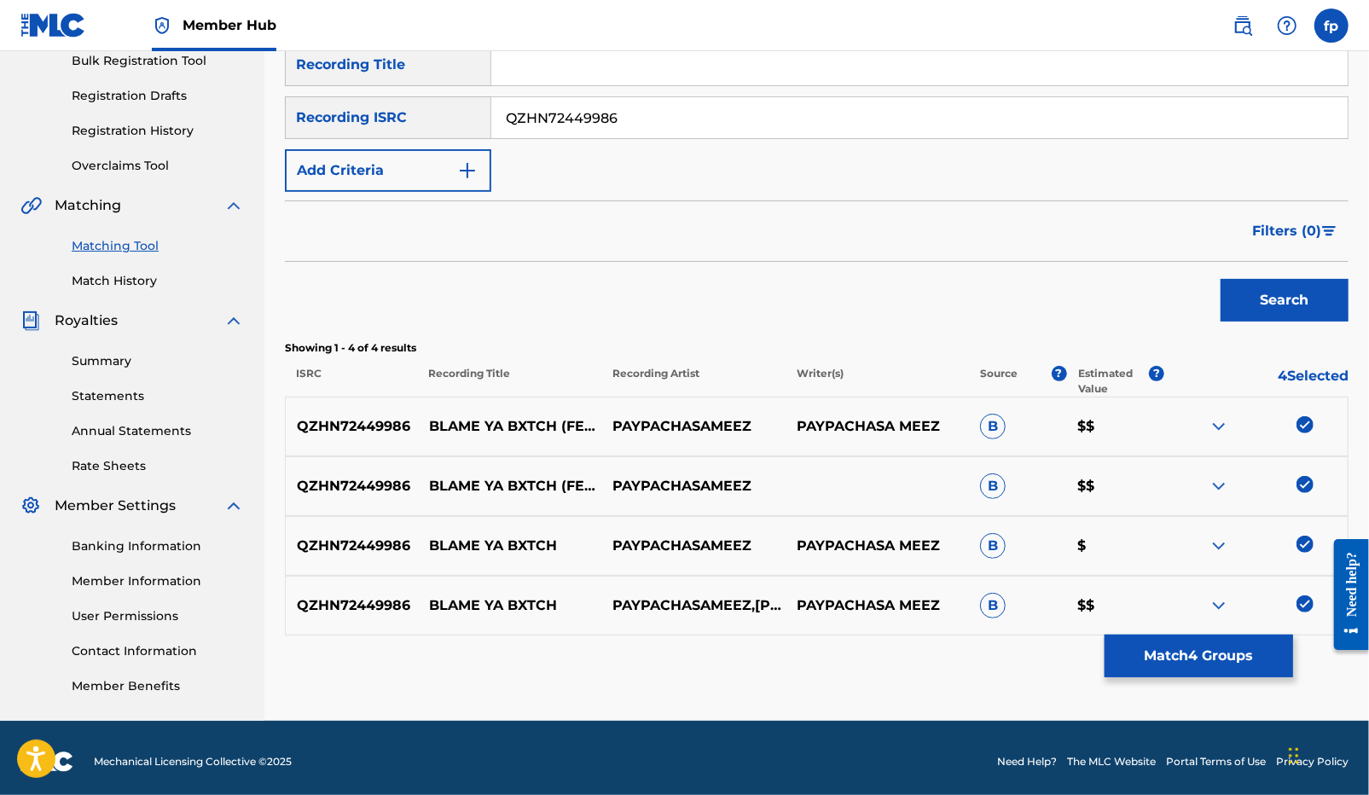
click at [1304, 611] on img at bounding box center [1304, 603] width 17 height 17
click at [1304, 611] on div at bounding box center [1304, 603] width 17 height 17
click at [1272, 635] on button "Match 4 Groups" at bounding box center [1198, 655] width 188 height 43
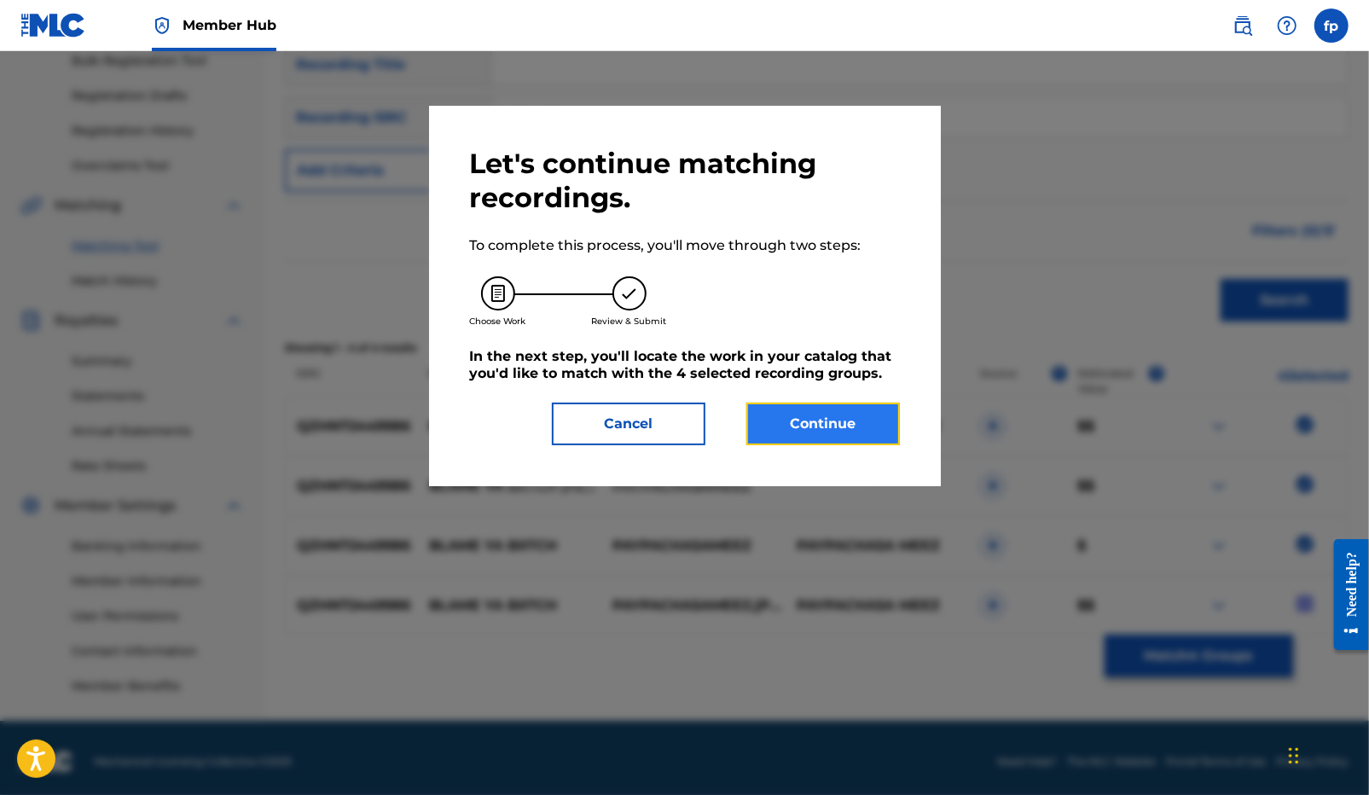
click at [868, 439] on button "Continue" at bounding box center [822, 424] width 153 height 43
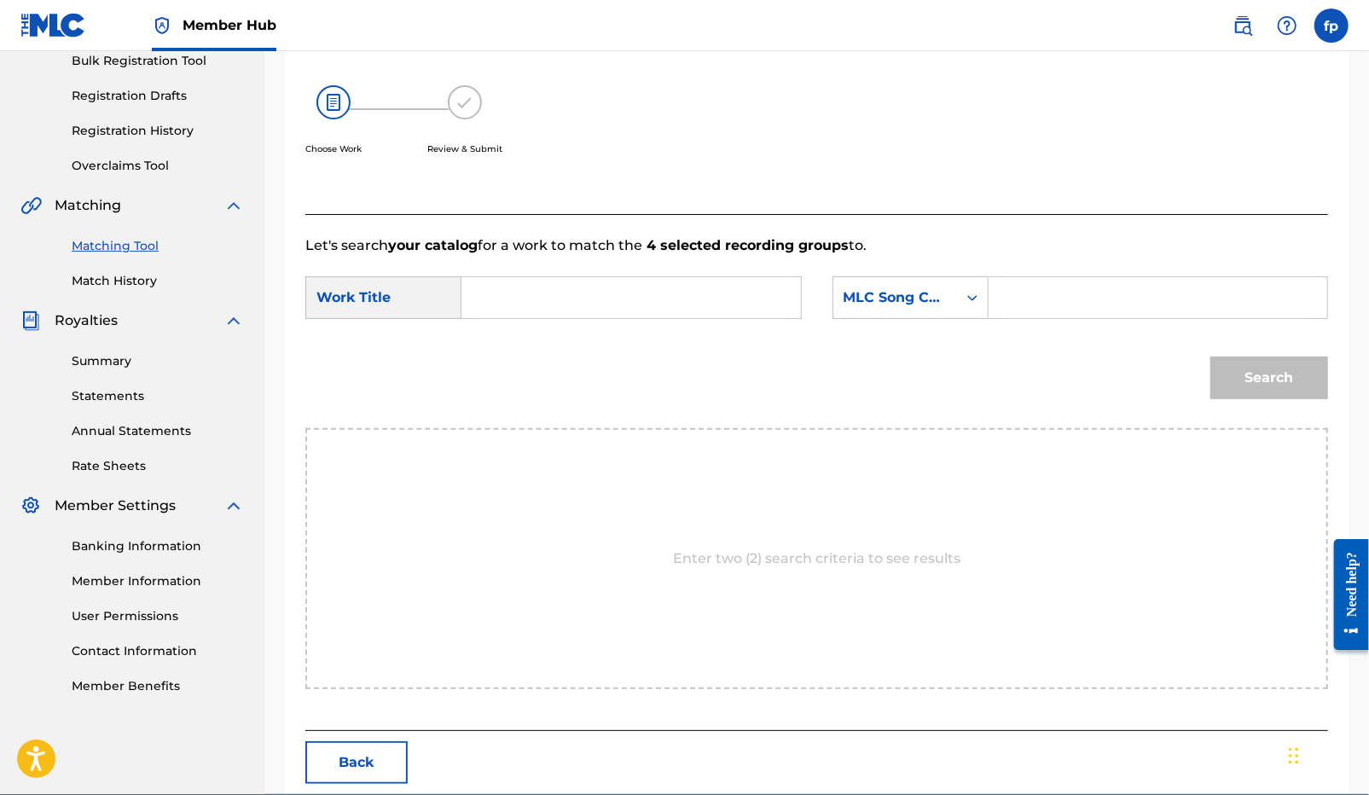
click at [543, 305] on input "Search Form" at bounding box center [631, 297] width 310 height 41
click at [503, 341] on strong "blame" at bounding box center [512, 335] width 45 height 16
type input "blame ya bxtch"
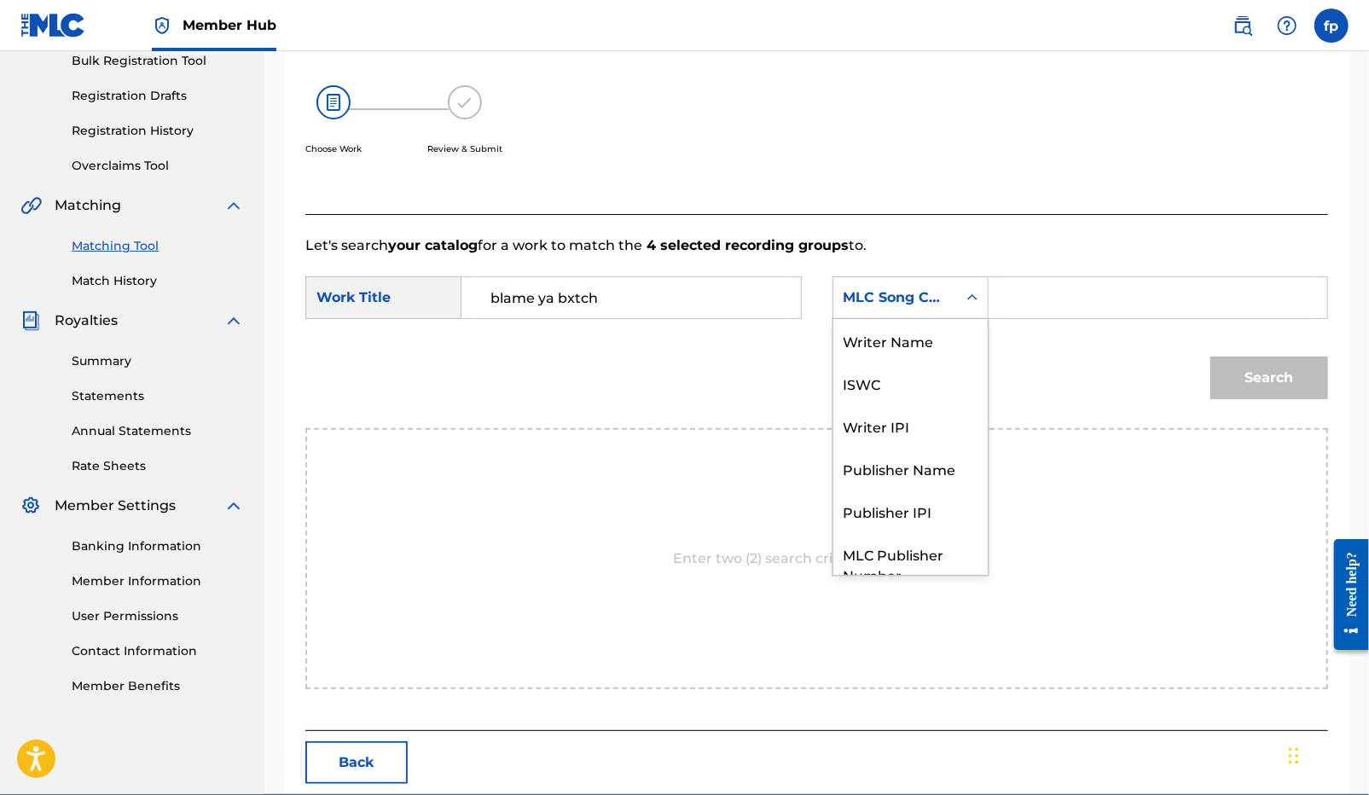
click at [911, 304] on div "MLC Song Code" at bounding box center [894, 297] width 103 height 20
click at [922, 347] on div "Writer Name" at bounding box center [910, 340] width 154 height 43
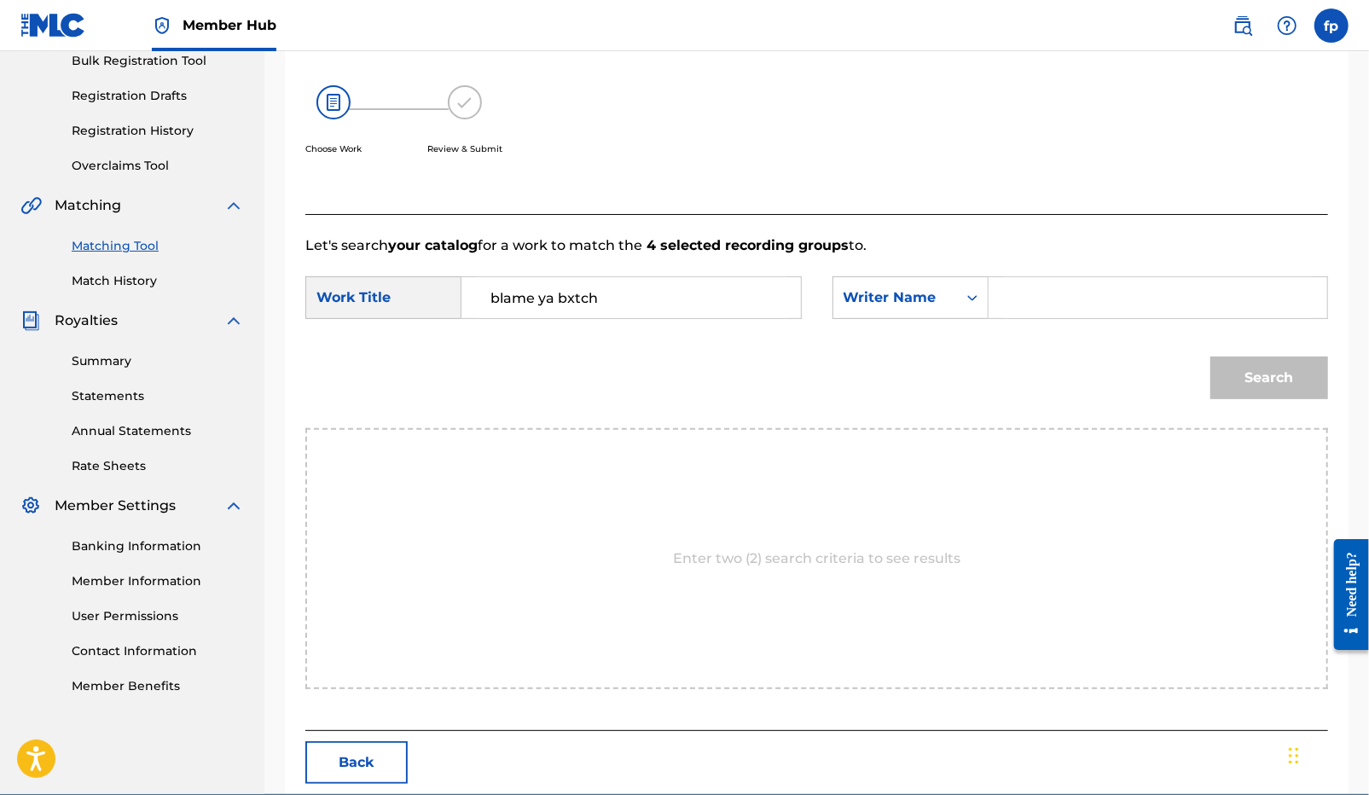
click at [1023, 327] on div "SearchWithCriteriaf665c2e0-db4d-4971-85de-6ad0c26f2adb Work Title blame ya bxtc…" at bounding box center [816, 302] width 1022 height 53
click at [1028, 307] on input "Search Form" at bounding box center [1158, 297] width 310 height 41
click at [1210, 356] on button "Search" at bounding box center [1269, 377] width 118 height 43
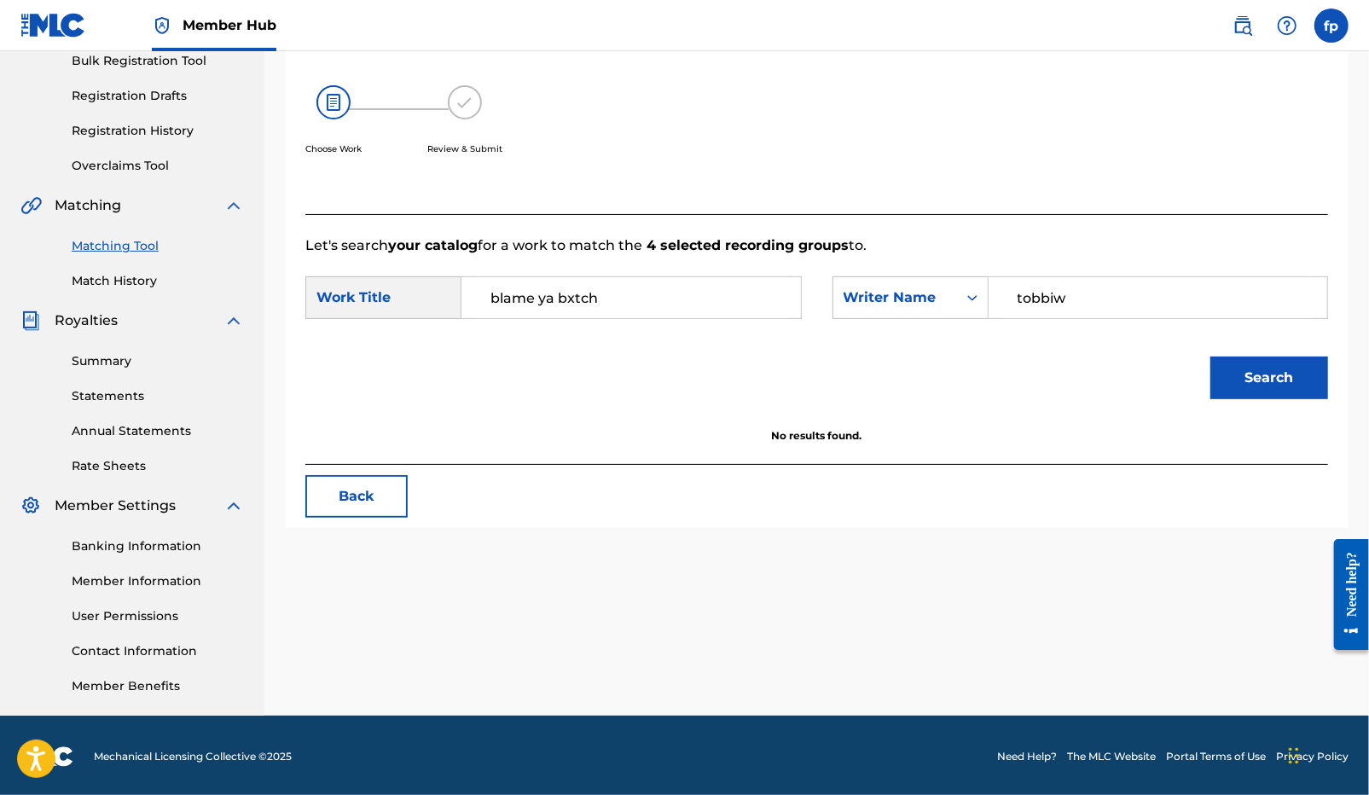
click at [1132, 291] on input "tobbiw" at bounding box center [1158, 297] width 310 height 41
type input "[PERSON_NAME]"
click at [1210, 356] on button "Search" at bounding box center [1269, 377] width 118 height 43
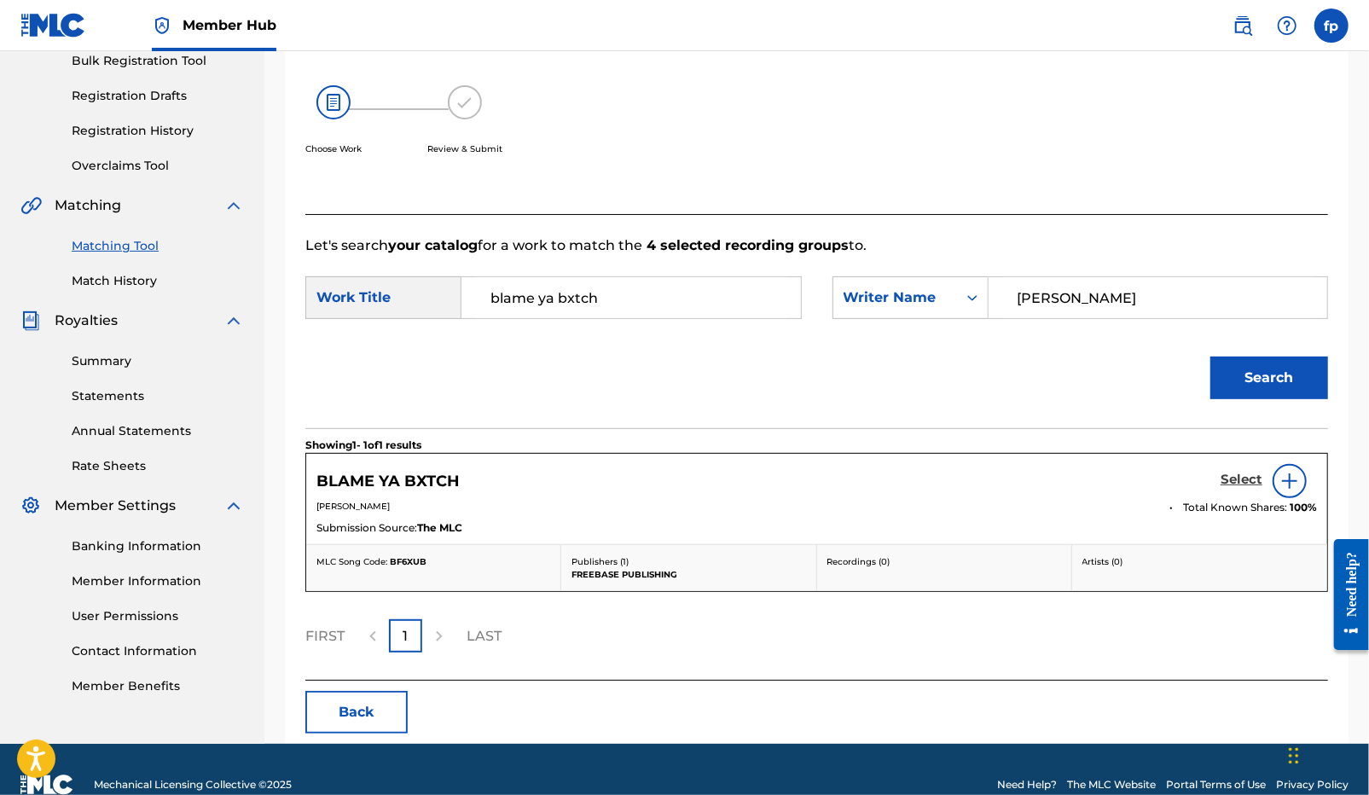
click at [1235, 475] on h5 "Select" at bounding box center [1241, 480] width 42 height 16
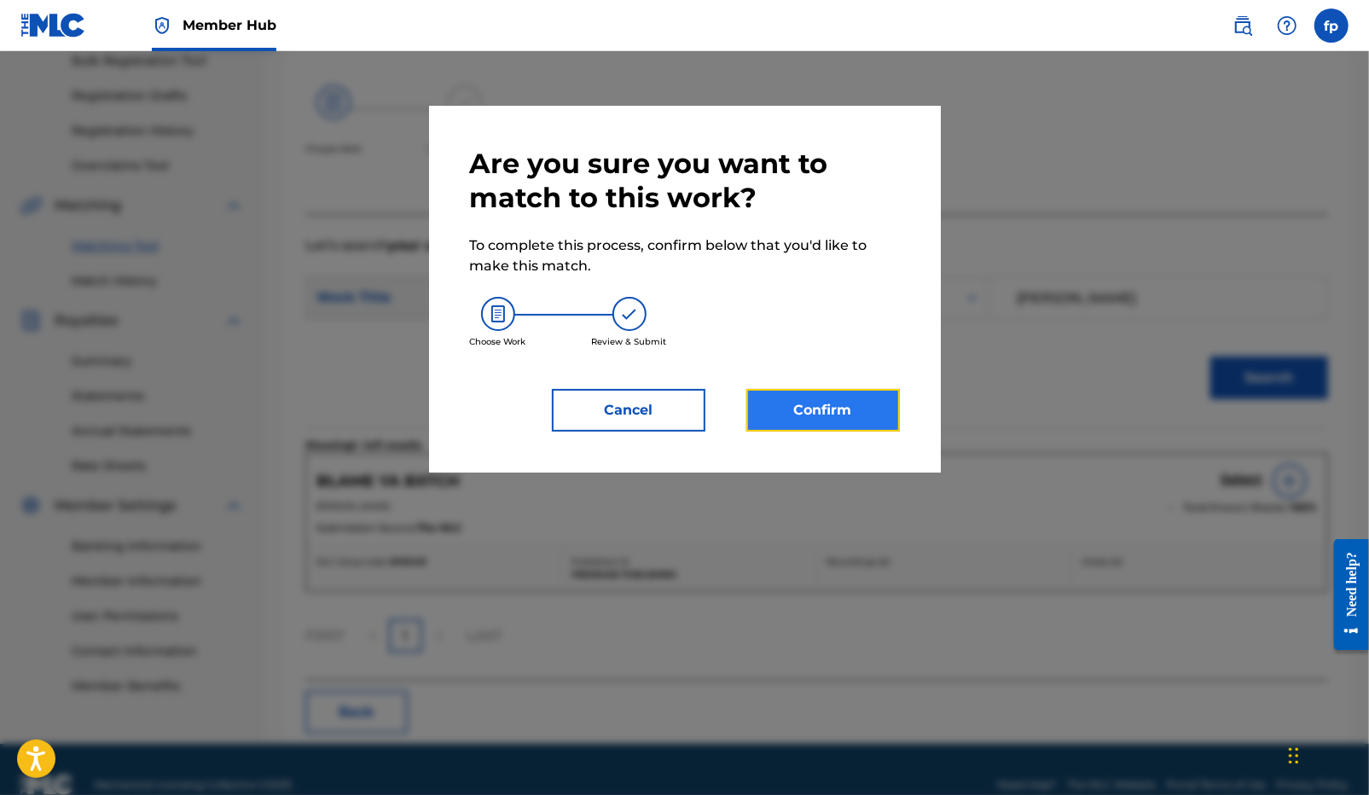
click at [851, 418] on button "Confirm" at bounding box center [822, 410] width 153 height 43
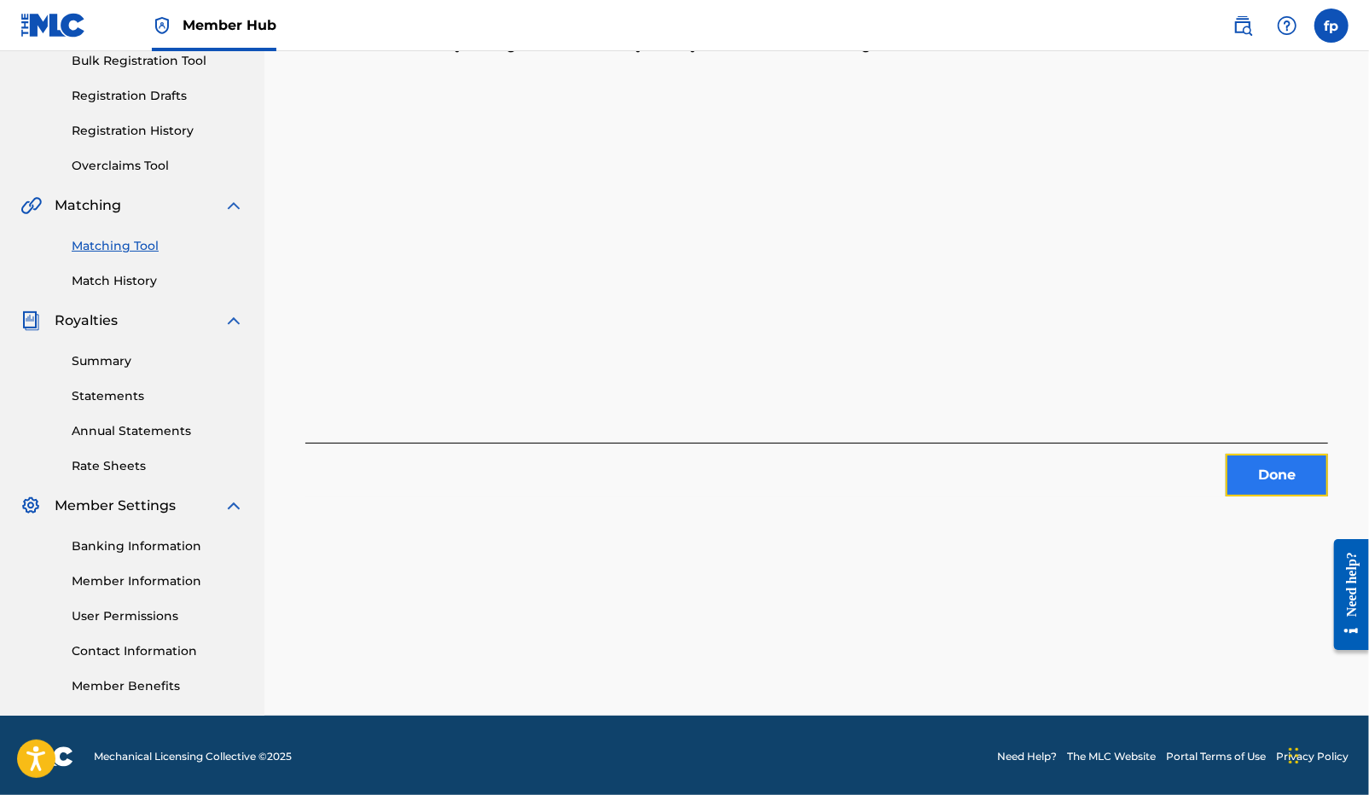
click at [1314, 484] on button "Done" at bounding box center [1276, 475] width 102 height 43
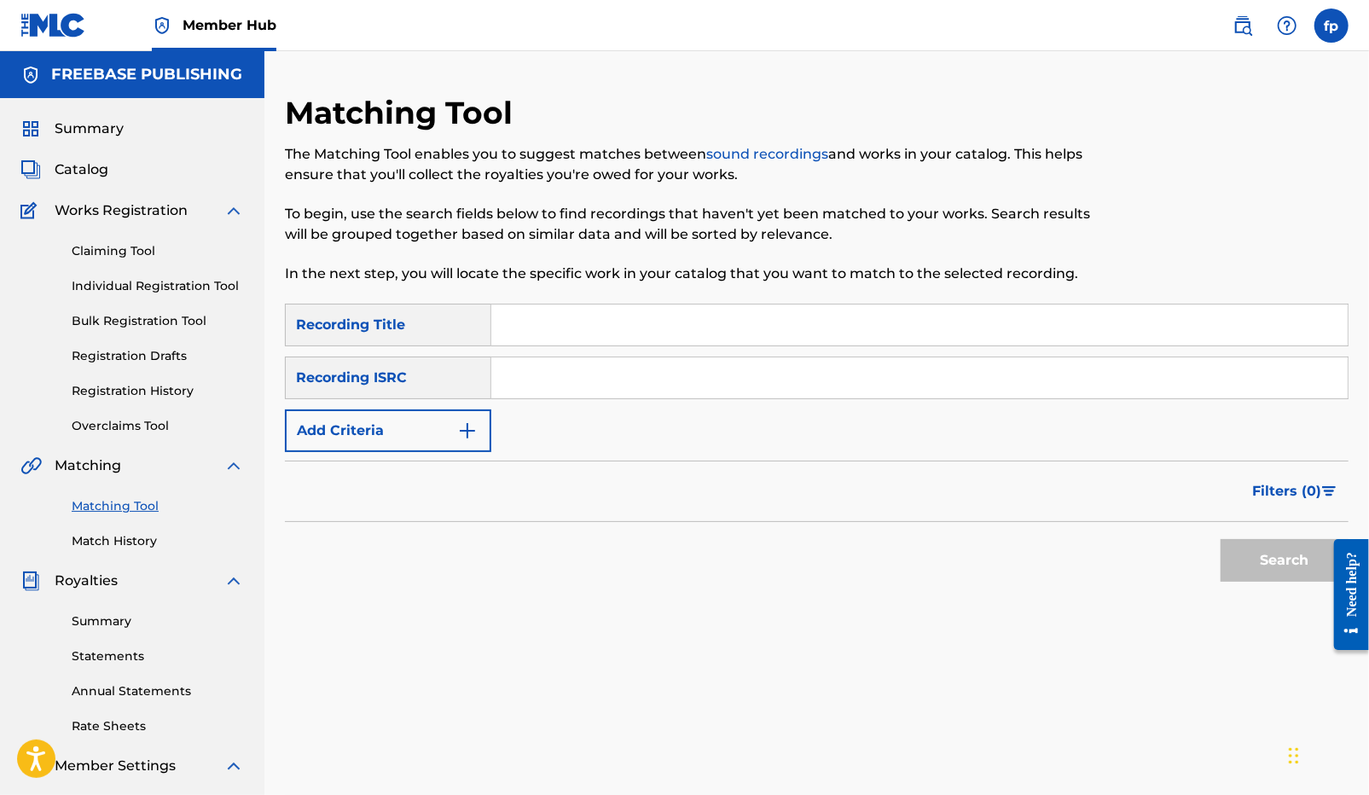
click at [491, 385] on input "Search Form" at bounding box center [919, 377] width 856 height 41
paste input "QZZ7M2433580"
type input "QZZ7M2433580"
click at [1249, 544] on button "Search" at bounding box center [1284, 560] width 128 height 43
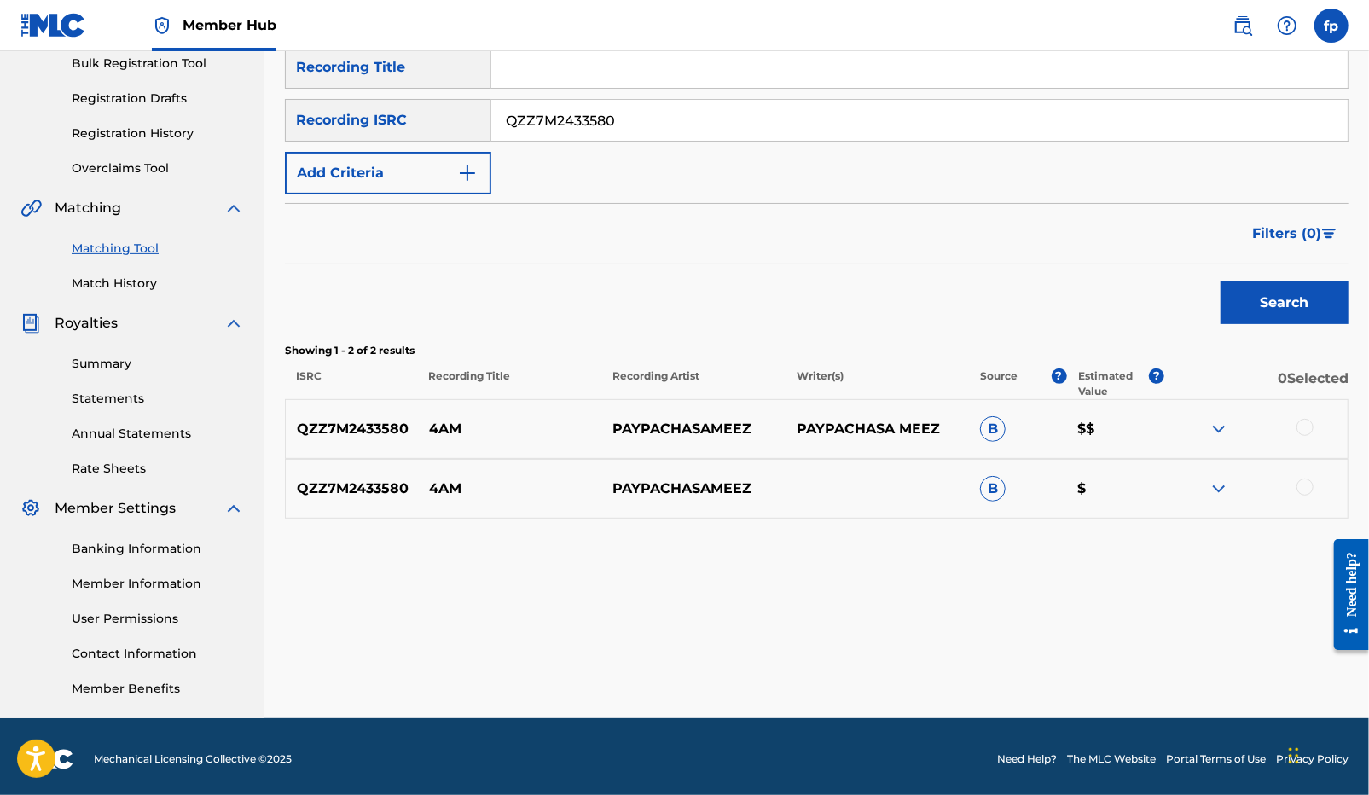
scroll to position [263, 0]
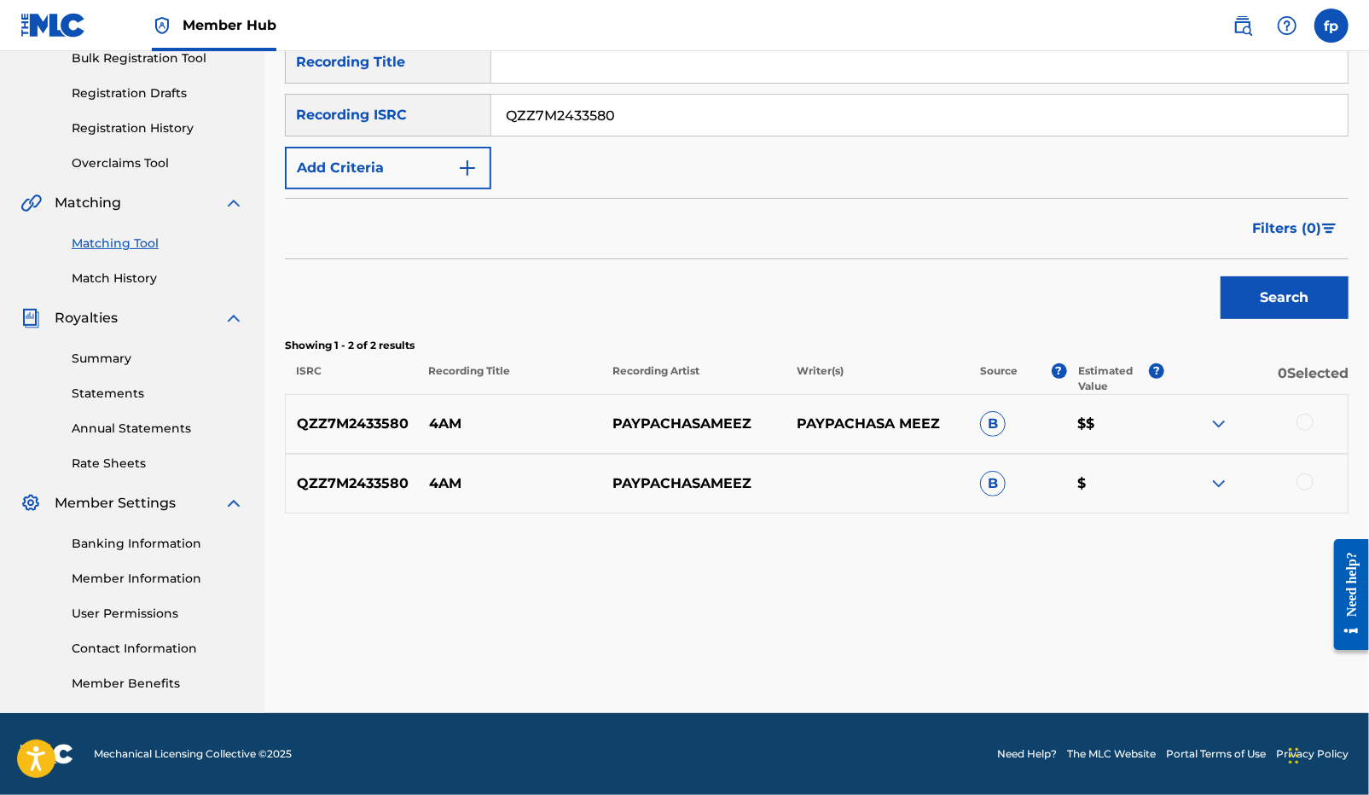
click at [1320, 441] on div "QZZ7M2433580 4AM PAYPACHASAMEEZ PAYPACHASA MEEZ B $$" at bounding box center [816, 424] width 1063 height 60
click at [1312, 427] on div at bounding box center [1255, 424] width 183 height 20
click at [1306, 422] on div at bounding box center [1304, 422] width 17 height 17
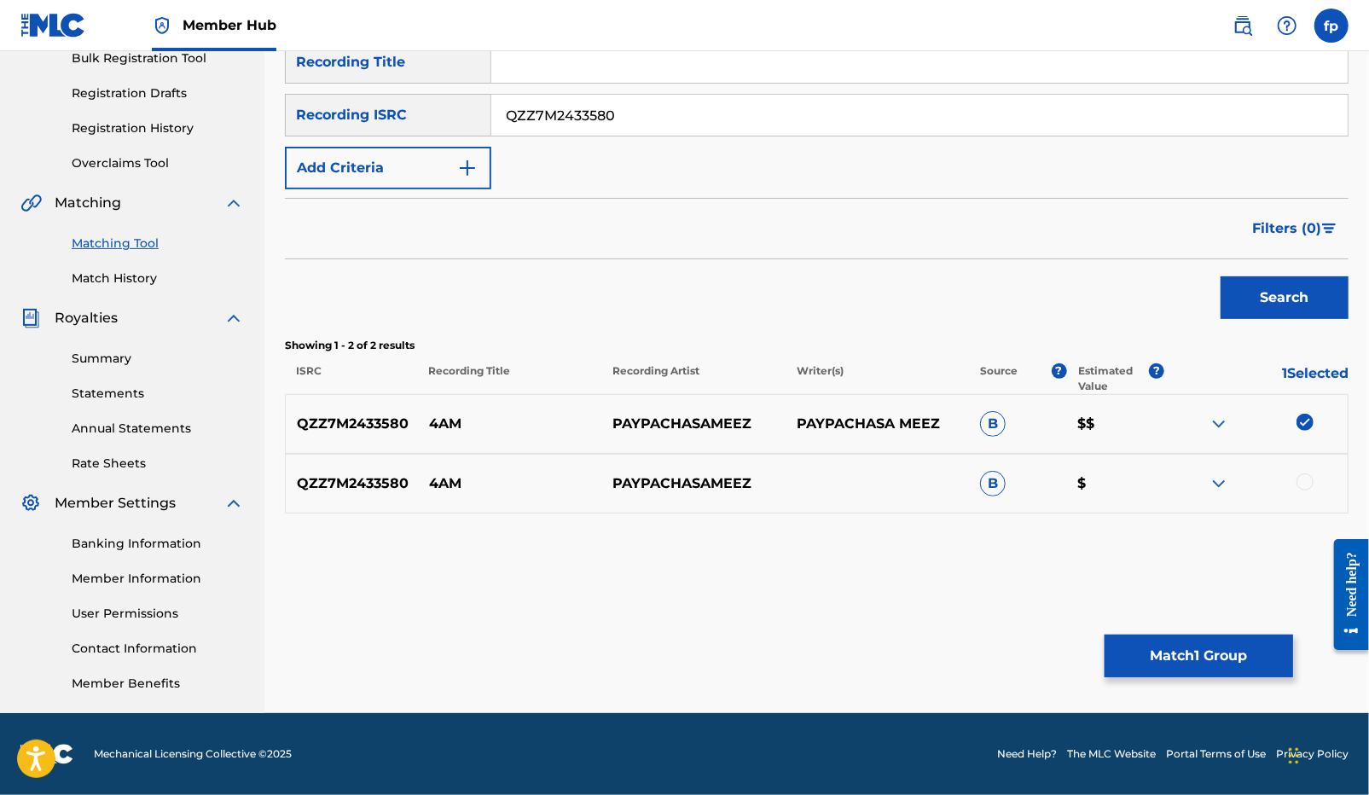
click at [1306, 487] on div at bounding box center [1304, 481] width 17 height 17
click at [1199, 655] on button "Match 2 Groups" at bounding box center [1198, 655] width 188 height 43
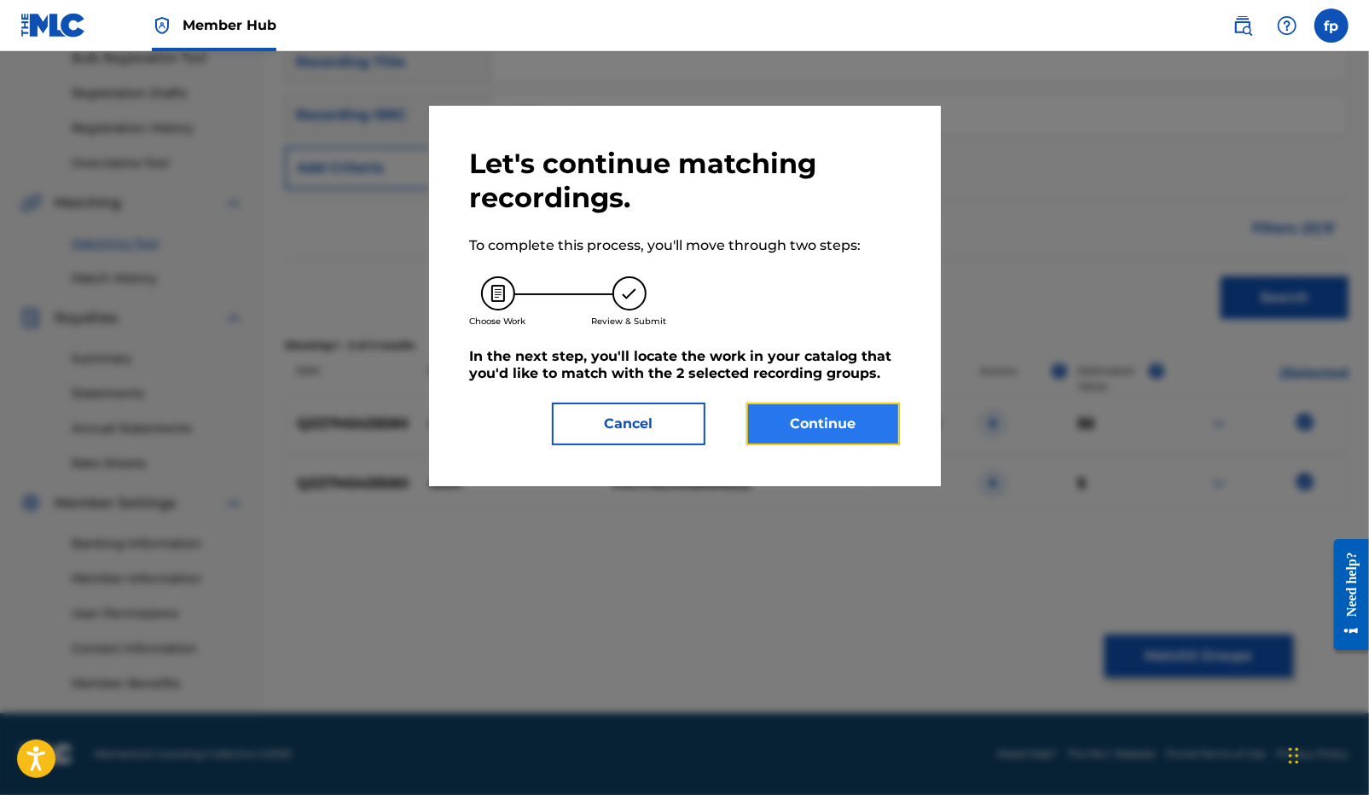
click at [854, 441] on button "Continue" at bounding box center [822, 424] width 153 height 43
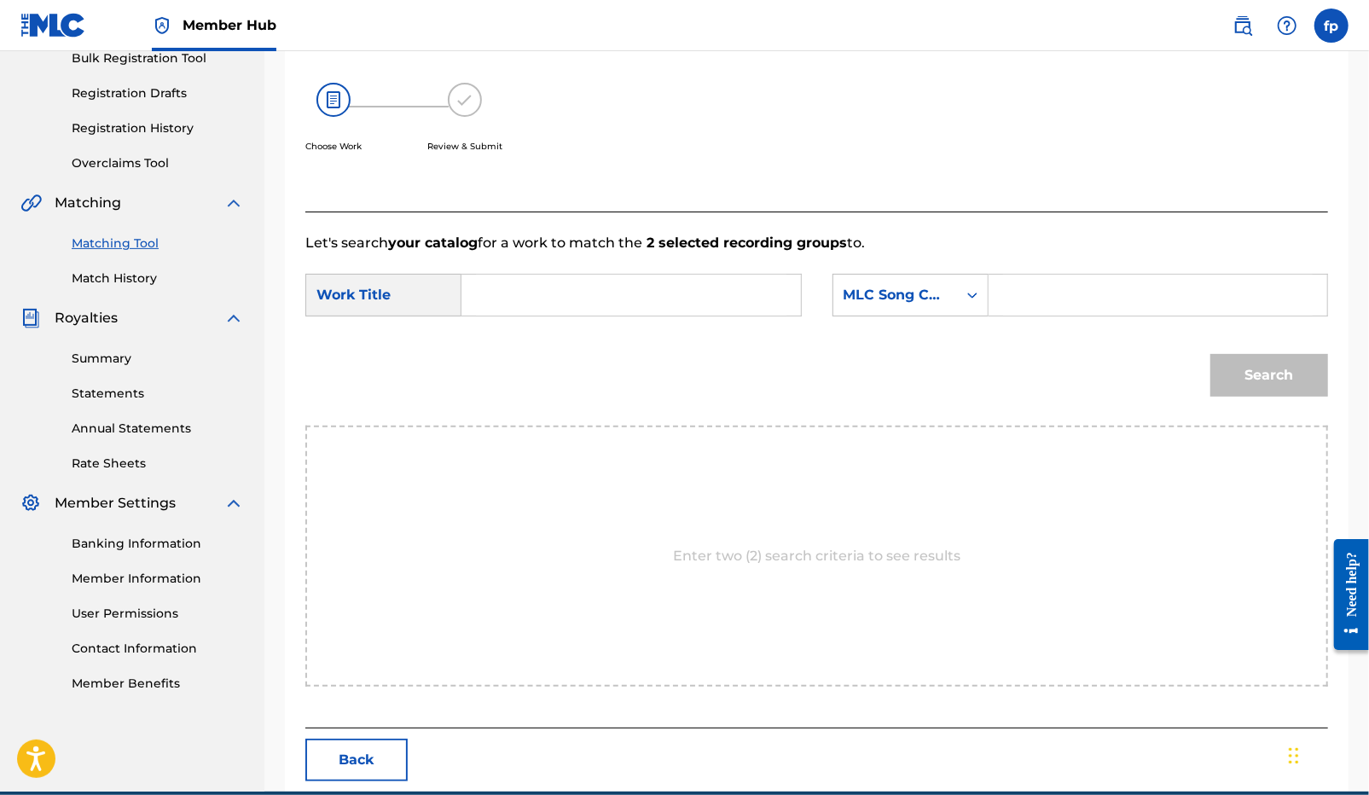
click at [534, 306] on input "Search Form" at bounding box center [631, 295] width 310 height 41
type input "4 am"
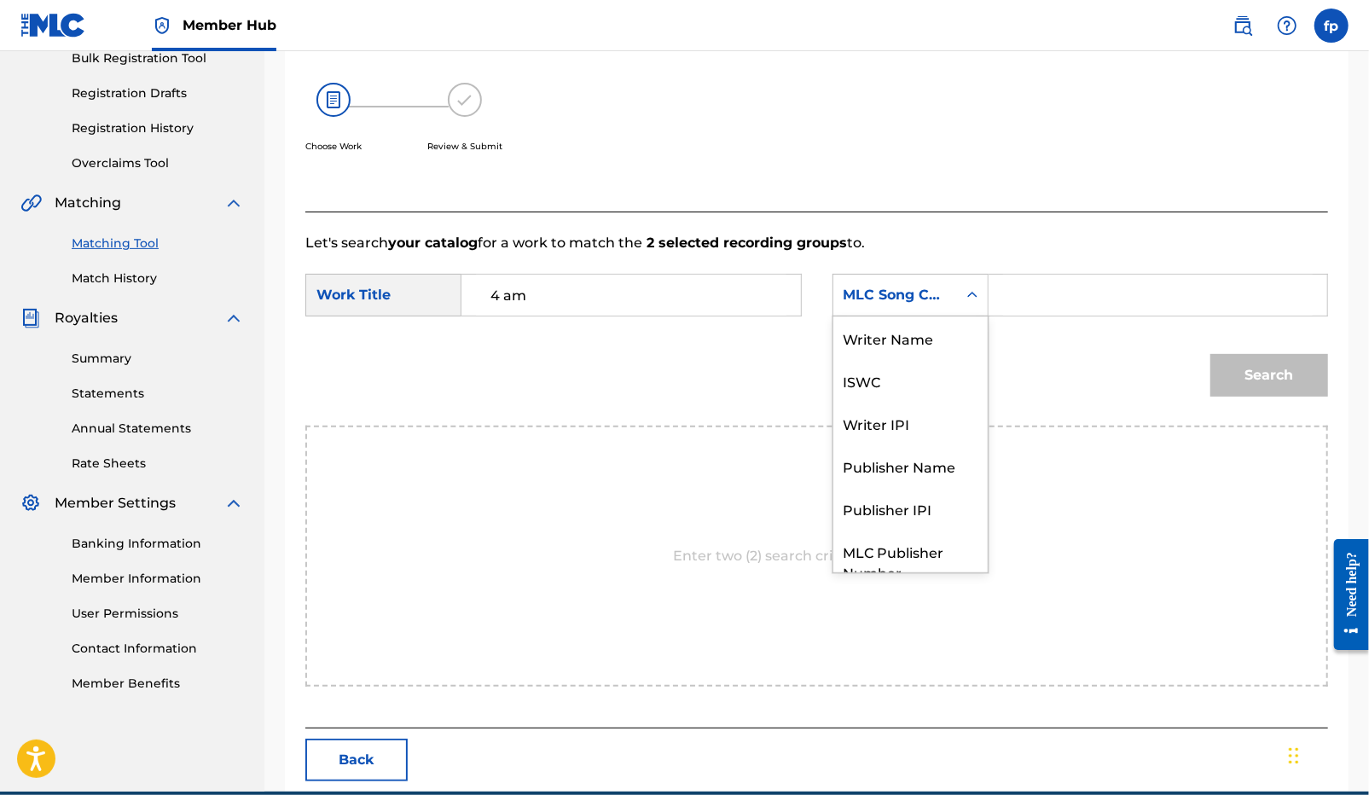
click at [881, 301] on div "MLC Song Code" at bounding box center [894, 295] width 103 height 20
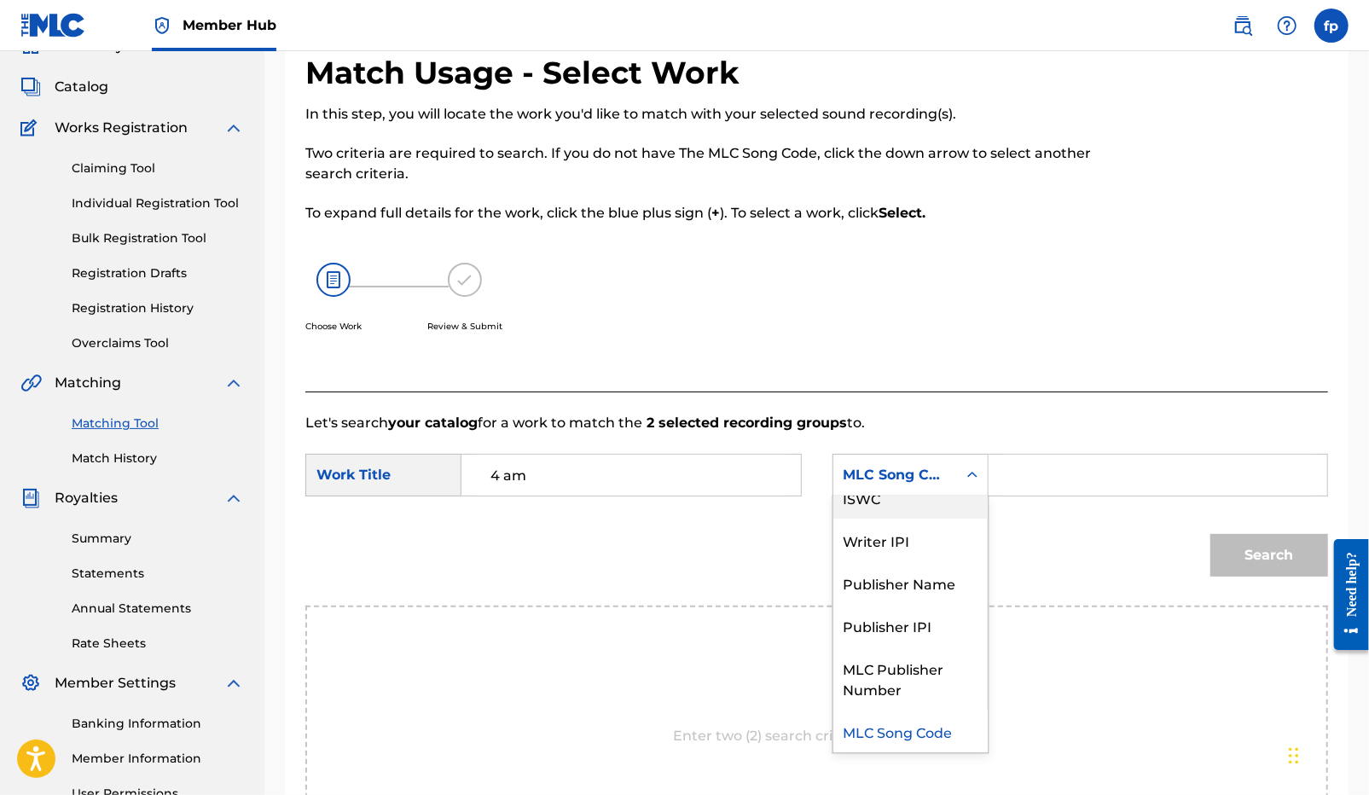
scroll to position [0, 0]
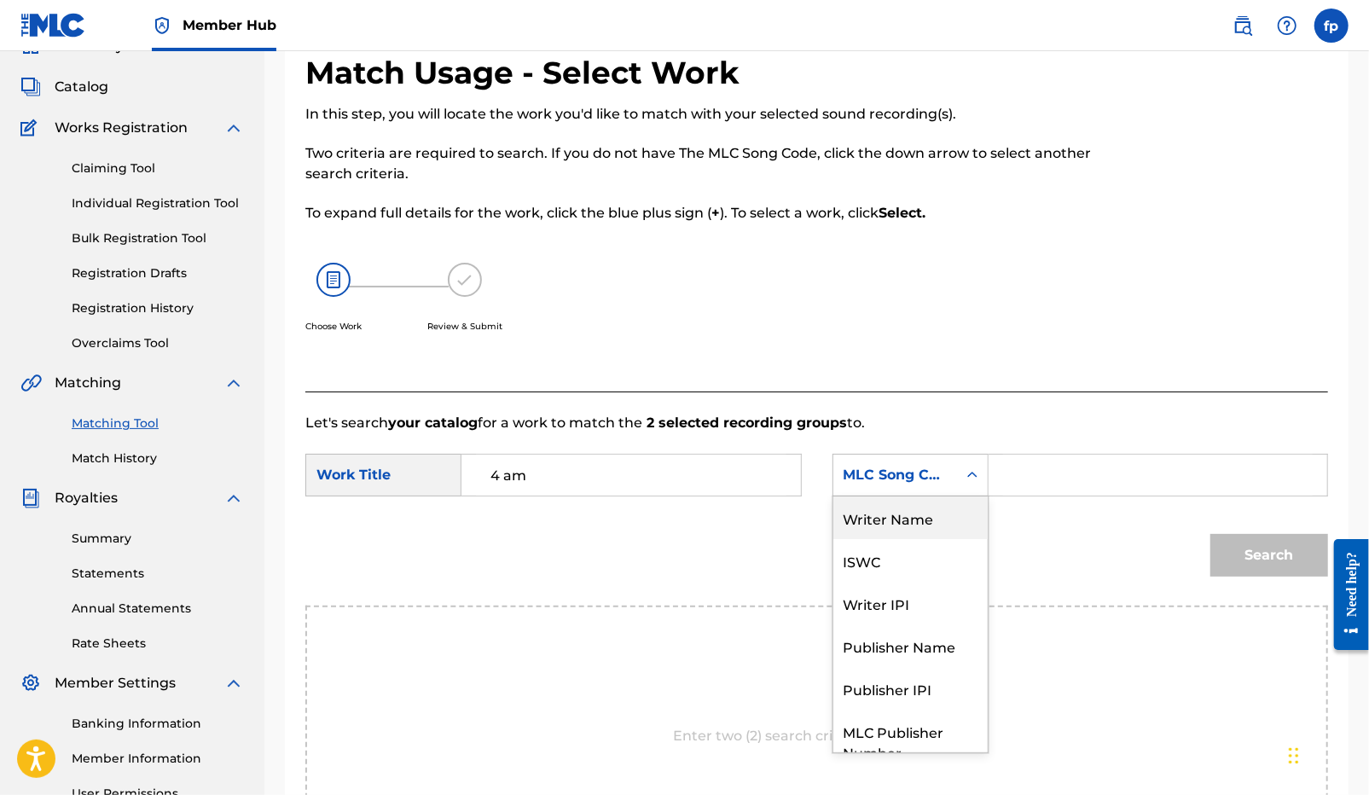
click at [897, 507] on div "Writer Name" at bounding box center [910, 517] width 154 height 43
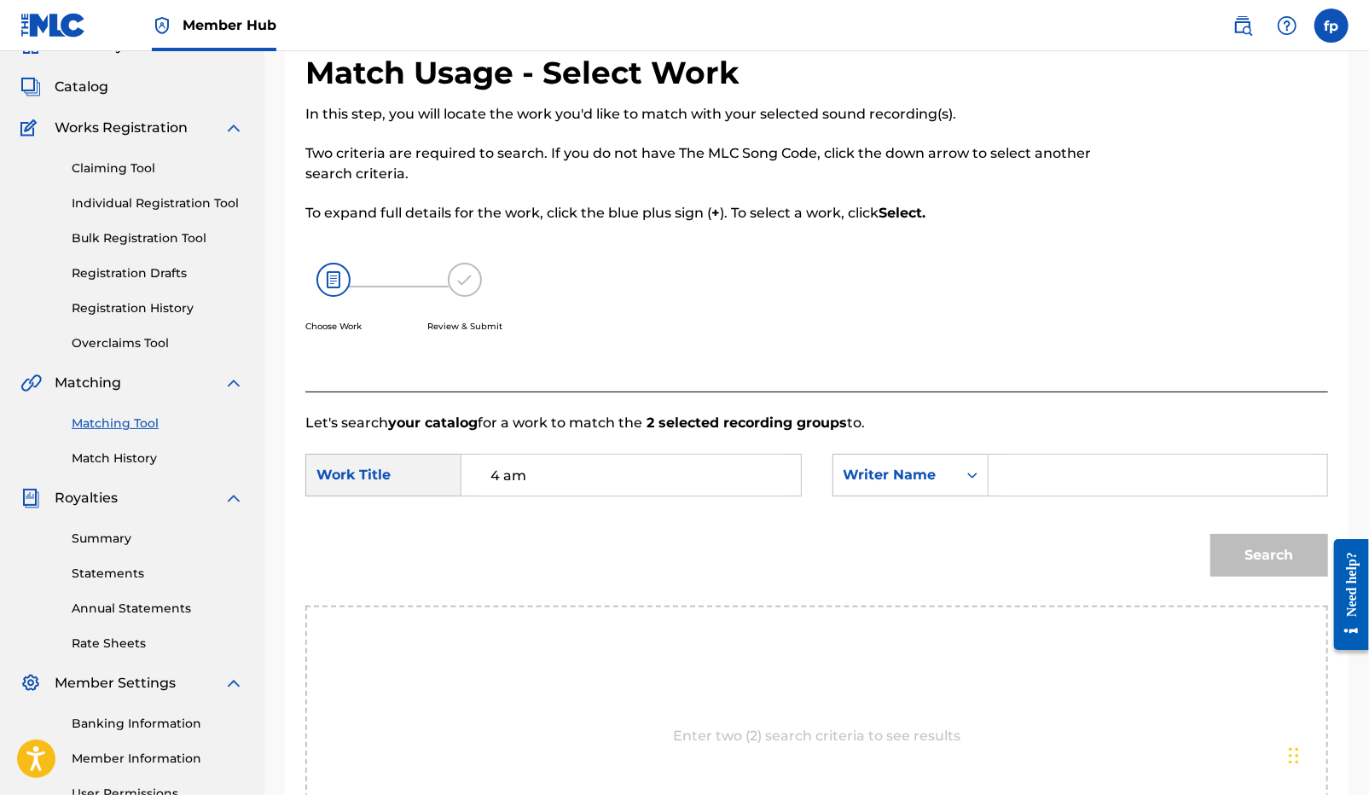
click at [1030, 497] on div "SearchWithCriteriaf665c2e0-db4d-4971-85de-6ad0c26f2adb Work Title 4 am SearchWi…" at bounding box center [816, 480] width 1022 height 53
click at [1033, 479] on input "Search Form" at bounding box center [1158, 475] width 310 height 41
type input "[PERSON_NAME]"
click at [1210, 534] on button "Search" at bounding box center [1269, 555] width 118 height 43
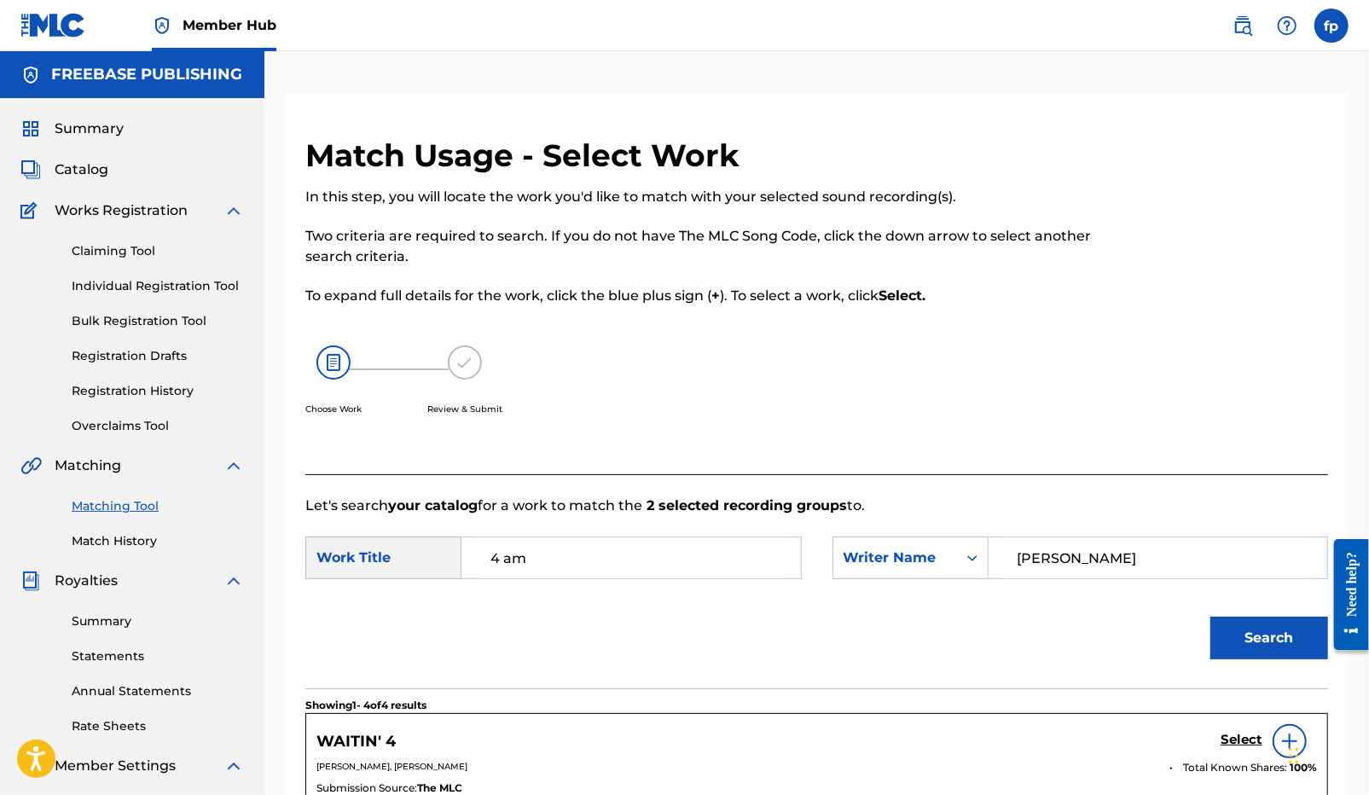
click at [507, 565] on input "4 am" at bounding box center [631, 557] width 310 height 41
type input "4am"
click at [1210, 617] on button "Search" at bounding box center [1269, 638] width 118 height 43
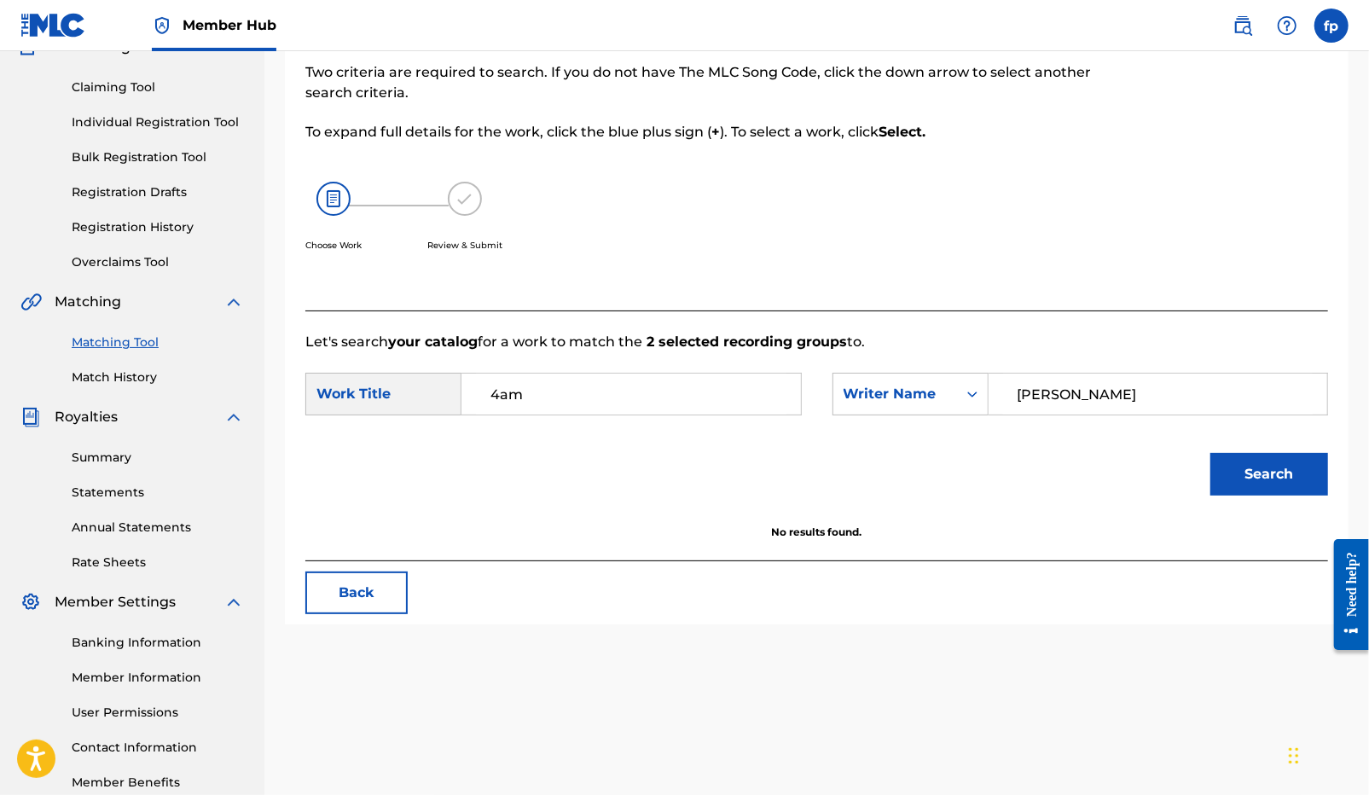
scroll to position [191, 0]
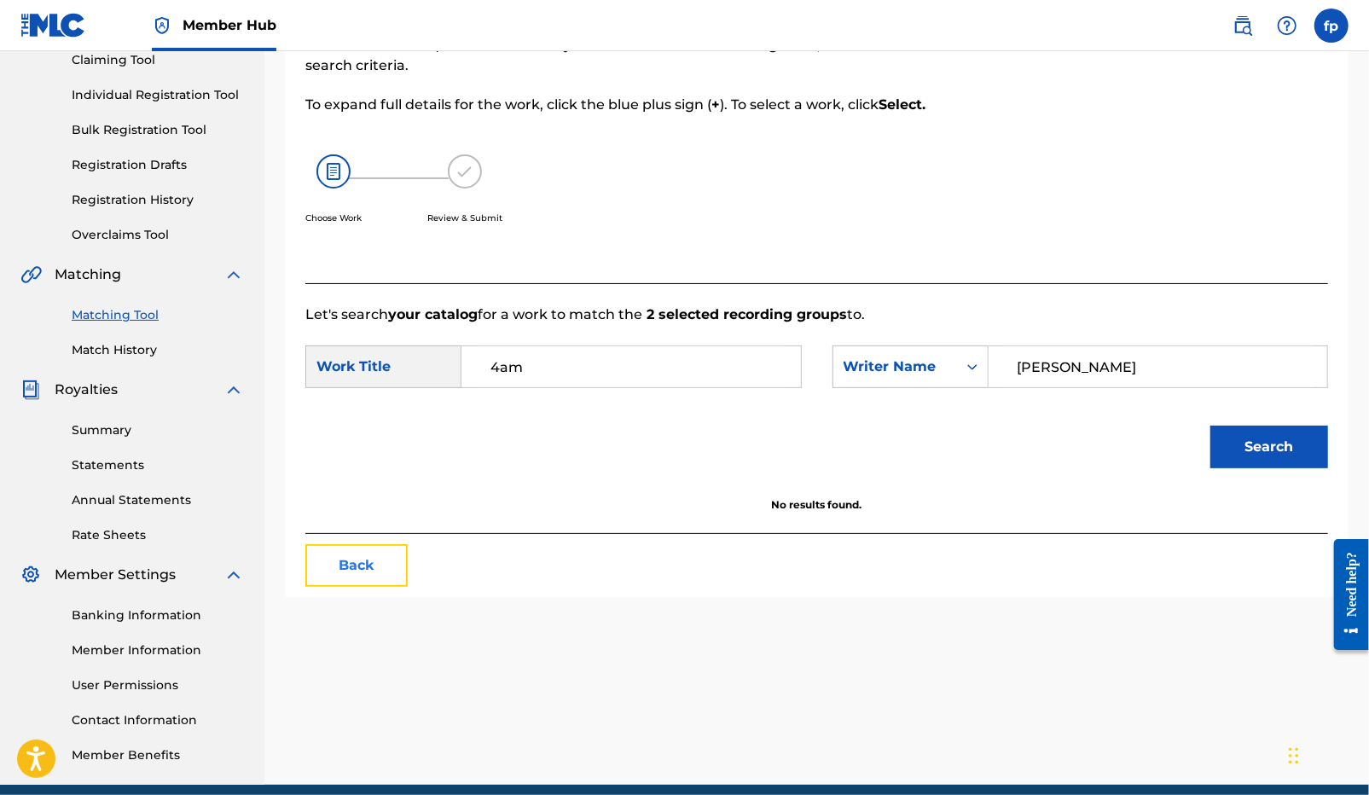
click at [348, 566] on button "Back" at bounding box center [356, 565] width 102 height 43
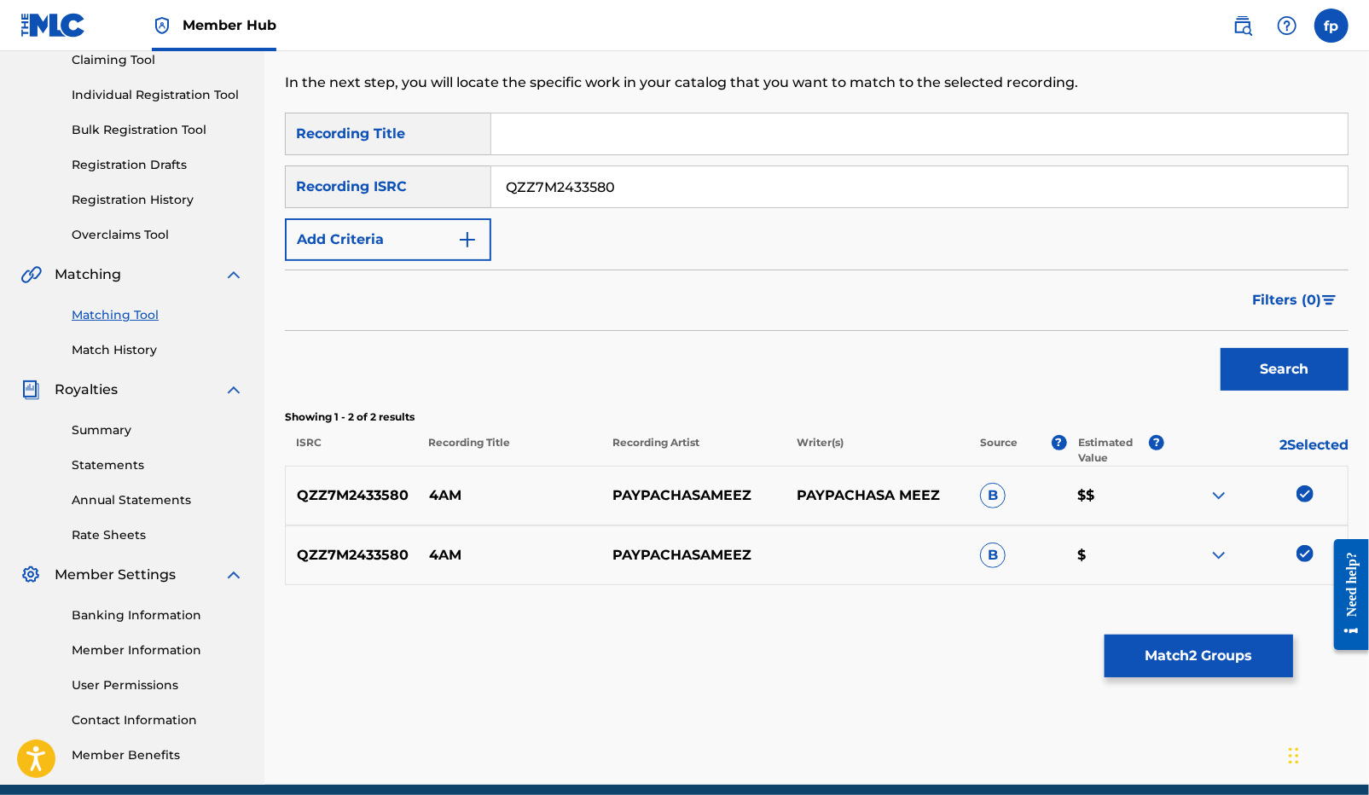
click at [1301, 501] on img at bounding box center [1304, 493] width 17 height 17
click at [1311, 551] on img at bounding box center [1304, 553] width 17 height 17
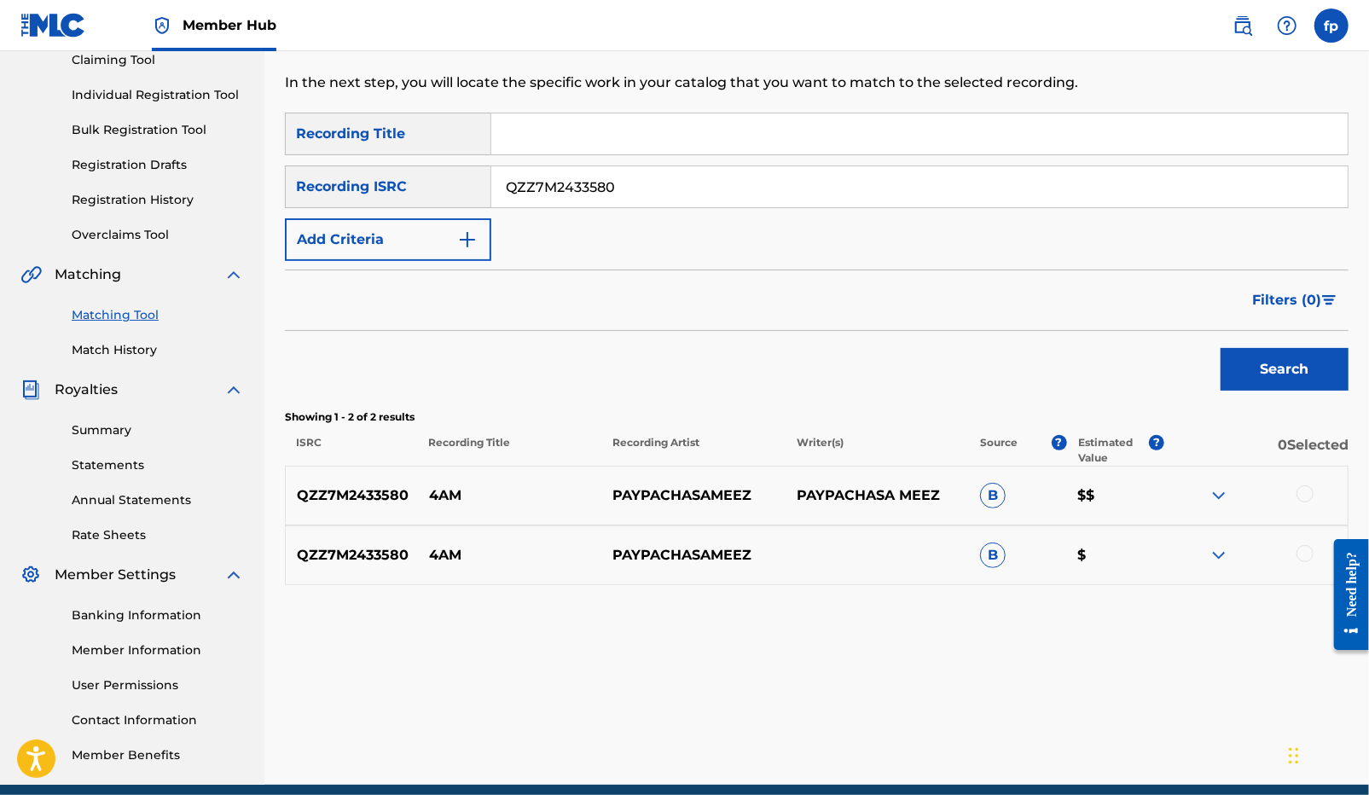
click at [555, 183] on input "QZZ7M2433580" at bounding box center [919, 186] width 856 height 41
paste input "K6N2224026"
type input "QZK6N2224026"
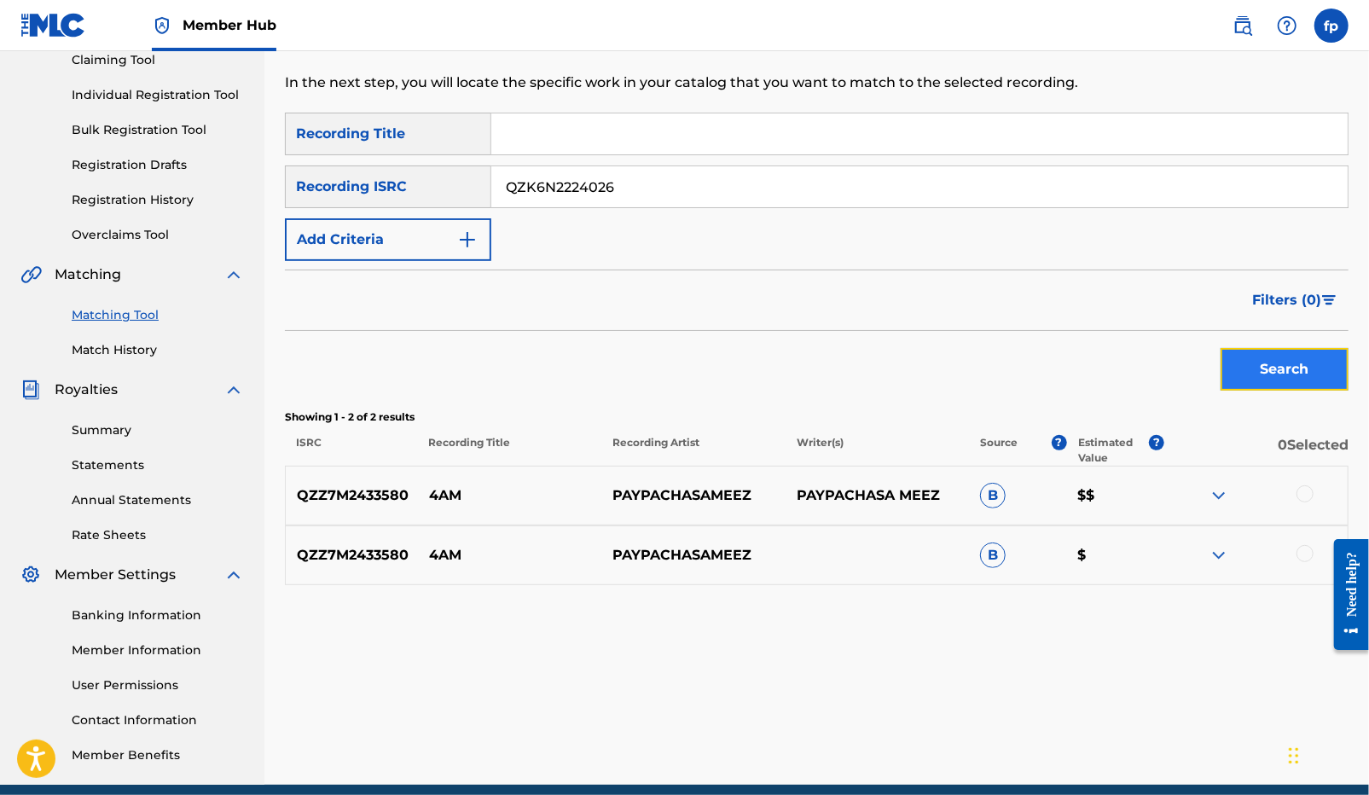
click at [1254, 374] on button "Search" at bounding box center [1284, 369] width 128 height 43
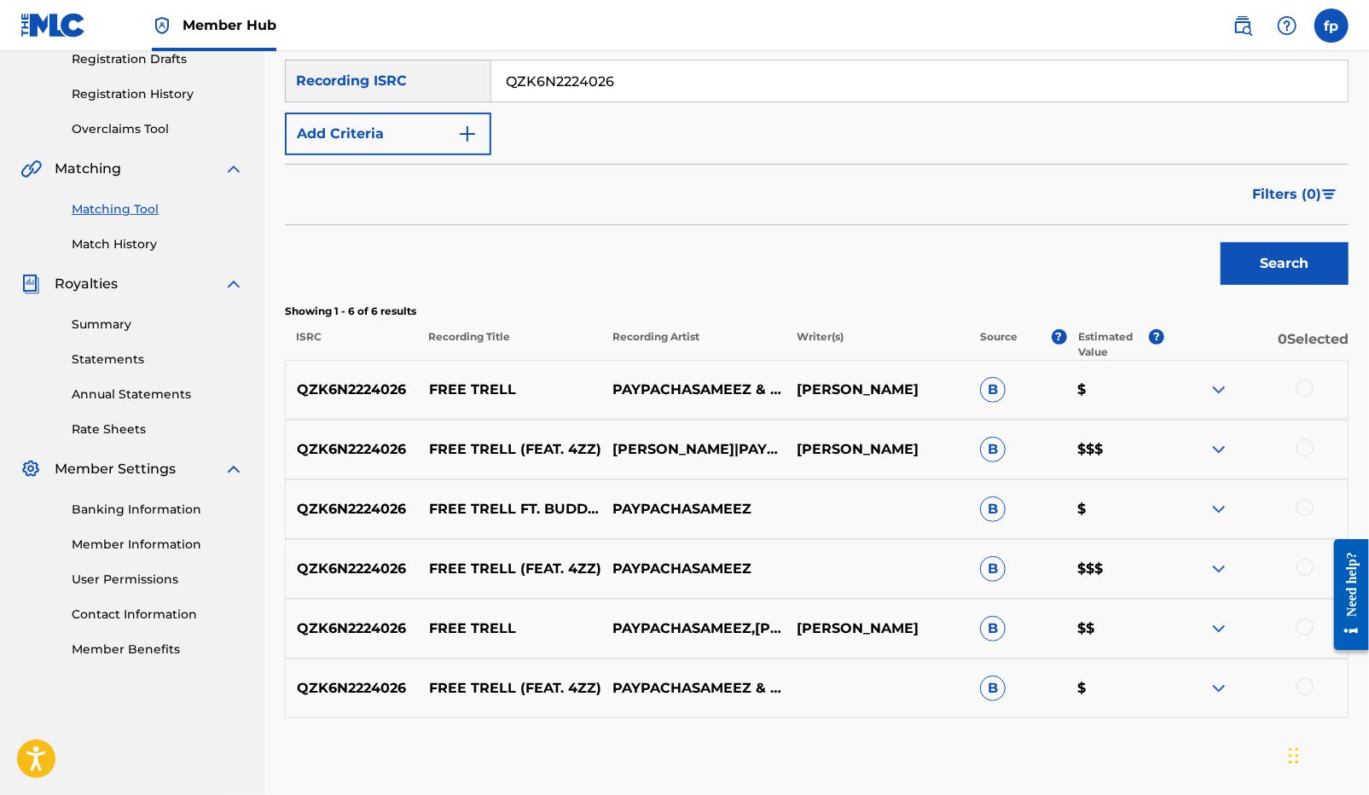
scroll to position [329, 0]
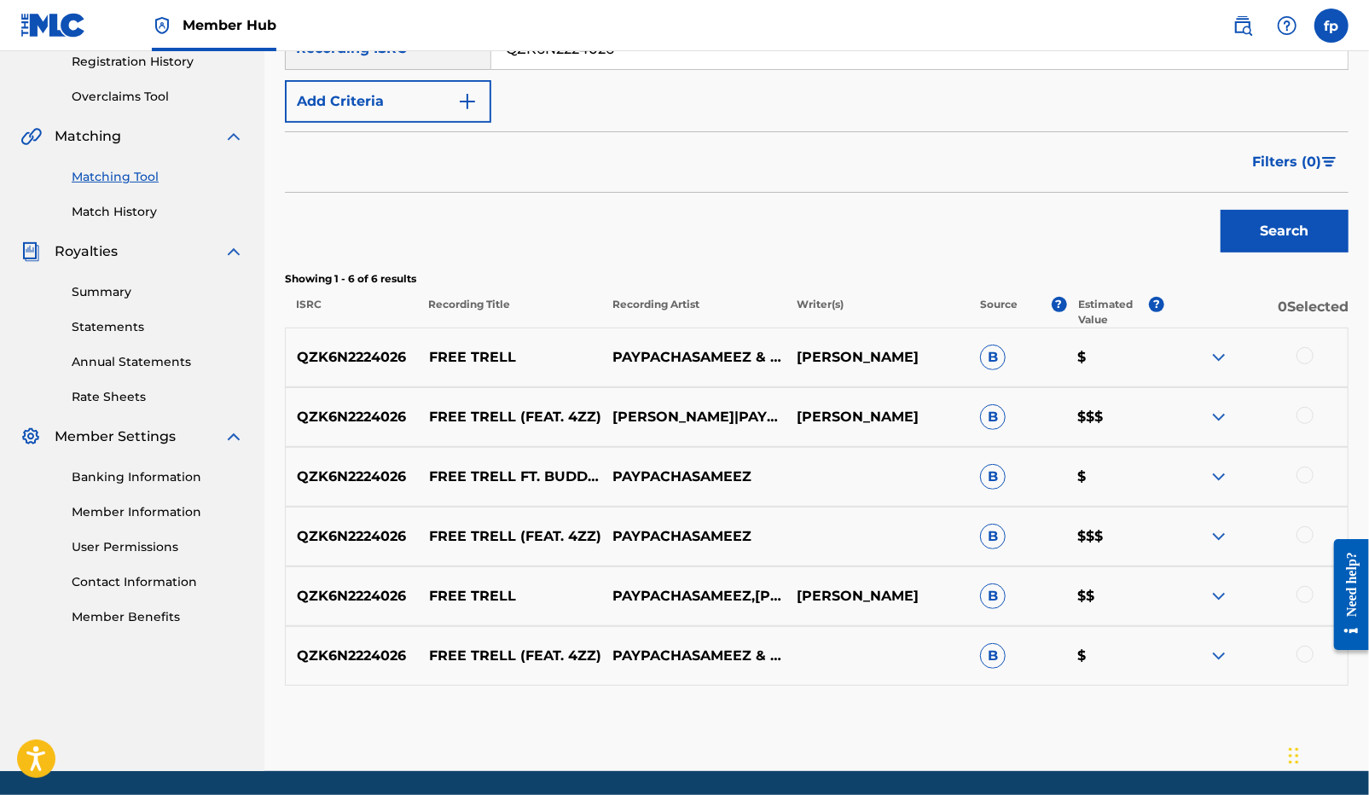
click at [1306, 351] on div at bounding box center [1304, 355] width 17 height 17
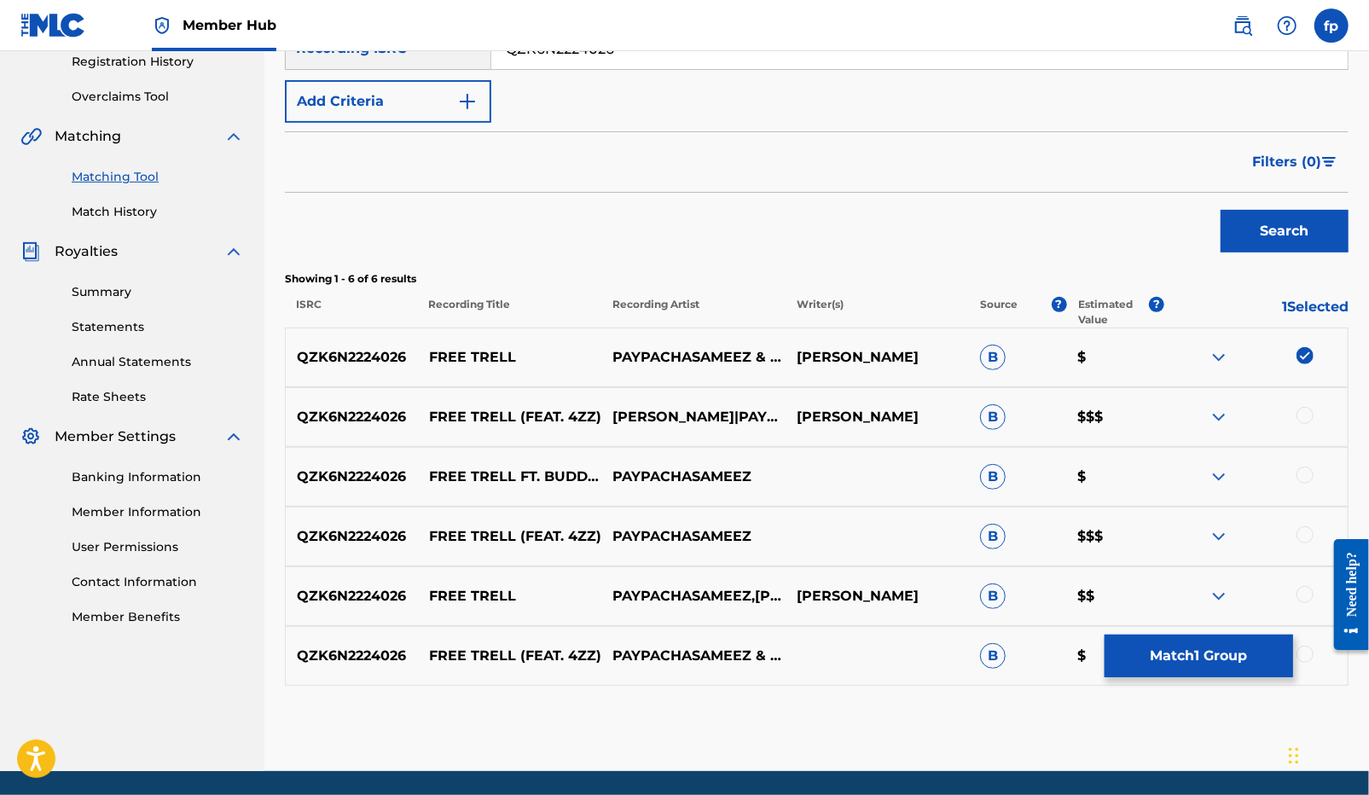
click at [1316, 414] on div at bounding box center [1255, 417] width 183 height 20
click at [1307, 415] on div at bounding box center [1304, 415] width 17 height 17
click at [1305, 462] on div "QZK6N2224026 FREE TRELL FT. BUDDY BANDZ & 4ZZ PAYPACHASAMEEZ B $" at bounding box center [816, 477] width 1063 height 60
click at [1305, 472] on div at bounding box center [1304, 474] width 17 height 17
click at [1309, 548] on div "QZK6N2224026 FREE TRELL (FEAT. 4ZZ) PAYPACHASAMEEZ B $$$" at bounding box center [816, 537] width 1063 height 60
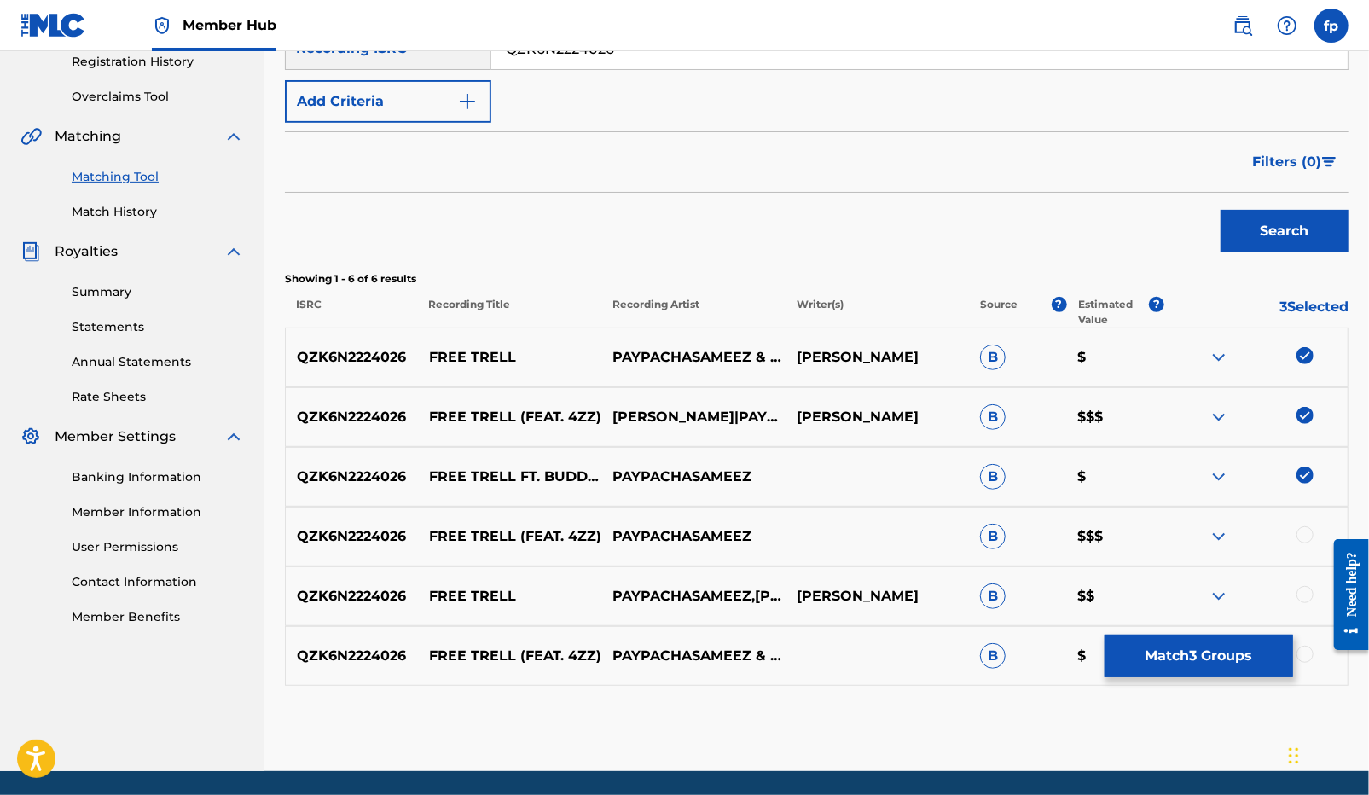
click at [1307, 541] on div at bounding box center [1304, 534] width 17 height 17
click at [1307, 568] on div "QZK6N2224026 FREE TRELL PAYPACHASAMEEZ,[PERSON_NAME],4ZZ [PERSON_NAME] B $$" at bounding box center [816, 596] width 1063 height 60
click at [1307, 593] on div at bounding box center [1304, 594] width 17 height 17
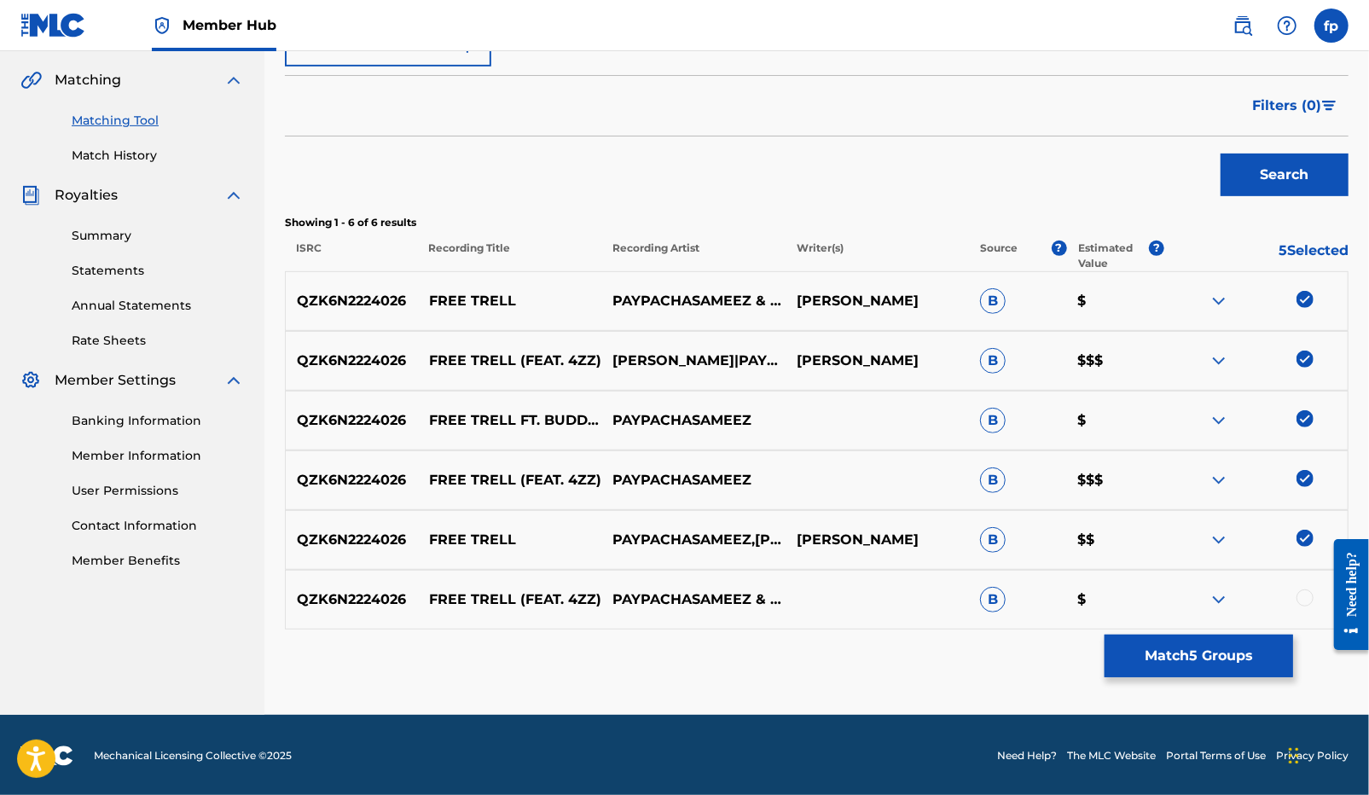
scroll to position [387, 0]
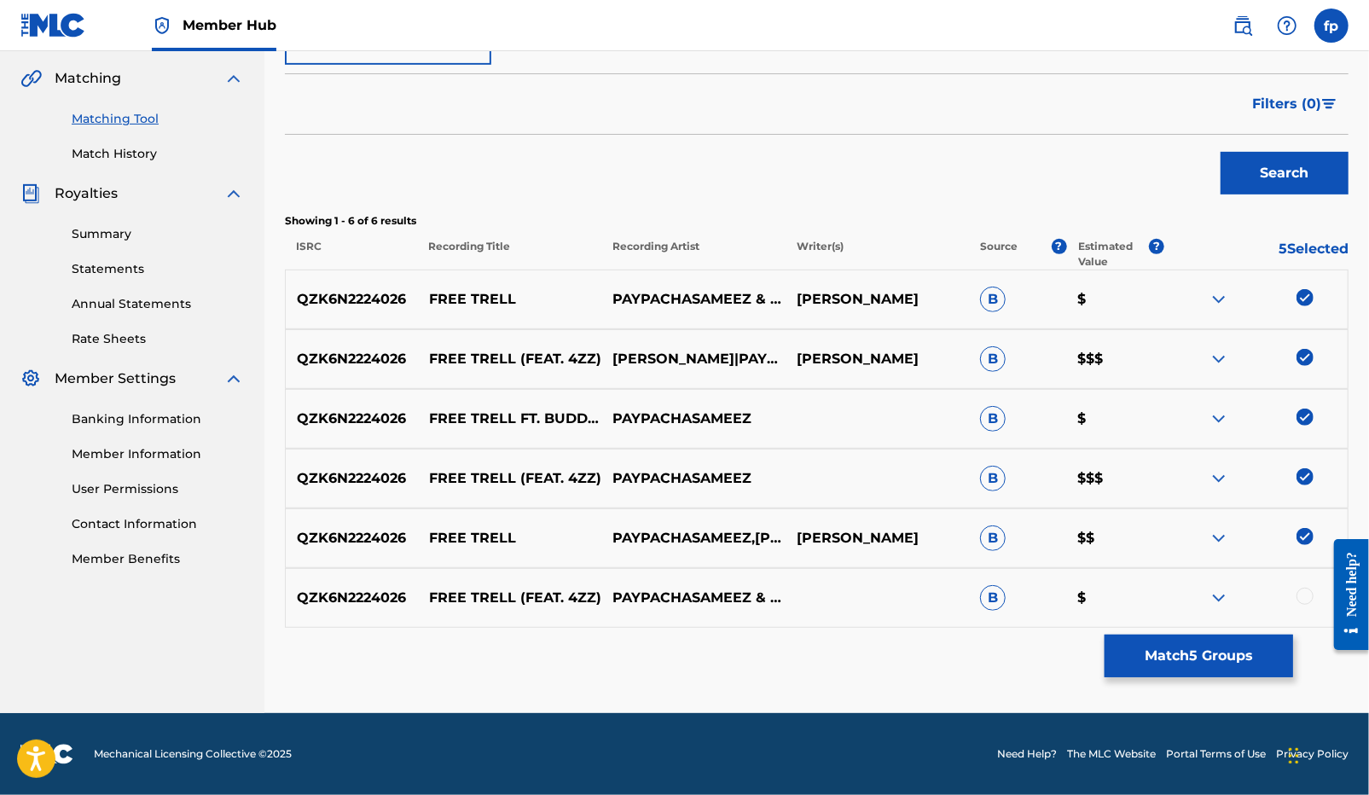
click at [1306, 598] on div at bounding box center [1304, 596] width 17 height 17
click at [1226, 665] on button "Match 6 Groups" at bounding box center [1198, 655] width 188 height 43
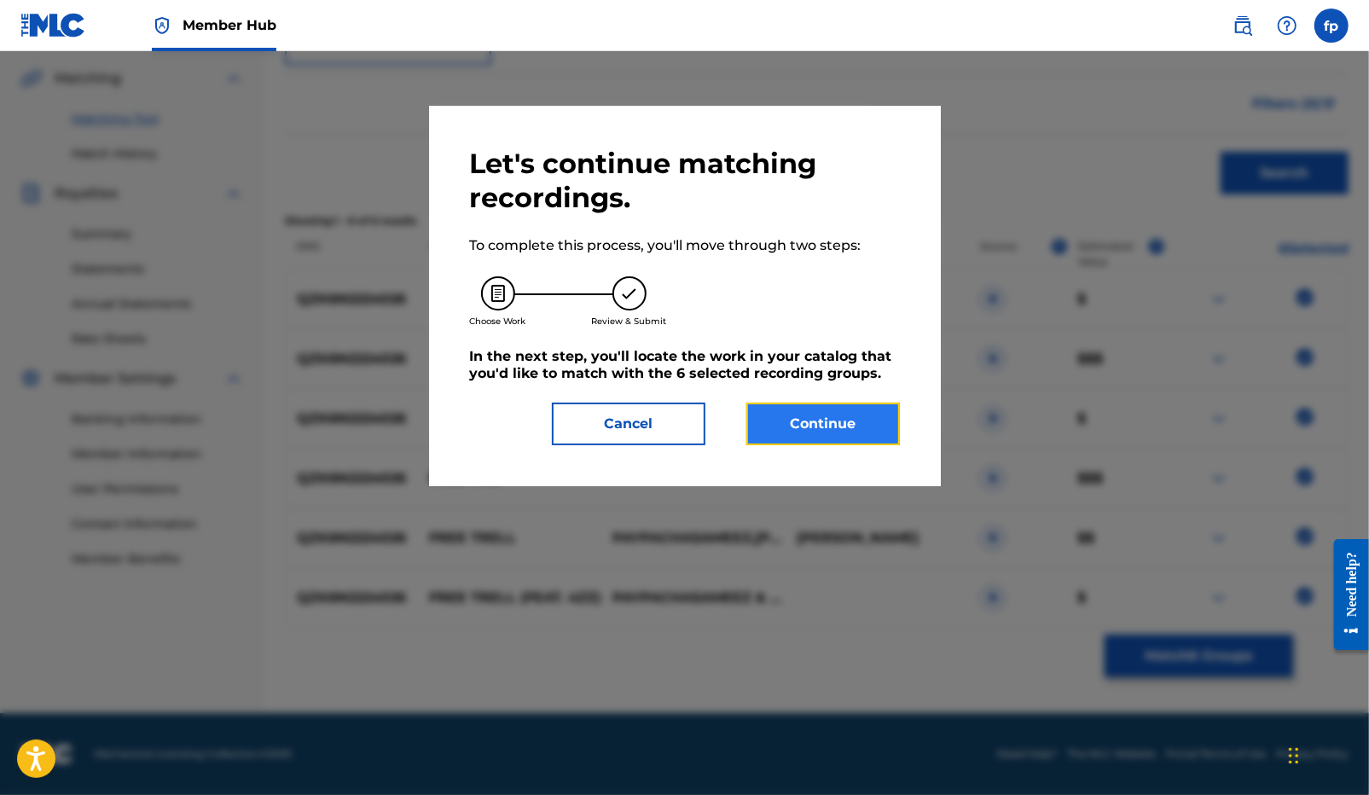
click at [844, 440] on button "Continue" at bounding box center [822, 424] width 153 height 43
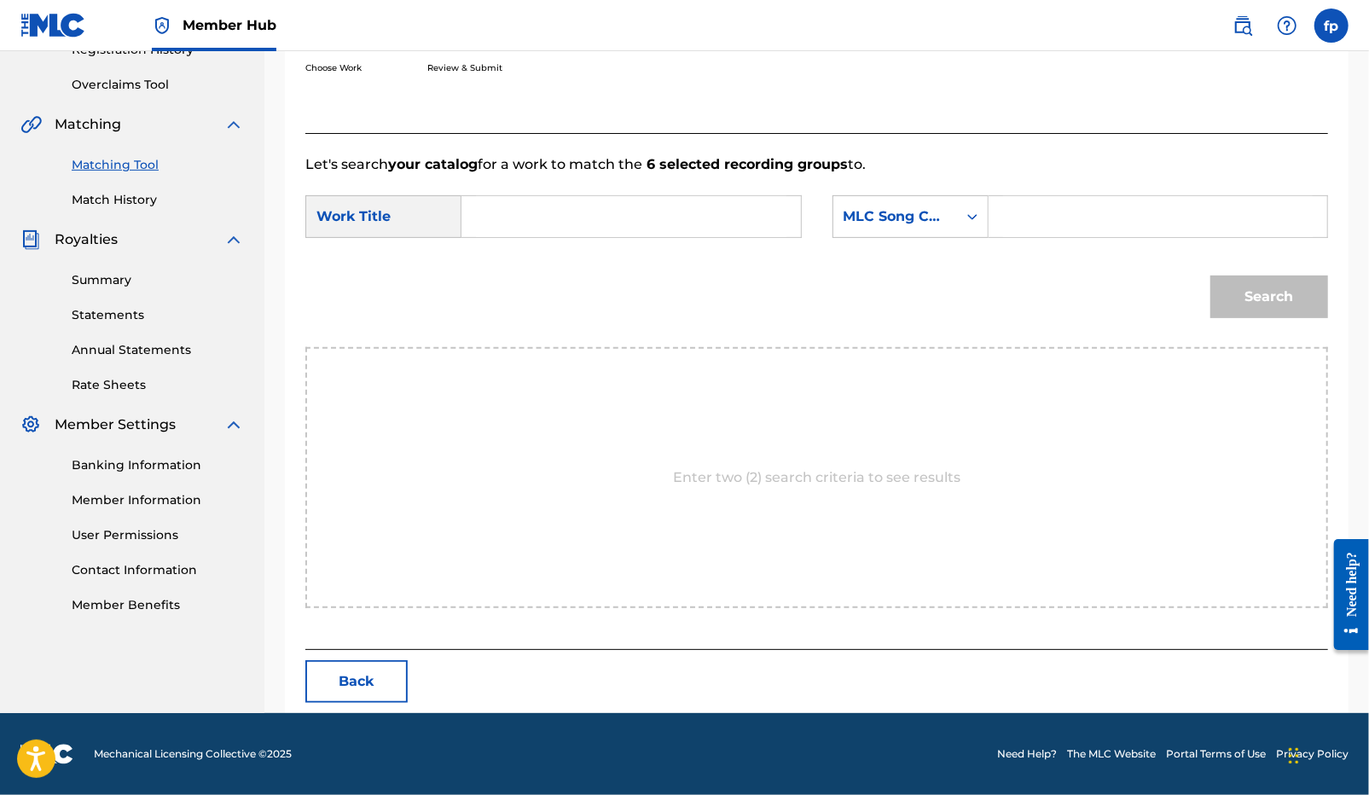
click at [612, 229] on input "Search Form" at bounding box center [631, 216] width 310 height 41
type input "free trell"
click at [513, 267] on strong "trell" at bounding box center [504, 275] width 29 height 16
click at [946, 227] on div "MLC Song Code" at bounding box center [895, 216] width 124 height 32
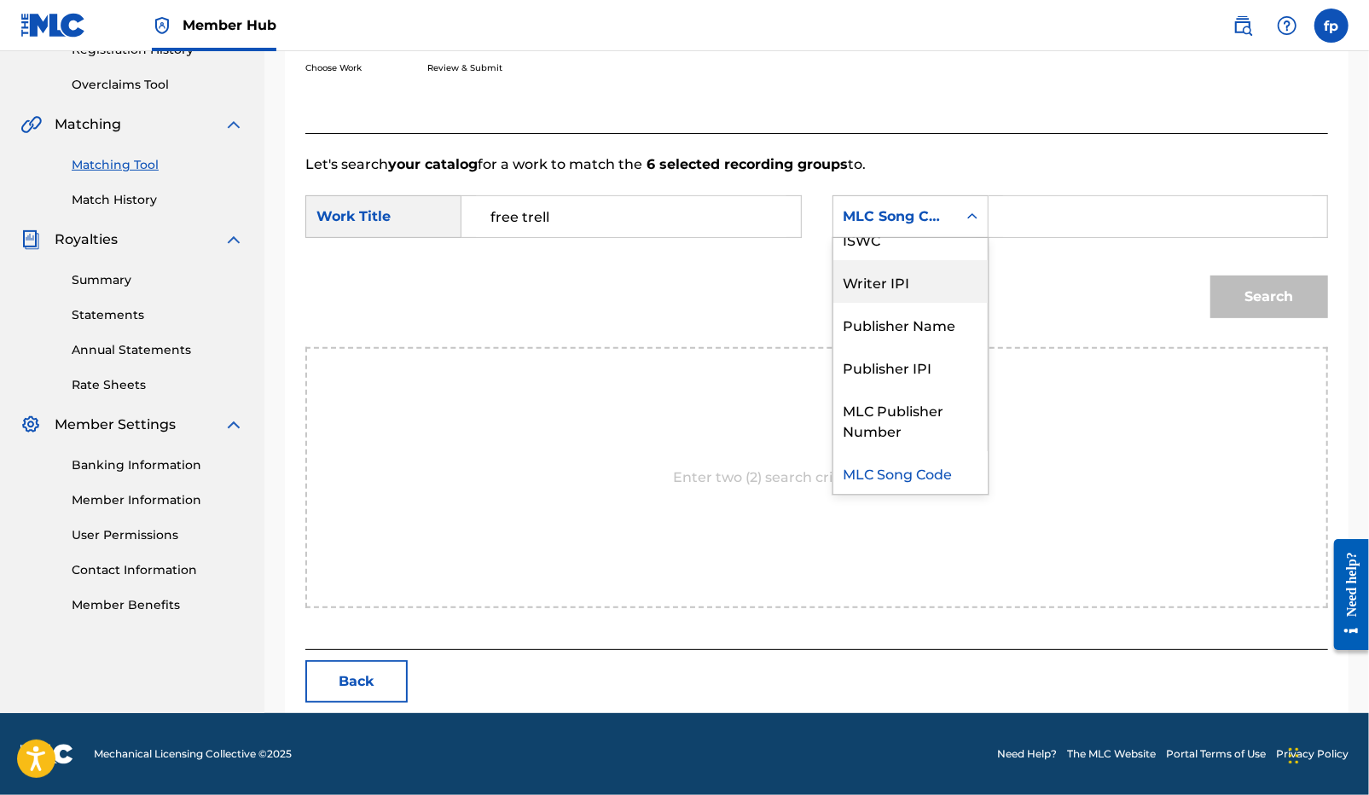
scroll to position [0, 0]
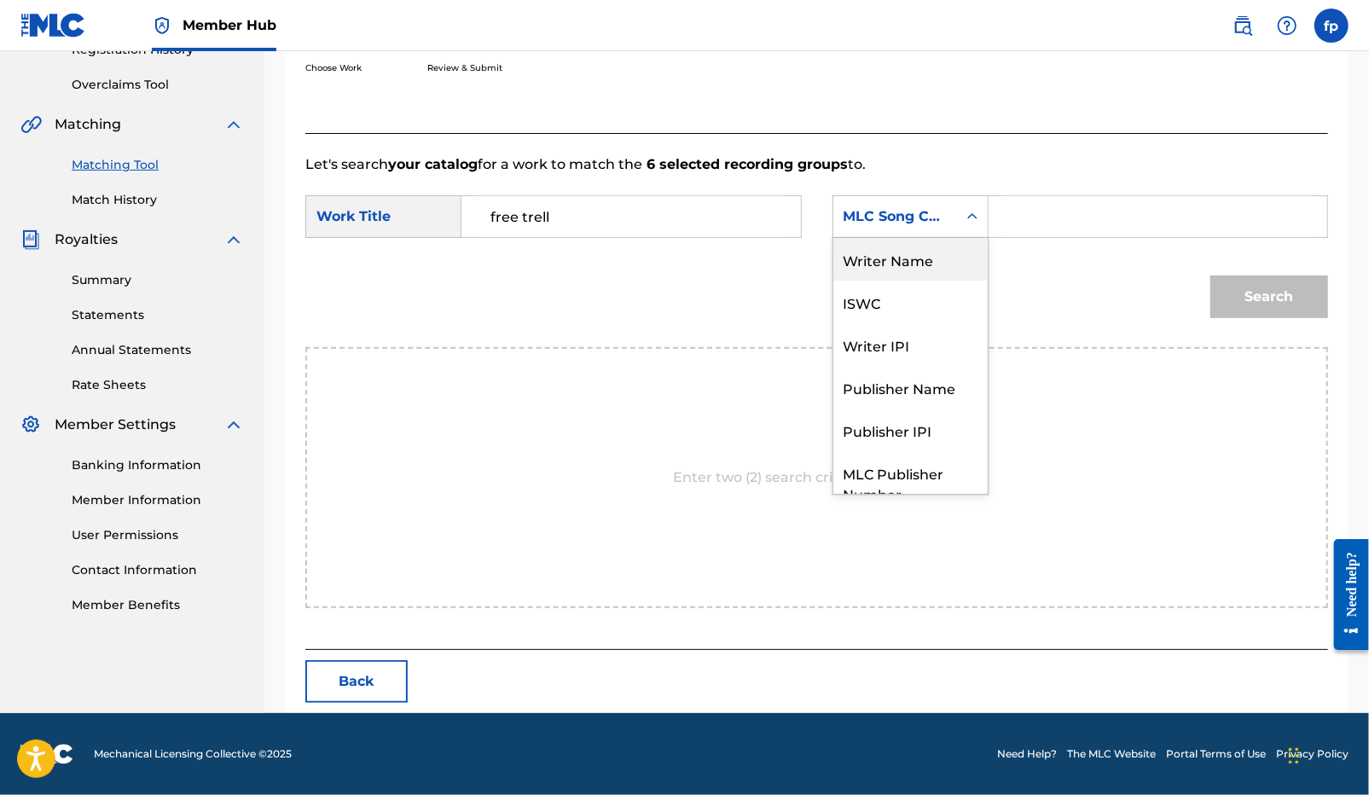
click at [917, 260] on div "Writer Name" at bounding box center [910, 259] width 154 height 43
click at [1018, 223] on input "Search Form" at bounding box center [1158, 216] width 310 height 41
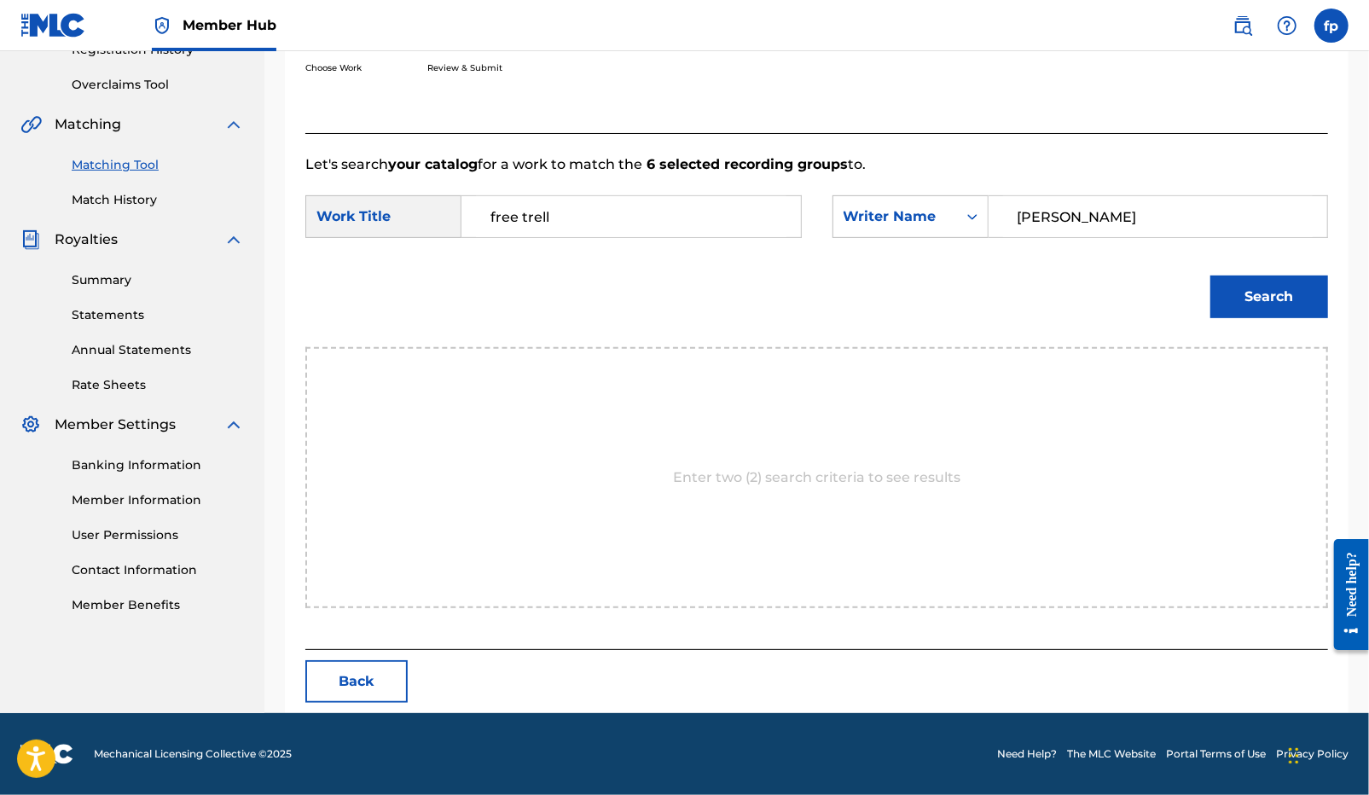
type input "[PERSON_NAME]"
click at [1210, 275] on button "Search" at bounding box center [1269, 296] width 118 height 43
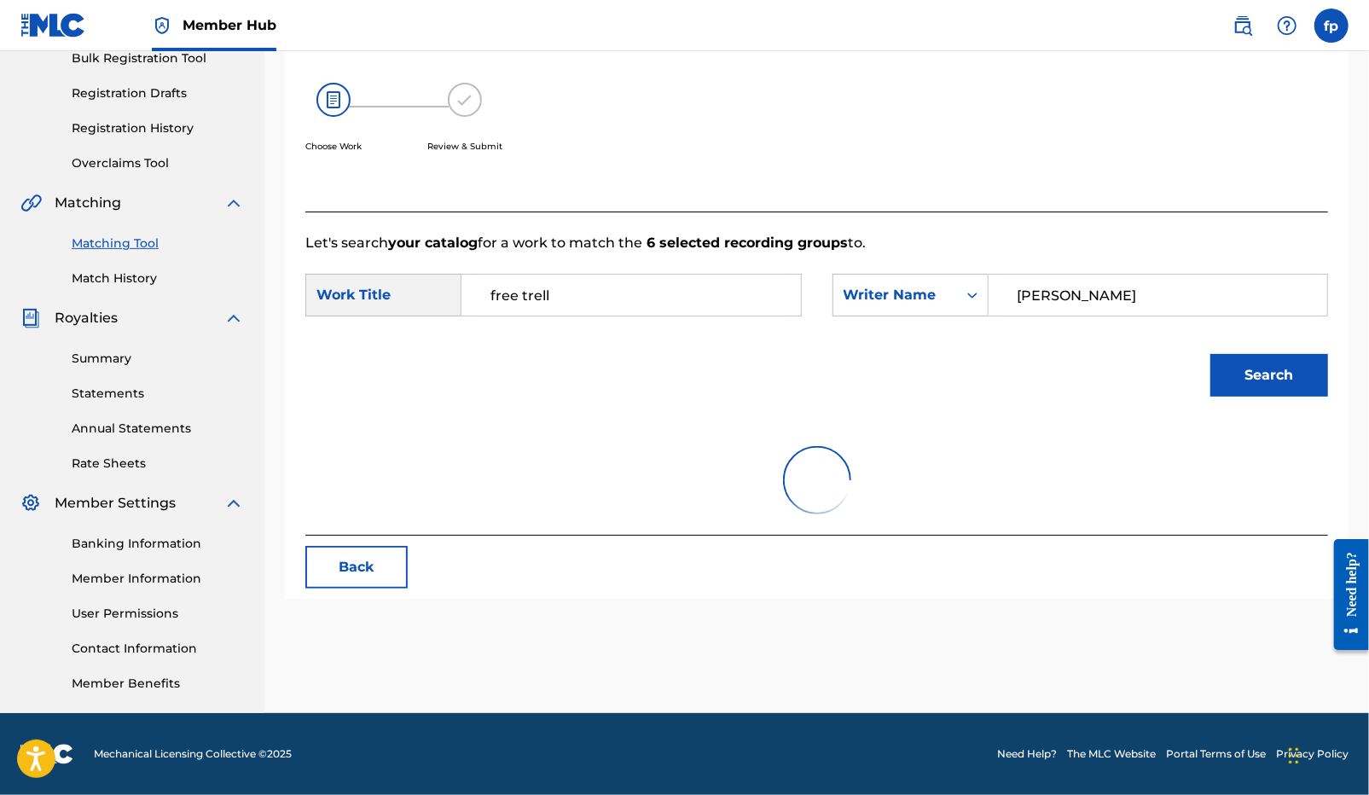
scroll to position [342, 0]
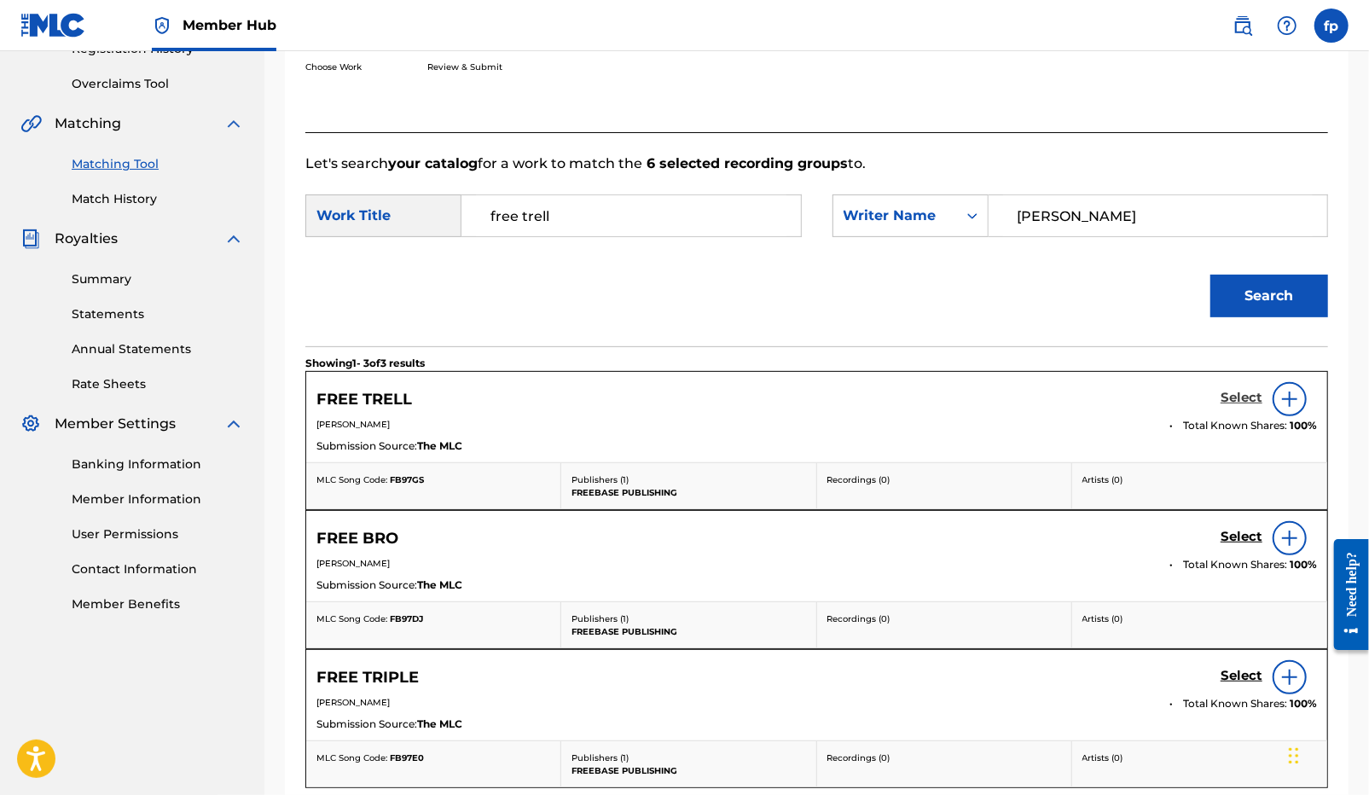
click at [1237, 403] on h5 "Select" at bounding box center [1241, 398] width 42 height 16
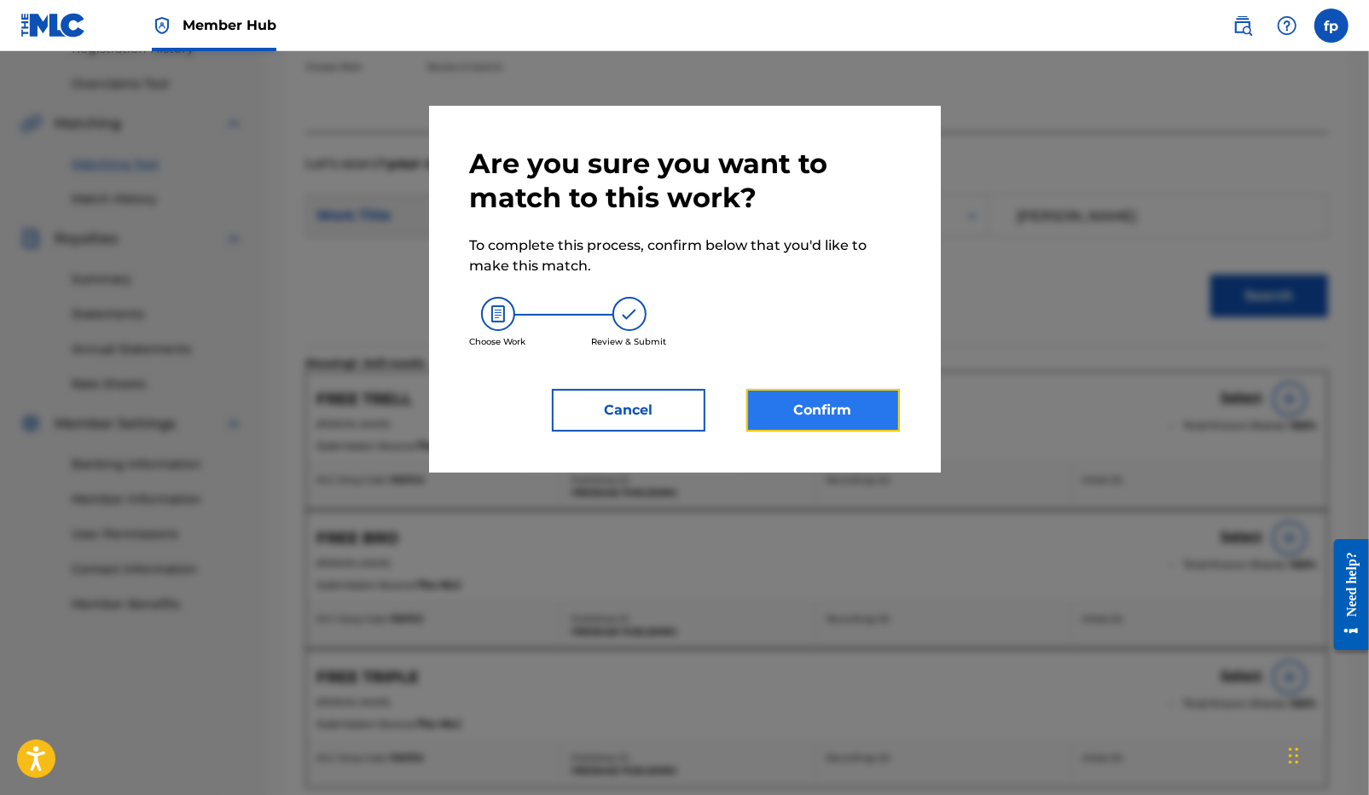
click at [830, 397] on button "Confirm" at bounding box center [822, 410] width 153 height 43
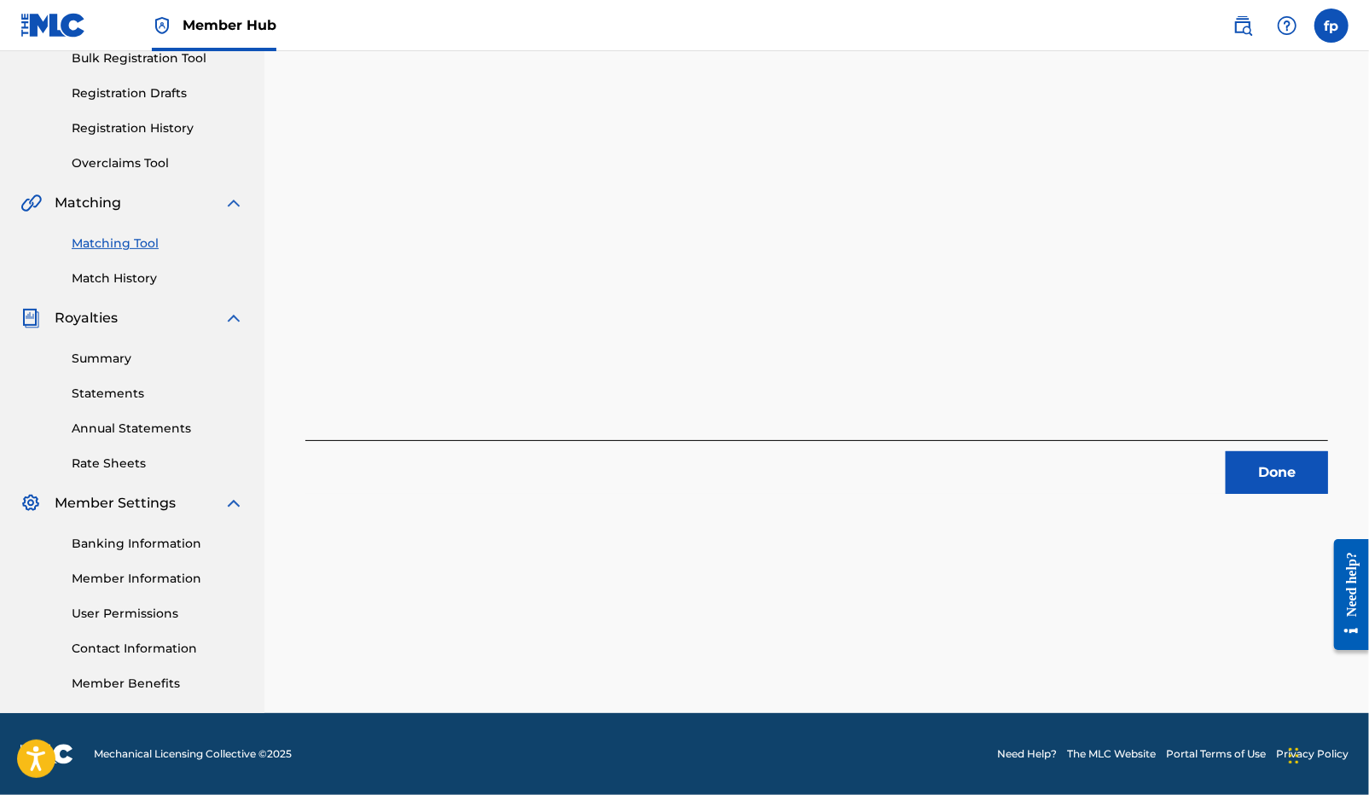
scroll to position [0, 0]
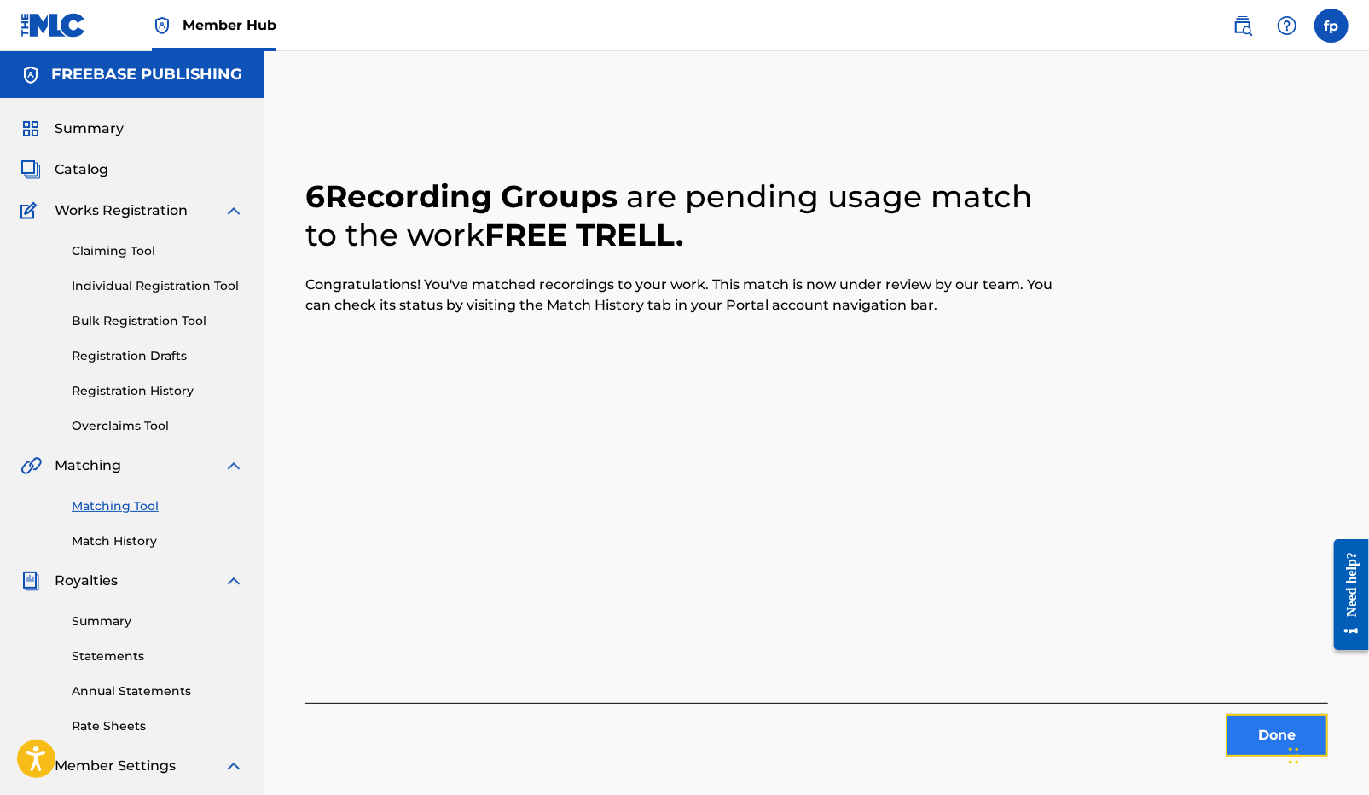
click at [1262, 727] on button "Done" at bounding box center [1276, 735] width 102 height 43
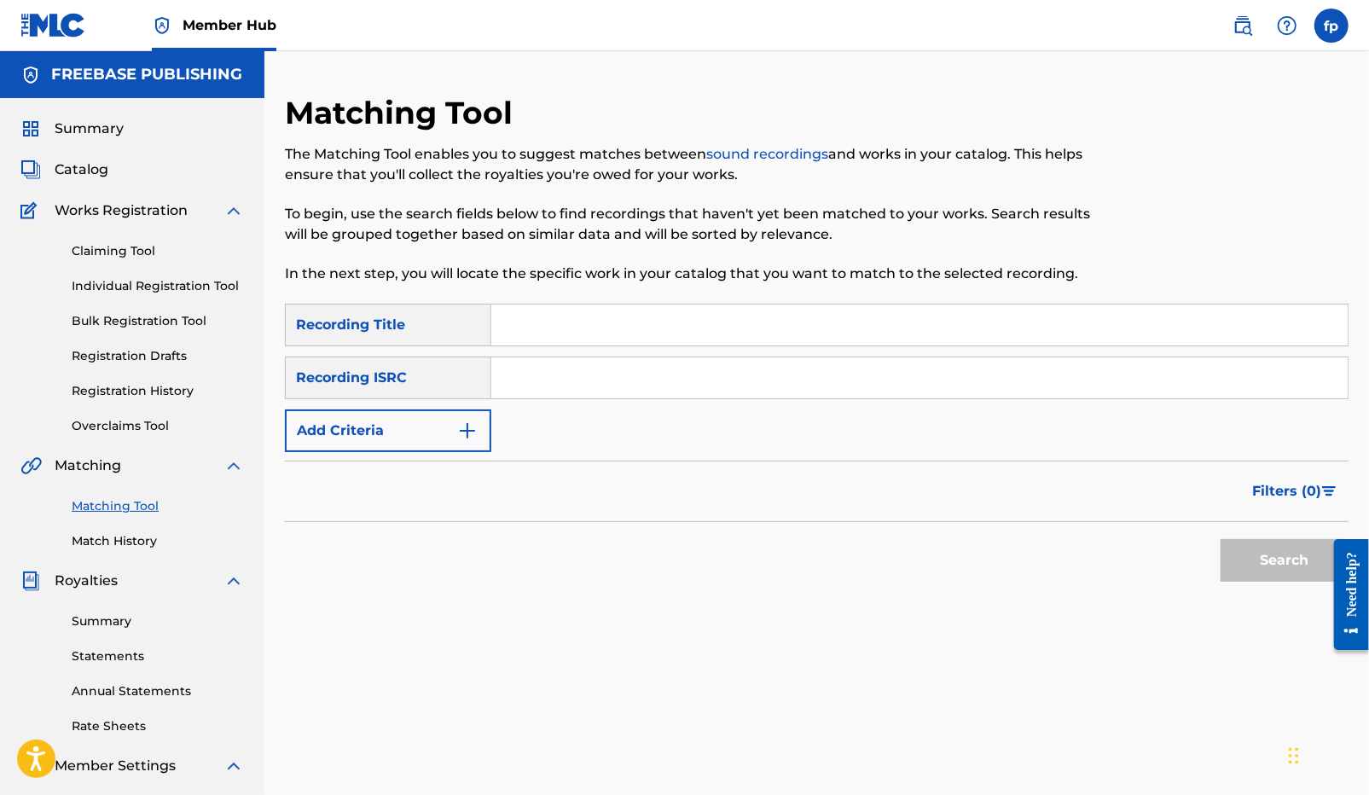
click at [654, 381] on input "Search Form" at bounding box center [919, 377] width 856 height 41
paste input "QZZ7M2433582"
type input "QZZ7M2433582"
click at [1286, 564] on button "Search" at bounding box center [1284, 560] width 128 height 43
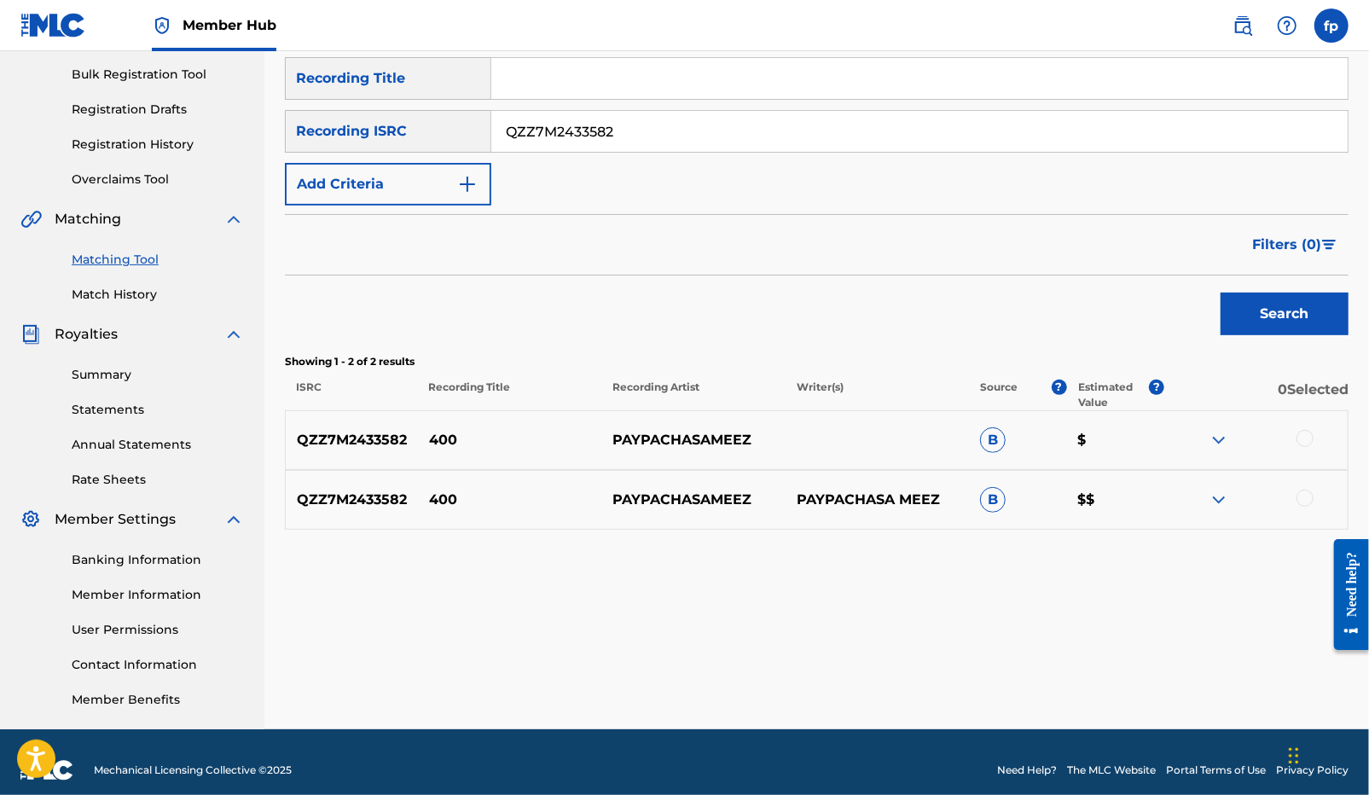
scroll to position [263, 0]
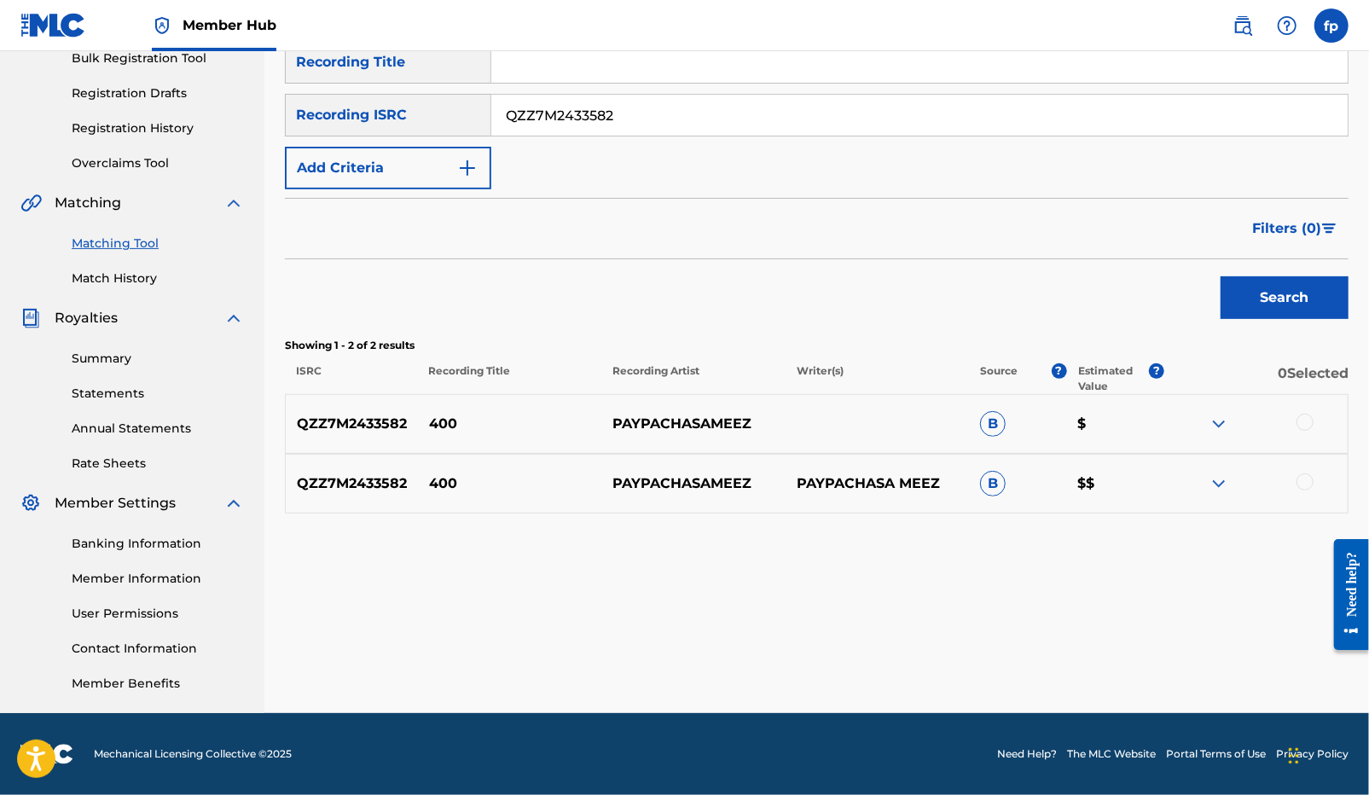
click at [1306, 417] on div at bounding box center [1304, 422] width 17 height 17
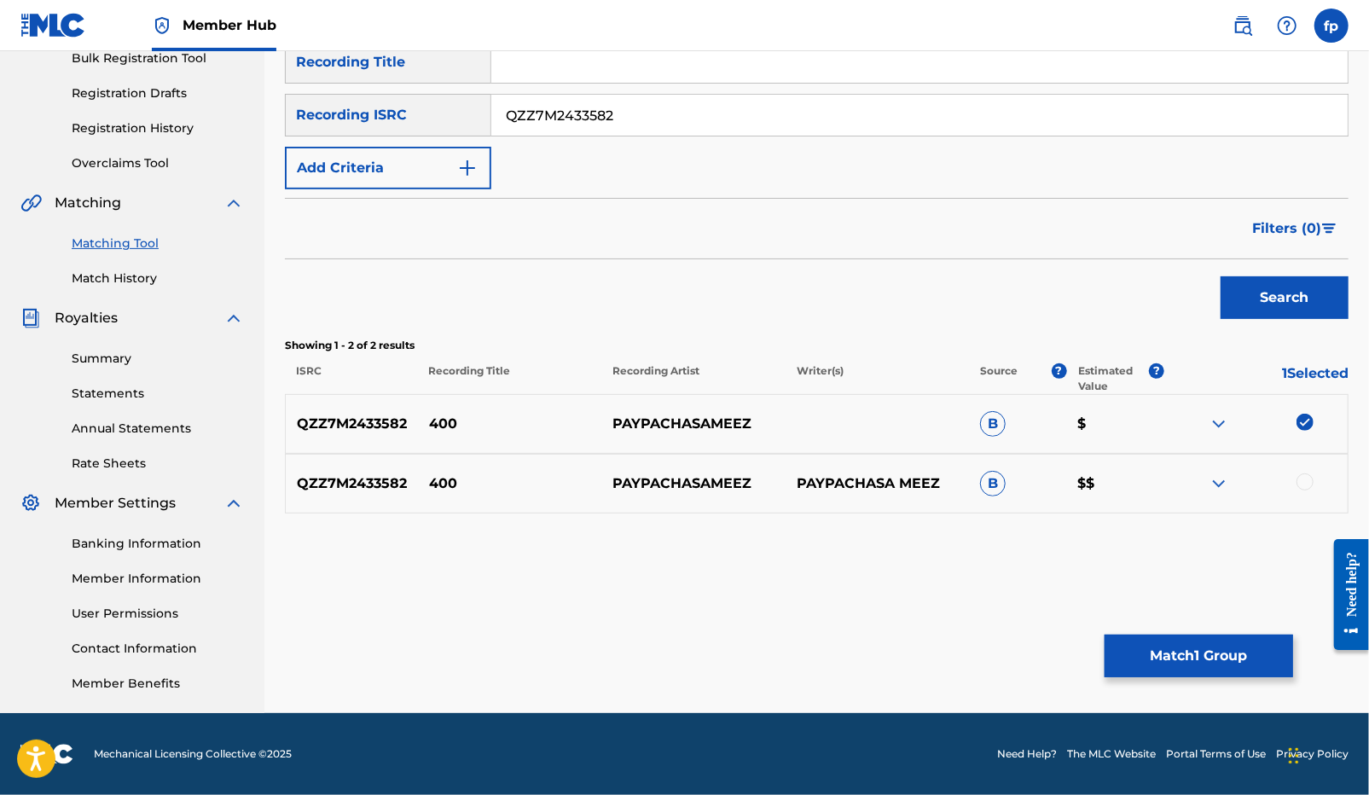
click at [1306, 468] on div "QZZ7M2433582 400 PAYPACHASAMEEZ PAYPACHASA MEEZ B $$" at bounding box center [816, 484] width 1063 height 60
click at [1306, 478] on div at bounding box center [1304, 481] width 17 height 17
click at [1221, 643] on button "Match 2 Groups" at bounding box center [1198, 655] width 188 height 43
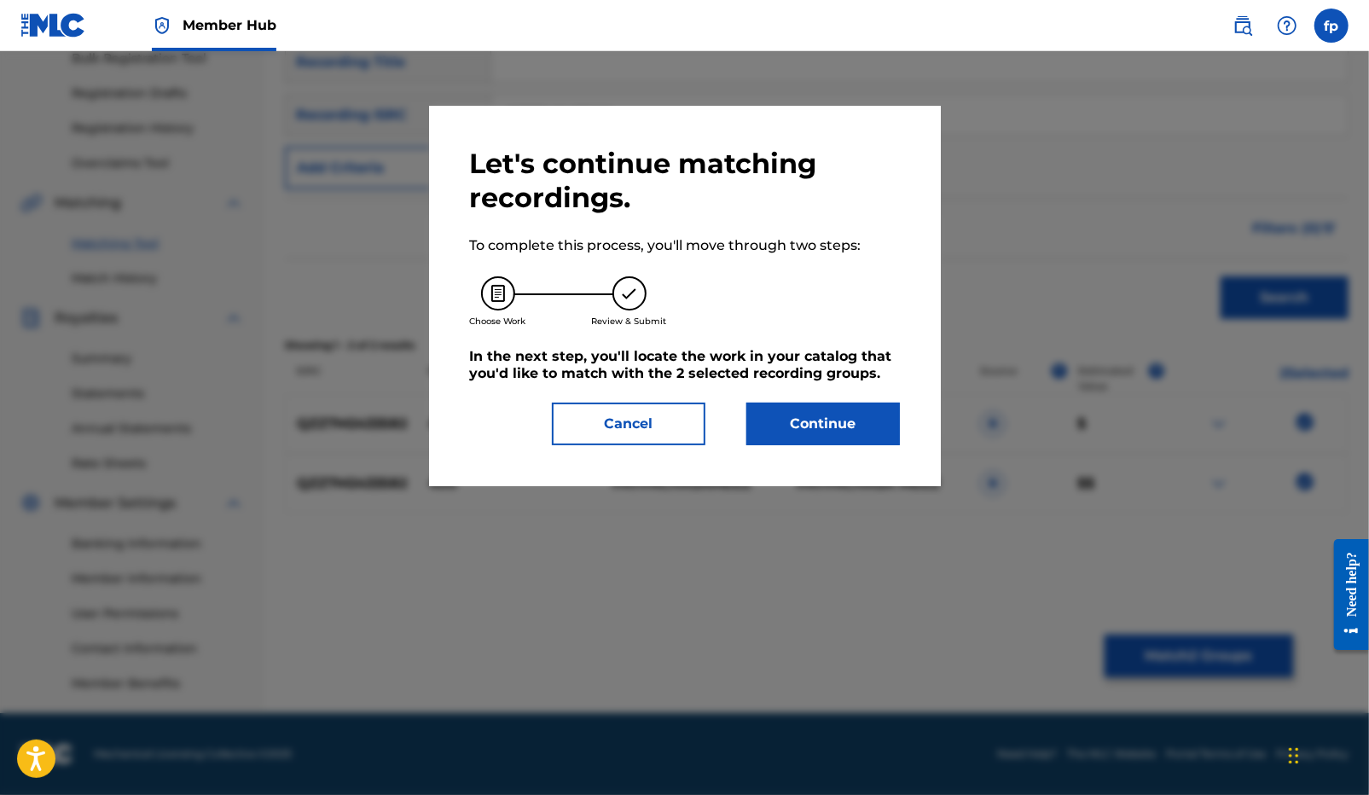
click at [831, 455] on div "Let's continue matching recordings. To complete this process, you'll move throu…" at bounding box center [685, 296] width 512 height 380
click at [828, 447] on div "Let's continue matching recordings. To complete this process, you'll move throu…" at bounding box center [685, 296] width 512 height 380
click at [828, 437] on button "Continue" at bounding box center [822, 424] width 153 height 43
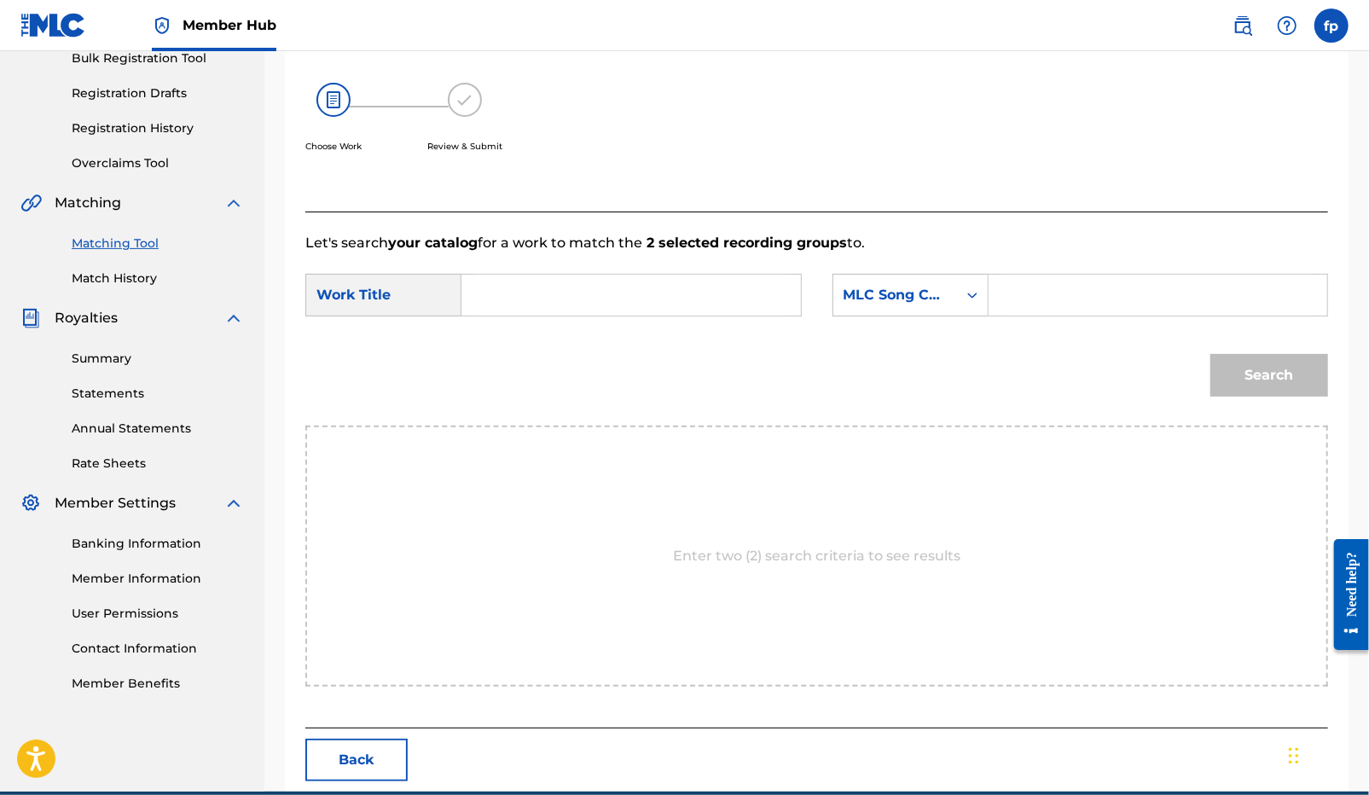
click at [594, 301] on input "Search Form" at bounding box center [631, 295] width 310 height 41
type input "400"
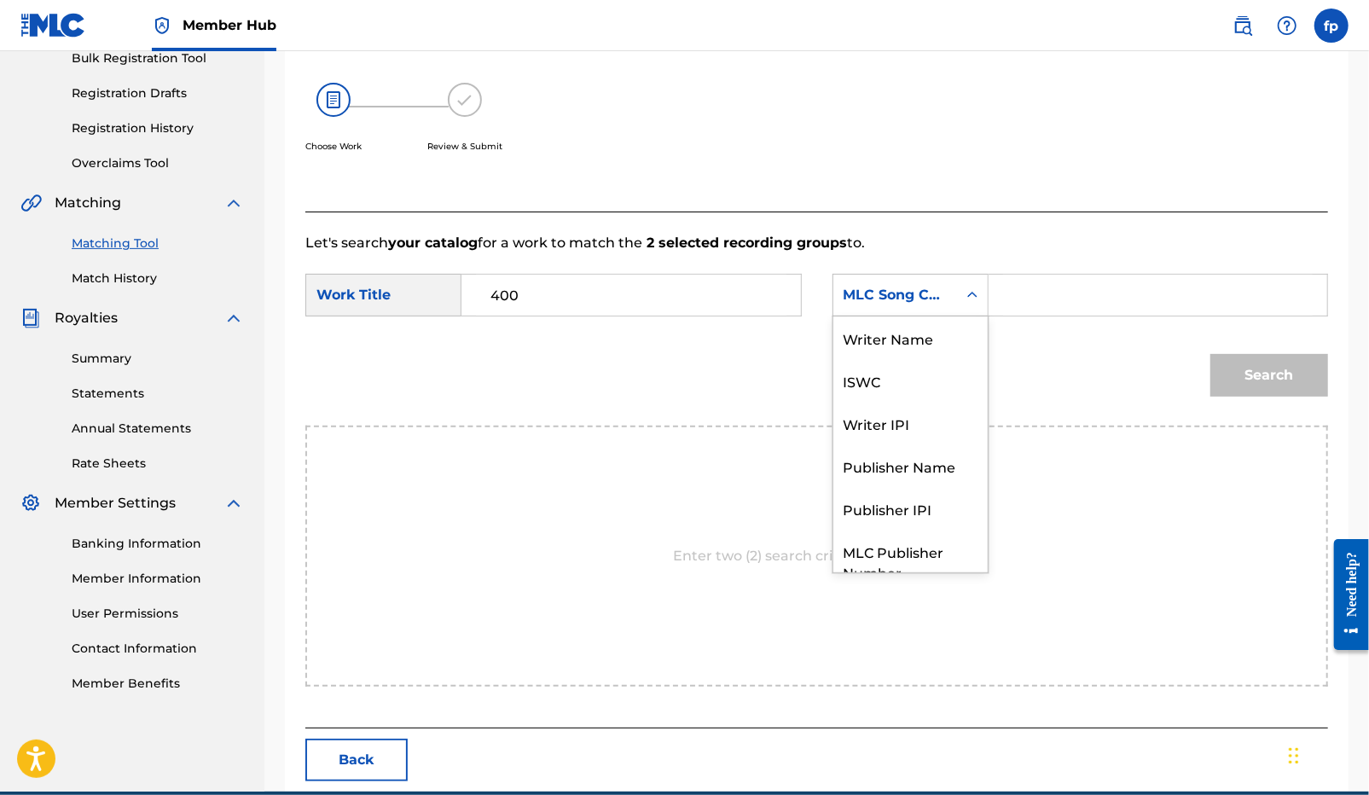
click at [936, 286] on div "MLC Song Code" at bounding box center [894, 295] width 103 height 20
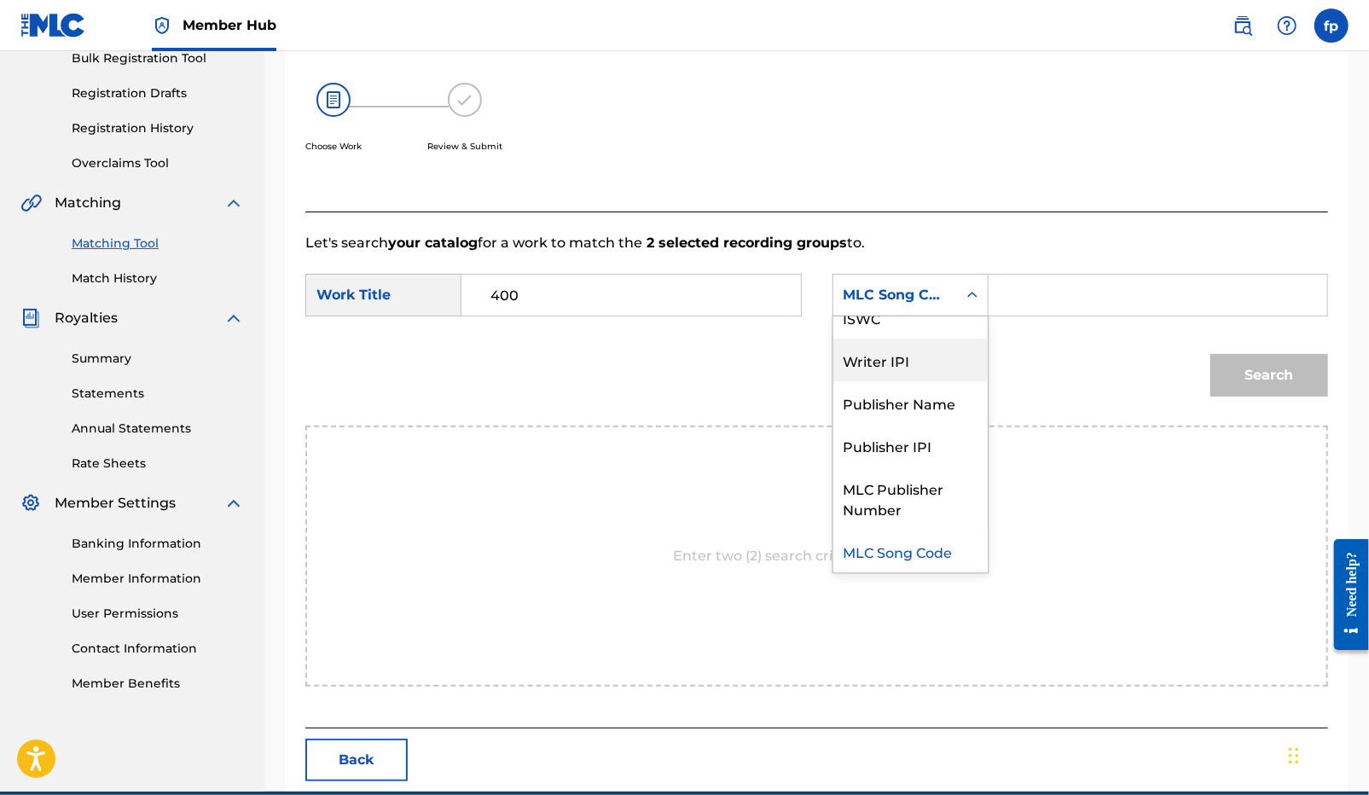
scroll to position [0, 0]
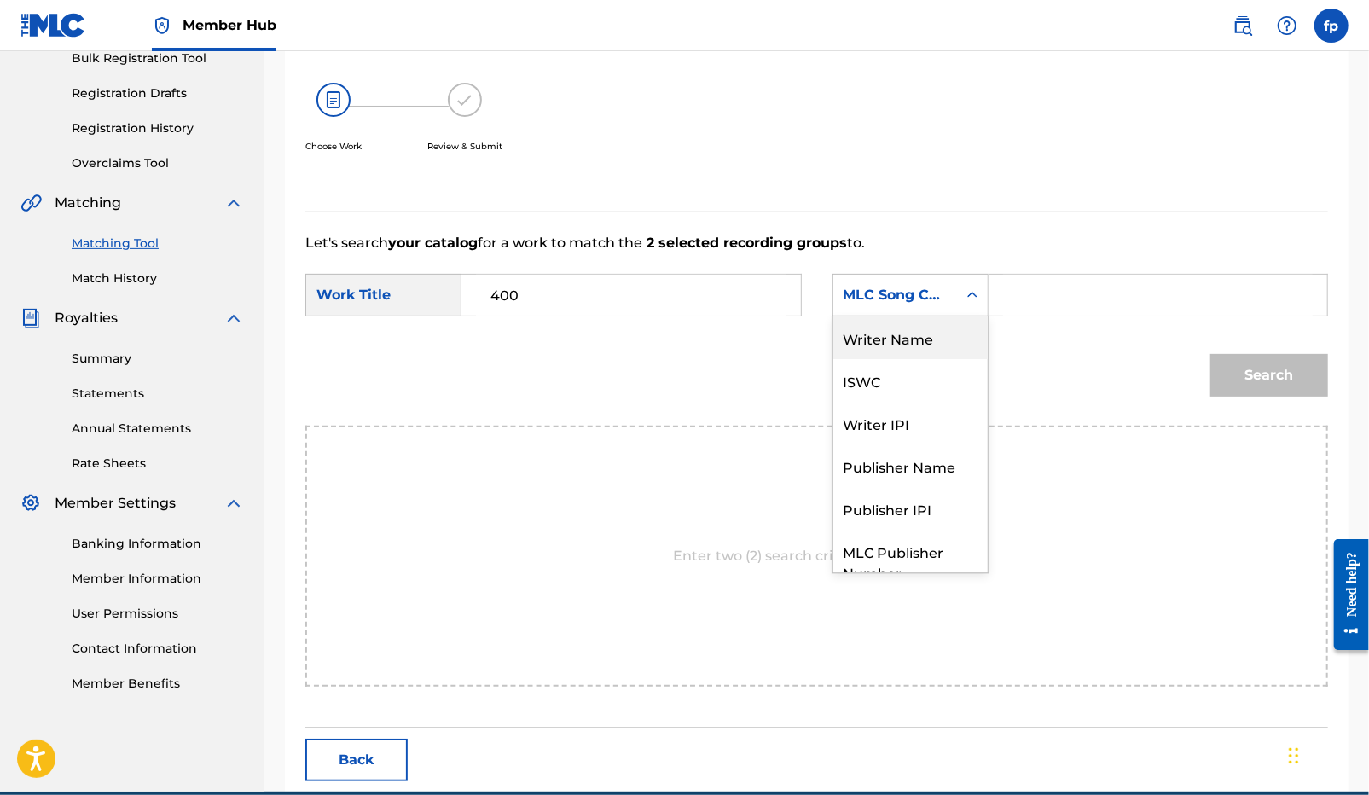
click at [893, 354] on div "Writer Name" at bounding box center [910, 337] width 154 height 43
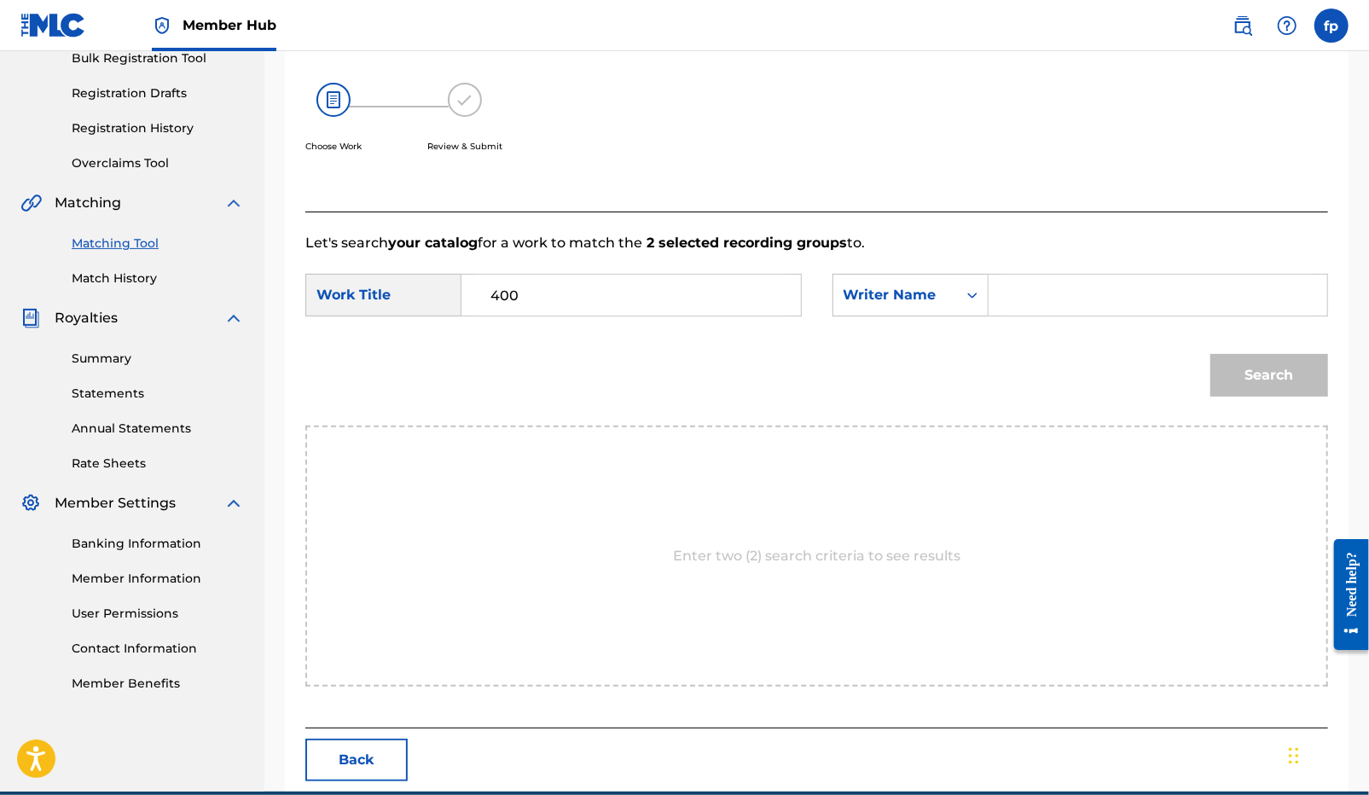
click at [1066, 283] on input "Search Form" at bounding box center [1158, 295] width 310 height 41
type input "[PERSON_NAME]"
click at [1210, 354] on button "Search" at bounding box center [1269, 375] width 118 height 43
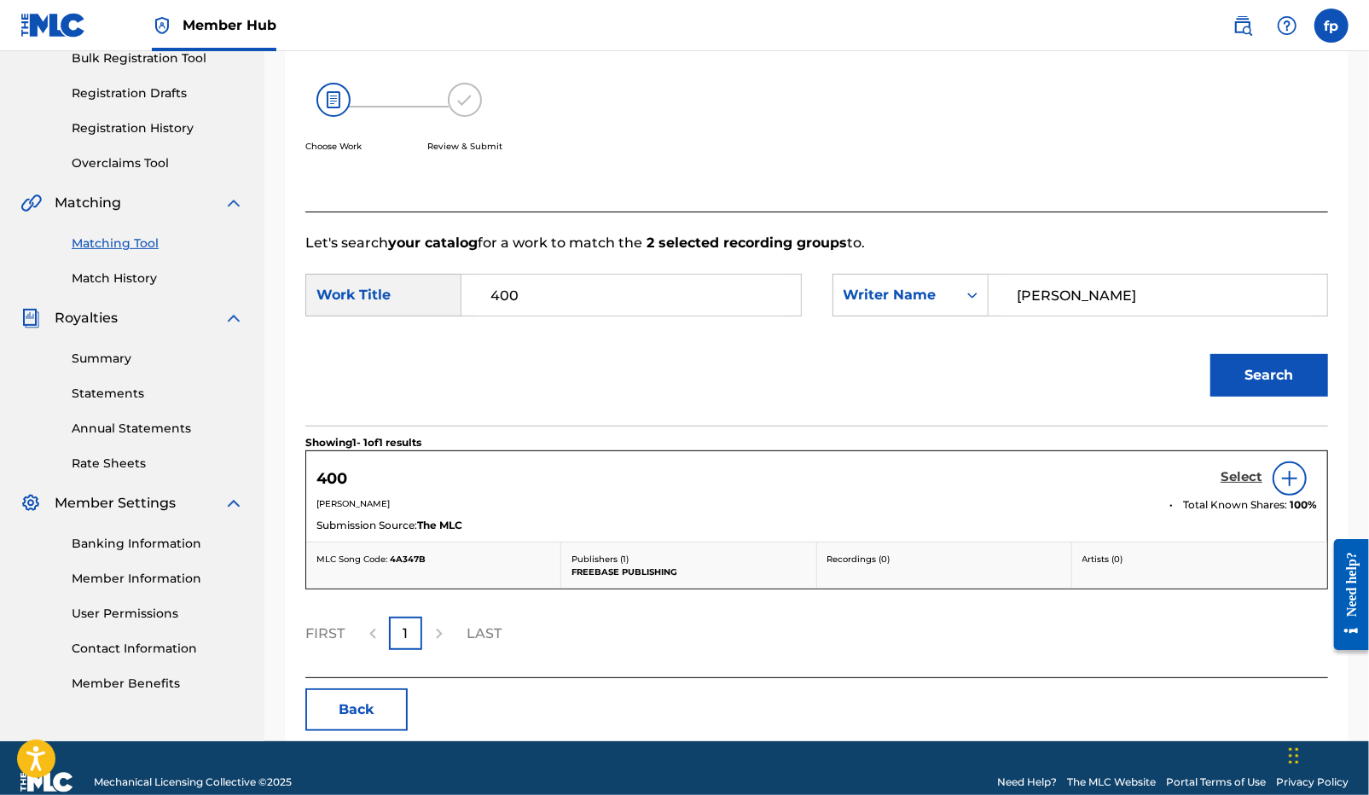
click at [1221, 485] on h5 "Select" at bounding box center [1241, 477] width 42 height 16
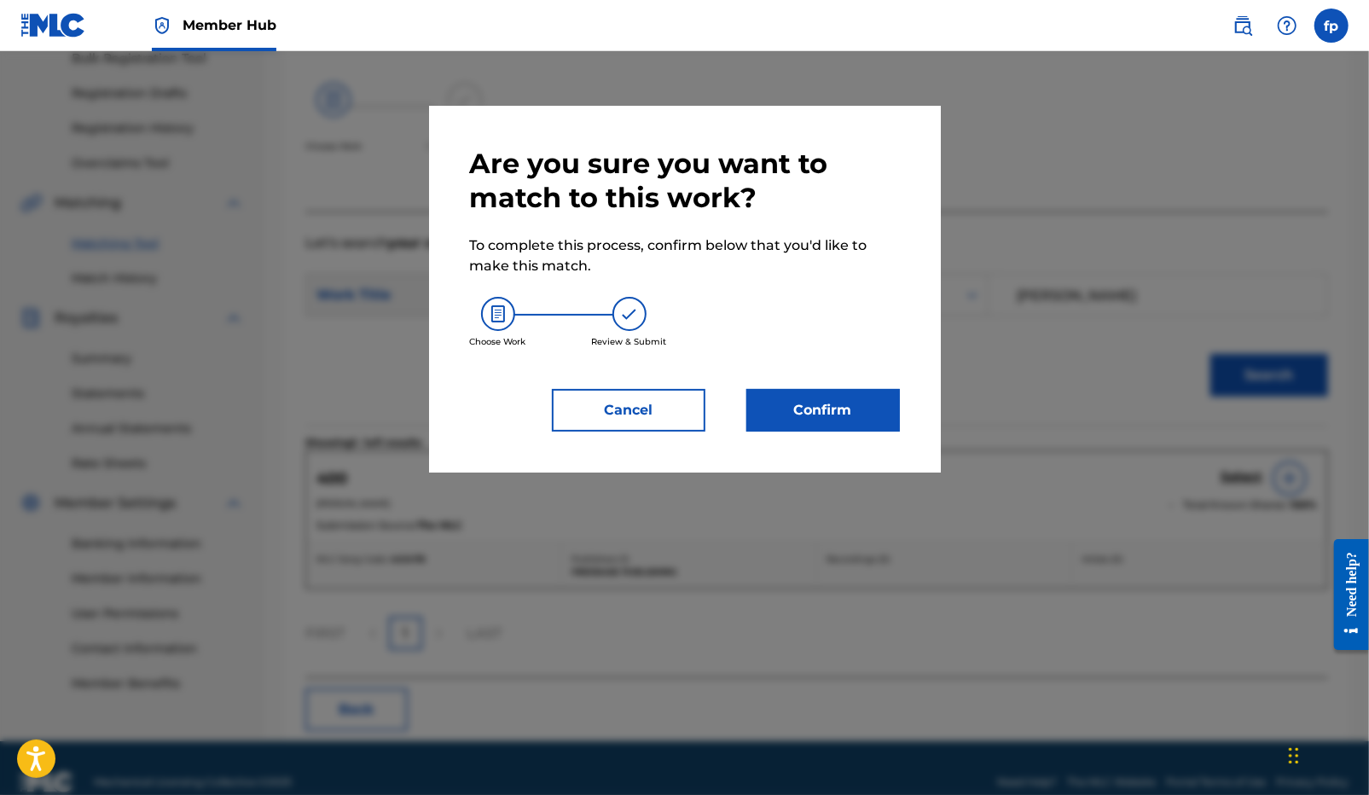
click at [809, 454] on div "Are you sure you want to match to this work? To complete this process, confirm …" at bounding box center [685, 289] width 512 height 367
click at [812, 420] on button "Confirm" at bounding box center [822, 410] width 153 height 43
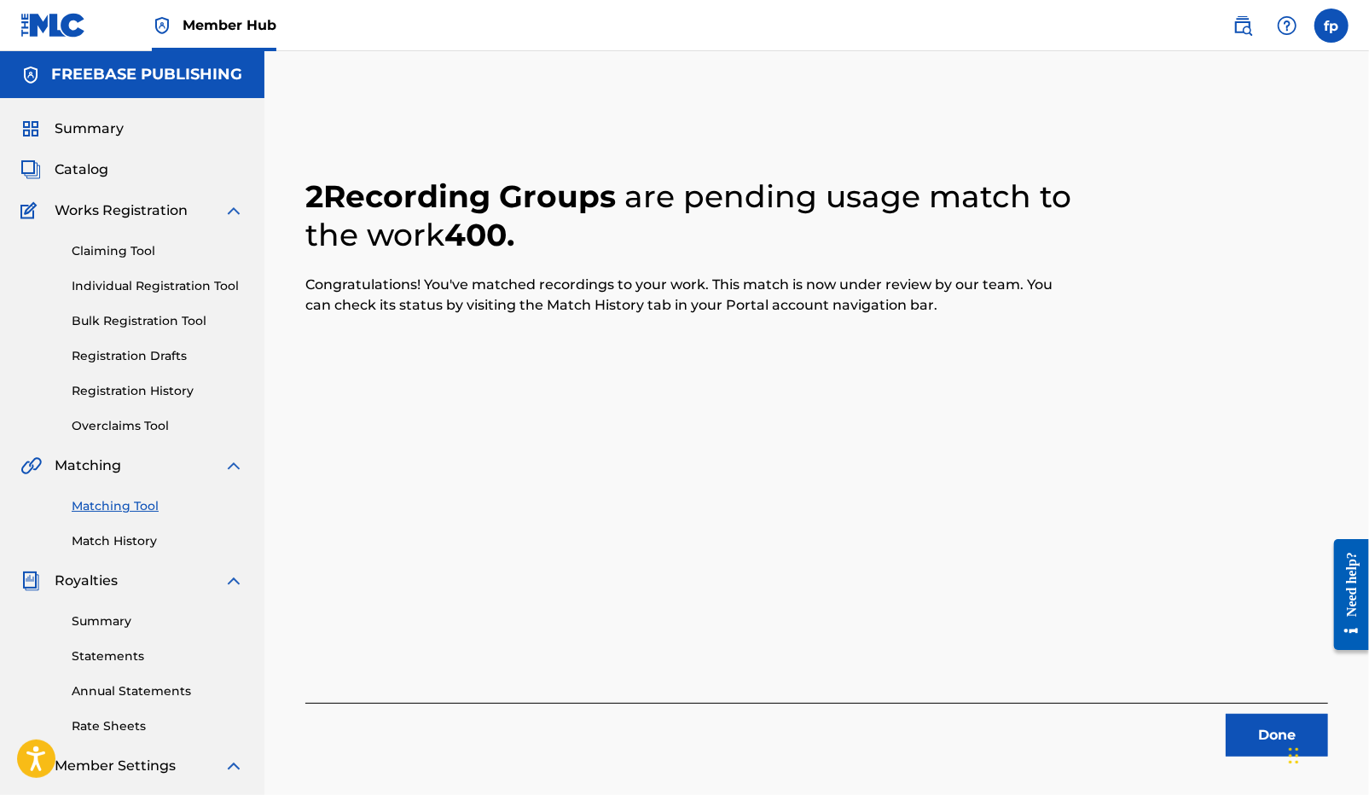
click at [1224, 727] on div "Done" at bounding box center [816, 730] width 1022 height 54
click at [1249, 727] on button "Done" at bounding box center [1276, 735] width 102 height 43
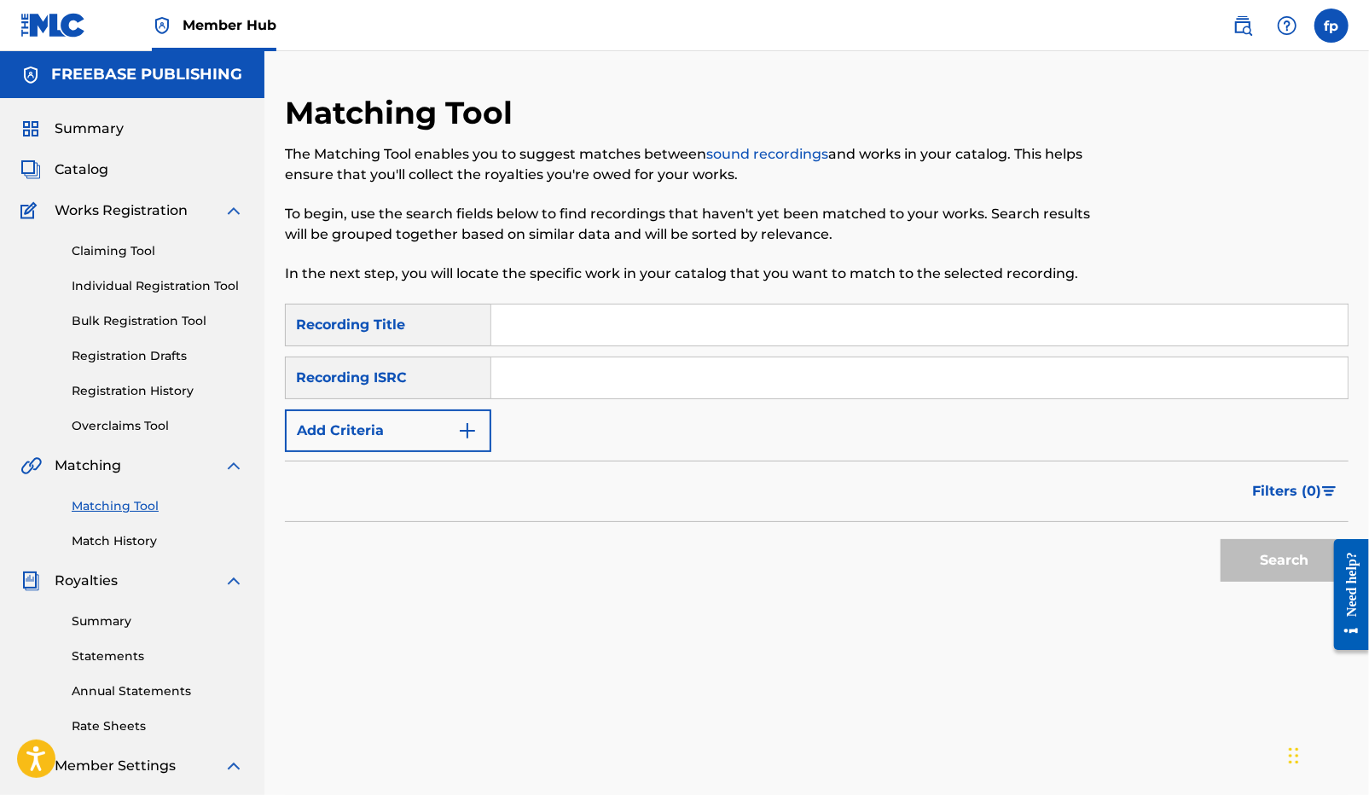
click at [675, 366] on input "Search Form" at bounding box center [919, 377] width 856 height 41
paste input "QZZ7M2433587"
type input "QZZ7M2433587"
click at [1263, 571] on button "Search" at bounding box center [1284, 560] width 128 height 43
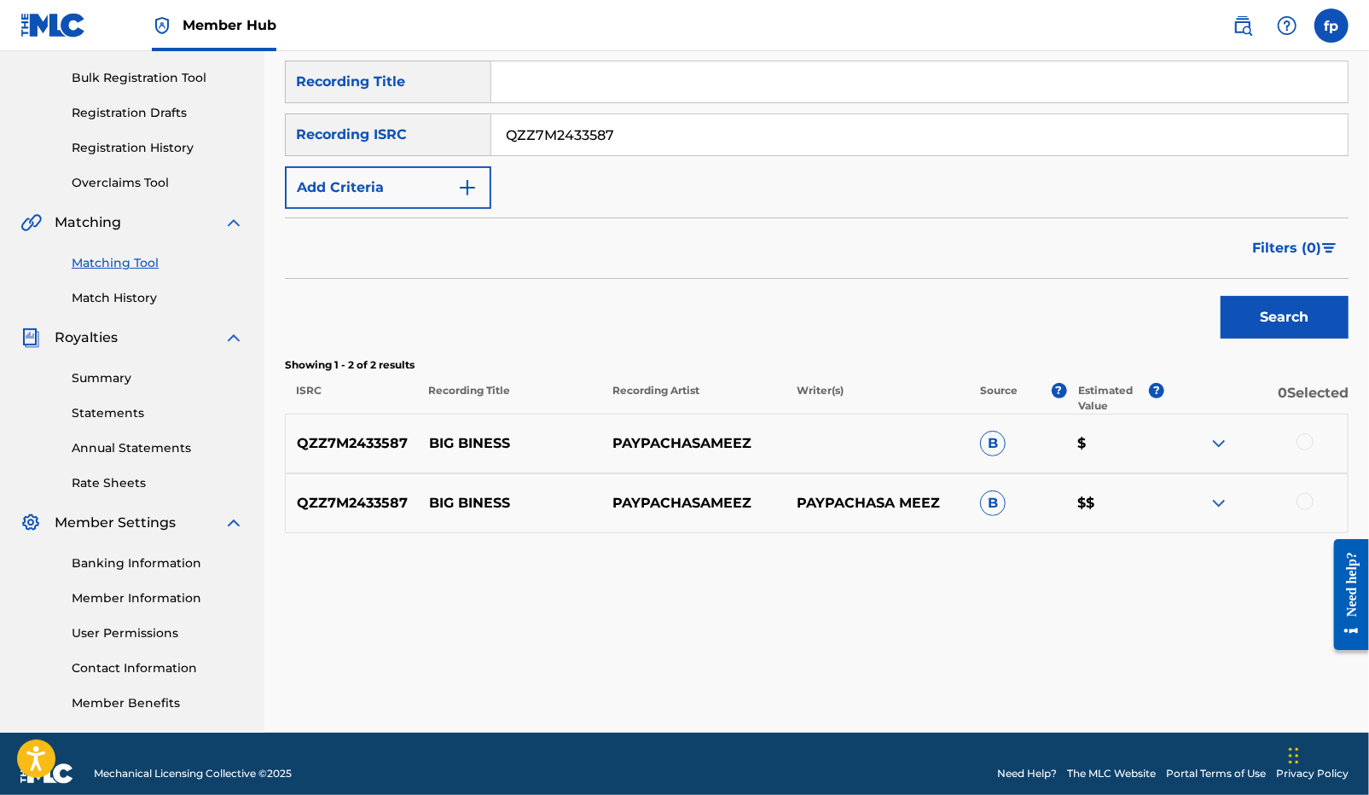
scroll to position [263, 0]
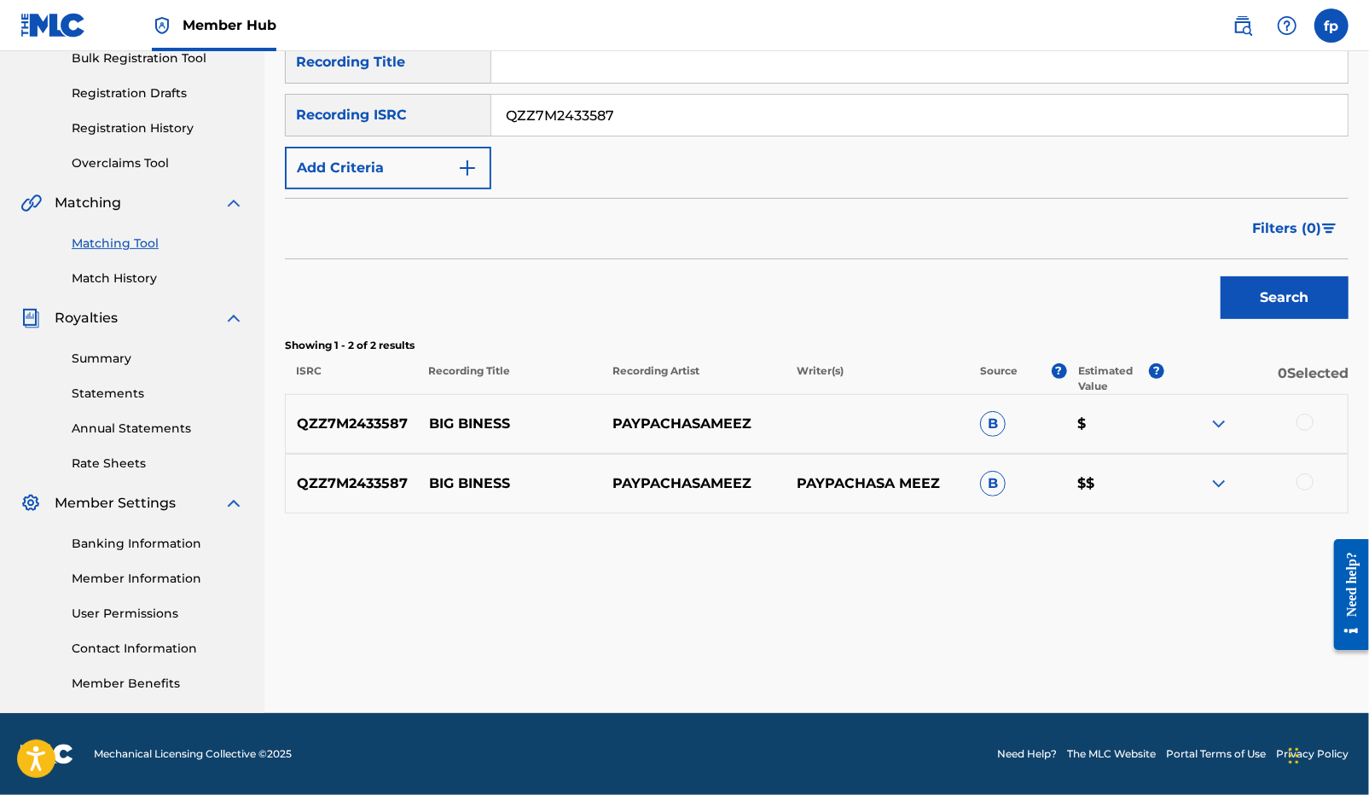
click at [1307, 485] on div at bounding box center [1304, 481] width 17 height 17
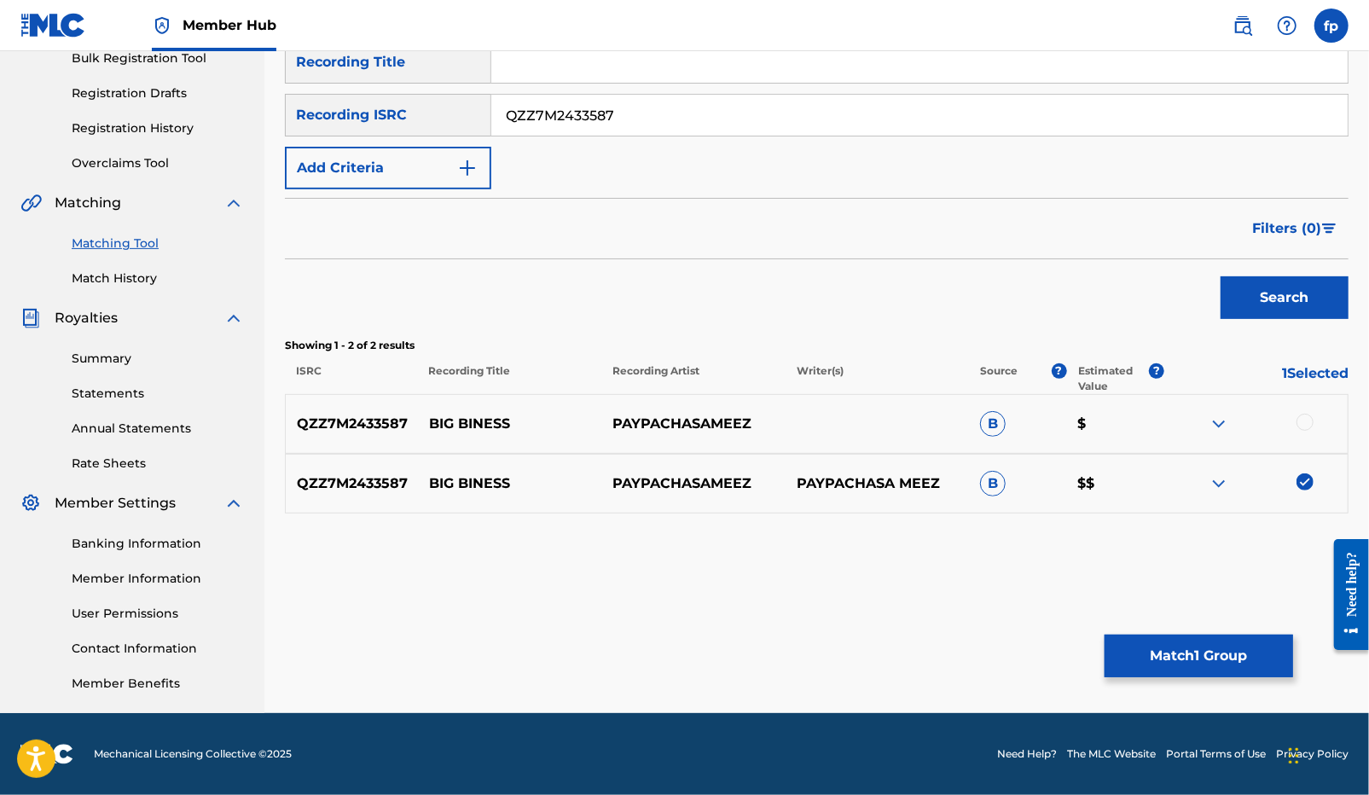
click at [1310, 435] on div "QZZ7M2433587 BIG BINESS PAYPACHASAMEEZ B $" at bounding box center [816, 424] width 1063 height 60
click at [1306, 425] on div at bounding box center [1304, 422] width 17 height 17
click at [1232, 671] on button "Match 2 Groups" at bounding box center [1198, 655] width 188 height 43
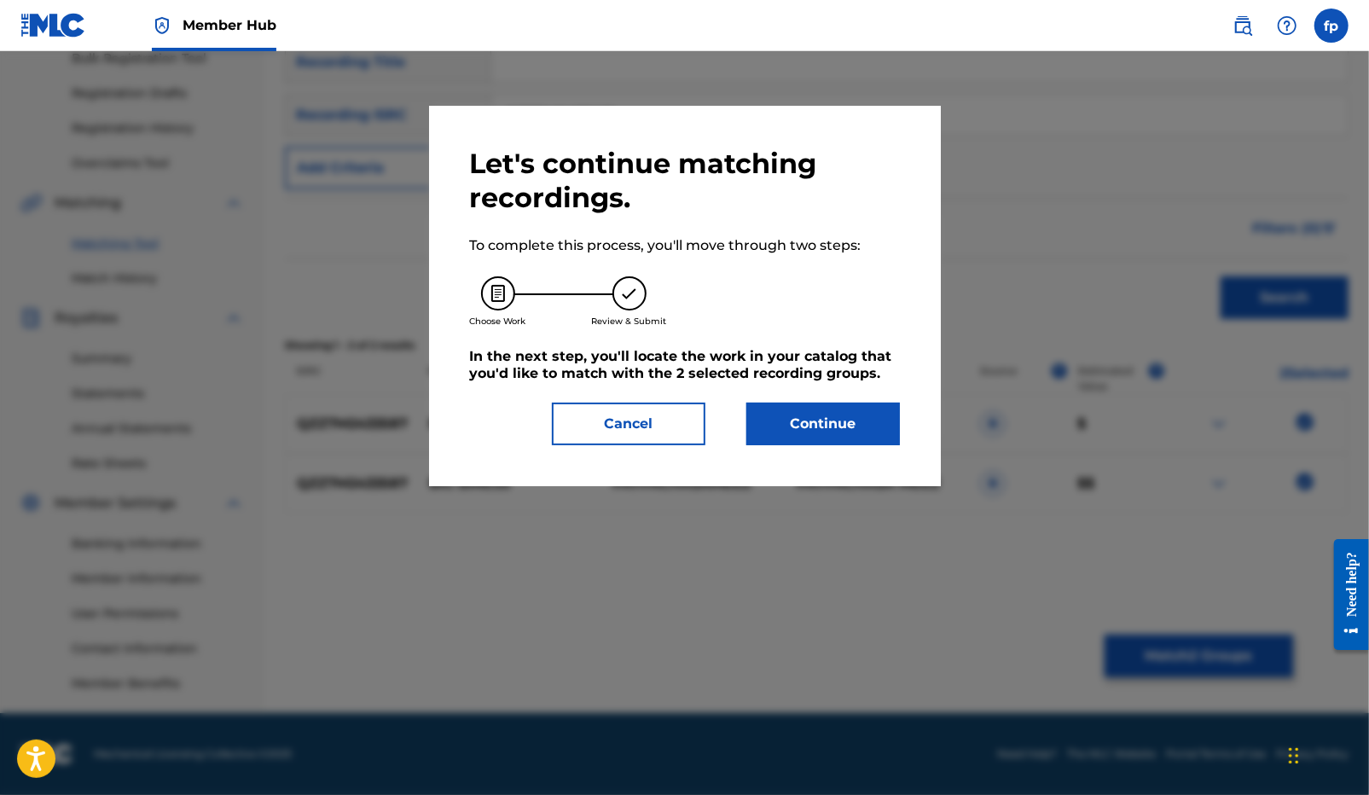
click at [840, 388] on div "Let's continue matching recordings. To complete this process, you'll move throu…" at bounding box center [685, 296] width 430 height 298
click at [834, 422] on button "Continue" at bounding box center [822, 424] width 153 height 43
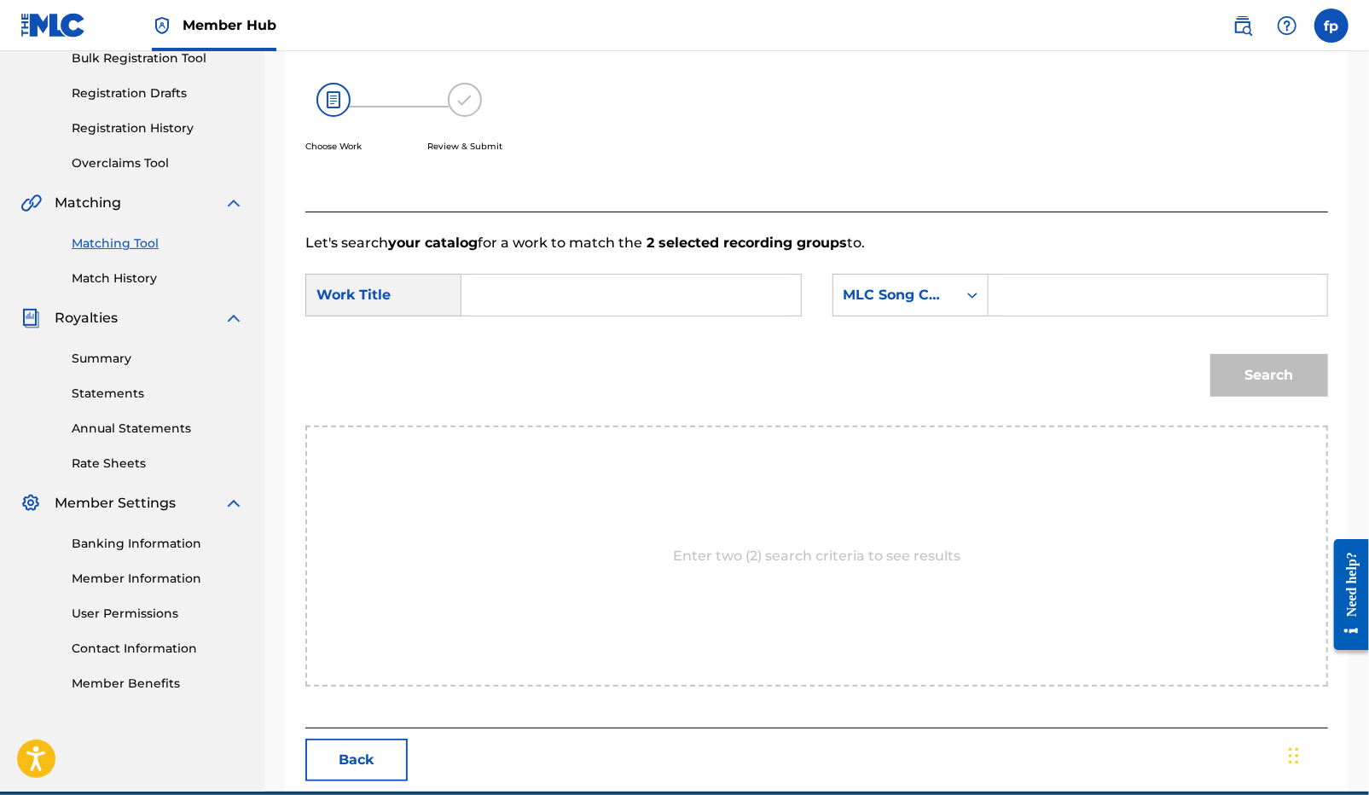
click at [538, 304] on input "Search Form" at bounding box center [631, 295] width 310 height 41
click at [423, 298] on div "Work Title" at bounding box center [383, 295] width 156 height 43
click at [489, 304] on input "Search Form" at bounding box center [631, 295] width 310 height 41
paste input "QZZ7M2433587"
type input "Q"
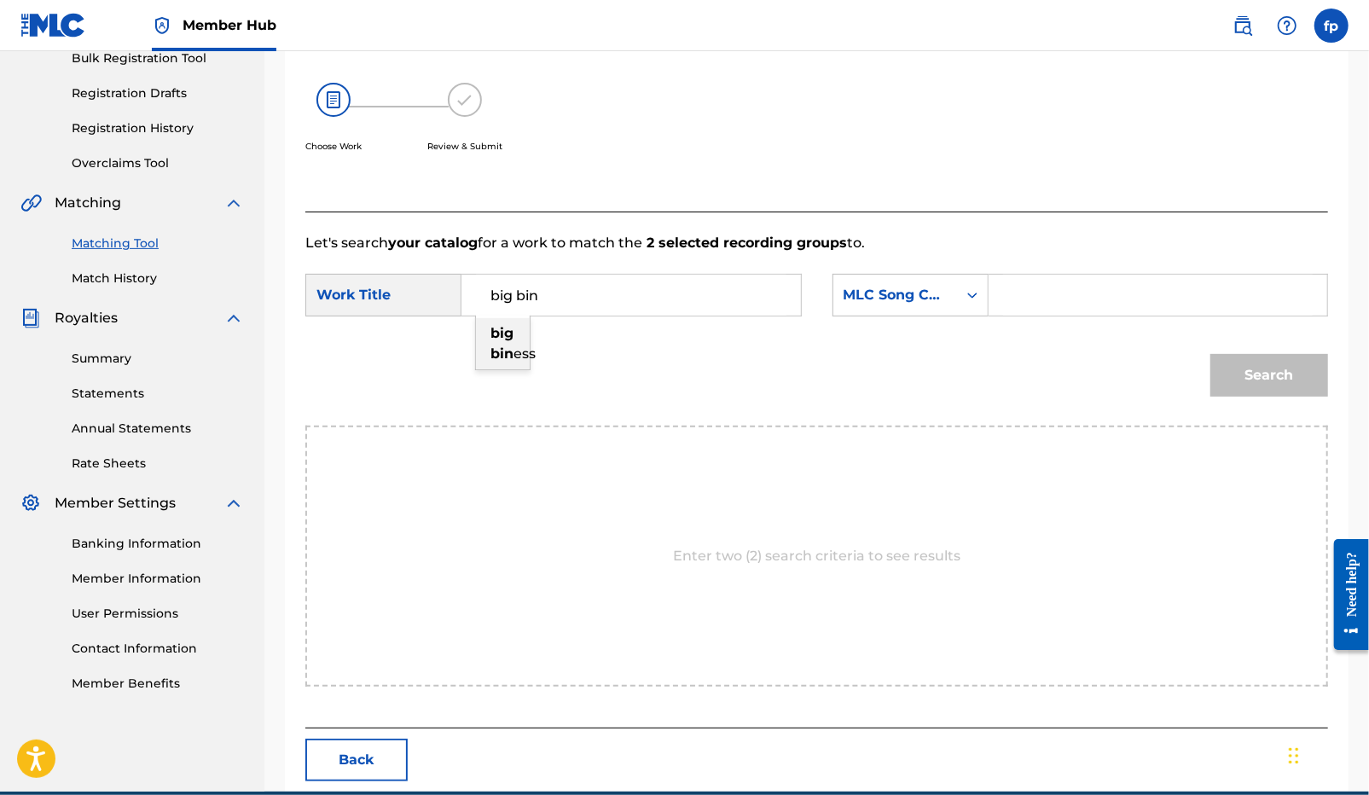
click at [493, 343] on div "big bin ess" at bounding box center [503, 343] width 54 height 51
type input "big biness"
click at [928, 317] on div "SearchWithCriteriaf665c2e0-db4d-4971-85de-6ad0c26f2adb Work Title big biness Se…" at bounding box center [816, 300] width 1022 height 53
click at [928, 304] on div "MLC Song Code" at bounding box center [894, 295] width 103 height 20
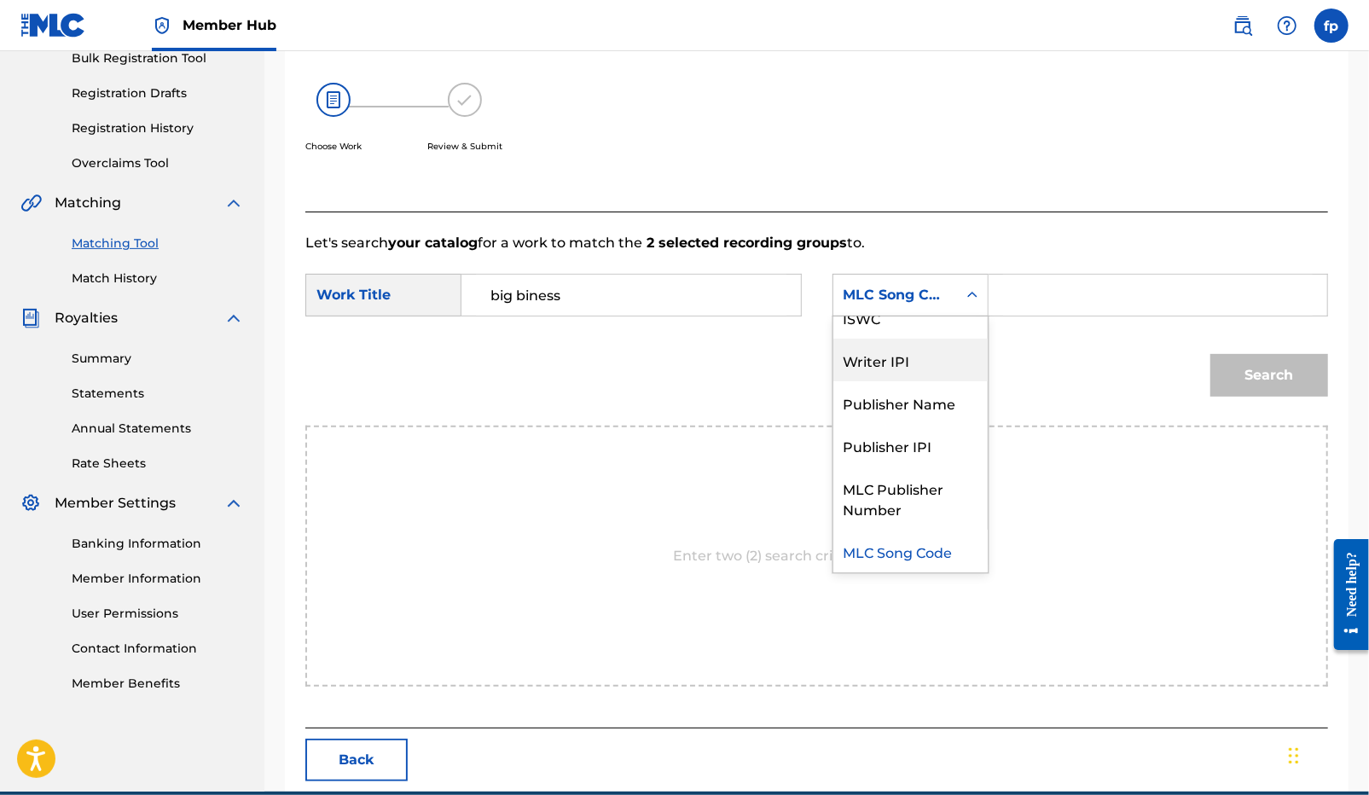
scroll to position [0, 0]
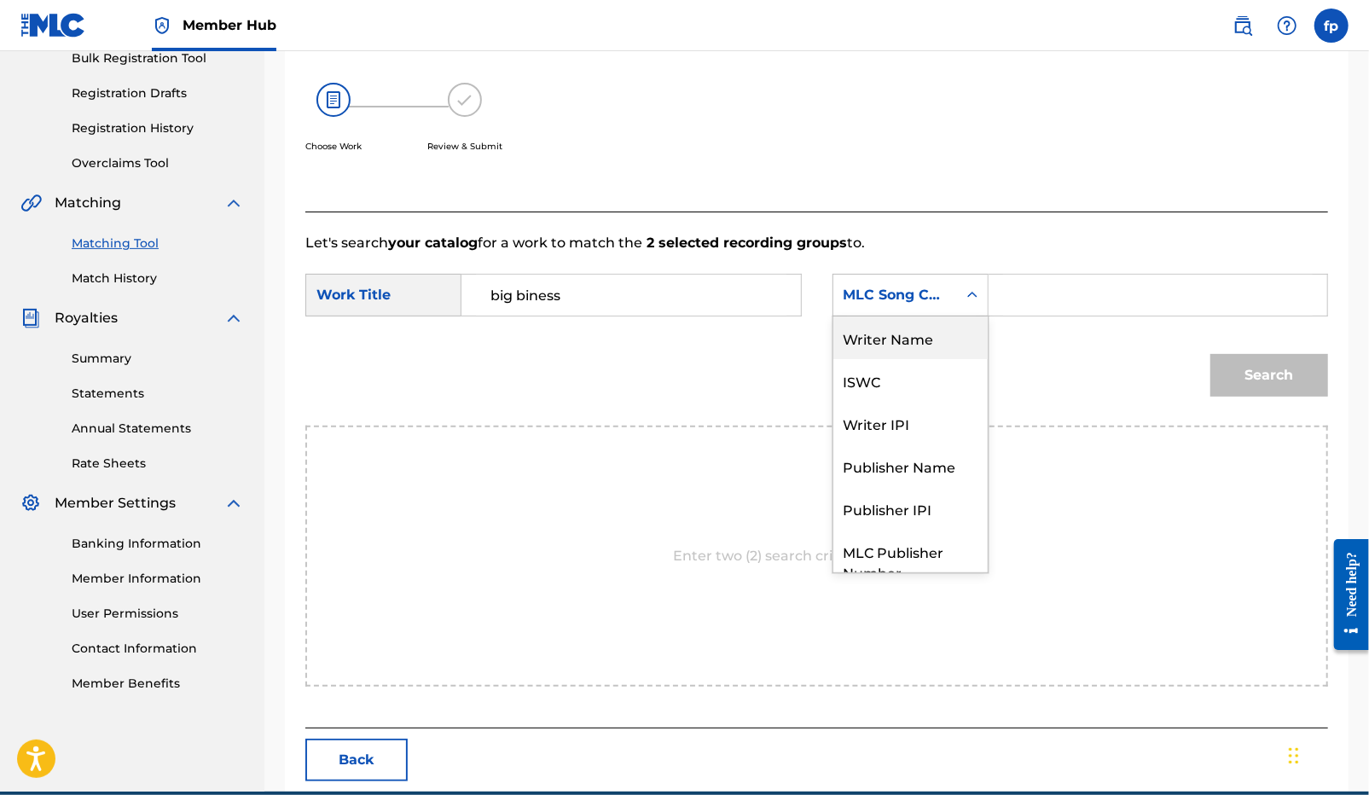
click at [929, 348] on div "Writer Name" at bounding box center [910, 337] width 154 height 43
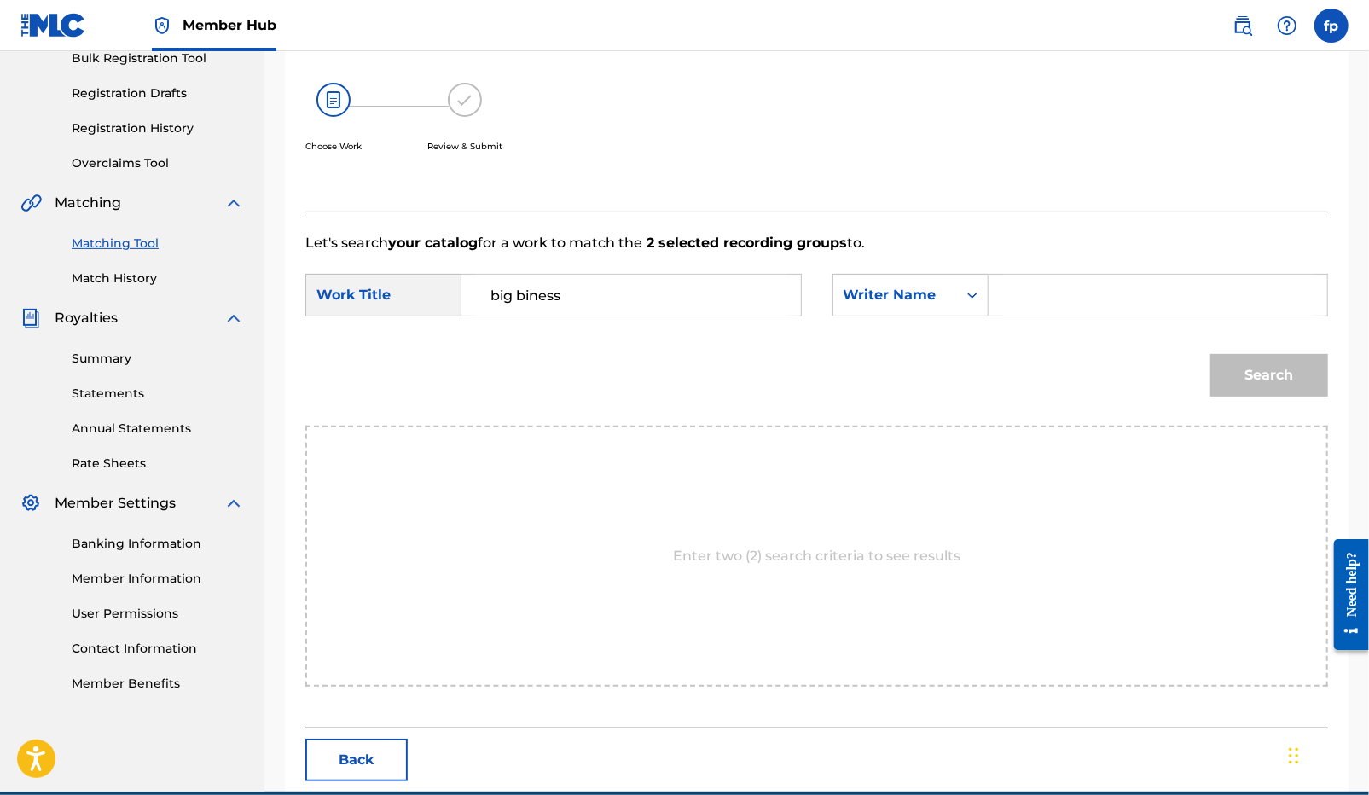
click at [1041, 293] on input "Search Form" at bounding box center [1158, 295] width 310 height 41
type input "[PERSON_NAME]"
click at [1210, 354] on button "Search" at bounding box center [1269, 375] width 118 height 43
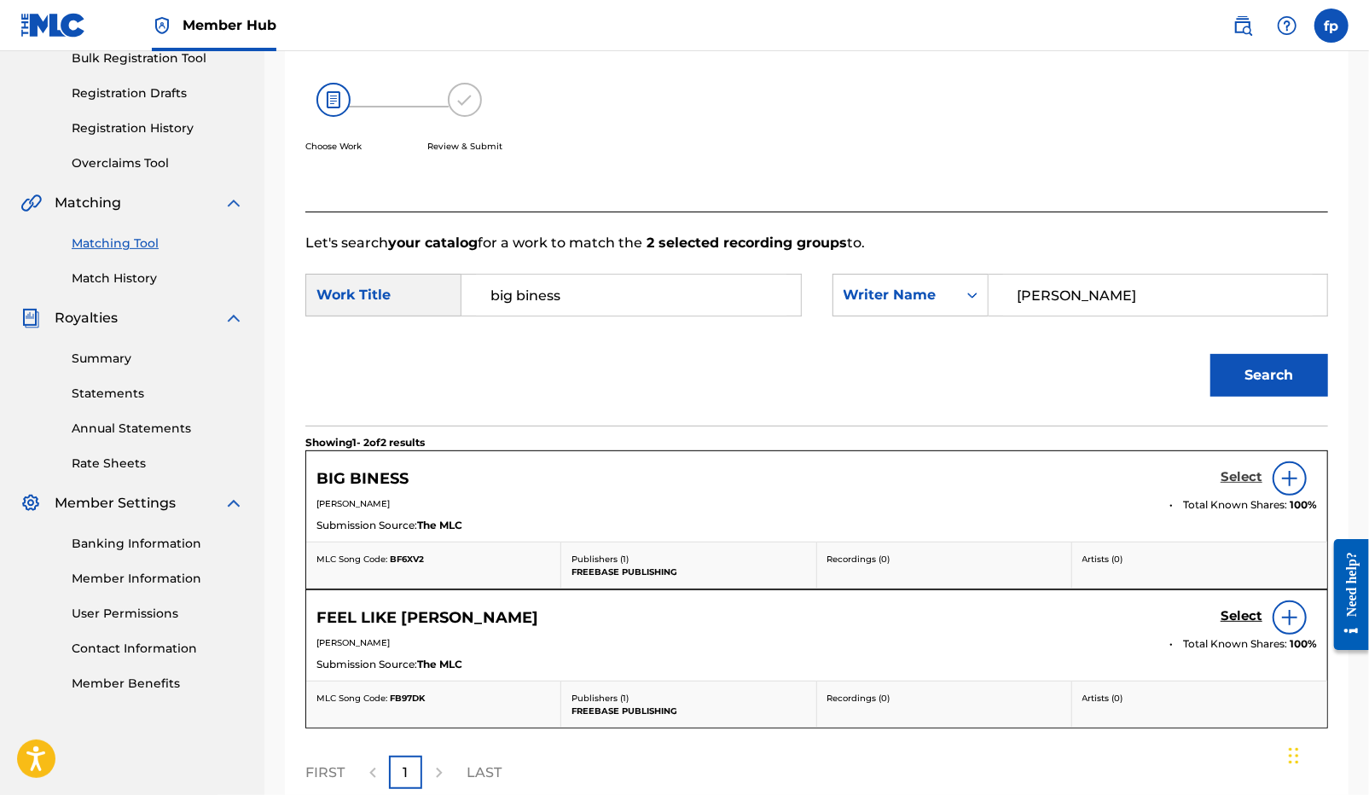
click at [1238, 474] on h5 "Select" at bounding box center [1241, 477] width 42 height 16
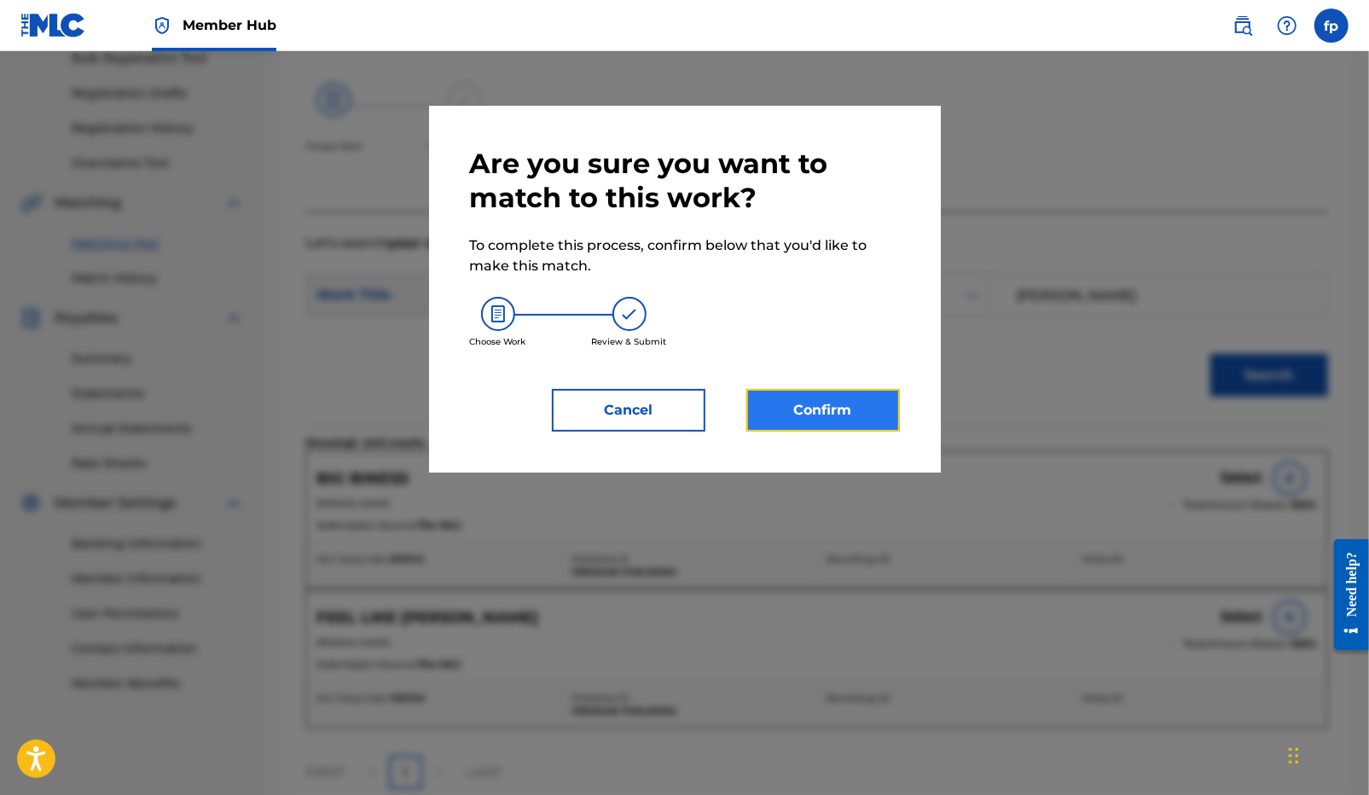
click at [876, 408] on button "Confirm" at bounding box center [822, 410] width 153 height 43
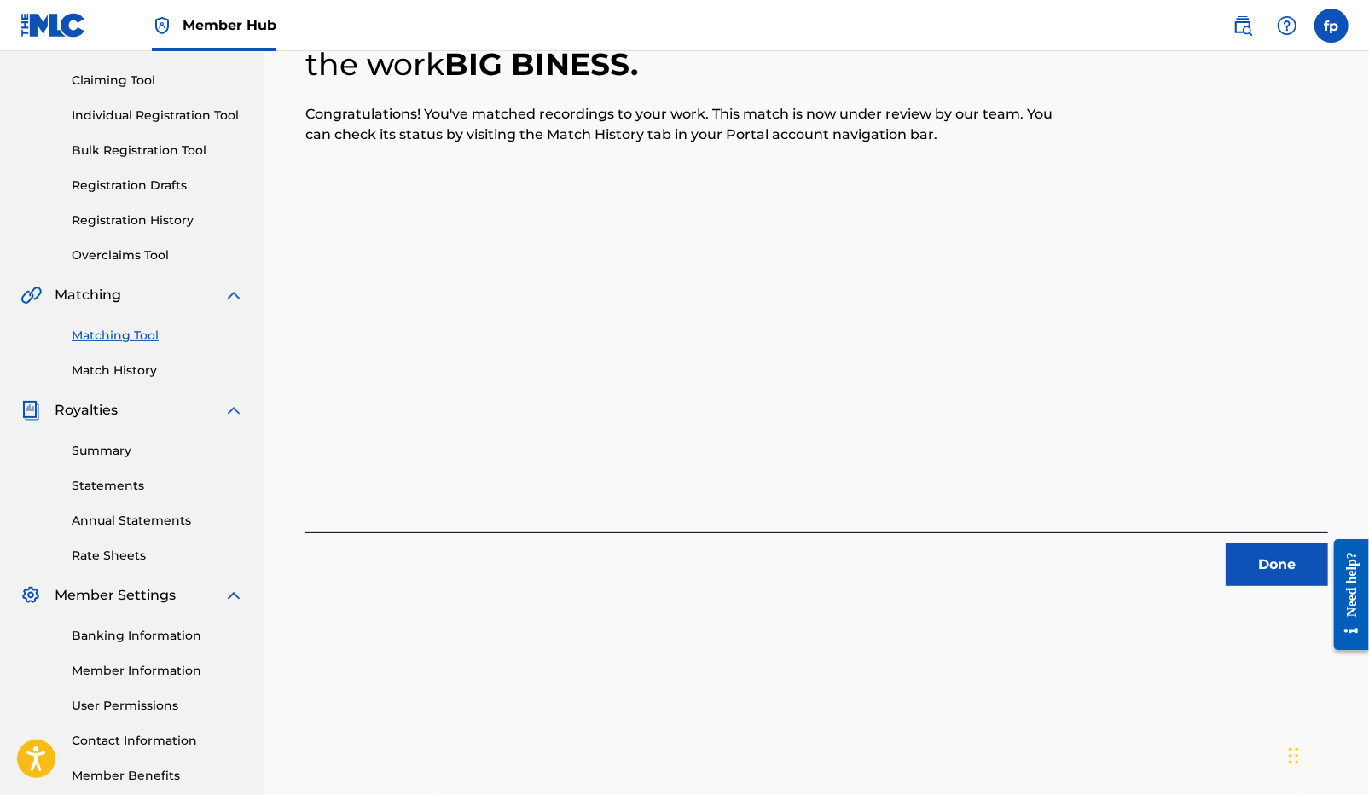
scroll to position [205, 0]
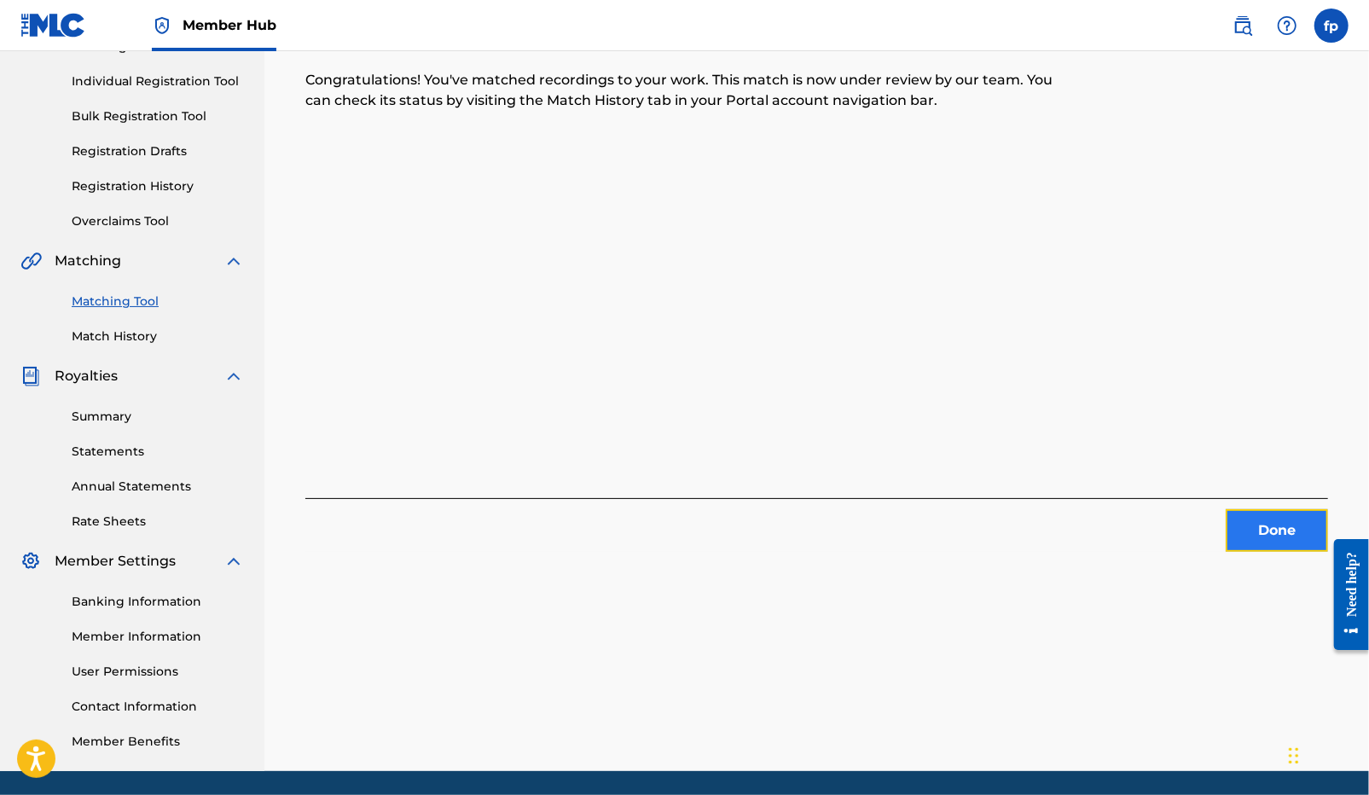
click at [1275, 536] on button "Done" at bounding box center [1276, 530] width 102 height 43
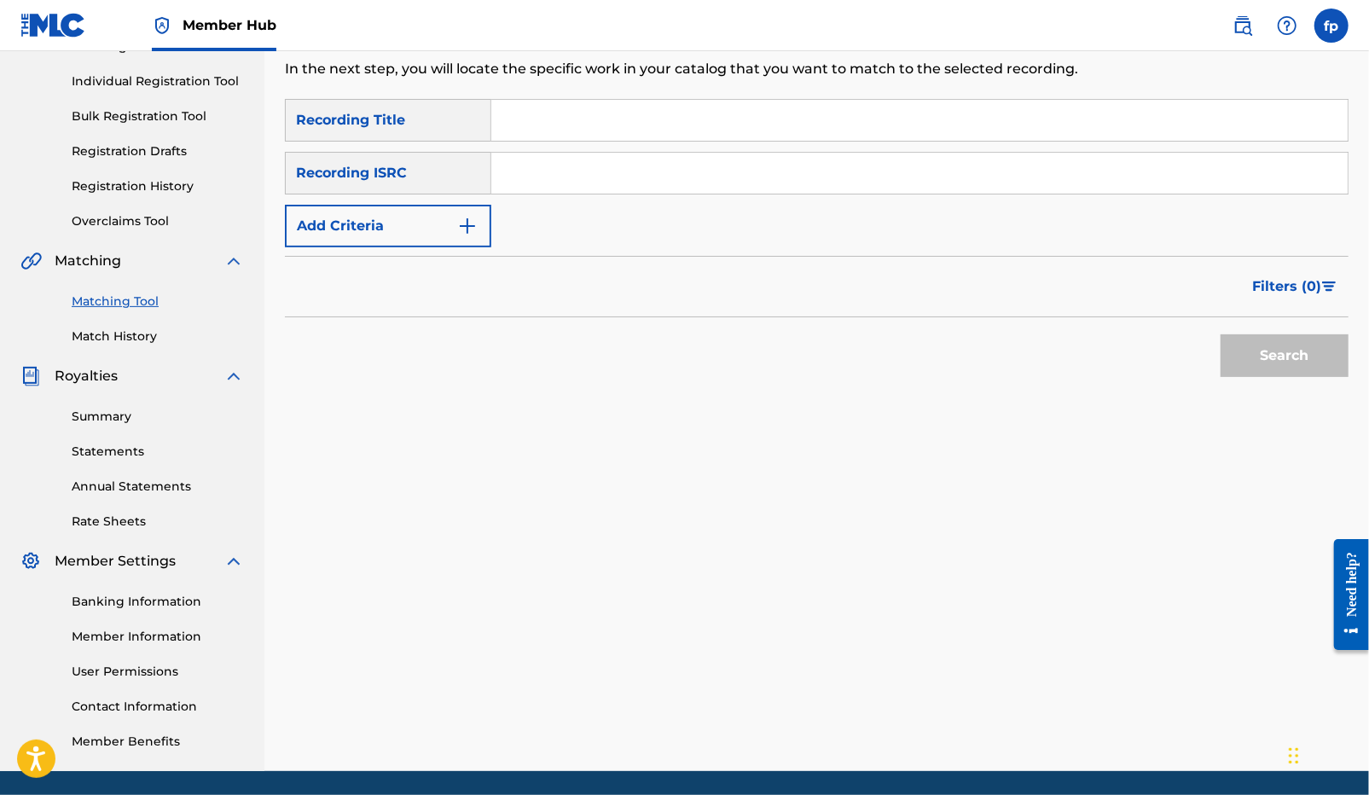
click at [561, 175] on input "Search Form" at bounding box center [919, 173] width 856 height 41
paste input "QZDA82095762"
type input "QZDA82095762"
click at [1220, 334] on button "Search" at bounding box center [1284, 355] width 128 height 43
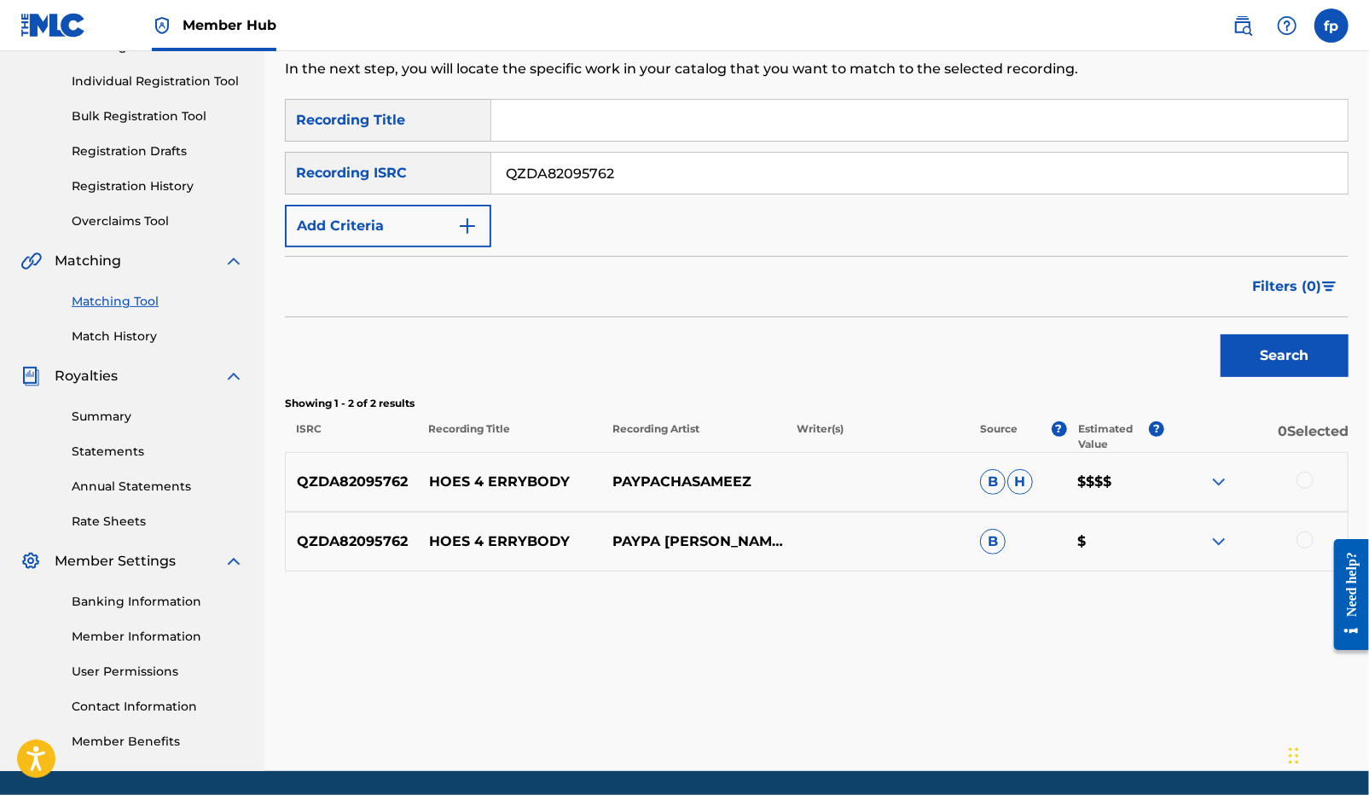
click at [1221, 483] on img at bounding box center [1218, 482] width 20 height 20
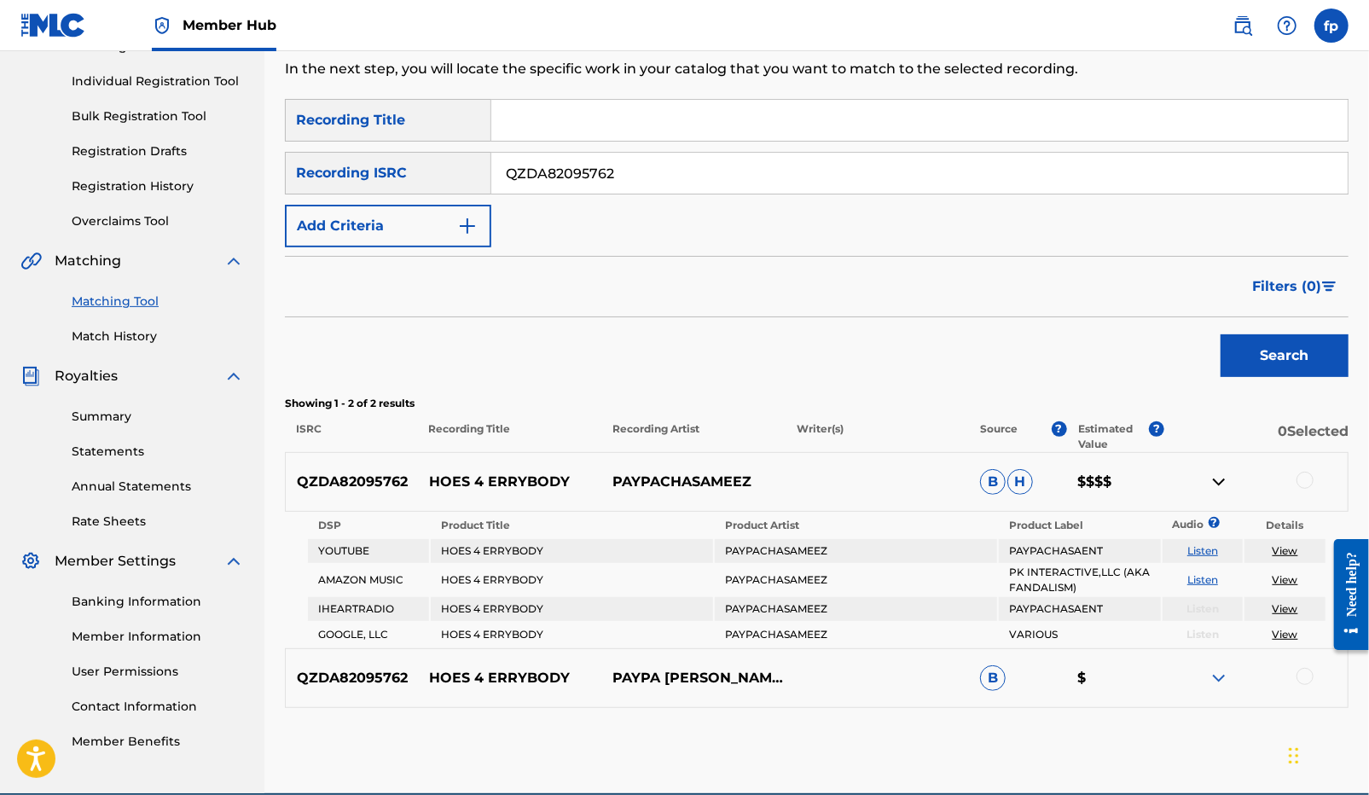
click at [1221, 483] on img at bounding box center [1218, 482] width 20 height 20
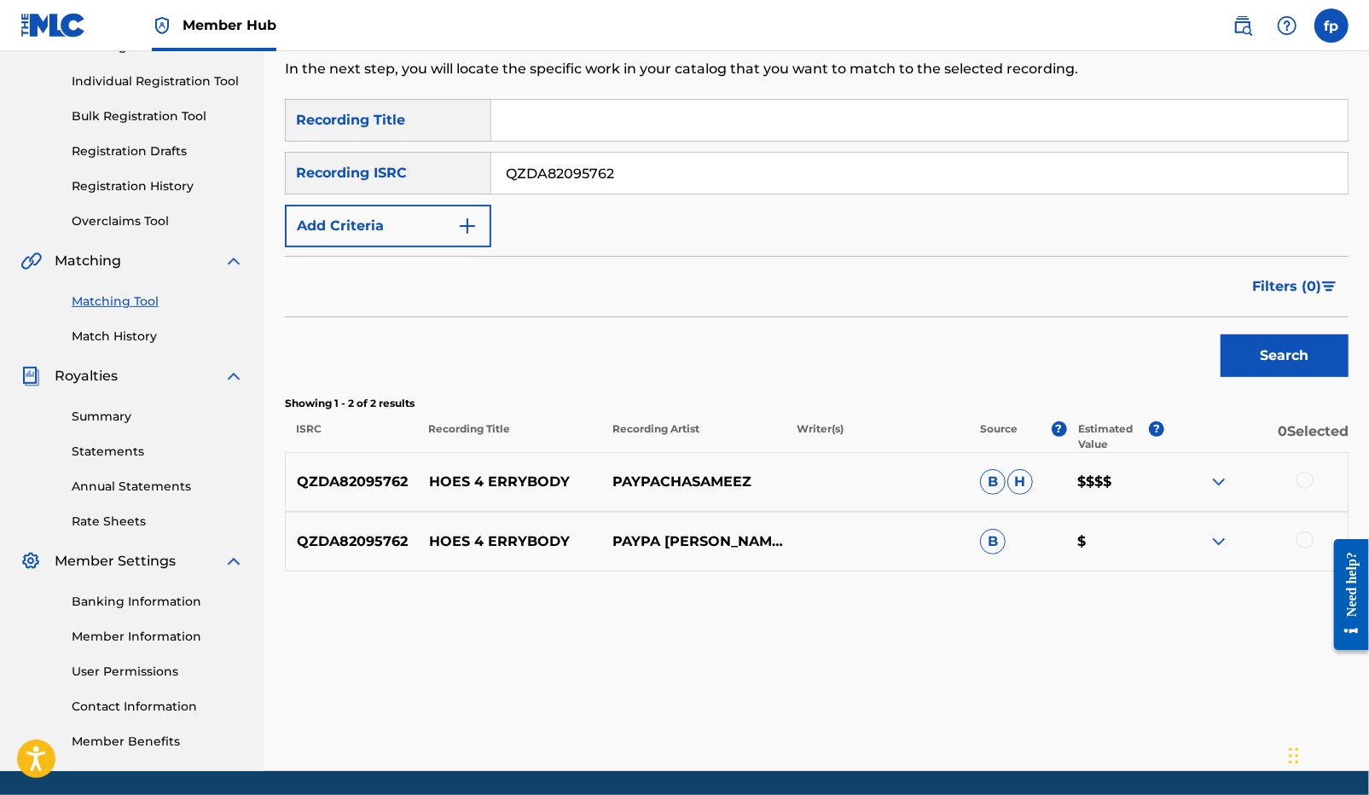
click
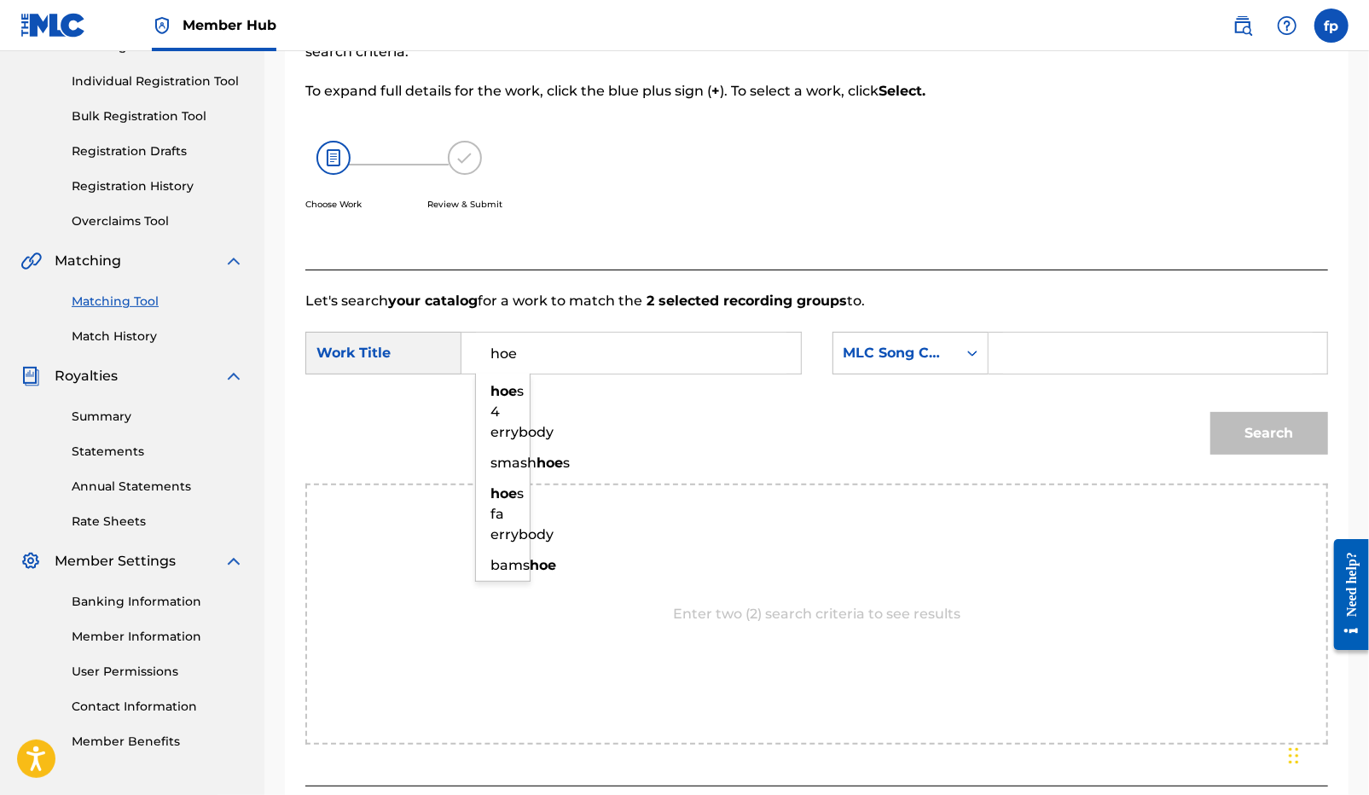
type input "hoes 4 errybody"
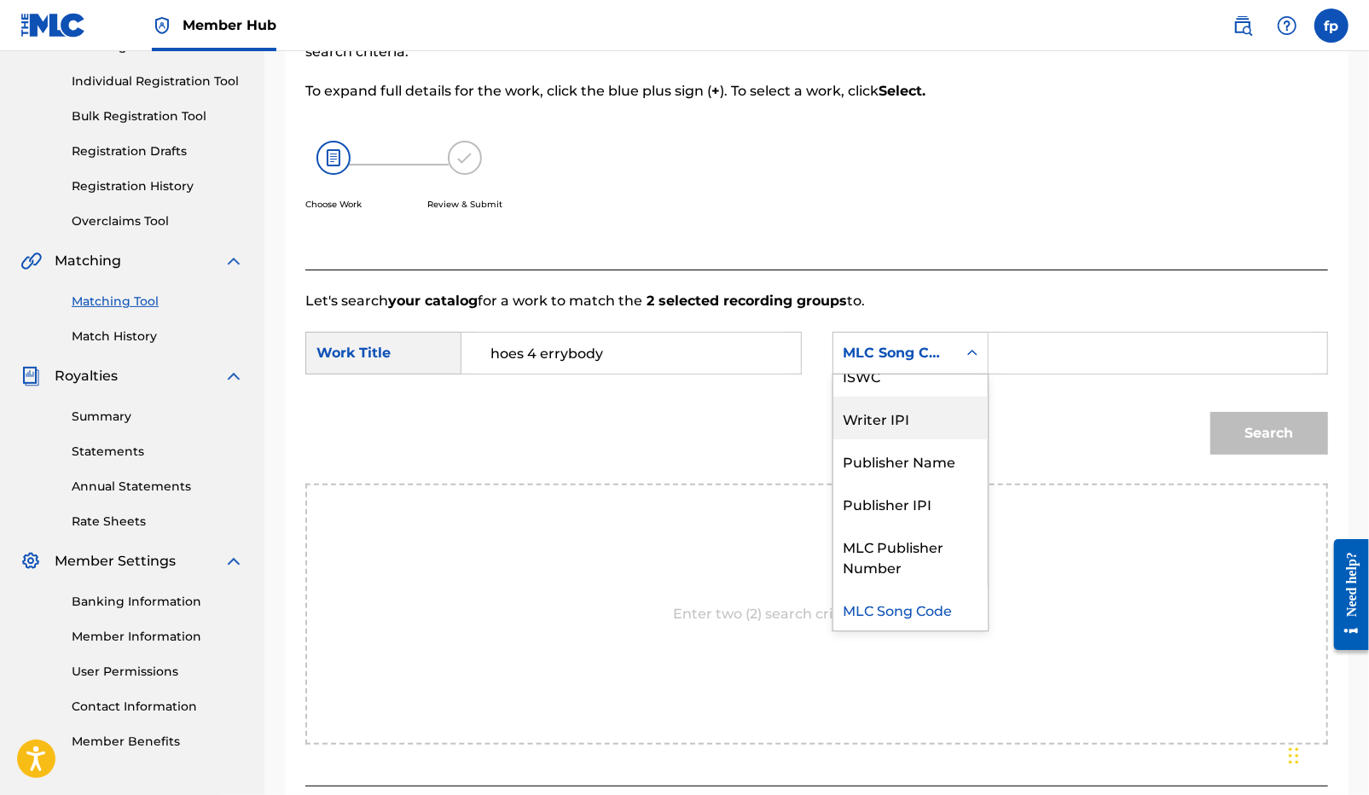
scroll to position [0, 0]
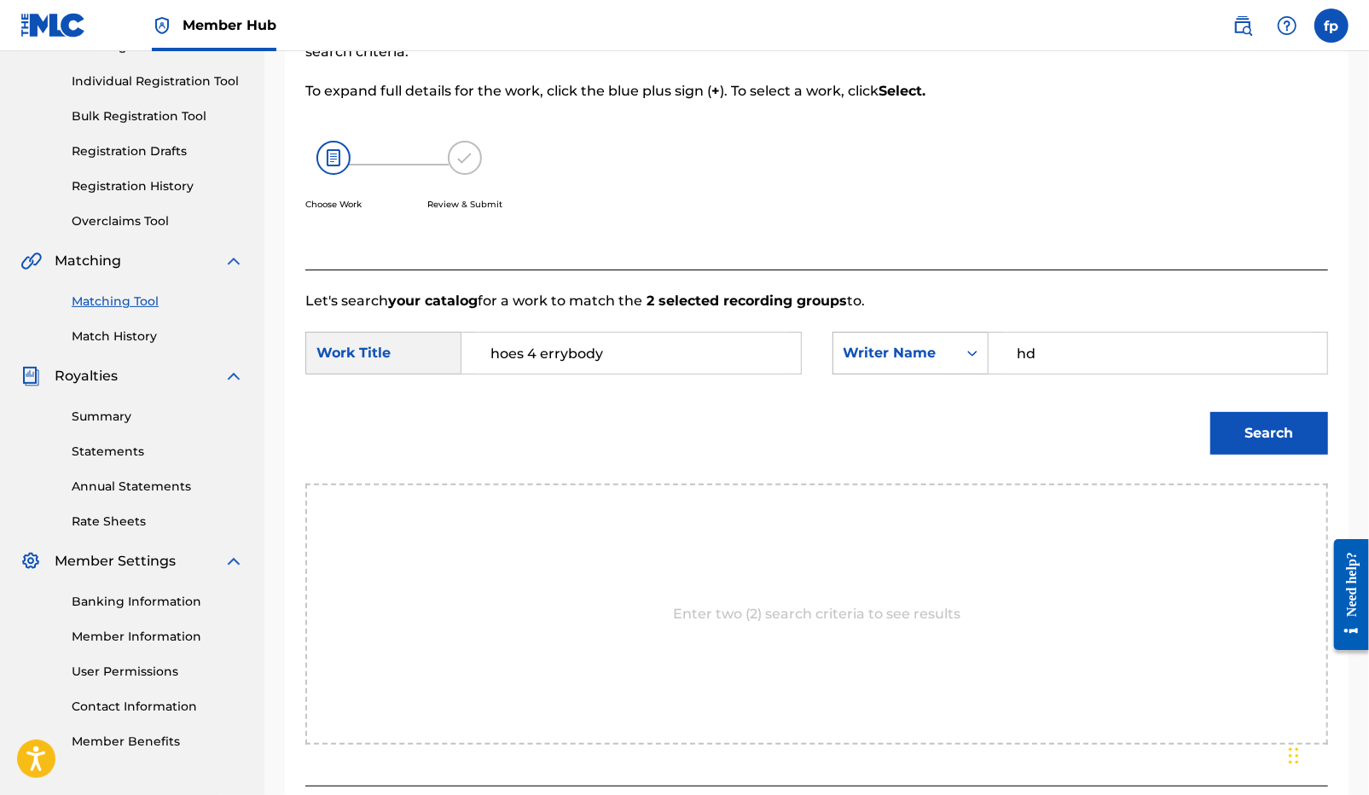
type input "hd"
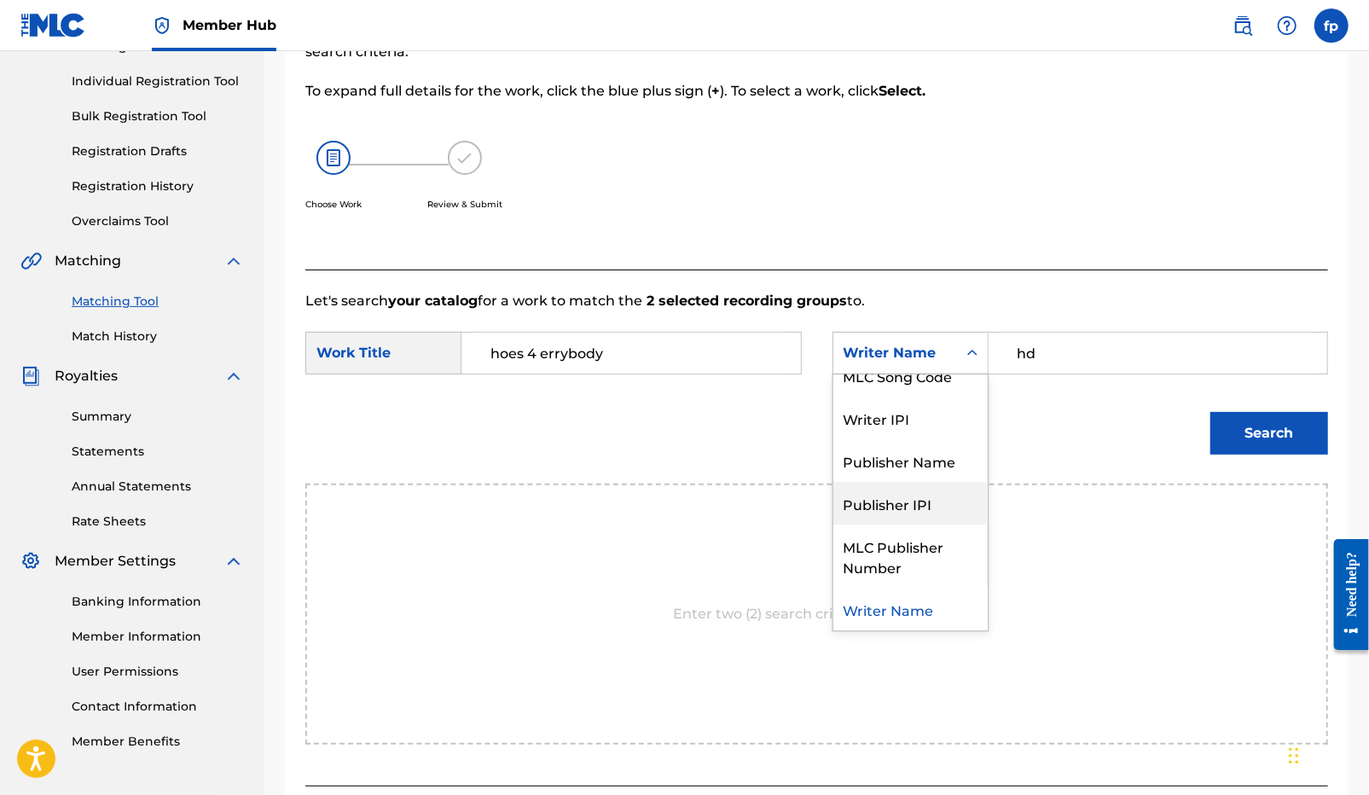
scroll to position [62, 0]
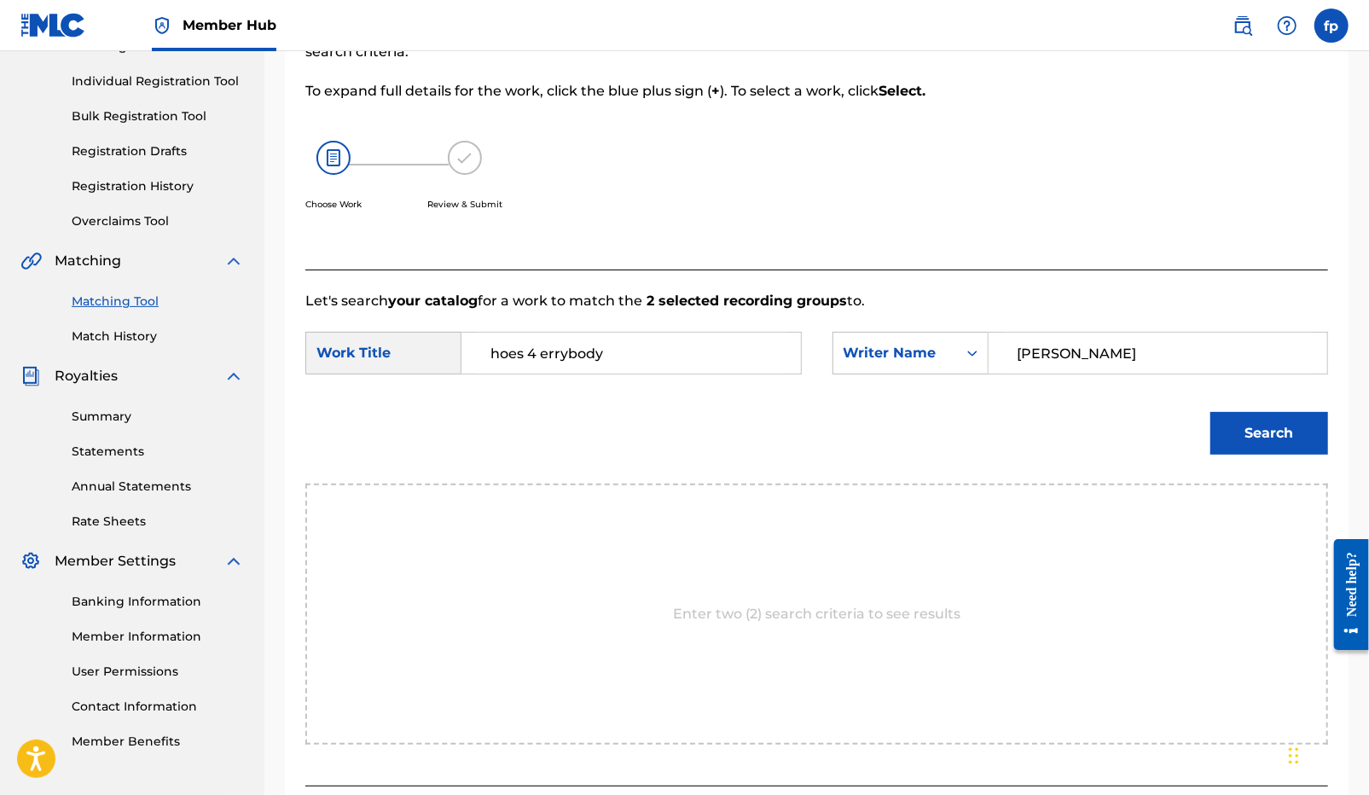
type input "[PERSON_NAME]"
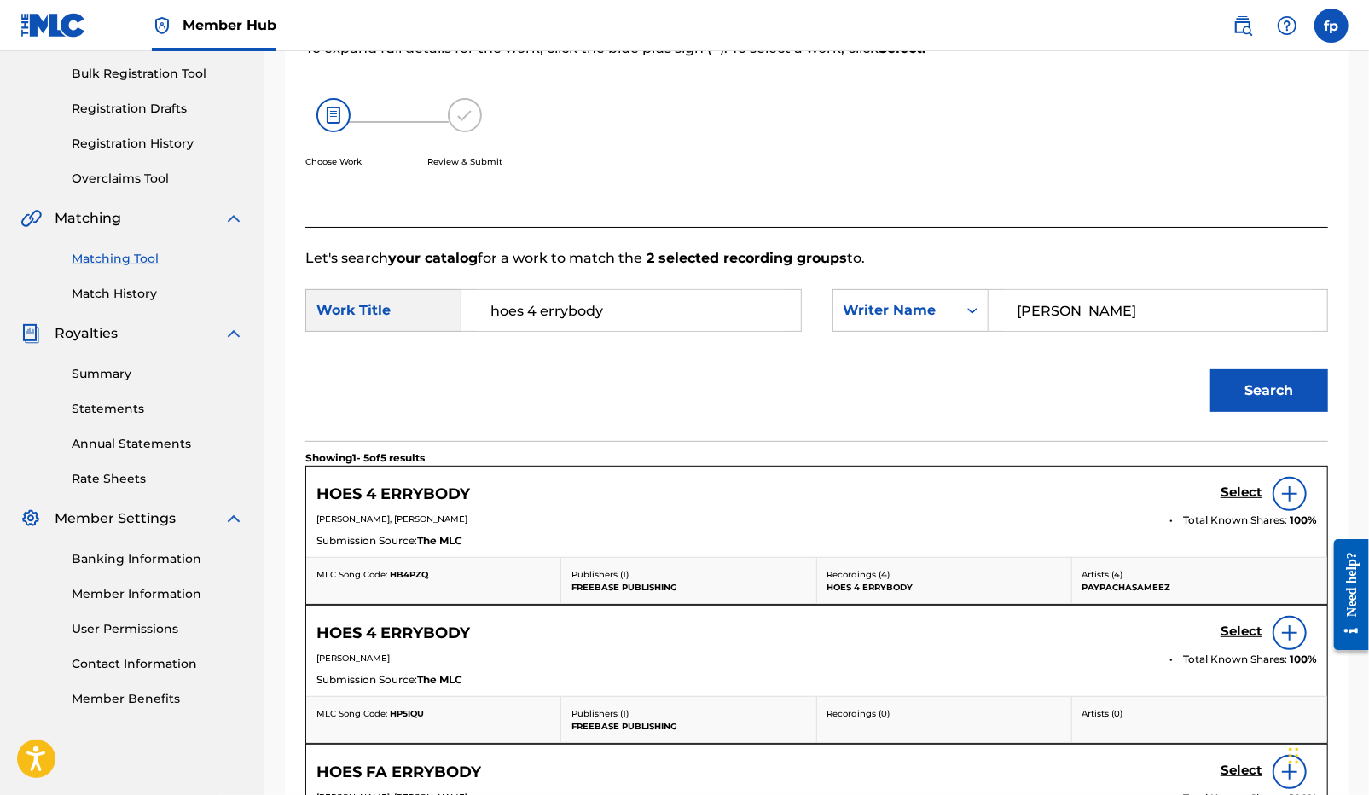
scroll to position [249, 0]
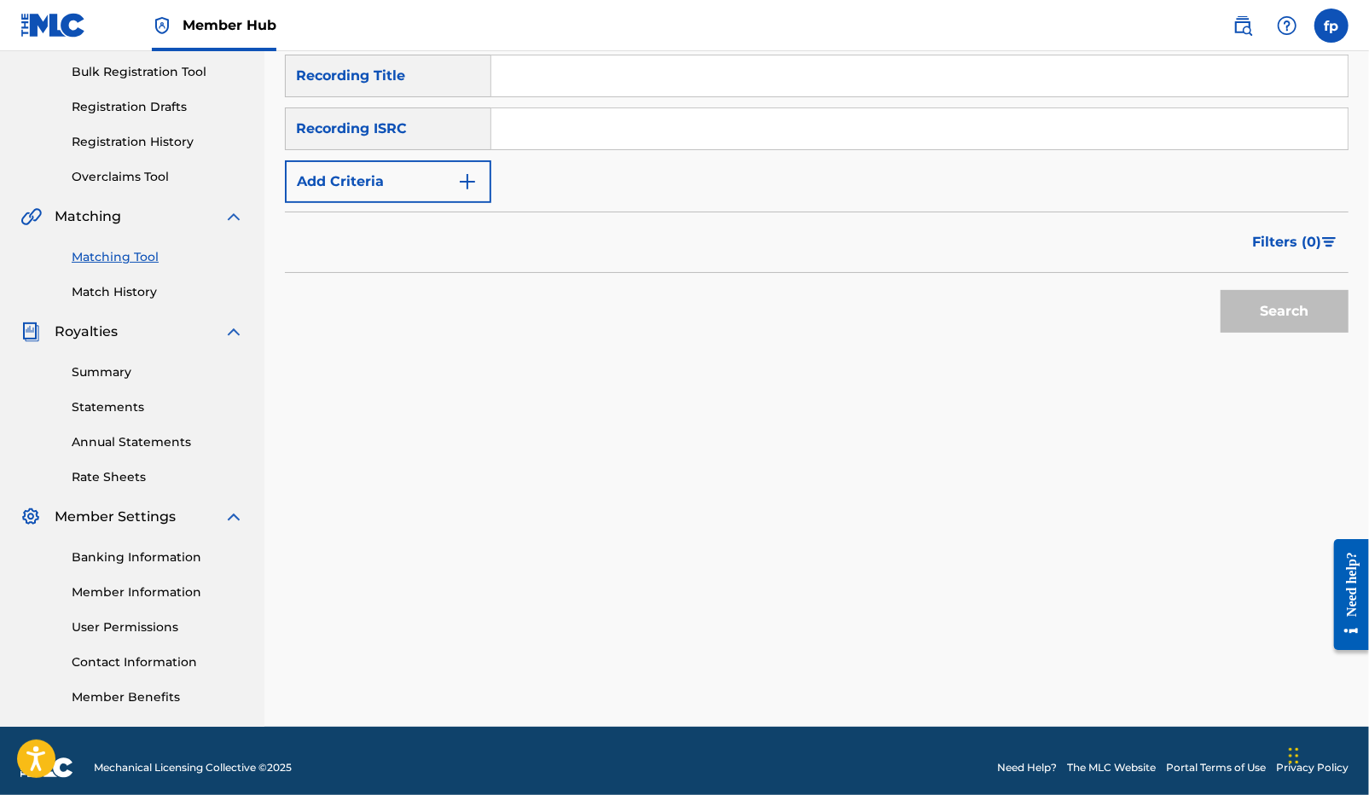
paste input "QZZ7M2433581"
type input "QZZ7M2433581"
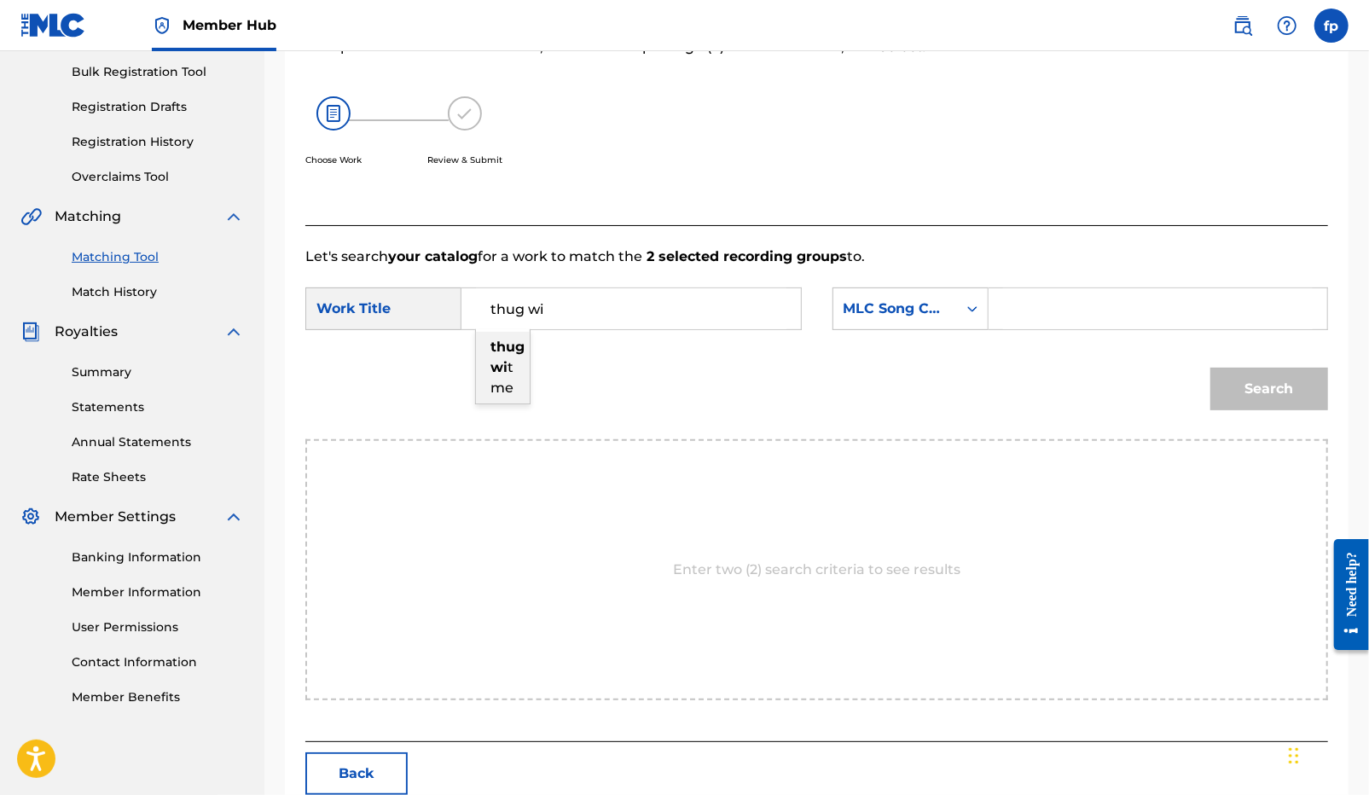
type input "thug wit me"
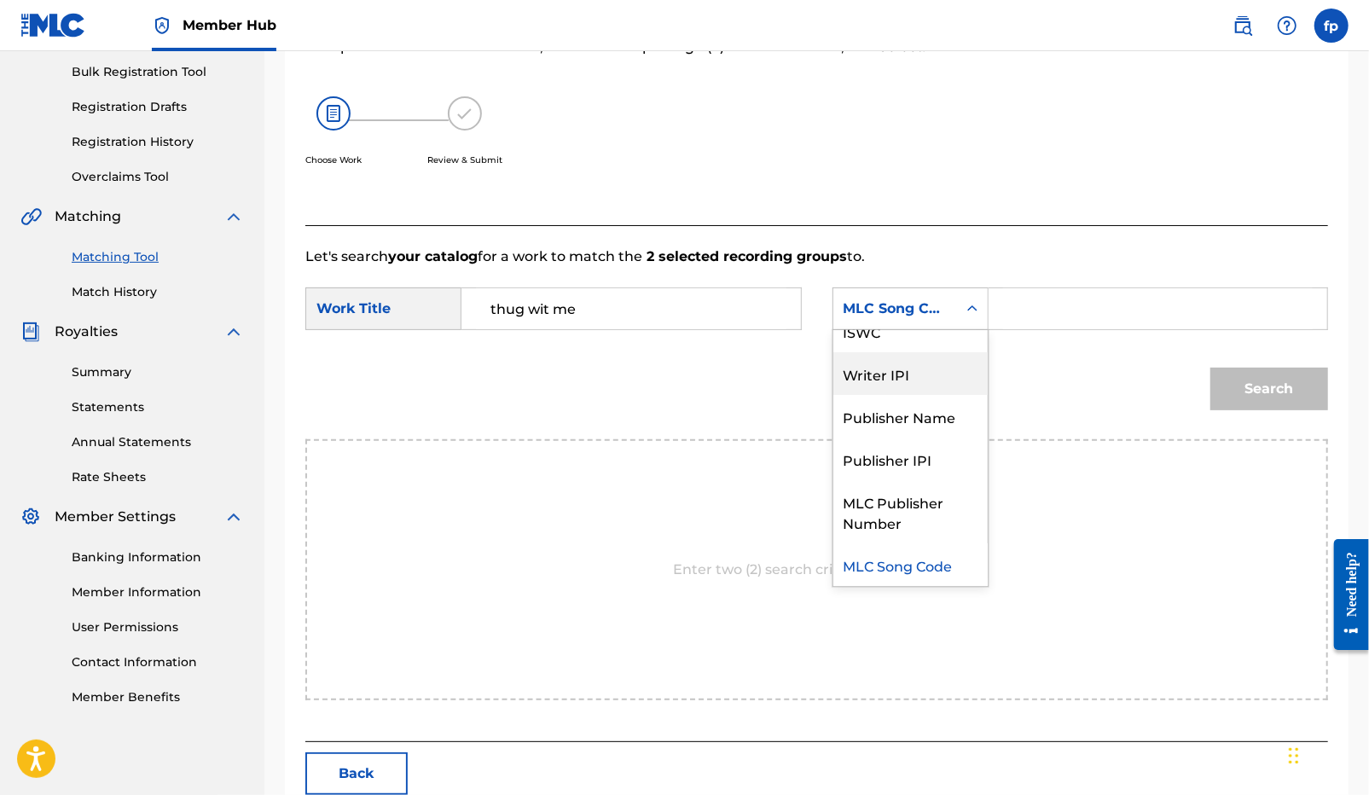
scroll to position [0, 0]
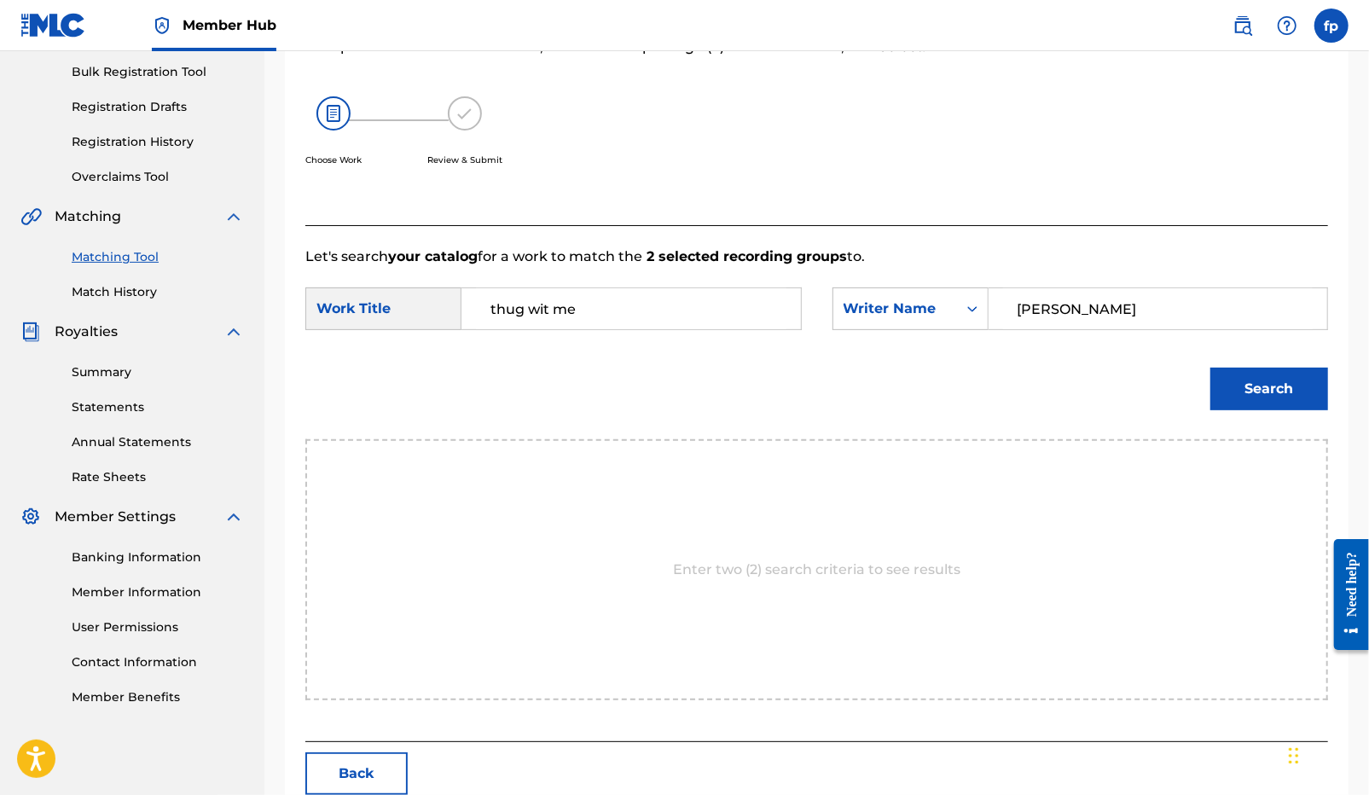
type input "[PERSON_NAME]"
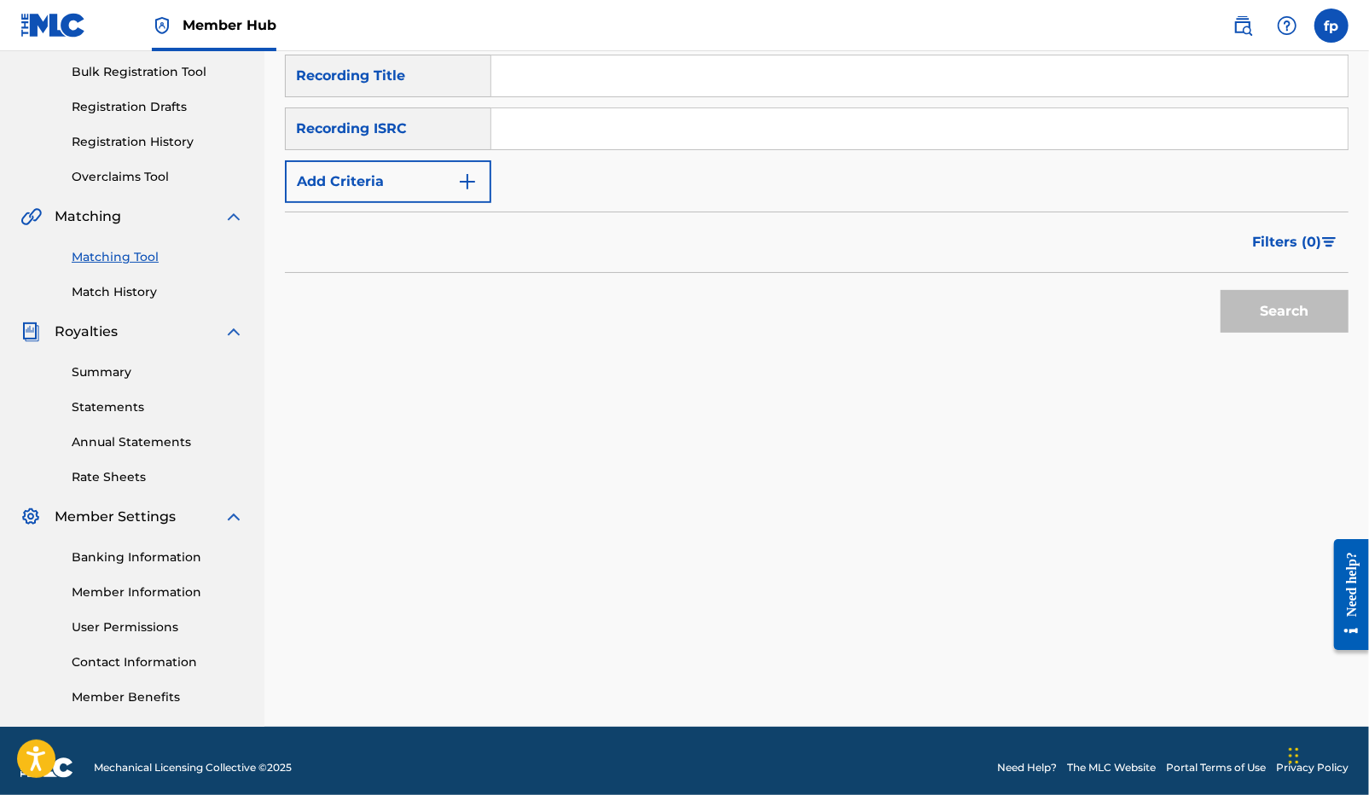
paste input "QZK6N2224025"
type input "QZK6N2224025"
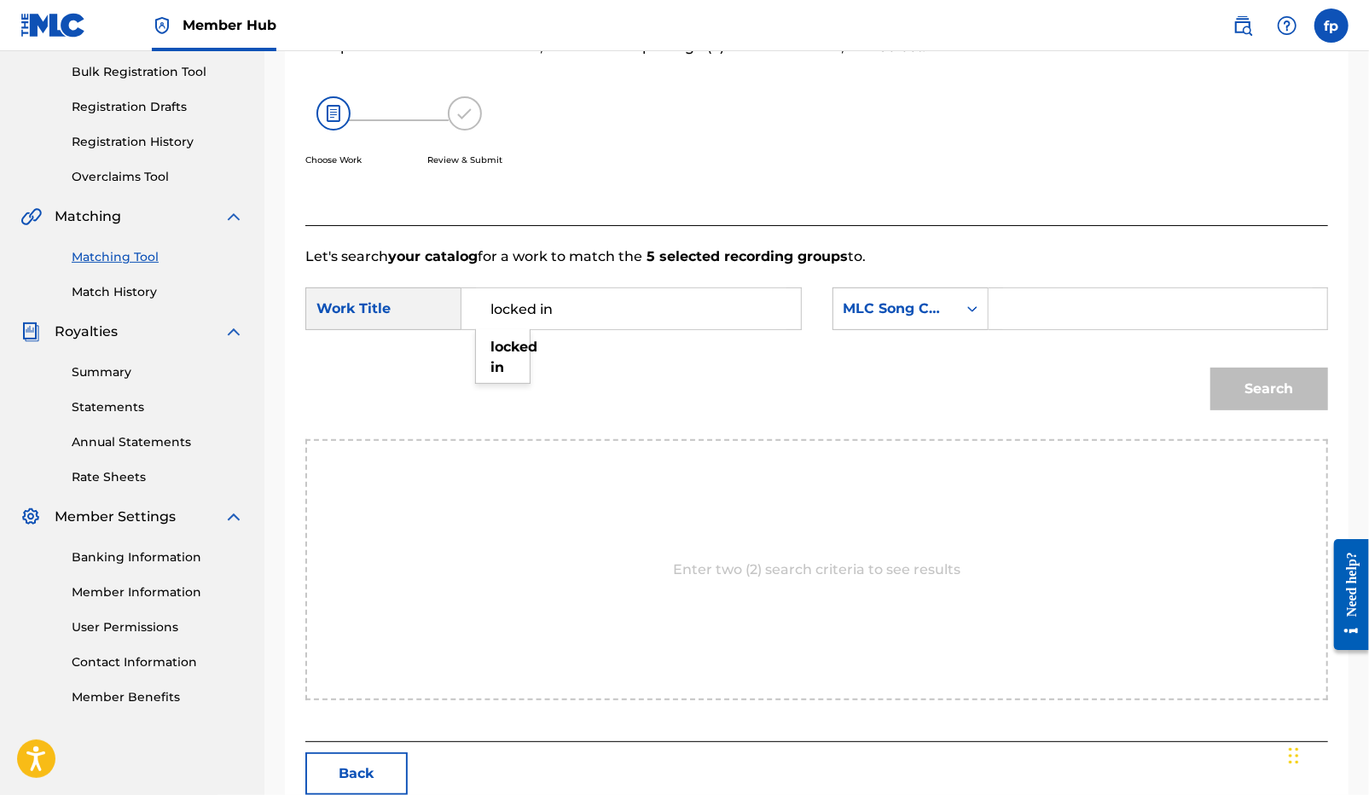
type input "locked in"
type input "h"
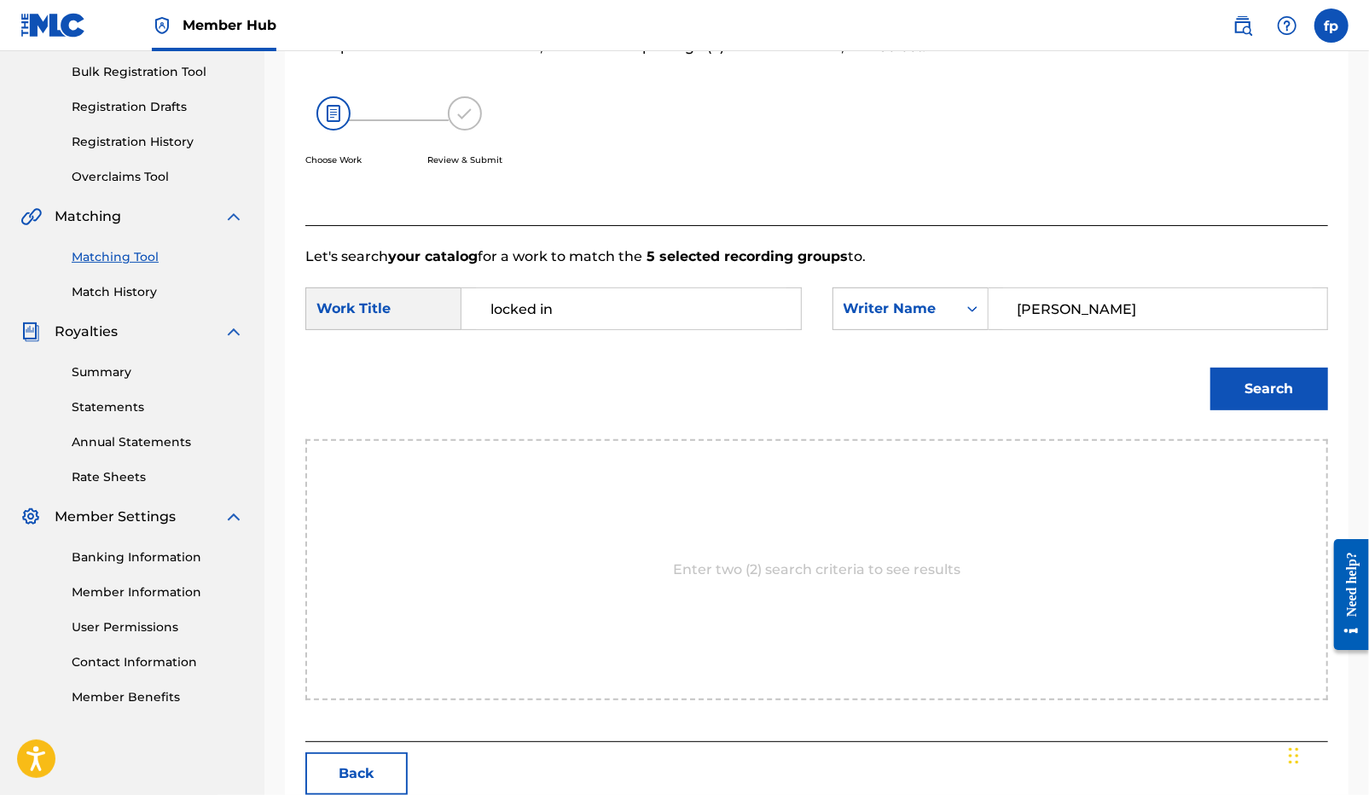
type input "[PERSON_NAME]"
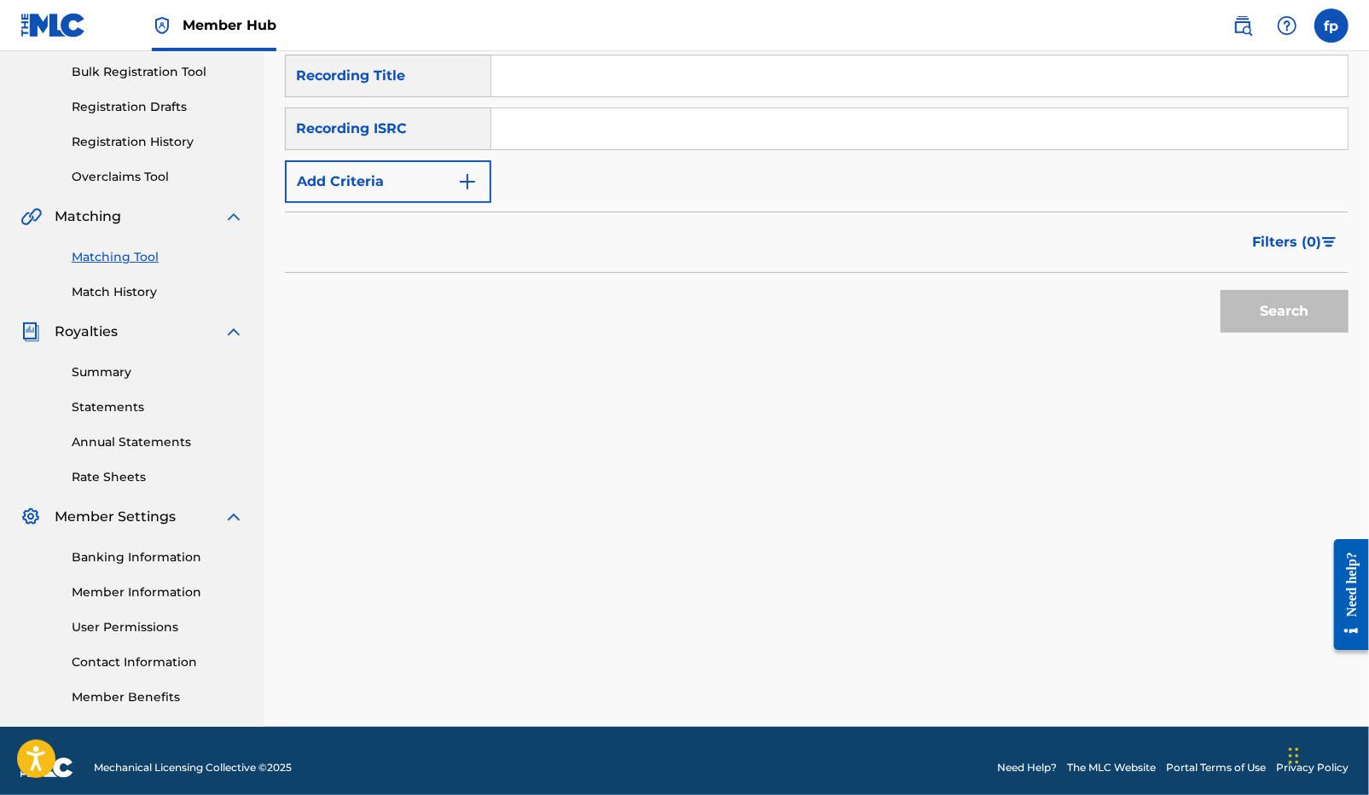
paste input "QZK6K2124597"
type input "QZK6K2124597"
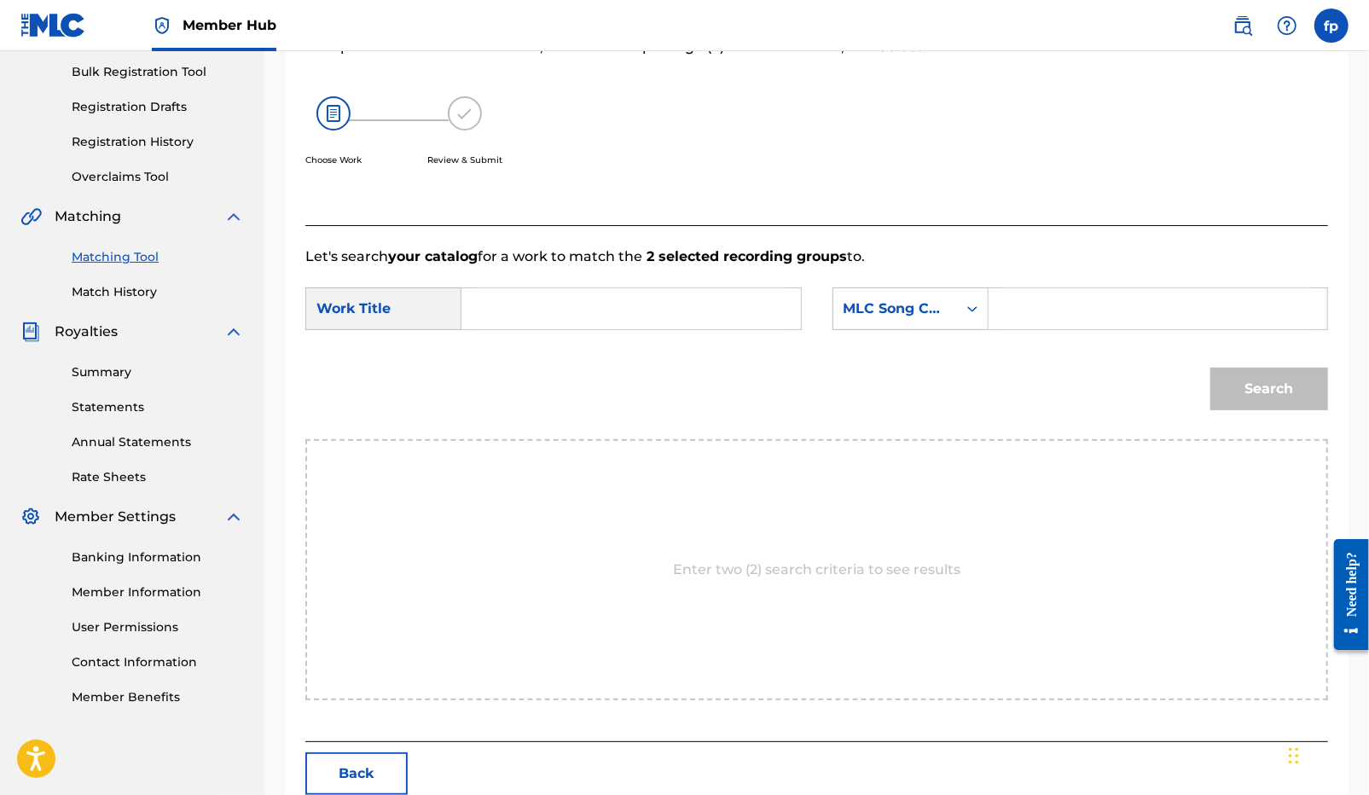
type input "e"
type input "what he on"
type input "h"
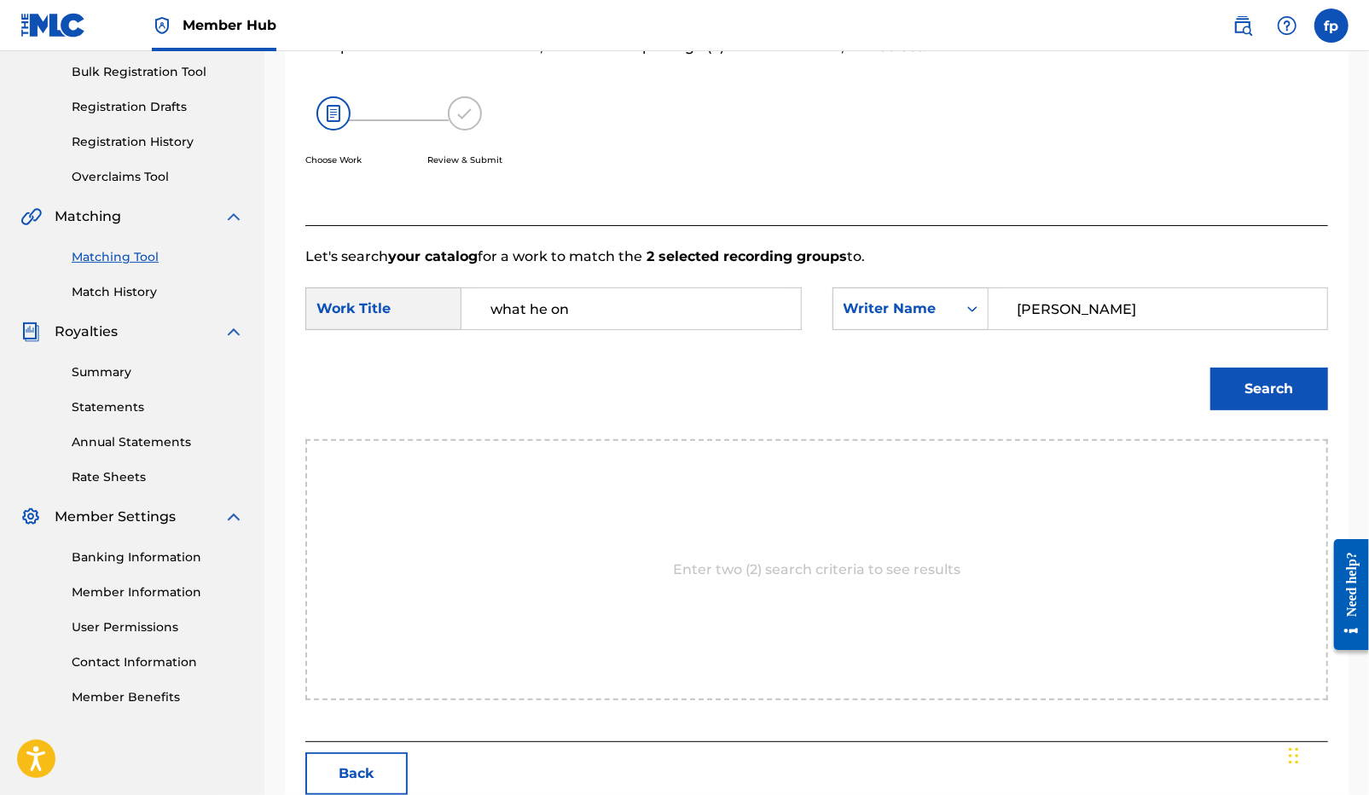
type input "[PERSON_NAME]"
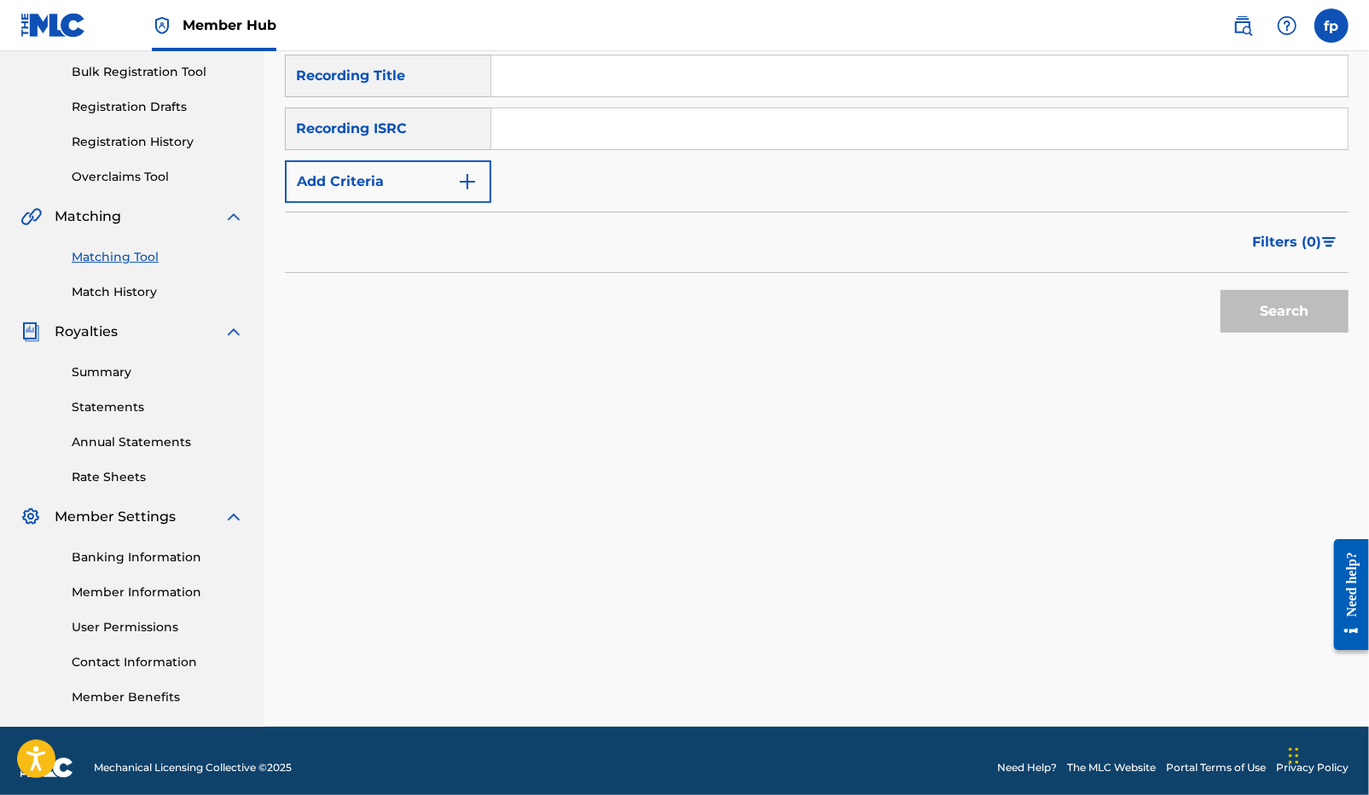
paste input "QZZ7M2433584"
type input "QZZ7M2433584"
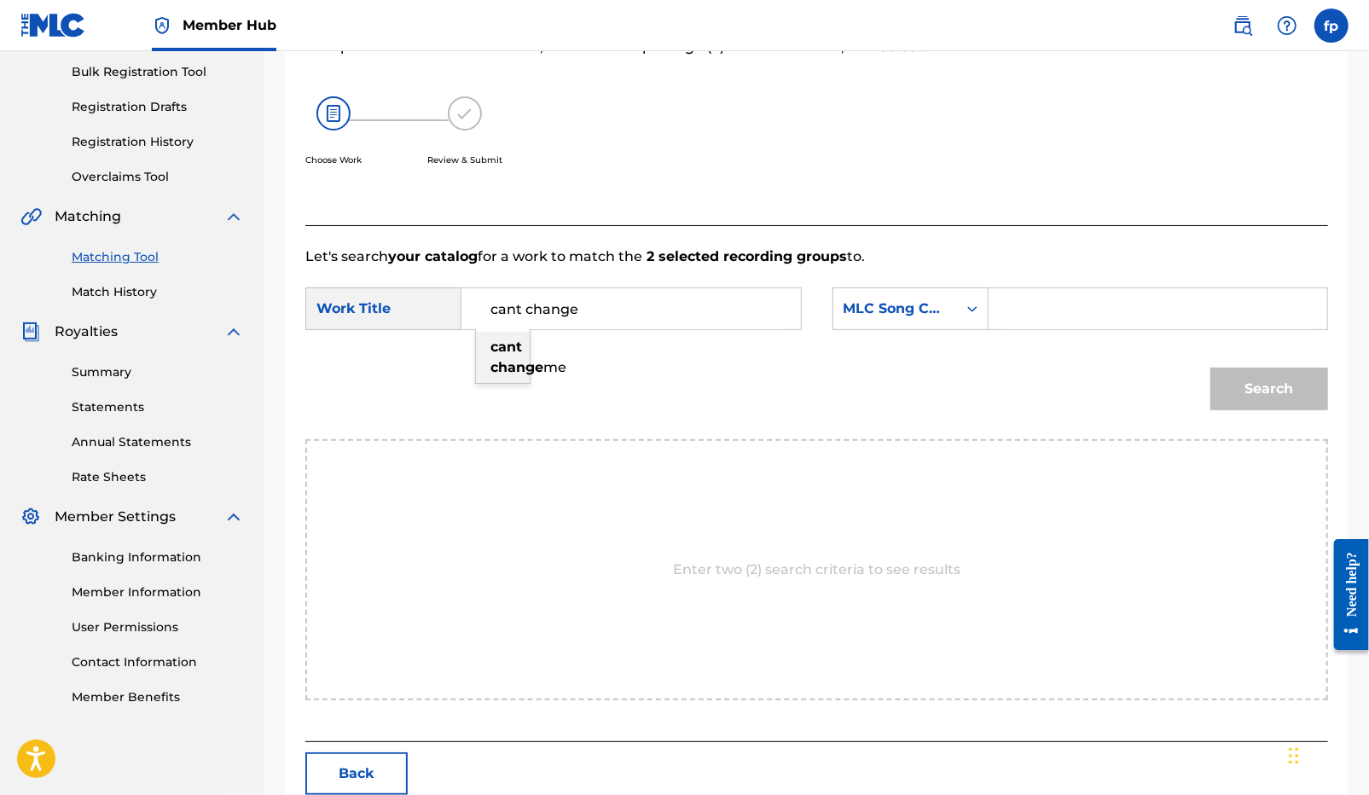
type input "cant change me"
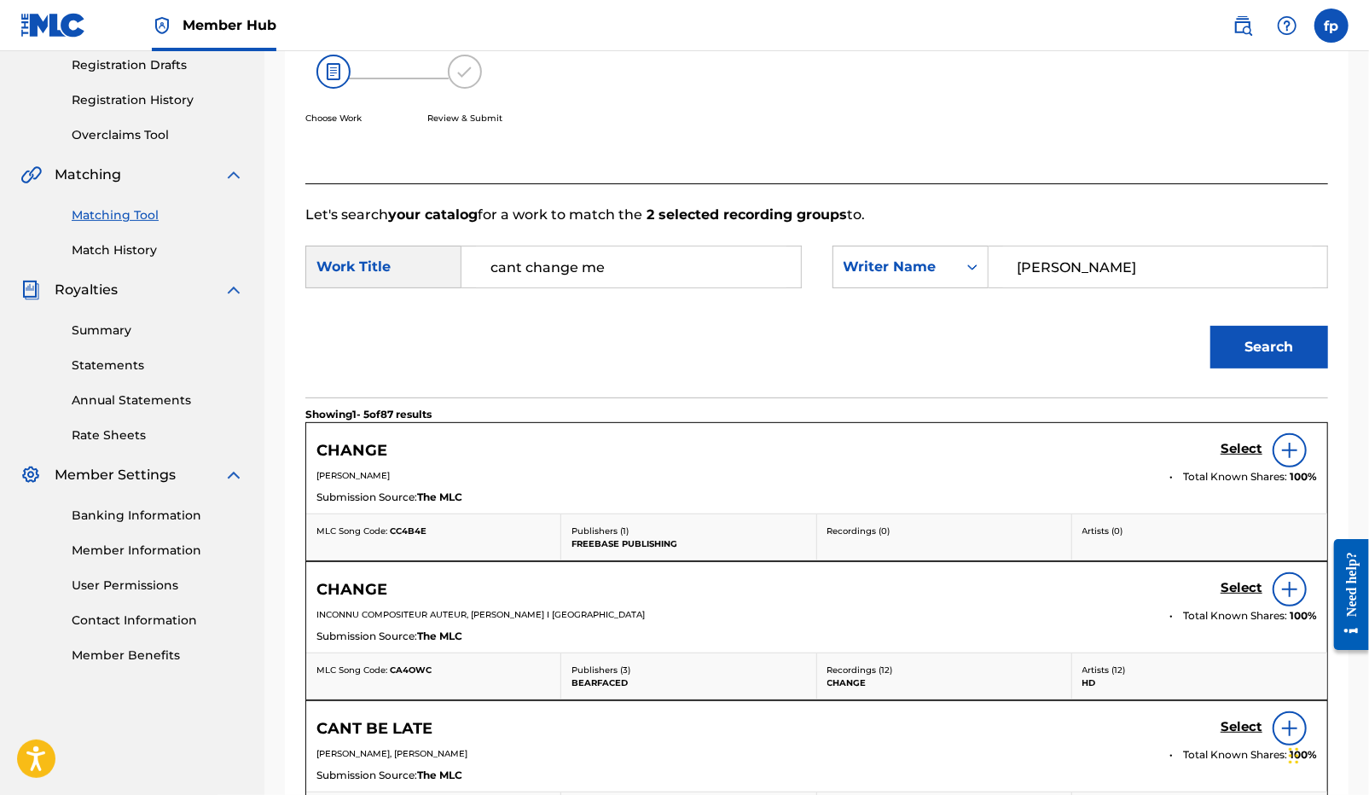
scroll to position [331, 0]
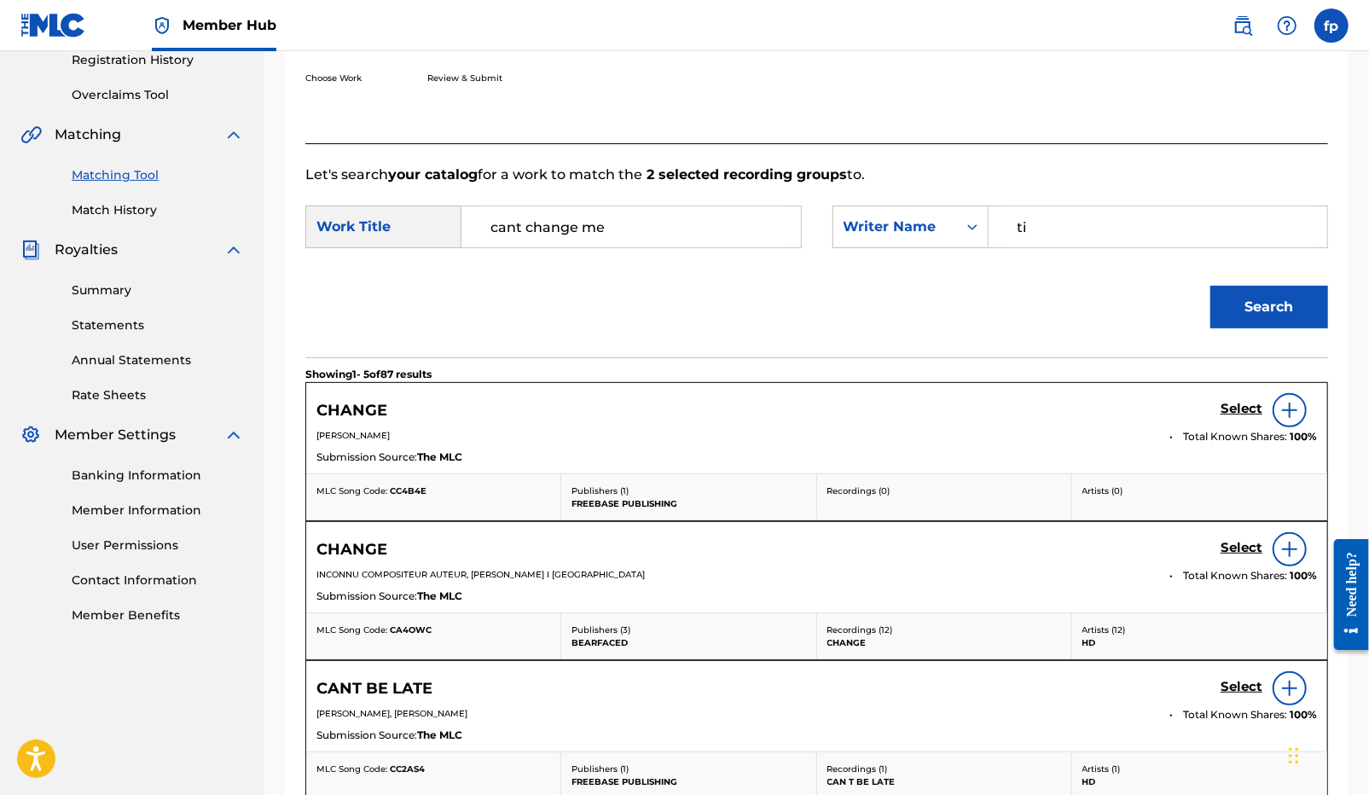
type input "t"
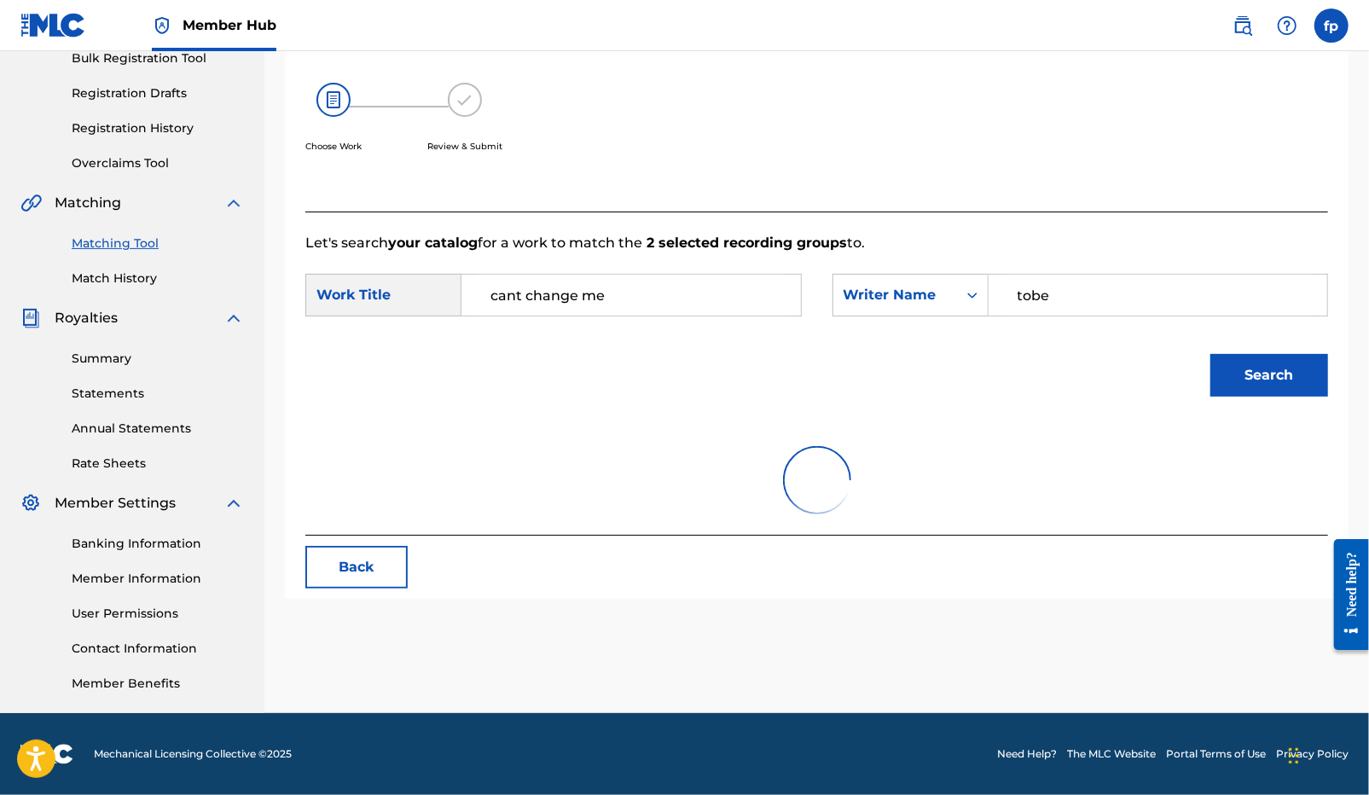
scroll to position [263, 0]
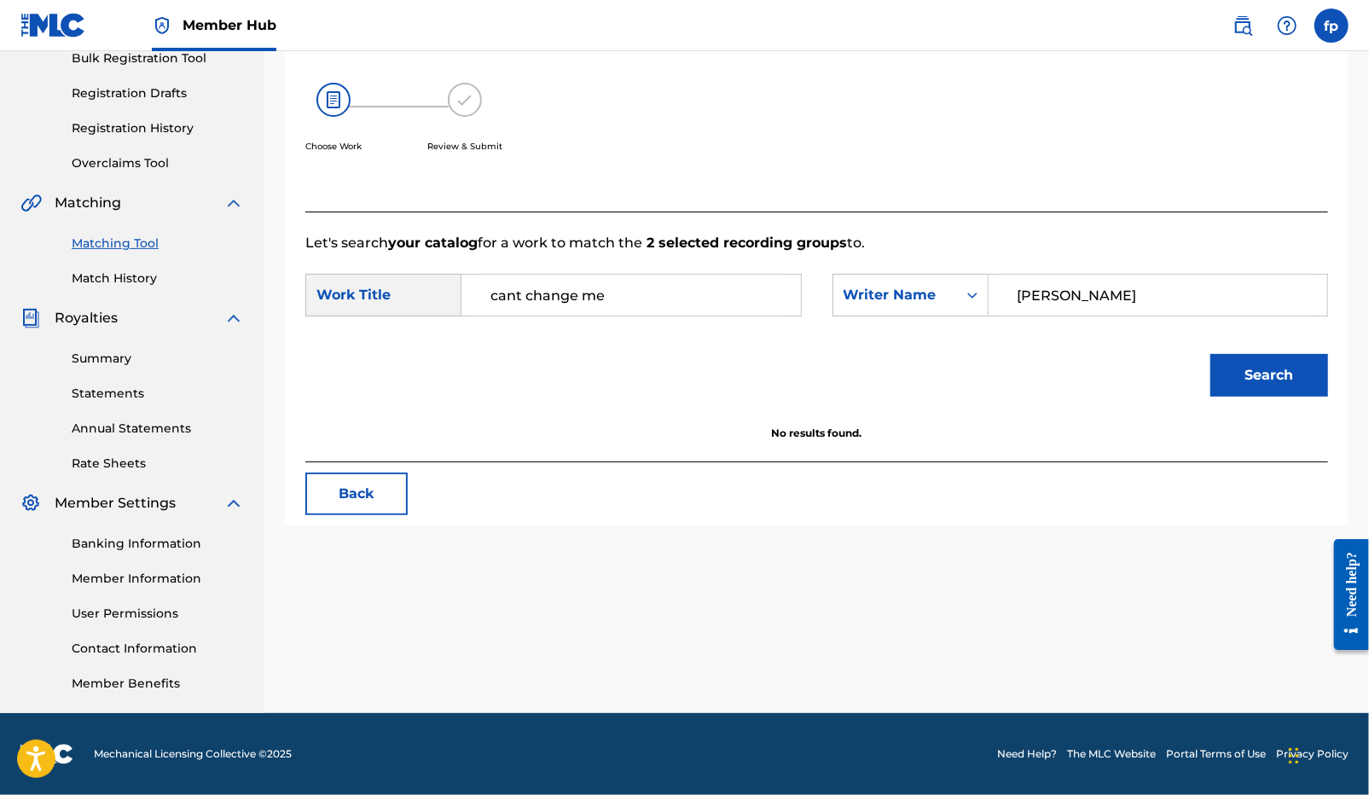
type input "[PERSON_NAME]"
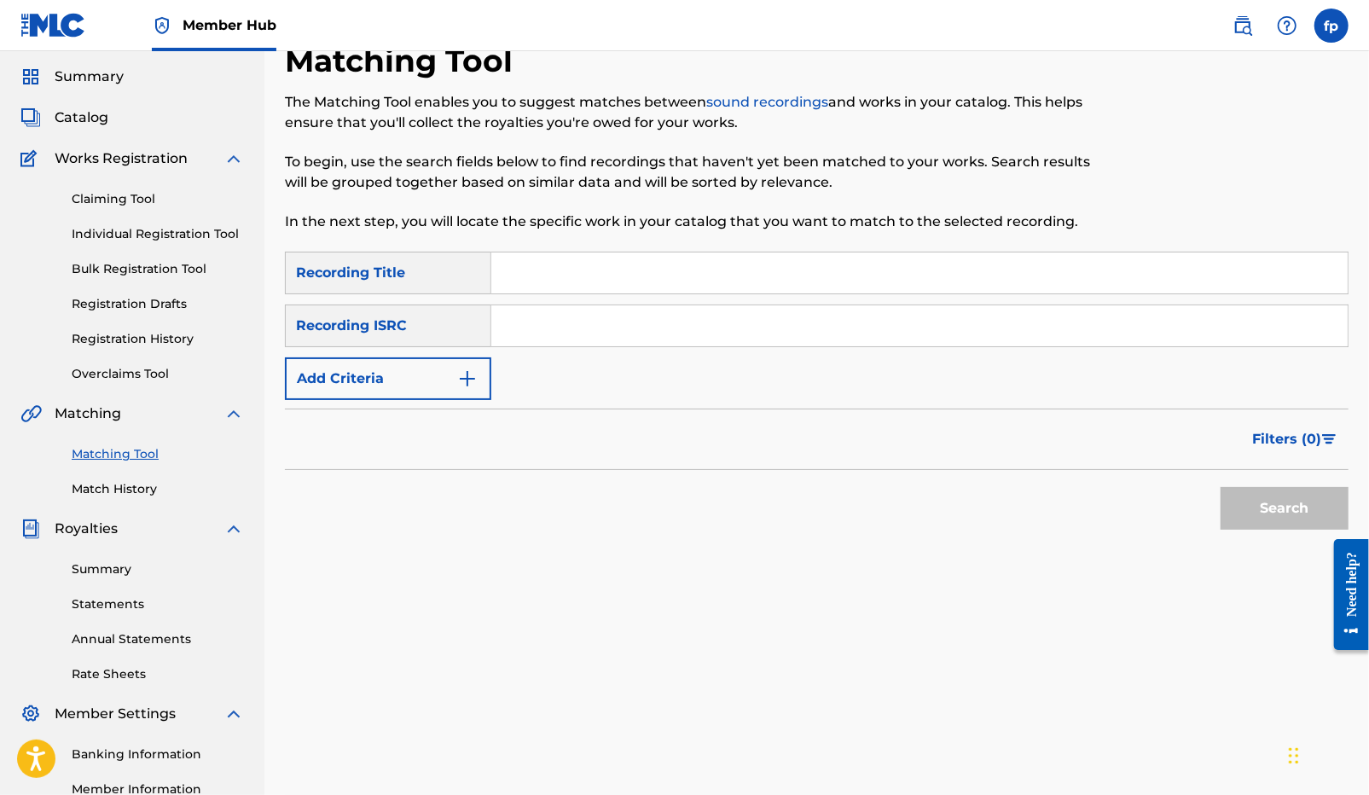
scroll to position [0, 0]
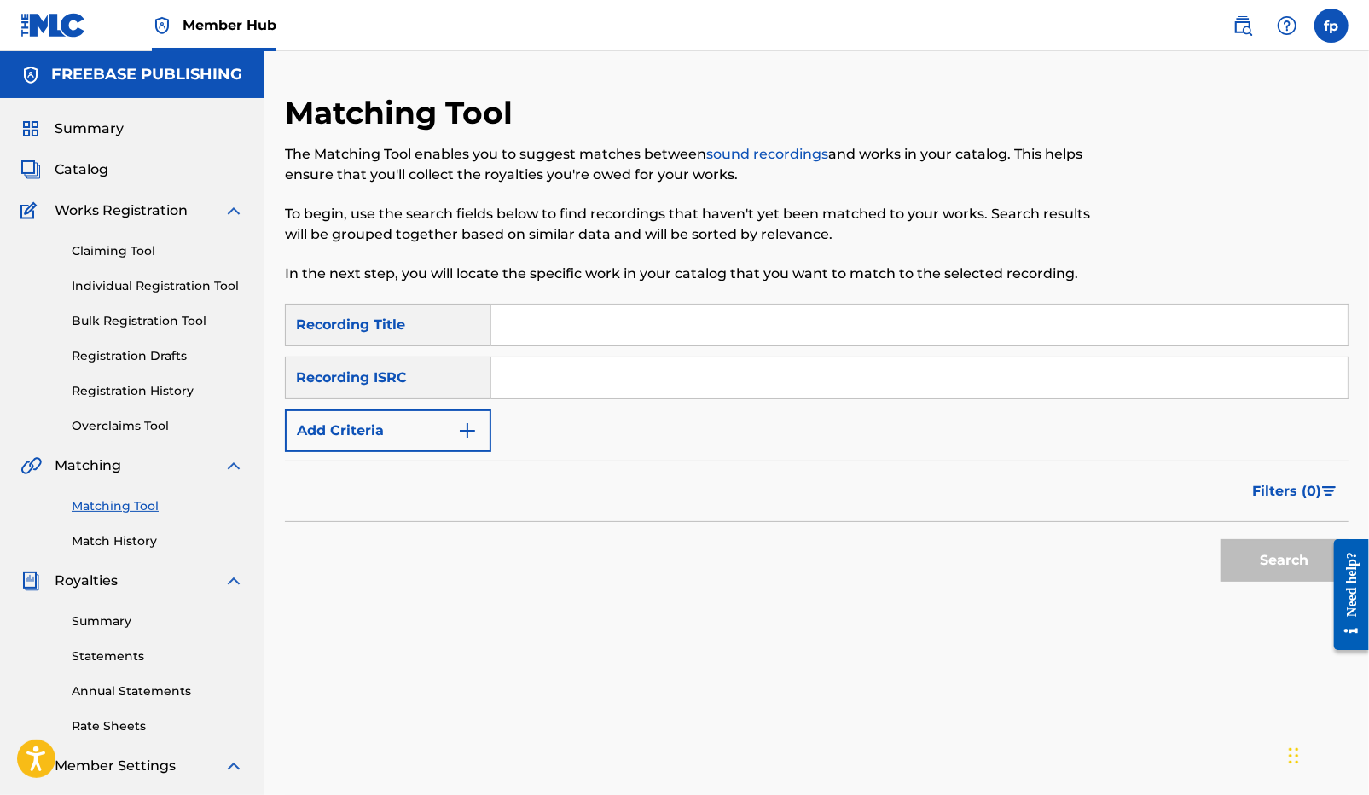
paste input "QZNWT2384237"
type input "QZNWT2384237"
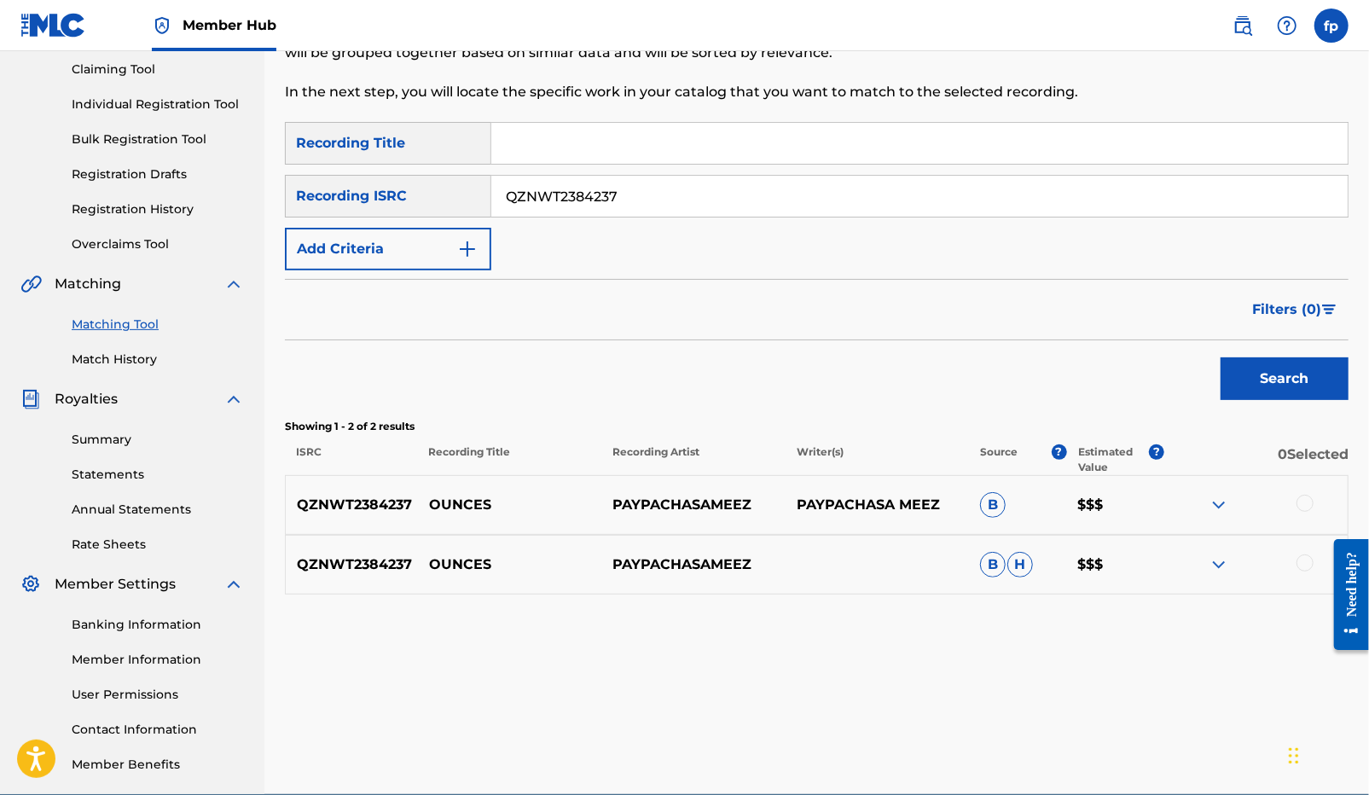
scroll to position [218, 0]
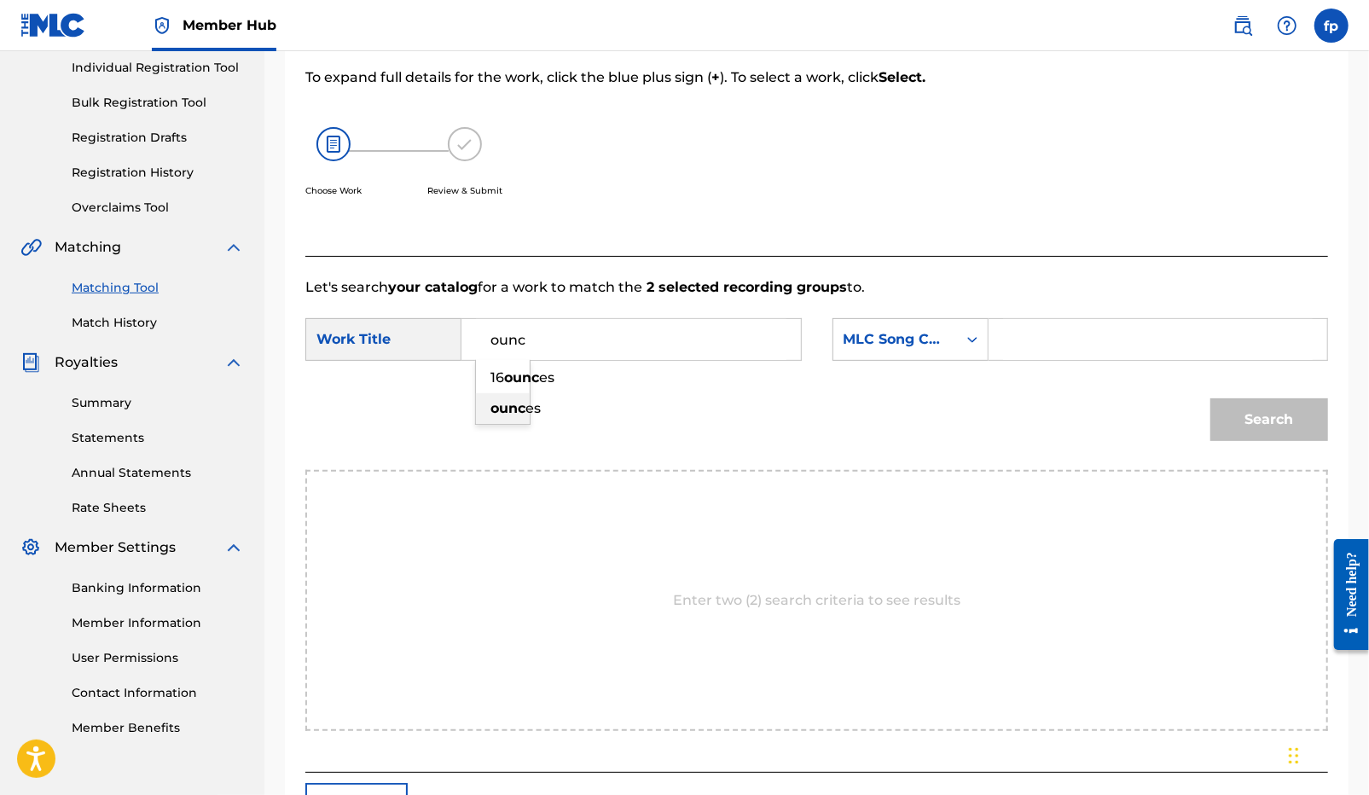
type input "ounces"
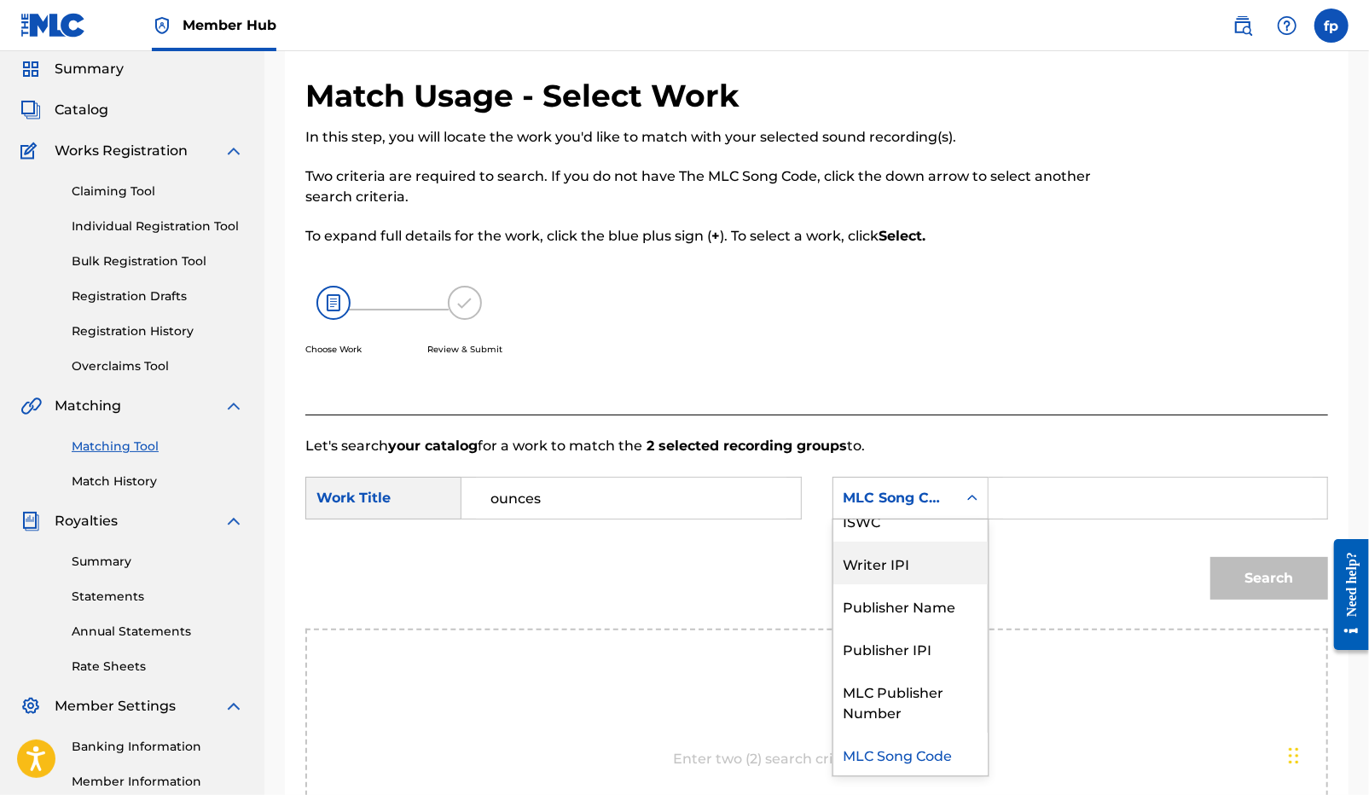
scroll to position [0, 0]
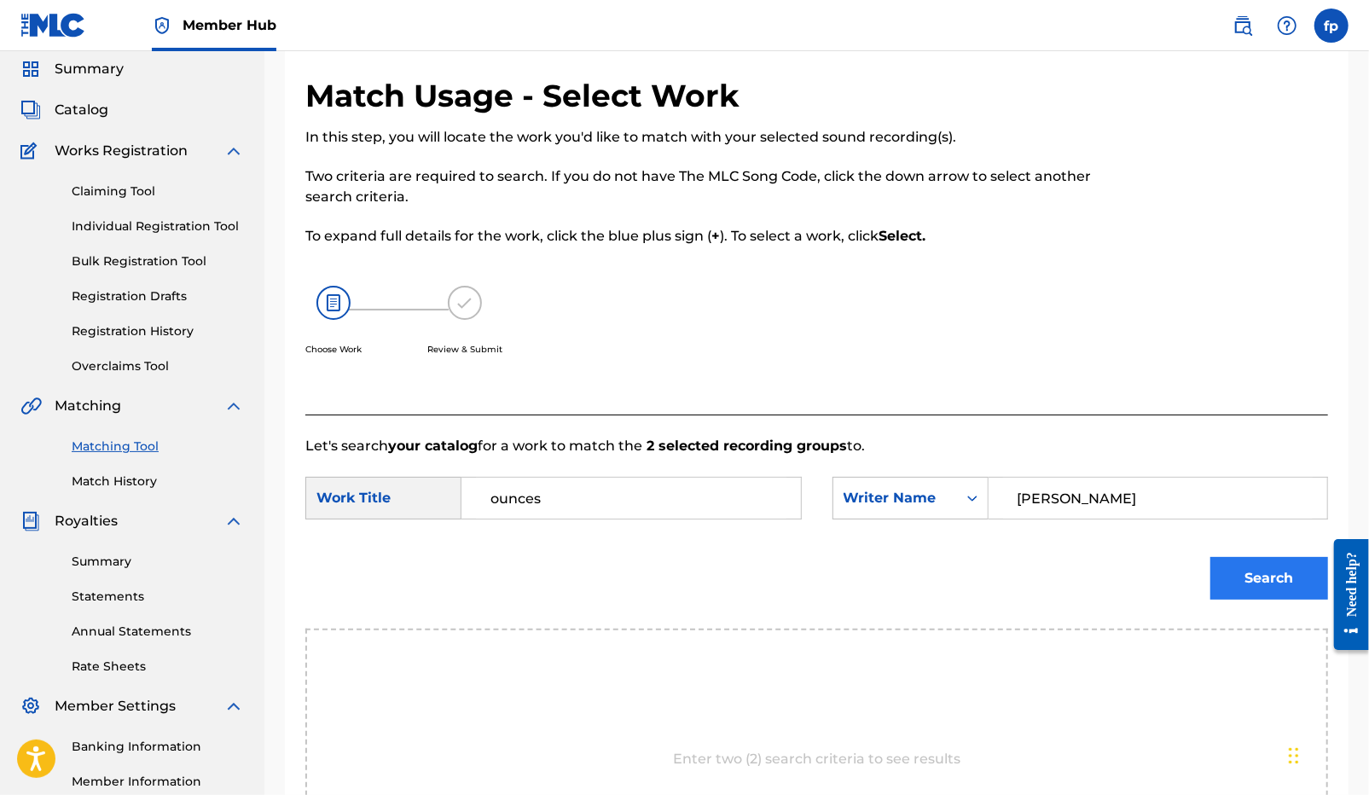
type input "[PERSON_NAME]"
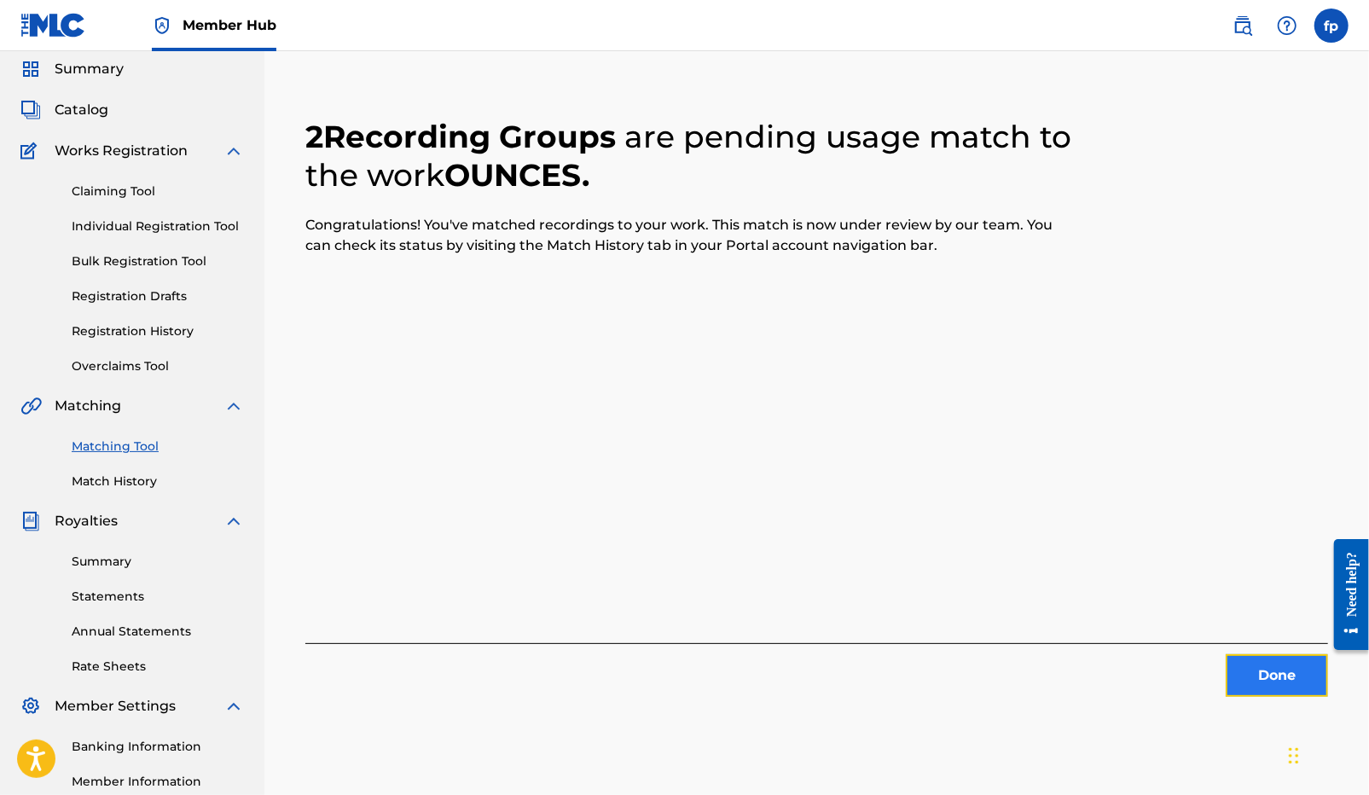
click at [1283, 654] on button "Done" at bounding box center [1276, 675] width 102 height 43
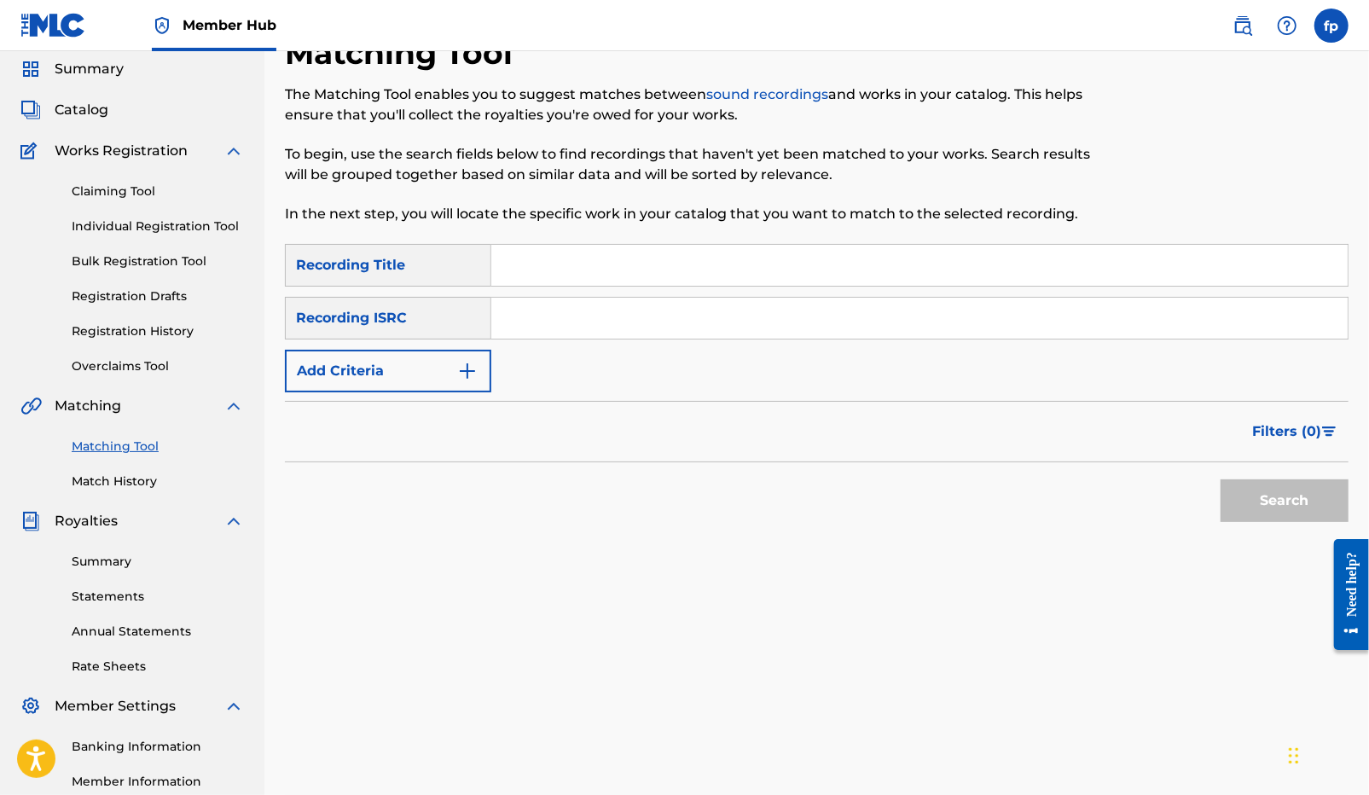
paste input "QZDA52178932"
type input "QZDA52178932"
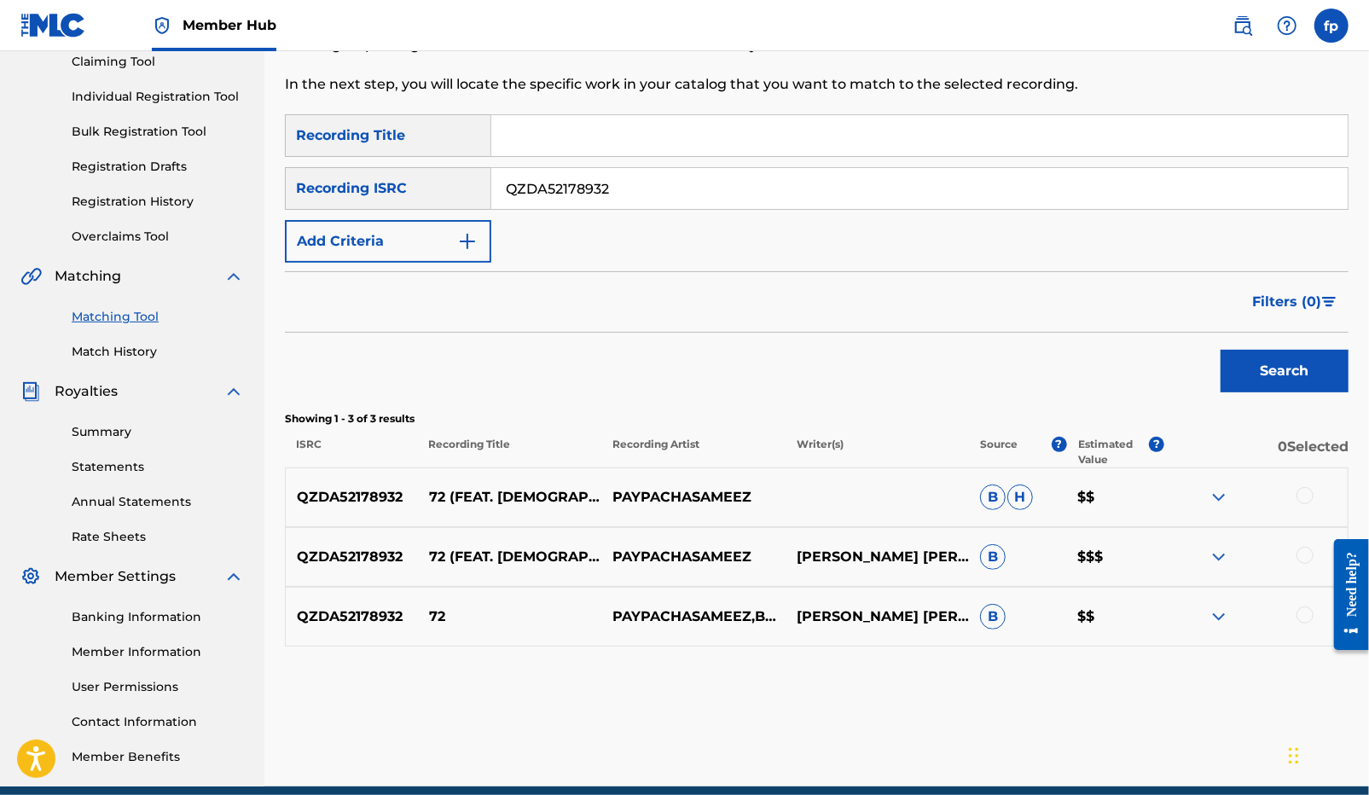
scroll to position [243, 0]
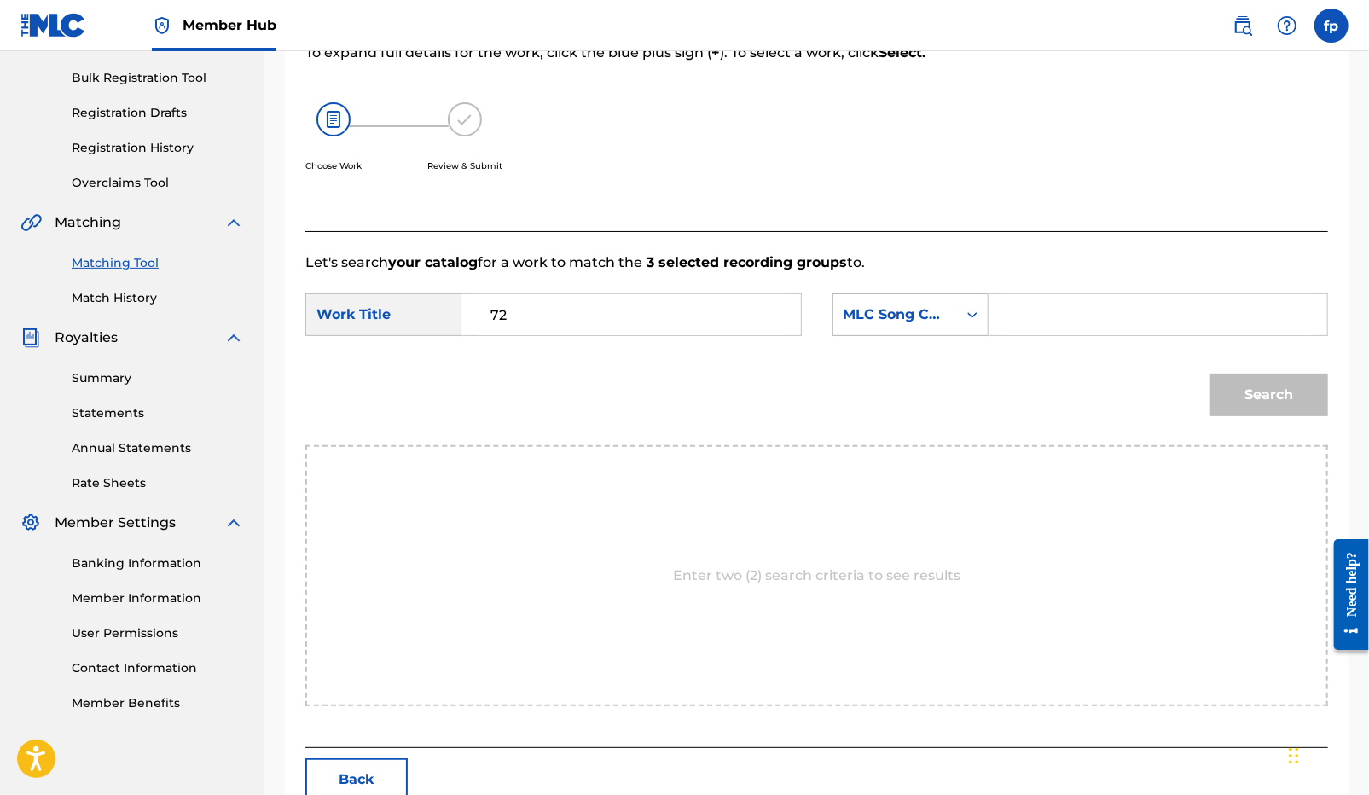
type input "72"
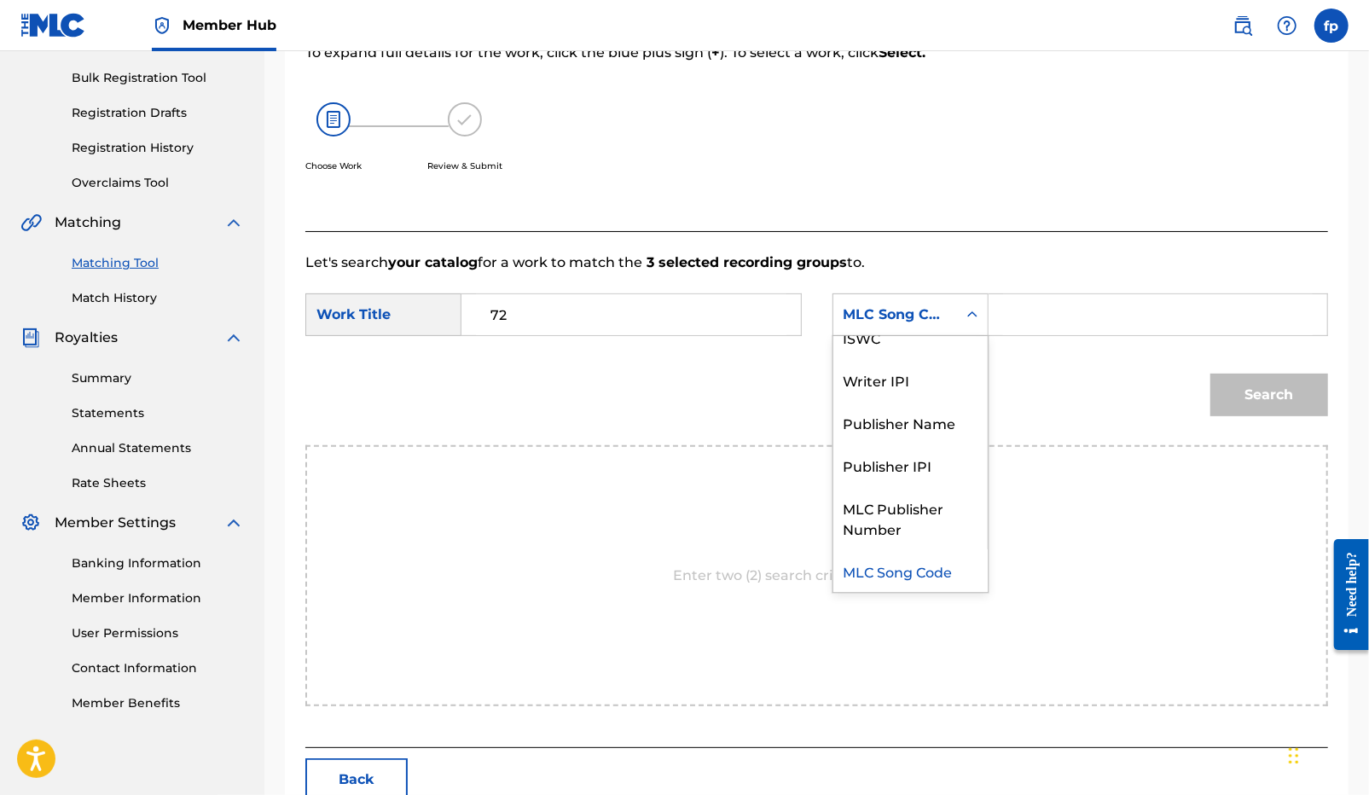
scroll to position [0, 0]
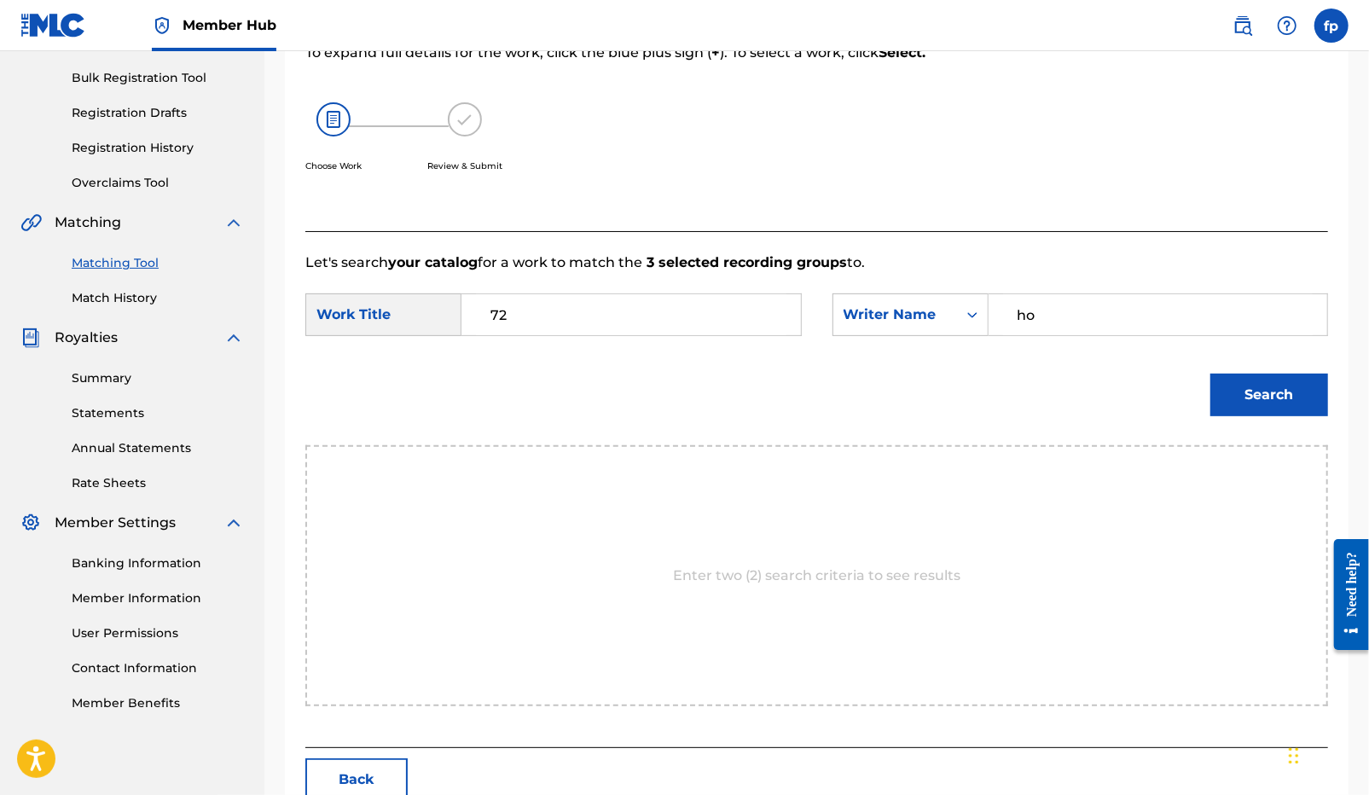
type input "h"
type input "[PERSON_NAME]"
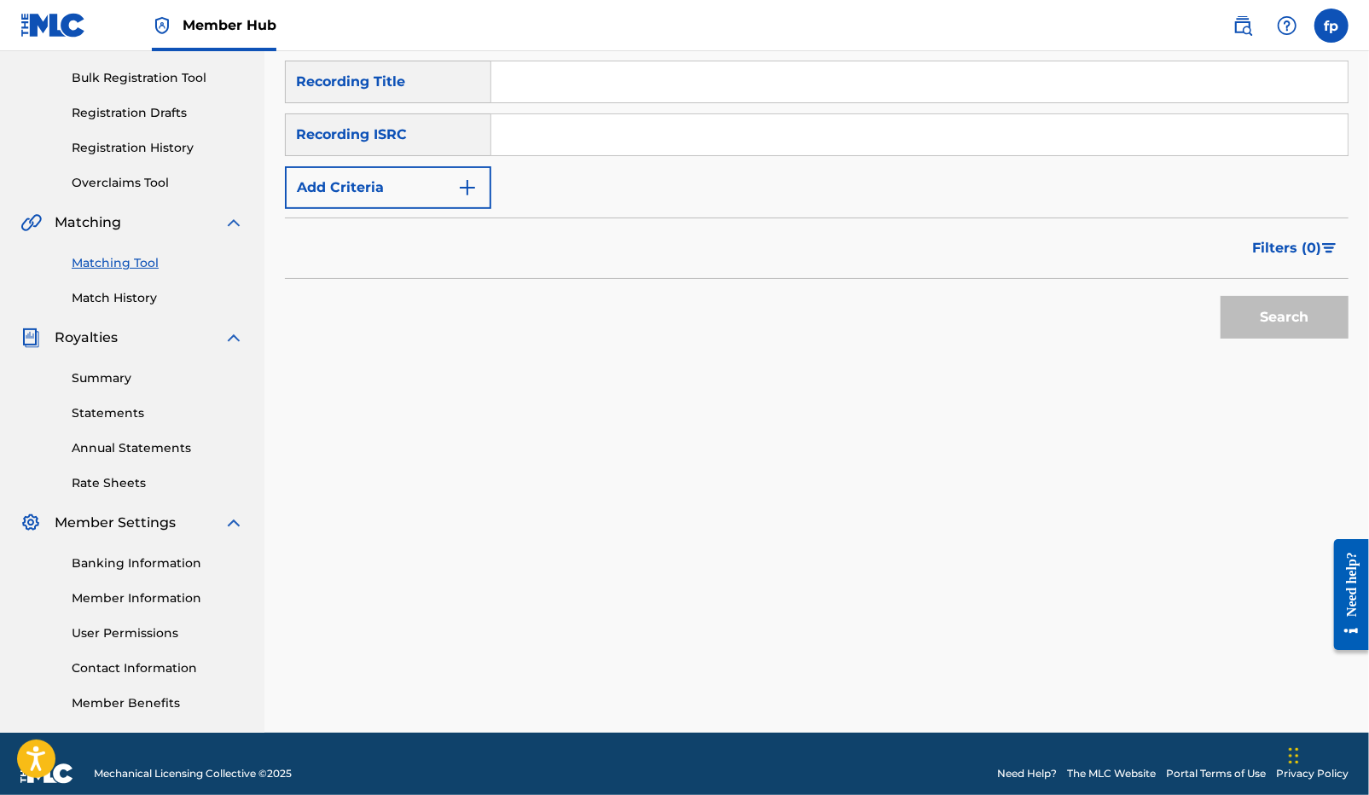
paste input "QZK6N2058144"
type input "QZK6N2058144"
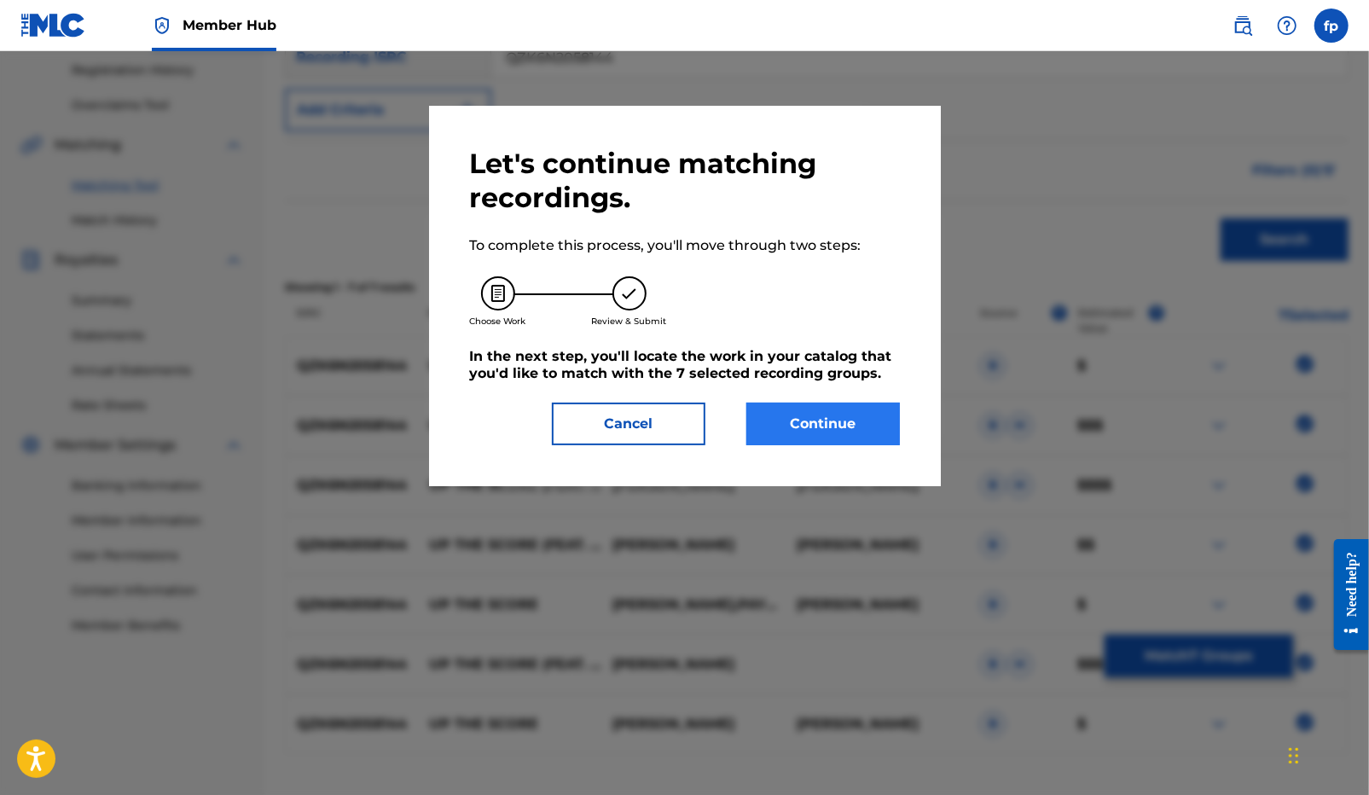
scroll to position [342, 0]
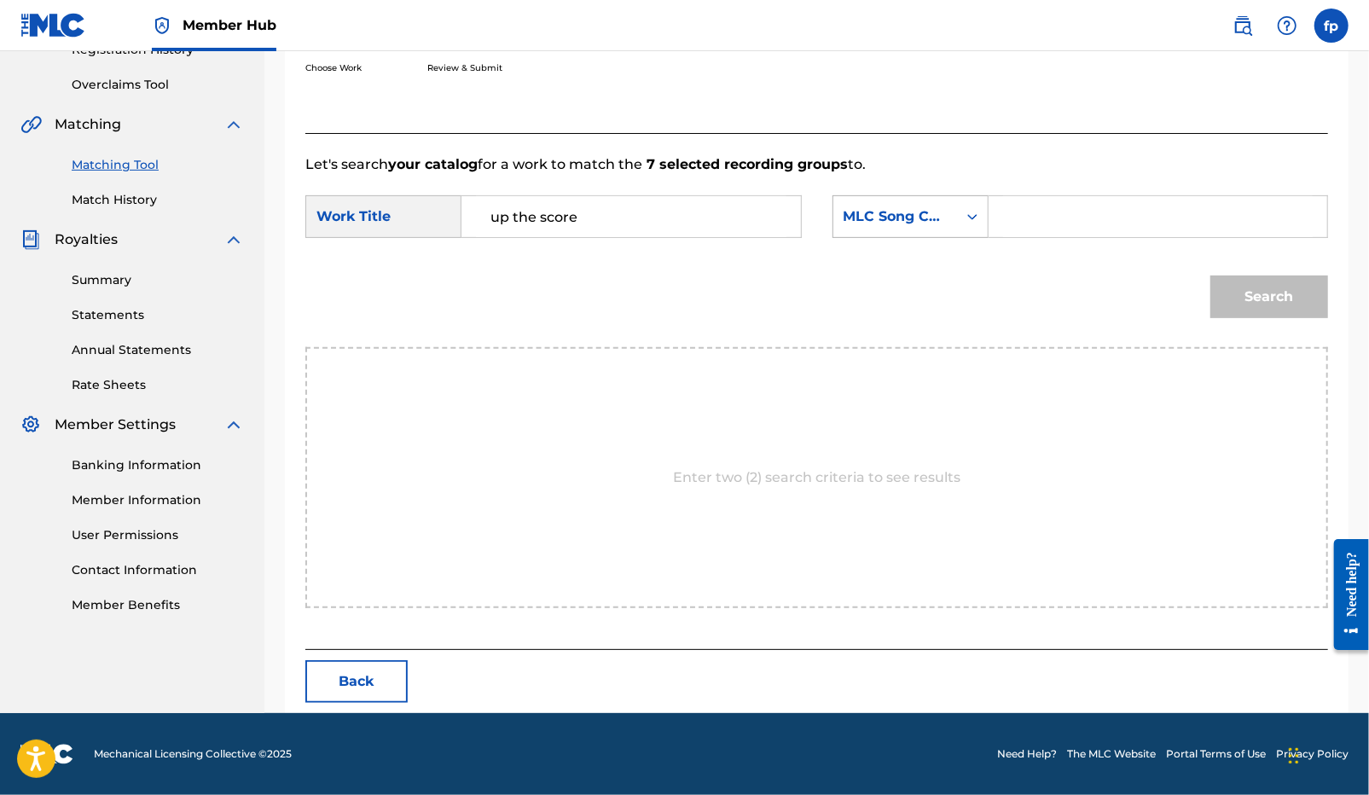
type input "up the score"
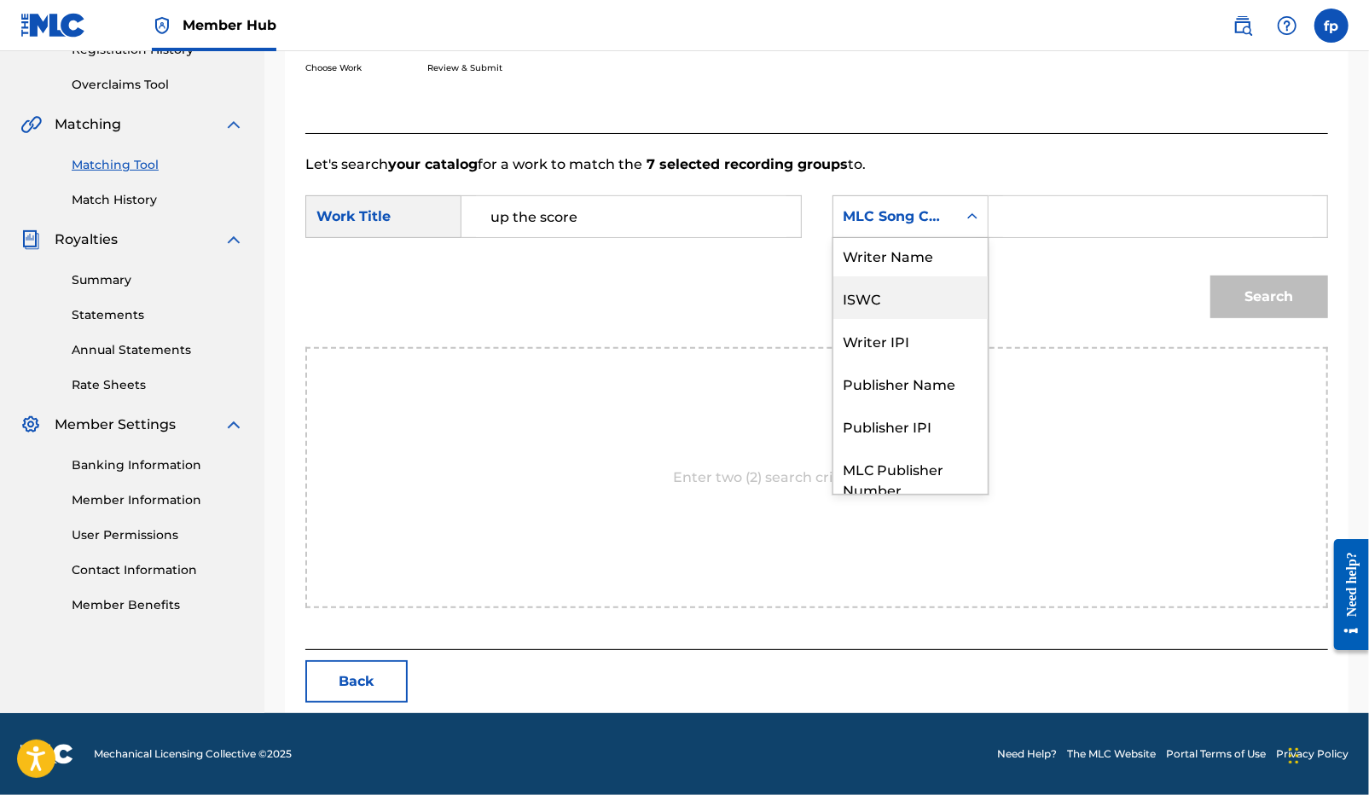
scroll to position [0, 0]
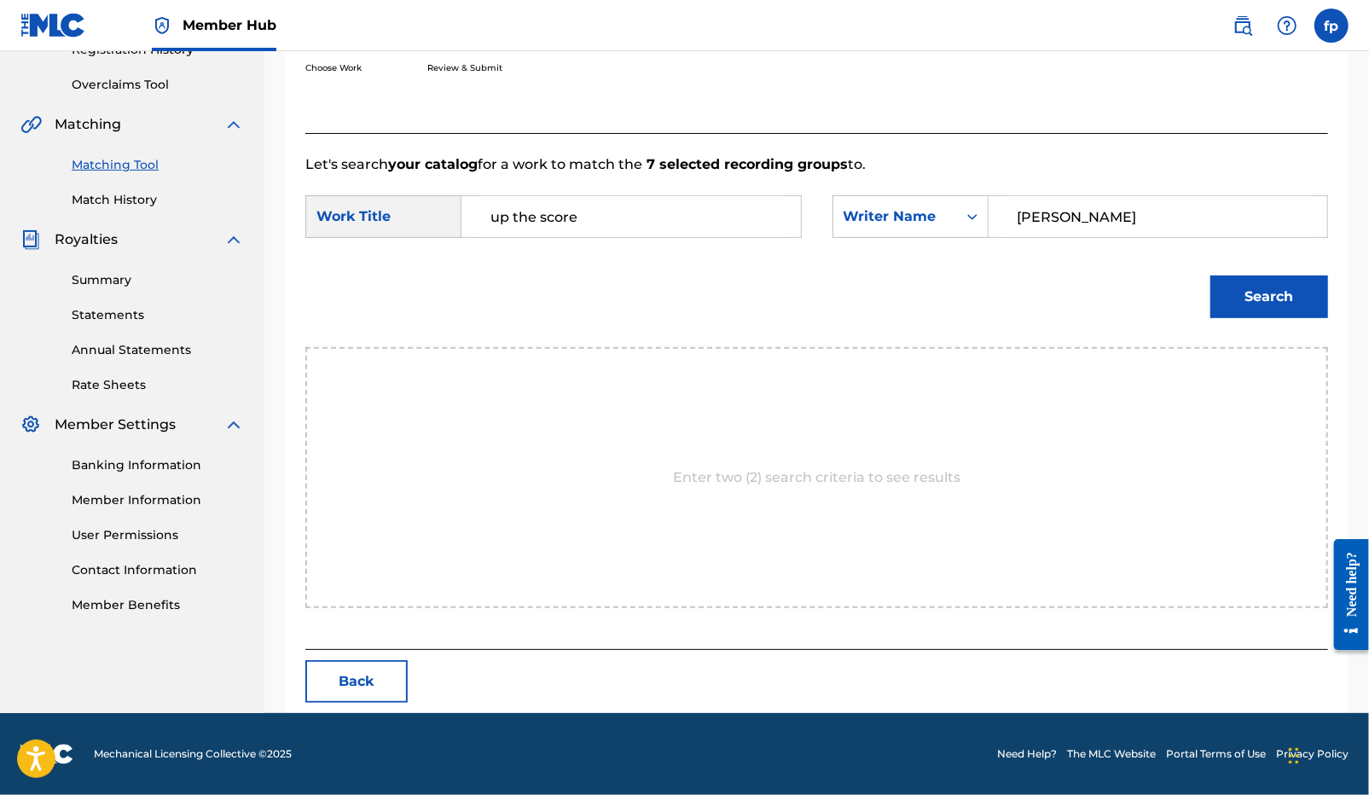
type input "[PERSON_NAME]"
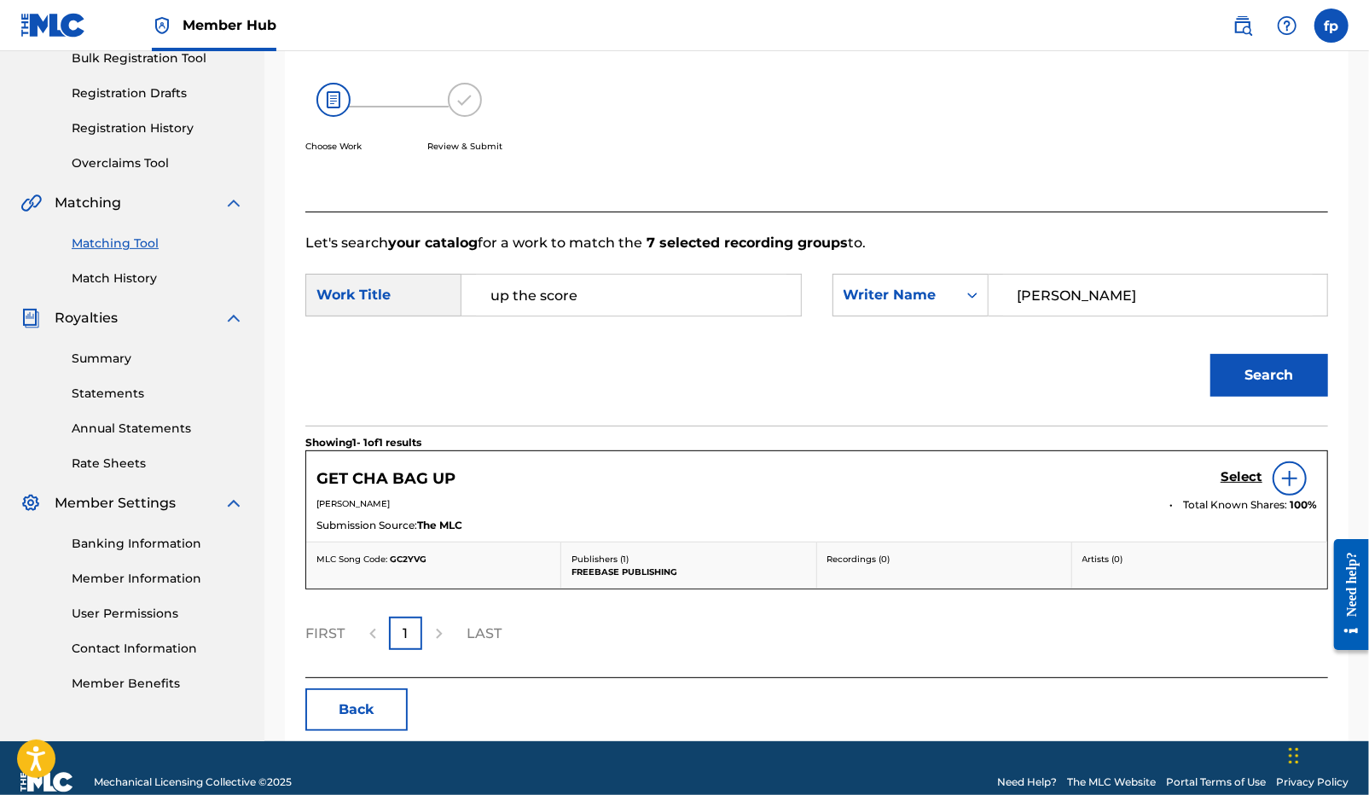
scroll to position [292, 0]
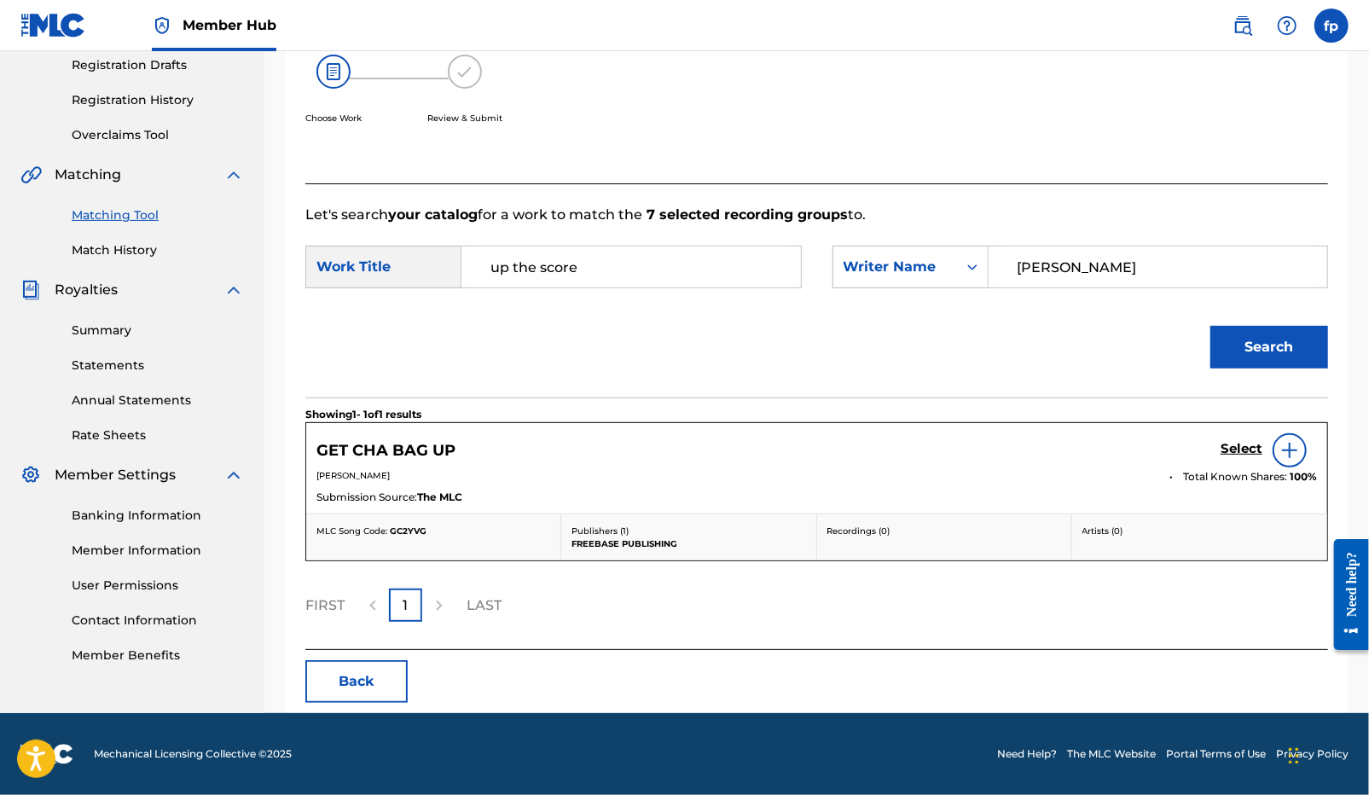
click at [626, 274] on input "up the score" at bounding box center [631, 266] width 310 height 41
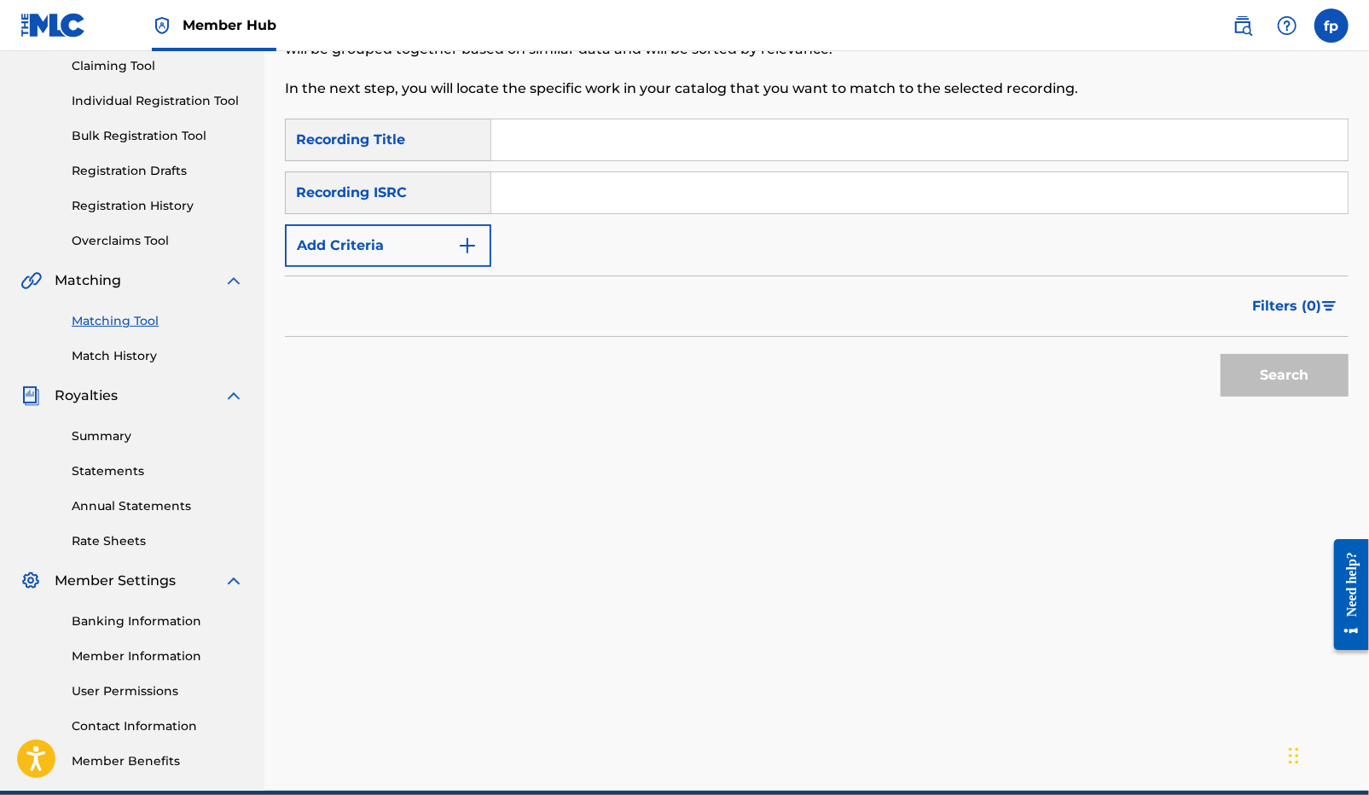
scroll to position [175, 0]
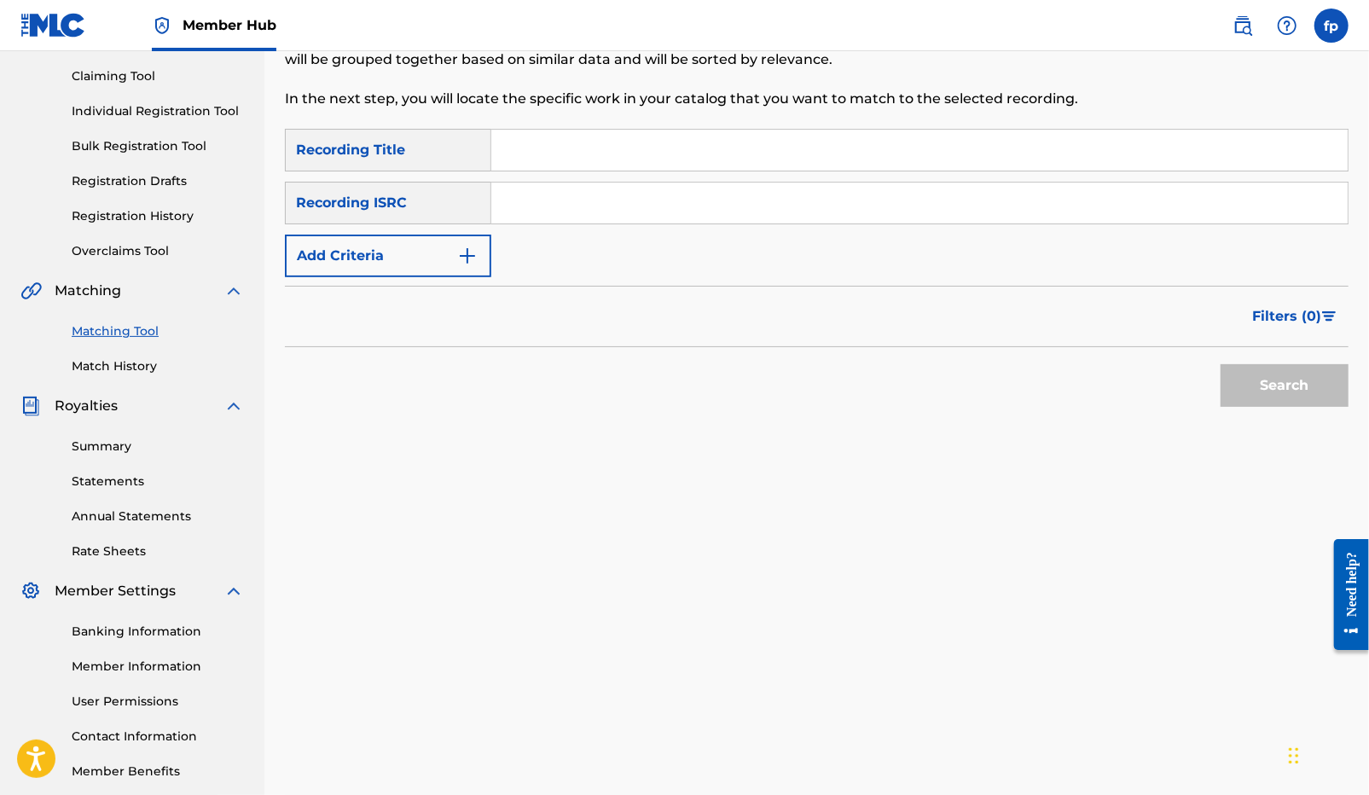
click at [404, 193] on div "Recording ISRC" at bounding box center [388, 203] width 206 height 43
click at [105, 369] on link "Match History" at bounding box center [158, 366] width 172 height 18
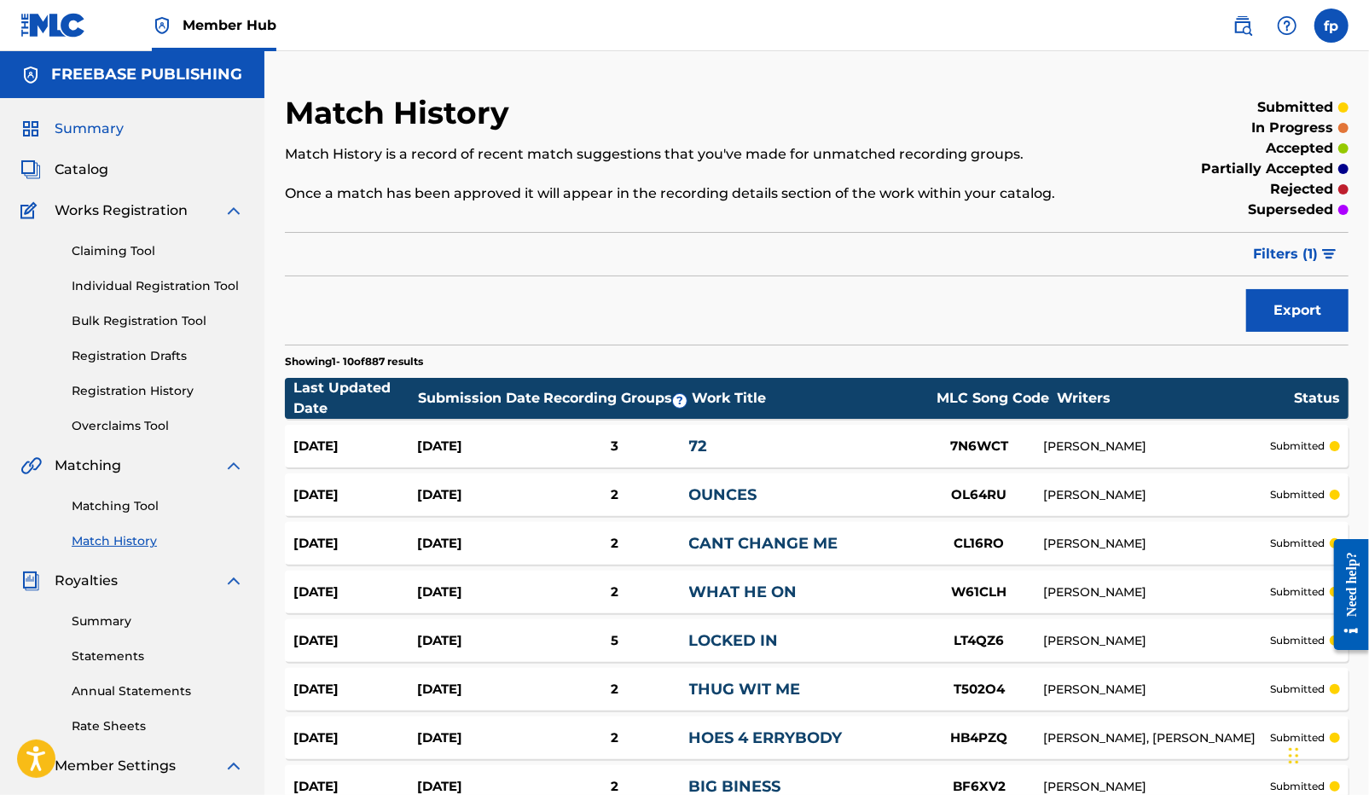
click at [95, 137] on span "Summary" at bounding box center [89, 129] width 69 height 20
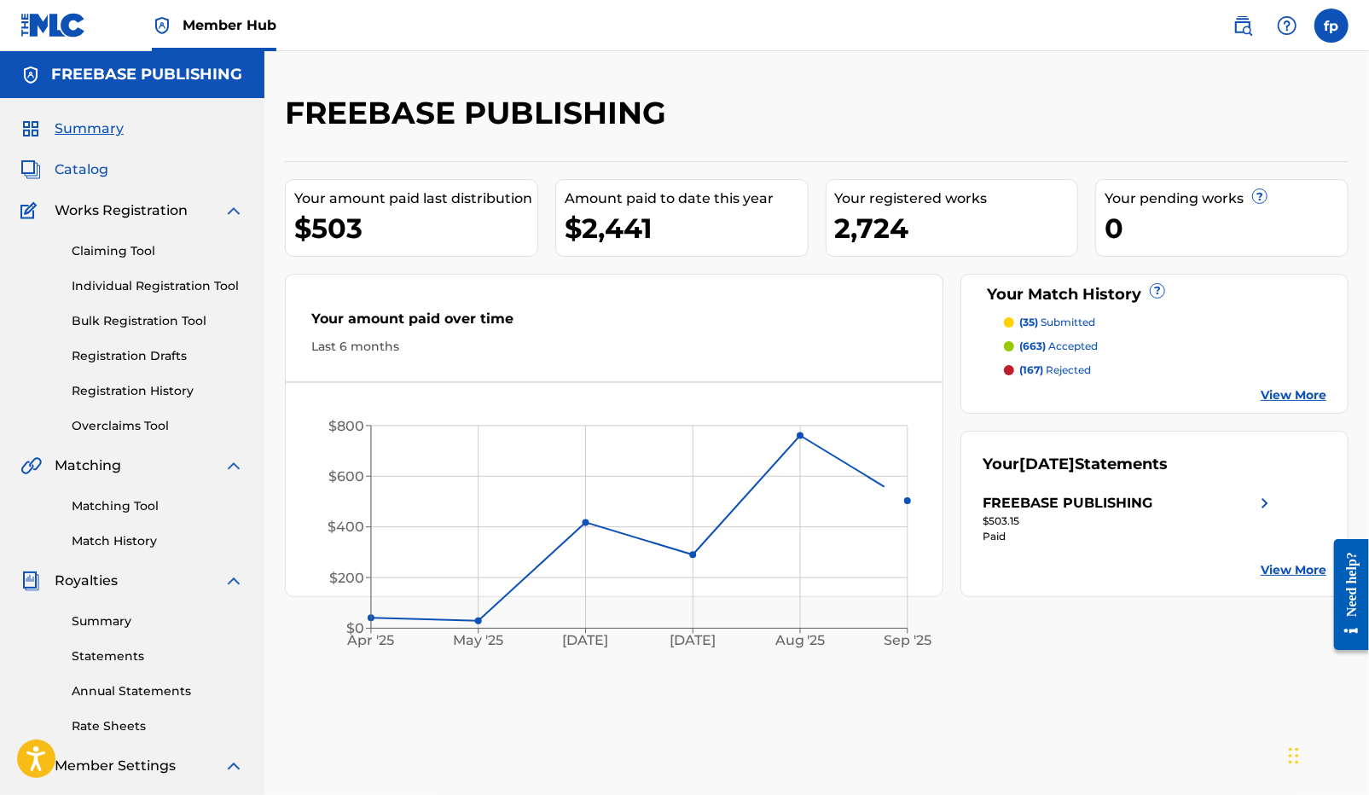
click at [81, 168] on span "Catalog" at bounding box center [82, 169] width 54 height 20
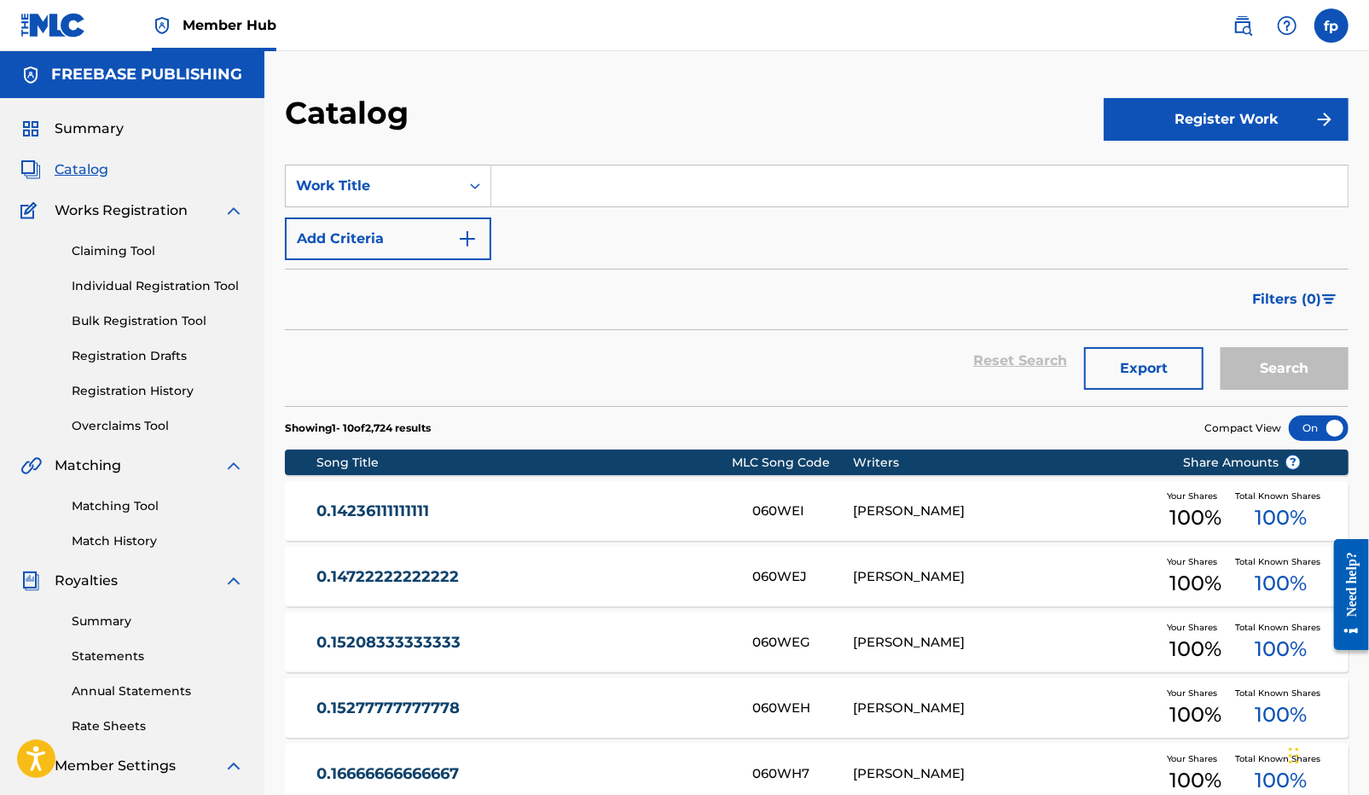
click at [100, 211] on span "Works Registration" at bounding box center [121, 210] width 133 height 20
click at [77, 130] on span "Summary" at bounding box center [89, 129] width 69 height 20
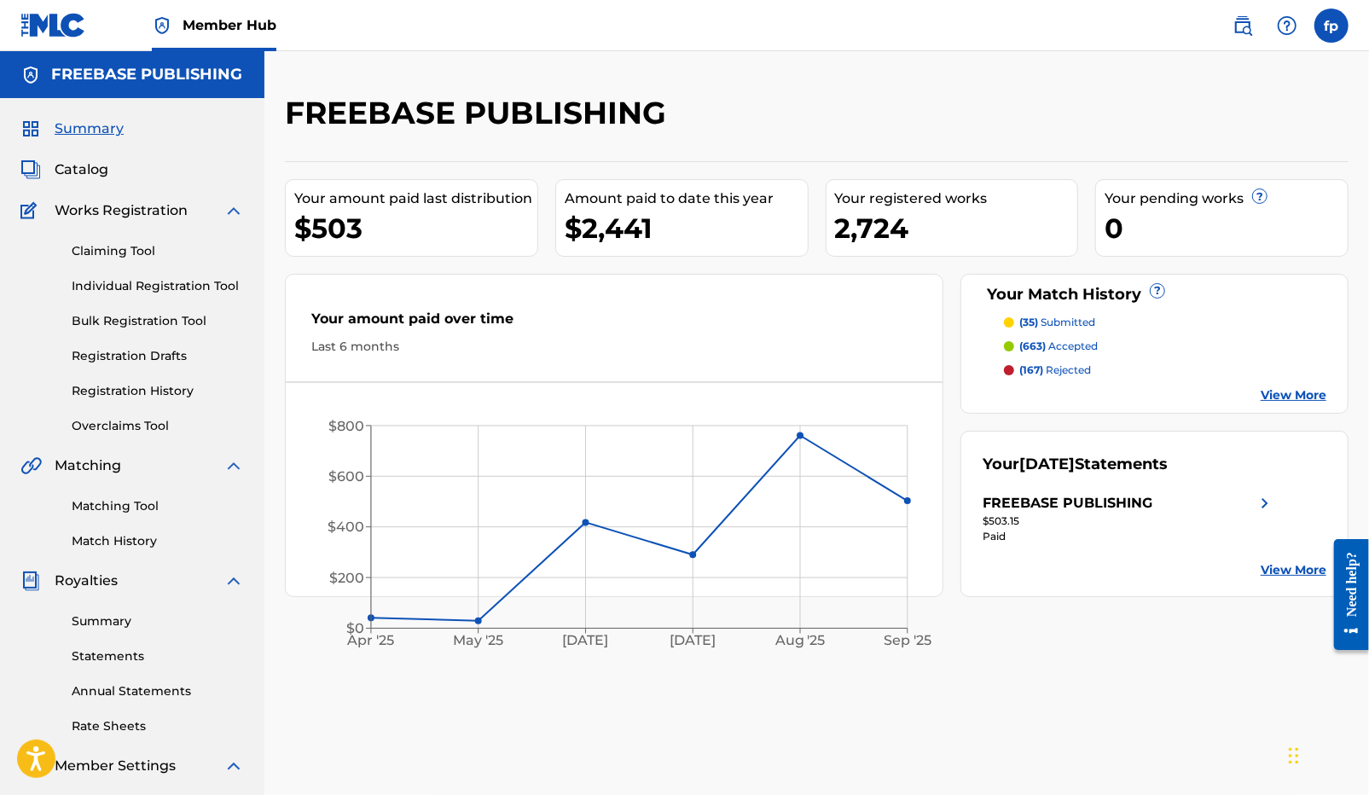
click at [92, 209] on span "Works Registration" at bounding box center [121, 210] width 133 height 20
click at [88, 177] on span "Catalog" at bounding box center [82, 169] width 54 height 20
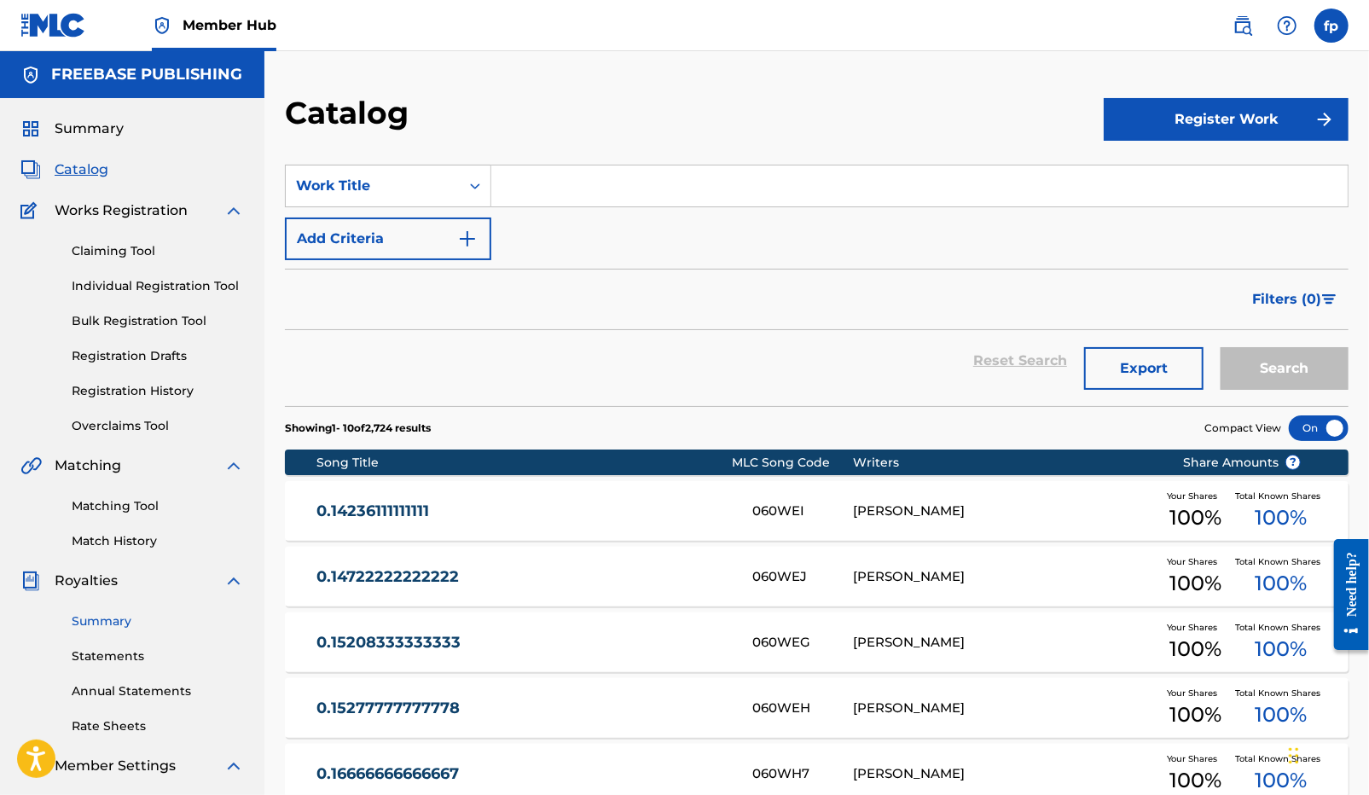
click at [91, 623] on link "Summary" at bounding box center [158, 621] width 172 height 18
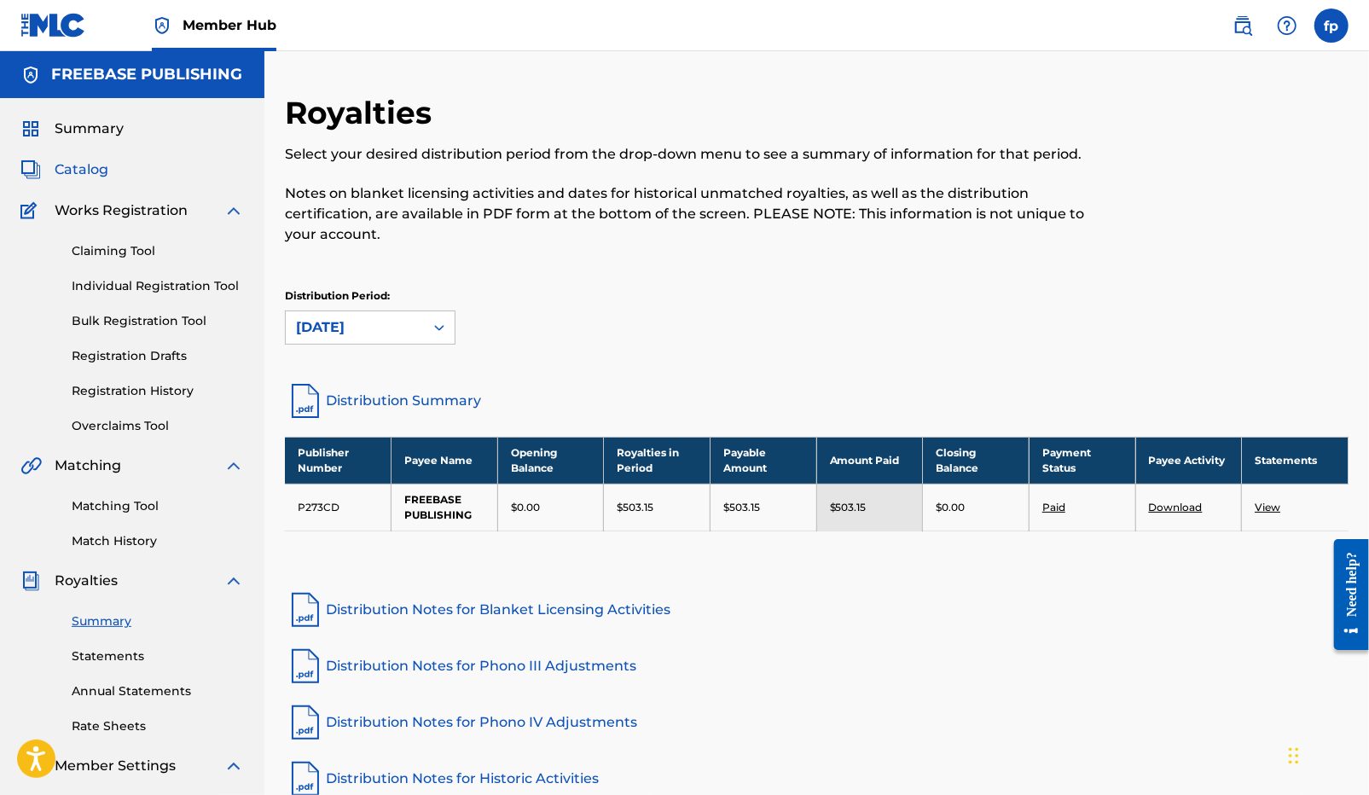
click at [72, 175] on span "Catalog" at bounding box center [82, 169] width 54 height 20
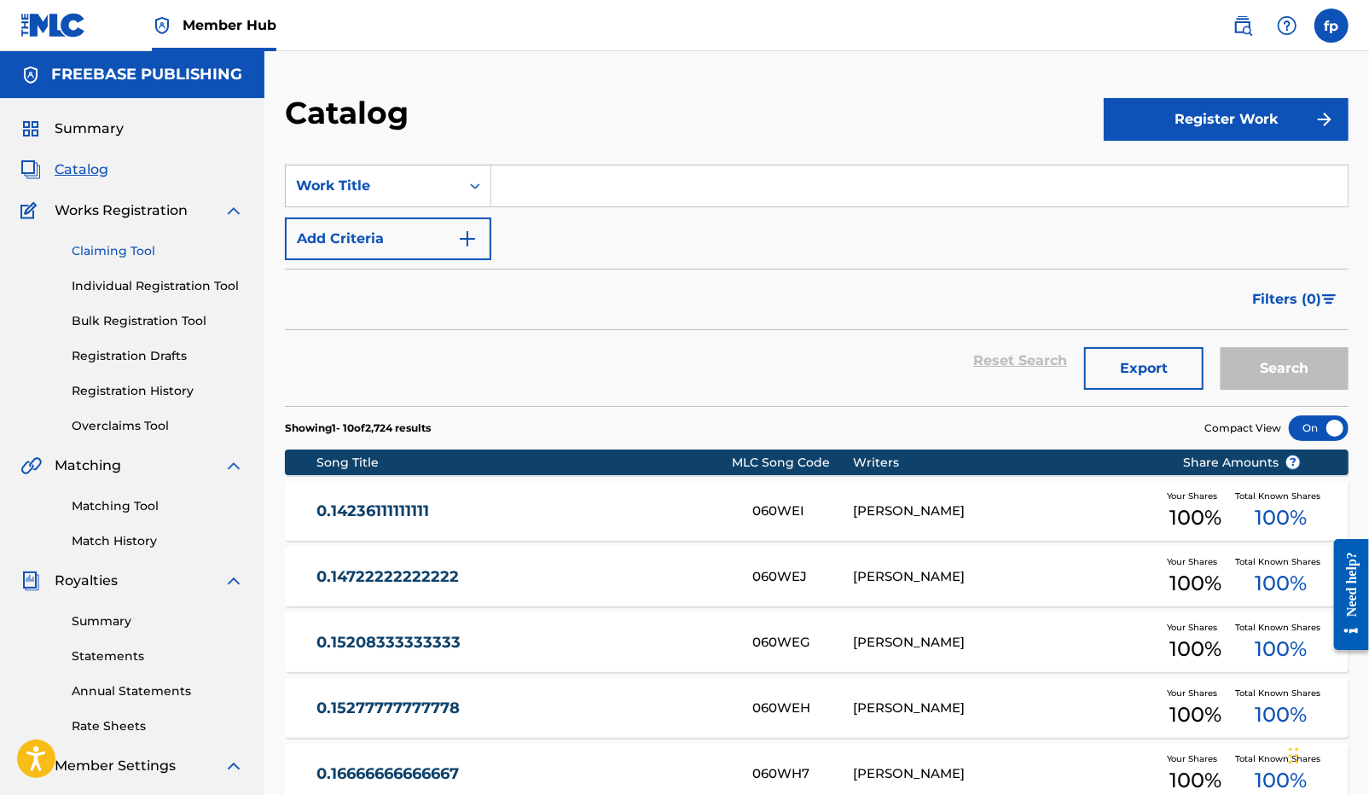
click at [112, 250] on link "Claiming Tool" at bounding box center [158, 251] width 172 height 18
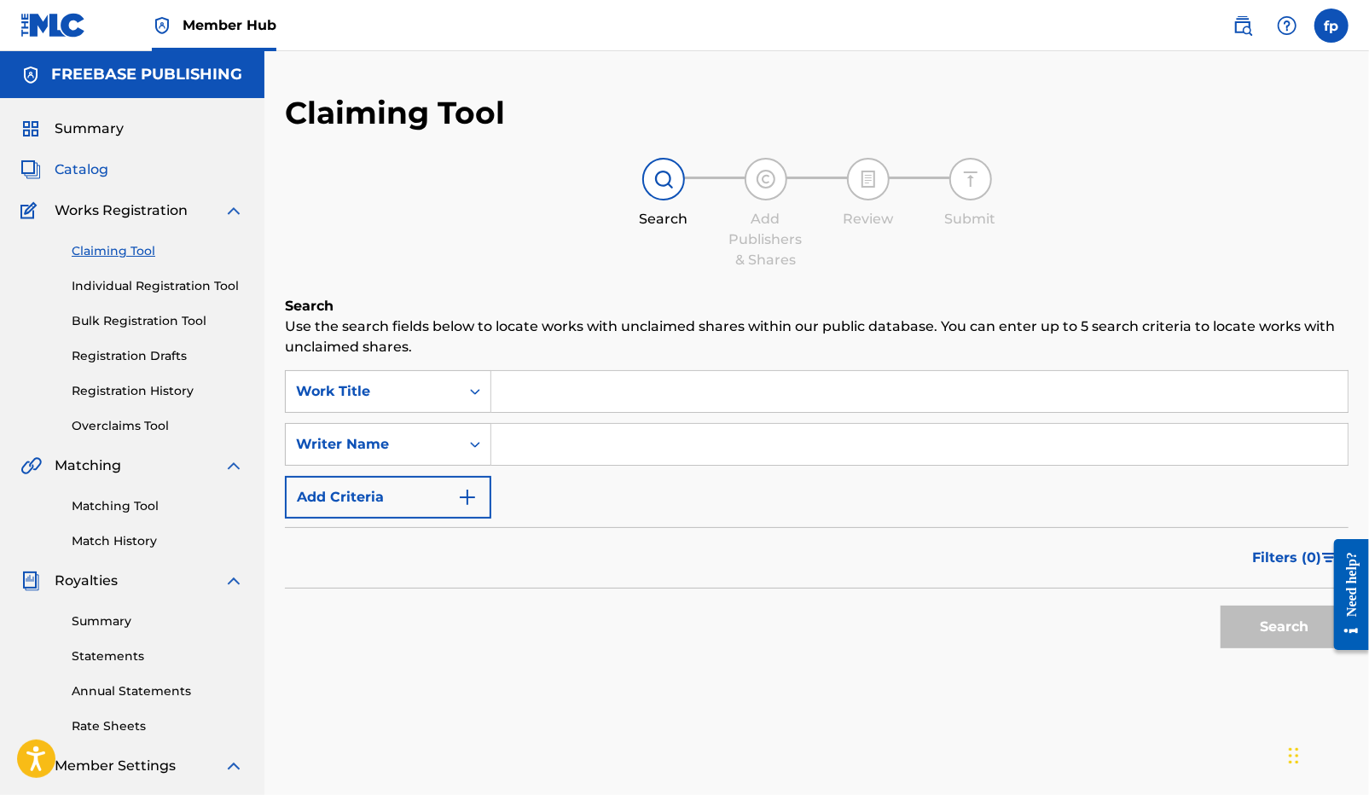
click at [80, 159] on span "Catalog" at bounding box center [82, 169] width 54 height 20
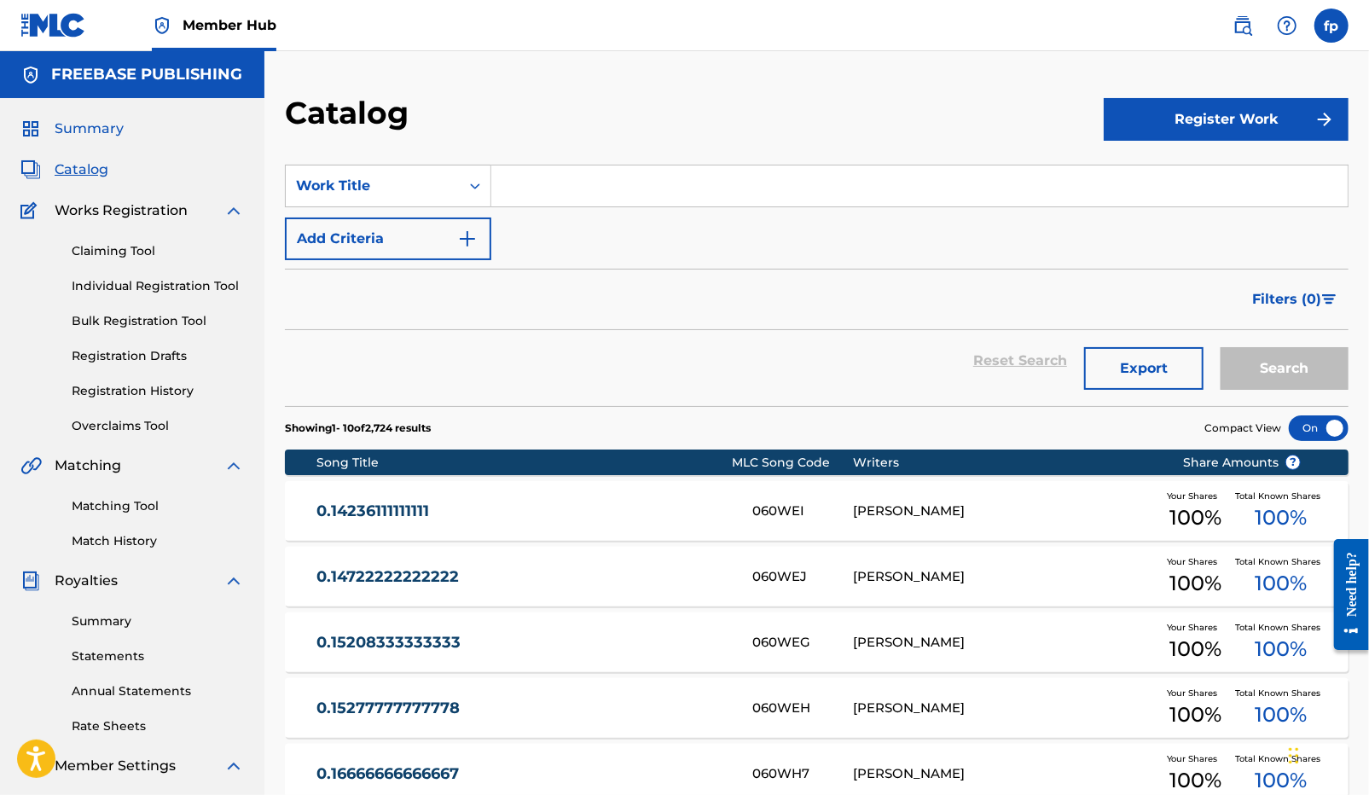
click at [95, 132] on span "Summary" at bounding box center [89, 129] width 69 height 20
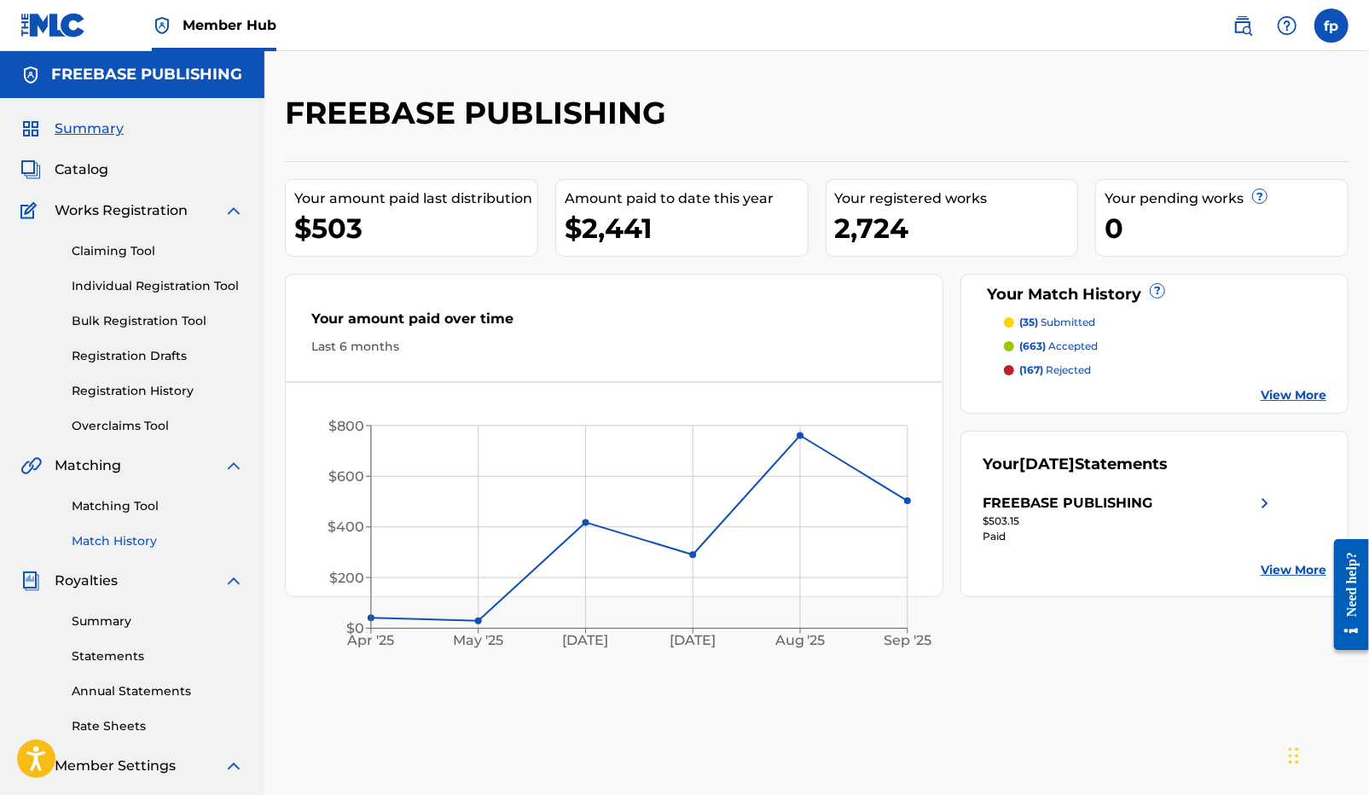
click at [107, 536] on link "Match History" at bounding box center [158, 541] width 172 height 18
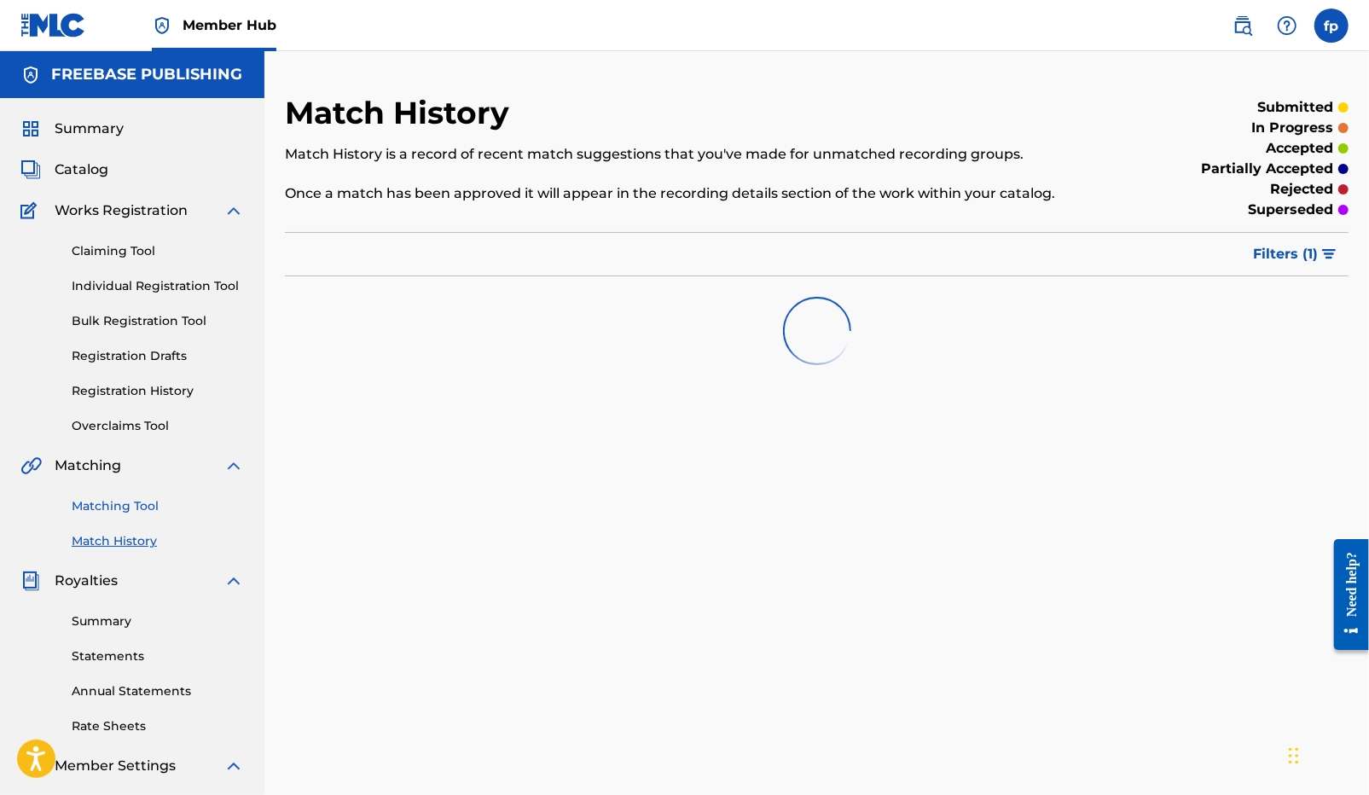
click at [151, 502] on link "Matching Tool" at bounding box center [158, 506] width 172 height 18
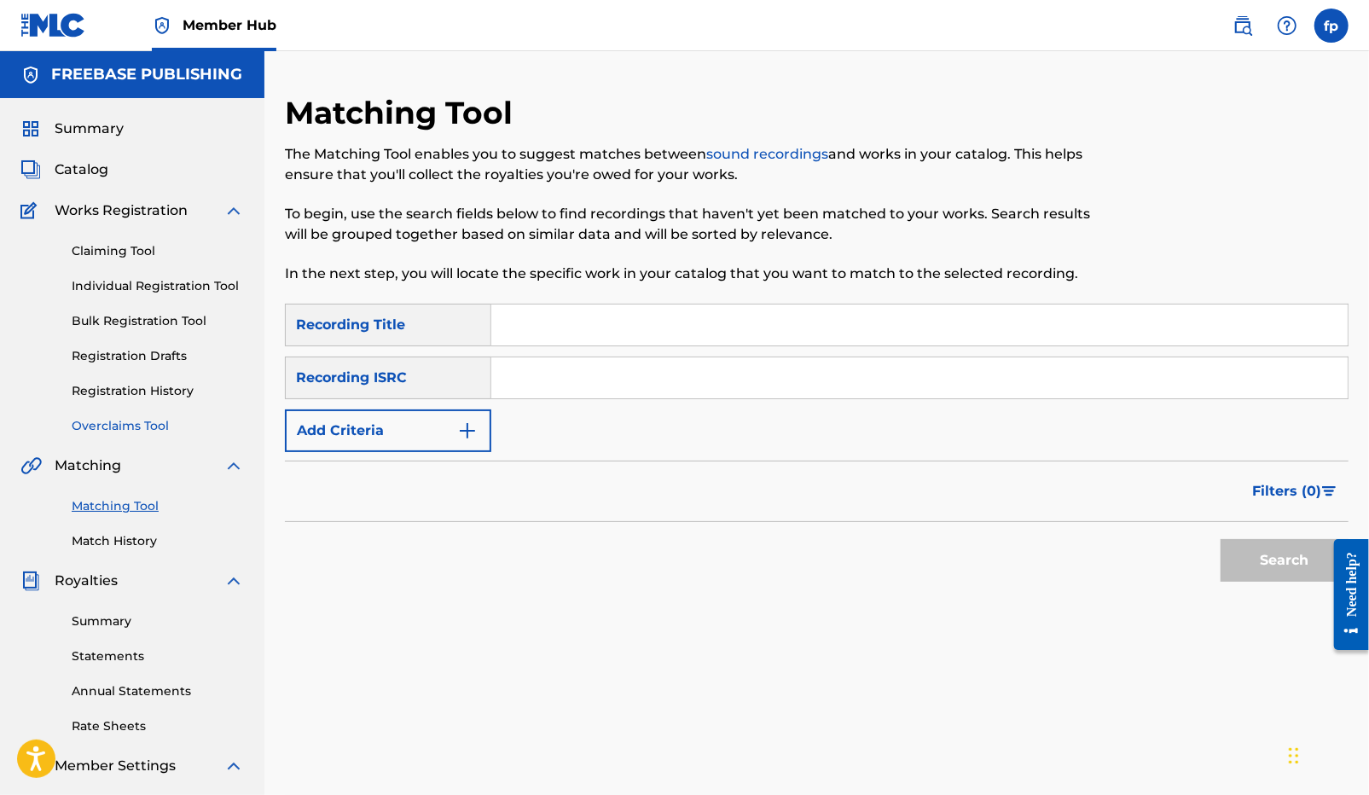
click at [130, 430] on link "Overclaims Tool" at bounding box center [158, 426] width 172 height 18
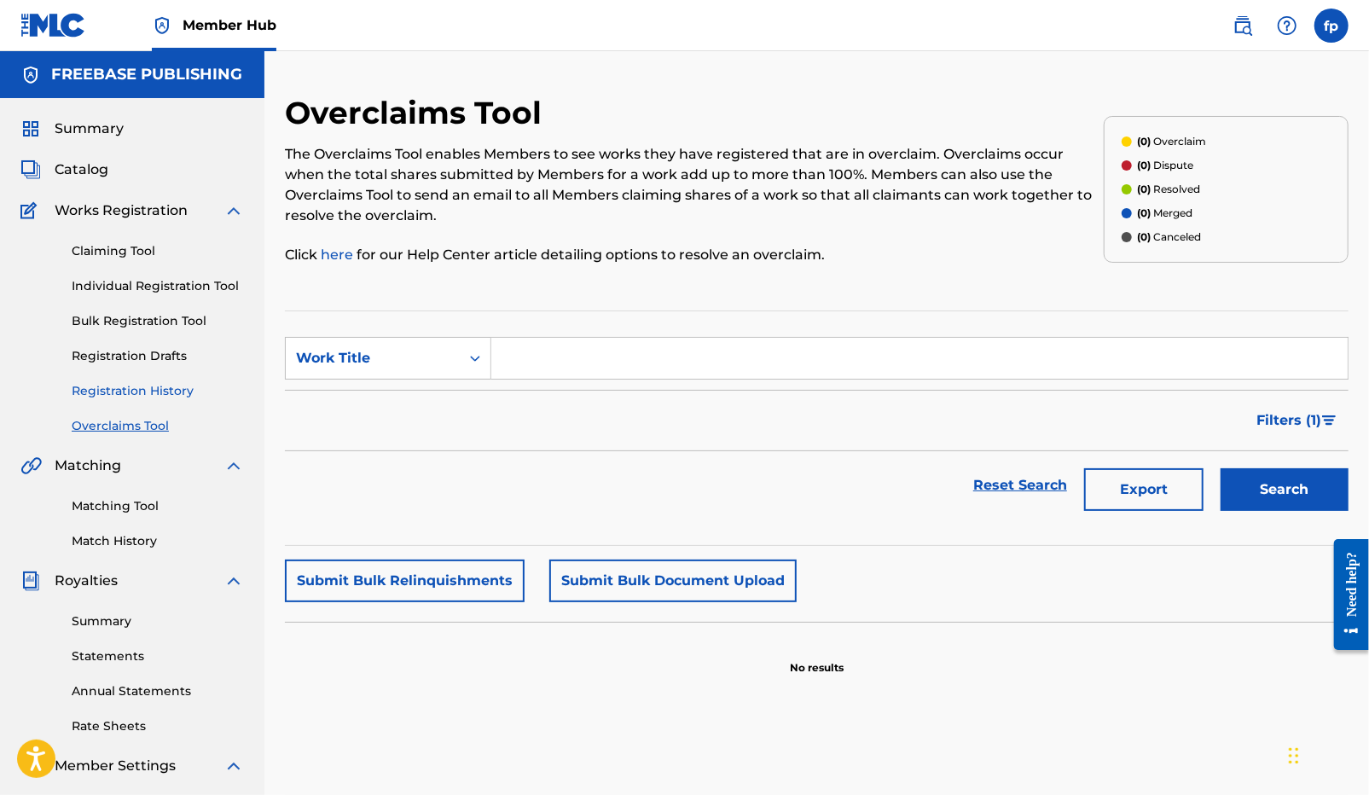
click at [144, 397] on link "Registration History" at bounding box center [158, 391] width 172 height 18
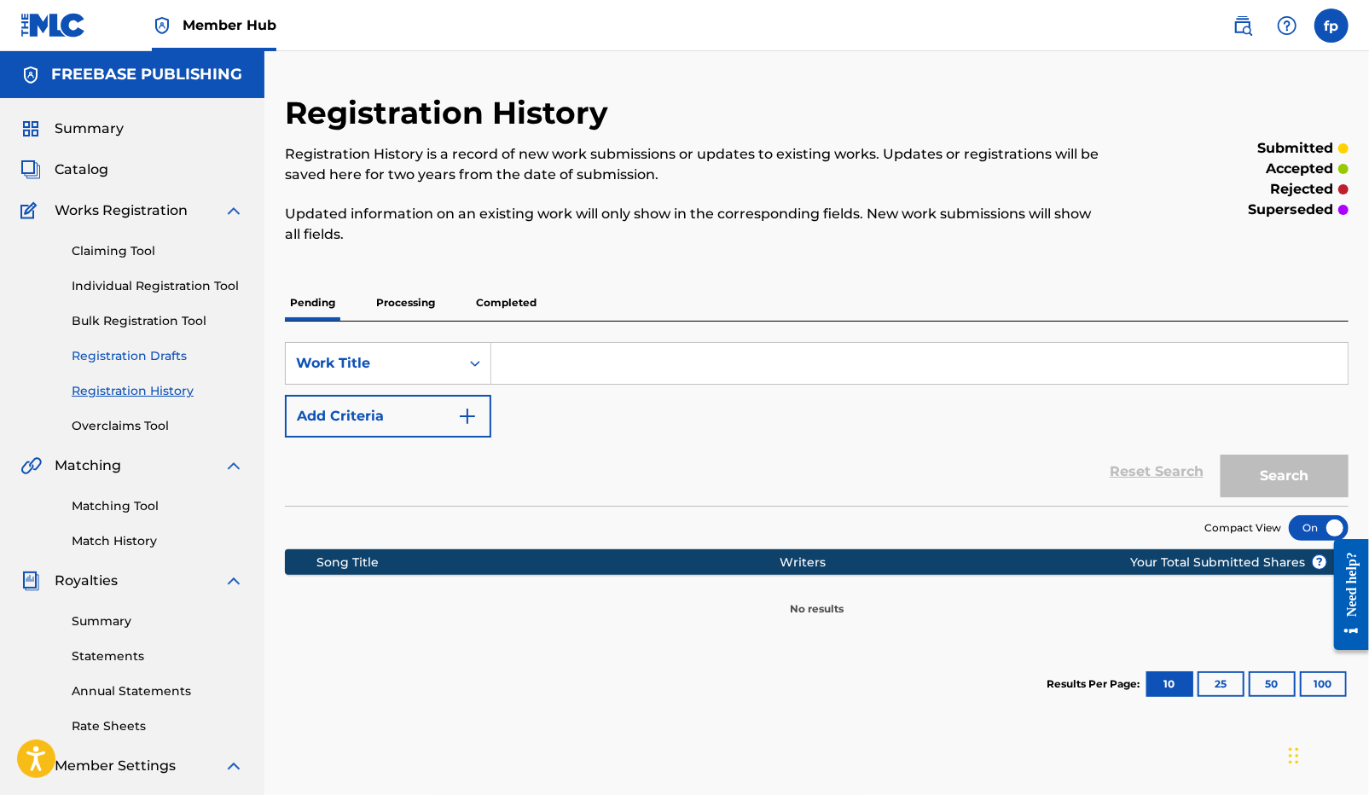
click at [155, 349] on link "Registration Drafts" at bounding box center [158, 356] width 172 height 18
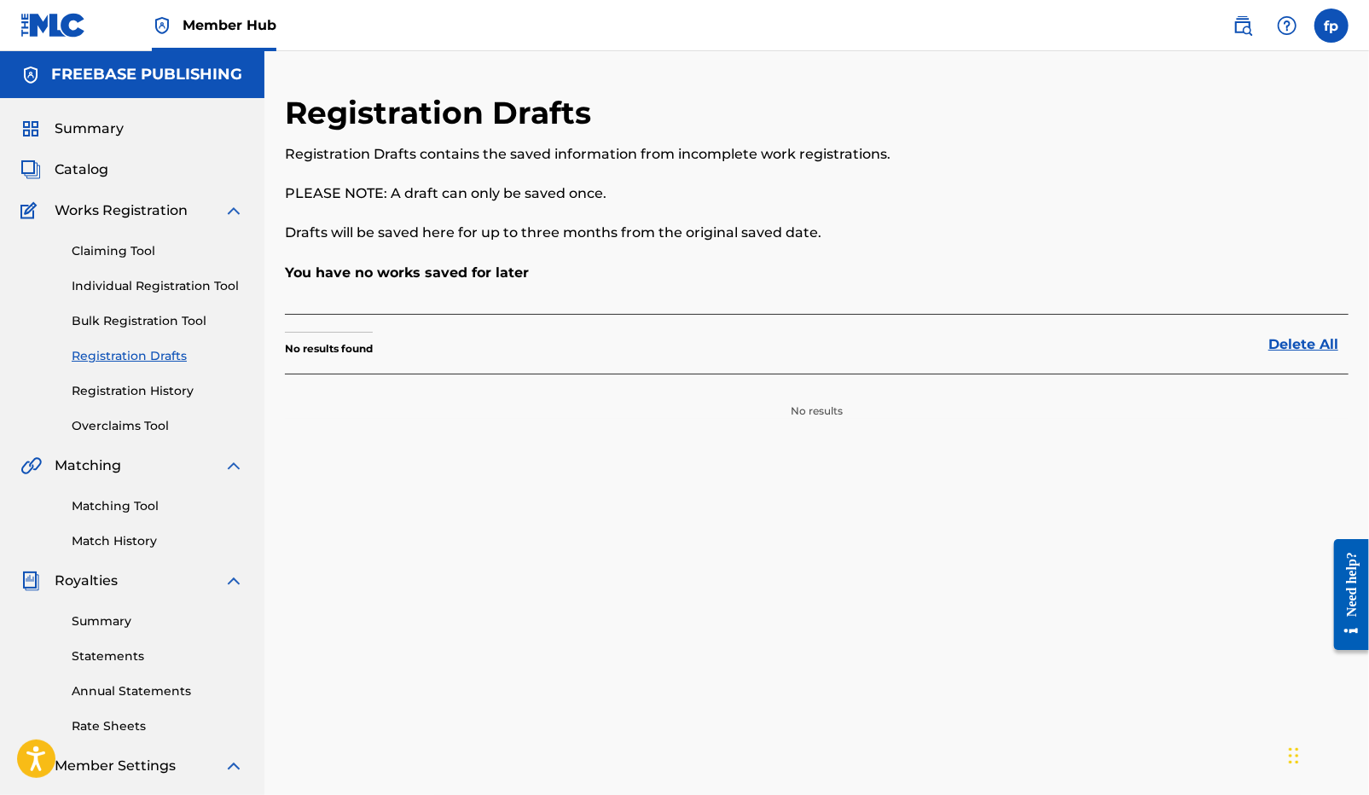
click at [155, 309] on div "Claiming Tool Individual Registration Tool Bulk Registration Tool Registration …" at bounding box center [131, 328] width 223 height 214
click at [153, 312] on link "Bulk Registration Tool" at bounding box center [158, 321] width 172 height 18
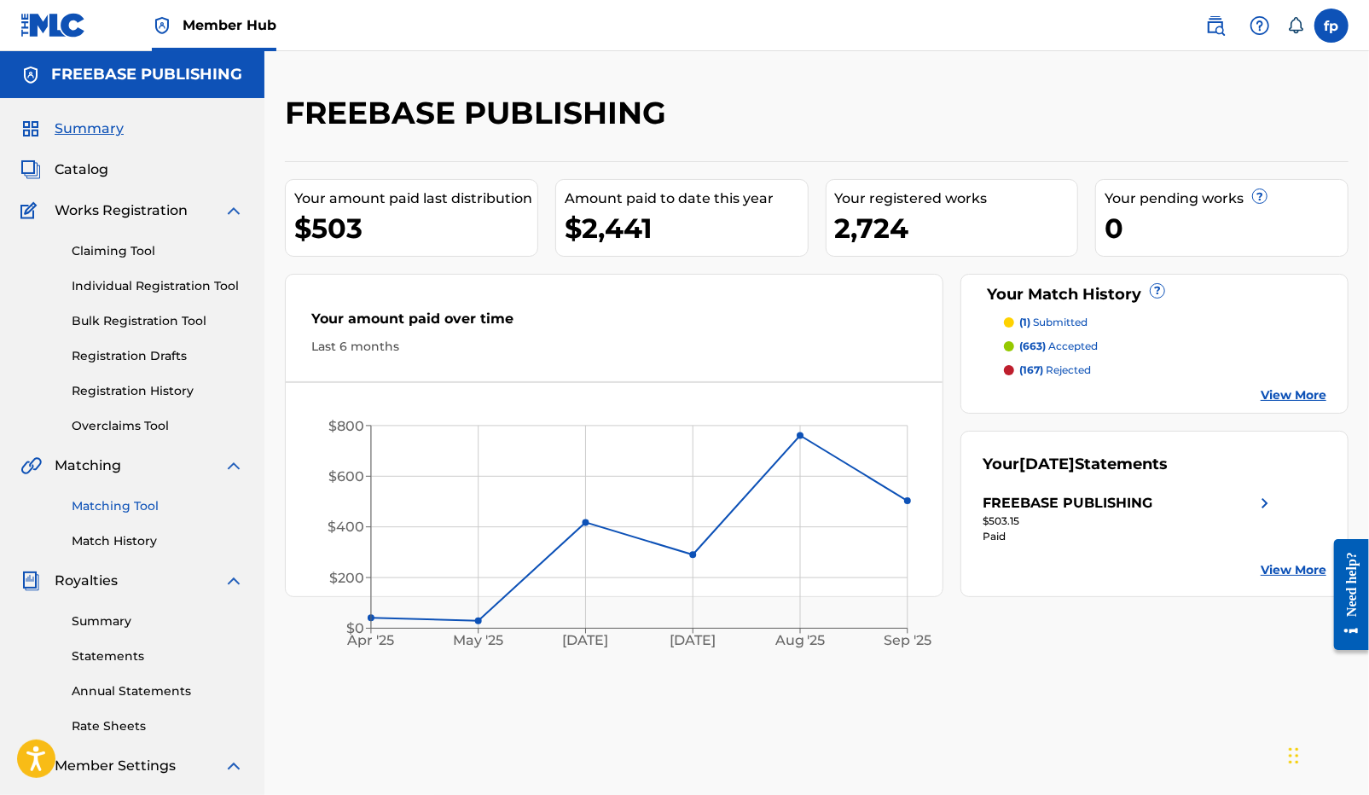
click at [146, 508] on link "Matching Tool" at bounding box center [158, 506] width 172 height 18
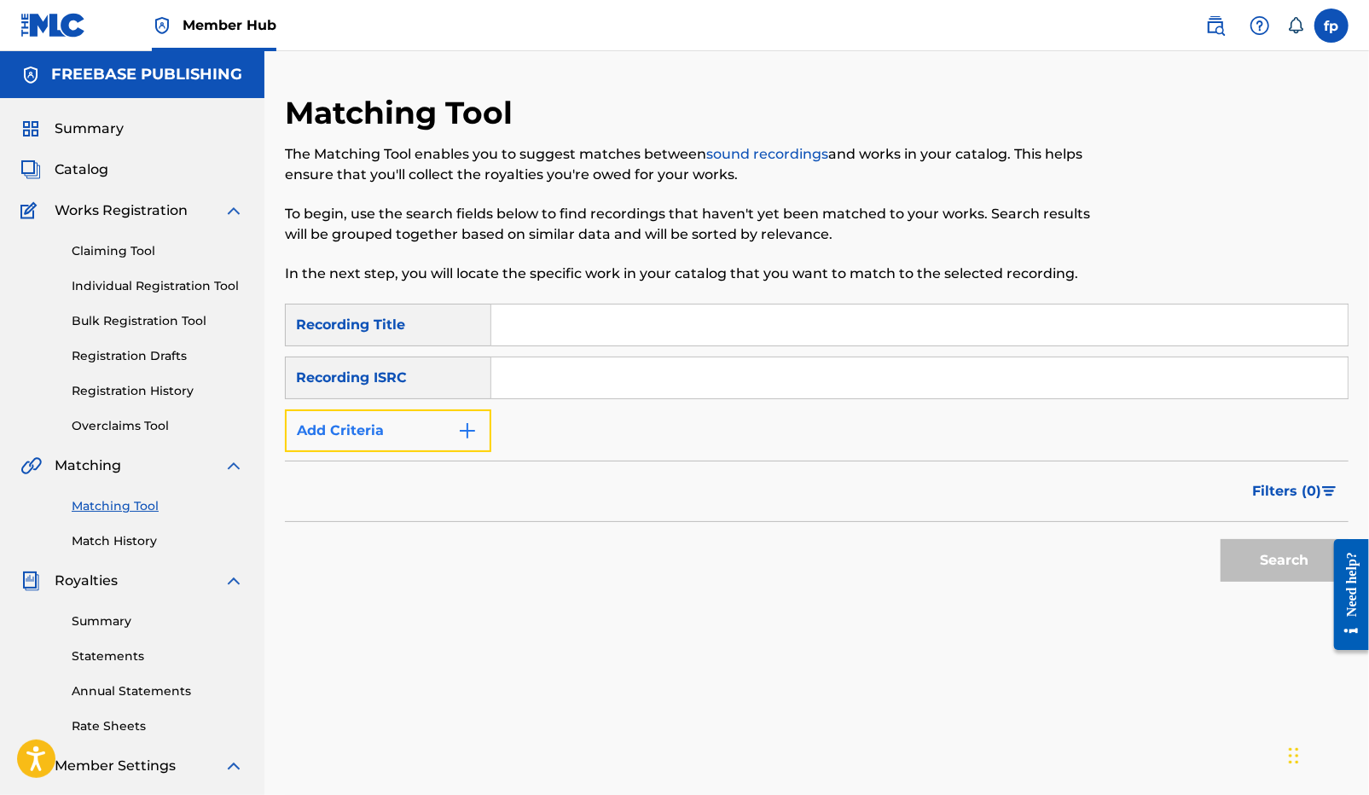
click at [448, 416] on button "Add Criteria" at bounding box center [388, 430] width 206 height 43
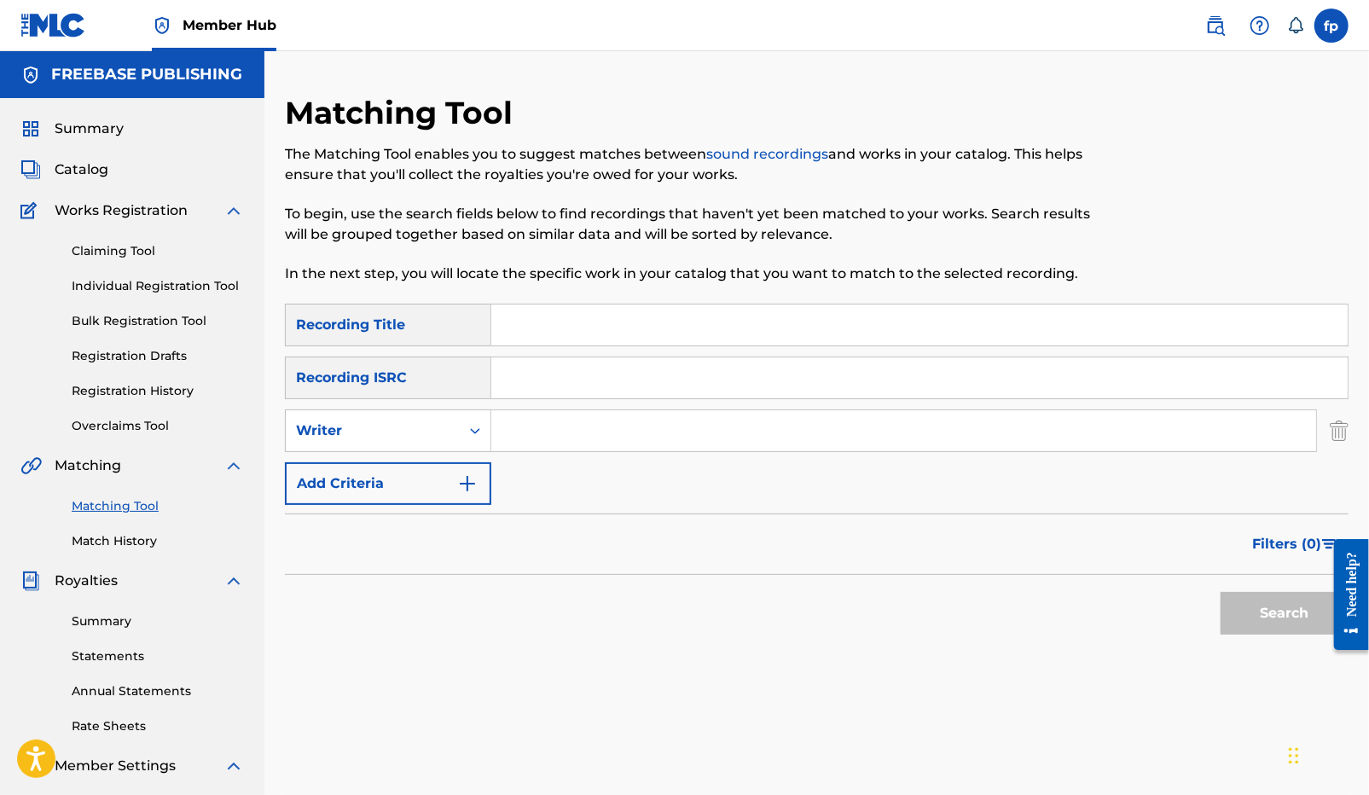
click at [517, 419] on input "Search Form" at bounding box center [903, 430] width 825 height 41
click at [1220, 592] on button "Search" at bounding box center [1284, 613] width 128 height 43
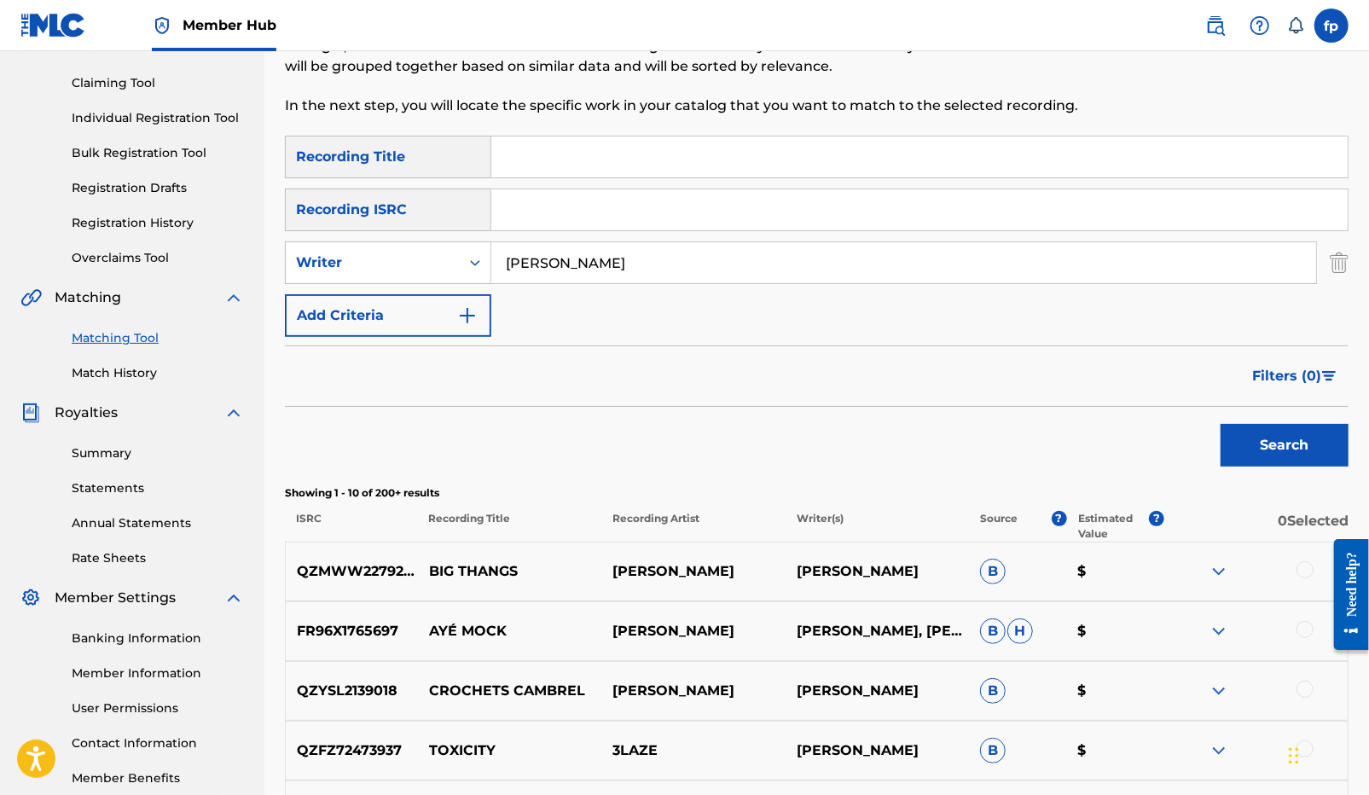
scroll to position [125, 0]
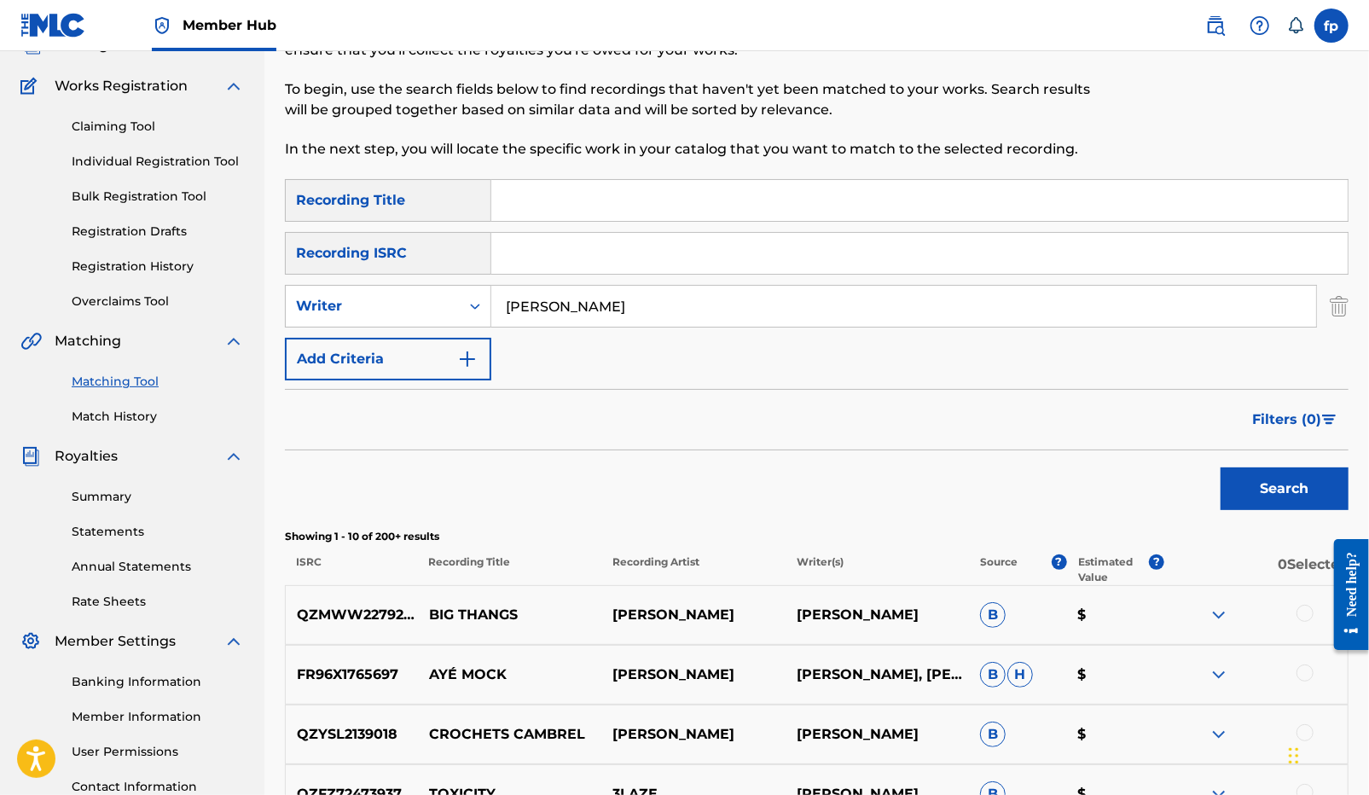
drag, startPoint x: 547, startPoint y: 313, endPoint x: 625, endPoint y: 312, distance: 78.5
click at [625, 312] on input "[PERSON_NAME]" at bounding box center [903, 306] width 825 height 41
type input "t"
click at [1220, 467] on button "Search" at bounding box center [1284, 488] width 128 height 43
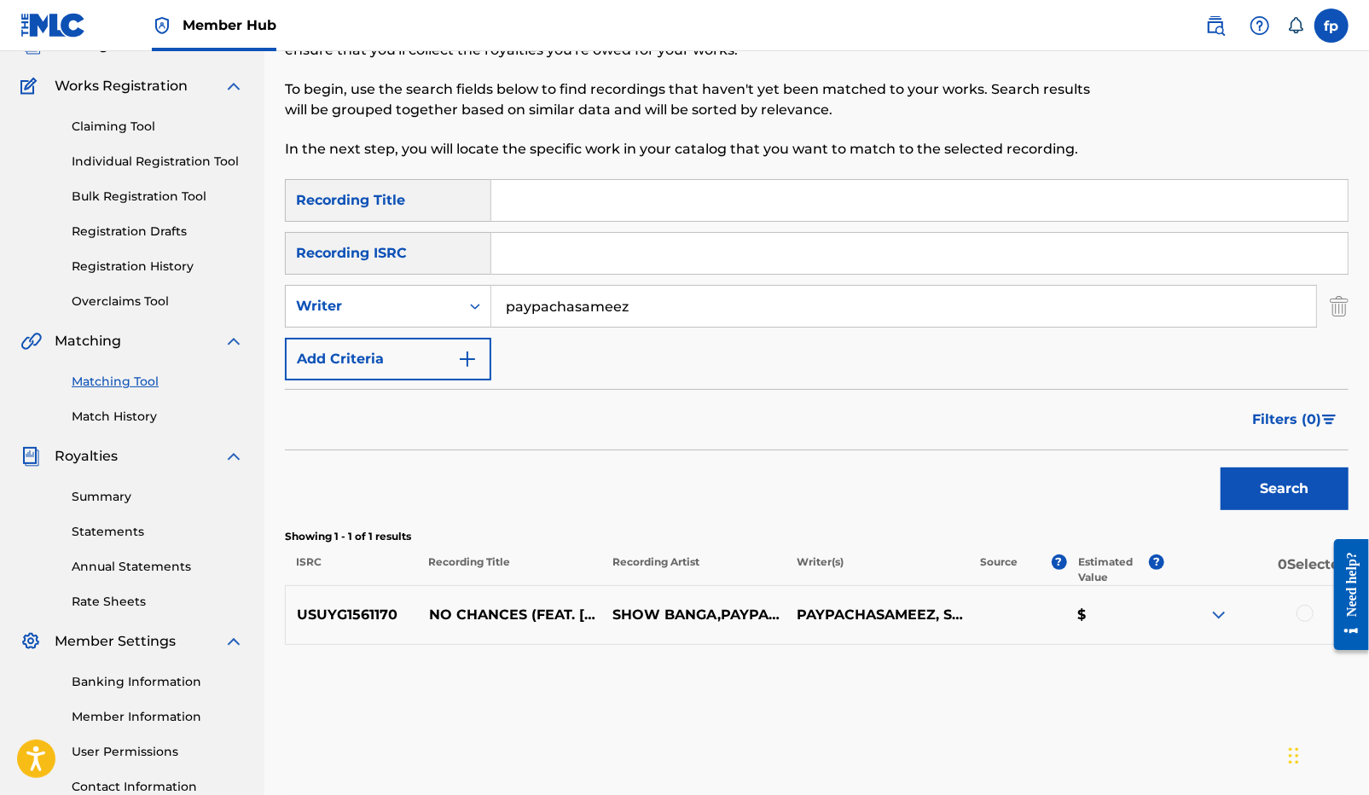
click at [587, 306] on input "paypachasameez" at bounding box center [903, 306] width 825 height 41
type input "paypachasa meez"
click at [1220, 467] on button "Search" at bounding box center [1284, 488] width 128 height 43
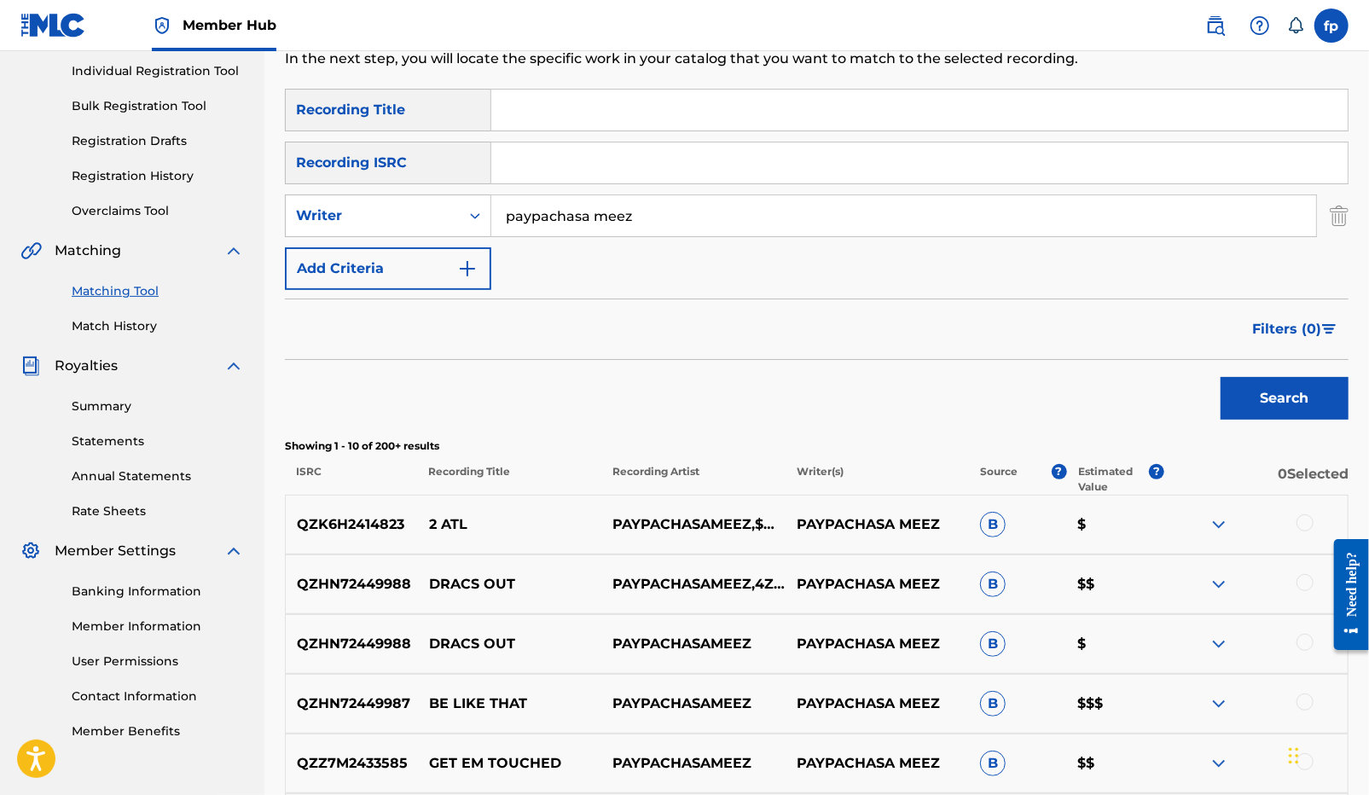
scroll to position [721, 0]
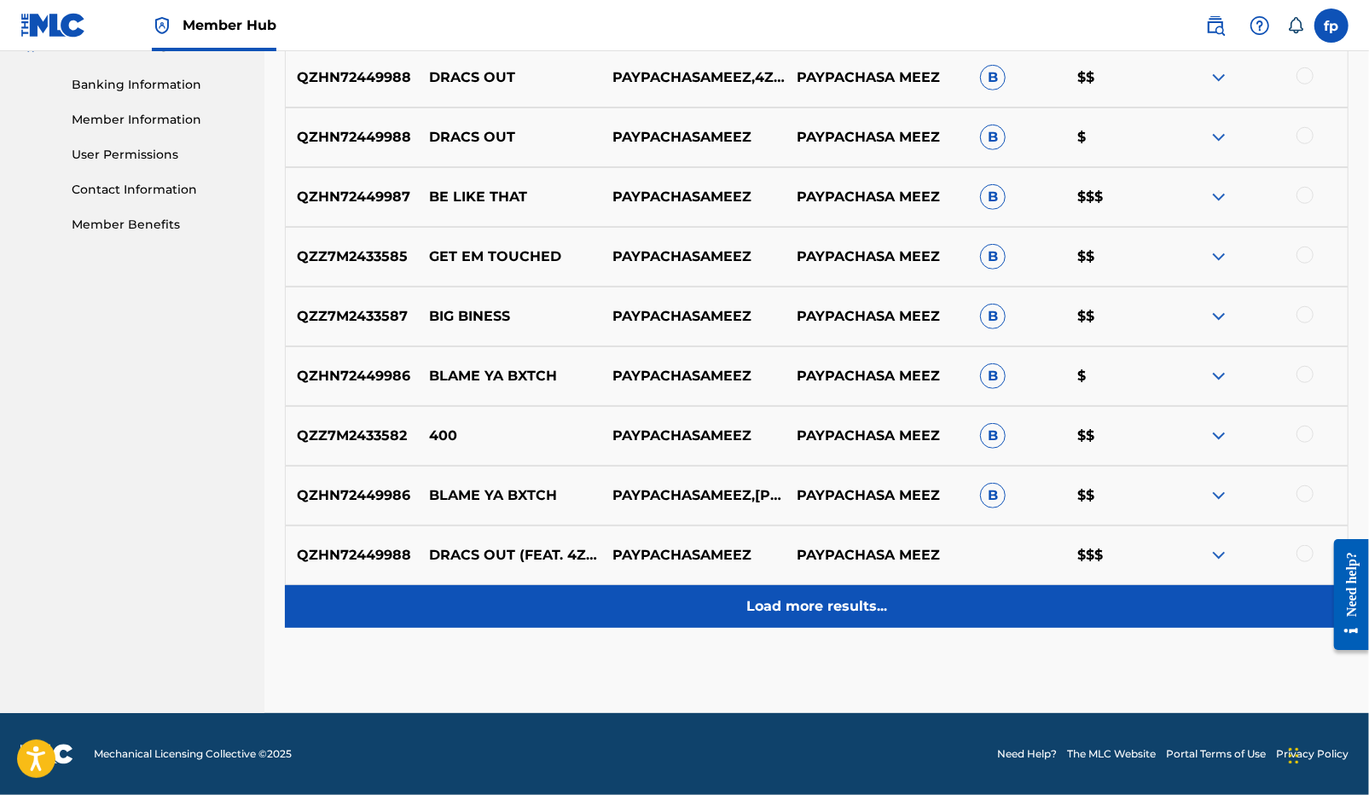
click at [859, 585] on div "Load more results..." at bounding box center [816, 606] width 1063 height 43
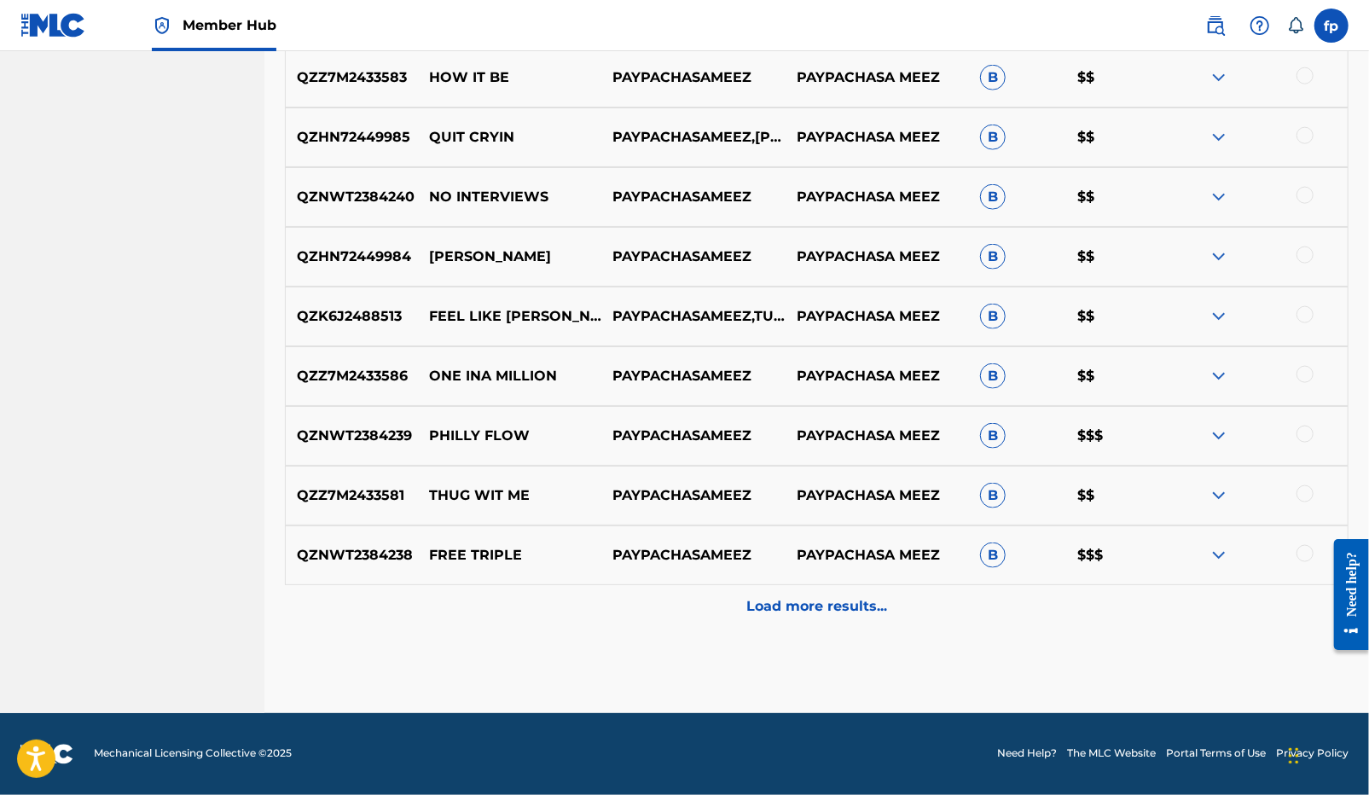
click at [859, 588] on div "Load more results..." at bounding box center [816, 606] width 1063 height 43
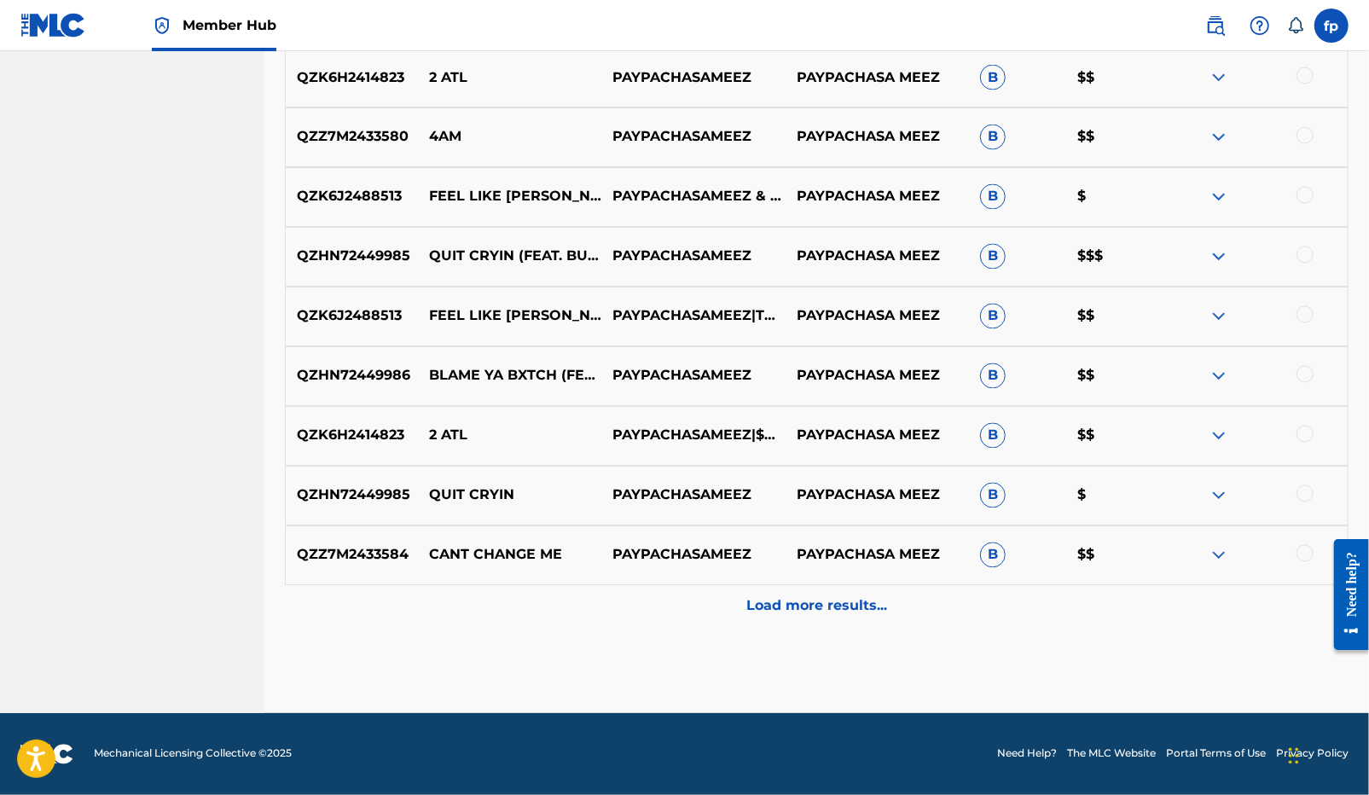
click at [859, 587] on div "Load more results..." at bounding box center [816, 606] width 1063 height 43
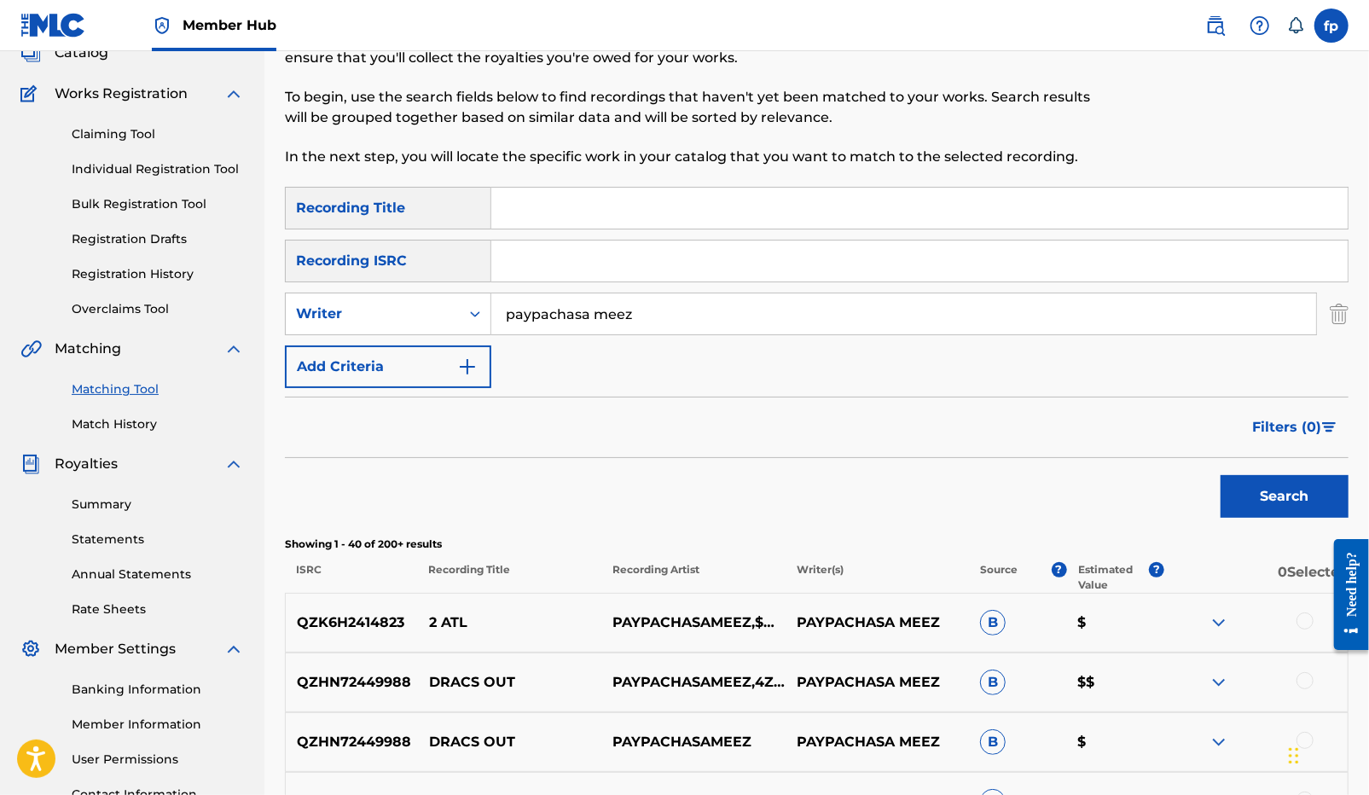
scroll to position [39, 0]
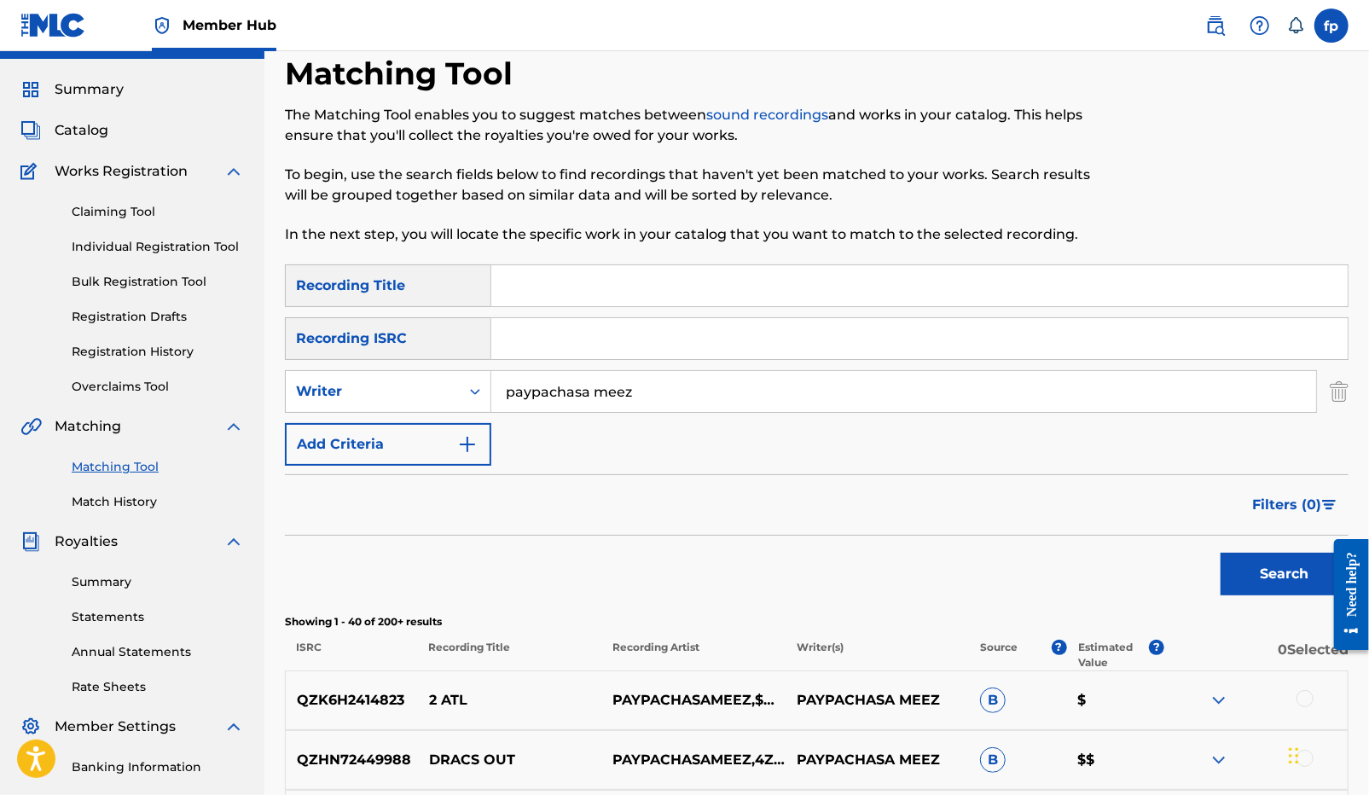
click at [836, 696] on p "PAYPACHASA MEEZ" at bounding box center [876, 700] width 183 height 20
copy p "PAYPACHASA MEEZ"
click at [633, 698] on p "PAYPACHASAMEEZ,$MIZZ" at bounding box center [695, 700] width 198 height 20
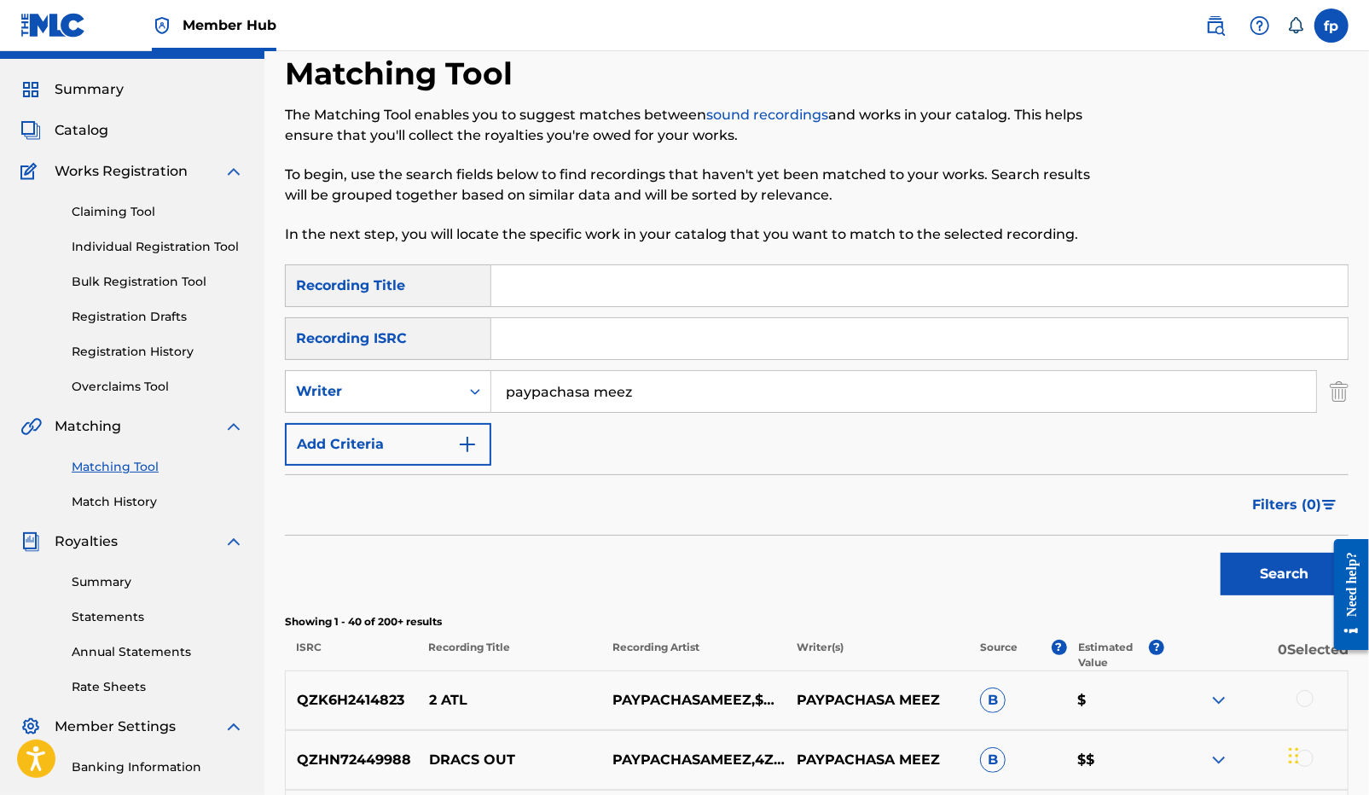
click at [1214, 704] on img at bounding box center [1218, 700] width 20 height 20
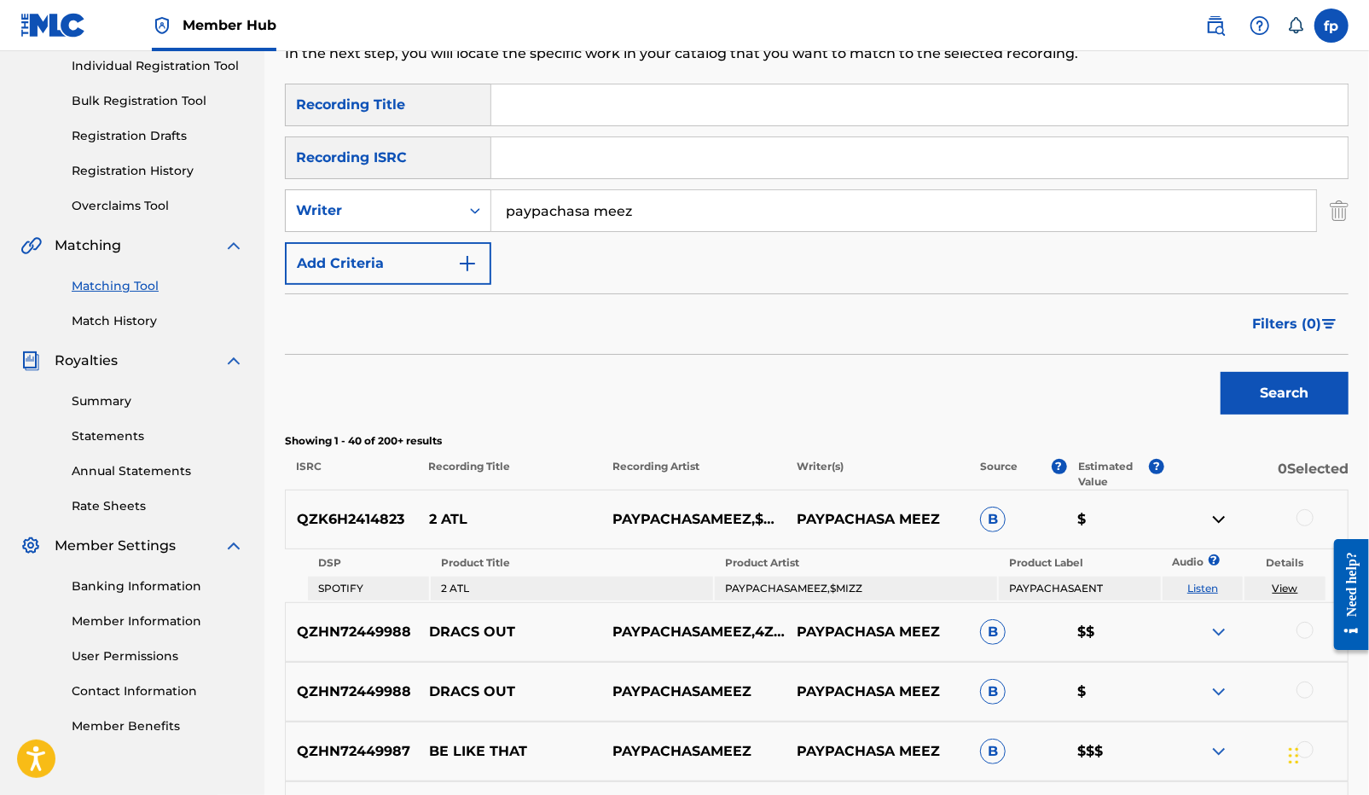
scroll to position [252, 0]
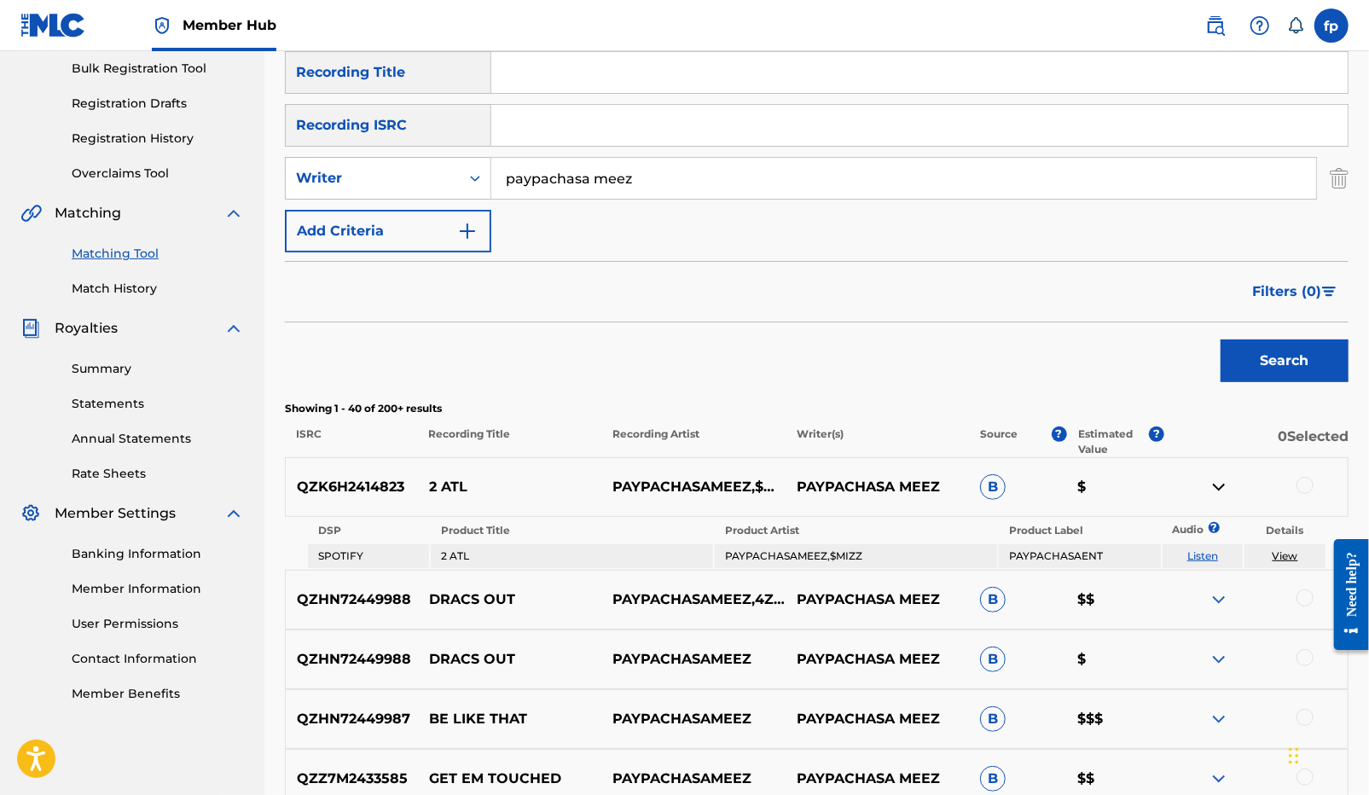
click at [634, 183] on input "paypachasa meez" at bounding box center [903, 178] width 825 height 41
click at [478, 213] on button "Add Criteria" at bounding box center [388, 231] width 206 height 43
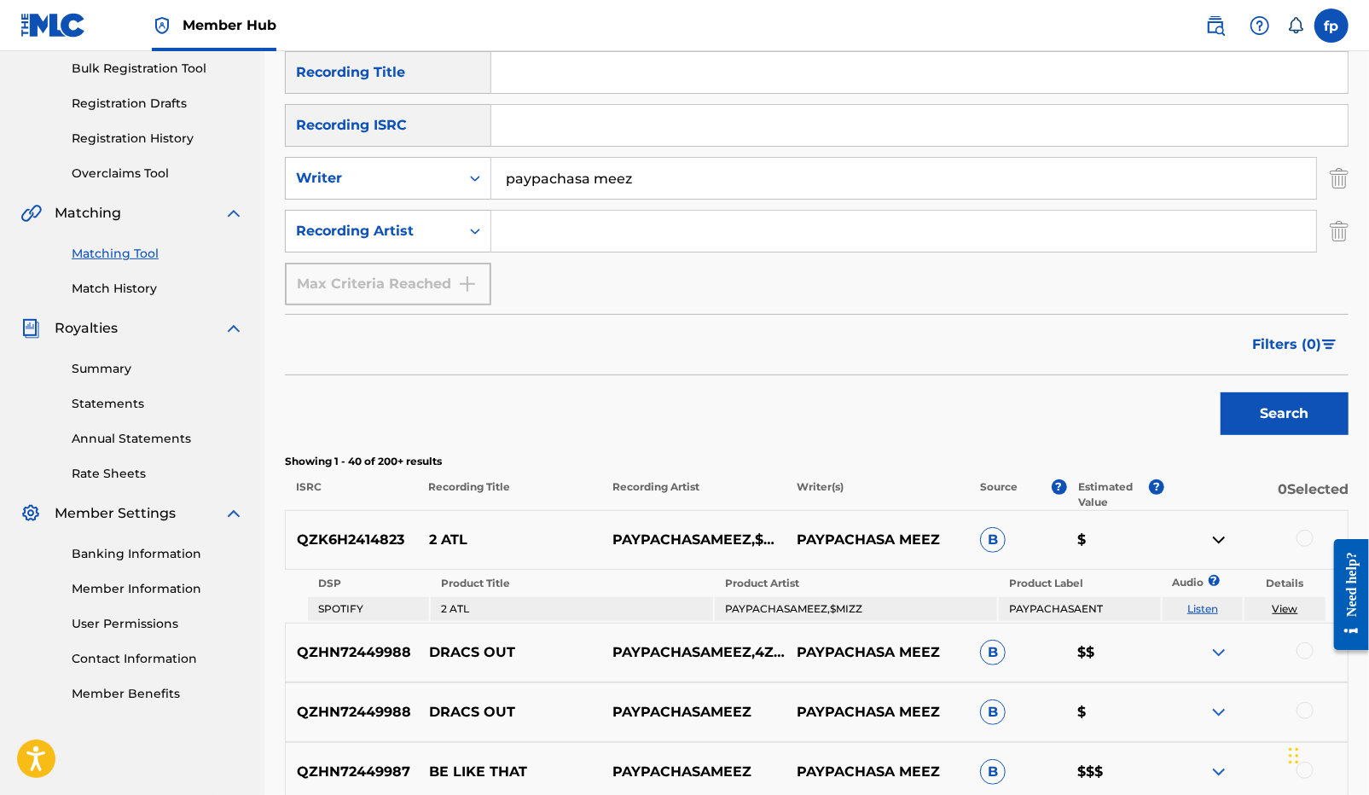
click at [564, 181] on input "paypachasa meez" at bounding box center [903, 178] width 825 height 41
click at [541, 226] on input "Search Form" at bounding box center [903, 231] width 825 height 41
paste input "paypachasa meez"
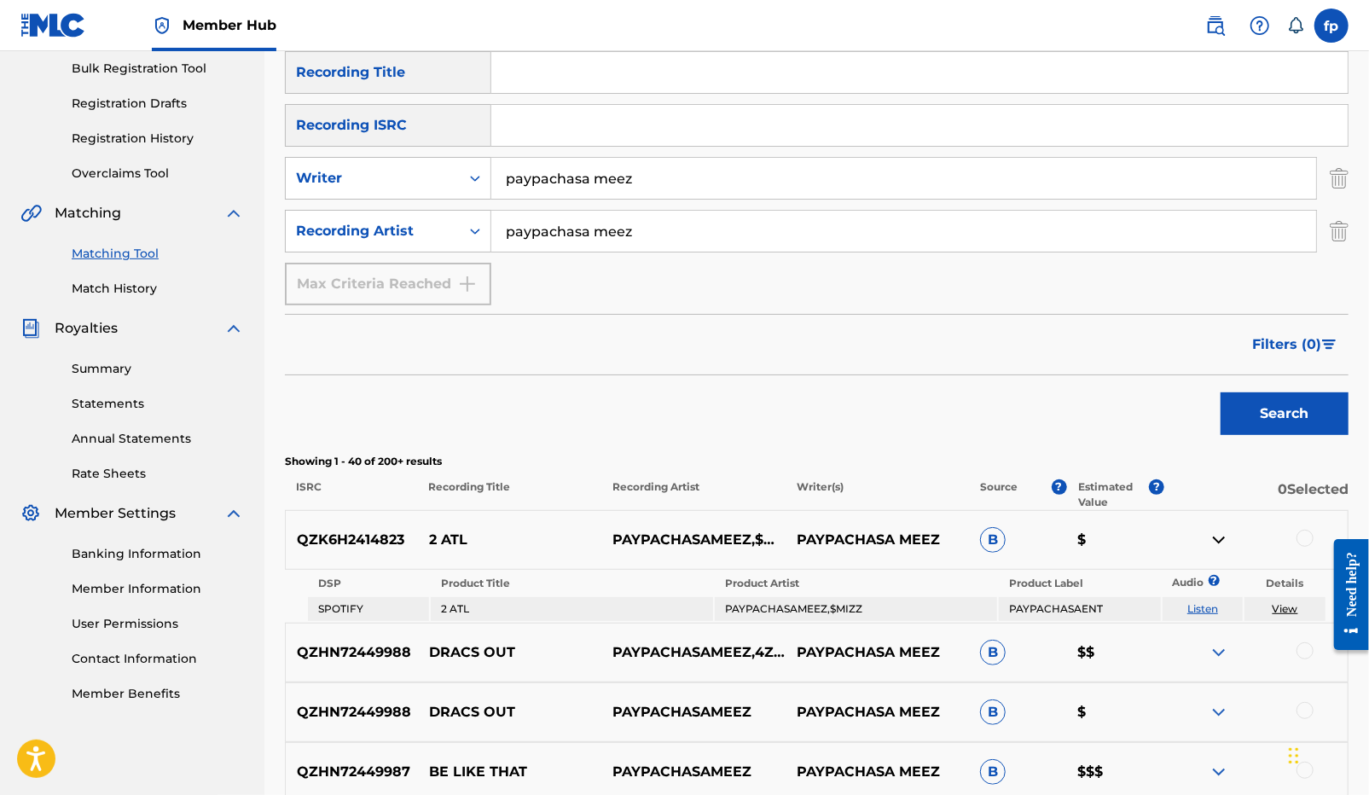
type input "paypachasa meez"
click at [1220, 392] on button "Search" at bounding box center [1284, 413] width 128 height 43
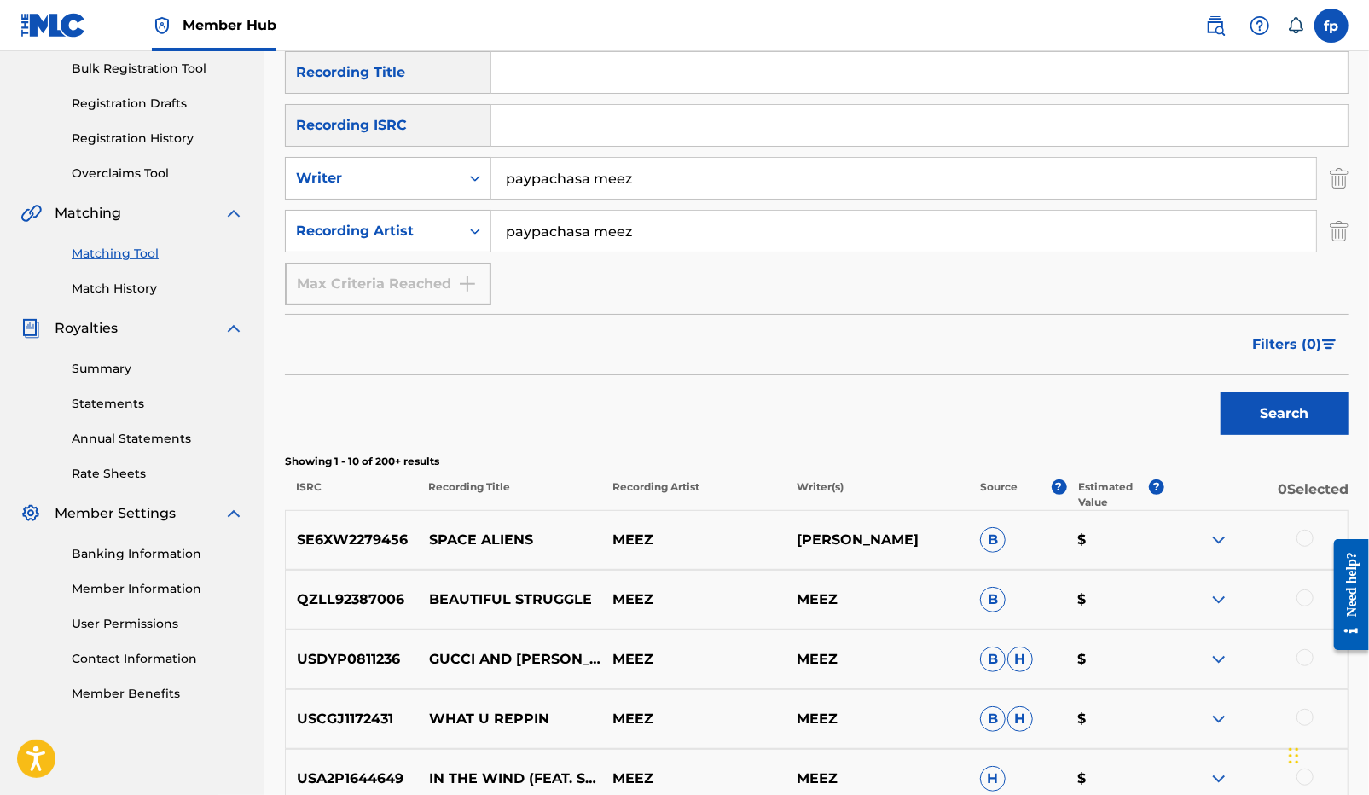
click at [596, 184] on input "paypachasa meez" at bounding box center [903, 178] width 825 height 41
click at [1220, 392] on button "Search" at bounding box center [1284, 413] width 128 height 43
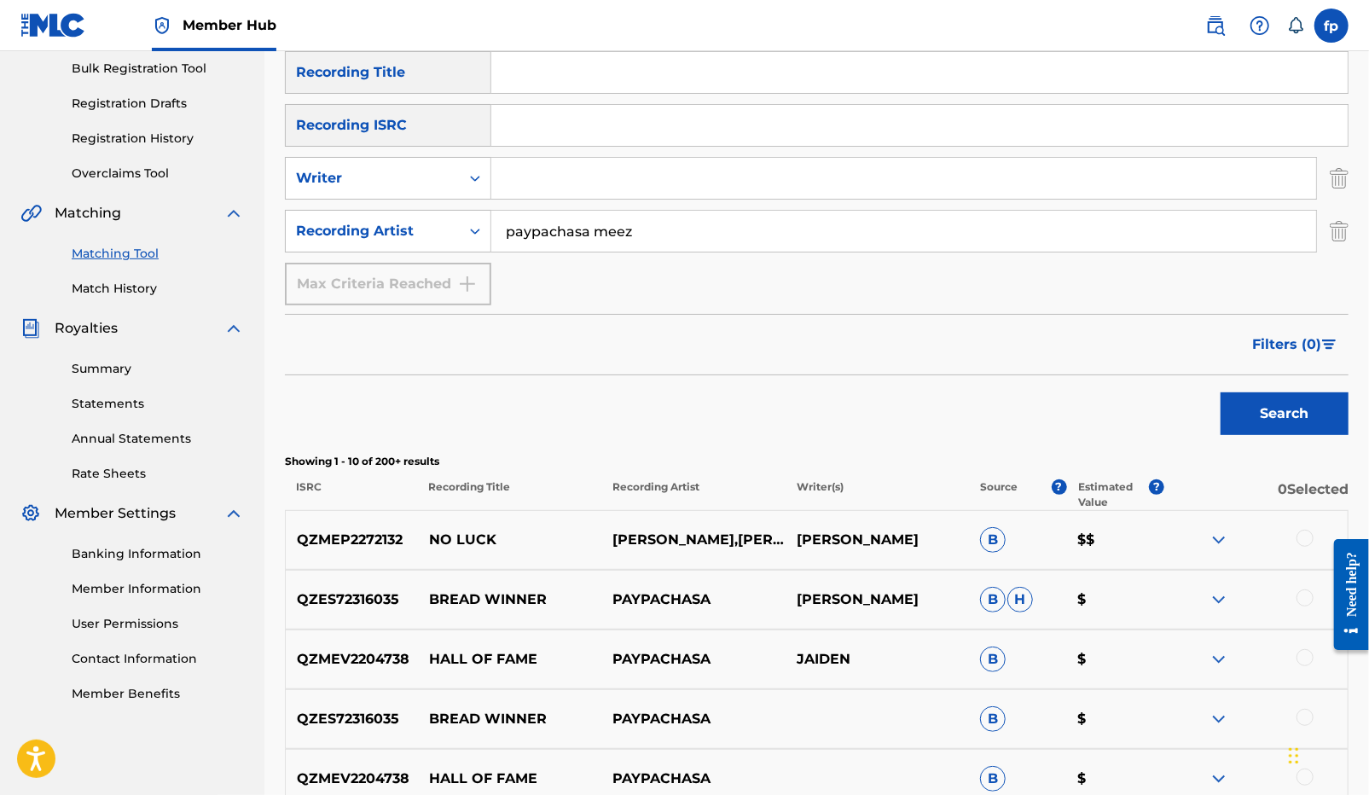
click at [590, 235] on input "paypachasa meez" at bounding box center [903, 231] width 825 height 41
type input "paypachasameez"
click at [1220, 392] on button "Search" at bounding box center [1284, 413] width 128 height 43
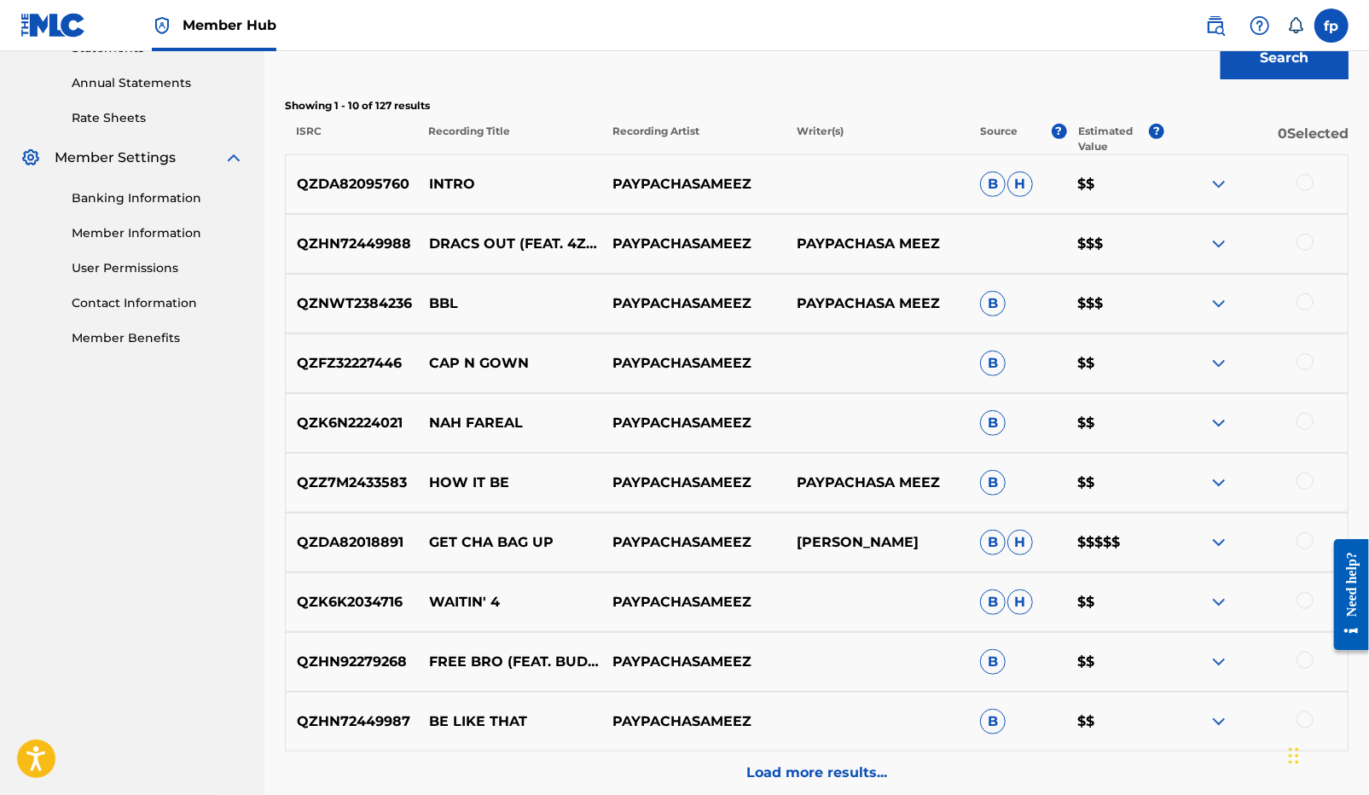
scroll to position [775, 0]
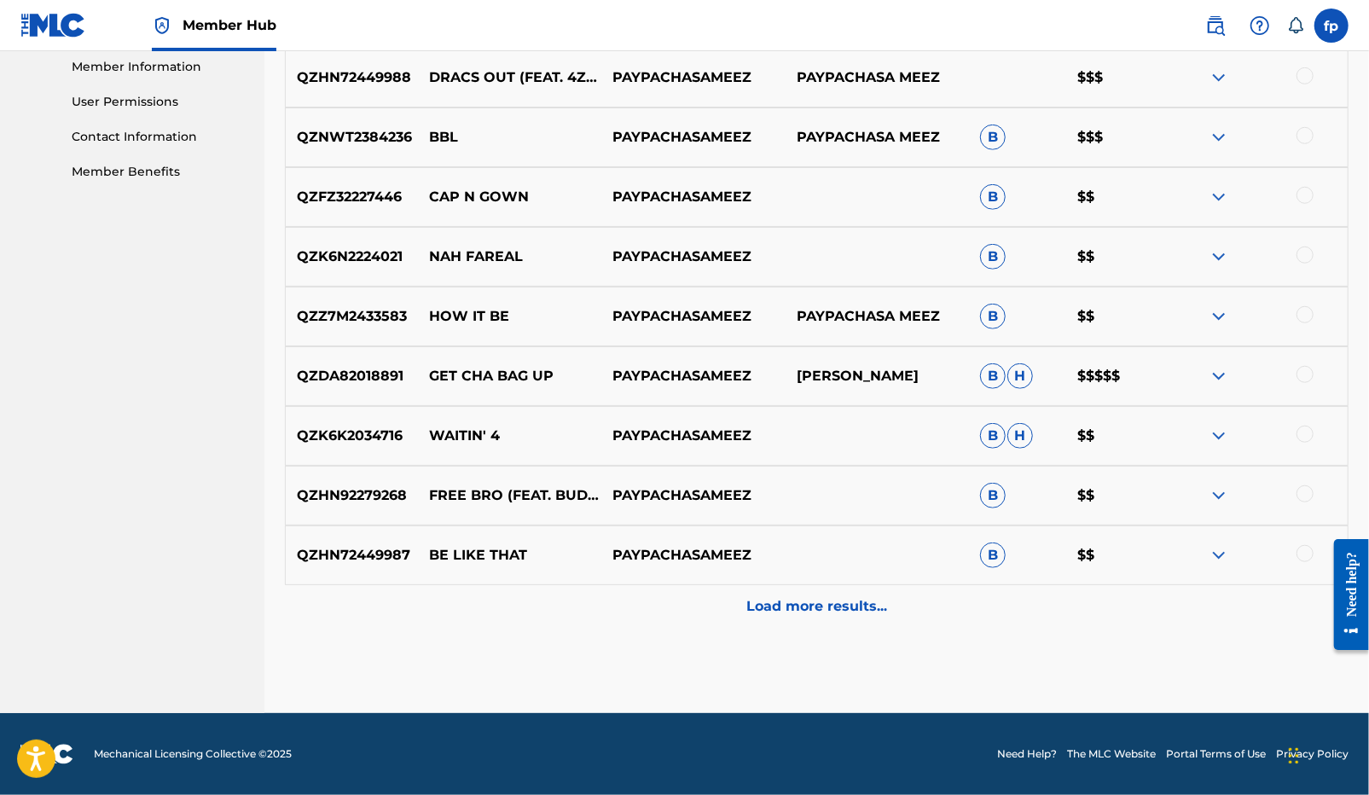
click at [822, 379] on p "[PERSON_NAME]" at bounding box center [876, 376] width 183 height 20
drag, startPoint x: 796, startPoint y: 364, endPoint x: 901, endPoint y: 368, distance: 105.8
click at [901, 367] on p "[PERSON_NAME]" at bounding box center [876, 376] width 183 height 20
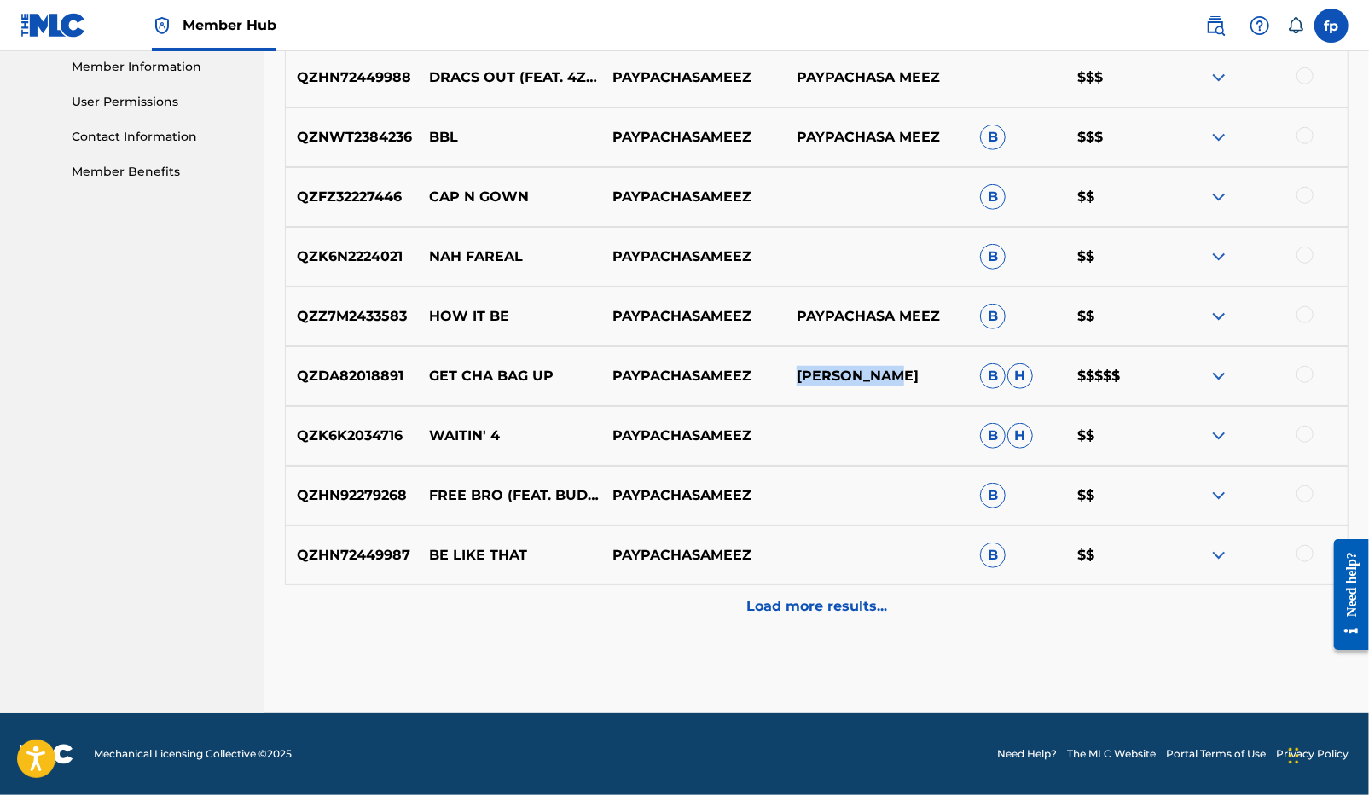
click at [901, 368] on p "[PERSON_NAME]" at bounding box center [876, 376] width 183 height 20
drag, startPoint x: 901, startPoint y: 368, endPoint x: 791, endPoint y: 368, distance: 110.0
click at [791, 368] on p "[PERSON_NAME]" at bounding box center [876, 376] width 183 height 20
copy p "[PERSON_NAME]"
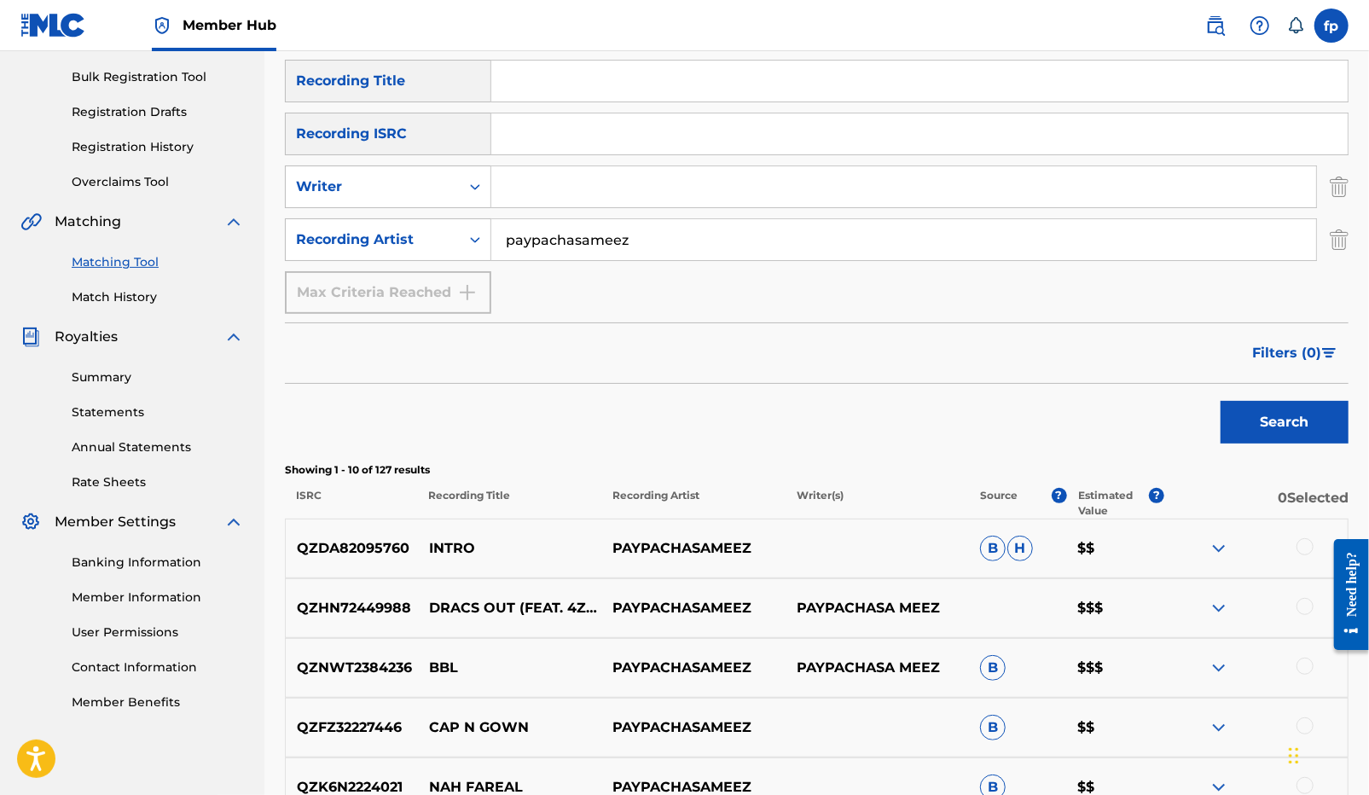
scroll to position [234, 0]
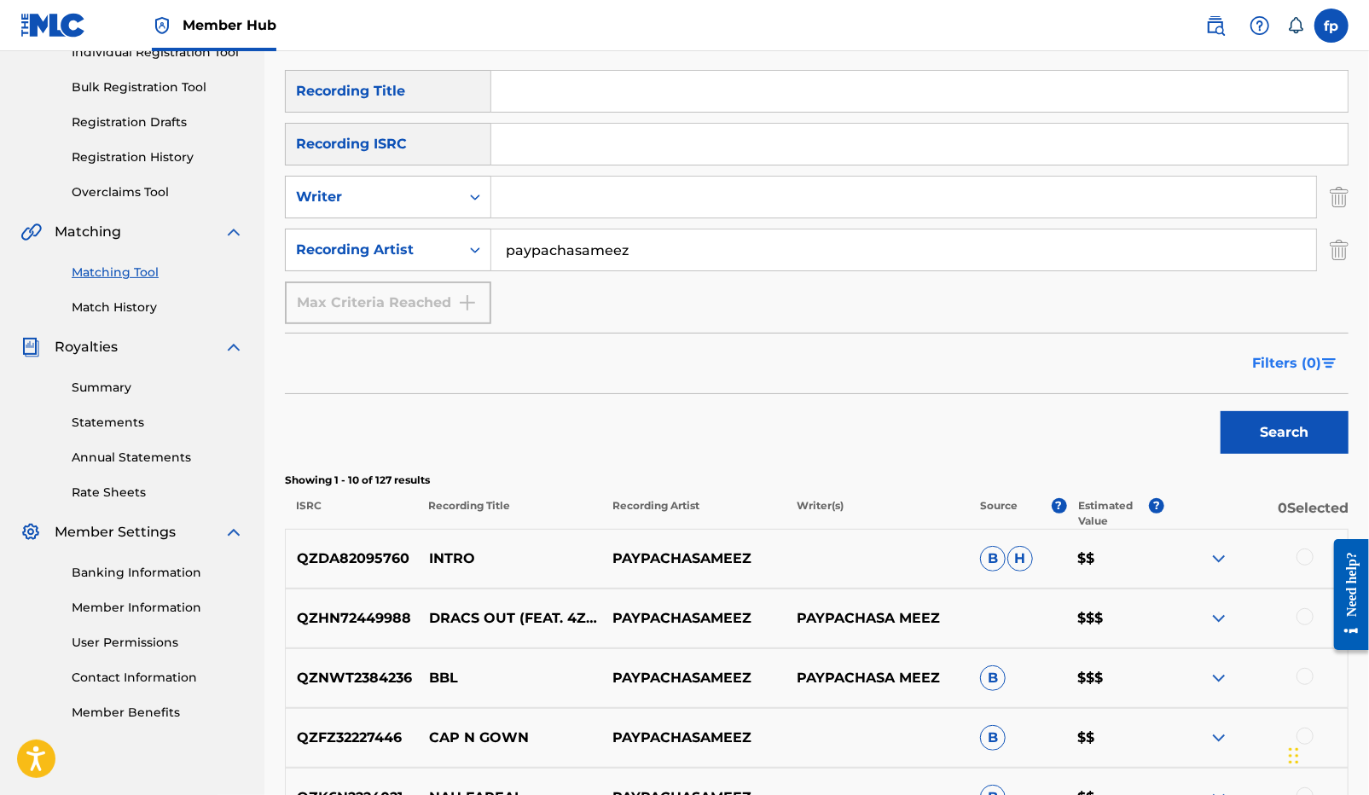
click at [1271, 373] on button "Filters ( 0 )" at bounding box center [1295, 363] width 107 height 43
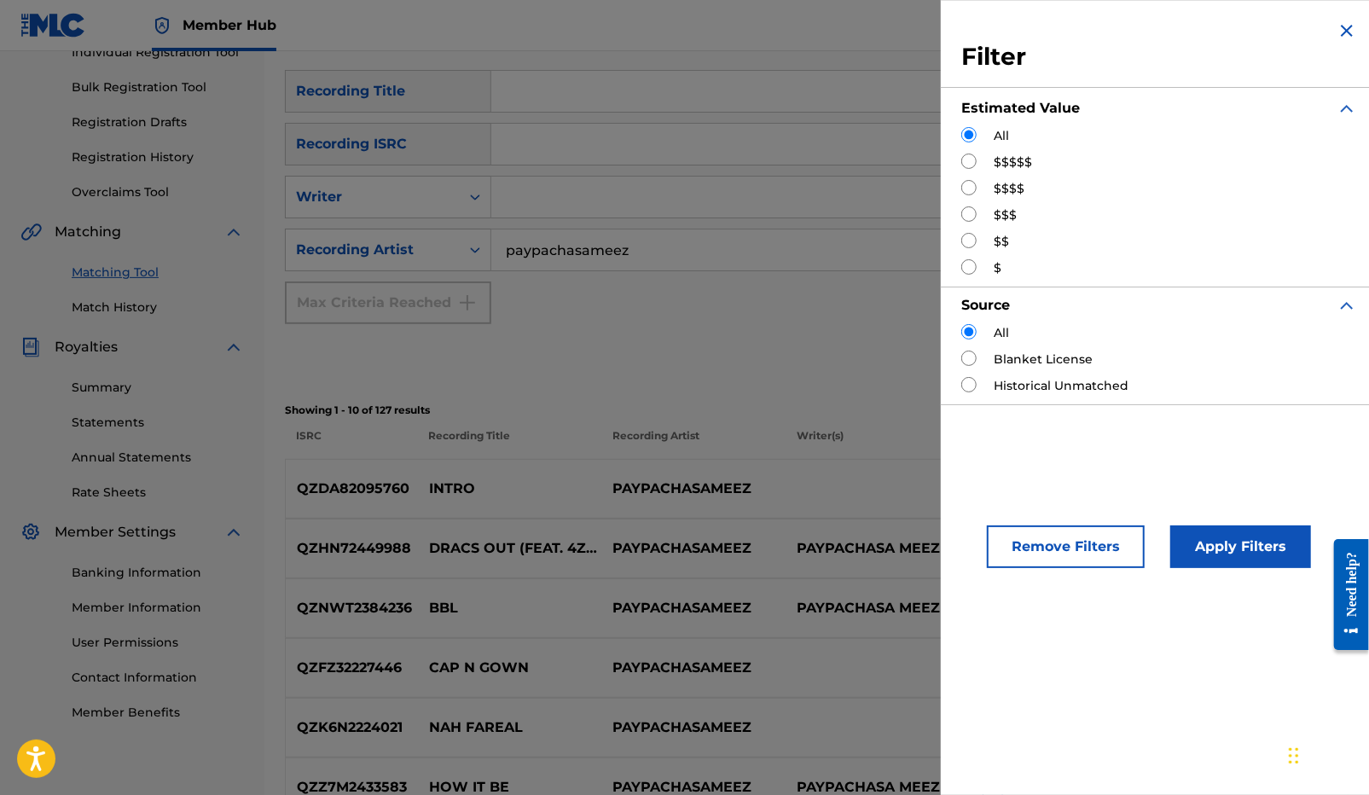
click at [978, 172] on div "All $$$$$ $$$$ $$$ $$ $" at bounding box center [1159, 202] width 396 height 150
click at [971, 168] on input "Search Form" at bounding box center [968, 160] width 15 height 15
radio input "true"
click at [1212, 541] on button "Apply Filters" at bounding box center [1240, 546] width 141 height 43
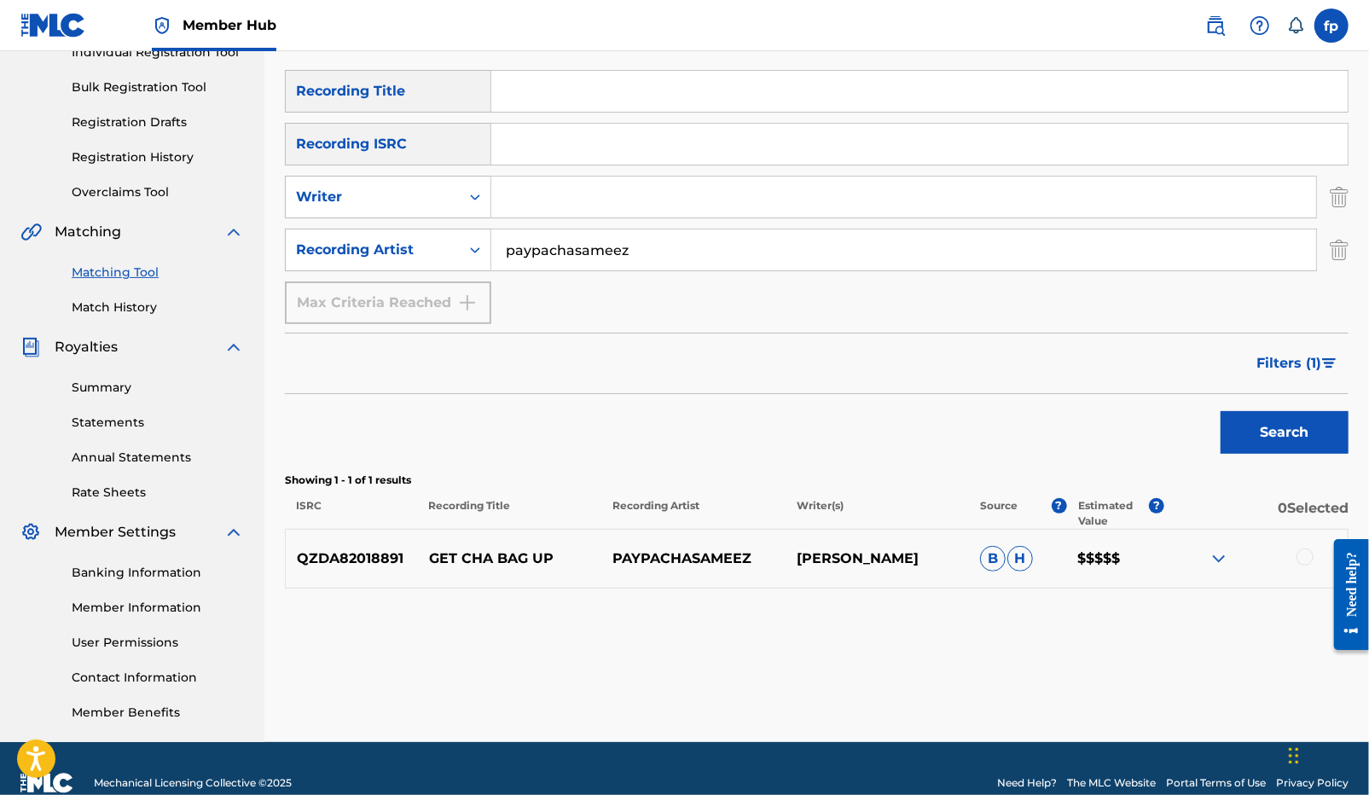
click at [1100, 563] on p "$$$$$" at bounding box center [1114, 558] width 97 height 20
copy p "$$$$$"
click at [338, 565] on p "QZDA82018891" at bounding box center [352, 558] width 132 height 20
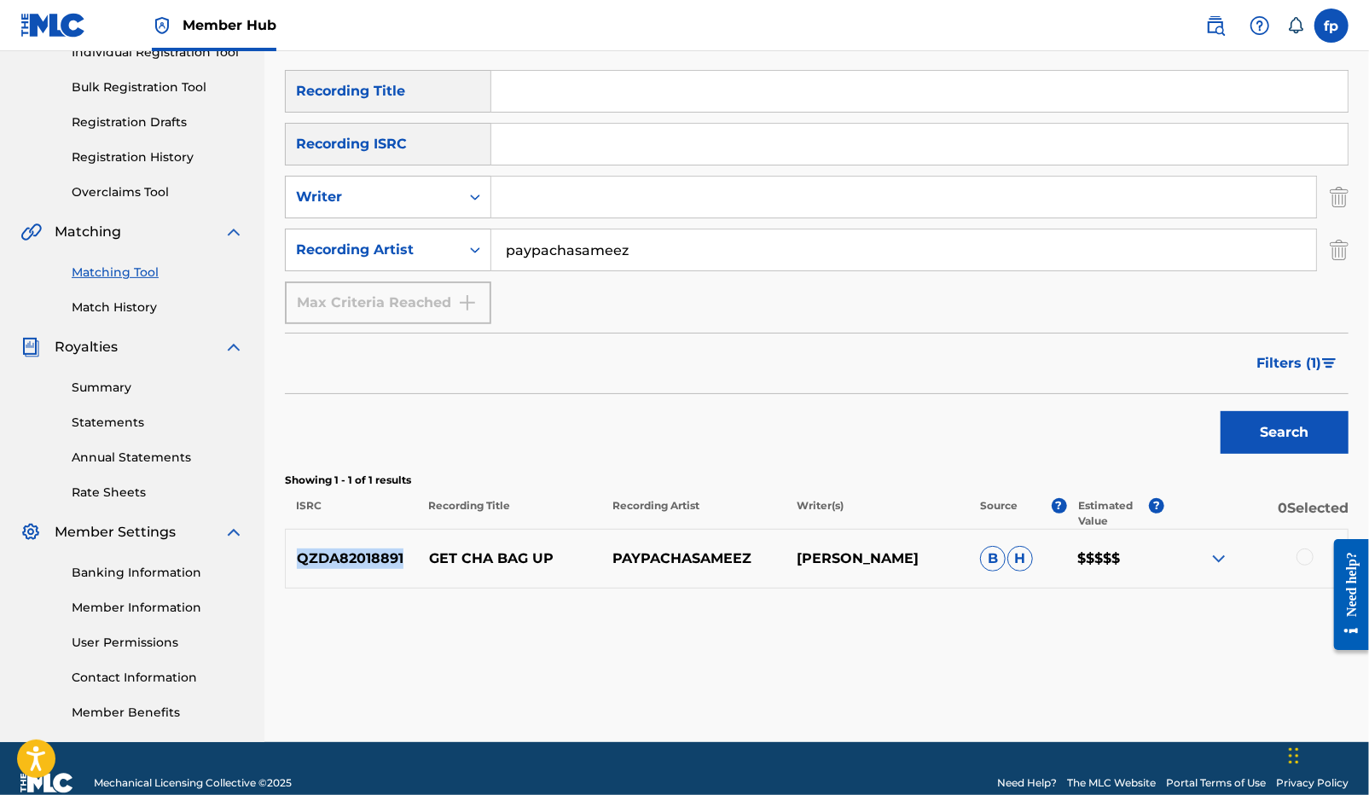
click at [338, 565] on p "QZDA82018891" at bounding box center [352, 558] width 132 height 20
copy p "QZDA82018891"
click at [527, 172] on div "SearchWithCriteriadf9eac47-c810-499a-ba67-6a5b313d5aca Recording Title SearchWi…" at bounding box center [816, 197] width 1063 height 254
click at [1302, 366] on span "Filters ( 1 )" at bounding box center [1288, 363] width 65 height 20
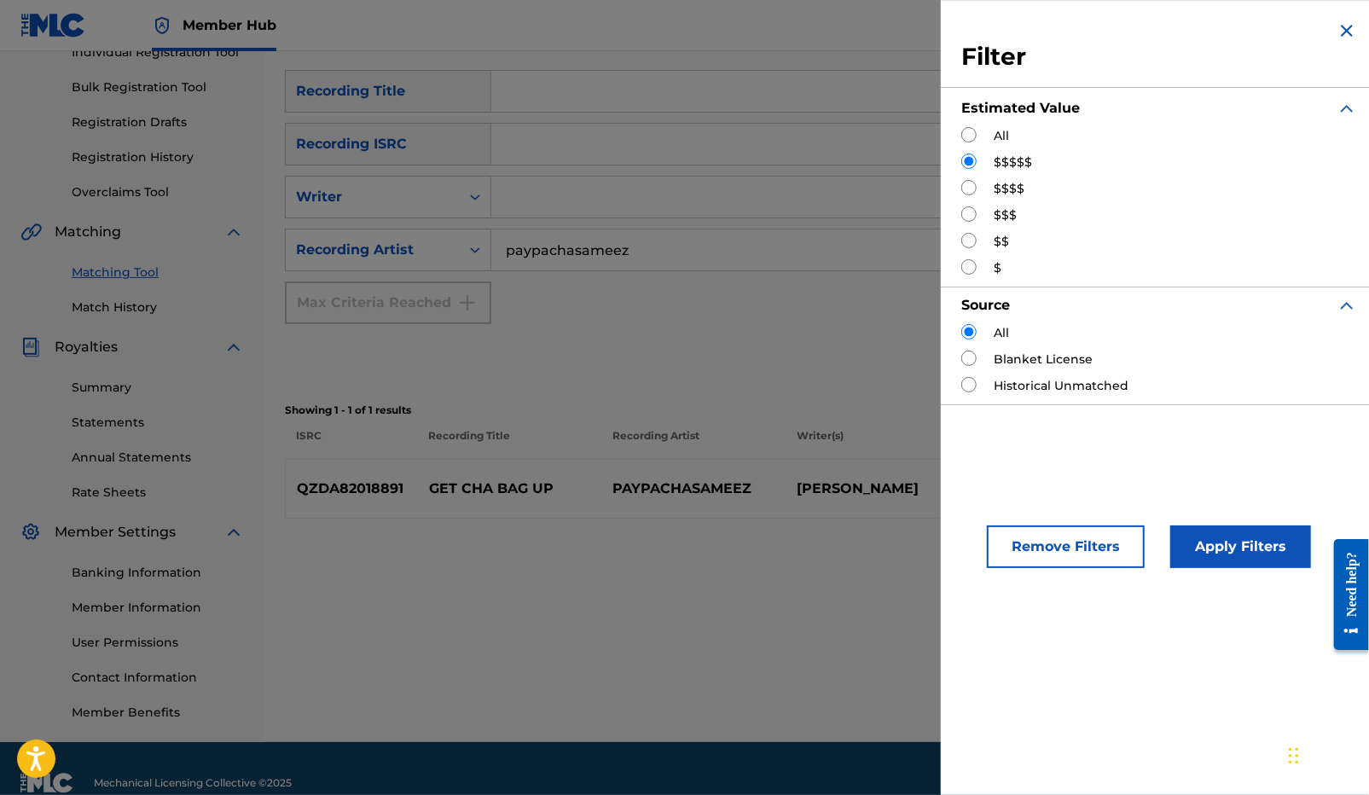
click at [970, 189] on input "Search Form" at bounding box center [968, 187] width 15 height 15
radio input "true"
click at [1222, 567] on button "Apply Filters" at bounding box center [1240, 546] width 141 height 43
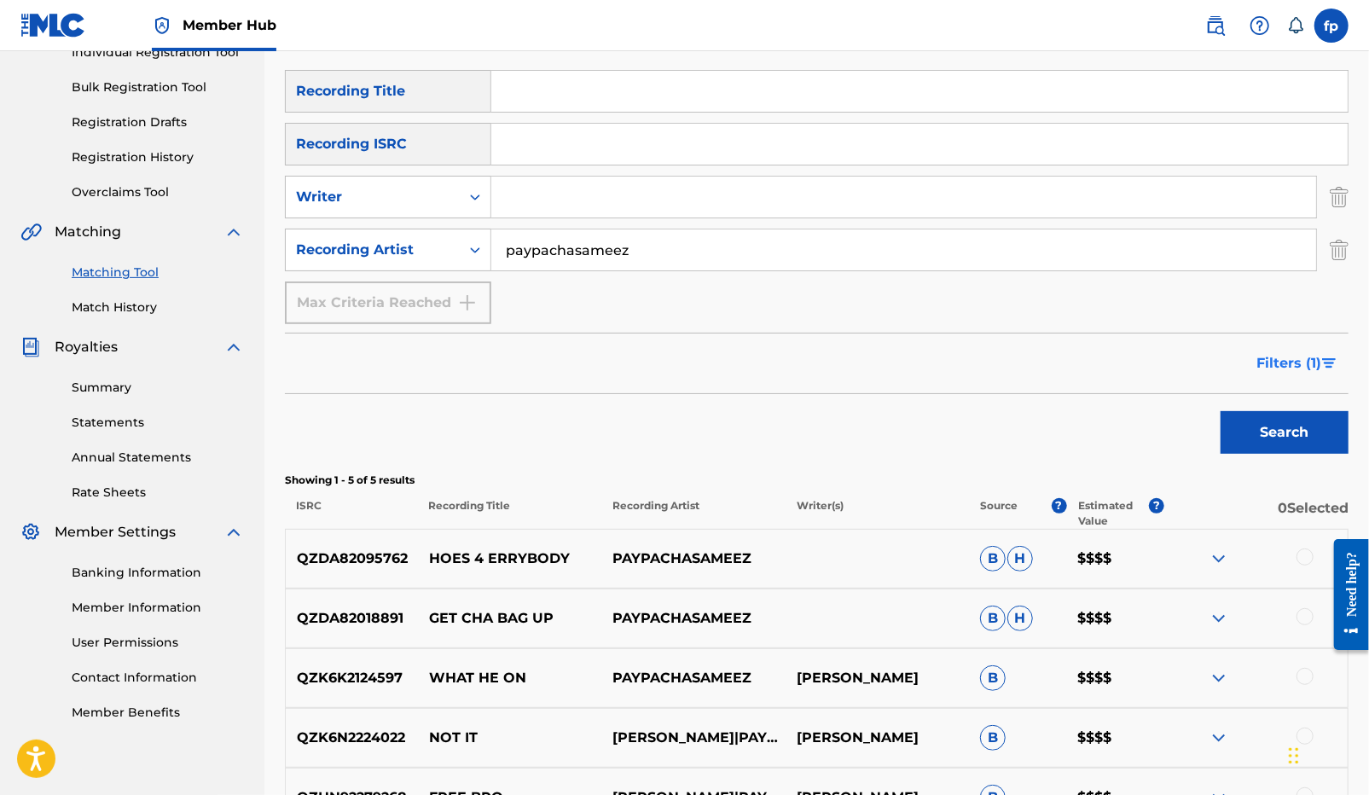
click at [1280, 354] on span "Filters ( 1 )" at bounding box center [1288, 363] width 65 height 20
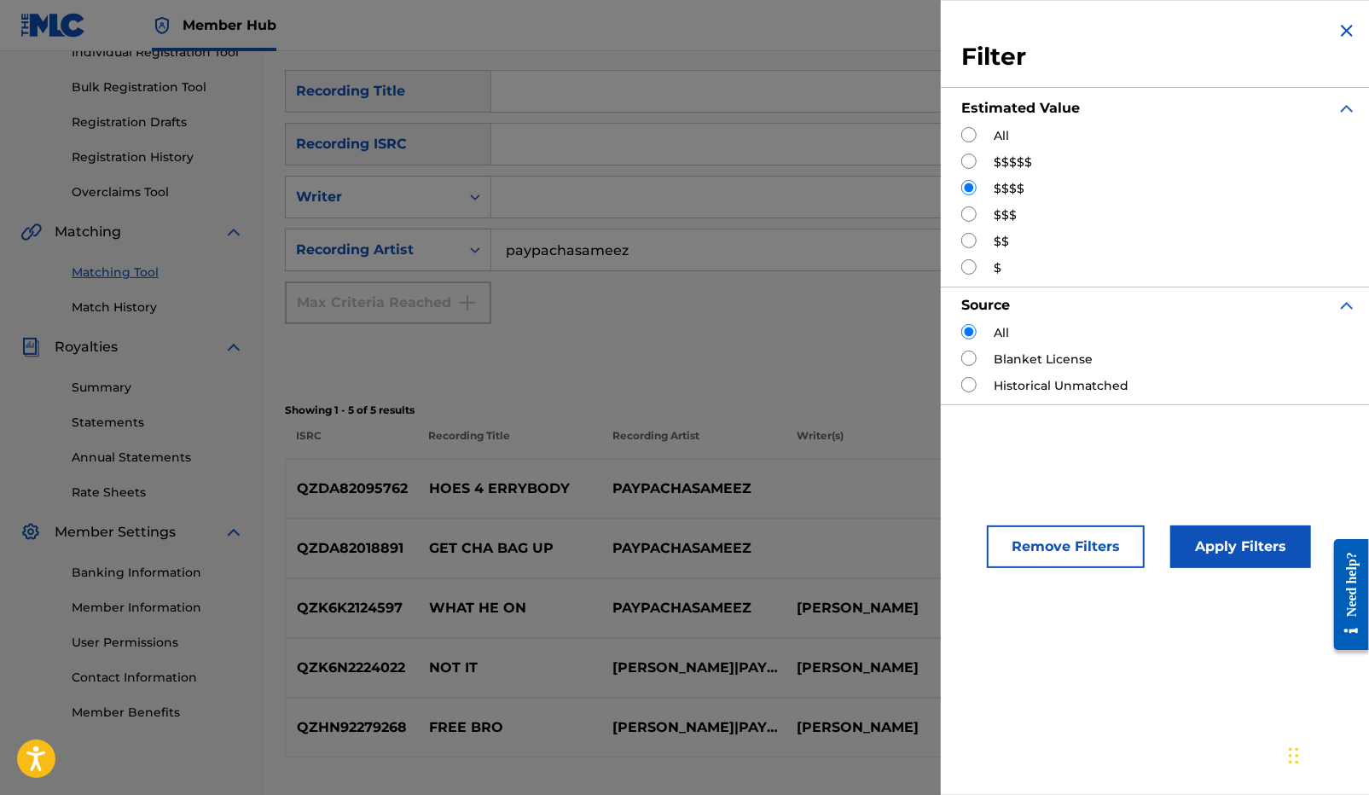
click at [970, 212] on input "Search Form" at bounding box center [968, 213] width 15 height 15
radio input "true"
click at [1265, 544] on button "Apply Filters" at bounding box center [1240, 546] width 141 height 43
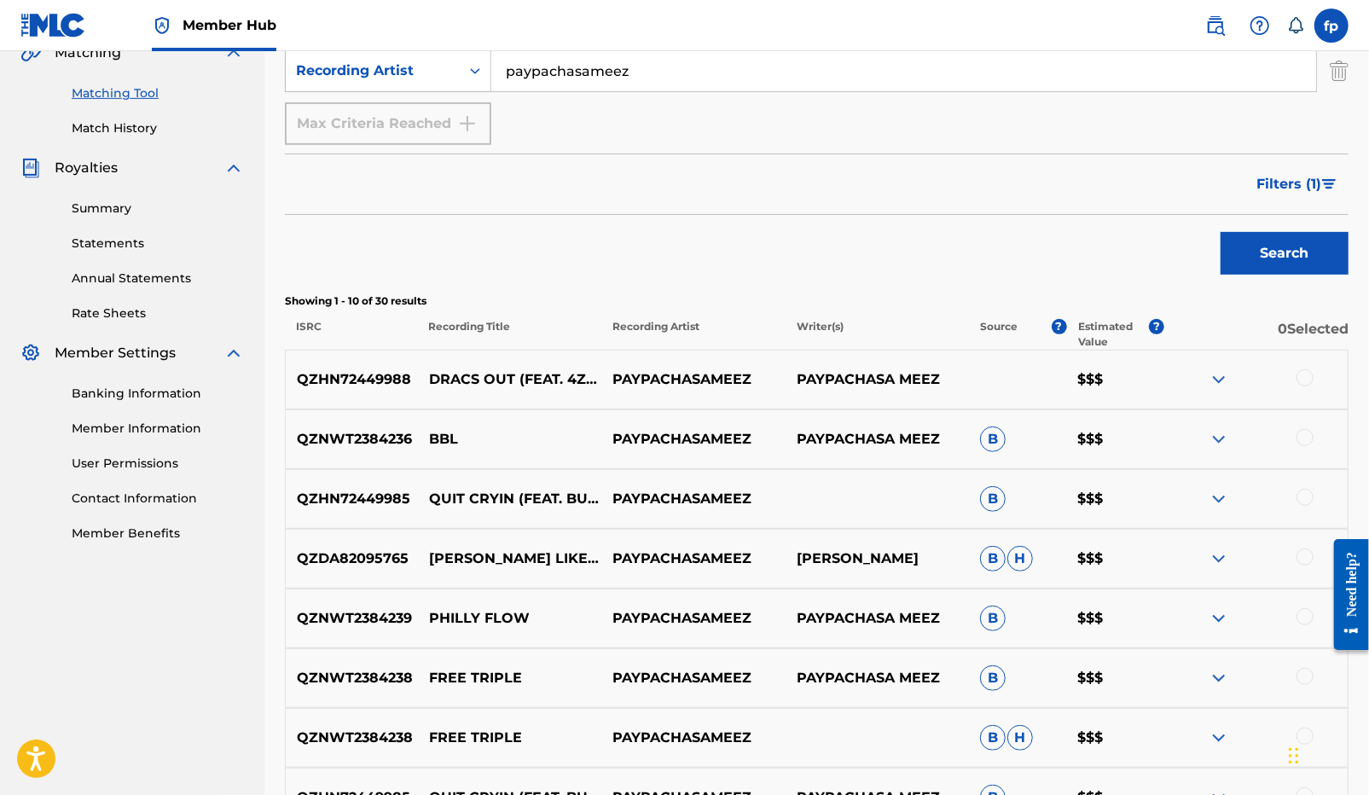
scroll to position [324, 0]
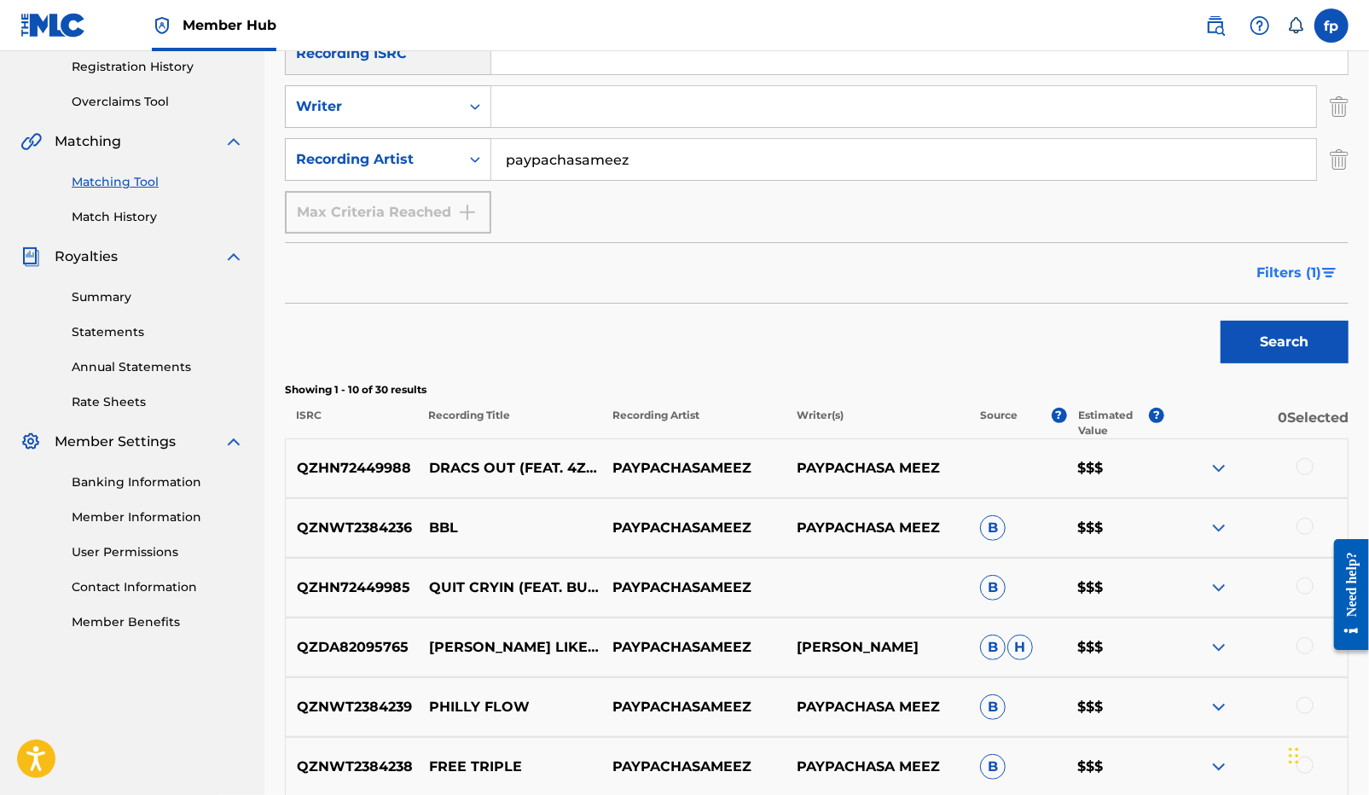
click at [1289, 283] on button "Filters ( 1 )" at bounding box center [1297, 273] width 102 height 43
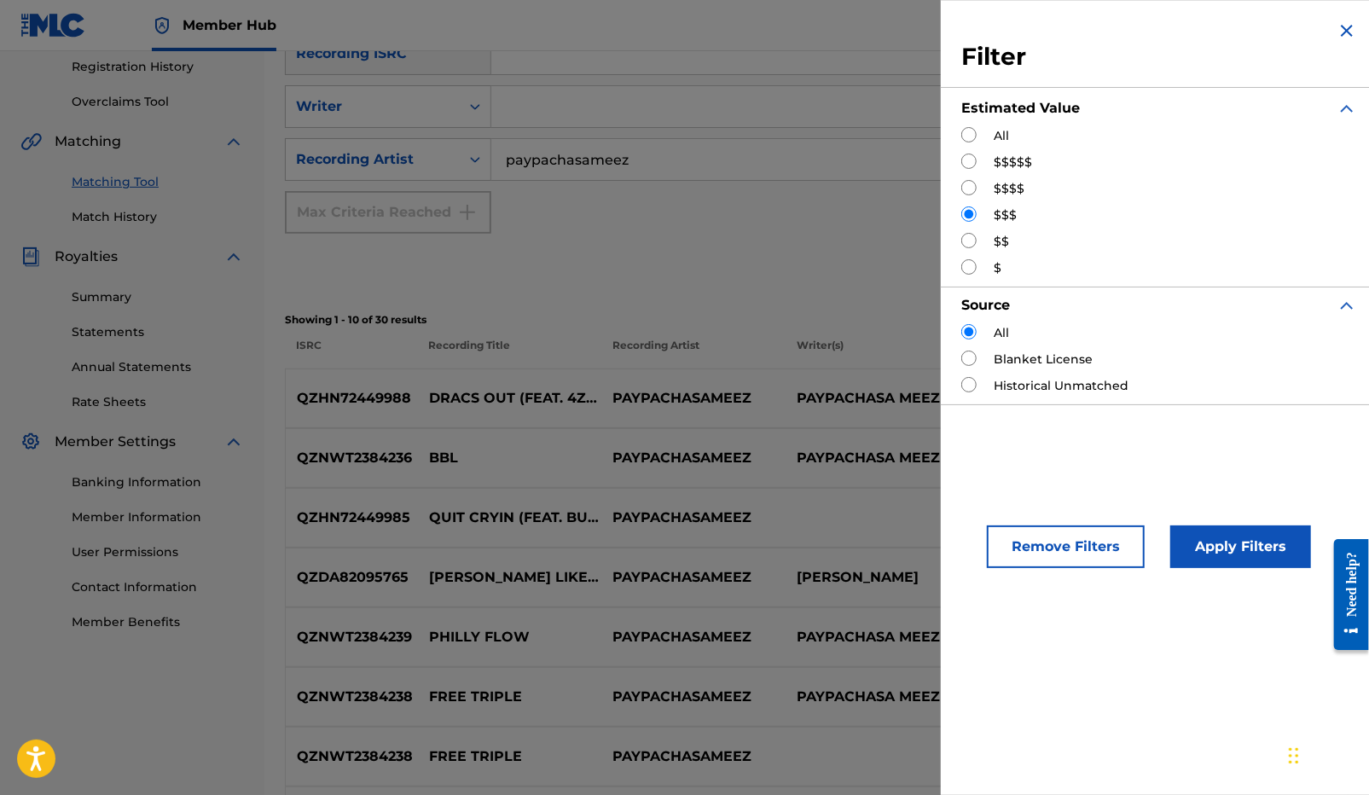
click at [966, 248] on input "Search Form" at bounding box center [968, 240] width 15 height 15
radio input "true"
click at [1181, 542] on button "Apply Filters" at bounding box center [1240, 546] width 141 height 43
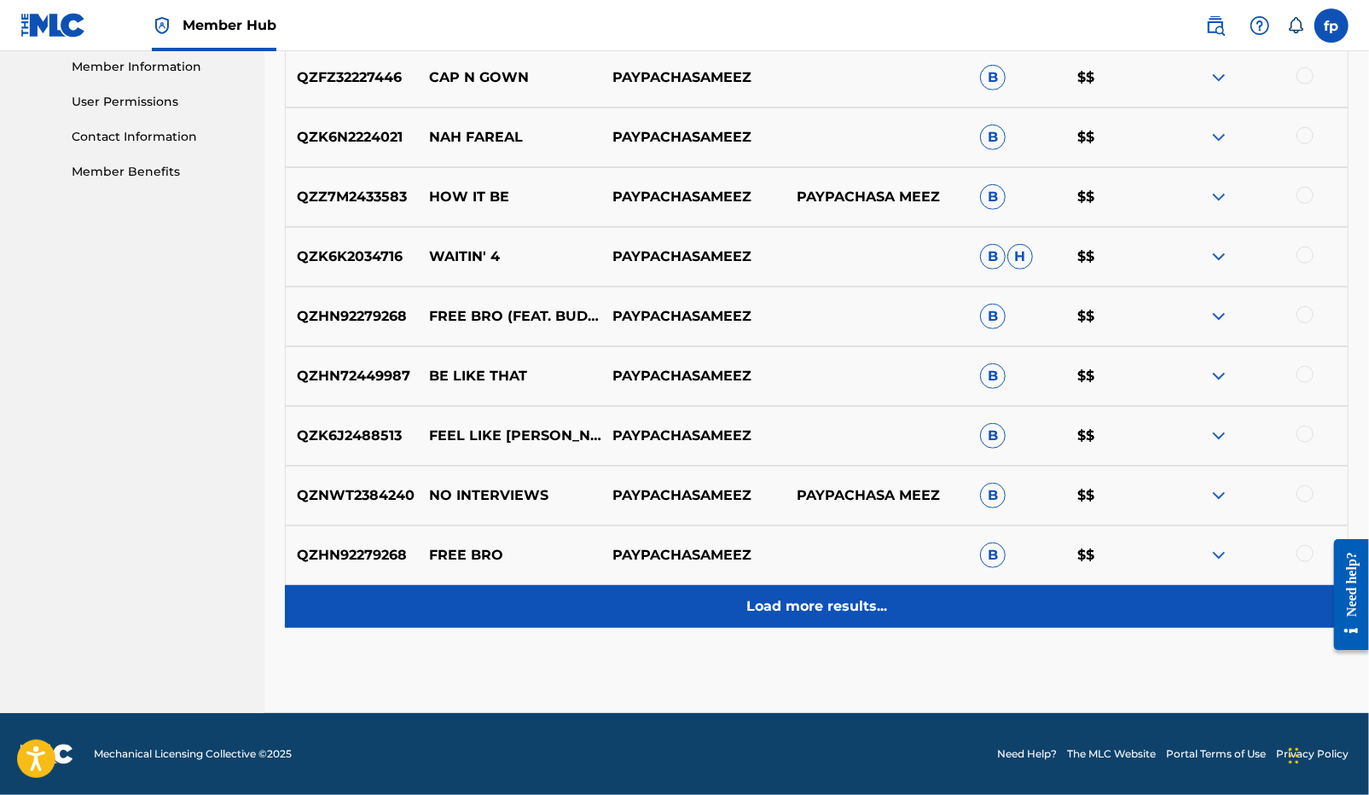
click at [799, 596] on p "Load more results..." at bounding box center [816, 606] width 141 height 20
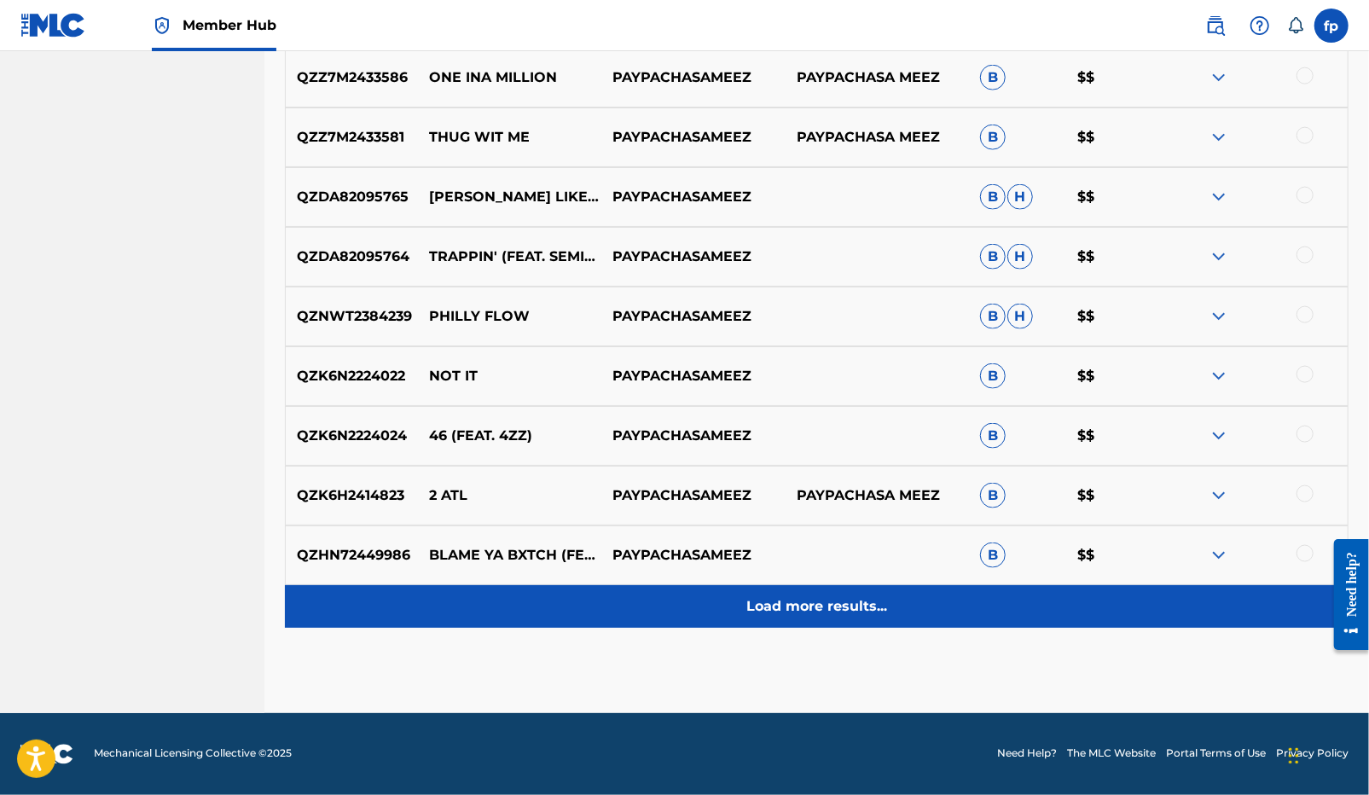
click at [797, 611] on p "Load more results..." at bounding box center [816, 606] width 141 height 20
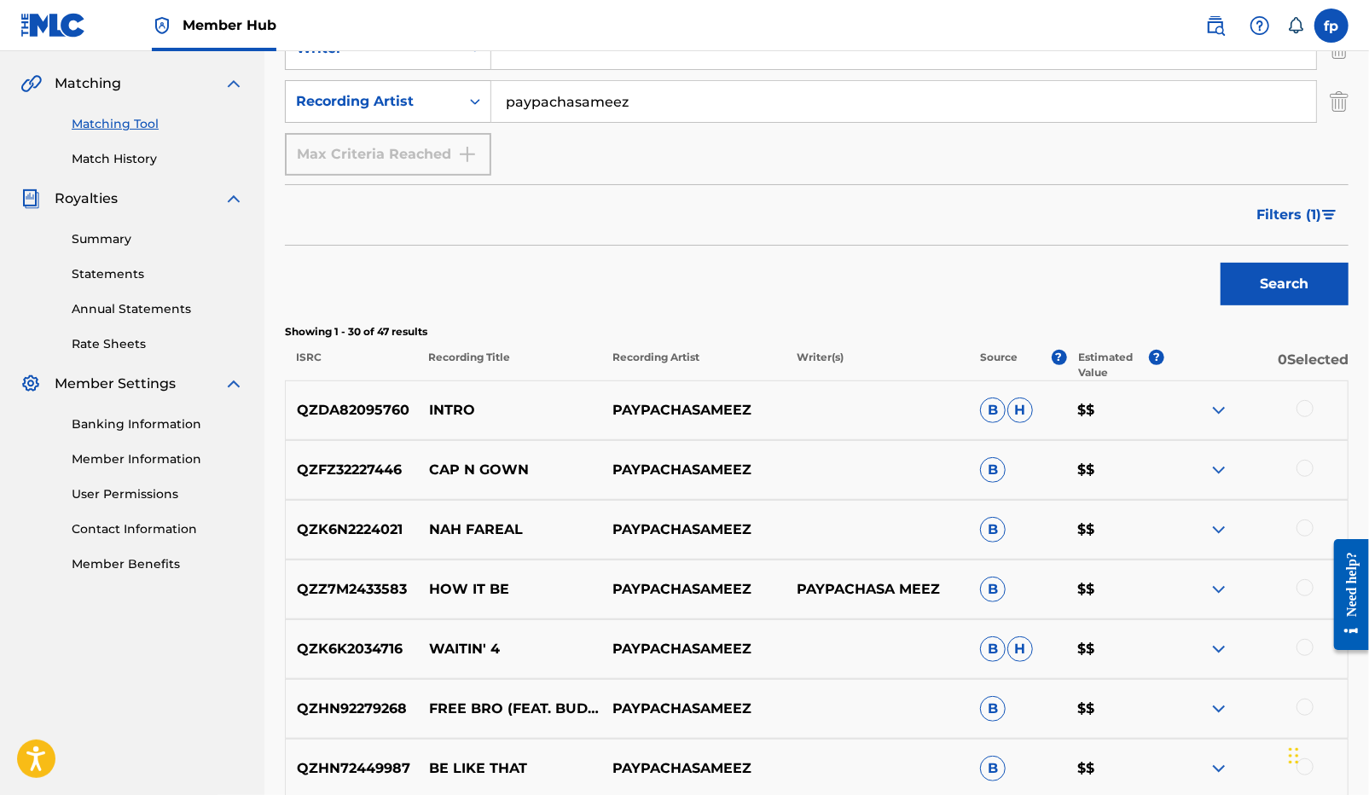
scroll to position [0, 0]
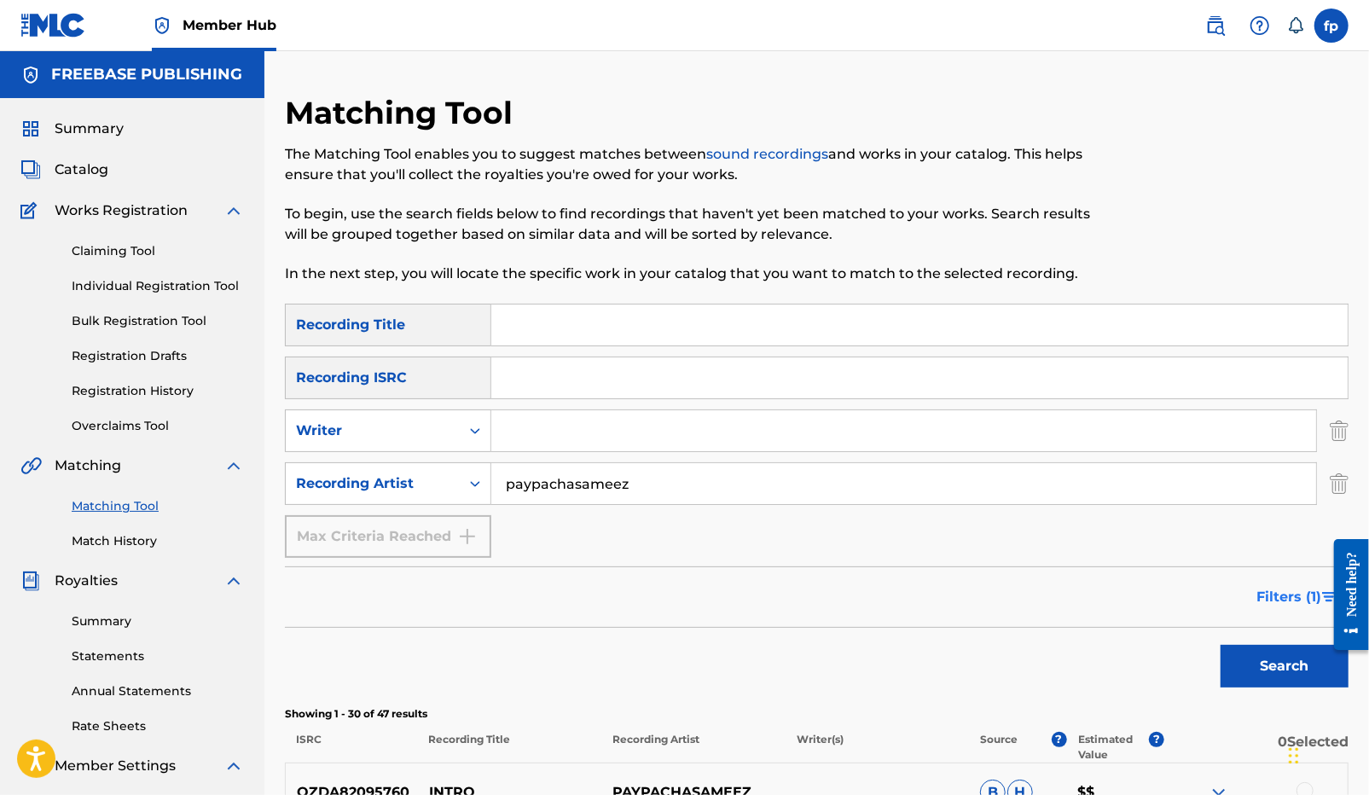
click at [1284, 583] on button "Filters ( 1 )" at bounding box center [1297, 597] width 102 height 43
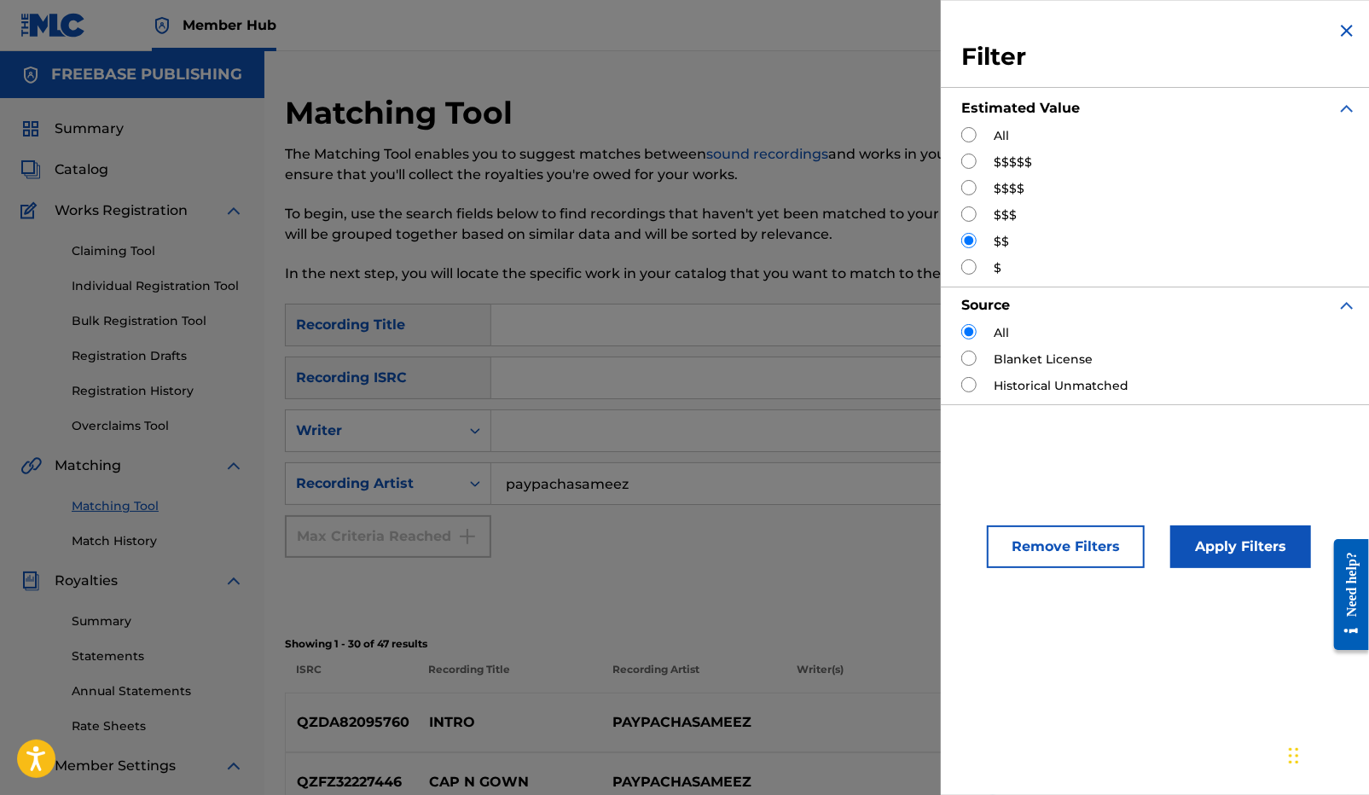
click at [970, 136] on input "Search Form" at bounding box center [968, 134] width 15 height 15
radio input "true"
click at [1206, 528] on button "Apply Filters" at bounding box center [1240, 546] width 141 height 43
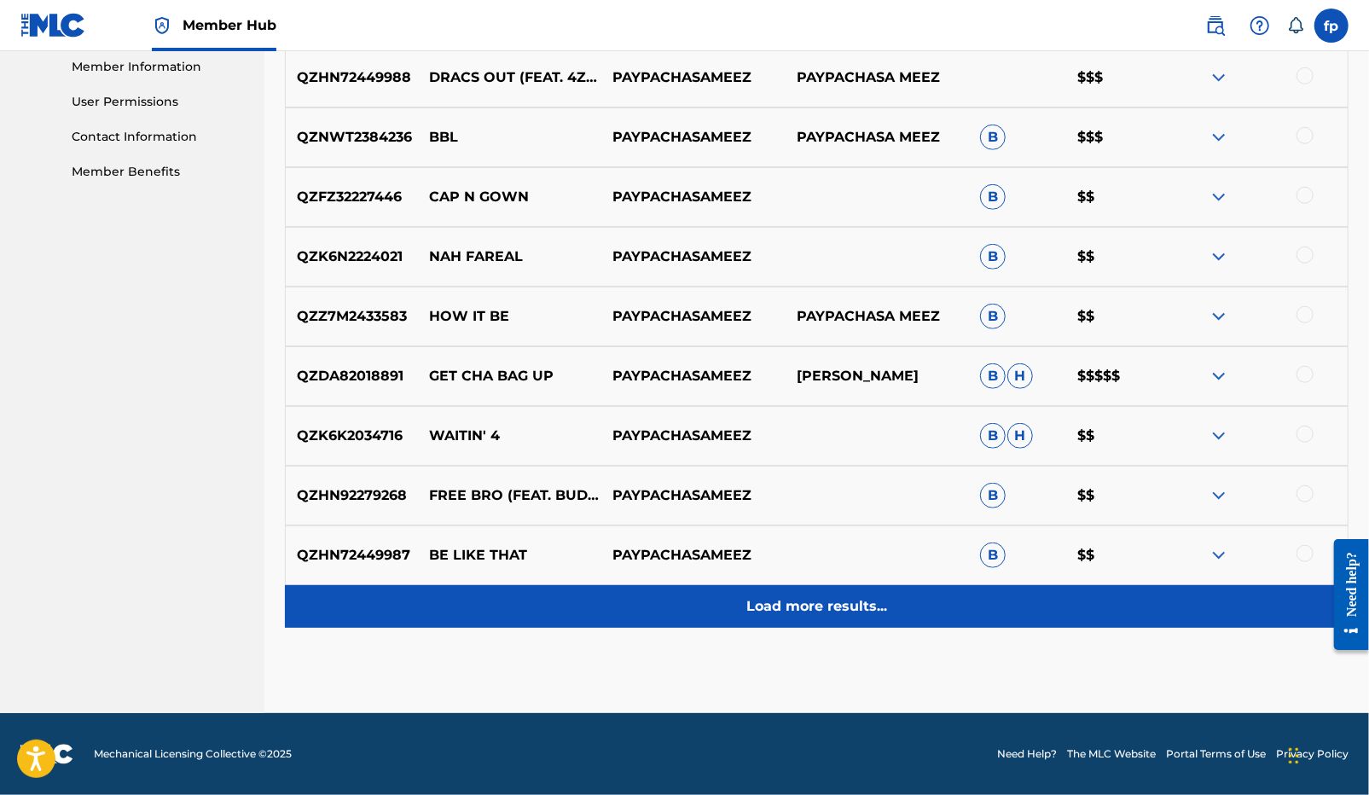
click at [825, 602] on p "Load more results..." at bounding box center [816, 606] width 141 height 20
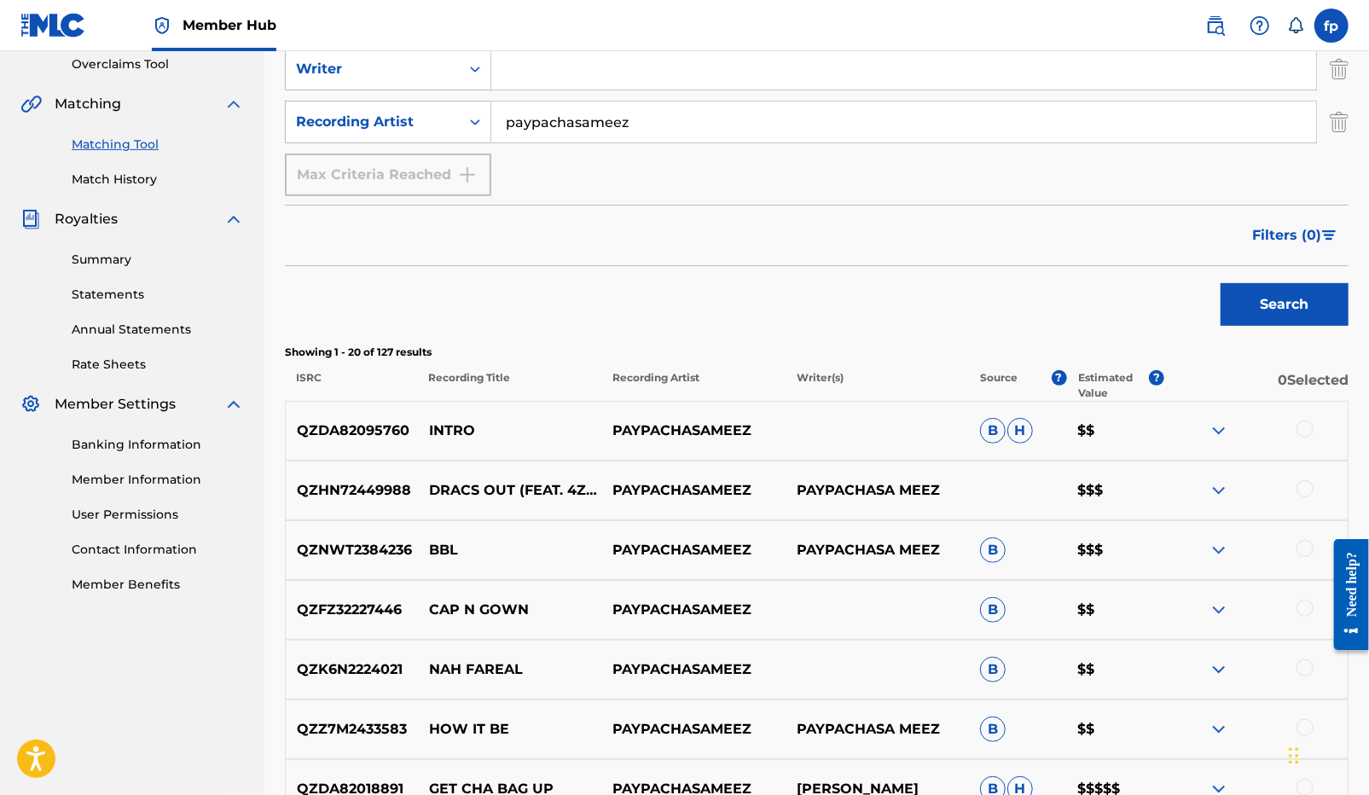
scroll to position [365, 0]
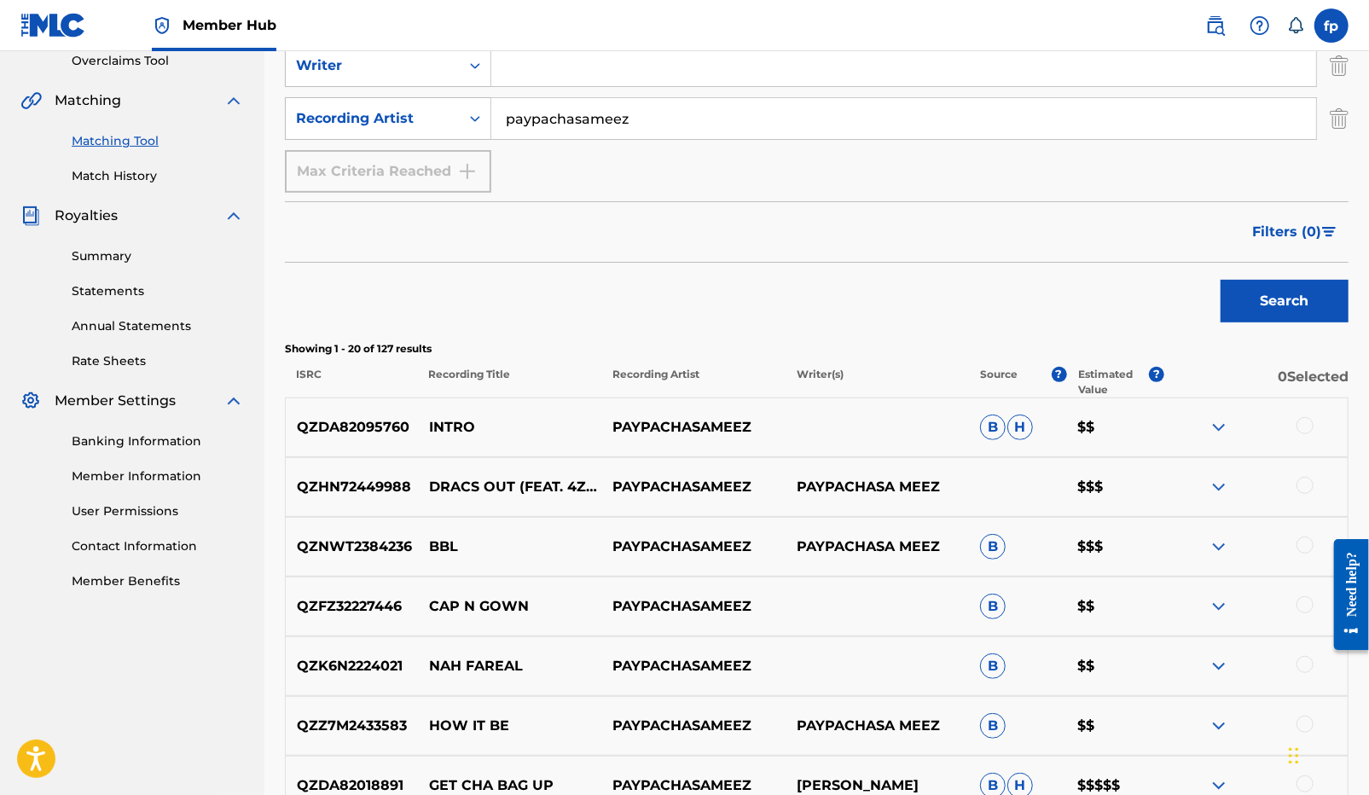
click at [443, 420] on p "INTRO" at bounding box center [509, 427] width 183 height 20
click at [310, 414] on div "QZDA82095760 INTRO PAYPACHASAMEEZ B H $$" at bounding box center [816, 427] width 1063 height 60
copy p "QZDA82095760"
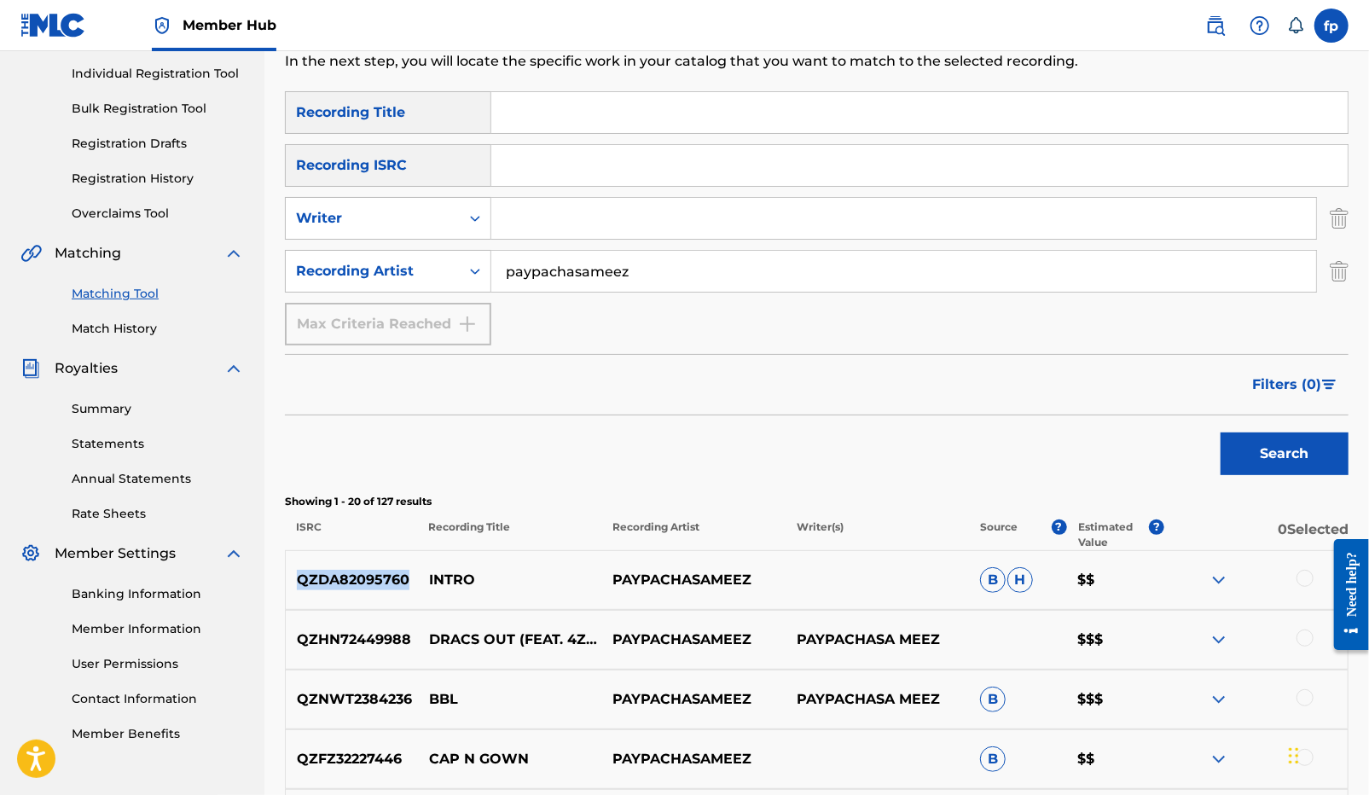
scroll to position [161, 0]
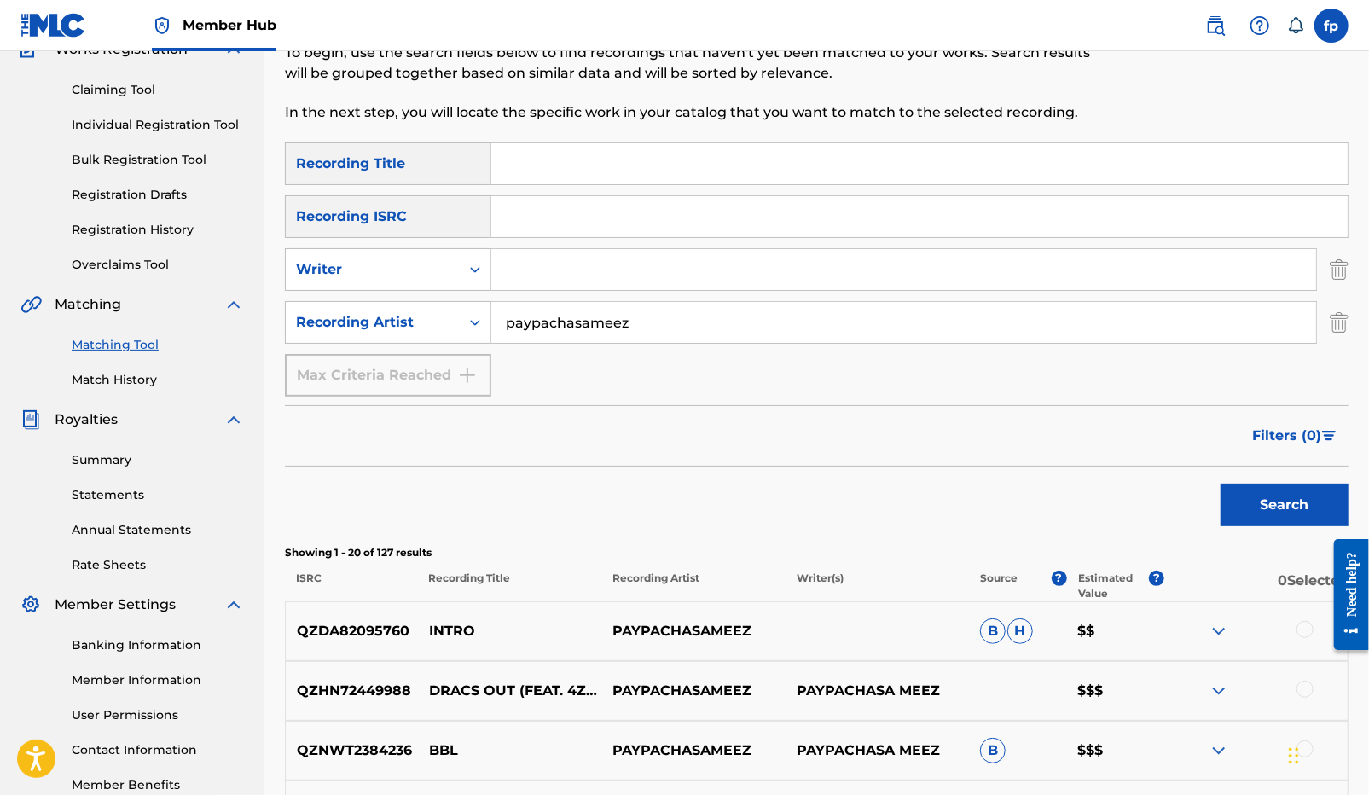
click at [545, 259] on input "Search Form" at bounding box center [903, 269] width 825 height 41
paste input "QZDA82095760"
type input "QZDA82095760"
click at [1265, 501] on button "Search" at bounding box center [1284, 505] width 128 height 43
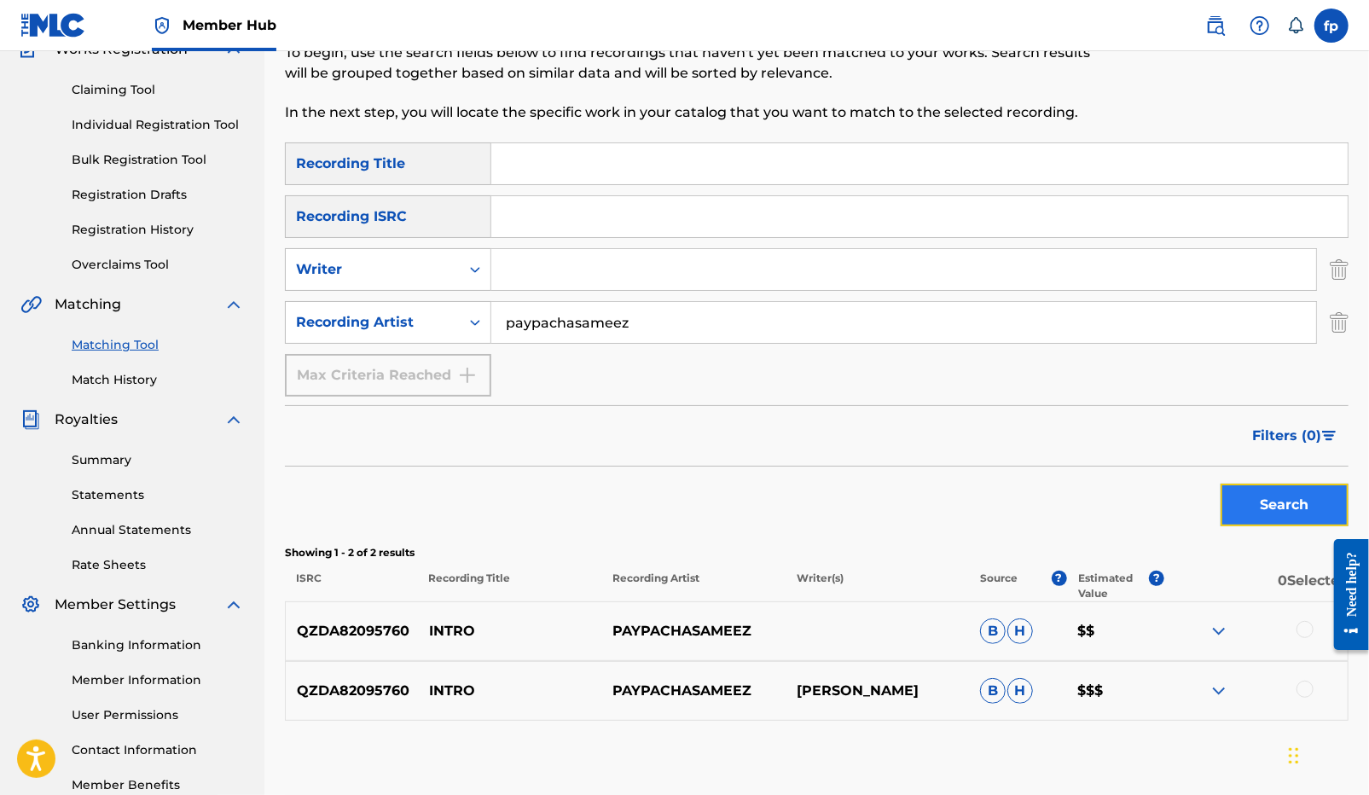
click at [1259, 520] on button "Search" at bounding box center [1284, 505] width 128 height 43
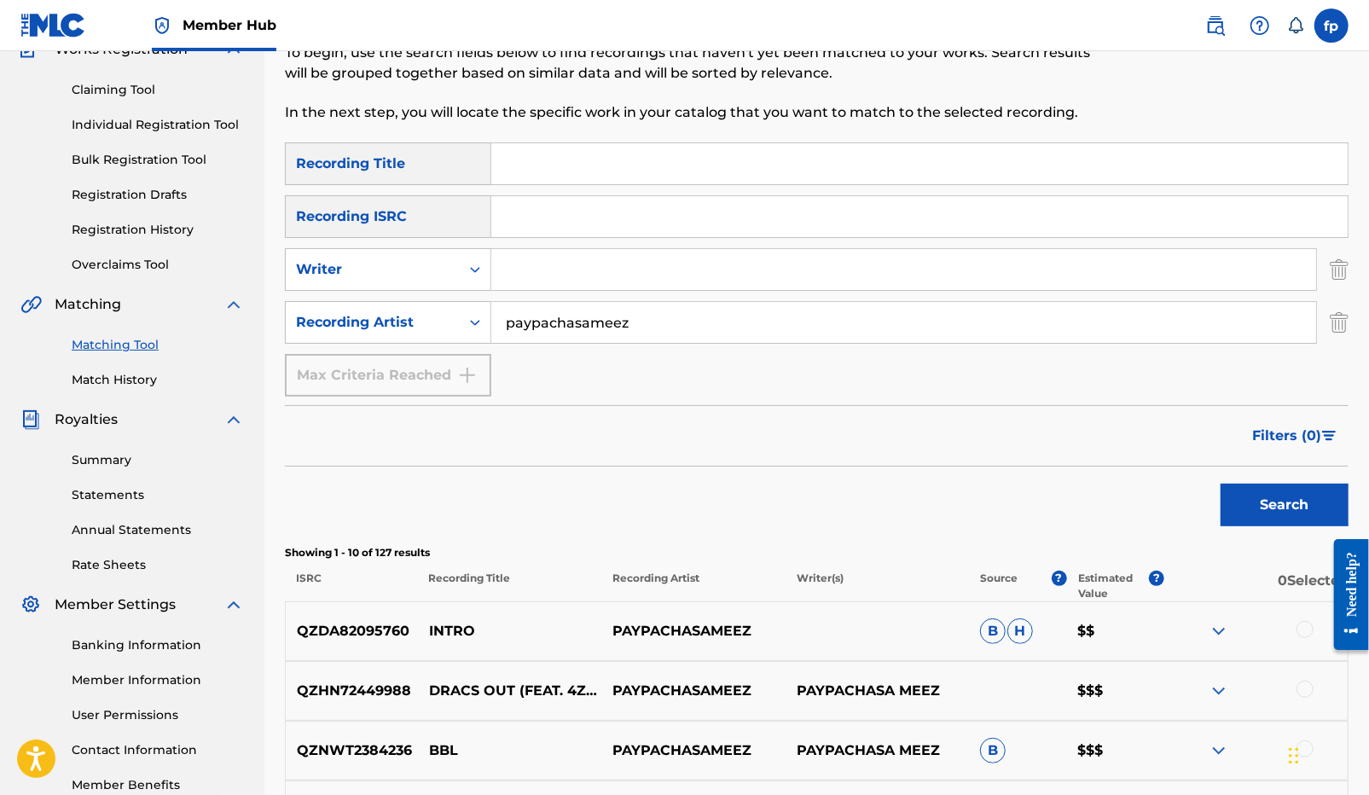
scroll to position [218, 0]
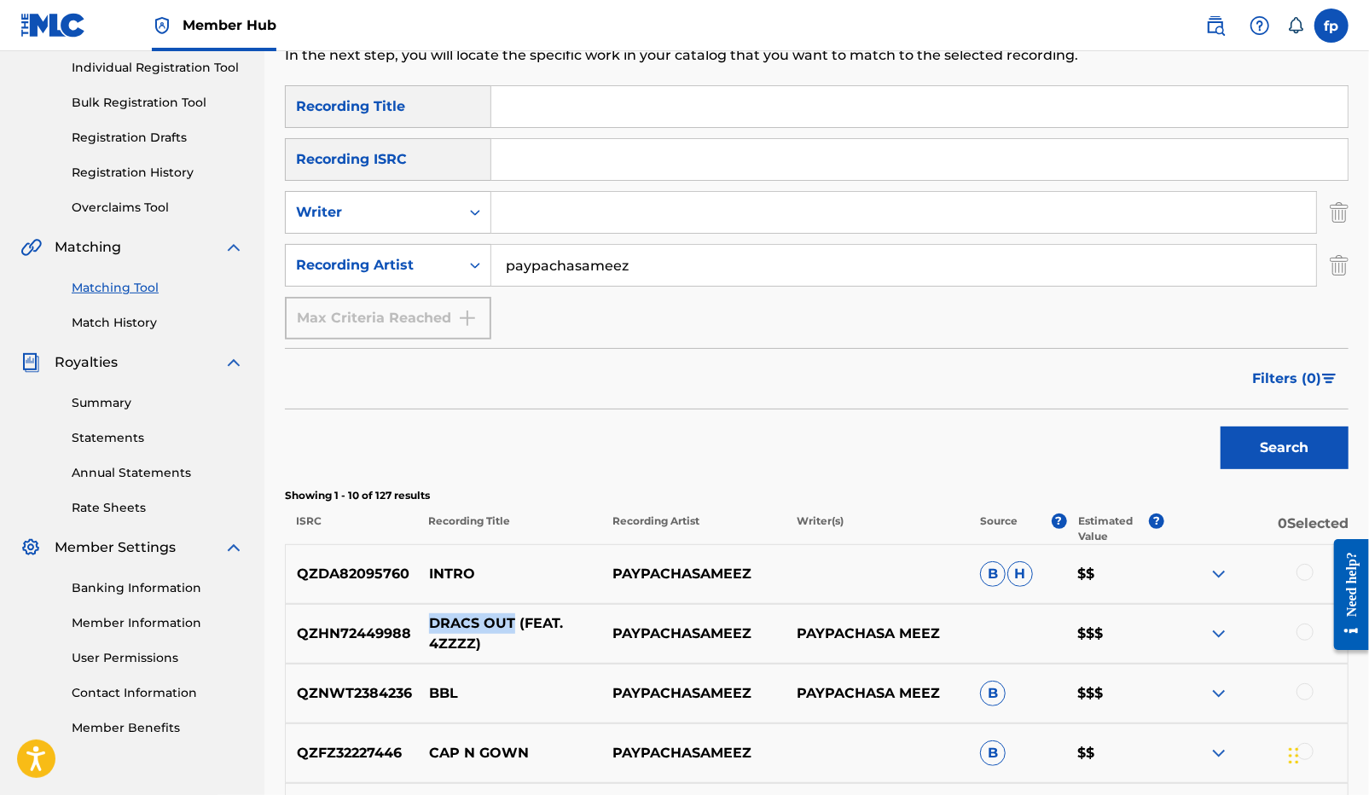
drag, startPoint x: 427, startPoint y: 624, endPoint x: 515, endPoint y: 630, distance: 88.0
click at [515, 630] on p "DRACS OUT (FEAT. 4ZZZZ)" at bounding box center [509, 633] width 183 height 41
copy p "DRACS OUT"
click at [340, 639] on p "QZHN72449988" at bounding box center [352, 633] width 132 height 20
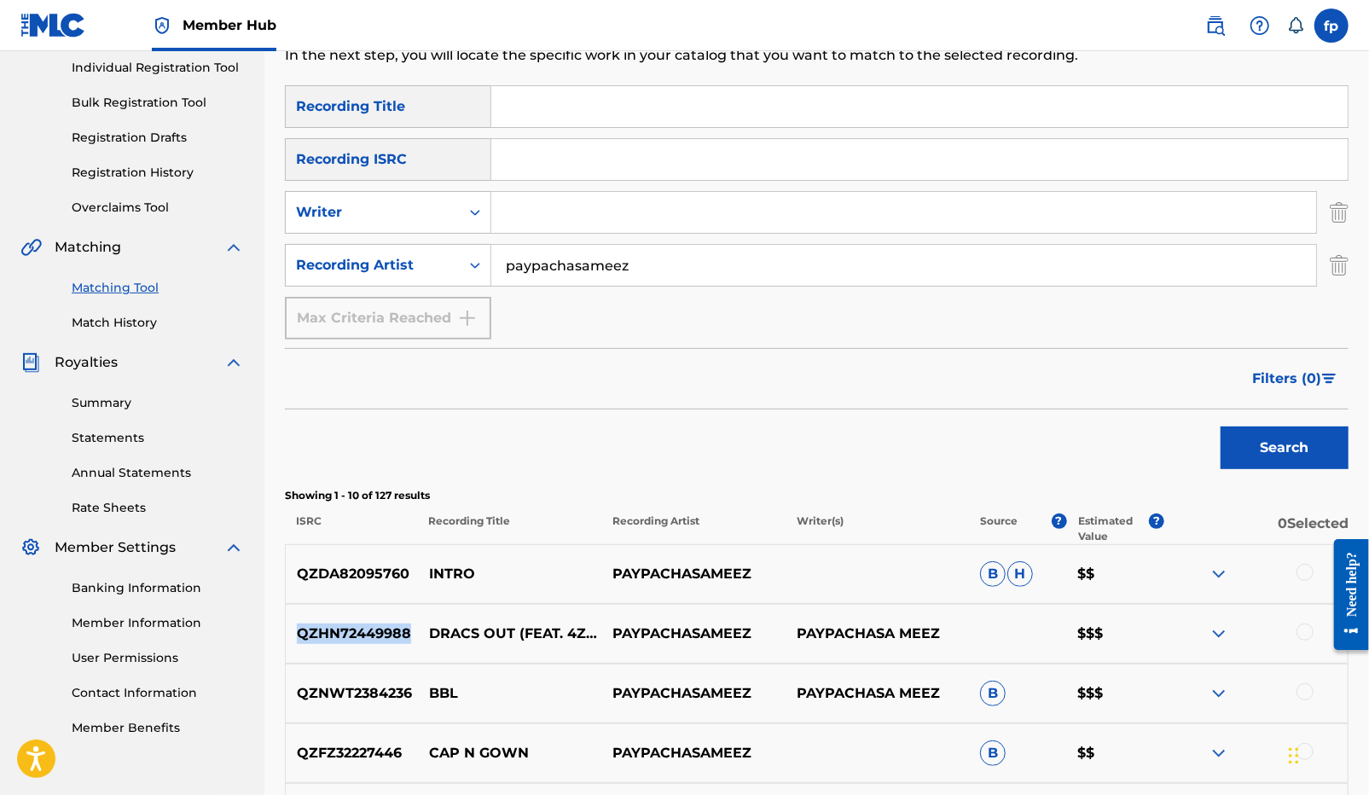
copy p "QZHN72449988"
drag, startPoint x: 427, startPoint y: 635, endPoint x: 428, endPoint y: 617, distance: 18.8
click at [428, 617] on p "DRACS OUT (FEAT. 4ZZZZ)" at bounding box center [509, 633] width 183 height 41
drag, startPoint x: 425, startPoint y: 613, endPoint x: 515, endPoint y: 627, distance: 91.4
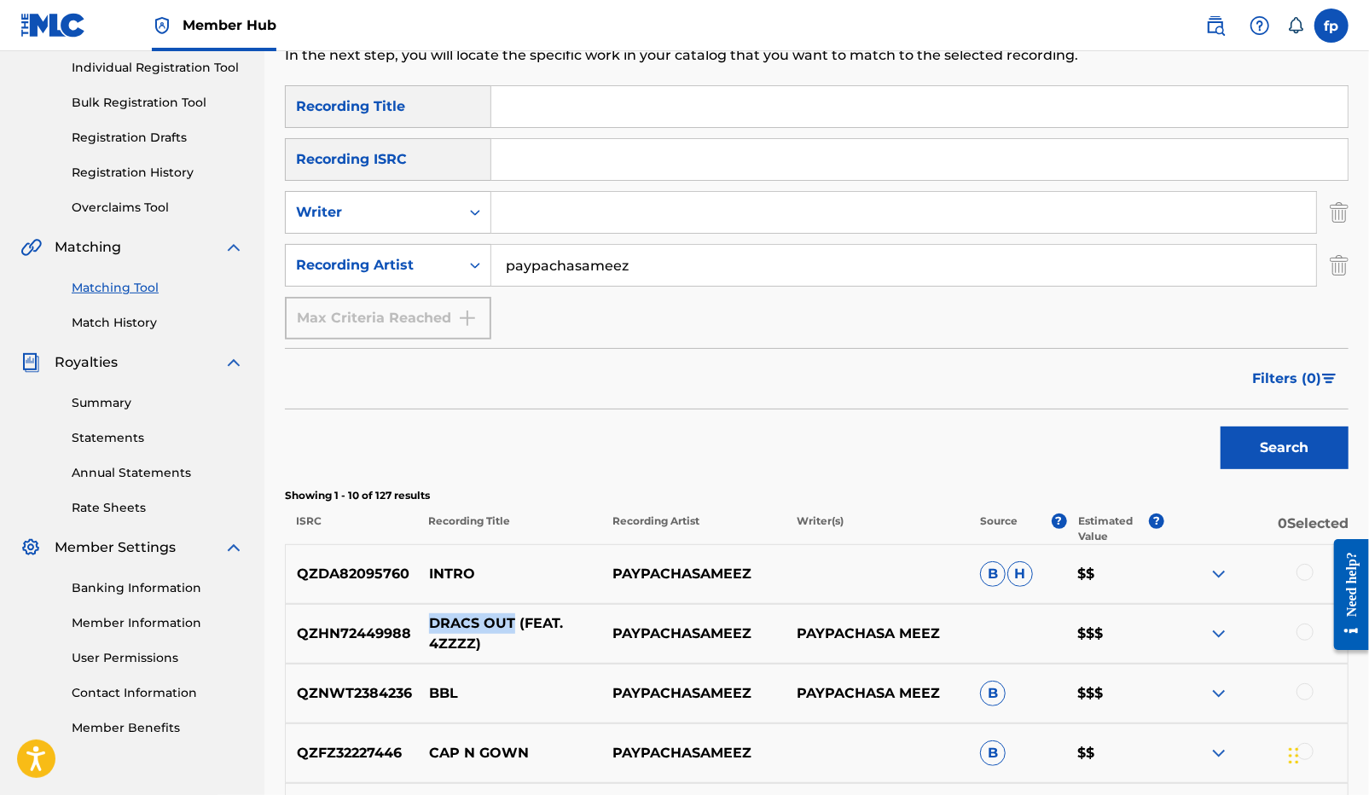
click at [515, 627] on p "DRACS OUT (FEAT. 4ZZZZ)" at bounding box center [509, 633] width 183 height 41
copy p "DRACS OUT"
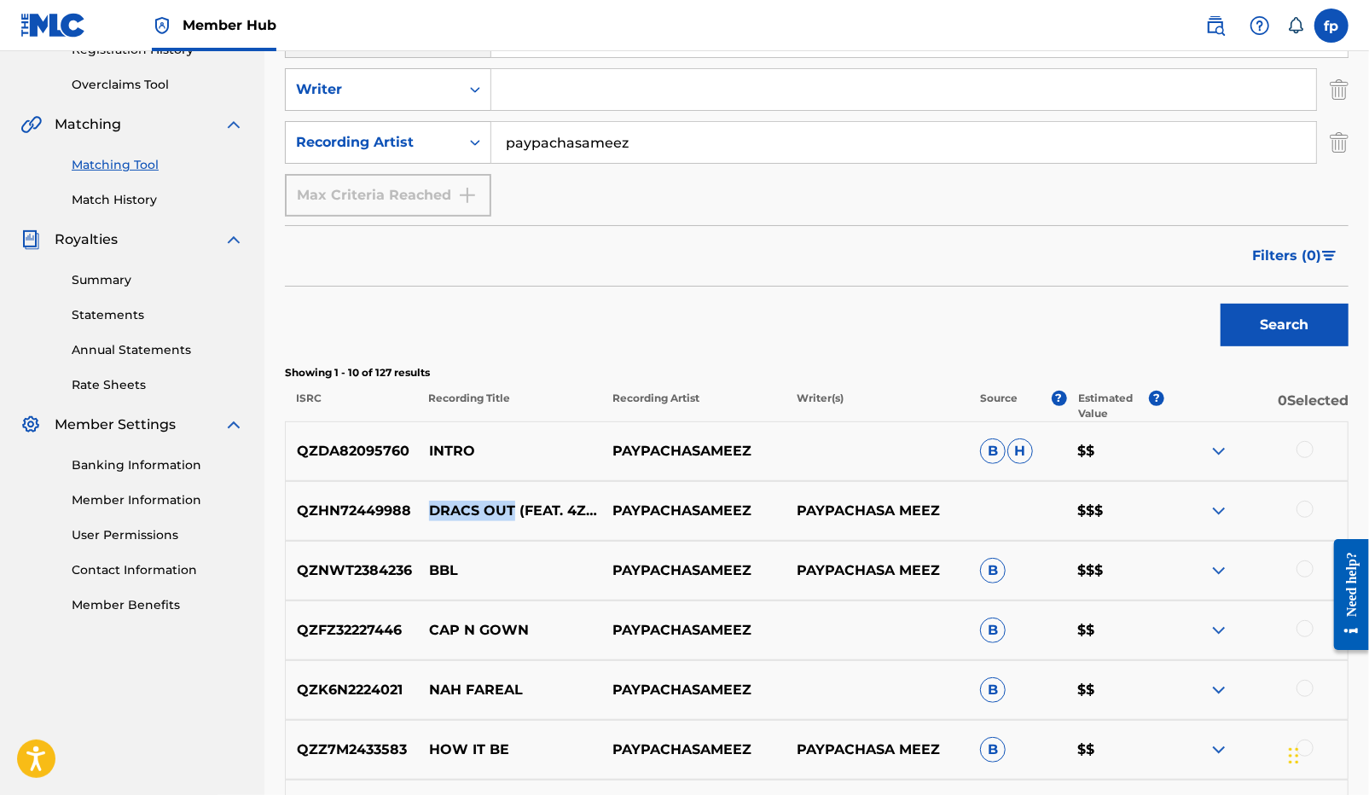
scroll to position [359, 0]
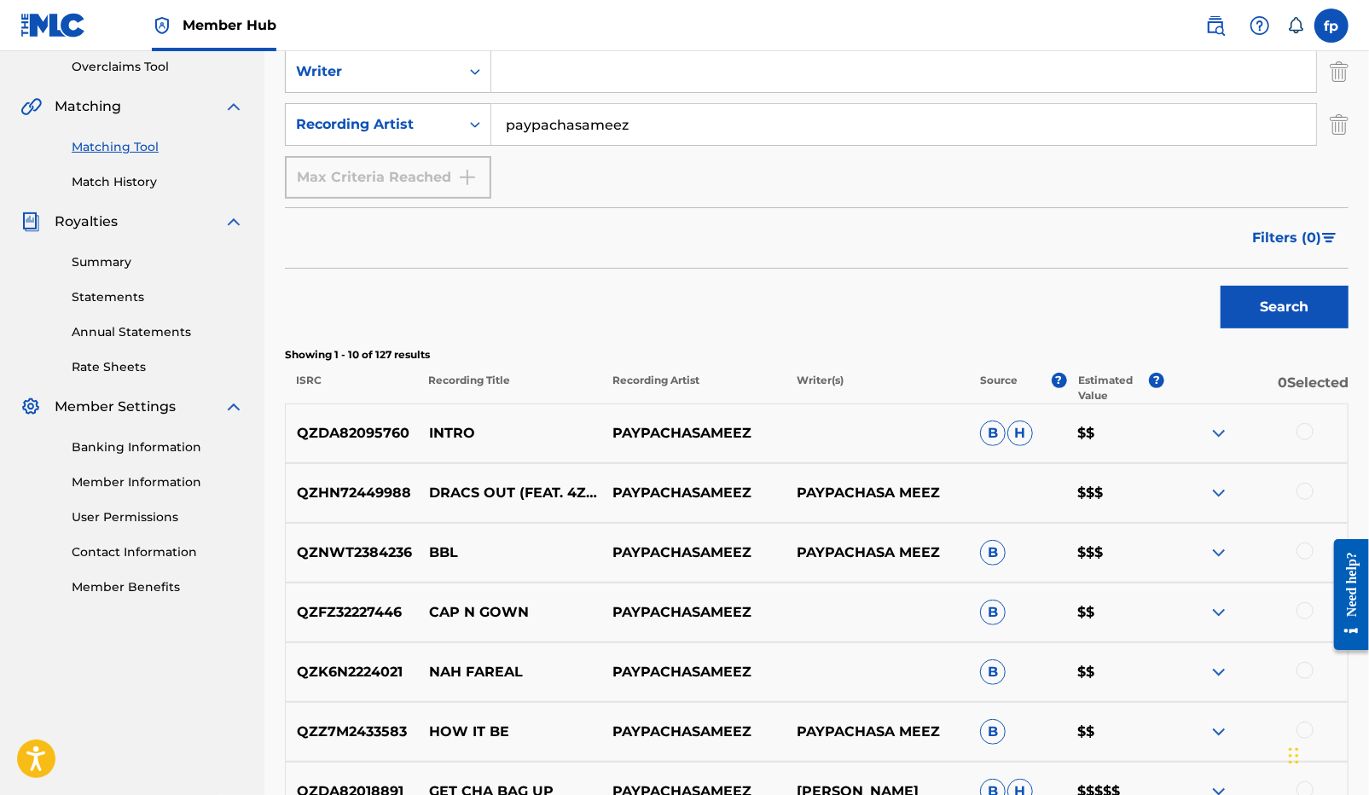
click at [349, 542] on p "QZNWT2384236" at bounding box center [352, 552] width 132 height 20
copy p "QZNWT2384236"
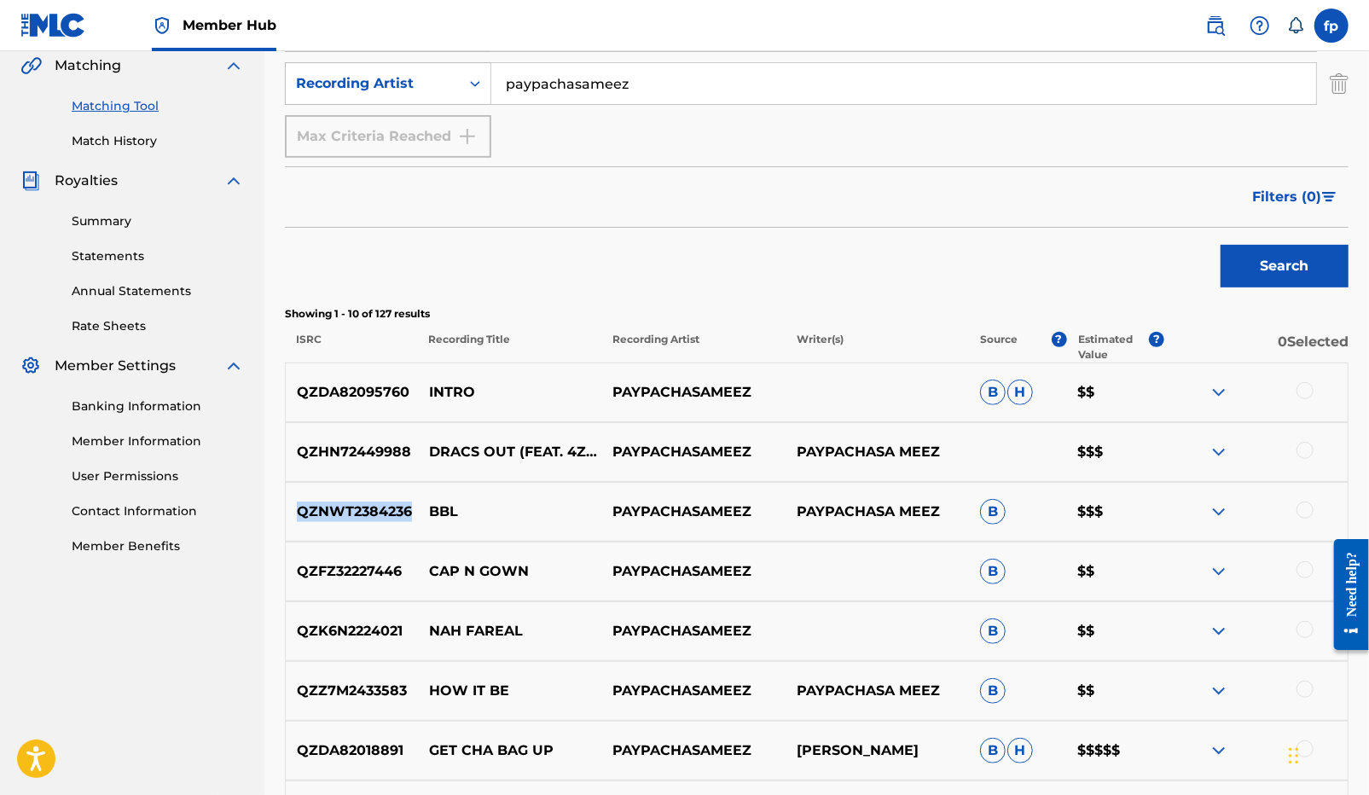
scroll to position [434, 0]
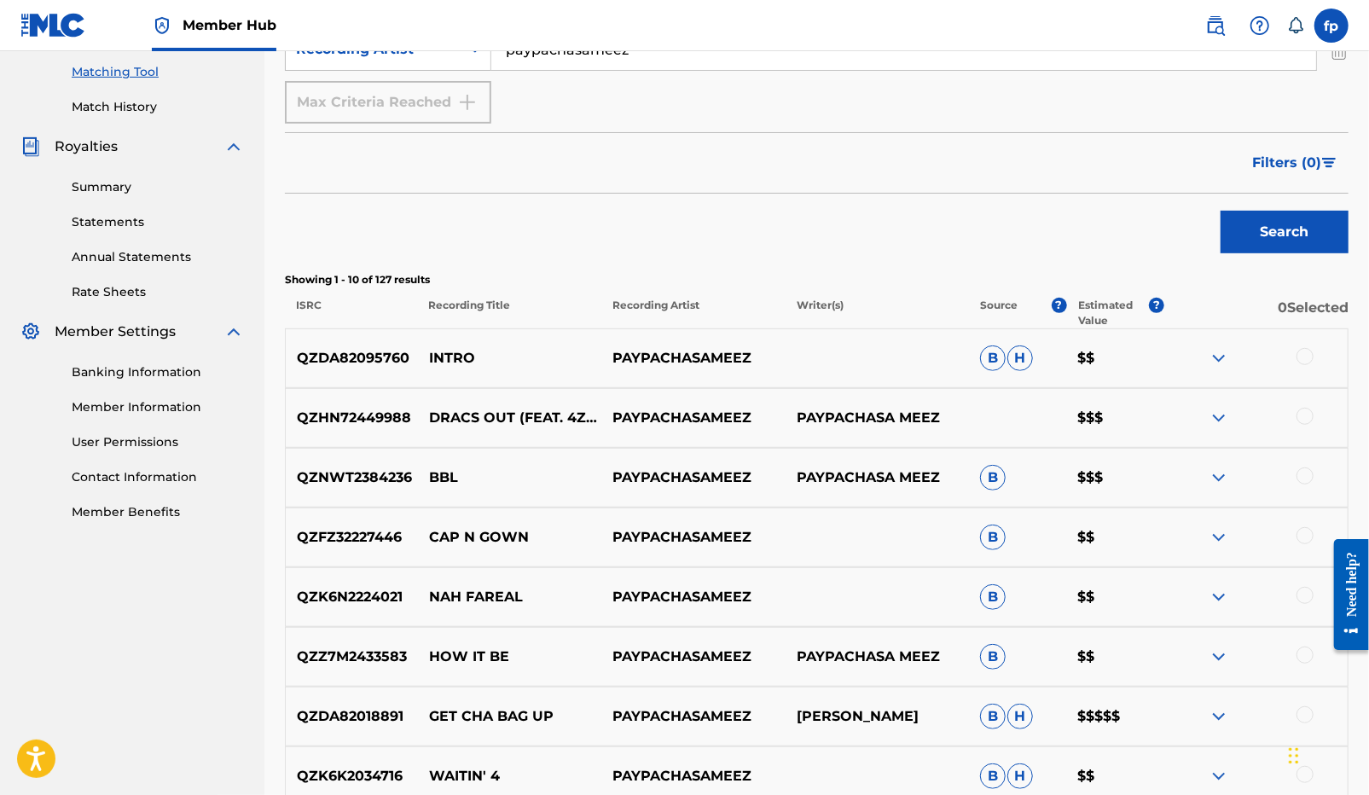
click at [368, 525] on div "QZFZ32227446 CAP N GOWN PAYPACHASAMEEZ B $$" at bounding box center [816, 537] width 1063 height 60
copy p "QZFZ32227446"
click at [352, 598] on p "QZK6N2224021" at bounding box center [352, 597] width 132 height 20
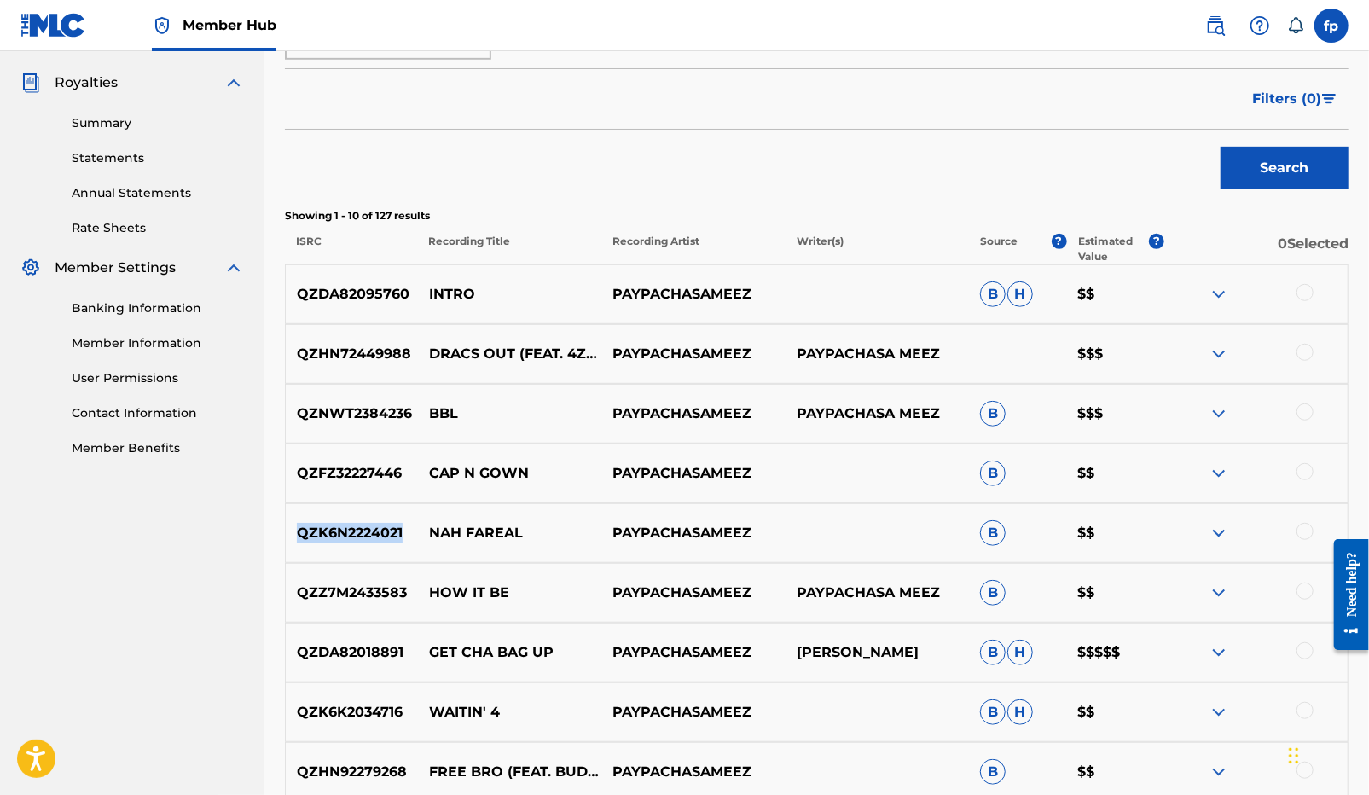
scroll to position [513, 0]
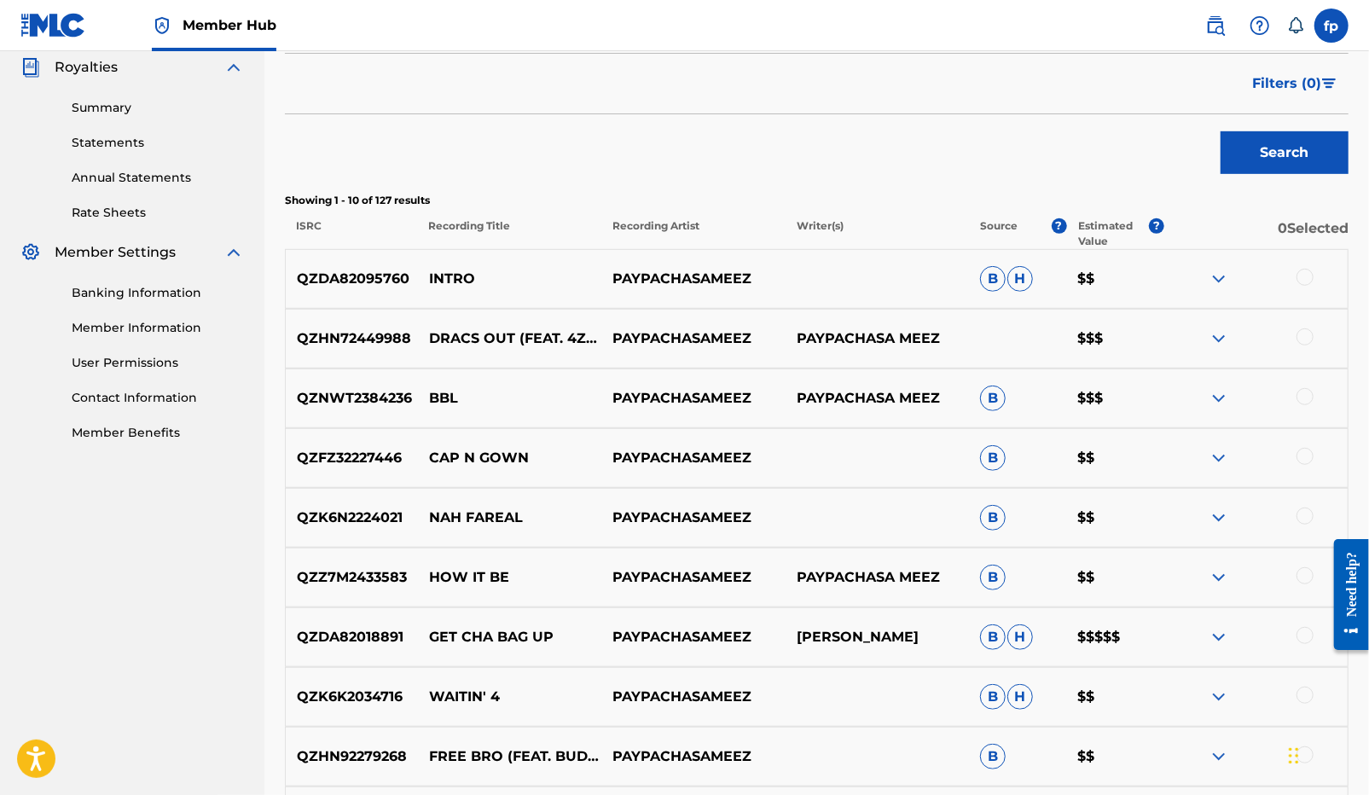
click at [388, 581] on p "QZZ7M2433583" at bounding box center [352, 577] width 132 height 20
click at [340, 631] on p "QZDA82018891" at bounding box center [352, 637] width 132 height 20
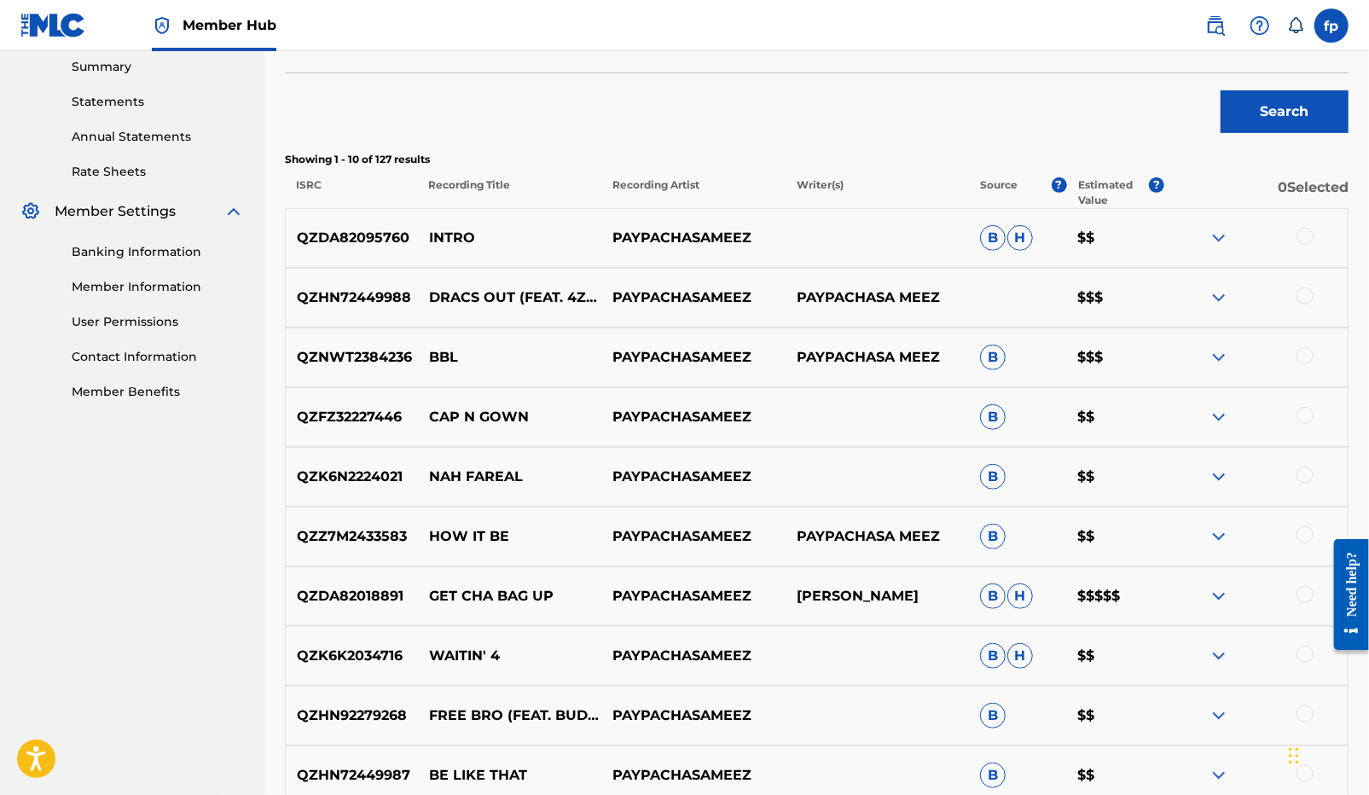
scroll to position [567, 0]
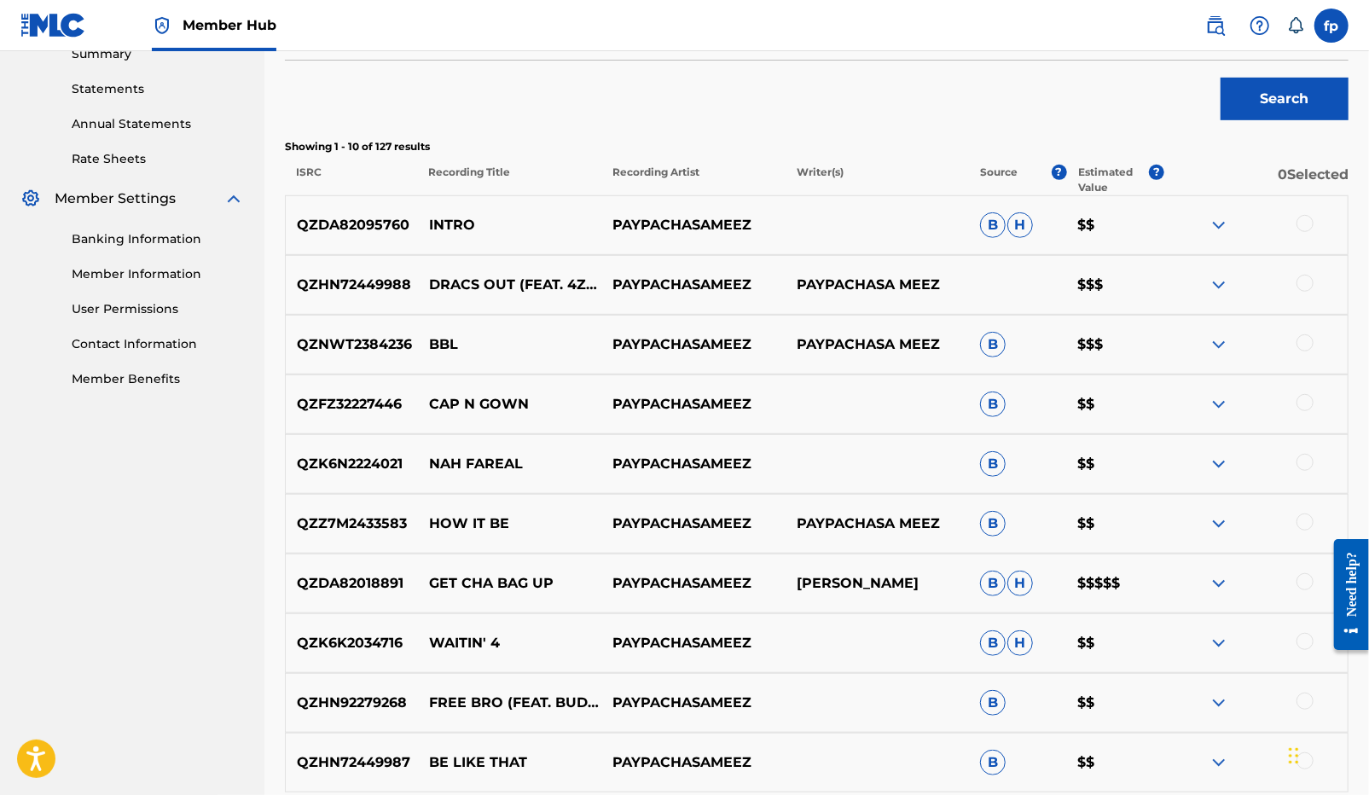
click at [341, 638] on p "QZK6K2034716" at bounding box center [352, 643] width 132 height 20
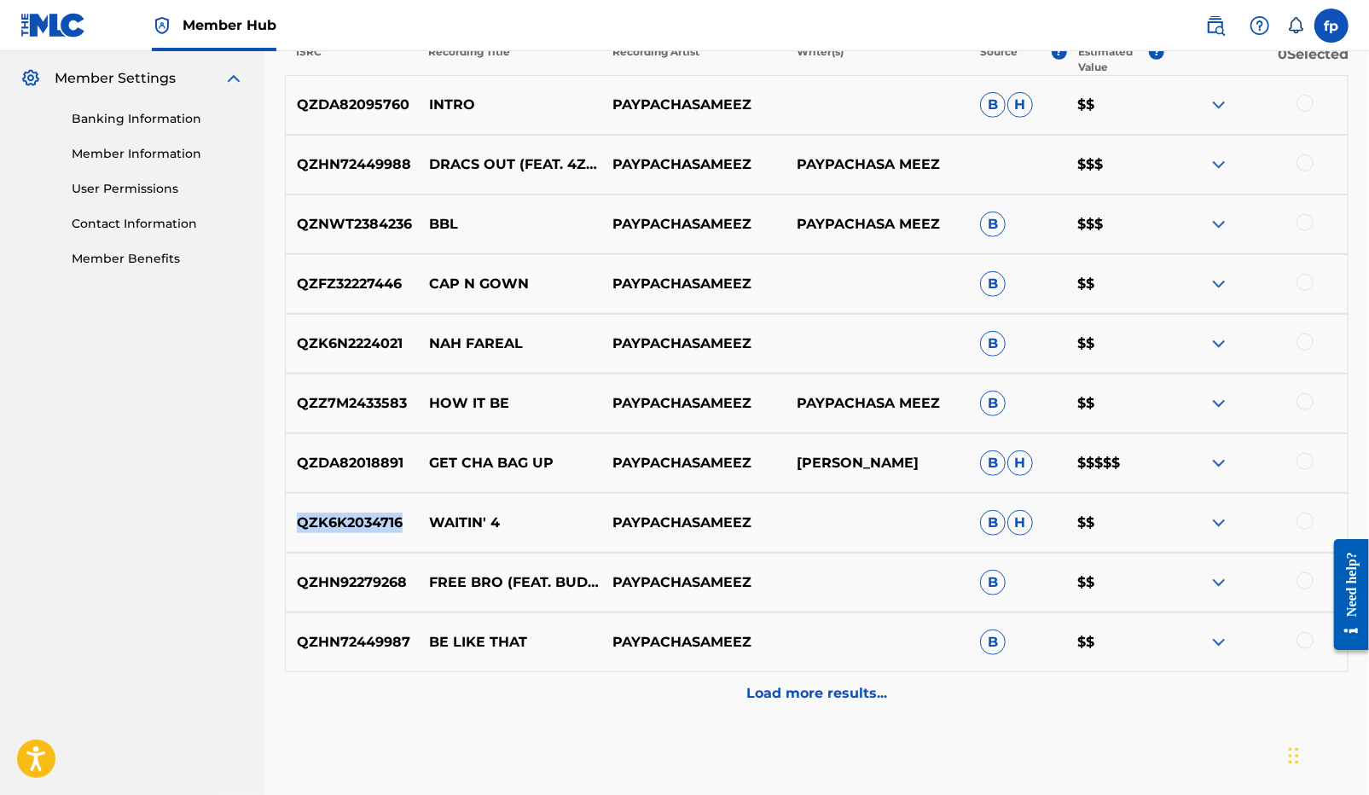
scroll to position [711, 0]
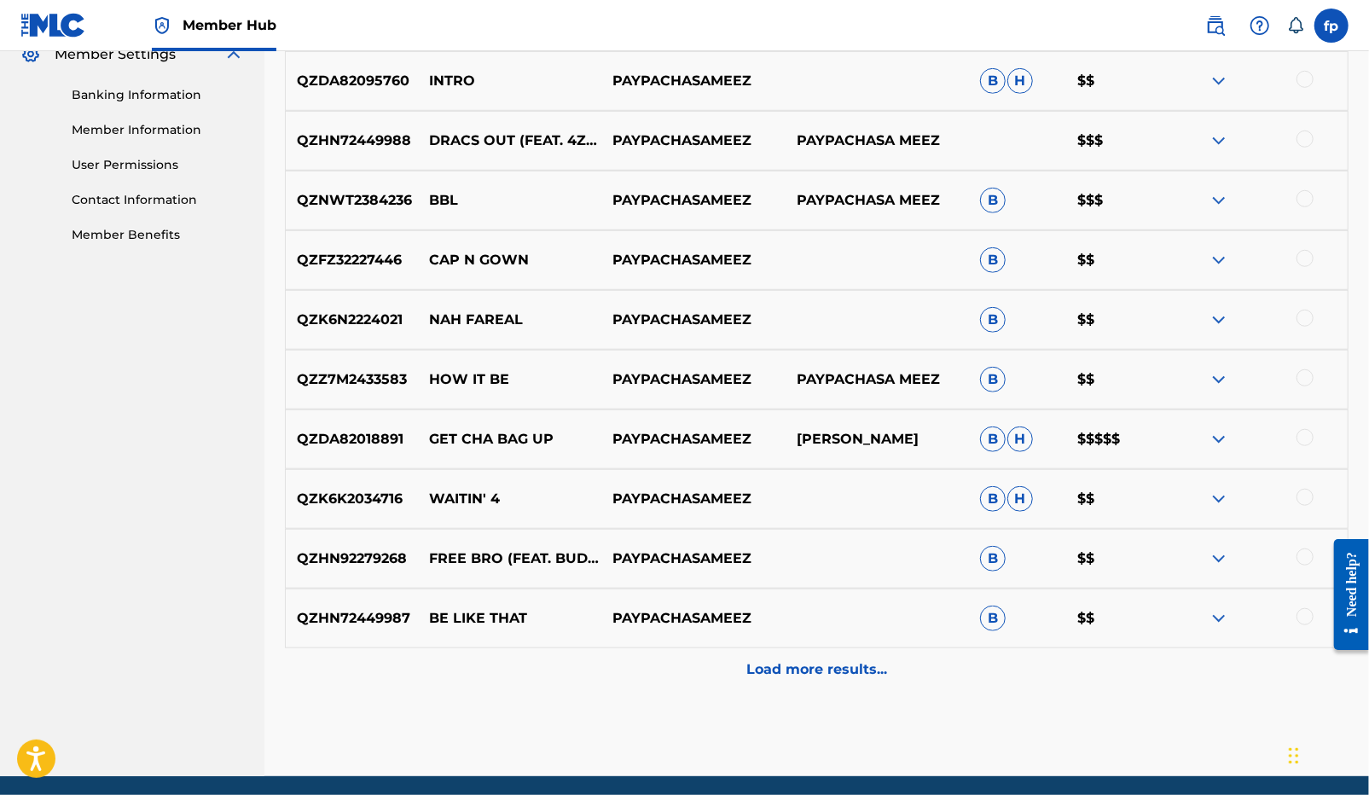
click at [364, 562] on p "QZHN92279268" at bounding box center [352, 558] width 132 height 20
click at [353, 624] on p "QZHN72449987" at bounding box center [352, 618] width 132 height 20
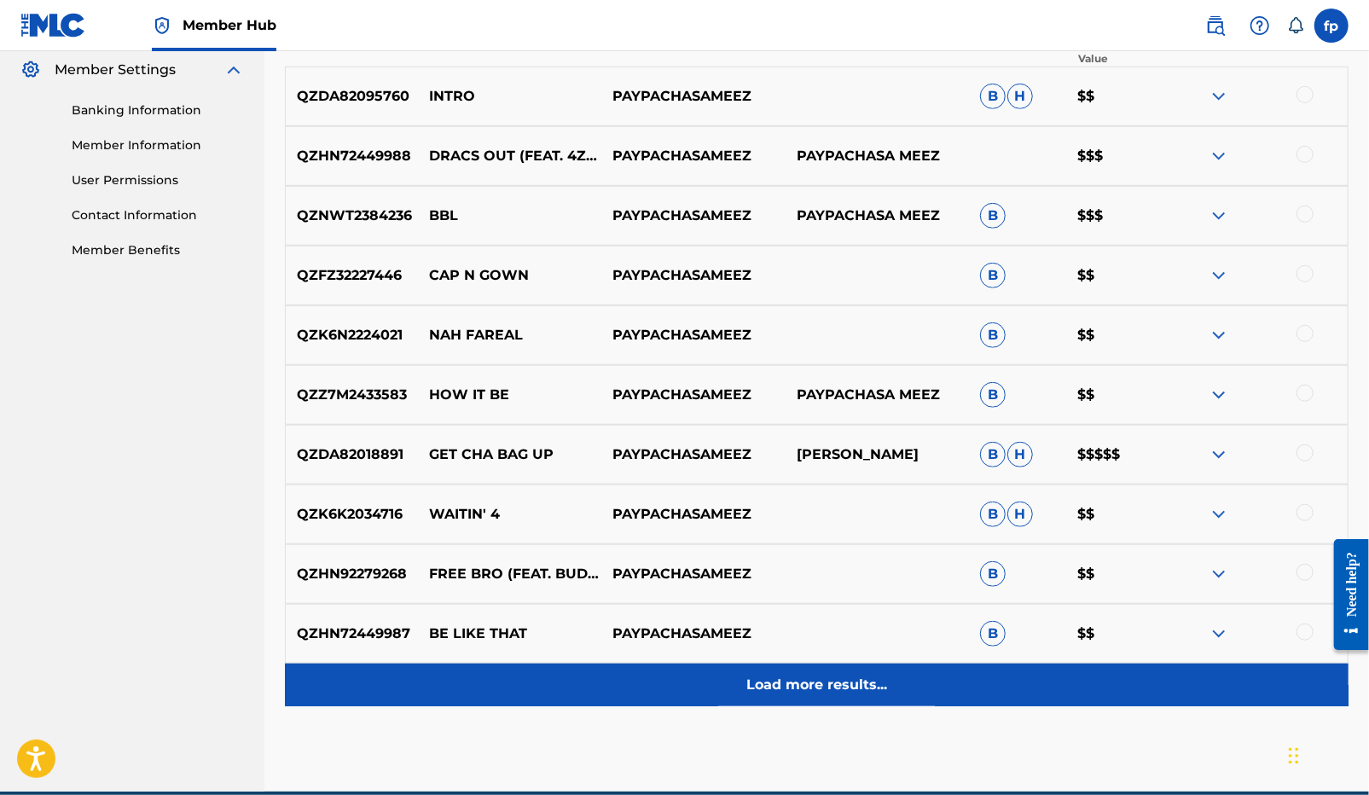
click at [783, 689] on p "Load more results..." at bounding box center [816, 685] width 141 height 20
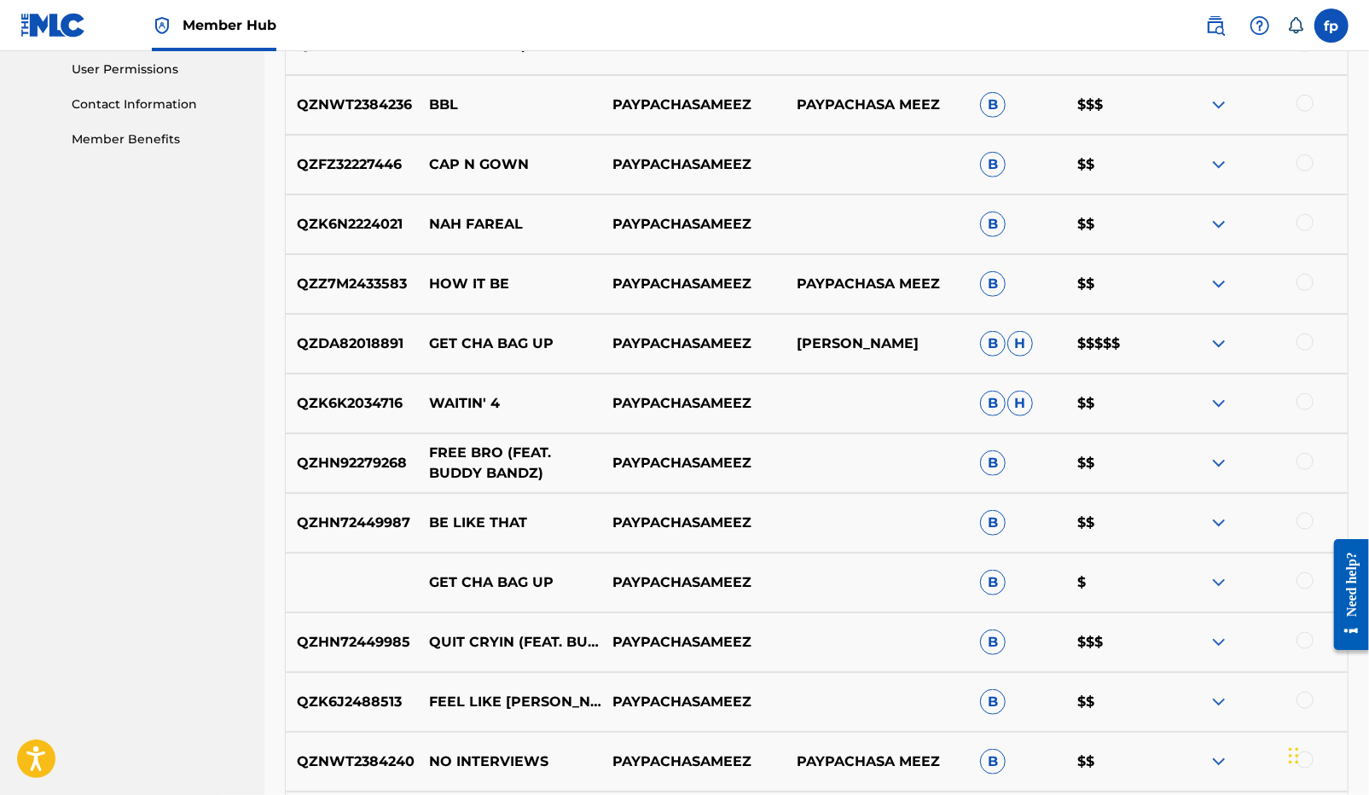
scroll to position [826, 0]
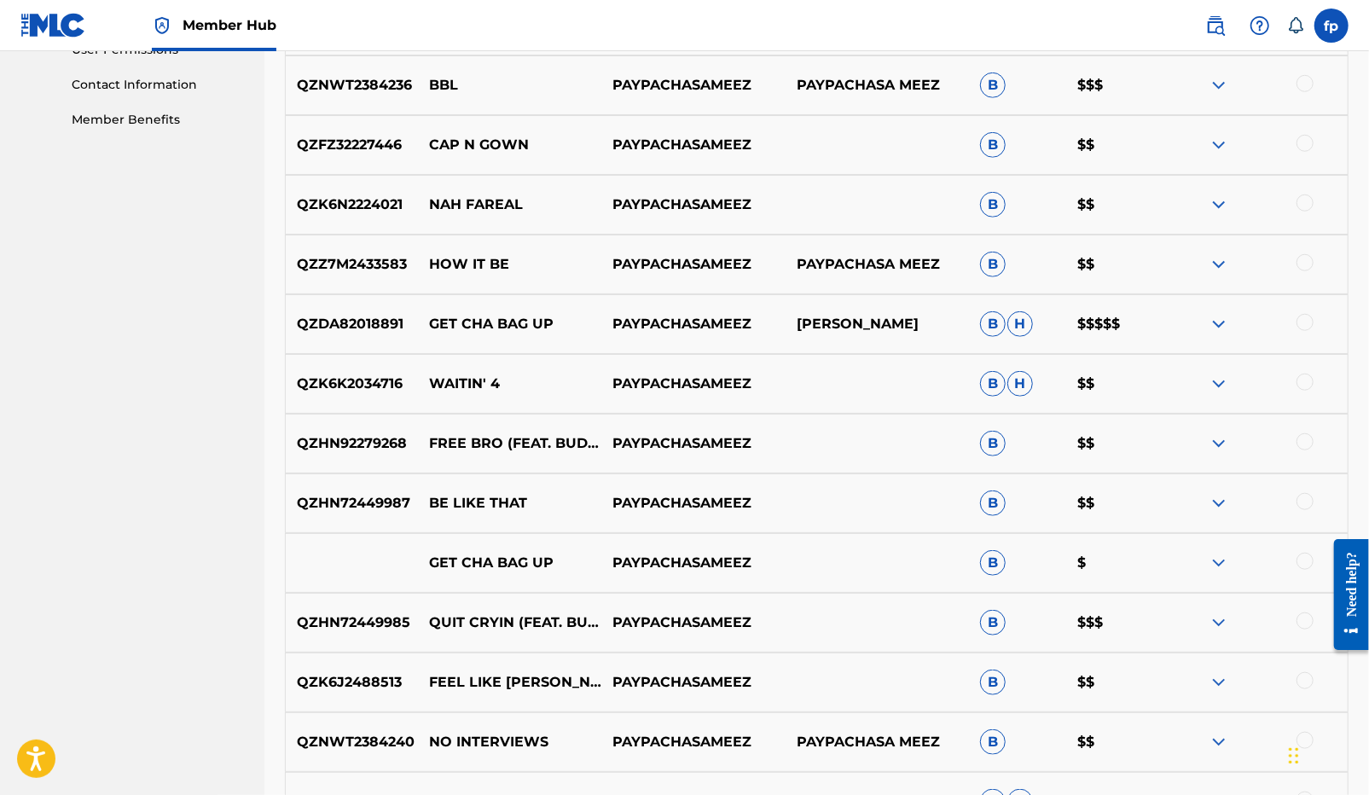
click at [345, 506] on p "QZHN72449987" at bounding box center [352, 503] width 132 height 20
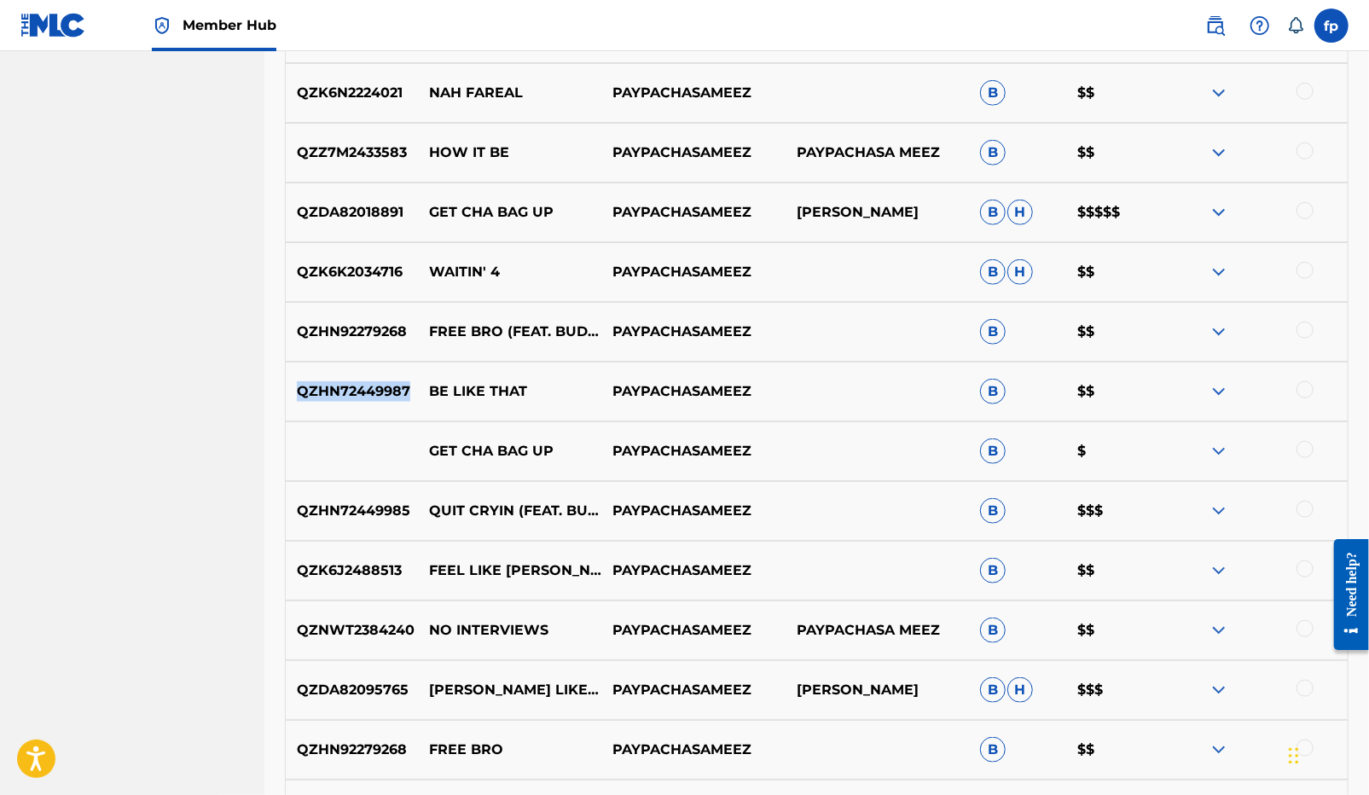
scroll to position [942, 0]
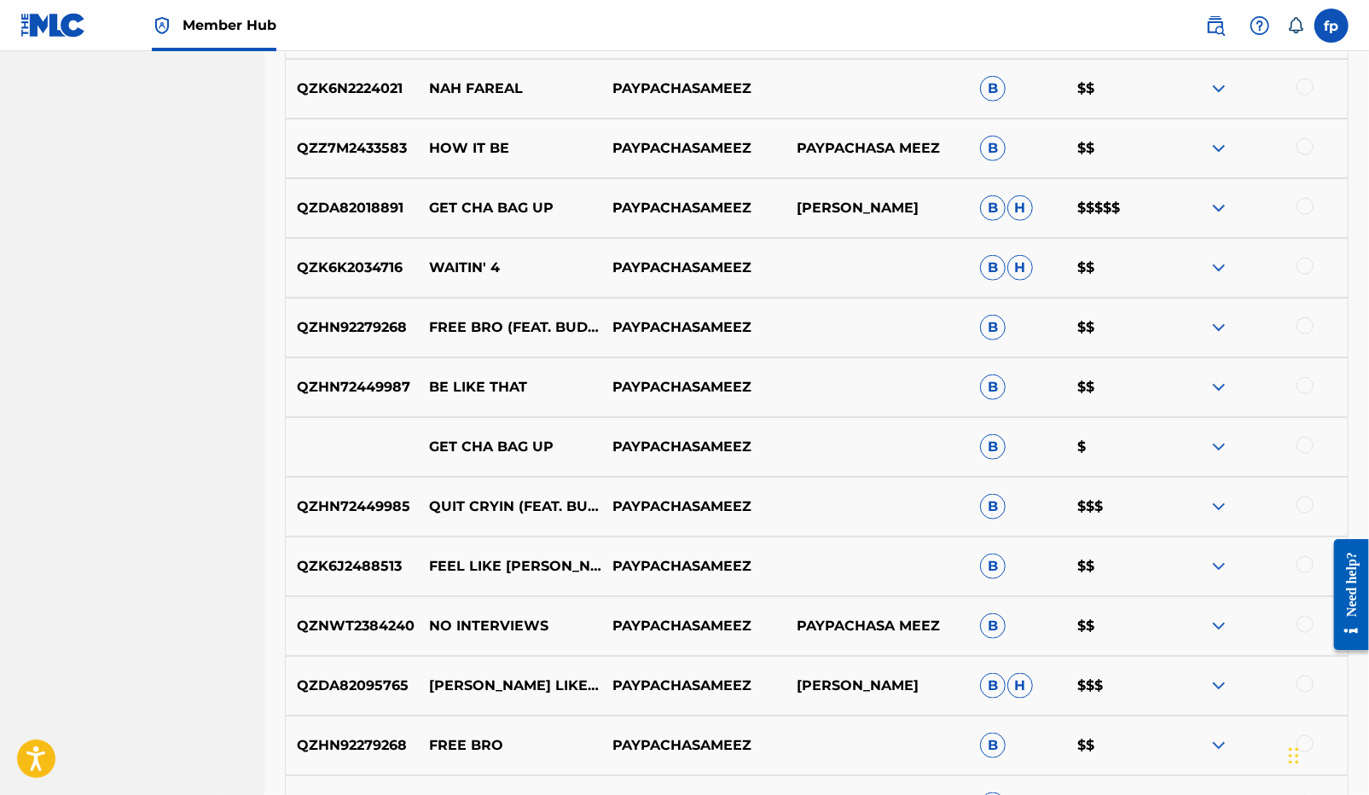
click at [357, 506] on p "QZHN72449985" at bounding box center [352, 506] width 132 height 20
click at [354, 567] on p "QZK6J2488513" at bounding box center [352, 566] width 132 height 20
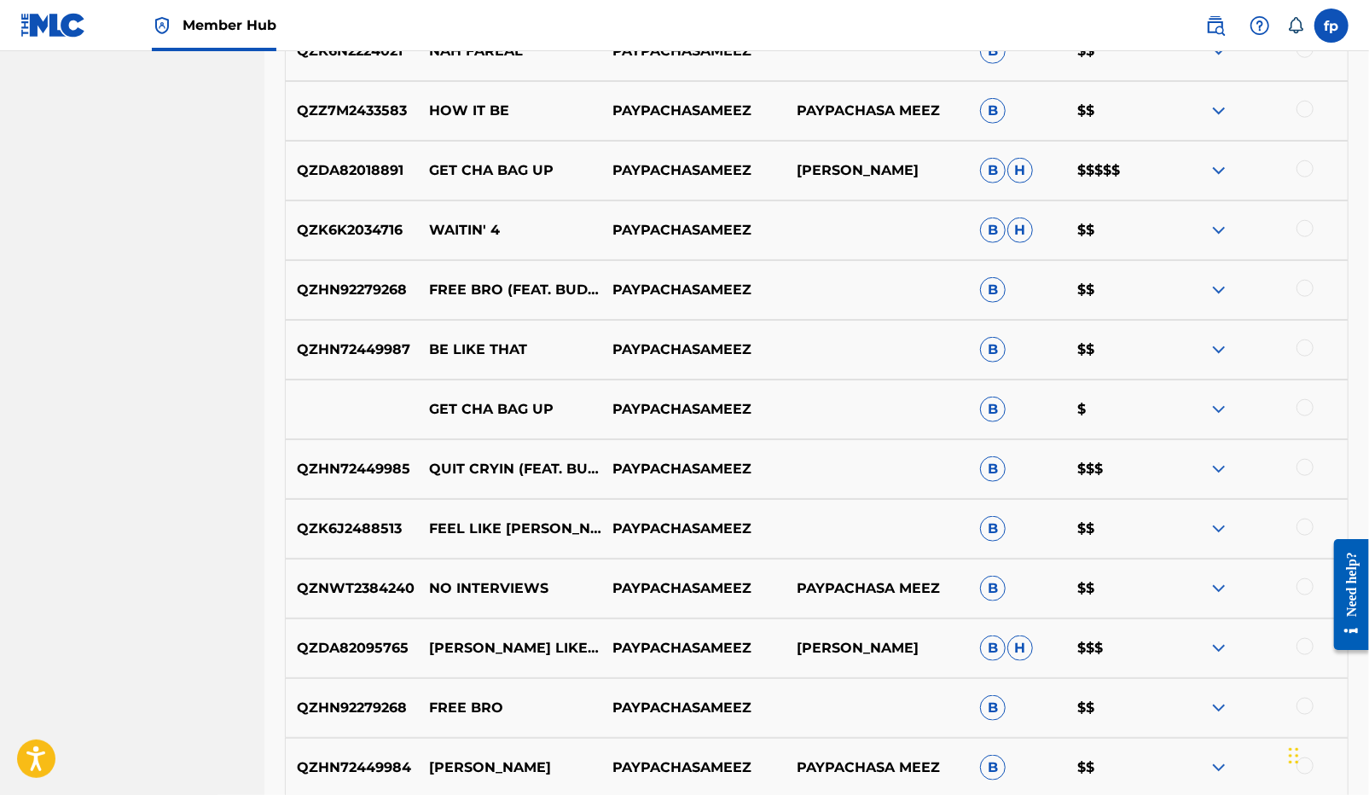
click at [374, 587] on p "QZNWT2384240" at bounding box center [352, 588] width 132 height 20
click at [483, 596] on p "NO INTERVIEWS" at bounding box center [509, 588] width 183 height 20
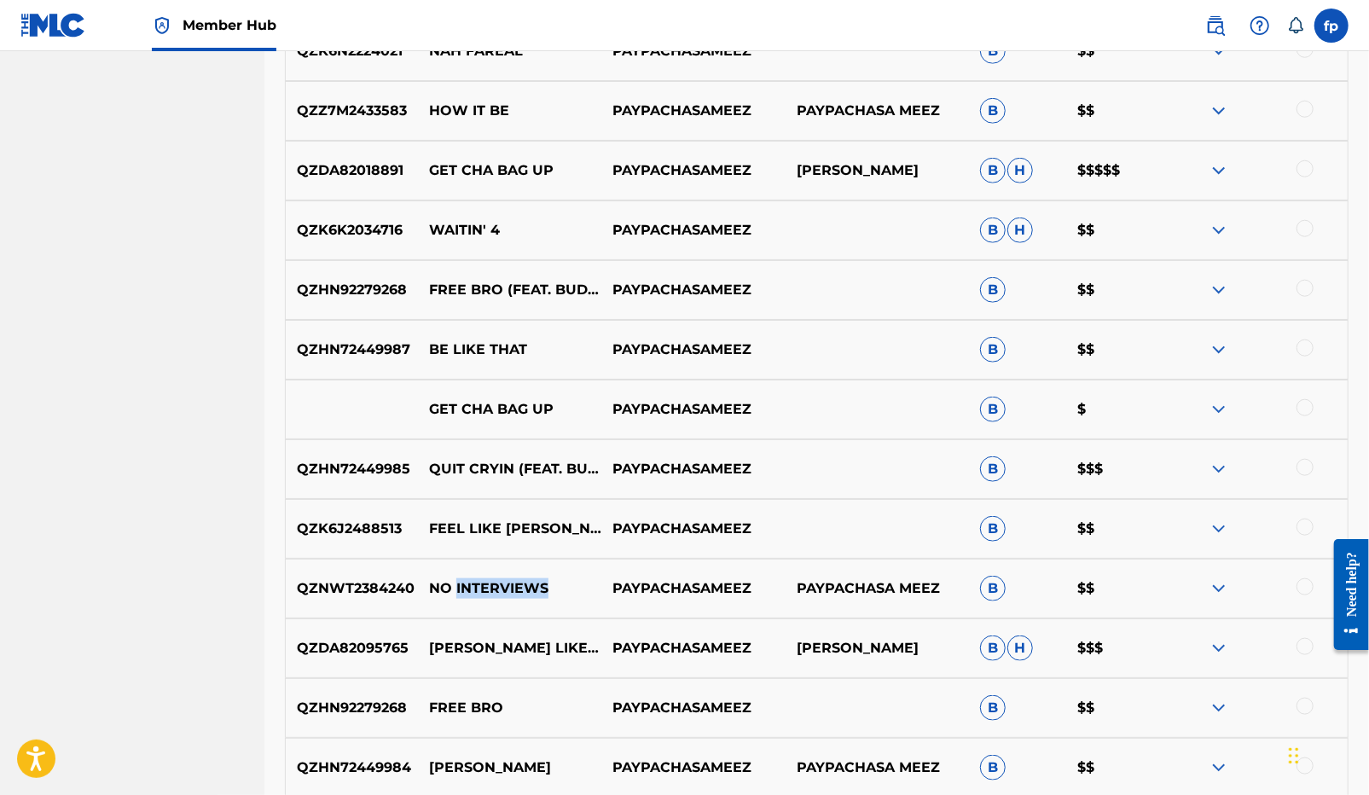
click at [483, 596] on p "NO INTERVIEWS" at bounding box center [509, 588] width 183 height 20
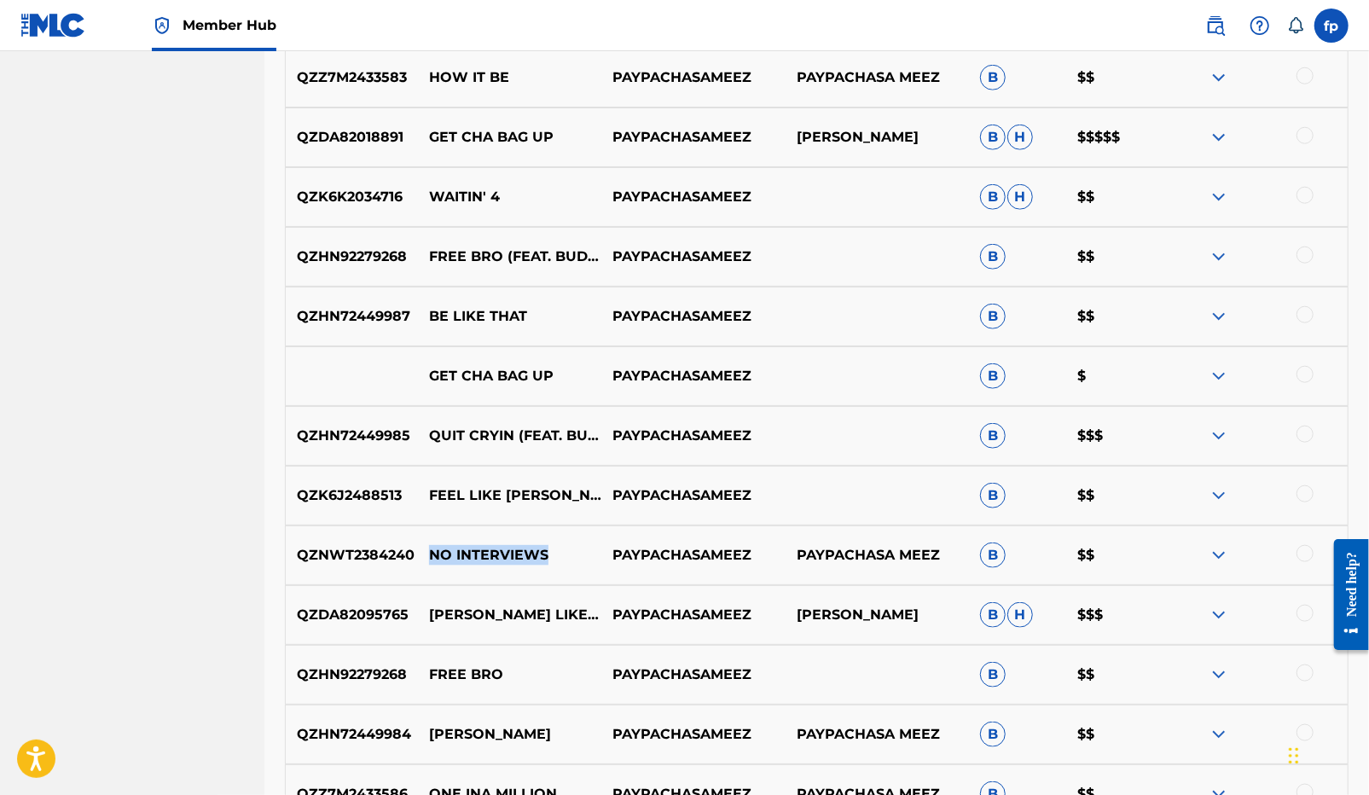
scroll to position [1018, 0]
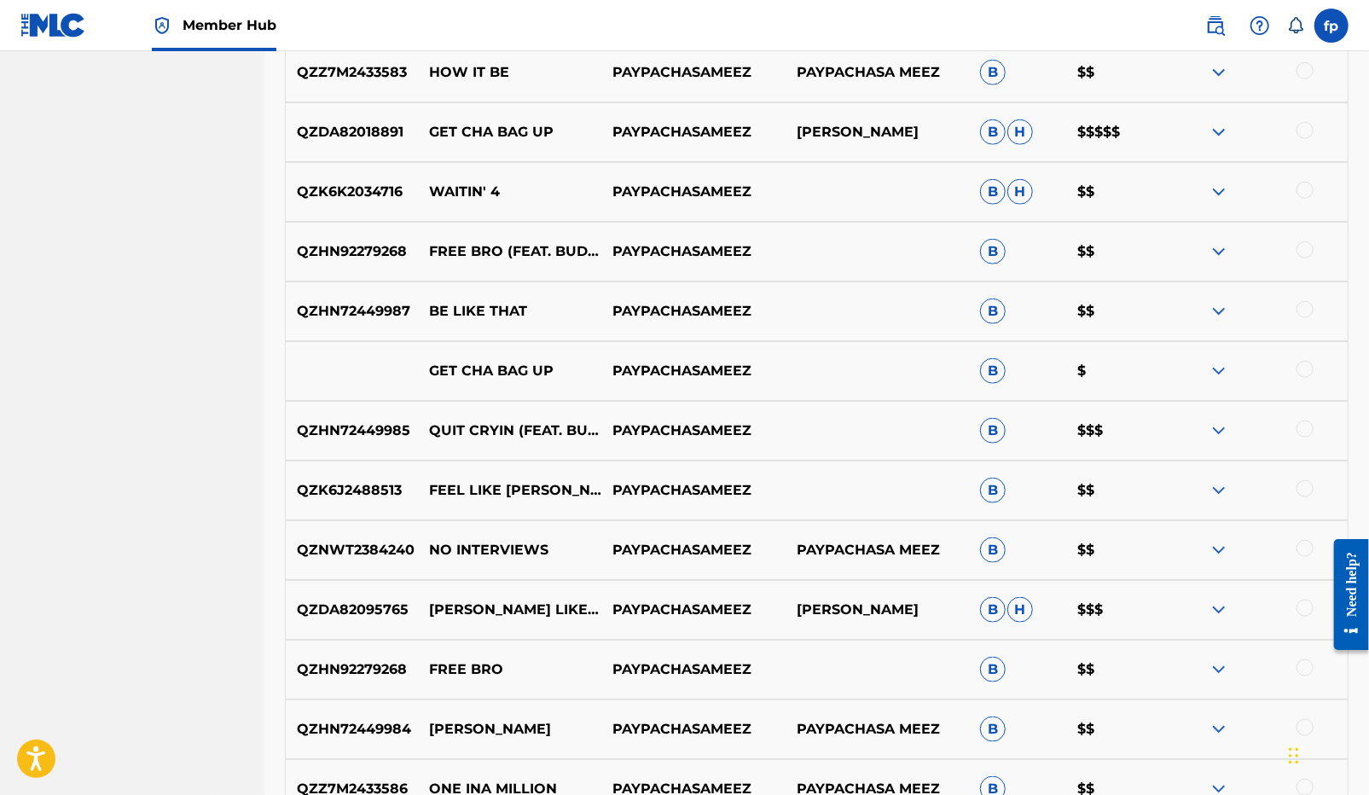
click at [344, 613] on p "QZDA82095765" at bounding box center [352, 610] width 132 height 20
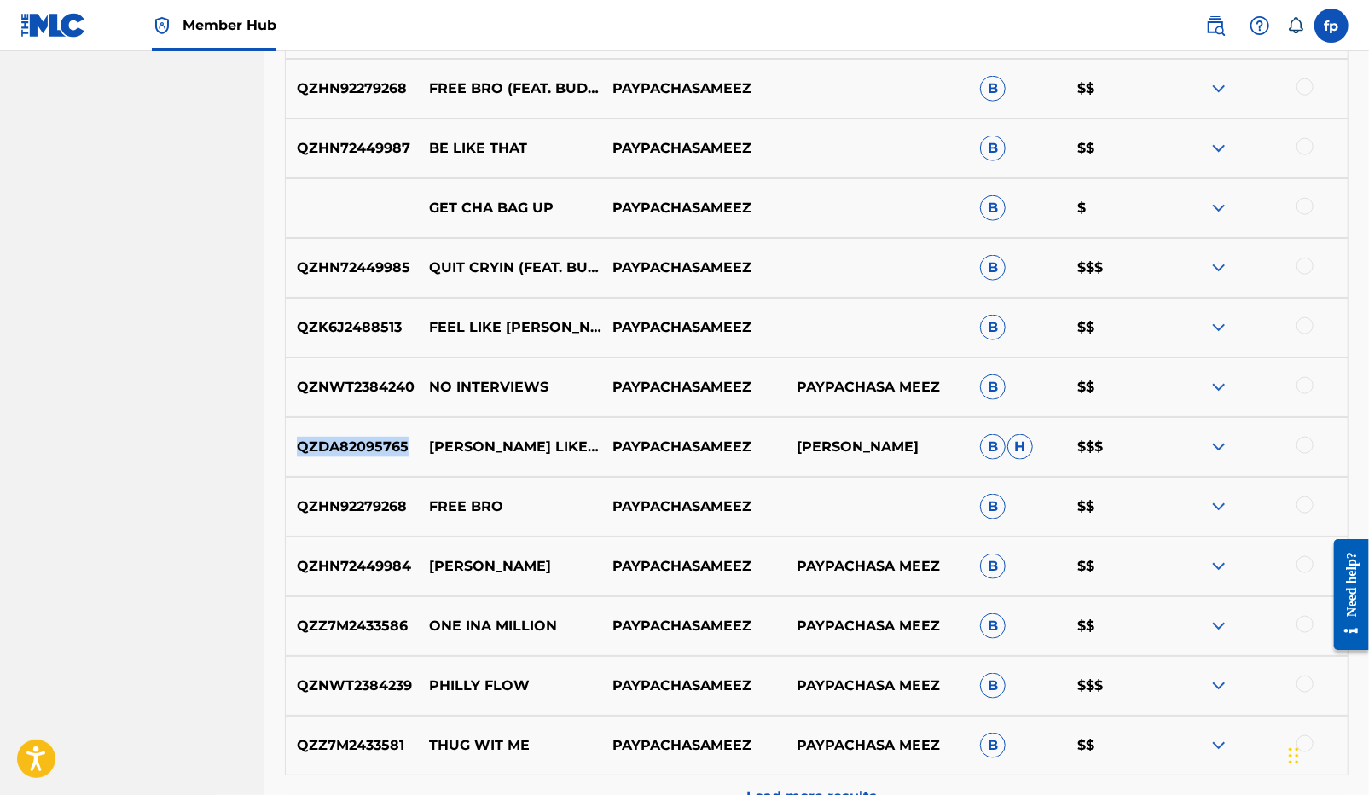
scroll to position [1197, 0]
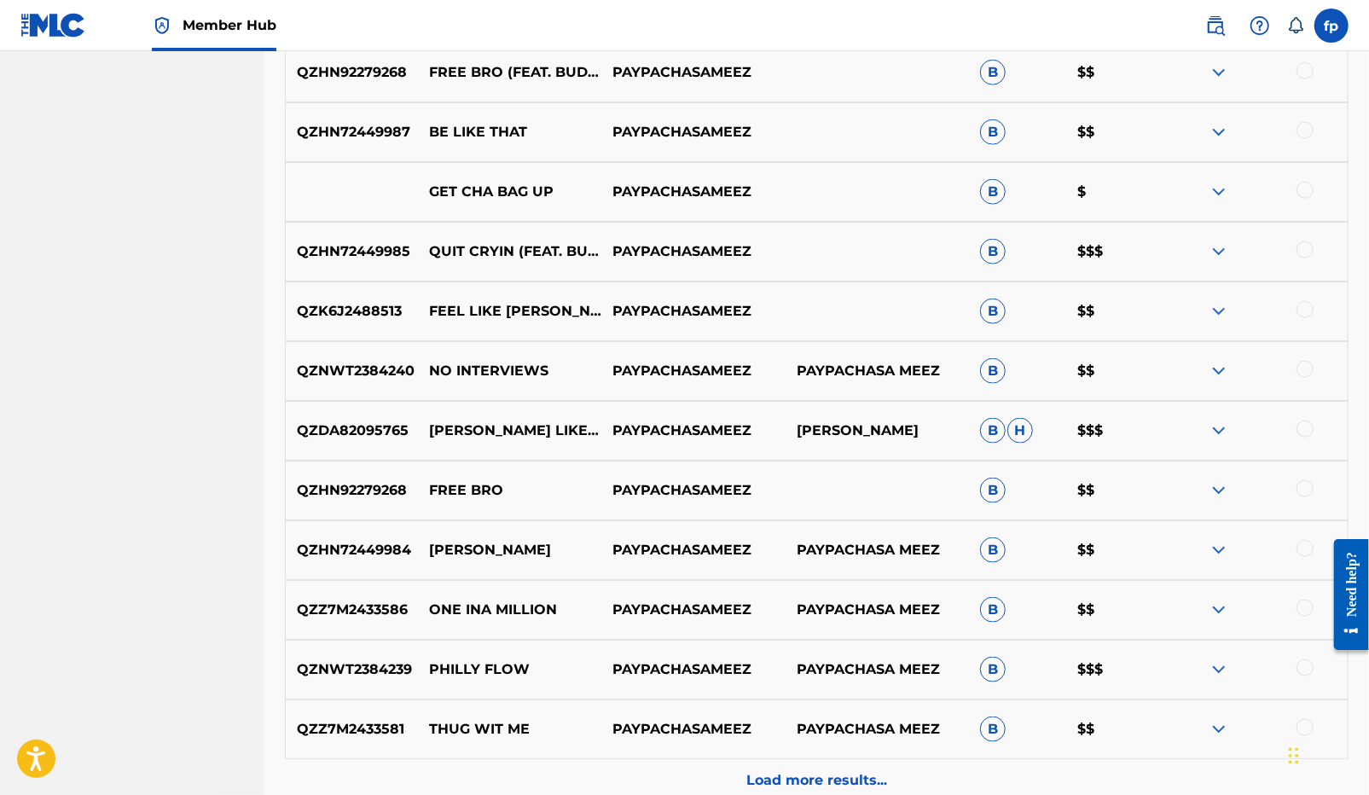
click at [378, 540] on p "QZHN72449984" at bounding box center [352, 550] width 132 height 20
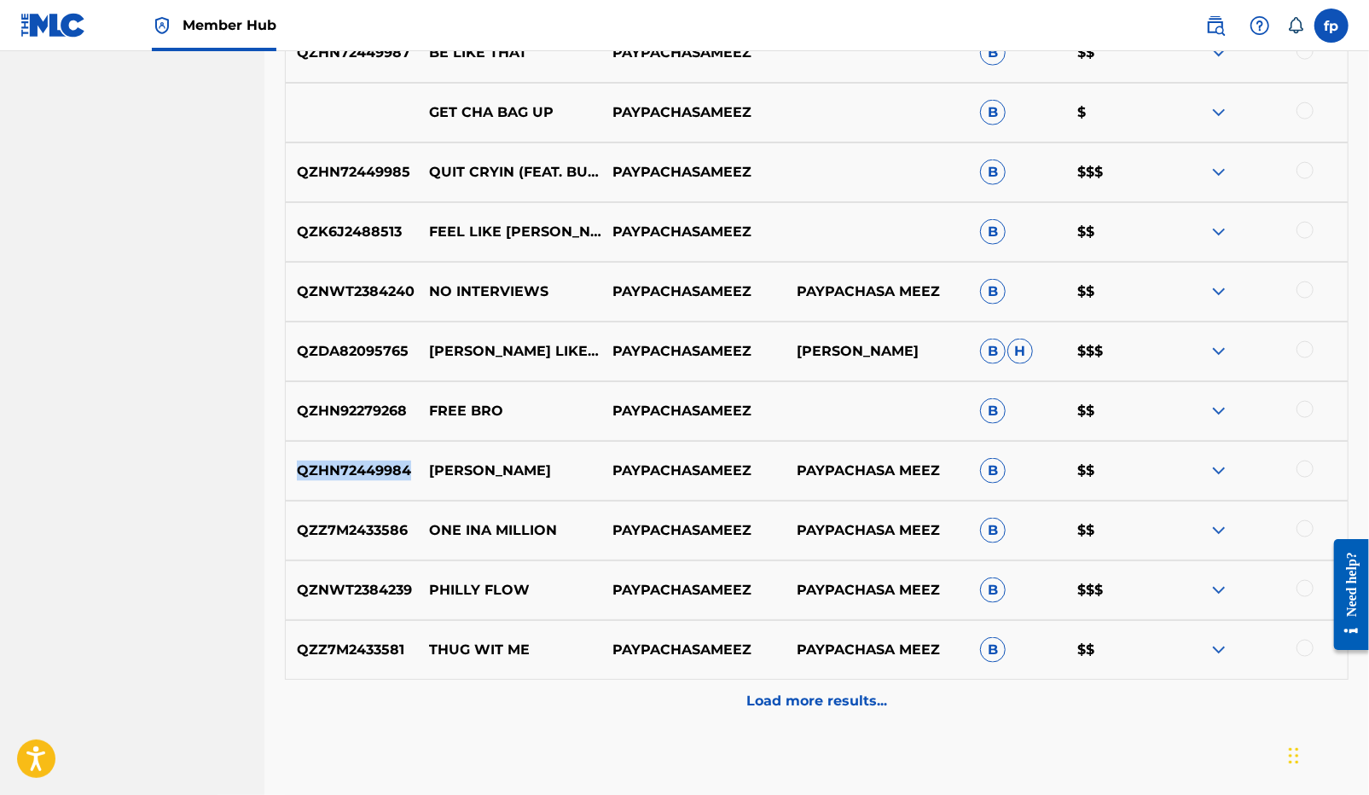
scroll to position [1277, 0]
click at [374, 518] on div "QZZ7M2433586 ONE INA MILLION PAYPACHASAMEEZ PAYPACHASA MEEZ B $$" at bounding box center [816, 530] width 1063 height 60
click at [464, 527] on p "ONE INA MILLION" at bounding box center [509, 529] width 183 height 20
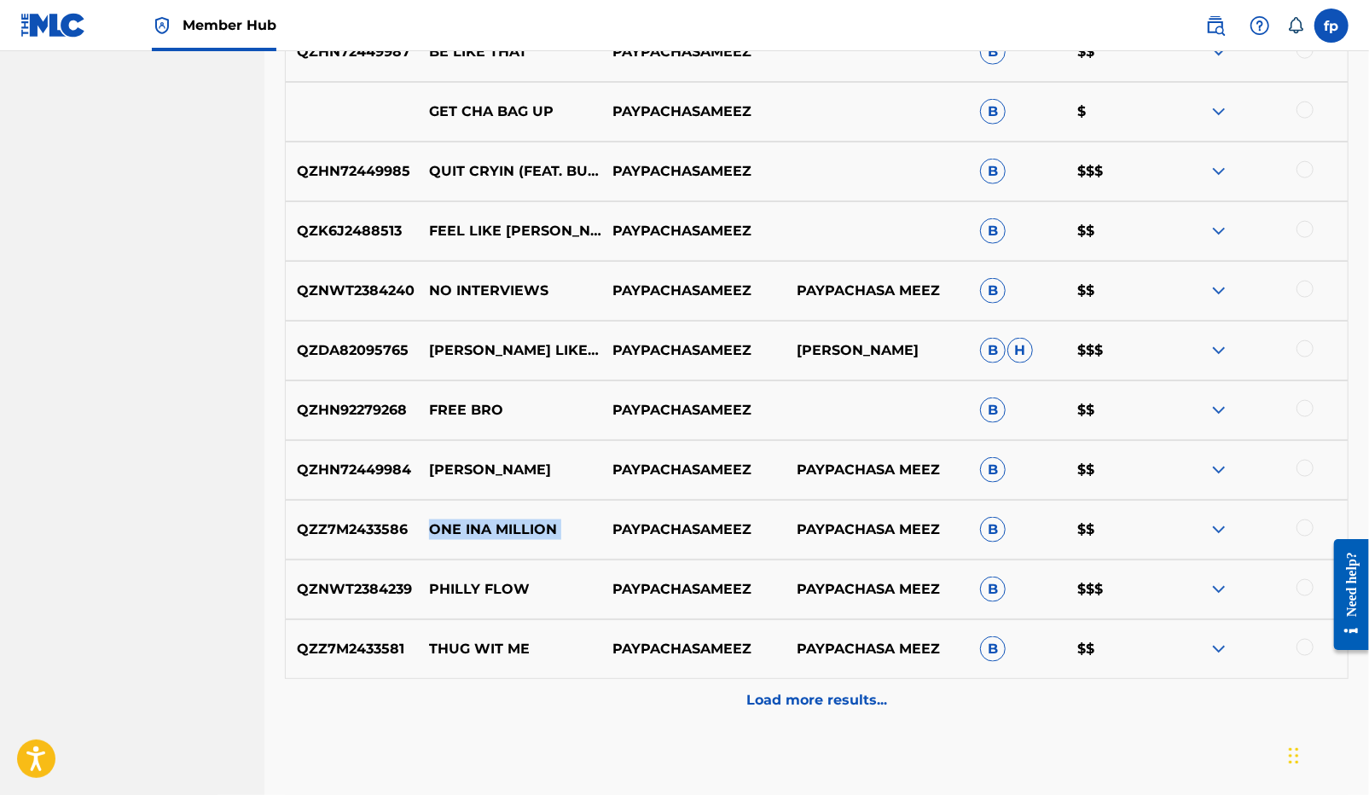
click at [464, 527] on p "ONE INA MILLION" at bounding box center [509, 529] width 183 height 20
click at [364, 584] on p "QZNWT2384239" at bounding box center [352, 589] width 132 height 20
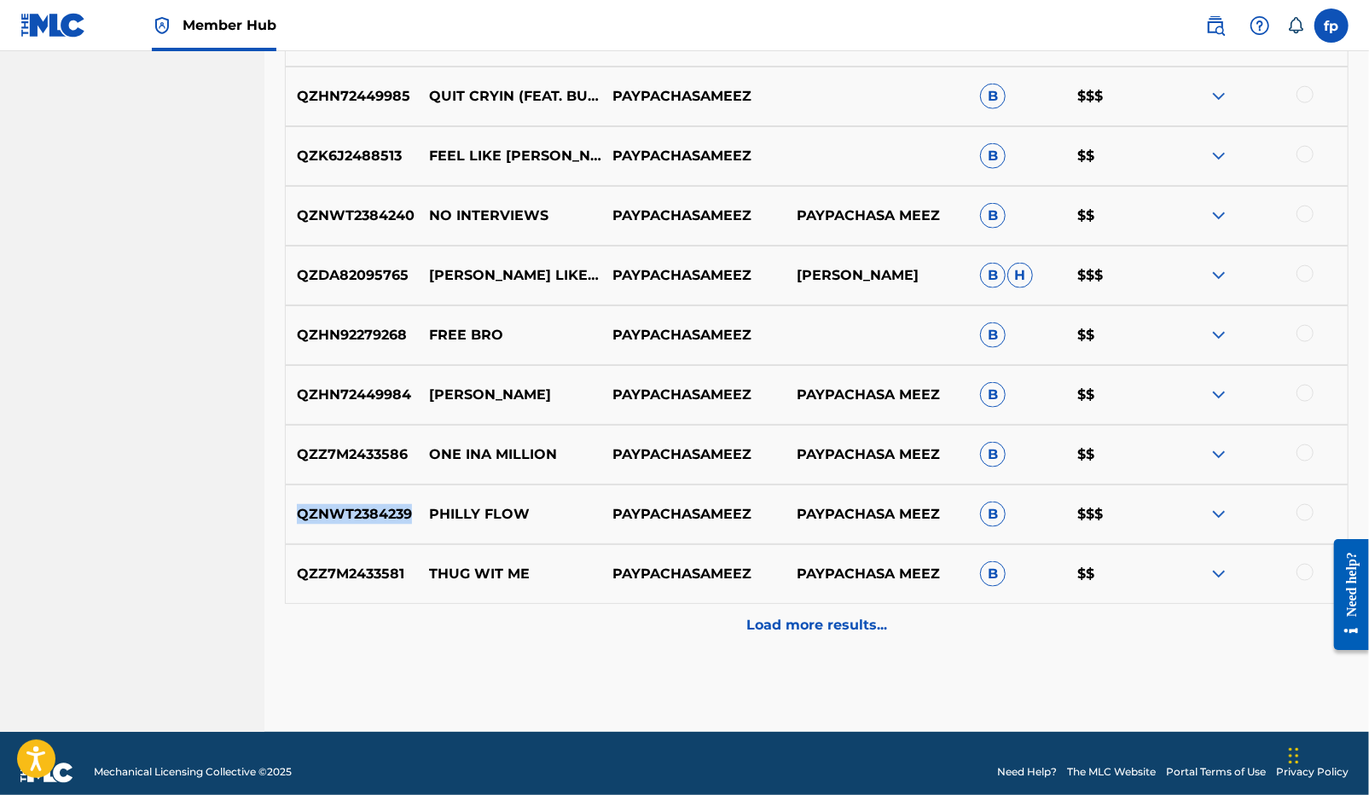
scroll to position [1361, 0]
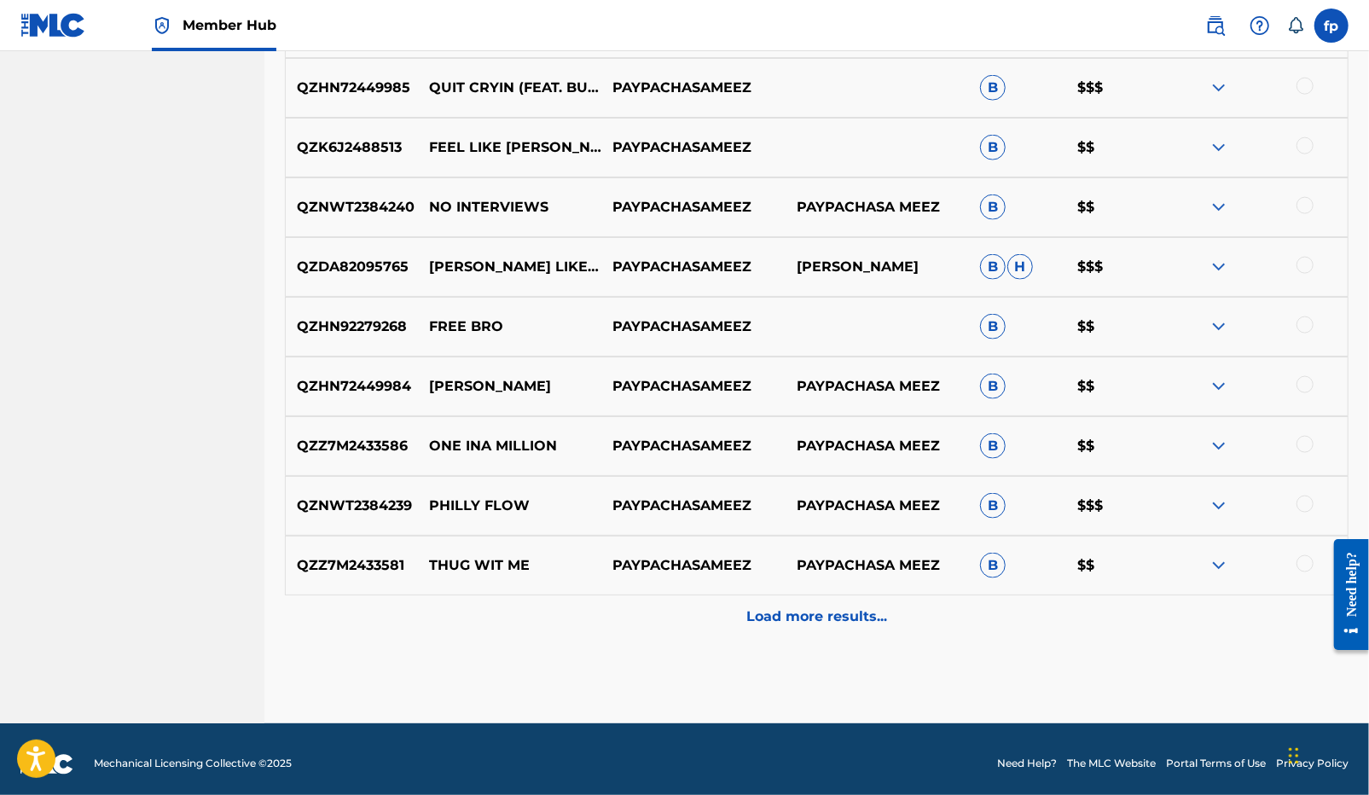
click at [371, 561] on p "QZZ7M2433581" at bounding box center [352, 565] width 132 height 20
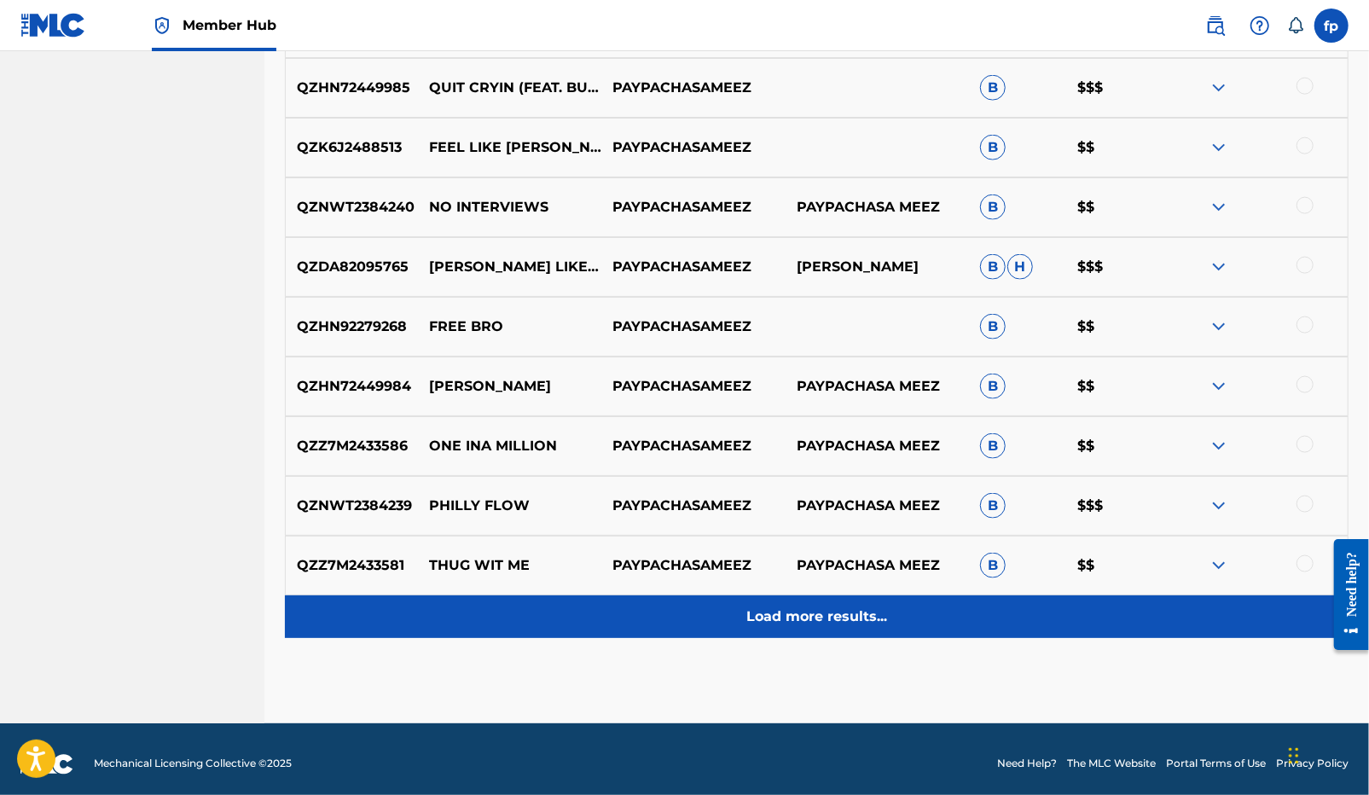
click at [746, 611] on p "Load more results..." at bounding box center [816, 616] width 141 height 20
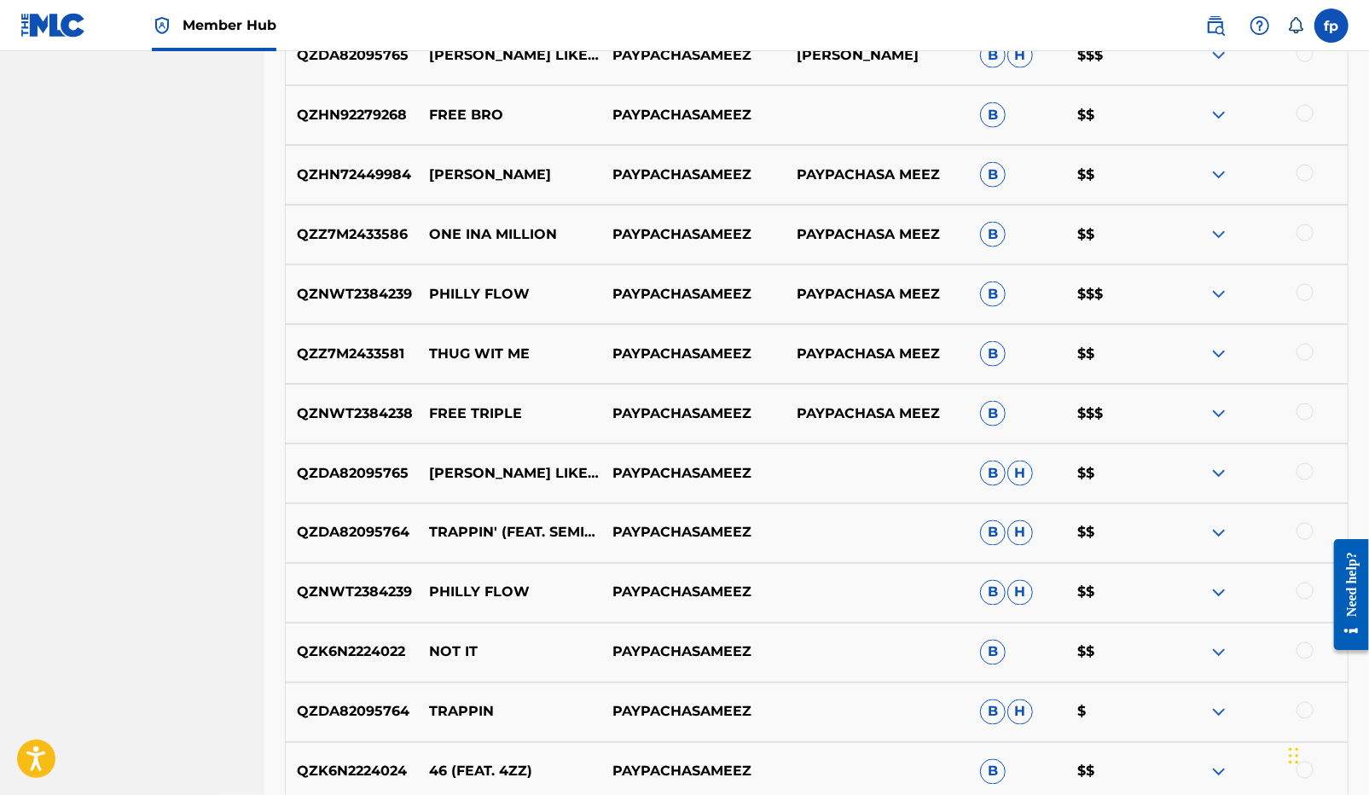
scroll to position [1559, 0]
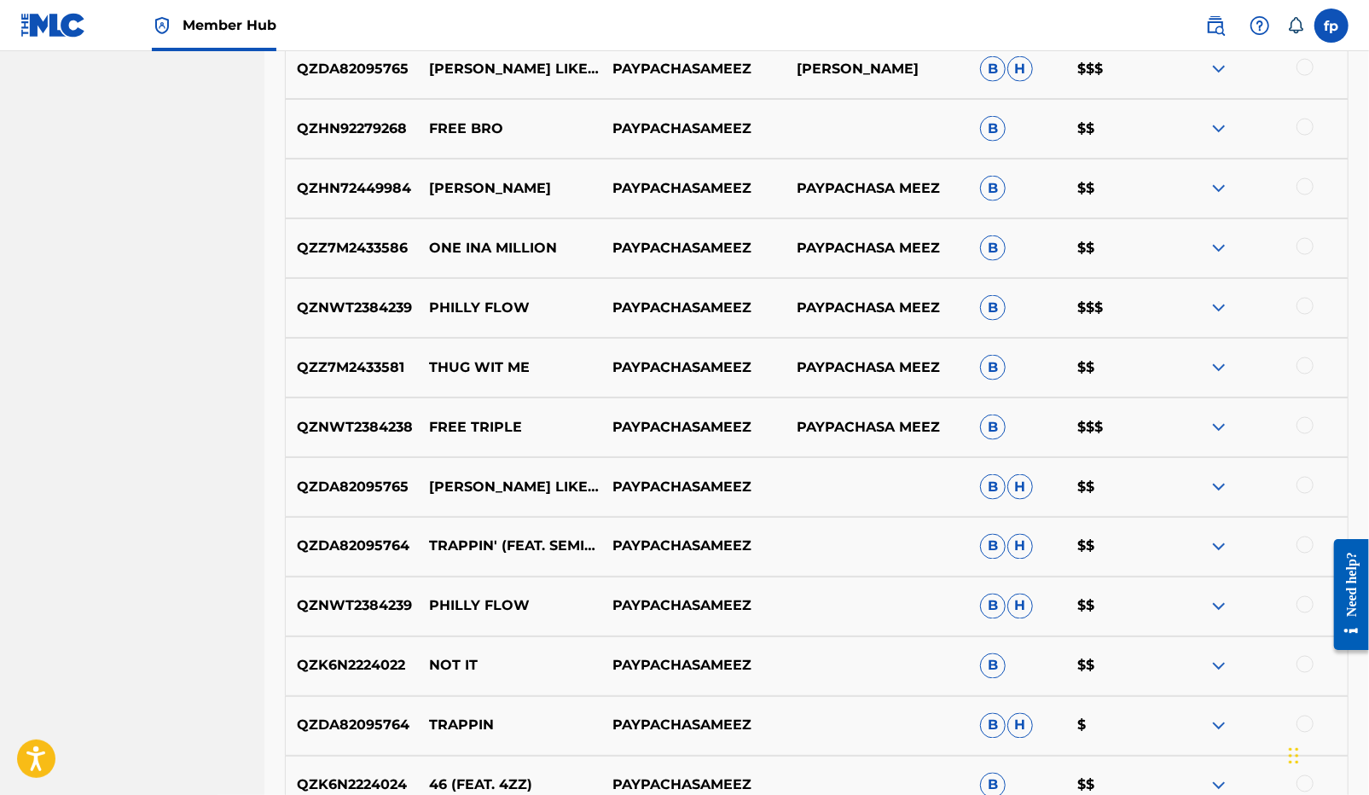
click at [328, 432] on p "QZNWT2384238" at bounding box center [352, 427] width 132 height 20
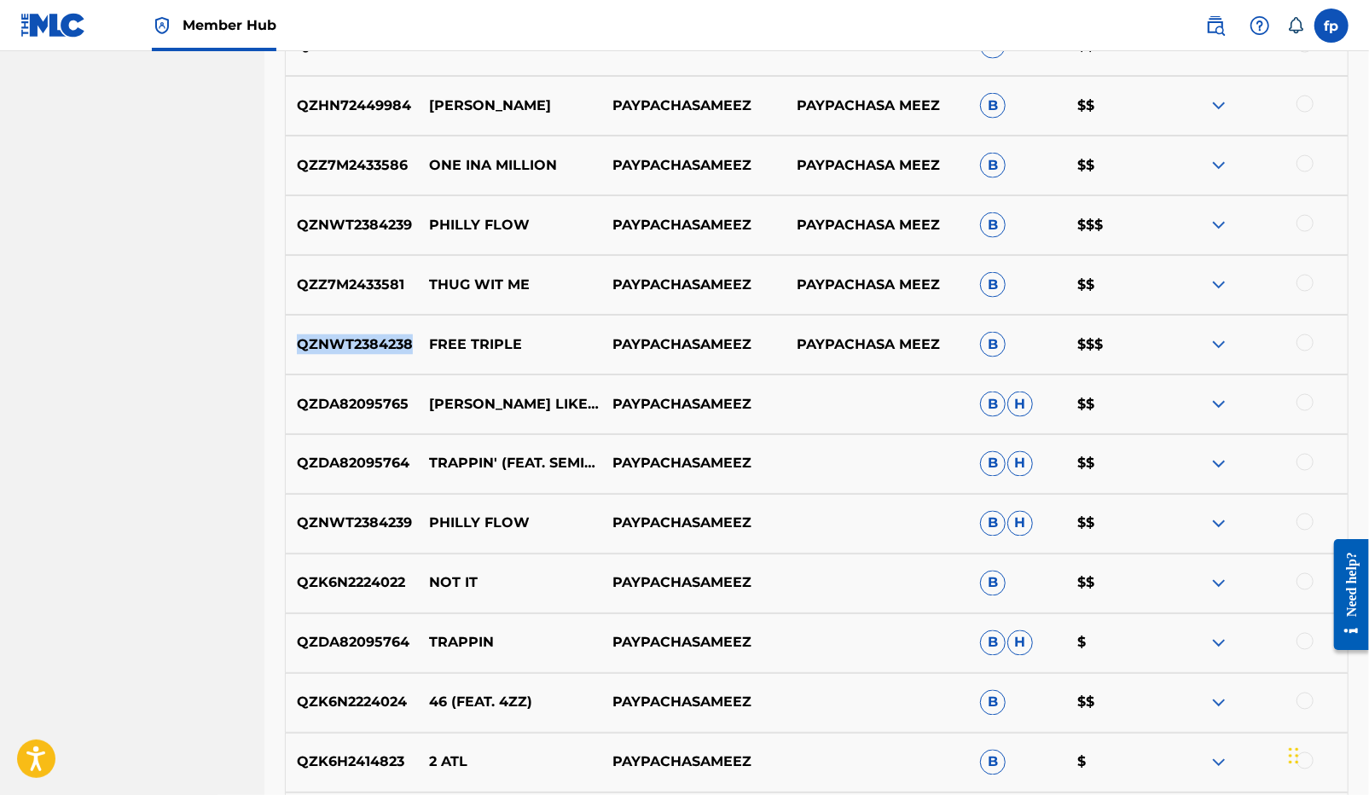
scroll to position [1645, 0]
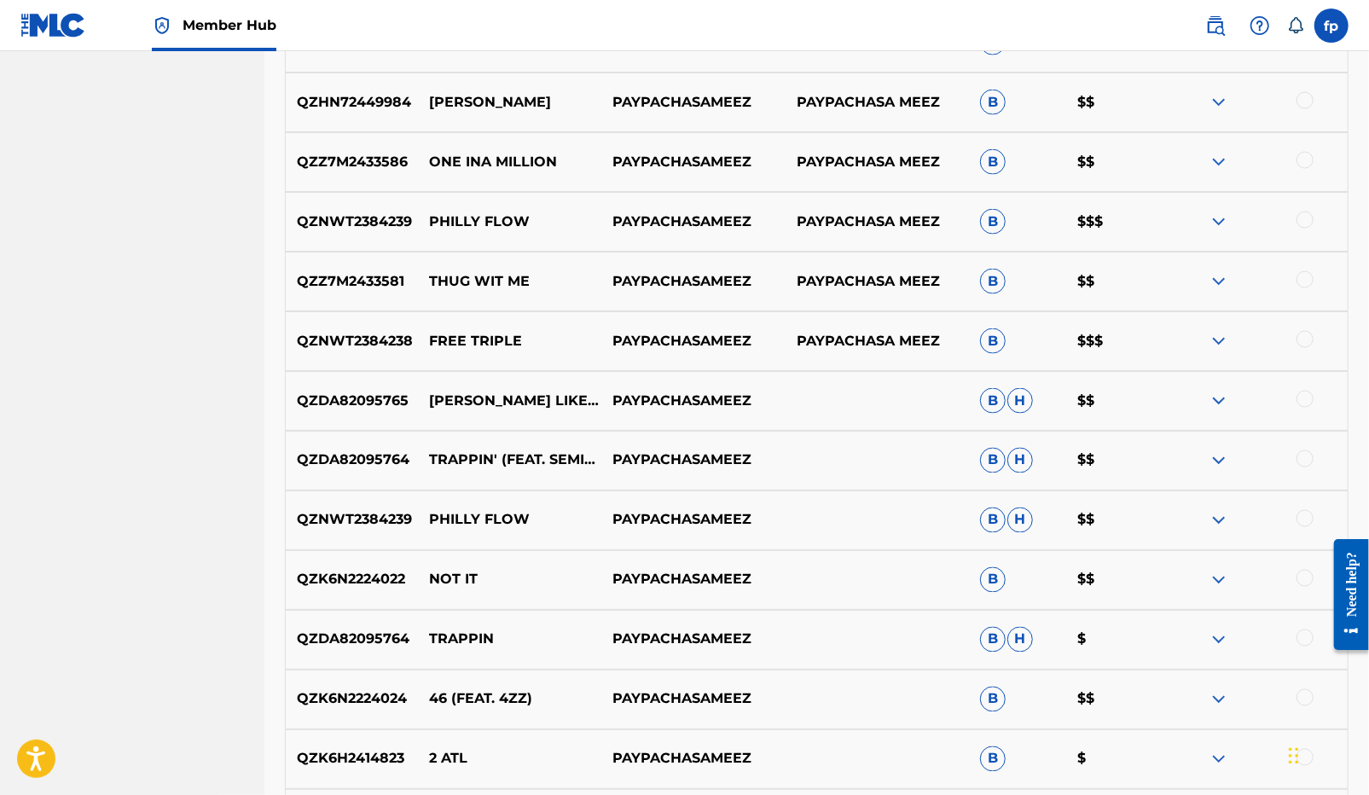
click at [357, 455] on p "QZDA82095764" at bounding box center [352, 460] width 132 height 20
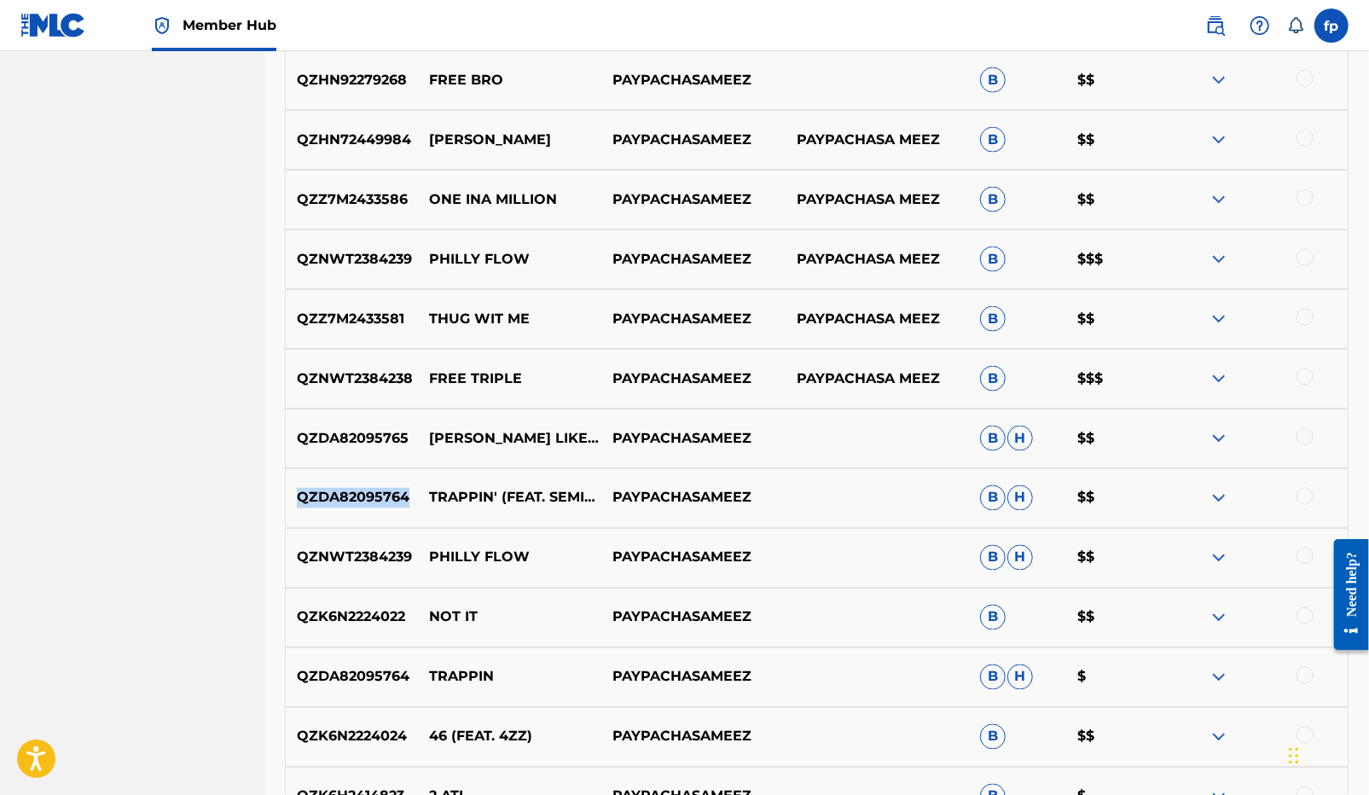
scroll to position [1610, 0]
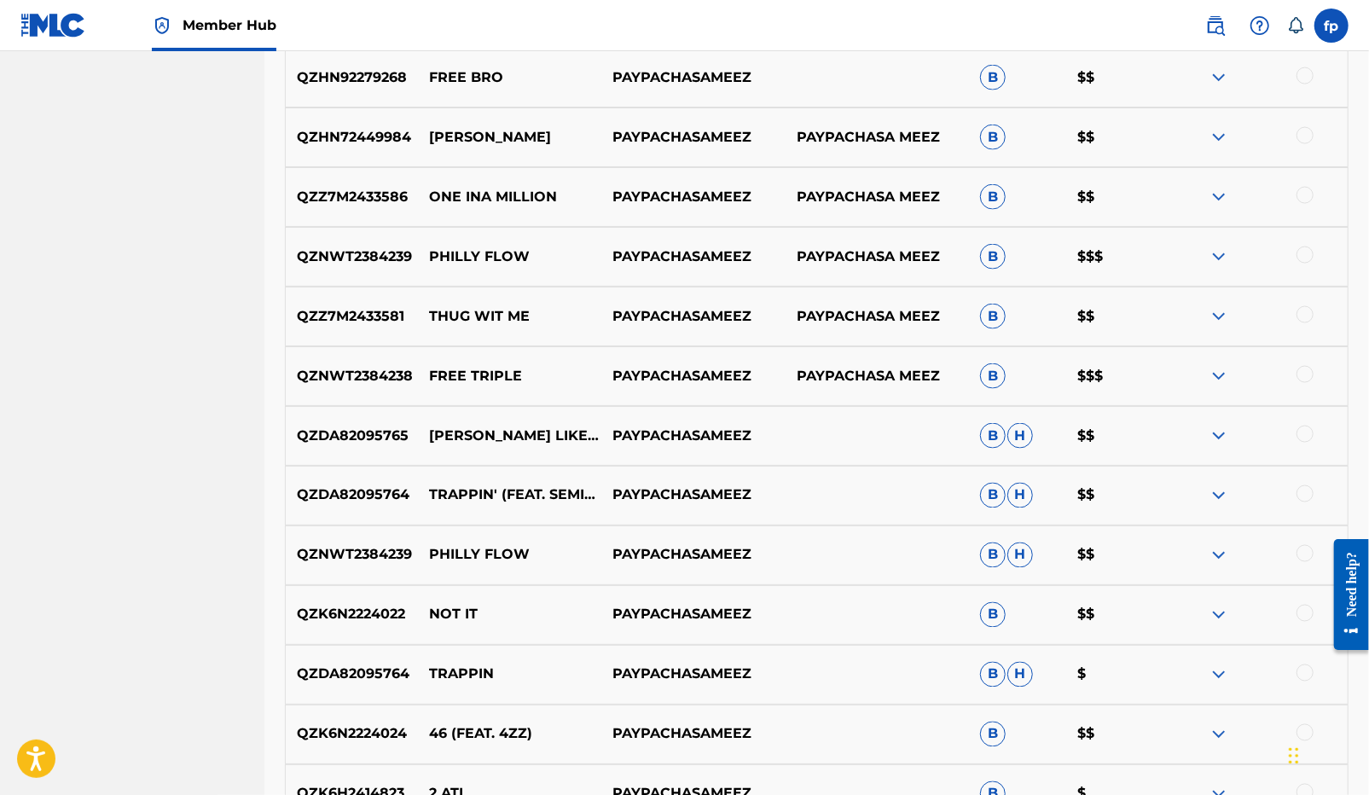
click at [378, 612] on p "QZK6N2224022" at bounding box center [352, 615] width 132 height 20
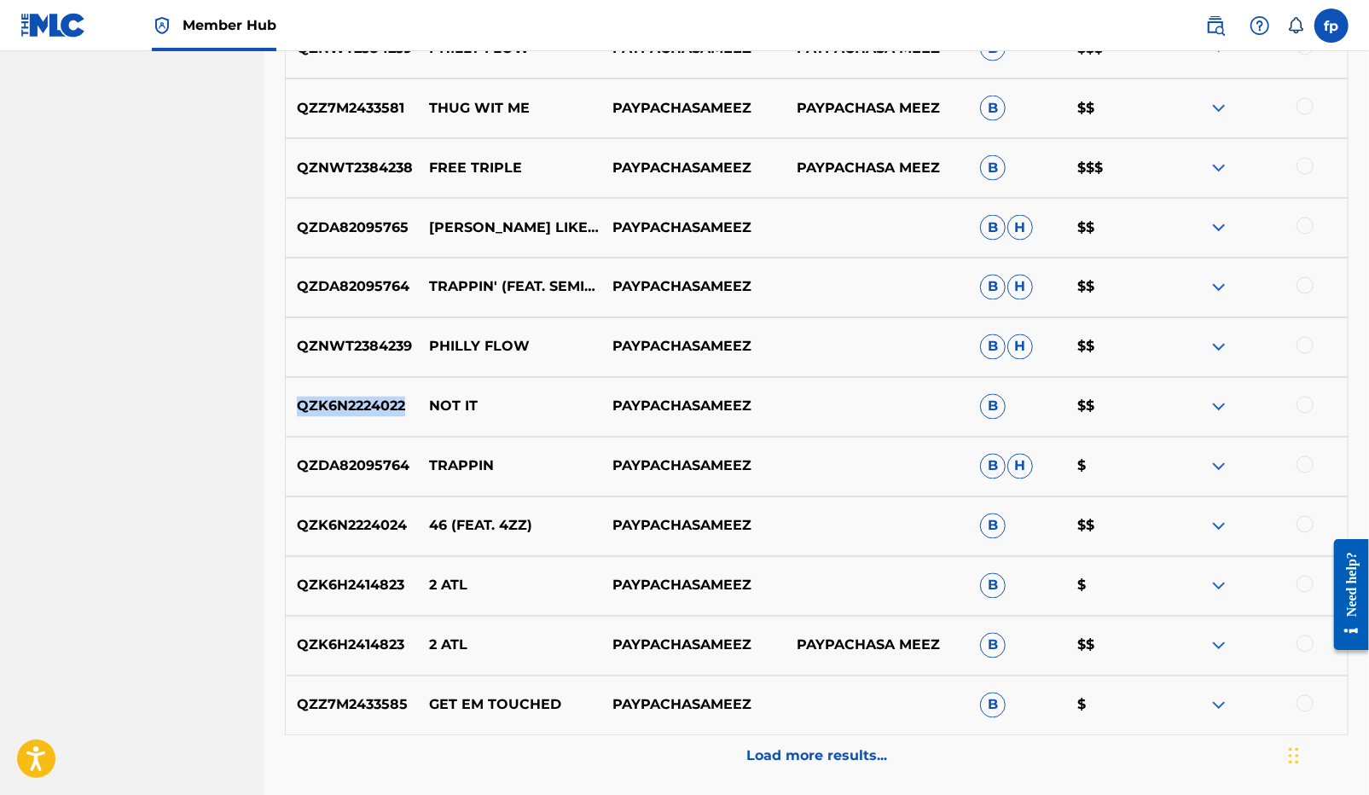
scroll to position [1829, 0]
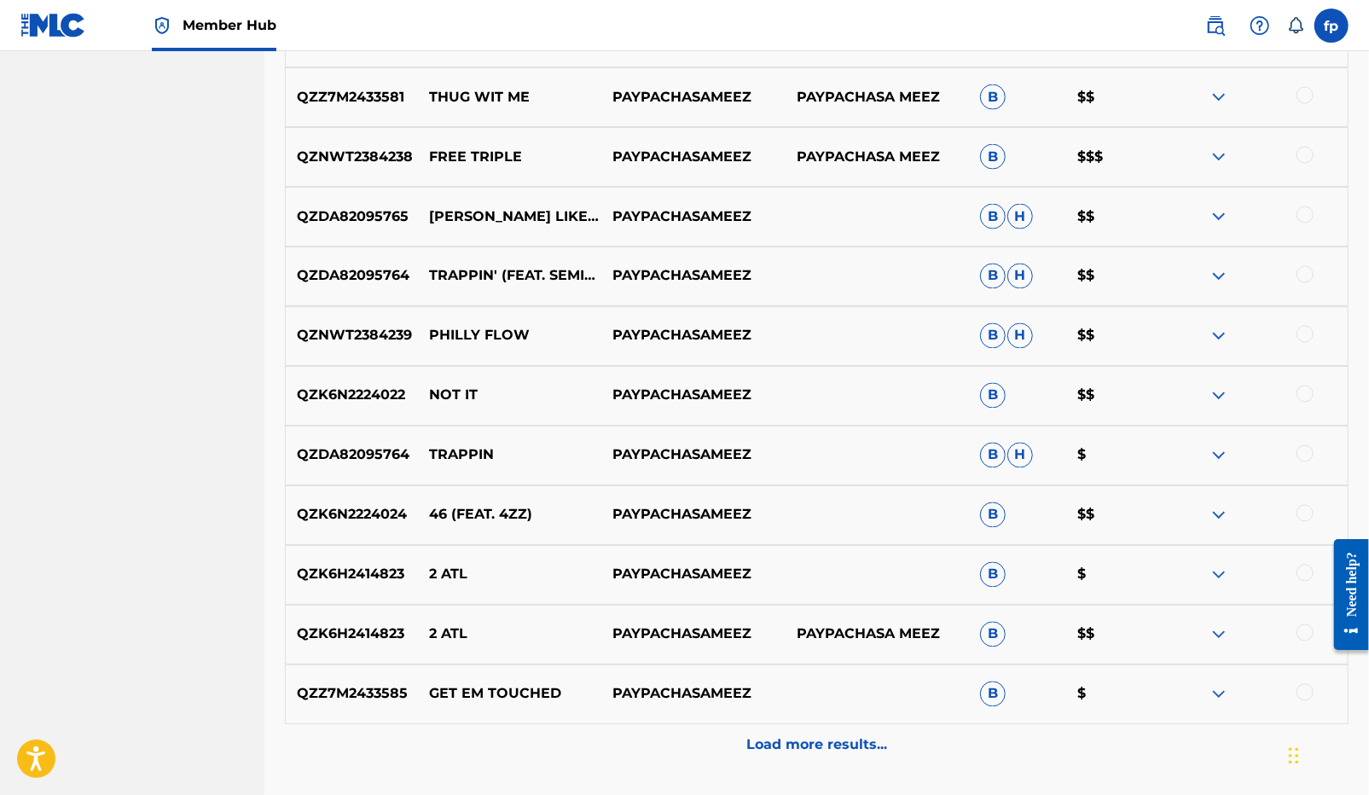
click at [376, 507] on p "QZK6N2224024" at bounding box center [352, 515] width 132 height 20
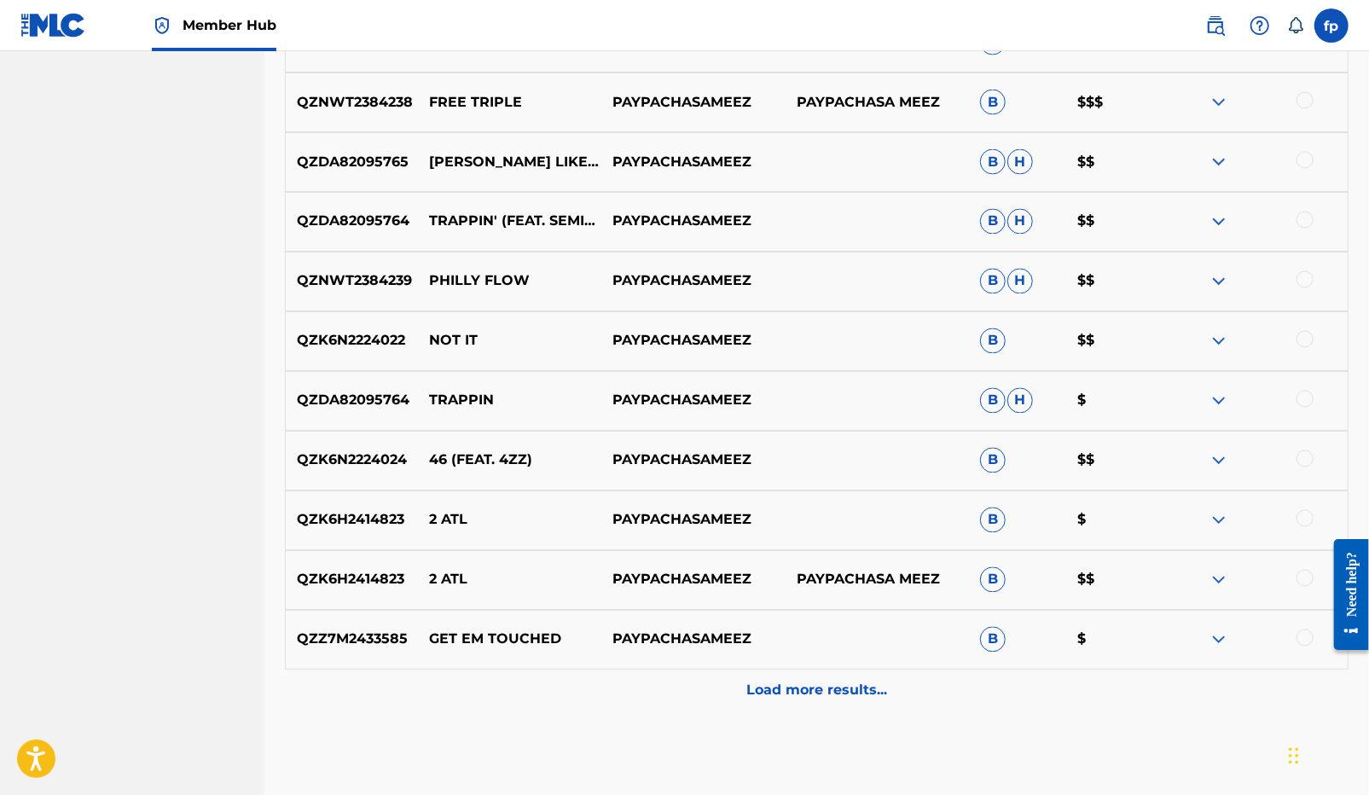
click at [387, 521] on p "QZK6H2414823" at bounding box center [352, 520] width 132 height 20
click at [441, 526] on p "2 ATL" at bounding box center [509, 520] width 183 height 20
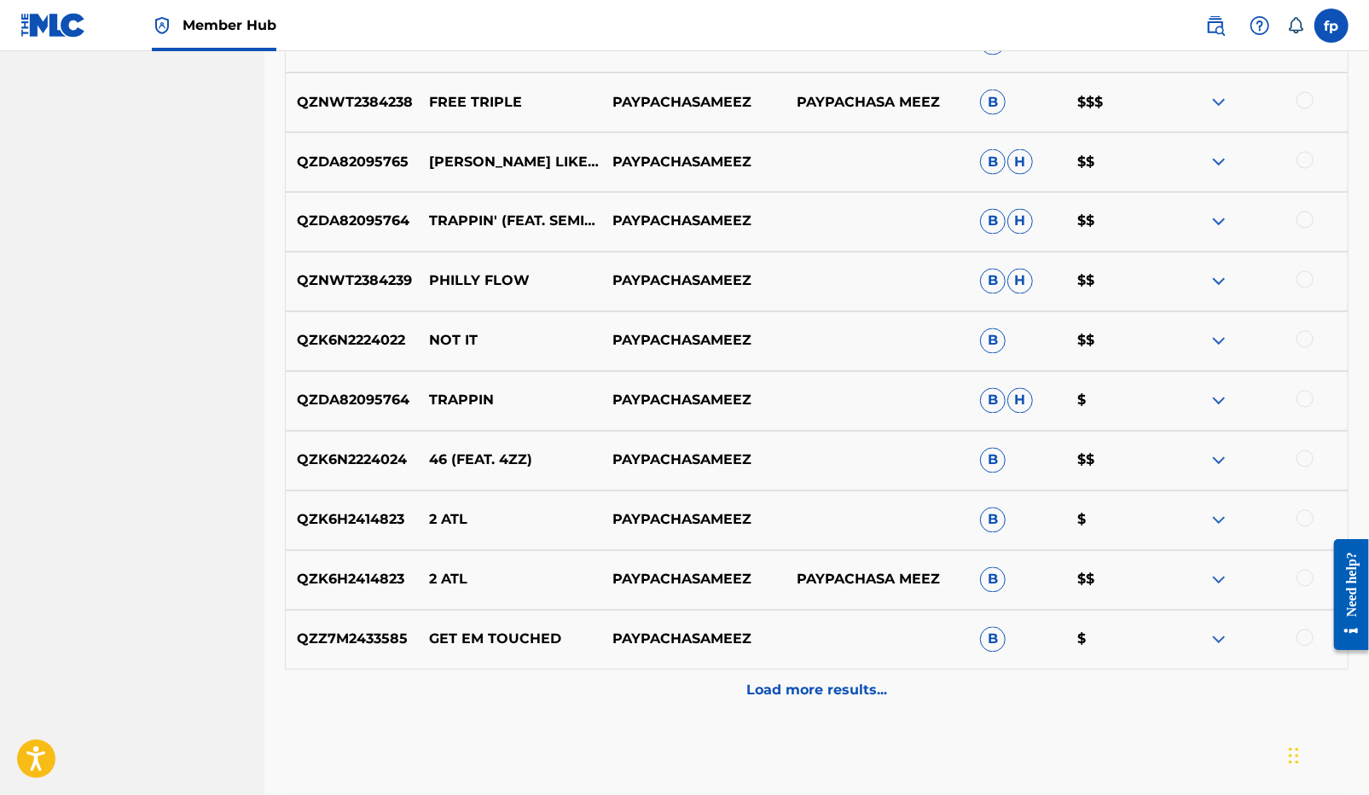
click at [528, 638] on p "GET EM TOUCHED" at bounding box center [509, 639] width 183 height 20
click at [357, 640] on p "QZZ7M2433585" at bounding box center [352, 639] width 132 height 20
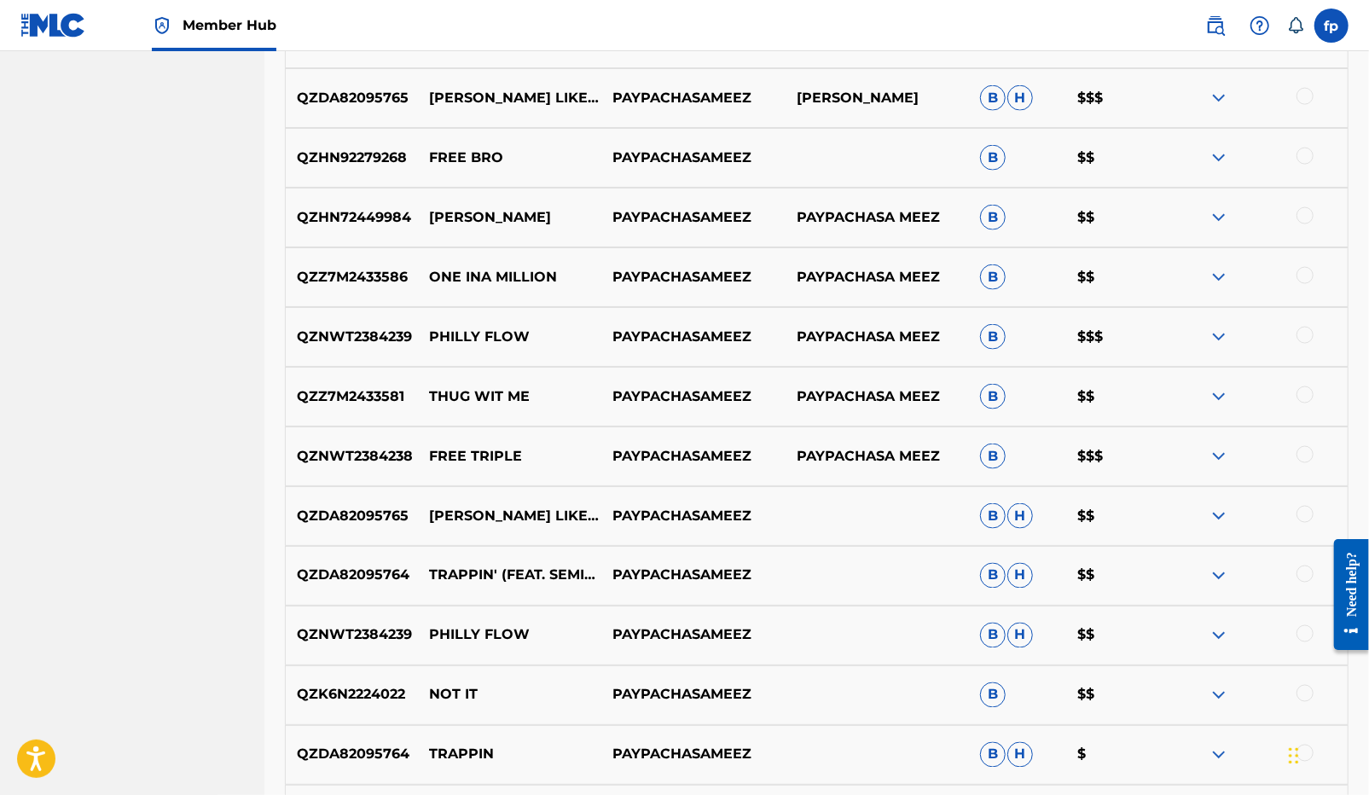
scroll to position [1969, 0]
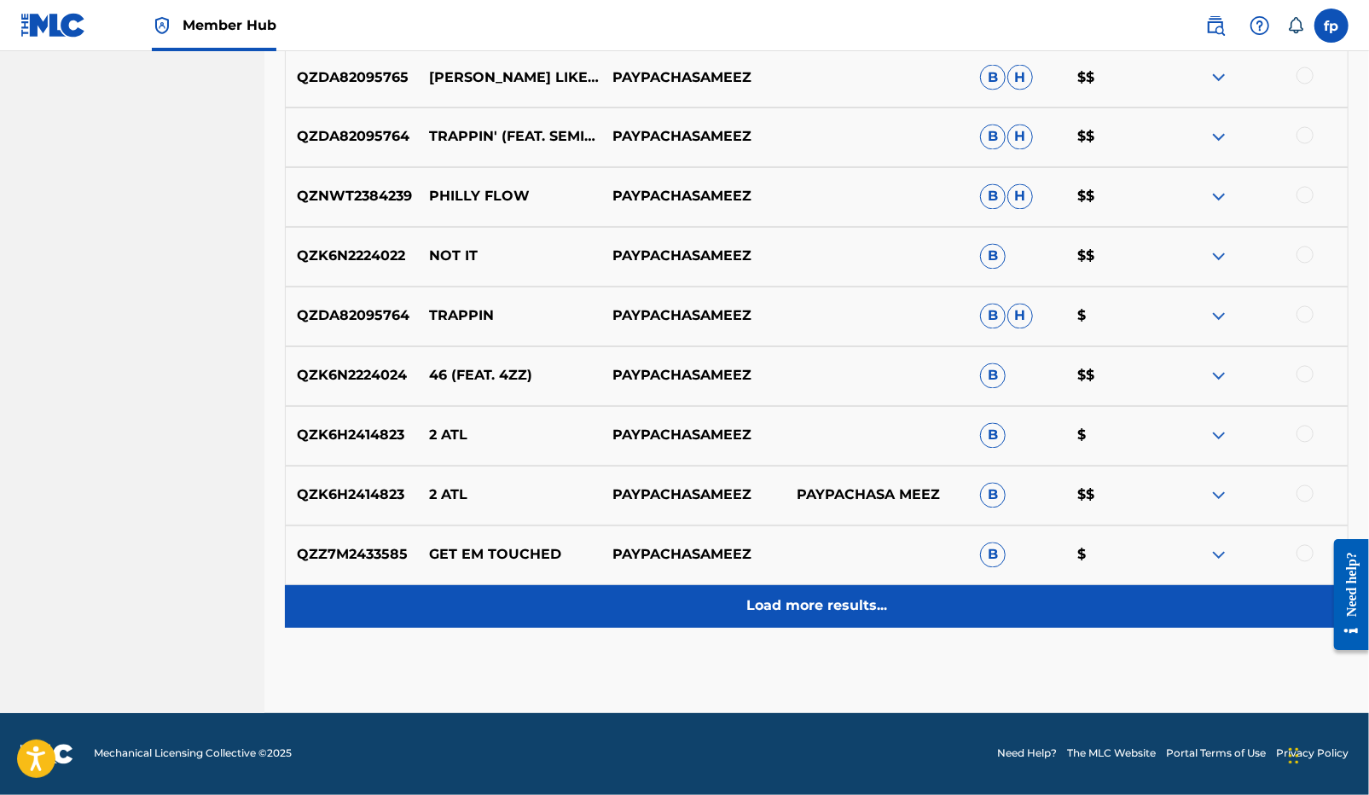
click at [972, 597] on div "Load more results..." at bounding box center [816, 606] width 1063 height 43
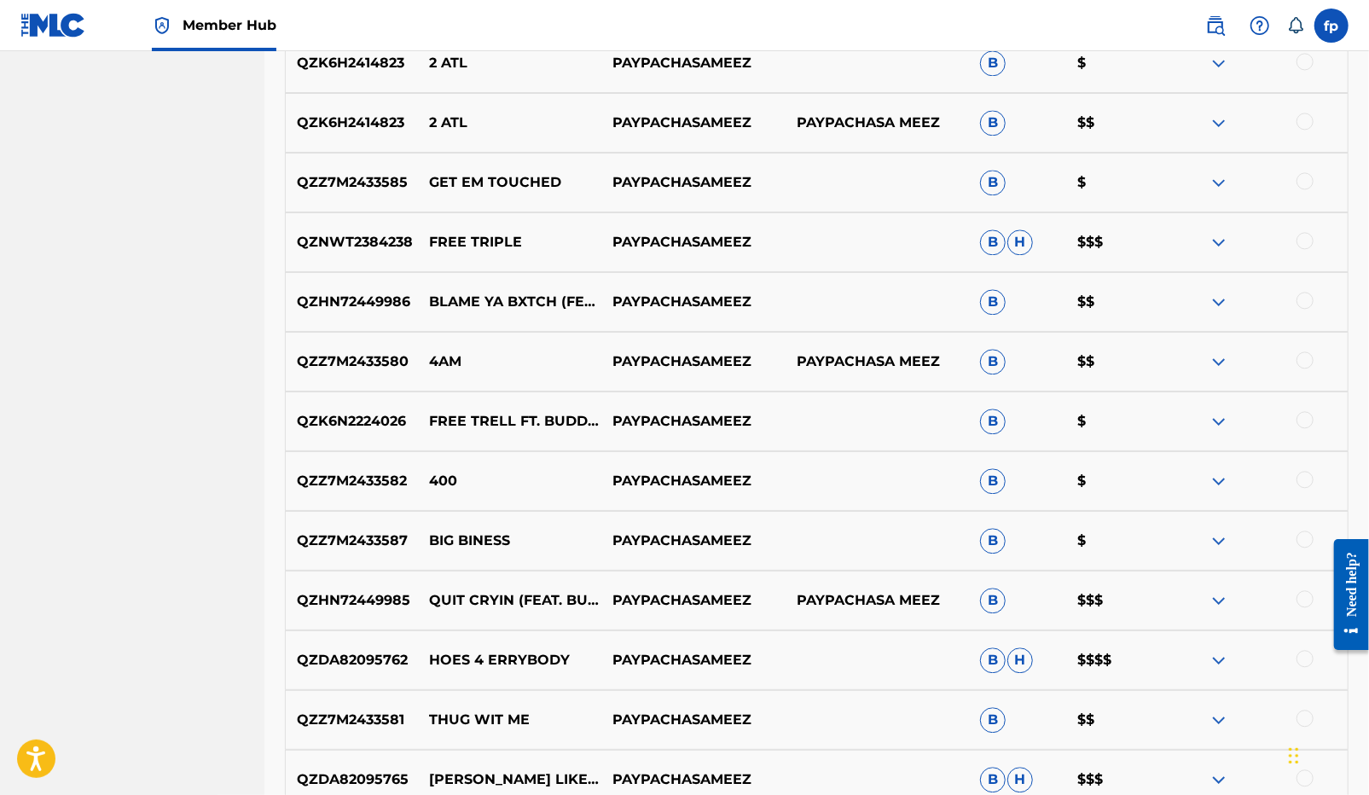
scroll to position [2347, 0]
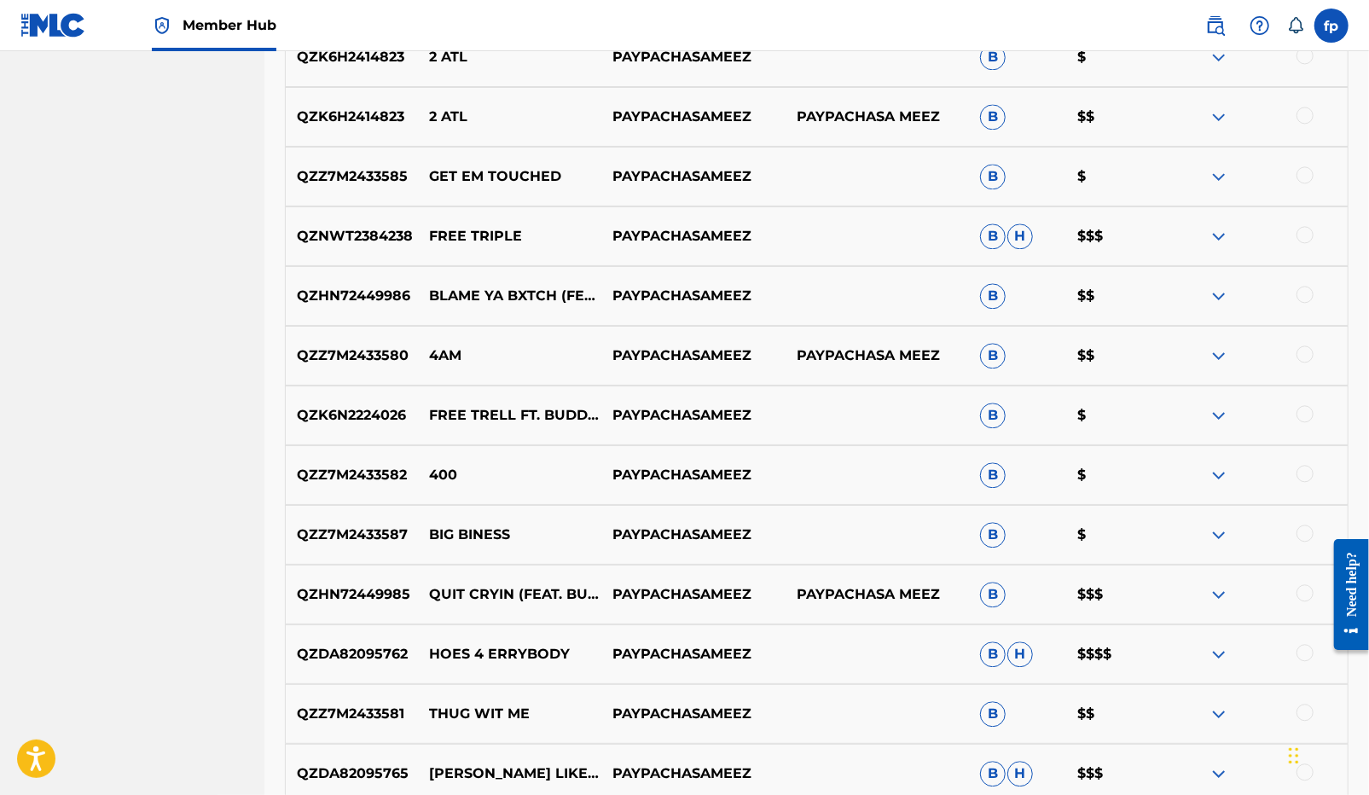
click at [351, 169] on p "QZZ7M2433585" at bounding box center [352, 176] width 132 height 20
click at [386, 296] on p "QZHN72449986" at bounding box center [352, 296] width 132 height 20
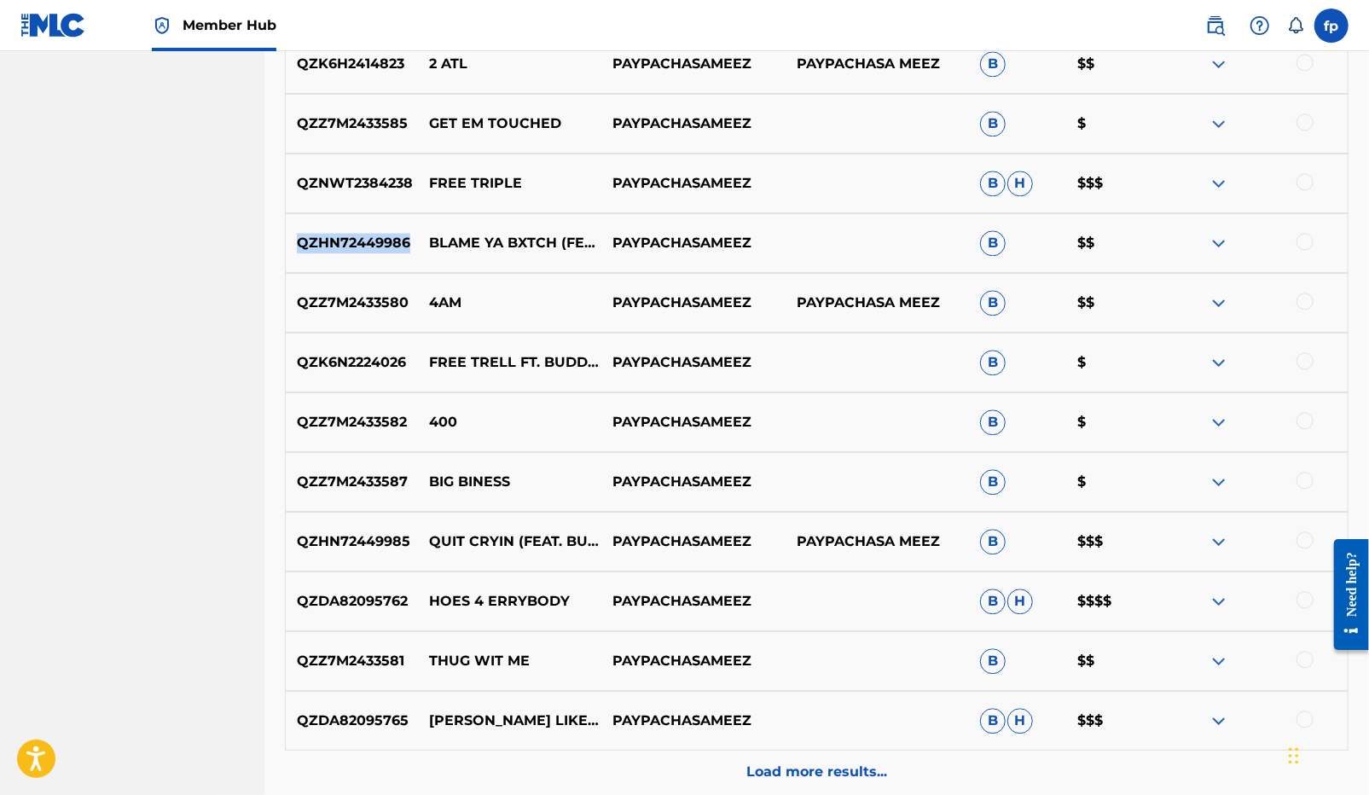
scroll to position [2389, 0]
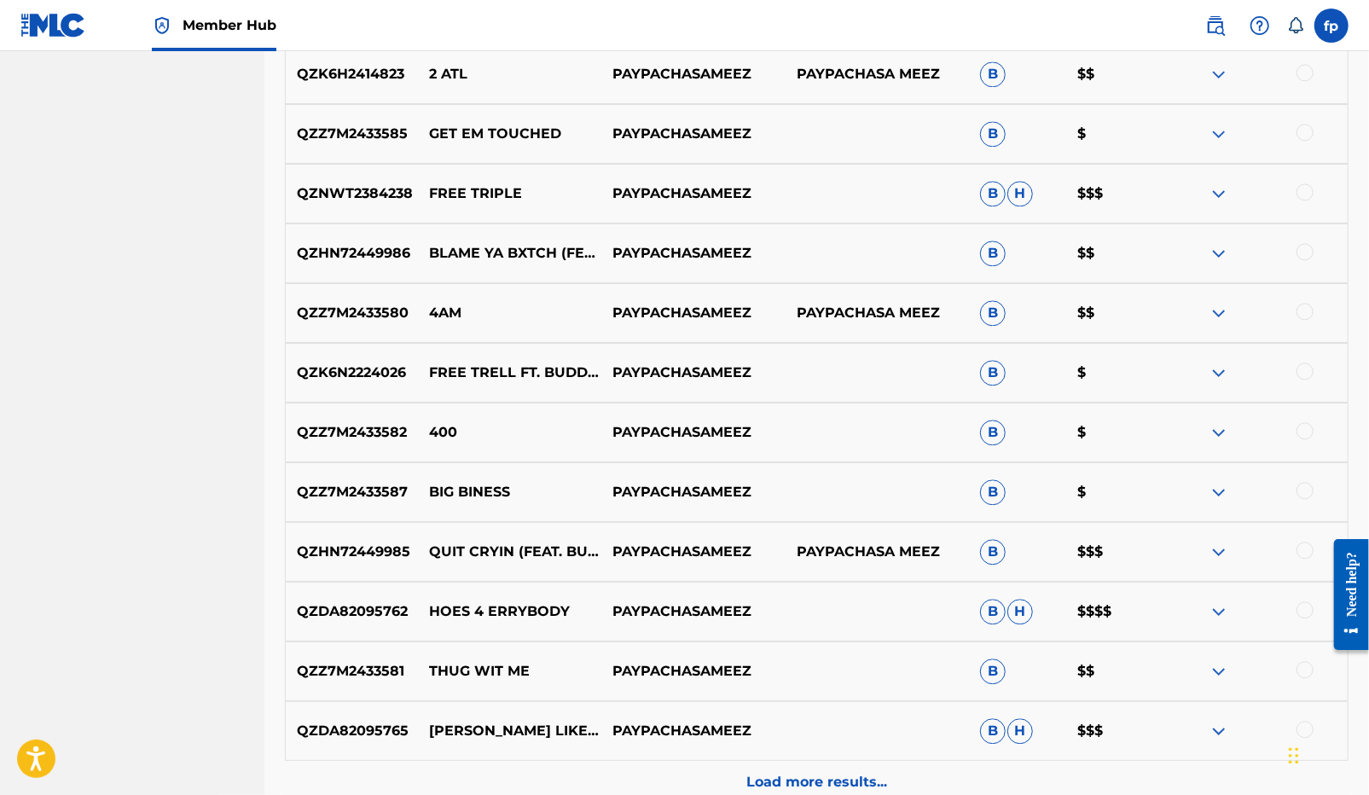
click at [381, 310] on p "QZZ7M2433580" at bounding box center [352, 313] width 132 height 20
click at [340, 375] on p "QZK6N2224026" at bounding box center [352, 372] width 132 height 20
click at [377, 434] on p "QZZ7M2433582" at bounding box center [352, 432] width 132 height 20
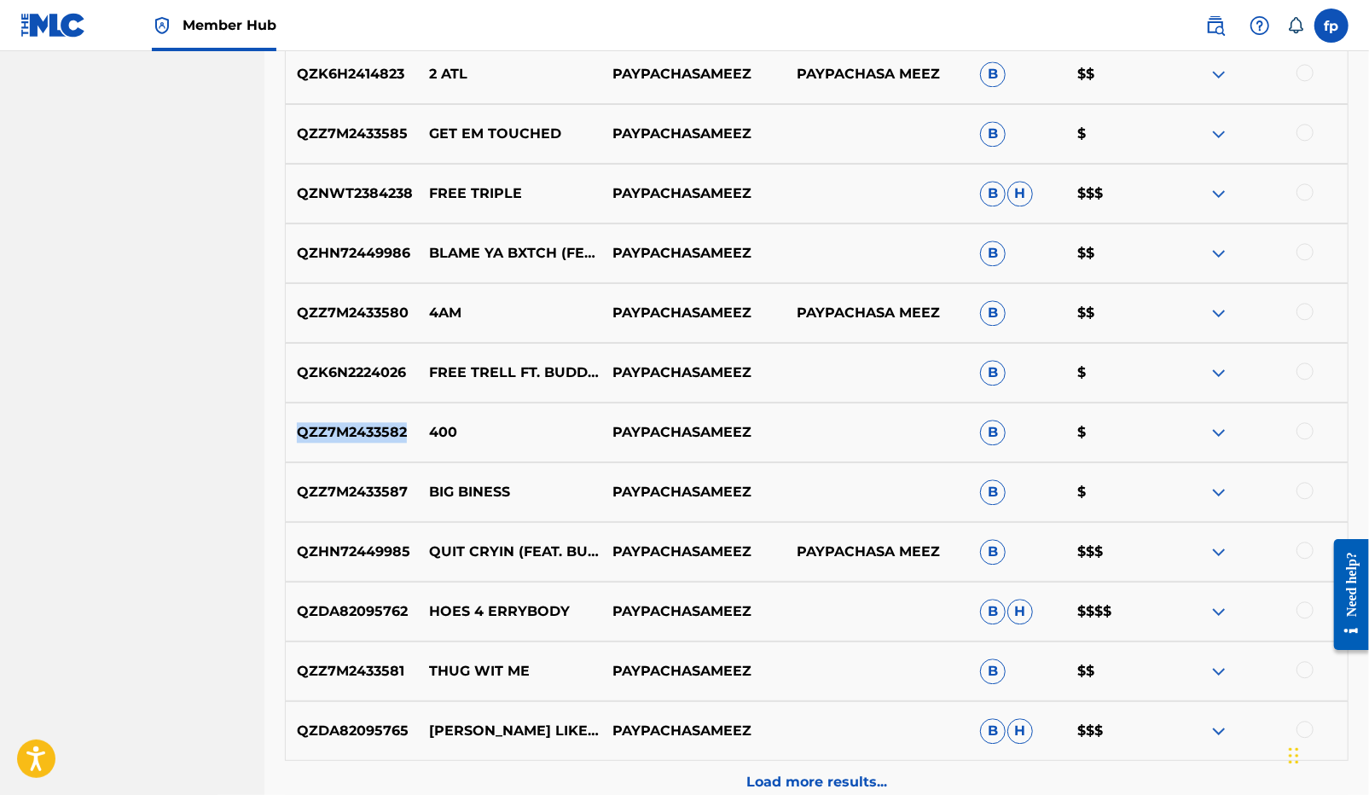
click at [377, 434] on p "QZZ7M2433582" at bounding box center [352, 432] width 132 height 20
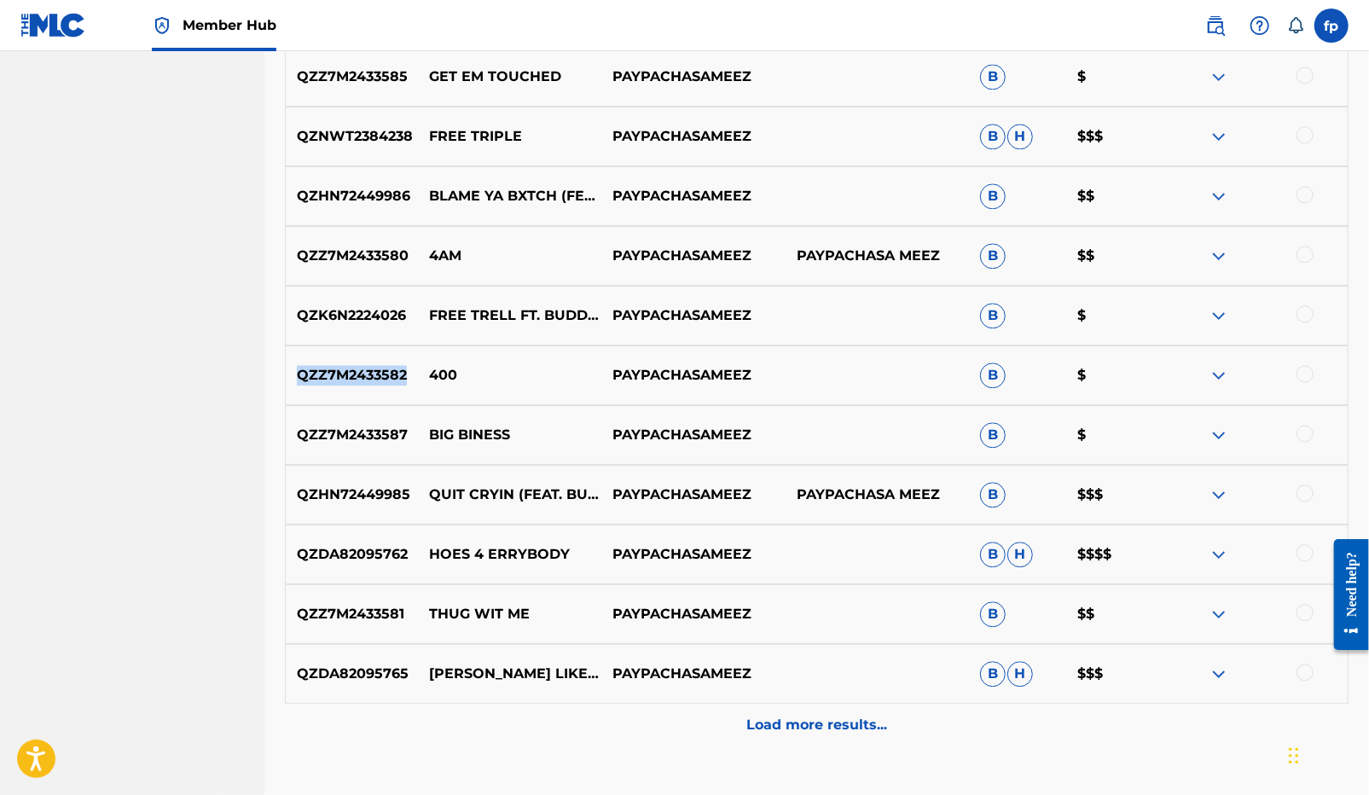
scroll to position [2453, 0]
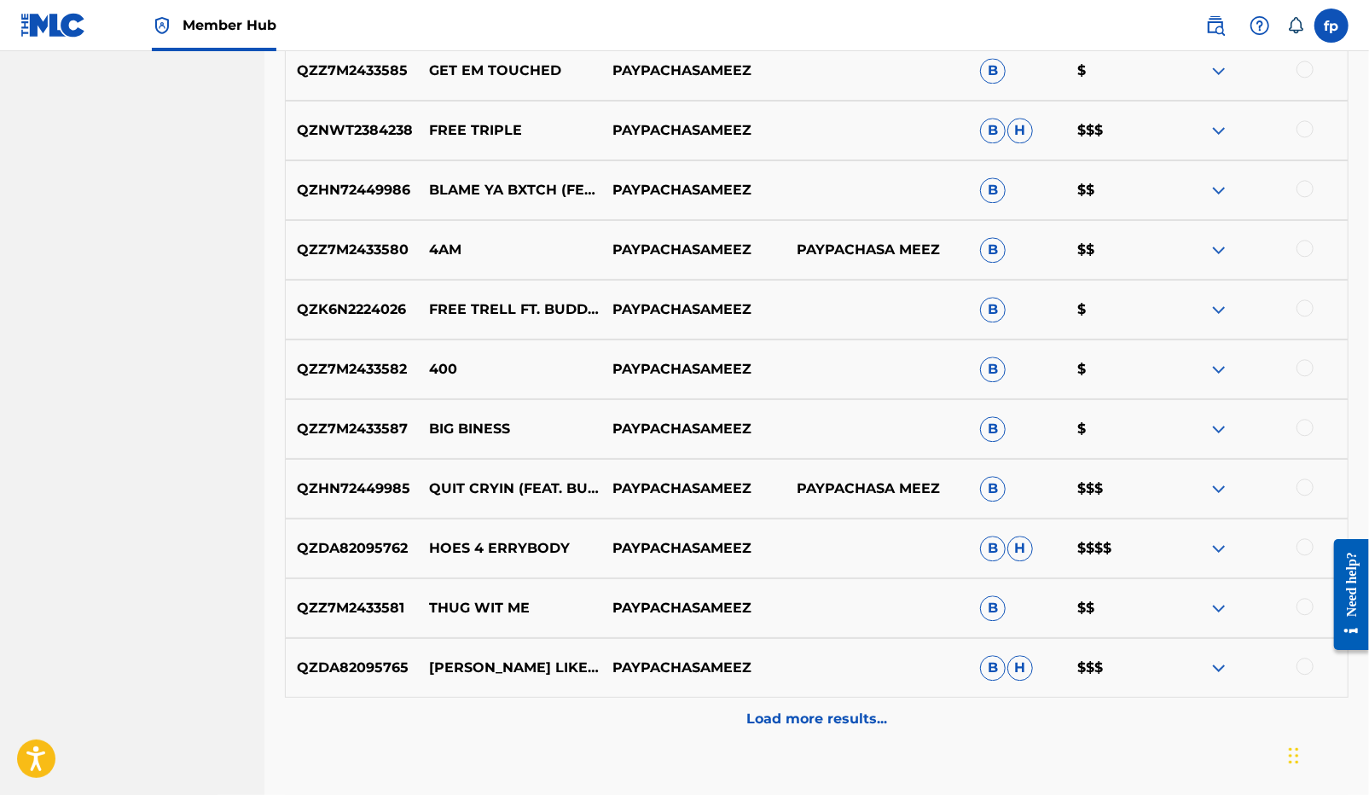
click at [384, 427] on p "QZZ7M2433587" at bounding box center [352, 429] width 132 height 20
click at [372, 493] on p "QZHN72449985" at bounding box center [352, 488] width 132 height 20
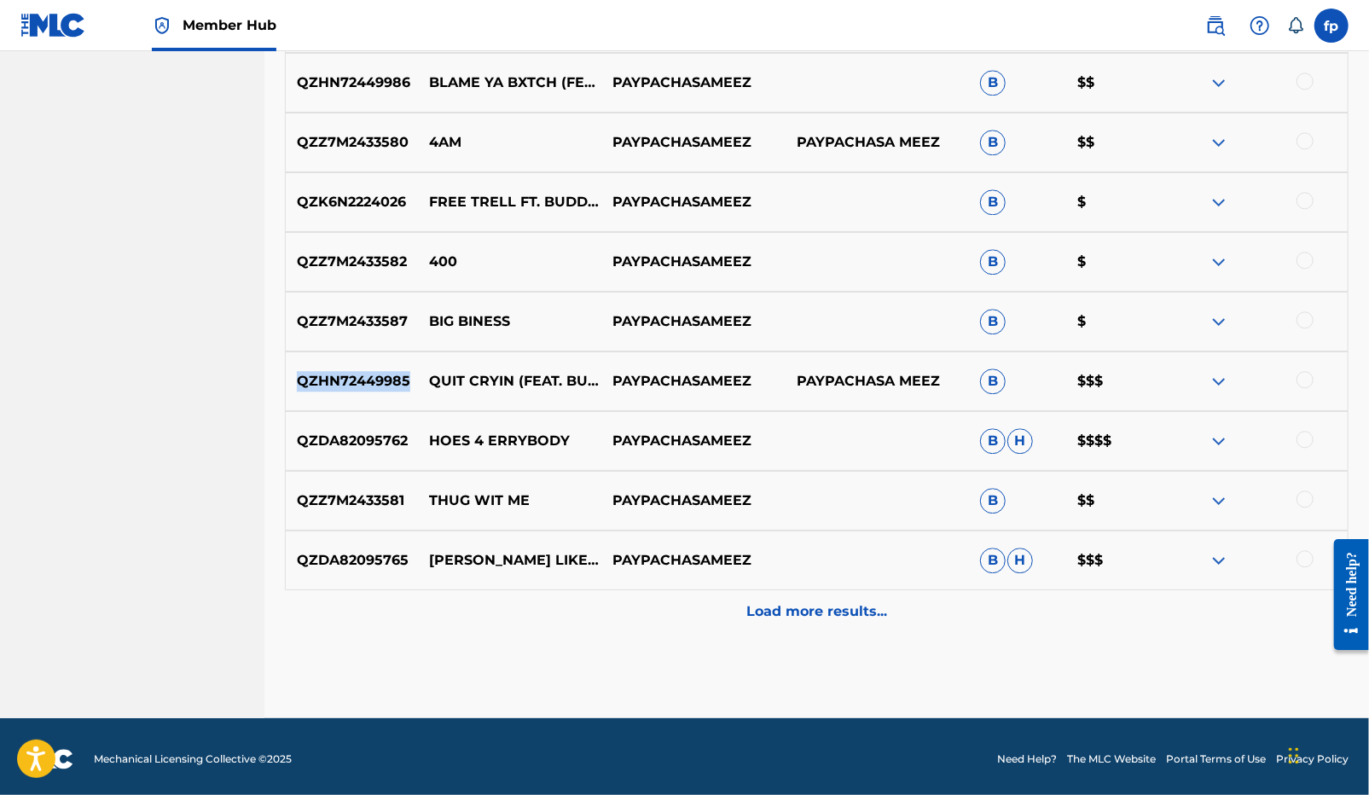
scroll to position [2557, 0]
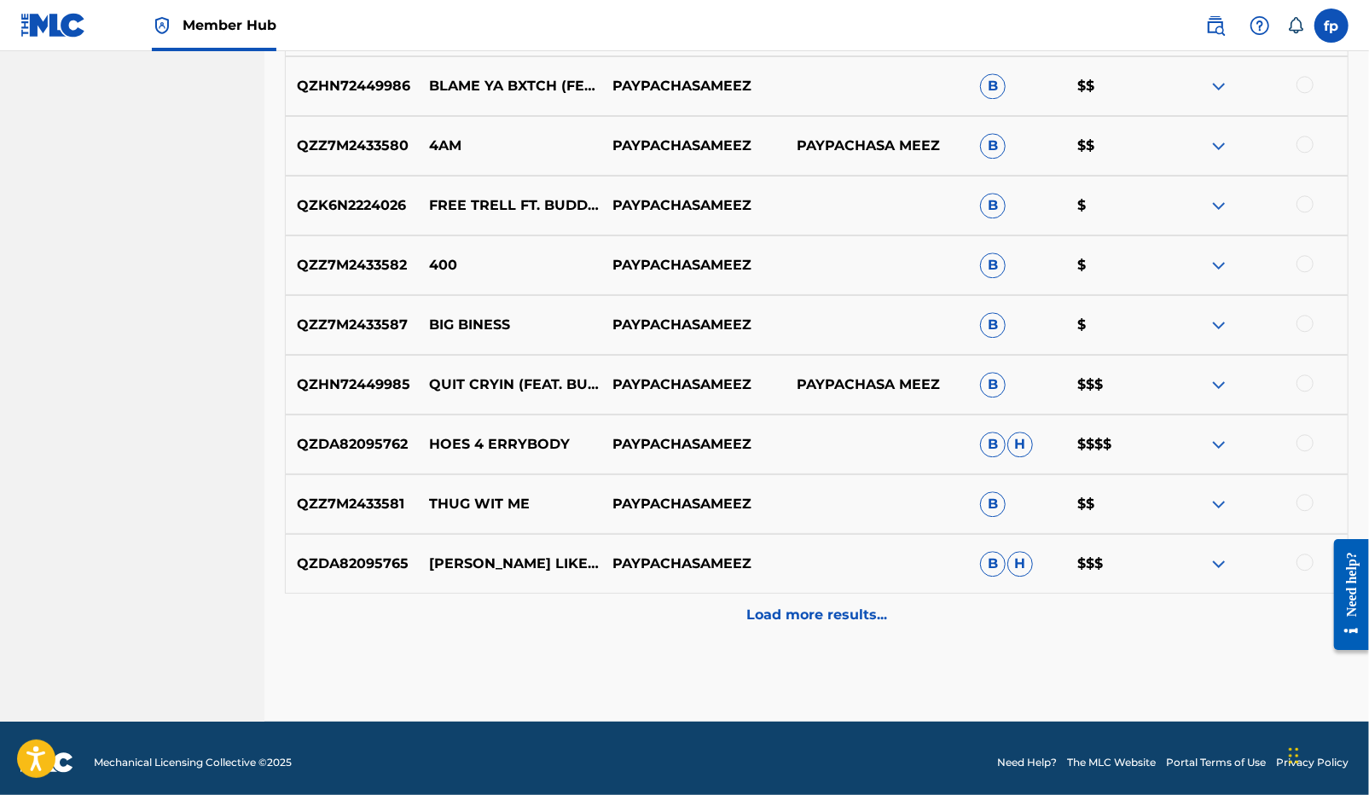
click at [359, 449] on p "QZDA82095762" at bounding box center [352, 444] width 132 height 20
click at [358, 506] on p "QZZ7M2433581" at bounding box center [352, 504] width 132 height 20
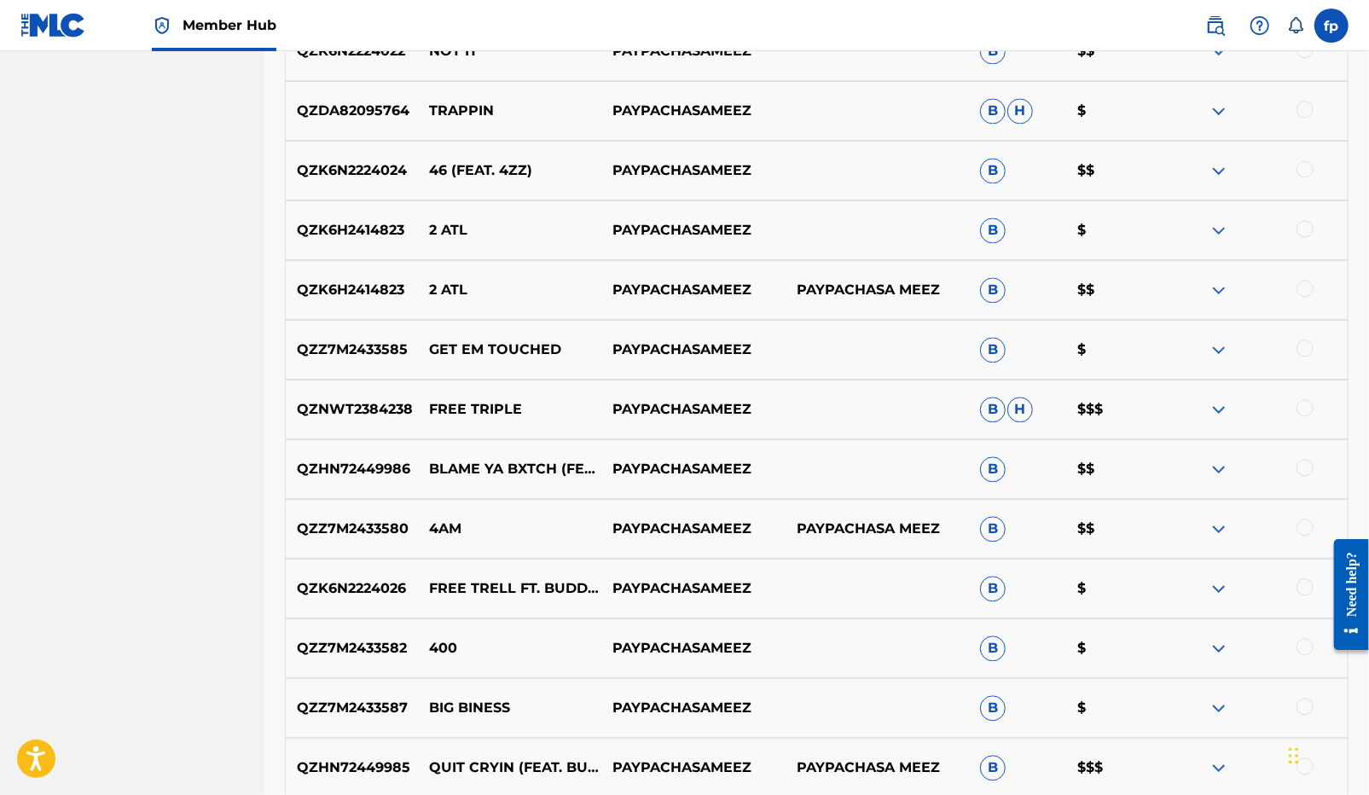
scroll to position [2566, 0]
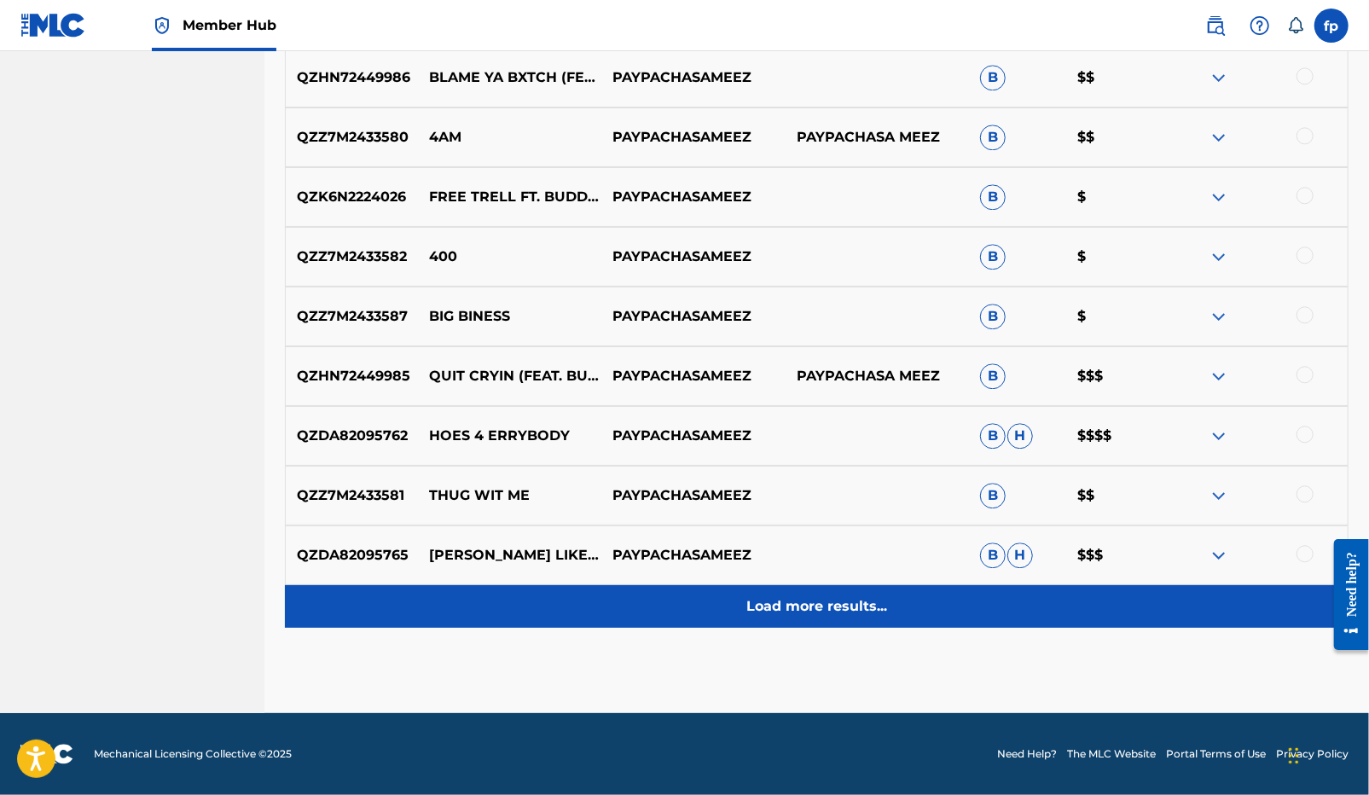
click at [684, 606] on div "Load more results..." at bounding box center [816, 606] width 1063 height 43
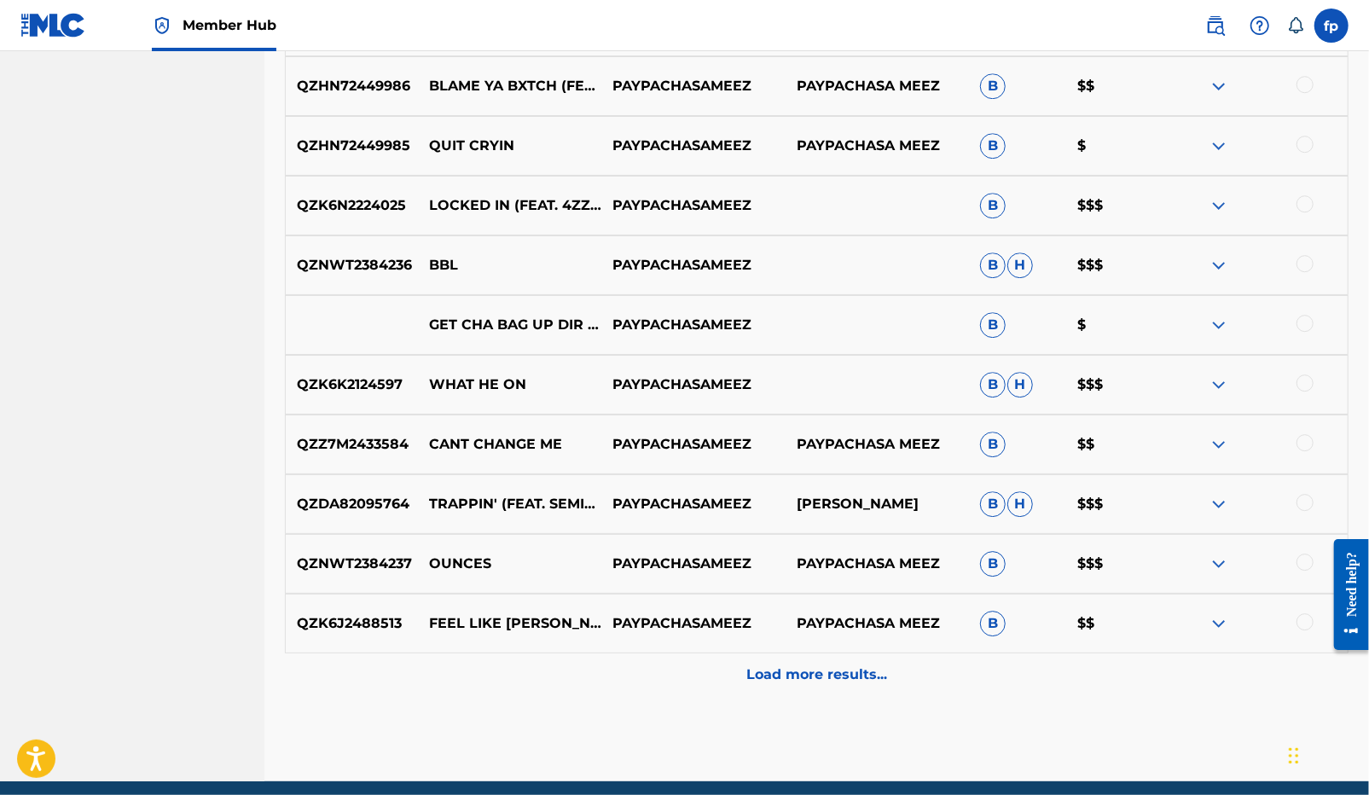
scroll to position [3095, 0]
click at [373, 209] on p "QZK6N2224025" at bounding box center [352, 204] width 132 height 20
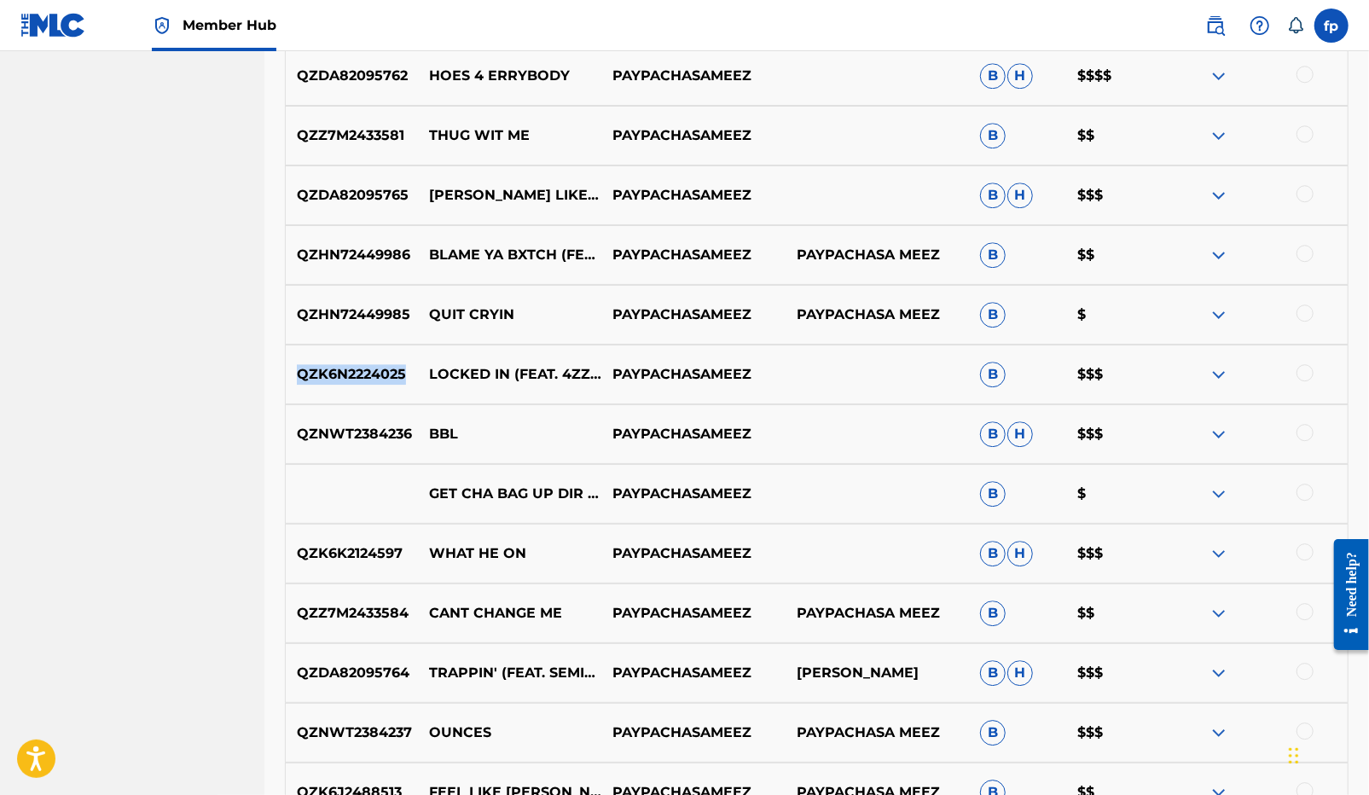
scroll to position [2964, 0]
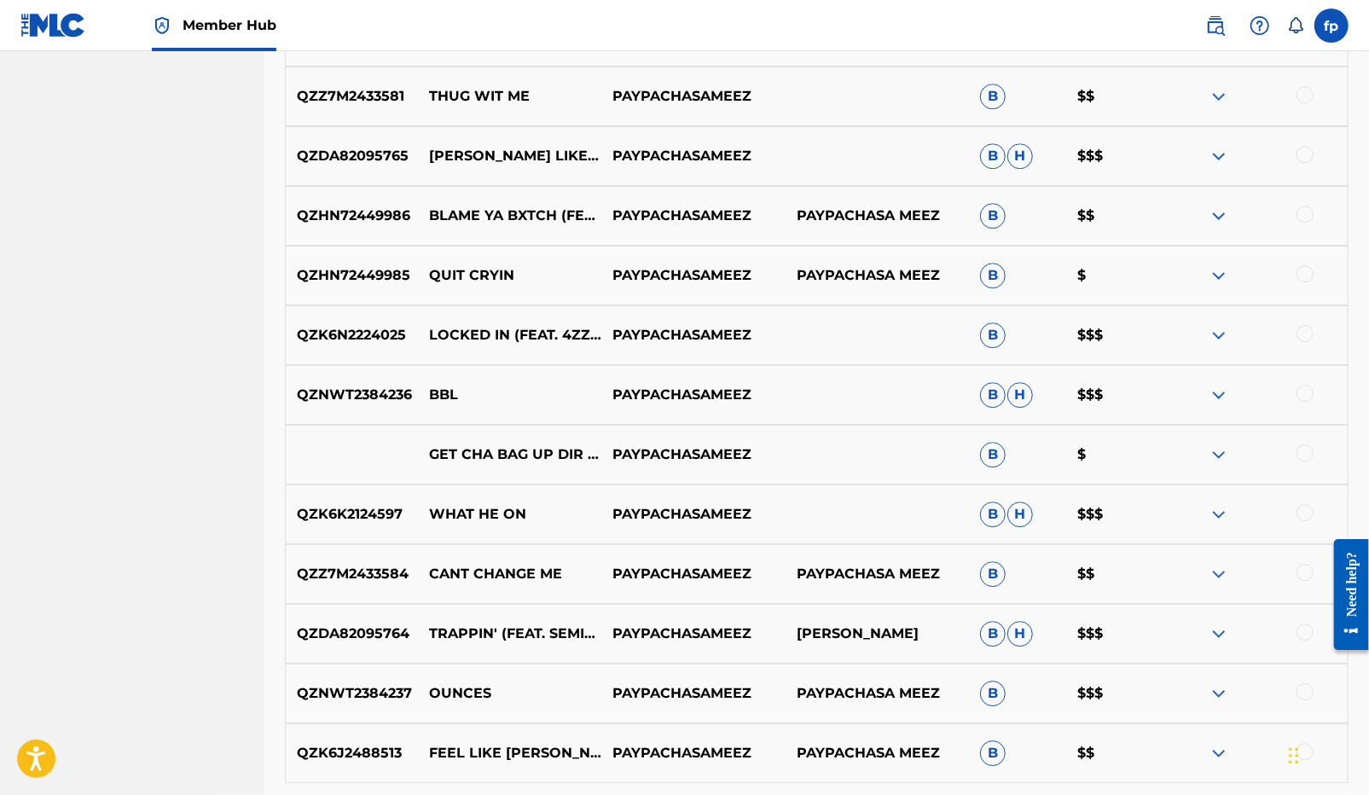
click at [397, 457] on div "GET CHA BAG UP DIR D3VISUALZ PAYPACHASAMEEZ B $" at bounding box center [816, 455] width 1063 height 60
click at [1220, 458] on img at bounding box center [1218, 454] width 20 height 20
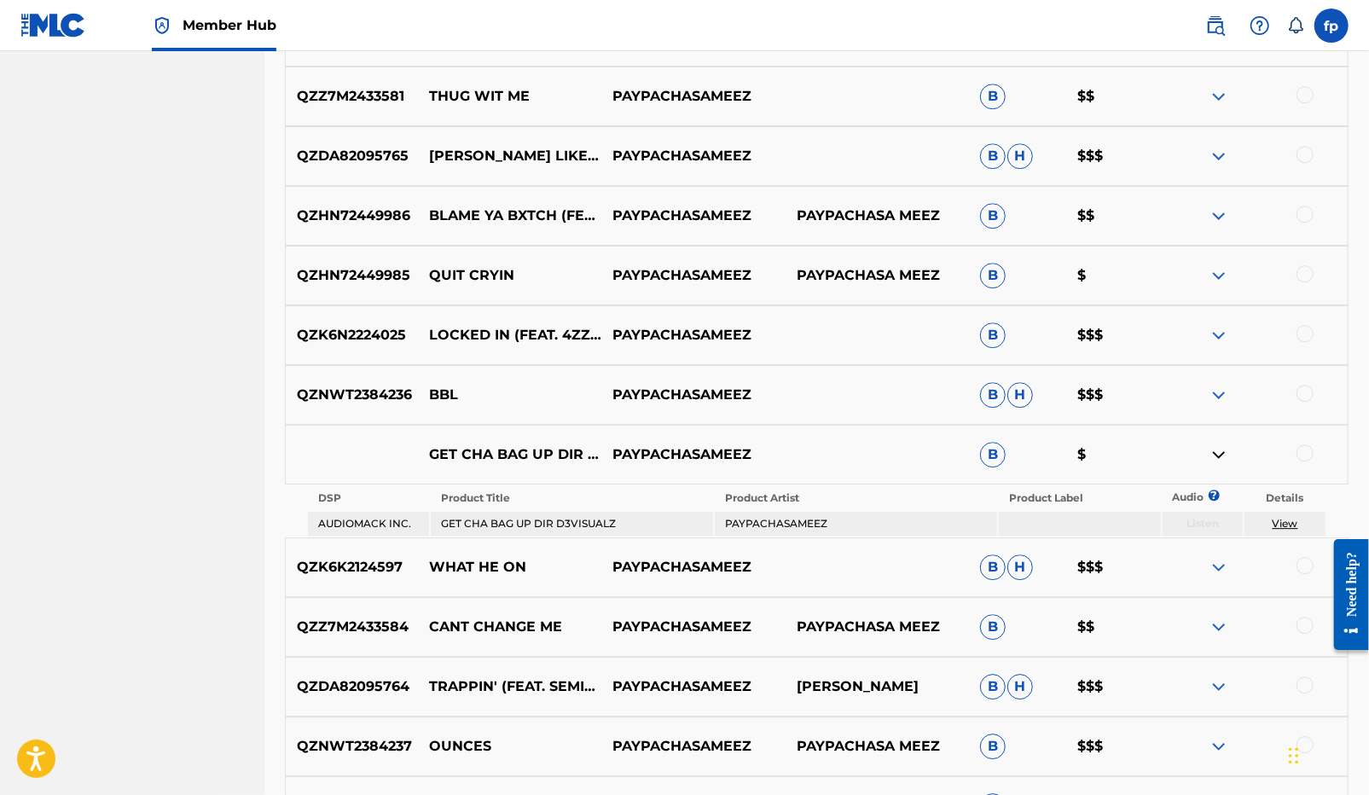
click at [1220, 457] on img at bounding box center [1218, 454] width 20 height 20
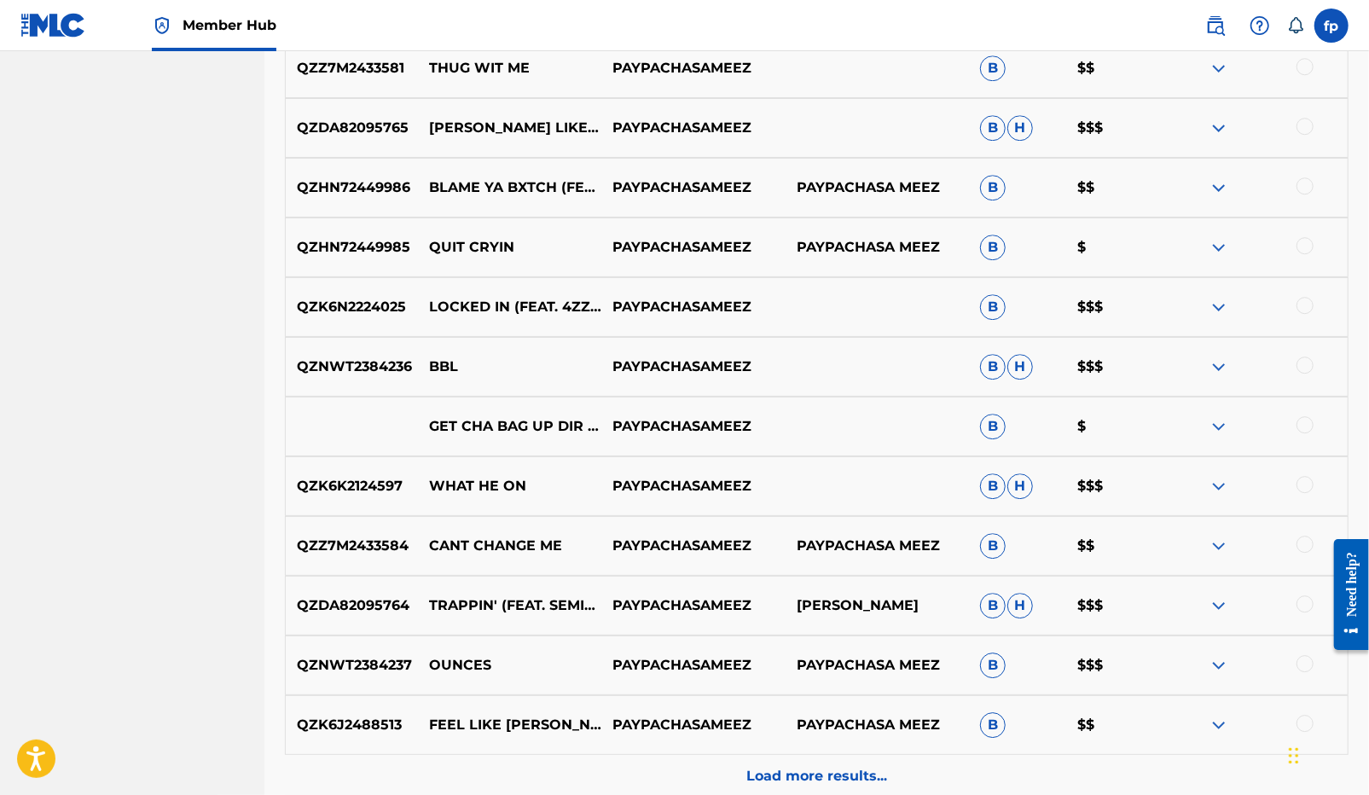
scroll to position [3017, 0]
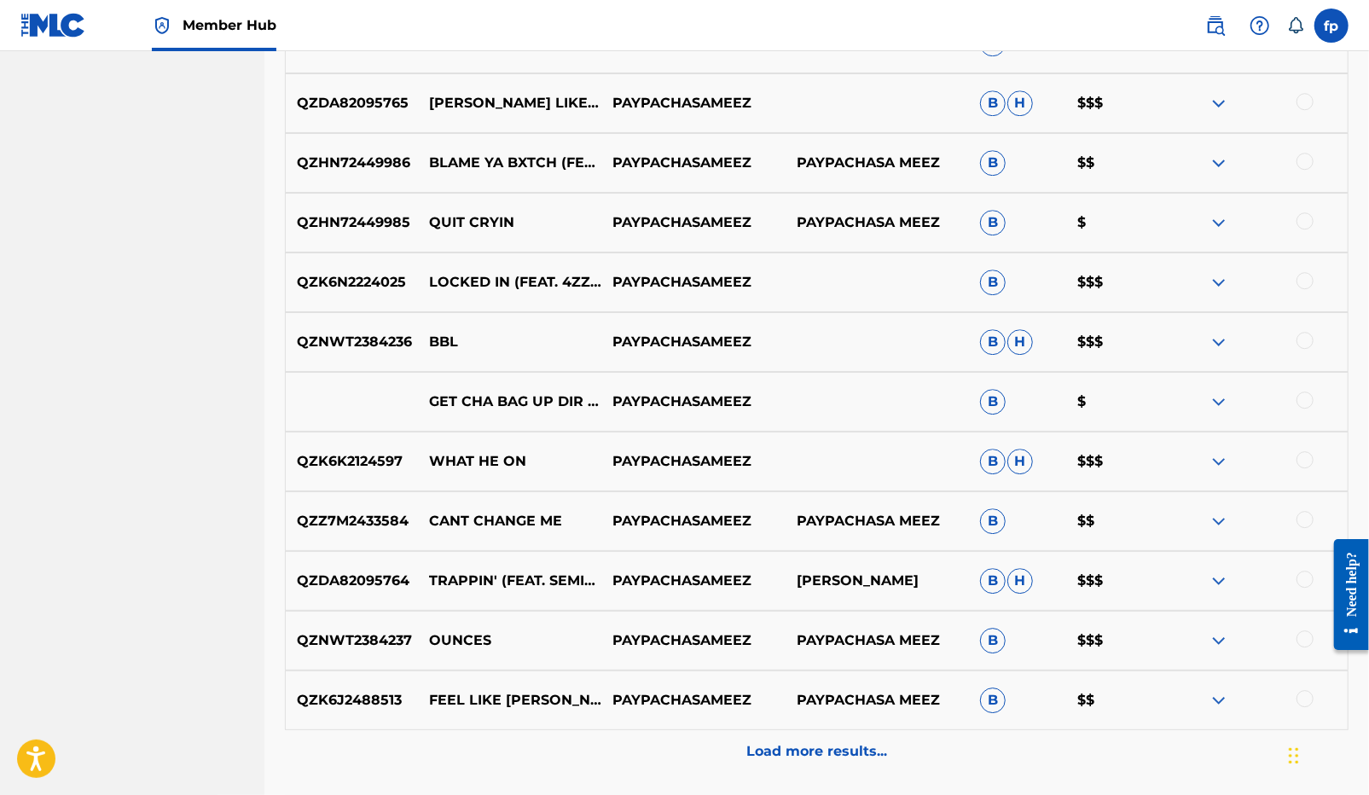
click at [381, 461] on p "QZK6K2124597" at bounding box center [352, 461] width 132 height 20
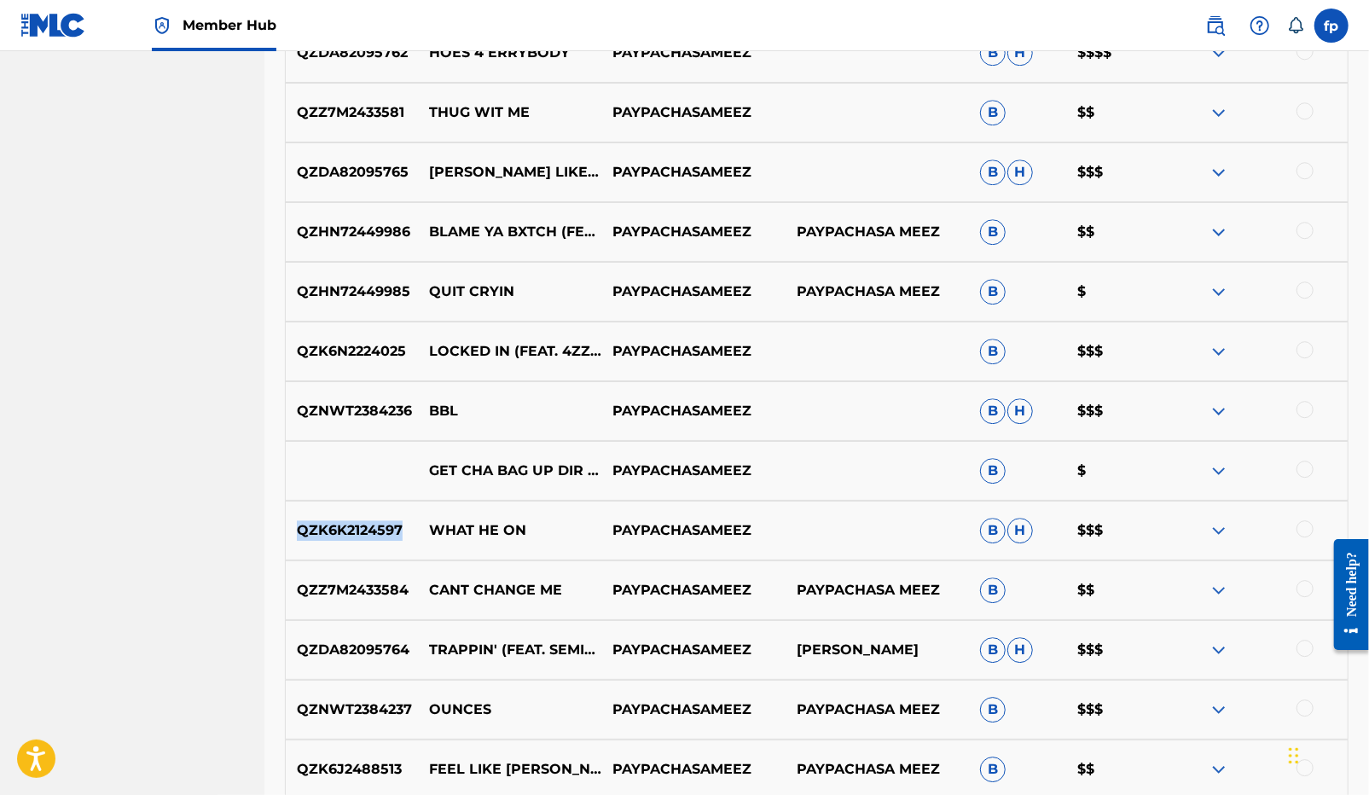
scroll to position [3163, 0]
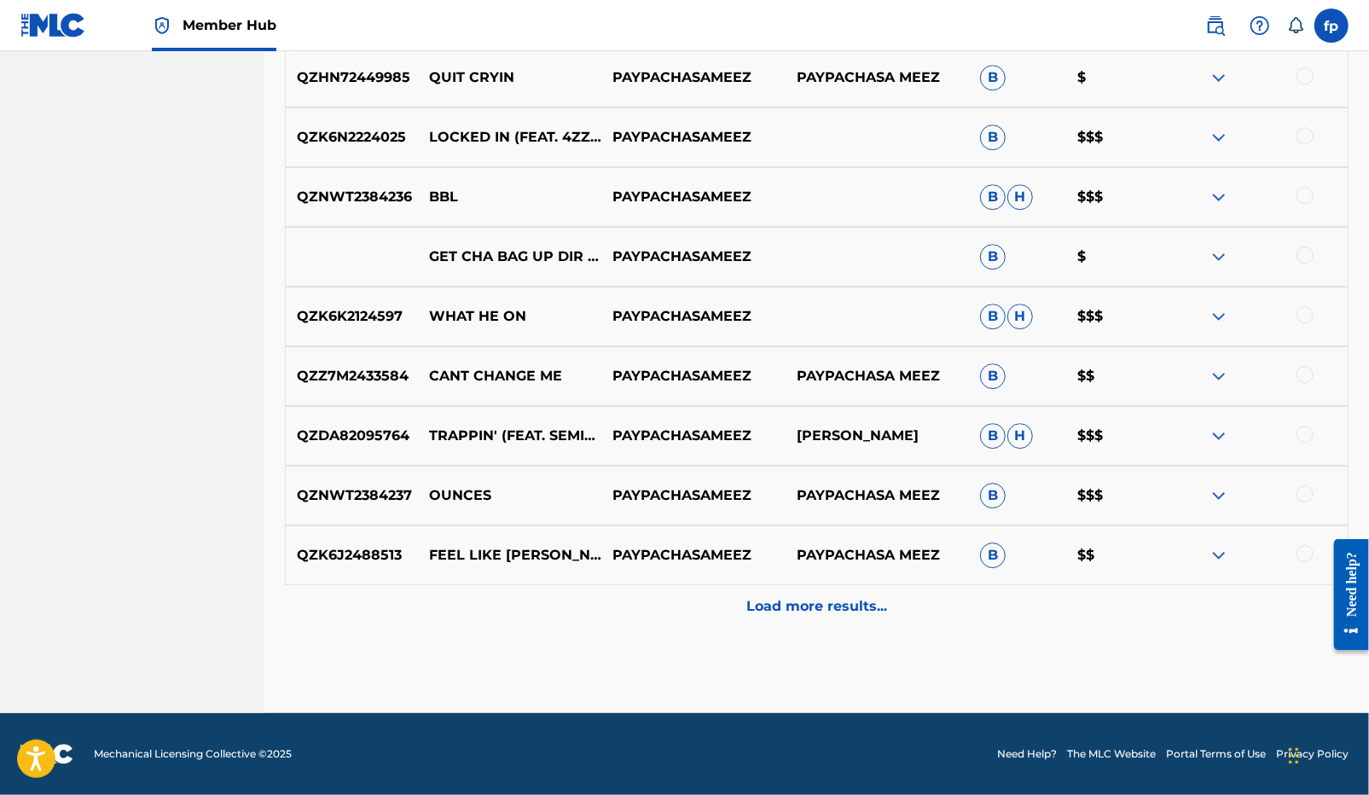
click at [375, 372] on p "QZZ7M2433584" at bounding box center [352, 376] width 132 height 20
click at [390, 501] on p "QZNWT2384237" at bounding box center [352, 495] width 132 height 20
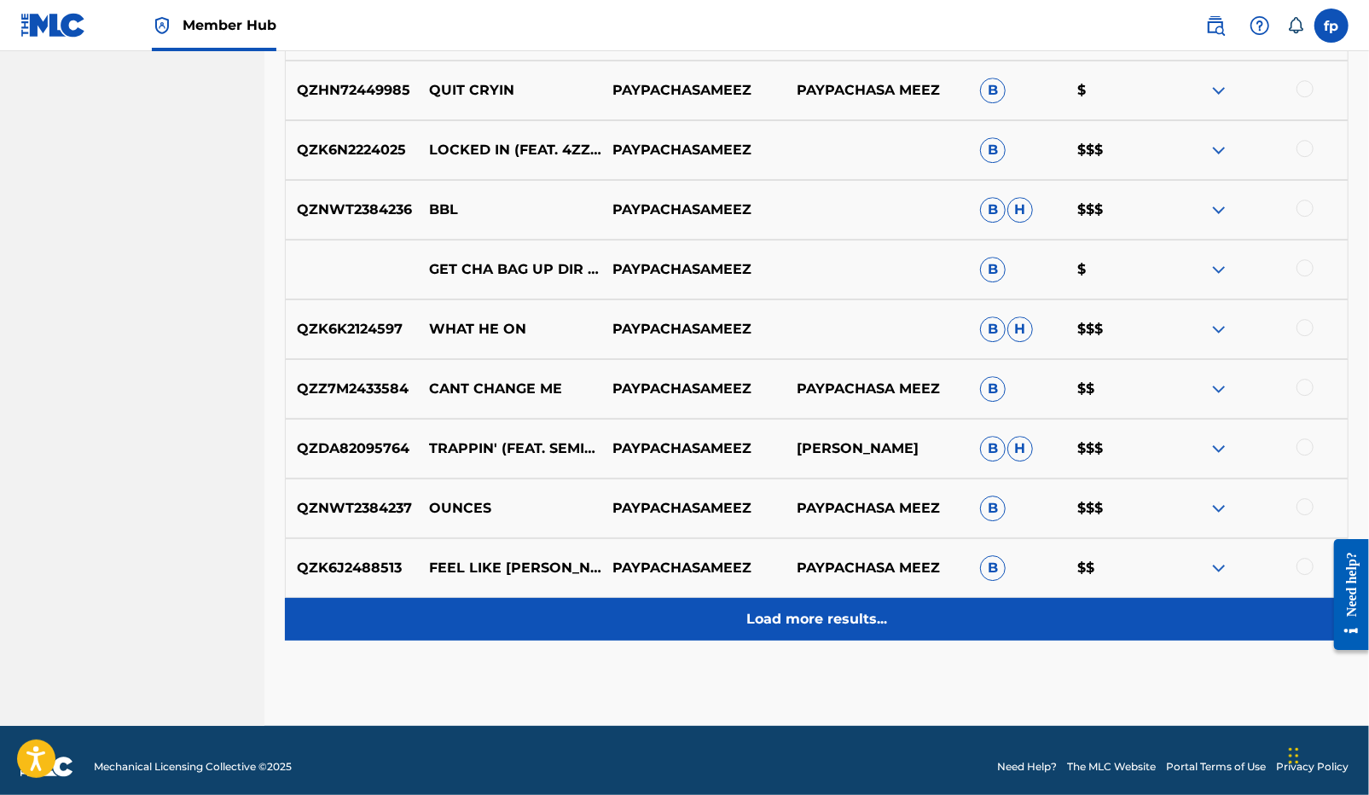
click at [582, 607] on div "Load more results..." at bounding box center [816, 619] width 1063 height 43
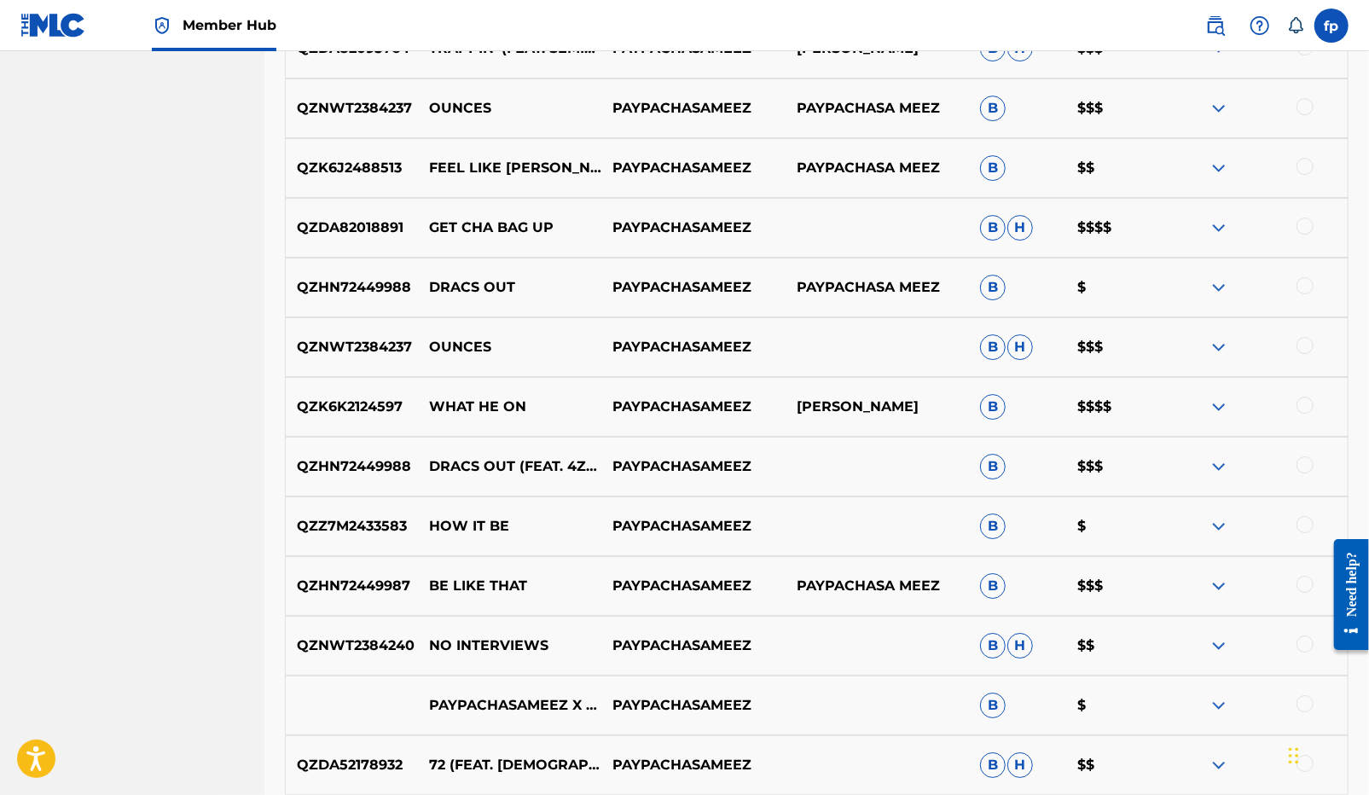
scroll to position [3565, 0]
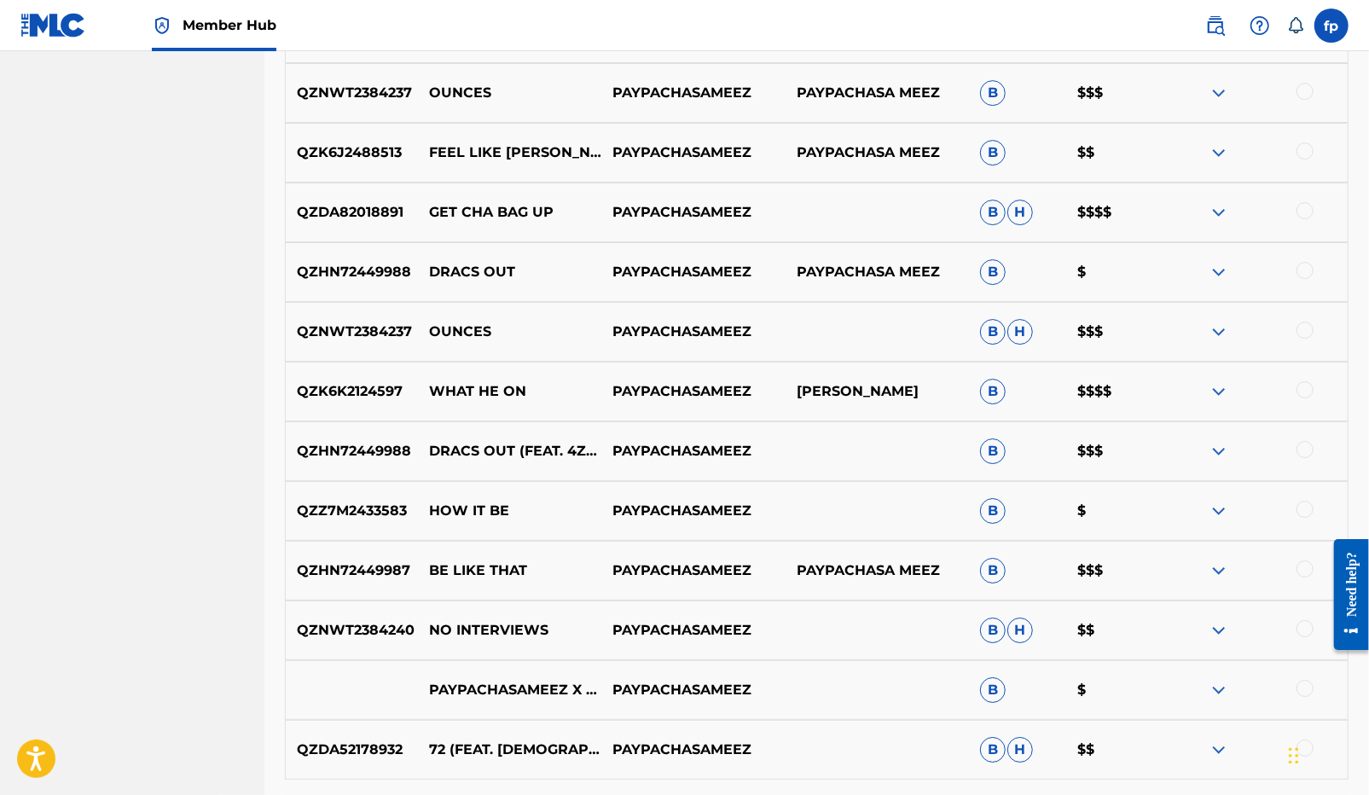
click at [353, 393] on p "QZK6K2124597" at bounding box center [352, 391] width 132 height 20
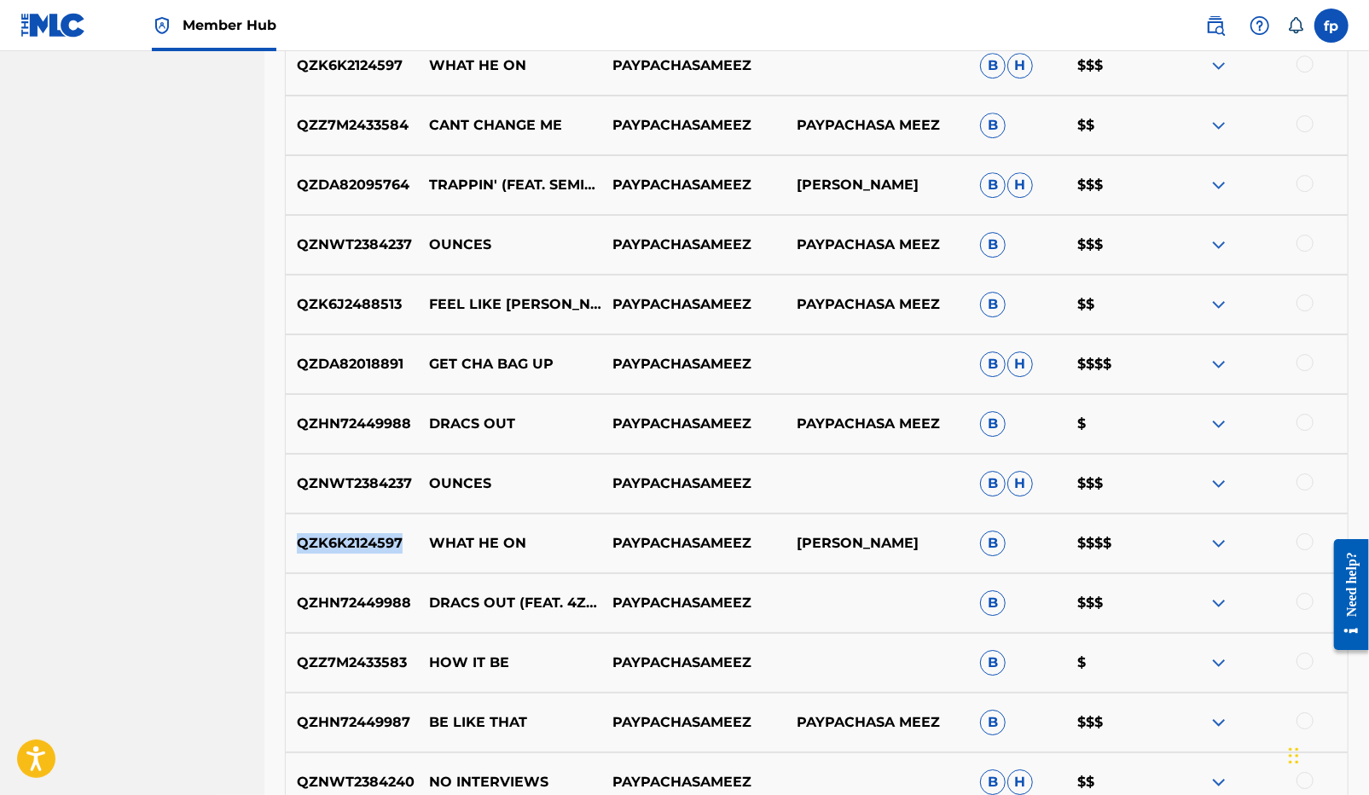
scroll to position [3406, 0]
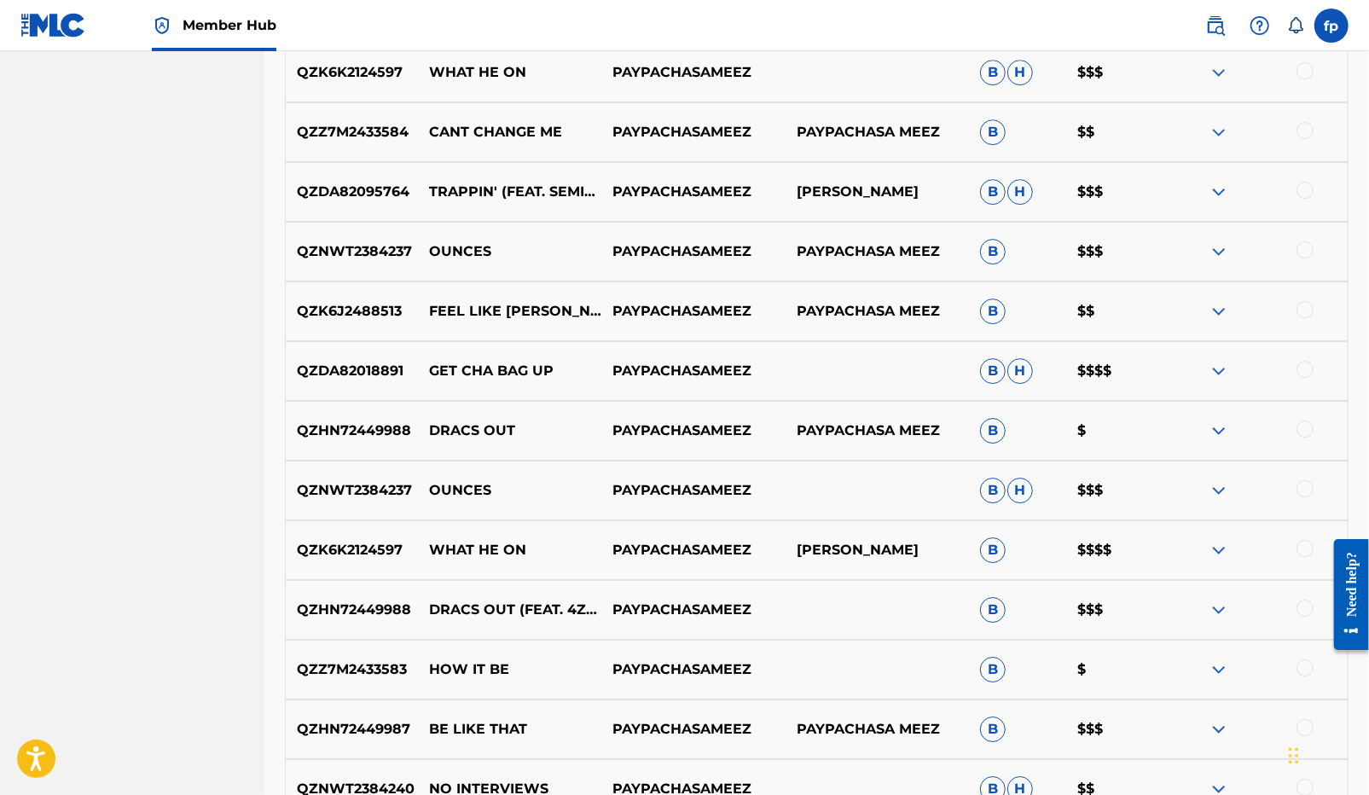
click at [364, 428] on p "QZHN72449988" at bounding box center [352, 430] width 132 height 20
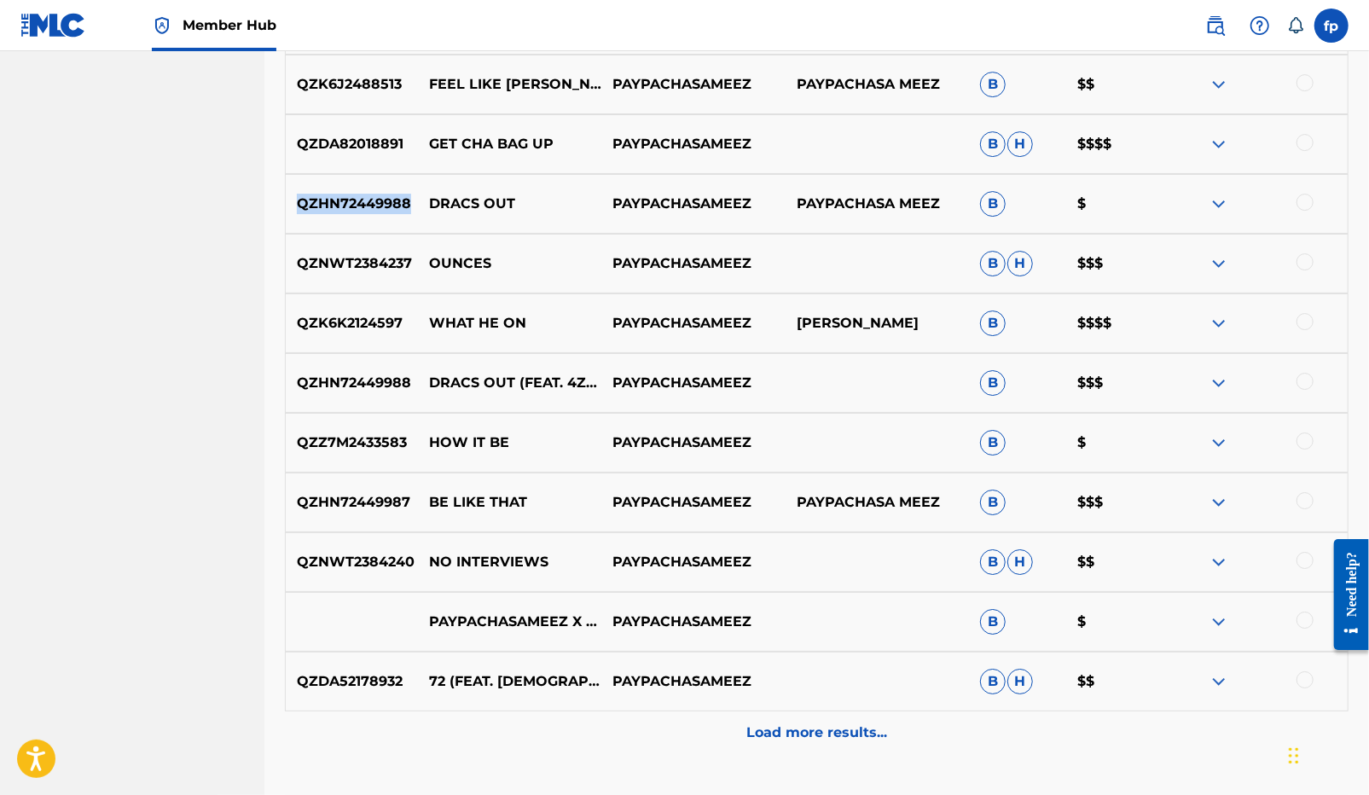
scroll to position [3648, 0]
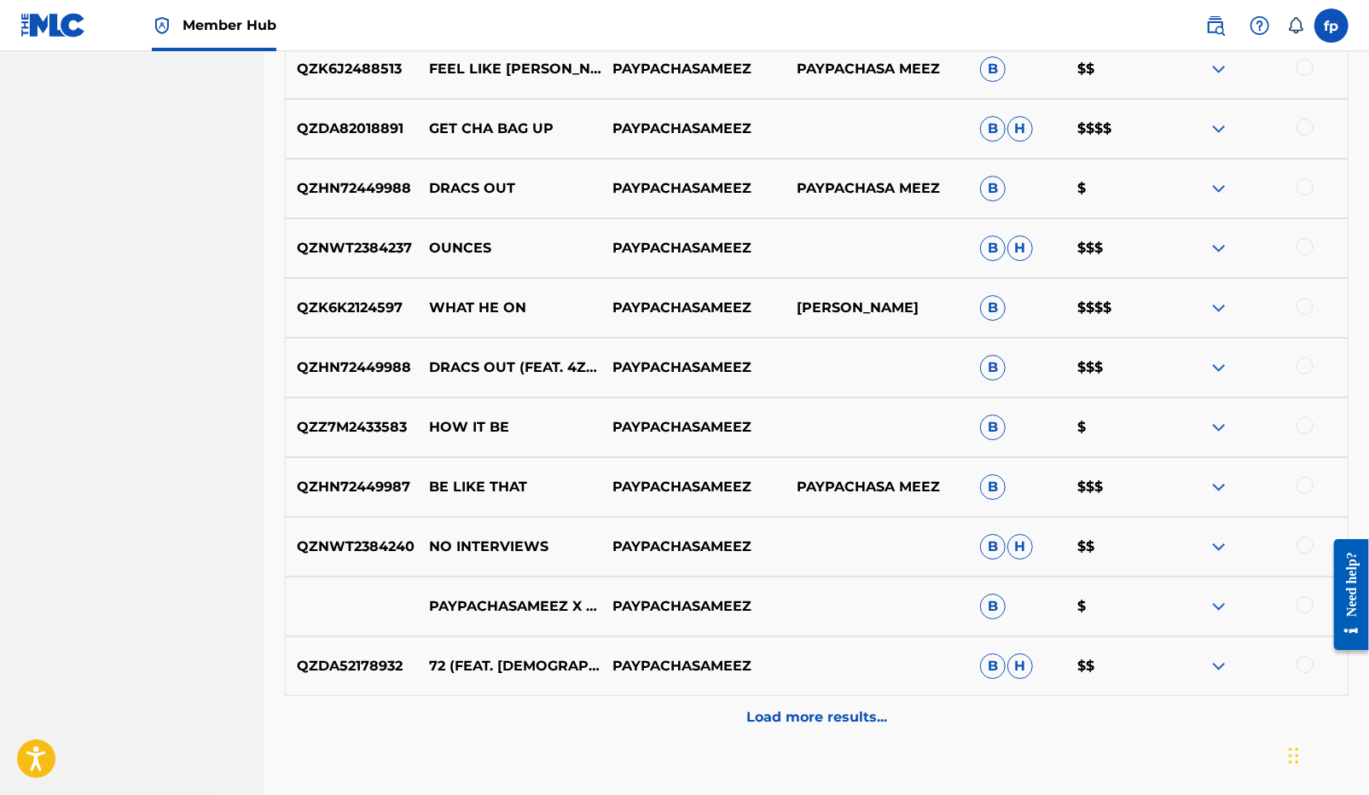
click at [362, 443] on div "QZZ7M2433583 HOW IT BE PAYPACHASAMEEZ B $" at bounding box center [816, 427] width 1063 height 60
click at [362, 428] on p "QZZ7M2433583" at bounding box center [352, 427] width 132 height 20
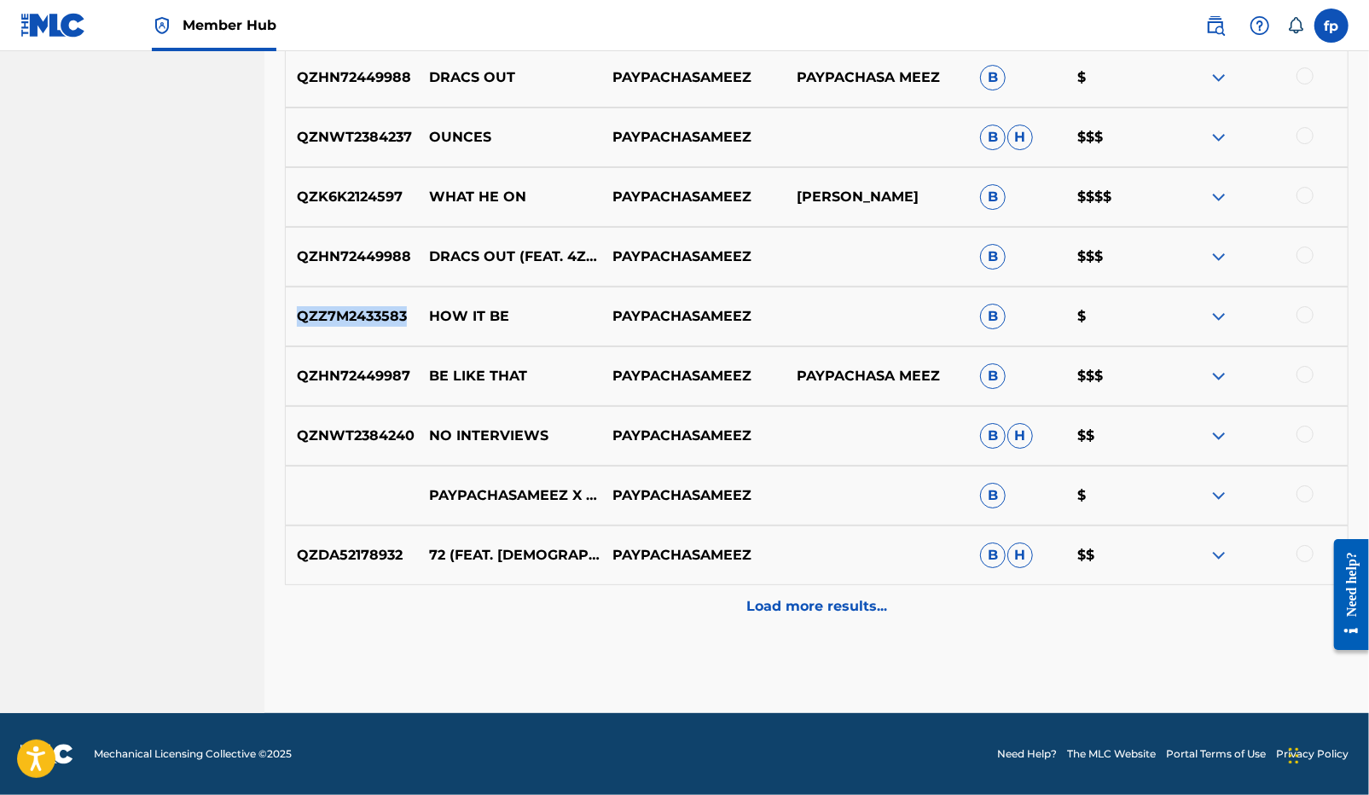
scroll to position [3760, 0]
click at [379, 437] on p "QZNWT2384240" at bounding box center [352, 436] width 132 height 20
click at [350, 385] on div "QZHN72449987 BE LIKE THAT PAYPACHASAMEEZ PAYPACHASA MEEZ B $$$" at bounding box center [816, 376] width 1063 height 60
click at [349, 374] on p "QZHN72449987" at bounding box center [352, 376] width 132 height 20
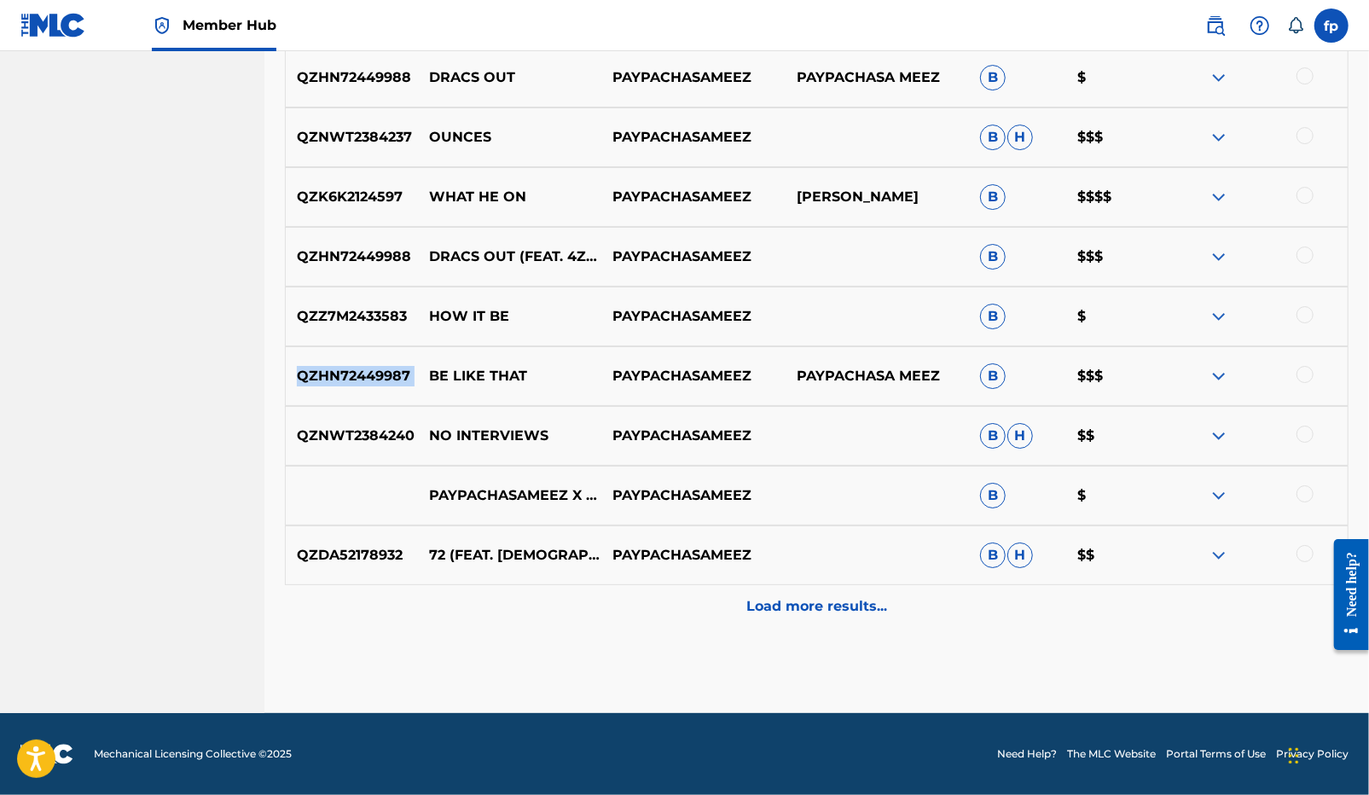
click at [349, 374] on p "QZHN72449987" at bounding box center [352, 376] width 132 height 20
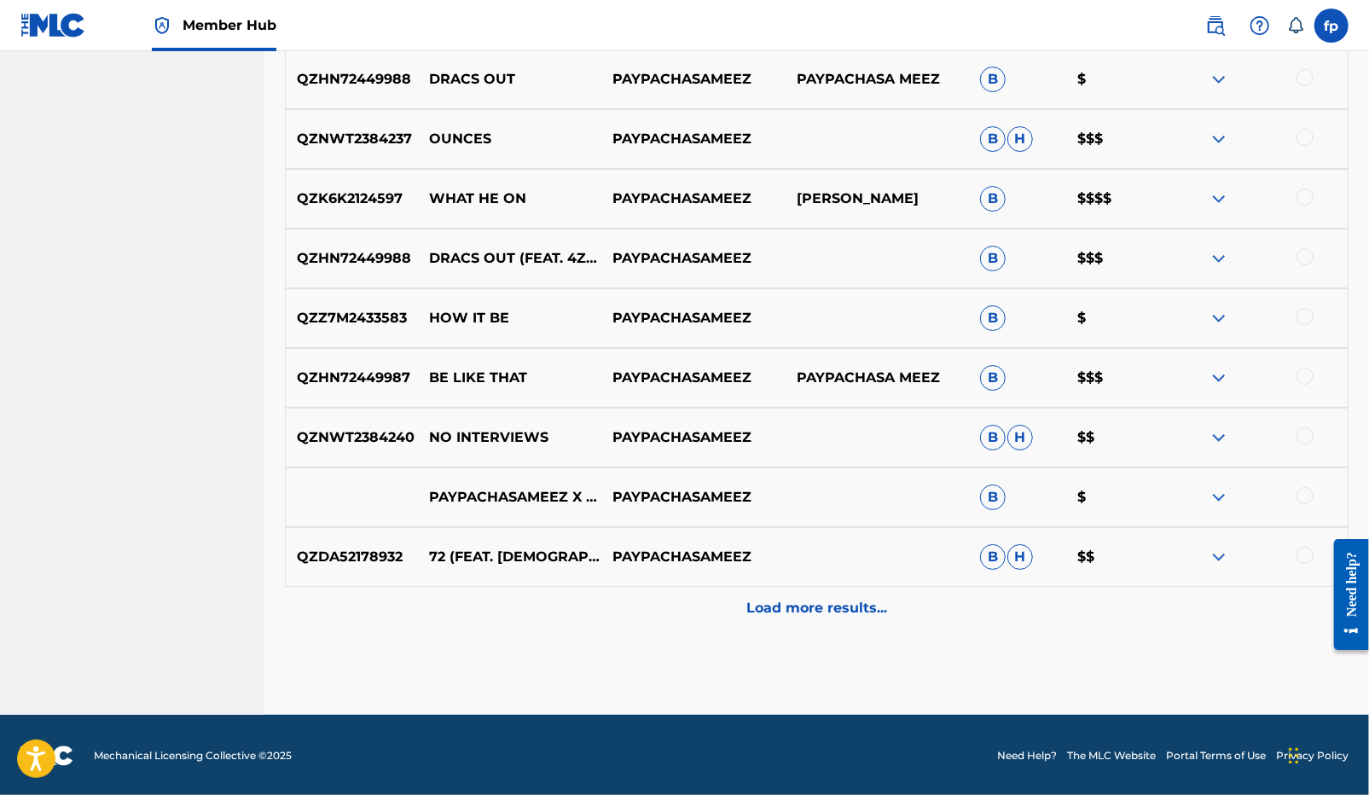
click at [363, 557] on p "QZDA52178932" at bounding box center [352, 557] width 132 height 20
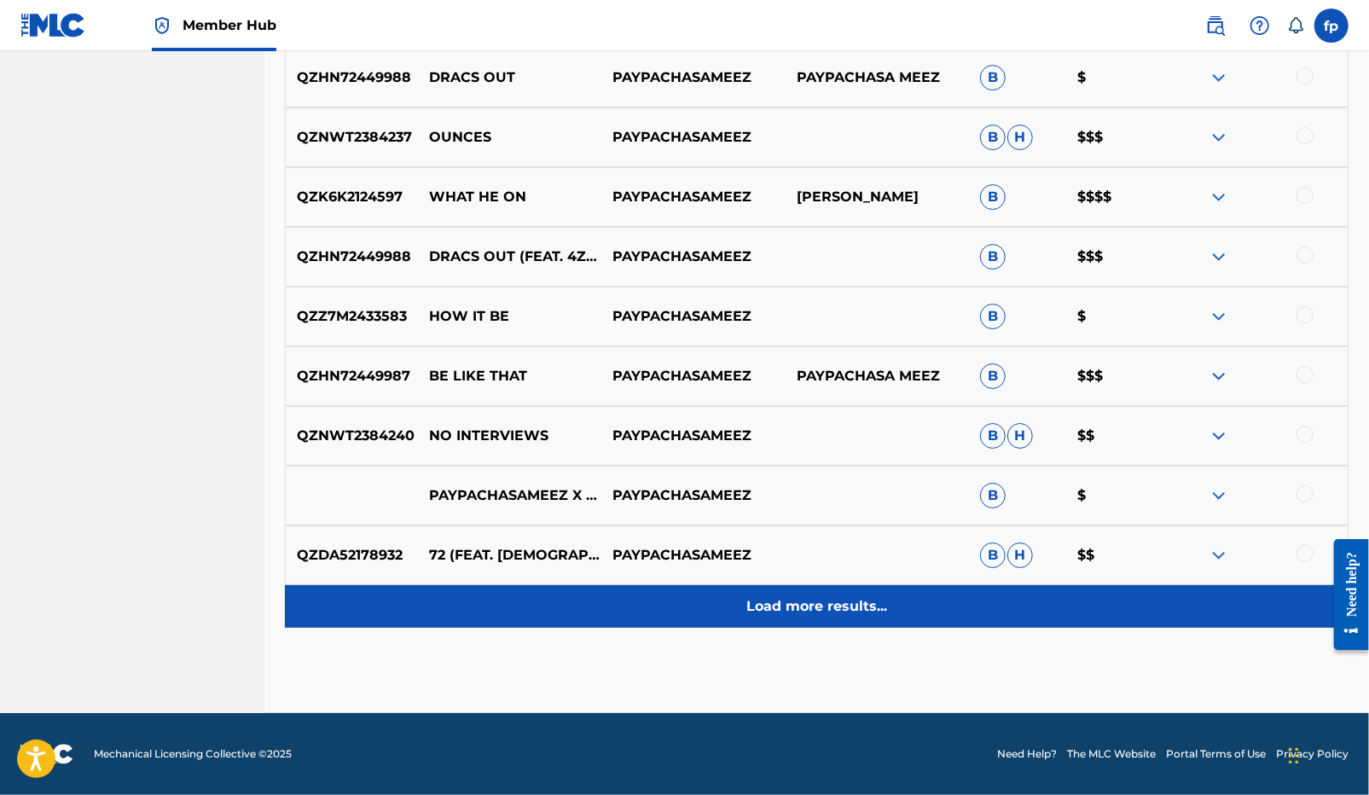
click at [786, 600] on p "Load more results..." at bounding box center [816, 606] width 141 height 20
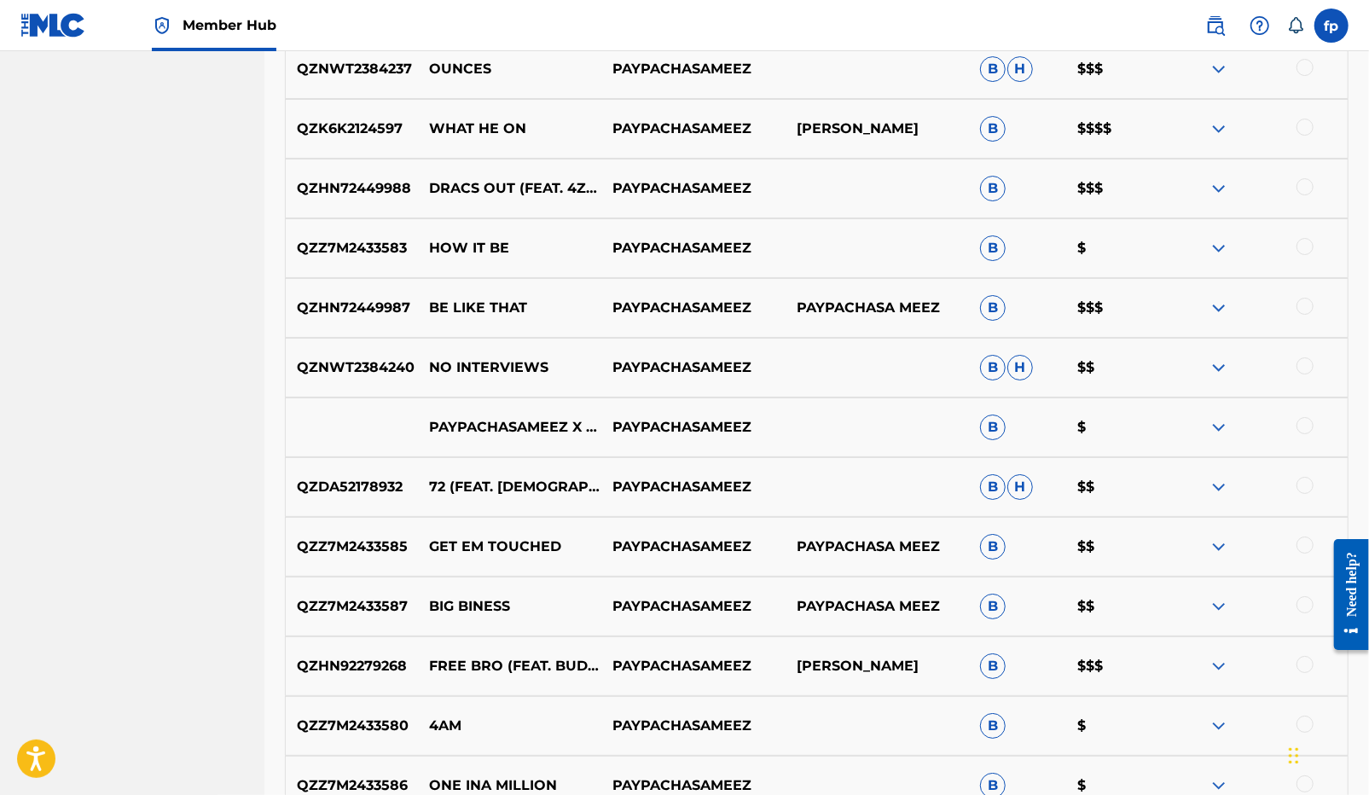
scroll to position [3829, 0]
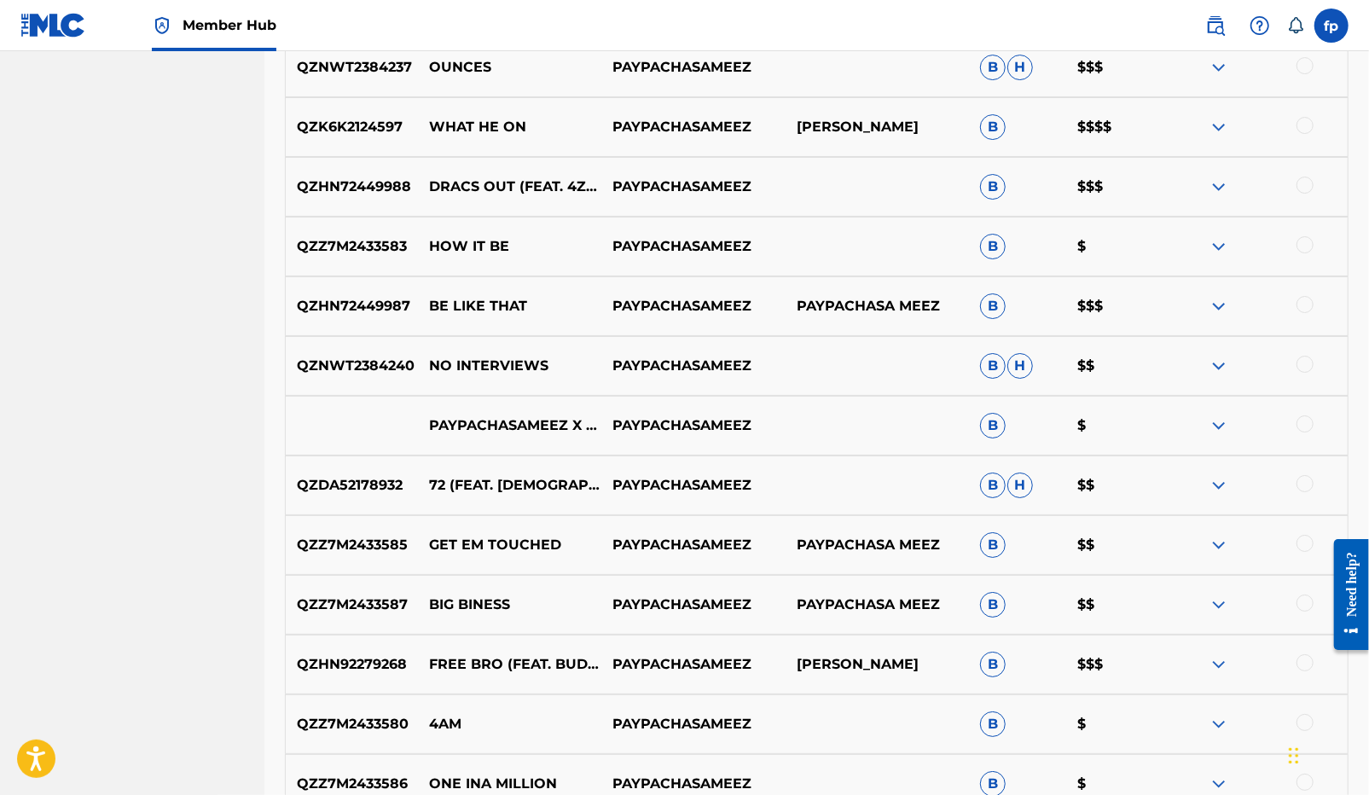
click at [373, 491] on p "QZDA52178932" at bounding box center [352, 485] width 132 height 20
click at [386, 538] on p "QZZ7M2433585" at bounding box center [352, 545] width 132 height 20
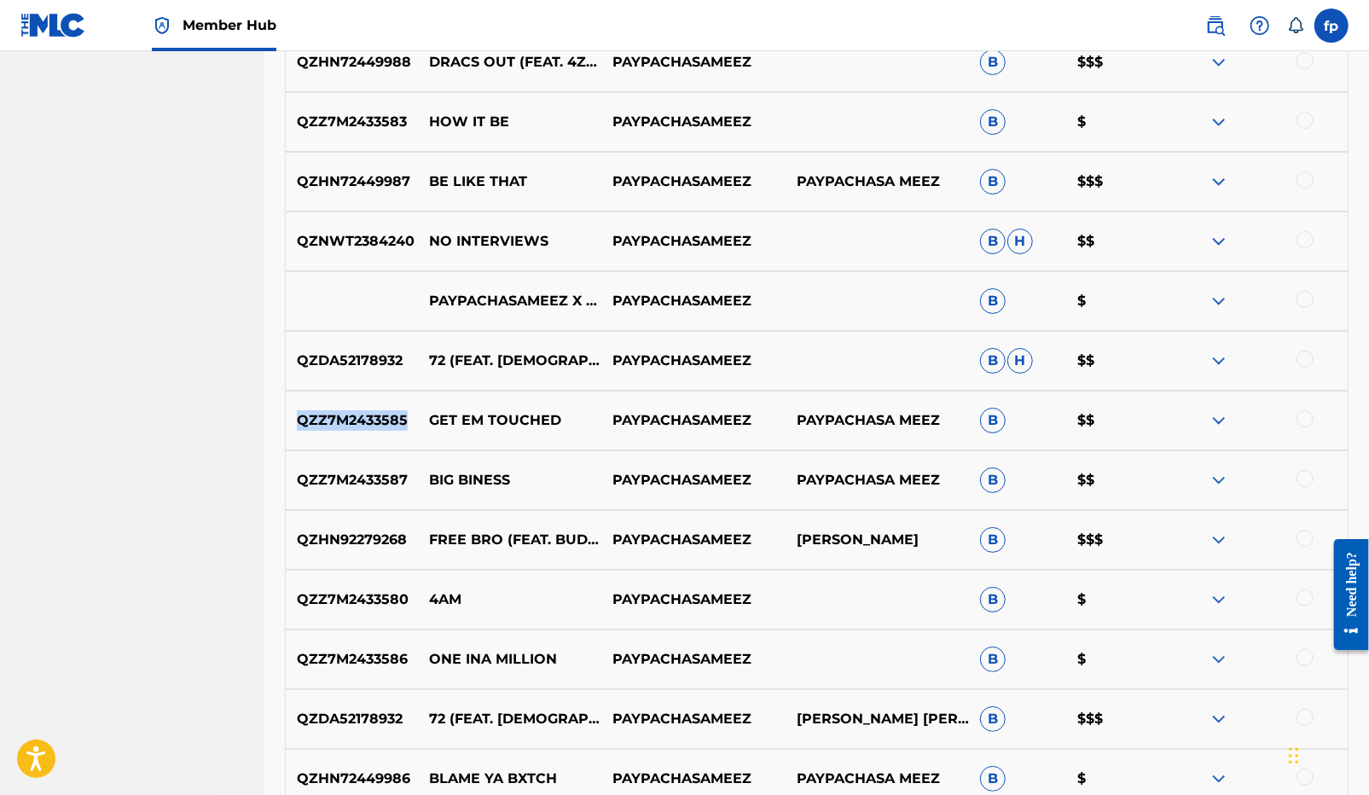
scroll to position [3950, 0]
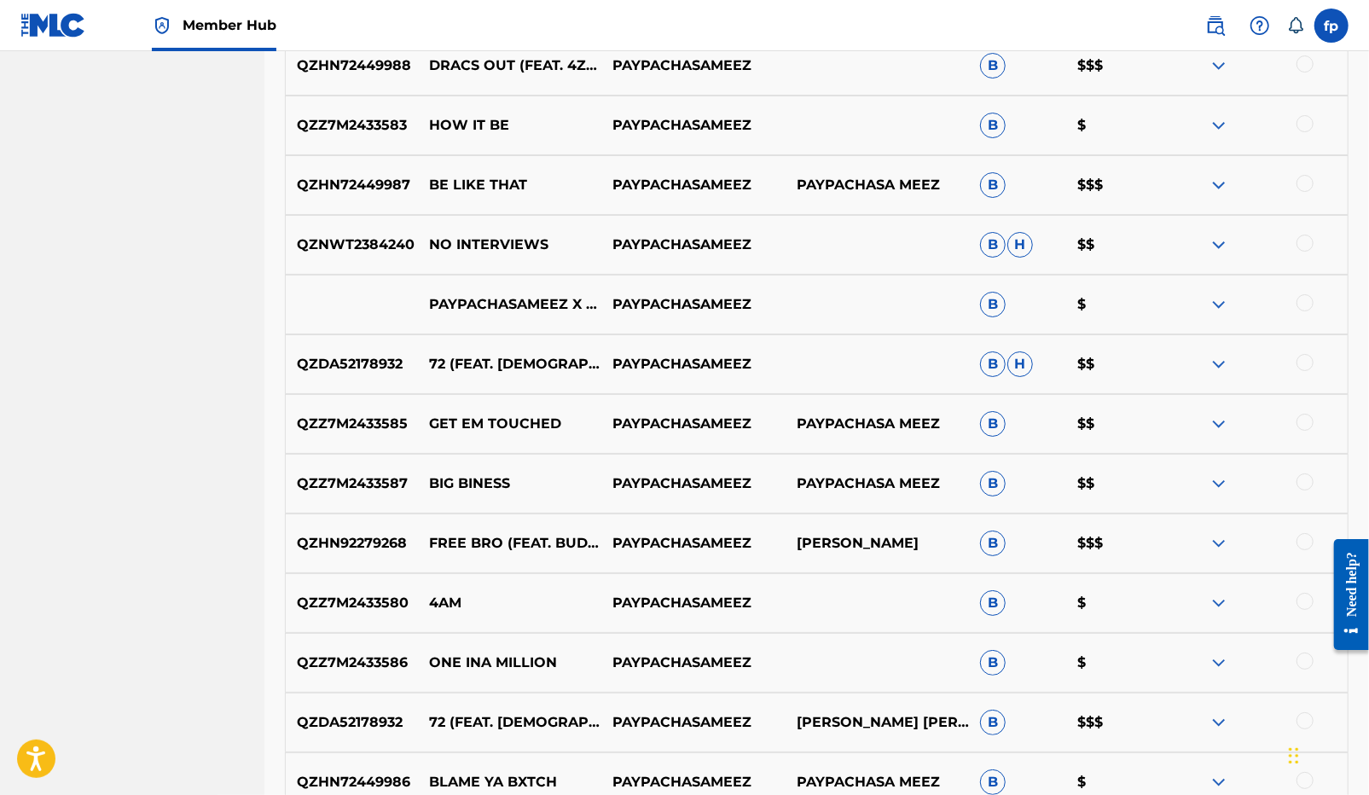
click at [362, 487] on p "QZZ7M2433587" at bounding box center [352, 483] width 132 height 20
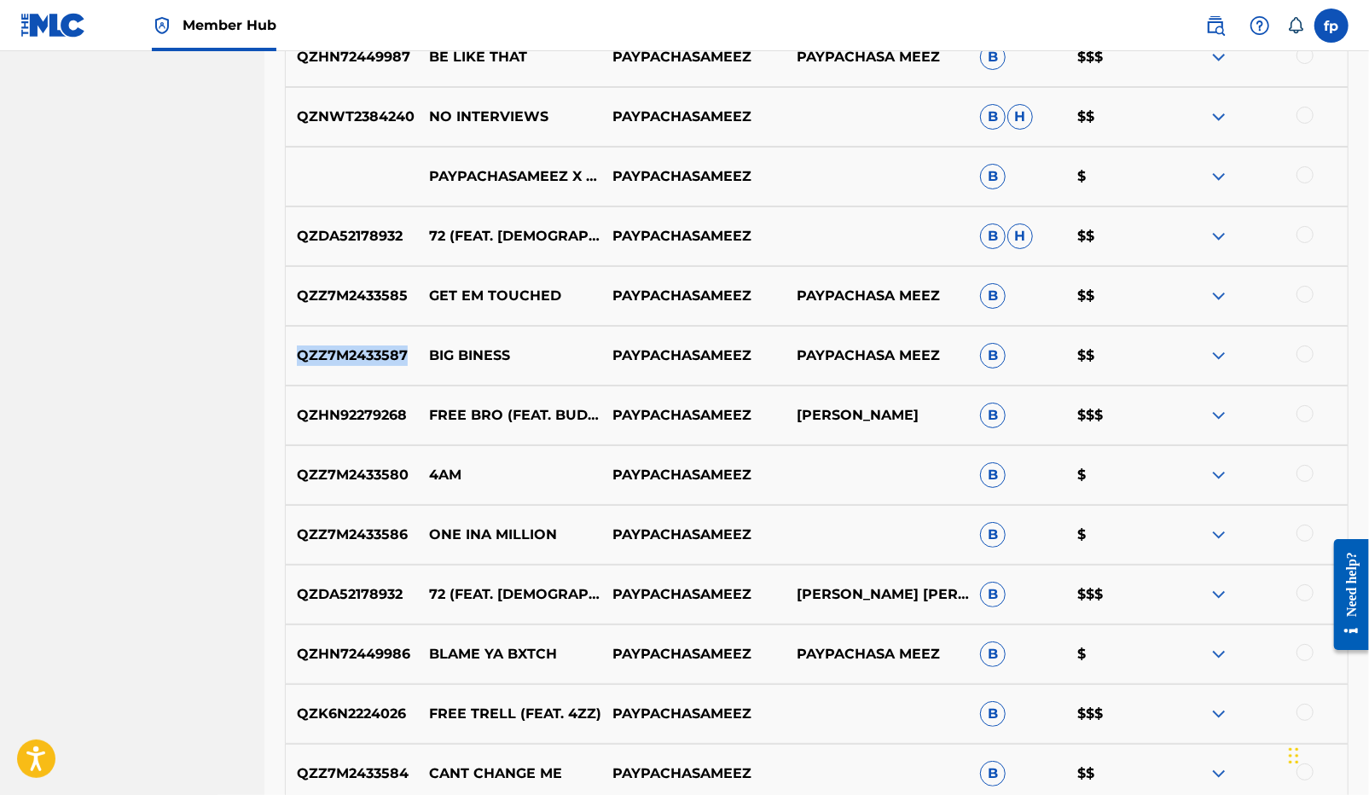
scroll to position [4077, 0]
click at [369, 423] on p "QZHN92279268" at bounding box center [352, 416] width 132 height 20
click at [375, 515] on div "QZZ7M2433586 ONE INA MILLION PAYPACHASAMEEZ B $" at bounding box center [816, 536] width 1063 height 60
click at [375, 525] on p "QZZ7M2433586" at bounding box center [352, 535] width 132 height 20
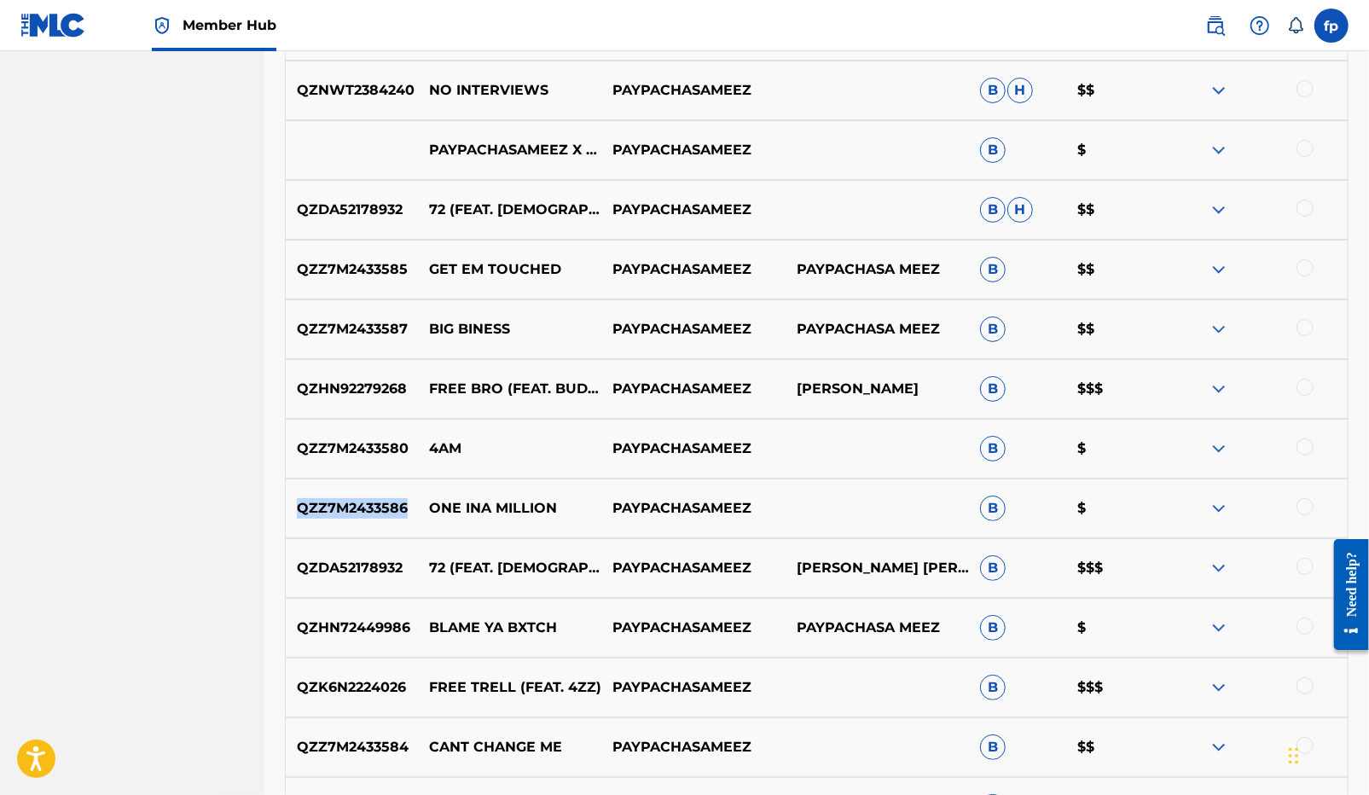
scroll to position [4203, 0]
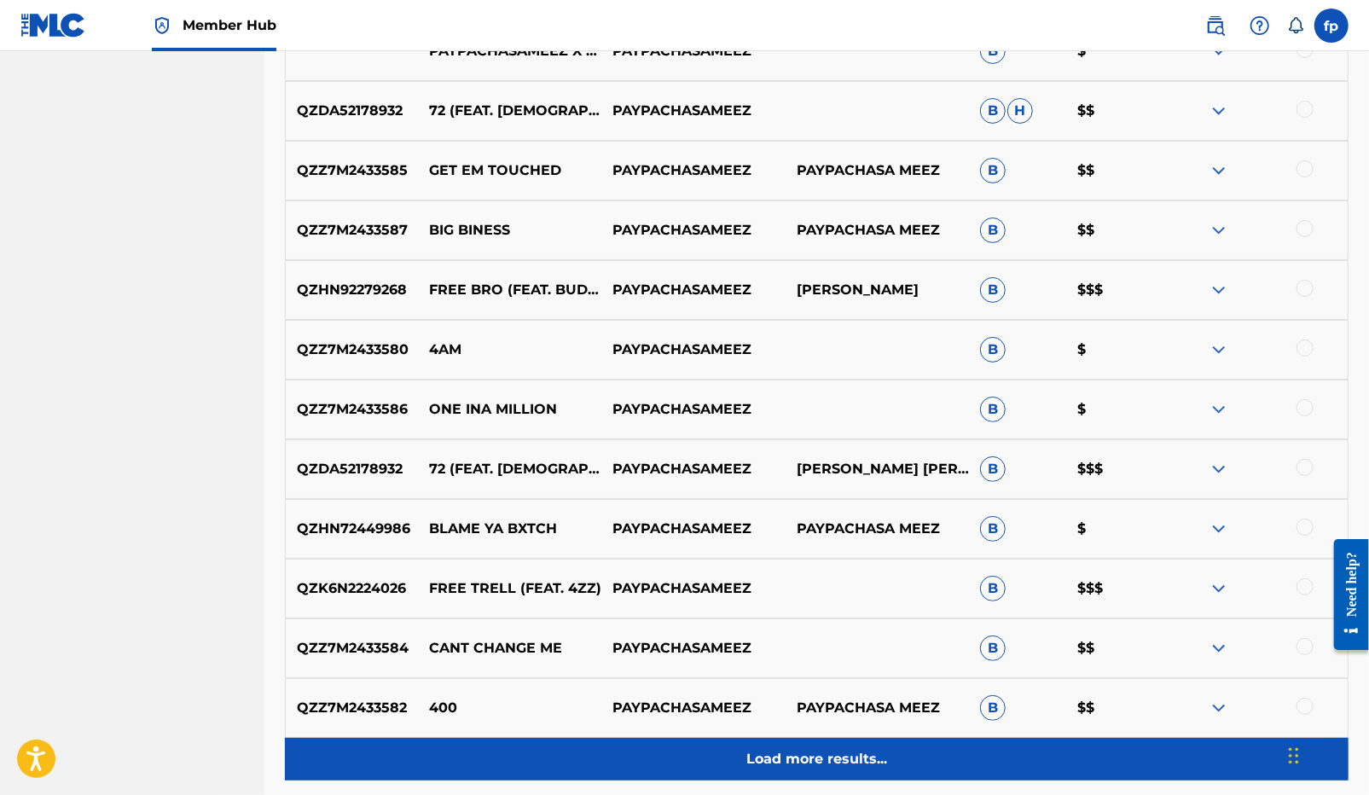
click at [713, 756] on div "Load more results..." at bounding box center [816, 759] width 1063 height 43
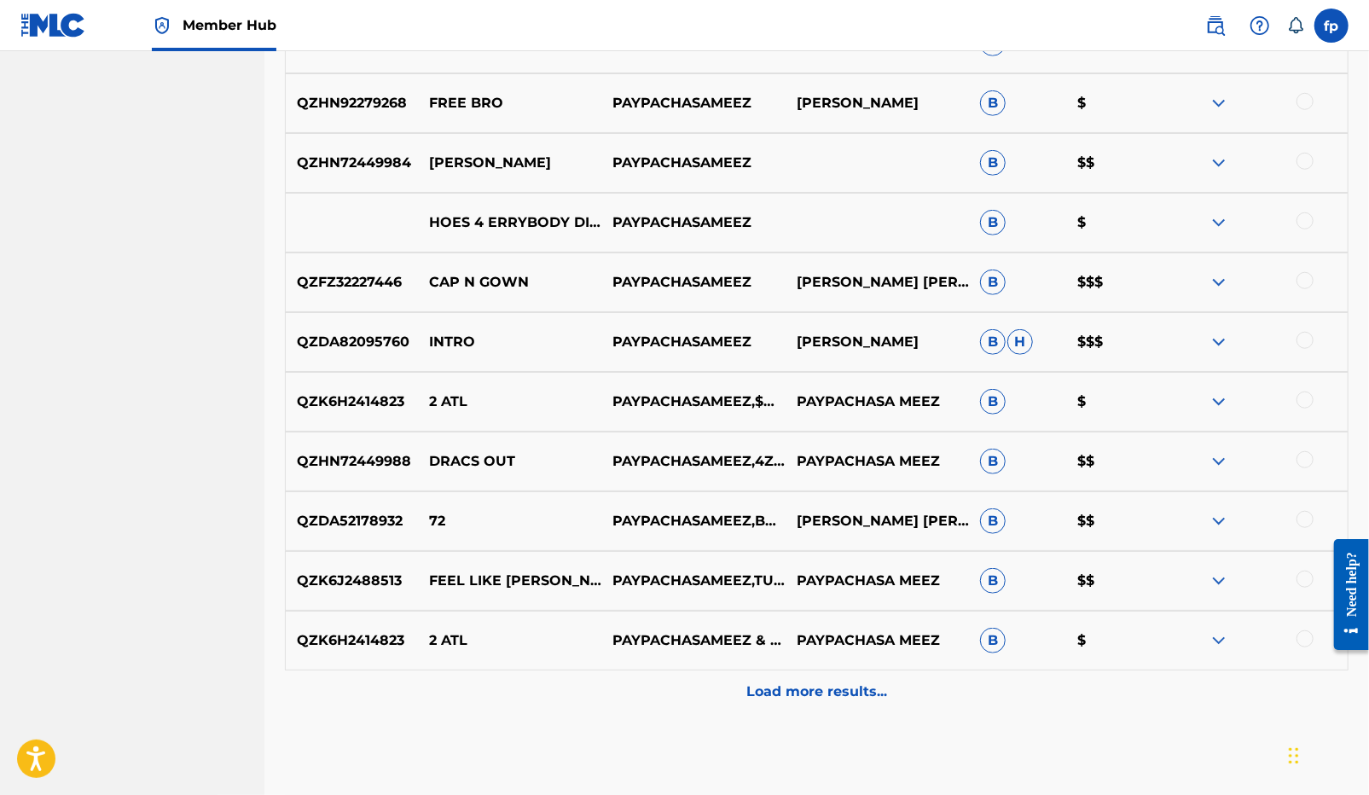
scroll to position [4866, 0]
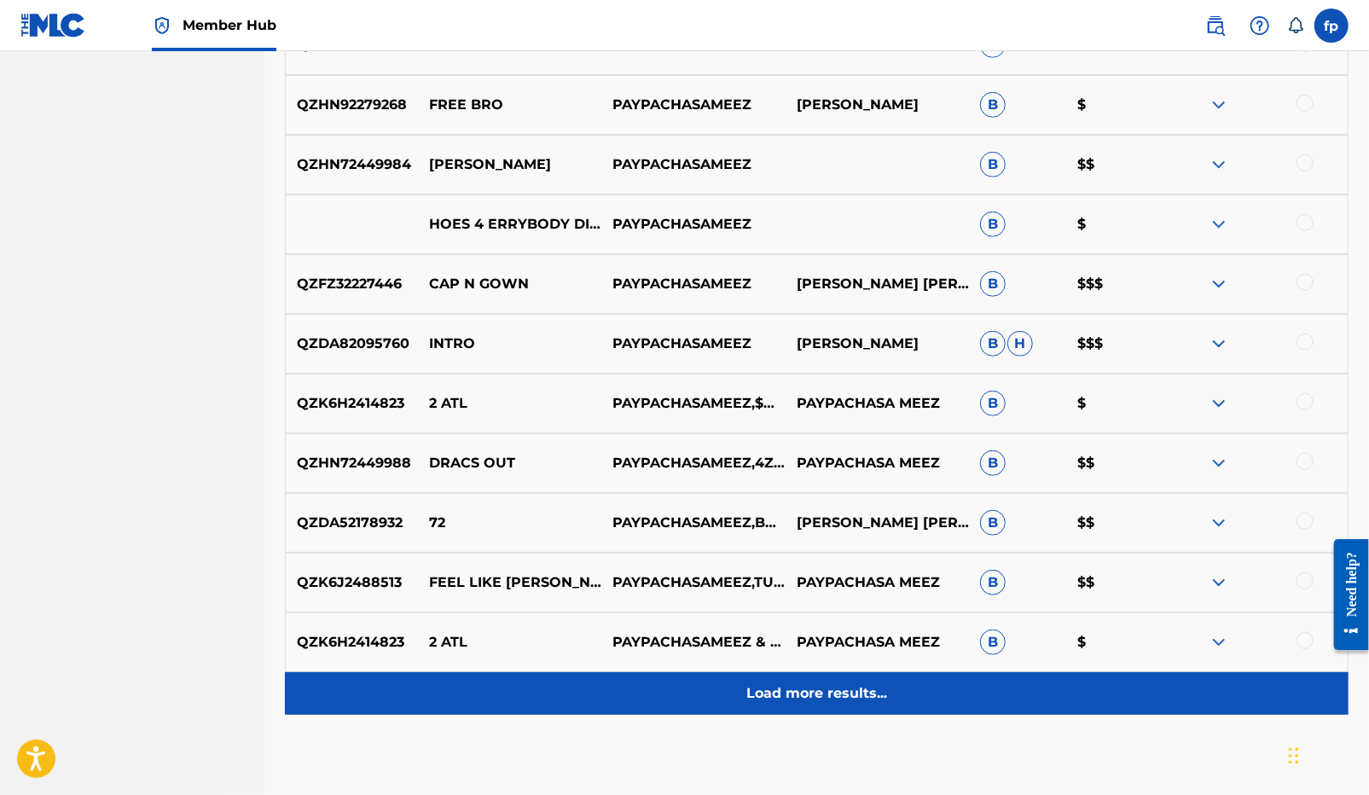
click at [673, 694] on div "Load more results..." at bounding box center [816, 693] width 1063 height 43
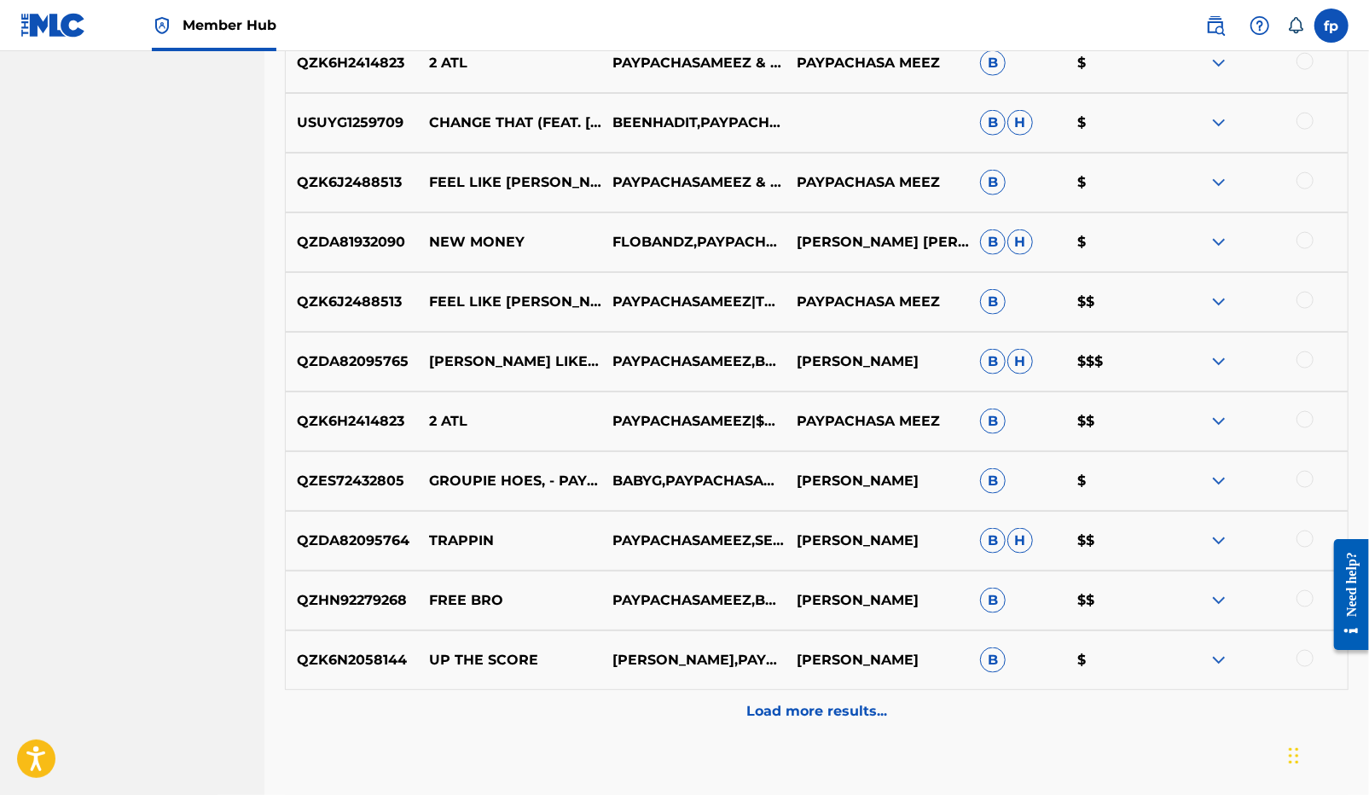
scroll to position [5448, 0]
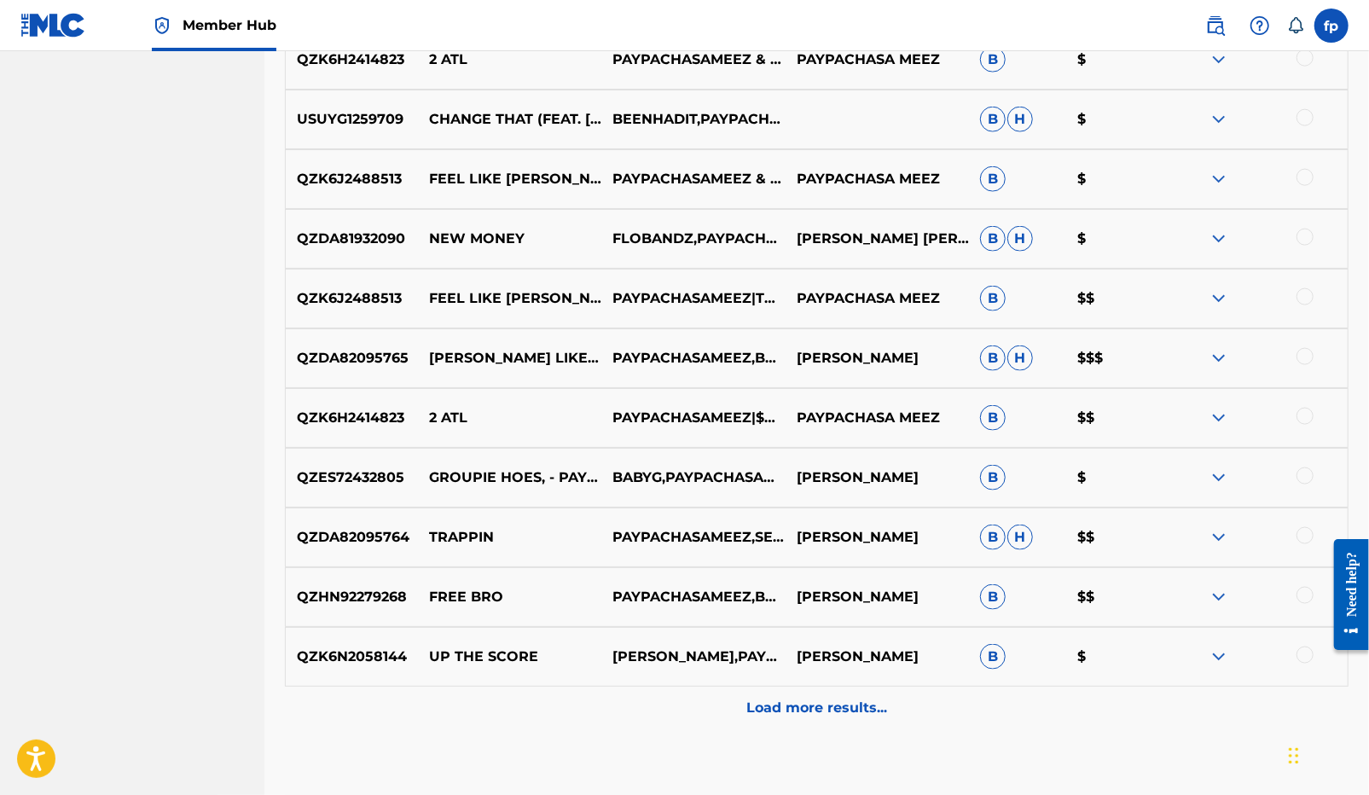
click at [373, 658] on p "QZK6N2058144" at bounding box center [352, 656] width 132 height 20
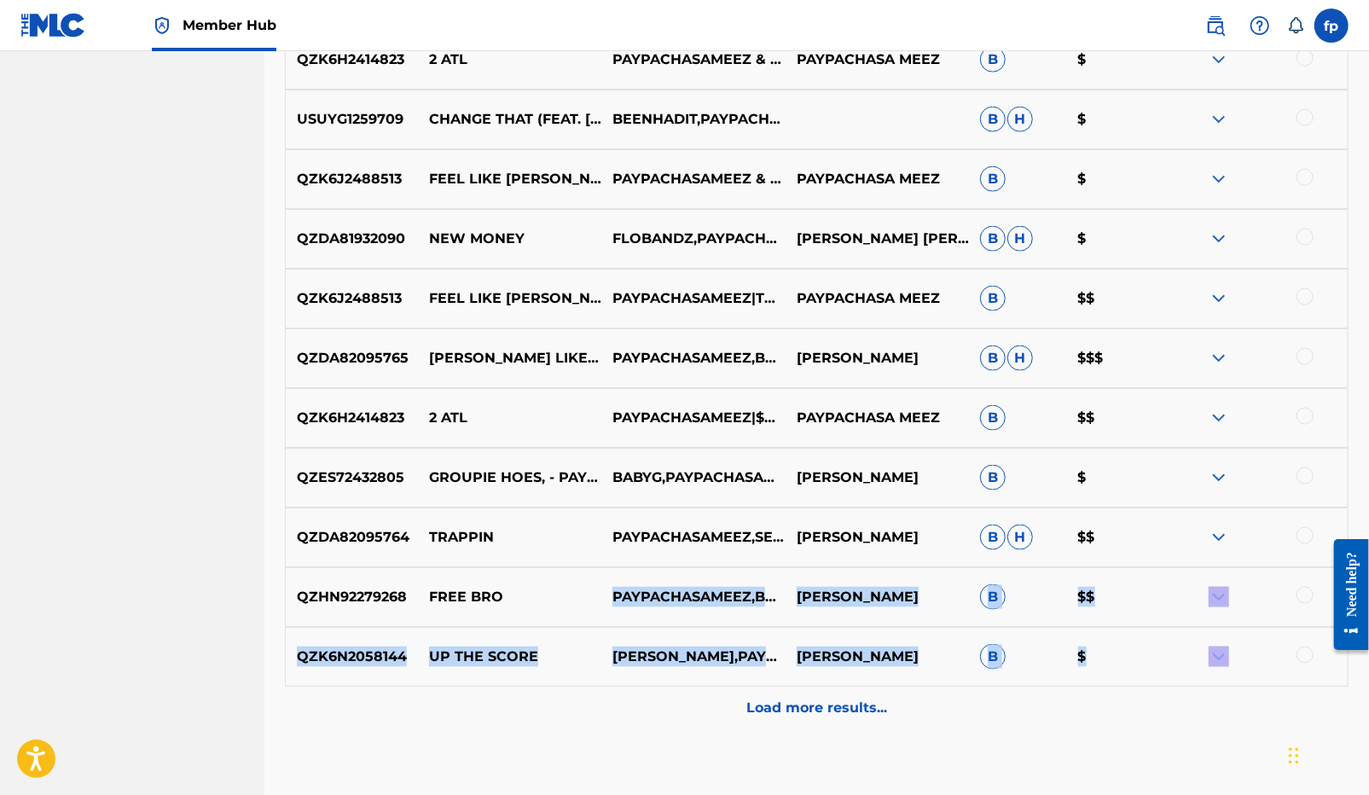
drag, startPoint x: 708, startPoint y: 697, endPoint x: 552, endPoint y: 564, distance: 205.1
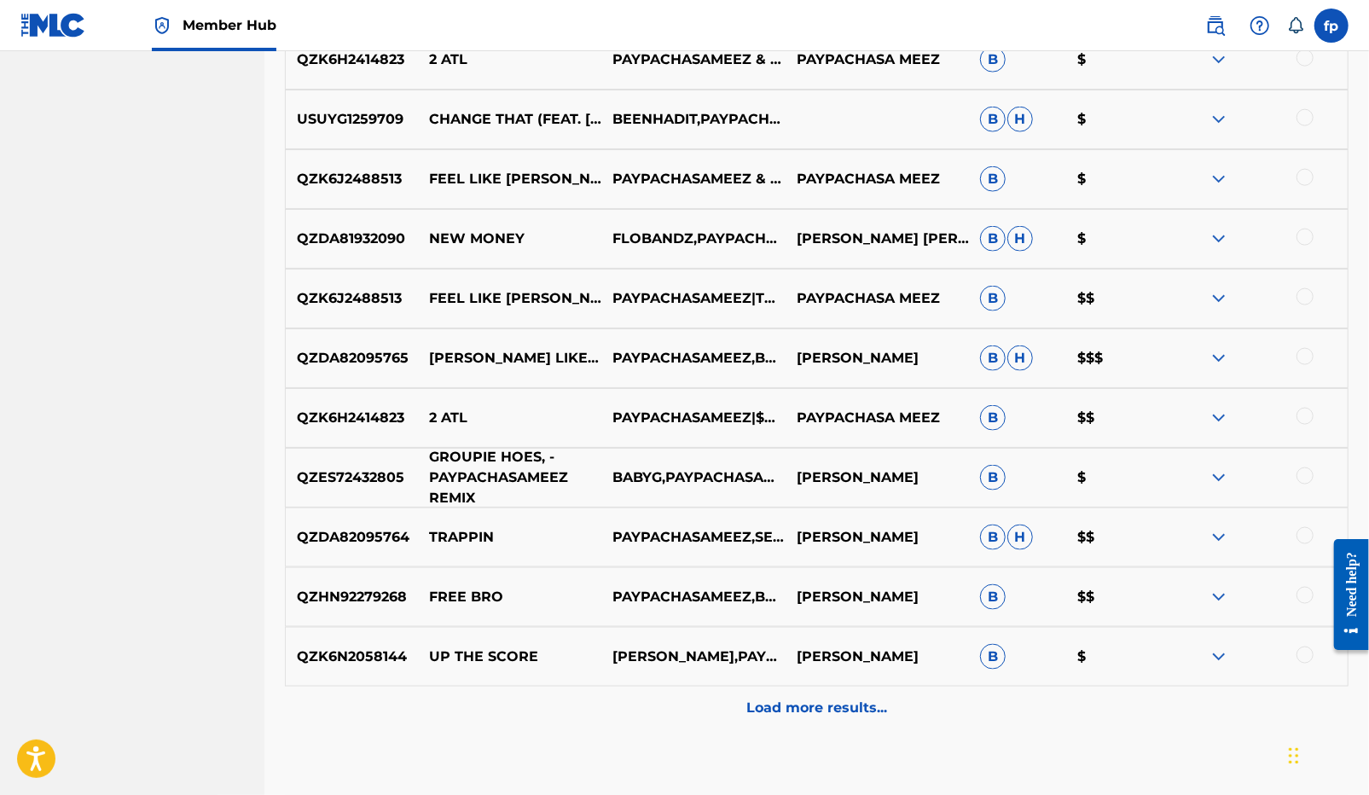
click at [534, 482] on p "GROUPIE HOES, - PAYPACHASAMEEZ REMIX" at bounding box center [509, 477] width 183 height 61
drag, startPoint x: 430, startPoint y: 459, endPoint x: 523, endPoint y: 484, distance: 96.2
click at [523, 484] on p "GROUPIE HOES, - PAYPACHASAMEEZ REMIX" at bounding box center [509, 477] width 183 height 61
click at [506, 480] on p "GROUPIE HOES, - PAYPACHASAMEEZ REMIX" at bounding box center [509, 477] width 183 height 61
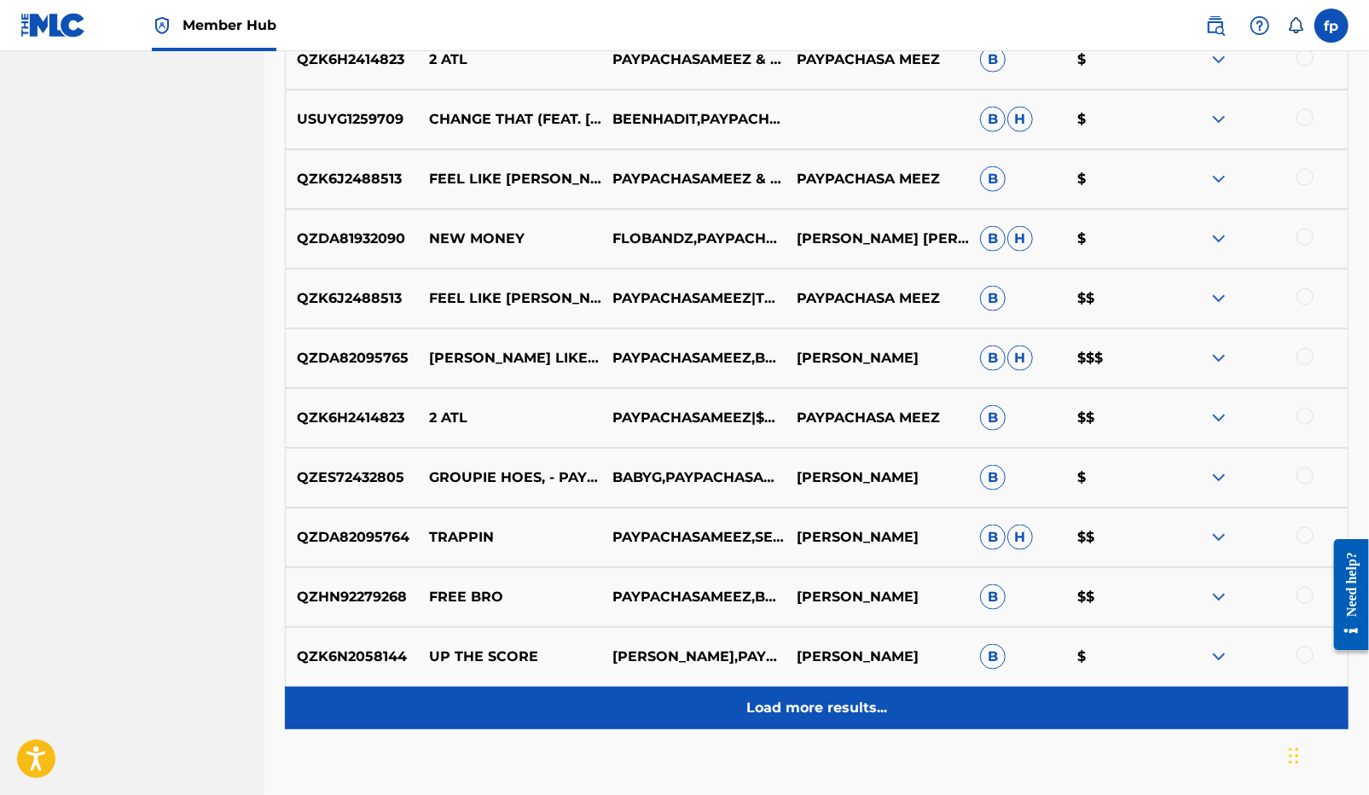
click at [776, 721] on div "Load more results..." at bounding box center [816, 707] width 1063 height 43
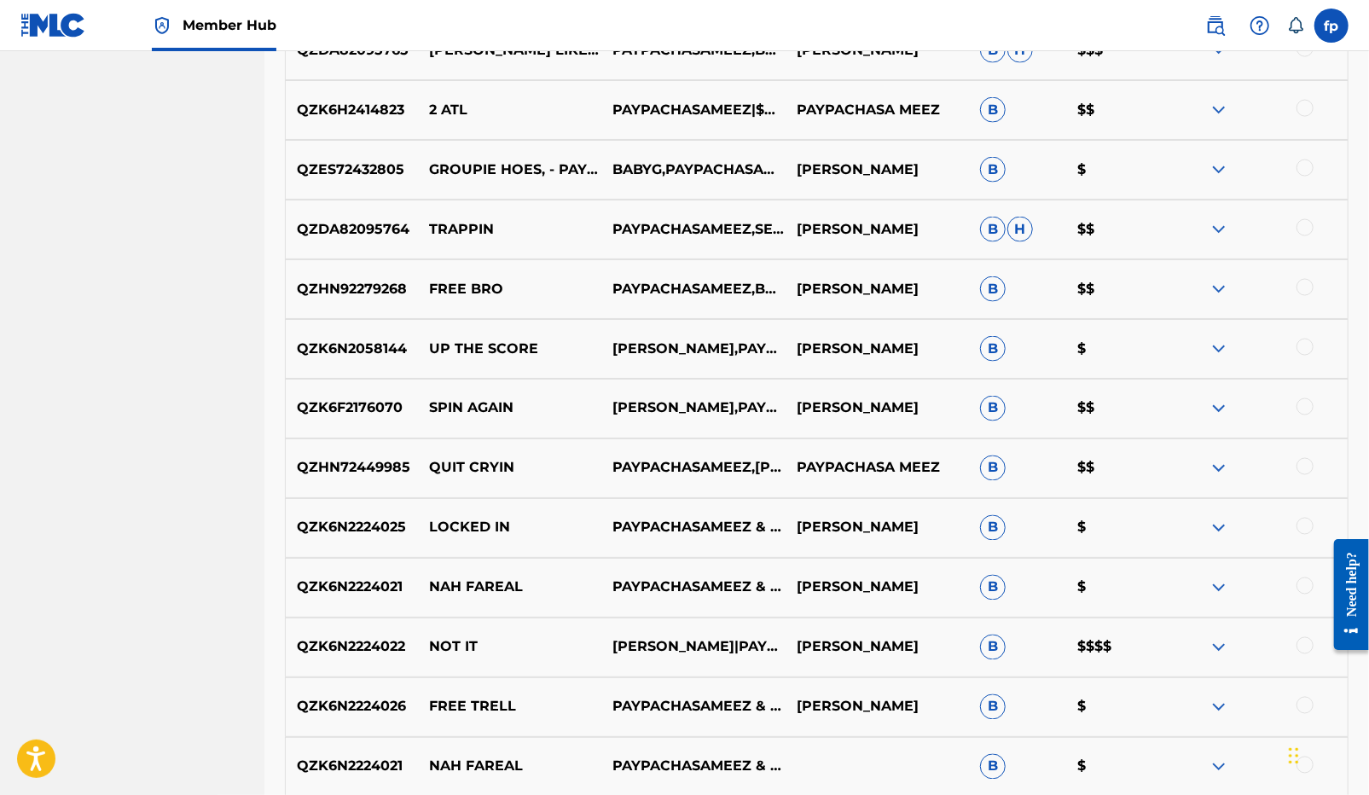
scroll to position [5765, 0]
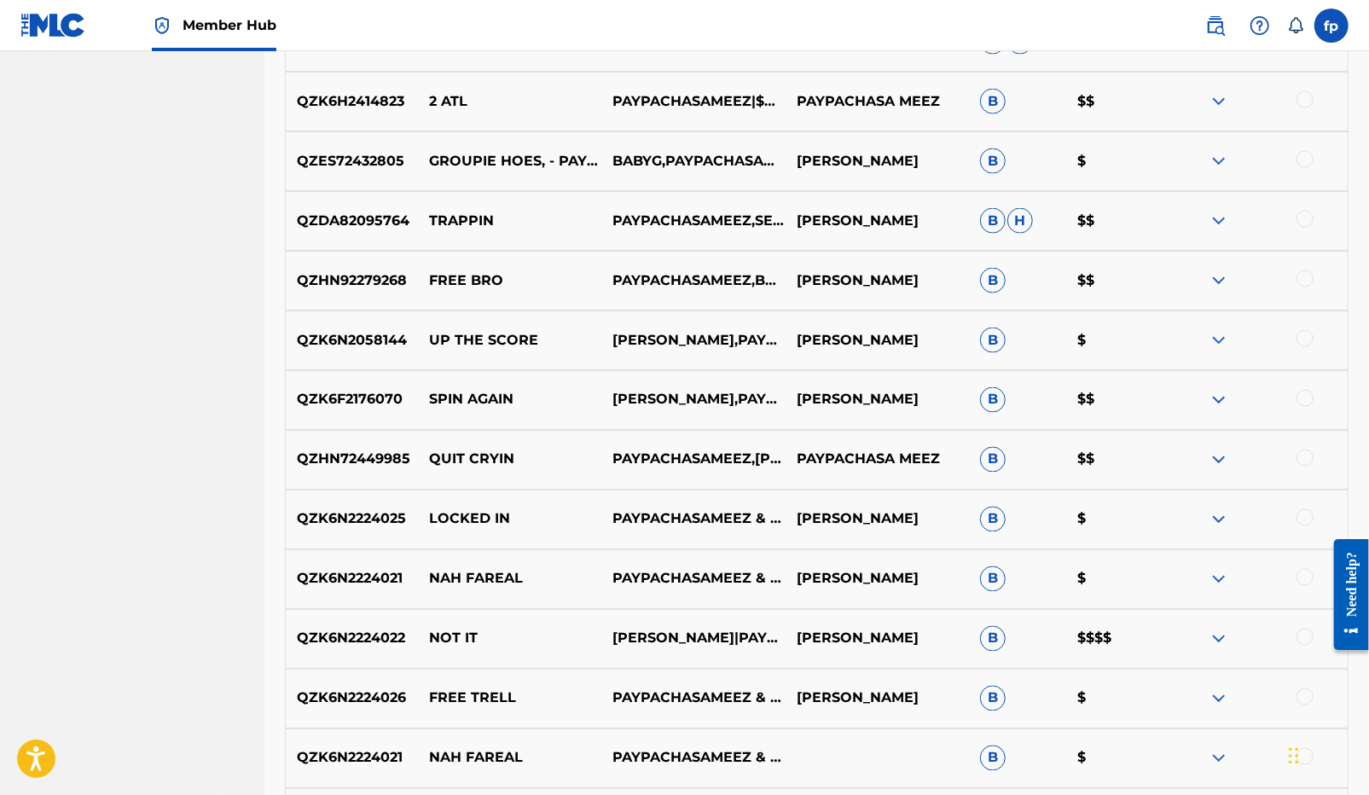
click at [489, 339] on p "UP THE SCORE" at bounding box center [509, 340] width 183 height 20
click at [488, 394] on p "SPIN AGAIN" at bounding box center [509, 400] width 183 height 20
click at [493, 451] on p "QUIT CRYIN" at bounding box center [509, 459] width 183 height 20
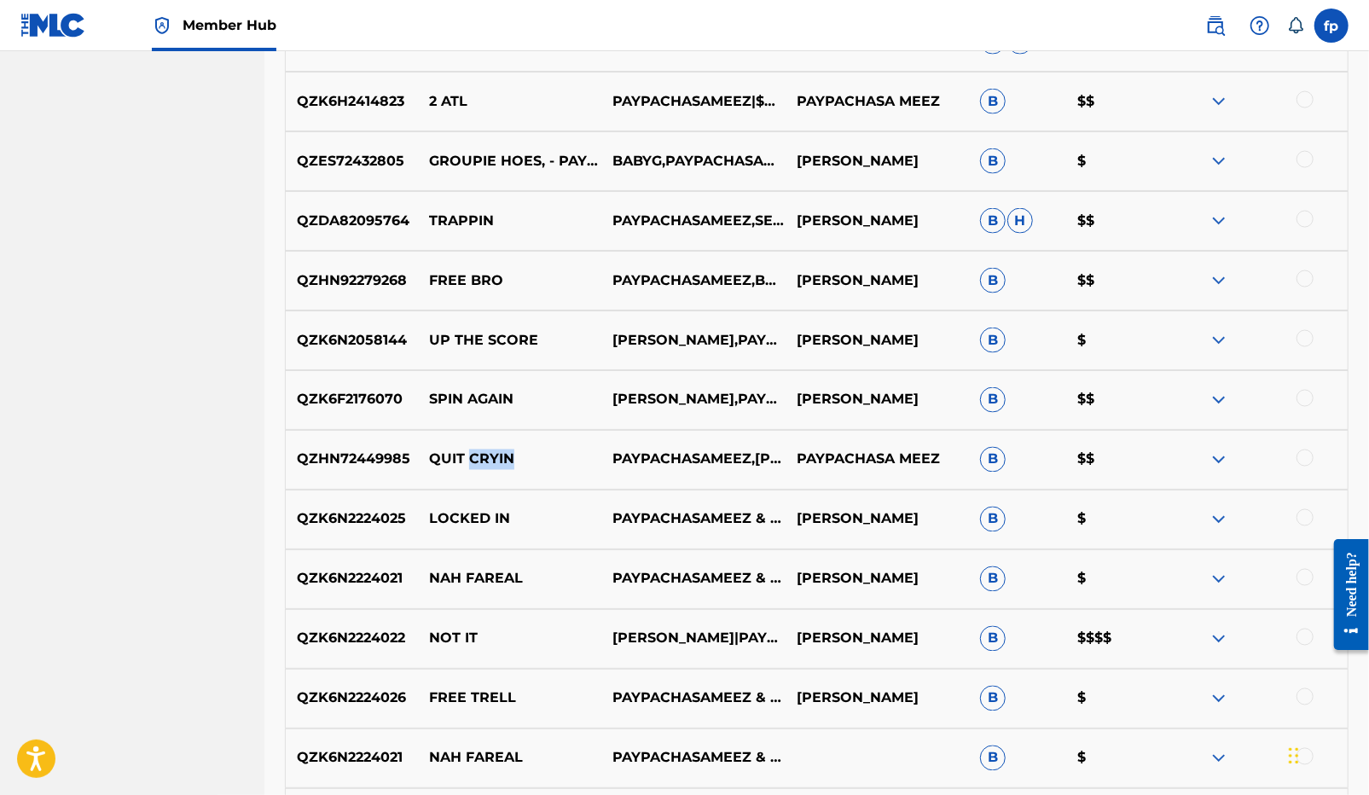
click at [493, 451] on p "QUIT CRYIN" at bounding box center [509, 459] width 183 height 20
click at [522, 471] on div "QZHN72449985 QUIT CRYIN PAYPACHASAMEEZ,BUDDY BANDZ PAYPACHASA MEEZ B $$" at bounding box center [816, 460] width 1063 height 60
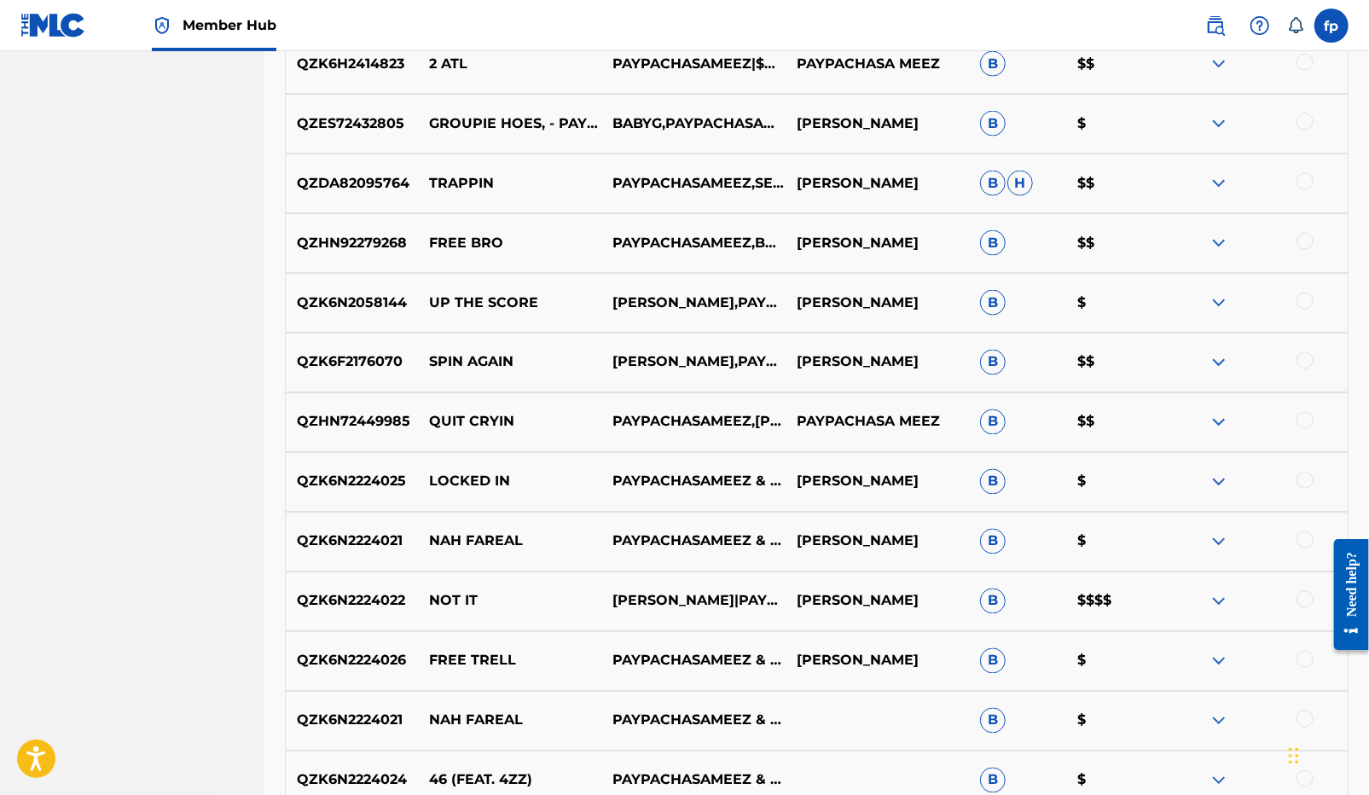
scroll to position [5816, 0]
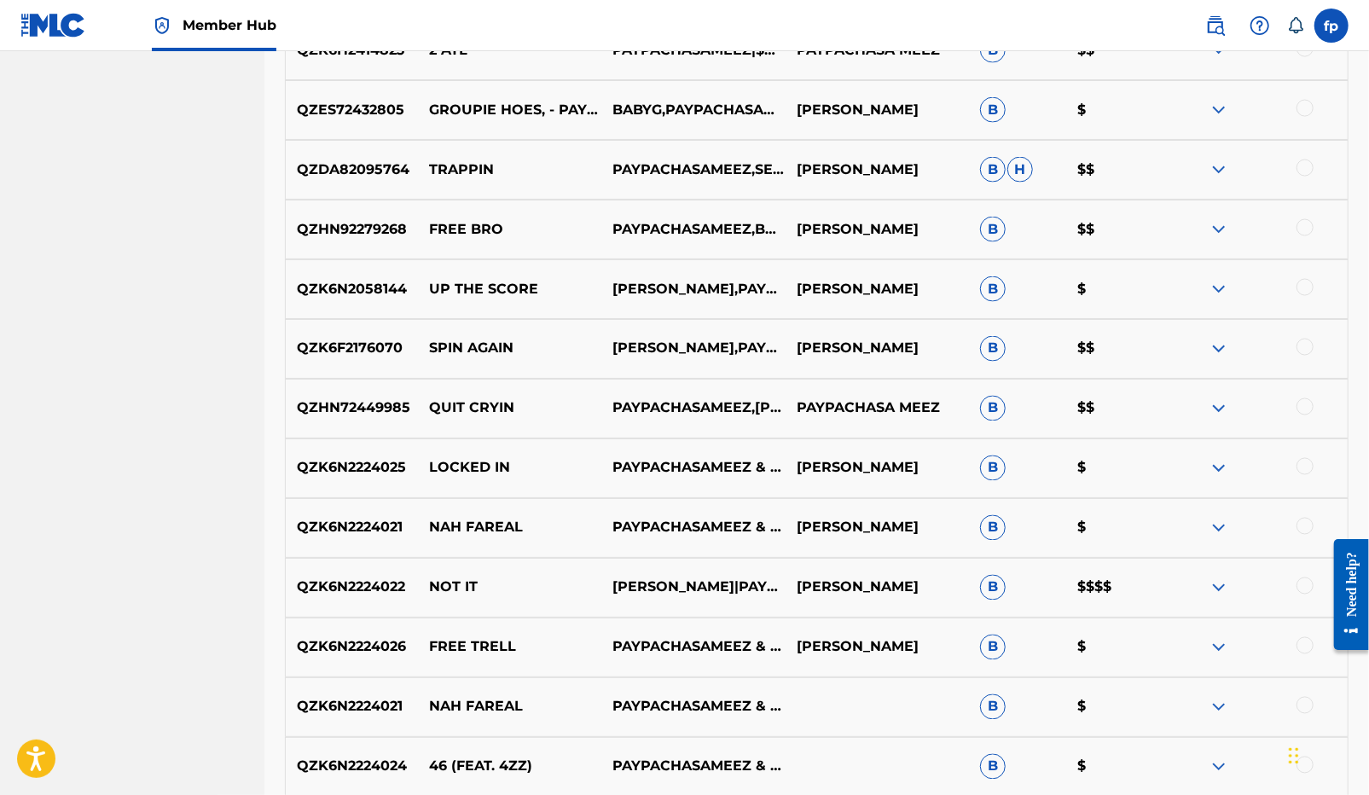
click at [469, 587] on p "NOT IT" at bounding box center [509, 587] width 183 height 20
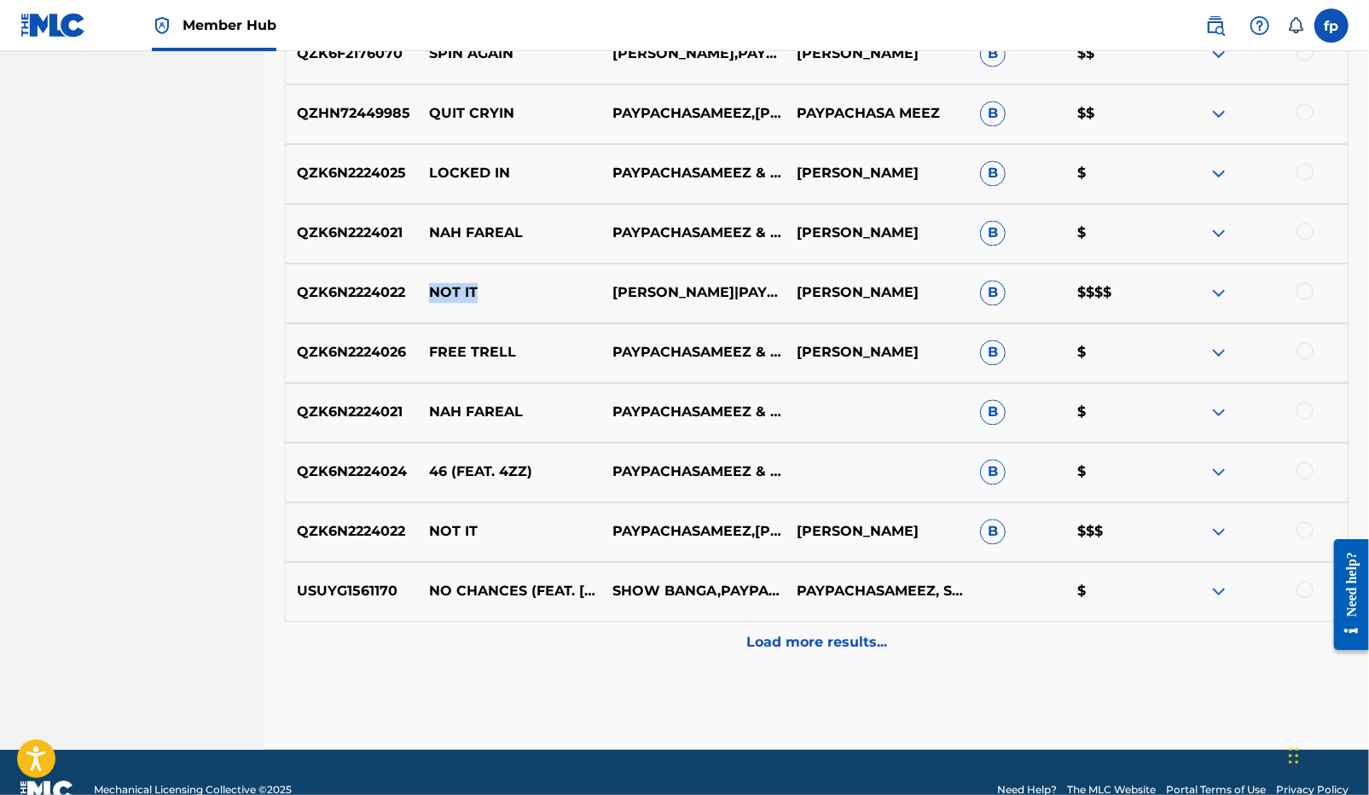
scroll to position [6148, 0]
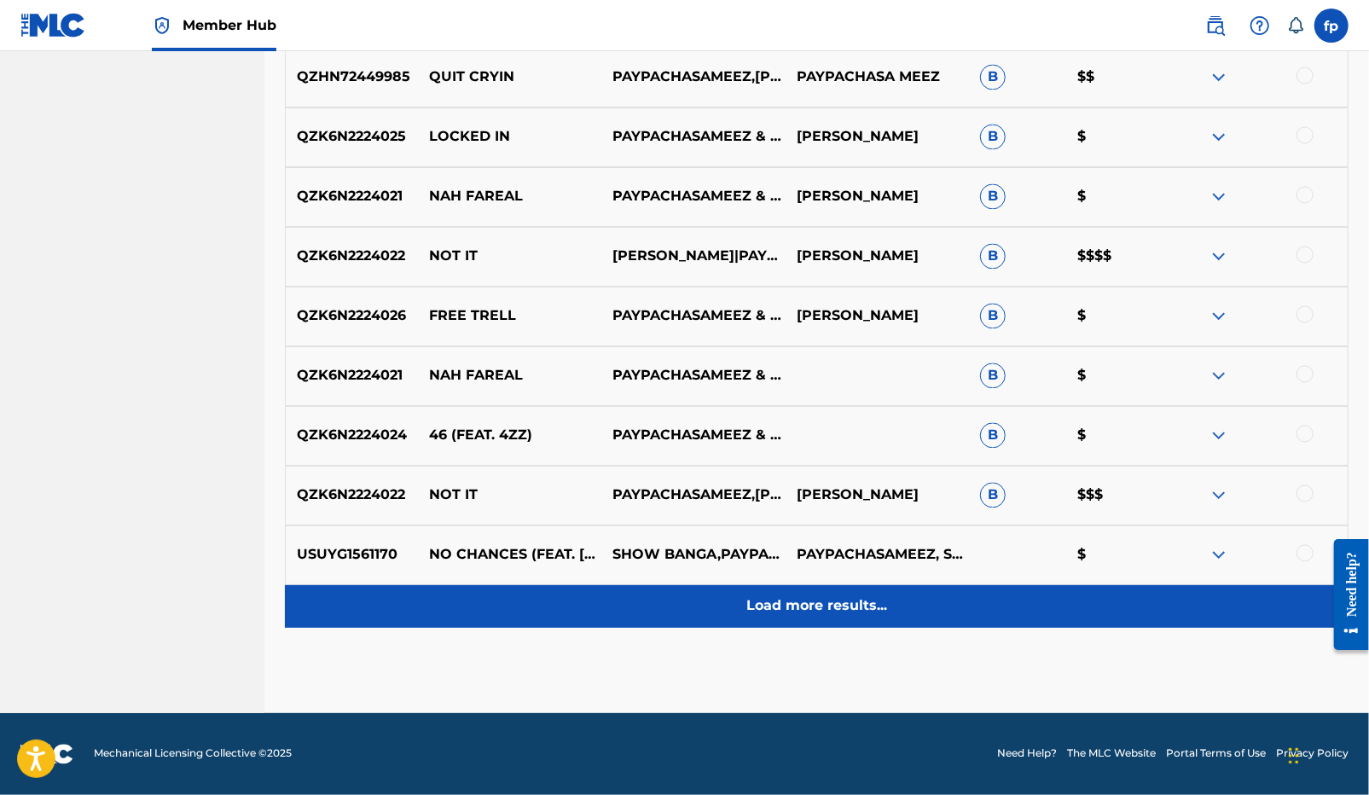
click at [511, 600] on div "Load more results..." at bounding box center [816, 606] width 1063 height 43
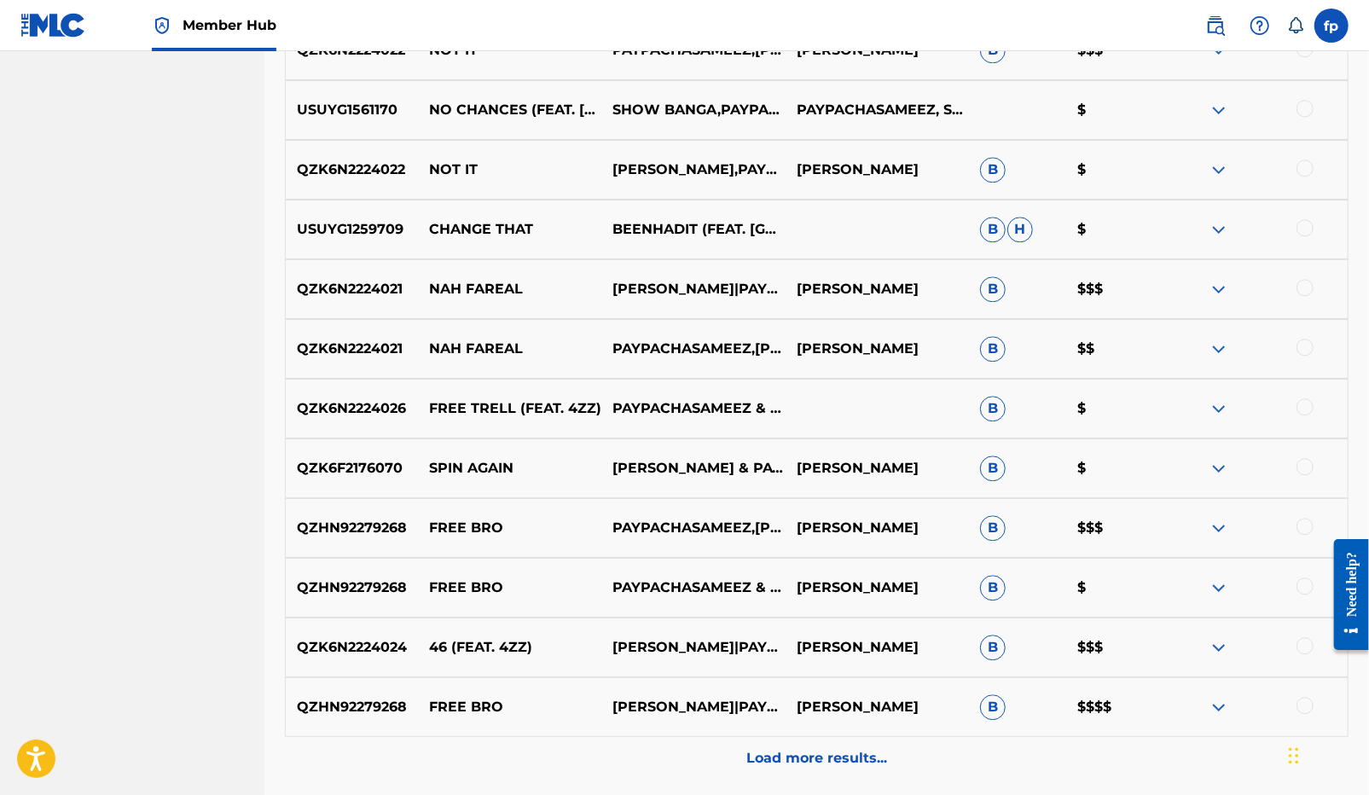
scroll to position [6587, 0]
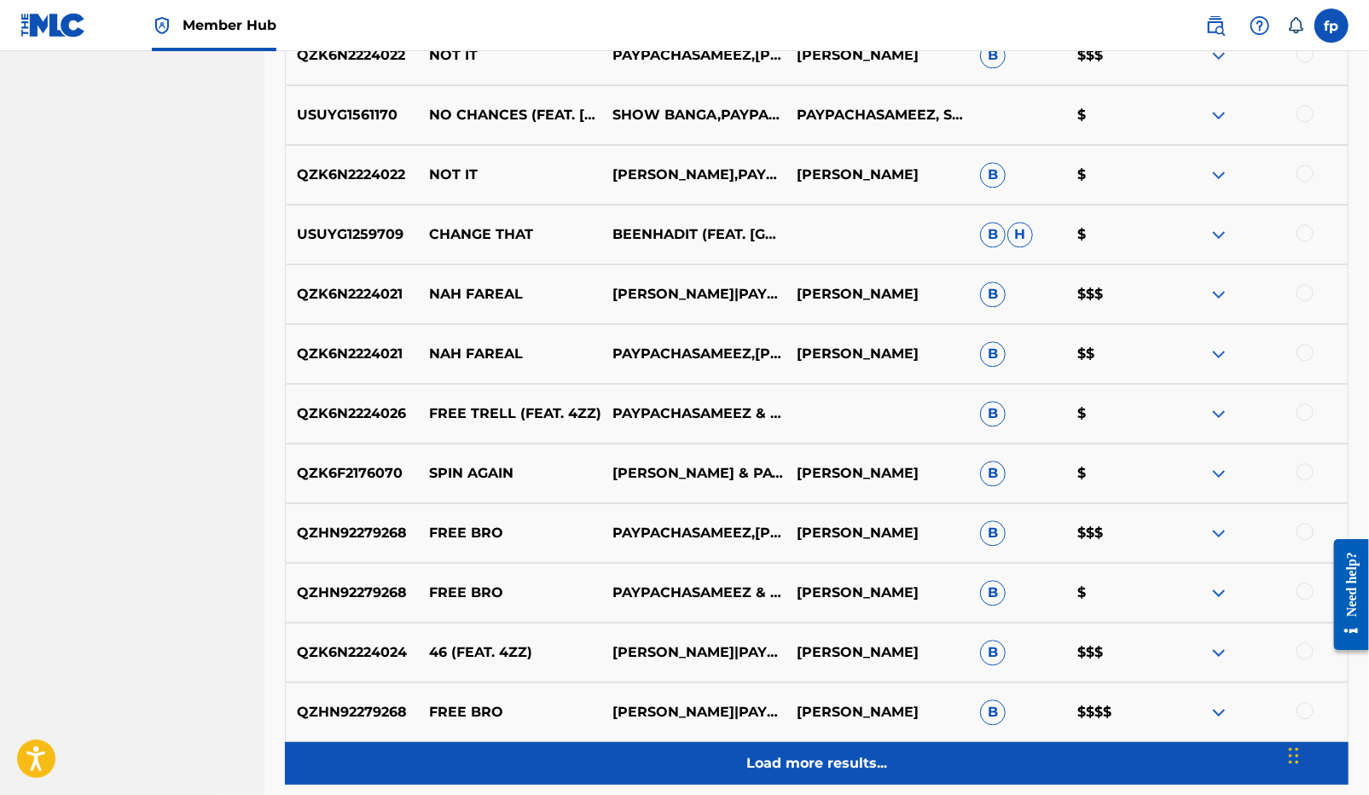
click at [762, 761] on p "Load more results..." at bounding box center [816, 763] width 141 height 20
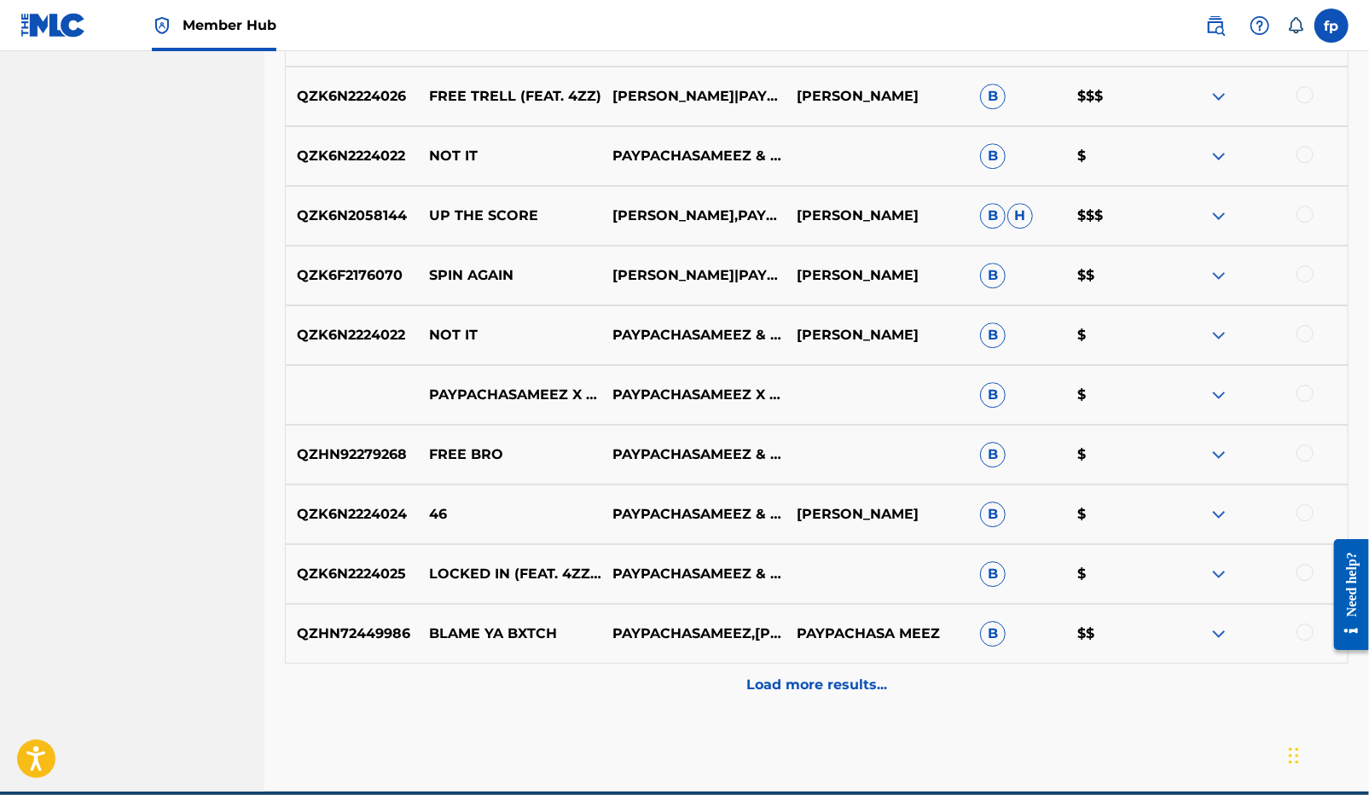
scroll to position [7342, 0]
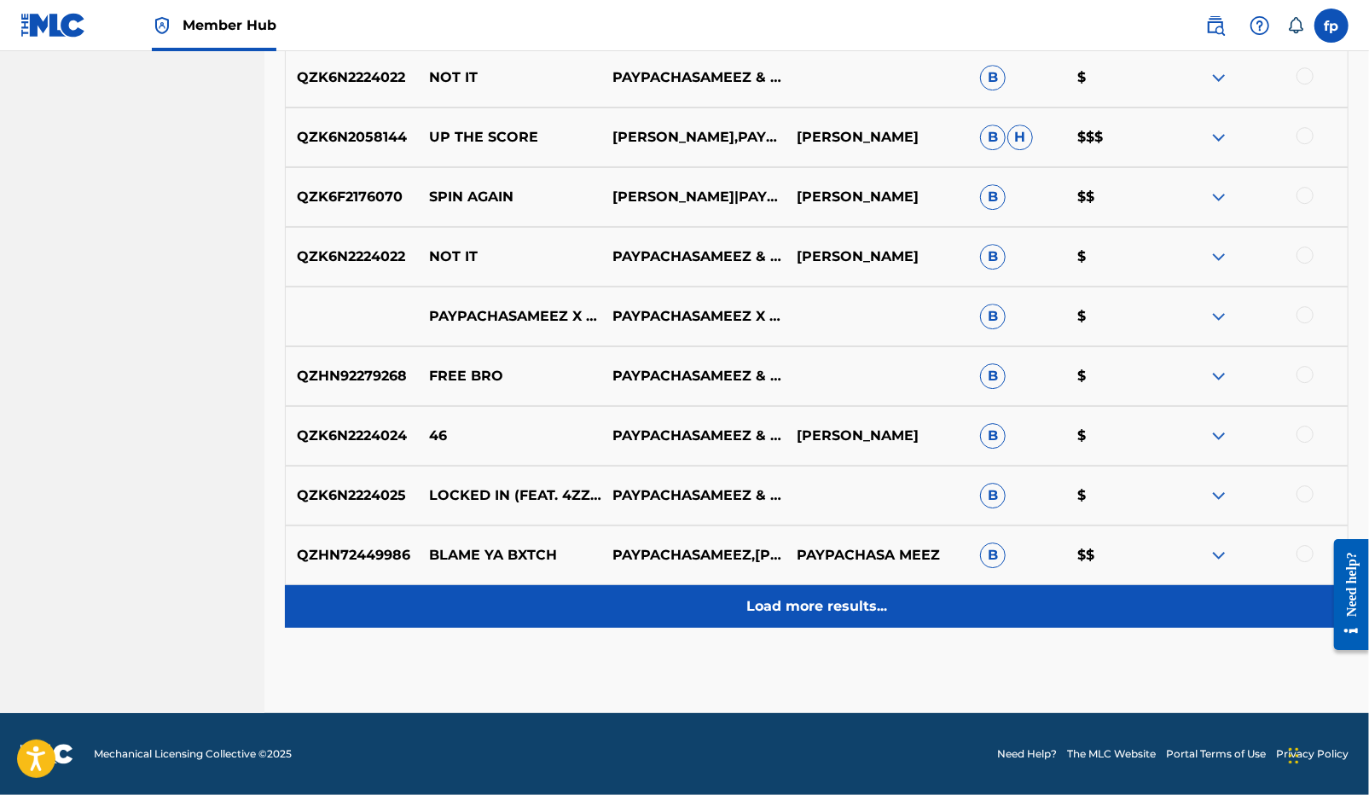
click at [752, 609] on p "Load more results..." at bounding box center [816, 606] width 141 height 20
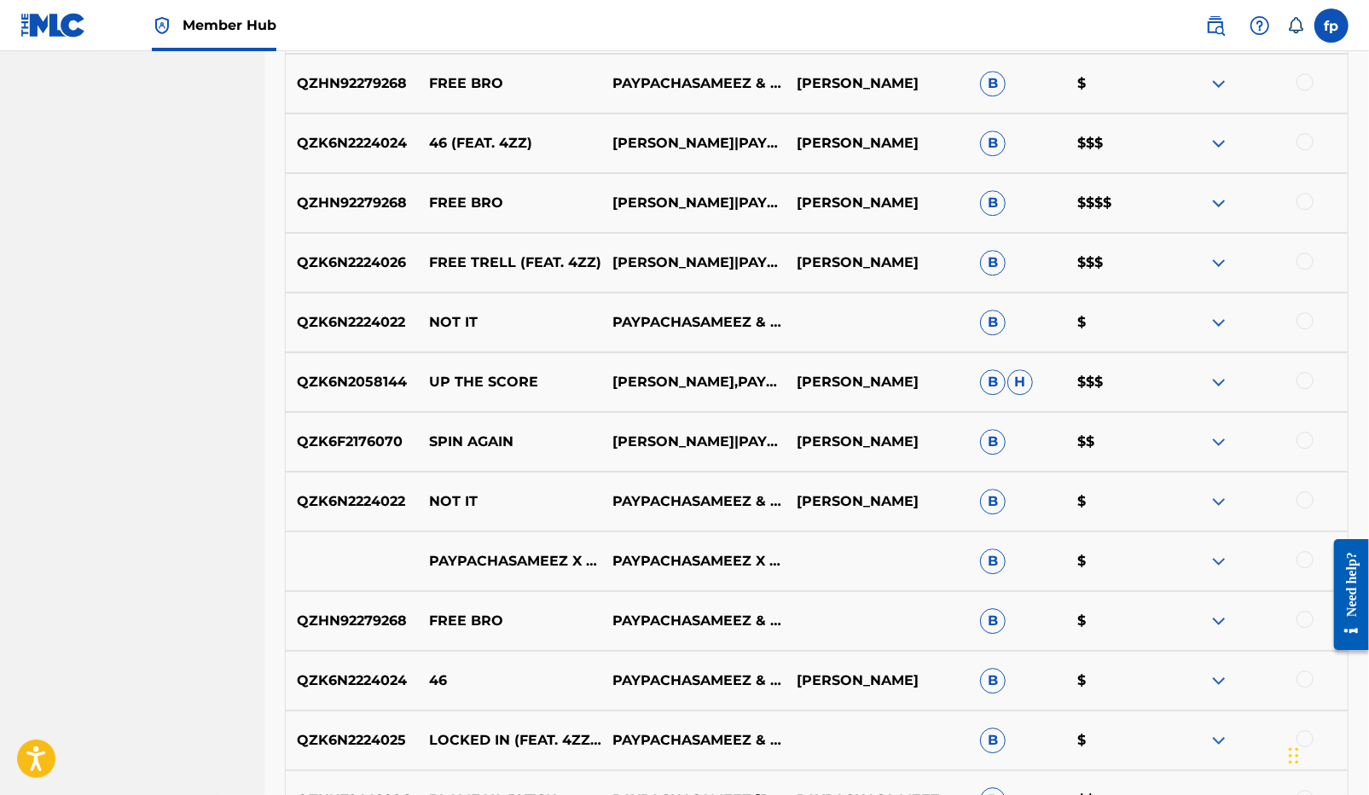
scroll to position [7079, 0]
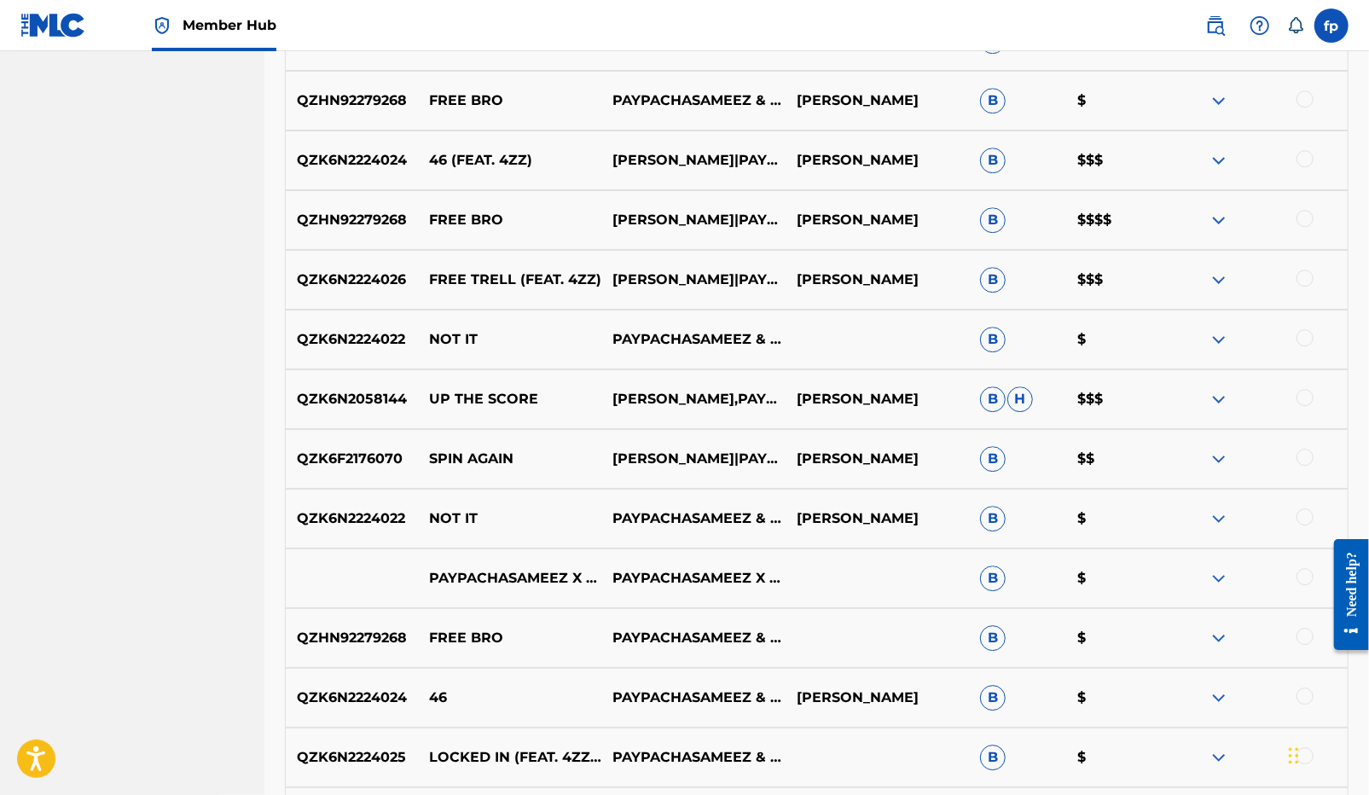
click at [1215, 582] on img at bounding box center [1218, 578] width 20 height 20
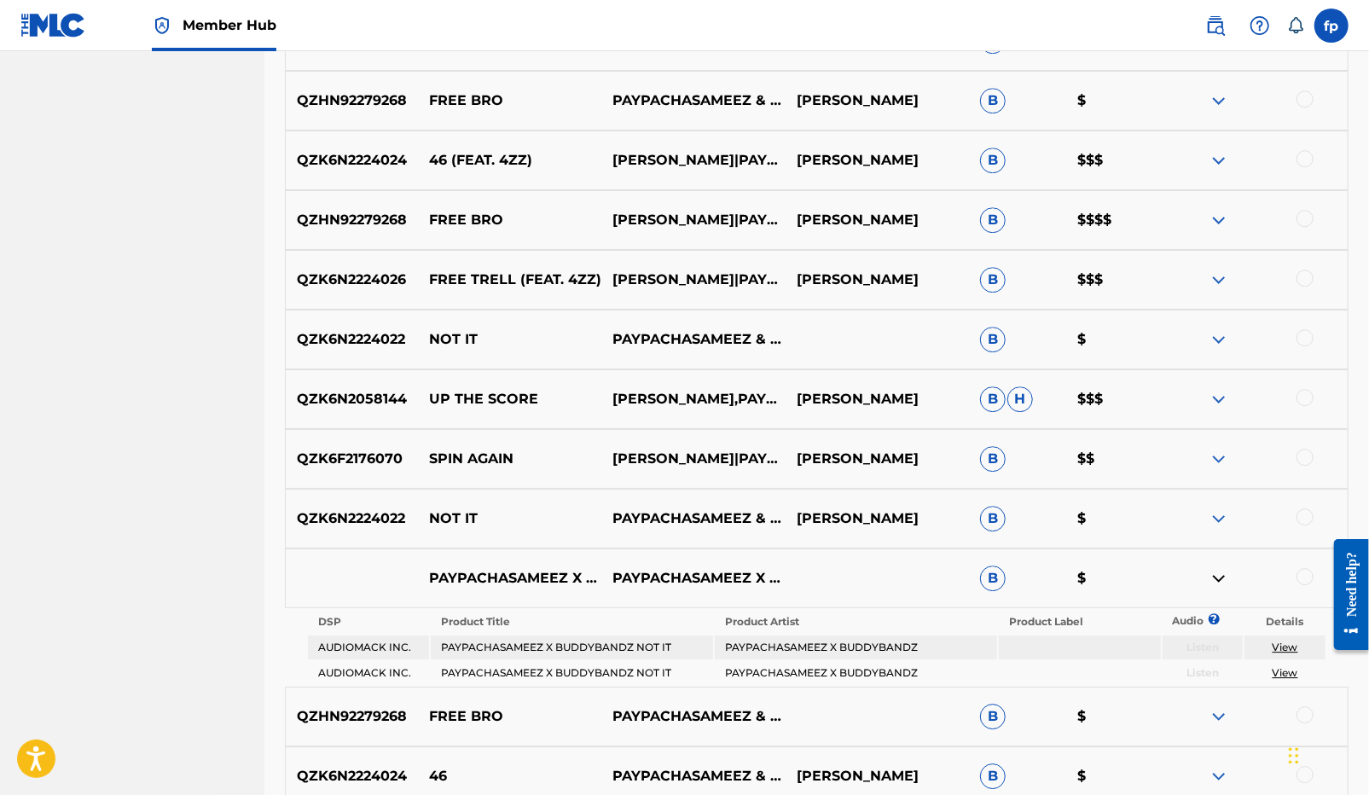
click at [1215, 582] on img at bounding box center [1218, 578] width 20 height 20
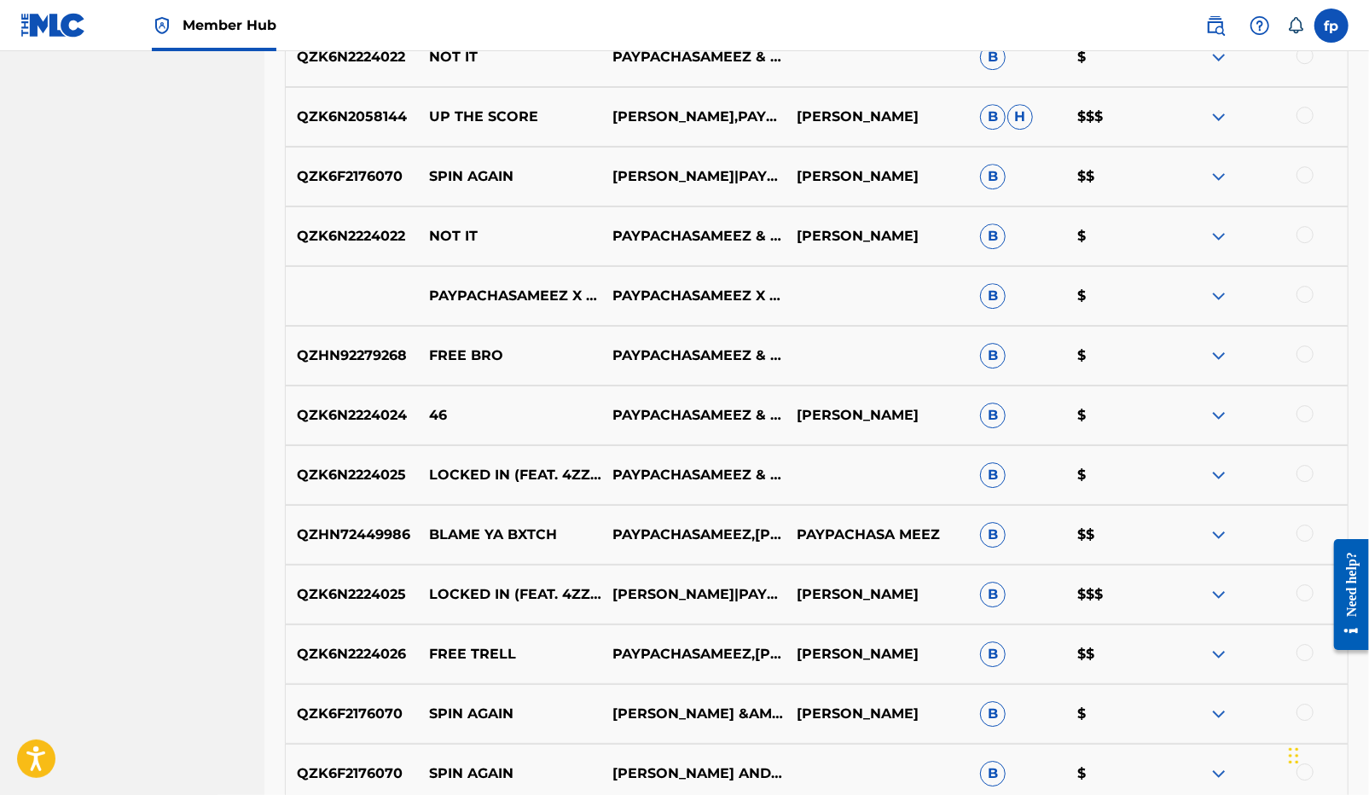
scroll to position [7348, 0]
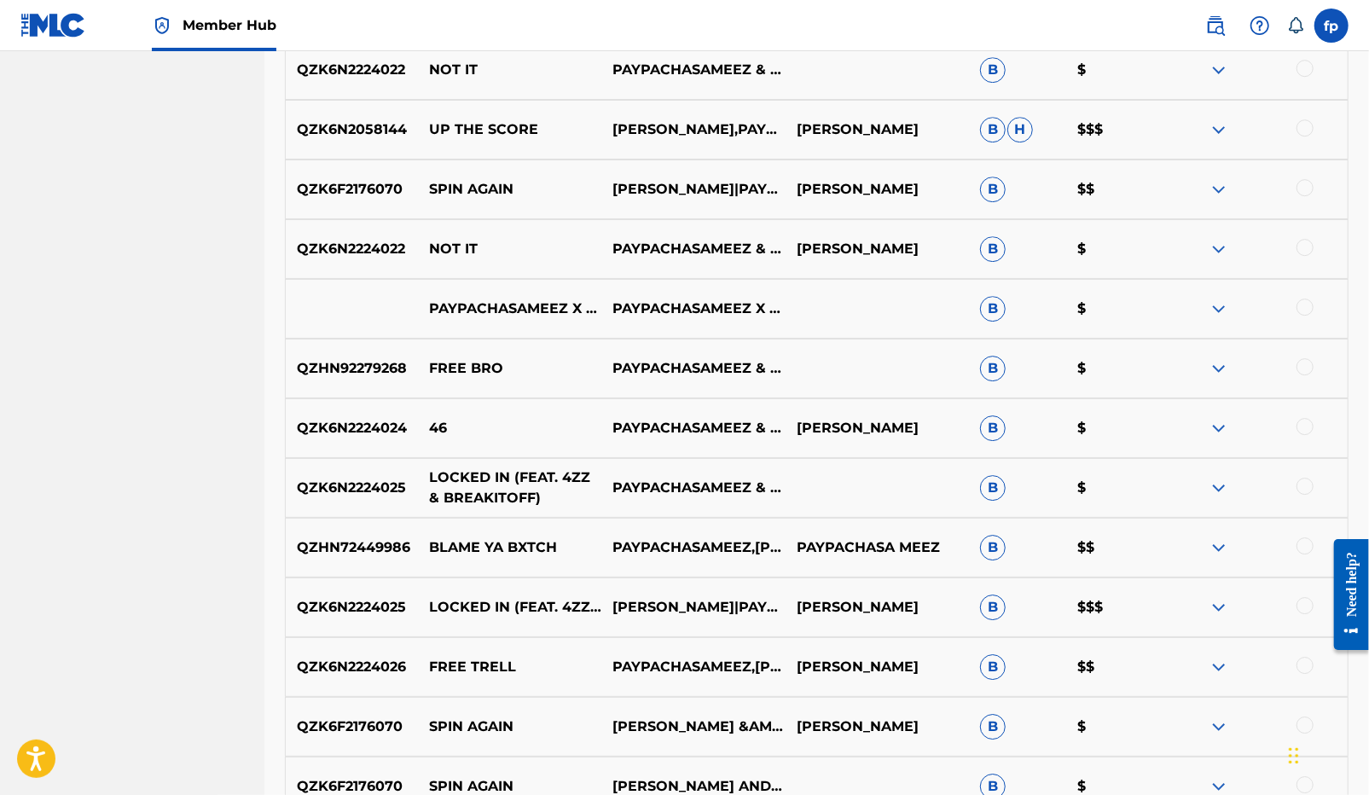
click at [457, 472] on p "LOCKED IN (FEAT. 4ZZ & BREAKITOFF)" at bounding box center [509, 487] width 183 height 41
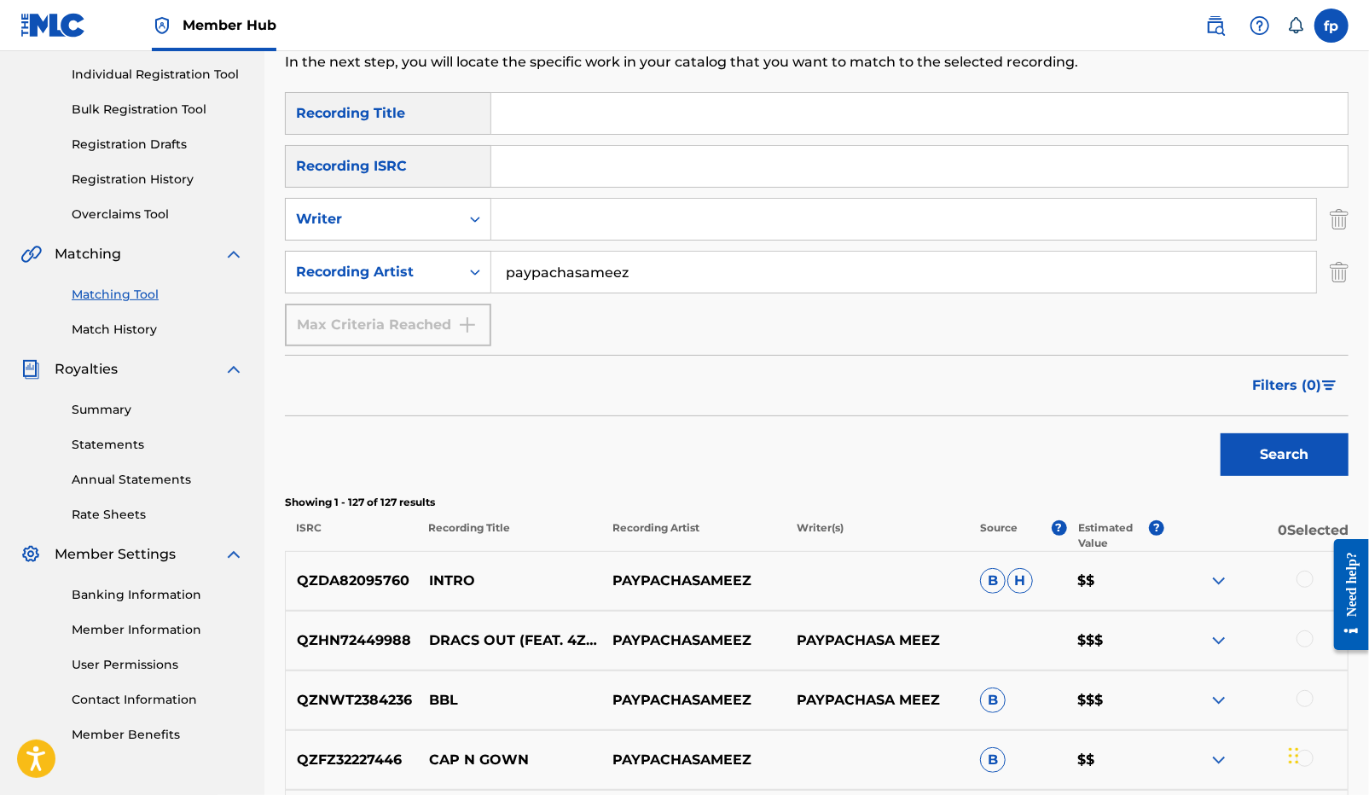
scroll to position [222, 0]
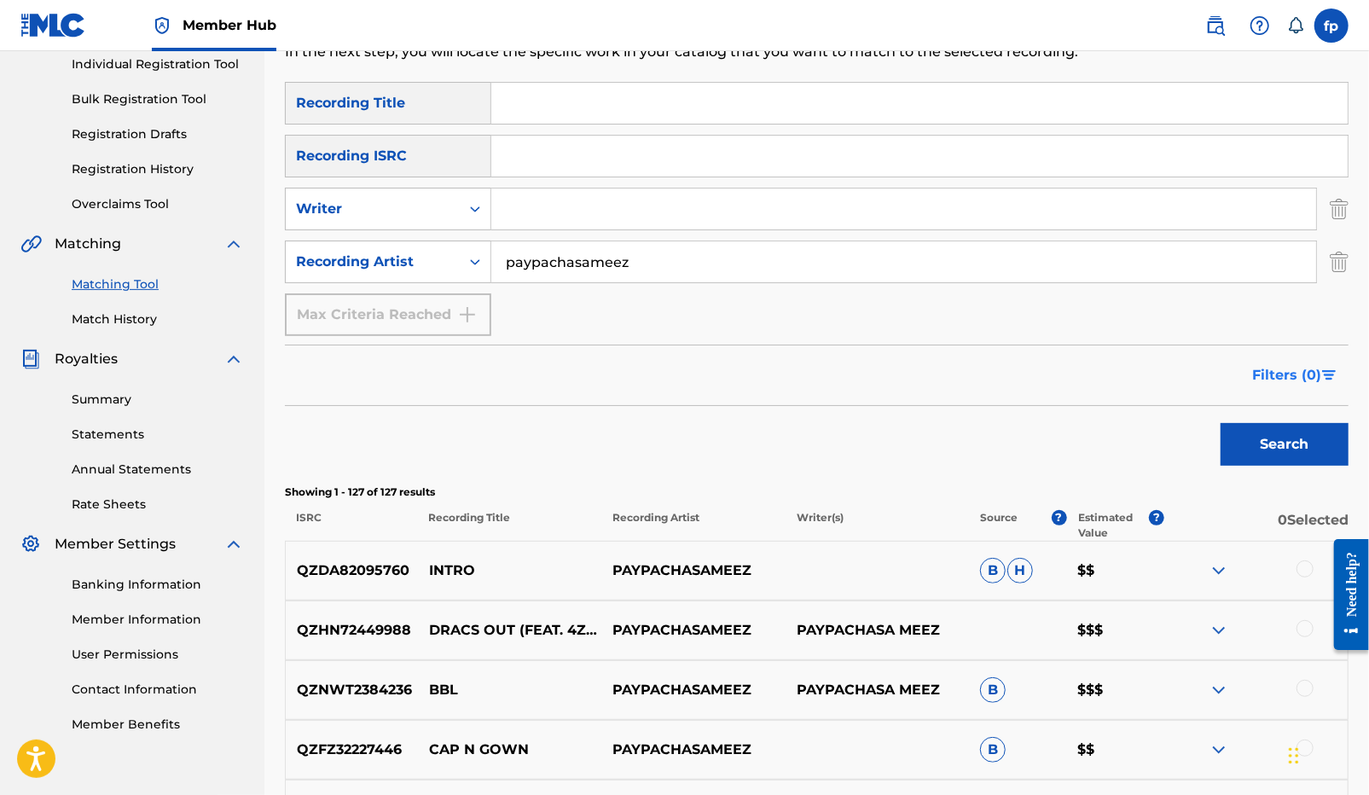
click at [1304, 371] on span "Filters ( 0 )" at bounding box center [1286, 375] width 69 height 20
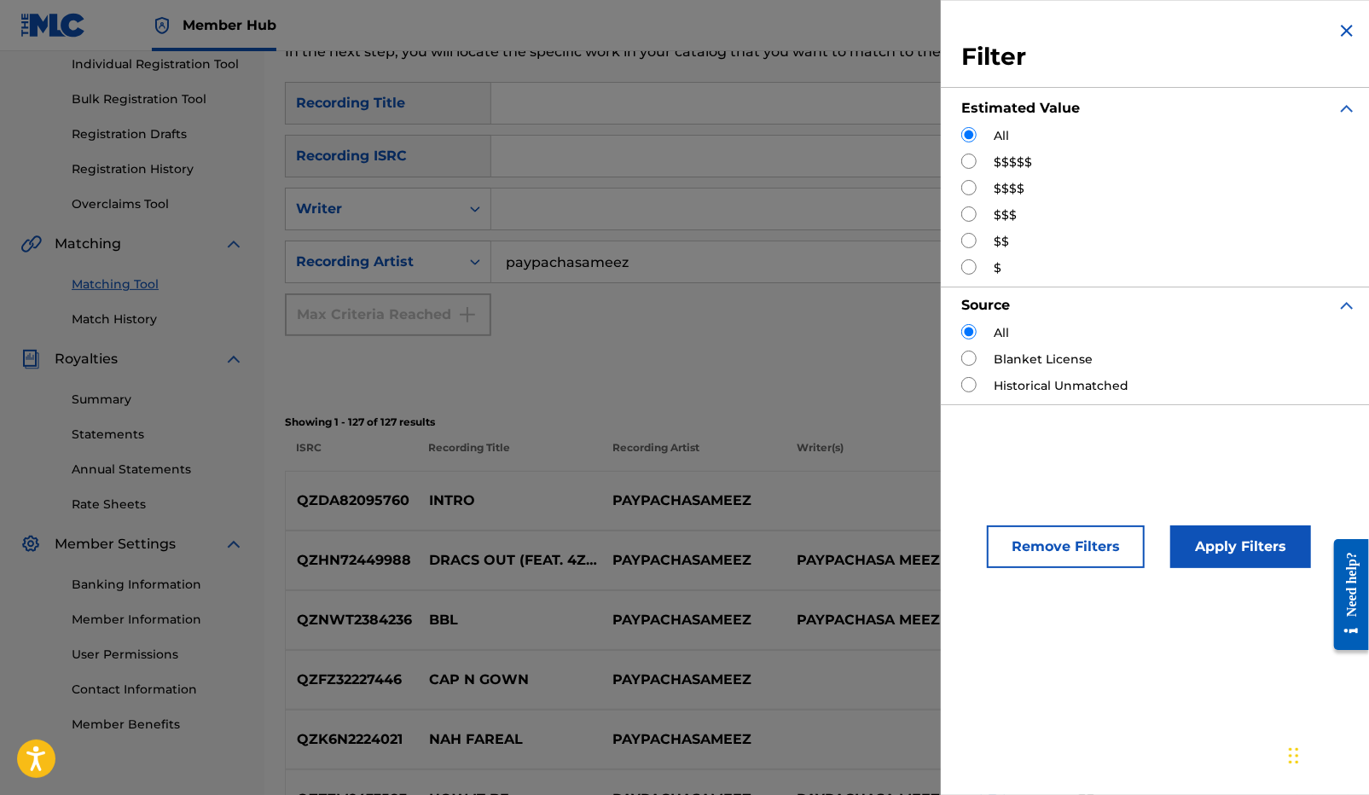
click at [970, 164] on input "Search Form" at bounding box center [968, 160] width 15 height 15
radio input "true"
click at [1278, 553] on button "Apply Filters" at bounding box center [1240, 546] width 141 height 43
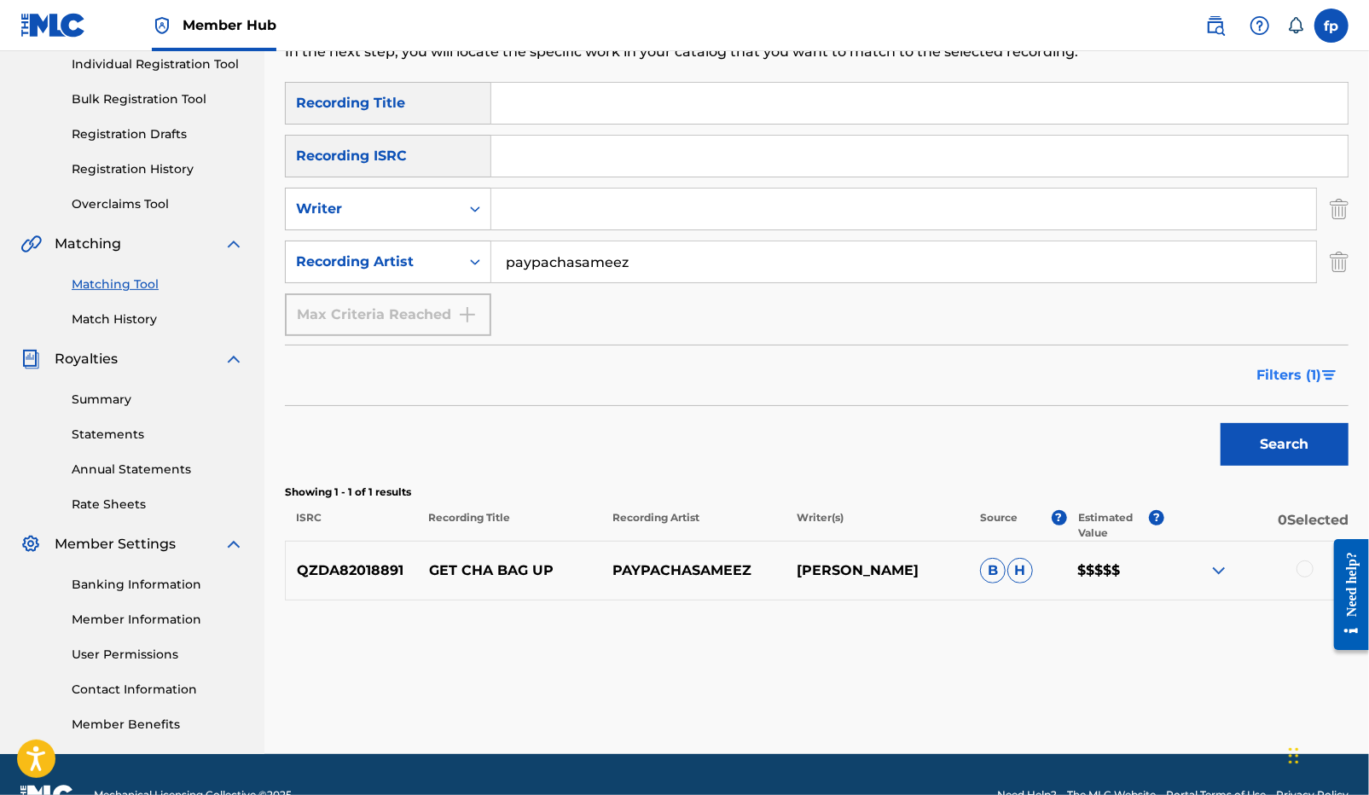
click at [1311, 378] on span "Filters ( 1 )" at bounding box center [1288, 375] width 65 height 20
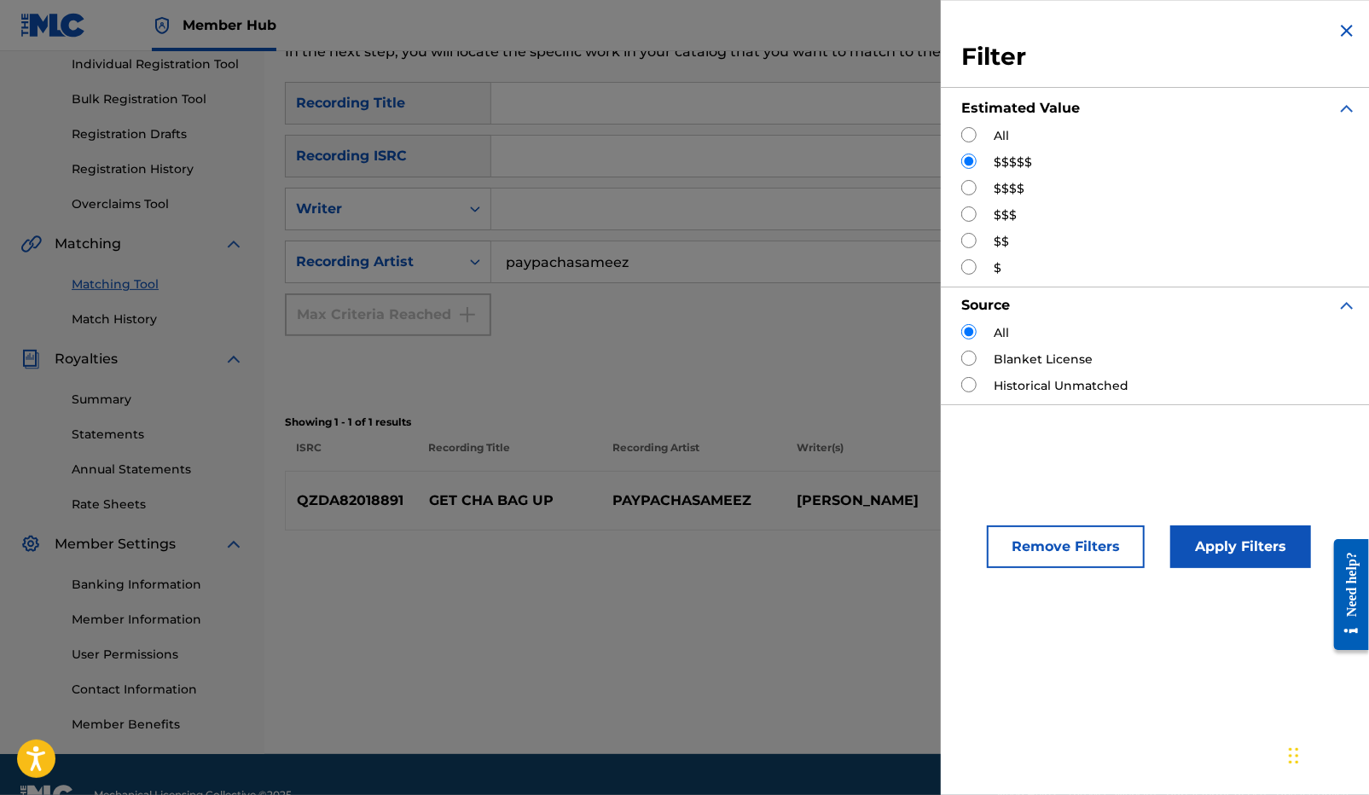
click at [968, 188] on input "Search Form" at bounding box center [968, 187] width 15 height 15
radio input "true"
click at [1245, 530] on button "Apply Filters" at bounding box center [1240, 546] width 141 height 43
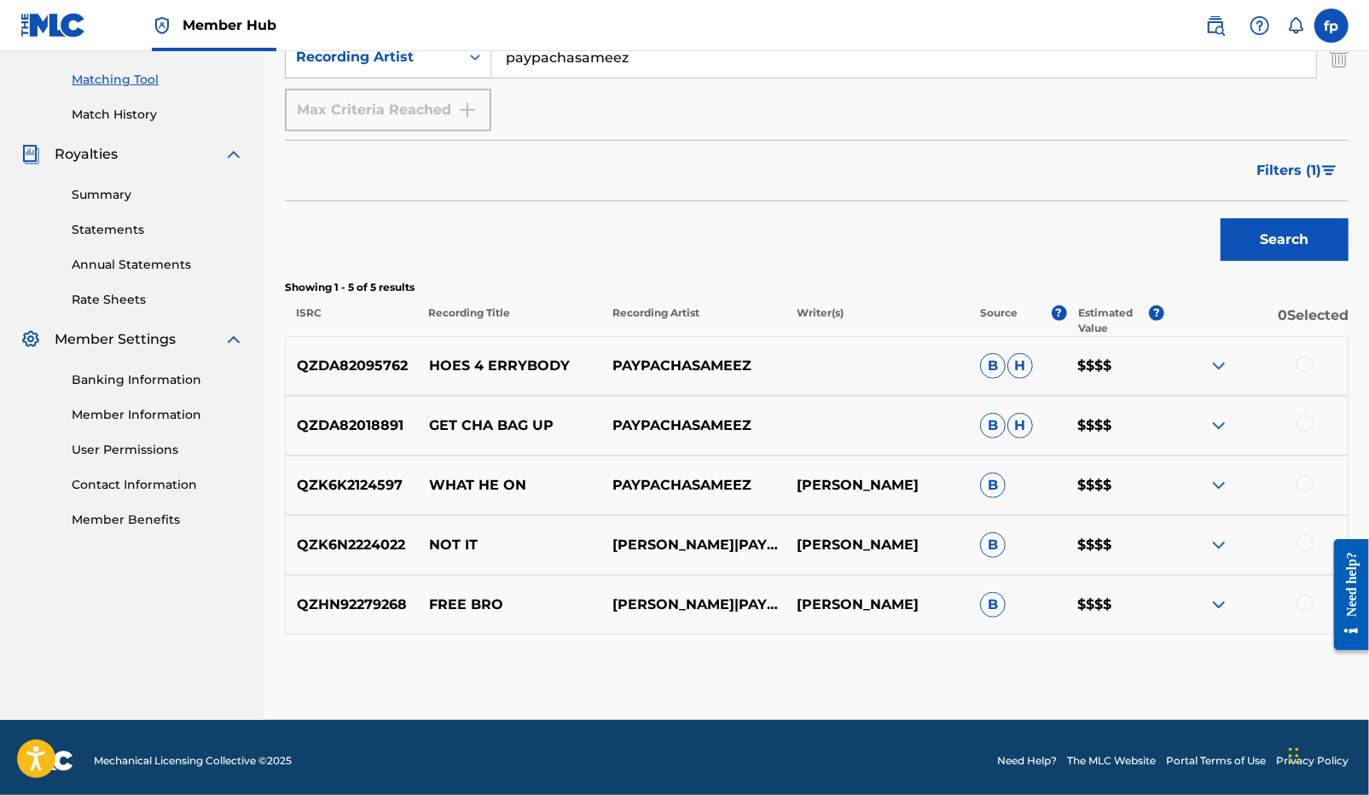
scroll to position [421, 0]
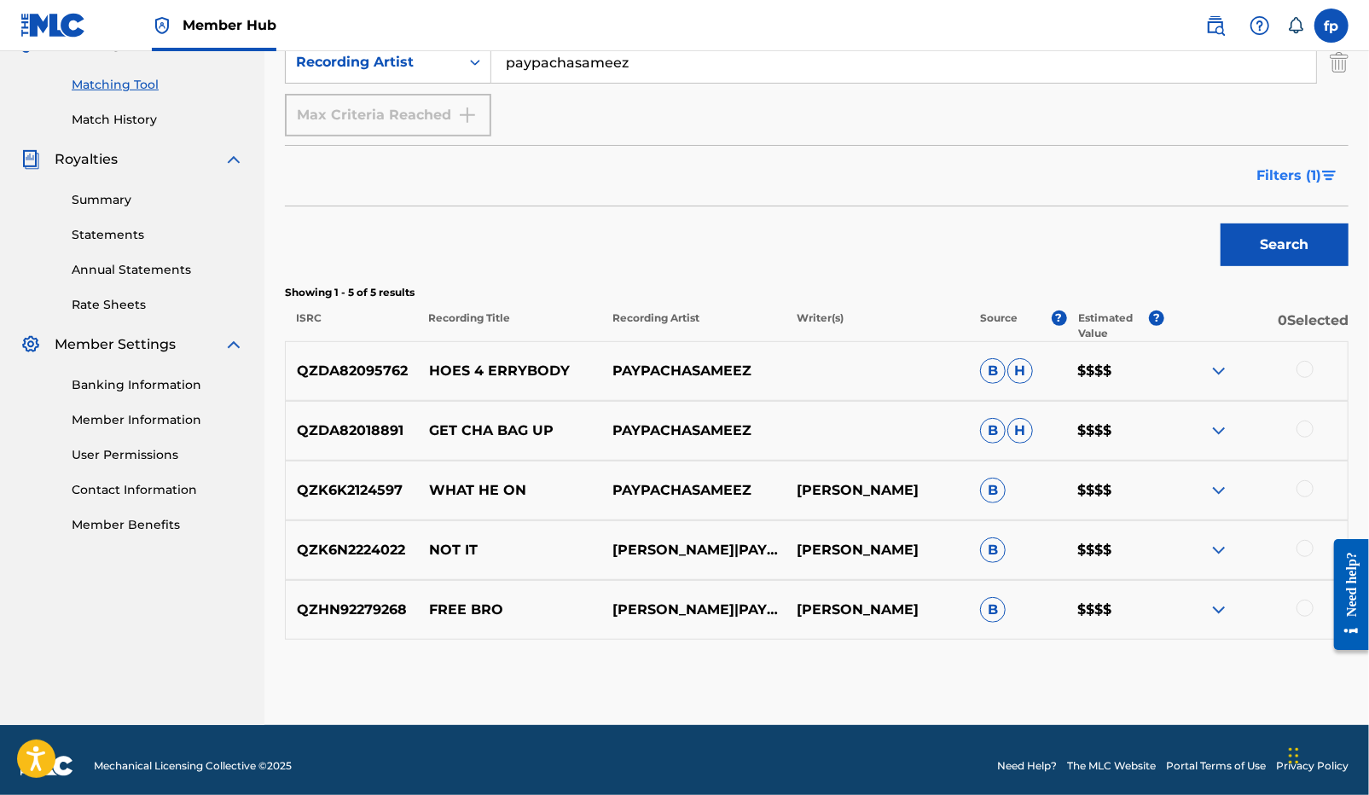
click at [1267, 163] on button "Filters ( 1 )" at bounding box center [1297, 175] width 102 height 43
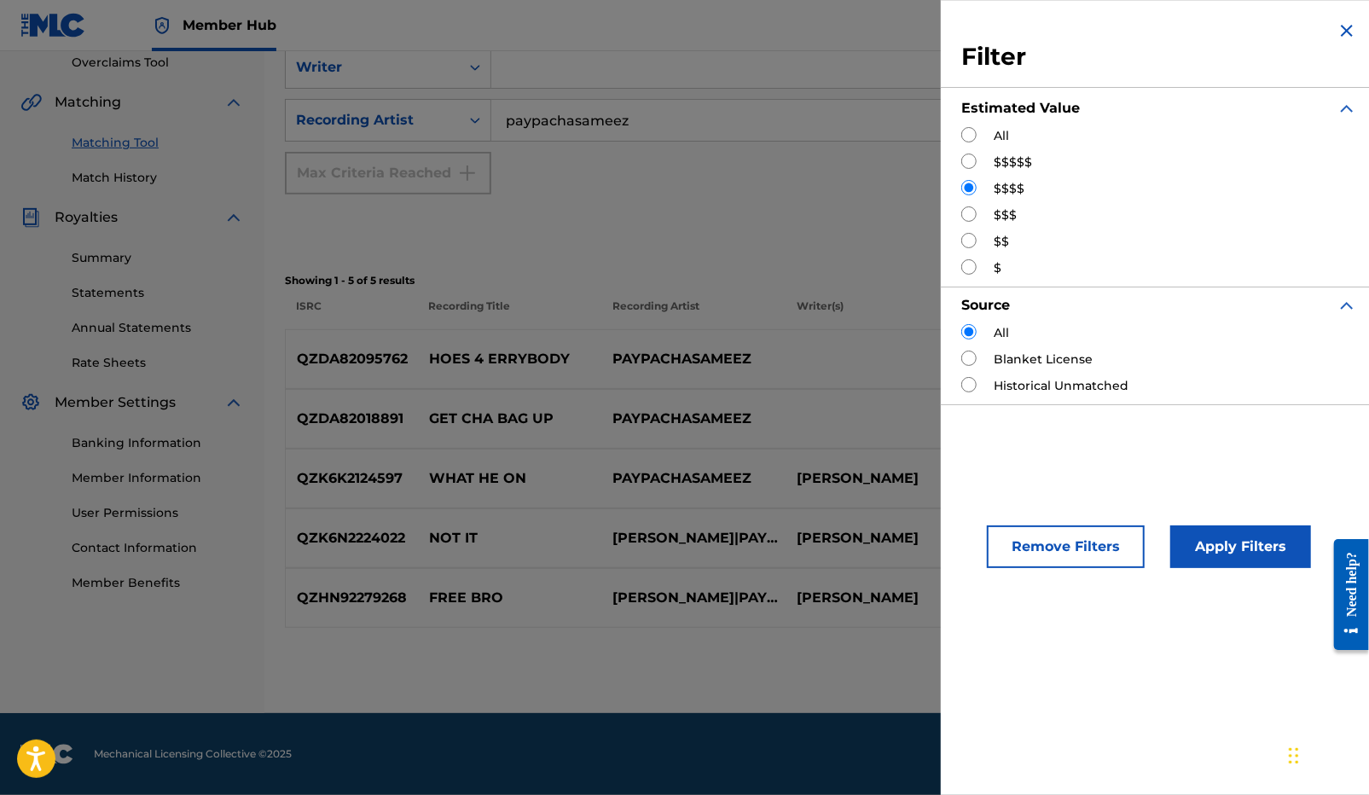
click at [992, 212] on div "$$$" at bounding box center [1159, 215] width 396 height 18
click at [975, 214] on input "Search Form" at bounding box center [968, 213] width 15 height 15
radio input "true"
click at [1229, 556] on button "Apply Filters" at bounding box center [1240, 546] width 141 height 43
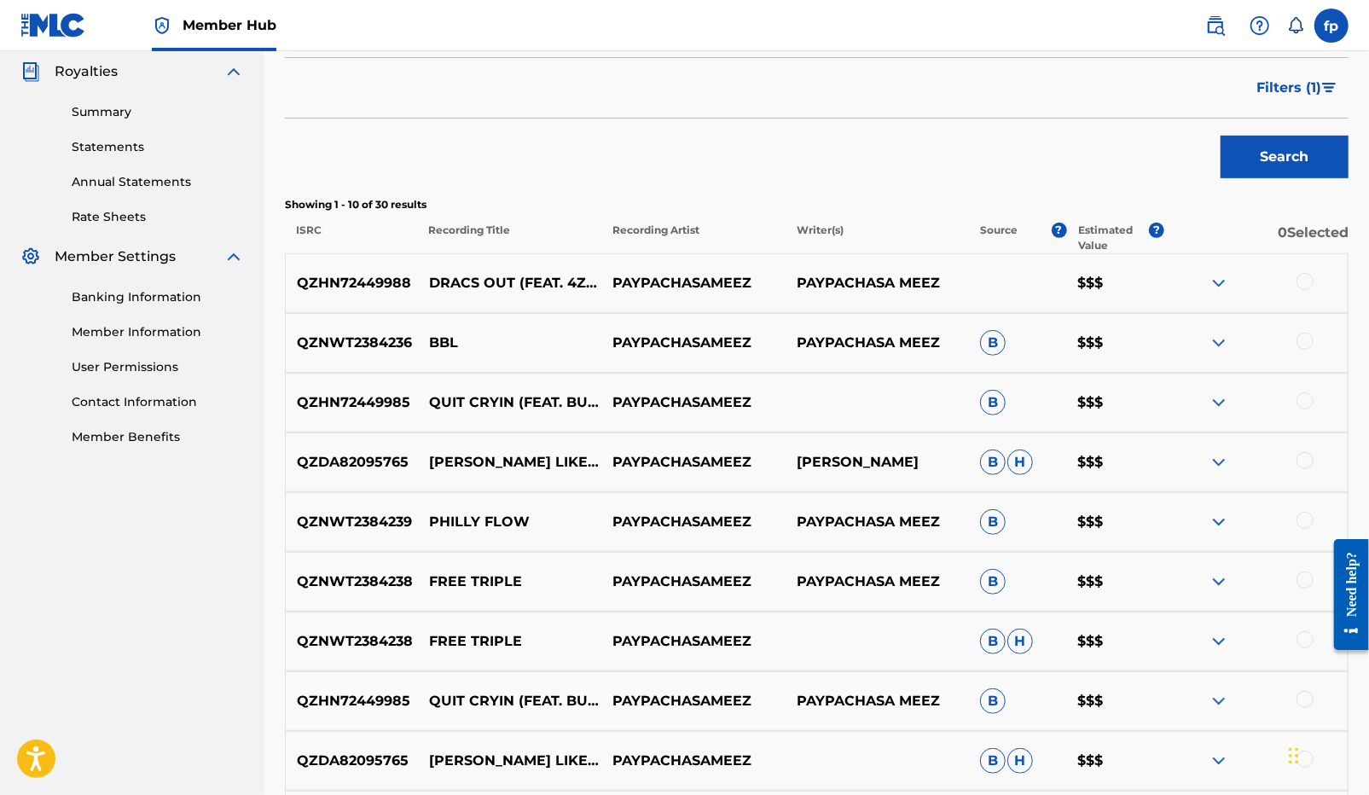
scroll to position [775, 0]
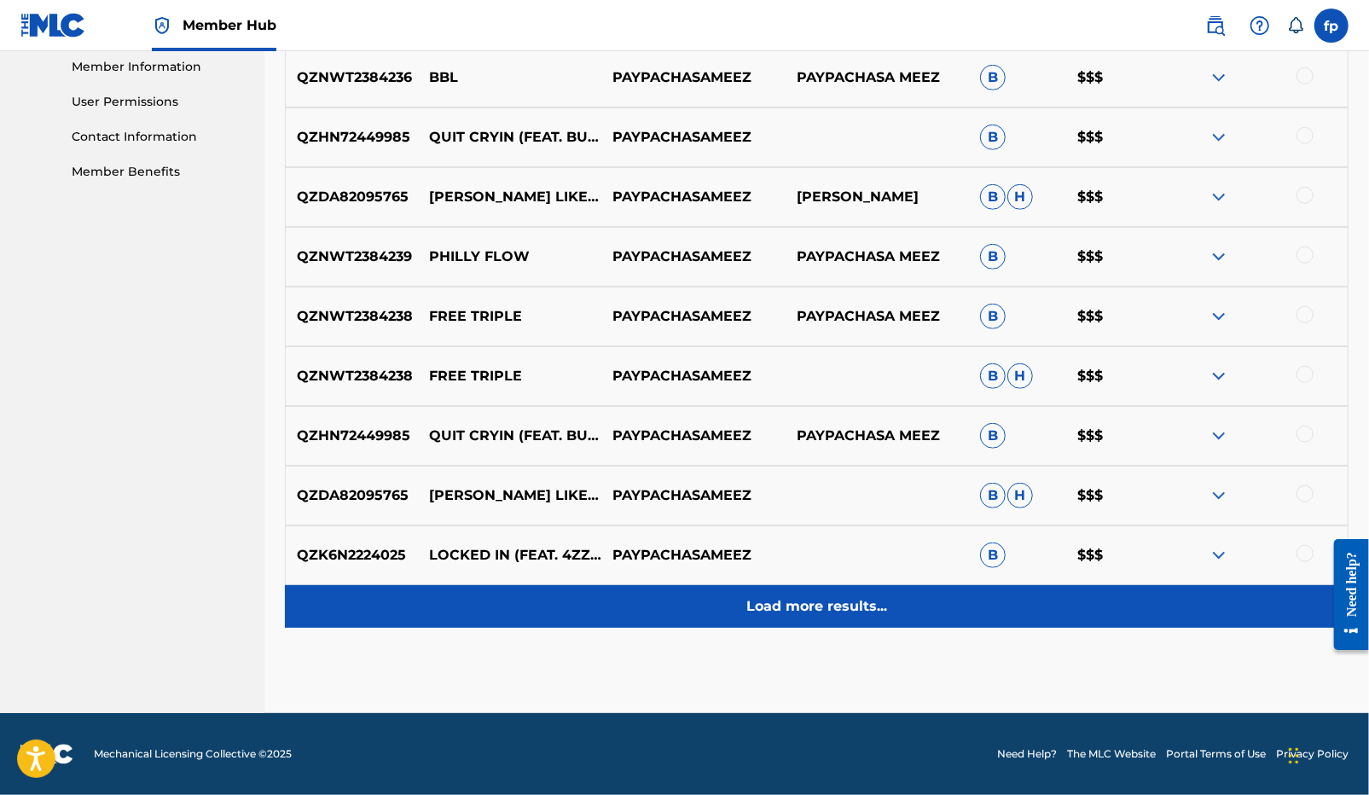
click at [1075, 602] on div "Load more results..." at bounding box center [816, 606] width 1063 height 43
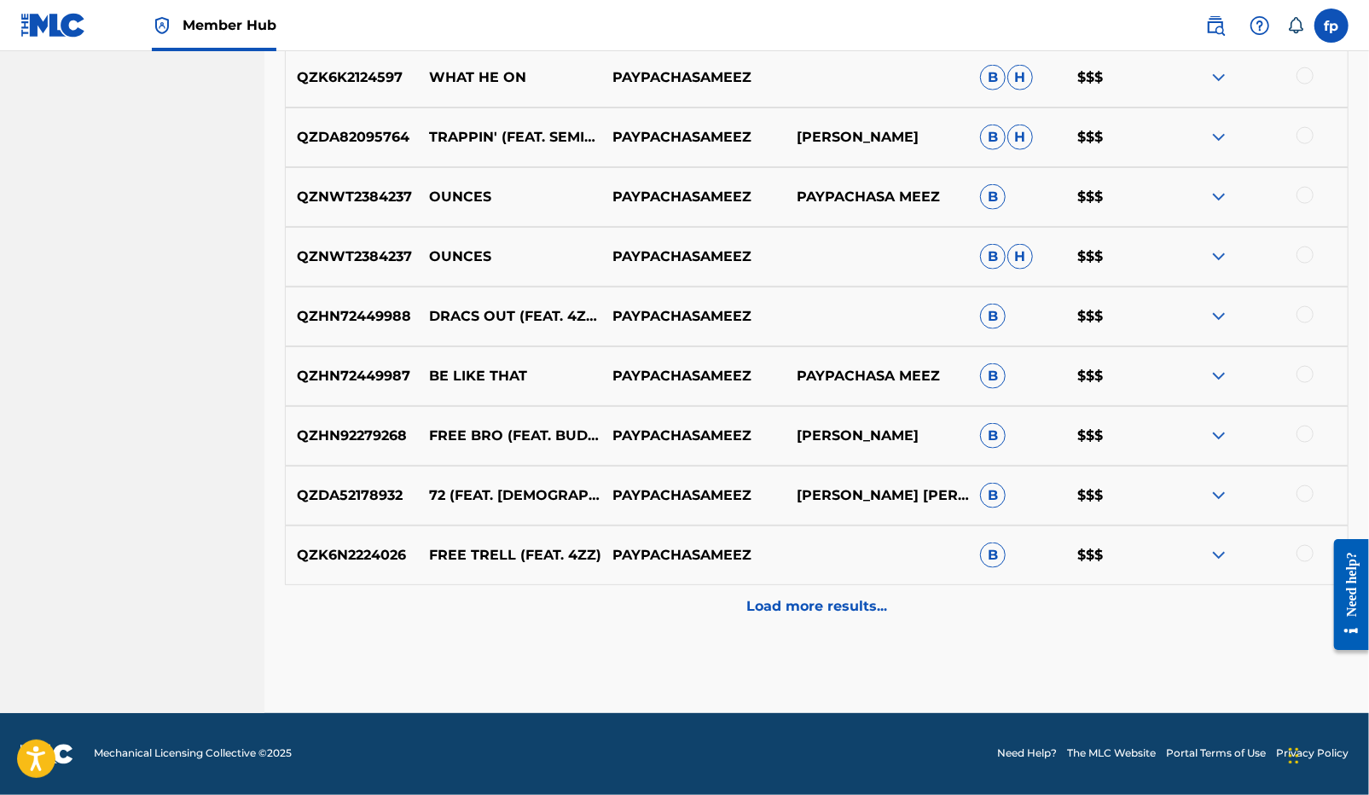
click at [1075, 603] on div "Load more results..." at bounding box center [816, 606] width 1063 height 43
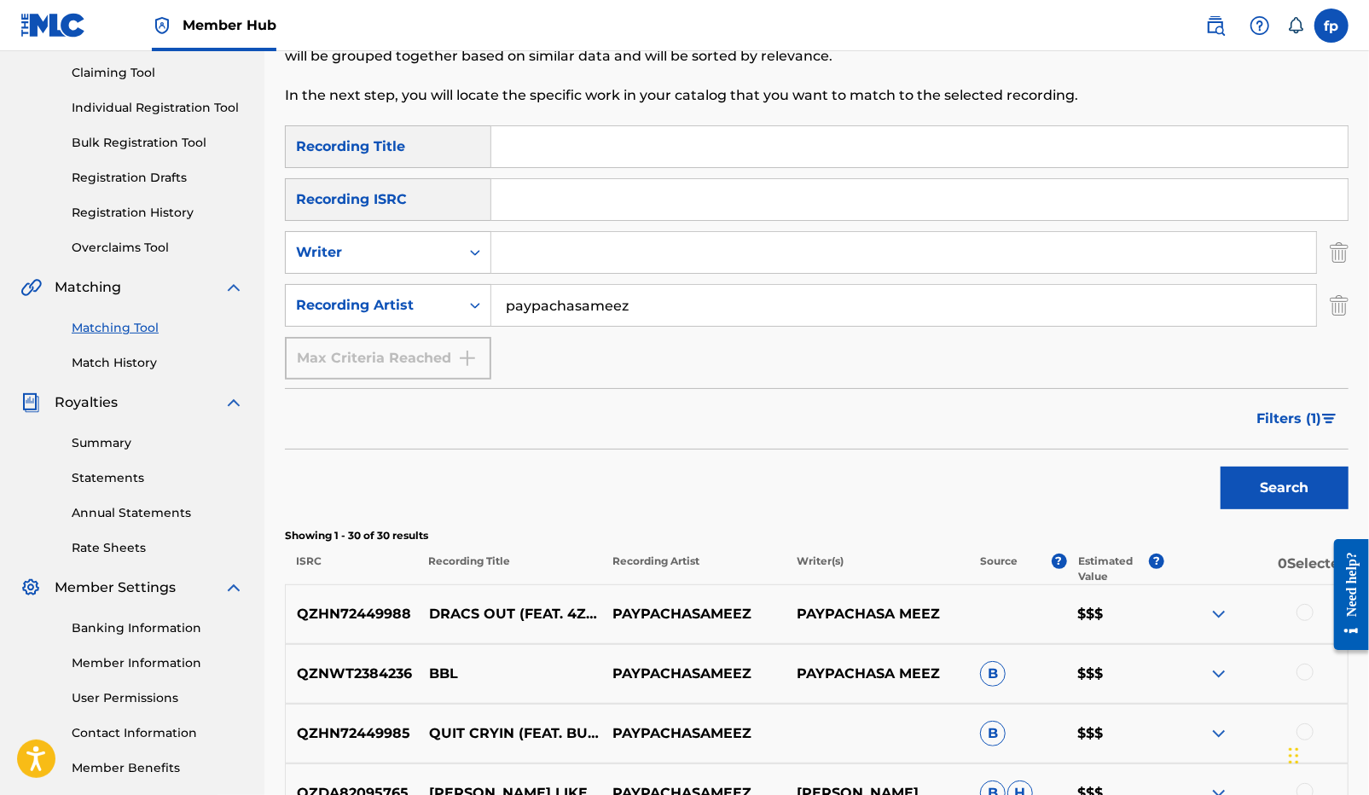
scroll to position [208, 0]
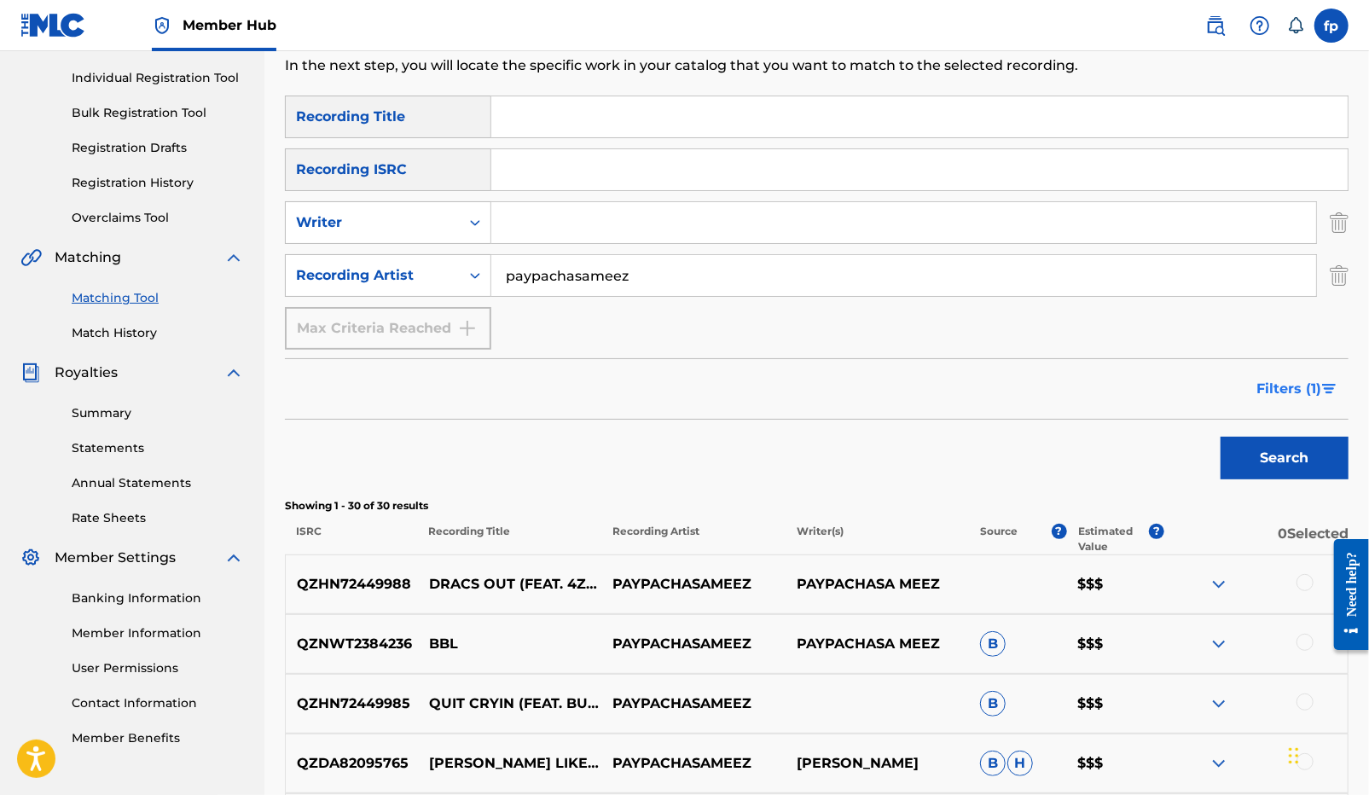
click at [1306, 408] on button "Filters ( 1 )" at bounding box center [1297, 389] width 102 height 43
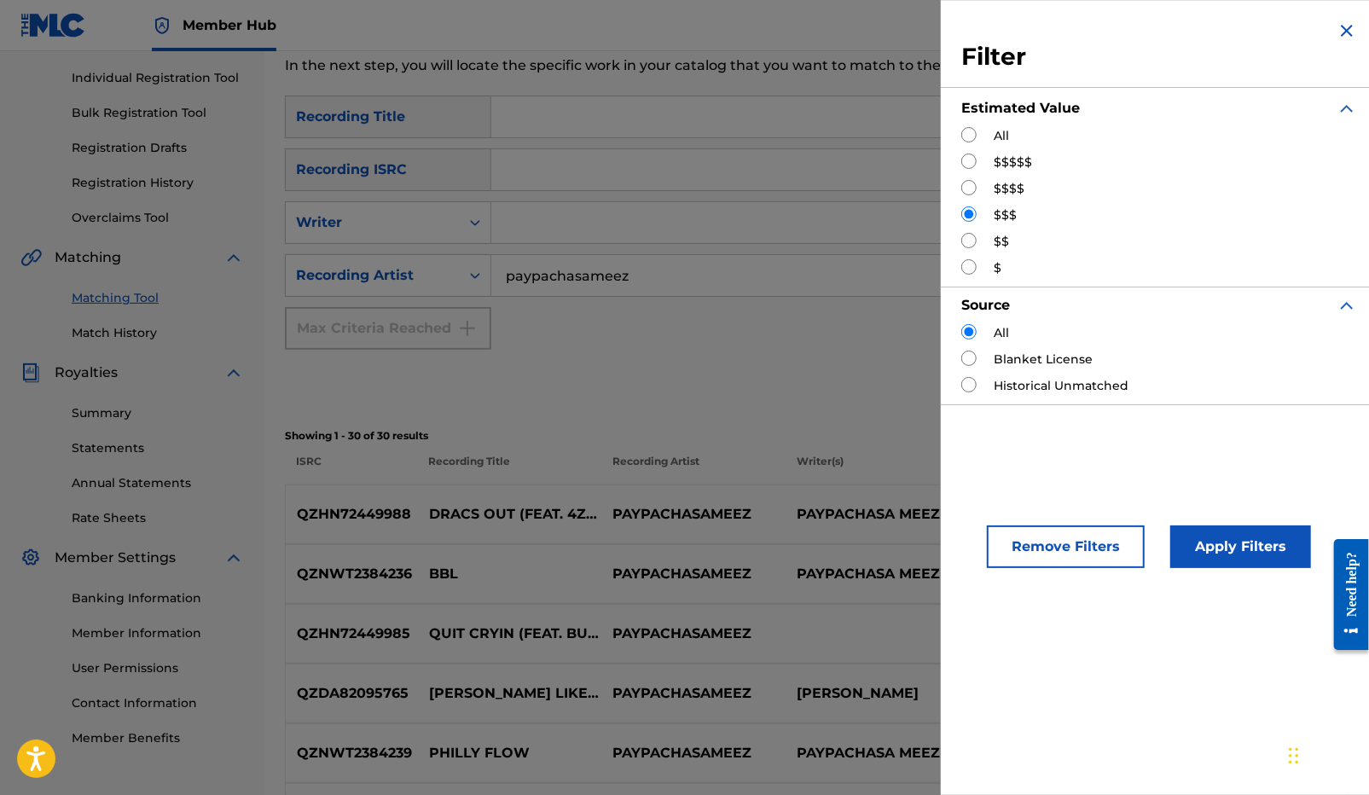
click at [973, 243] on input "Search Form" at bounding box center [968, 240] width 15 height 15
radio input "true"
click at [1209, 565] on button "Apply Filters" at bounding box center [1240, 546] width 141 height 43
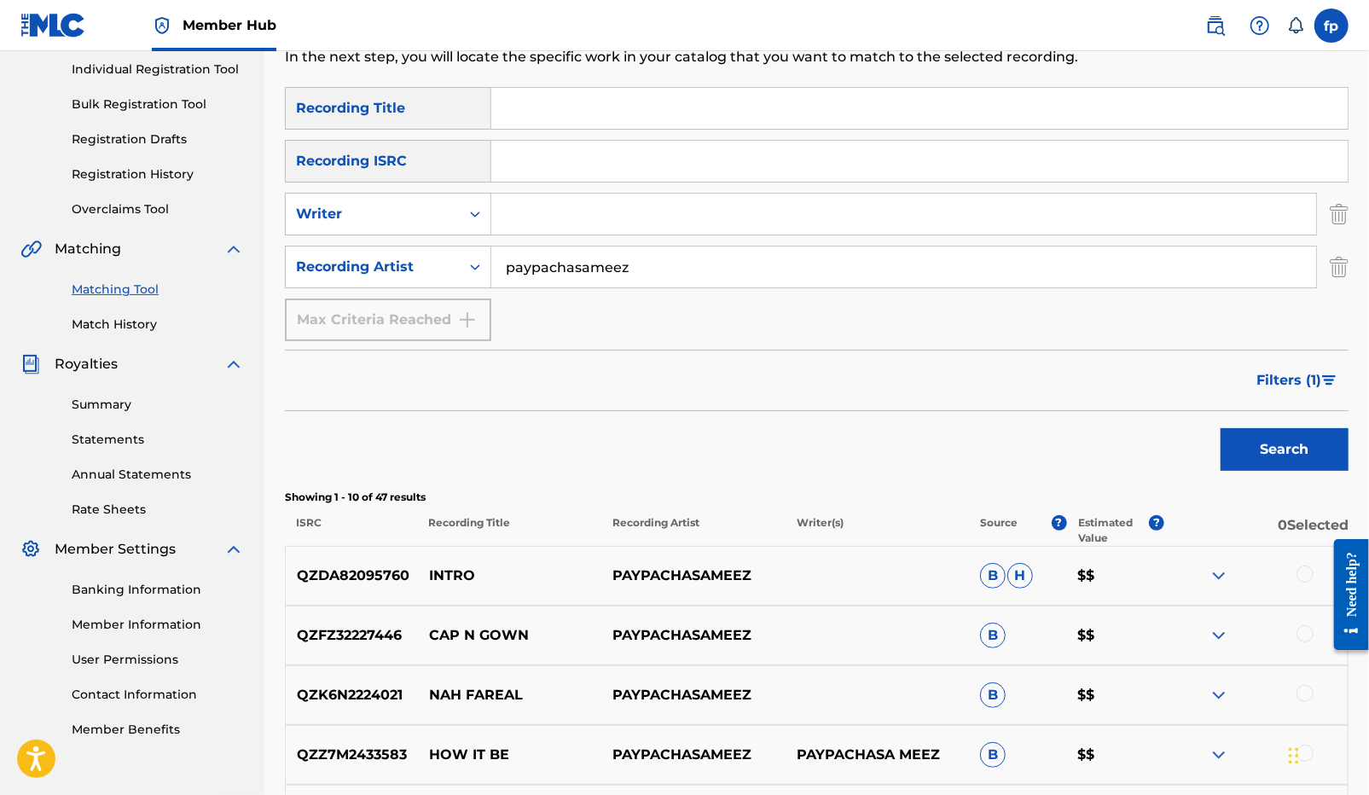
scroll to position [219, 0]
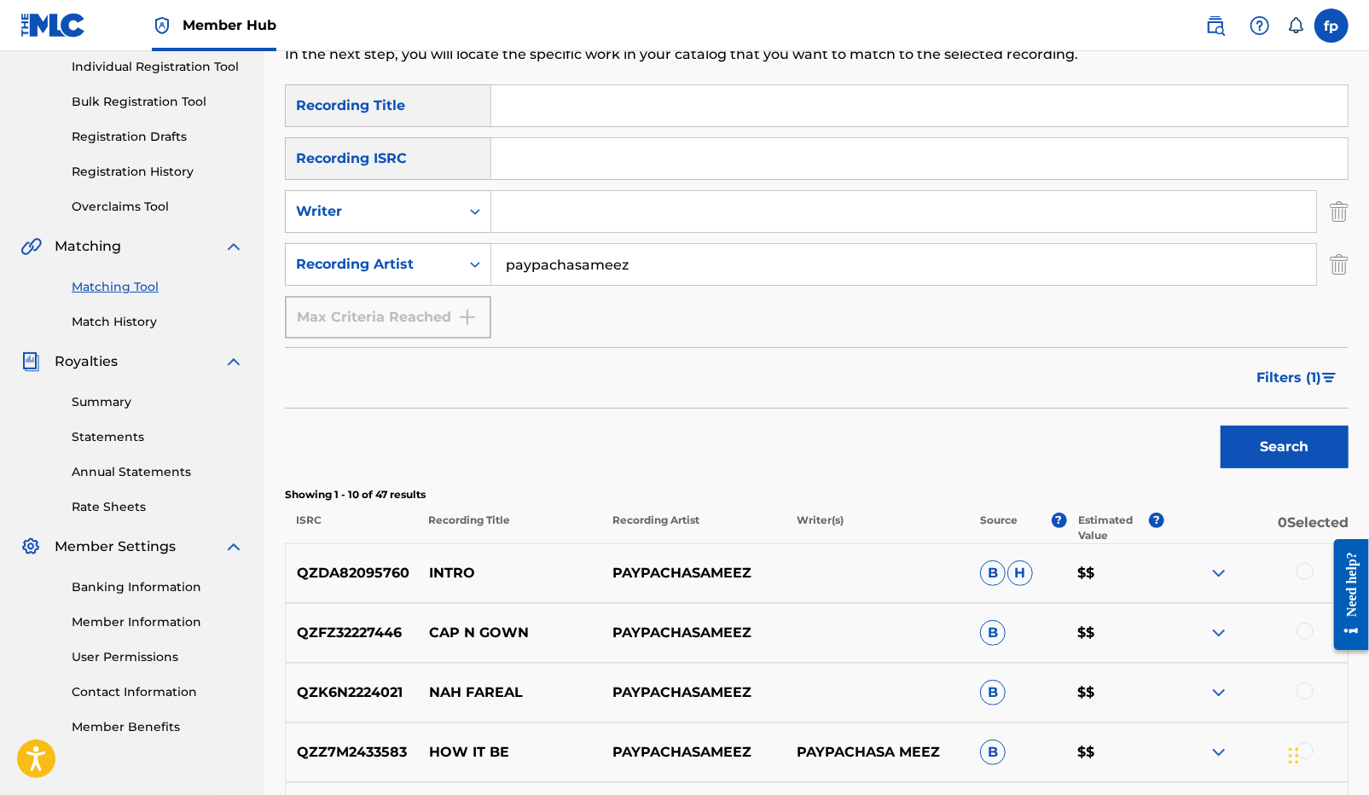
click at [611, 264] on input "paypachasameez" at bounding box center [903, 264] width 825 height 41
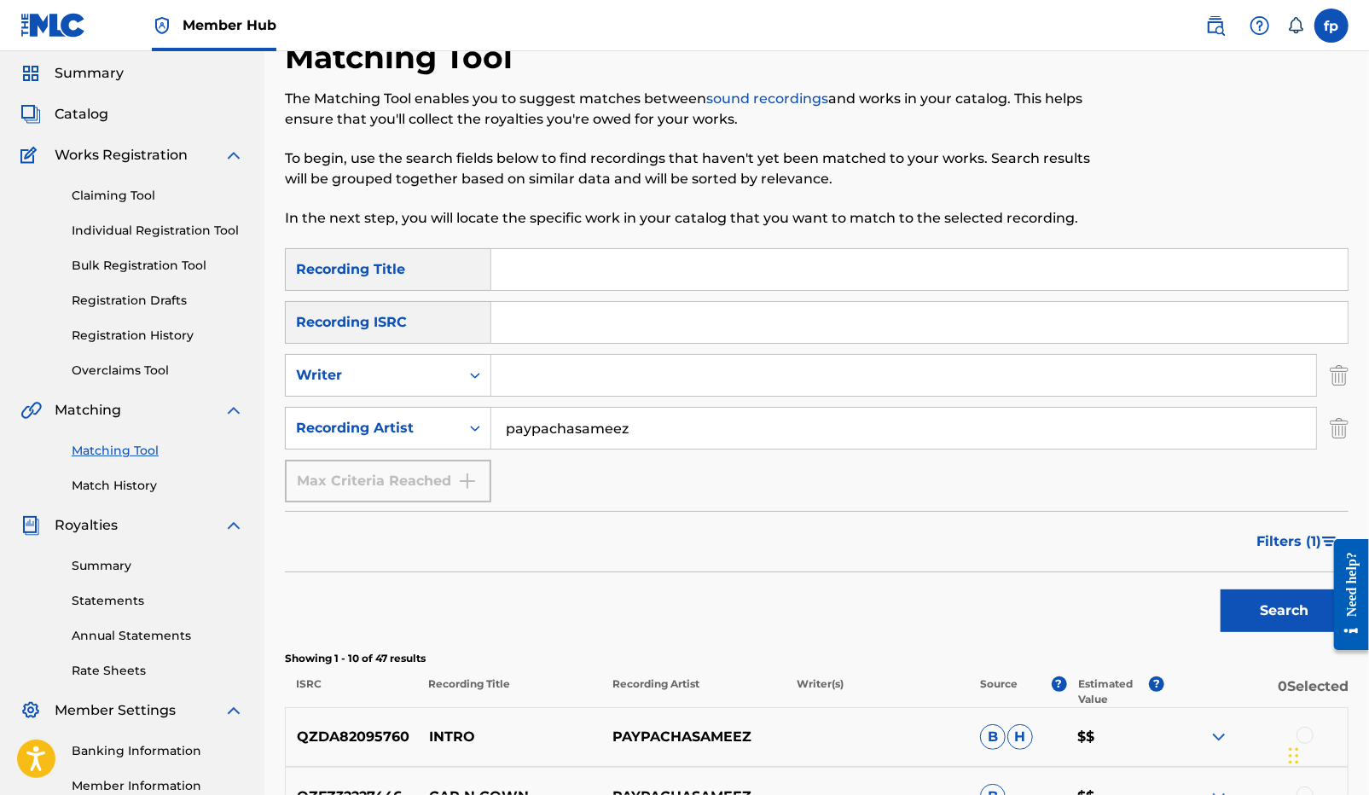
scroll to position [0, 0]
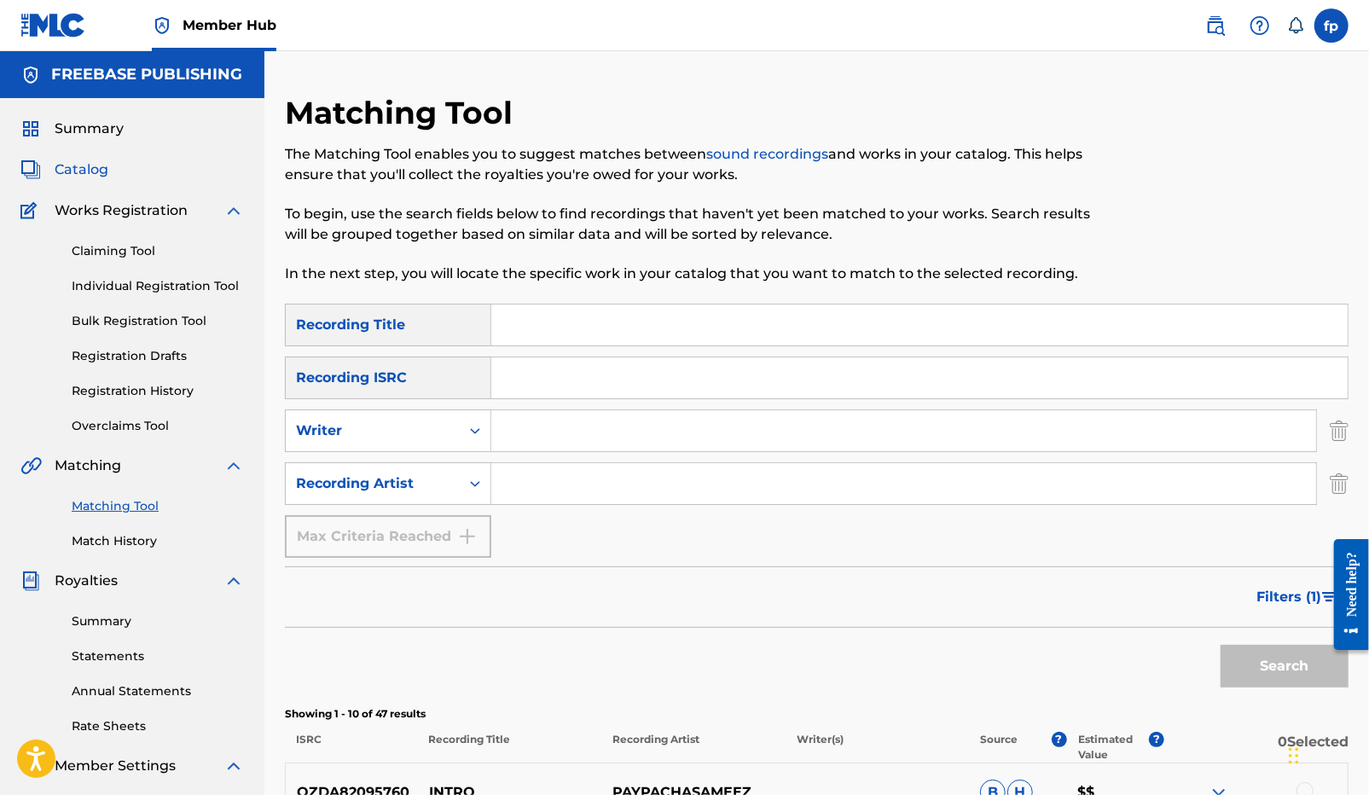
click at [107, 171] on span "Catalog" at bounding box center [82, 169] width 54 height 20
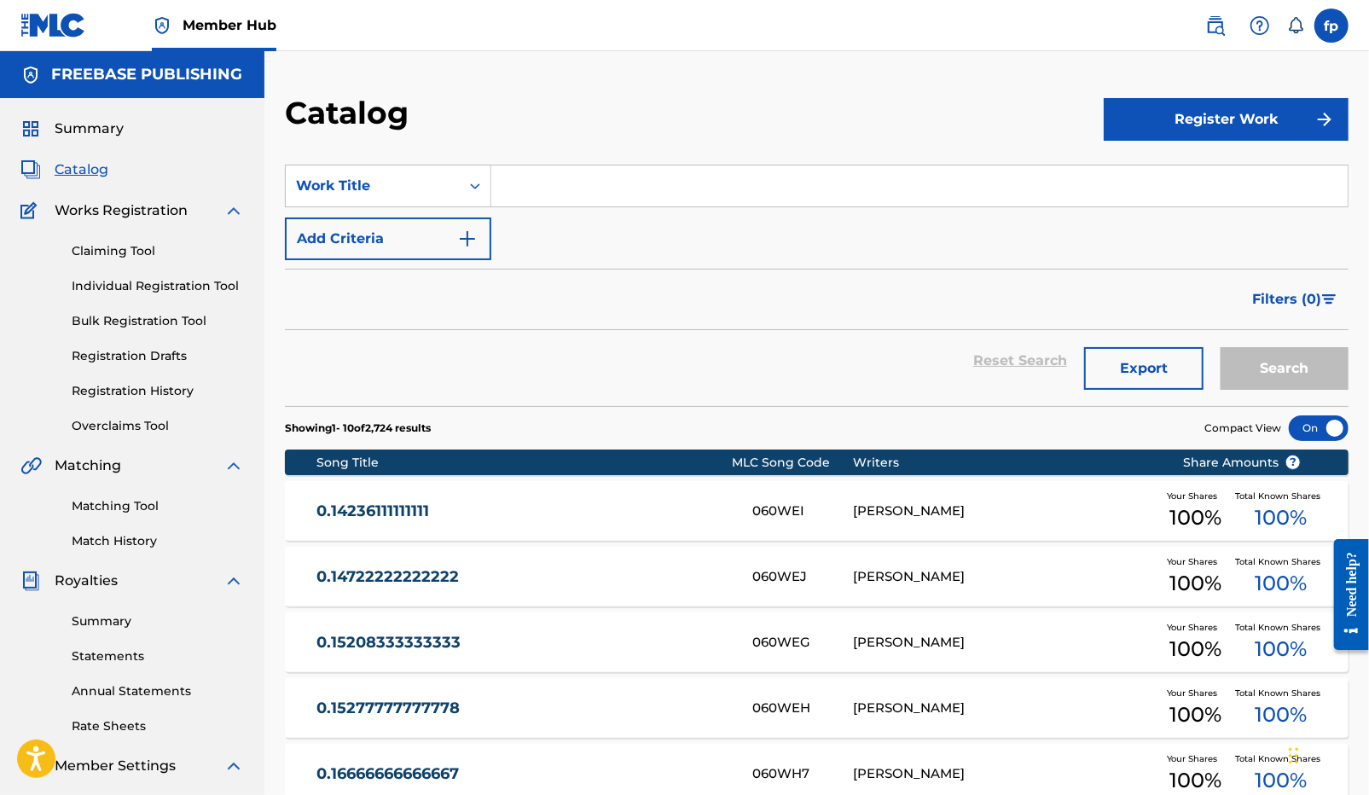
click at [552, 199] on input "Search Form" at bounding box center [919, 185] width 856 height 41
type input "pipe"
click at [1220, 347] on button "Search" at bounding box center [1284, 368] width 128 height 43
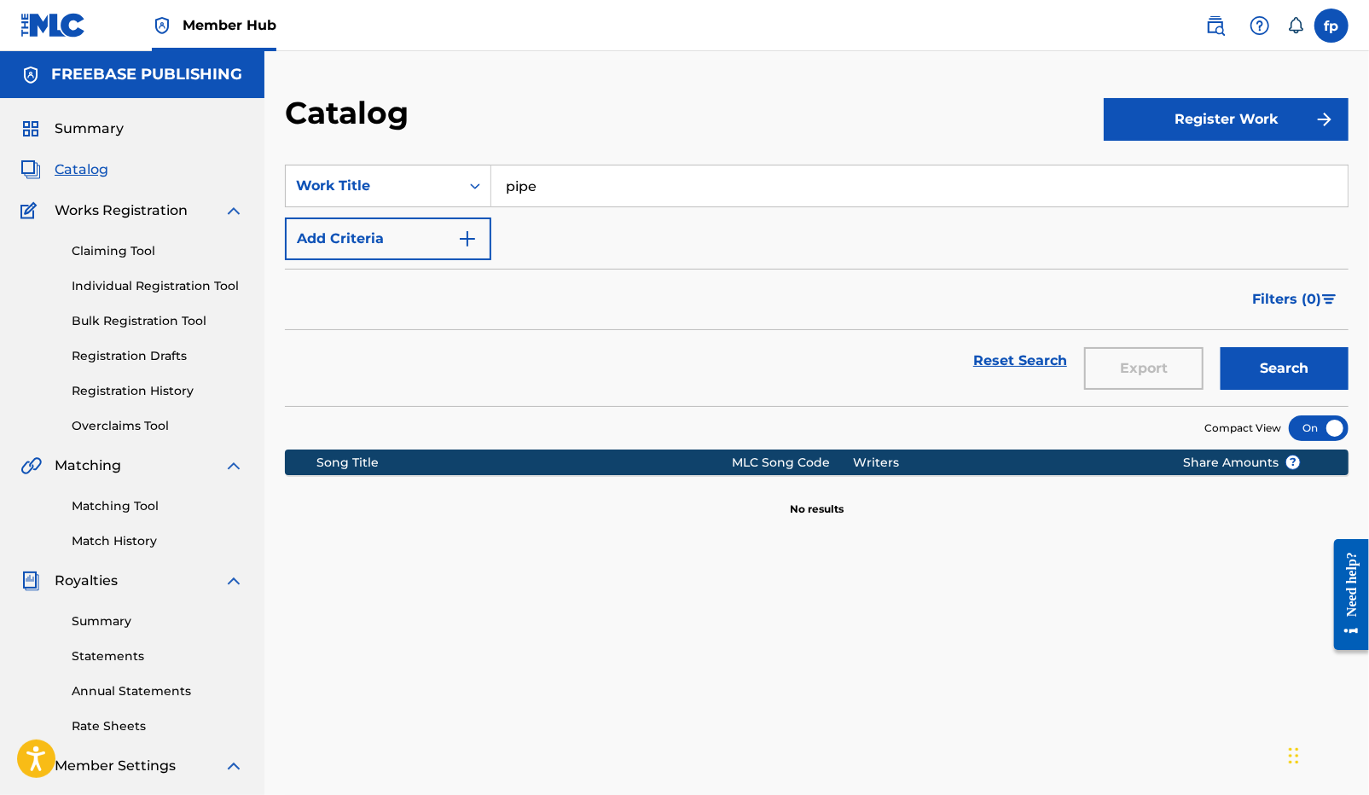
click at [511, 186] on input "pipe" at bounding box center [919, 185] width 856 height 41
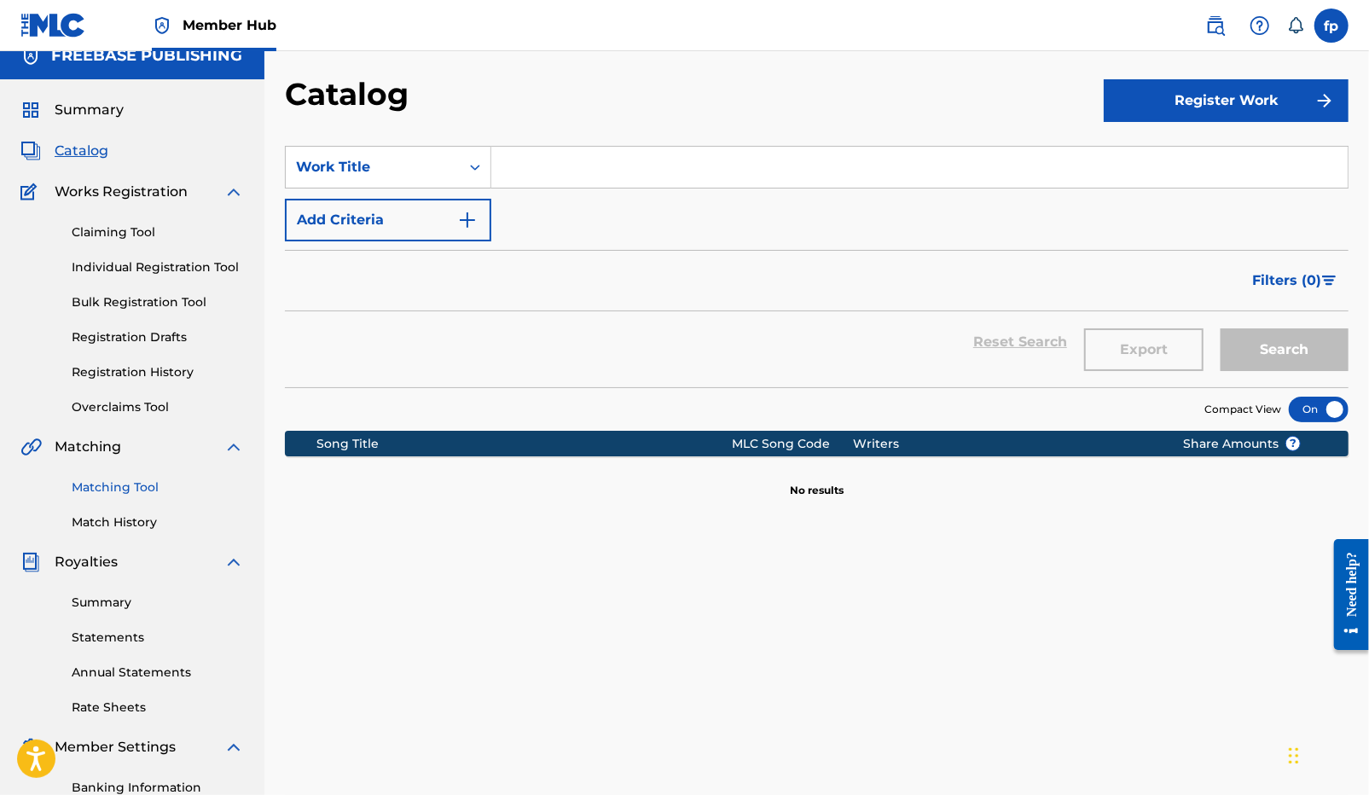
click at [129, 487] on link "Matching Tool" at bounding box center [158, 487] width 172 height 18
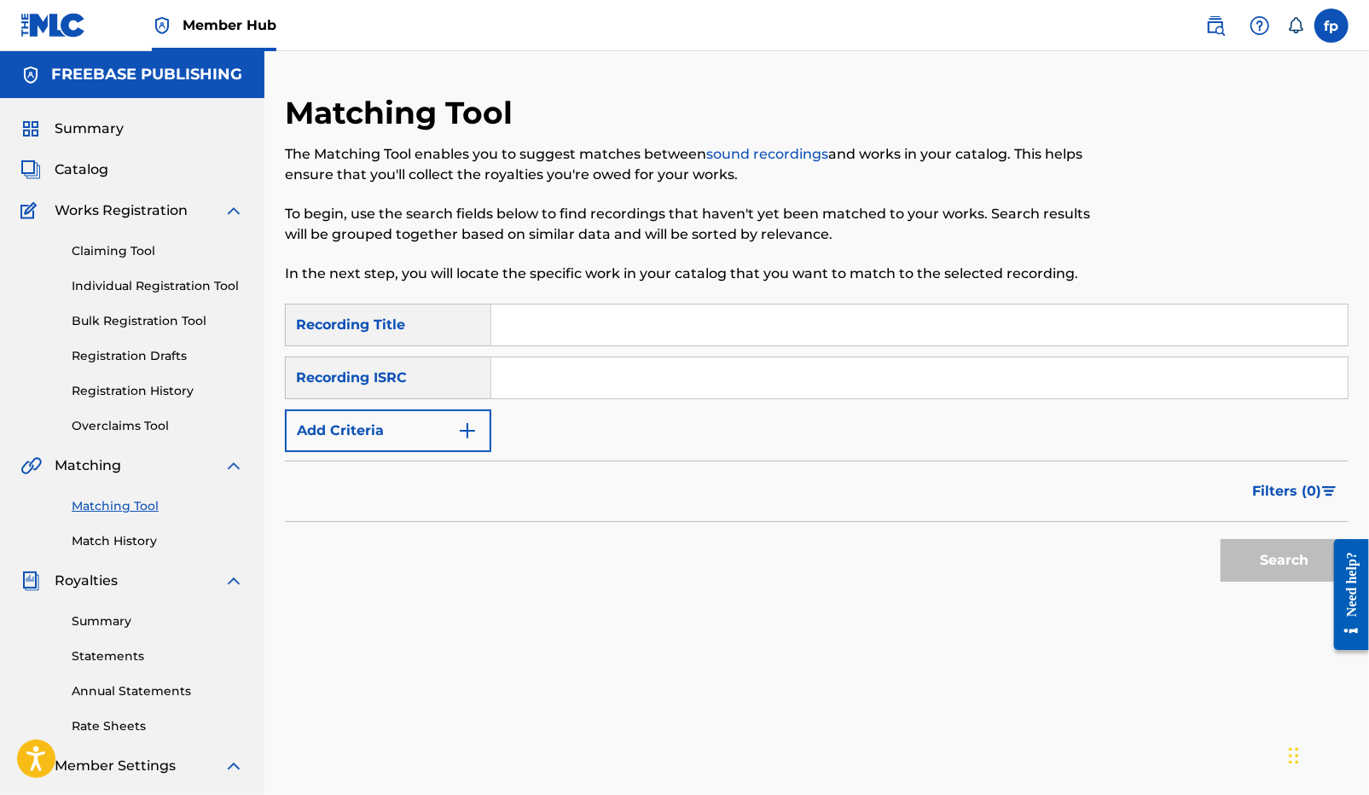
click at [405, 391] on div "Recording ISRC" at bounding box center [388, 377] width 206 height 43
click at [405, 414] on button "Add Criteria" at bounding box center [388, 430] width 206 height 43
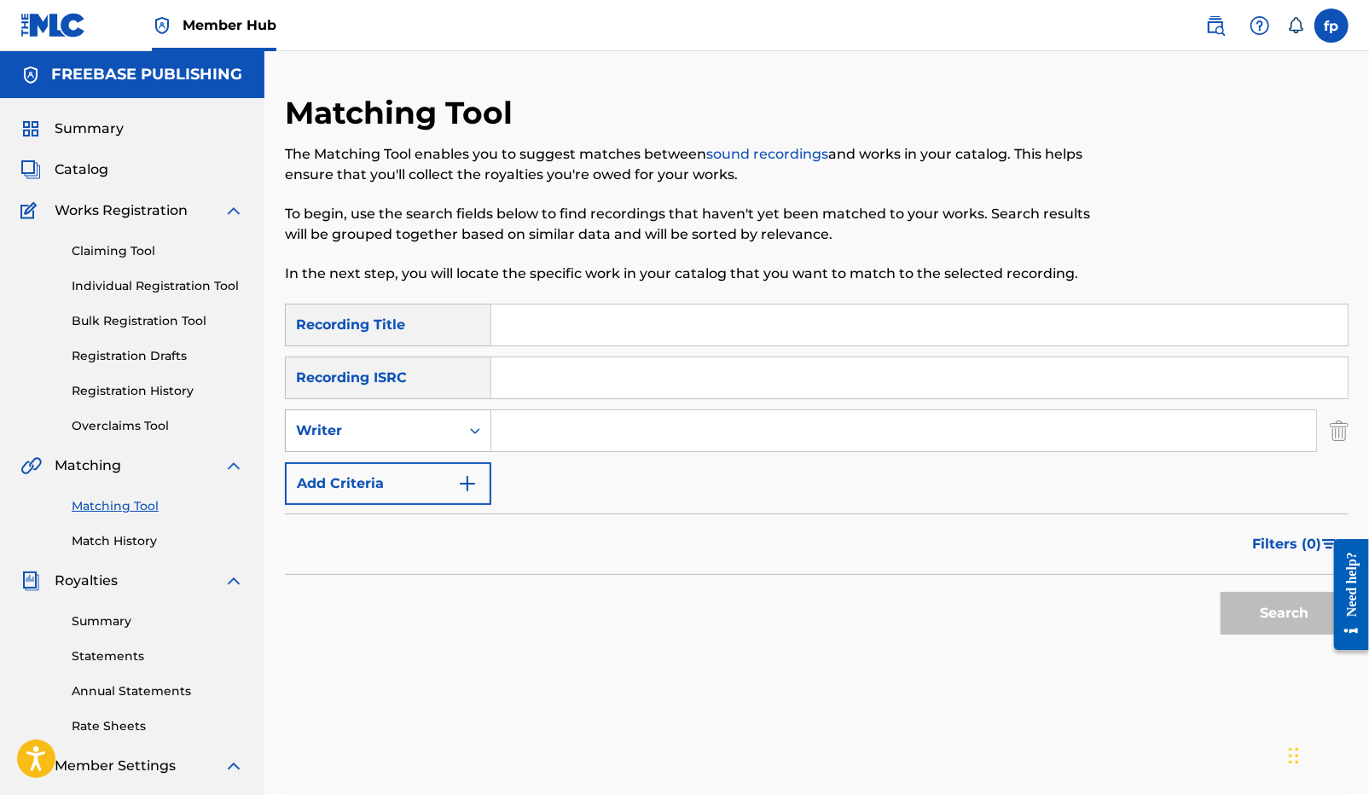
click at [403, 446] on div "Writer" at bounding box center [373, 430] width 174 height 32
click at [401, 478] on div "Recording Artist" at bounding box center [388, 473] width 205 height 43
click at [513, 433] on input "Search Form" at bounding box center [903, 430] width 825 height 41
type input "molly g"
click at [1220, 592] on button "Search" at bounding box center [1284, 613] width 128 height 43
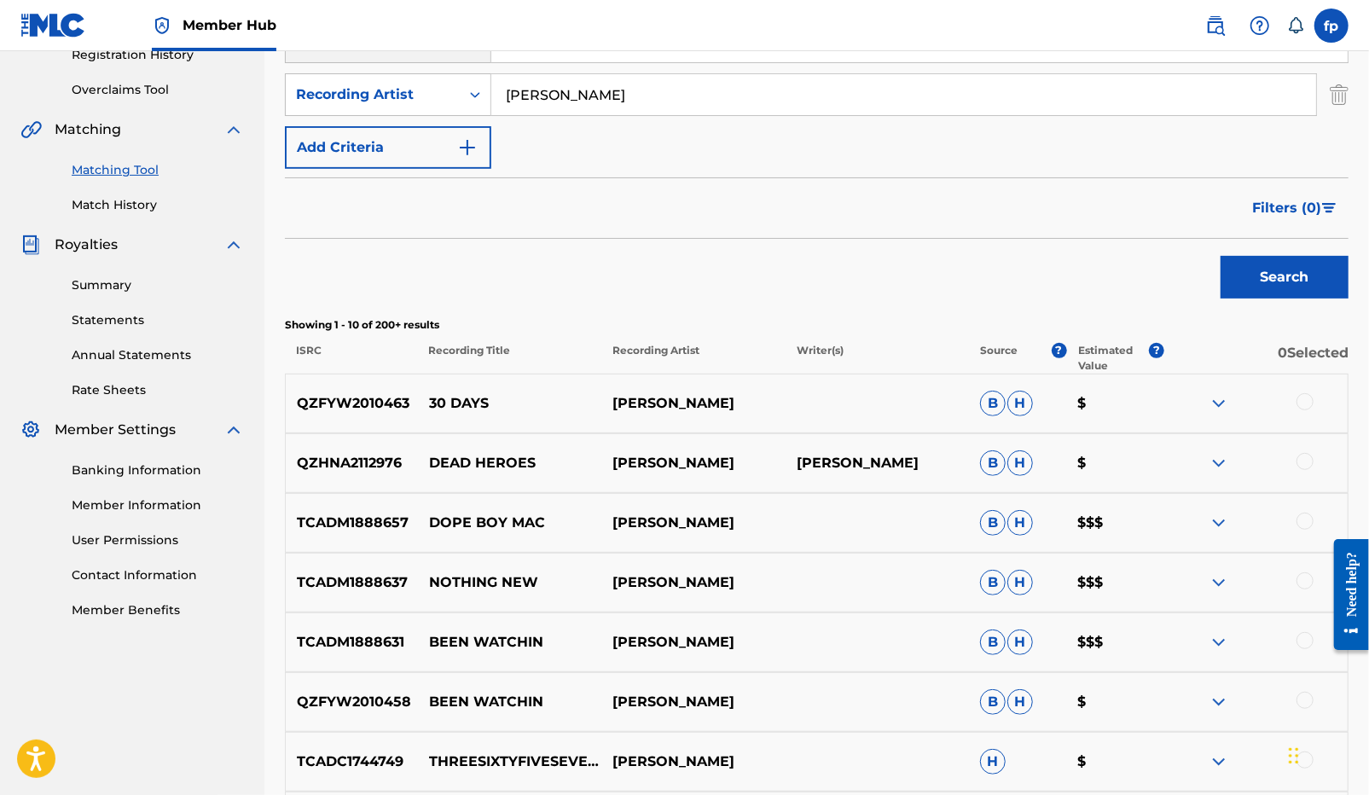
scroll to position [359, 0]
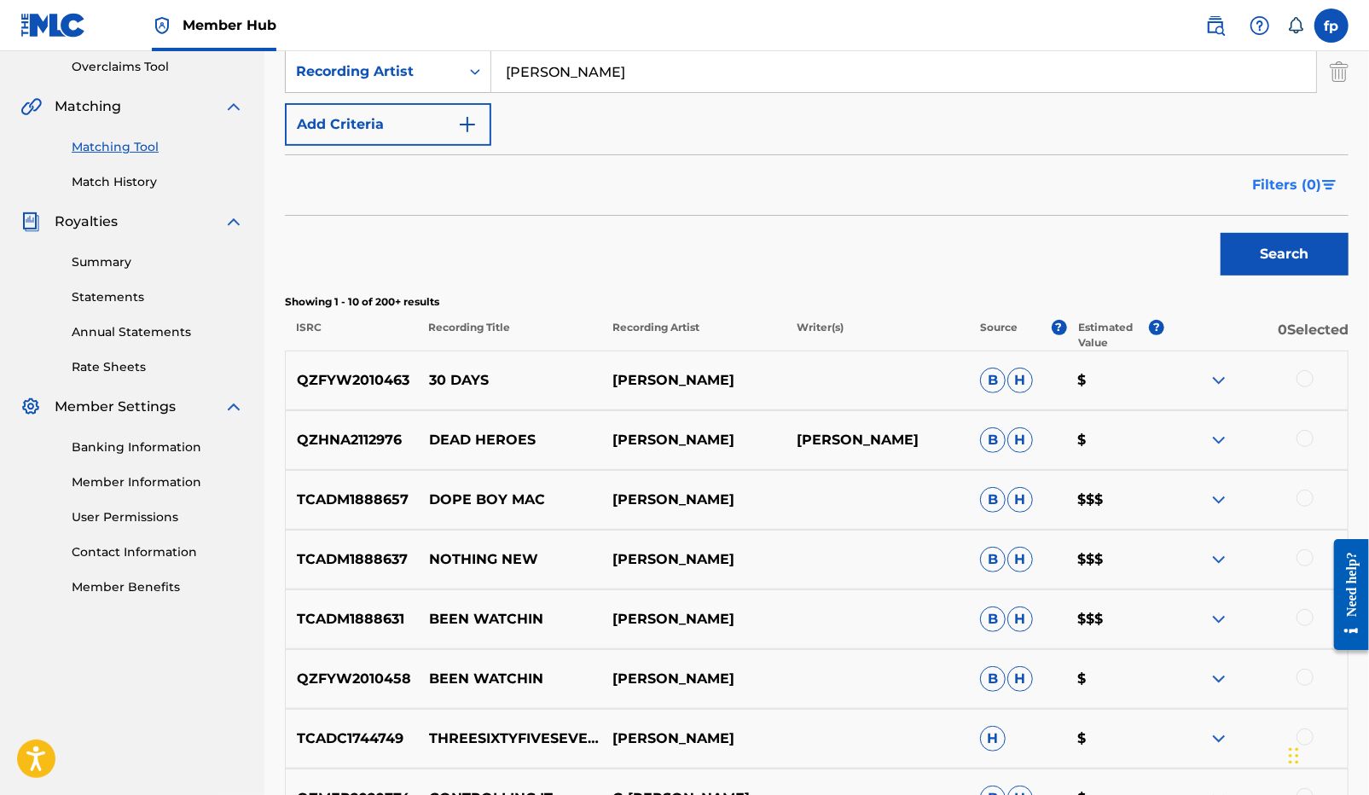
click at [1285, 192] on span "Filters ( 0 )" at bounding box center [1286, 185] width 69 height 20
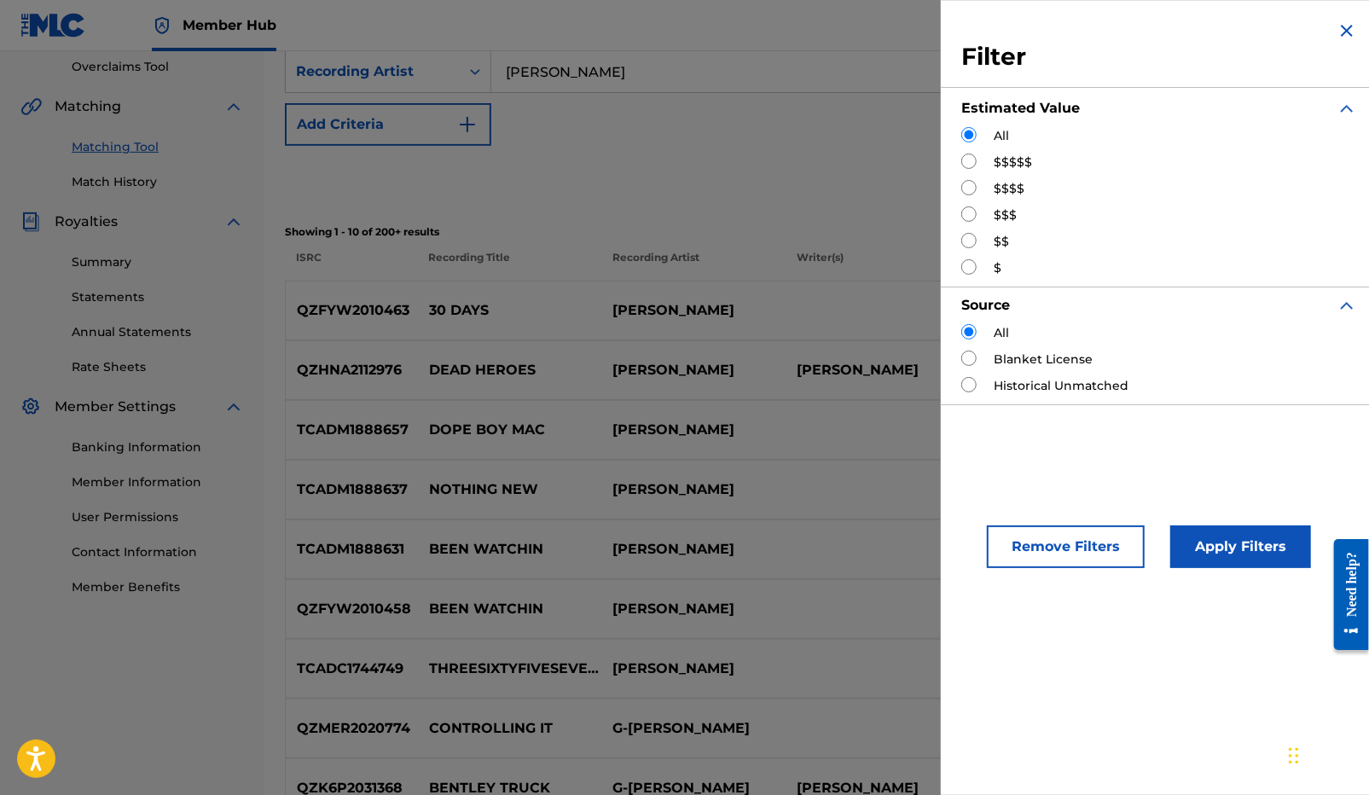
click at [1011, 161] on label "$$$$$" at bounding box center [1012, 162] width 38 height 18
click at [976, 160] on input "Search Form" at bounding box center [968, 160] width 15 height 15
radio input "true"
click at [1208, 530] on button "Apply Filters" at bounding box center [1240, 546] width 141 height 43
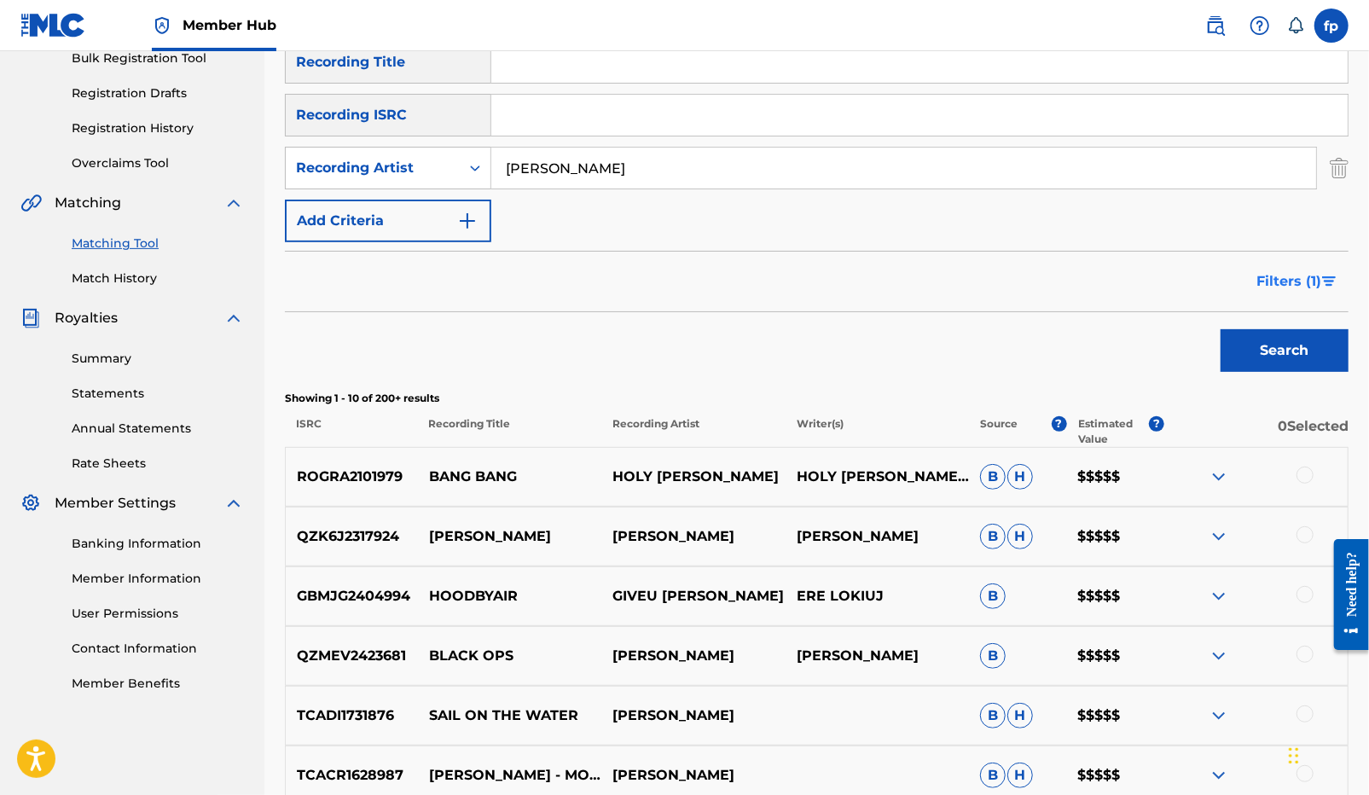
click at [1318, 269] on button "Filters ( 1 )" at bounding box center [1297, 281] width 102 height 43
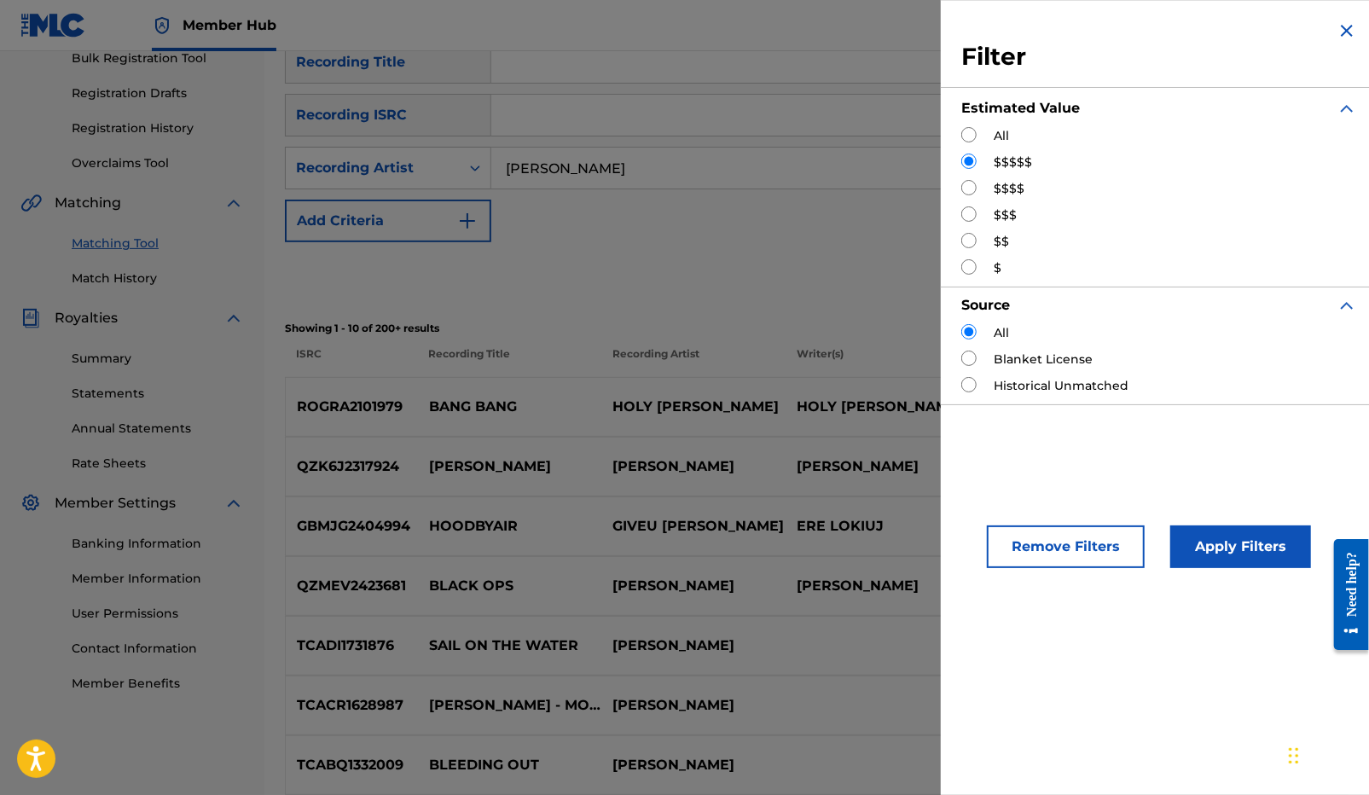
click at [969, 197] on div "$$$$" at bounding box center [1159, 189] width 396 height 18
click at [969, 194] on input "Search Form" at bounding box center [968, 187] width 15 height 15
radio input "true"
click at [1206, 527] on button "Apply Filters" at bounding box center [1240, 546] width 141 height 43
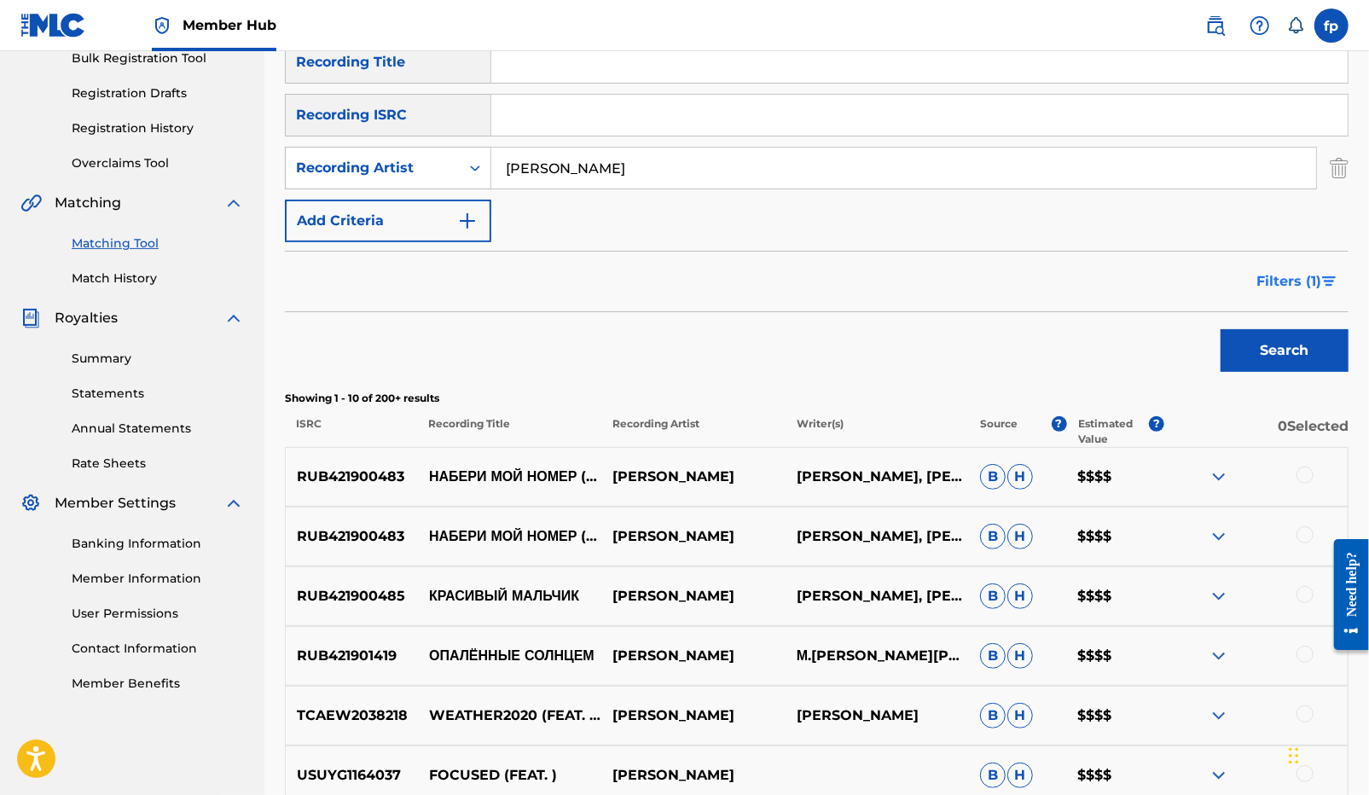
click at [1267, 281] on span "Filters ( 1 )" at bounding box center [1288, 281] width 65 height 20
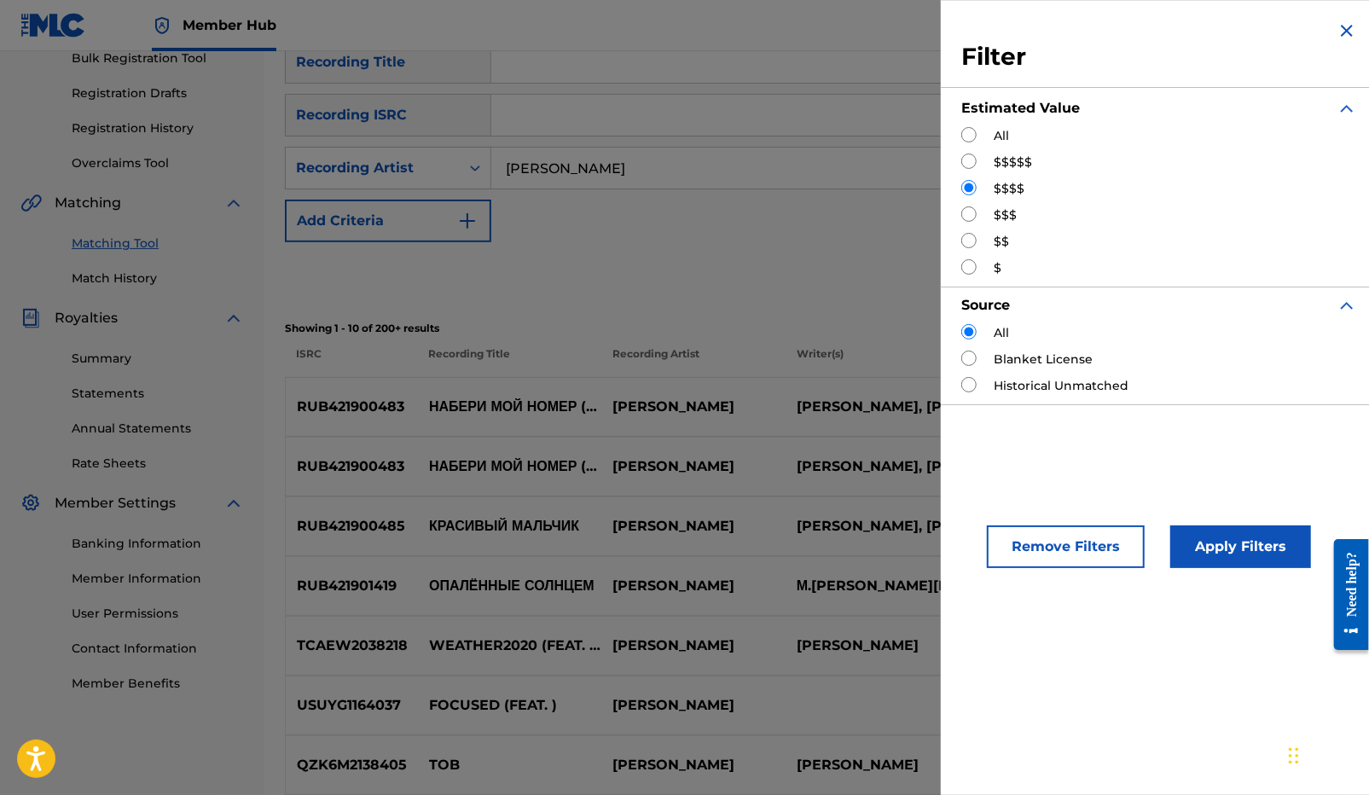
click at [980, 211] on div "$$$" at bounding box center [1159, 215] width 396 height 18
click at [972, 215] on input "Search Form" at bounding box center [968, 213] width 15 height 15
radio input "true"
click at [1212, 538] on button "Apply Filters" at bounding box center [1240, 546] width 141 height 43
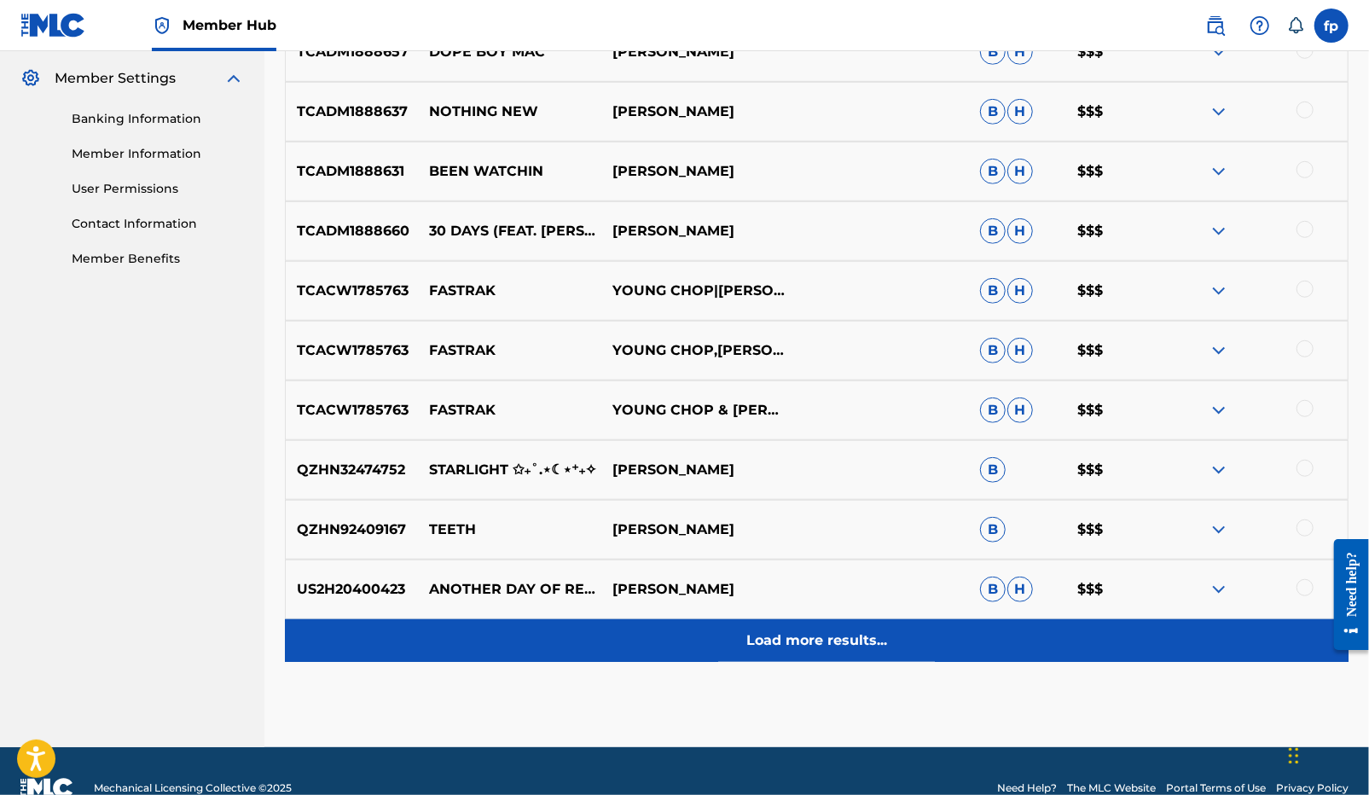
click at [963, 635] on div "Load more results..." at bounding box center [816, 640] width 1063 height 43
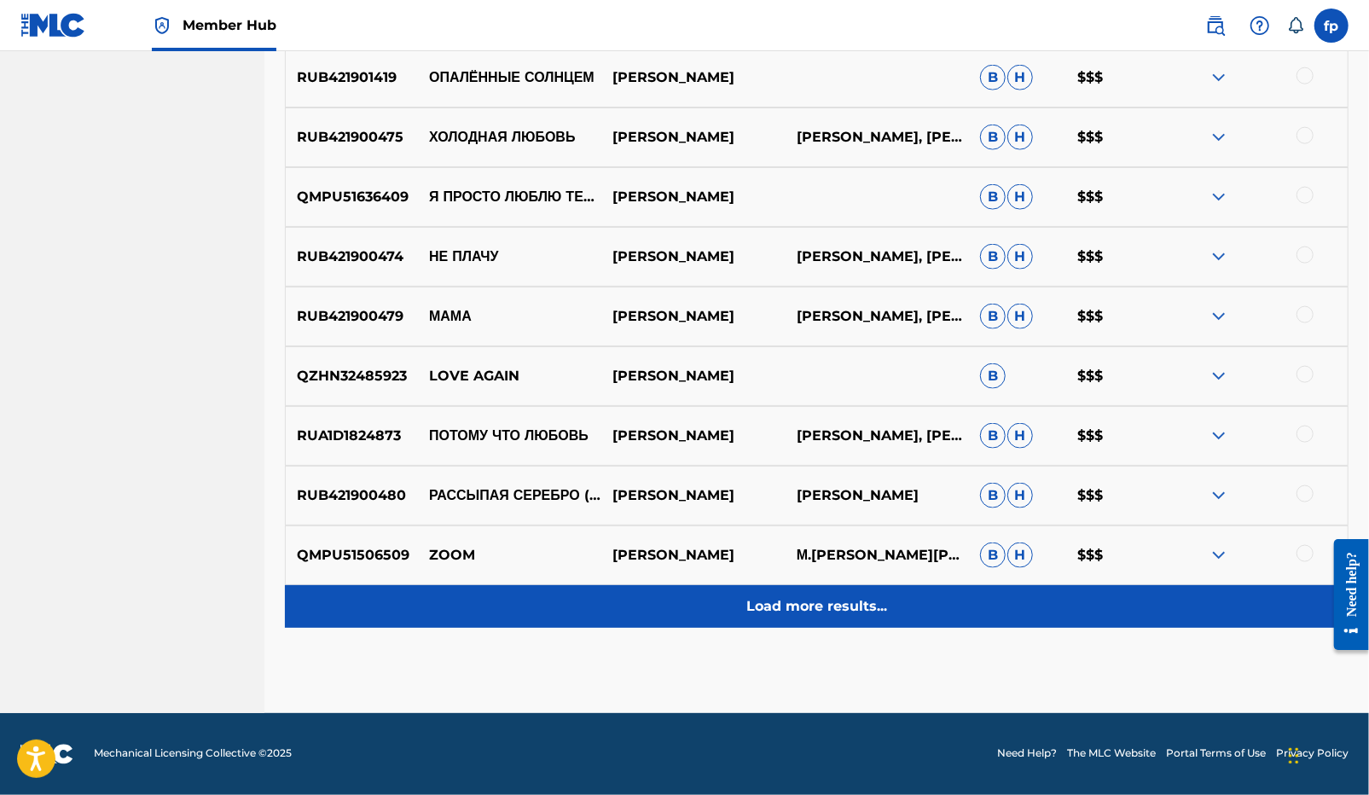
click at [937, 605] on div "Load more results..." at bounding box center [816, 606] width 1063 height 43
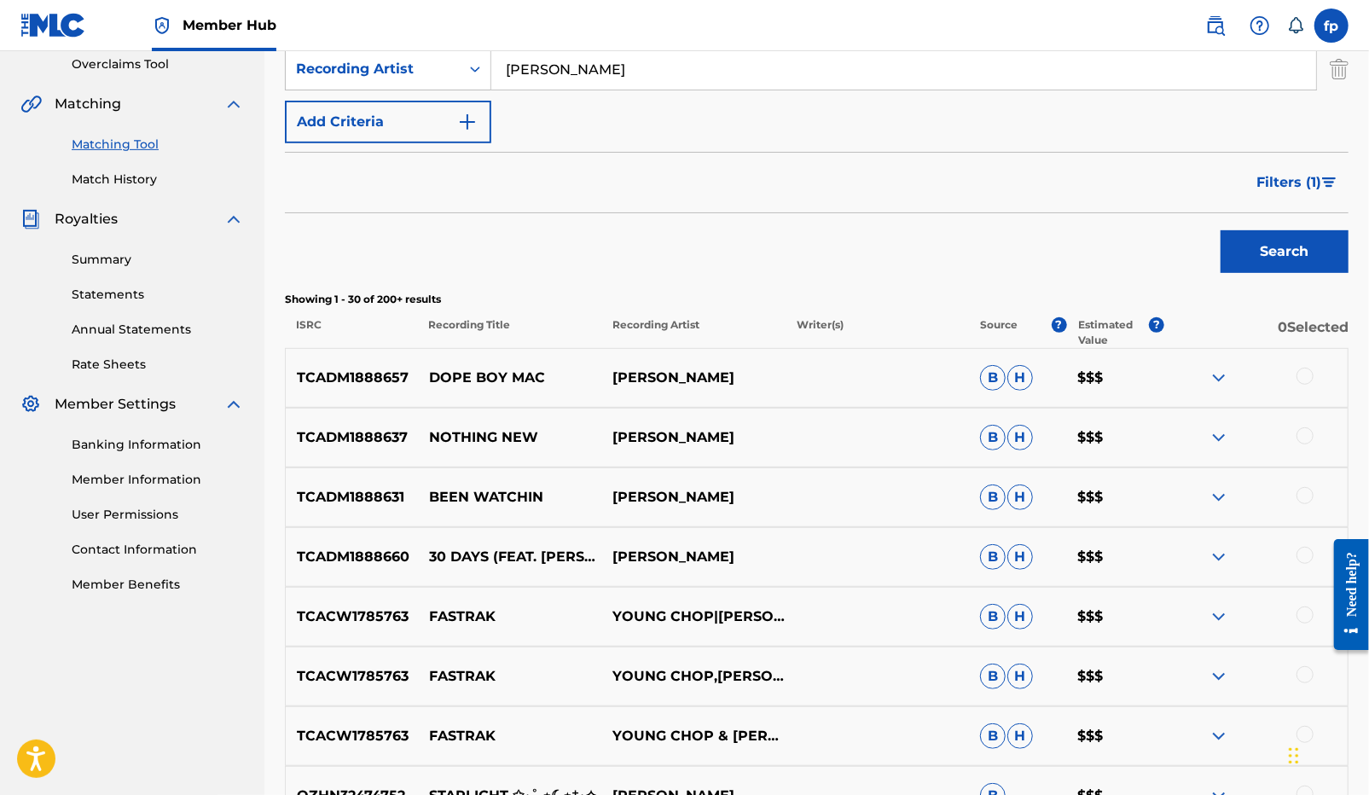
scroll to position [366, 0]
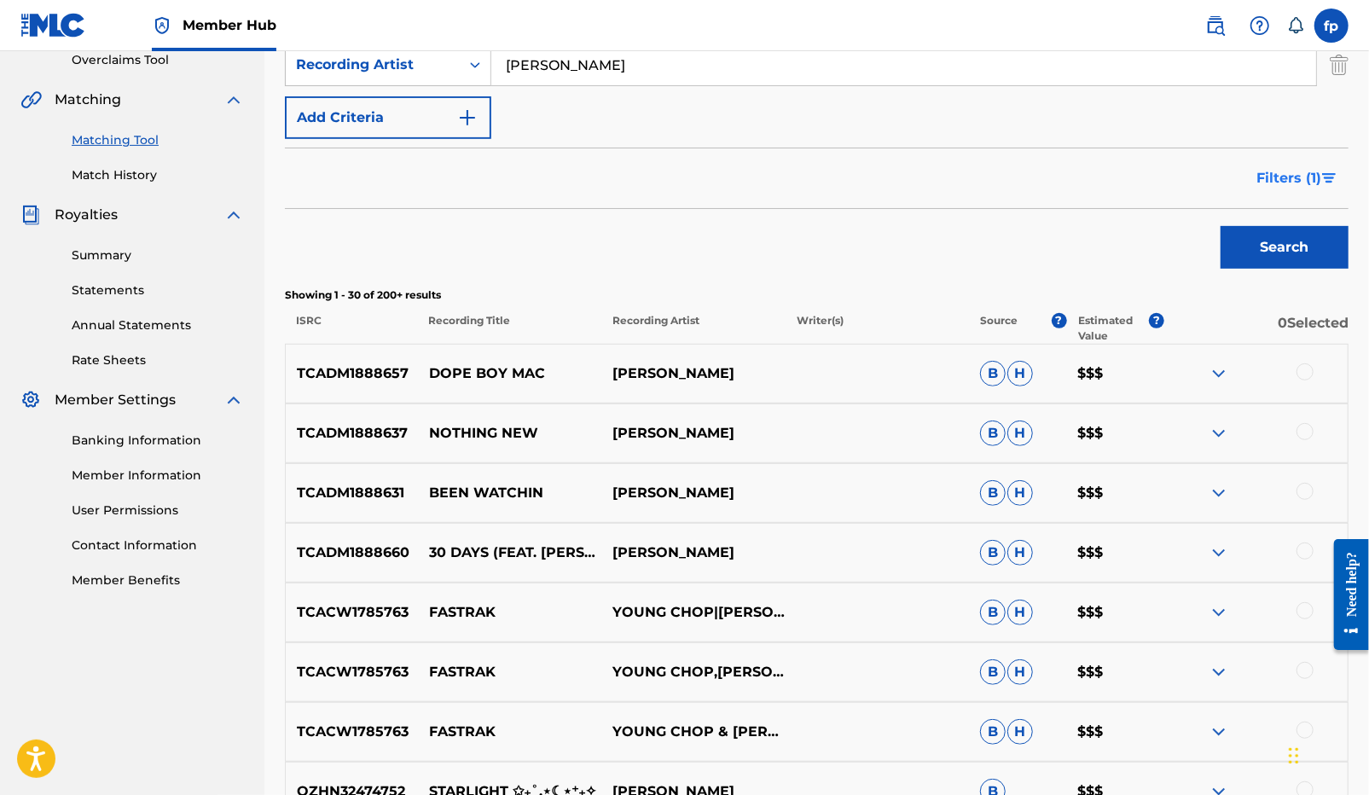
click at [1282, 177] on span "Filters ( 1 )" at bounding box center [1288, 178] width 65 height 20
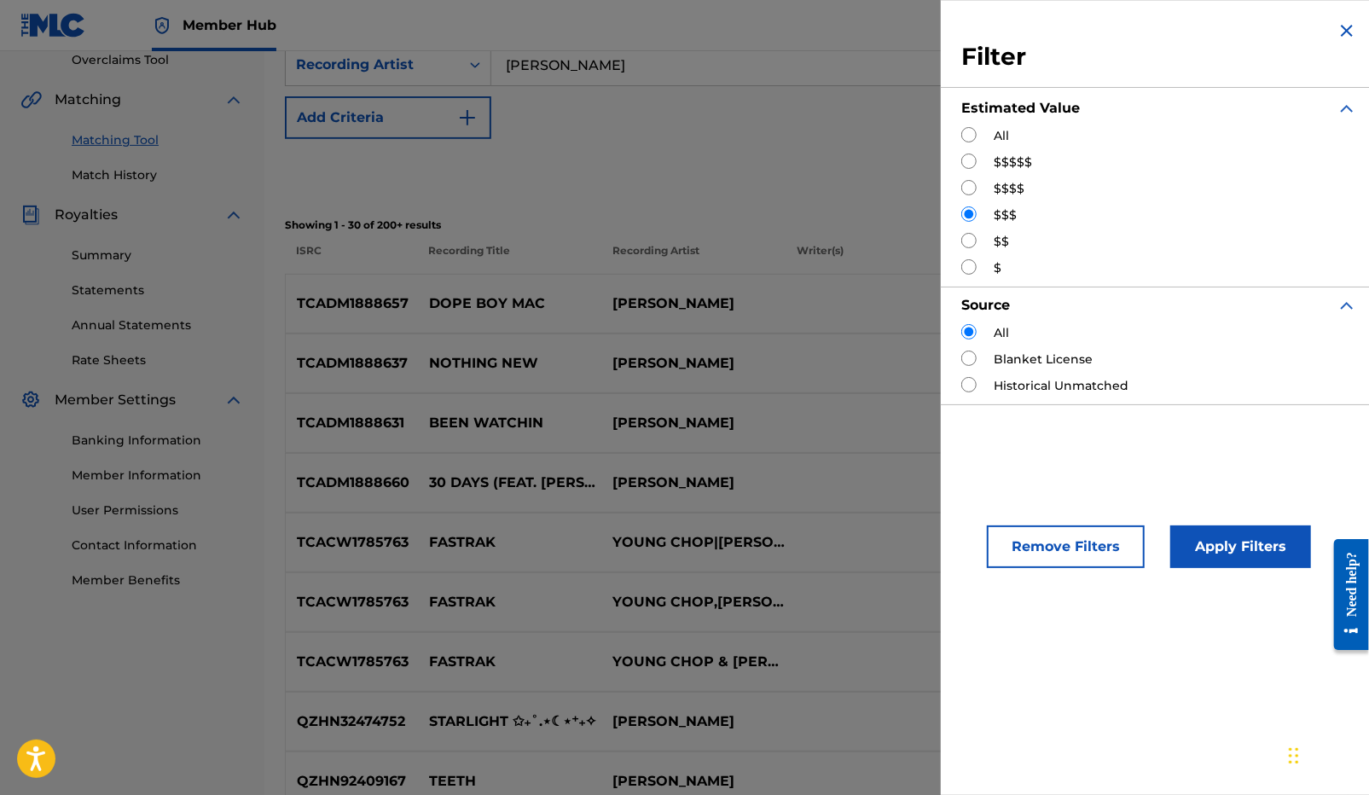
click at [993, 241] on label "$$" at bounding box center [1000, 242] width 15 height 18
click at [970, 241] on input "Search Form" at bounding box center [968, 240] width 15 height 15
radio input "true"
click at [1220, 542] on button "Apply Filters" at bounding box center [1240, 546] width 141 height 43
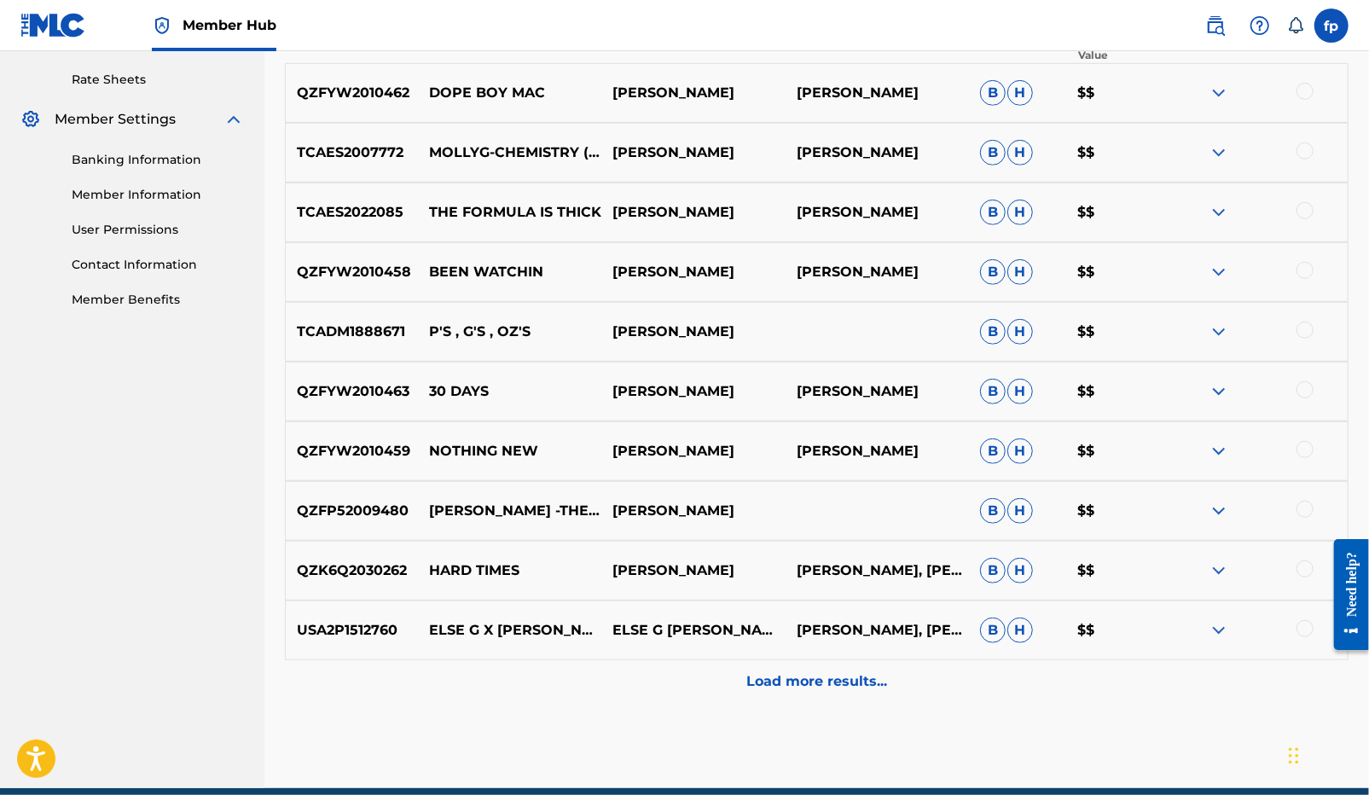
scroll to position [721, 0]
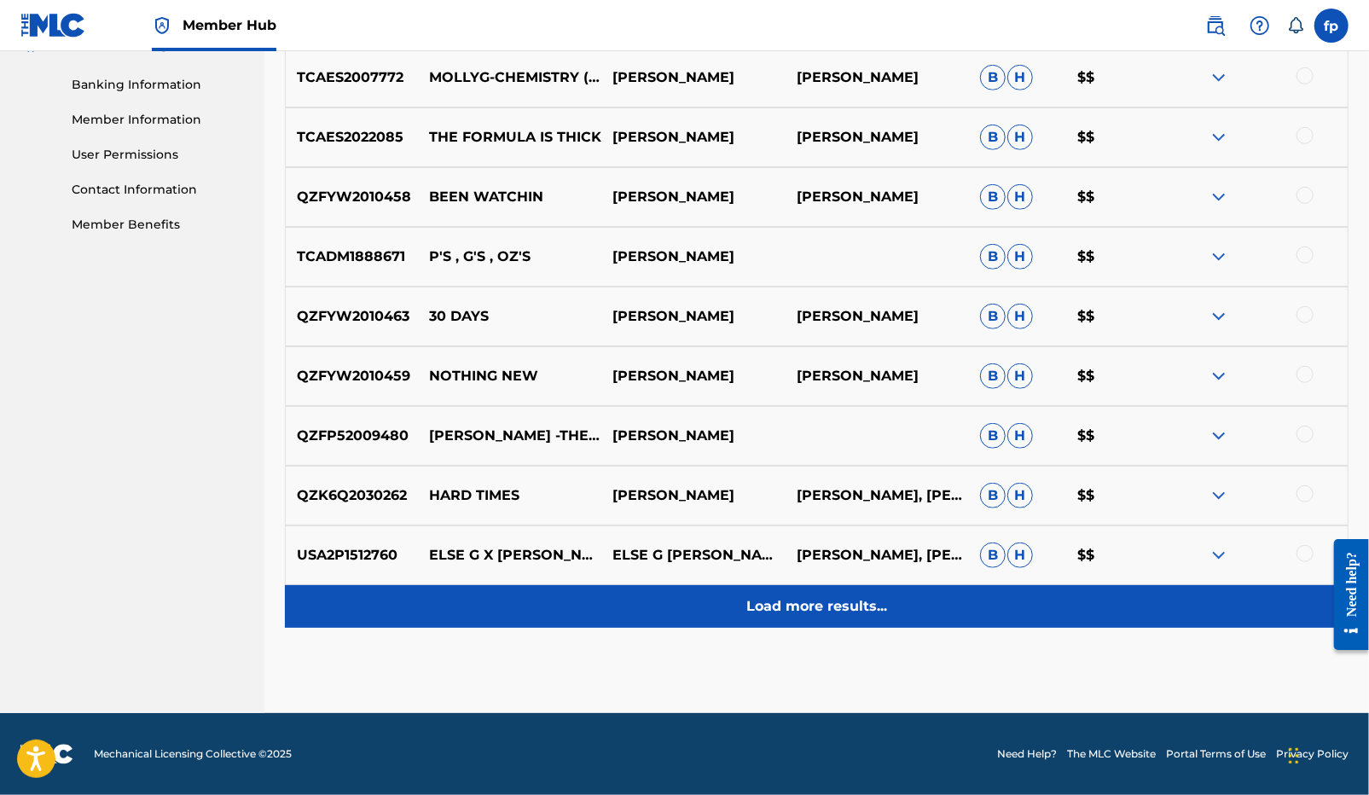
click at [823, 618] on div "Load more results..." at bounding box center [816, 606] width 1063 height 43
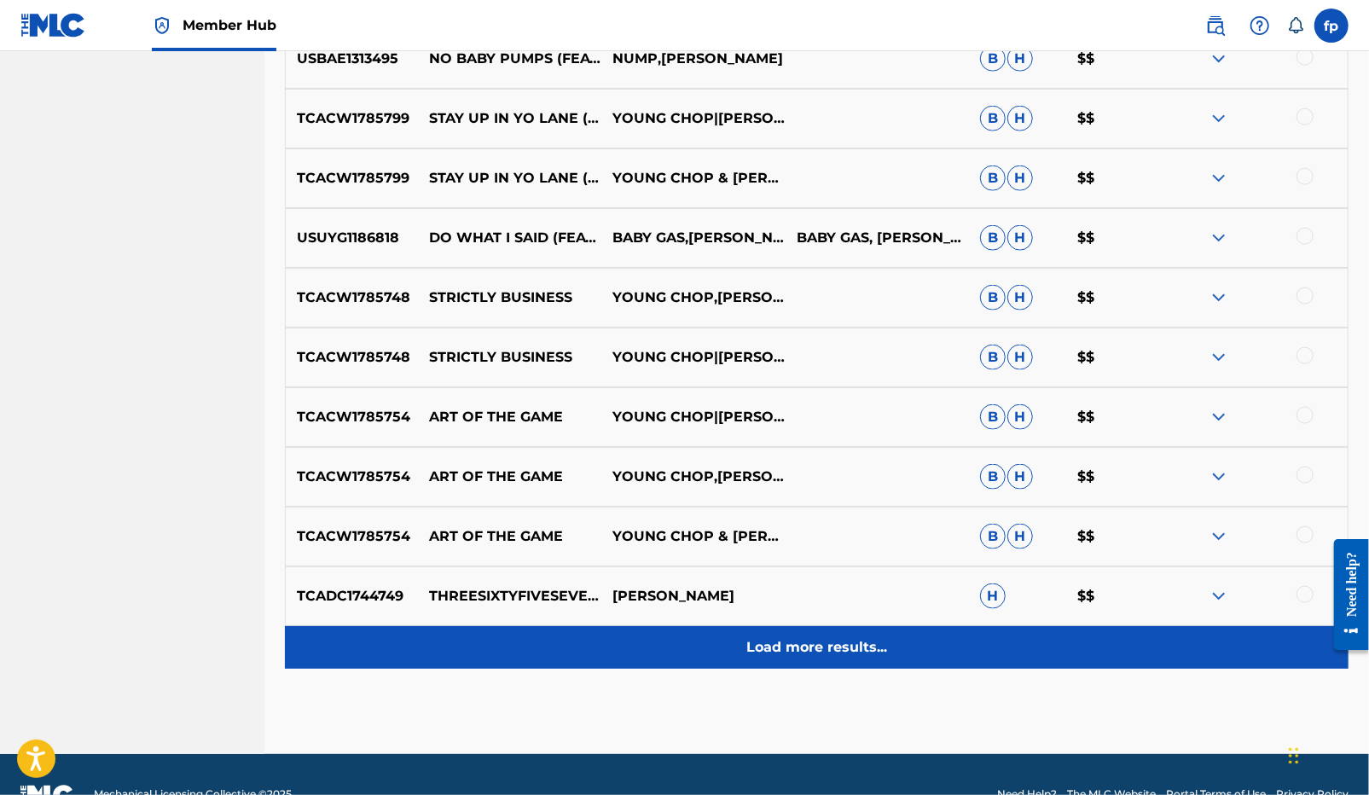
scroll to position [0, 0]
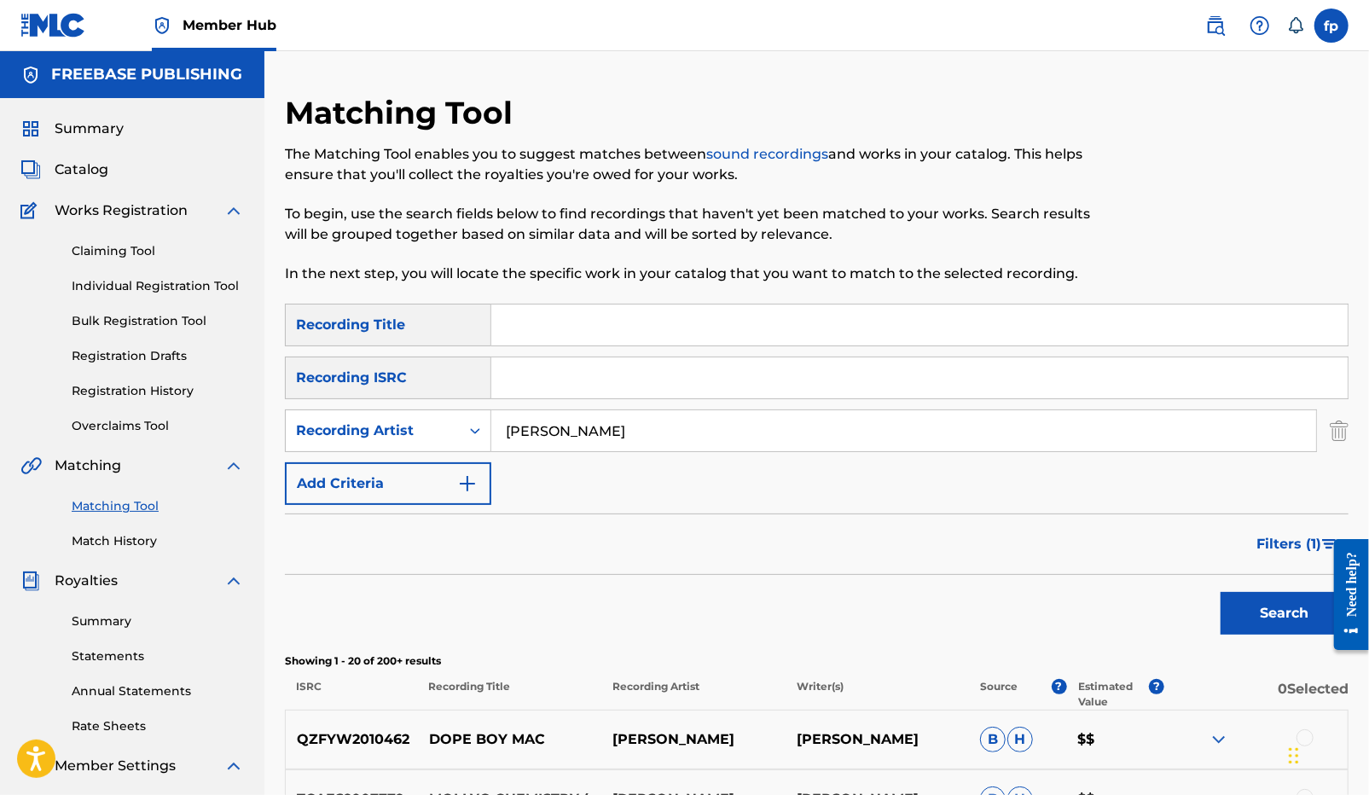
click at [548, 432] on input "molly g" at bounding box center [903, 430] width 825 height 41
click at [1220, 592] on button "Search" at bounding box center [1284, 613] width 128 height 43
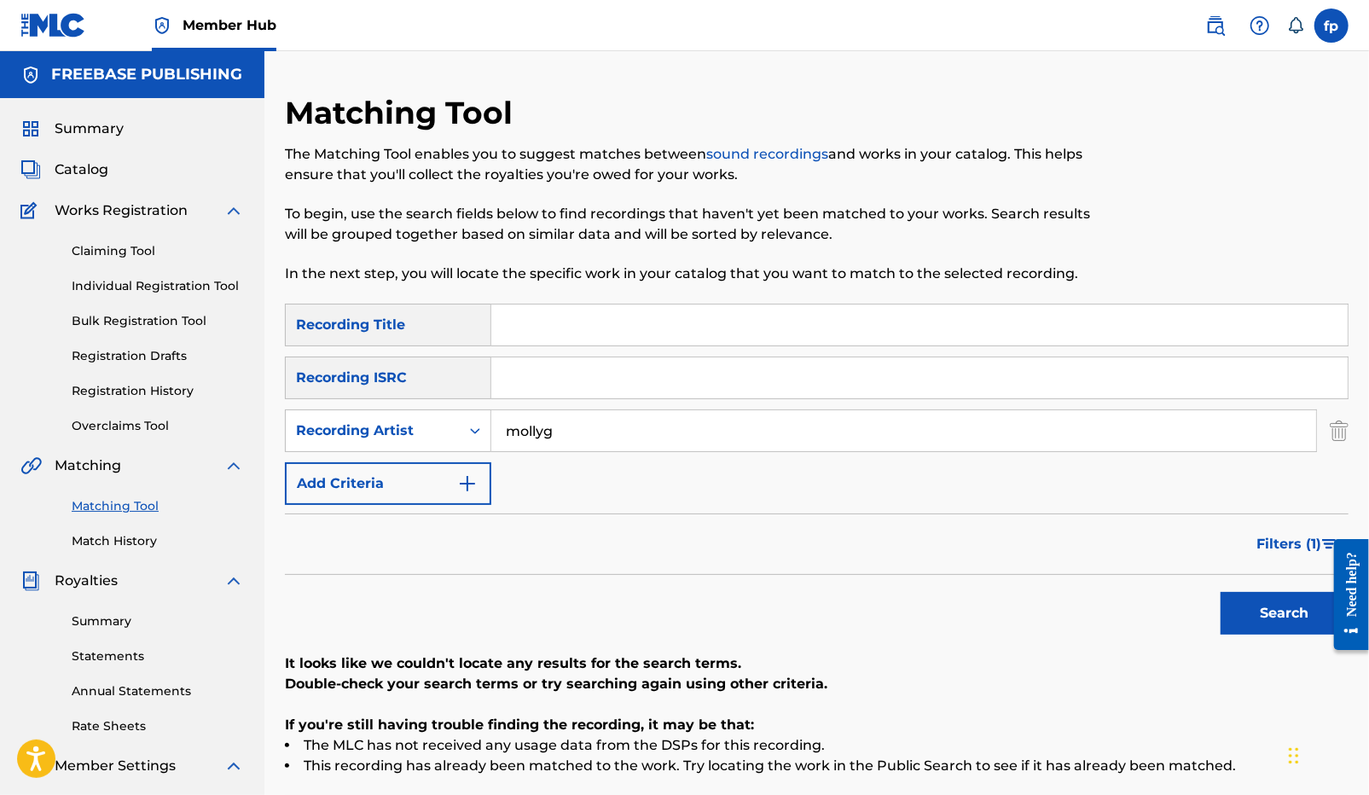
click at [562, 414] on input "mollyg" at bounding box center [903, 430] width 825 height 41
click at [561, 425] on input "mollyg" at bounding box center [903, 430] width 825 height 41
click at [1220, 592] on button "Search" at bounding box center [1284, 613] width 128 height 43
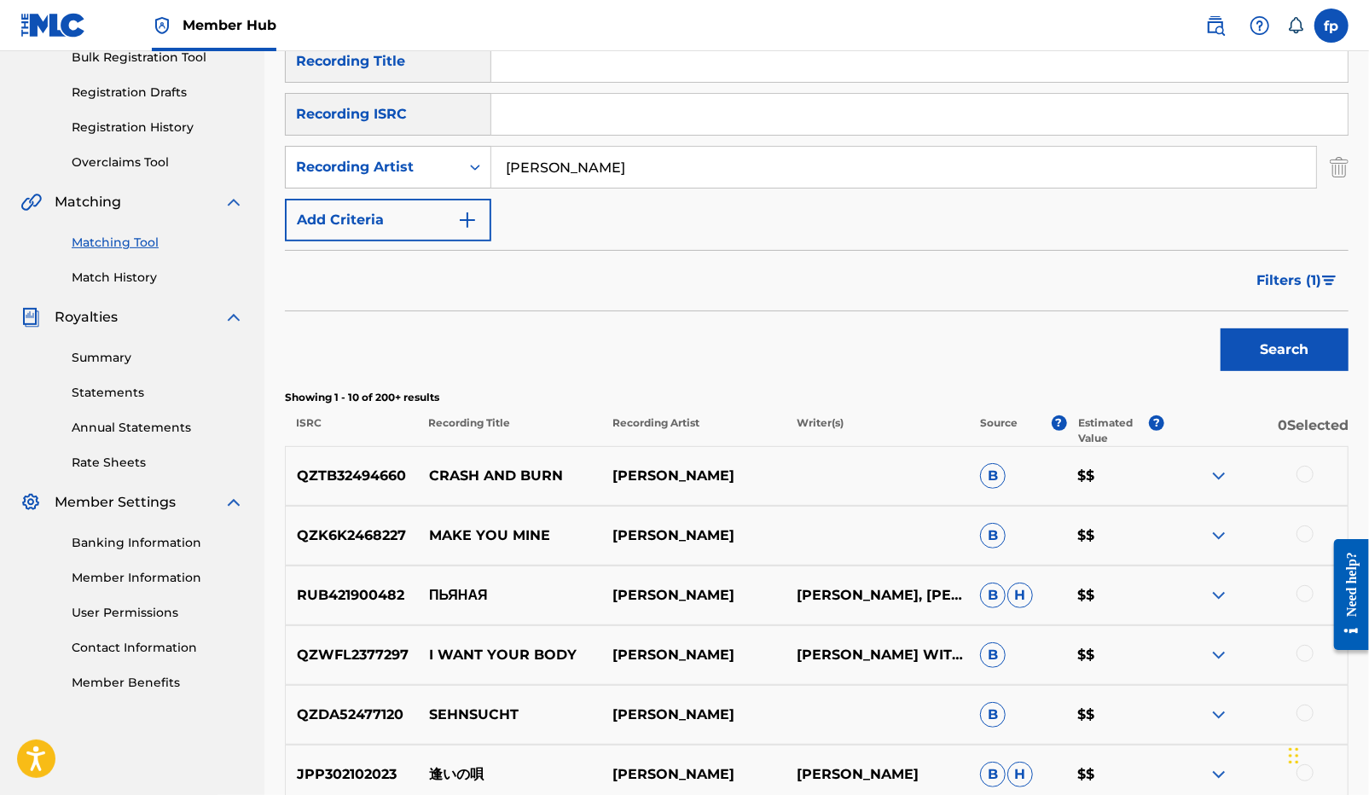
scroll to position [278, 0]
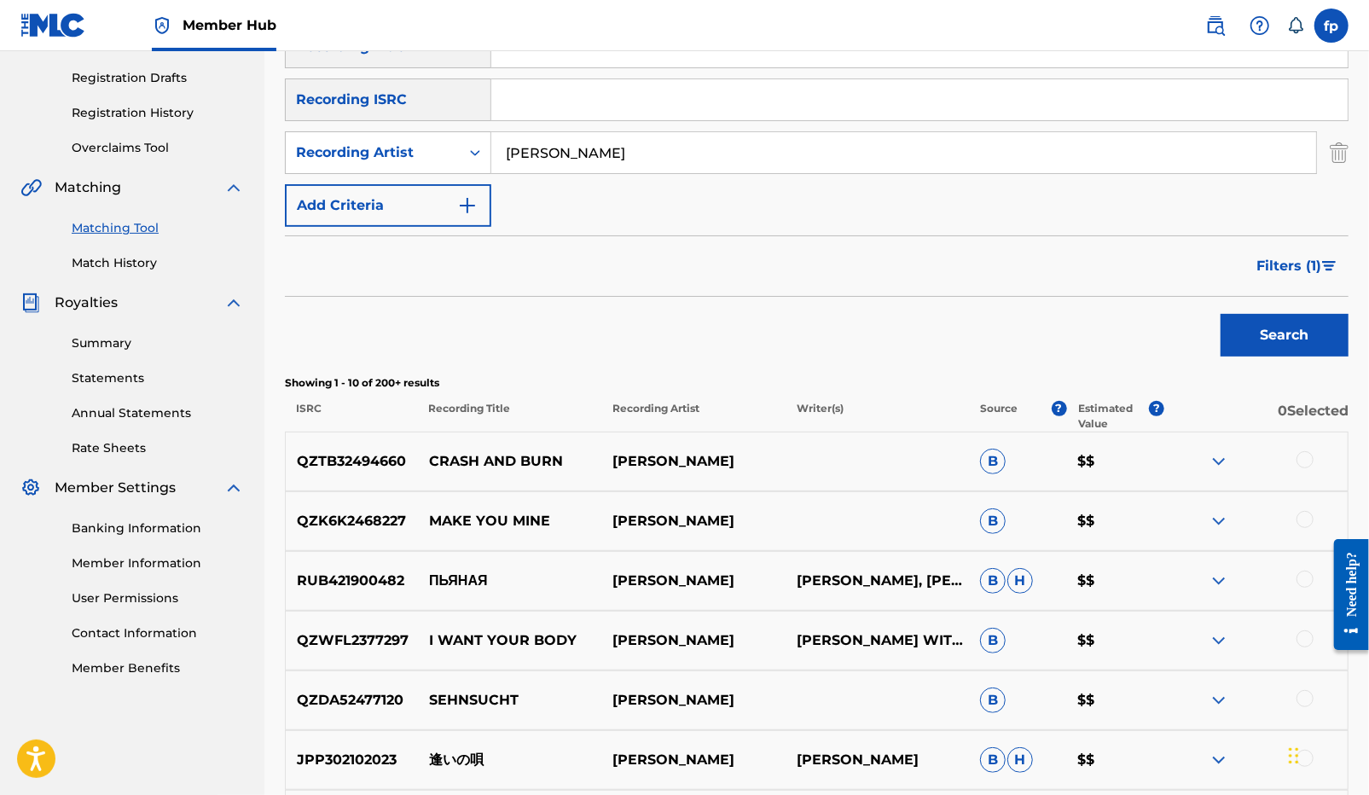
click at [545, 151] on input "molly treyways" at bounding box center [903, 152] width 825 height 41
type input "molly g treyways"
click at [1220, 314] on button "Search" at bounding box center [1284, 335] width 128 height 43
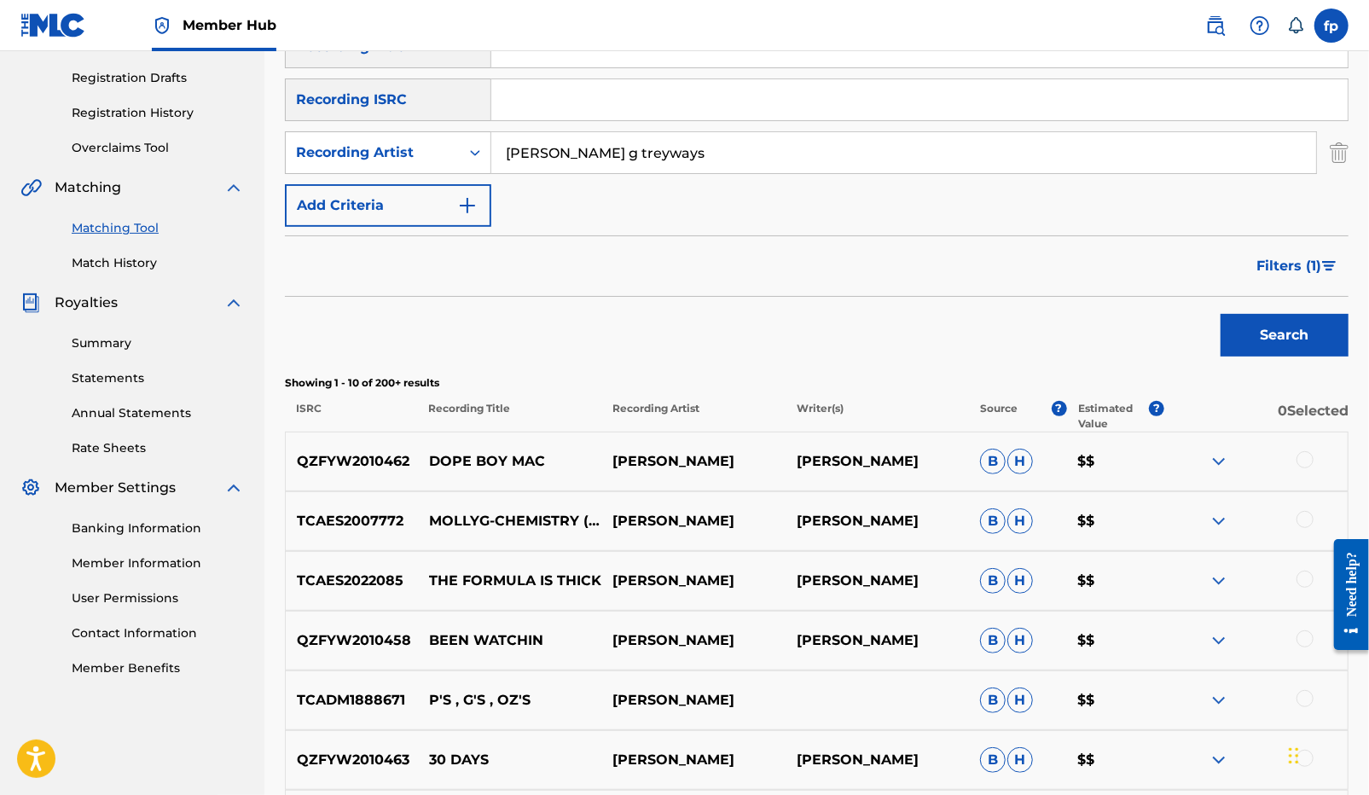
click at [822, 452] on p "GABRIEL RODRIGUEZ" at bounding box center [876, 461] width 183 height 20
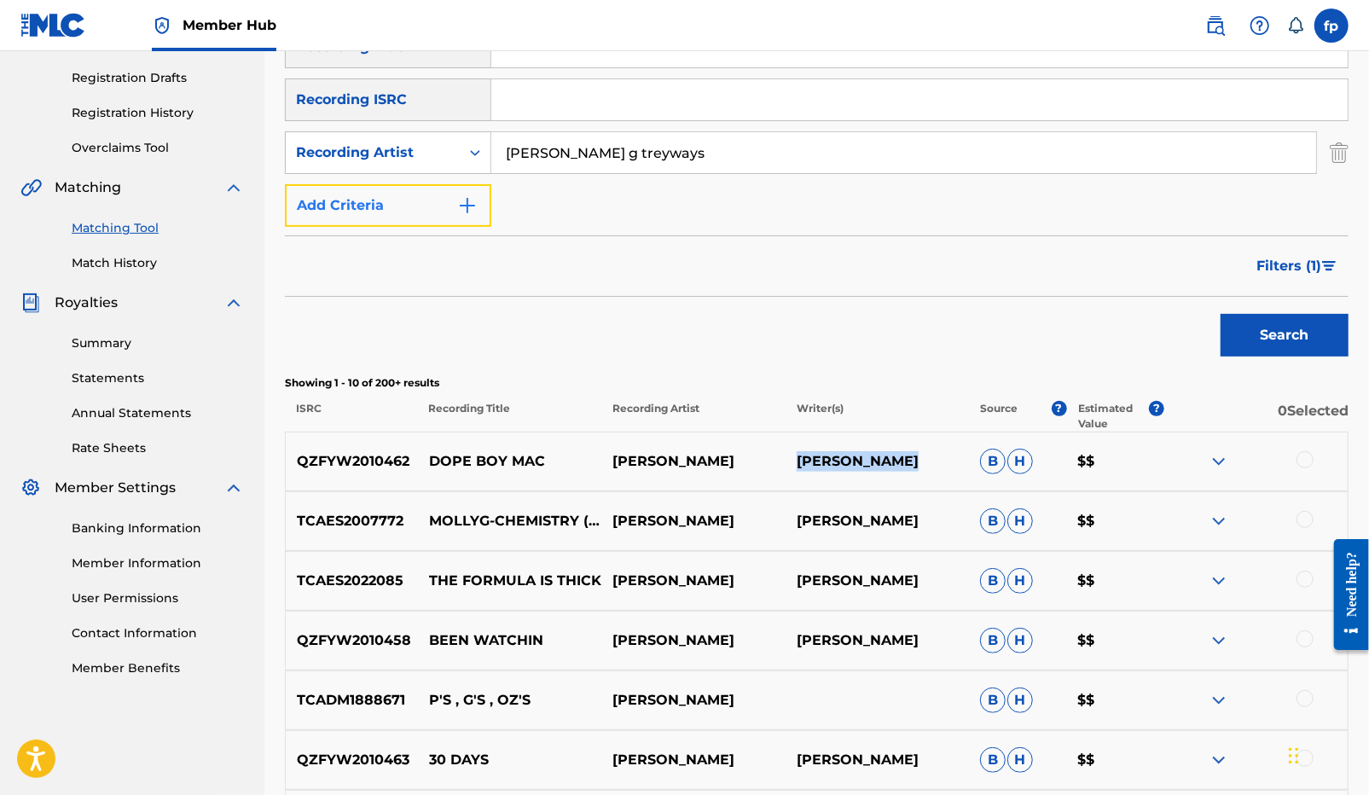
click at [427, 209] on button "Add Criteria" at bounding box center [388, 205] width 206 height 43
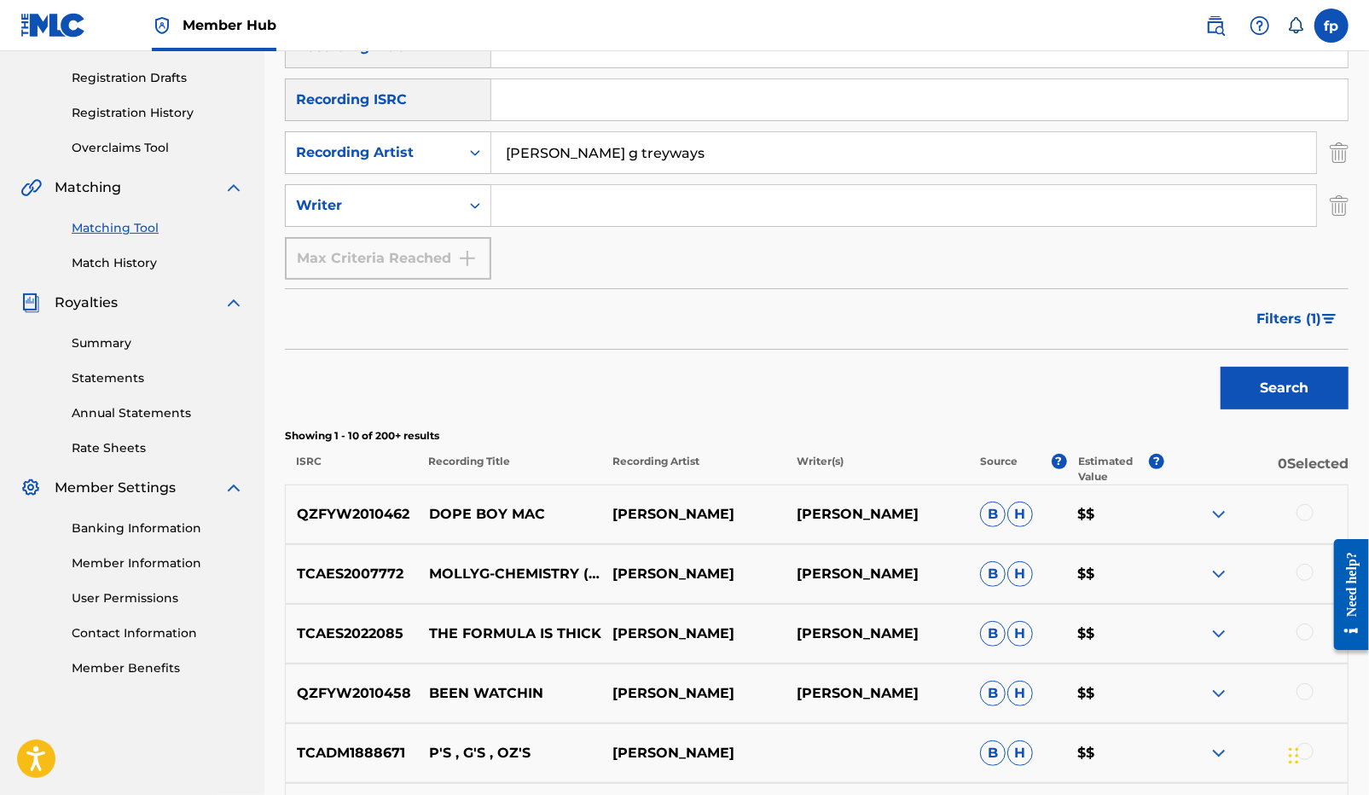
click at [536, 206] on input "Search Form" at bounding box center [903, 205] width 825 height 41
paste input "GABRIEL RODRIGUEZ"
type input "GABRIEL RODRIGUEZ"
drag, startPoint x: 558, startPoint y: 149, endPoint x: 685, endPoint y: 189, distance: 133.2
click at [685, 189] on div "SearchWithCriteriadf9eac47-c810-499a-ba67-6a5b313d5aca Recording Title SearchWi…" at bounding box center [816, 153] width 1063 height 254
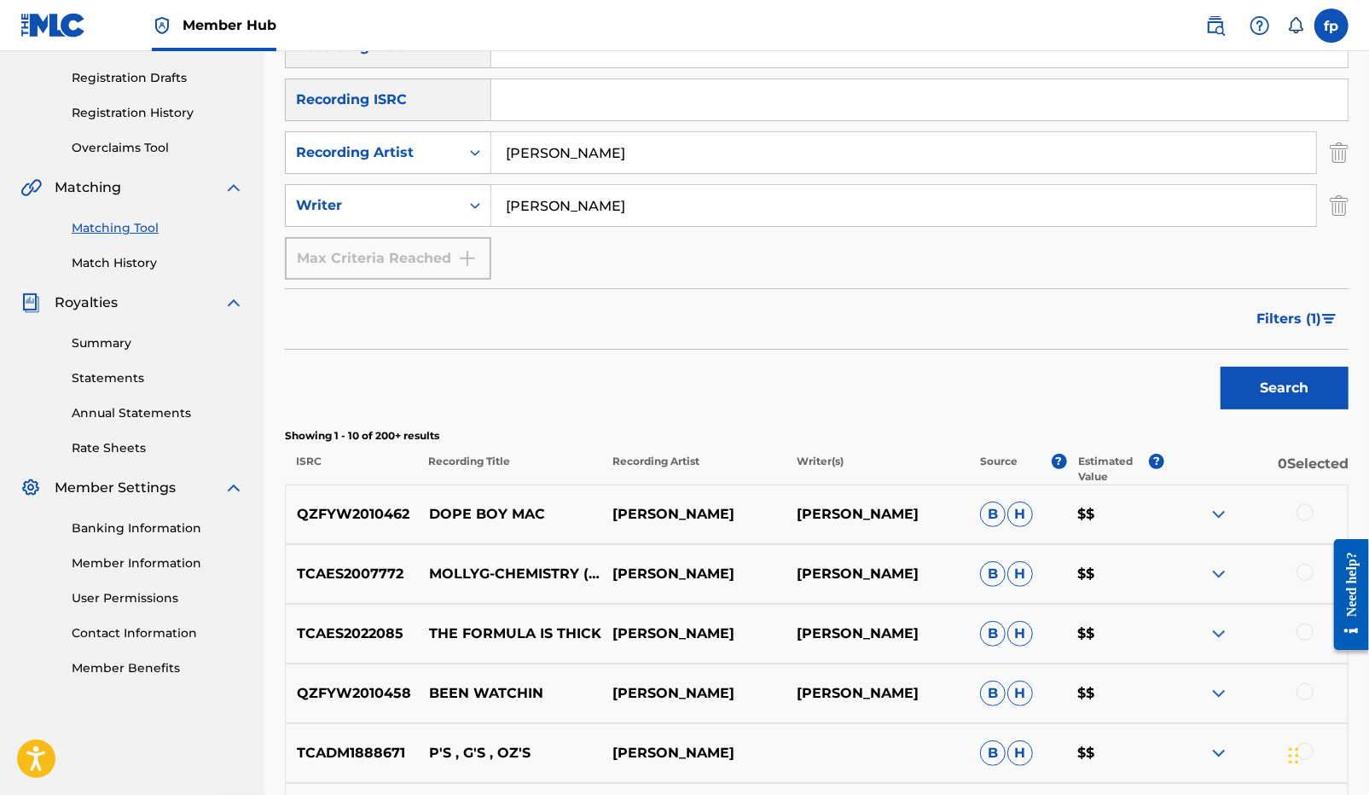
type input "molly g"
click at [1220, 367] on button "Search" at bounding box center [1284, 388] width 128 height 43
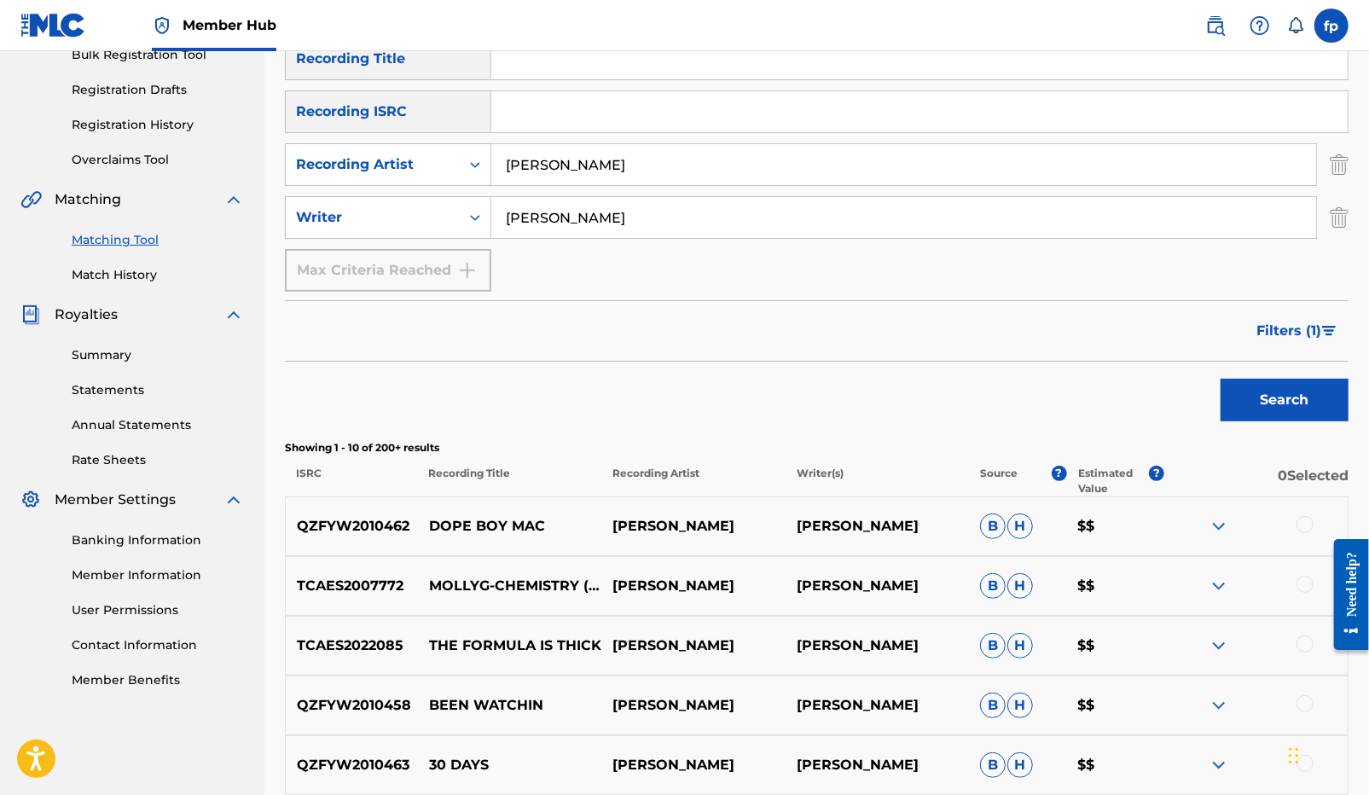
scroll to position [259, 0]
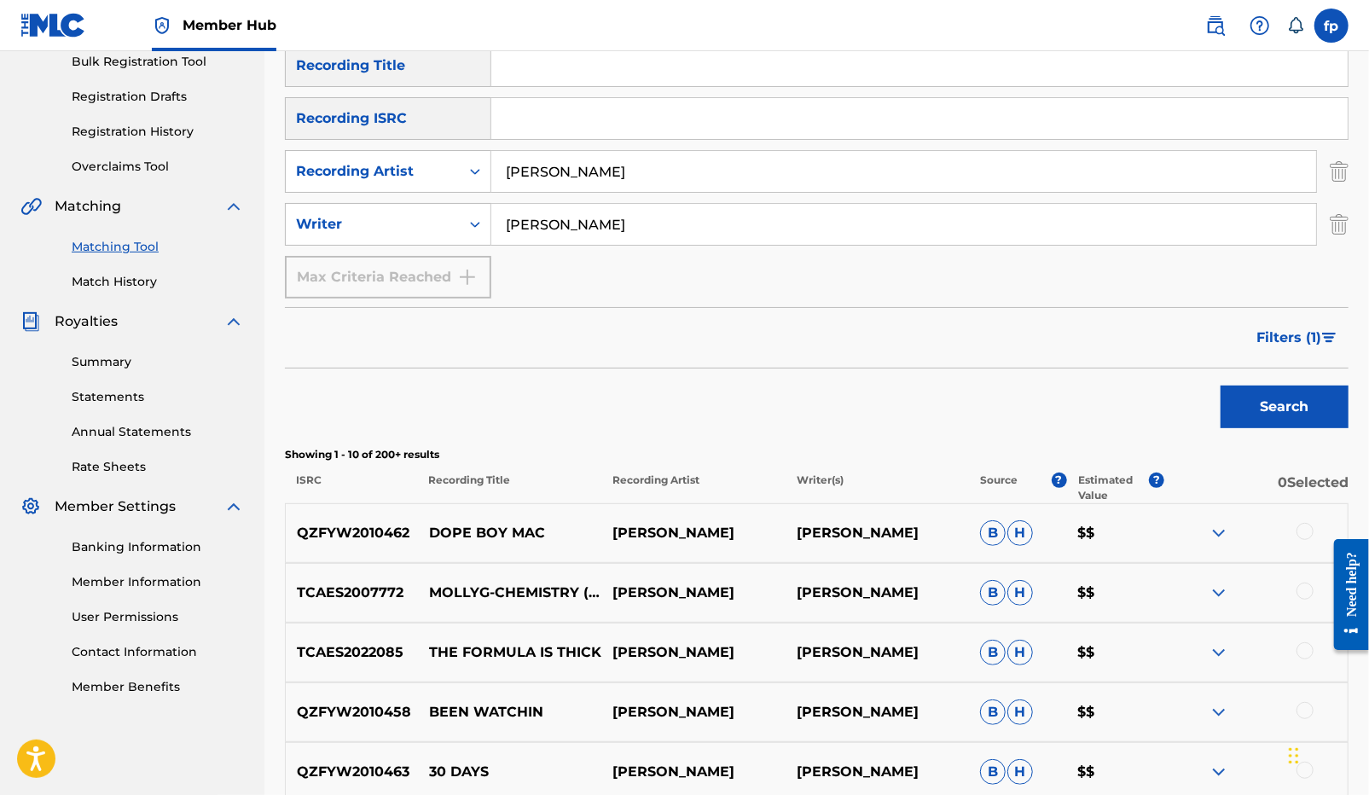
click at [751, 178] on input "molly g" at bounding box center [903, 171] width 825 height 41
click at [1220, 385] on button "Search" at bounding box center [1284, 406] width 128 height 43
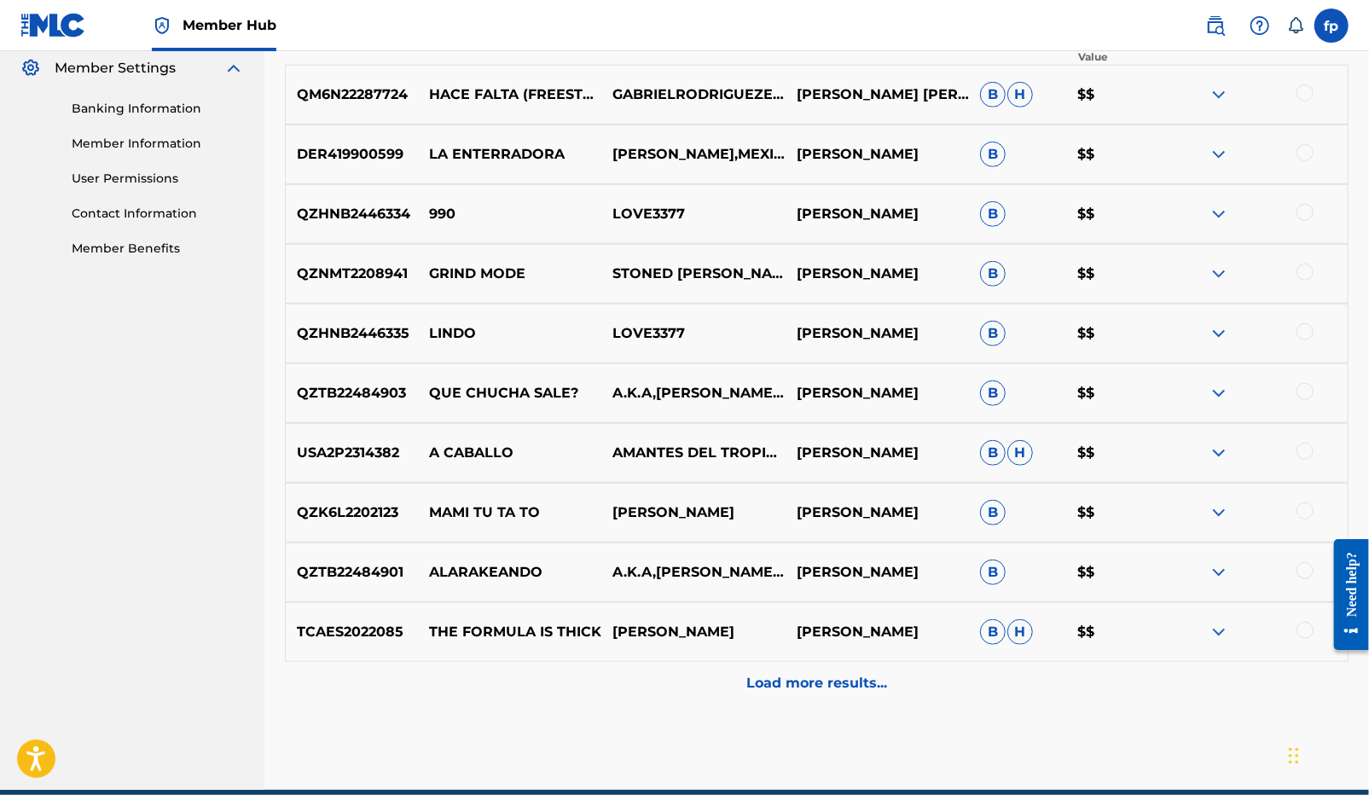
scroll to position [775, 0]
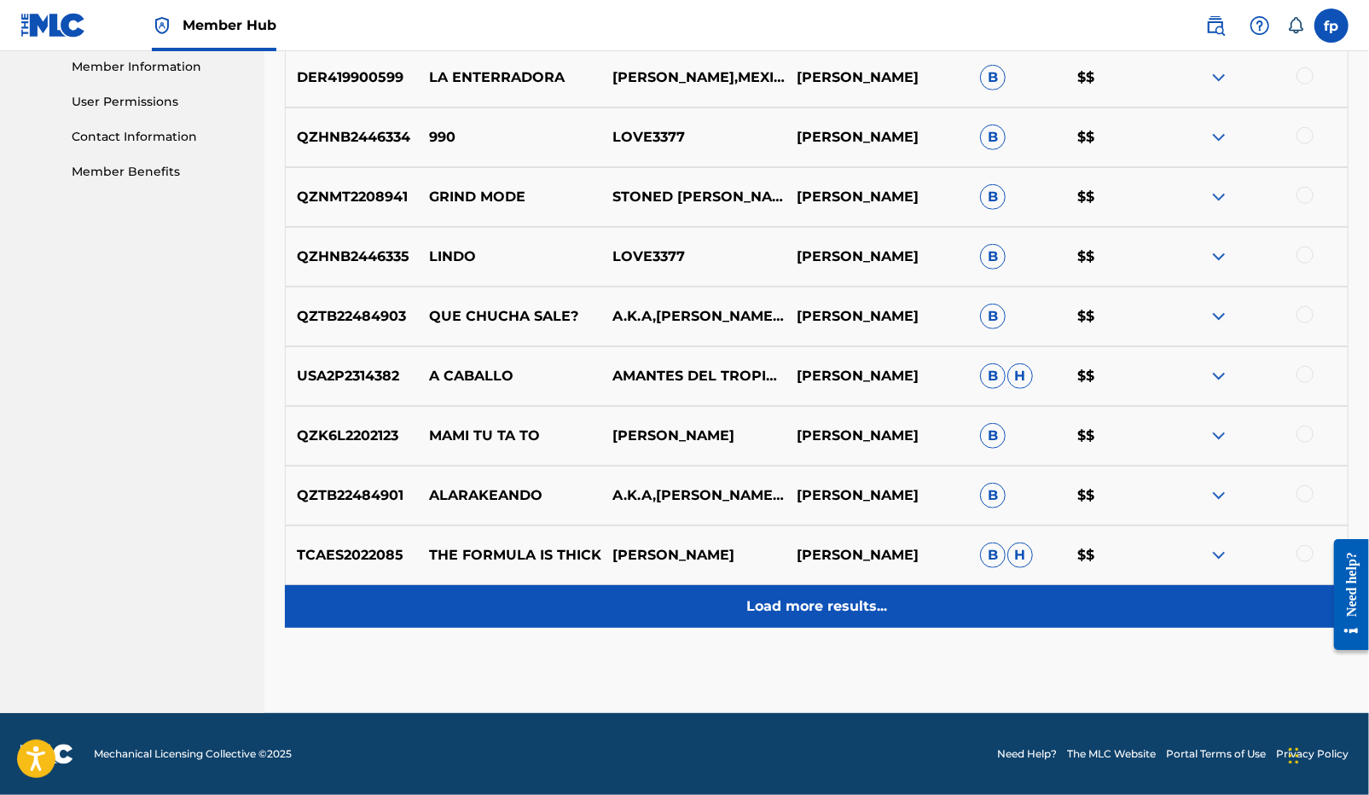
click at [721, 611] on div "Load more results..." at bounding box center [816, 606] width 1063 height 43
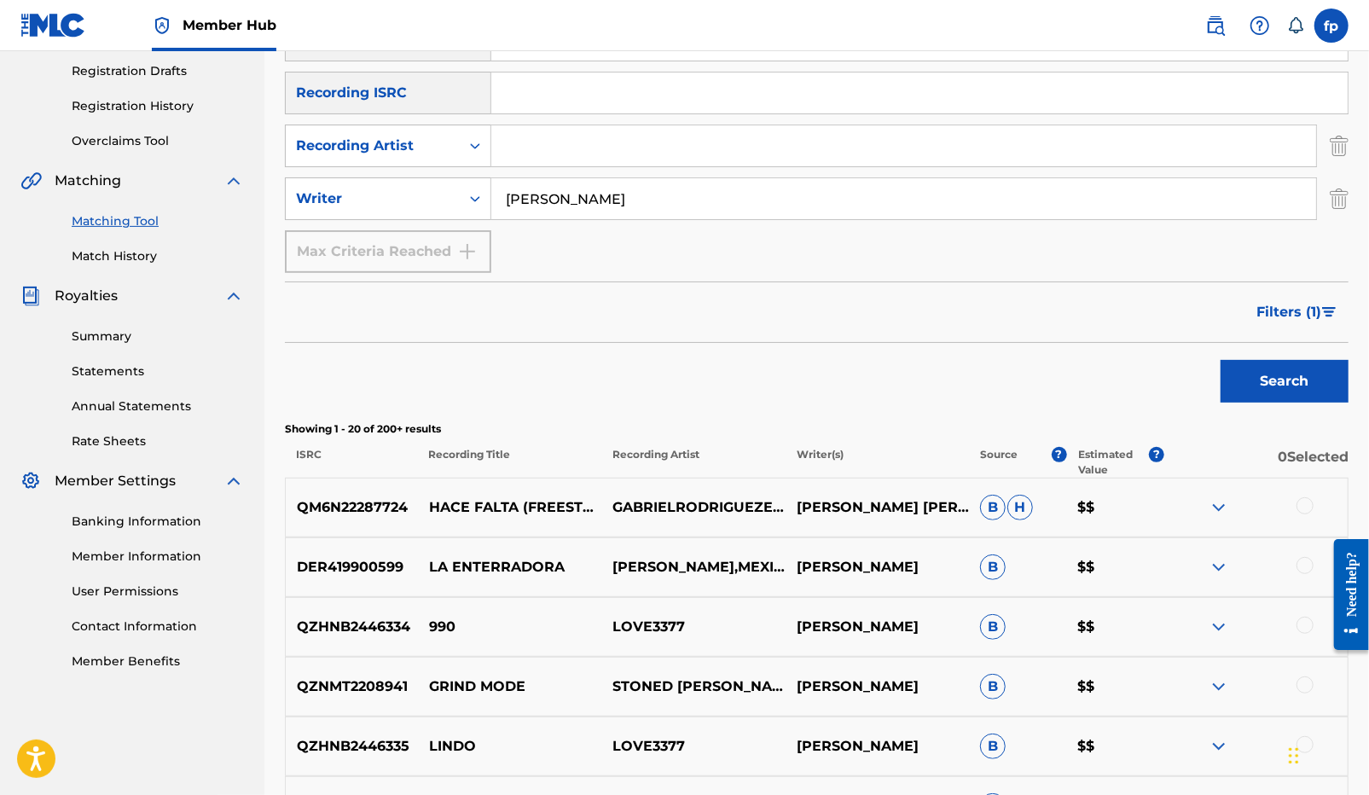
scroll to position [1, 0]
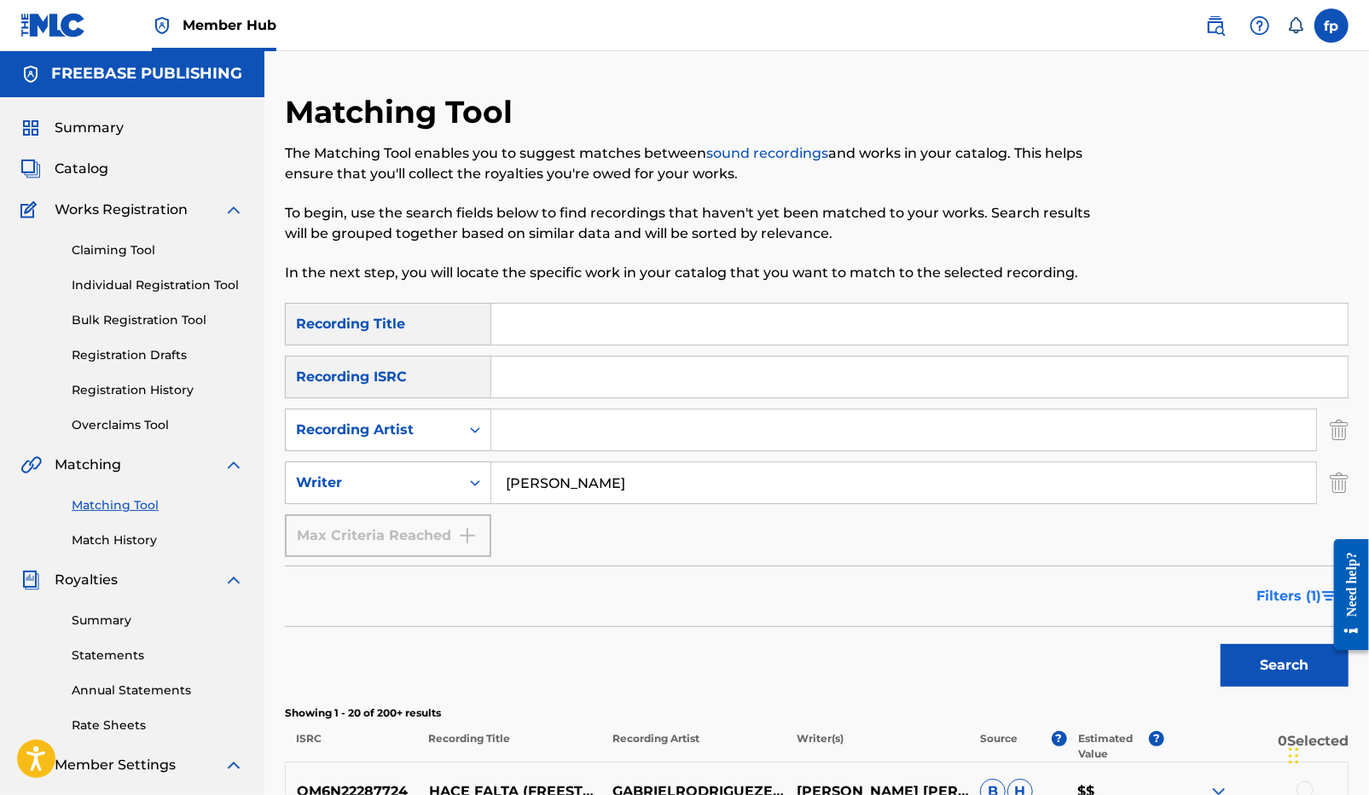
click at [1285, 576] on button "Filters ( 1 )" at bounding box center [1297, 596] width 102 height 43
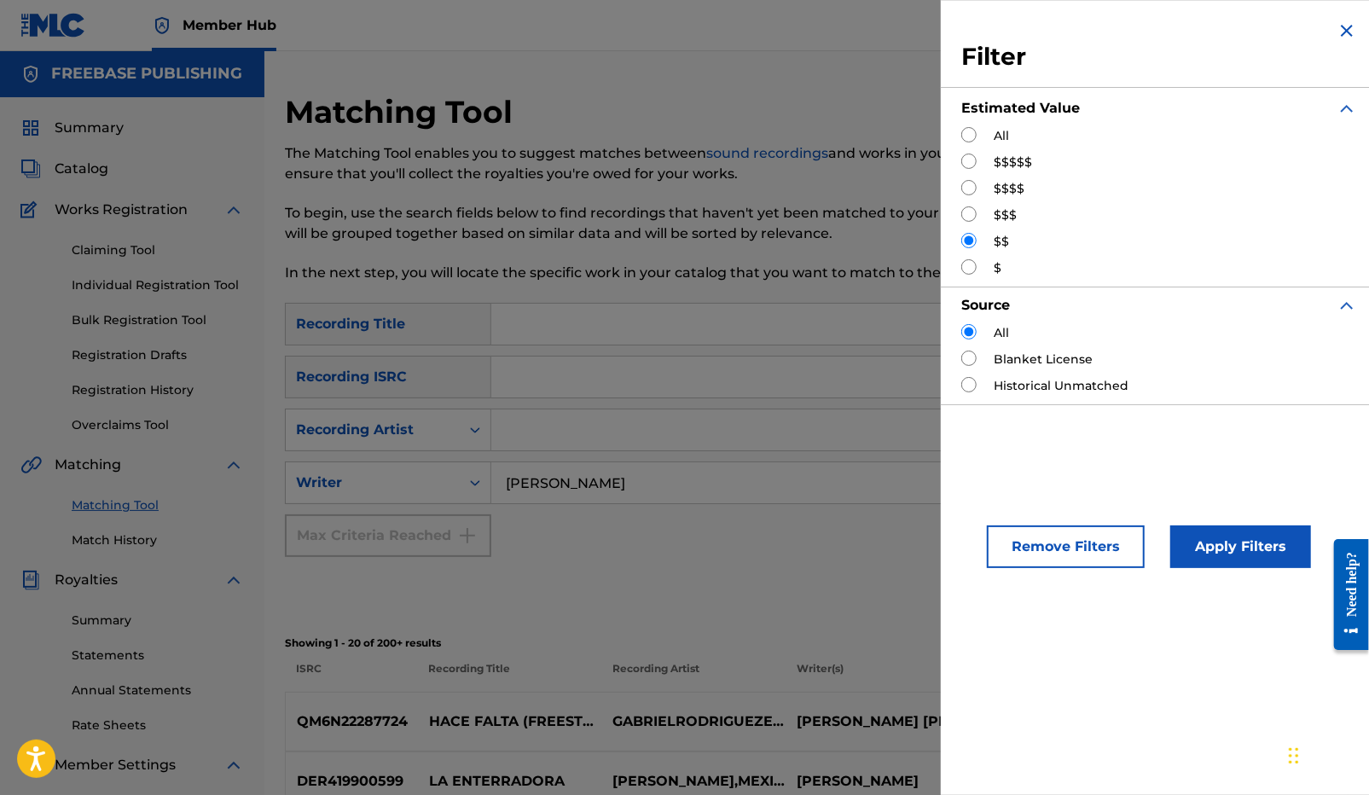
click at [970, 209] on input "Search Form" at bounding box center [968, 213] width 15 height 15
radio input "true"
click at [1197, 528] on button "Apply Filters" at bounding box center [1240, 546] width 141 height 43
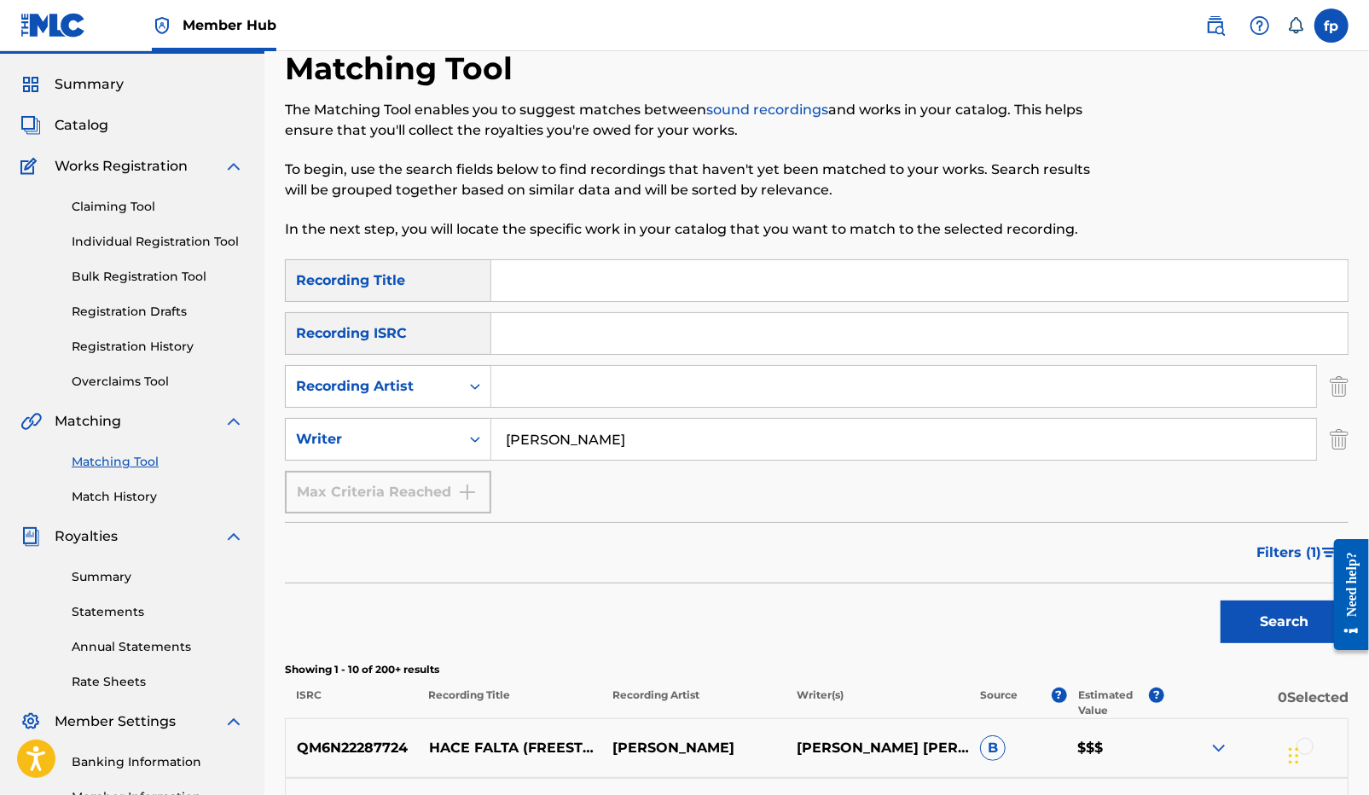
scroll to position [0, 0]
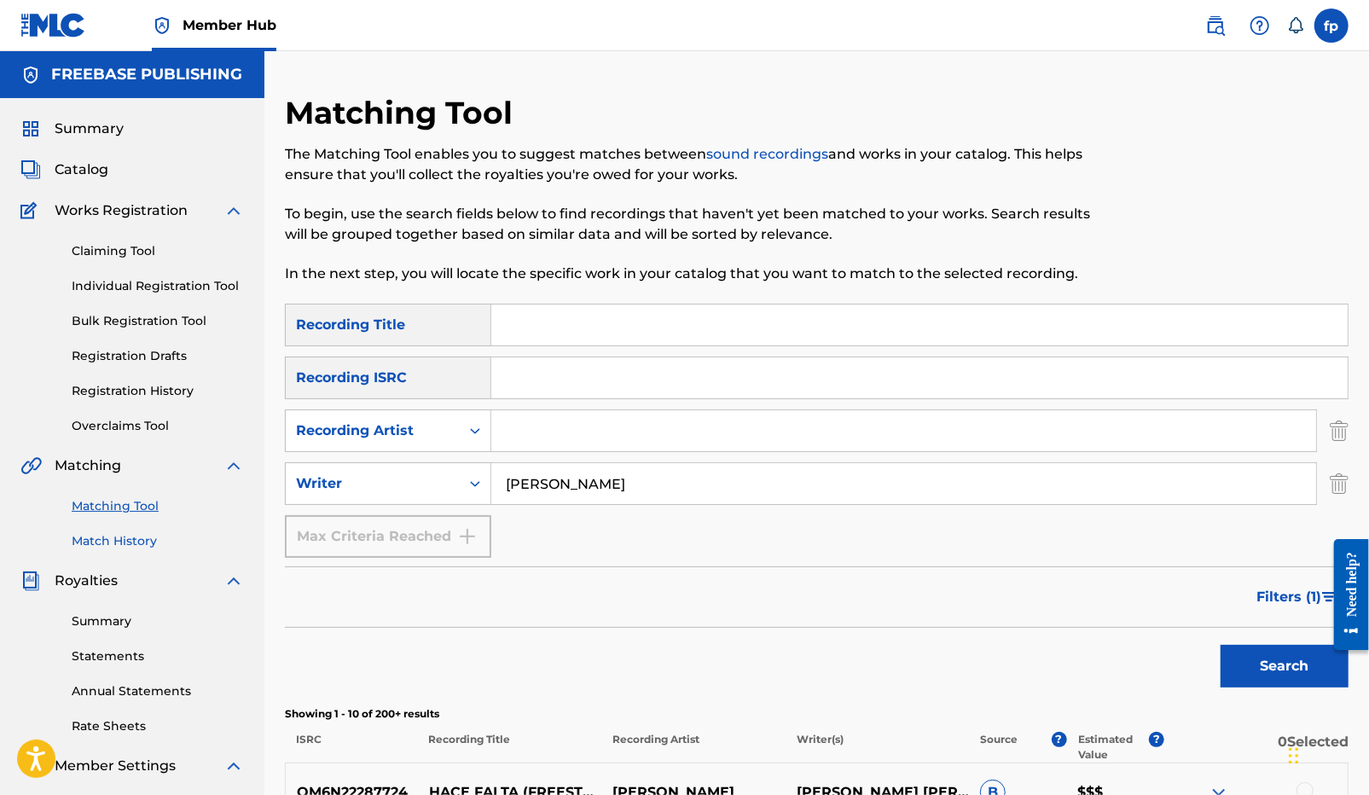
click at [137, 544] on link "Match History" at bounding box center [158, 541] width 172 height 18
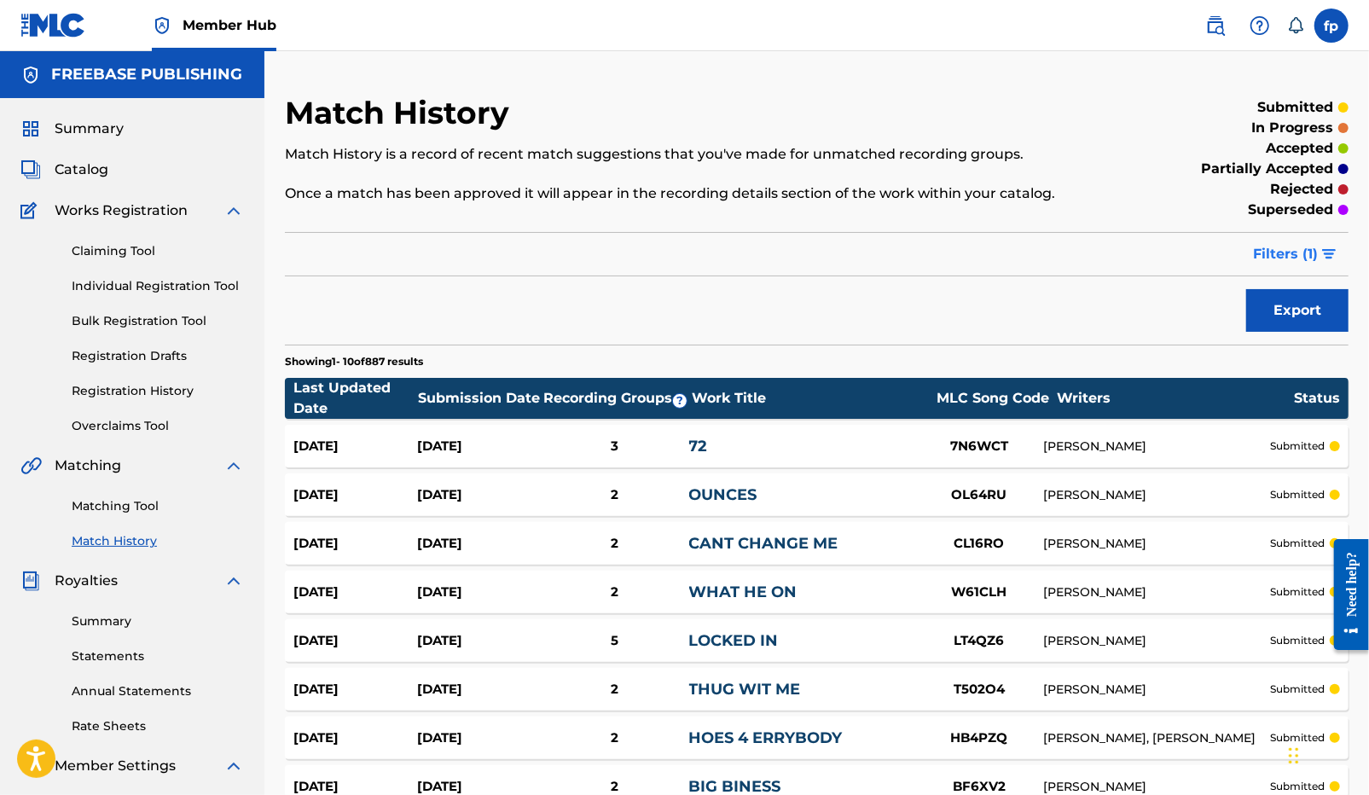
click at [1289, 238] on button "Filters ( 1 )" at bounding box center [1295, 254] width 106 height 43
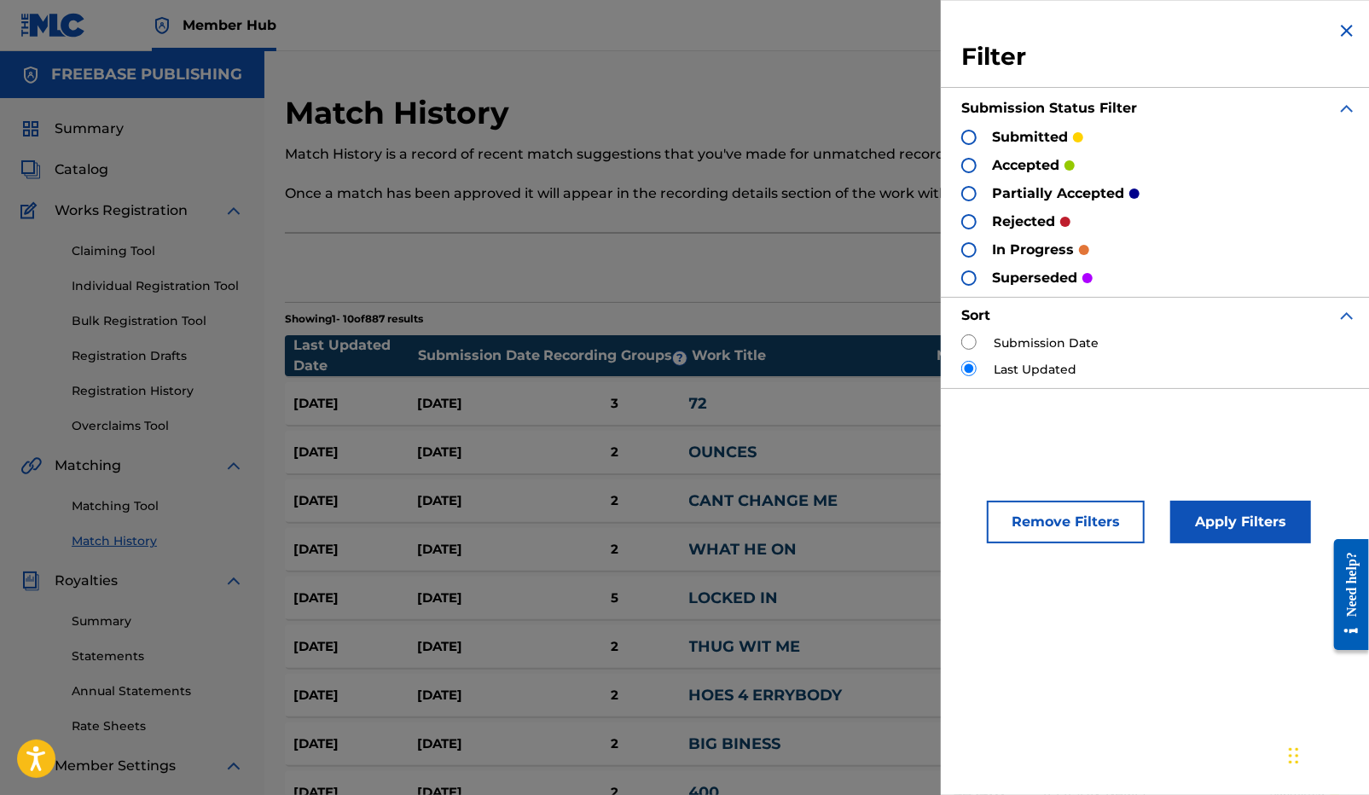
click at [966, 162] on div at bounding box center [968, 165] width 15 height 15
click at [1230, 549] on div "Remove Filters Apply Filters" at bounding box center [1159, 512] width 437 height 104
click at [1230, 527] on button "Apply Filters" at bounding box center [1240, 522] width 141 height 43
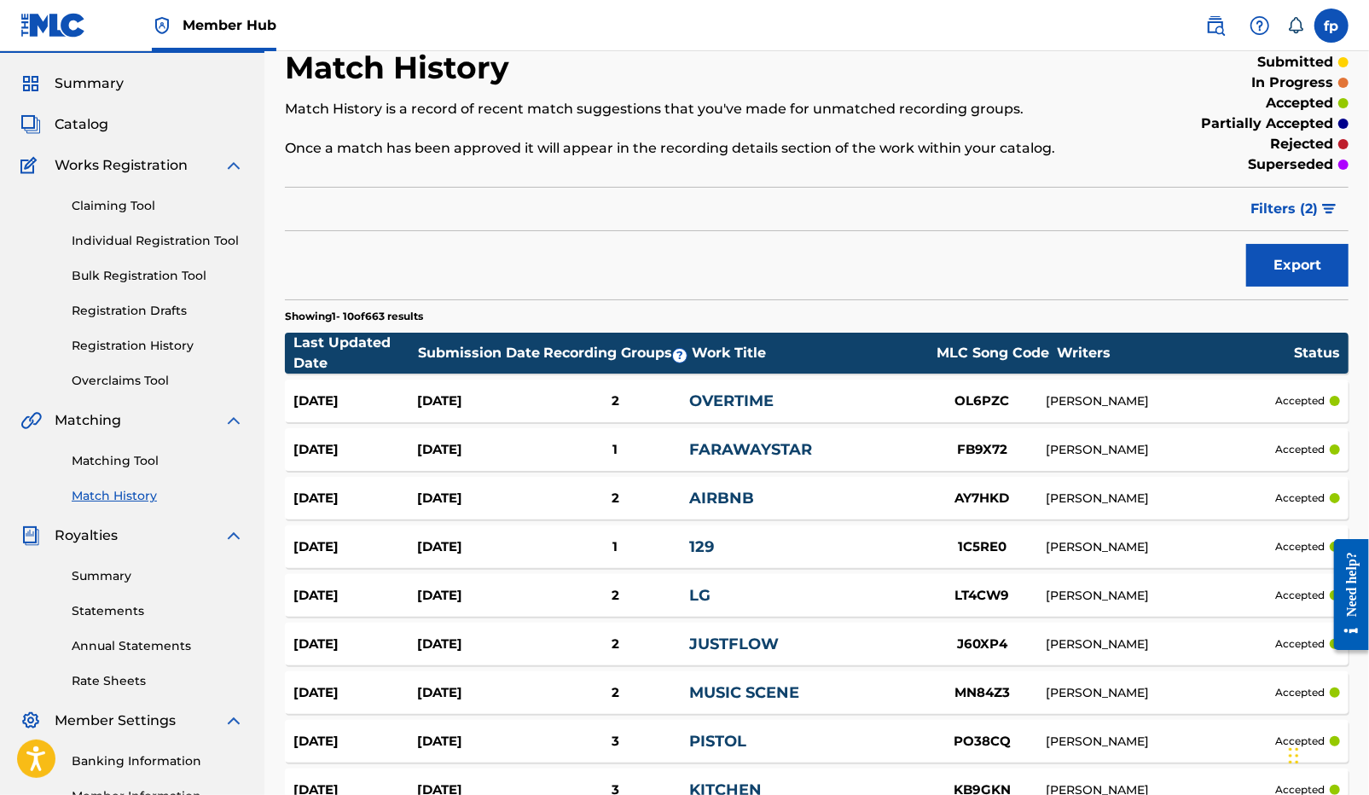
scroll to position [281, 0]
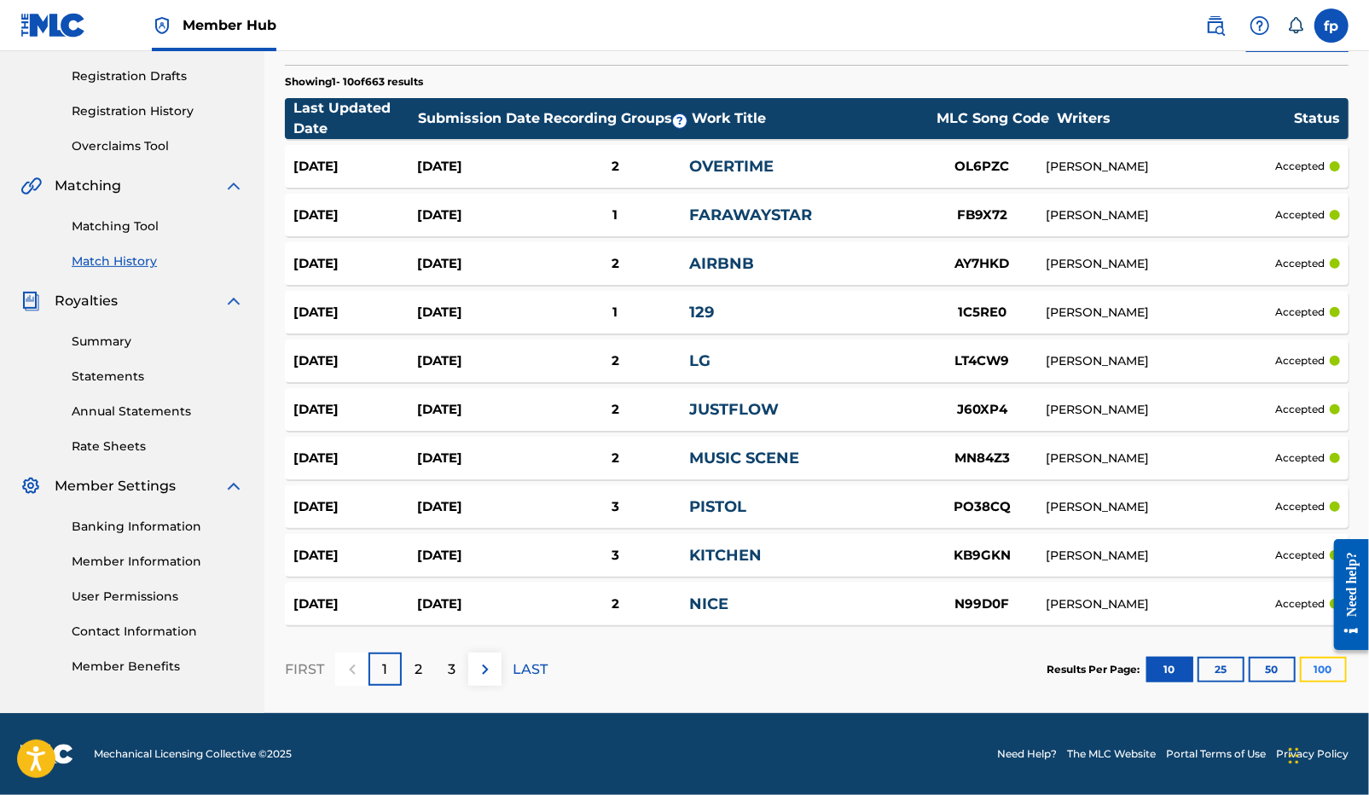
click at [1318, 679] on button "100" at bounding box center [1323, 670] width 47 height 26
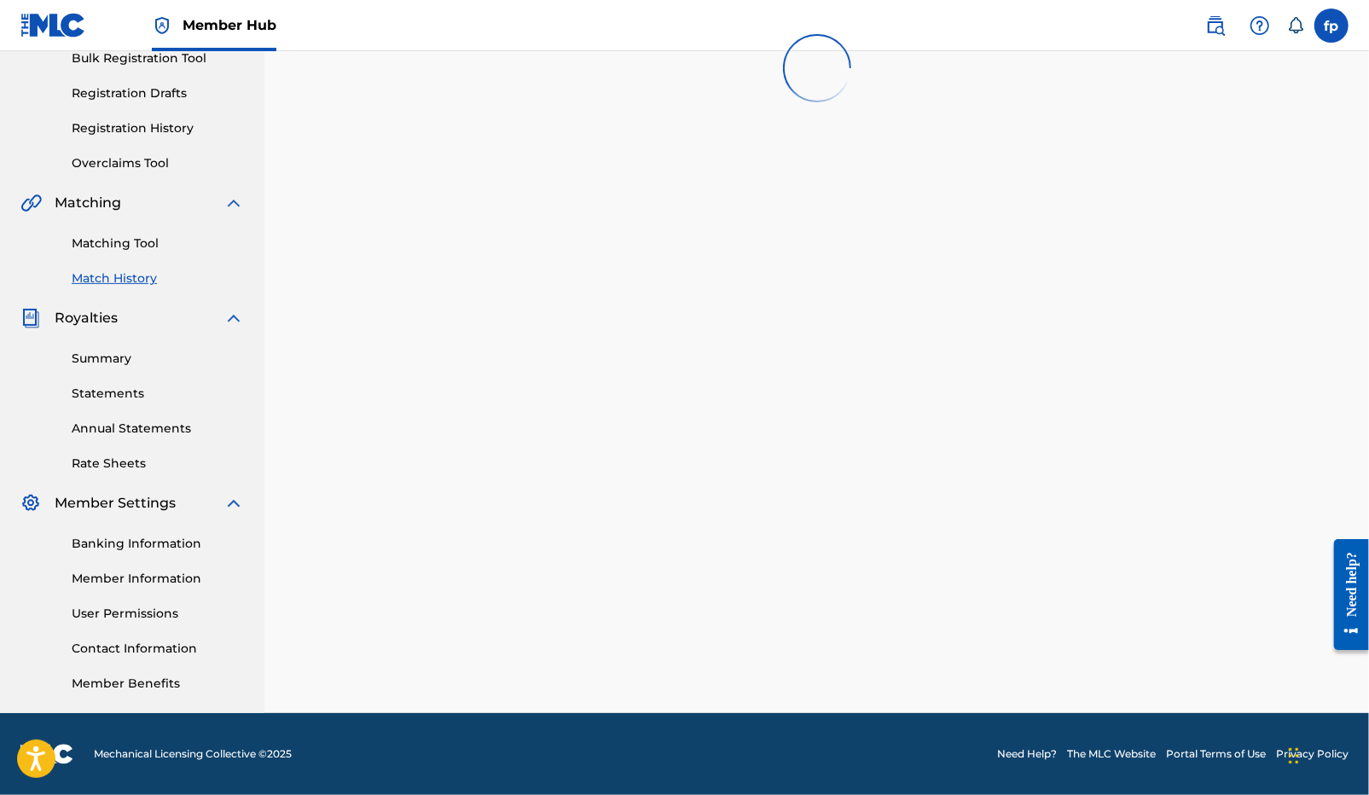
click at [954, 571] on div "Match History Match History is a record of recent match suggestions that you've…" at bounding box center [816, 272] width 1104 height 882
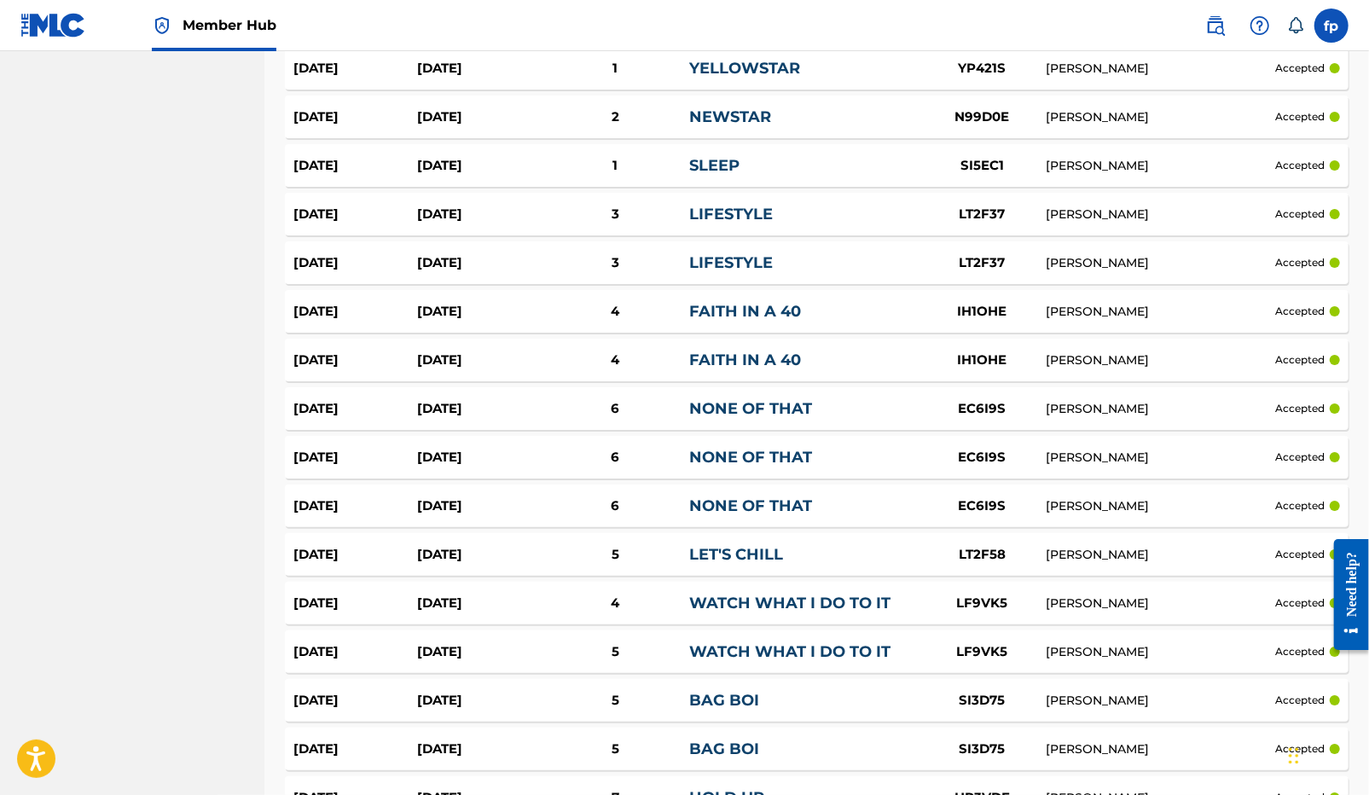
scroll to position [3636, 0]
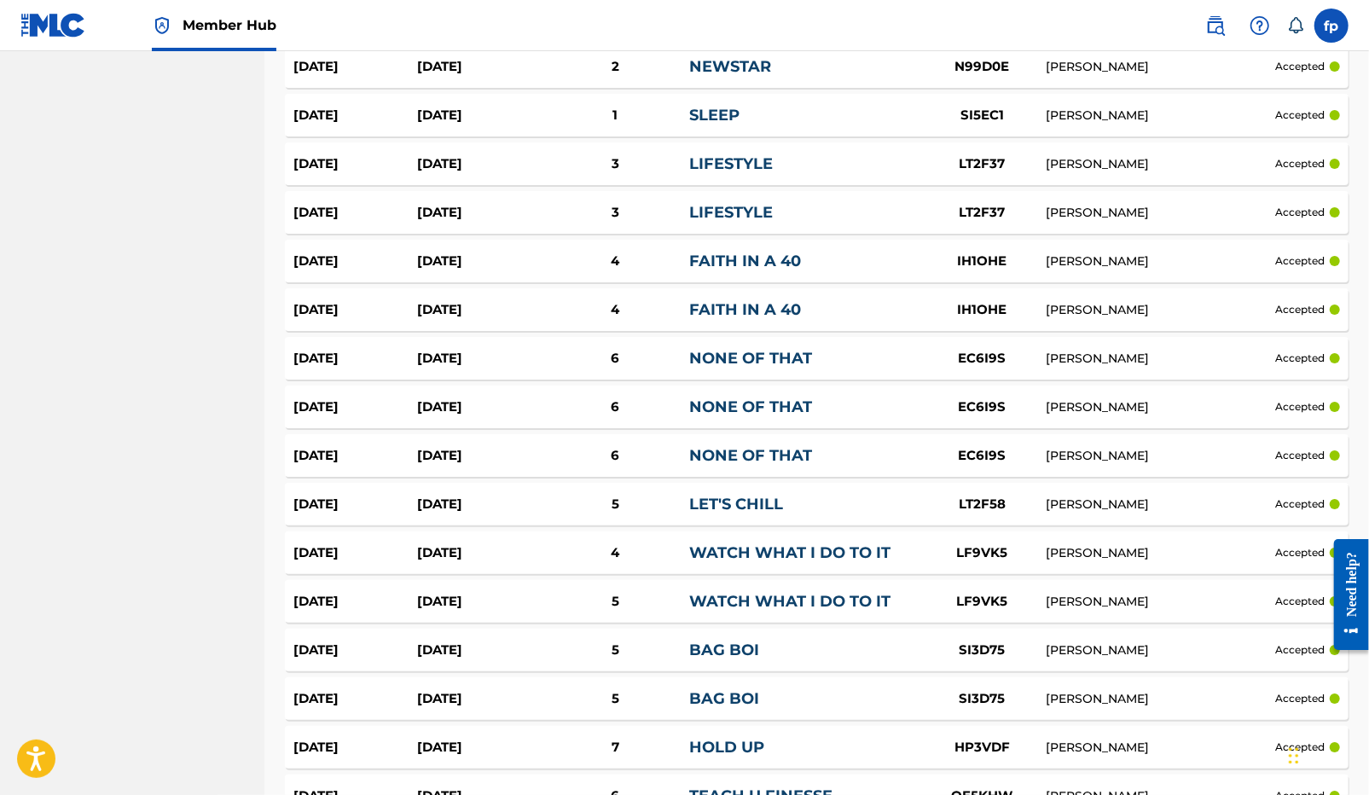
drag, startPoint x: 1048, startPoint y: 163, endPoint x: 1194, endPoint y: 168, distance: 145.9
click at [1194, 168] on div "[PERSON_NAME]" at bounding box center [1160, 164] width 229 height 18
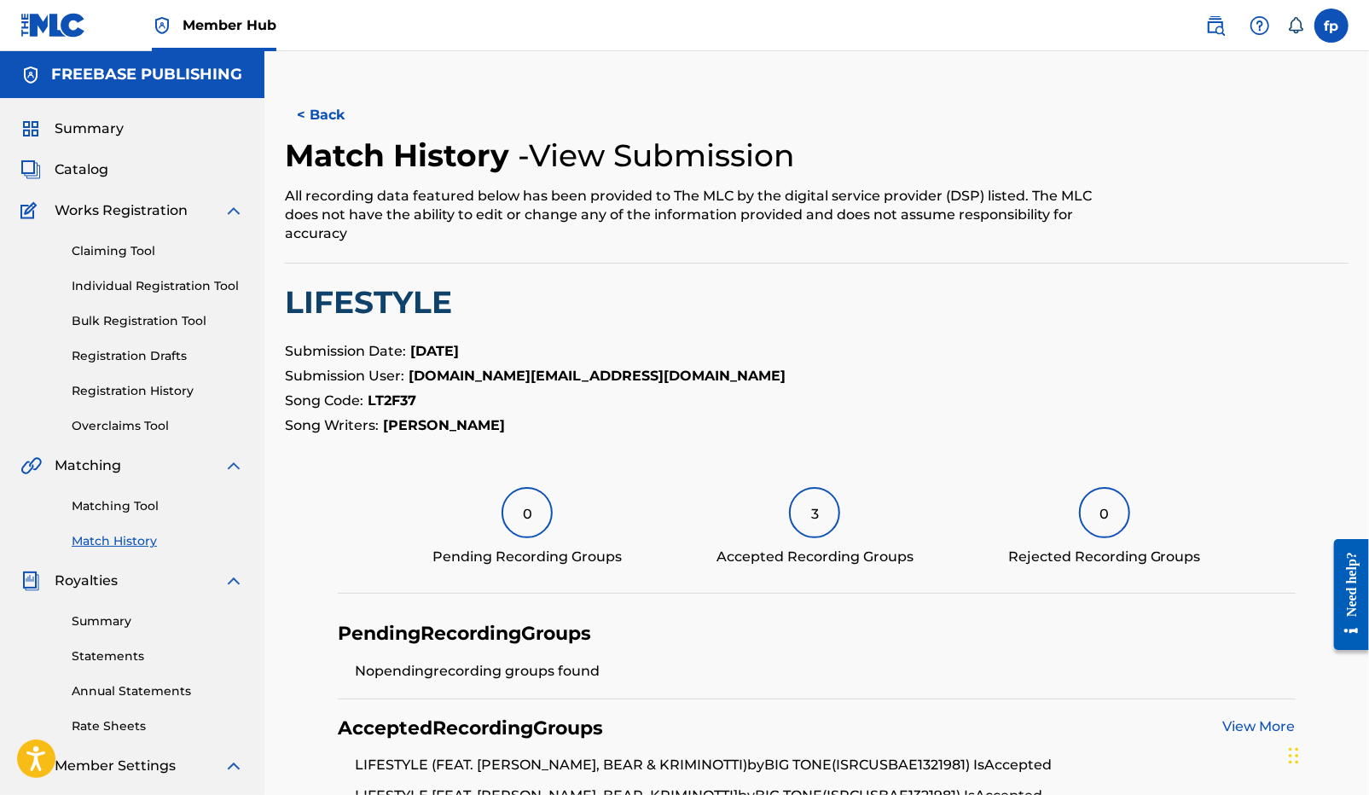
drag, startPoint x: 381, startPoint y: 422, endPoint x: 551, endPoint y: 424, distance: 169.7
click at [505, 424] on strong "[PERSON_NAME]" at bounding box center [444, 425] width 122 height 16
click at [113, 495] on div "Matching Tool Match History" at bounding box center [131, 513] width 223 height 74
click at [113, 501] on link "Matching Tool" at bounding box center [158, 506] width 172 height 18
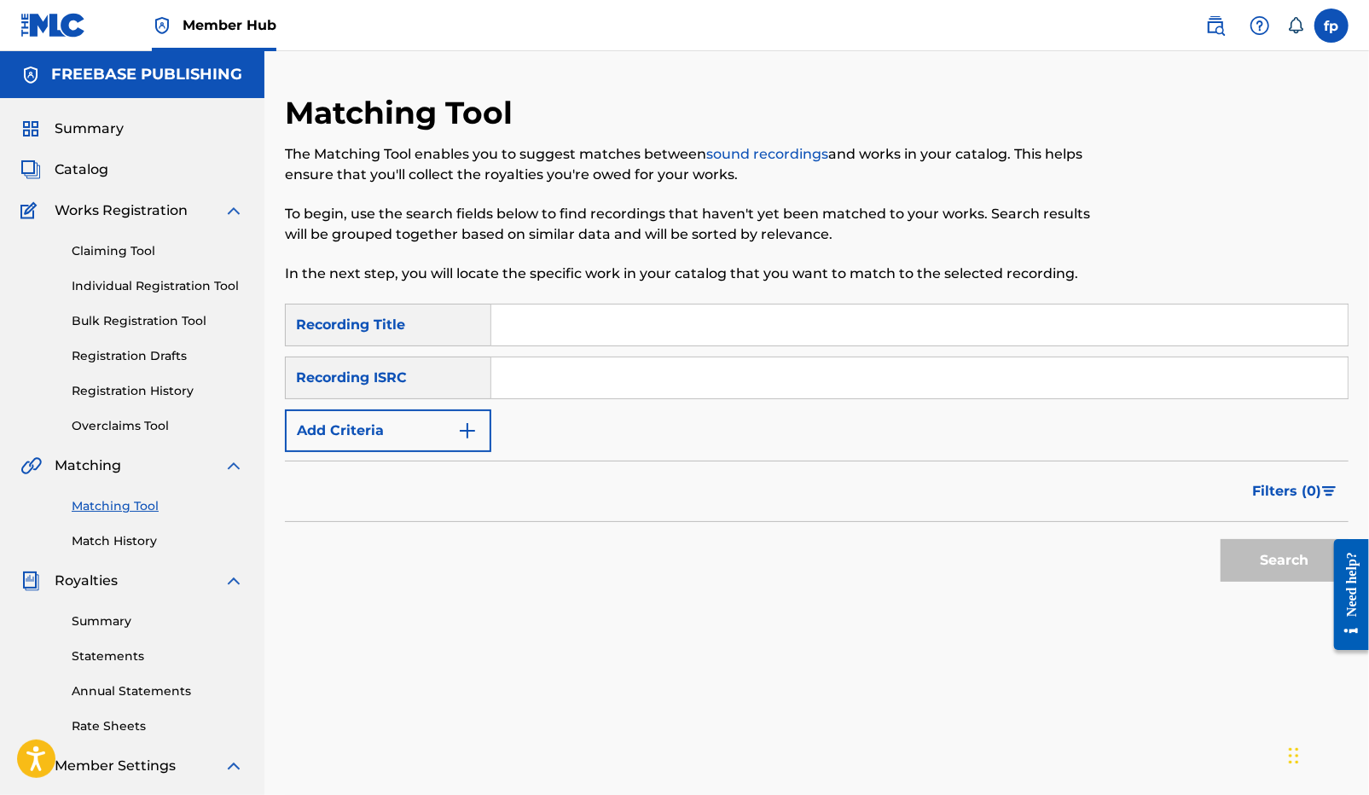
click at [553, 380] on input "Search Form" at bounding box center [919, 377] width 856 height 41
click at [442, 426] on button "Add Criteria" at bounding box center [388, 430] width 206 height 43
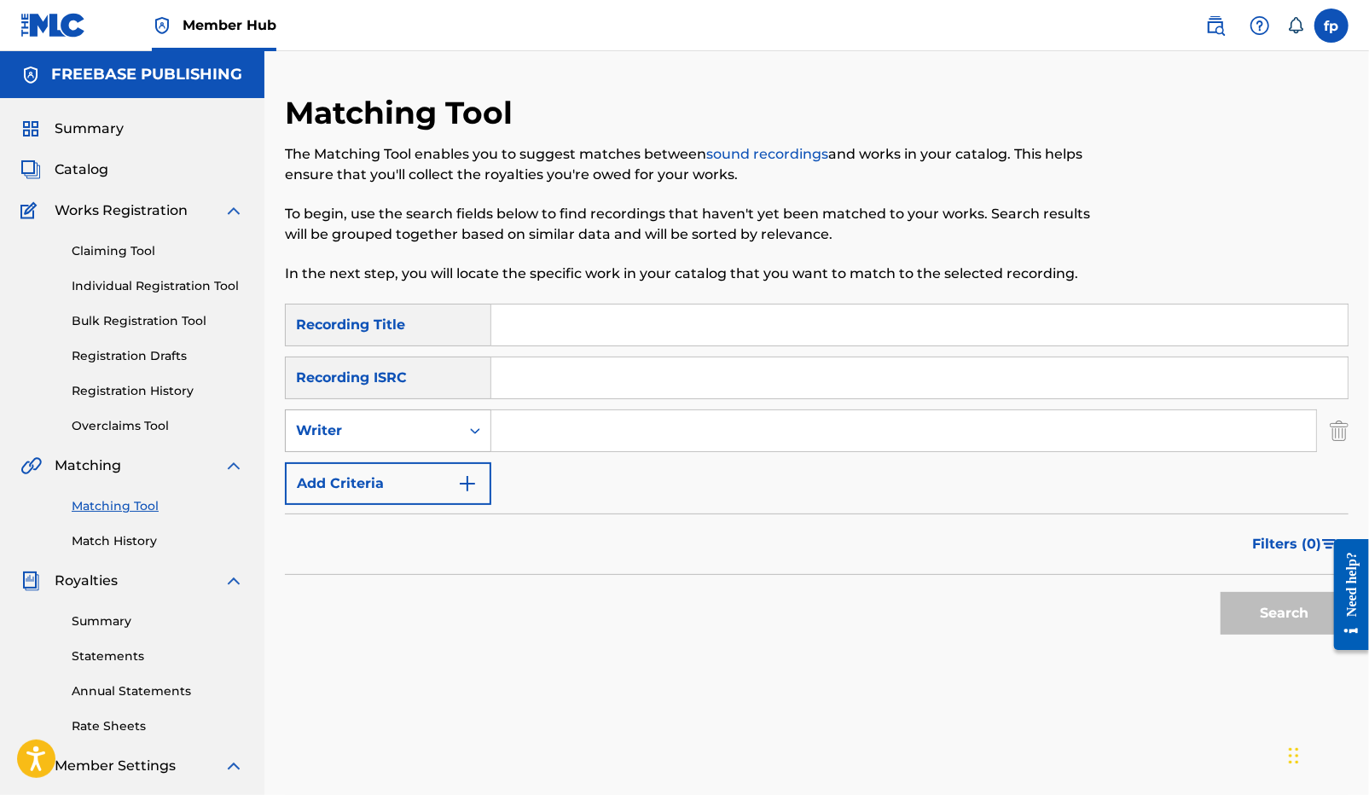
click at [467, 437] on icon "Search Form" at bounding box center [474, 430] width 17 height 17
click at [438, 485] on div "Recording Artist" at bounding box center [388, 473] width 205 height 43
click at [541, 428] on input "Search Form" at bounding box center [903, 430] width 825 height 41
type input "marca mp"
click at [1220, 592] on button "Search" at bounding box center [1284, 613] width 128 height 43
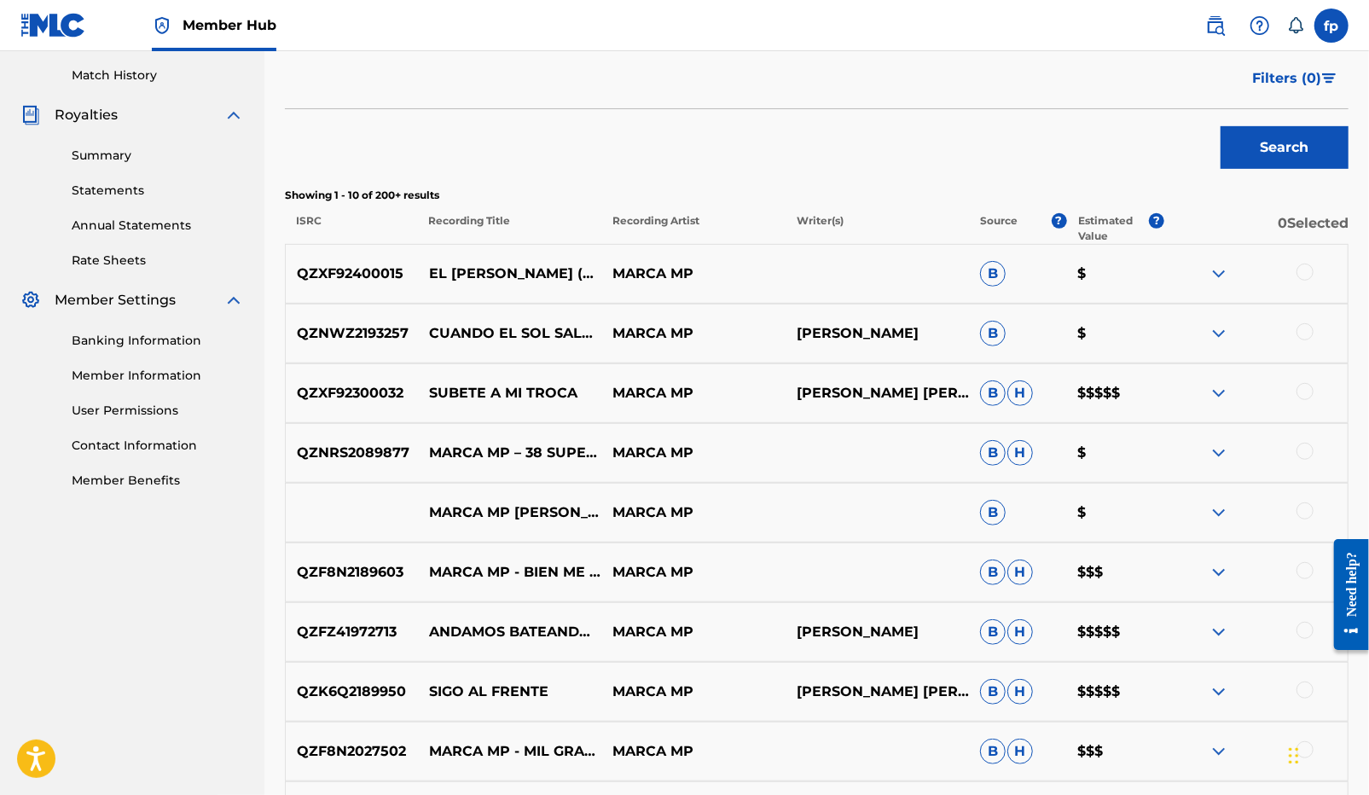
scroll to position [474, 0]
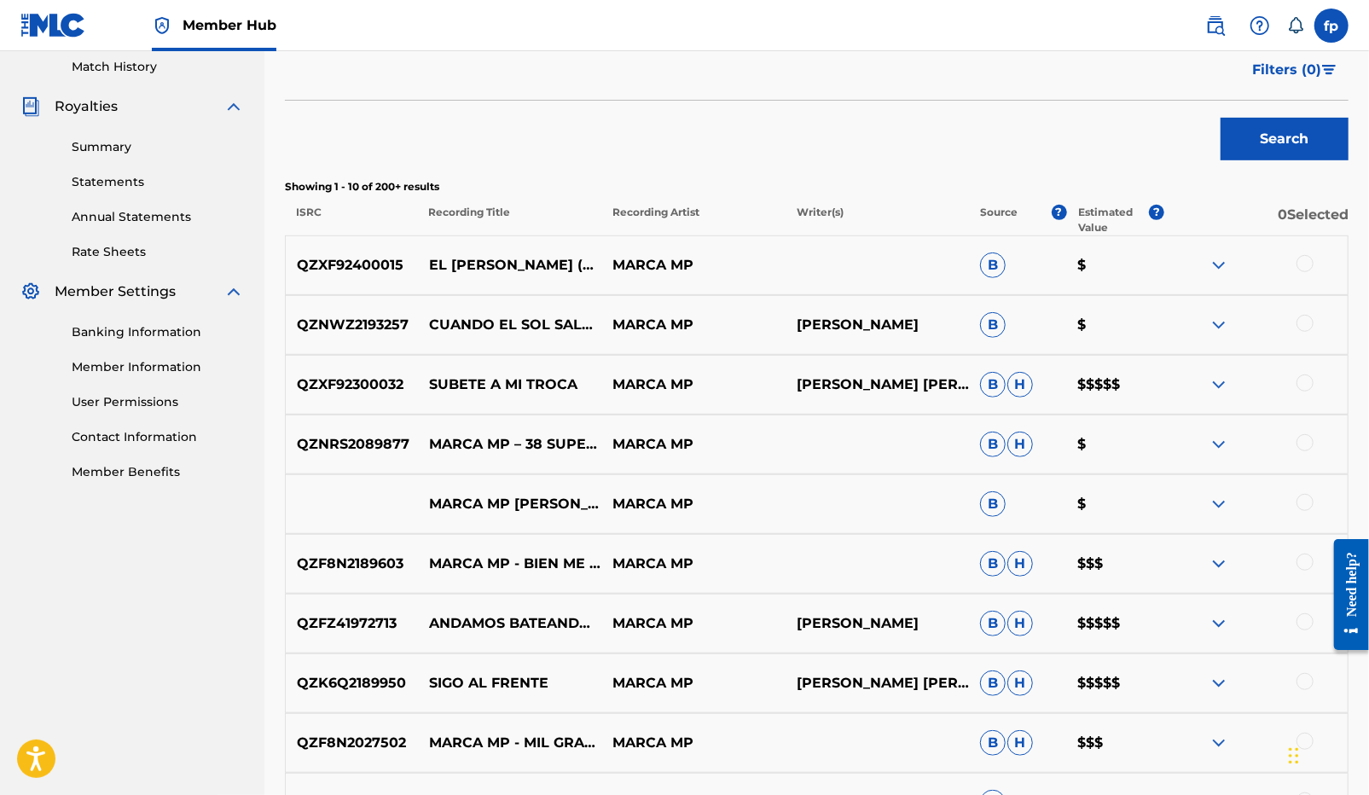
click at [883, 621] on p "PEDRO VARGAS" at bounding box center [876, 623] width 183 height 20
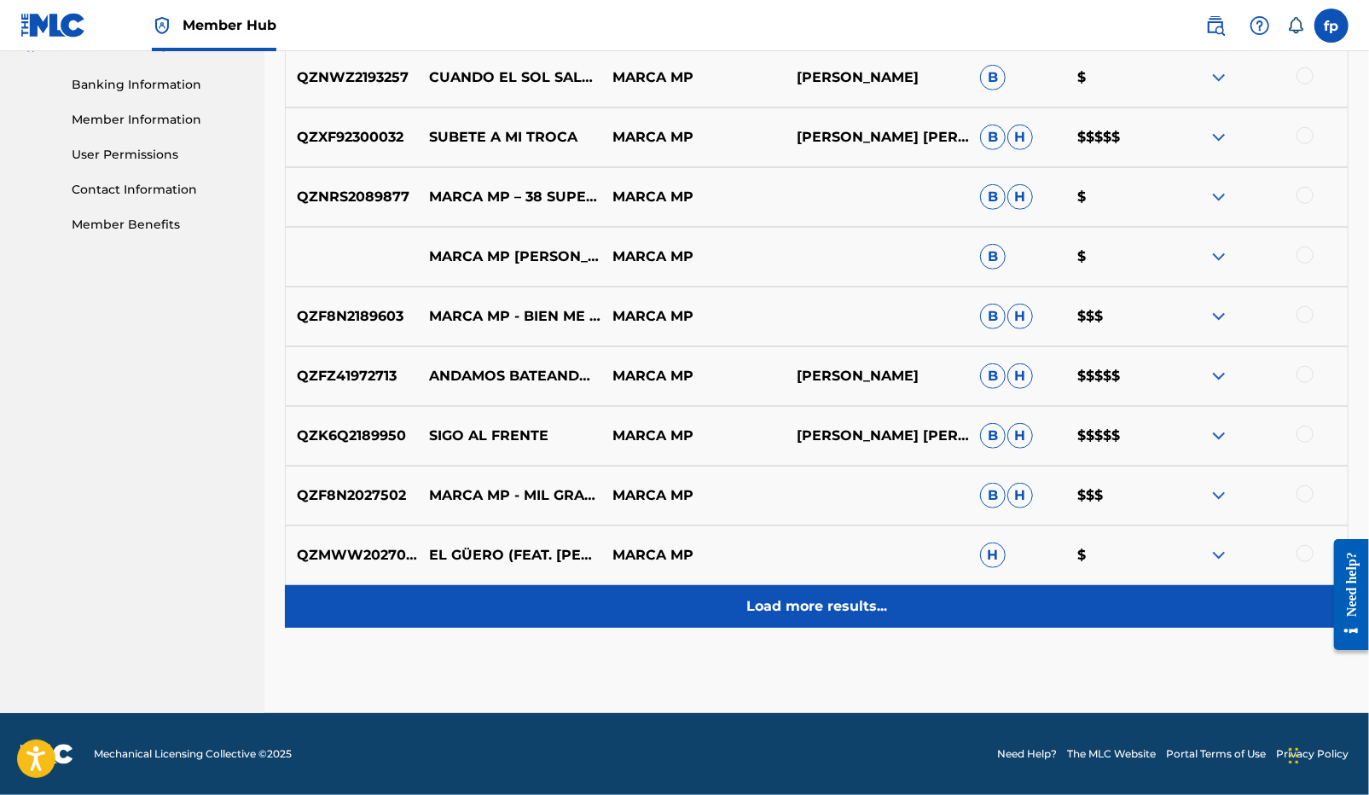
click at [839, 611] on p "Load more results..." at bounding box center [816, 606] width 141 height 20
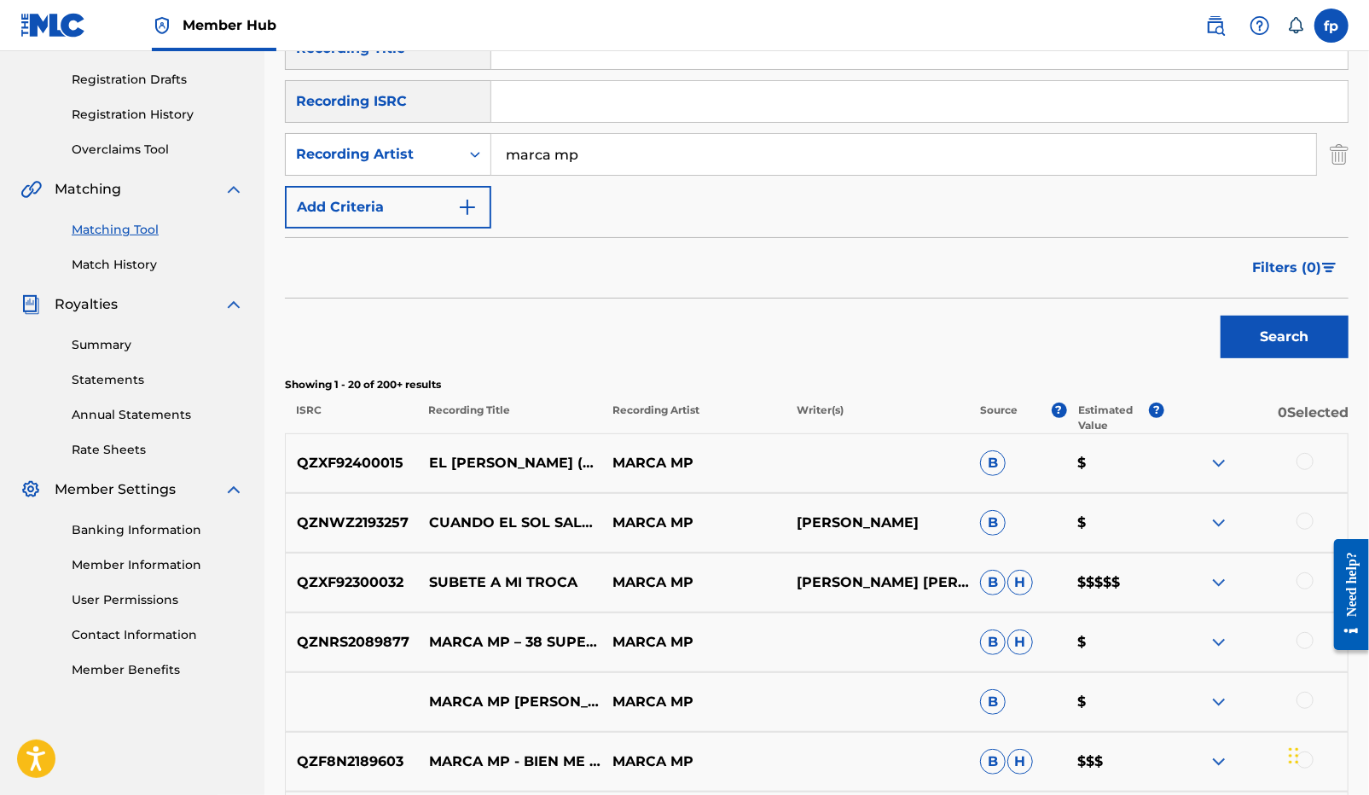
scroll to position [273, 0]
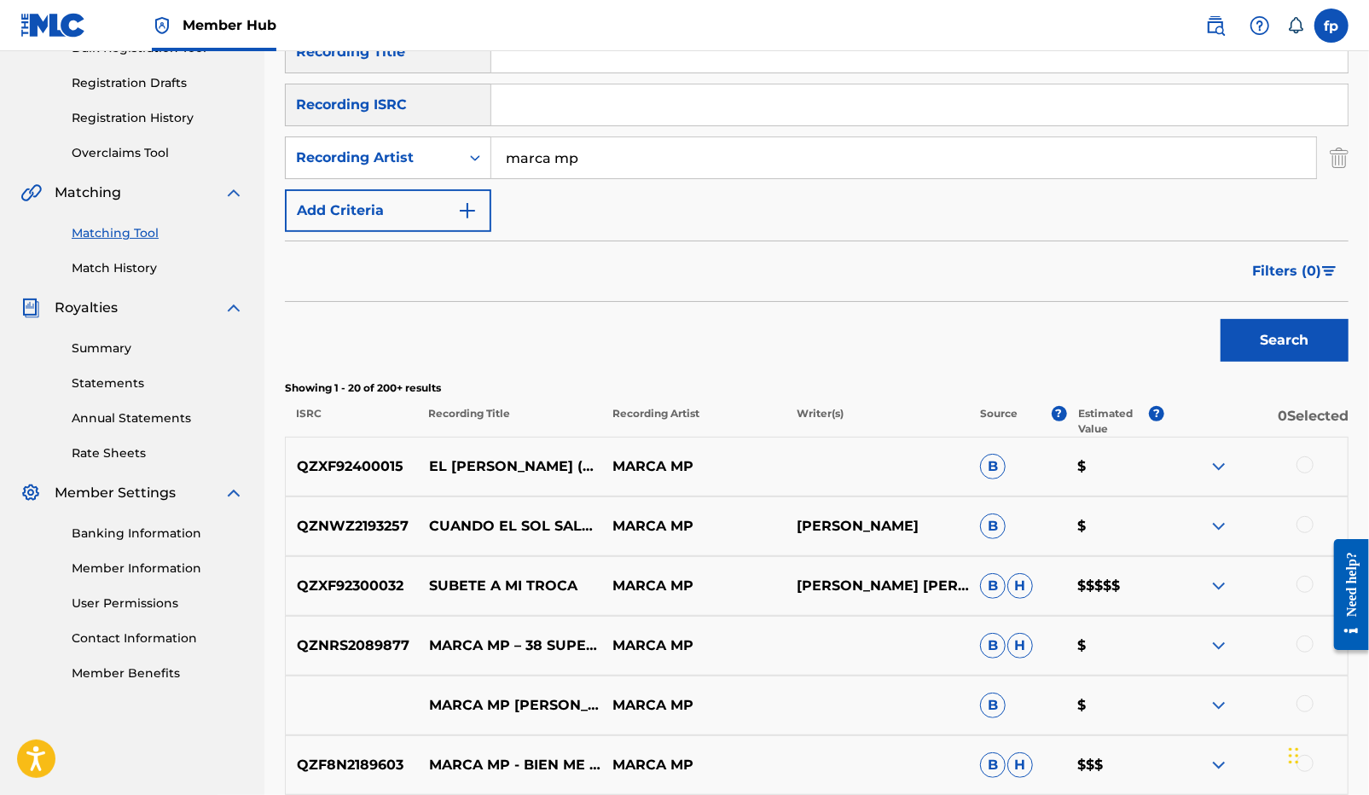
click at [115, 464] on div "Summary Catalog Works Registration Claiming Tool Individual Registration Tool B…" at bounding box center [132, 264] width 264 height 878
click at [115, 451] on link "Rate Sheets" at bounding box center [158, 453] width 172 height 18
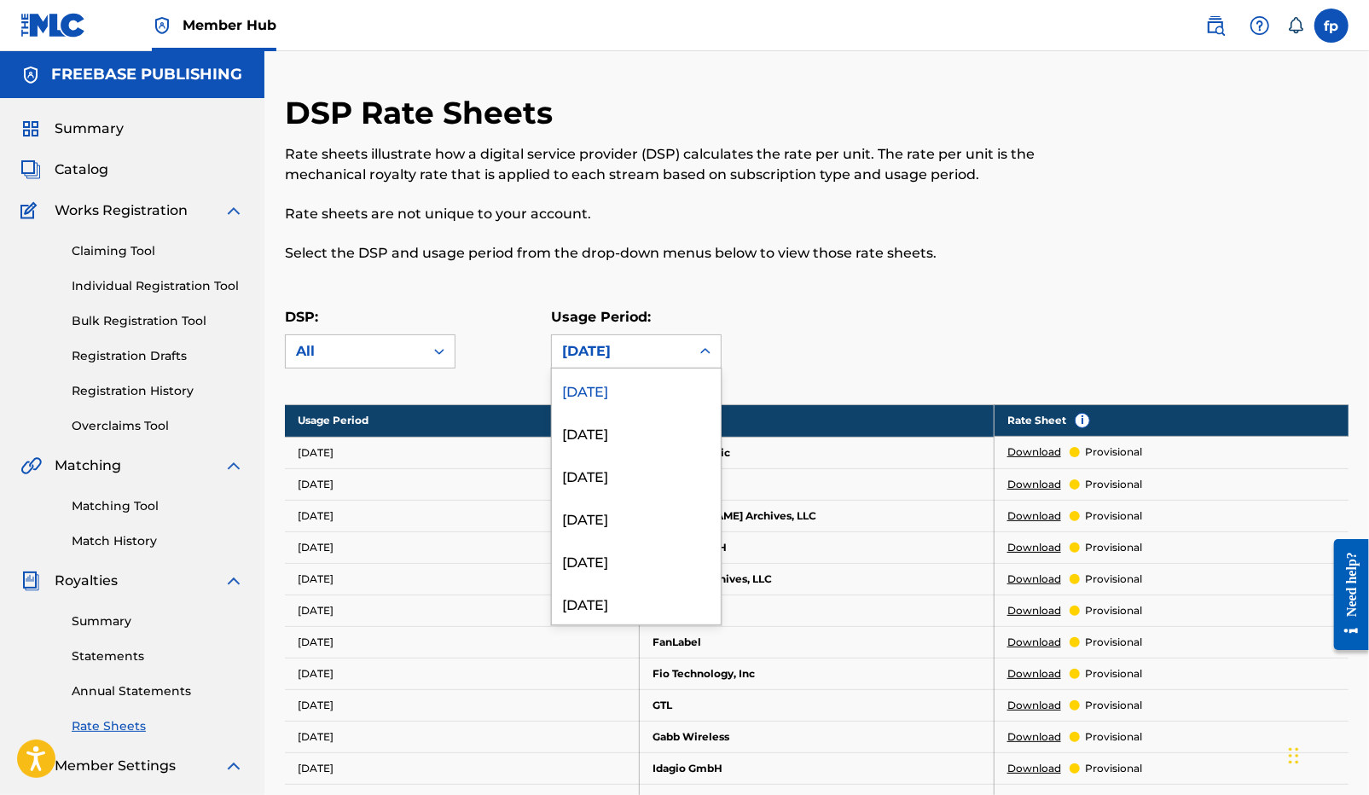
click at [578, 347] on div "July 2025" at bounding box center [621, 351] width 118 height 20
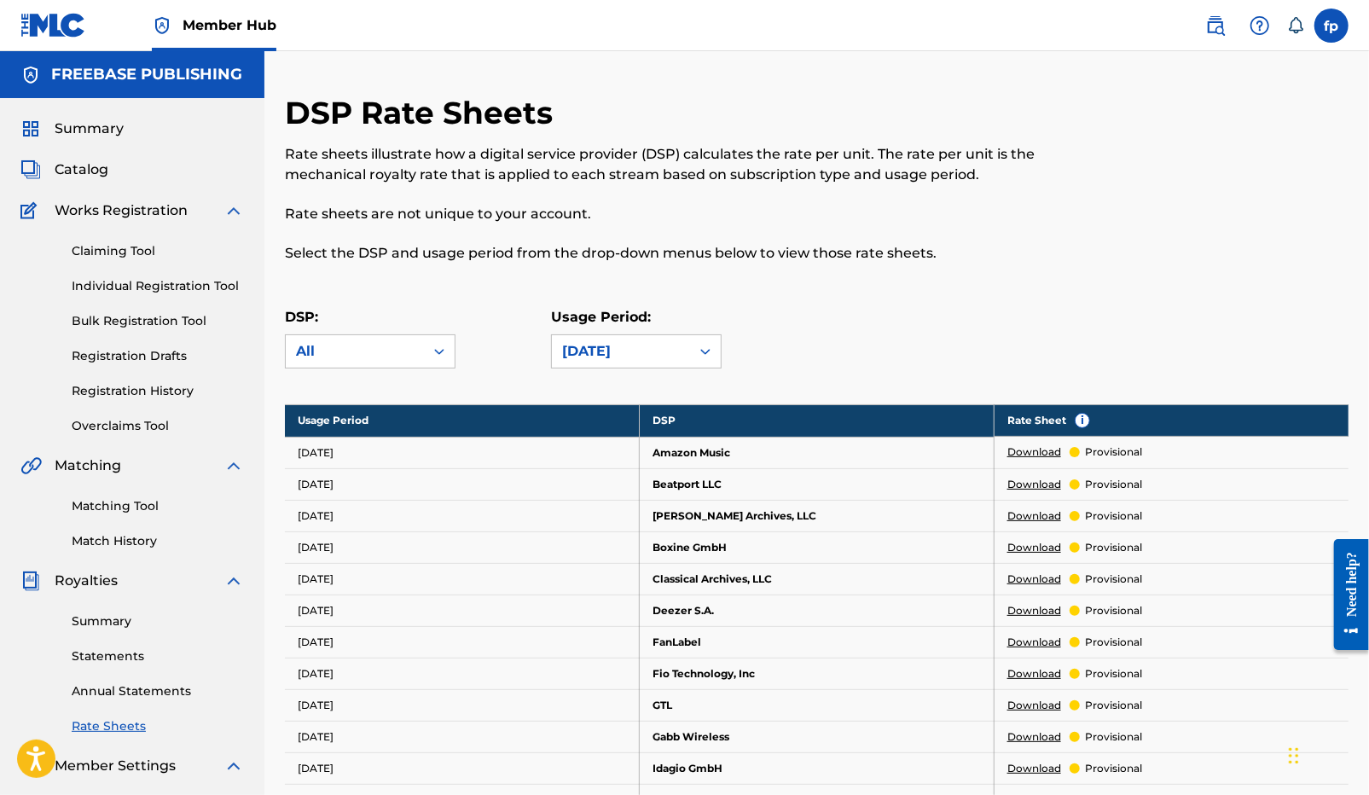
click at [789, 348] on div "Usage Period: July 2025" at bounding box center [684, 337] width 266 height 61
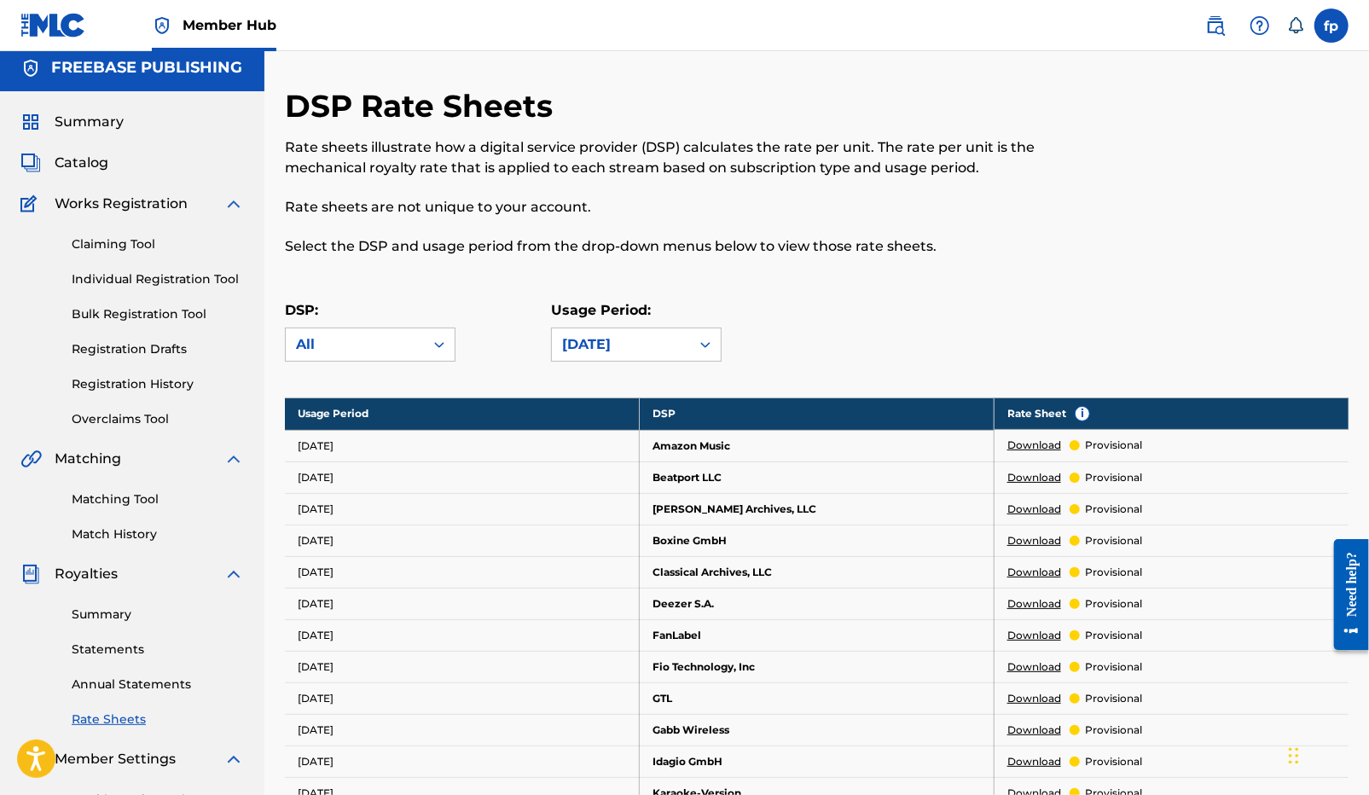
click at [1124, 482] on p "provisional" at bounding box center [1113, 477] width 57 height 15
click at [750, 506] on td "Bill Graham Archives, LLC" at bounding box center [817, 509] width 355 height 32
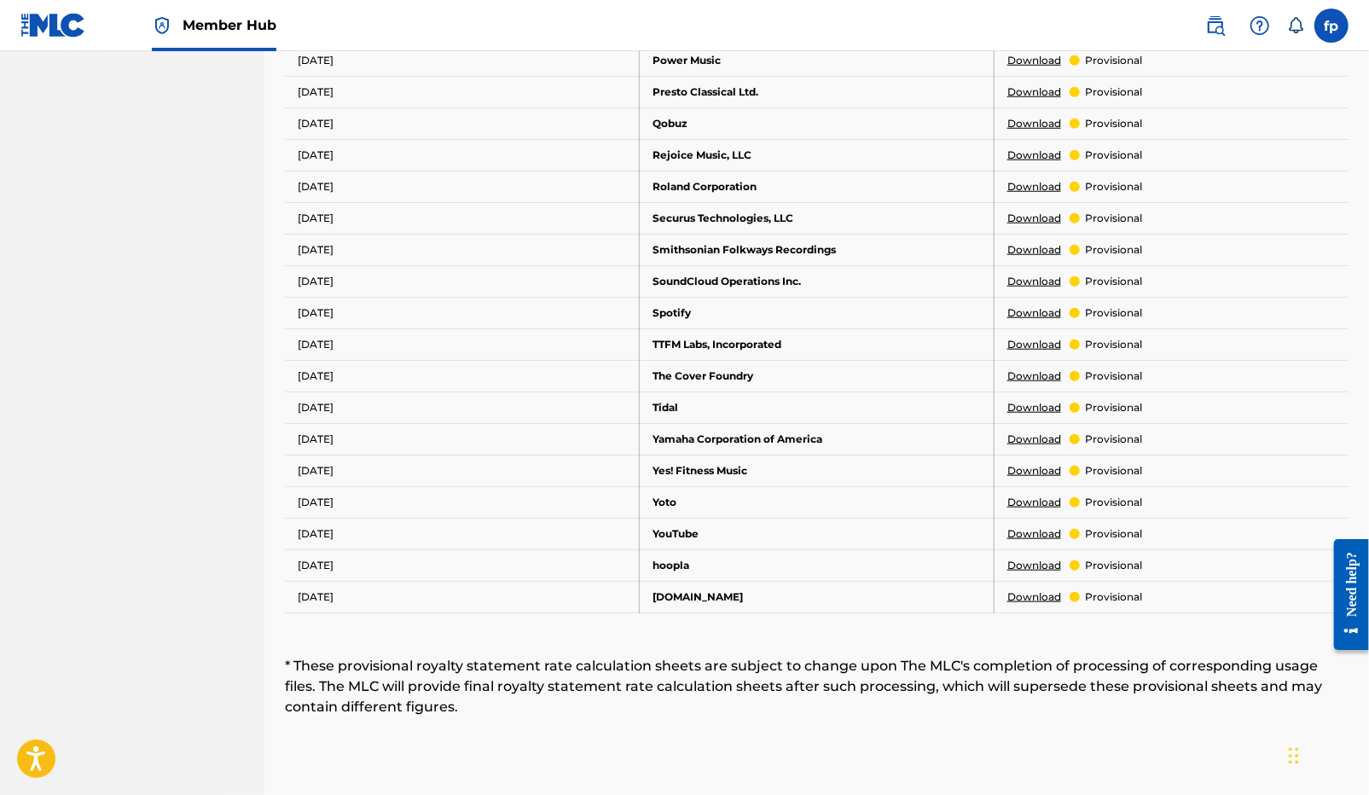
scroll to position [933, 0]
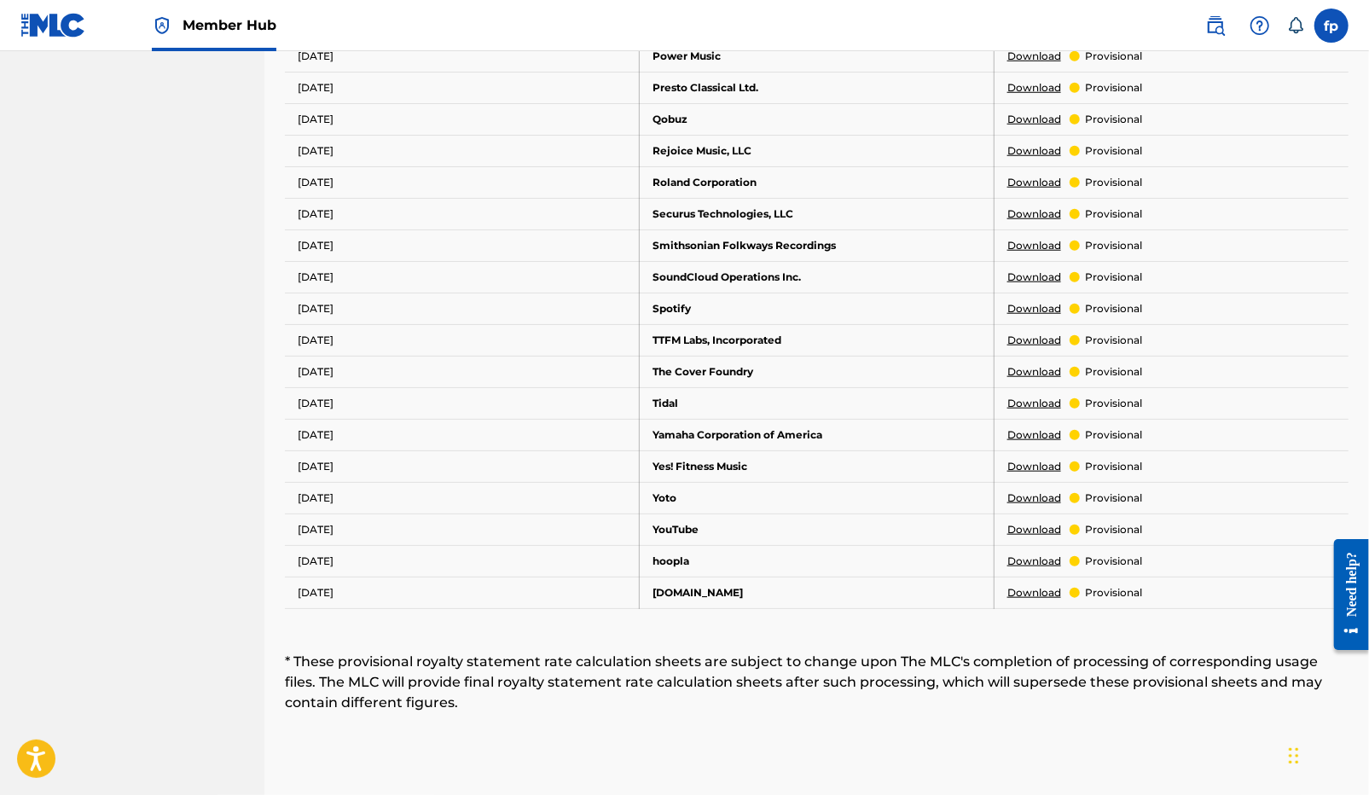
click at [1028, 537] on link "Download" at bounding box center [1034, 529] width 54 height 15
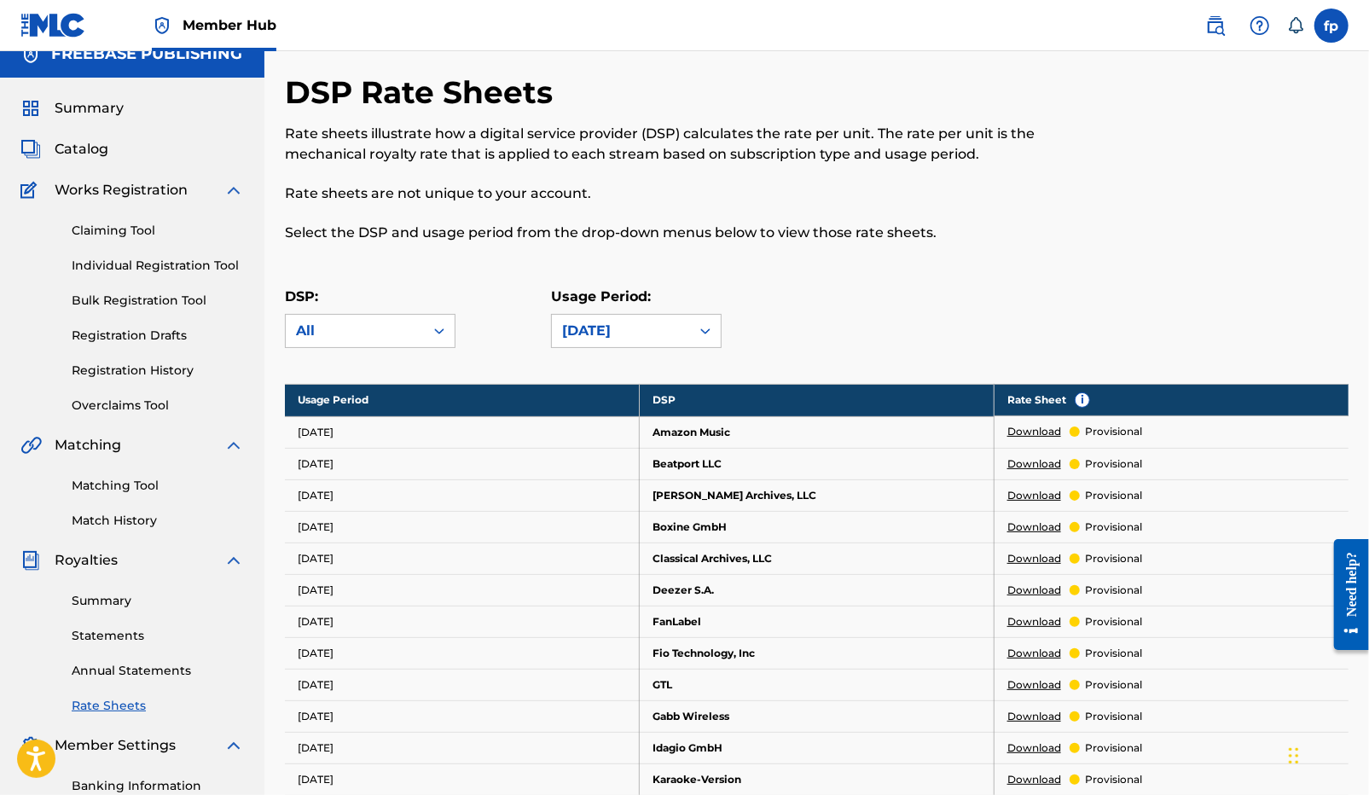
scroll to position [0, 0]
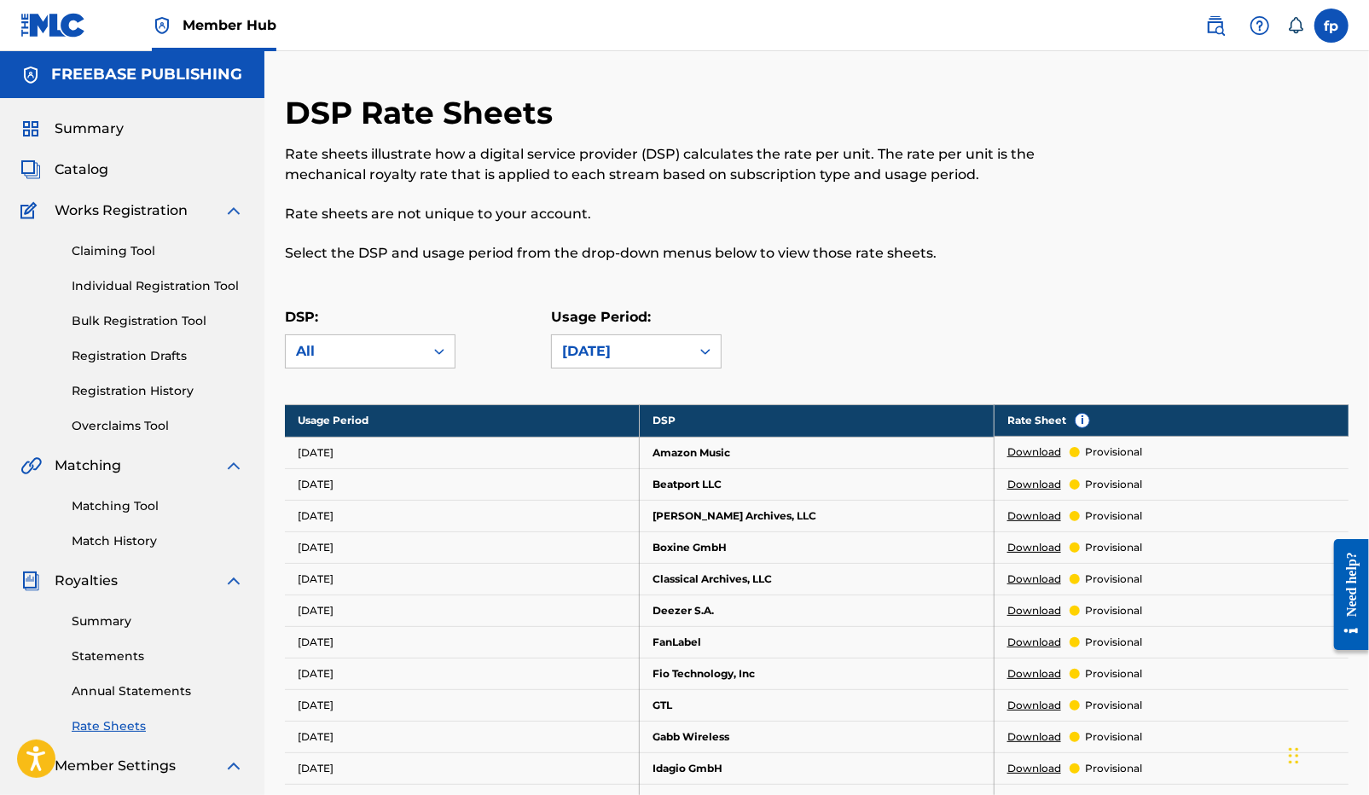
click at [438, 374] on div "DSP: All Usage Period: July 2025" at bounding box center [816, 345] width 1063 height 77
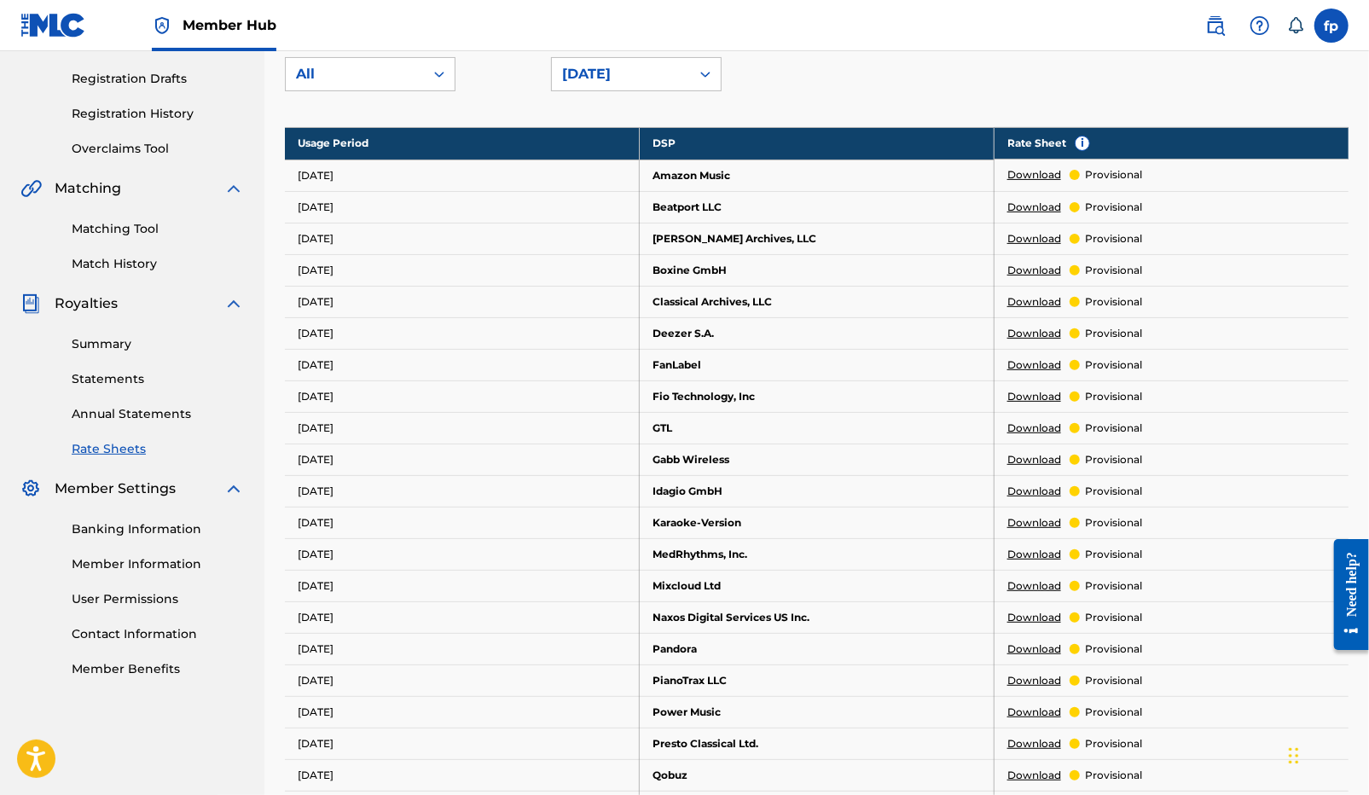
scroll to position [278, 0]
